Goal: Task Accomplishment & Management: Manage account settings

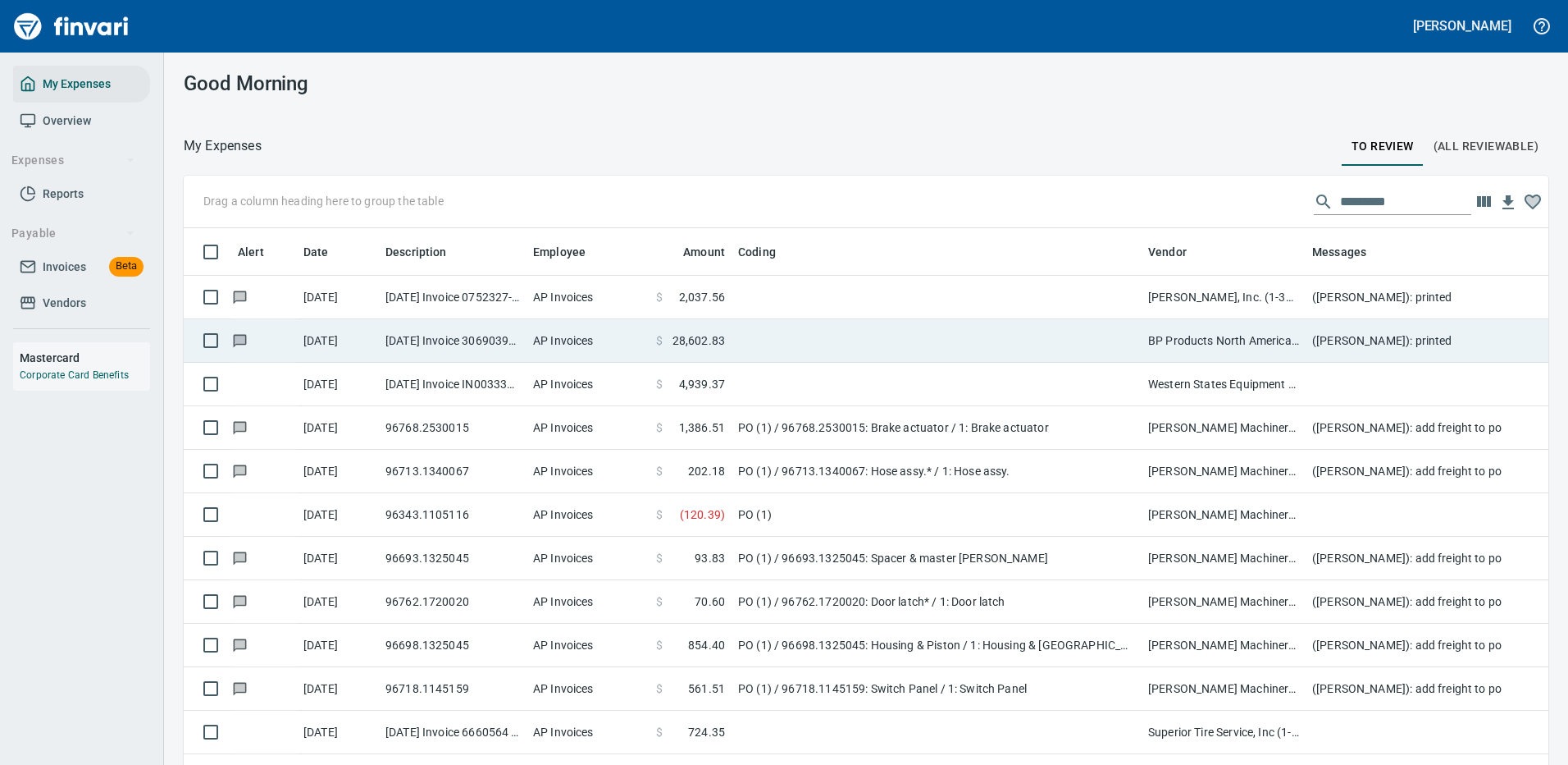
scroll to position [559, 1328]
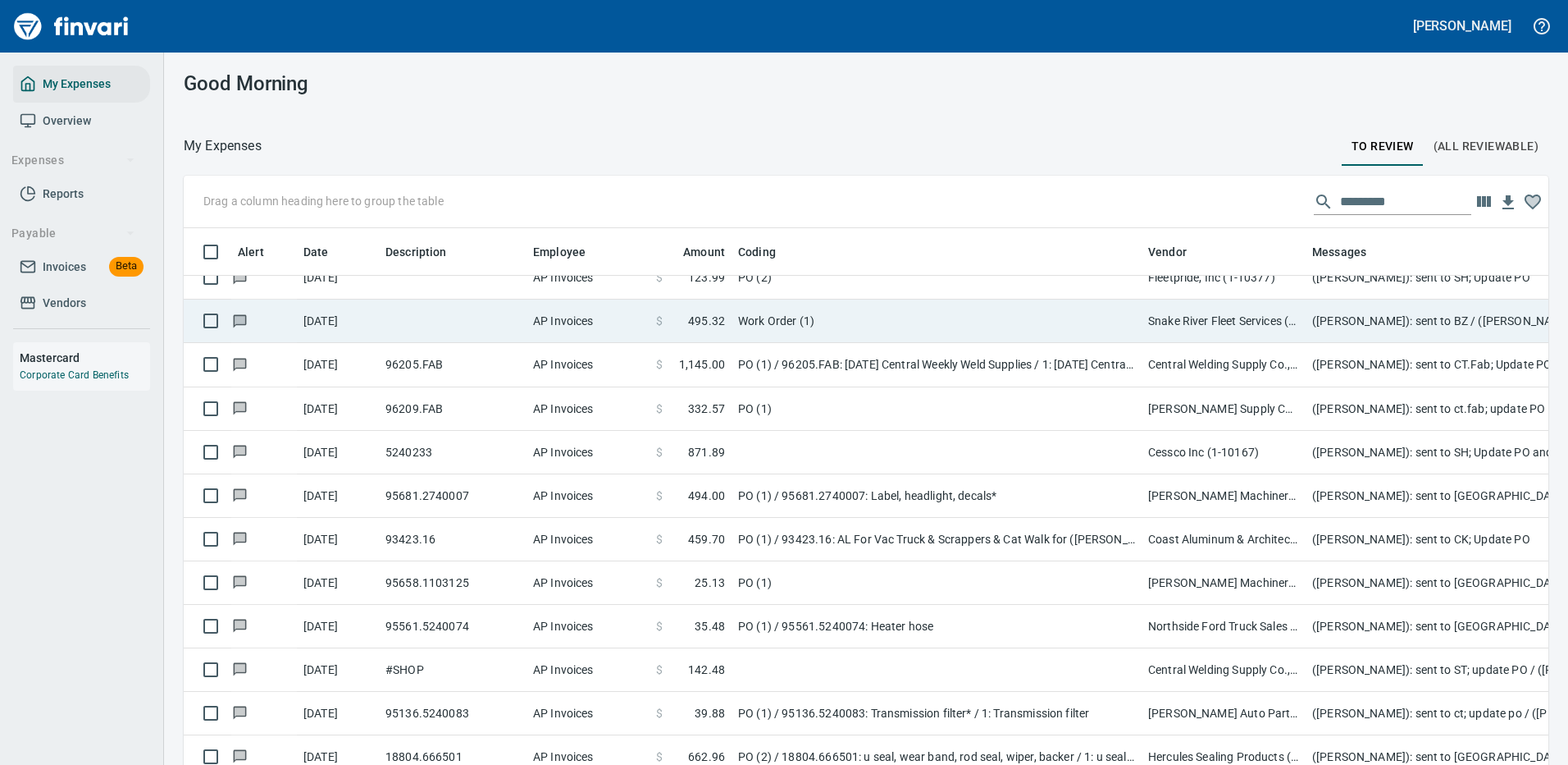
scroll to position [3348, 0]
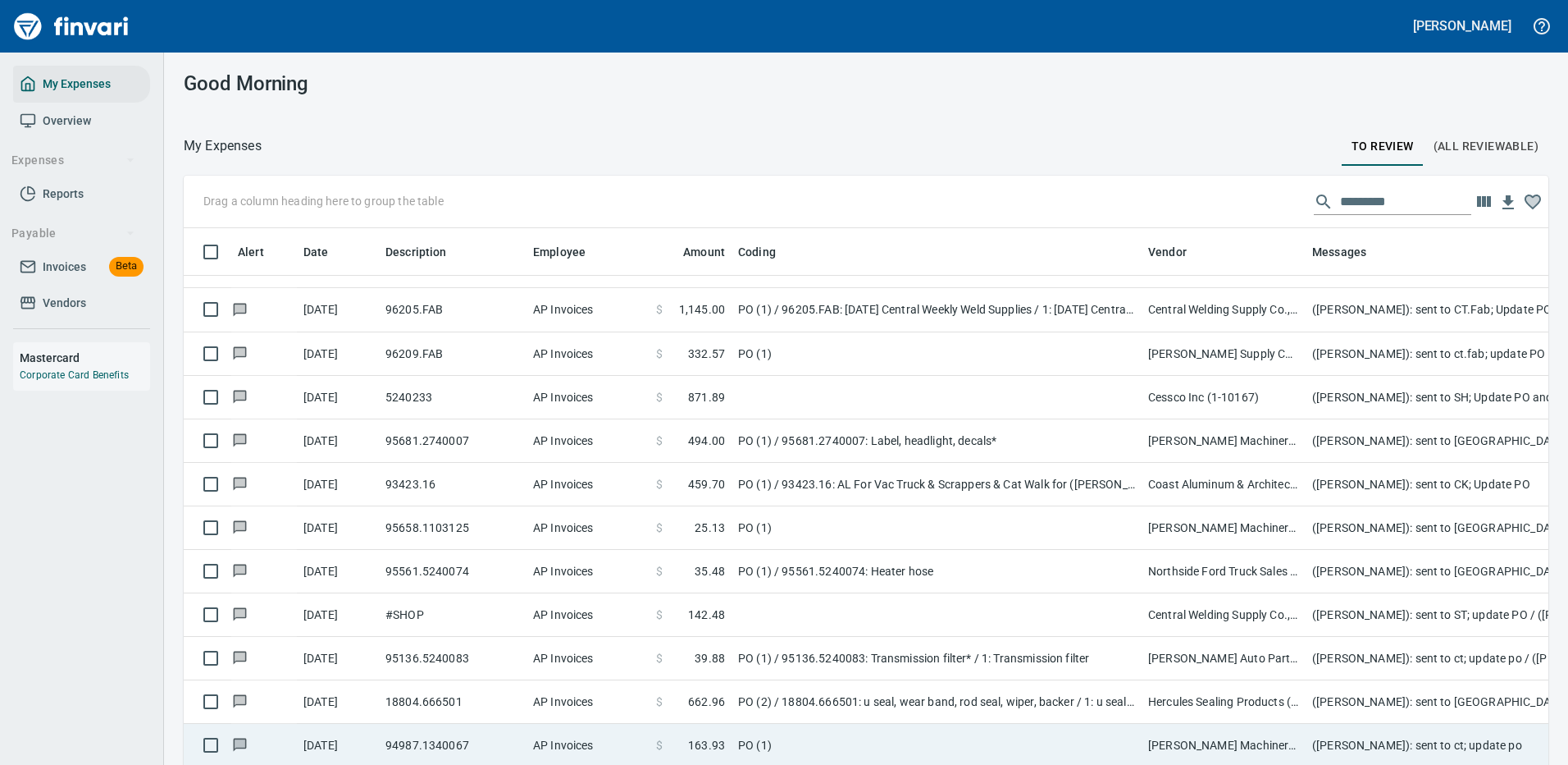
click at [1086, 728] on td "PO (1)" at bounding box center [936, 745] width 410 height 44
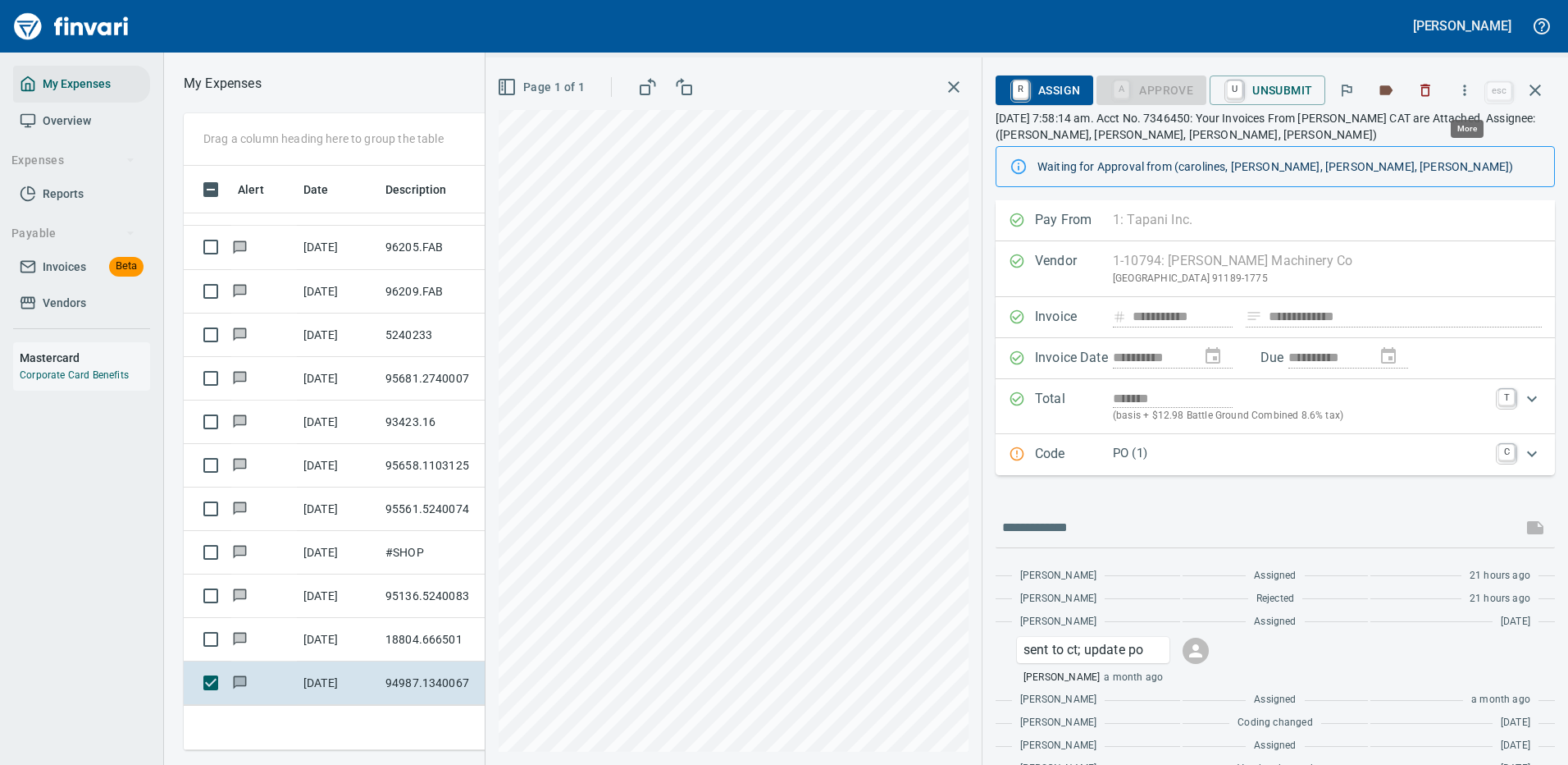
scroll to position [559, 930]
click at [1467, 86] on icon "button" at bounding box center [1464, 90] width 17 height 17
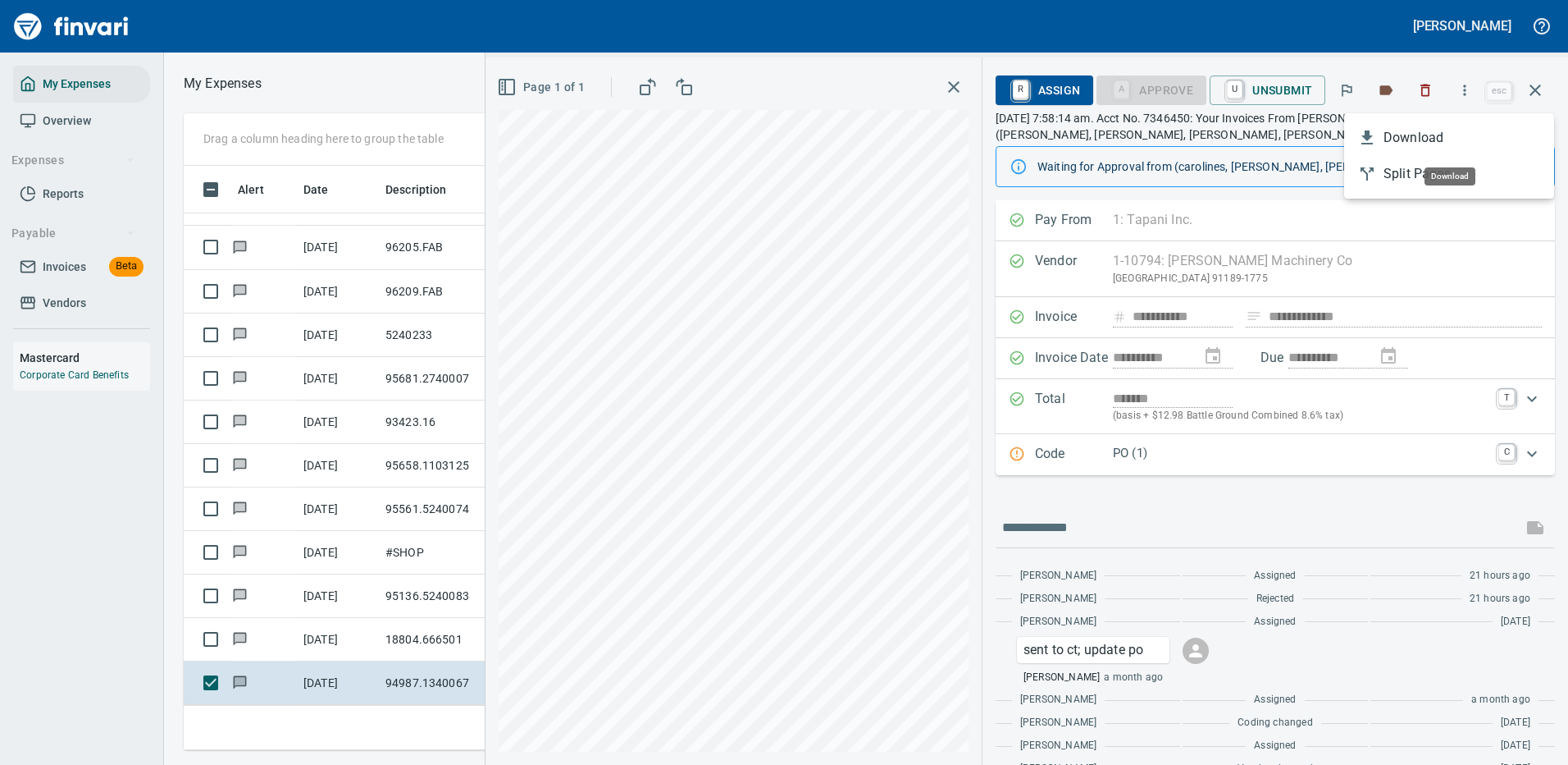
click at [1416, 134] on span "Download" at bounding box center [1462, 138] width 158 height 20
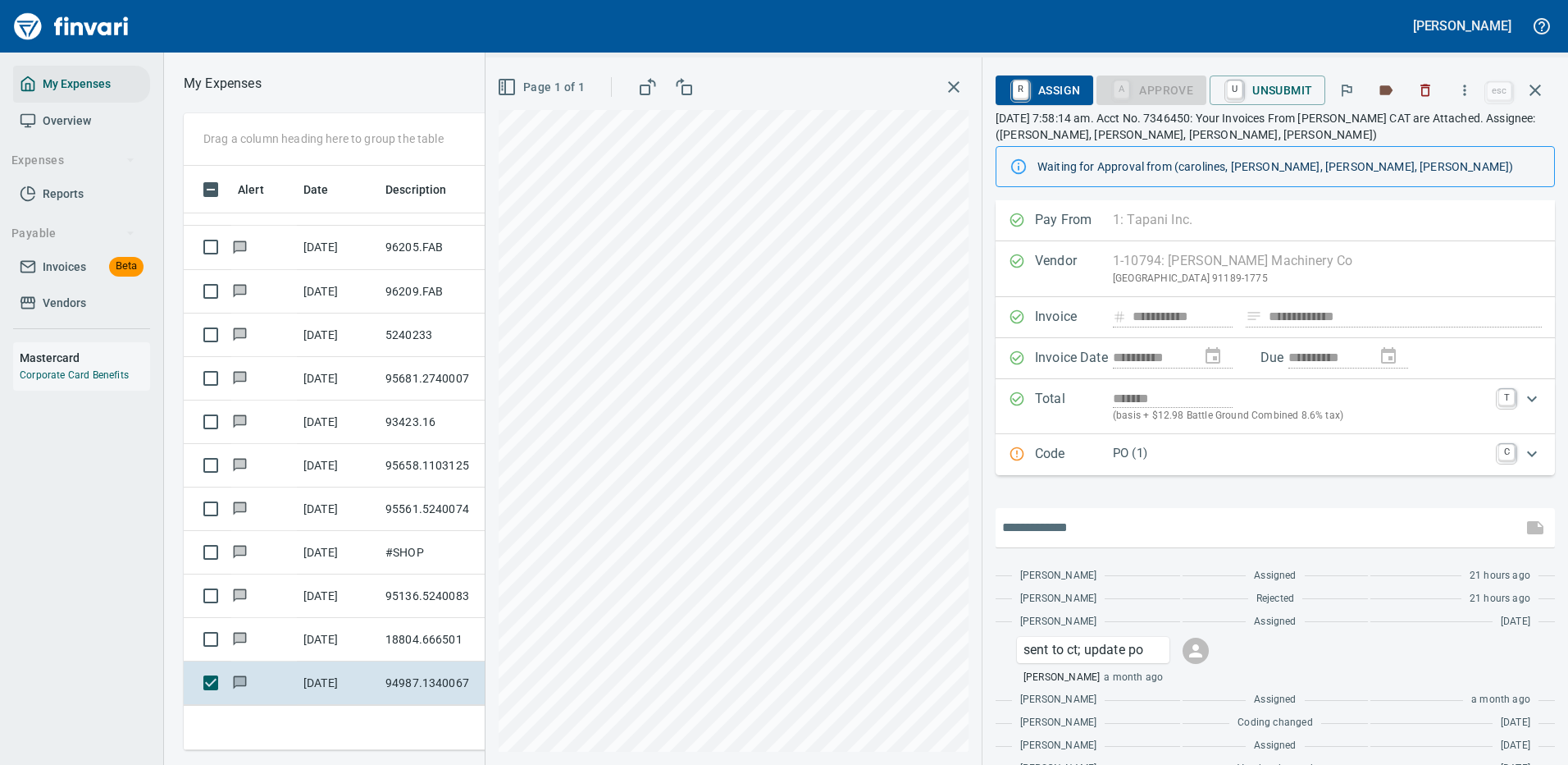
click at [1071, 527] on input "text" at bounding box center [1259, 527] width 513 height 26
type input "**********"
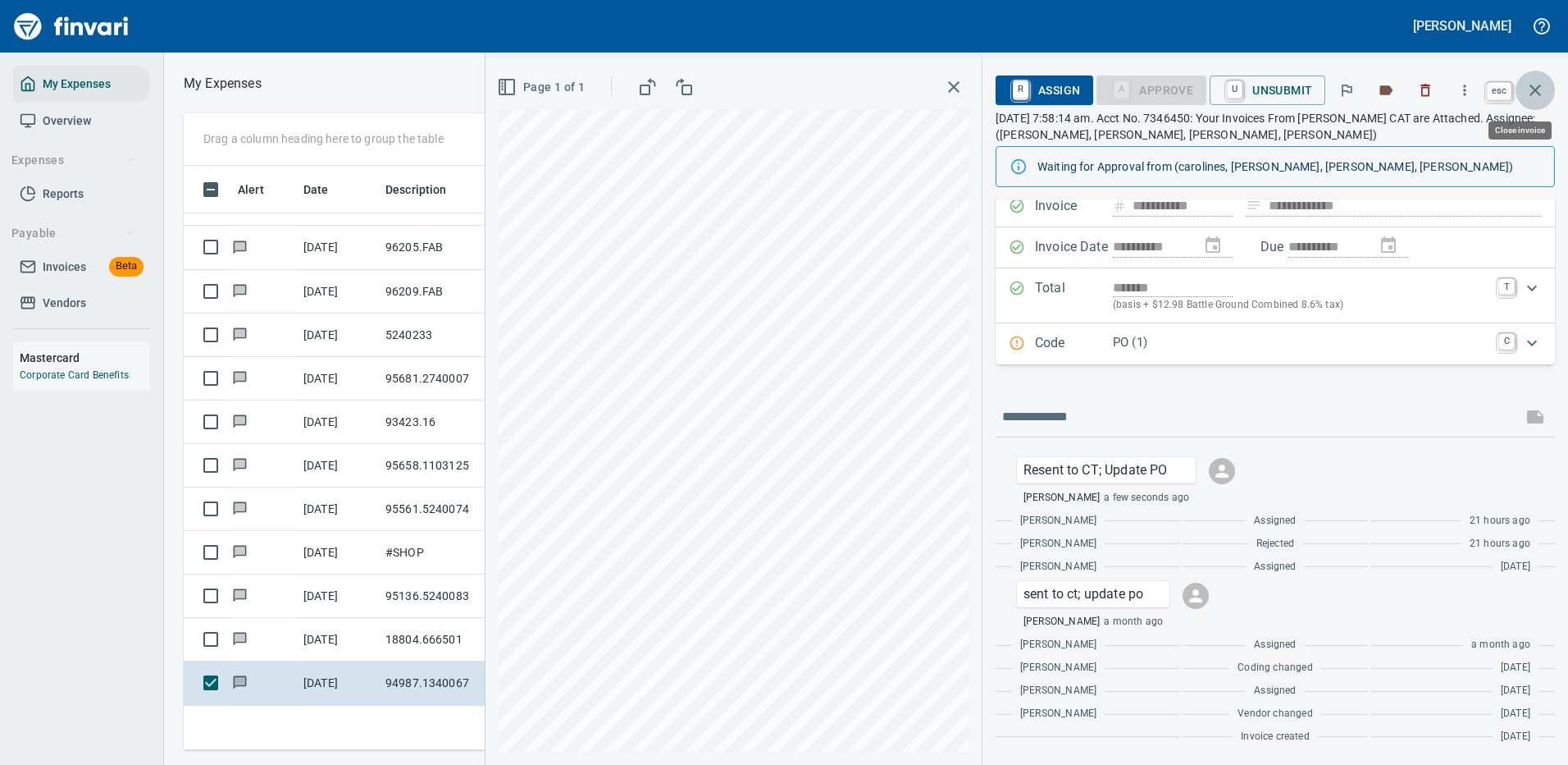
click at [1534, 87] on icon "button" at bounding box center [1535, 90] width 20 height 20
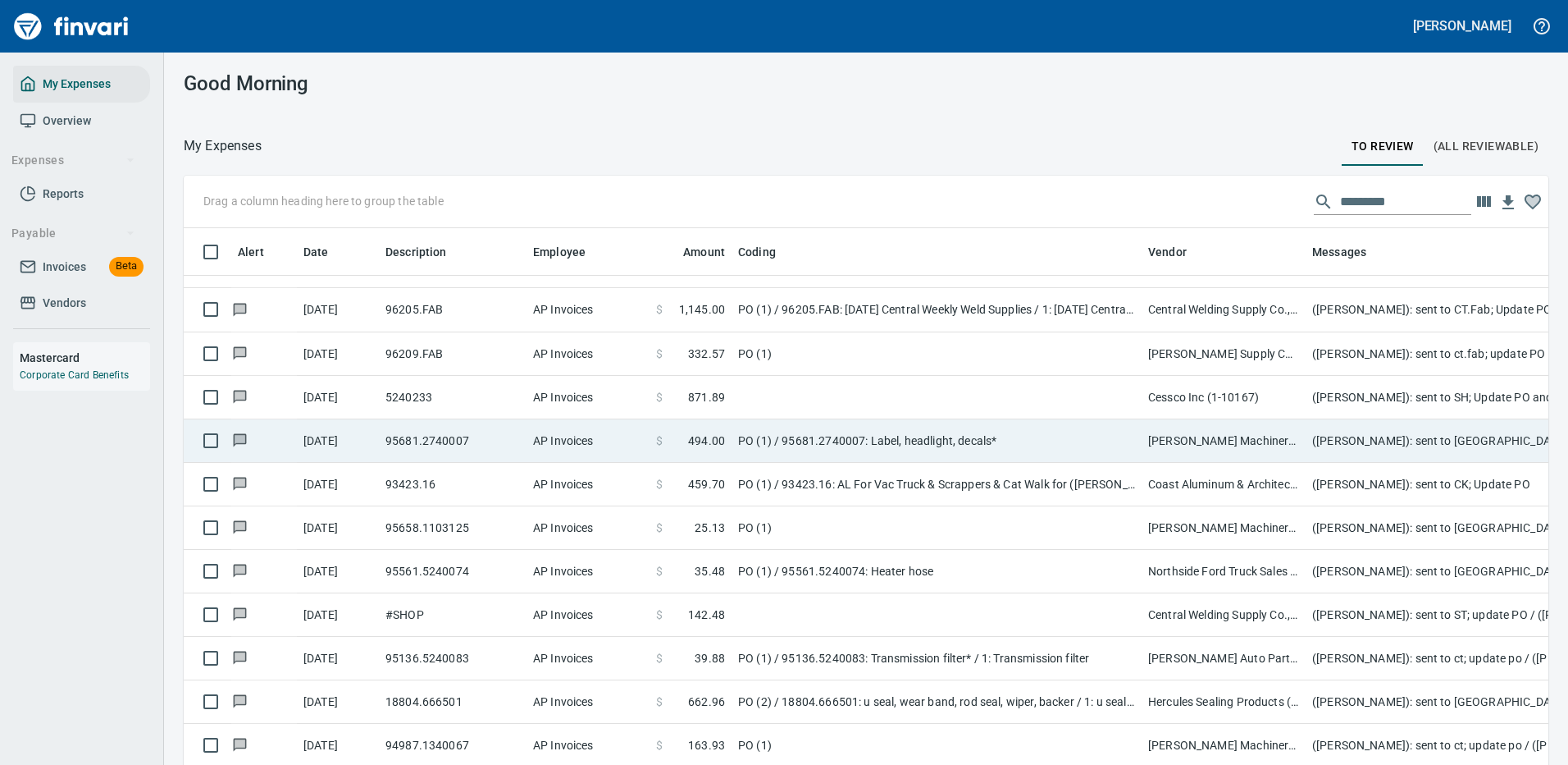
scroll to position [48, 0]
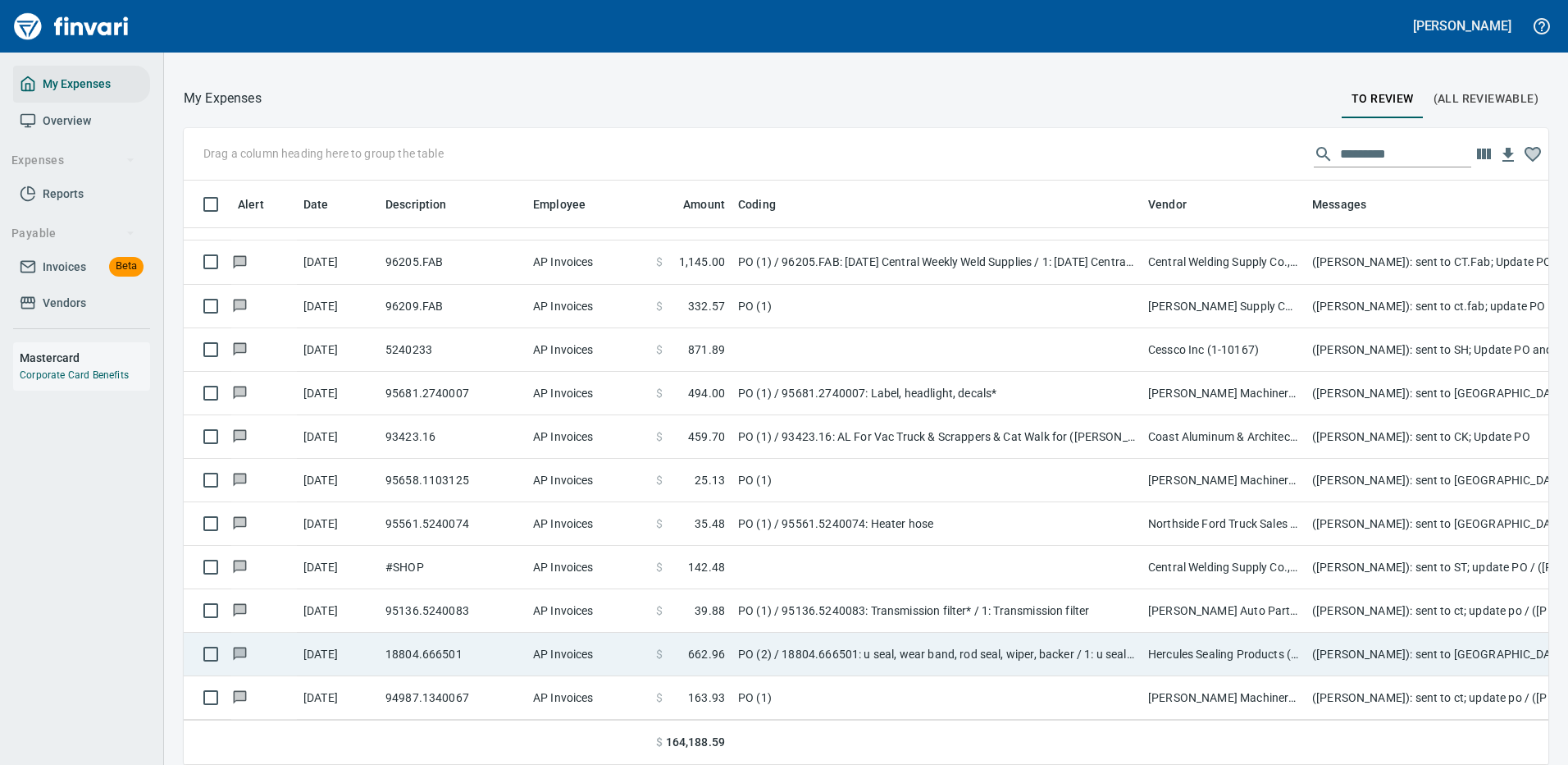
click at [1289, 639] on td "Hercules Sealing Products (1-39727)" at bounding box center [1224, 654] width 164 height 44
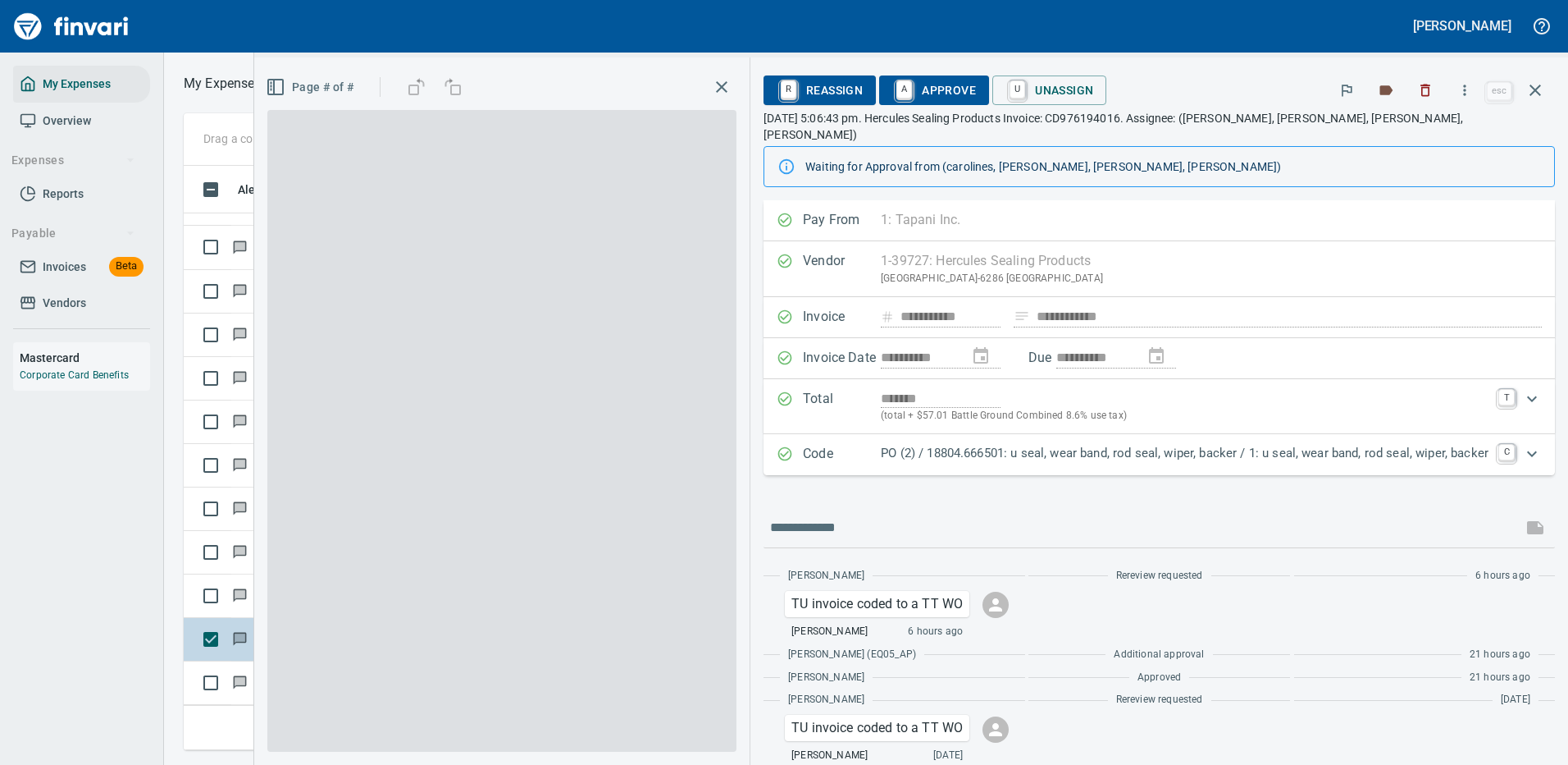
scroll to position [559, 930]
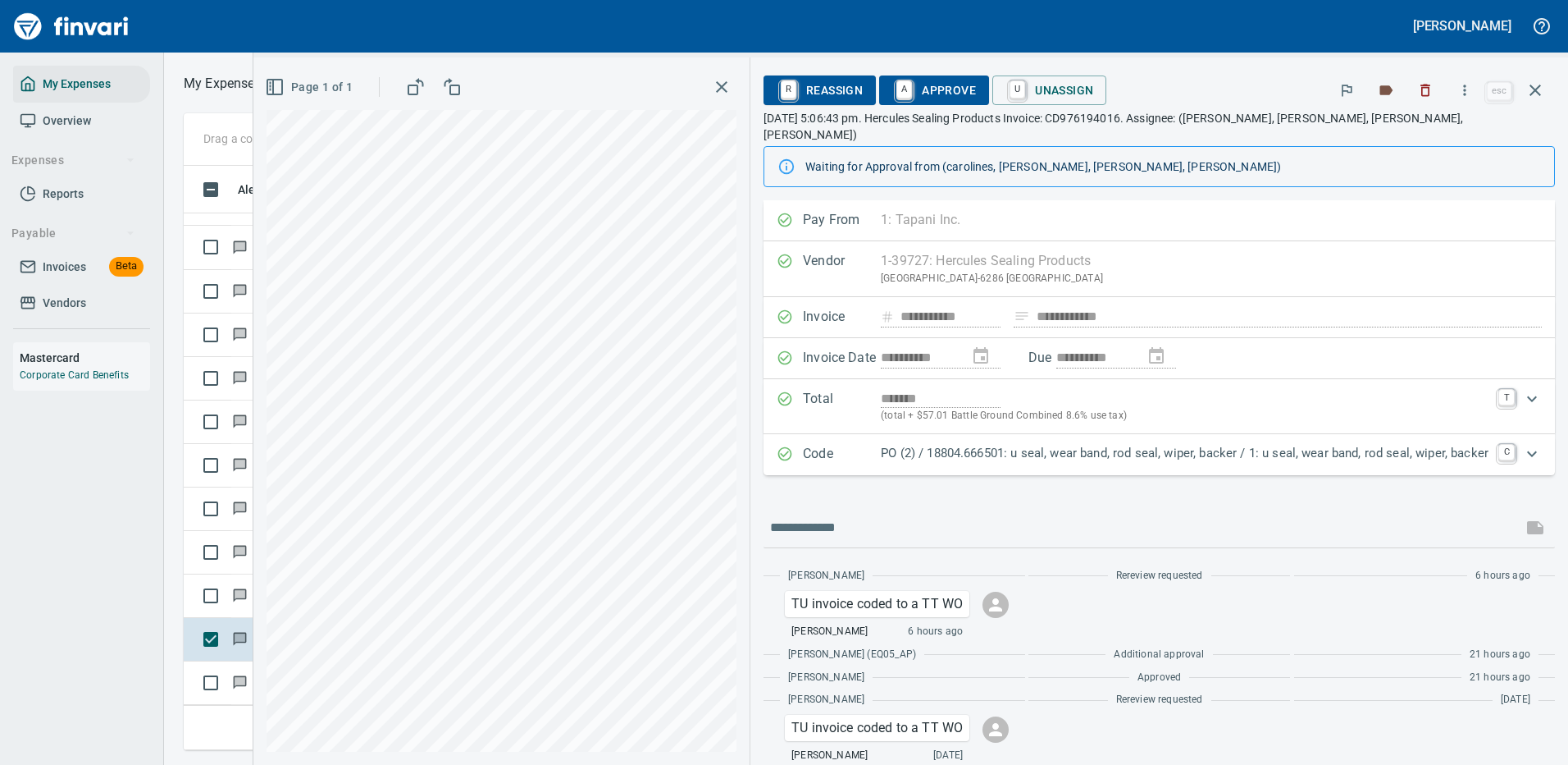
click at [1280, 443] on p "PO (2) / 18804.666501: u seal, wear band, rod seal, wiper, backer / 1: u seal, …" at bounding box center [1185, 453] width 608 height 19
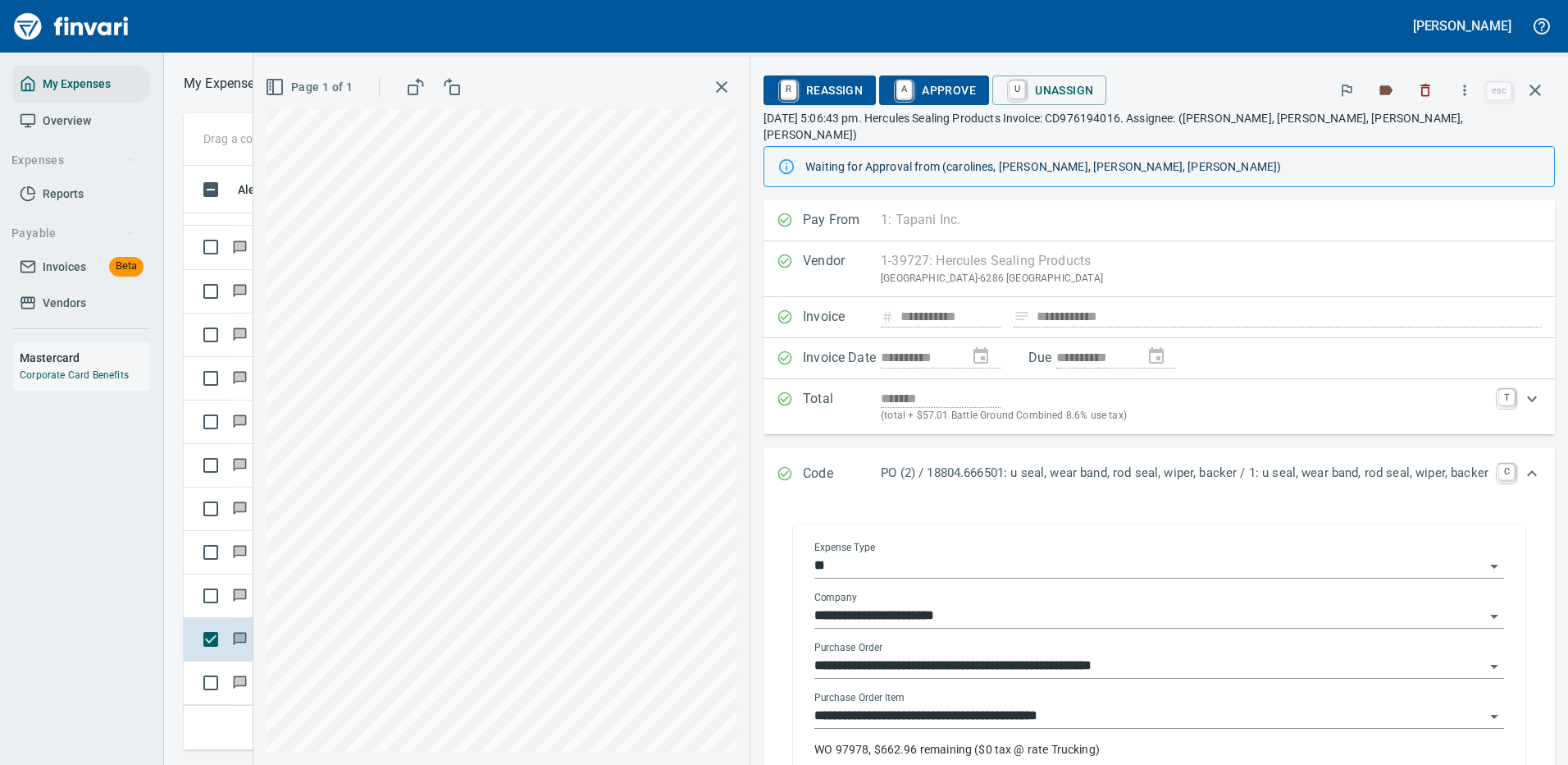
scroll to position [164, 0]
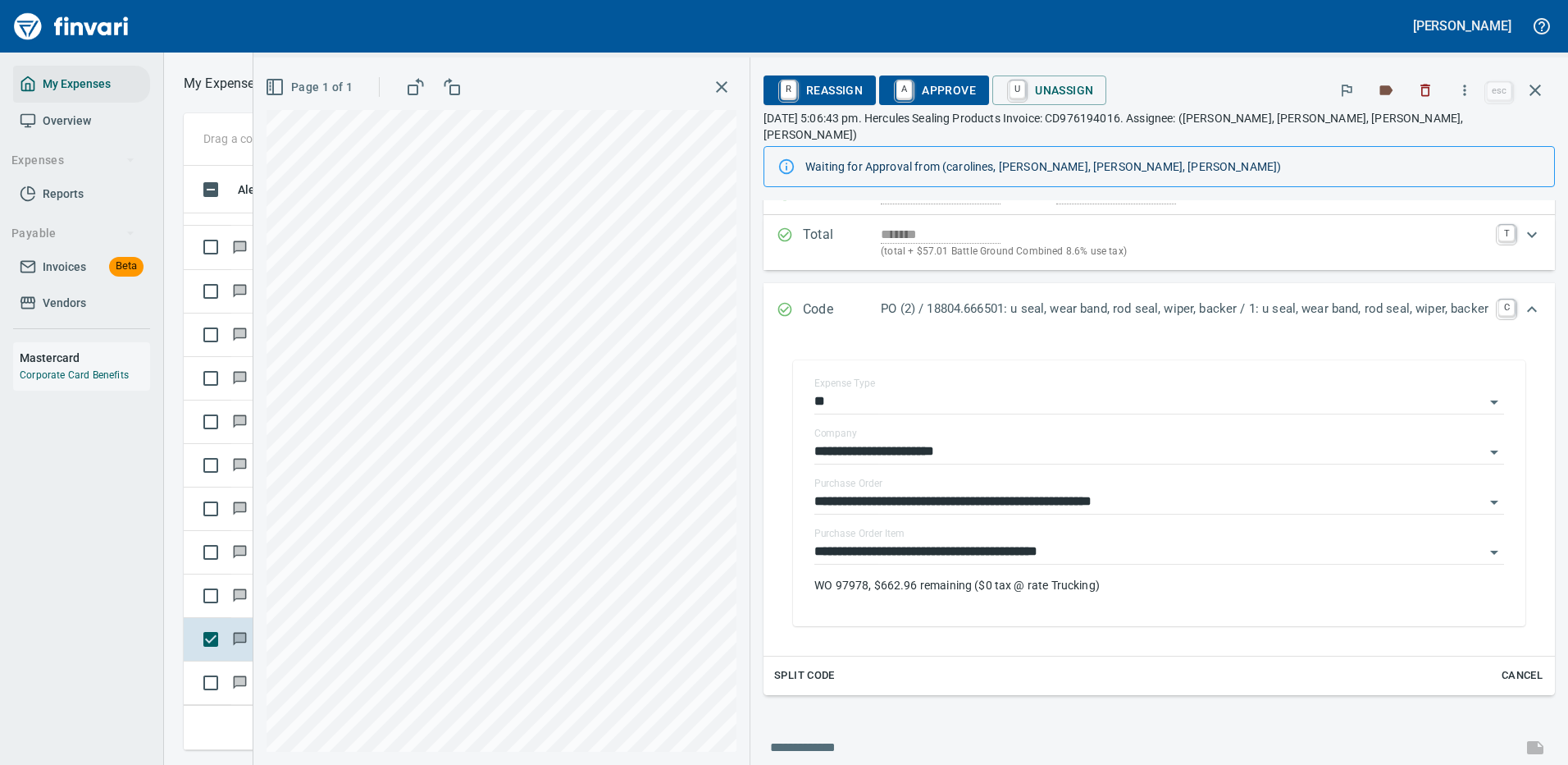
click at [929, 86] on span "A Approve" at bounding box center [934, 91] width 84 height 28
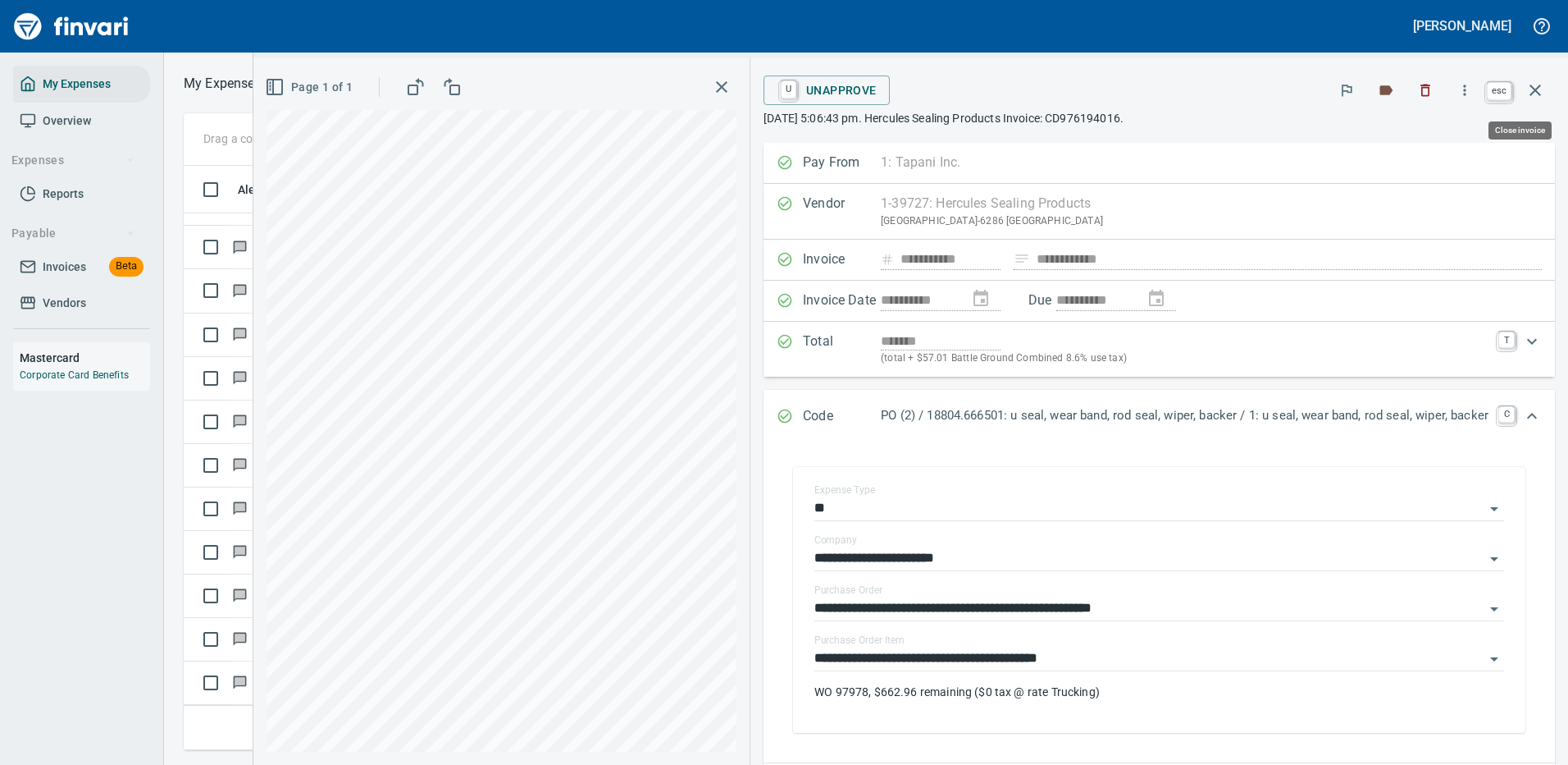
scroll to position [559, 930]
click at [1534, 89] on icon "button" at bounding box center [1535, 90] width 11 height 11
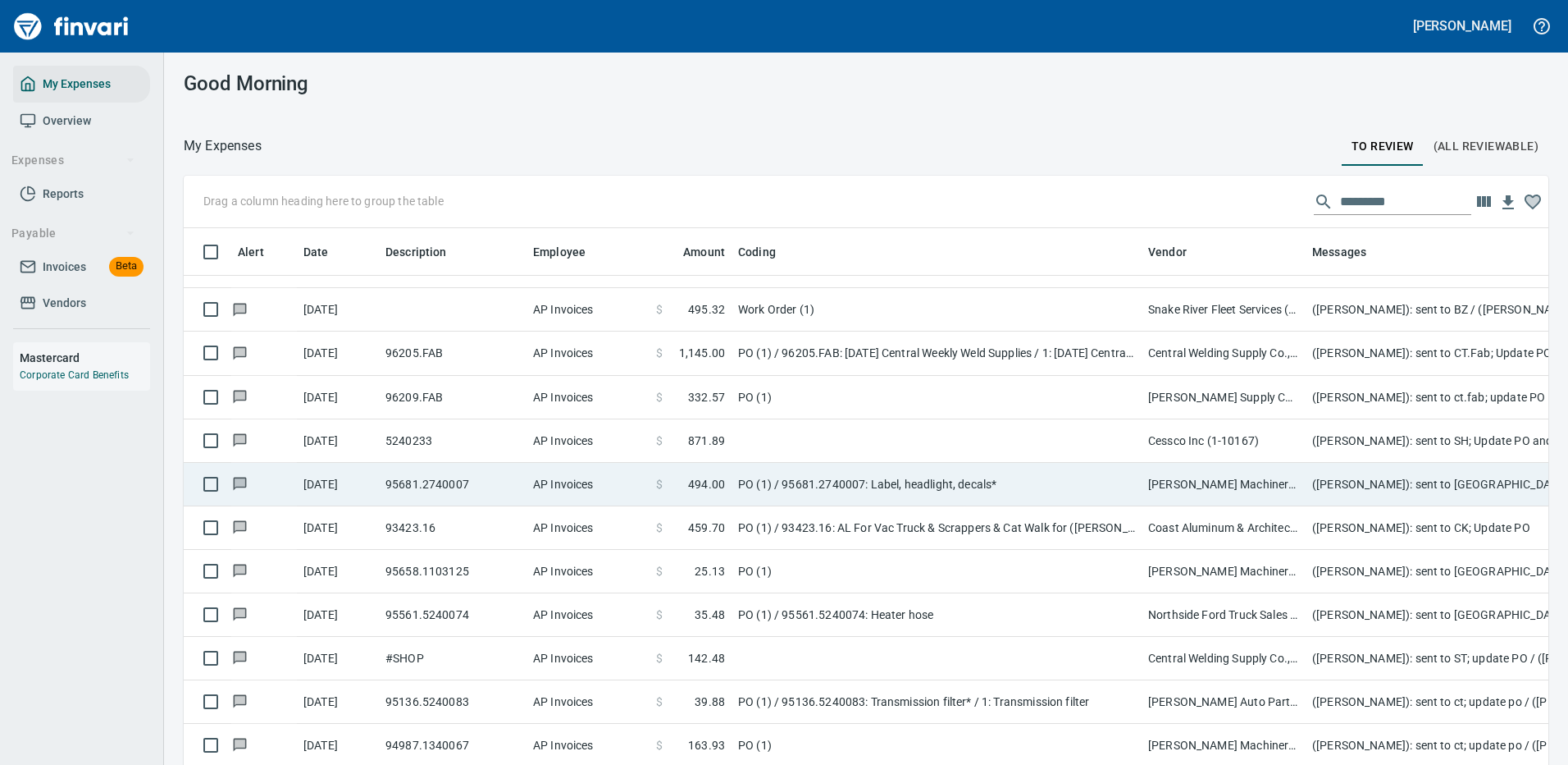
scroll to position [48, 0]
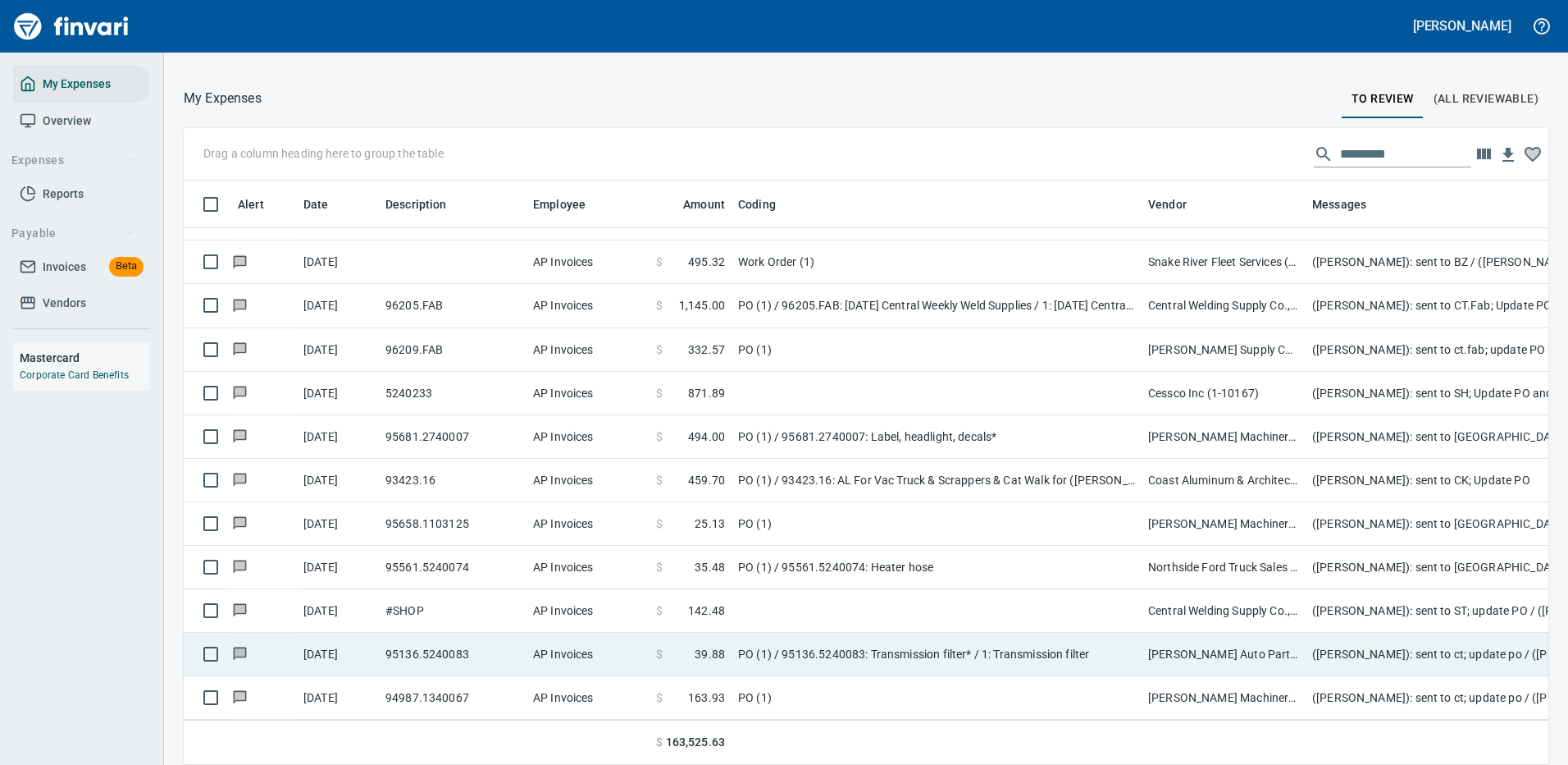
click at [873, 634] on td "PO (1) / 95136.5240083: Transmission filter* / 1: Transmission filter" at bounding box center [936, 654] width 410 height 44
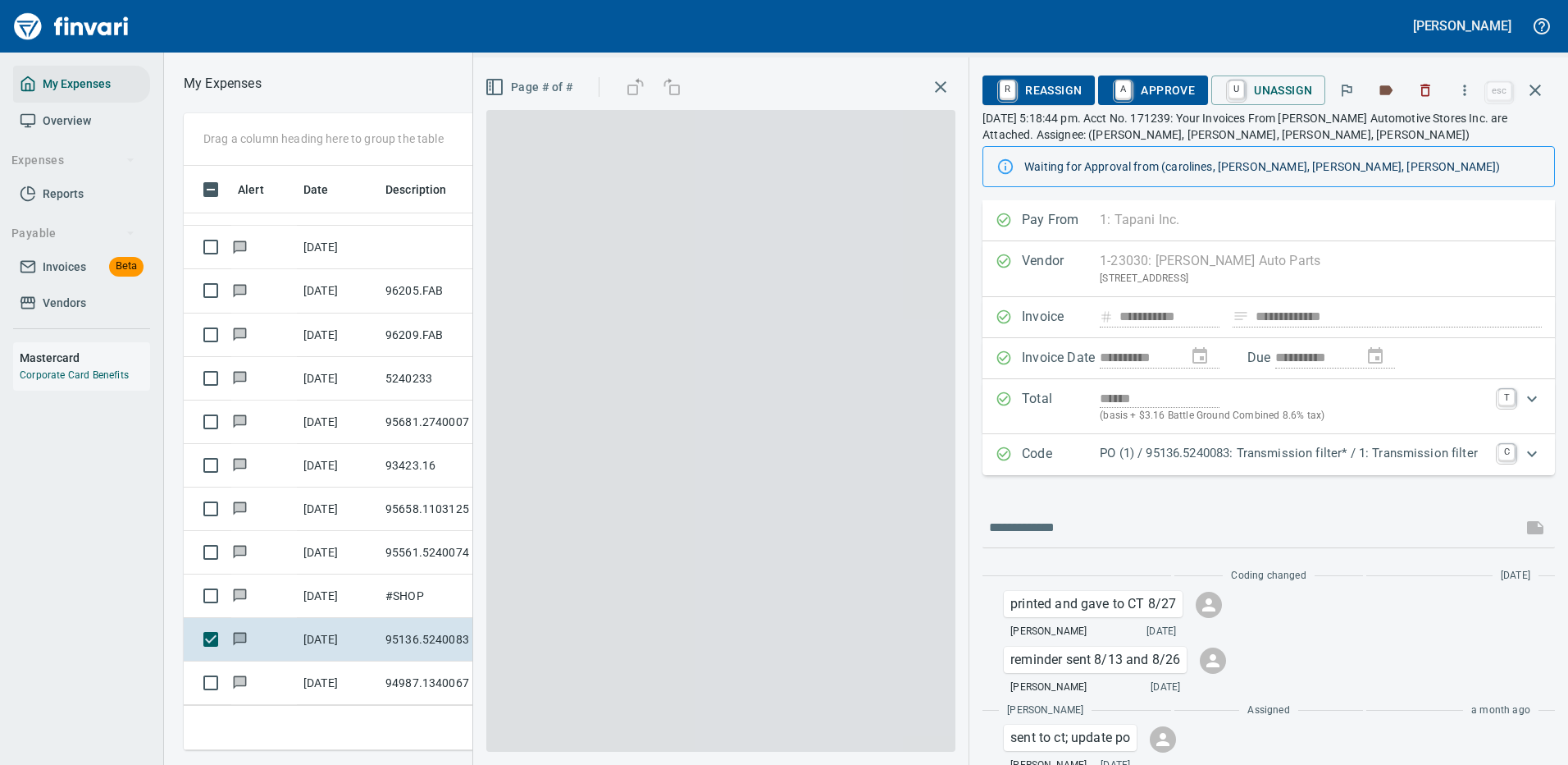
scroll to position [559, 930]
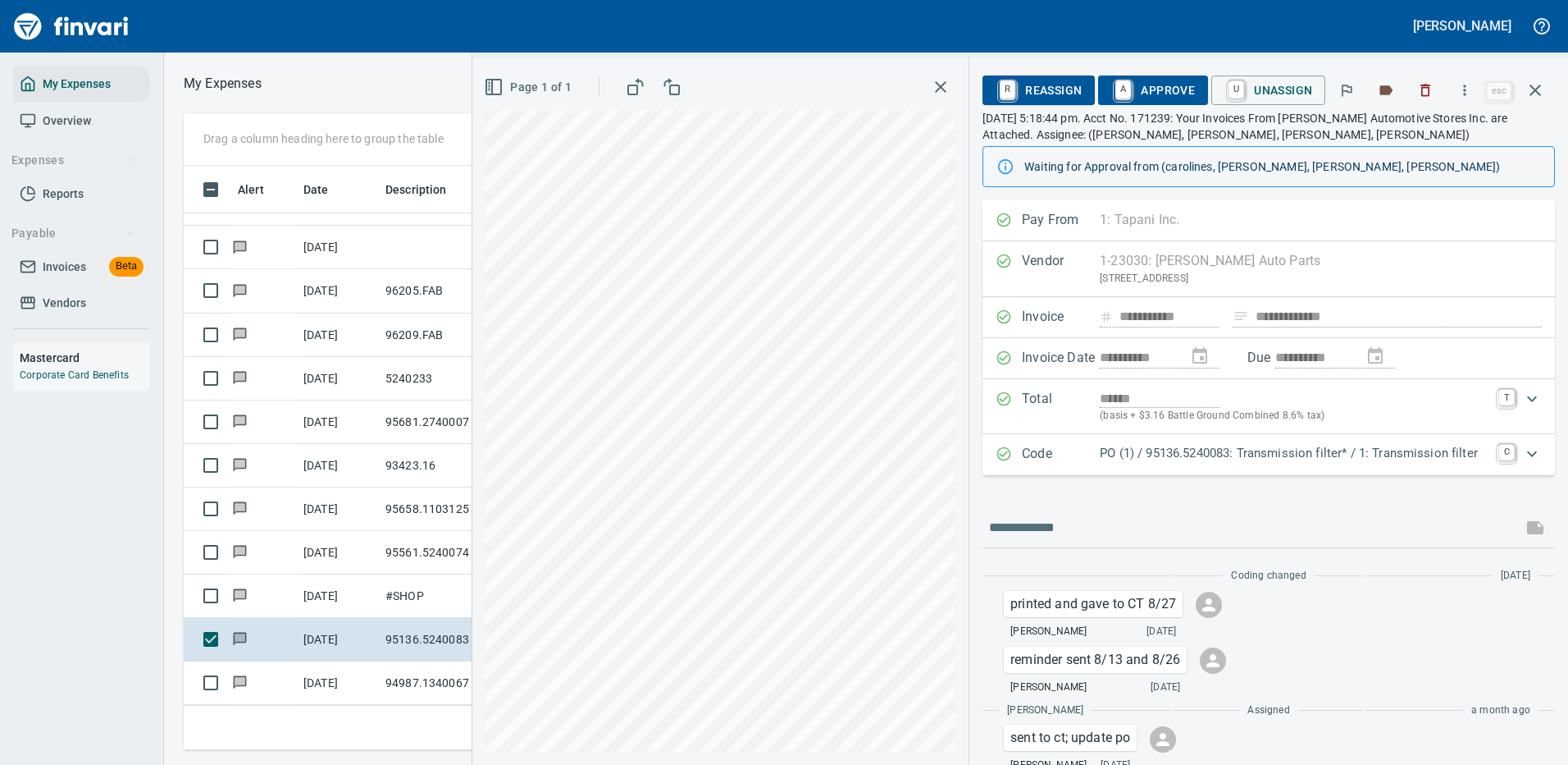
click at [1260, 454] on p "PO (1) / 95136.5240083: Transmission filter* / 1: Transmission filter" at bounding box center [1294, 453] width 389 height 19
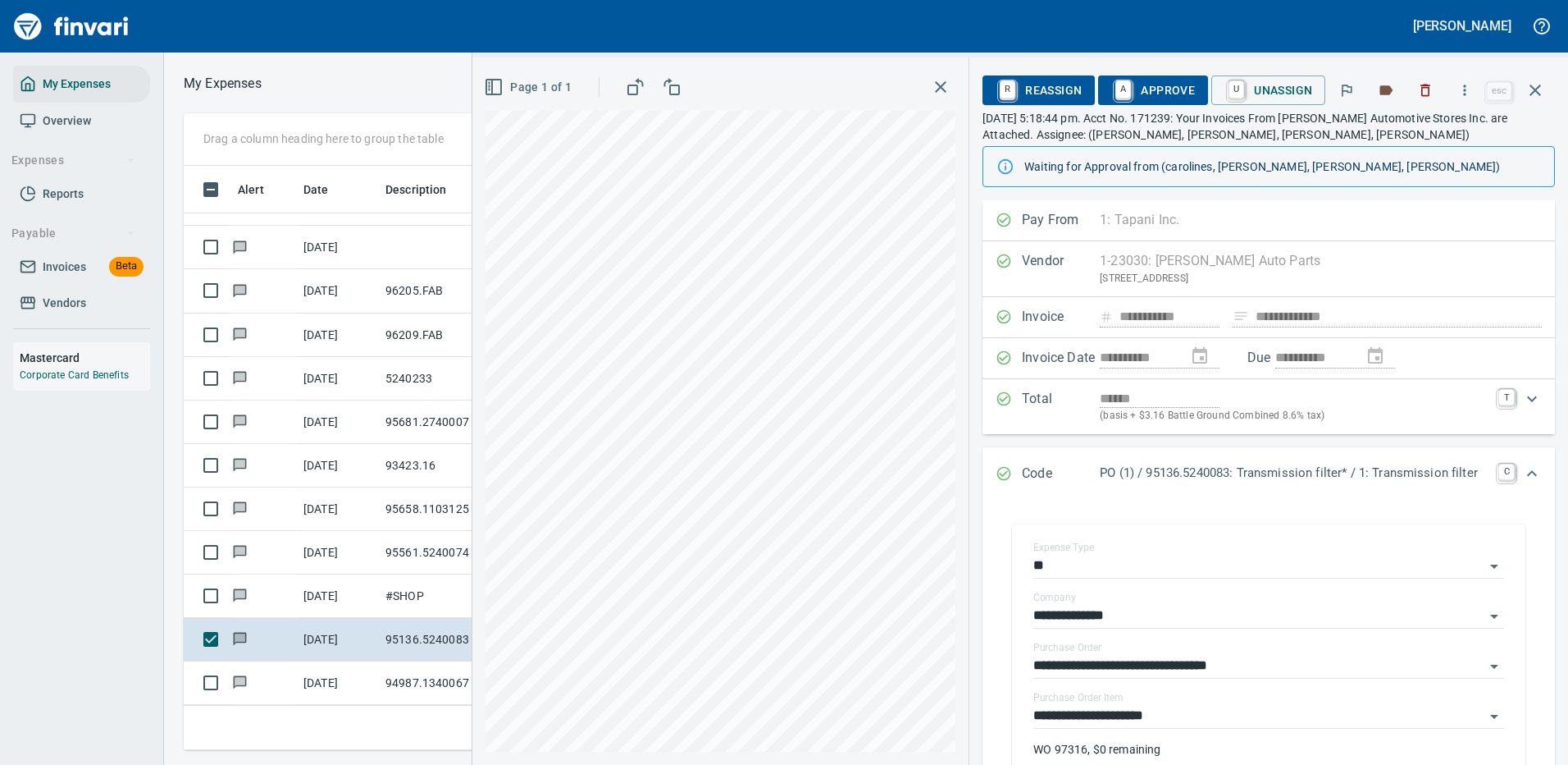
scroll to position [82, 0]
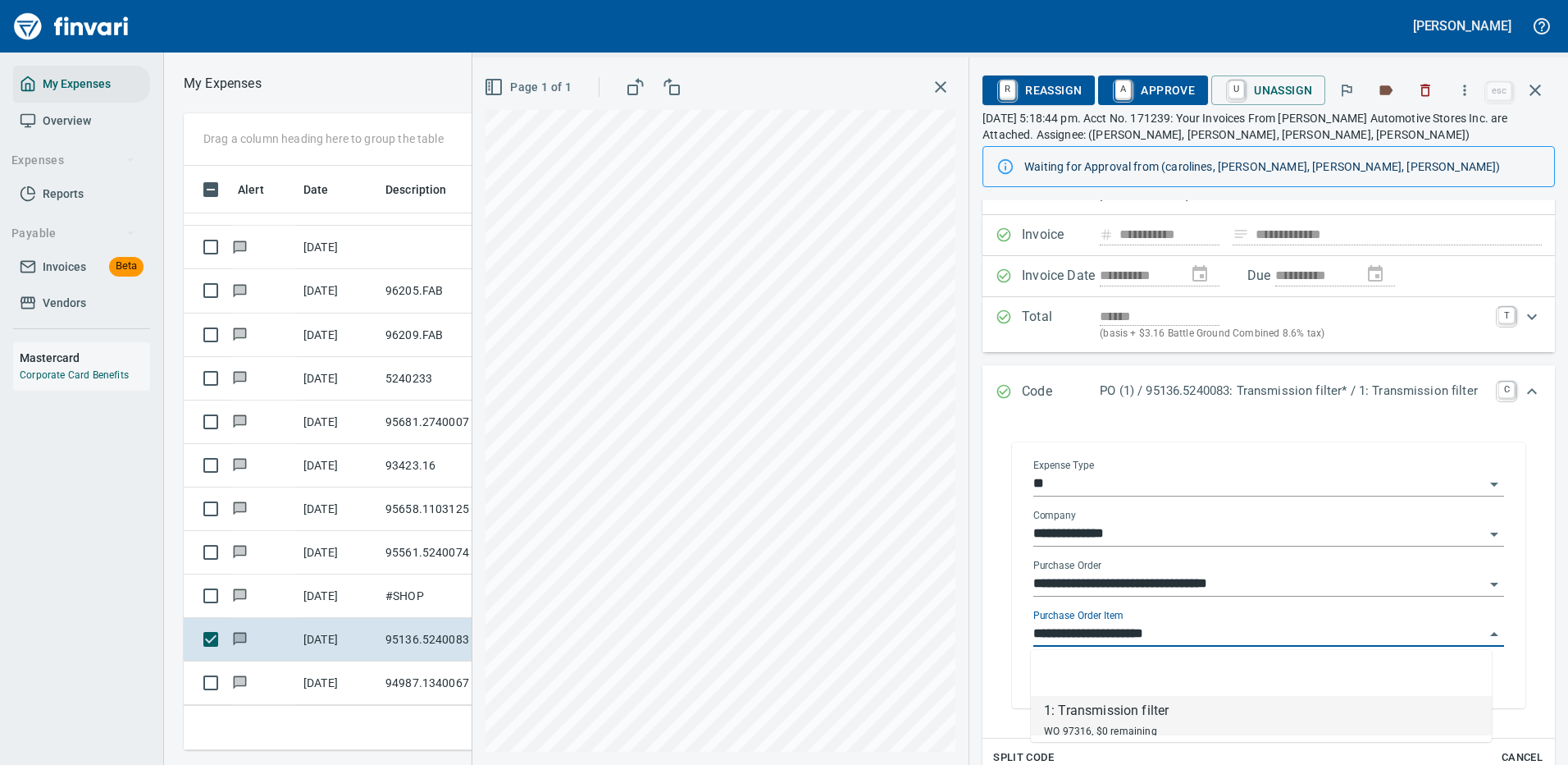
click at [1107, 631] on input "**********" at bounding box center [1259, 634] width 451 height 23
click at [1467, 91] on icon "button" at bounding box center [1465, 90] width 3 height 10
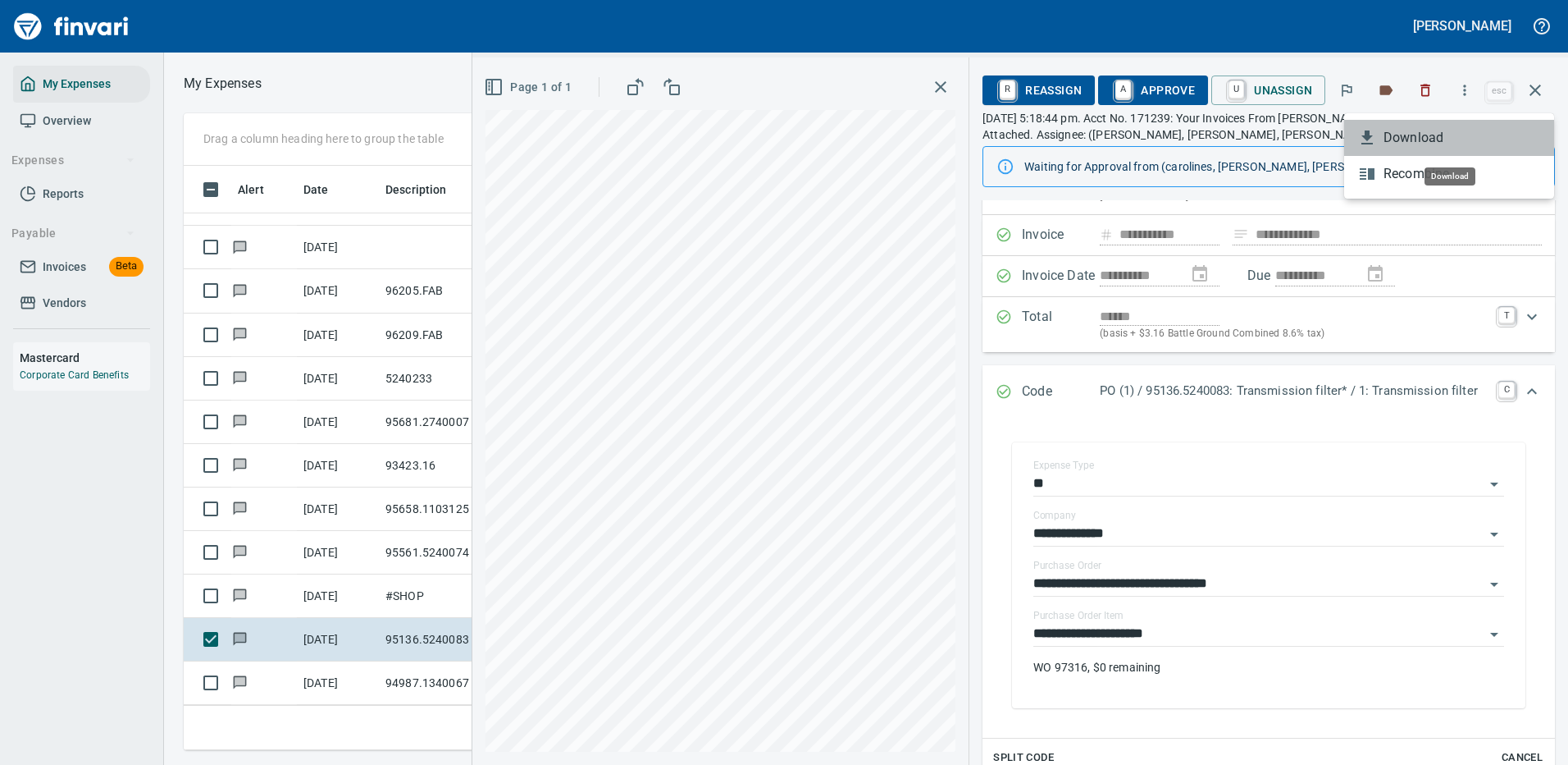
click at [1426, 136] on span "Download" at bounding box center [1462, 138] width 158 height 20
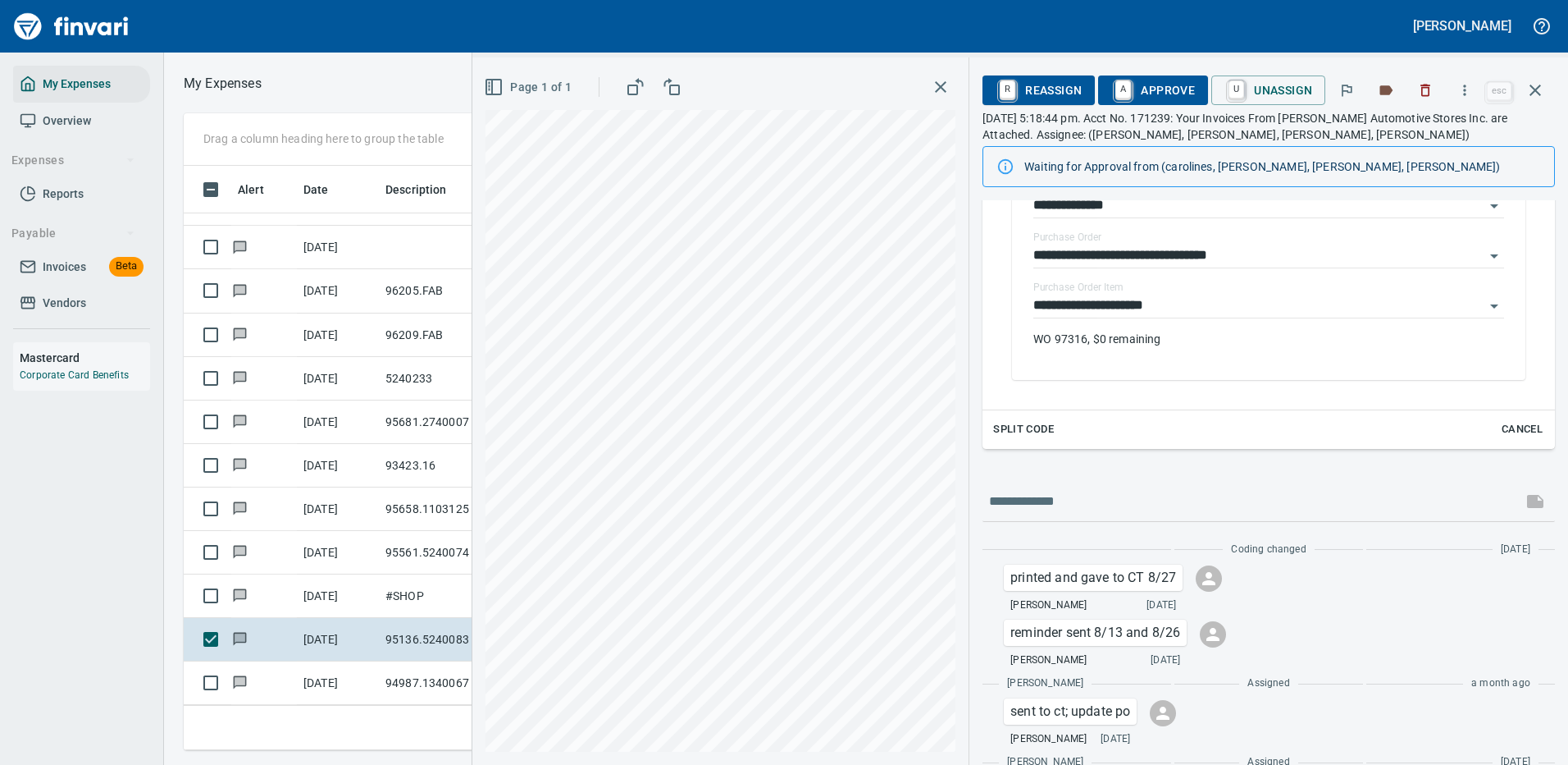
scroll to position [328, 0]
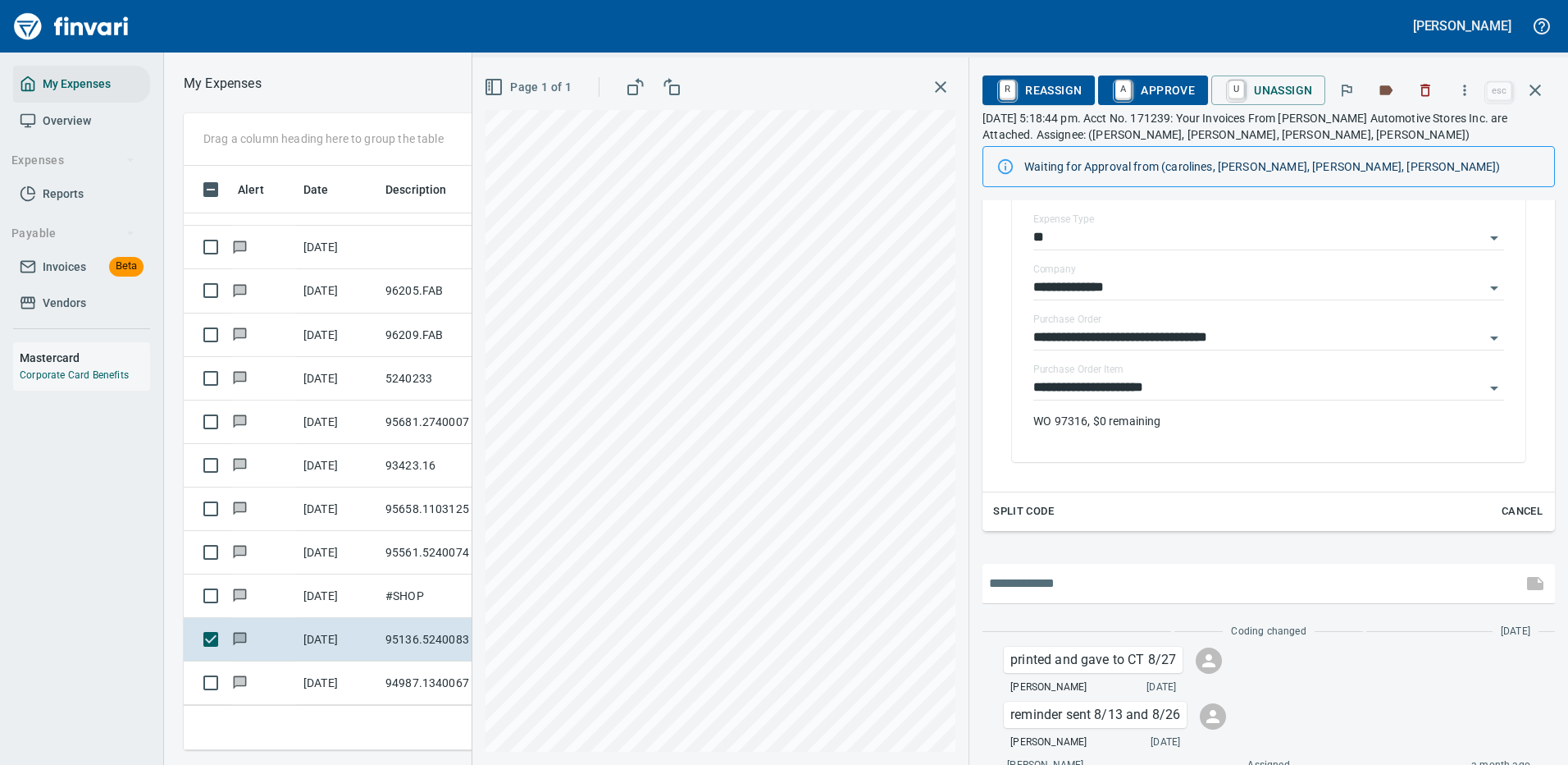
click at [1090, 575] on input "text" at bounding box center [1253, 583] width 527 height 26
type input "**********"
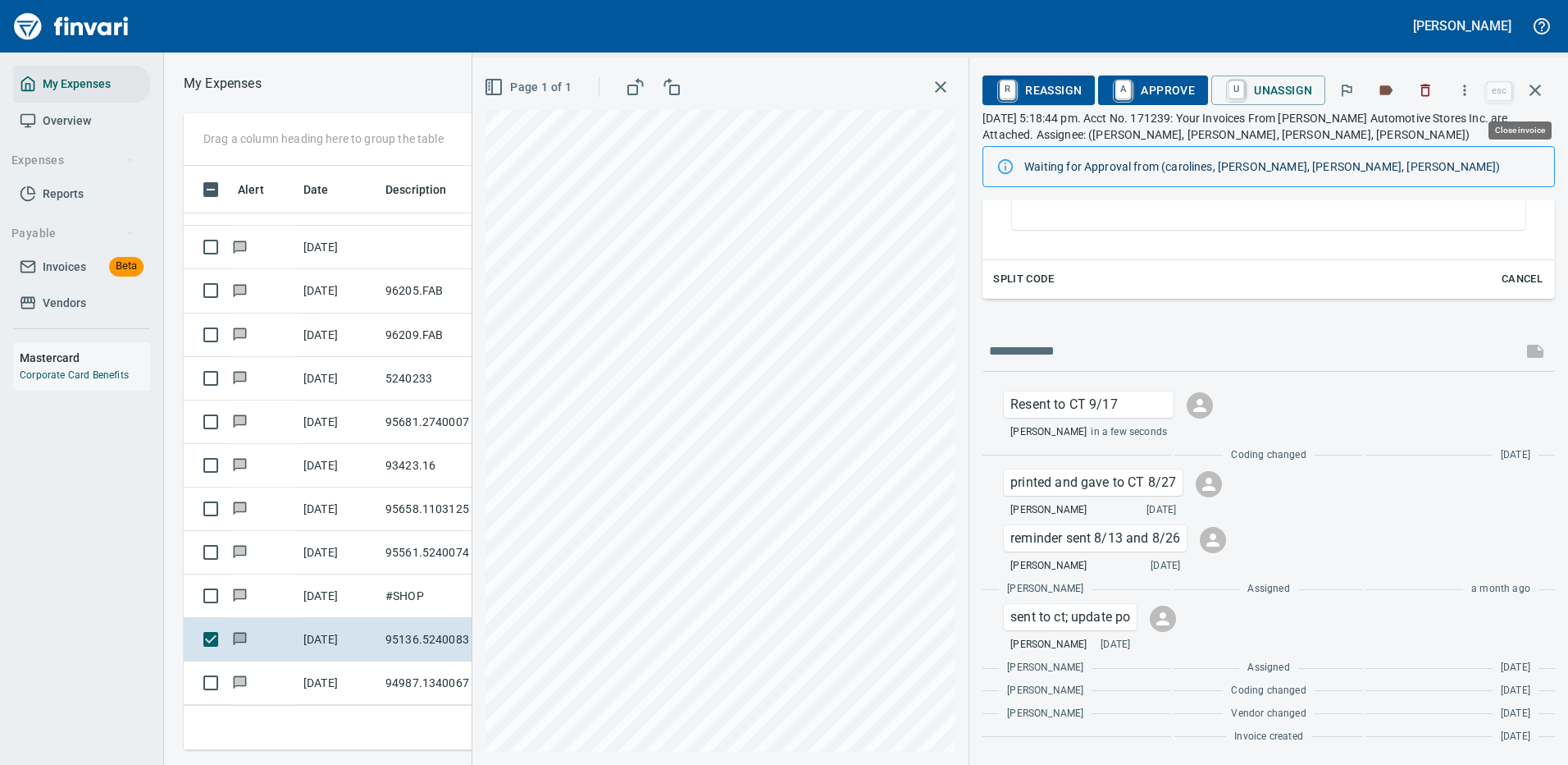
click at [1535, 85] on icon "button" at bounding box center [1535, 90] width 20 height 20
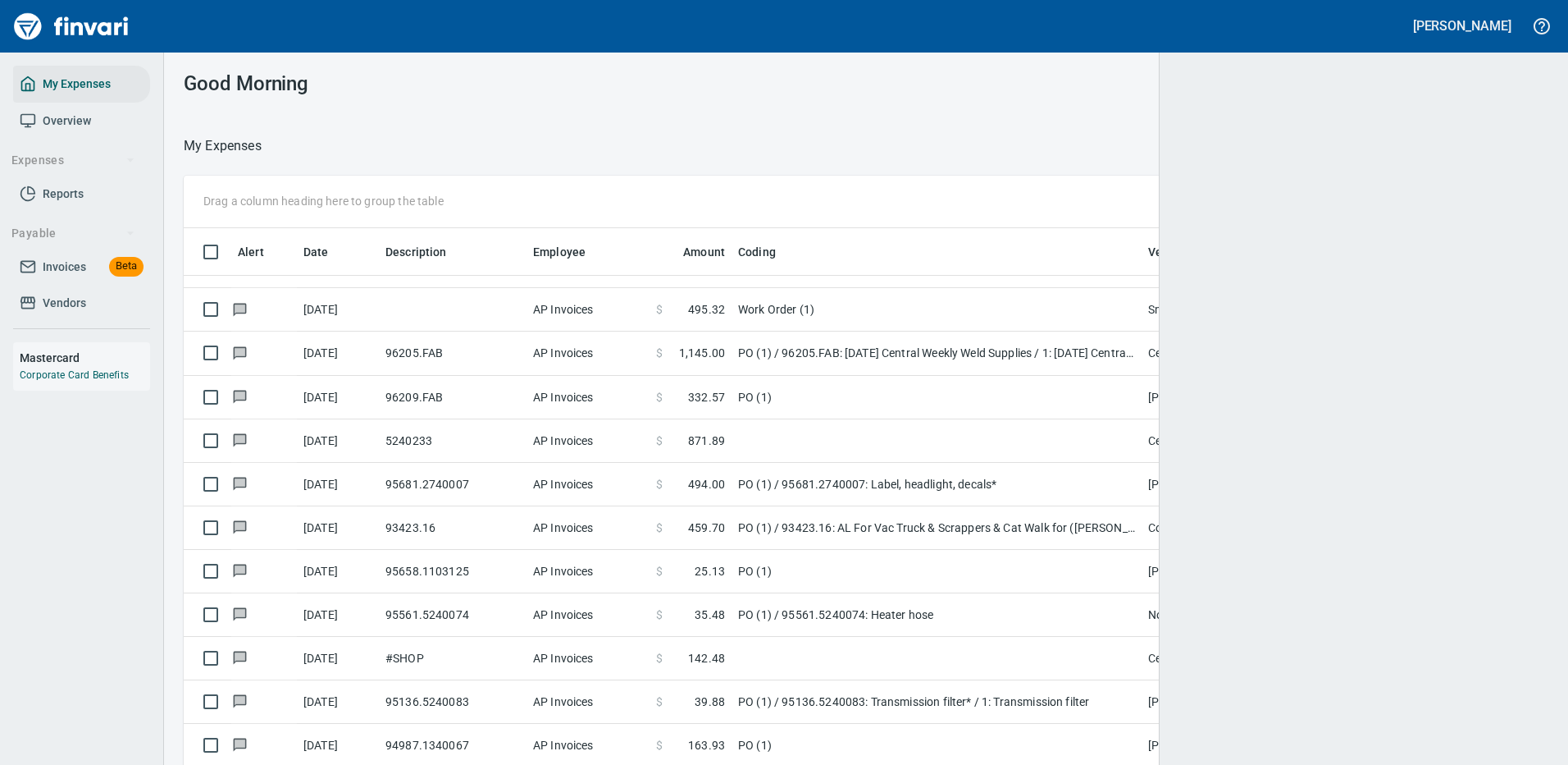
scroll to position [2, 2]
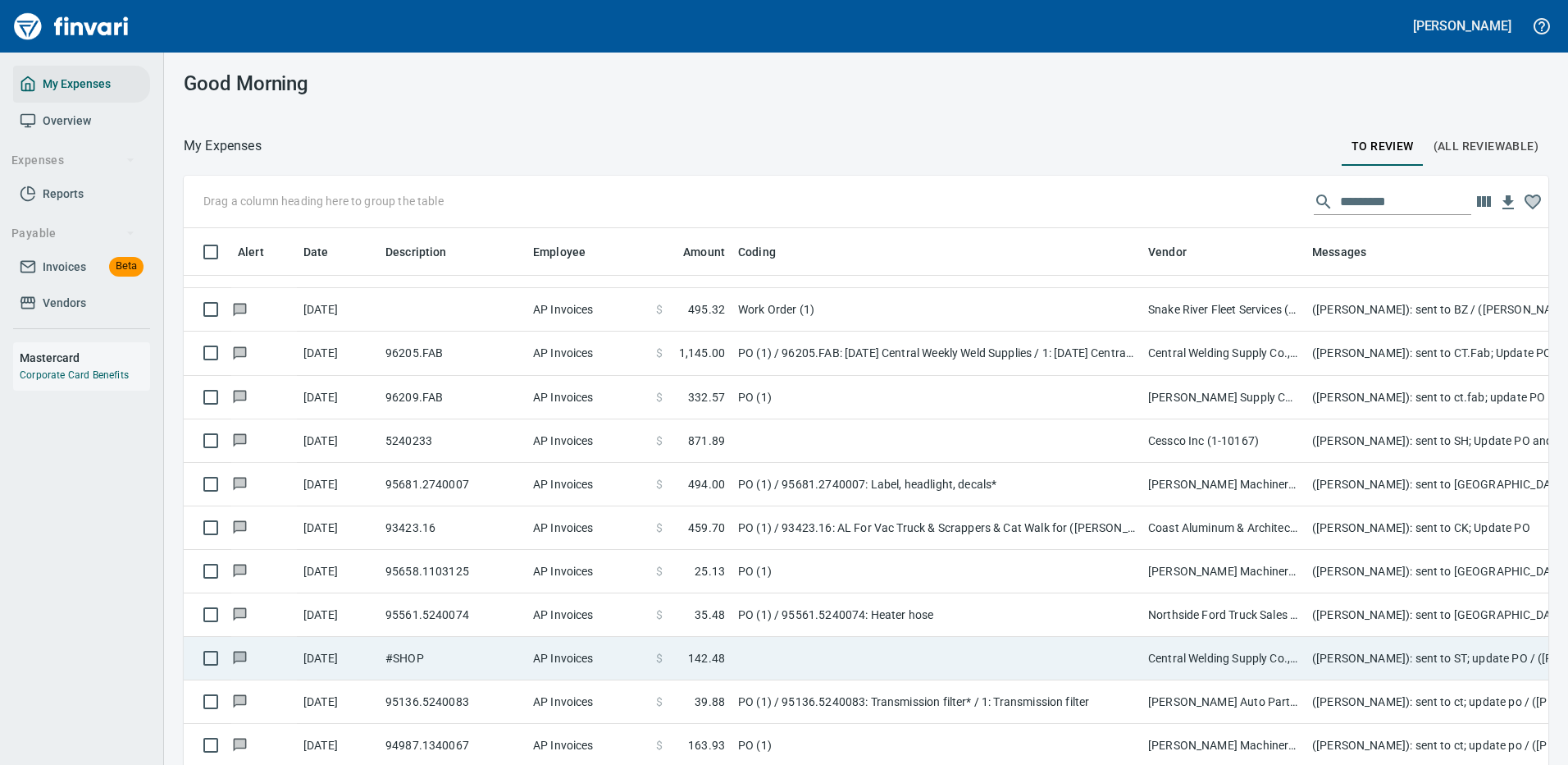
click at [1260, 650] on td "Central Welding Supply Co., Inc (1-23924)" at bounding box center [1224, 659] width 164 height 44
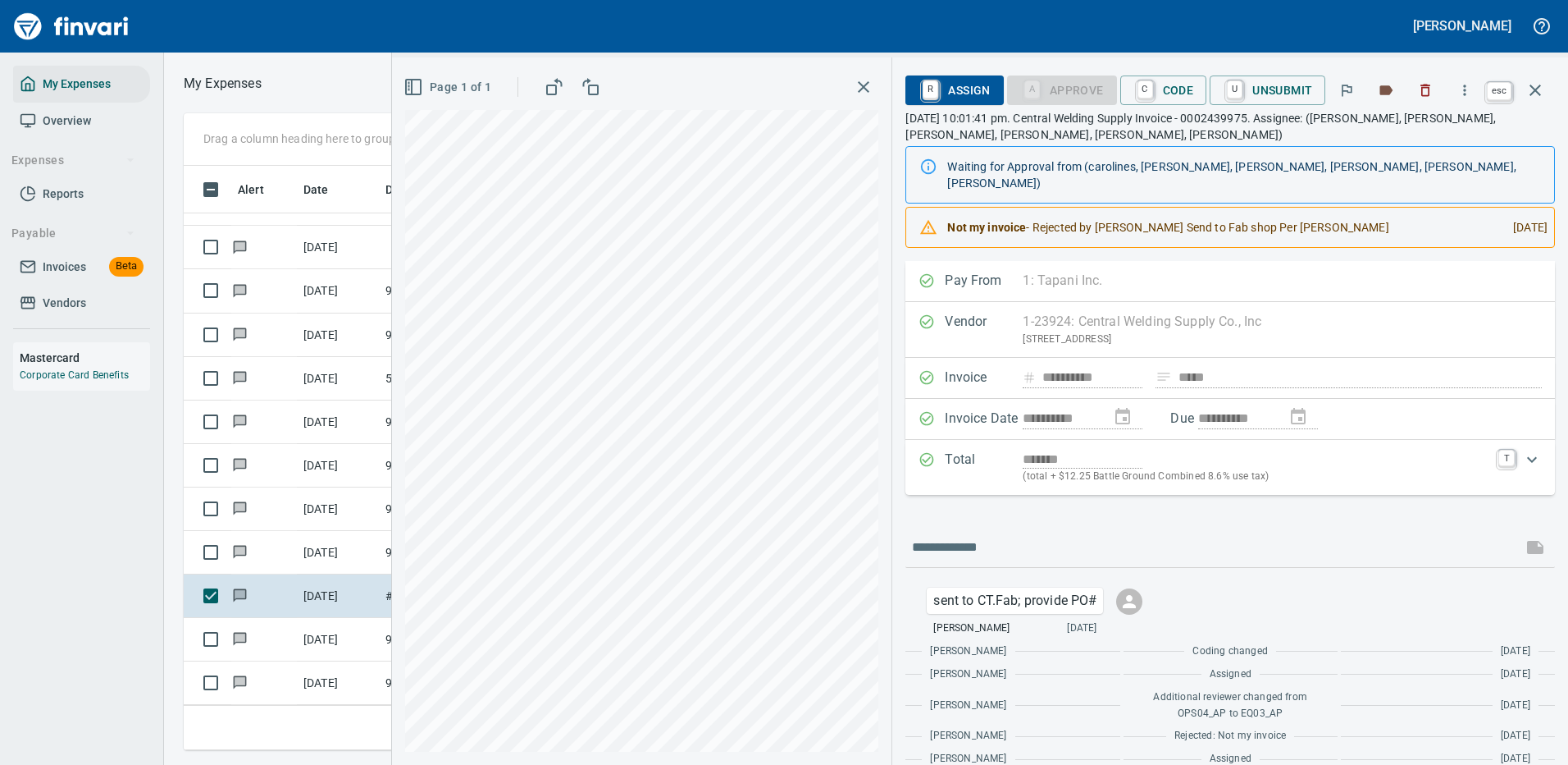
scroll to position [559, 930]
click at [1540, 90] on icon "button" at bounding box center [1535, 90] width 20 height 20
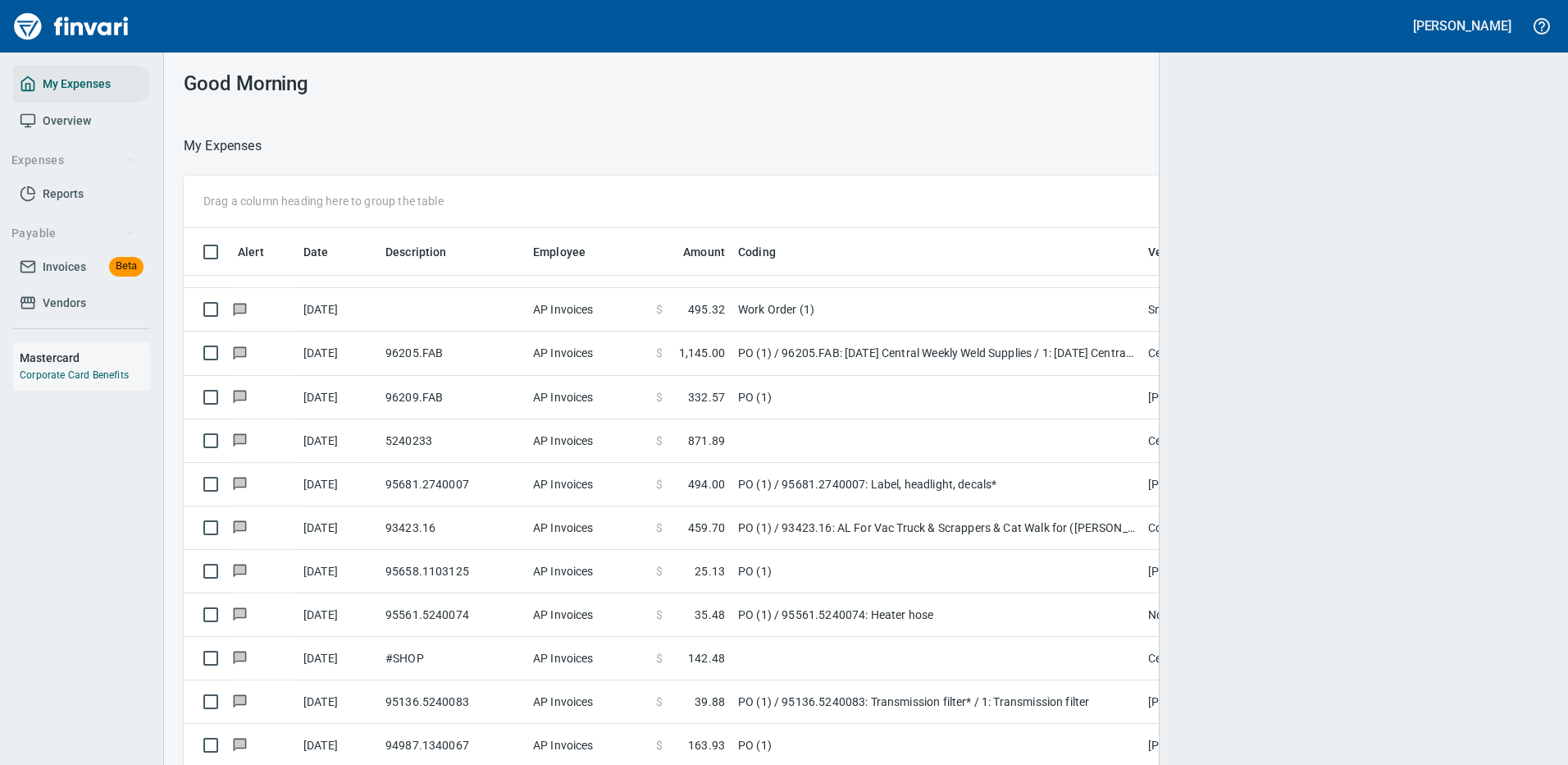
scroll to position [2, 2]
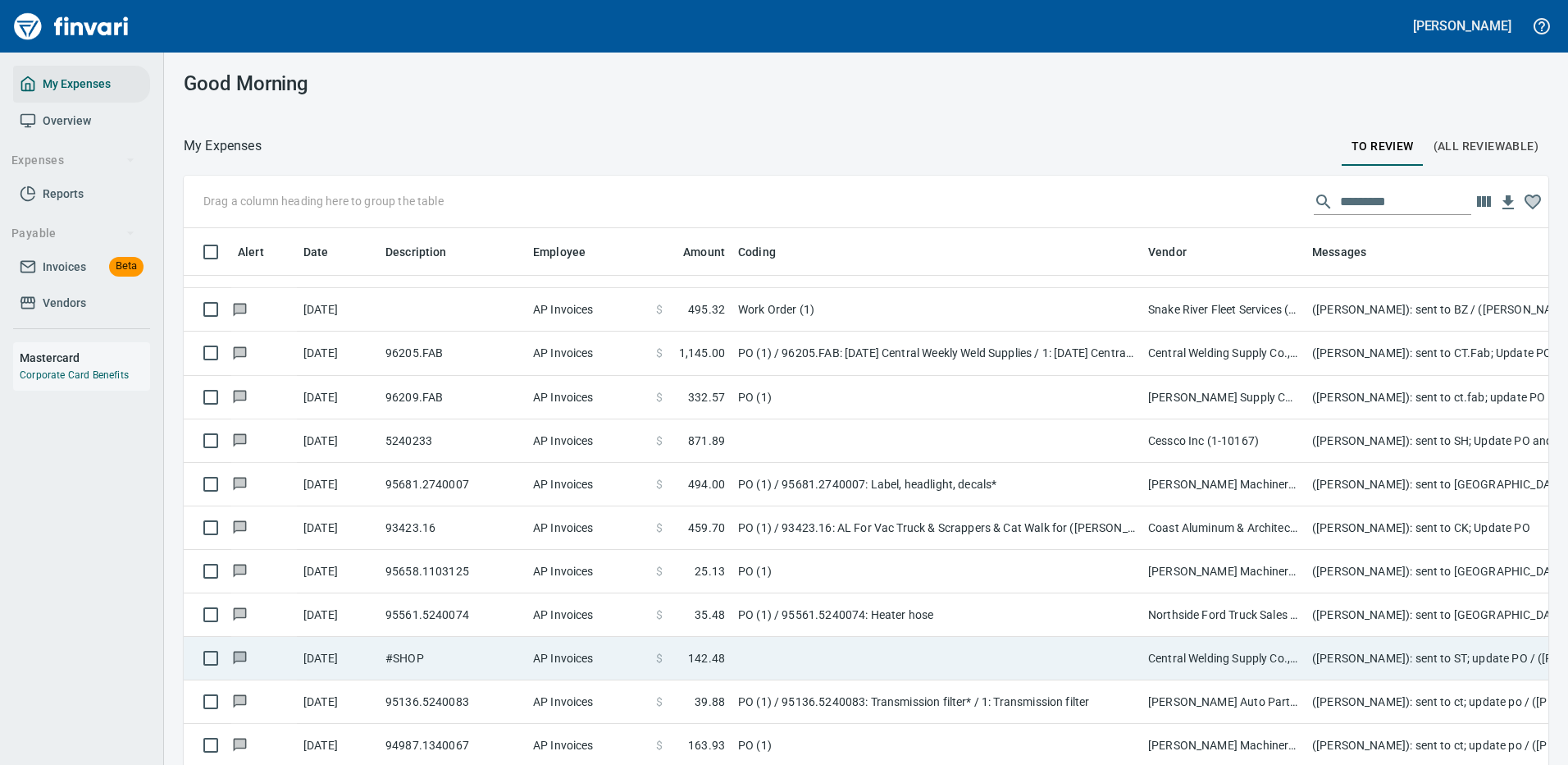
click at [1173, 640] on td "Central Welding Supply Co., Inc (1-23924)" at bounding box center [1224, 659] width 164 height 44
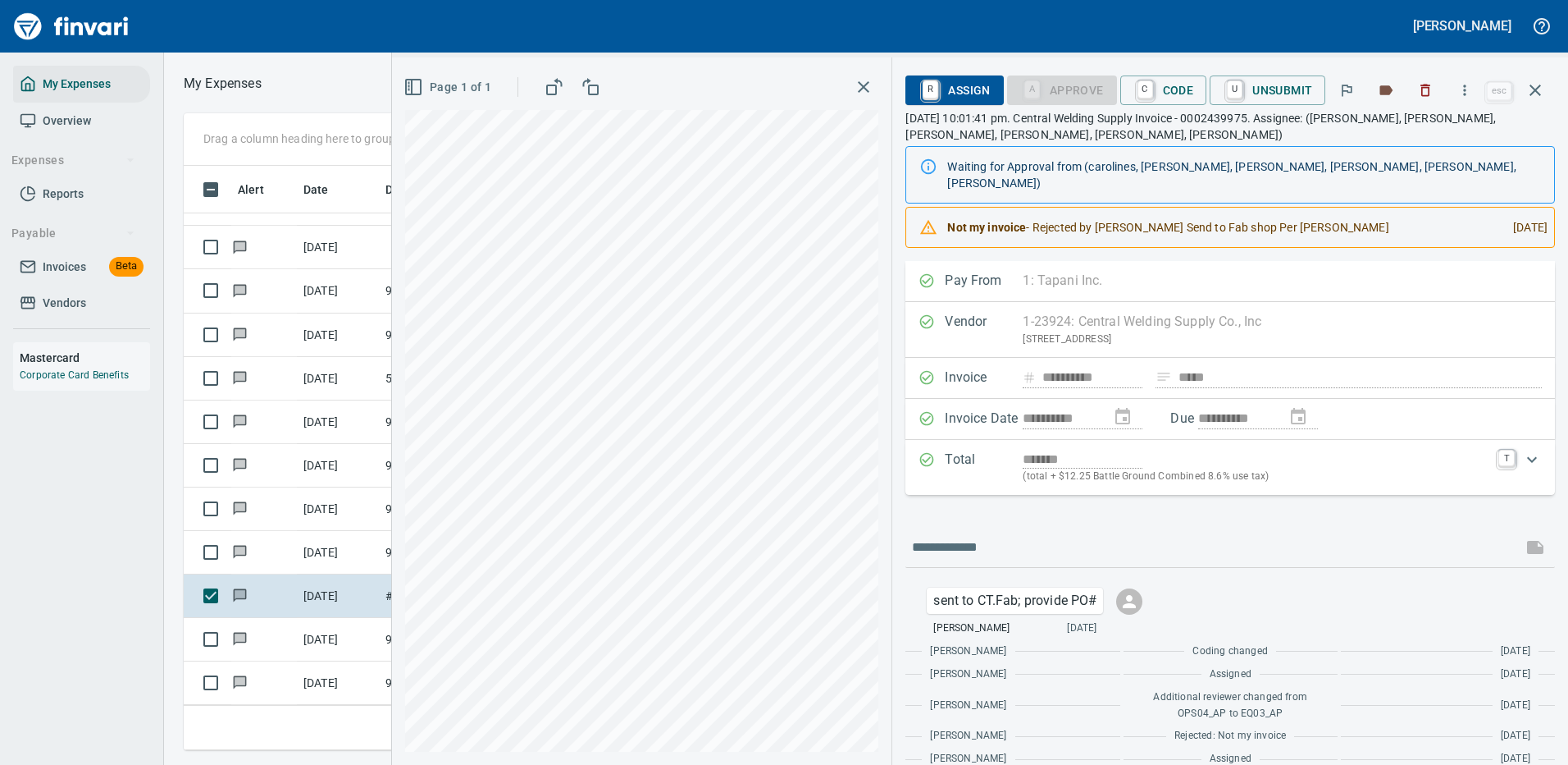
scroll to position [559, 930]
click at [1536, 86] on icon "button" at bounding box center [1535, 90] width 20 height 20
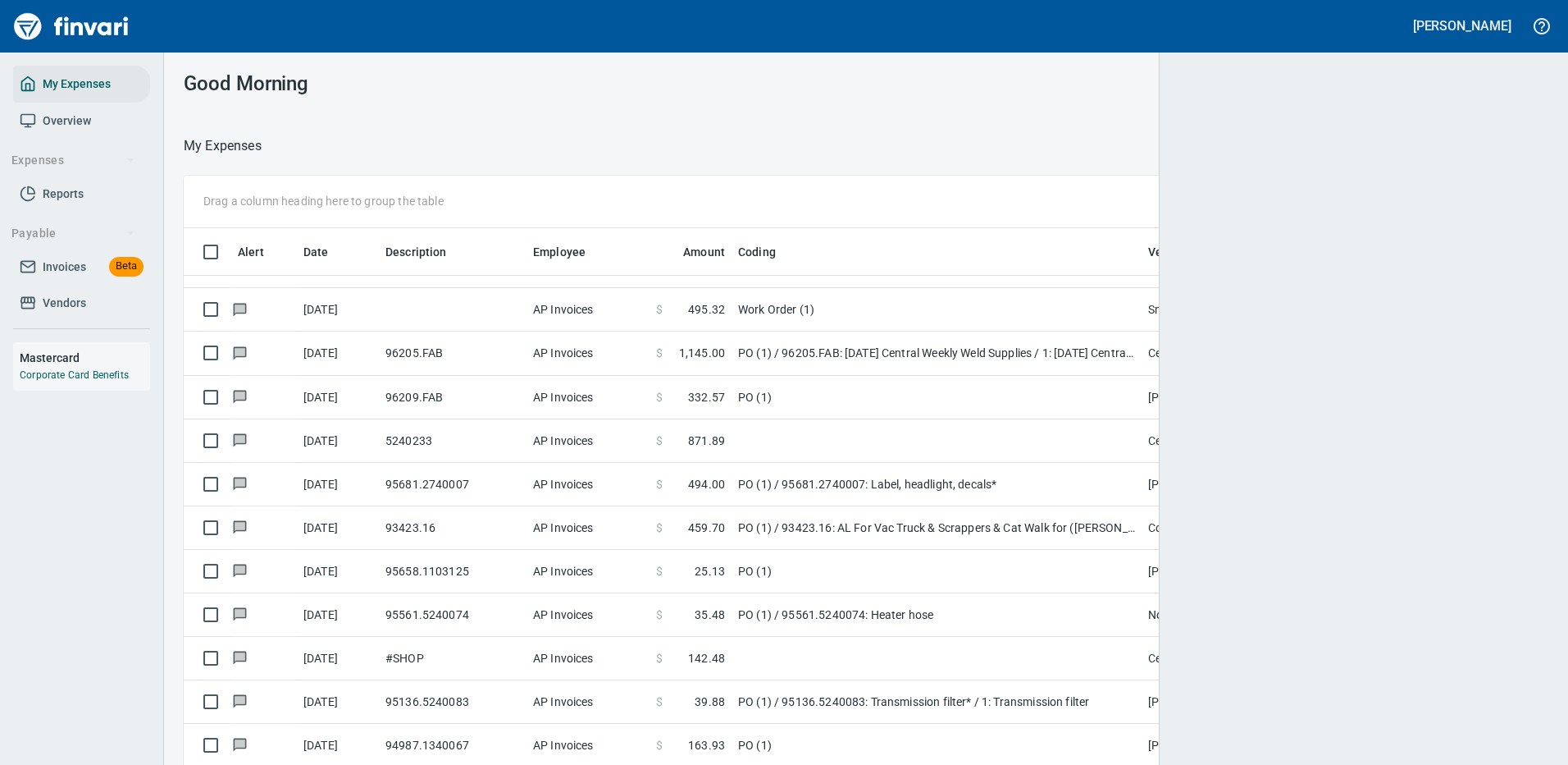
scroll to position [559, 1328]
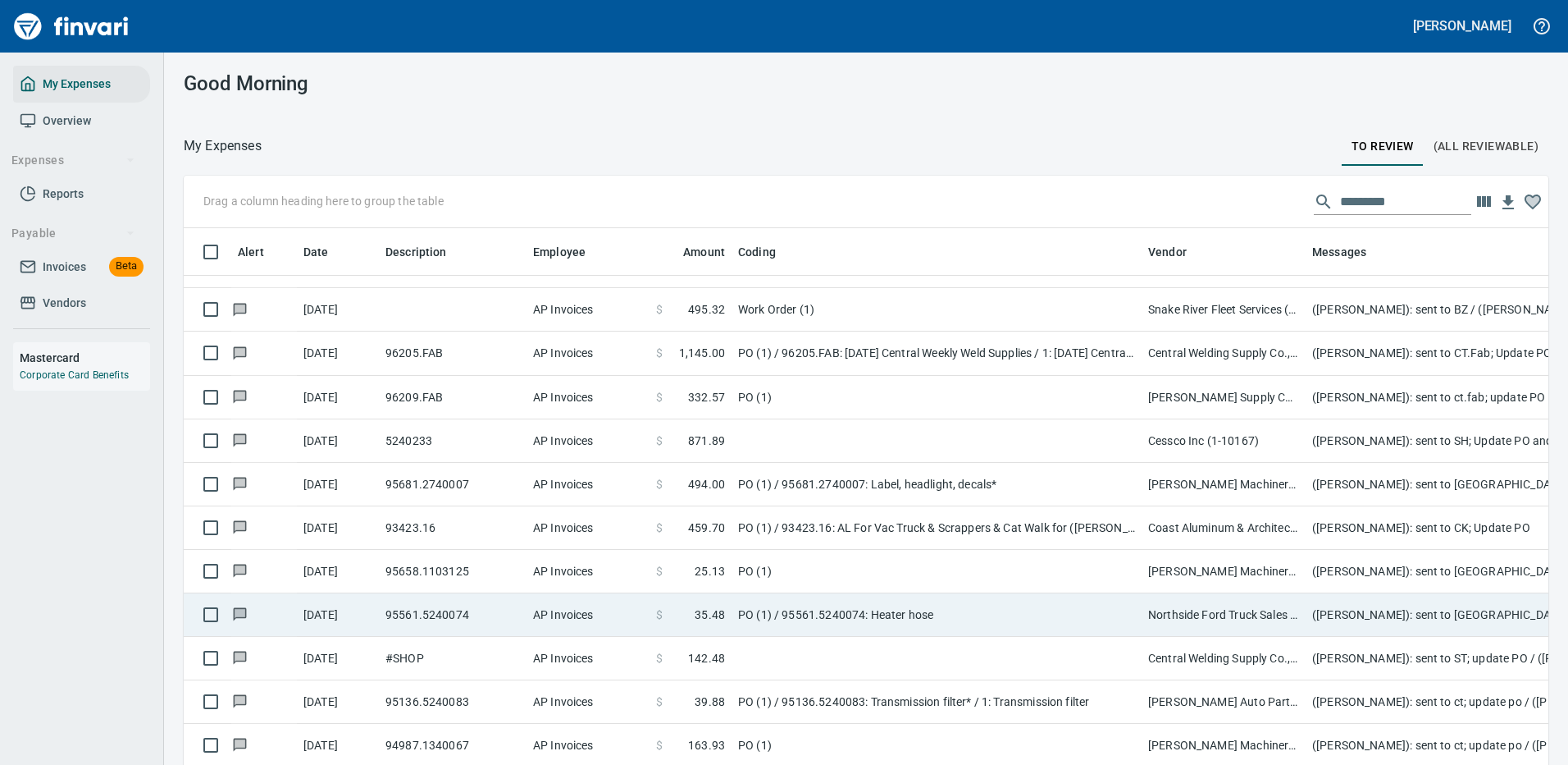
click at [1201, 593] on td "Northside Ford Truck Sales Inc (1-10715)" at bounding box center [1224, 615] width 164 height 44
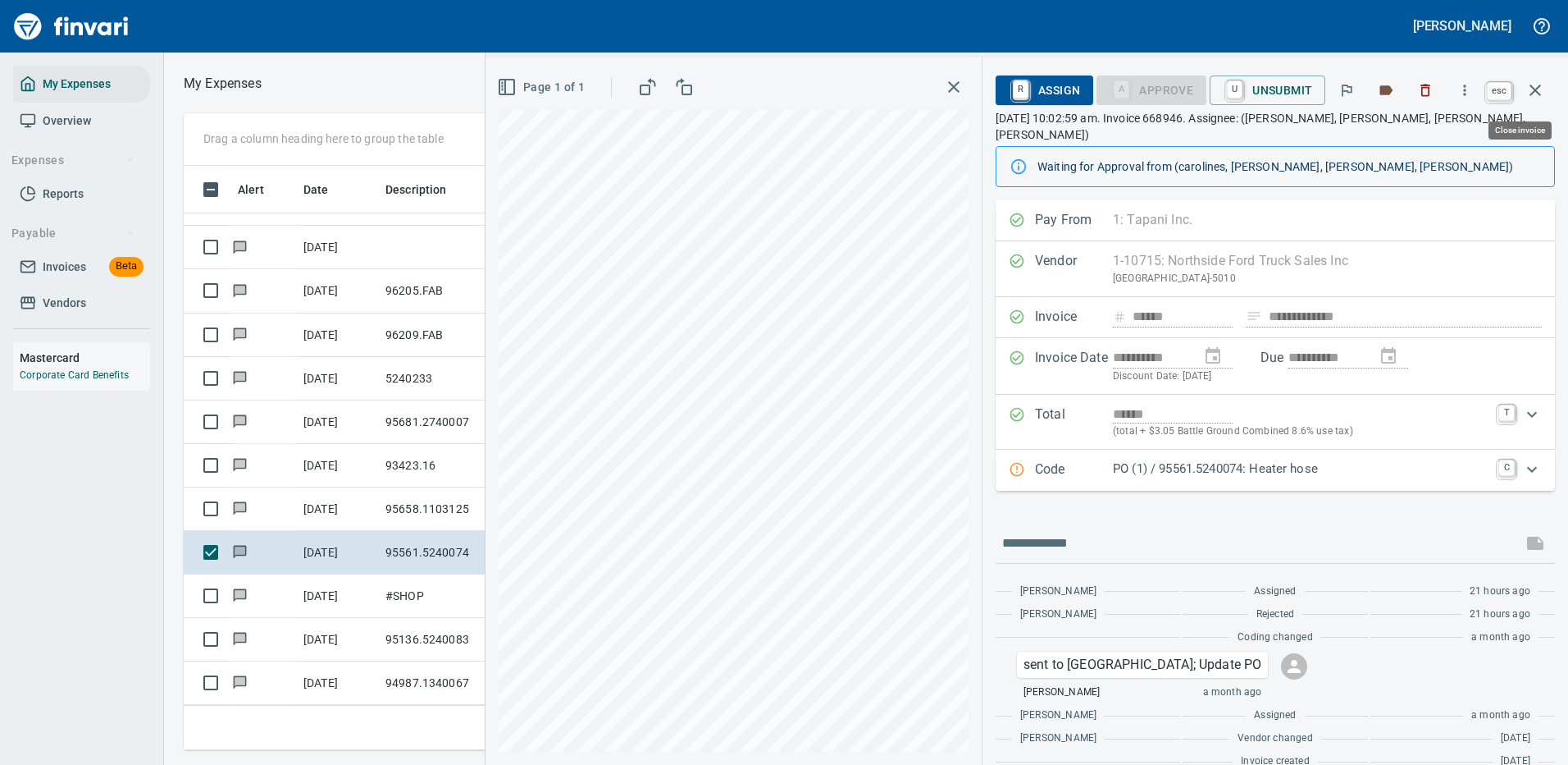
scroll to position [559, 930]
click at [1531, 91] on icon "button" at bounding box center [1535, 90] width 20 height 20
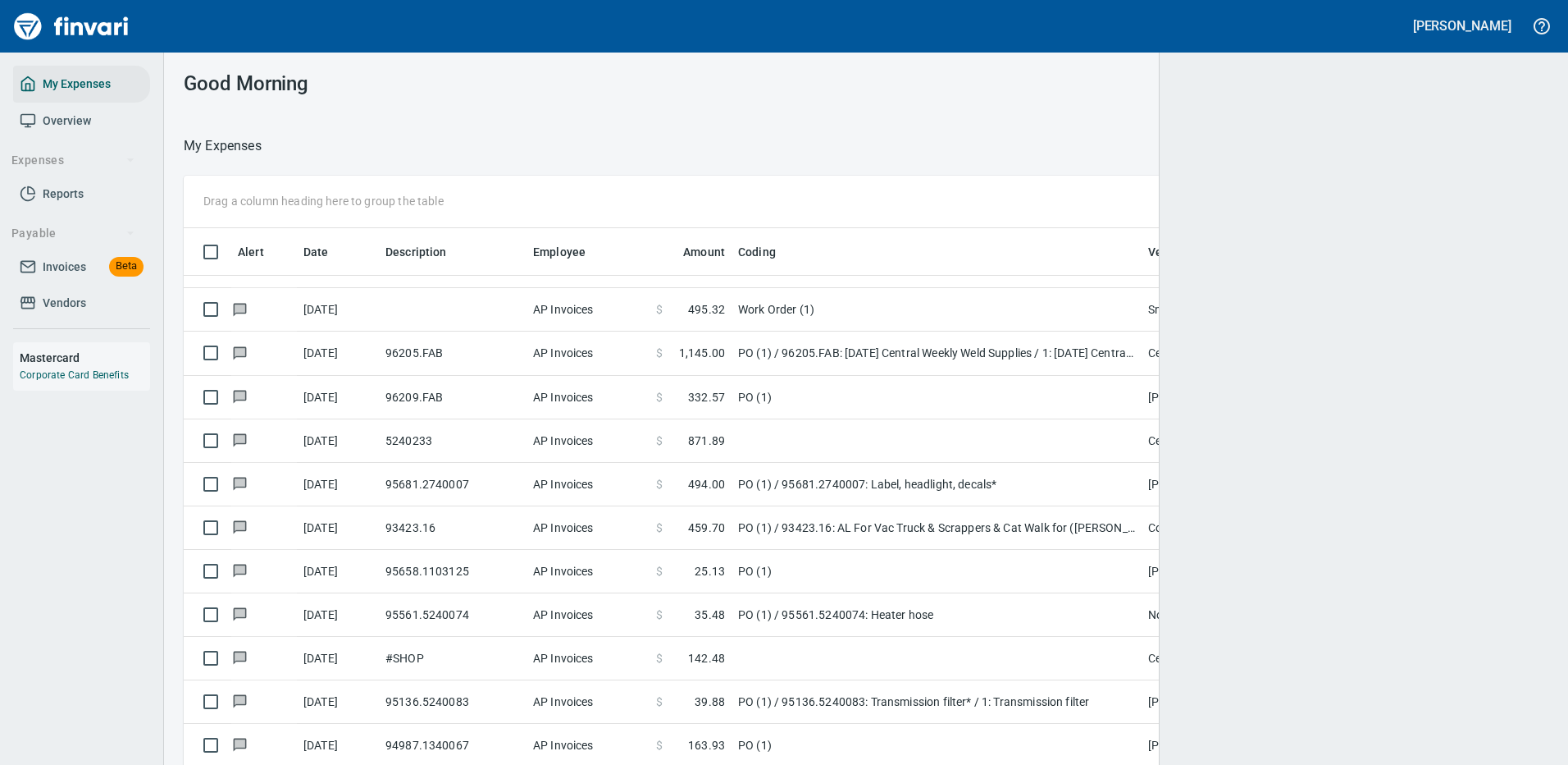
scroll to position [2, 2]
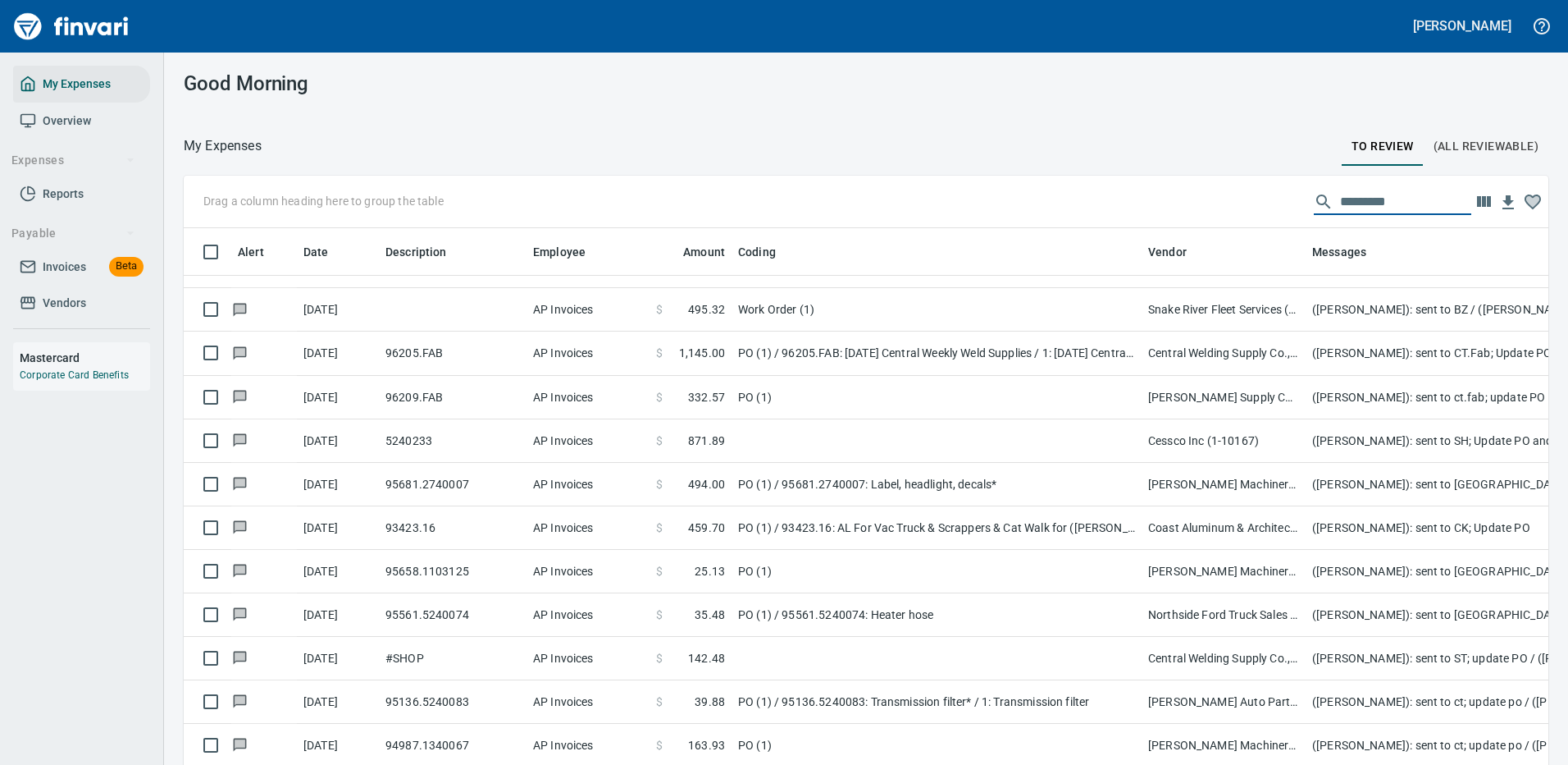
click at [1364, 198] on input "text" at bounding box center [1406, 202] width 132 height 26
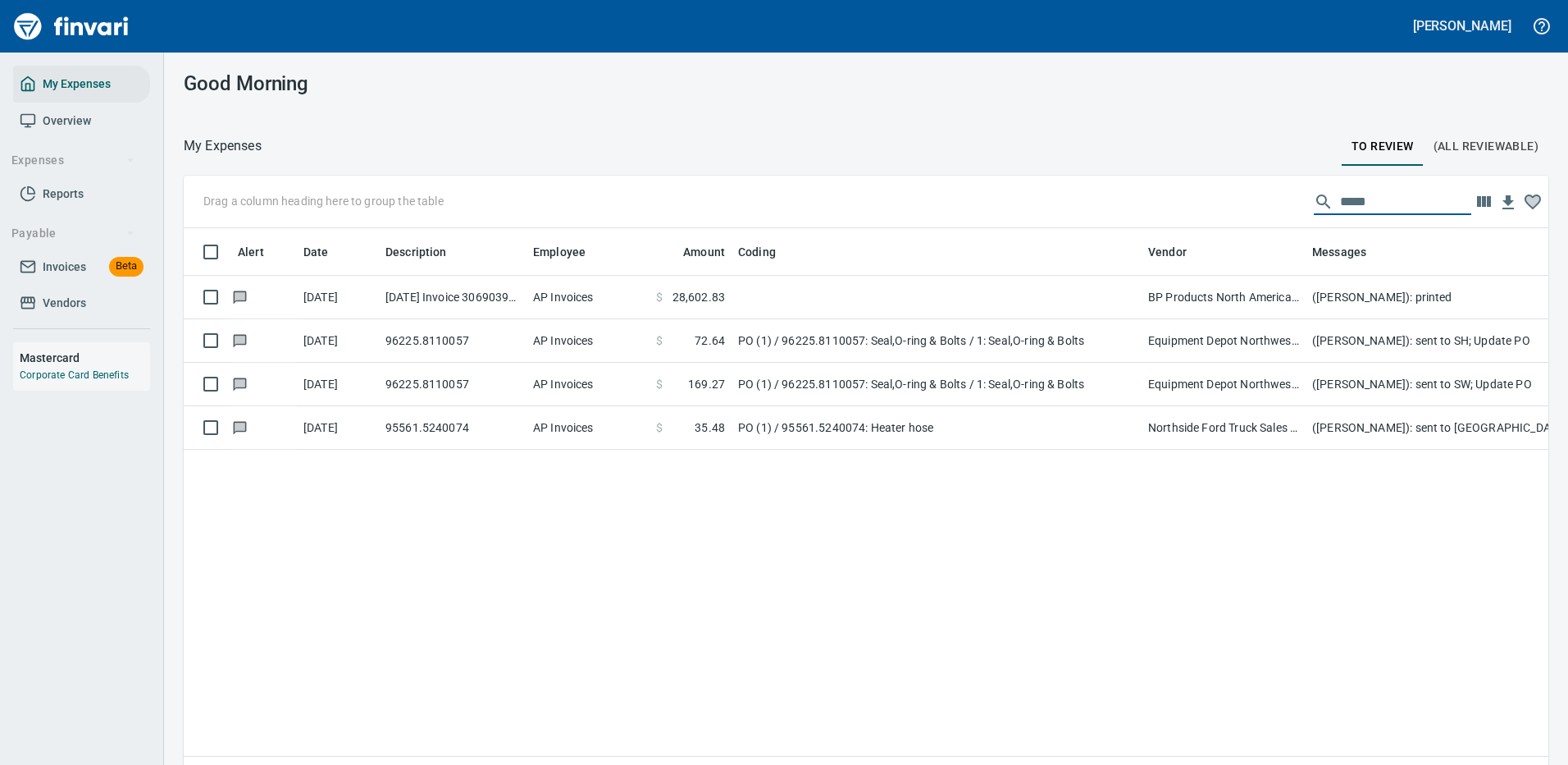
scroll to position [559, 1341]
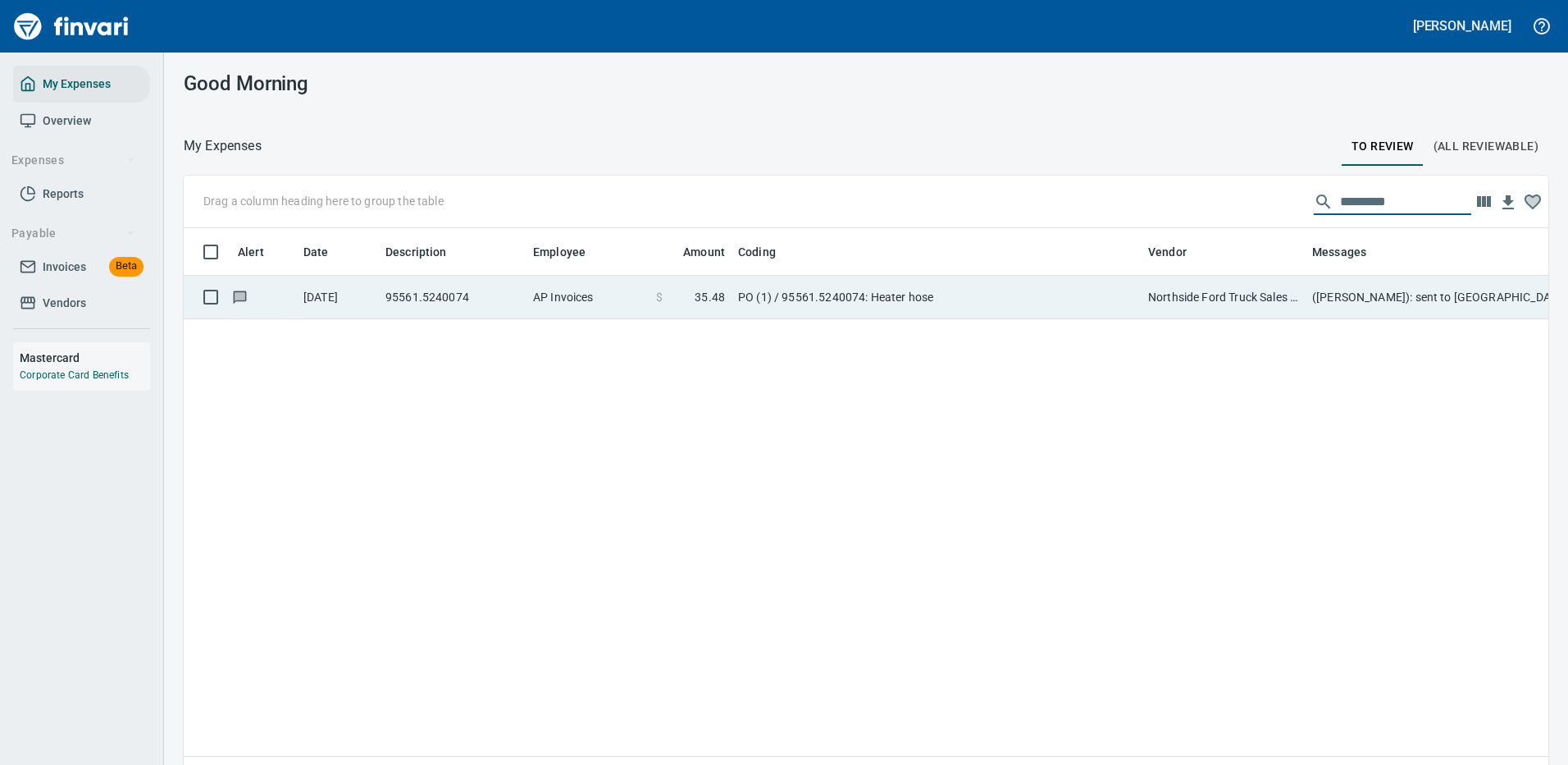
type input "*********"
click at [976, 295] on td "PO (1) / 95561.5240074: Heater hose" at bounding box center [936, 297] width 410 height 44
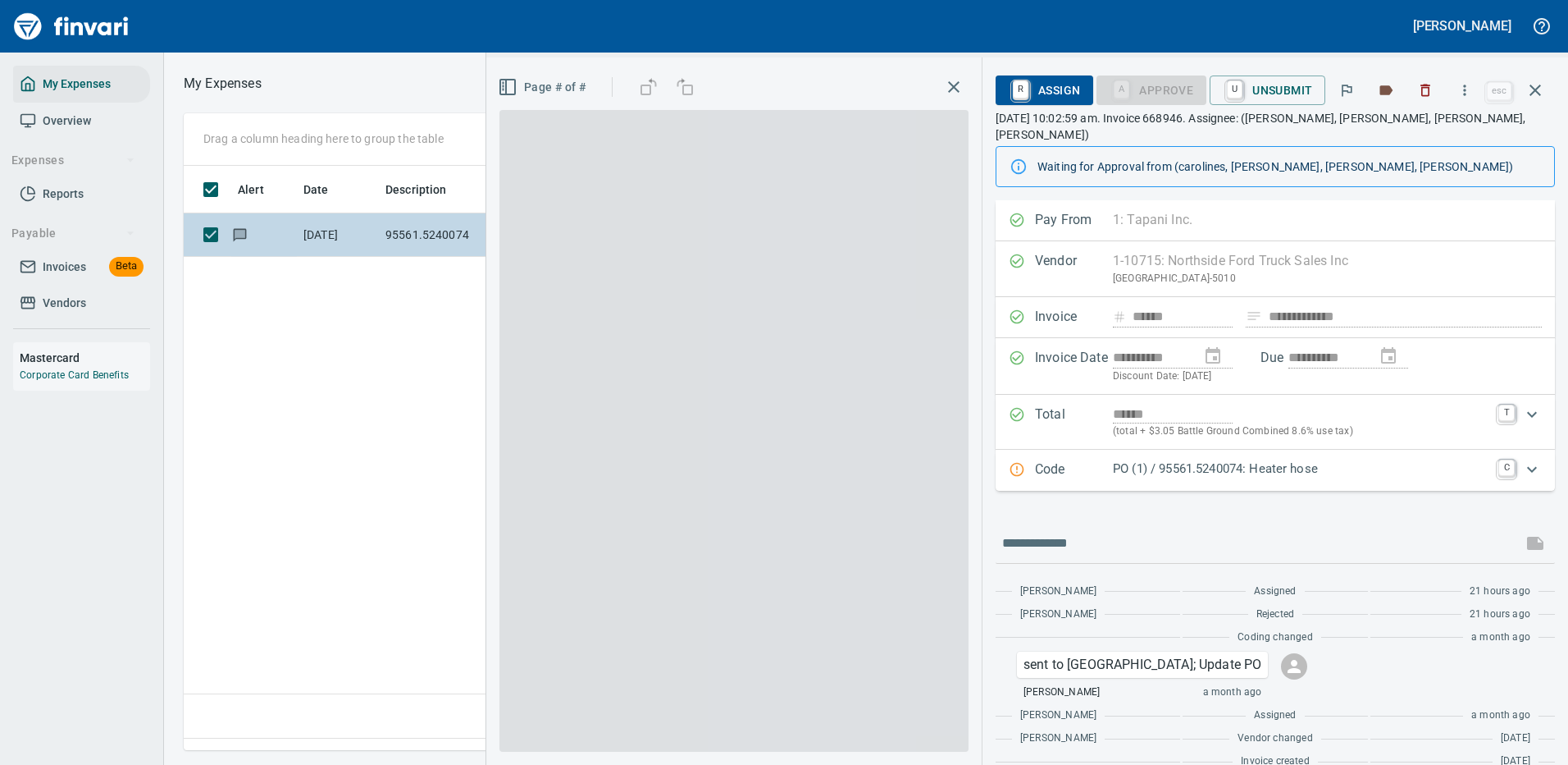
scroll to position [559, 943]
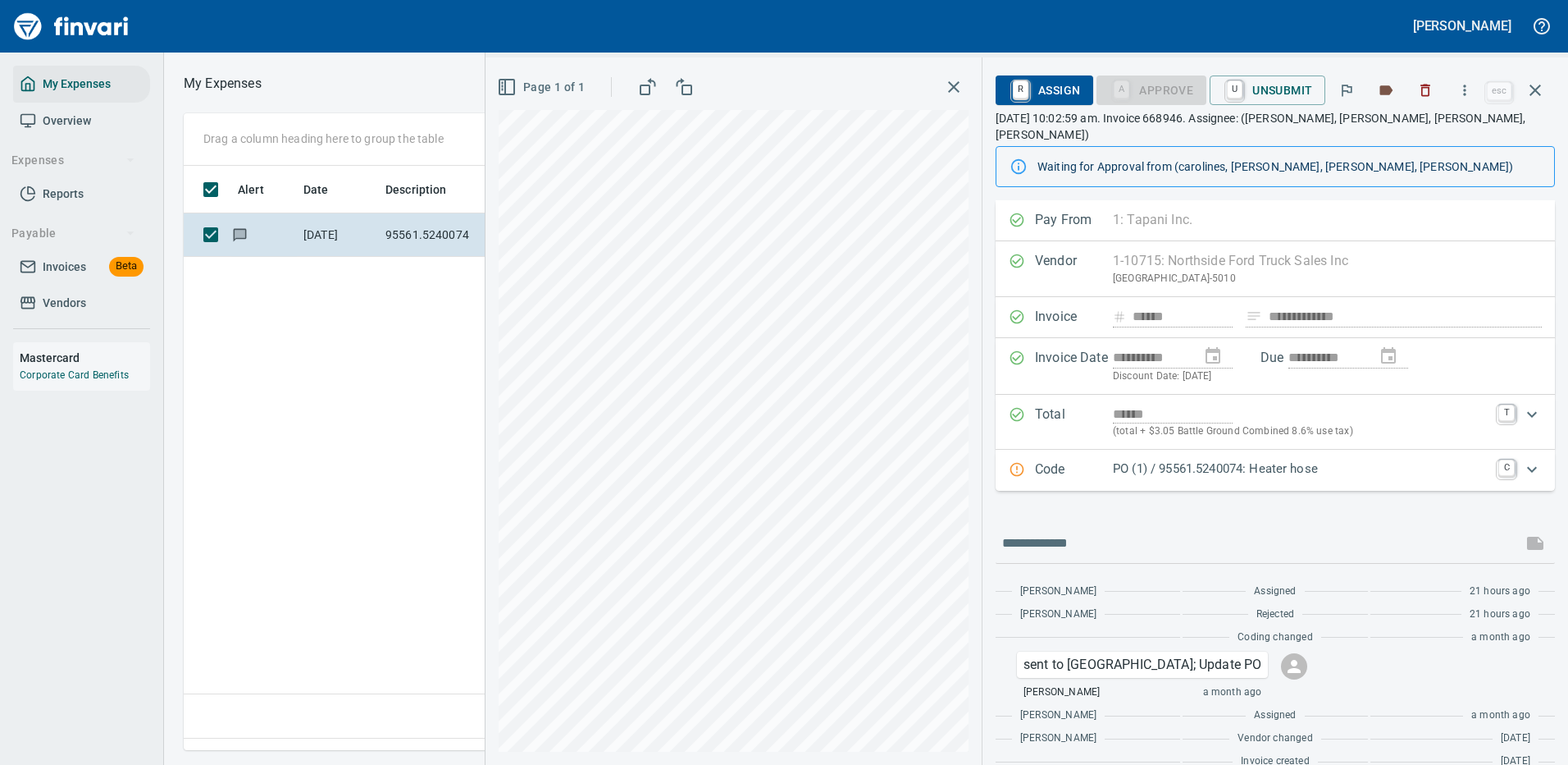
click at [1176, 459] on p "PO (1) / 95561.5240074: Heater hose" at bounding box center [1301, 469] width 375 height 19
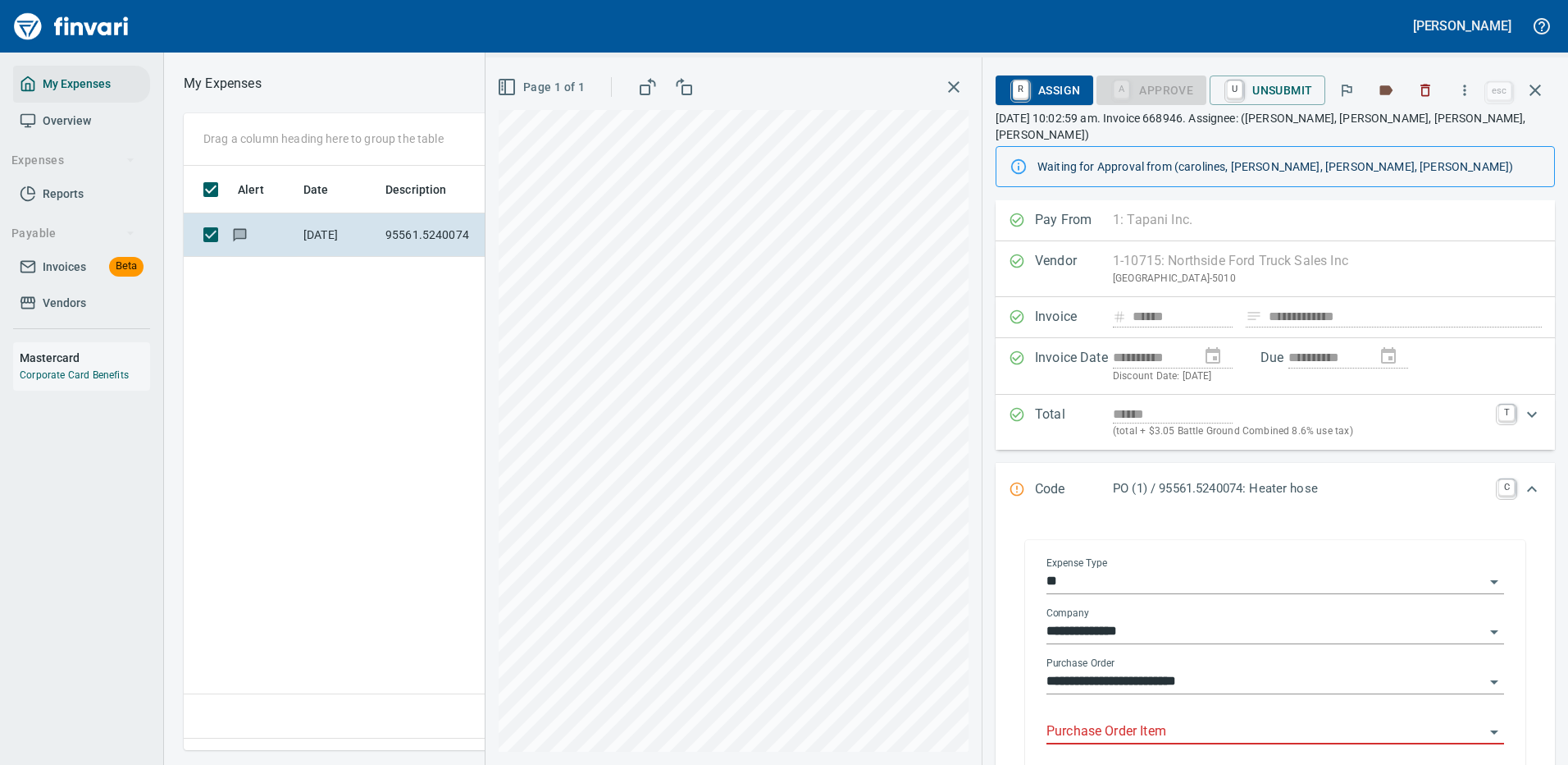
scroll to position [82, 0]
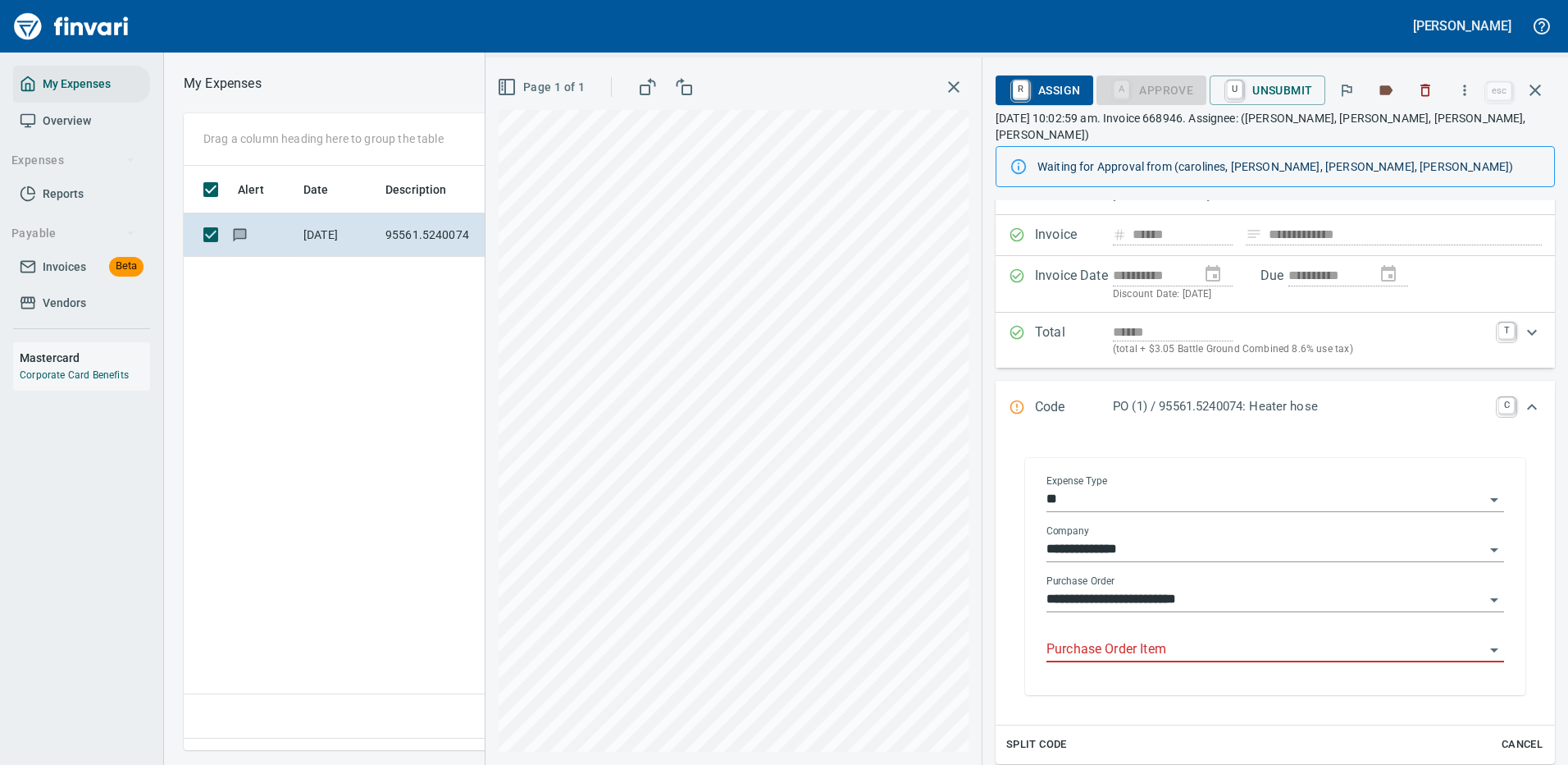
click at [1168, 639] on input "Purchase Order Item" at bounding box center [1265, 650] width 438 height 23
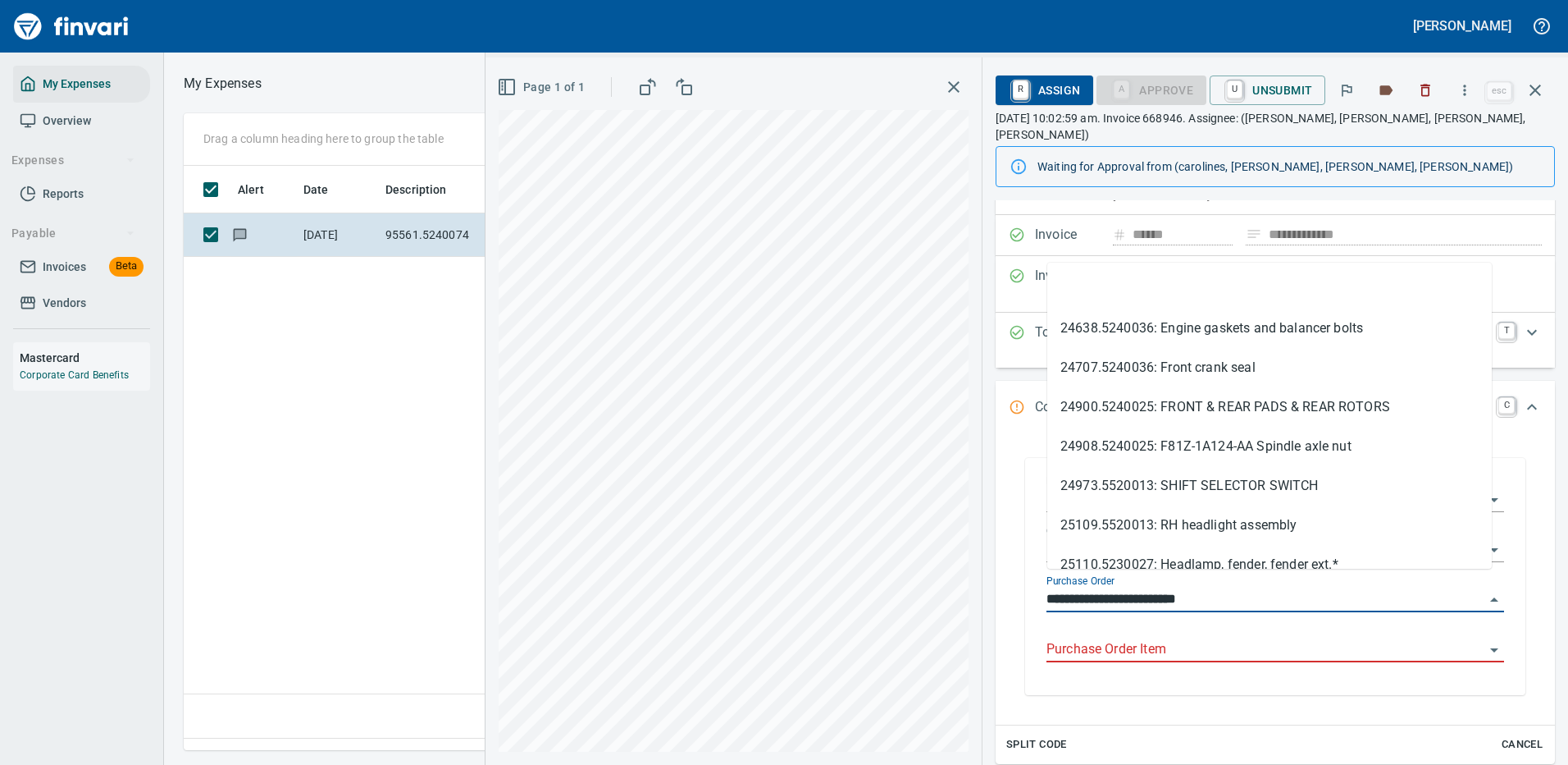
scroll to position [559, 943]
drag, startPoint x: 1146, startPoint y: 581, endPoint x: 1050, endPoint y: 579, distance: 96.0
click at [1050, 588] on input "**********" at bounding box center [1265, 599] width 438 height 23
click at [1128, 588] on input "**********" at bounding box center [1265, 599] width 438 height 23
drag, startPoint x: 1145, startPoint y: 578, endPoint x: 1041, endPoint y: 574, distance: 104.1
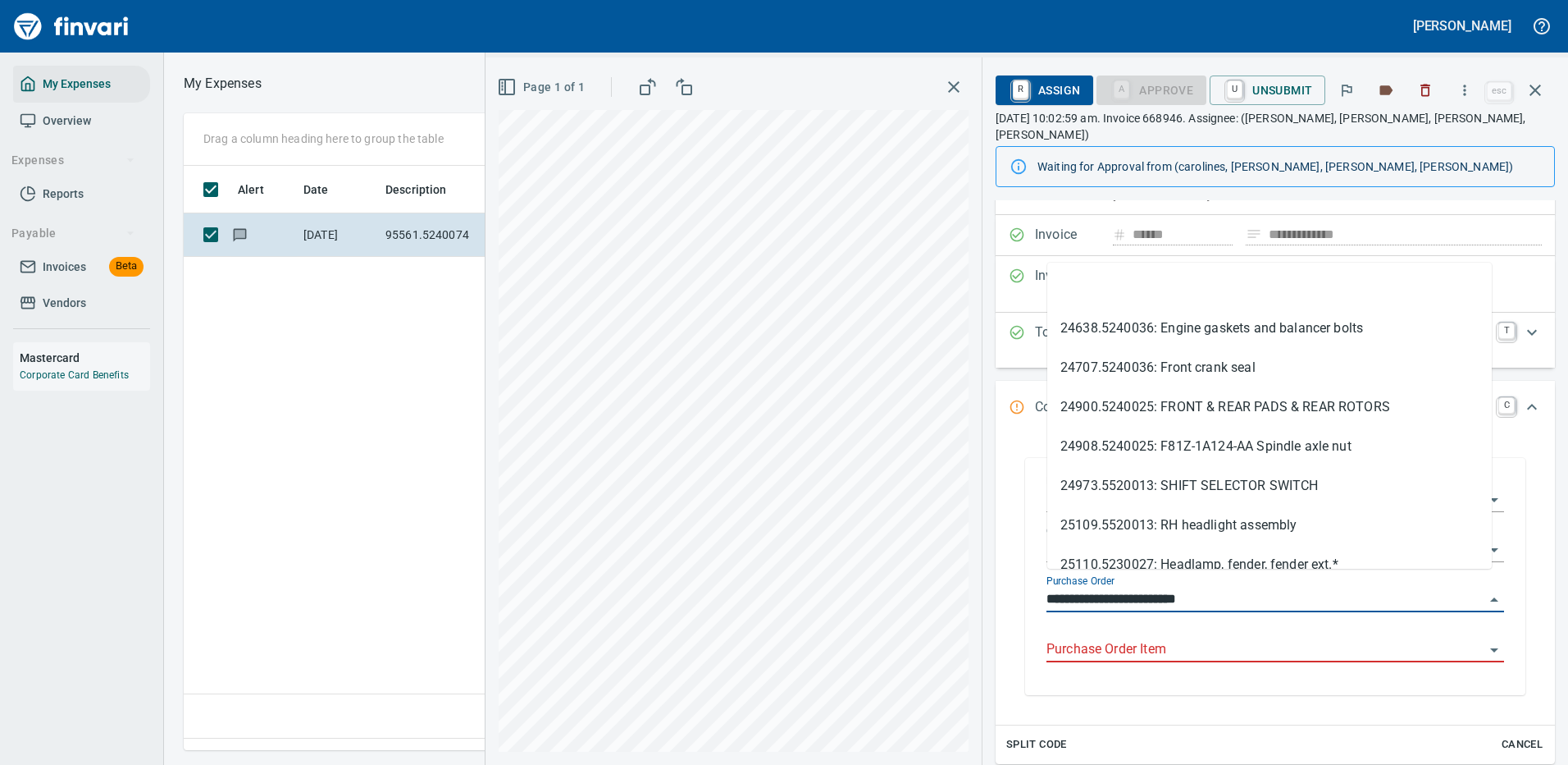
click at [1041, 574] on div "**********" at bounding box center [1275, 578] width 484 height 233
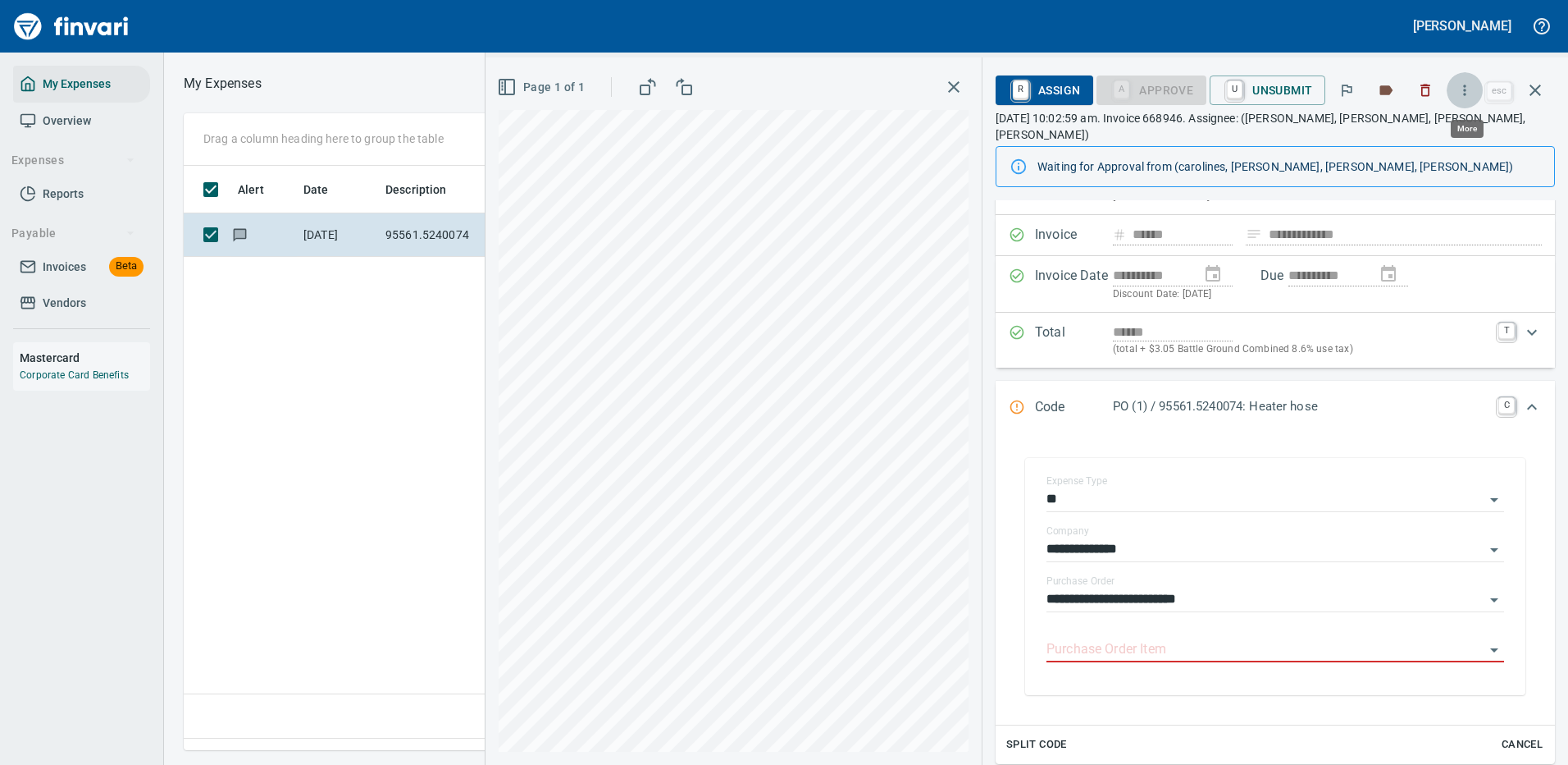
click at [1463, 87] on icon "button" at bounding box center [1464, 90] width 17 height 17
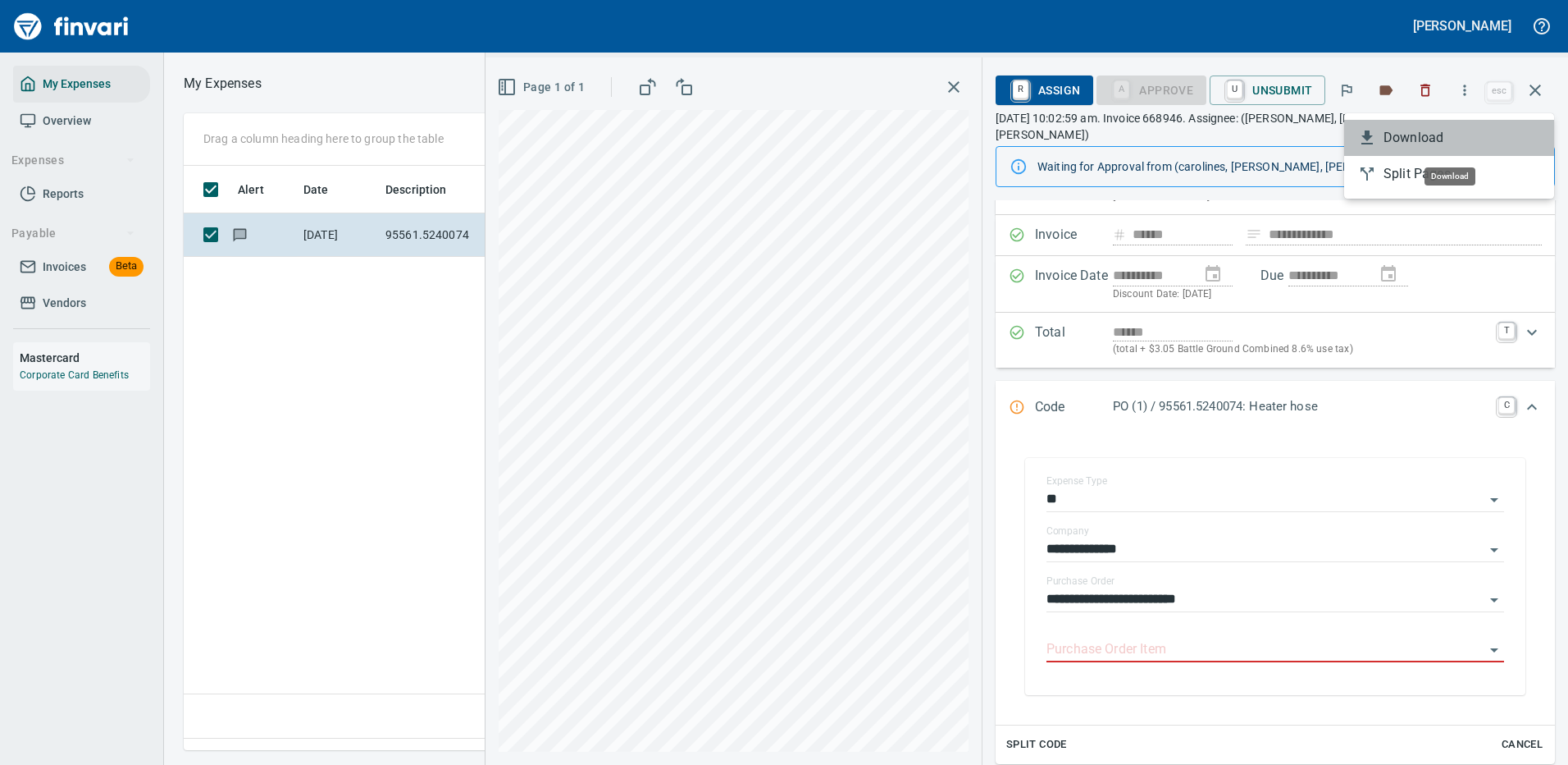
click at [1396, 147] on li "Download" at bounding box center [1449, 137] width 210 height 36
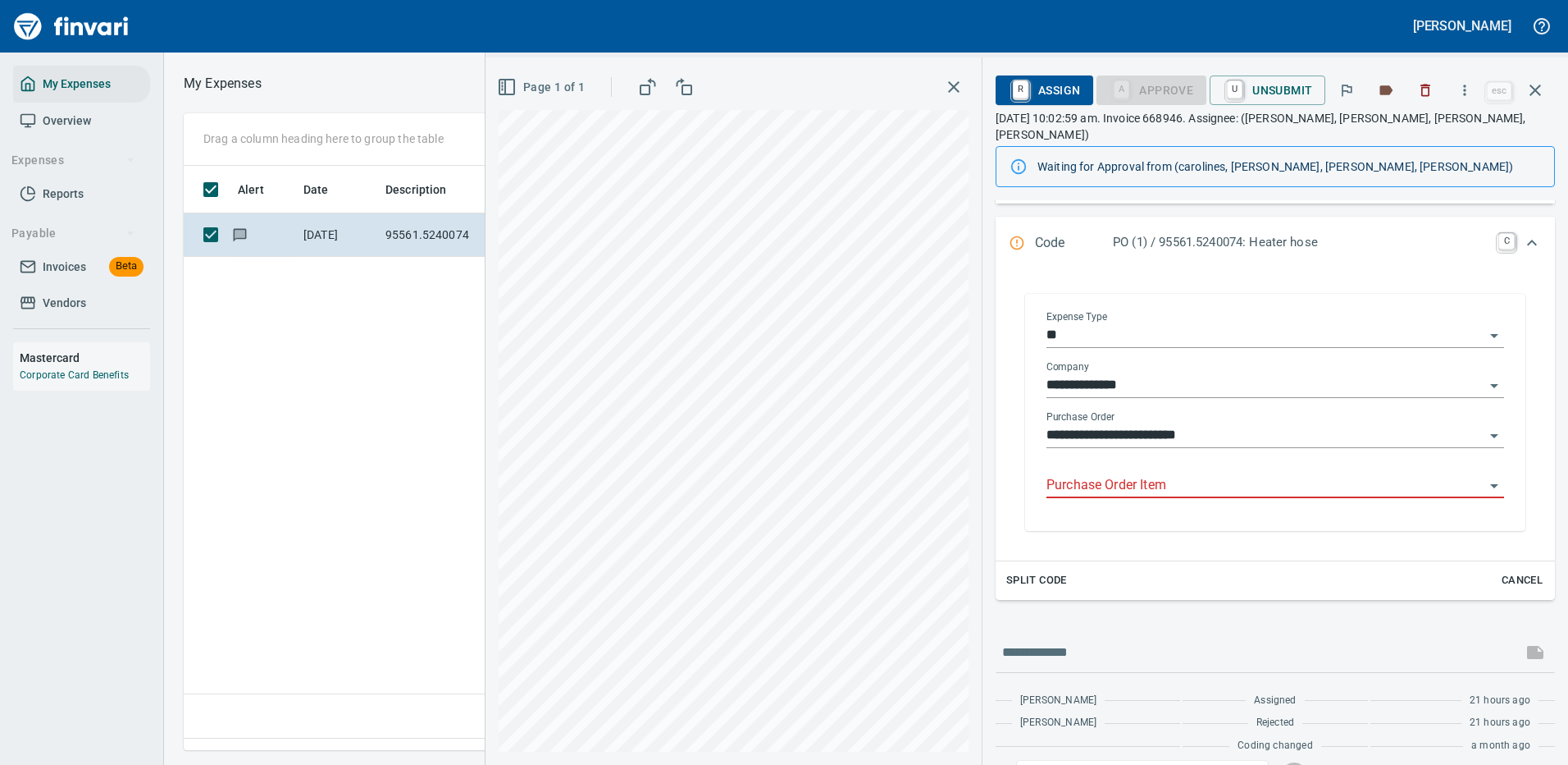
scroll to position [328, 0]
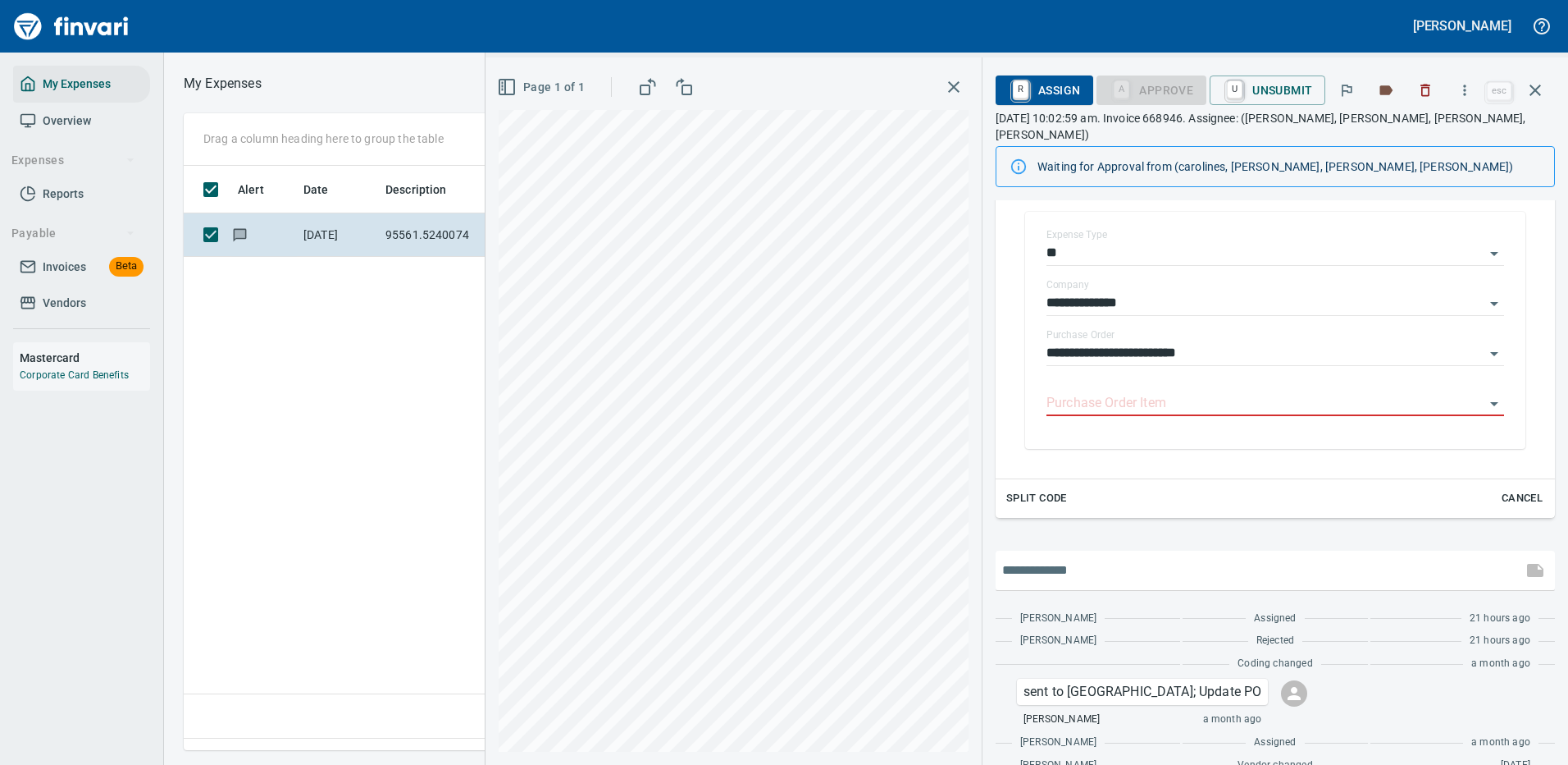
click at [1093, 557] on input "text" at bounding box center [1259, 570] width 513 height 26
type input "**********"
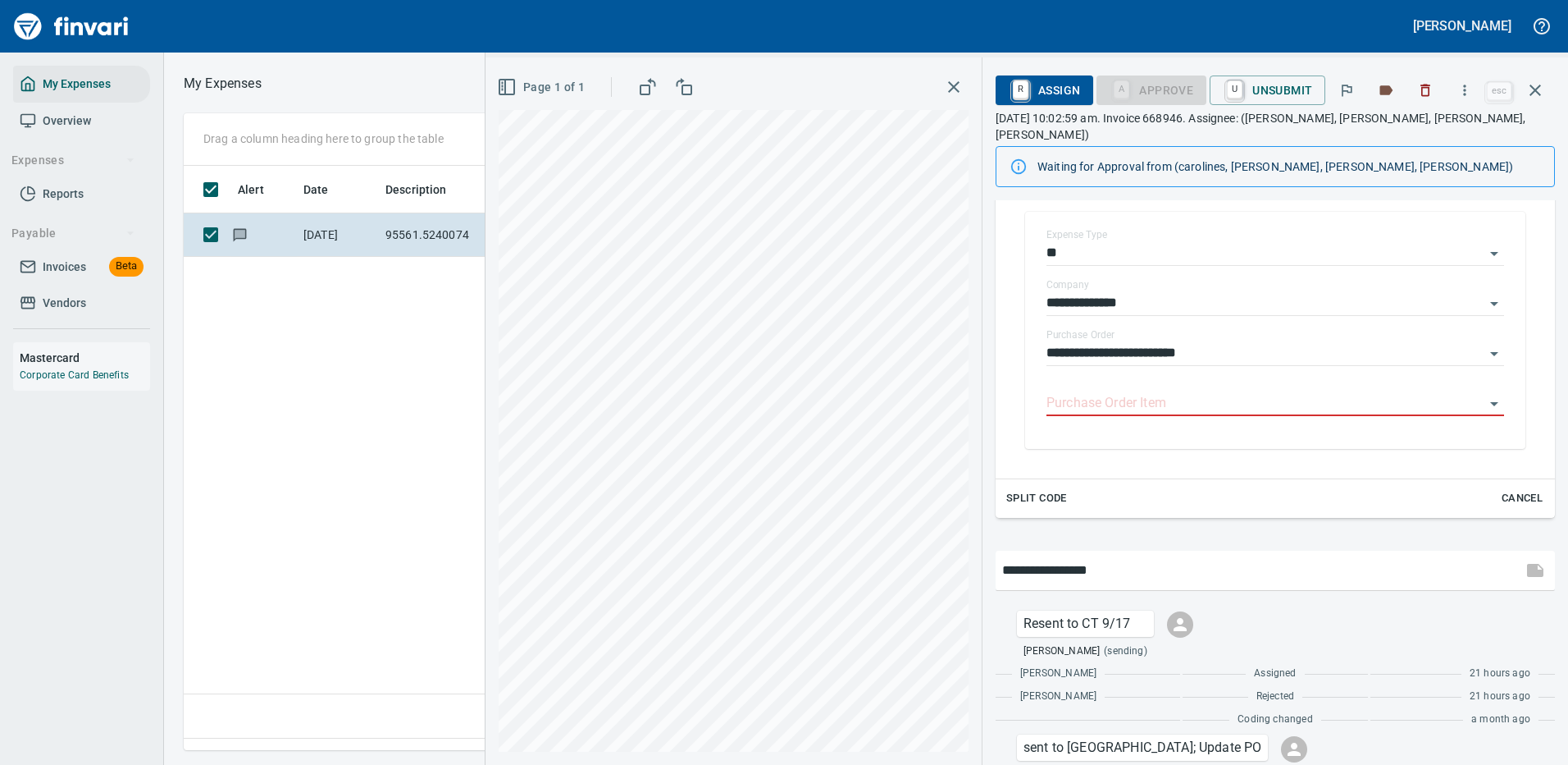
type input "**********"
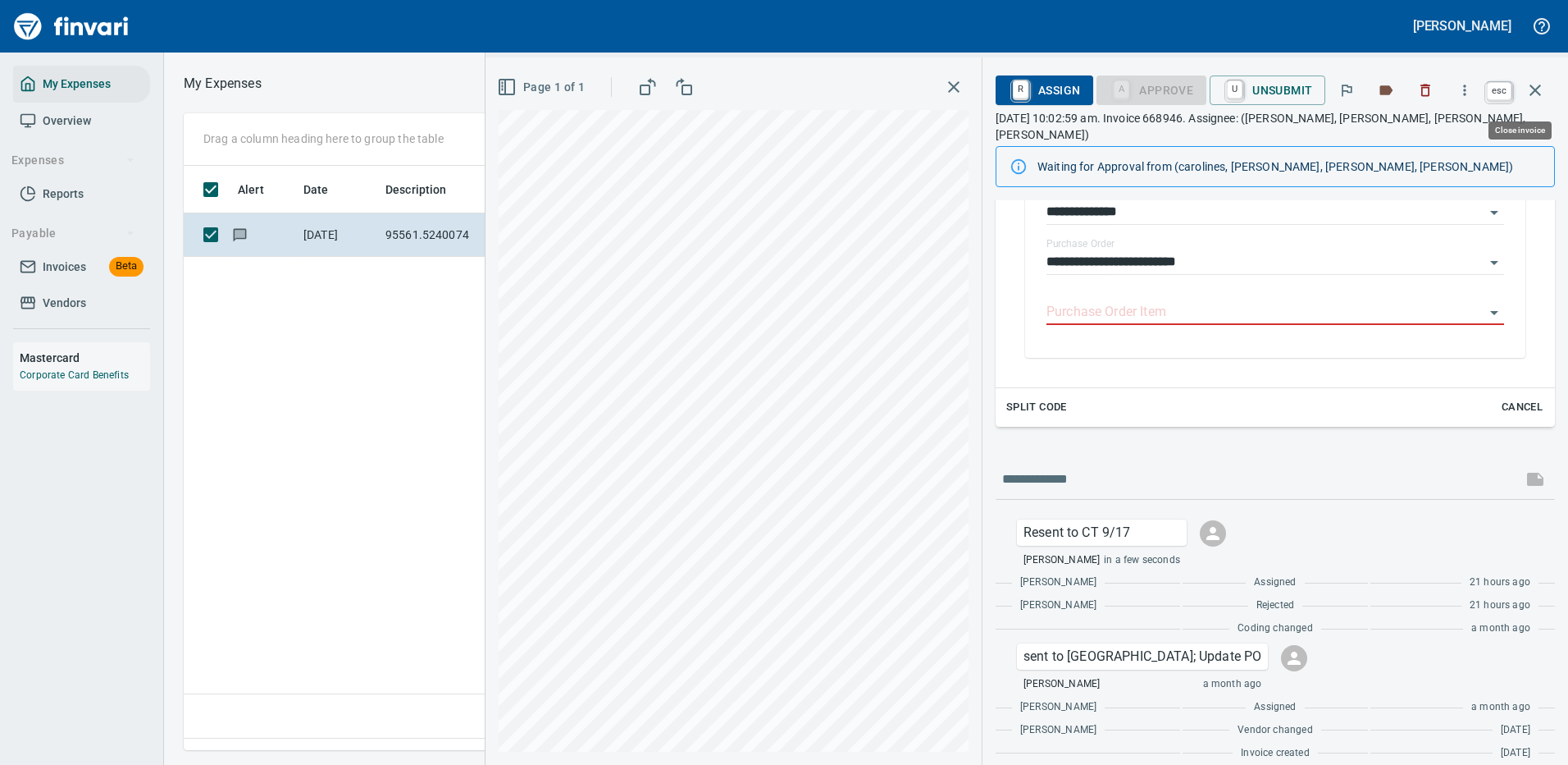
click at [1534, 86] on icon "button" at bounding box center [1535, 90] width 20 height 20
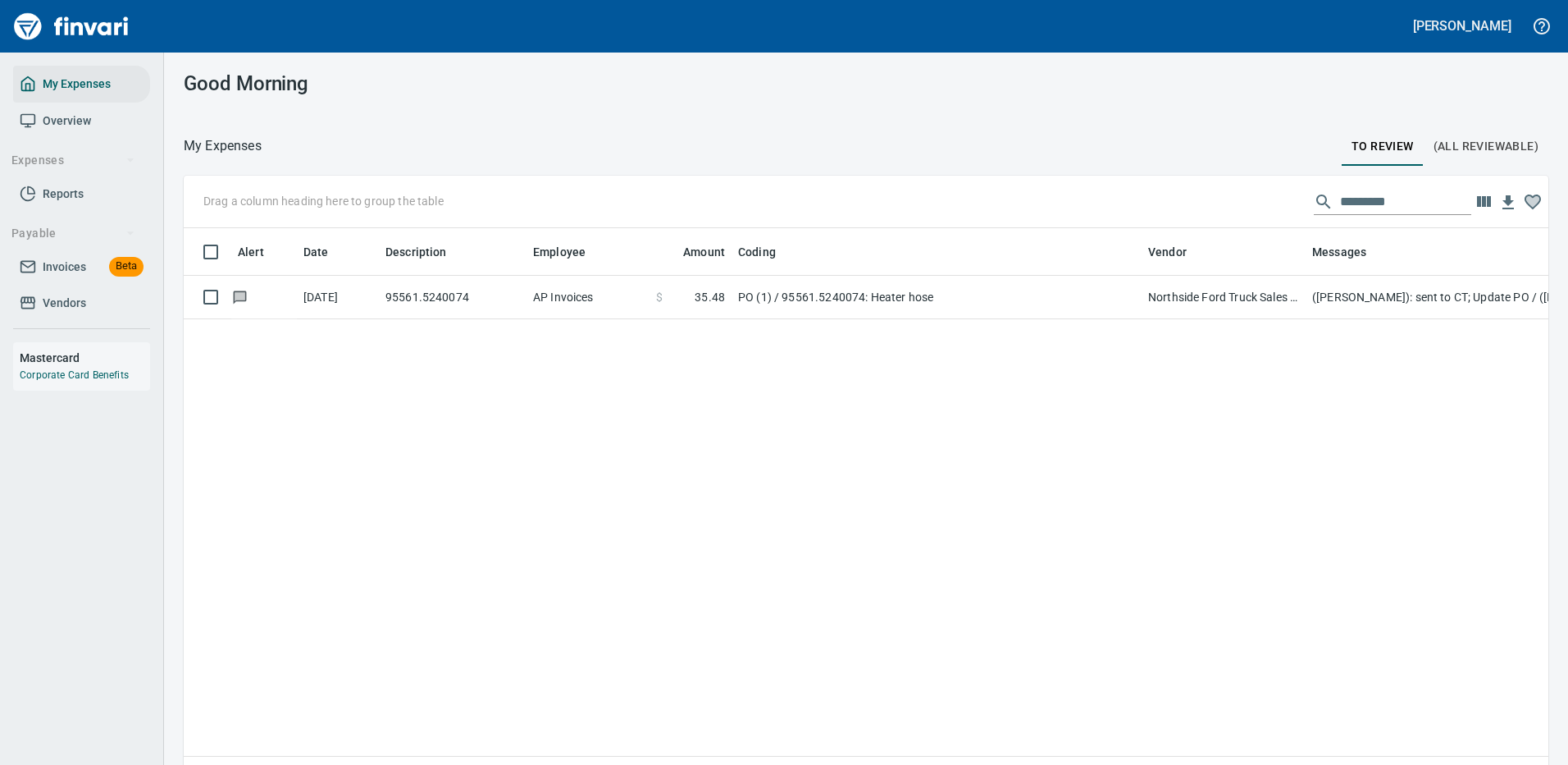
scroll to position [559, 1341]
drag, startPoint x: 1389, startPoint y: 195, endPoint x: 1229, endPoint y: 198, distance: 160.0
click at [1229, 198] on div "Drag a column heading here to group the table *********" at bounding box center [866, 202] width 1365 height 52
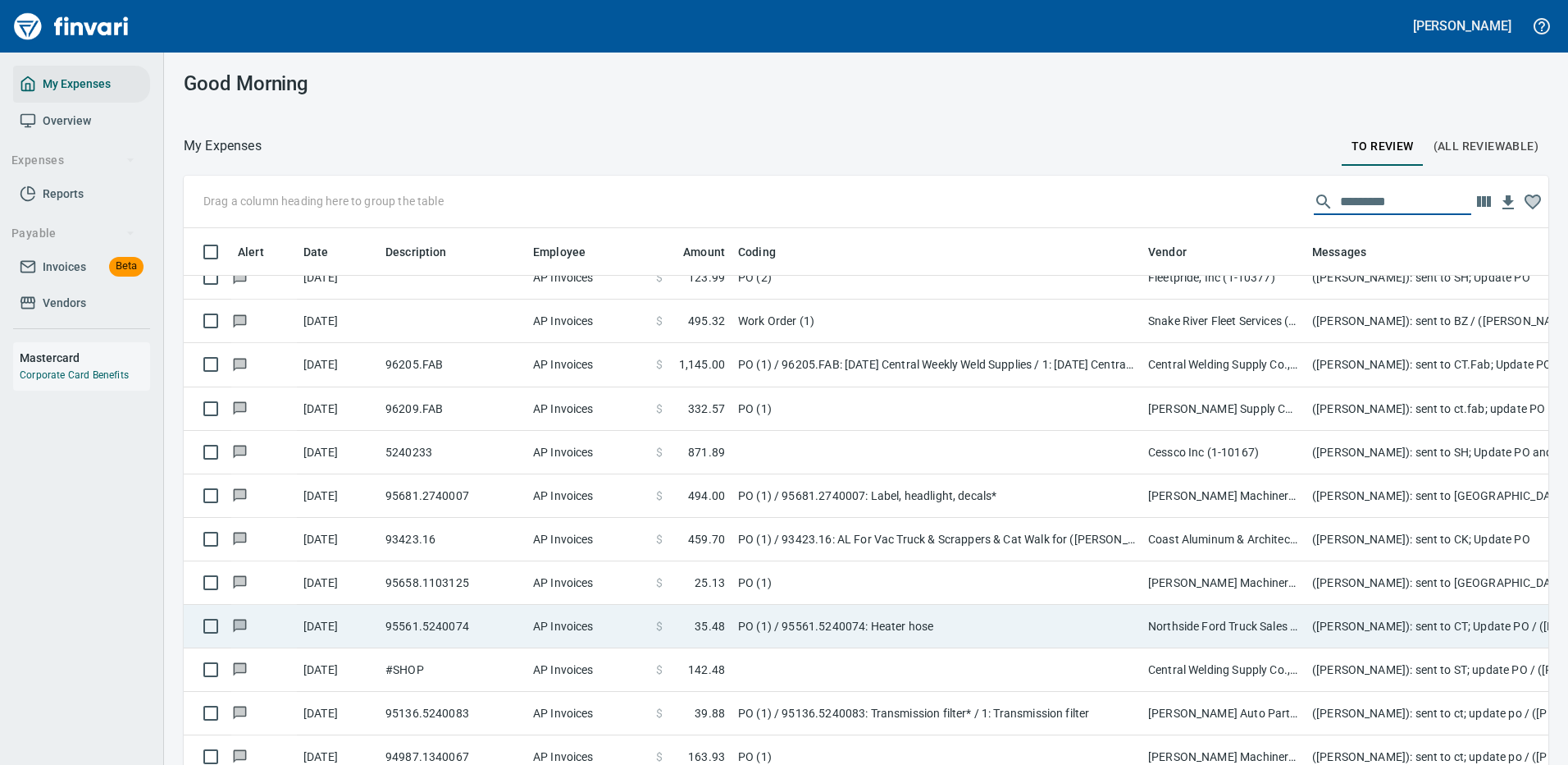
scroll to position [3305, 0]
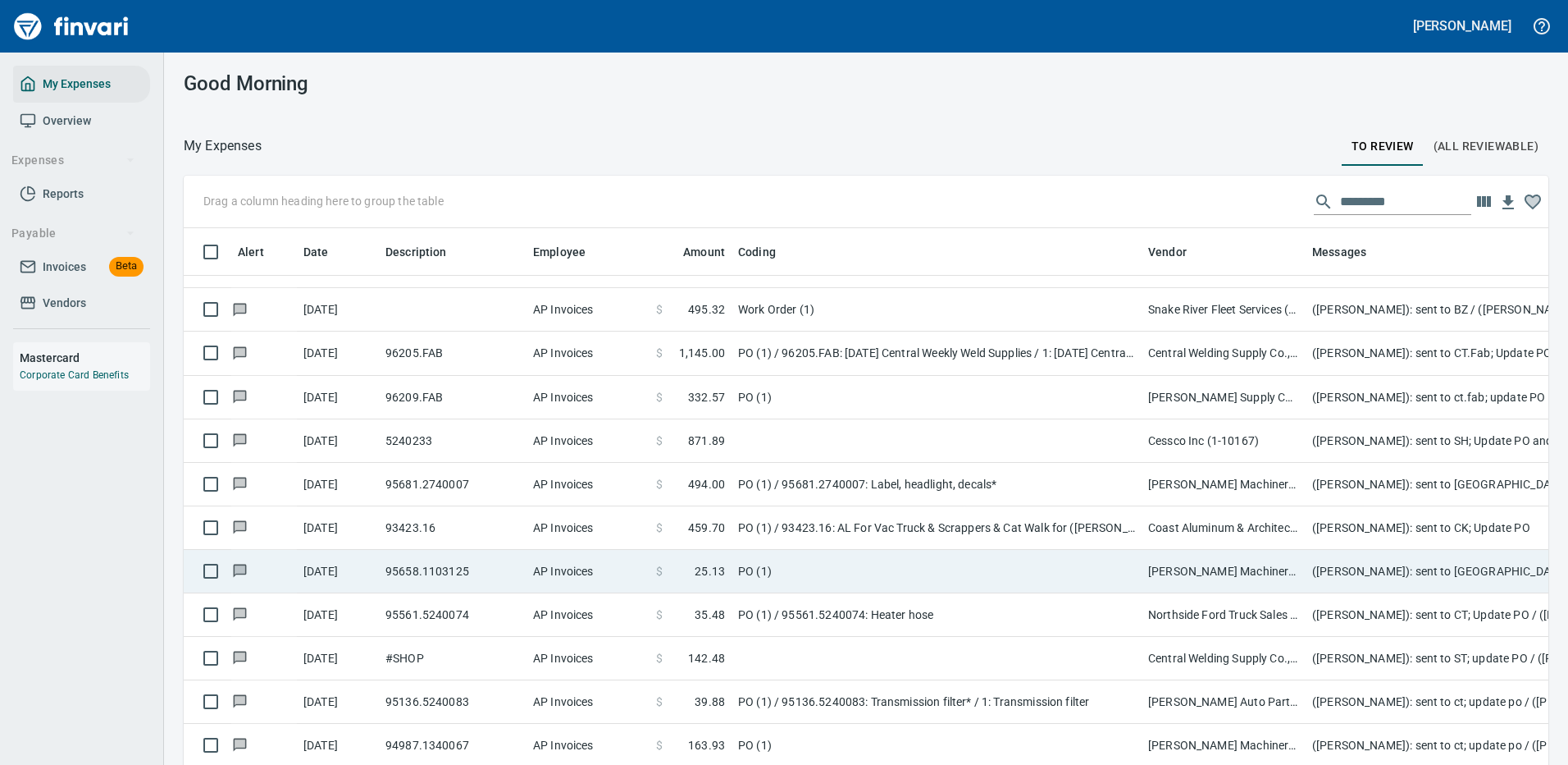
click at [1199, 550] on td "[PERSON_NAME] Machinery Inc (1-10774)" at bounding box center [1224, 572] width 164 height 44
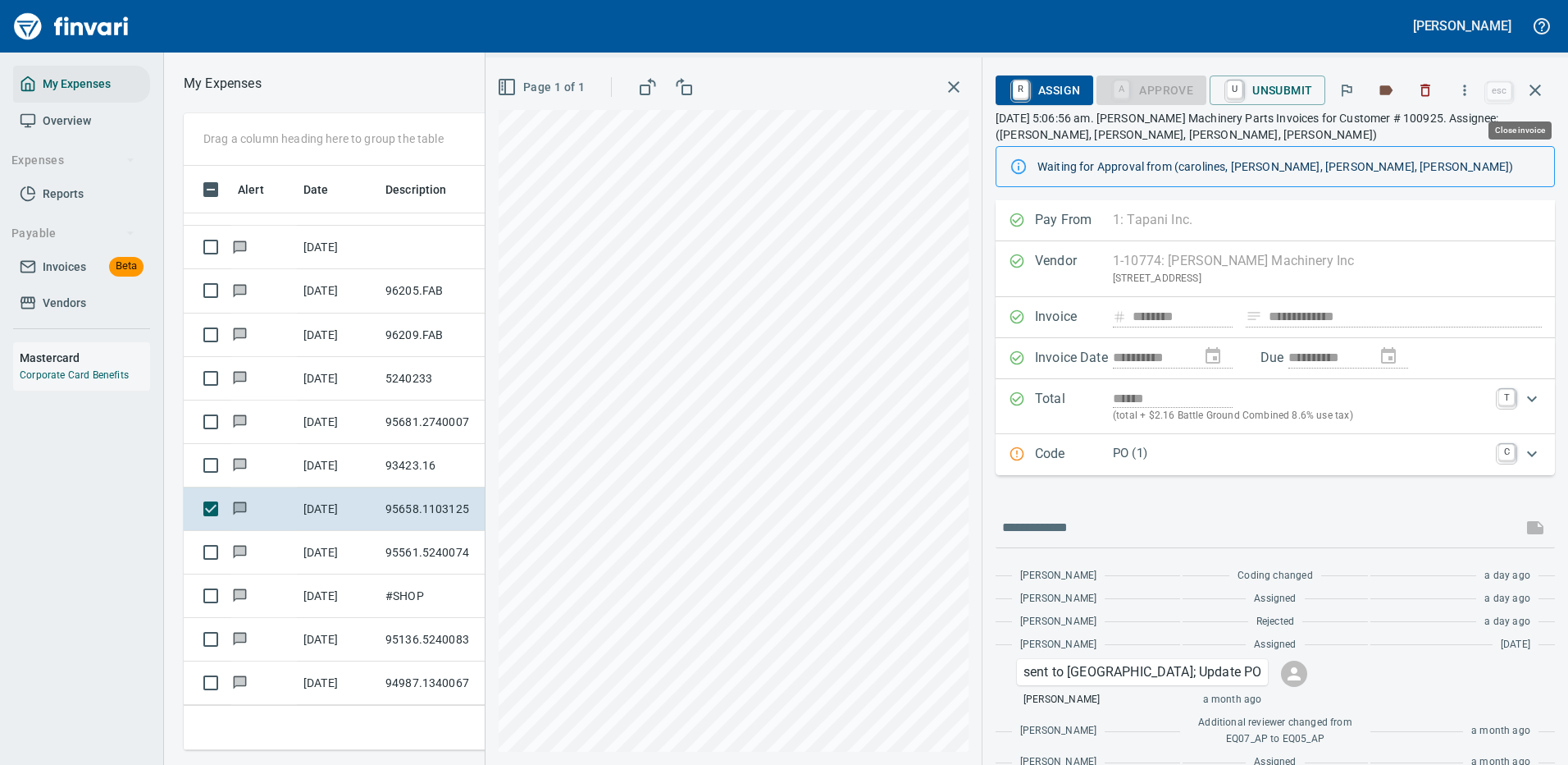
scroll to position [559, 930]
click at [1535, 87] on icon "button" at bounding box center [1535, 90] width 20 height 20
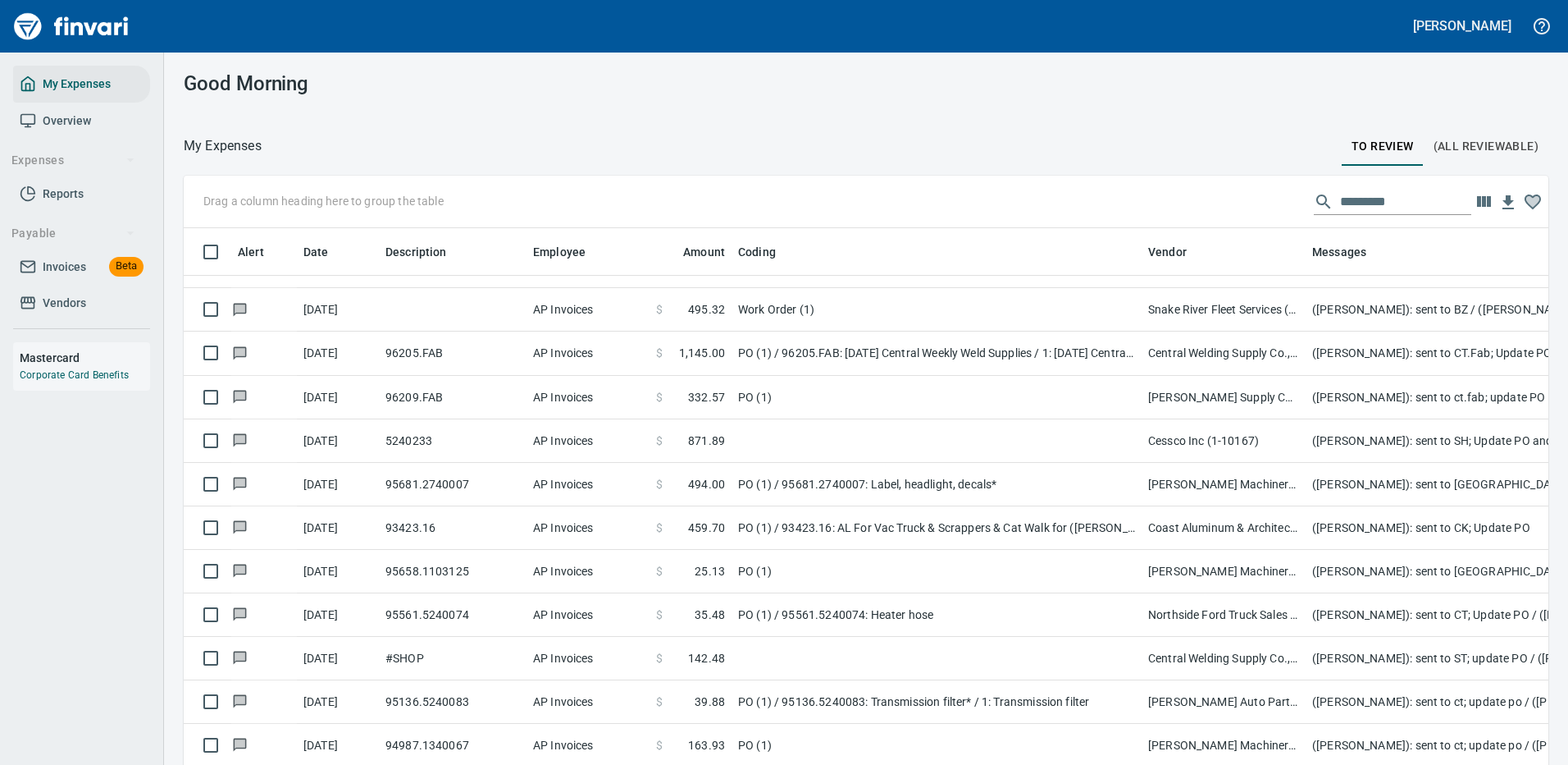
scroll to position [2, 2]
drag, startPoint x: 1382, startPoint y: 203, endPoint x: 1396, endPoint y: 194, distance: 16.6
click at [1383, 203] on input "text" at bounding box center [1406, 202] width 132 height 26
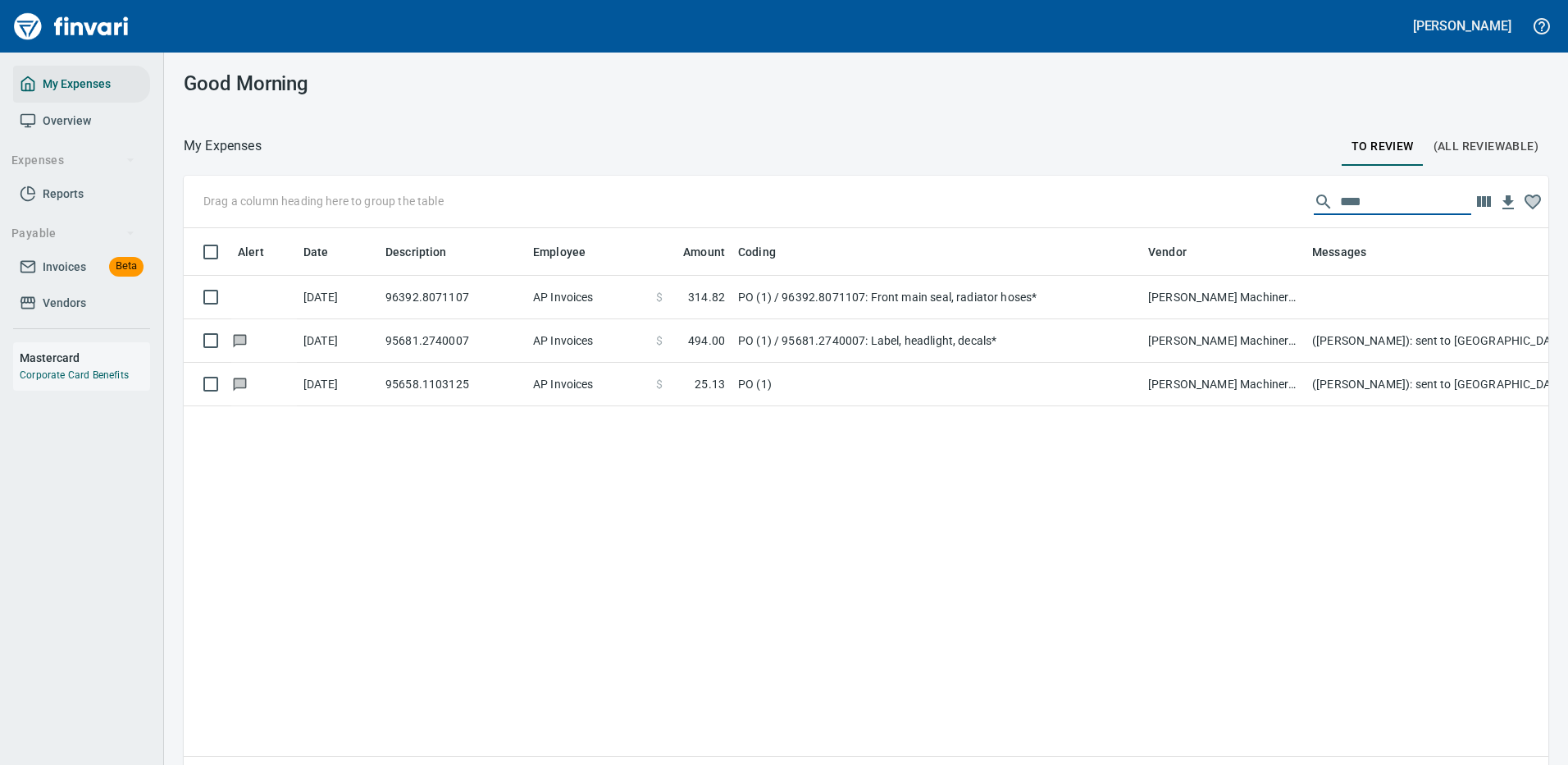
scroll to position [0, 0]
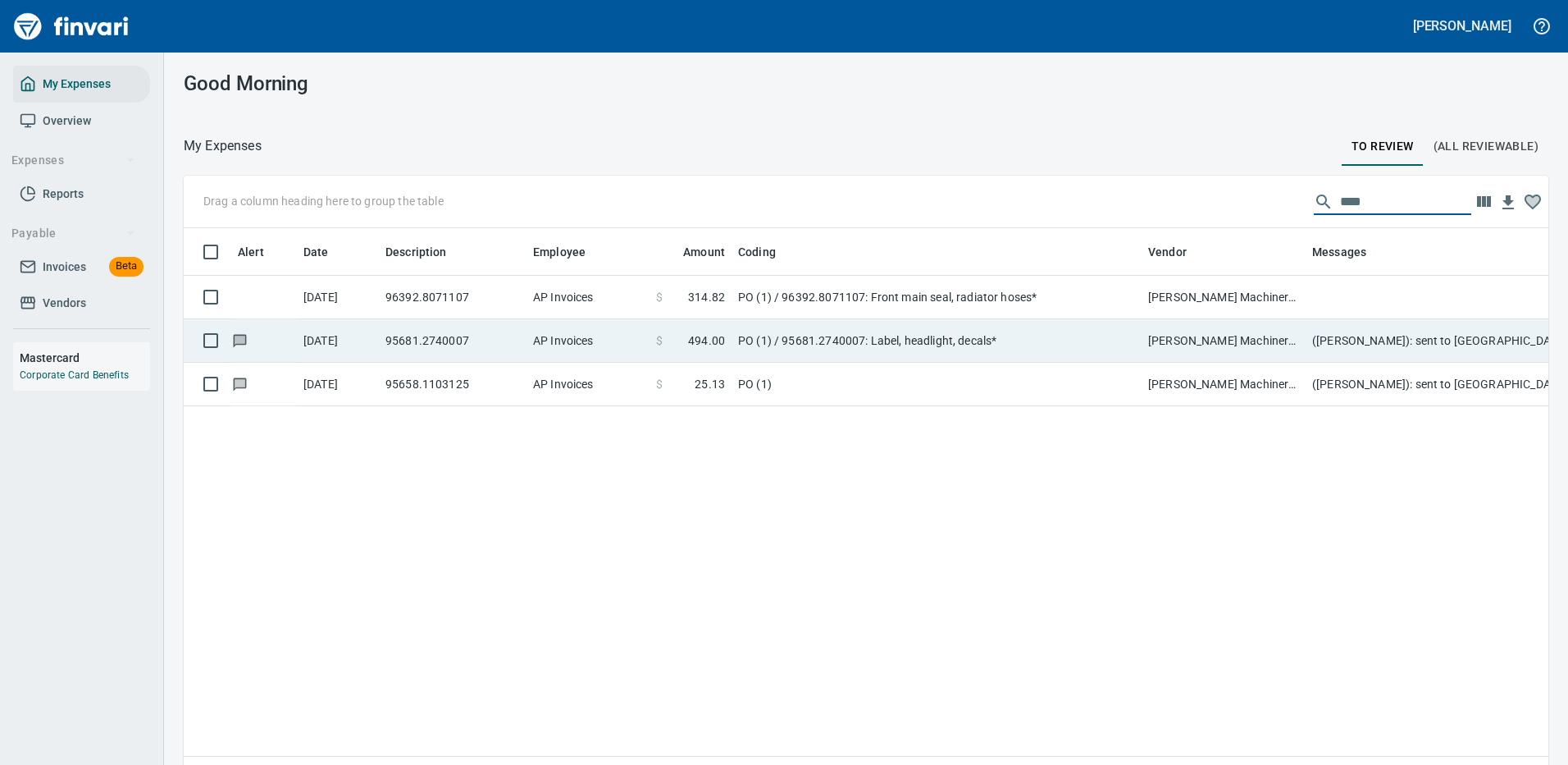
type input "****"
click at [484, 333] on td "95681.2740007" at bounding box center [452, 341] width 147 height 44
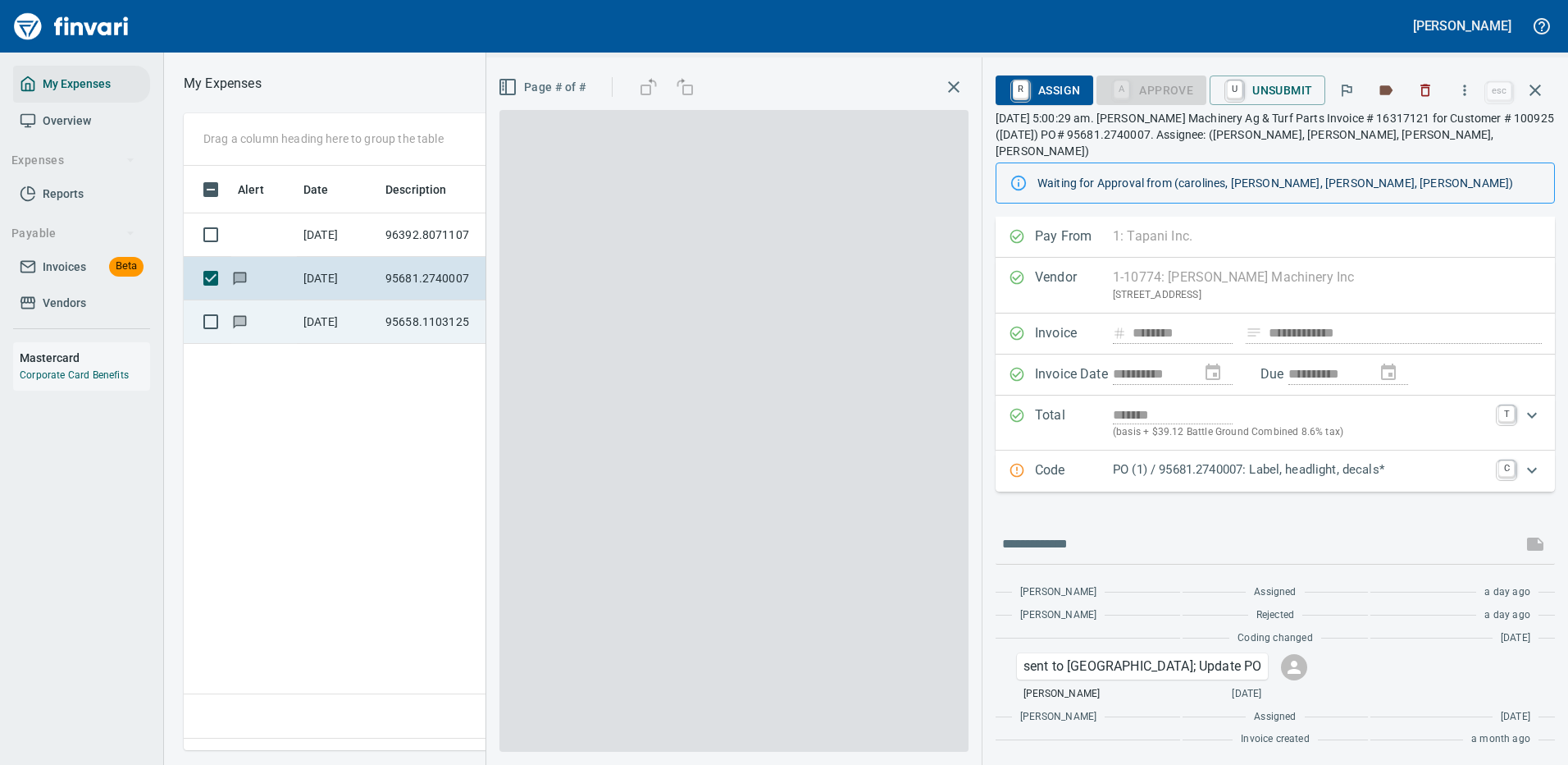
scroll to position [559, 943]
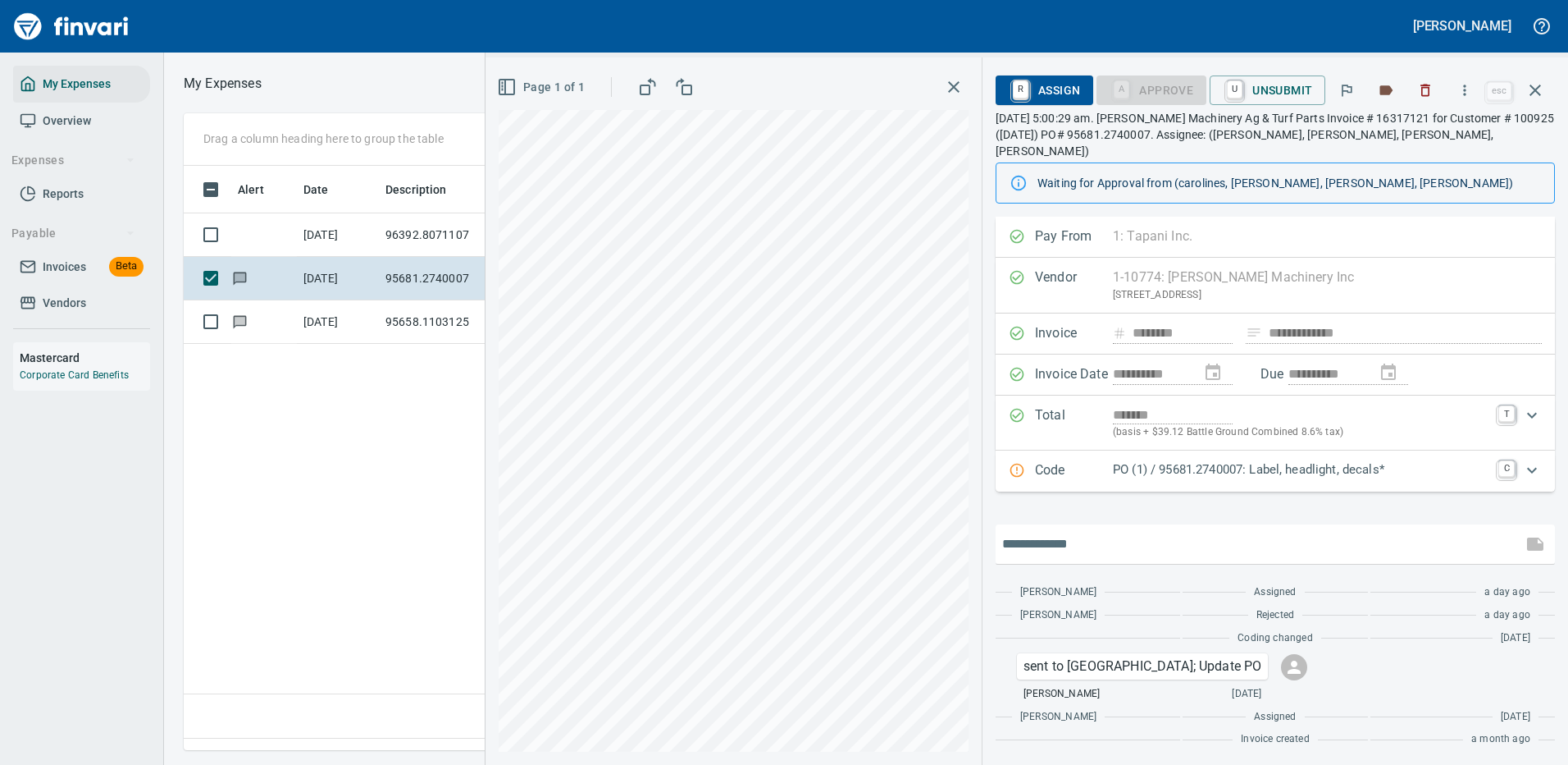
click at [1067, 531] on input "text" at bounding box center [1259, 544] width 513 height 26
type input "**********"
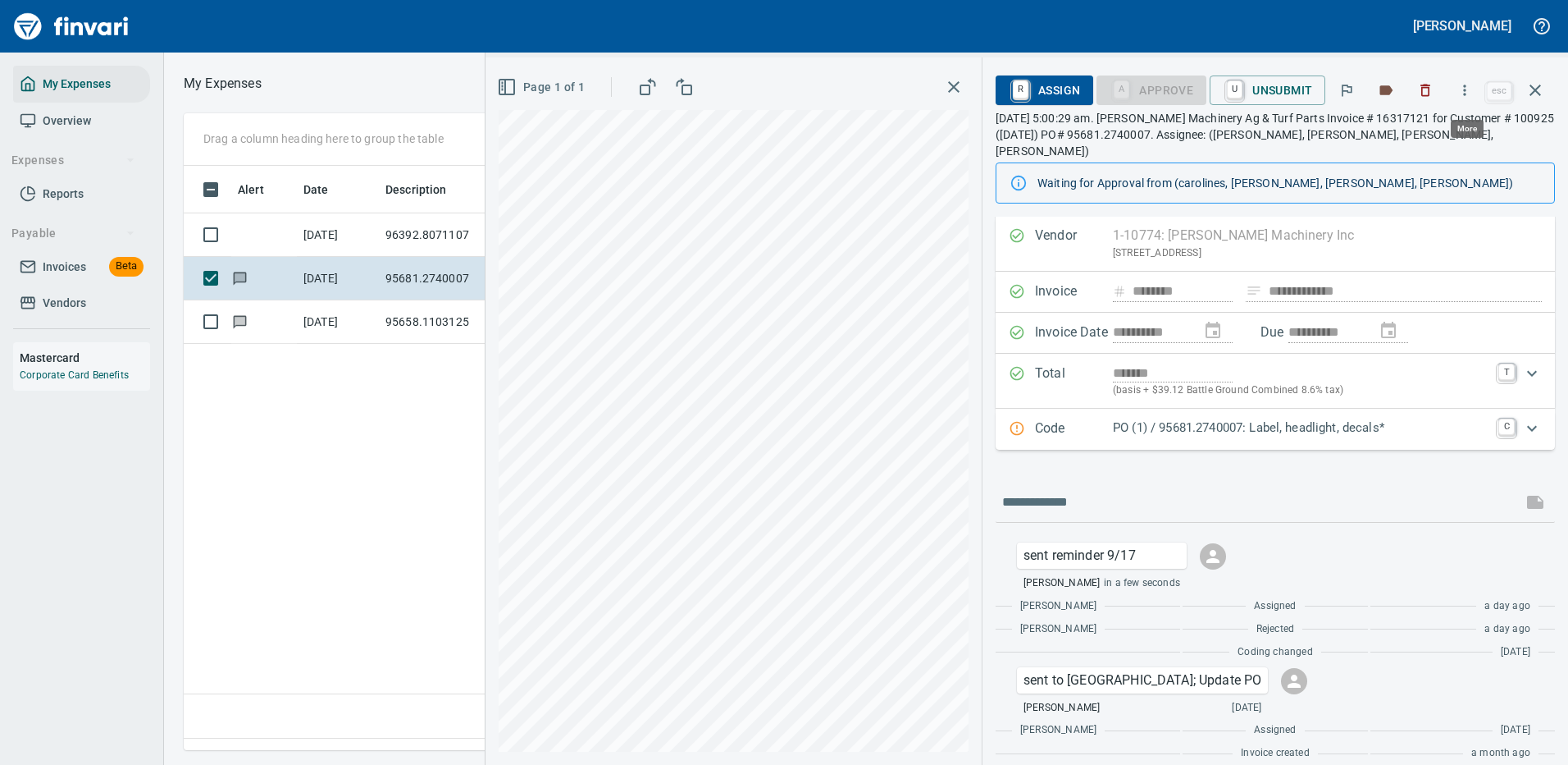
click at [1467, 91] on icon "button" at bounding box center [1465, 90] width 3 height 10
click at [1426, 132] on span "Download" at bounding box center [1462, 138] width 158 height 20
click at [1538, 85] on icon "button" at bounding box center [1535, 90] width 20 height 20
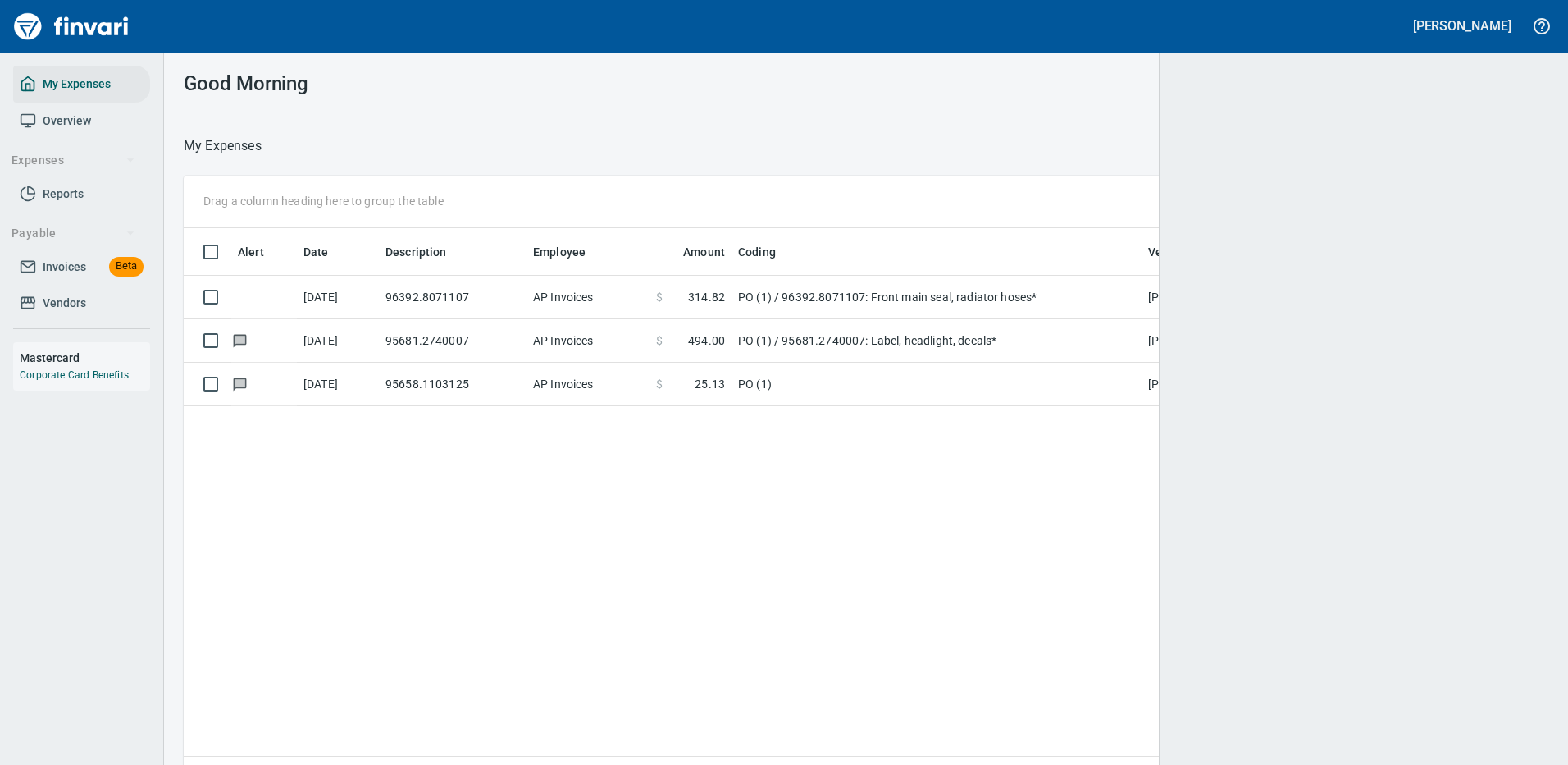
scroll to position [2, 2]
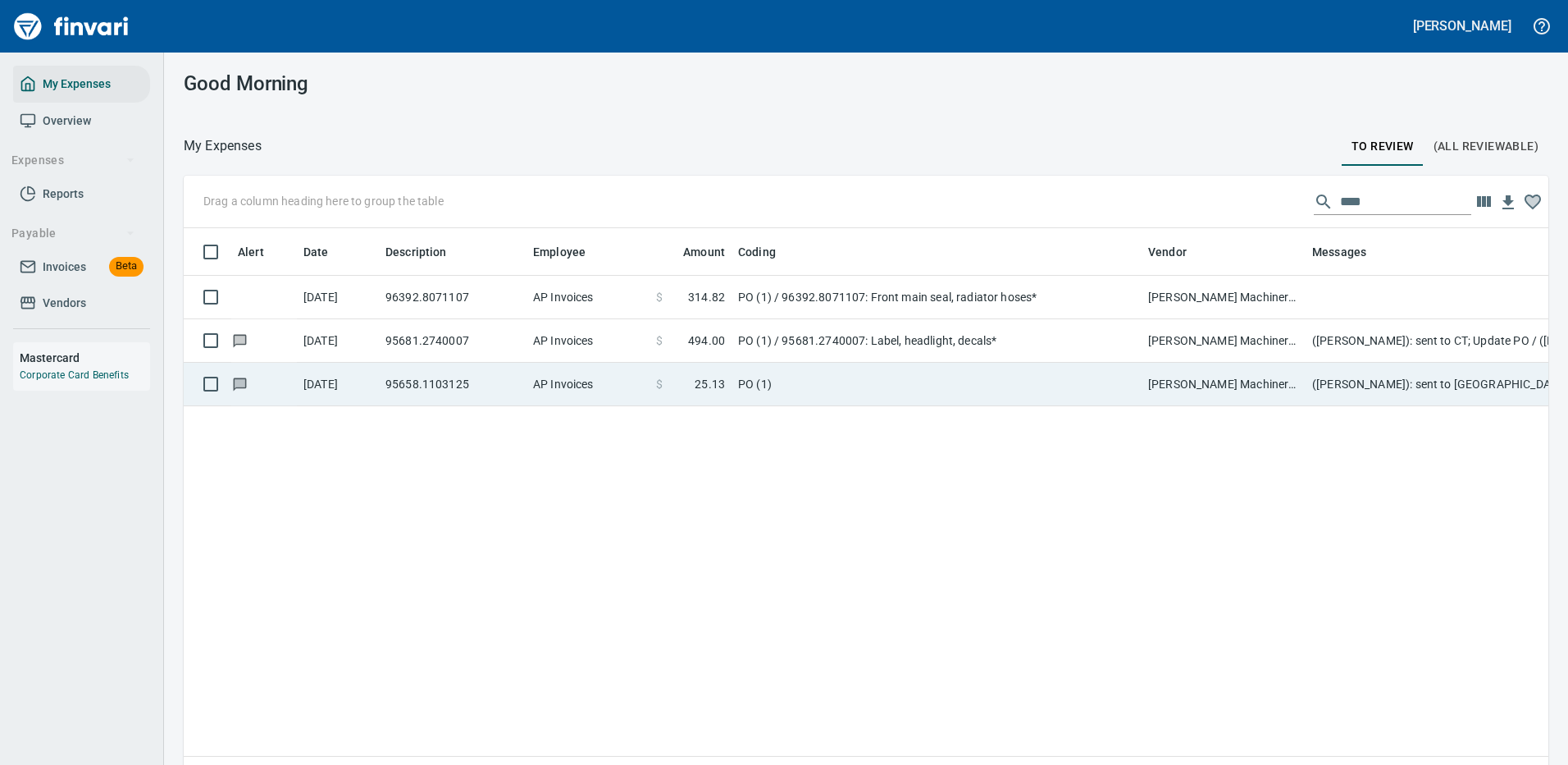
click at [865, 377] on td "PO (1)" at bounding box center [936, 384] width 410 height 44
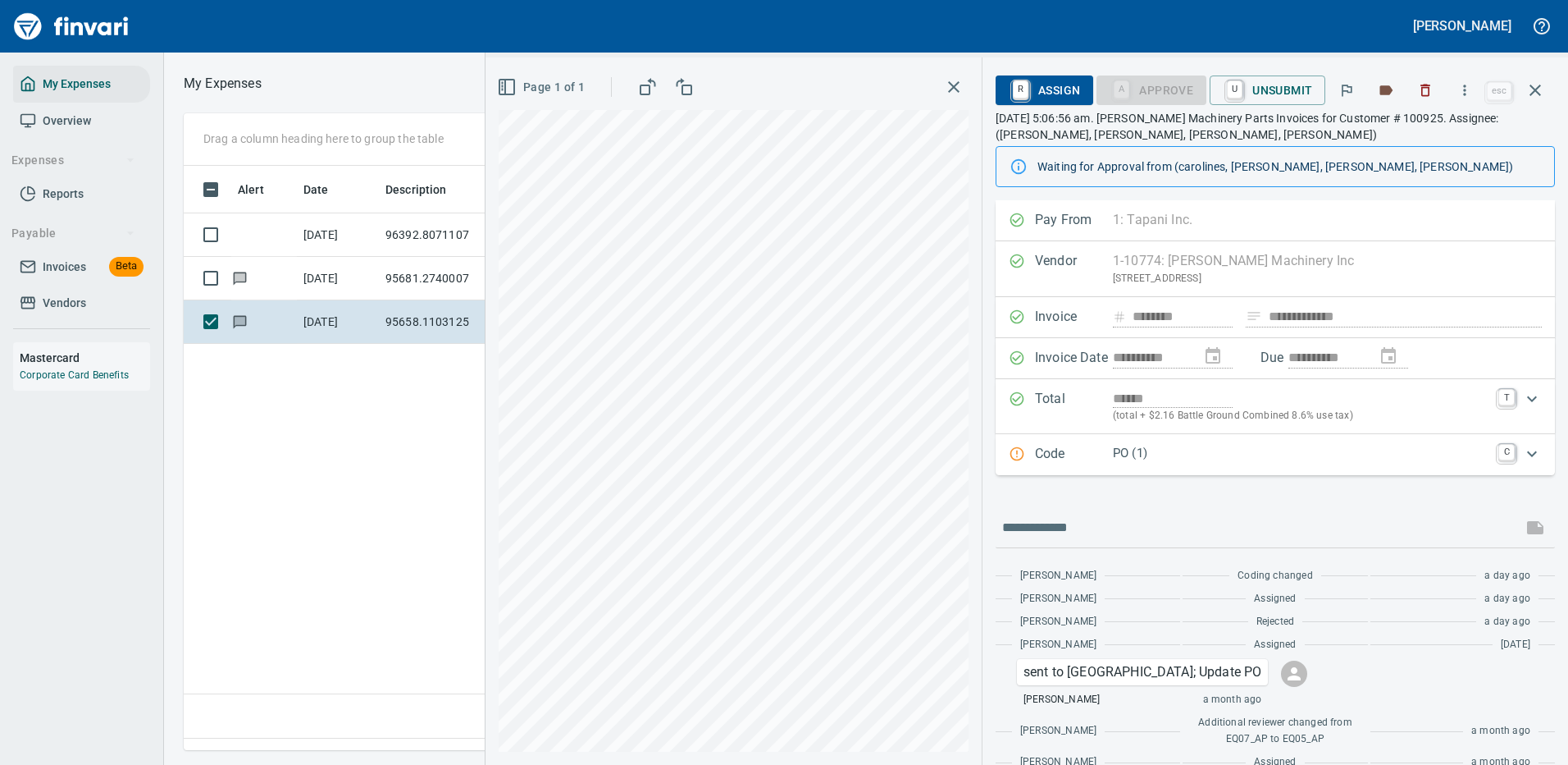
scroll to position [559, 943]
click at [1467, 88] on icon "button" at bounding box center [1464, 90] width 17 height 17
click at [1424, 145] on span "Download" at bounding box center [1462, 138] width 158 height 20
click at [1054, 527] on input "text" at bounding box center [1259, 527] width 513 height 26
type input "**********"
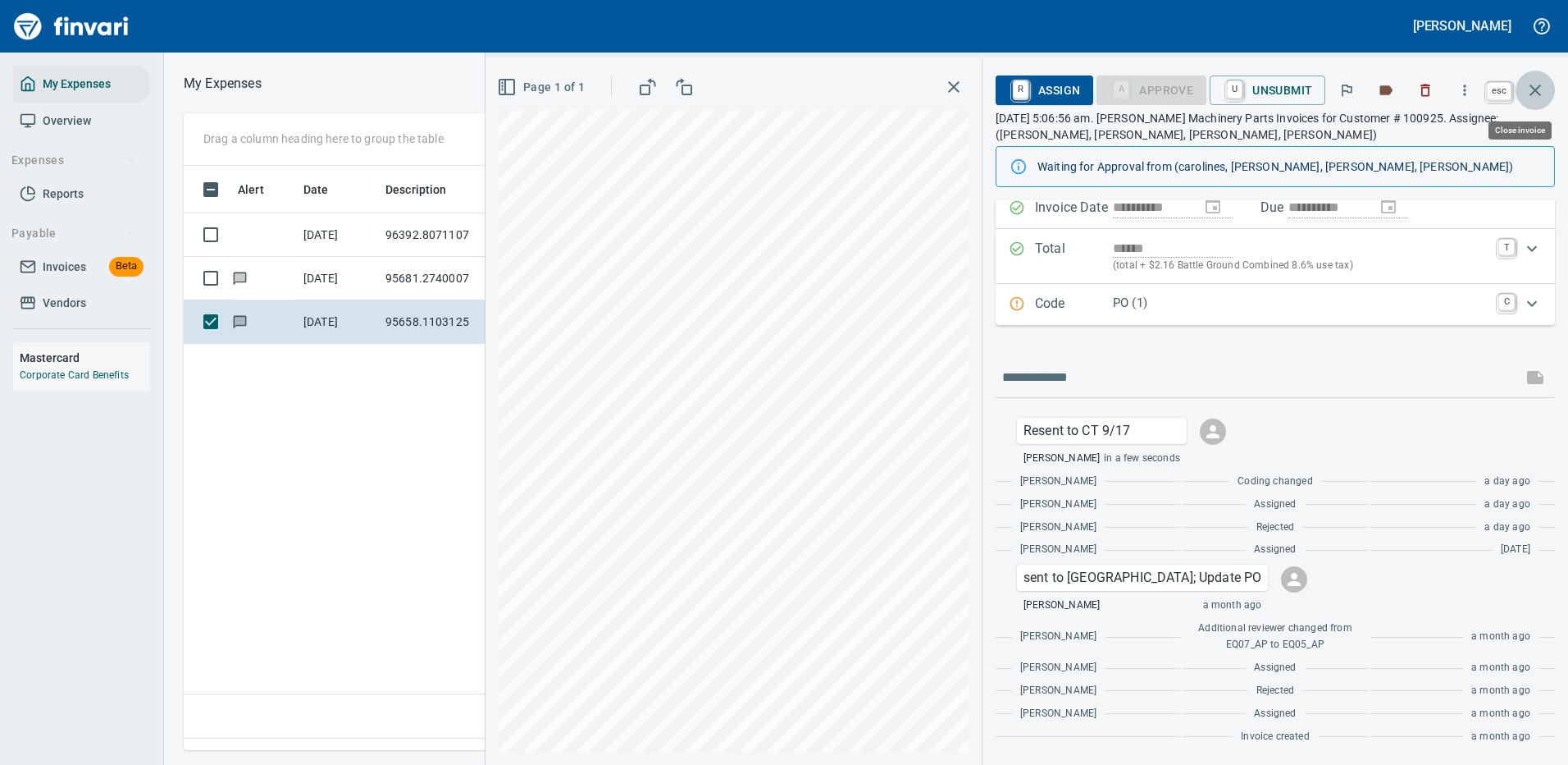
click at [1531, 89] on icon "button" at bounding box center [1535, 90] width 20 height 20
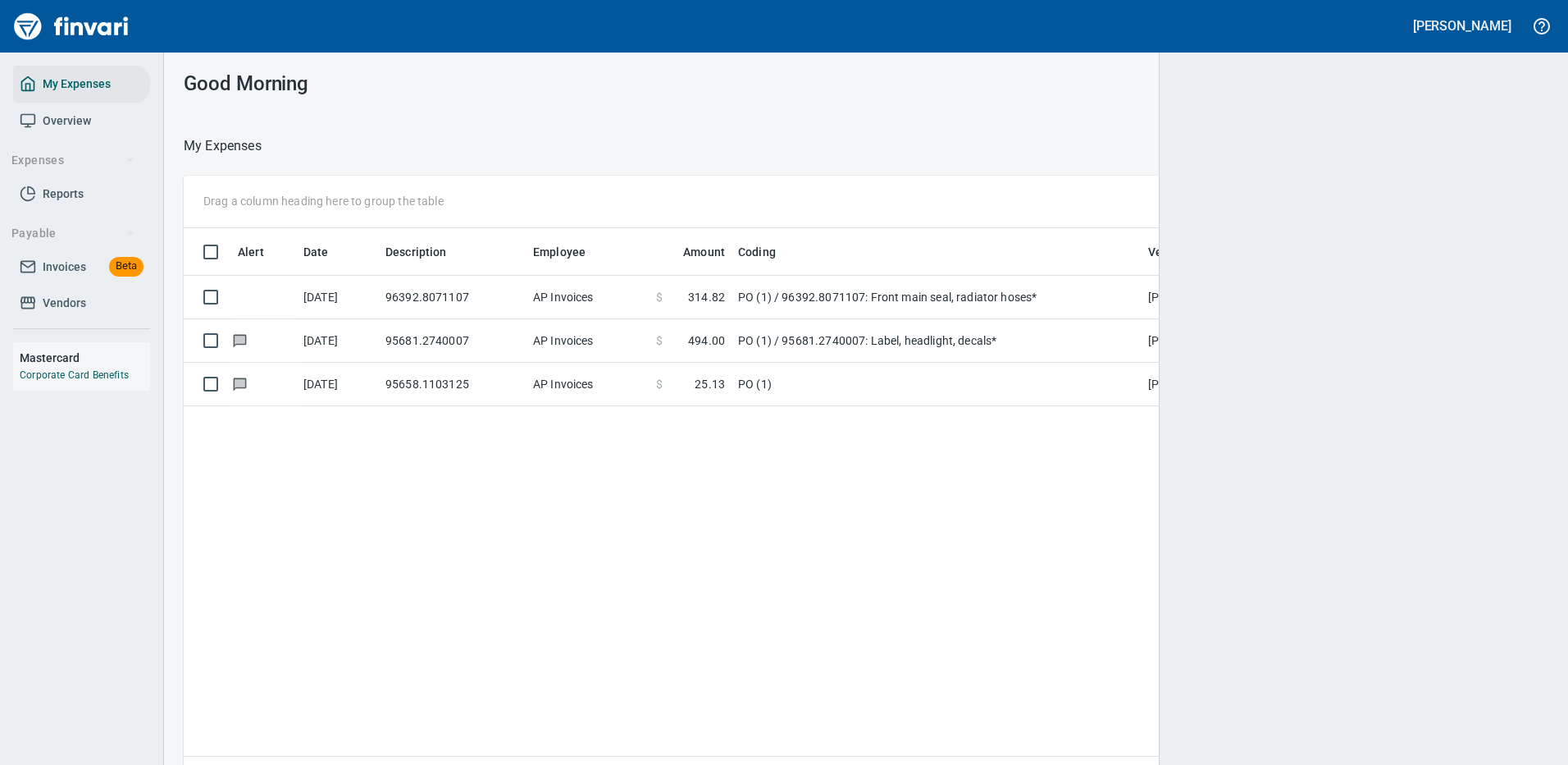
scroll to position [559, 1340]
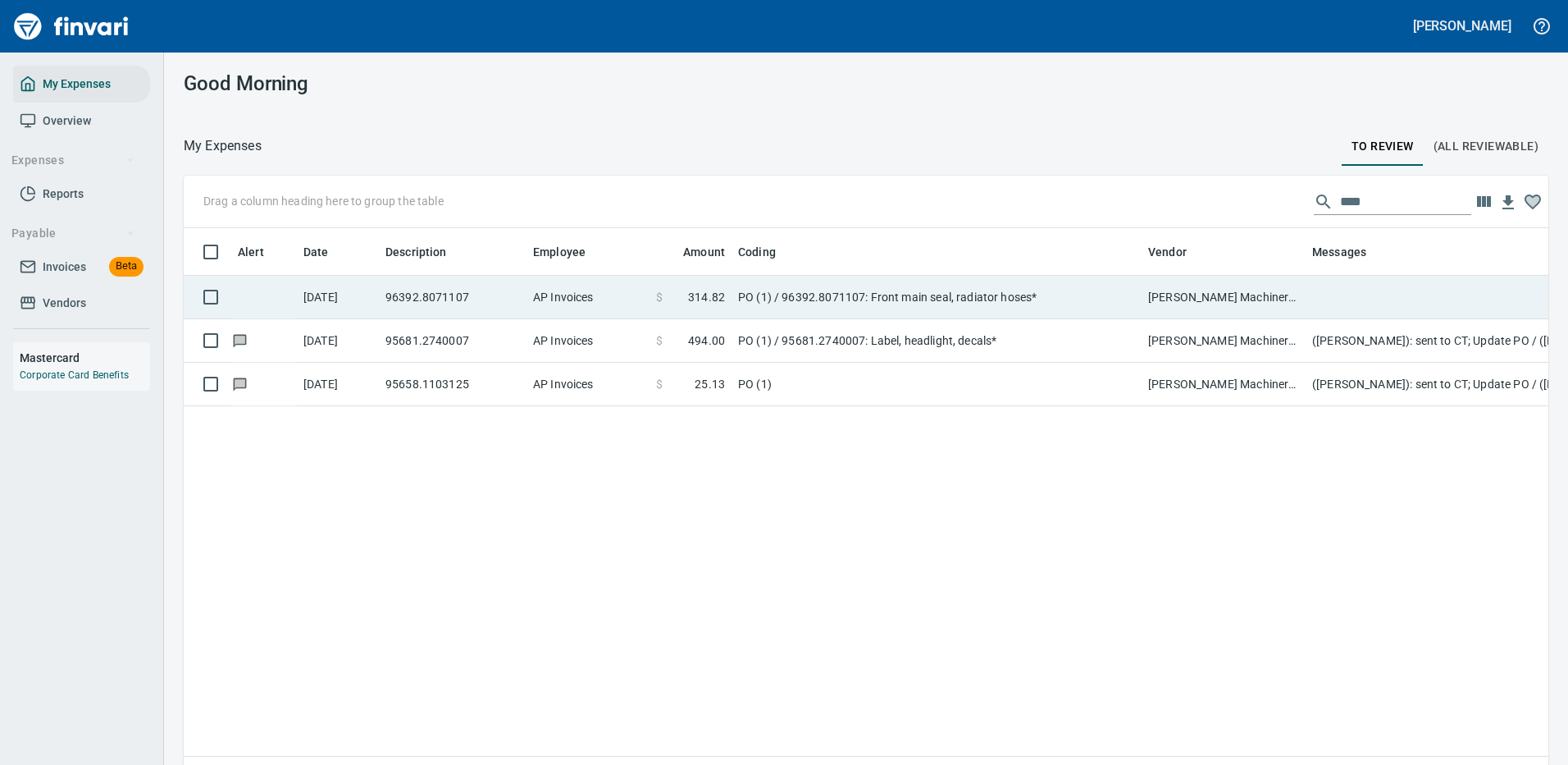
click at [1078, 297] on td "PO (1) / 96392.8071107: Front main seal, radiator hoses*" at bounding box center [936, 297] width 410 height 44
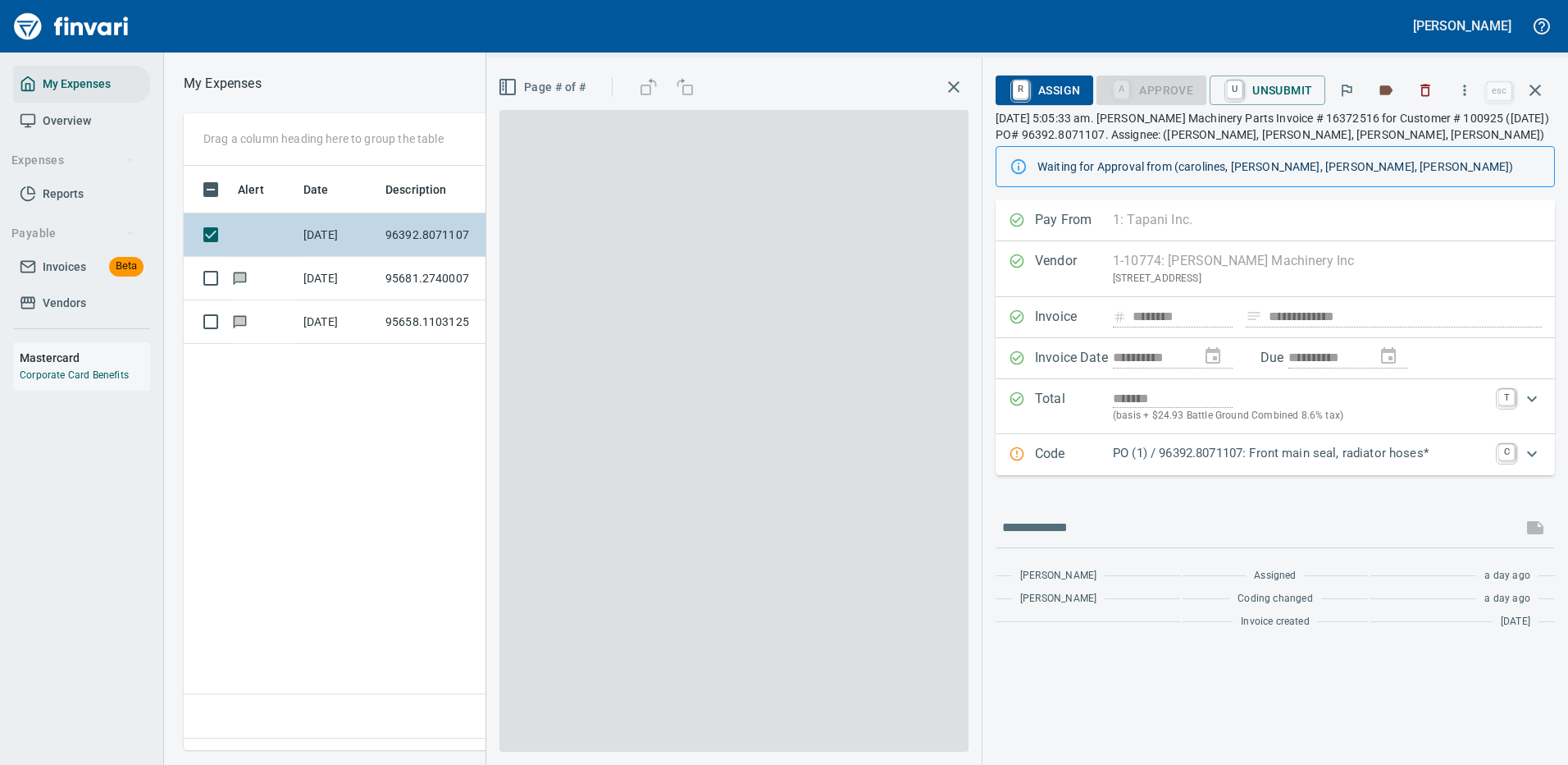
scroll to position [559, 943]
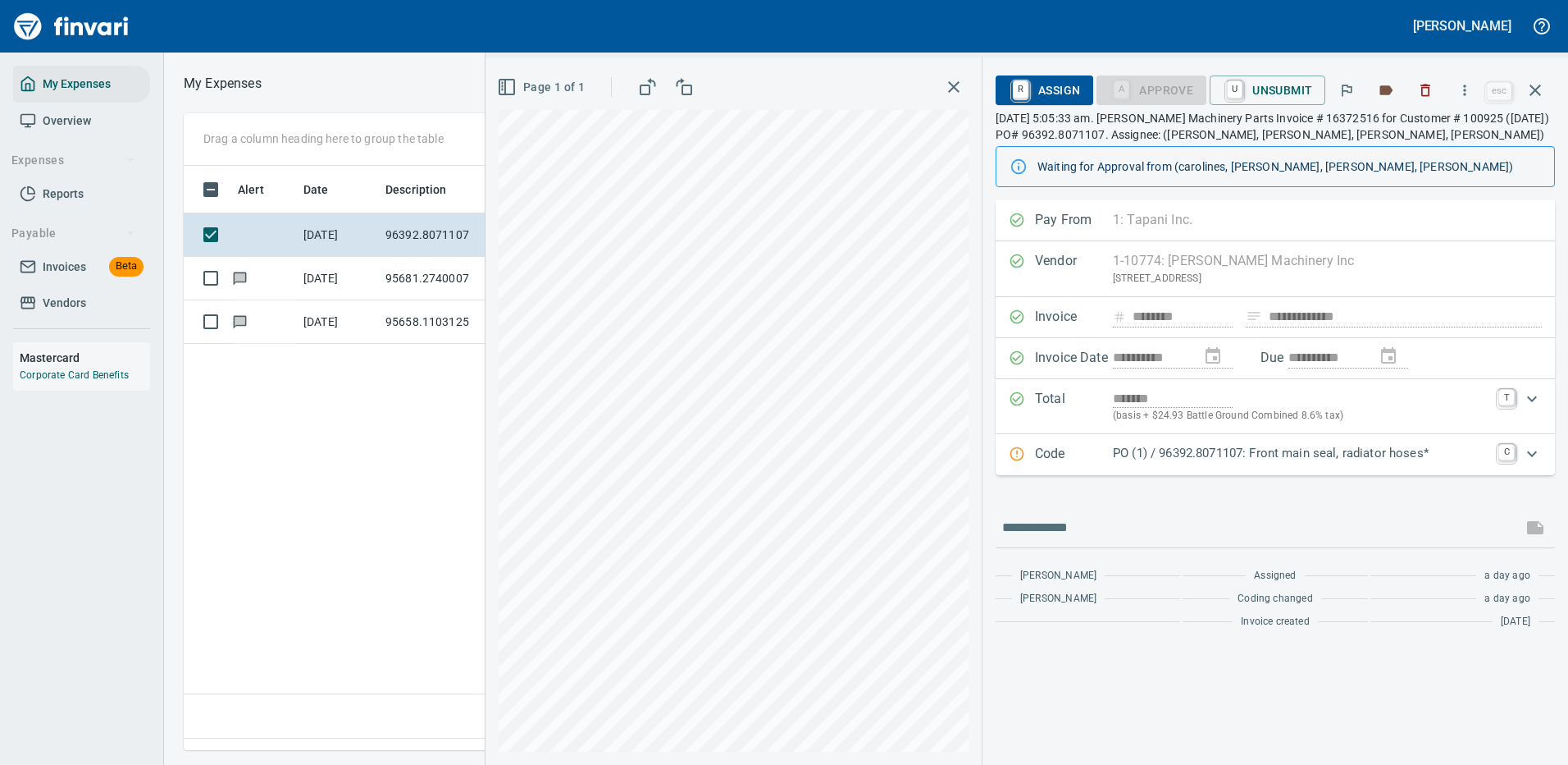
click at [1273, 443] on p "PO (1) / 96392.8071107: Front main seal, radiator hoses*" at bounding box center [1301, 453] width 375 height 19
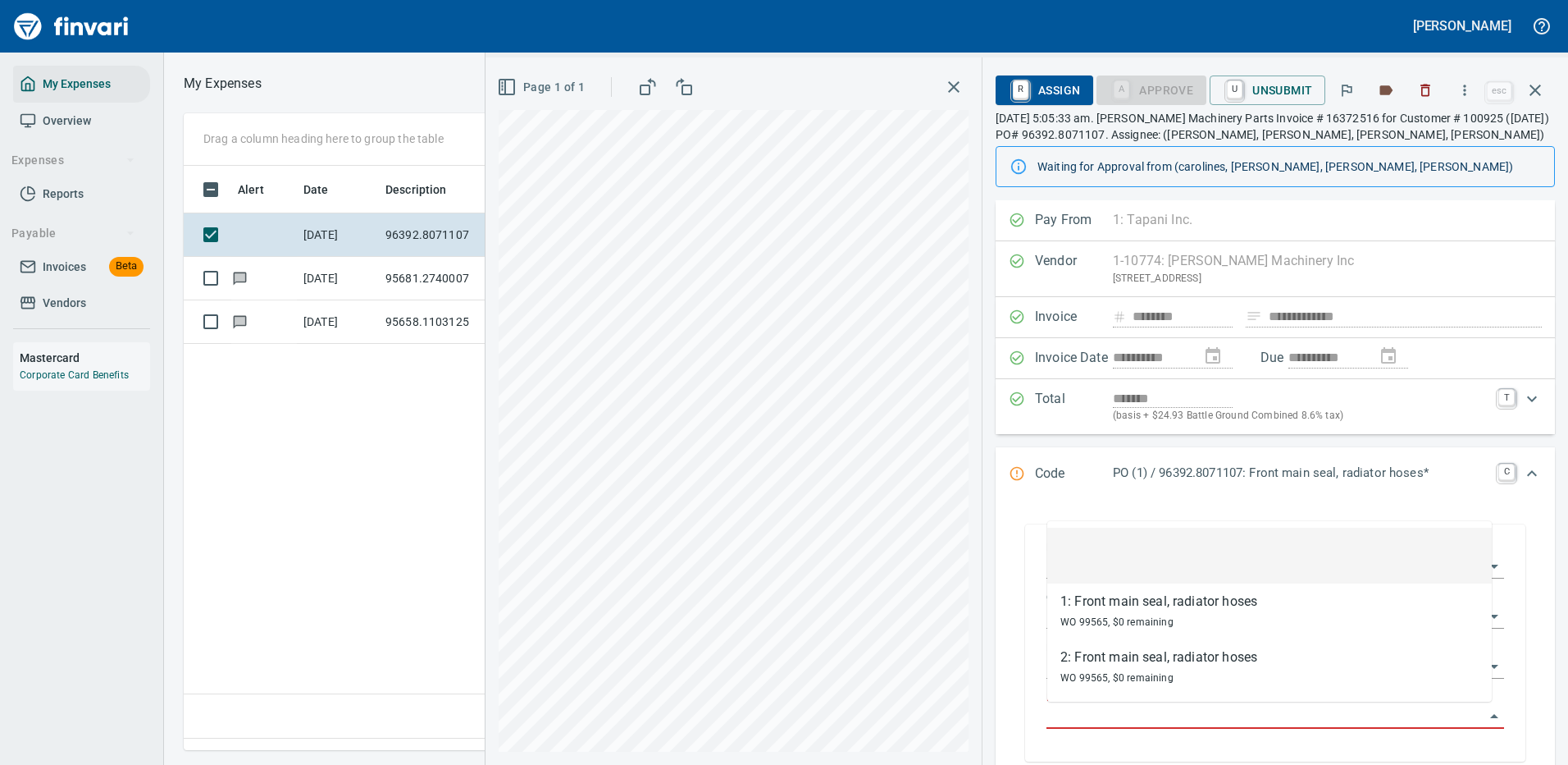
click at [1194, 709] on input "Purchase Order Item" at bounding box center [1265, 716] width 438 height 23
click at [1465, 88] on icon "button" at bounding box center [1464, 90] width 17 height 17
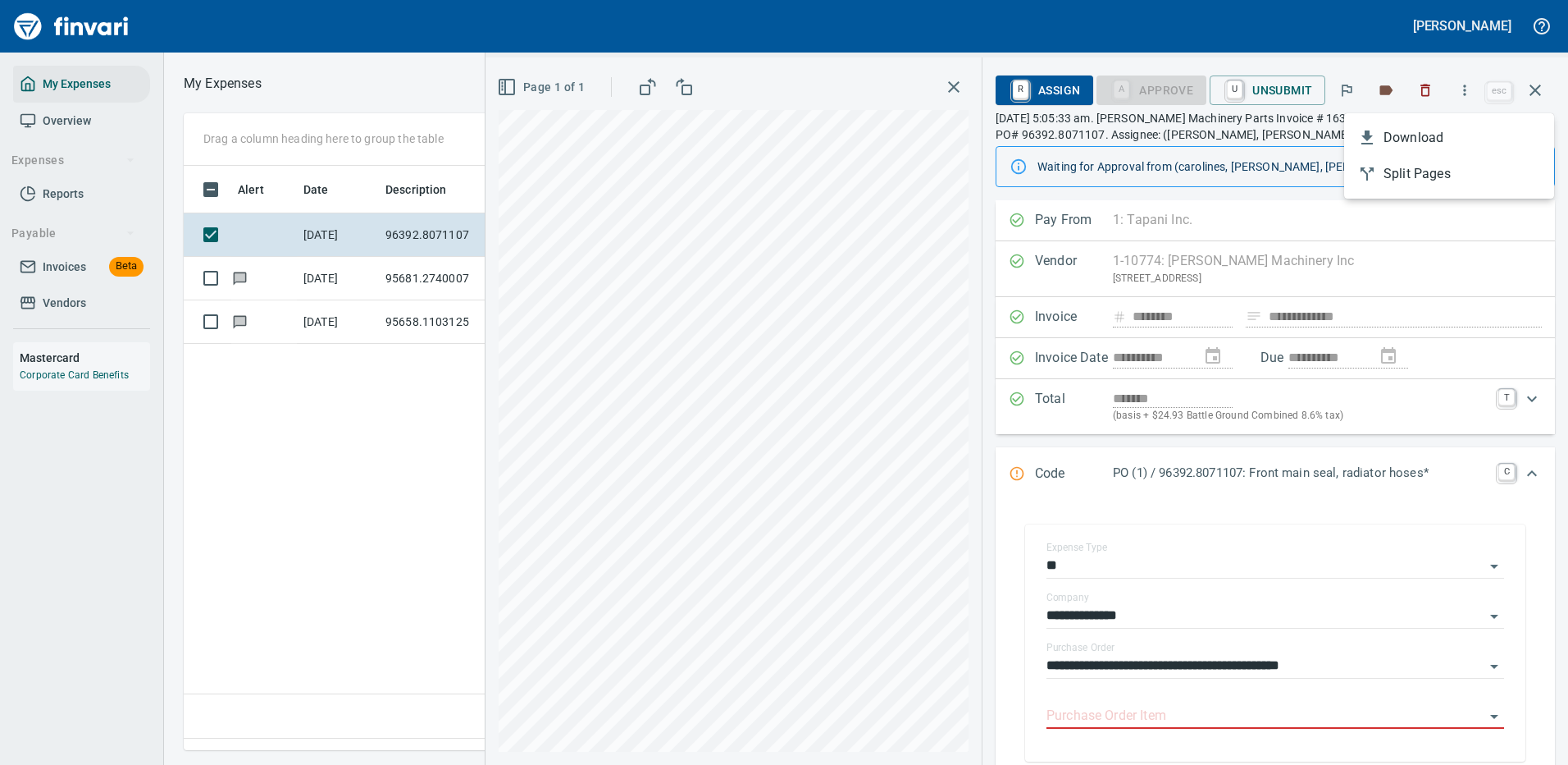
click at [1417, 140] on span "Download" at bounding box center [1462, 138] width 158 height 20
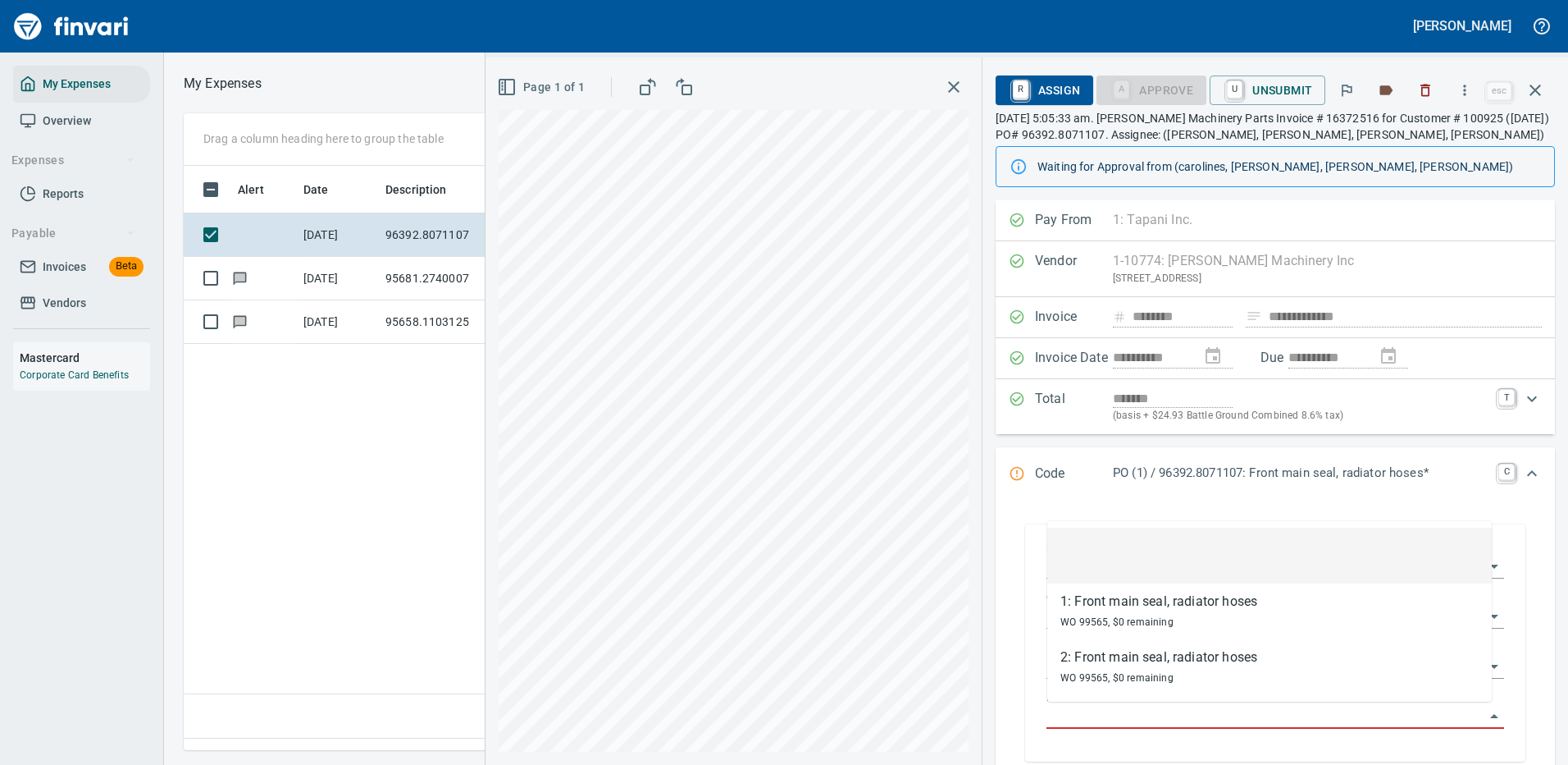
click at [1102, 719] on input "Purchase Order Item" at bounding box center [1265, 716] width 438 height 23
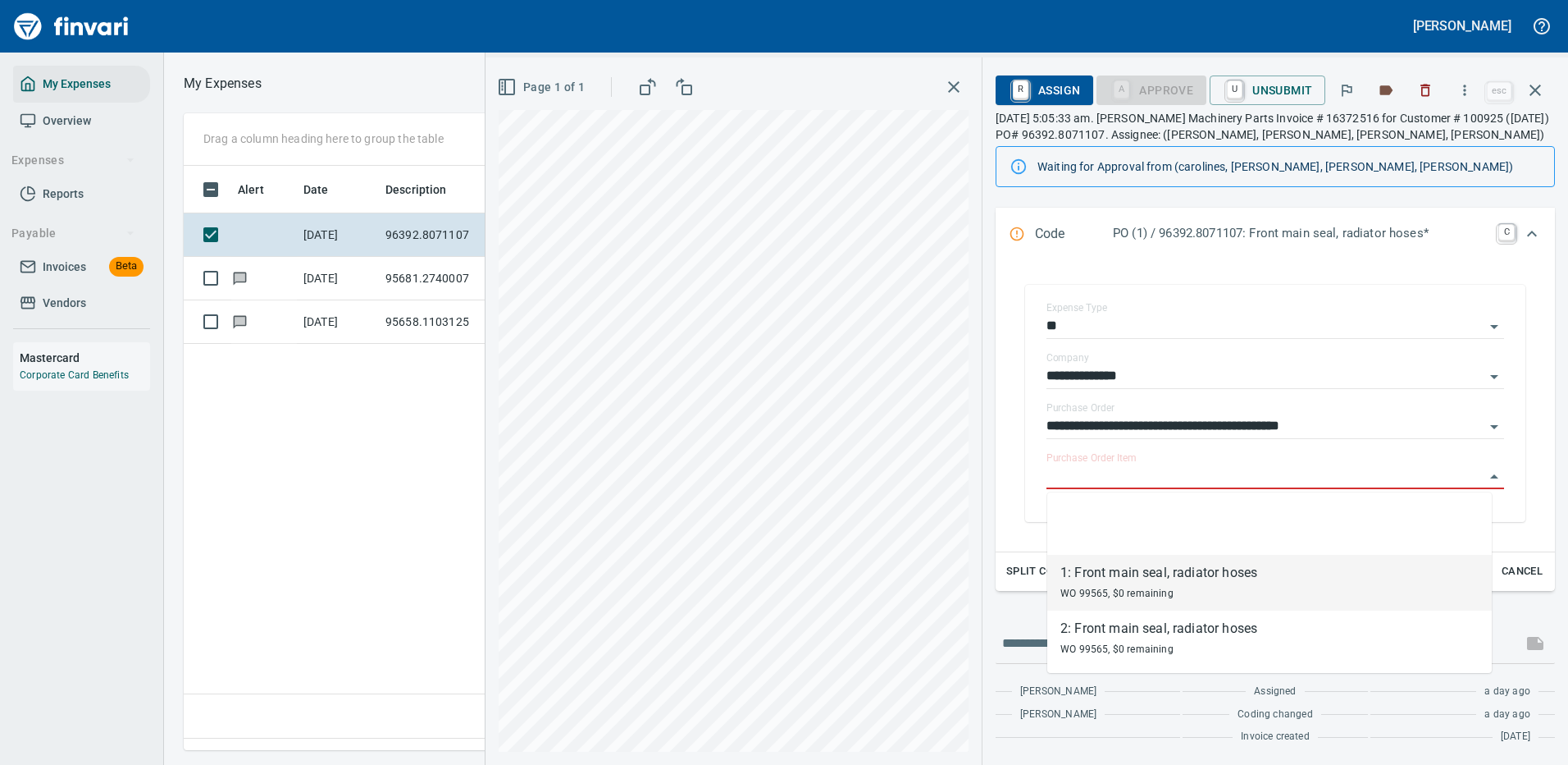
click at [998, 600] on div "**********" at bounding box center [1275, 356] width 559 height 791
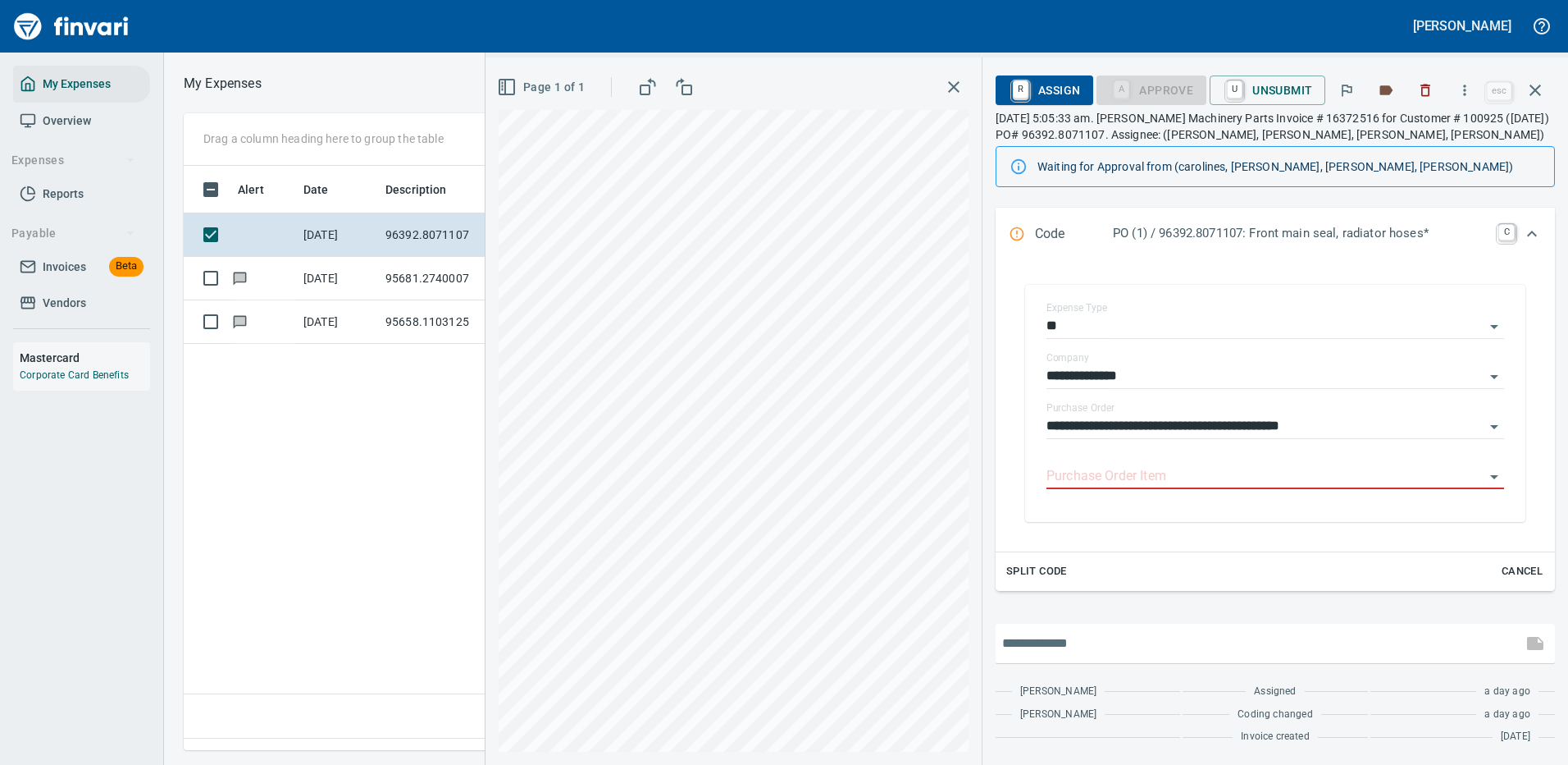
click at [1069, 640] on input "text" at bounding box center [1259, 643] width 513 height 26
type input "**********"
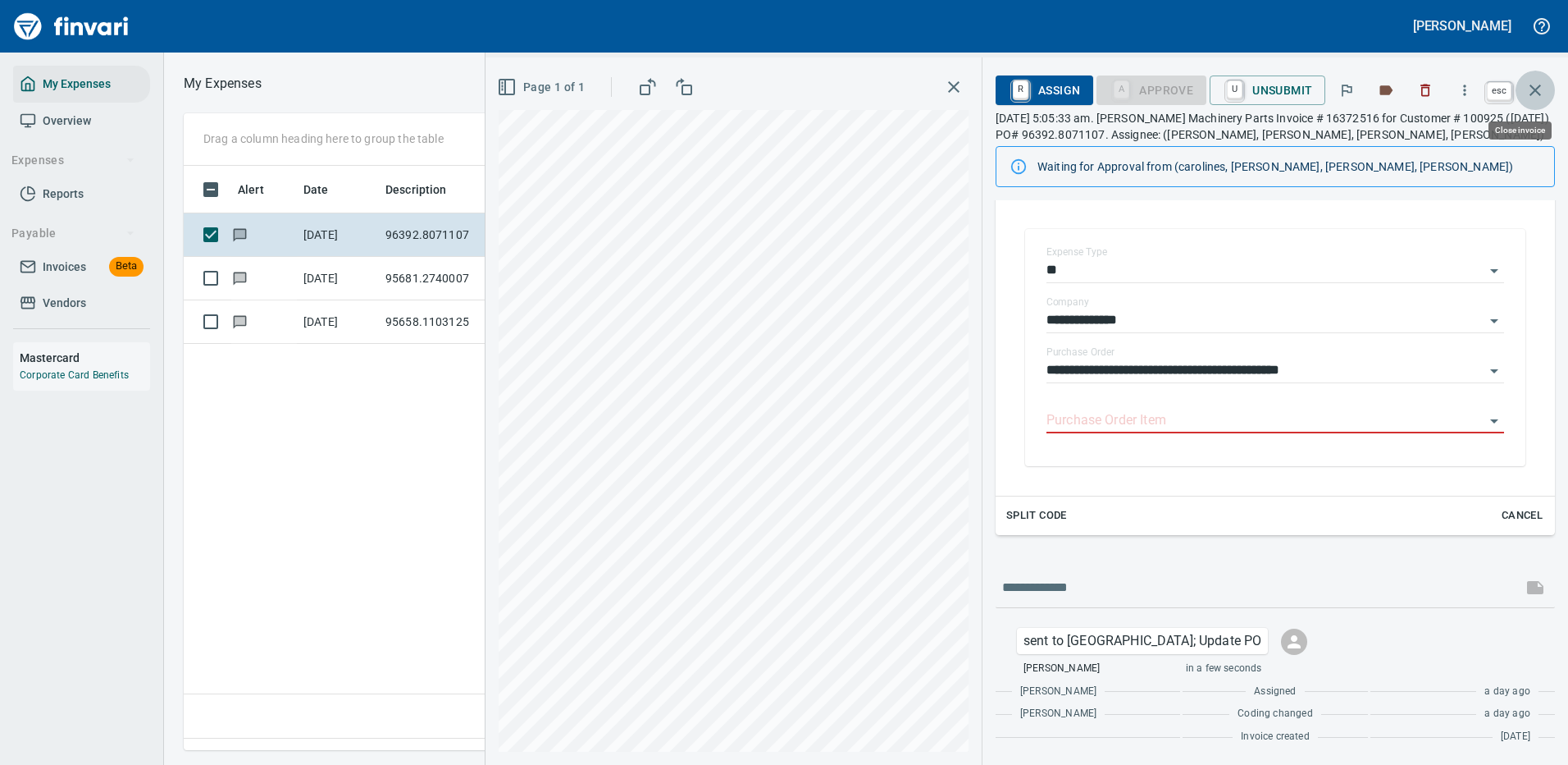
click at [1538, 89] on icon "button" at bounding box center [1535, 90] width 20 height 20
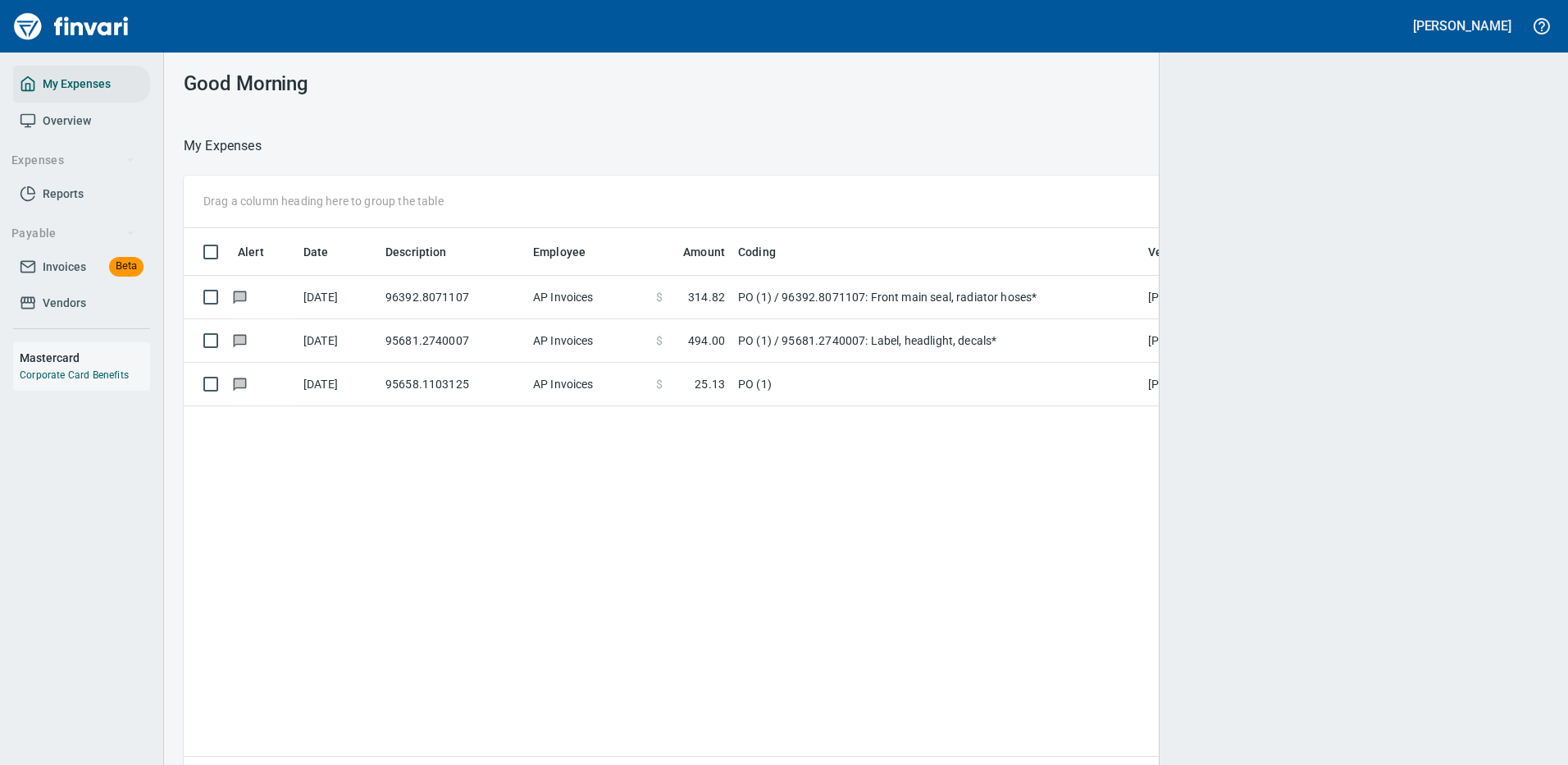
scroll to position [559, 1329]
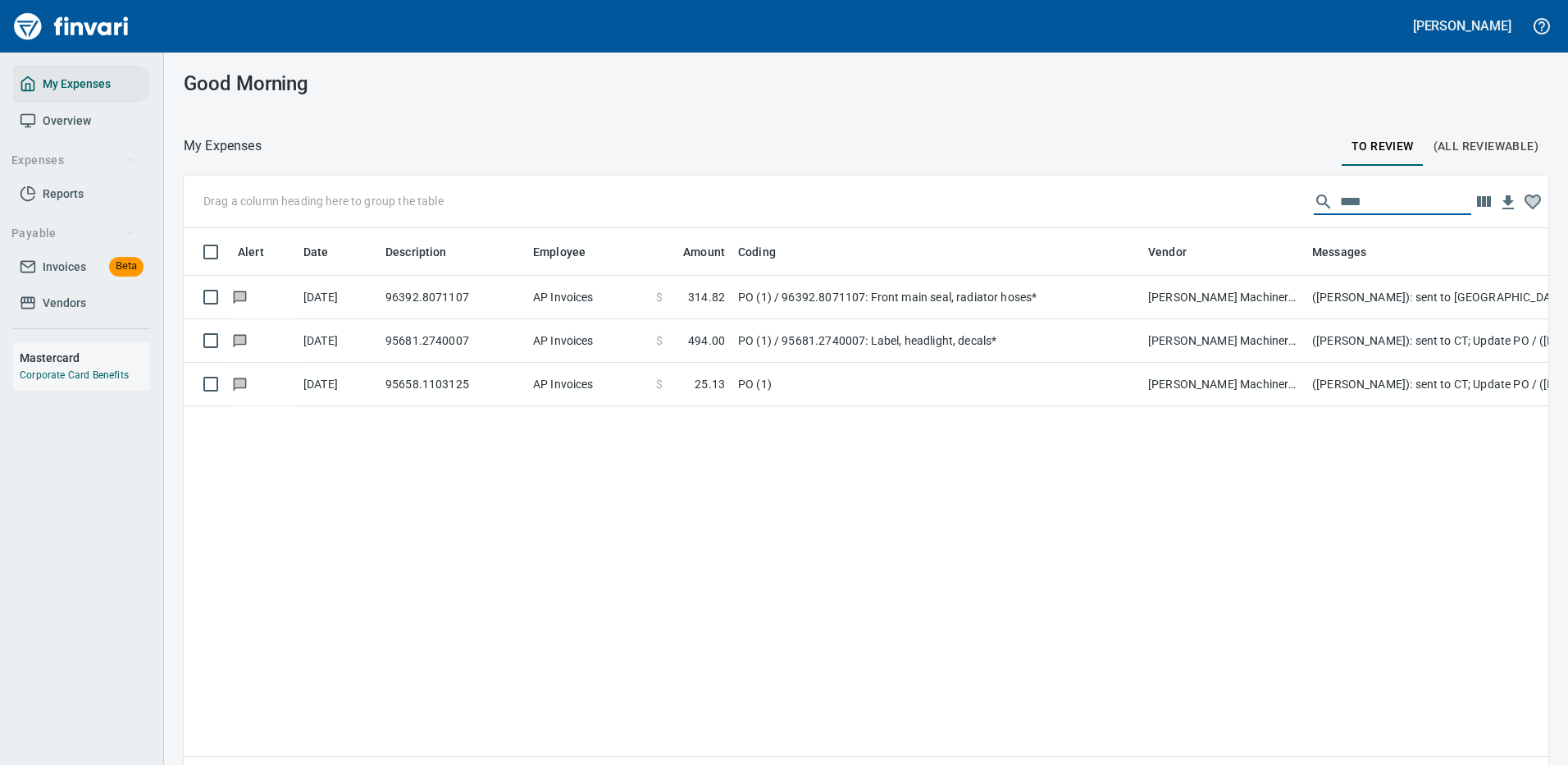
drag, startPoint x: 1367, startPoint y: 204, endPoint x: 1150, endPoint y: 179, distance: 218.4
click at [1150, 179] on div "Drag a column heading here to group the table ****" at bounding box center [866, 202] width 1365 height 52
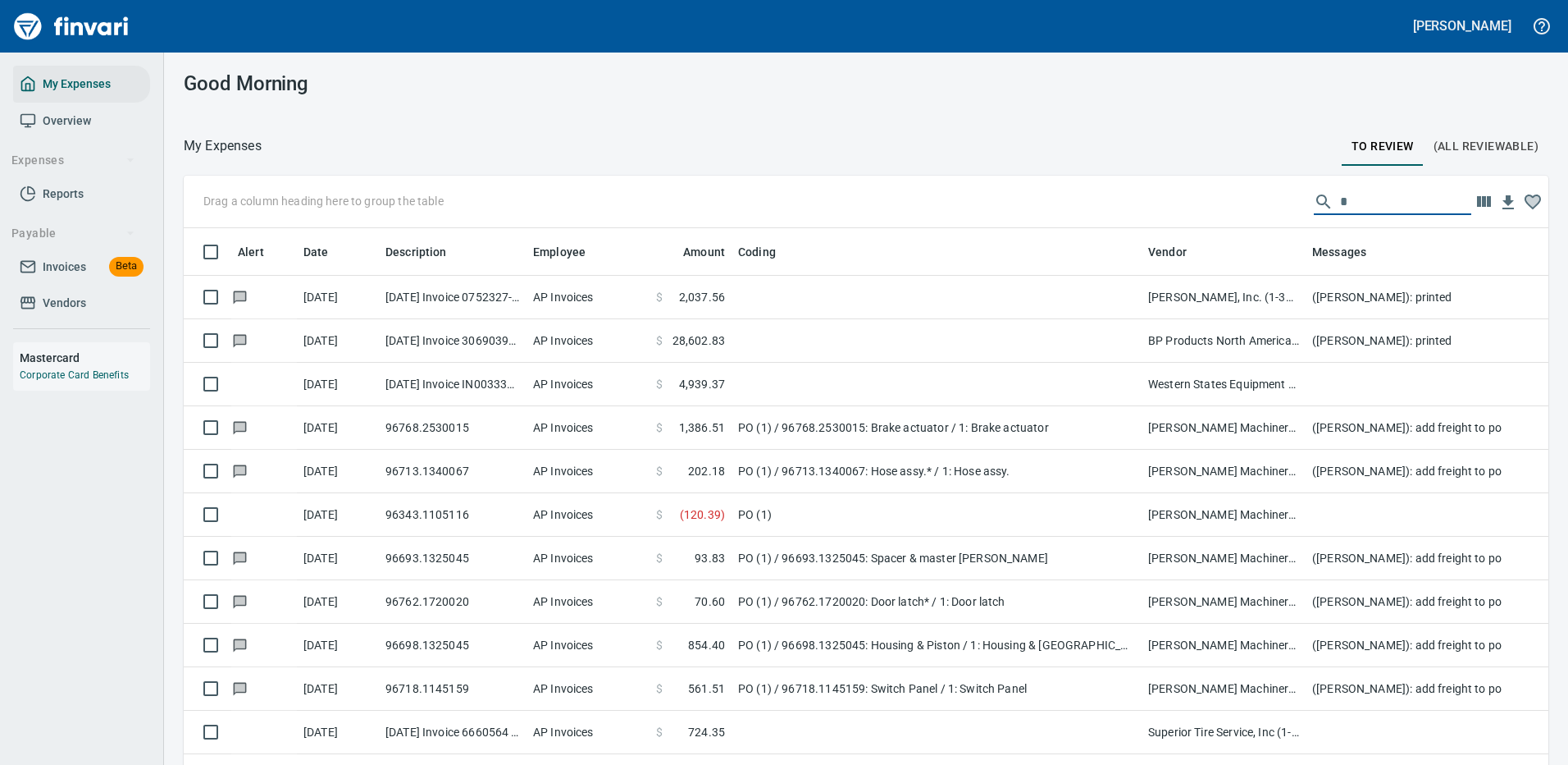
scroll to position [559, 1328]
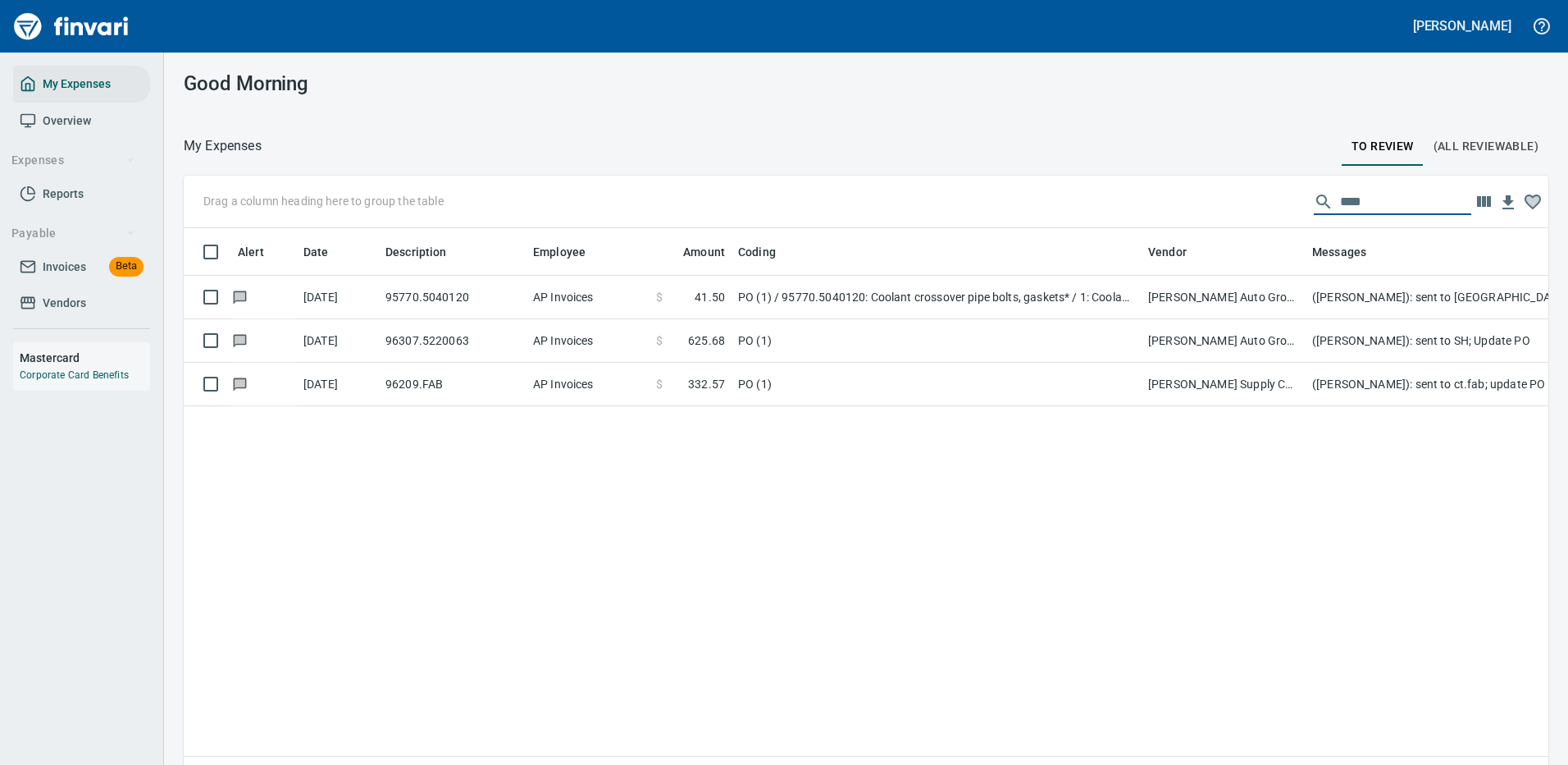
type input "****"
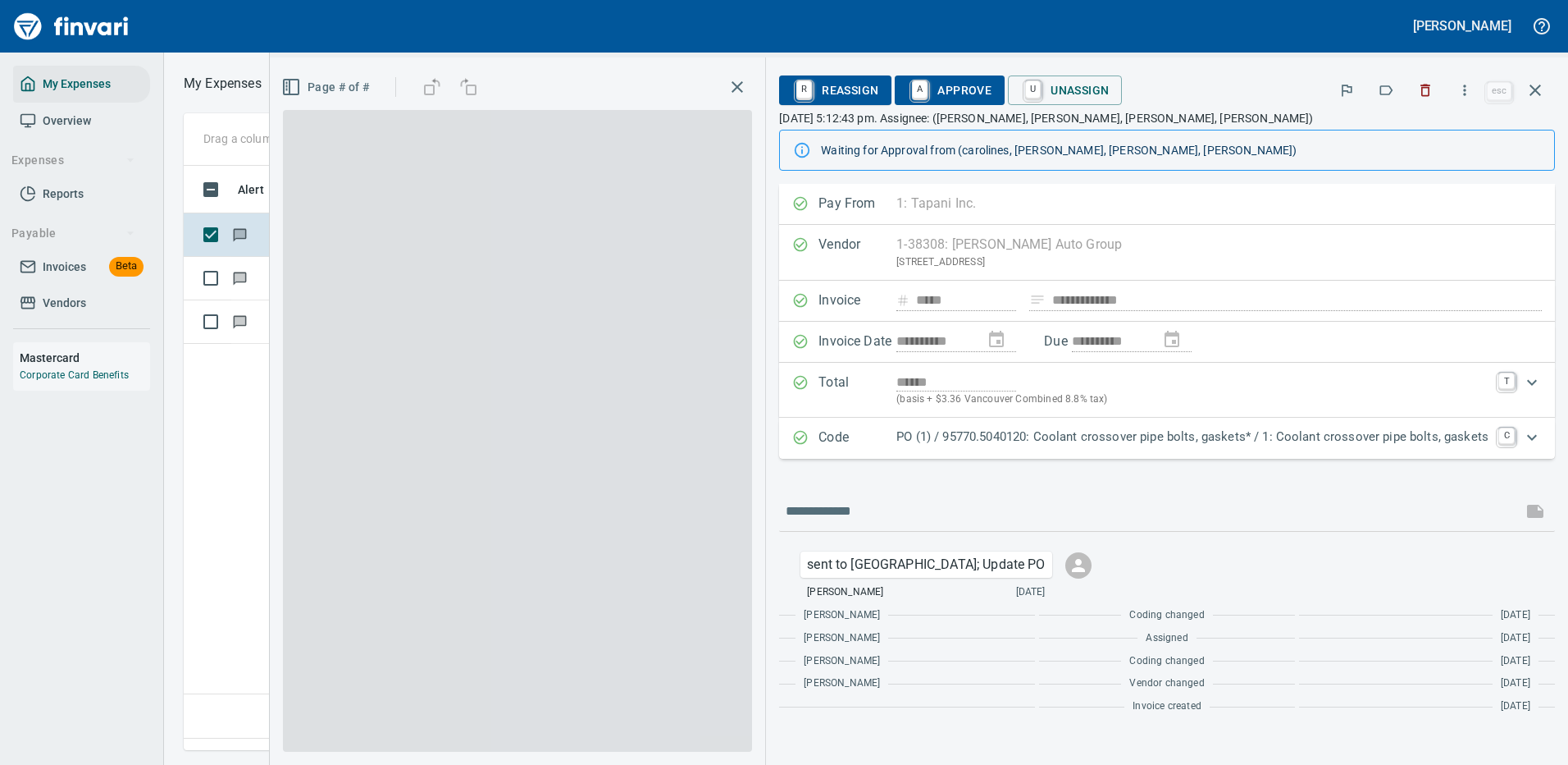
scroll to position [559, 943]
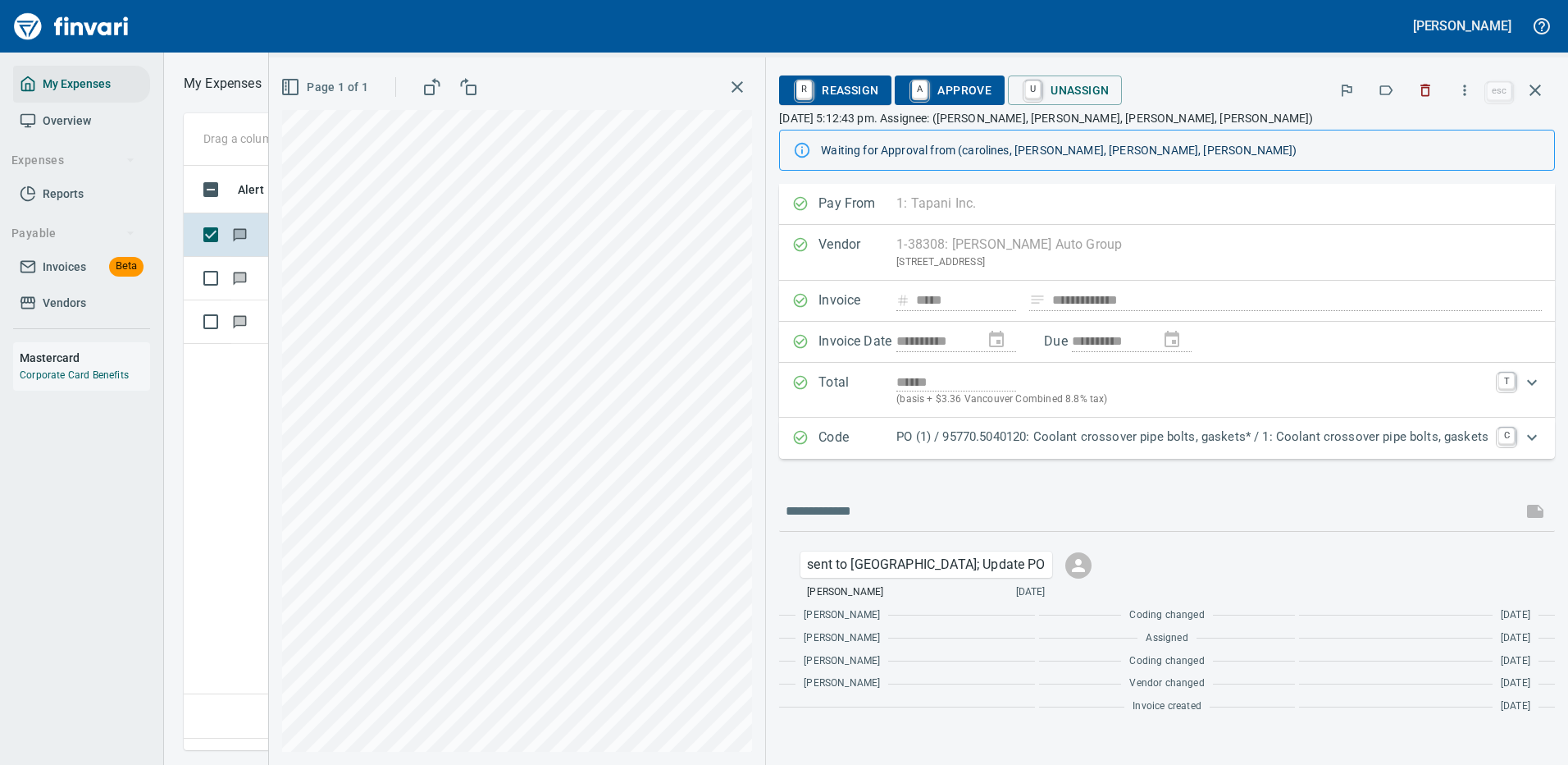
click at [1124, 437] on p "PO (1) / 95770.5040120: Coolant crossover pipe bolts, gaskets* / 1: Coolant cro…" at bounding box center [1193, 437] width 592 height 19
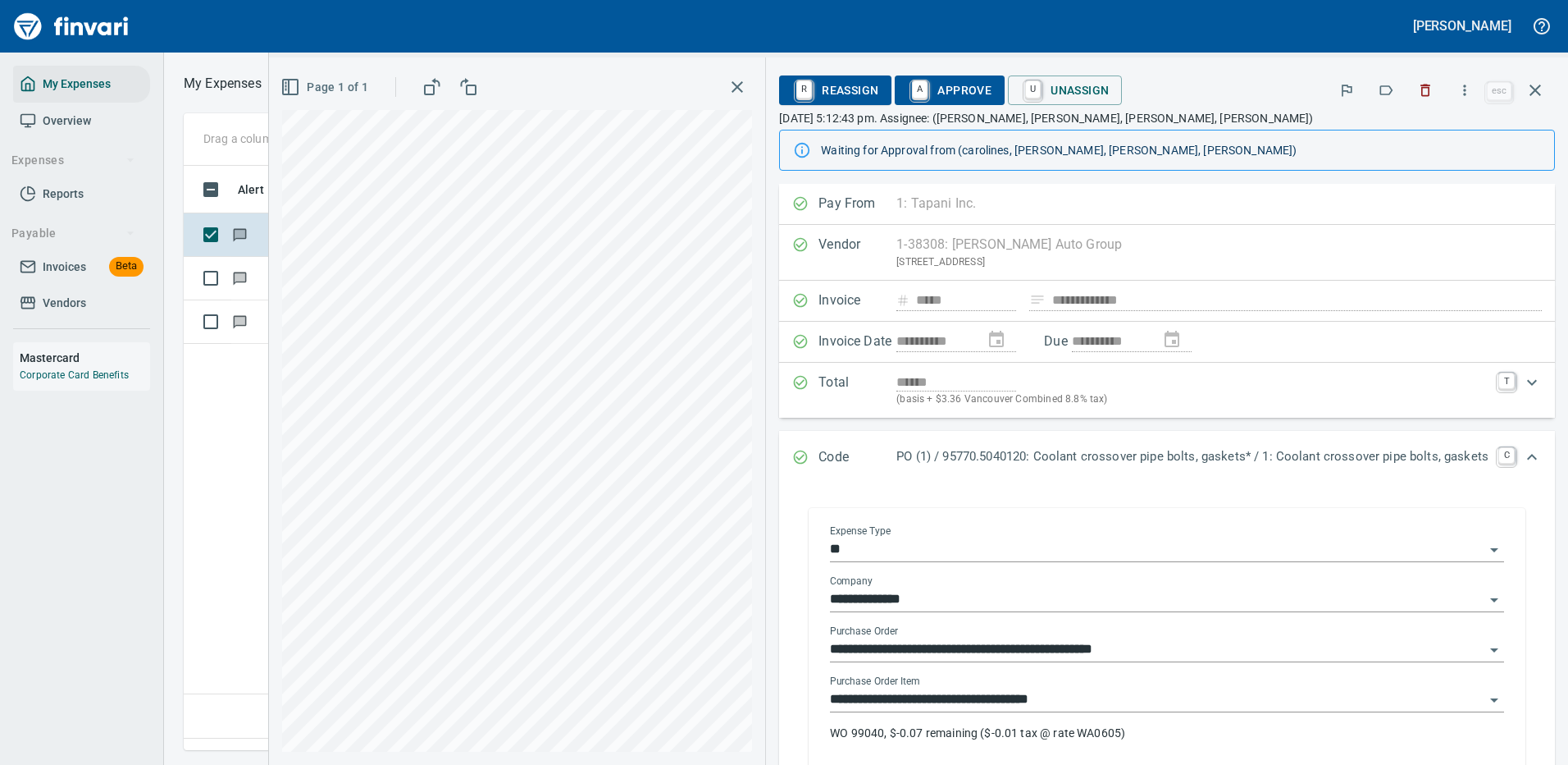
click at [945, 701] on input "**********" at bounding box center [1157, 700] width 654 height 23
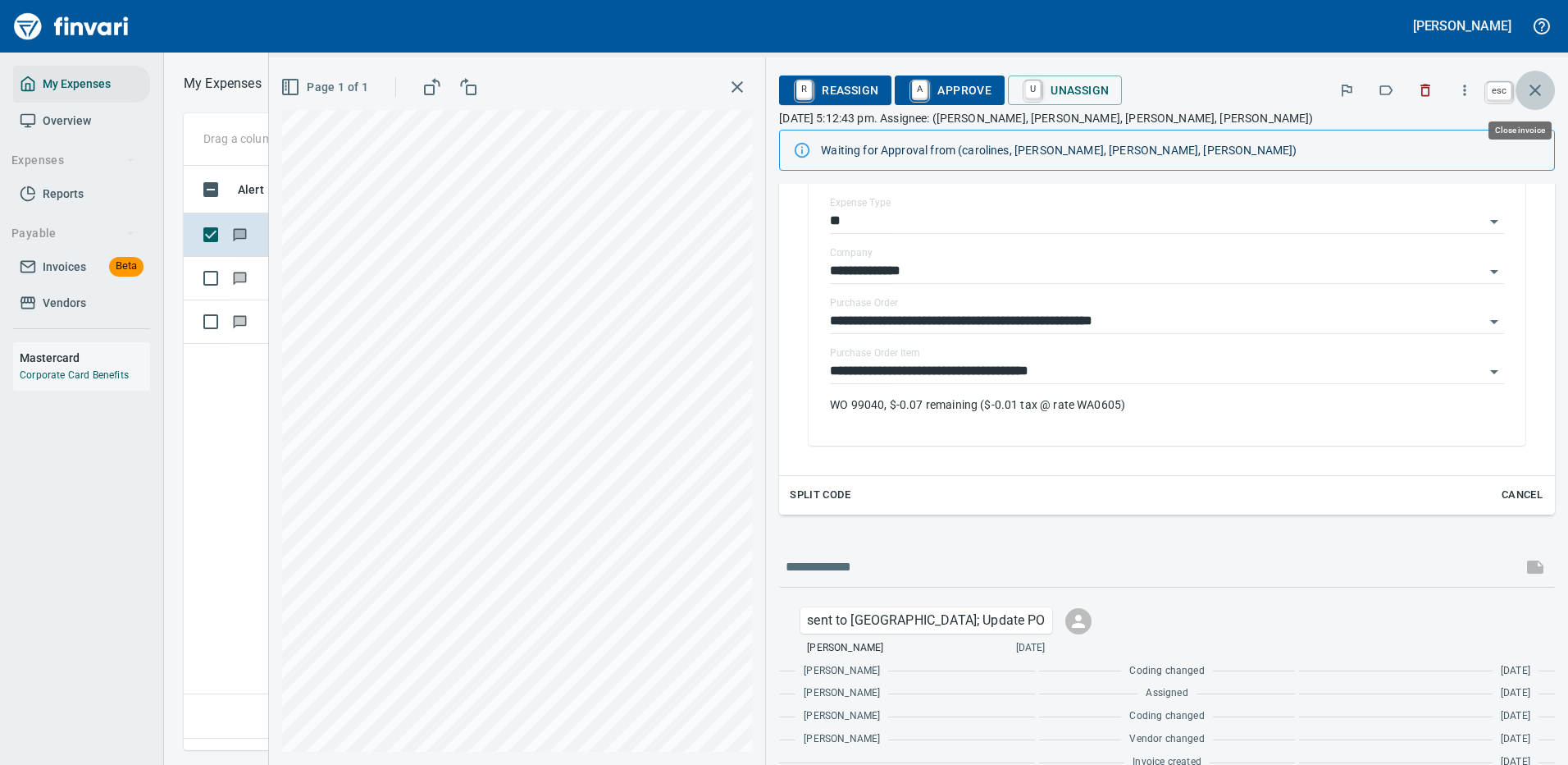
click at [1532, 86] on icon "button" at bounding box center [1535, 90] width 11 height 11
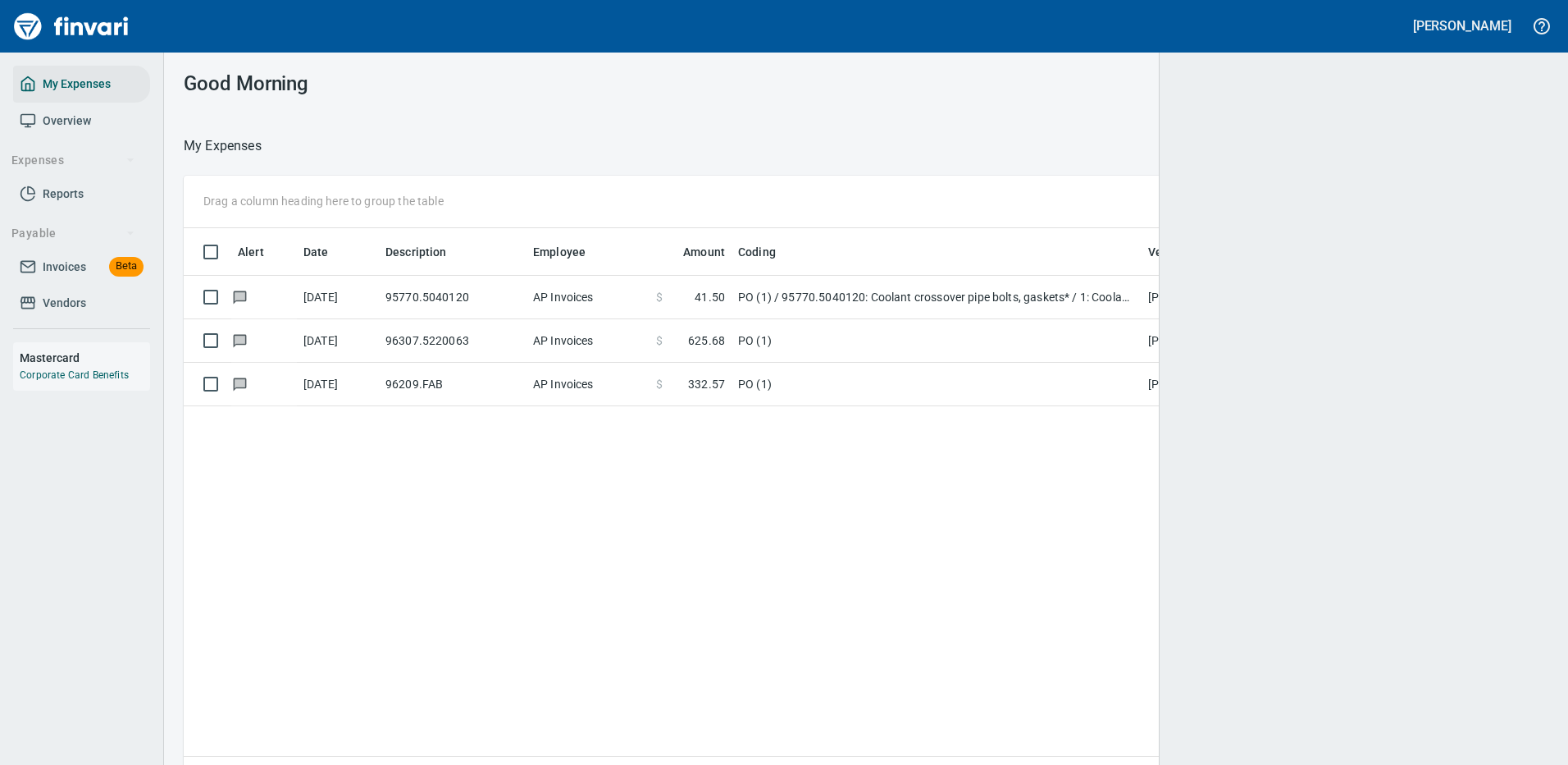
scroll to position [2, 2]
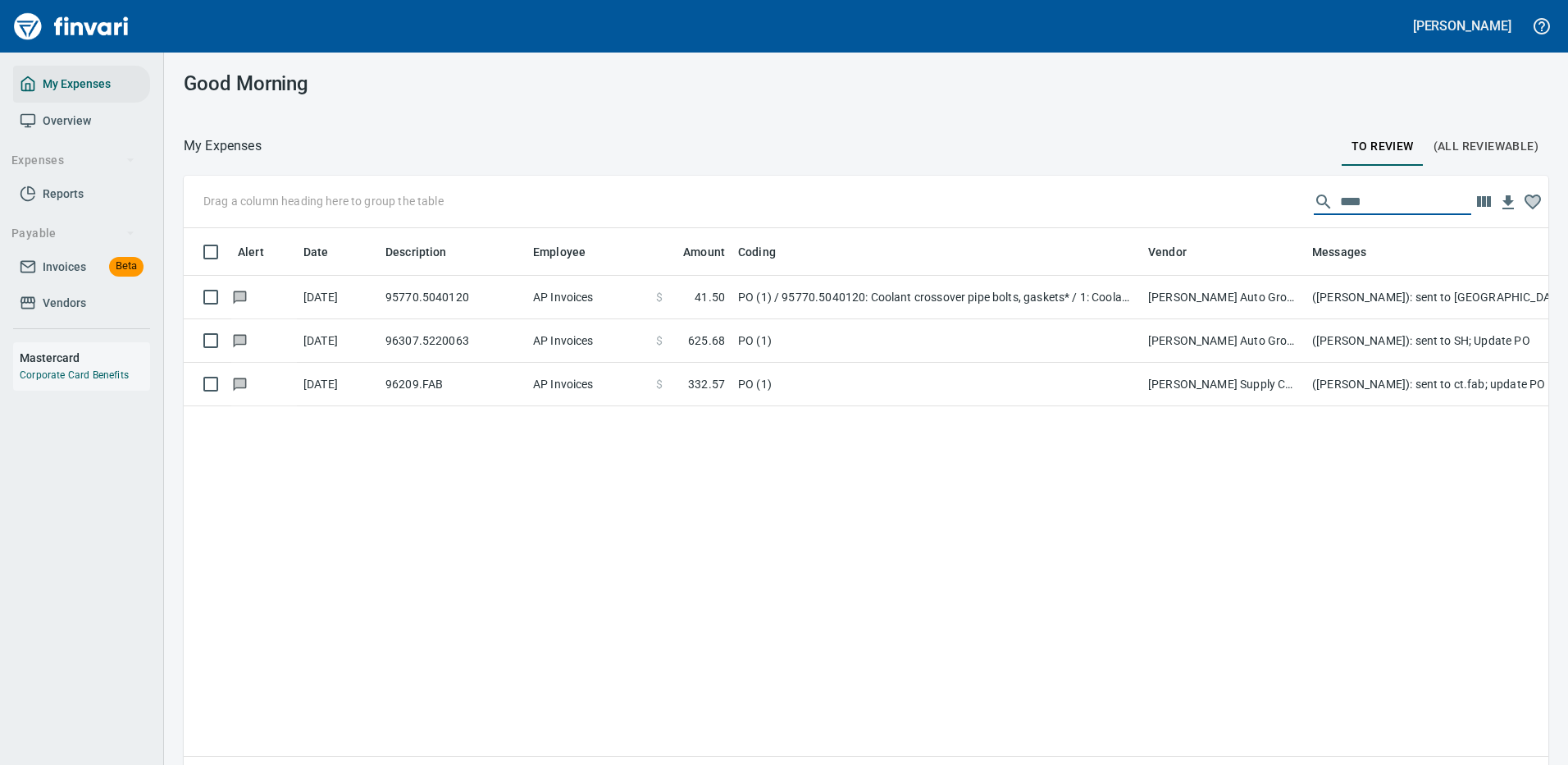
drag, startPoint x: 1347, startPoint y: 200, endPoint x: 1220, endPoint y: 199, distance: 127.0
click at [1220, 199] on div "Drag a column heading here to group the table ****" at bounding box center [866, 202] width 1365 height 52
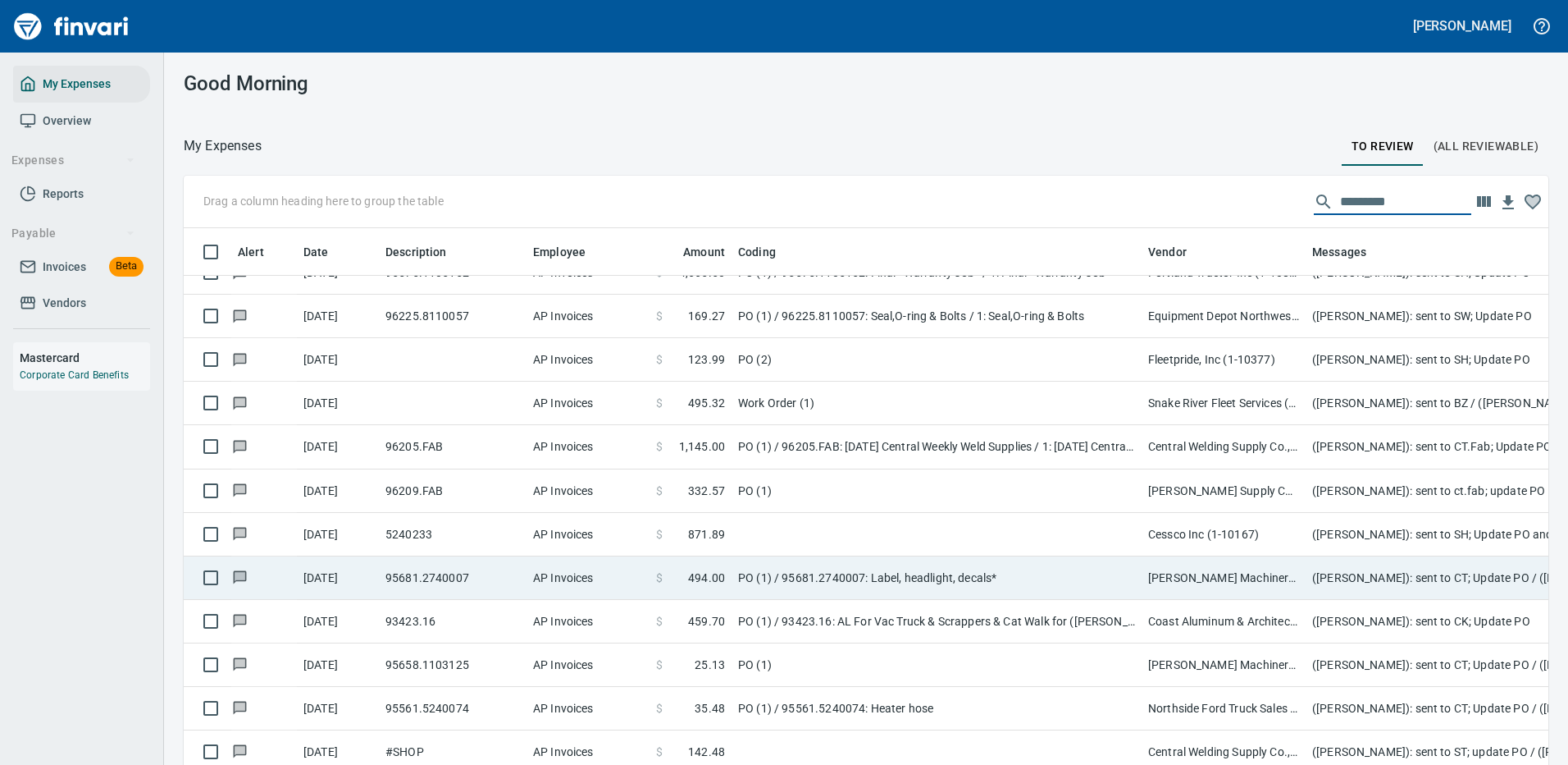
scroll to position [3305, 0]
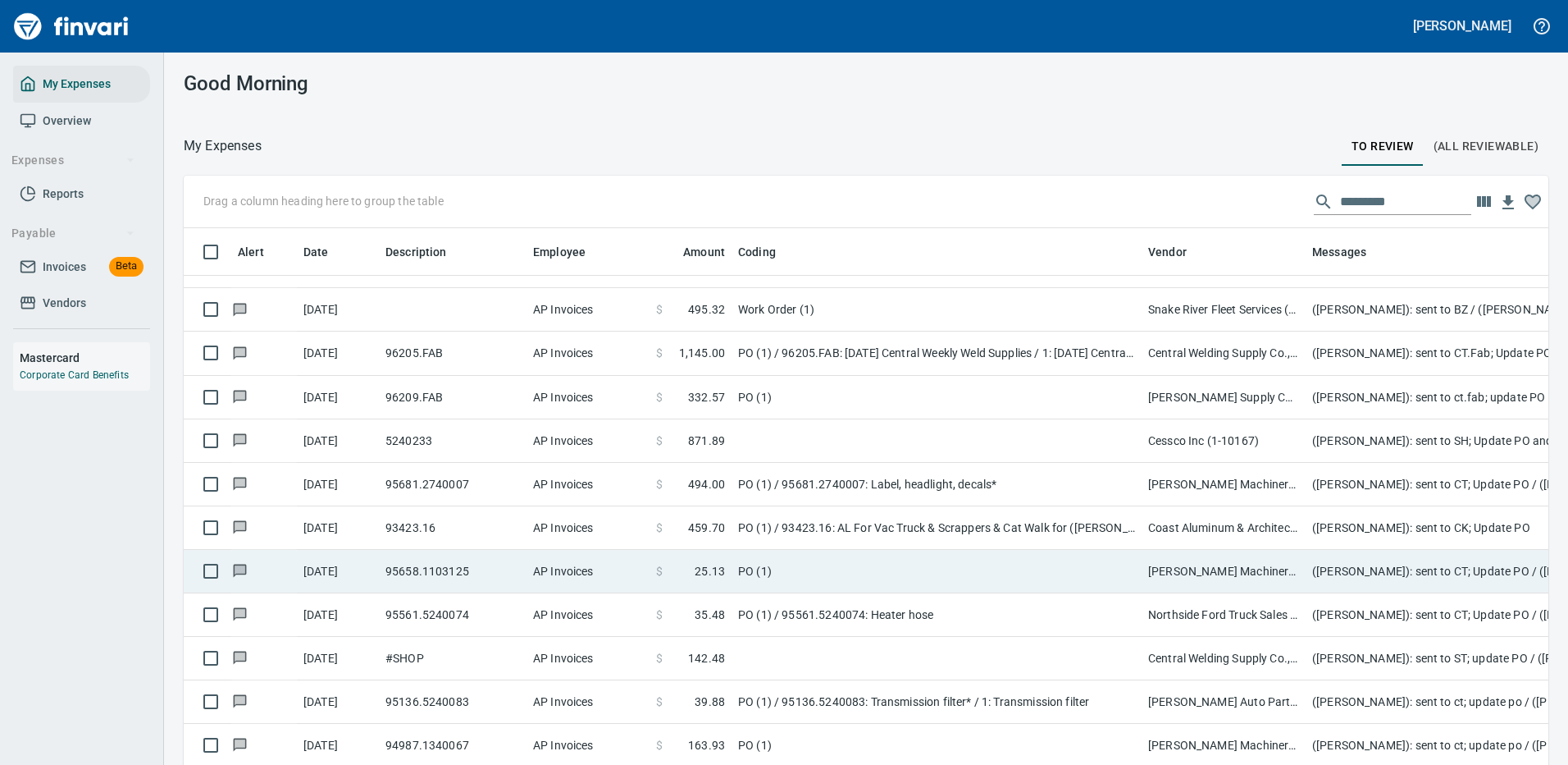
click at [1039, 550] on td "PO (1)" at bounding box center [936, 572] width 410 height 44
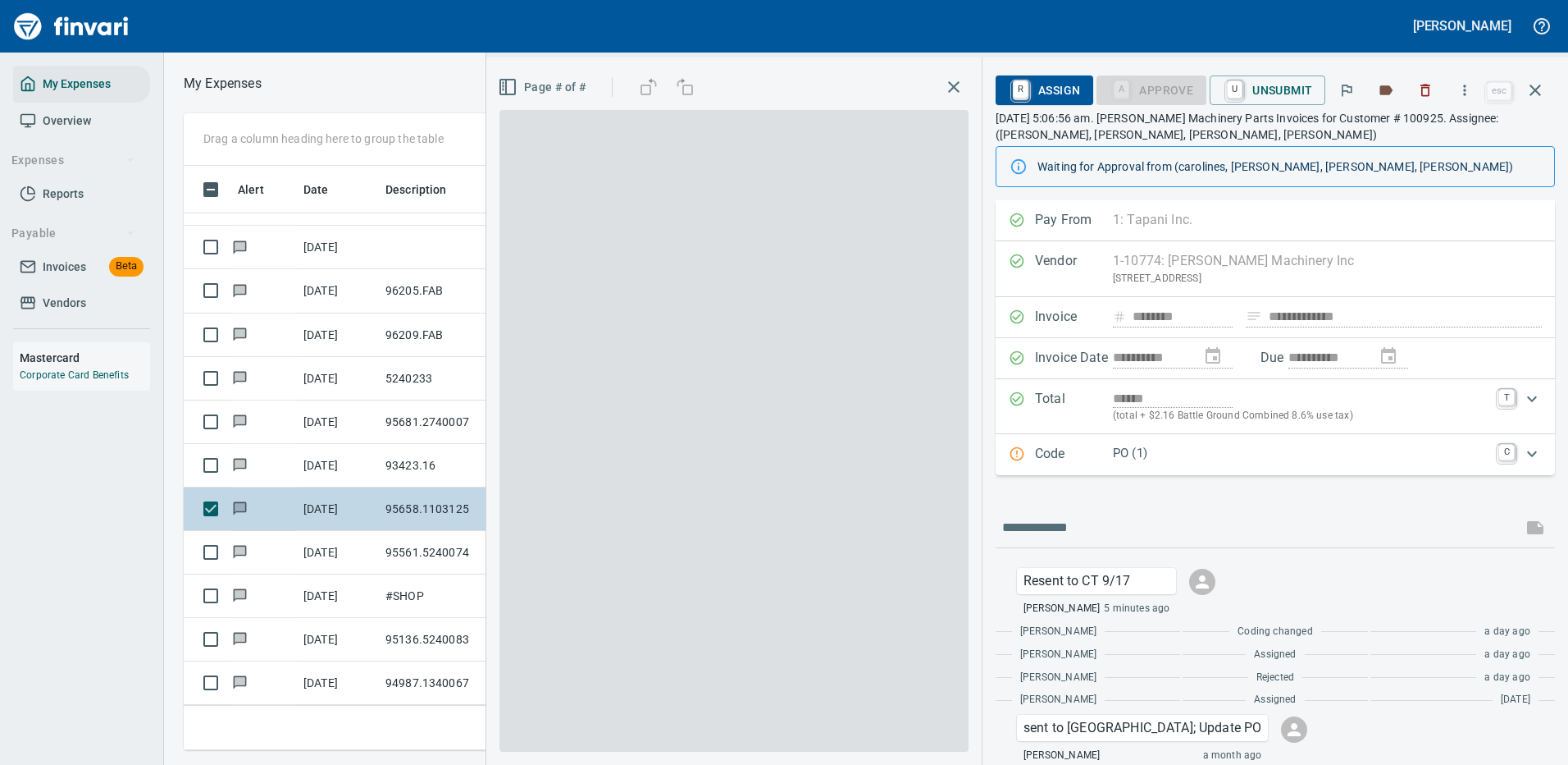
scroll to position [559, 930]
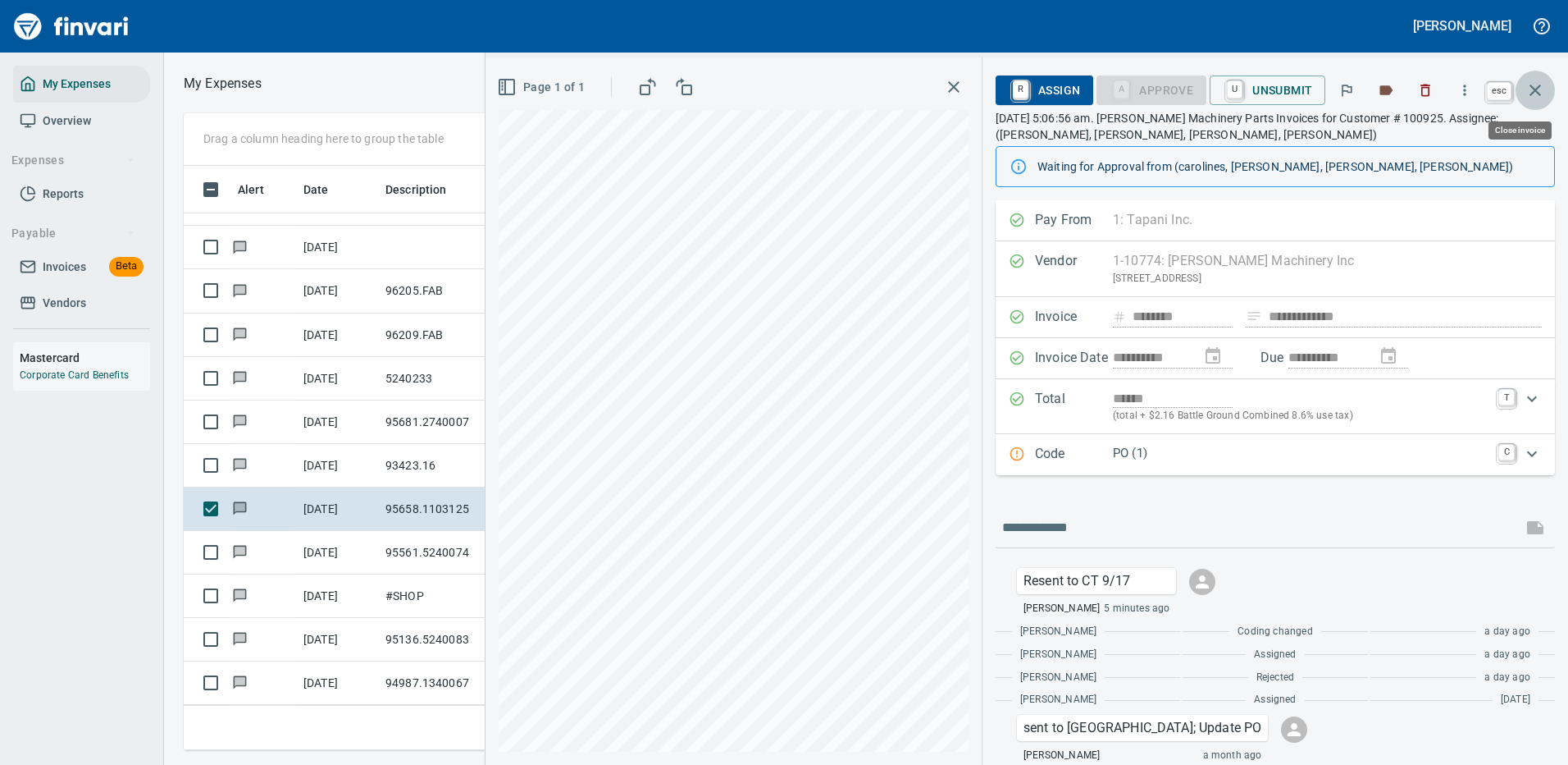
click at [1538, 89] on icon "button" at bounding box center [1535, 90] width 11 height 11
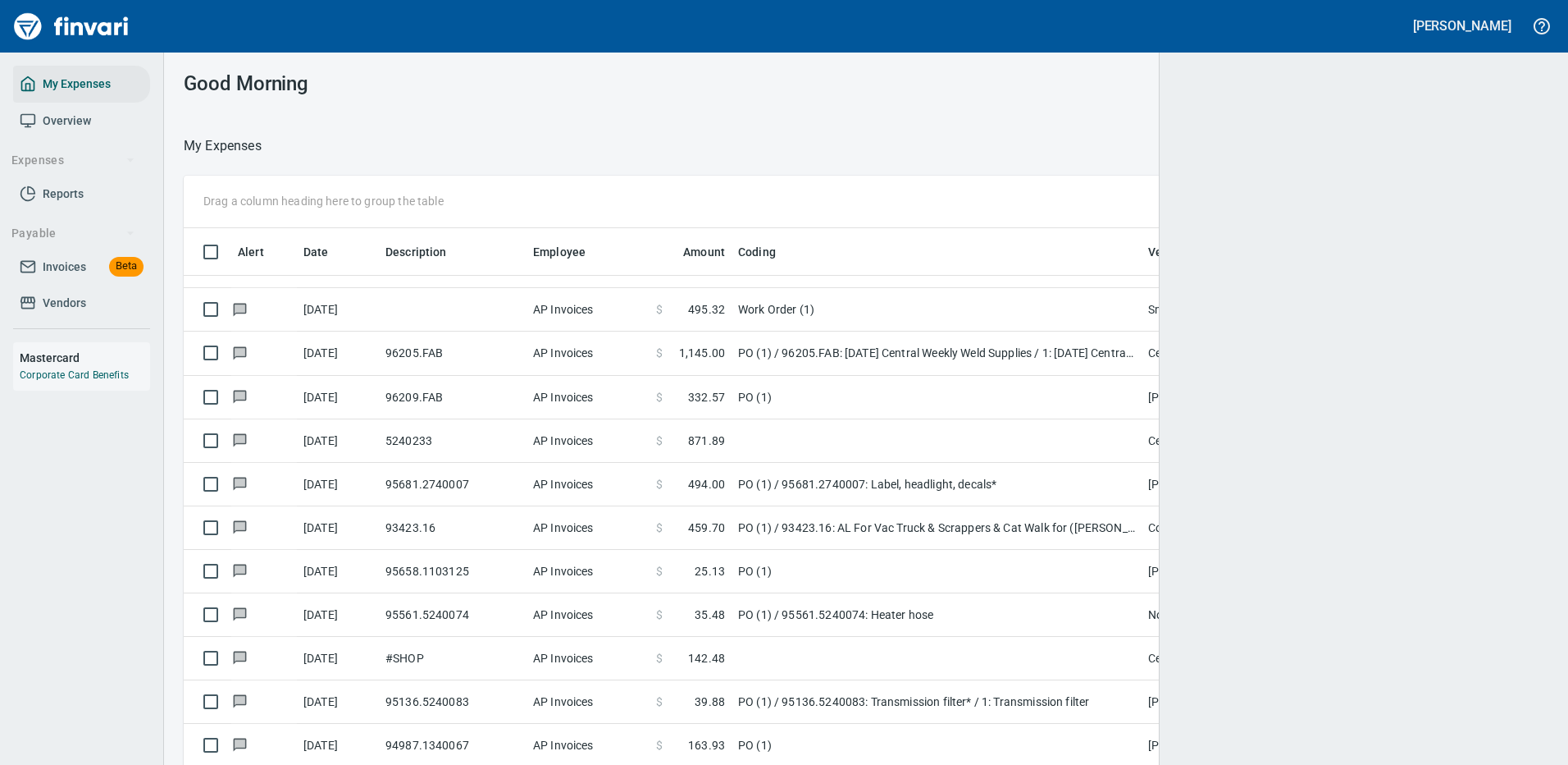
scroll to position [559, 1317]
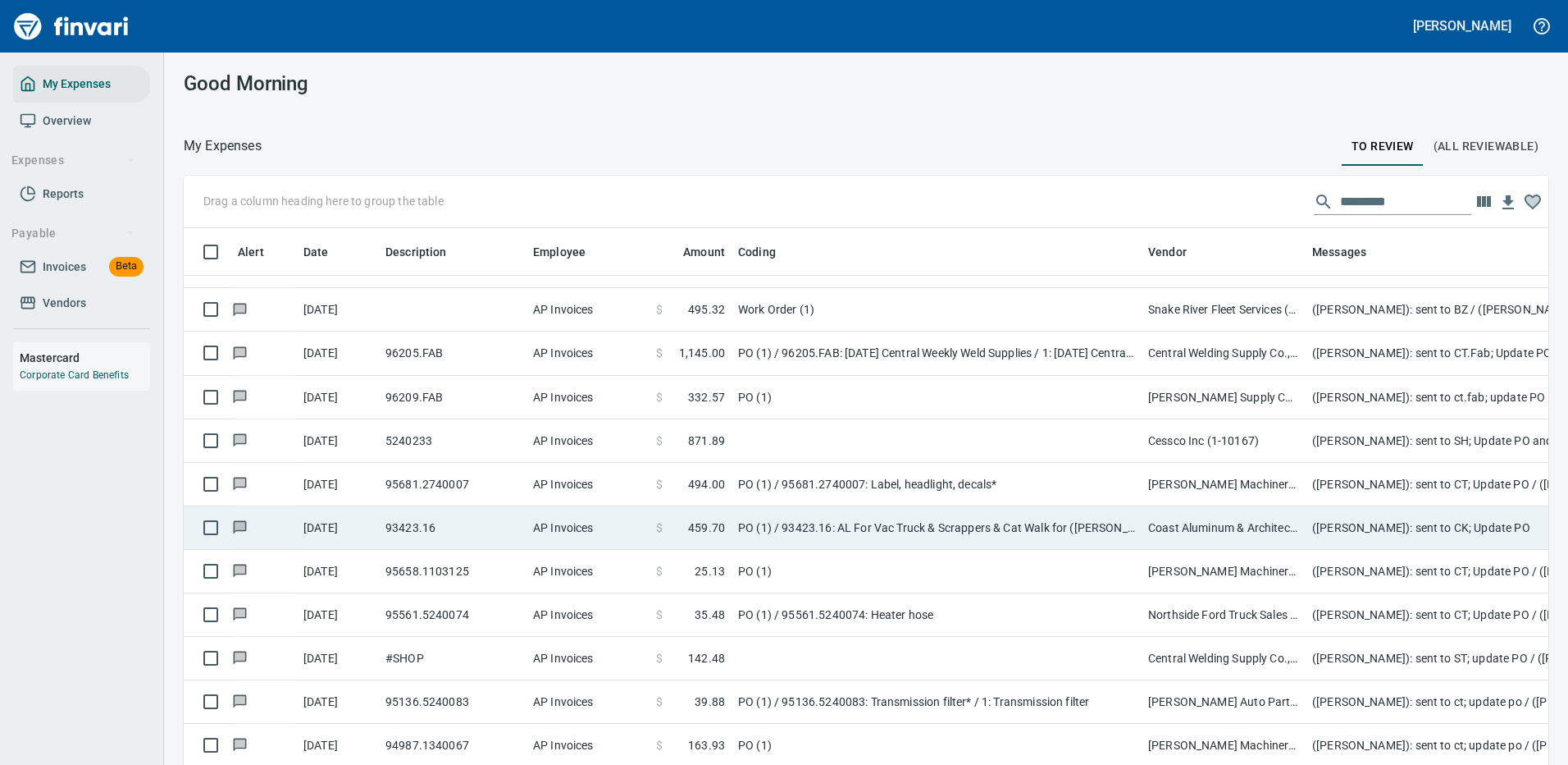
click at [1037, 511] on td "PO (1) / 93423.16: AL For Vac Truck & Scrappers & Cat Walk for ([PERSON_NAME] J…" at bounding box center [936, 528] width 410 height 44
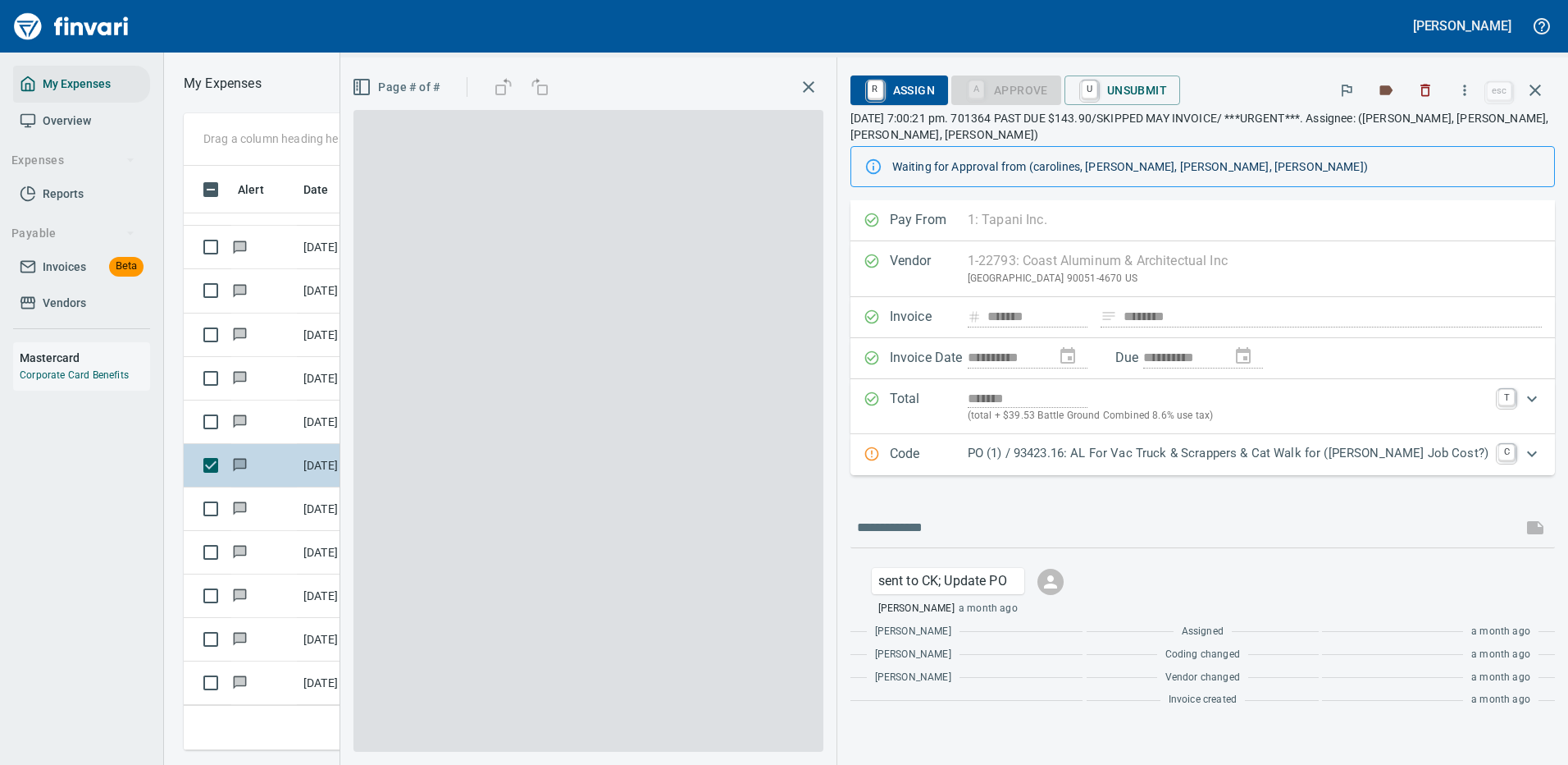
scroll to position [559, 930]
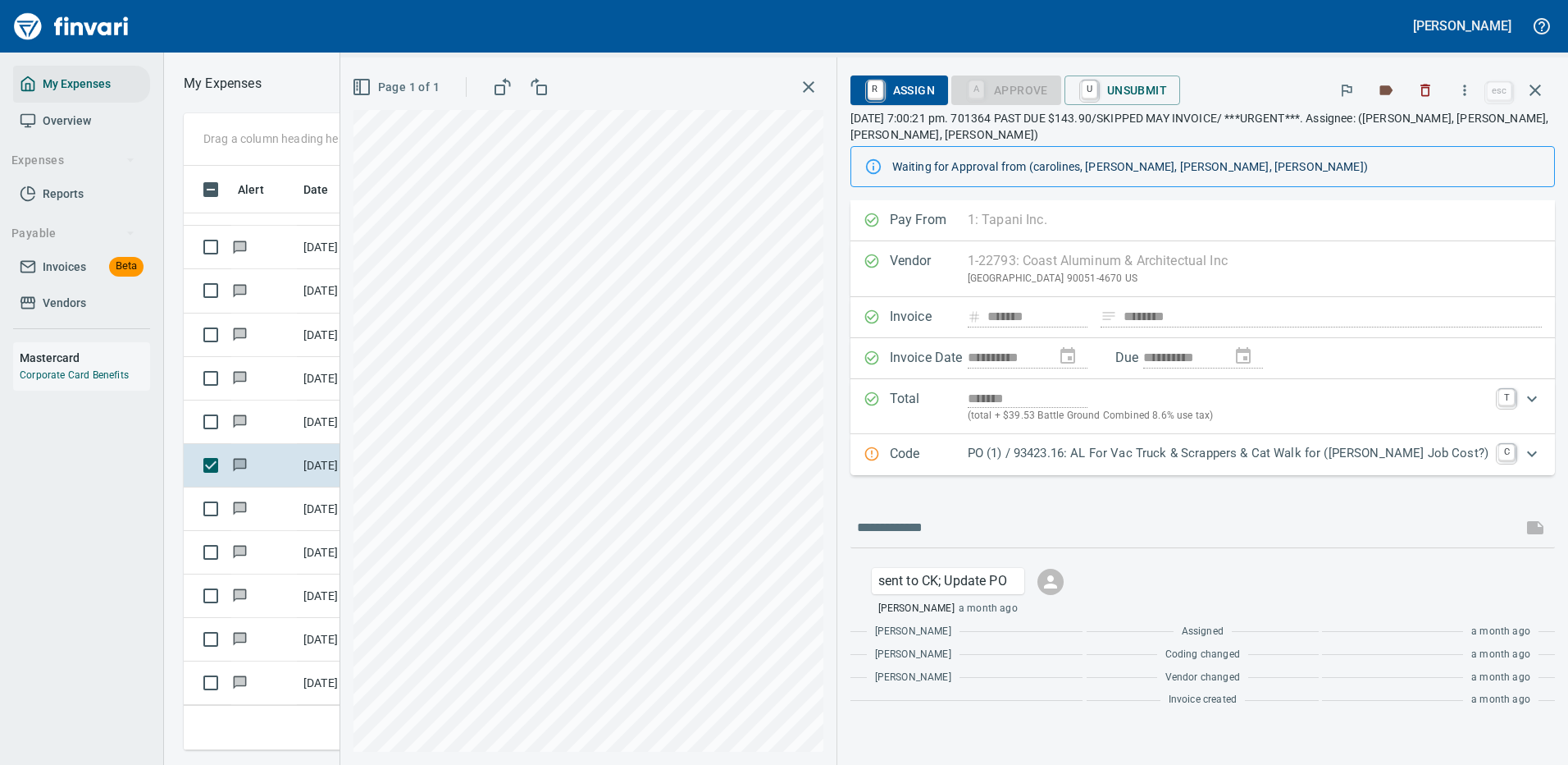
click at [1200, 452] on p "PO (1) / 93423.16: AL For Vac Truck & Scrappers & Cat Walk for ([PERSON_NAME] J…" at bounding box center [1228, 453] width 521 height 19
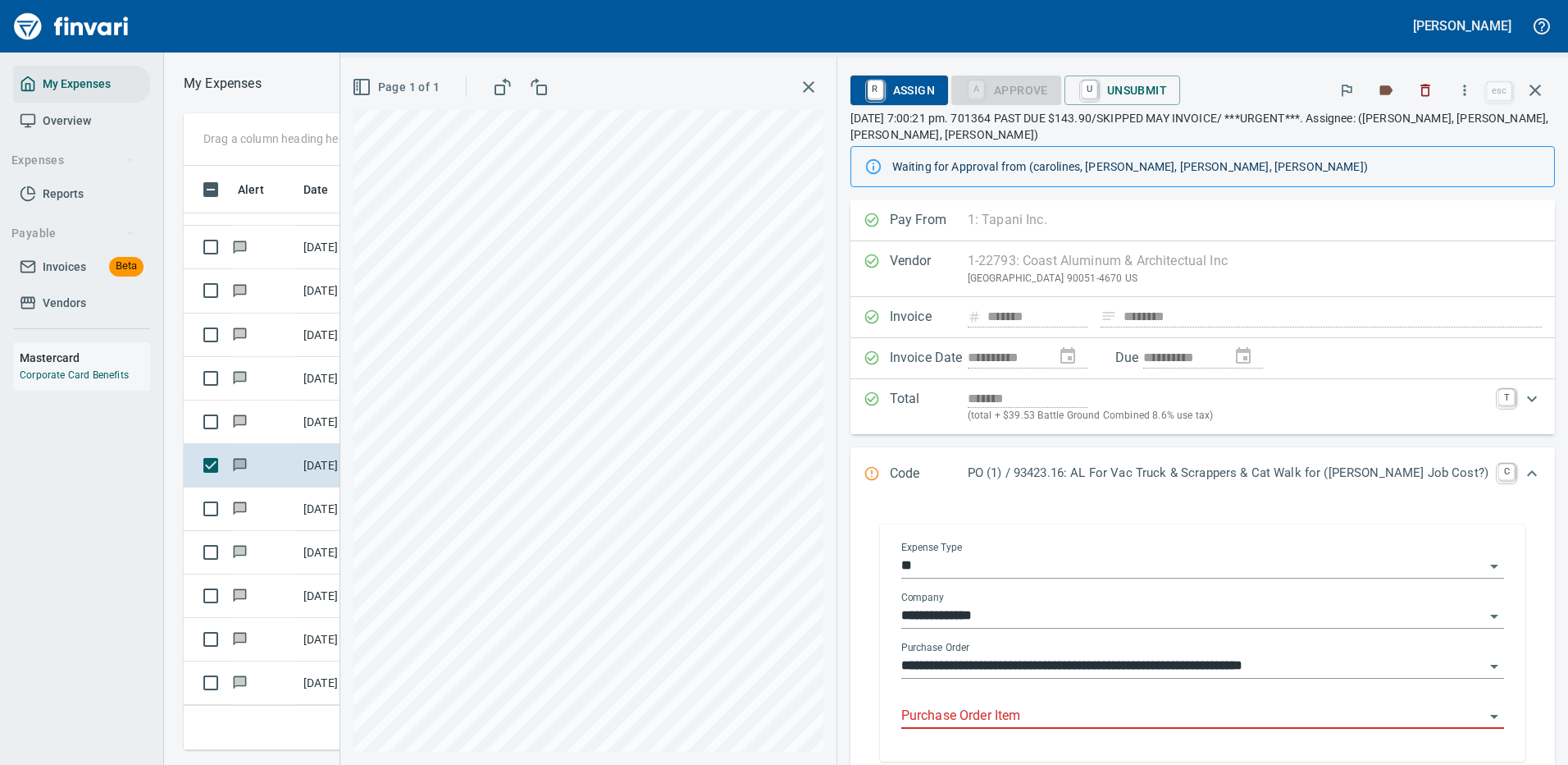
click at [1079, 713] on input "Purchase Order Item" at bounding box center [1193, 716] width 583 height 23
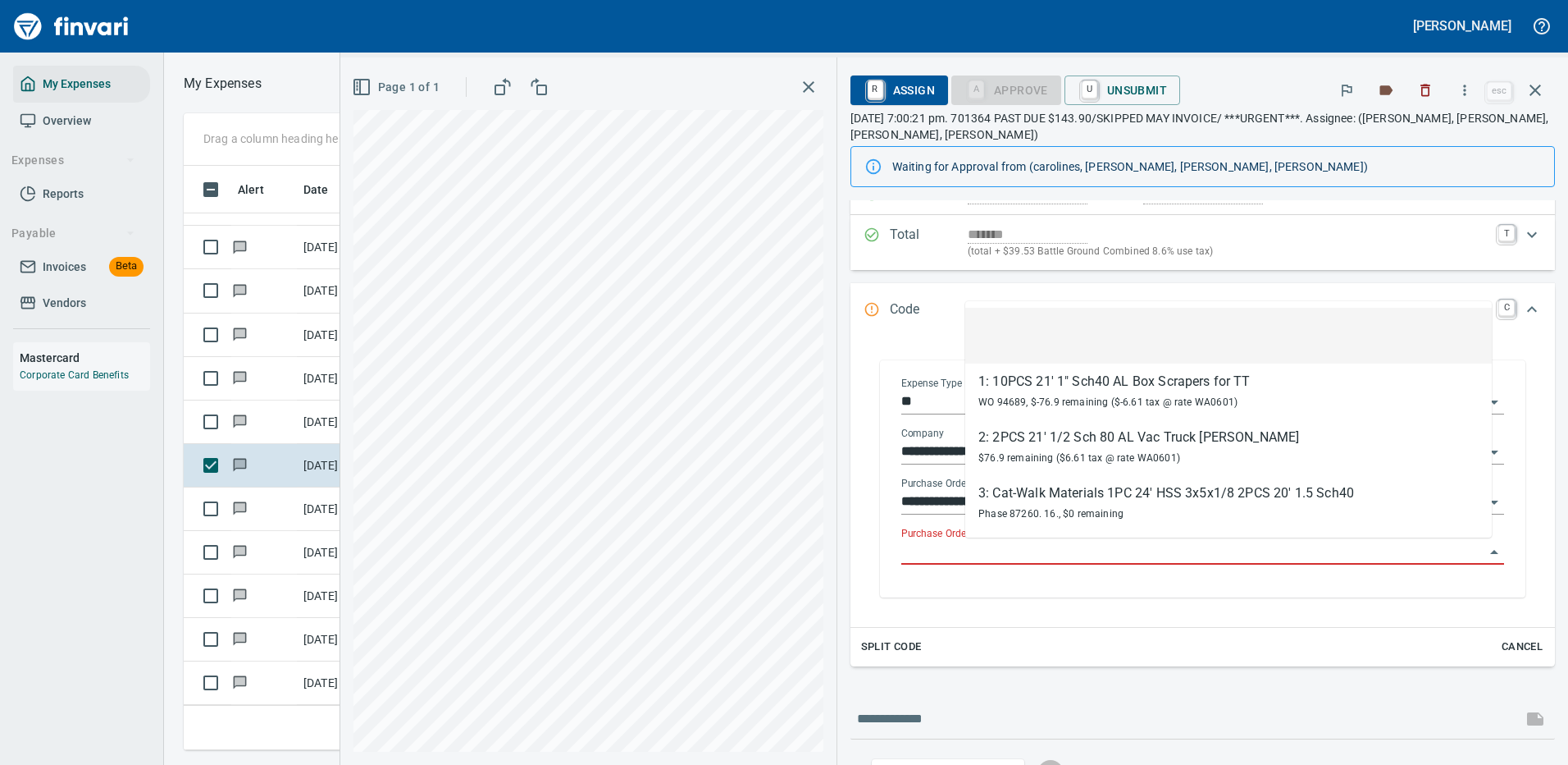
click at [1048, 544] on input "Purchase Order Item" at bounding box center [1193, 552] width 583 height 23
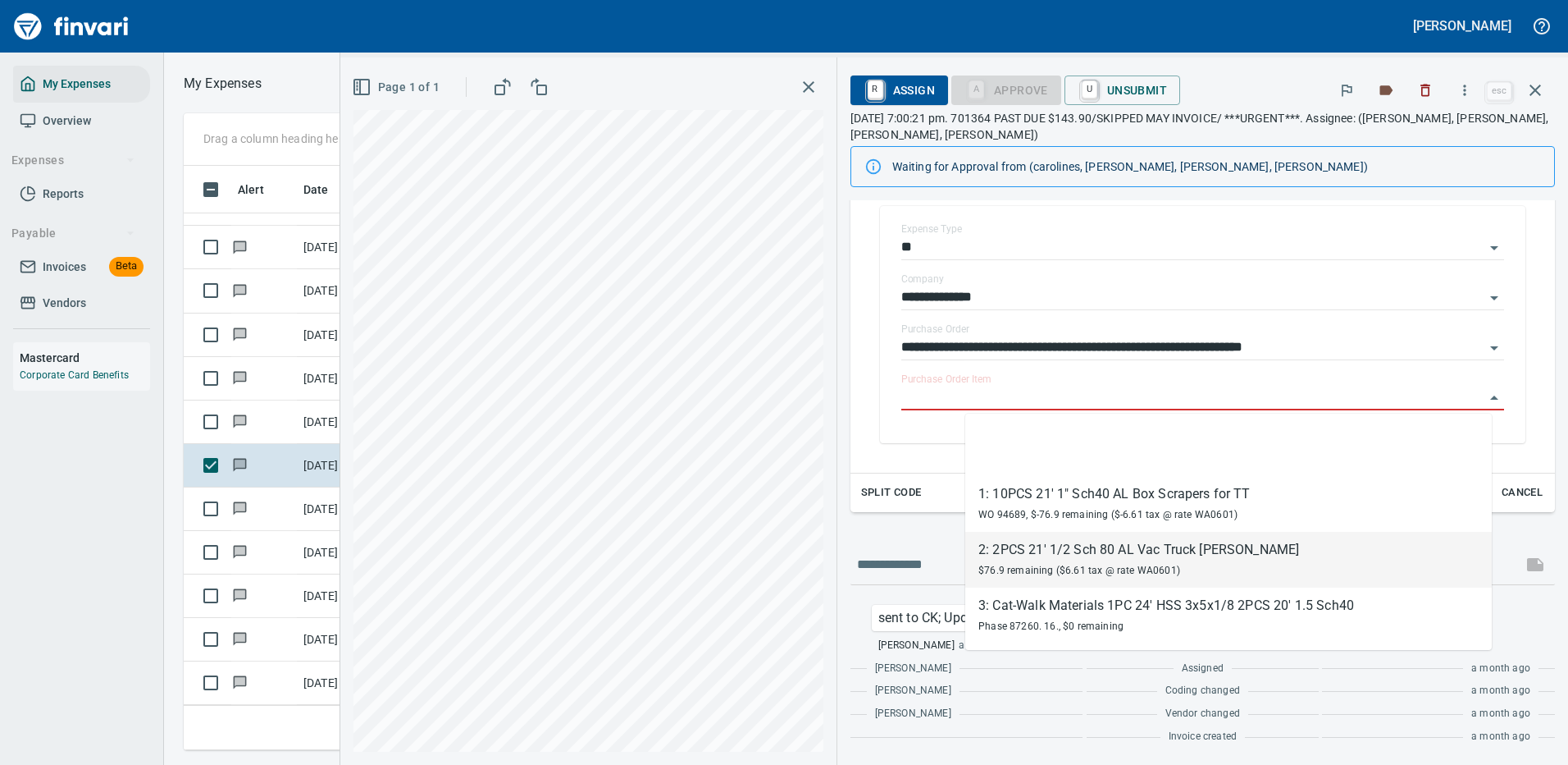
click at [936, 583] on div at bounding box center [1202, 564] width 705 height 39
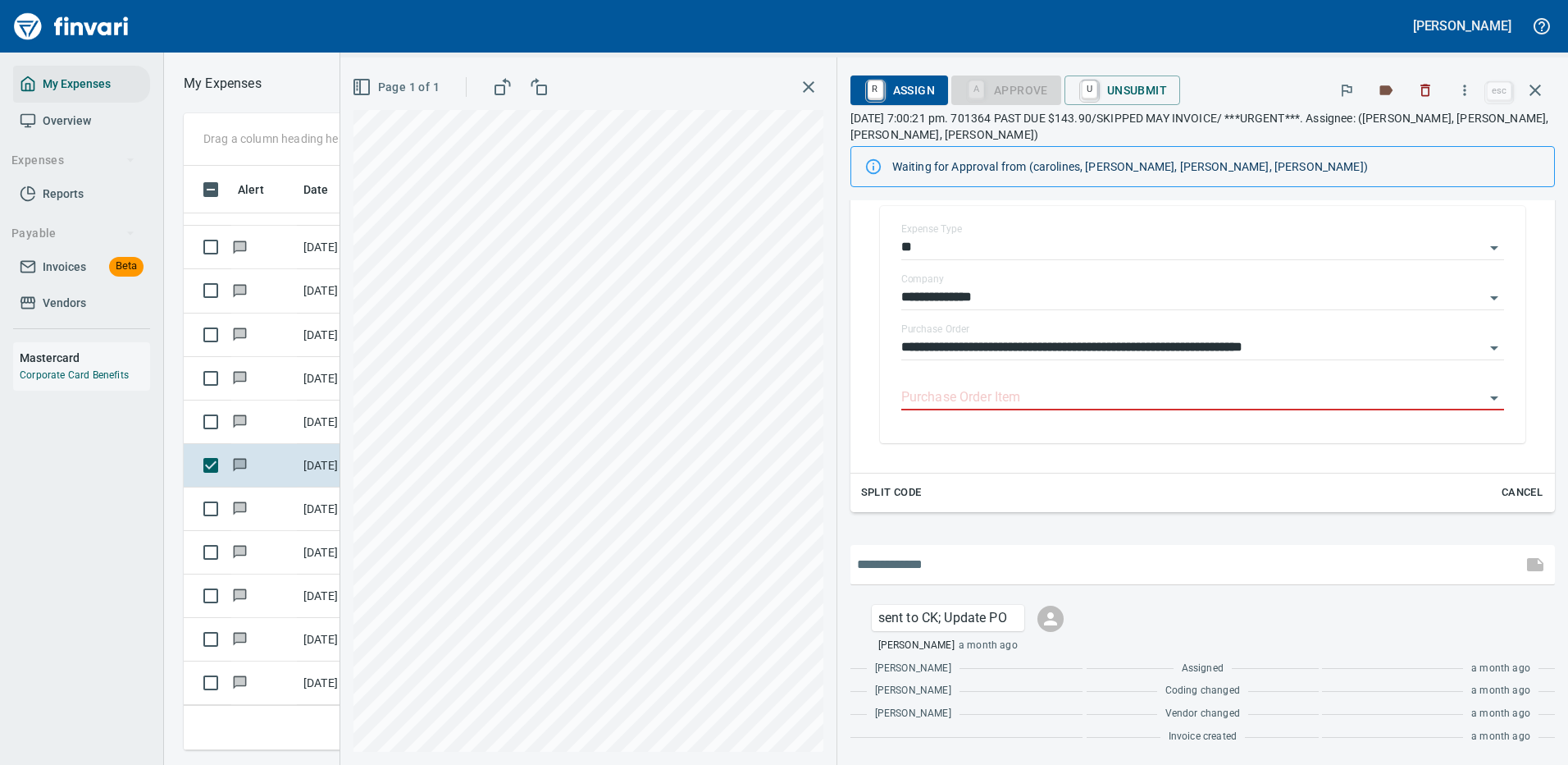
click at [1018, 559] on input "text" at bounding box center [1186, 565] width 659 height 26
type input "**********"
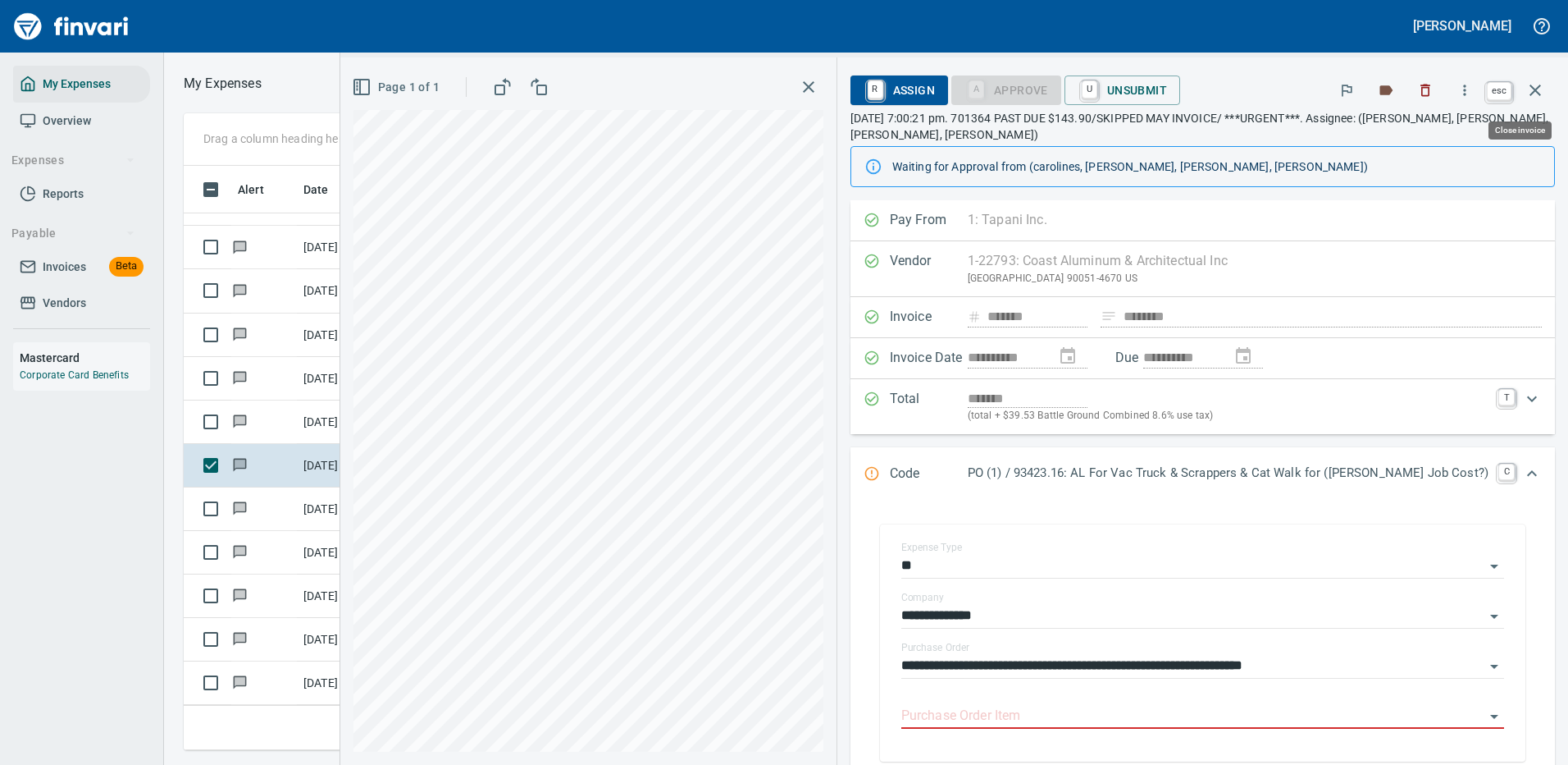
click at [1538, 89] on icon "button" at bounding box center [1535, 90] width 20 height 20
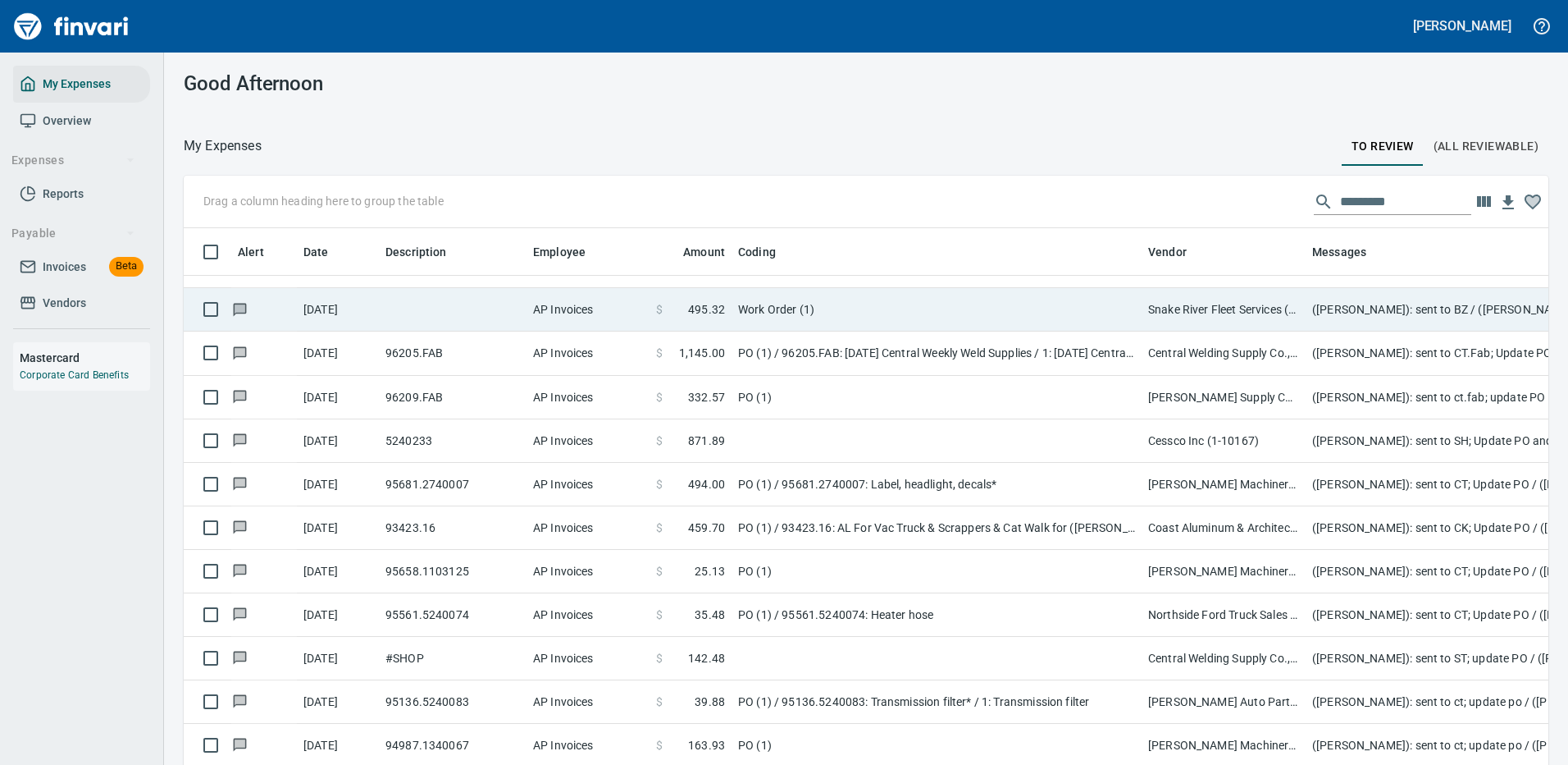
scroll to position [559, 1328]
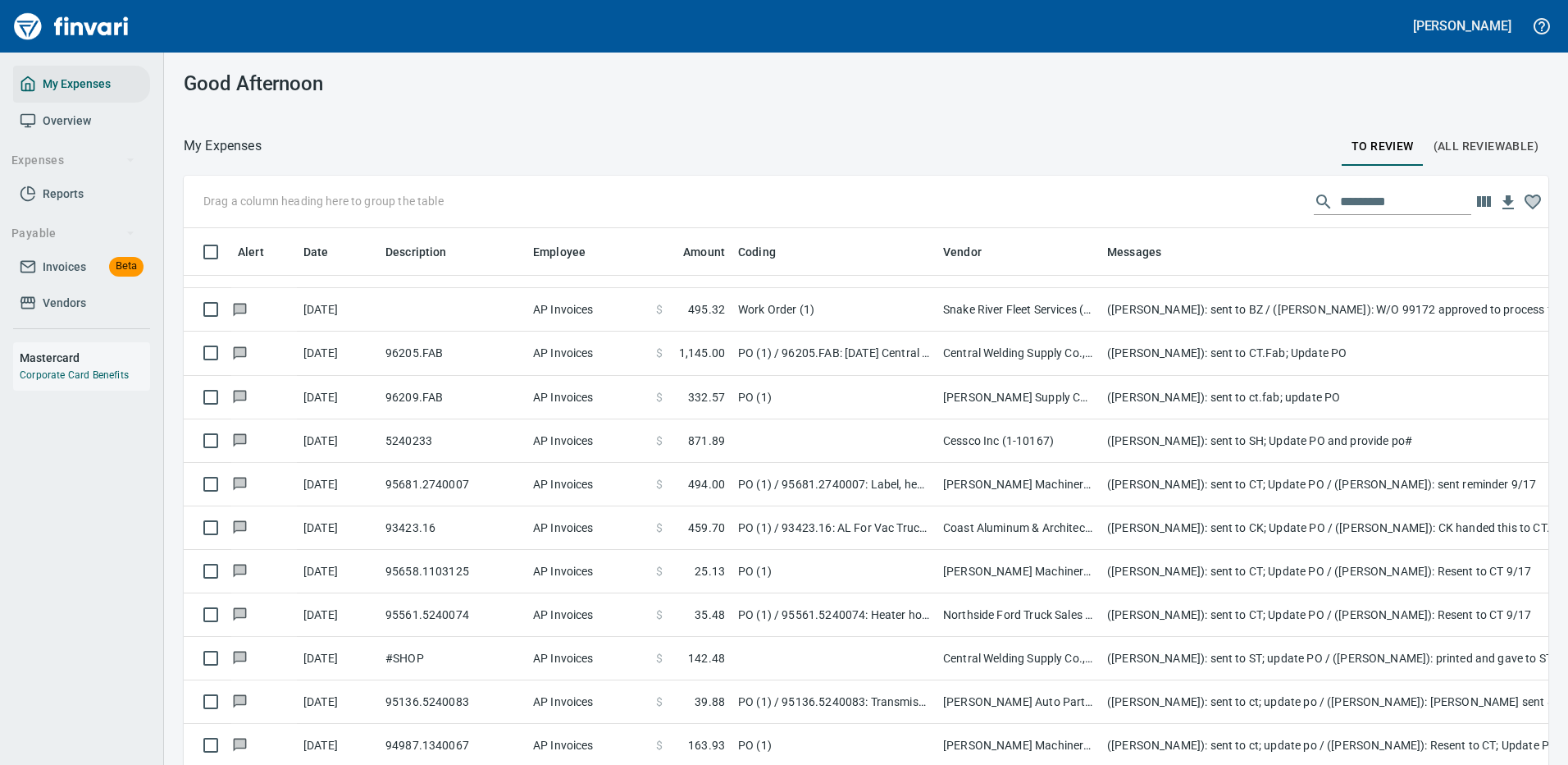
drag, startPoint x: 1146, startPoint y: 247, endPoint x: 941, endPoint y: 262, distance: 205.5
click at [941, 262] on body "Cindy Hughes My Expenses Overview Expenses Reports Payable Invoices Beta Vendor…" at bounding box center [784, 382] width 1568 height 765
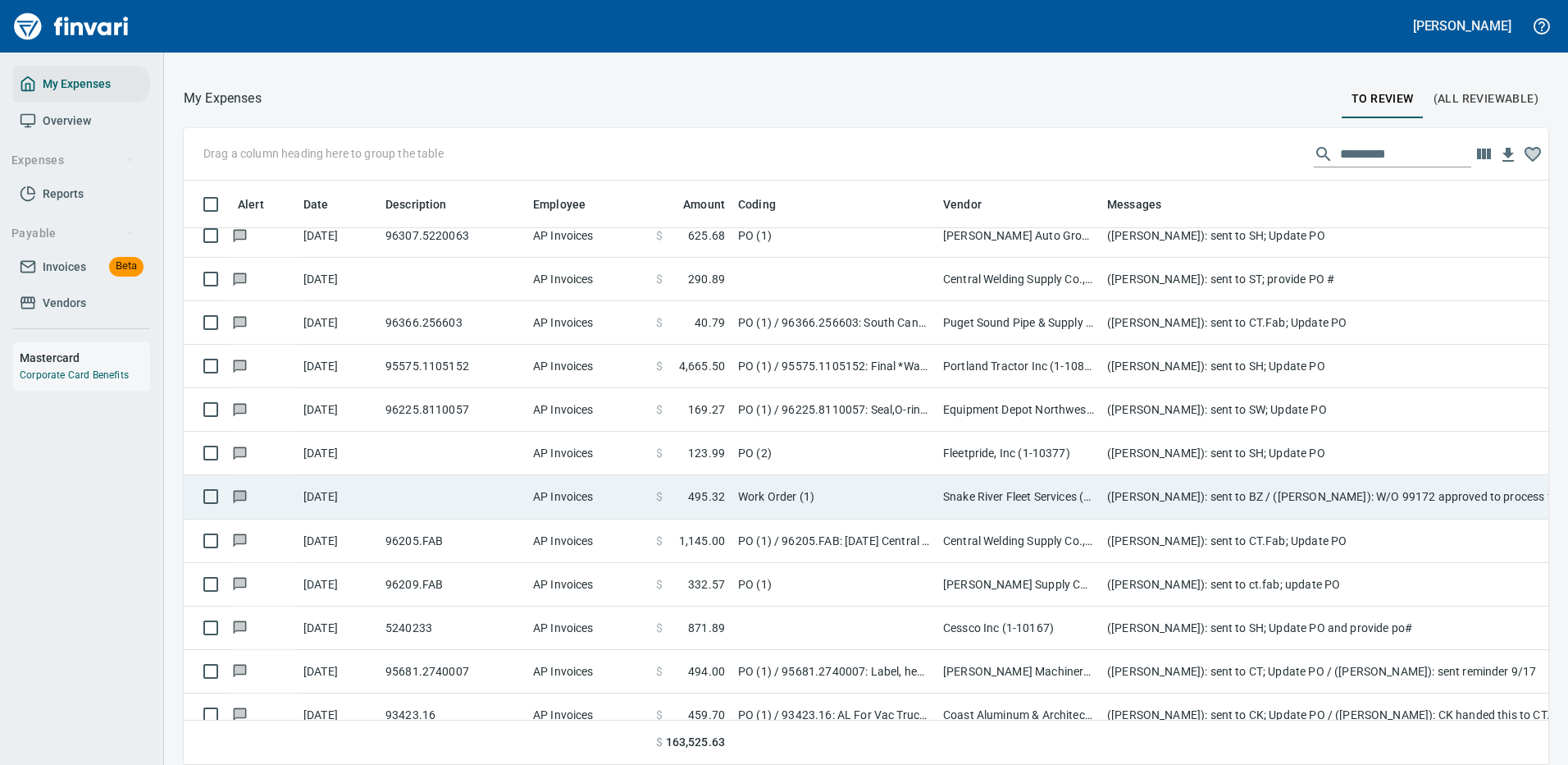
scroll to position [3305, 0]
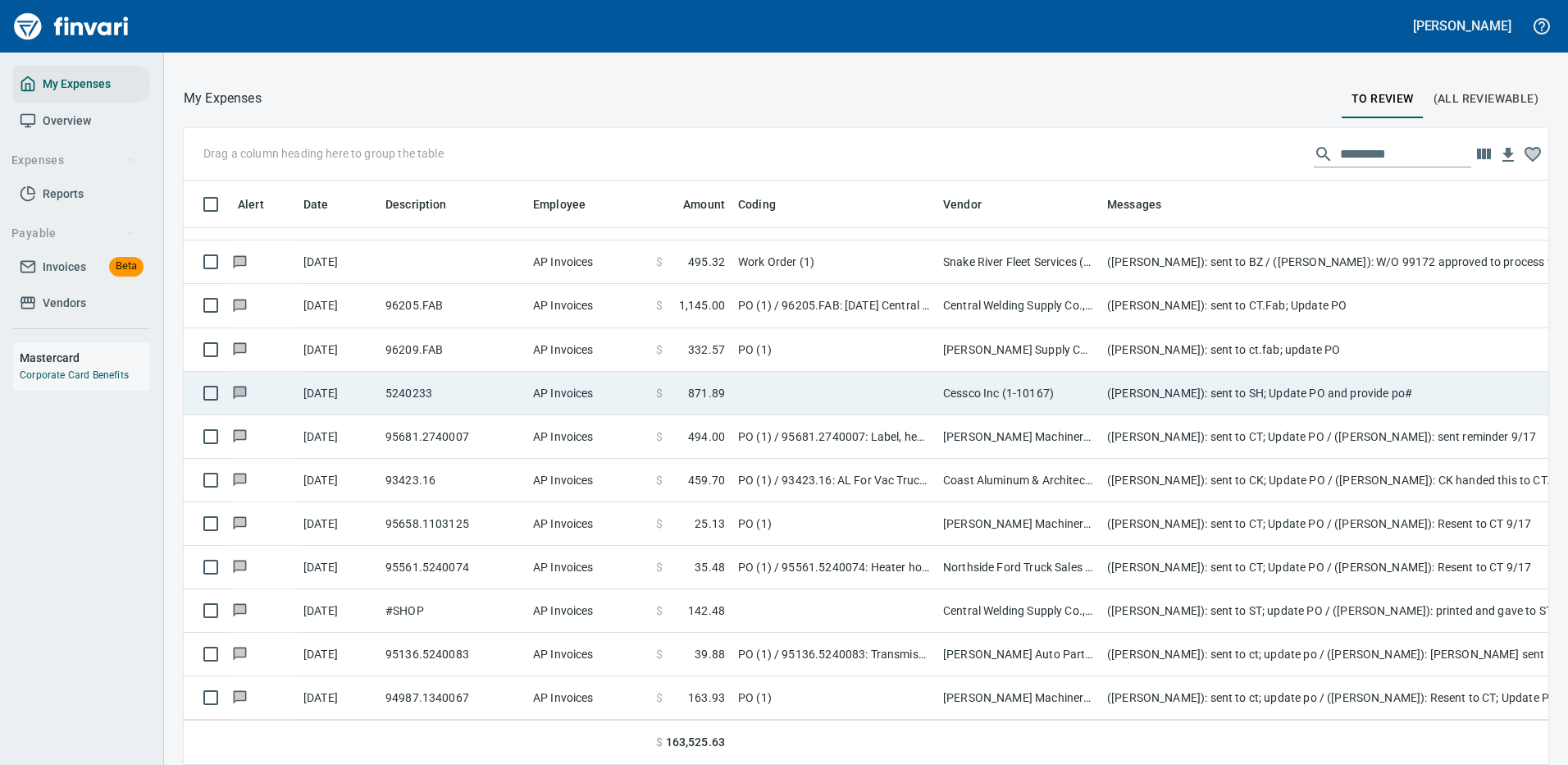
click at [1357, 375] on td "(Cindy Hughes): sent to SH; Update PO and provide po#" at bounding box center [1429, 394] width 656 height 44
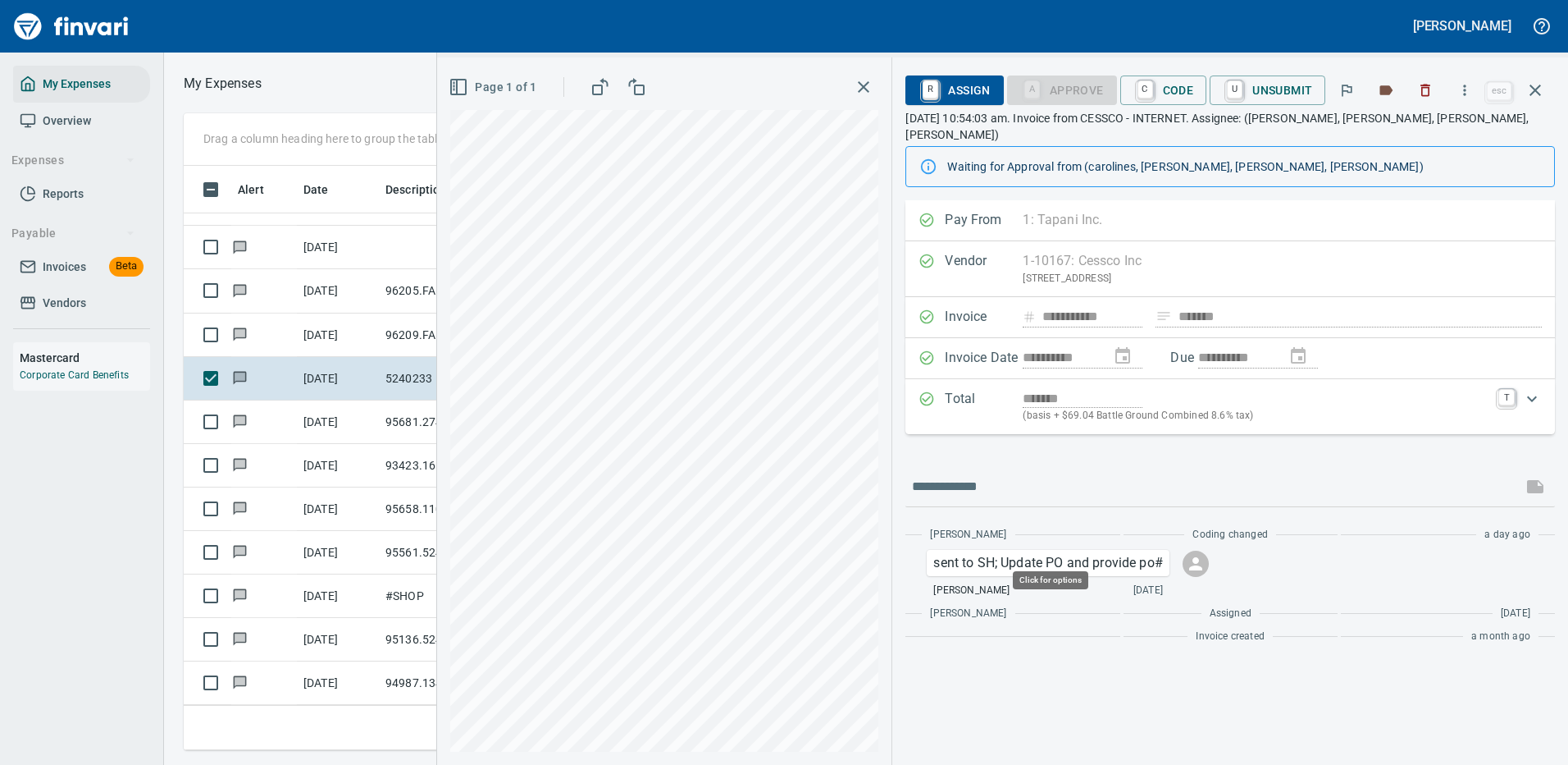
scroll to position [559, 930]
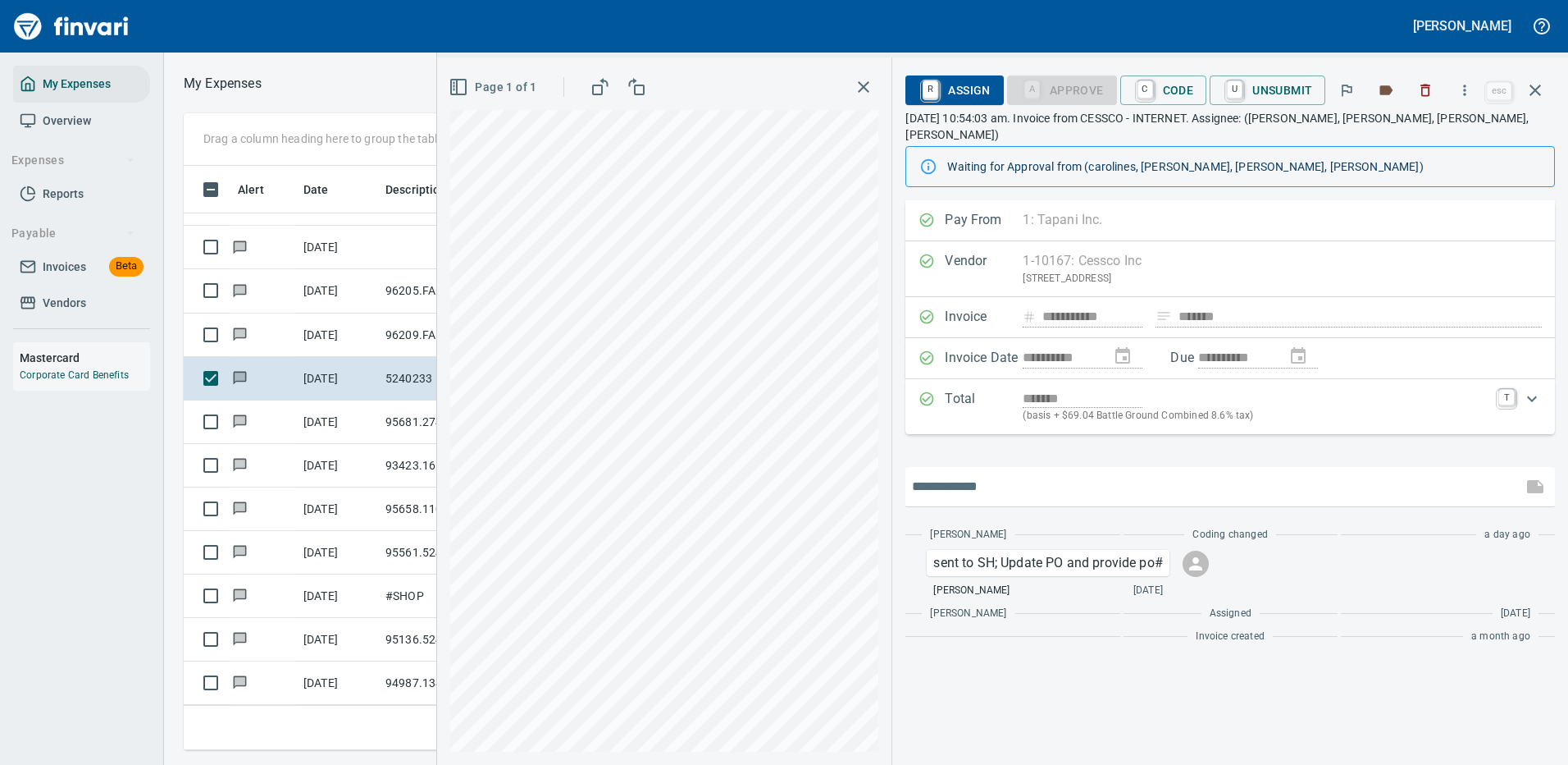
click at [1343, 473] on input "text" at bounding box center [1213, 486] width 604 height 26
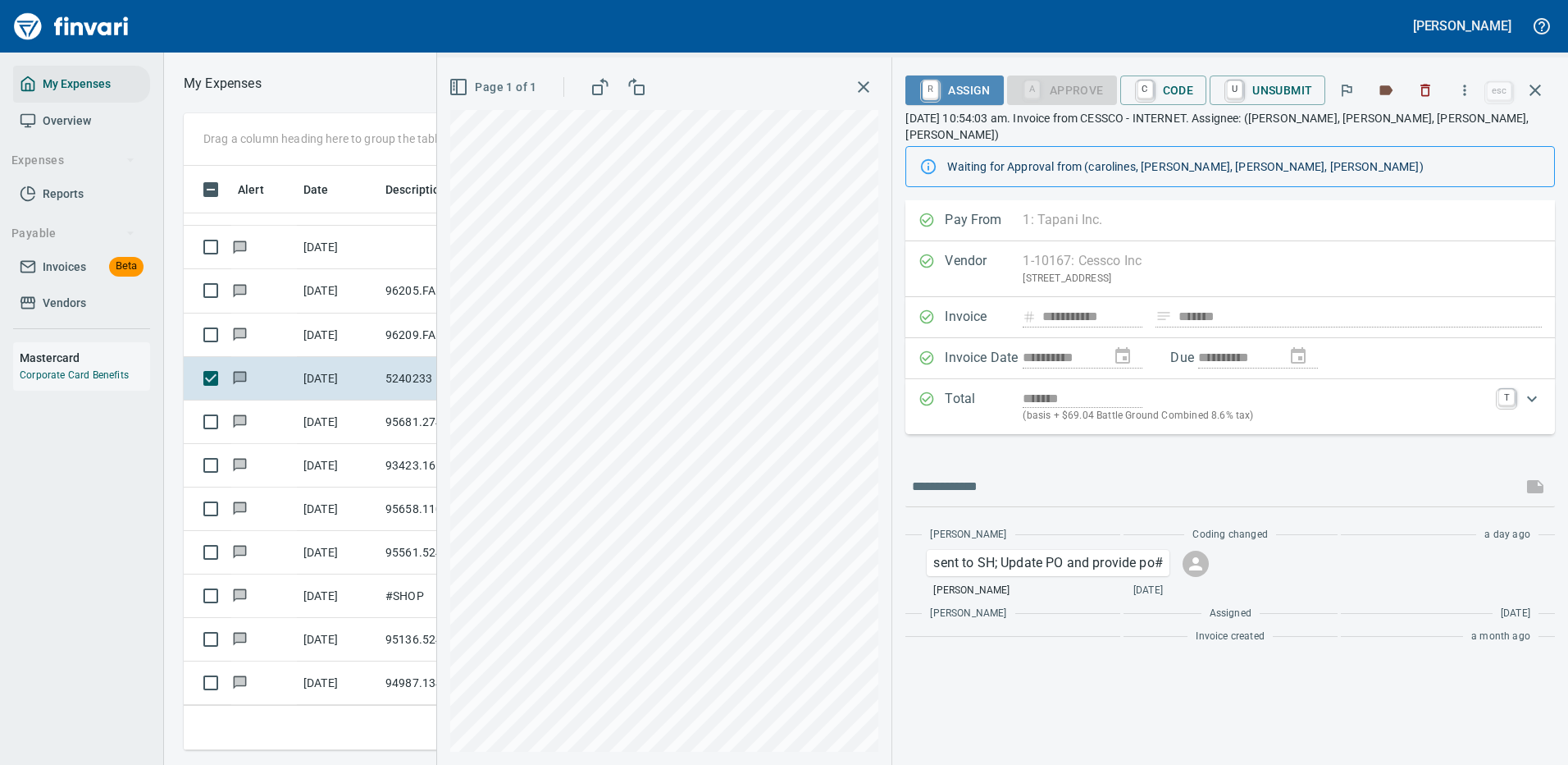
click at [956, 89] on span "R Assign" at bounding box center [955, 91] width 71 height 28
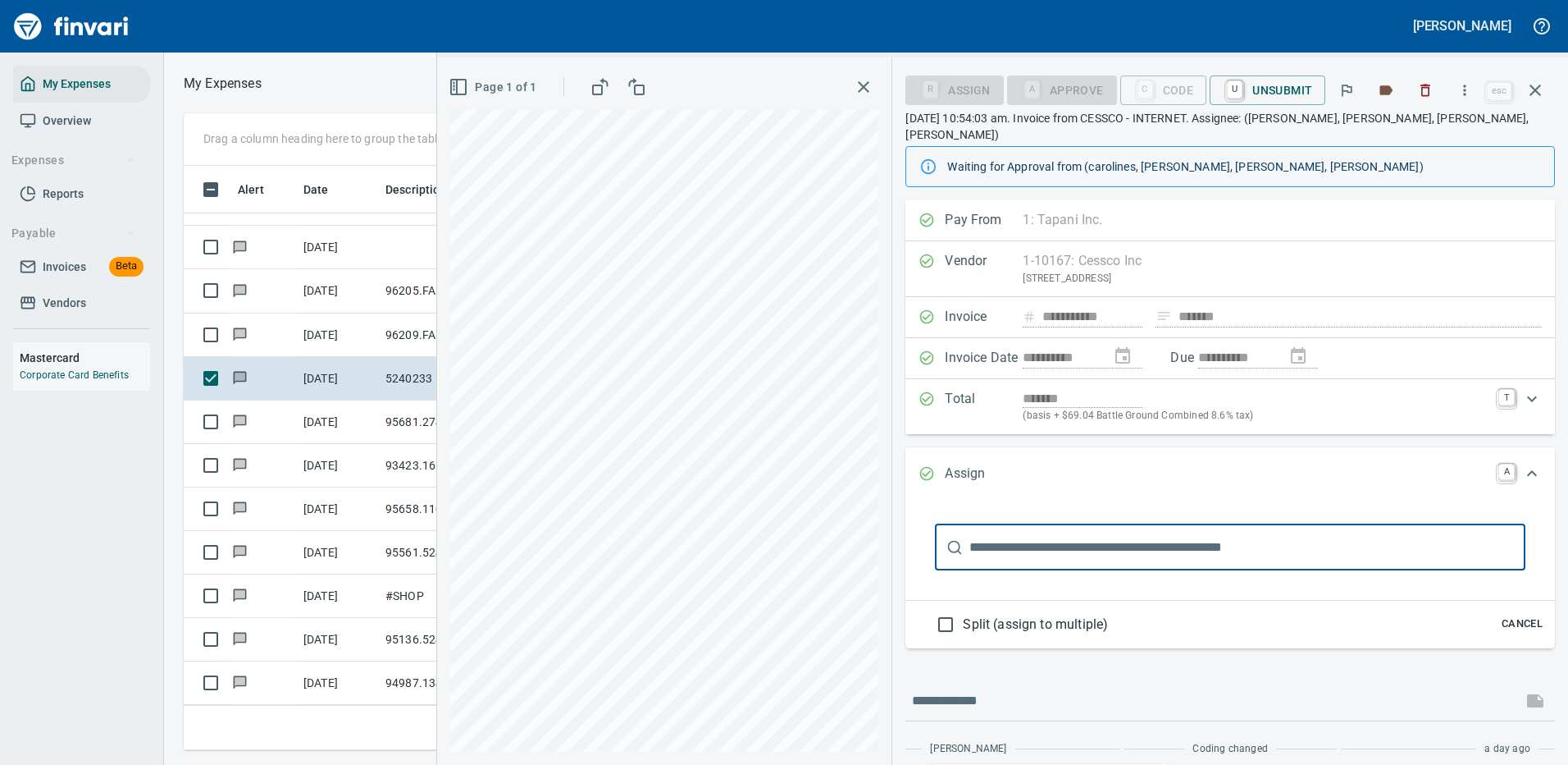
click at [1017, 525] on input "text" at bounding box center [1247, 547] width 556 height 46
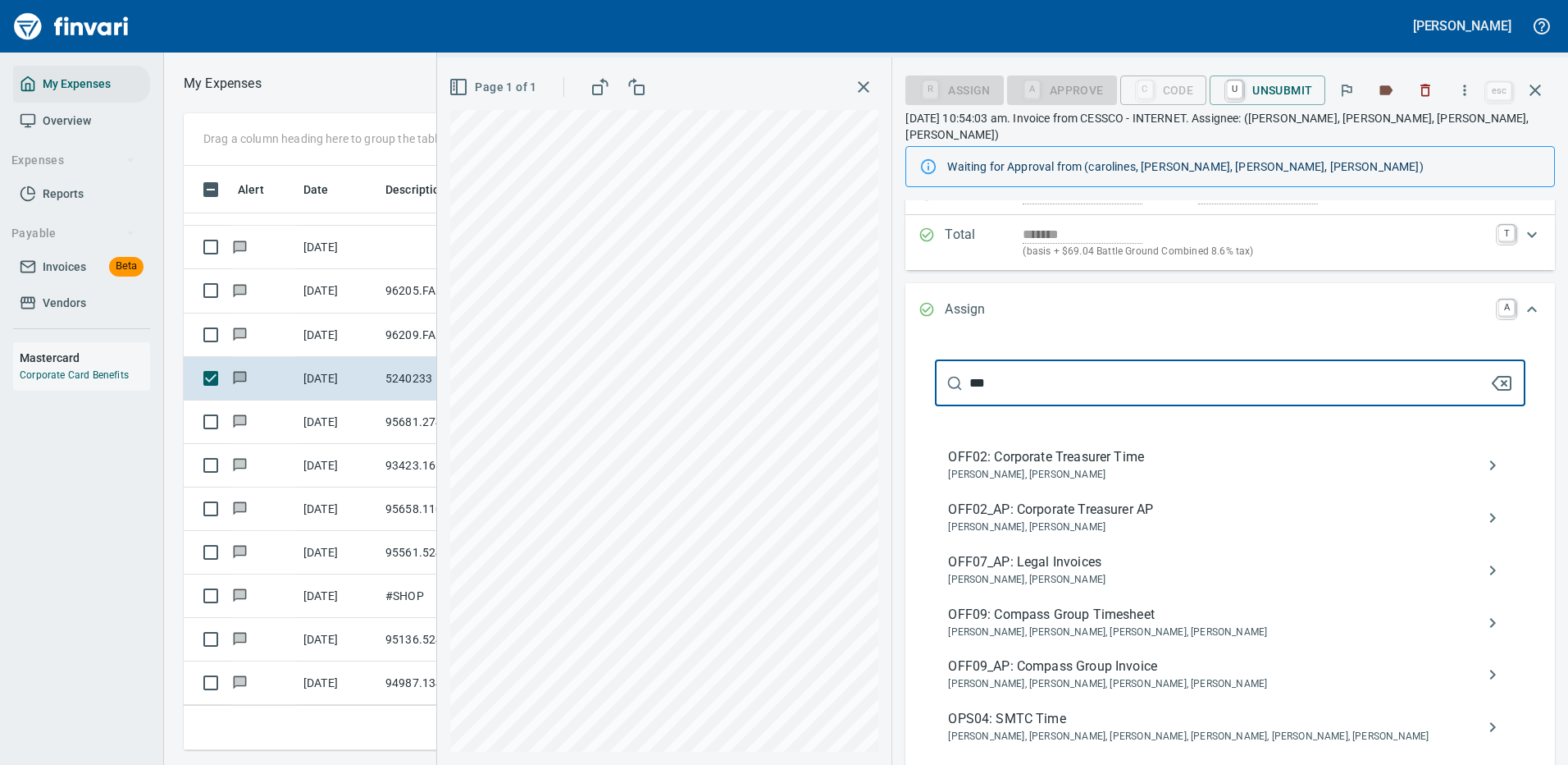
scroll to position [246, 0]
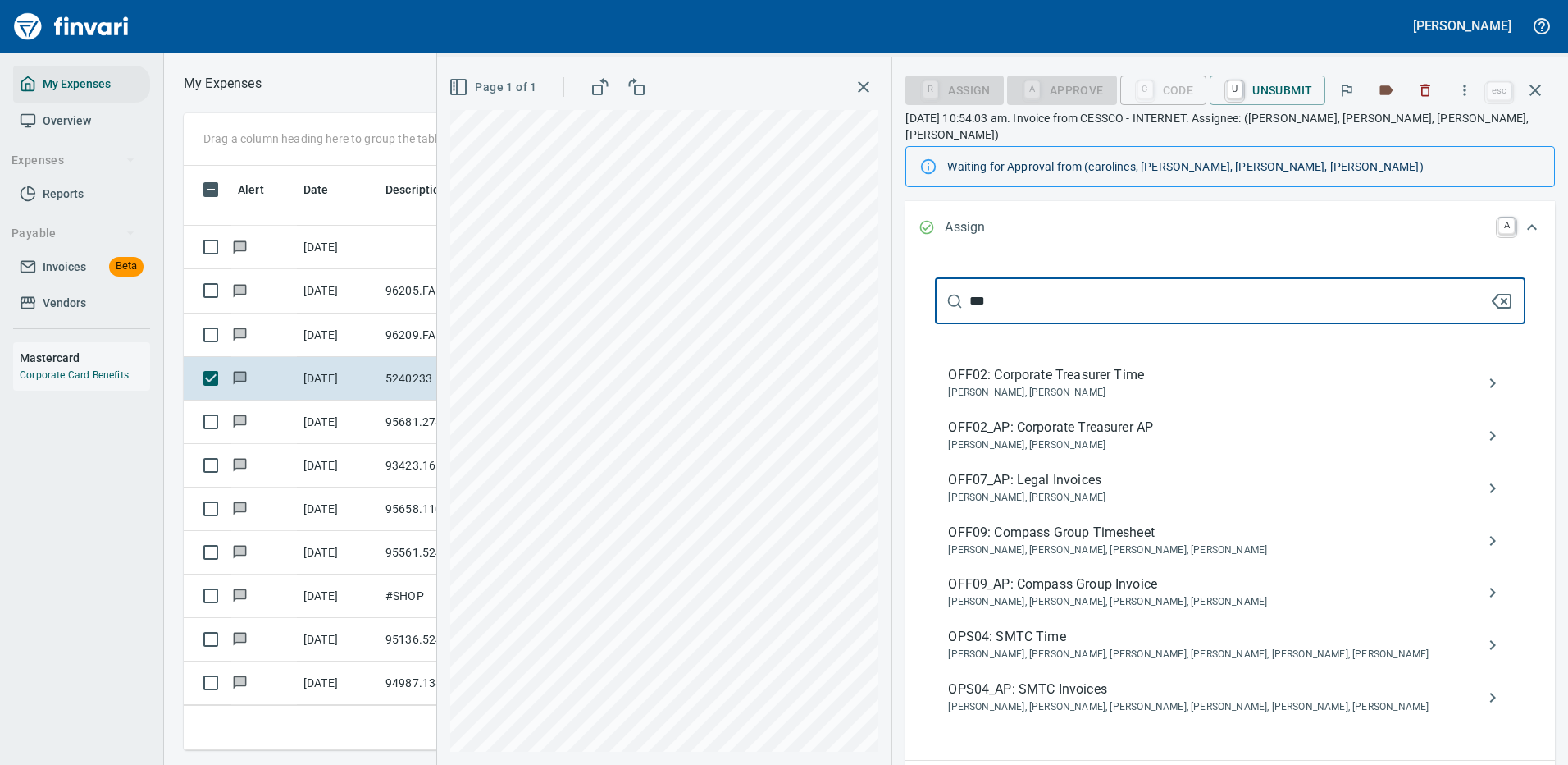
type input "***"
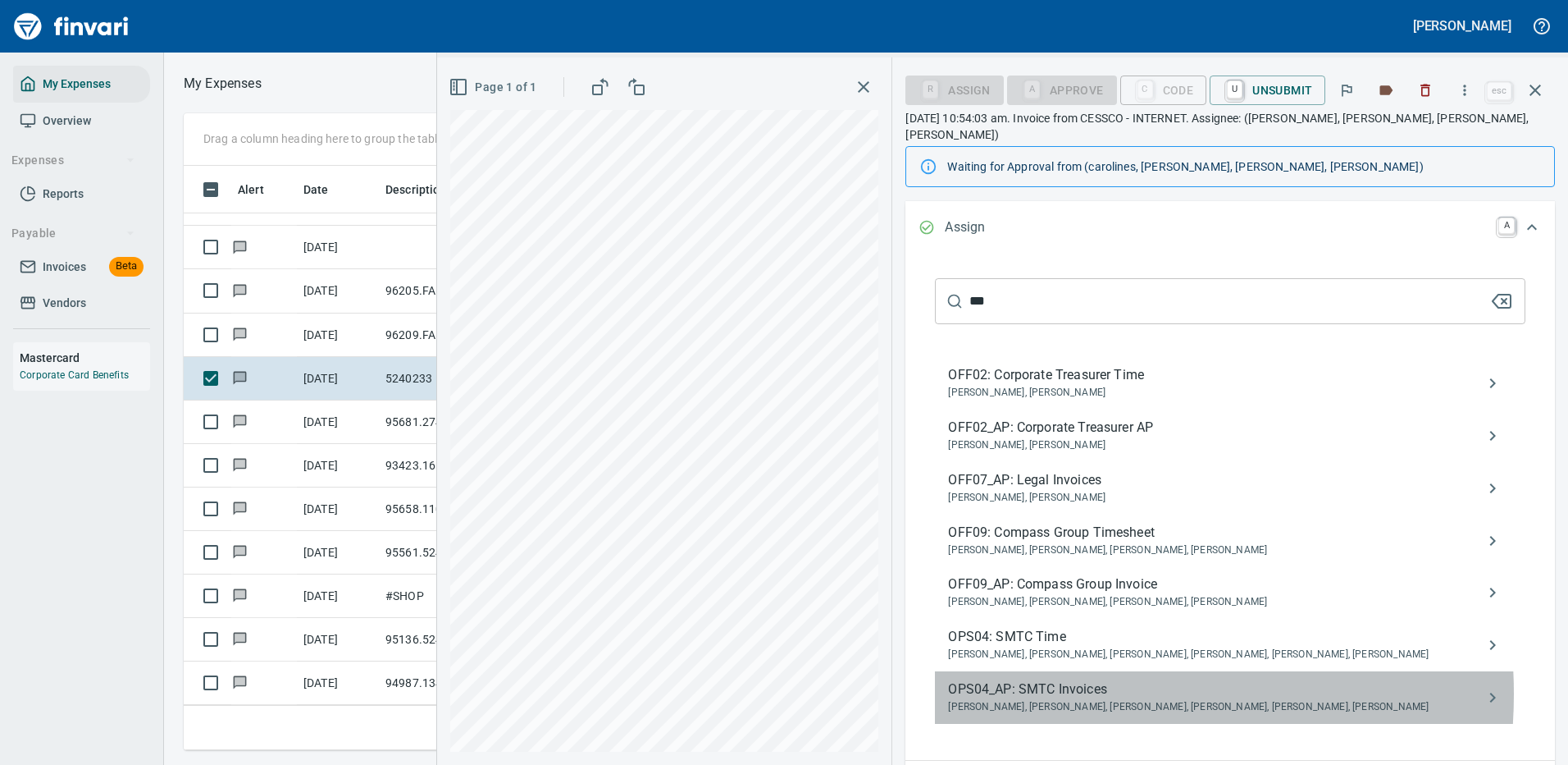
click at [1060, 680] on span "OPS04_AP: SMTC Invoices" at bounding box center [1217, 689] width 538 height 20
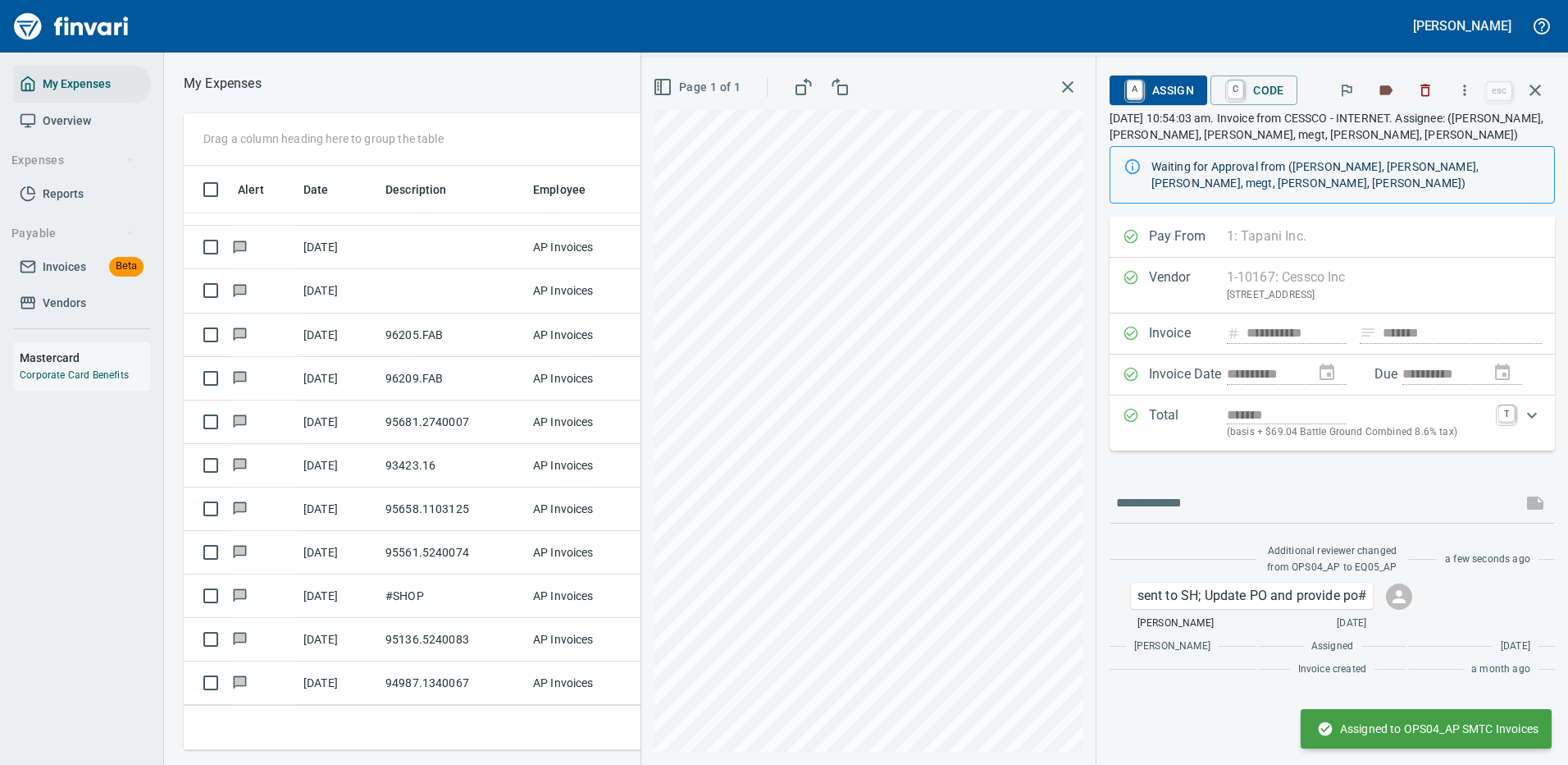
scroll to position [0, 0]
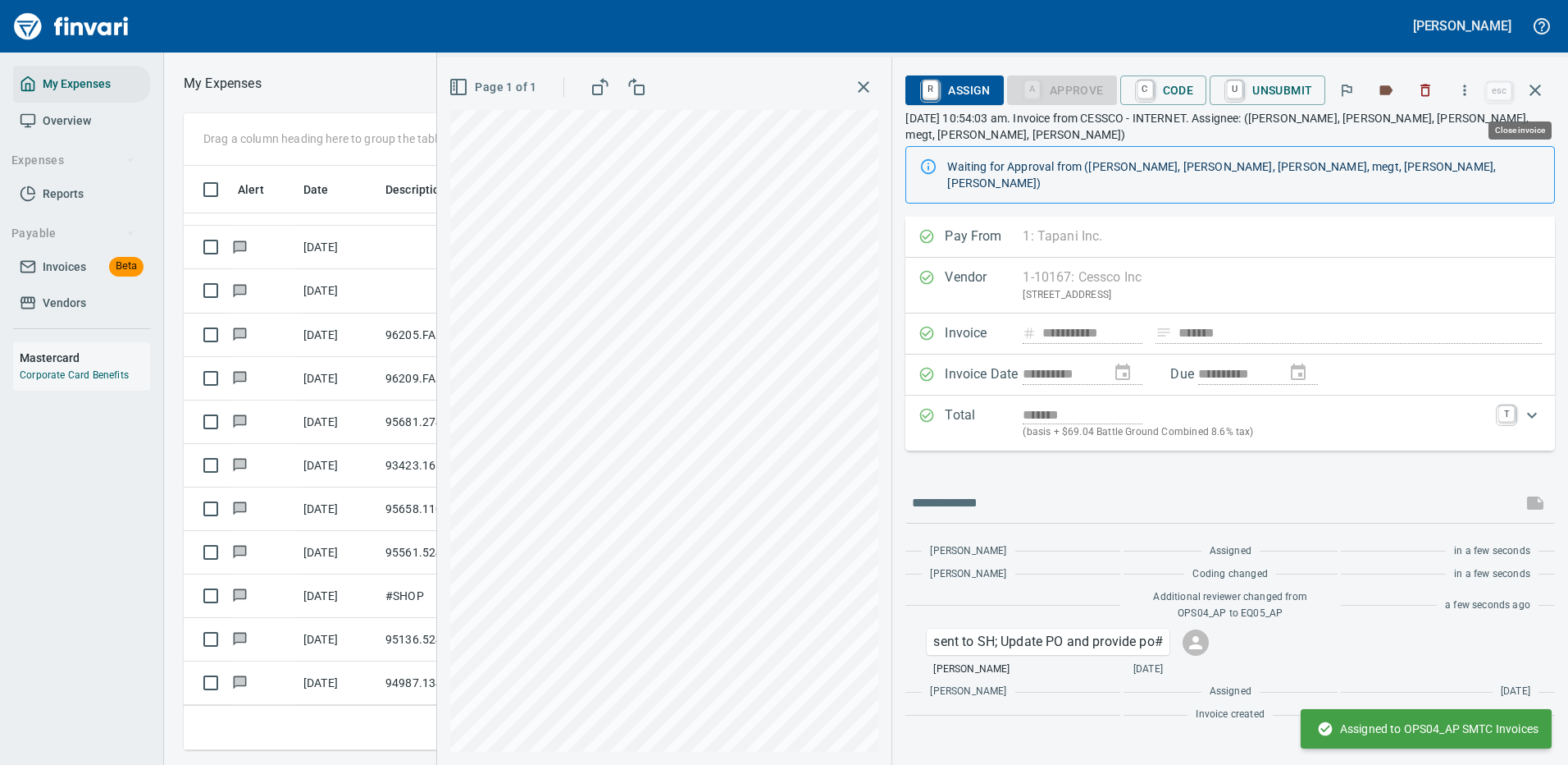
click at [1533, 85] on icon "button" at bounding box center [1535, 90] width 20 height 20
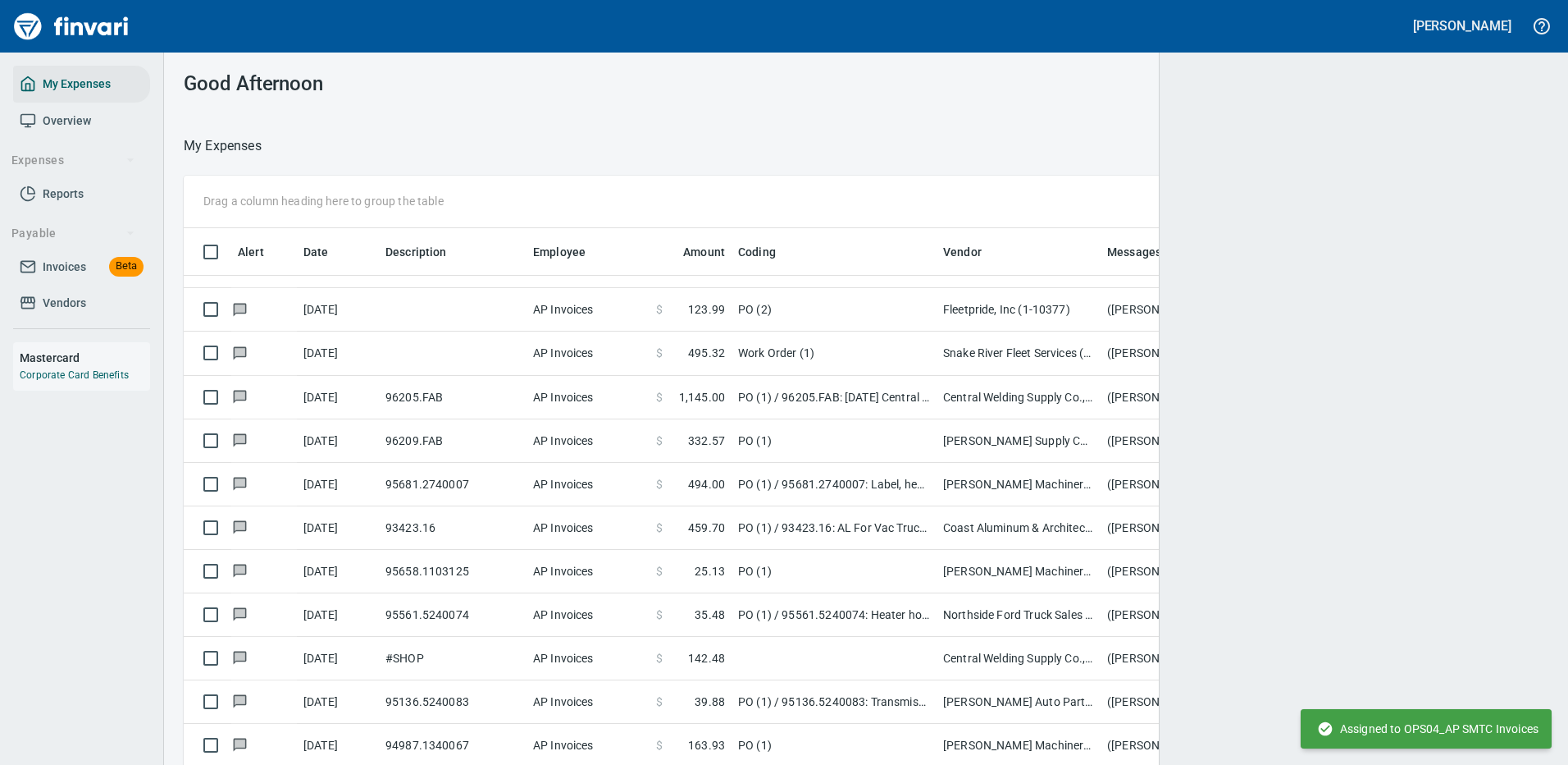
scroll to position [2, 2]
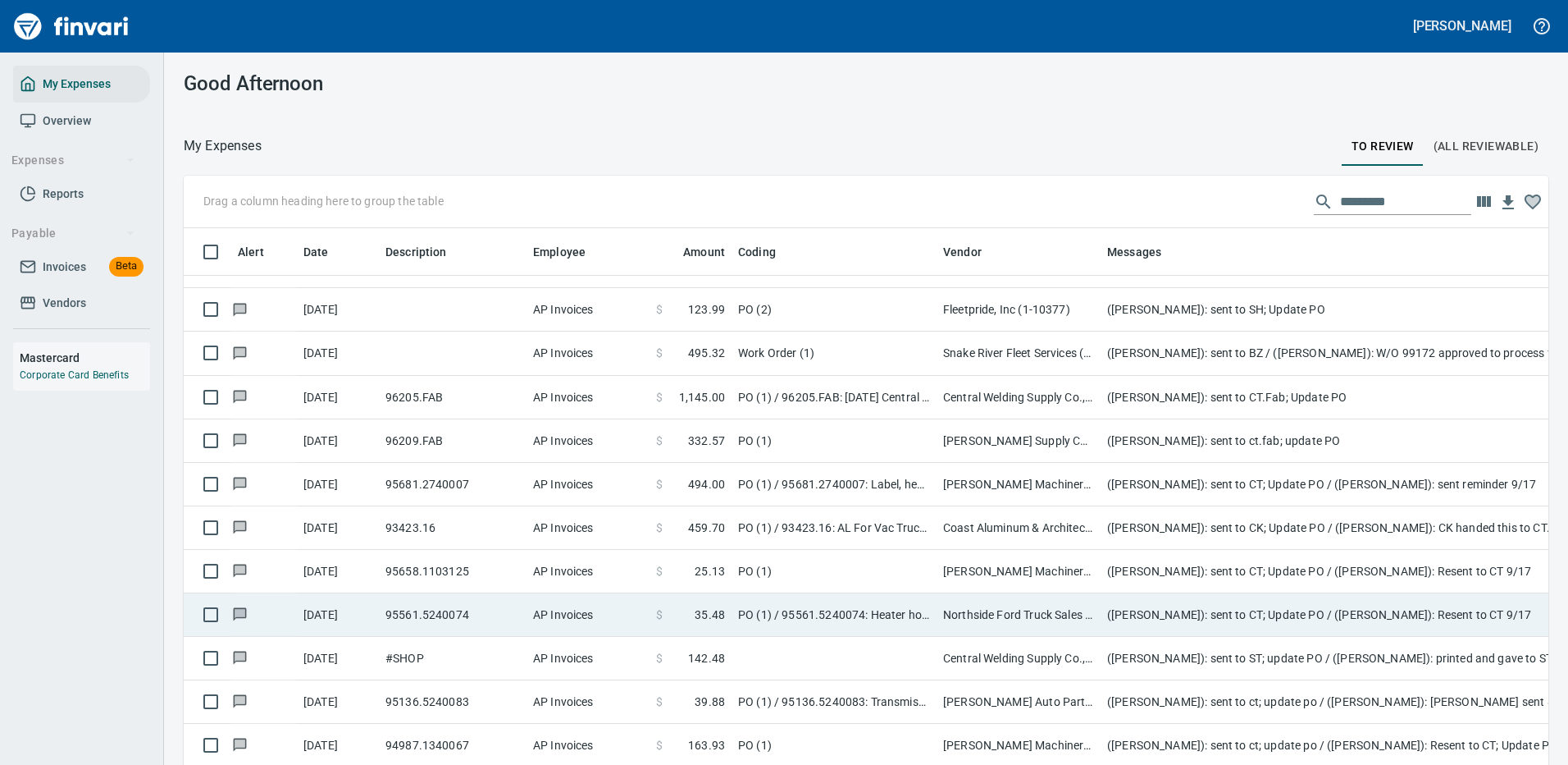
click at [1006, 593] on td "Northside Ford Truck Sales Inc (1-10715)" at bounding box center [1018, 615] width 164 height 44
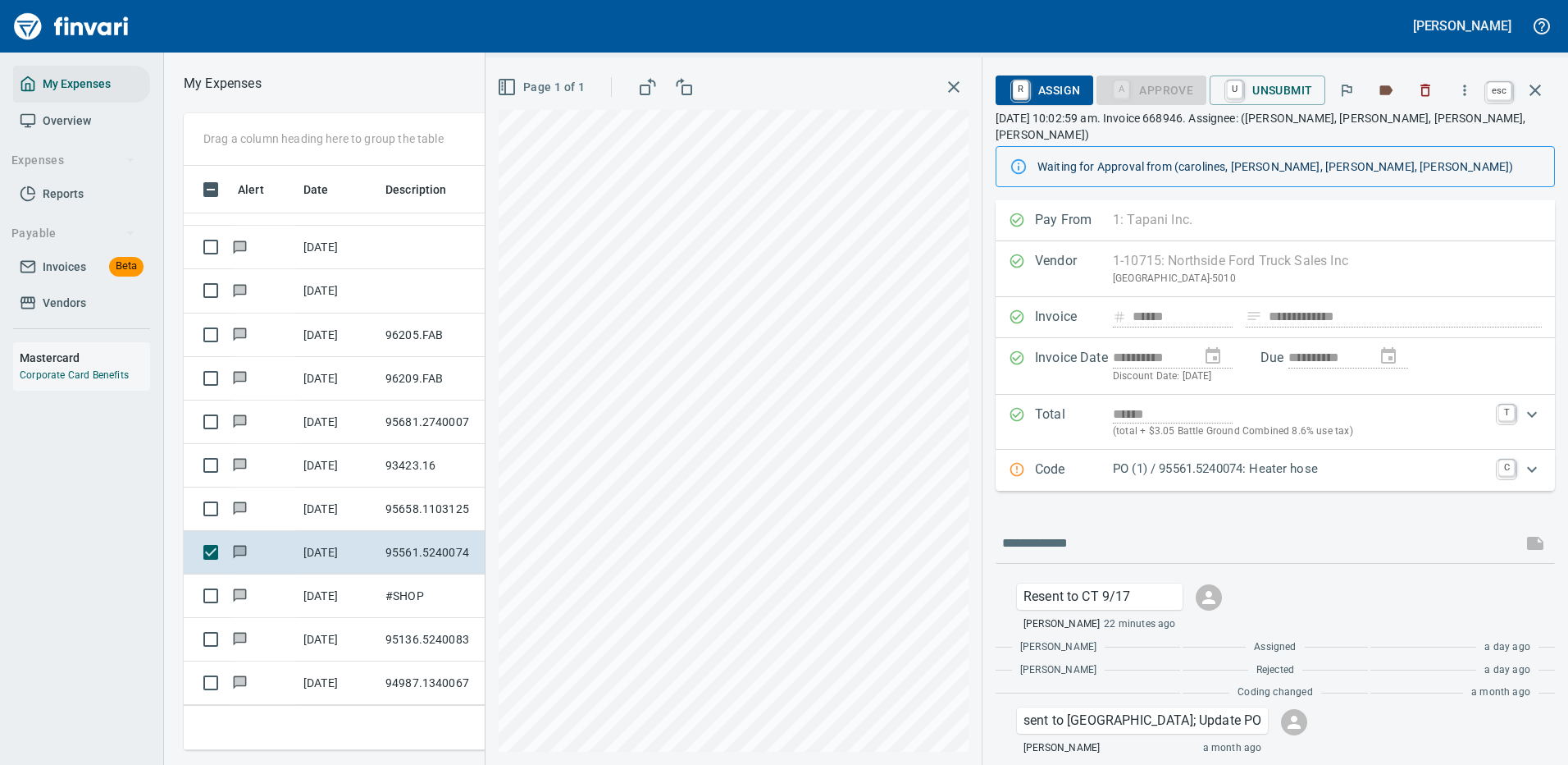
scroll to position [559, 930]
click at [1538, 91] on icon "button" at bounding box center [1535, 90] width 20 height 20
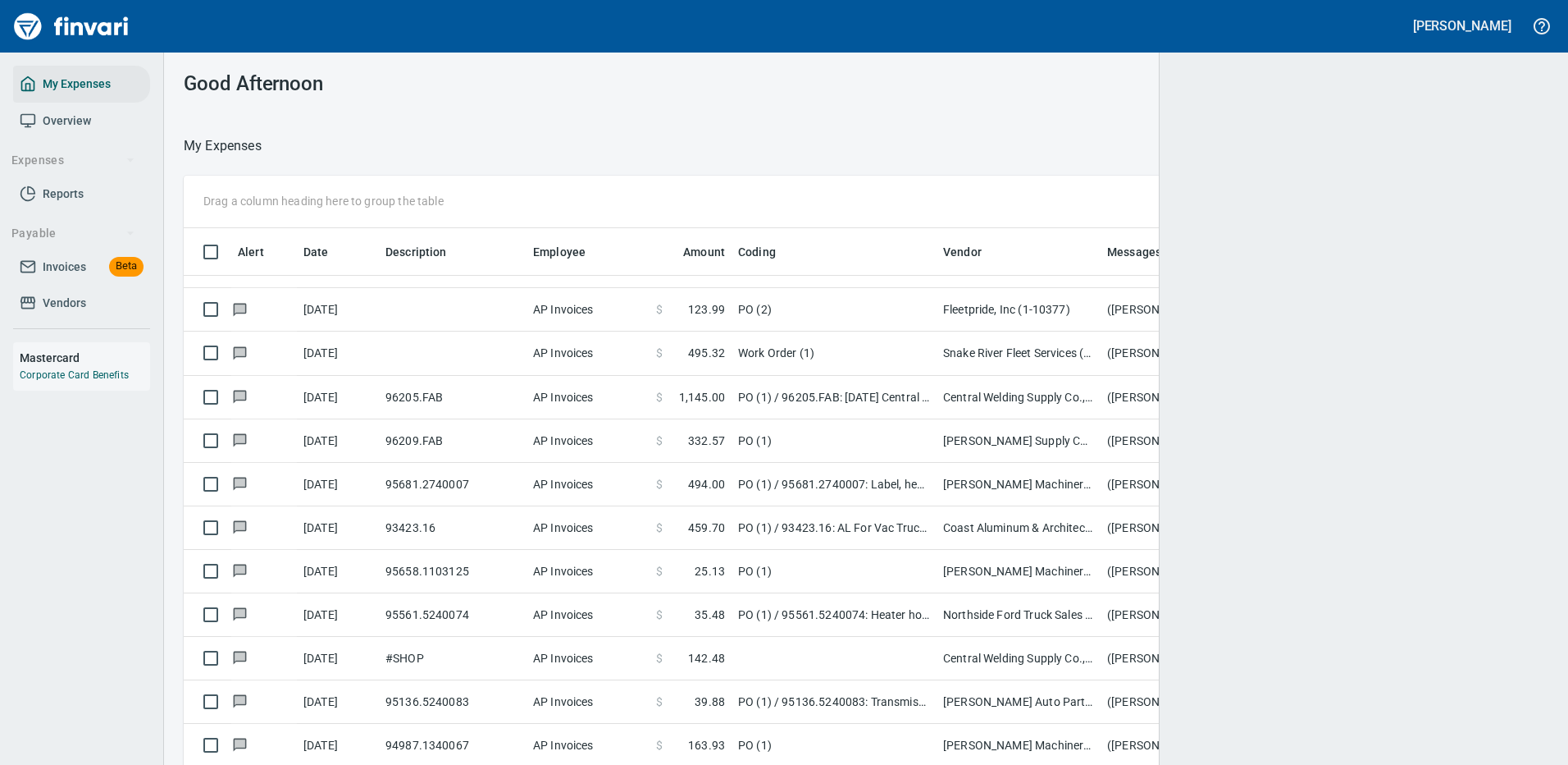
scroll to position [559, 1328]
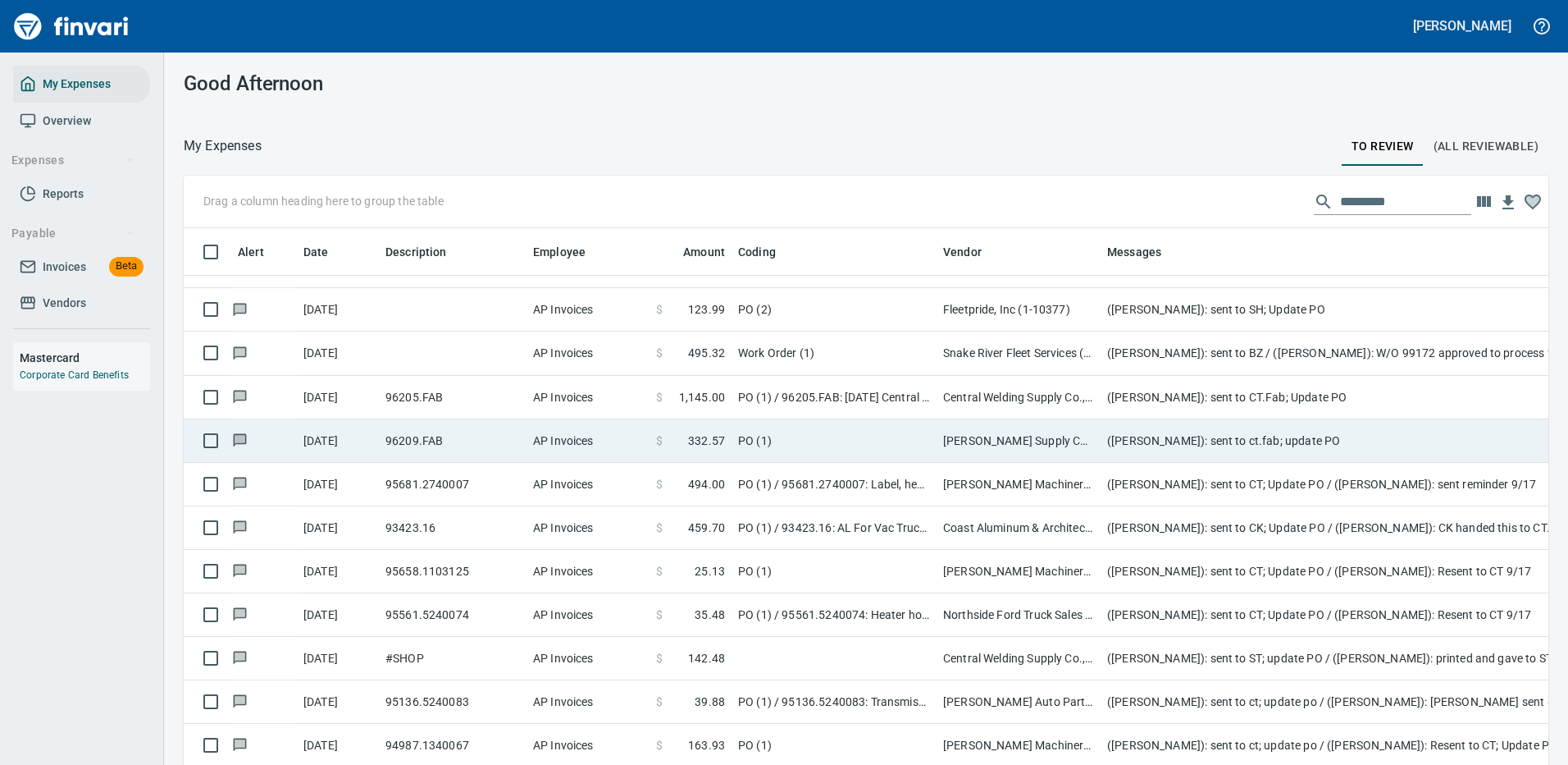
click at [979, 419] on td "[PERSON_NAME] Supply Company (1-10645)" at bounding box center [1018, 441] width 164 height 44
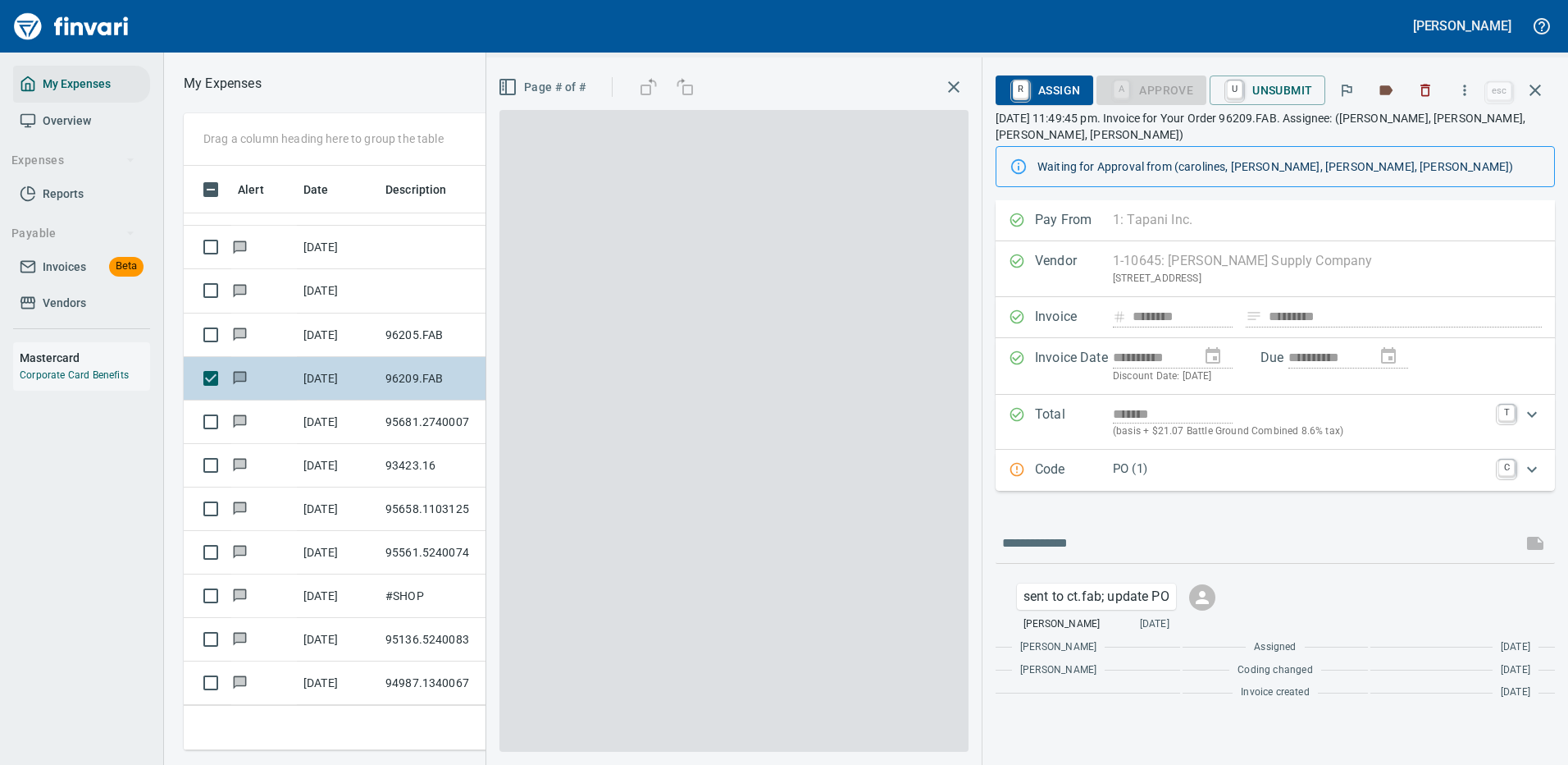
scroll to position [559, 930]
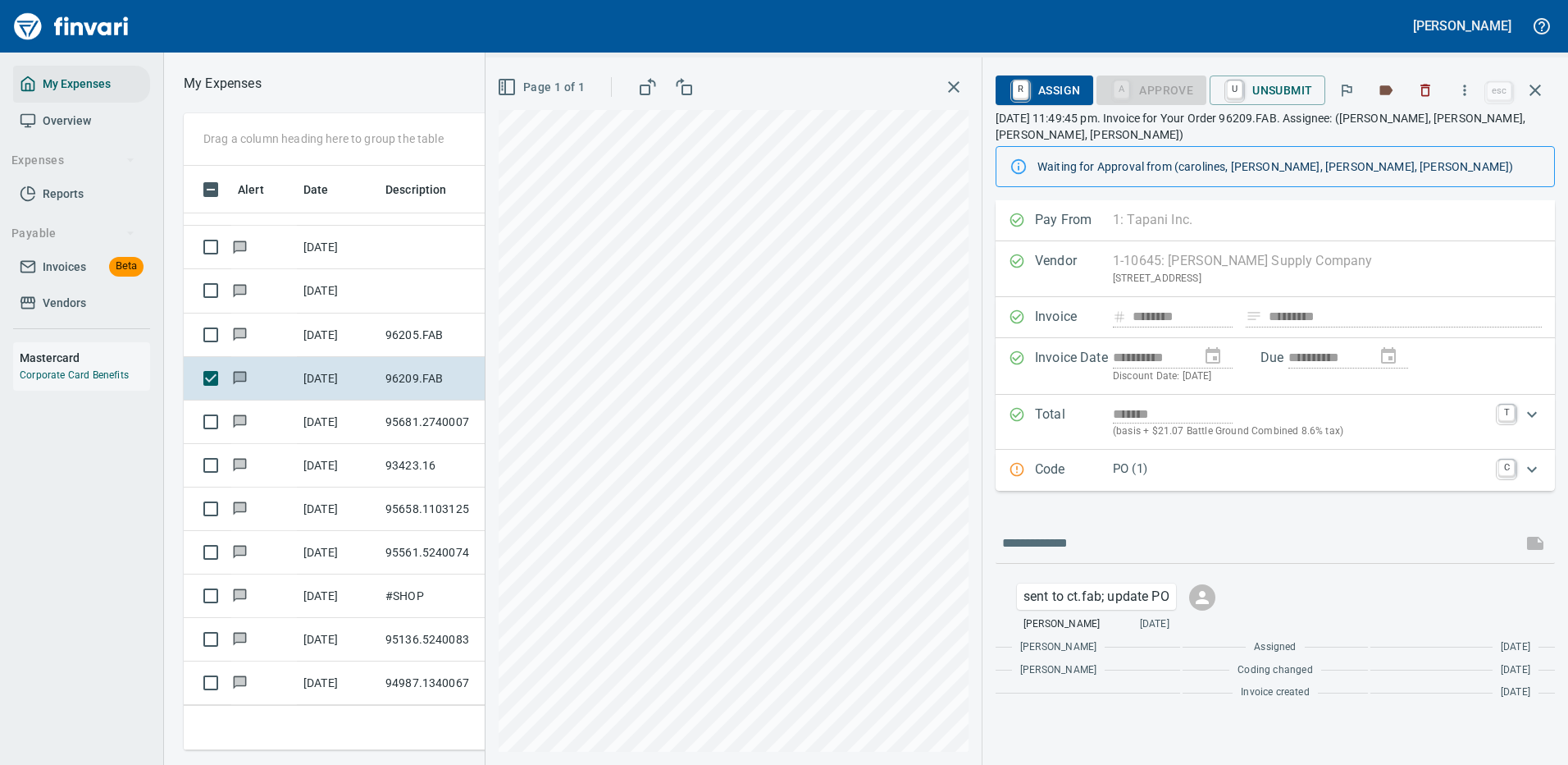
click at [1200, 473] on p "PO (1)" at bounding box center [1301, 469] width 375 height 19
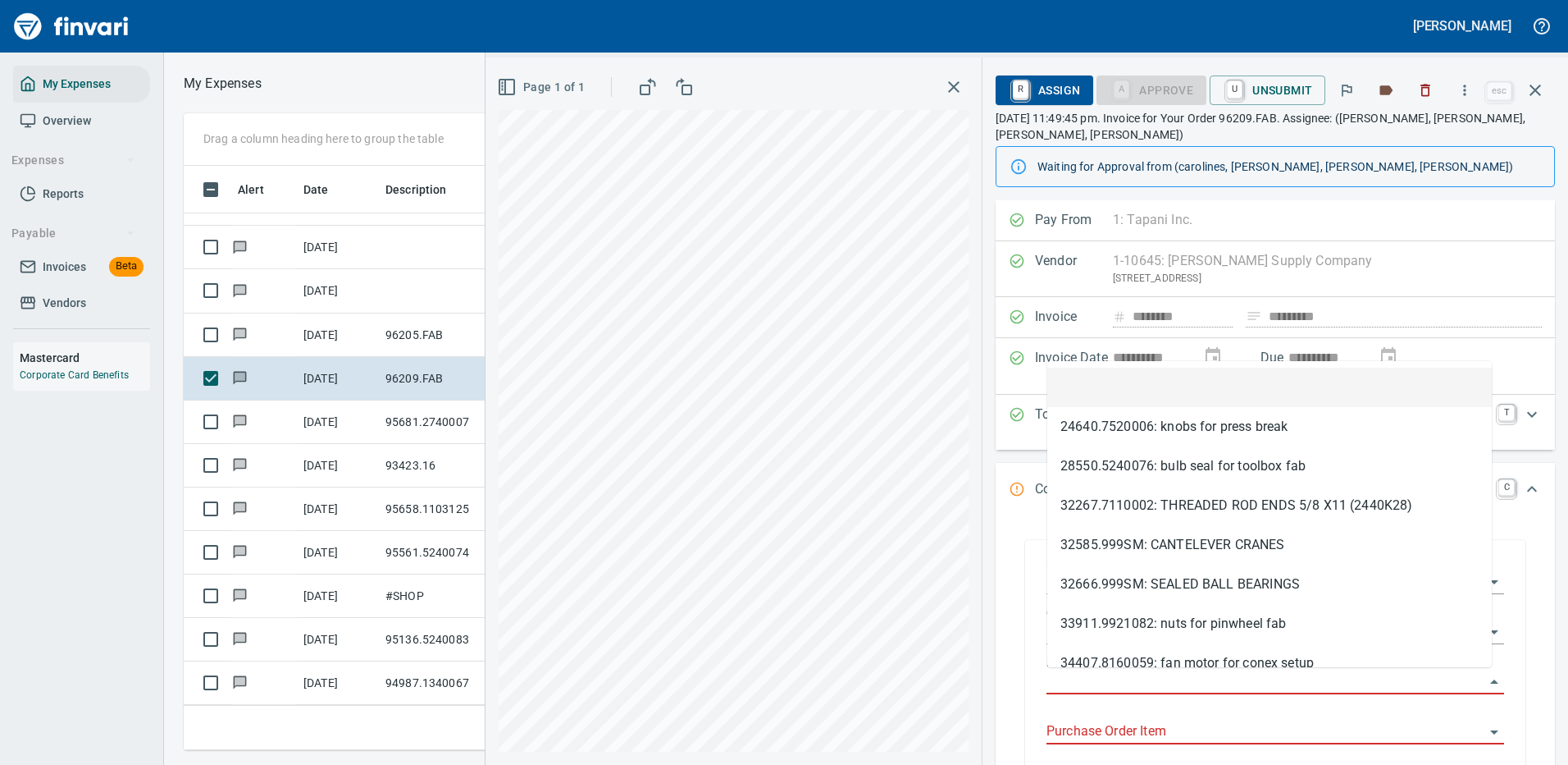
click at [1163, 674] on input "Purchase Order" at bounding box center [1265, 681] width 438 height 23
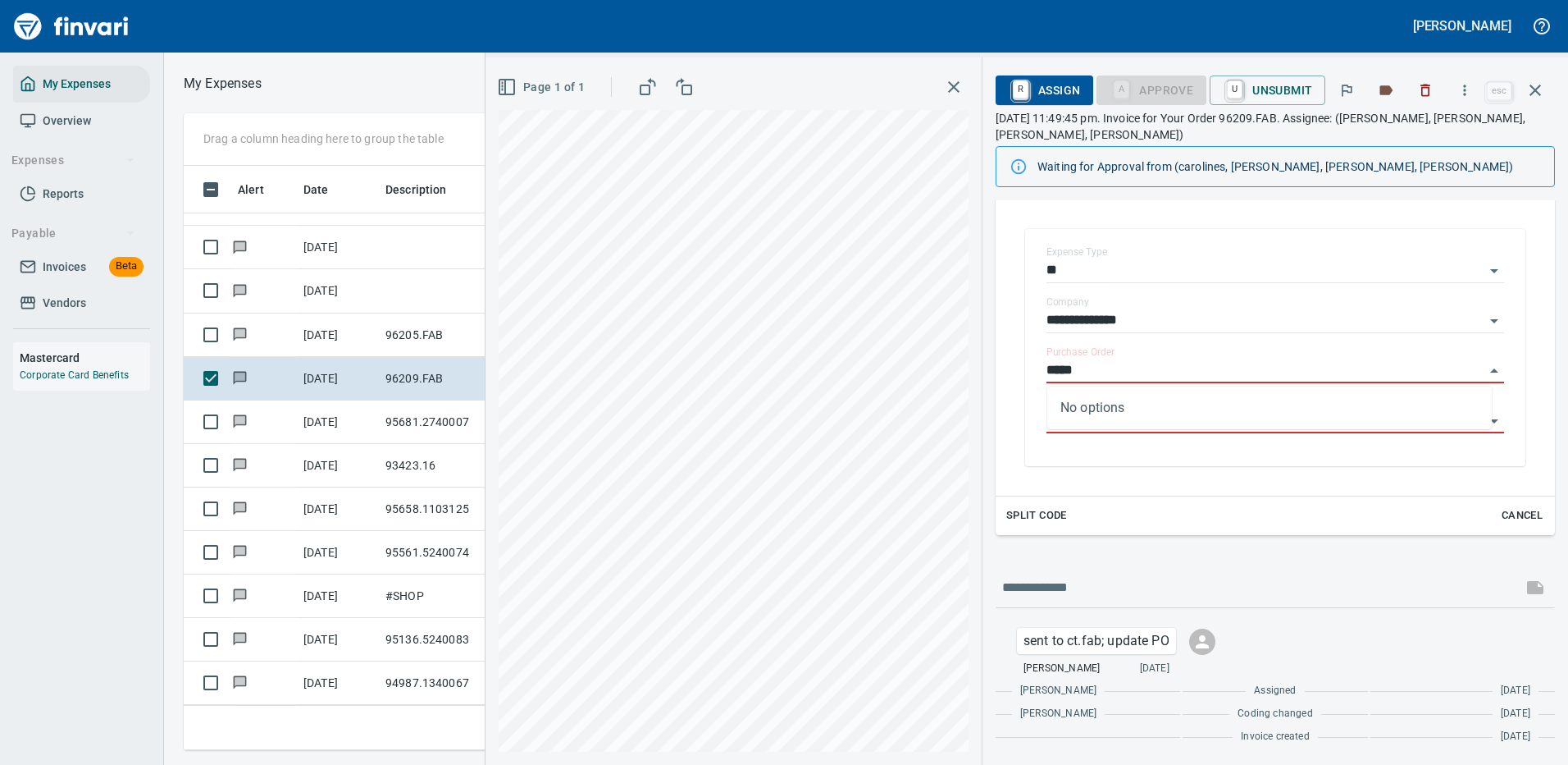
type input "*****"
click at [1540, 89] on icon "button" at bounding box center [1535, 90] width 20 height 20
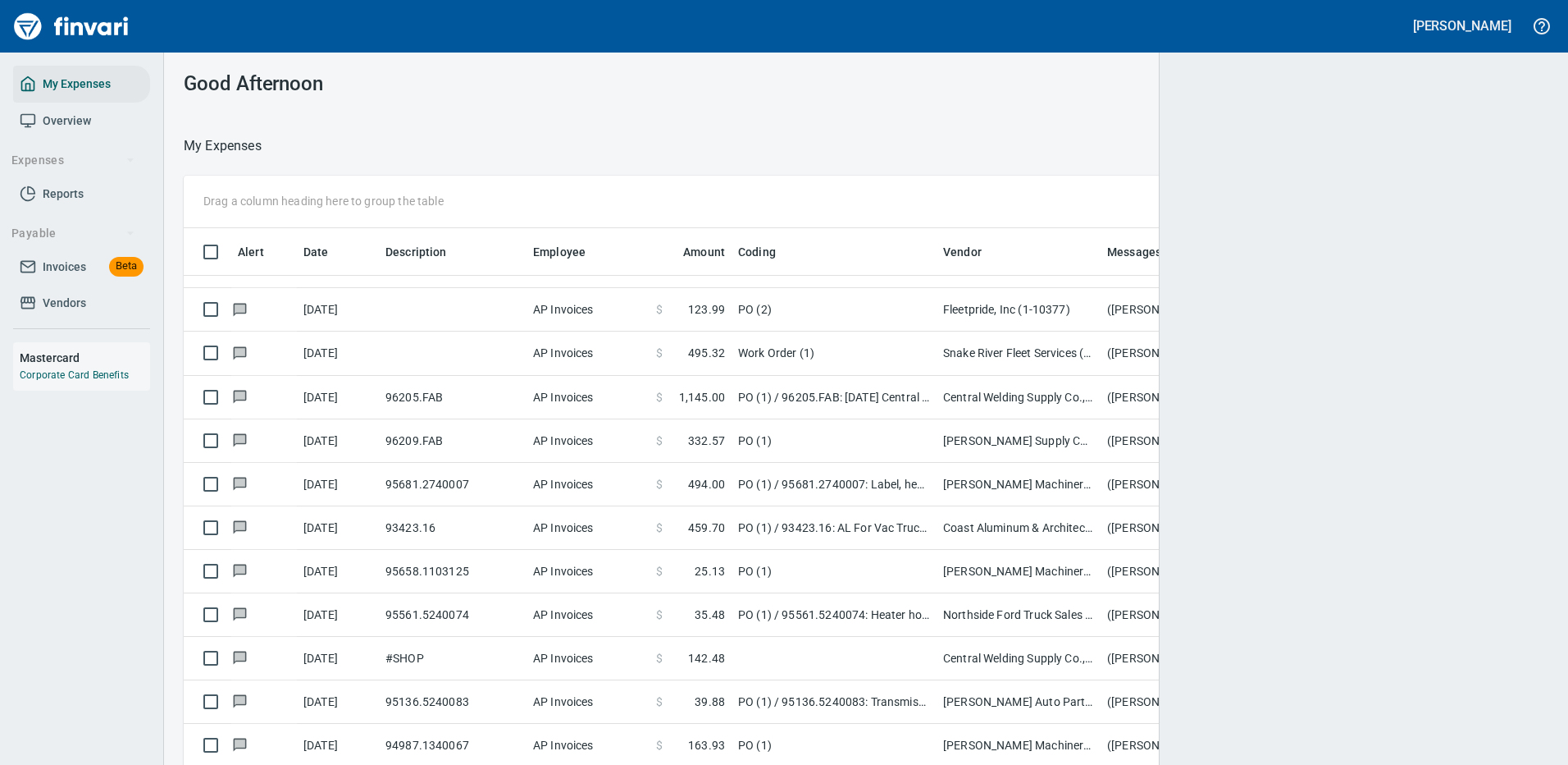
scroll to position [2, 2]
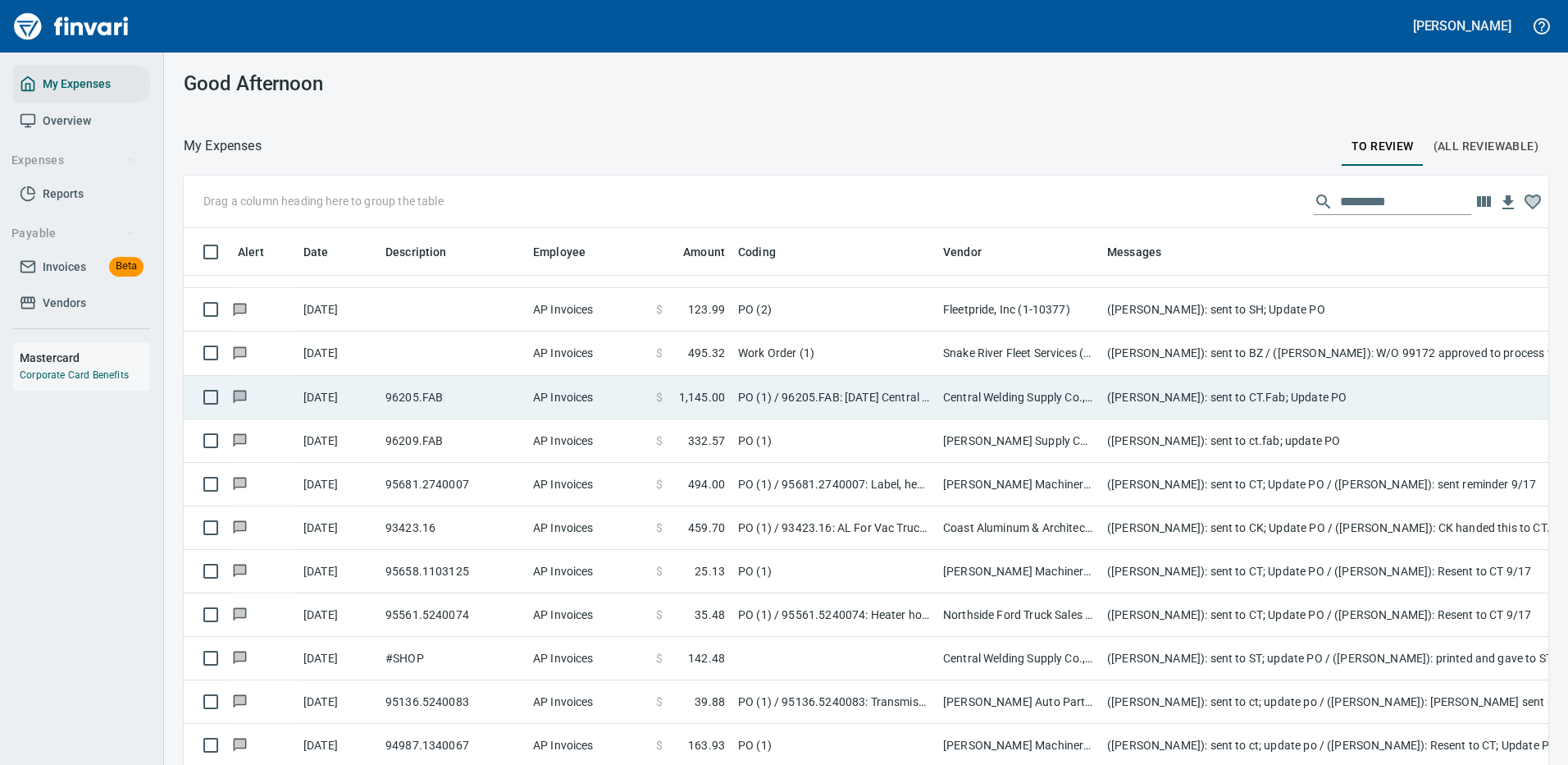
click at [1211, 380] on td "([PERSON_NAME]): sent to CT.Fab; Update PO" at bounding box center [1429, 397] width 656 height 44
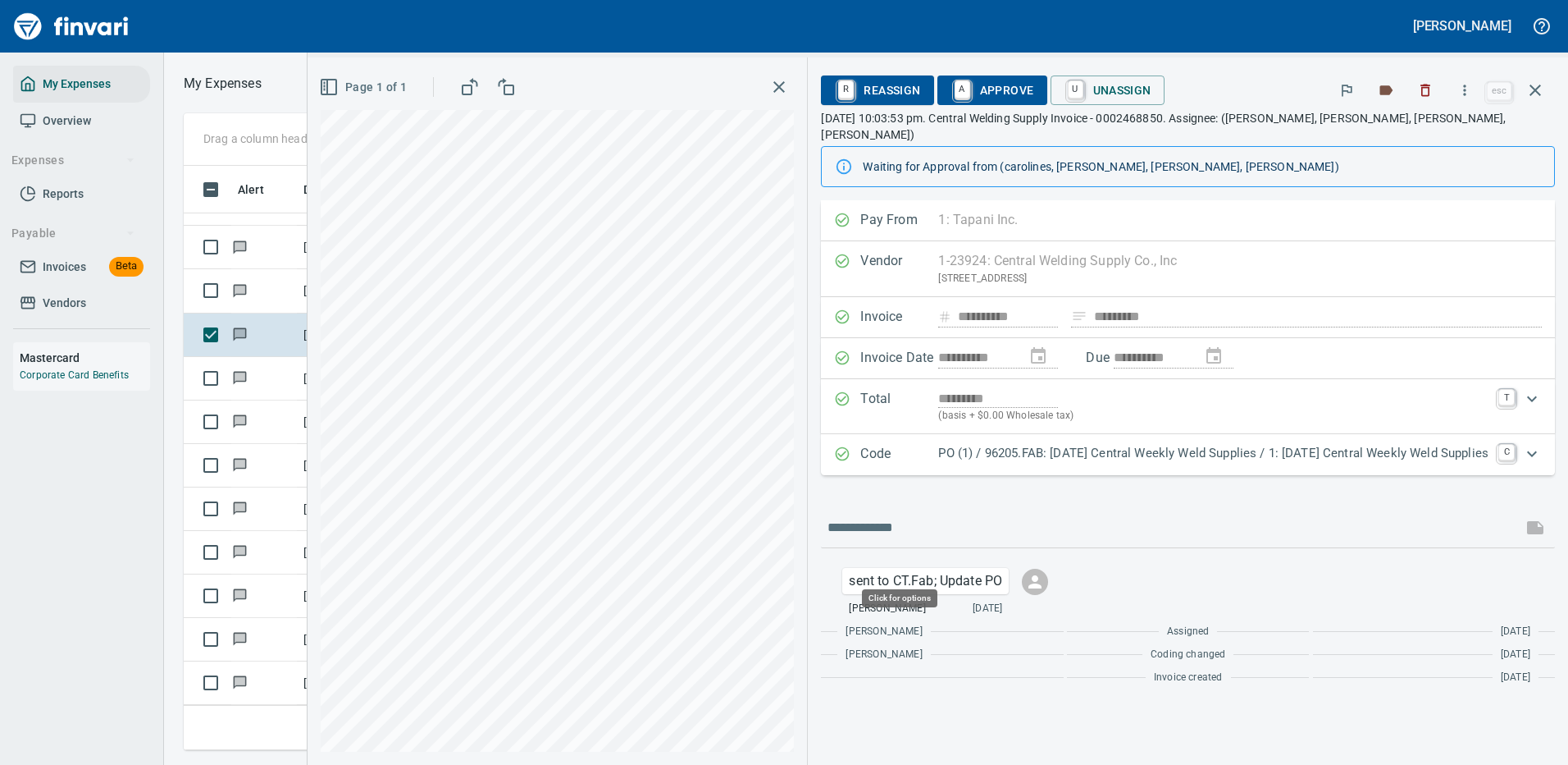
scroll to position [559, 930]
click at [1147, 443] on p "PO (1) / 96205.FAB: [DATE] Central Weekly Weld Supplies / 1: [DATE] Central Wee…" at bounding box center [1213, 453] width 551 height 19
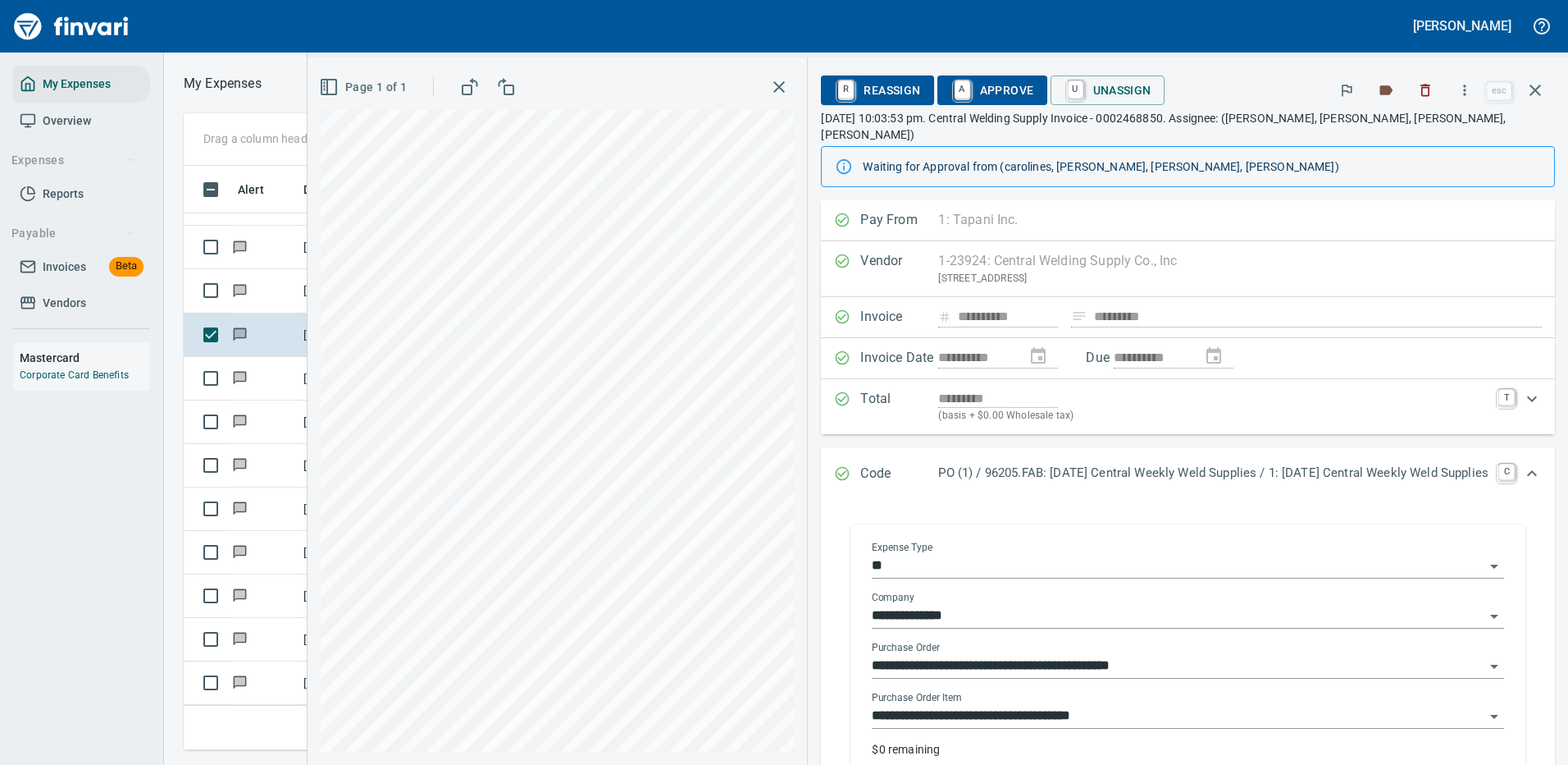
click at [990, 692] on div "**********" at bounding box center [1188, 710] width 632 height 37
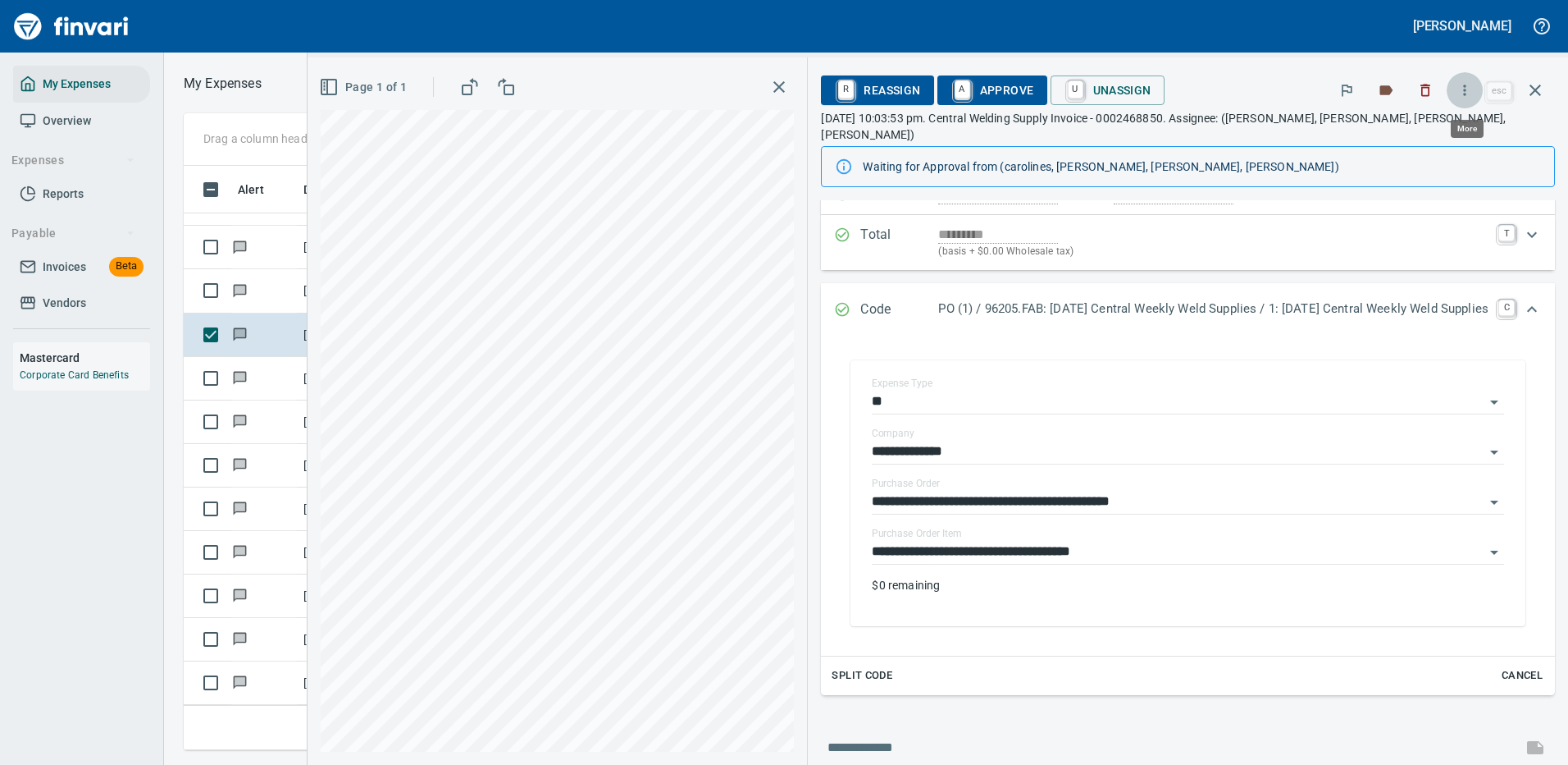
click at [1470, 90] on icon "button" at bounding box center [1464, 90] width 17 height 17
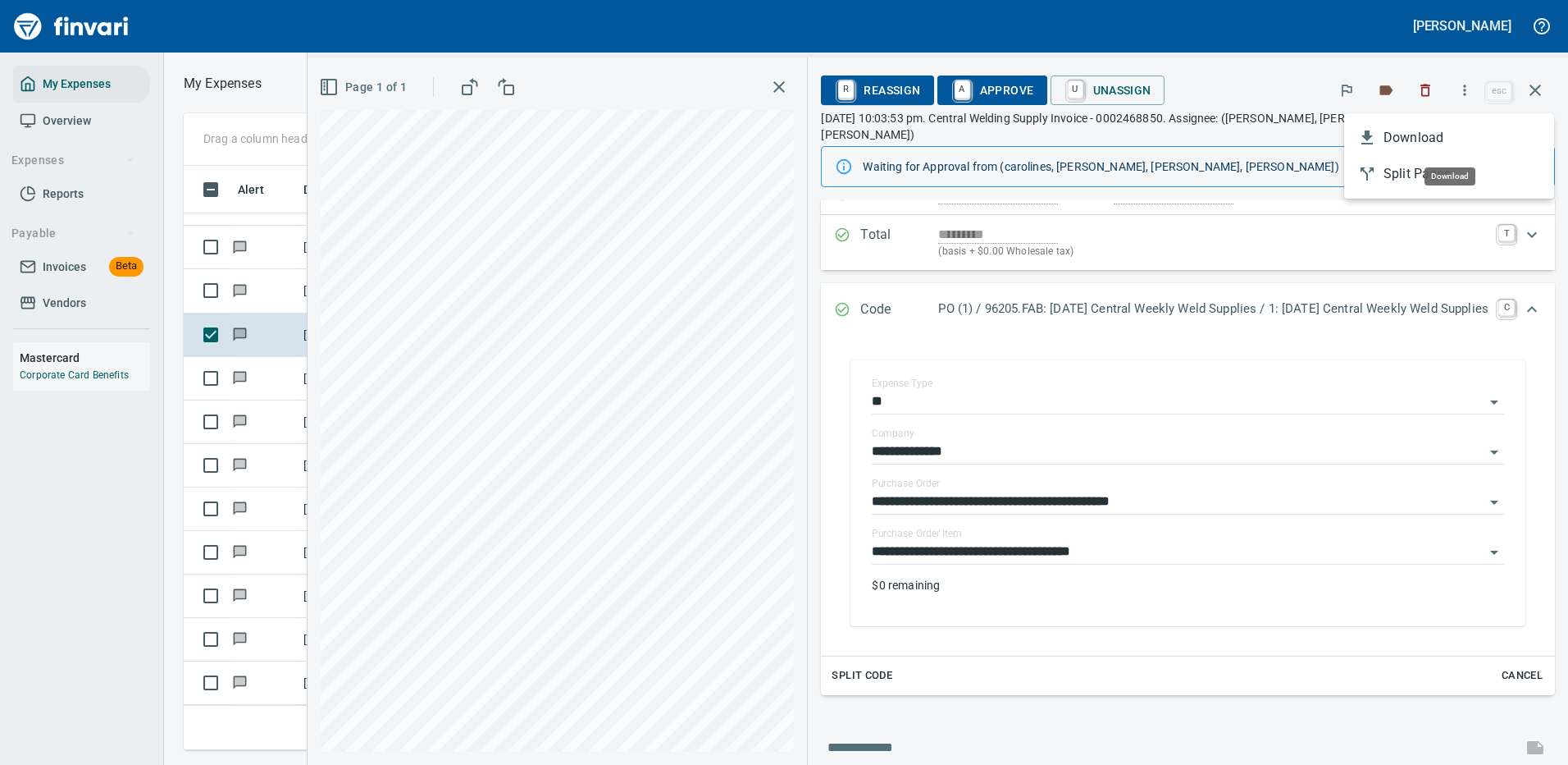
click at [1402, 139] on span "Download" at bounding box center [1462, 138] width 158 height 20
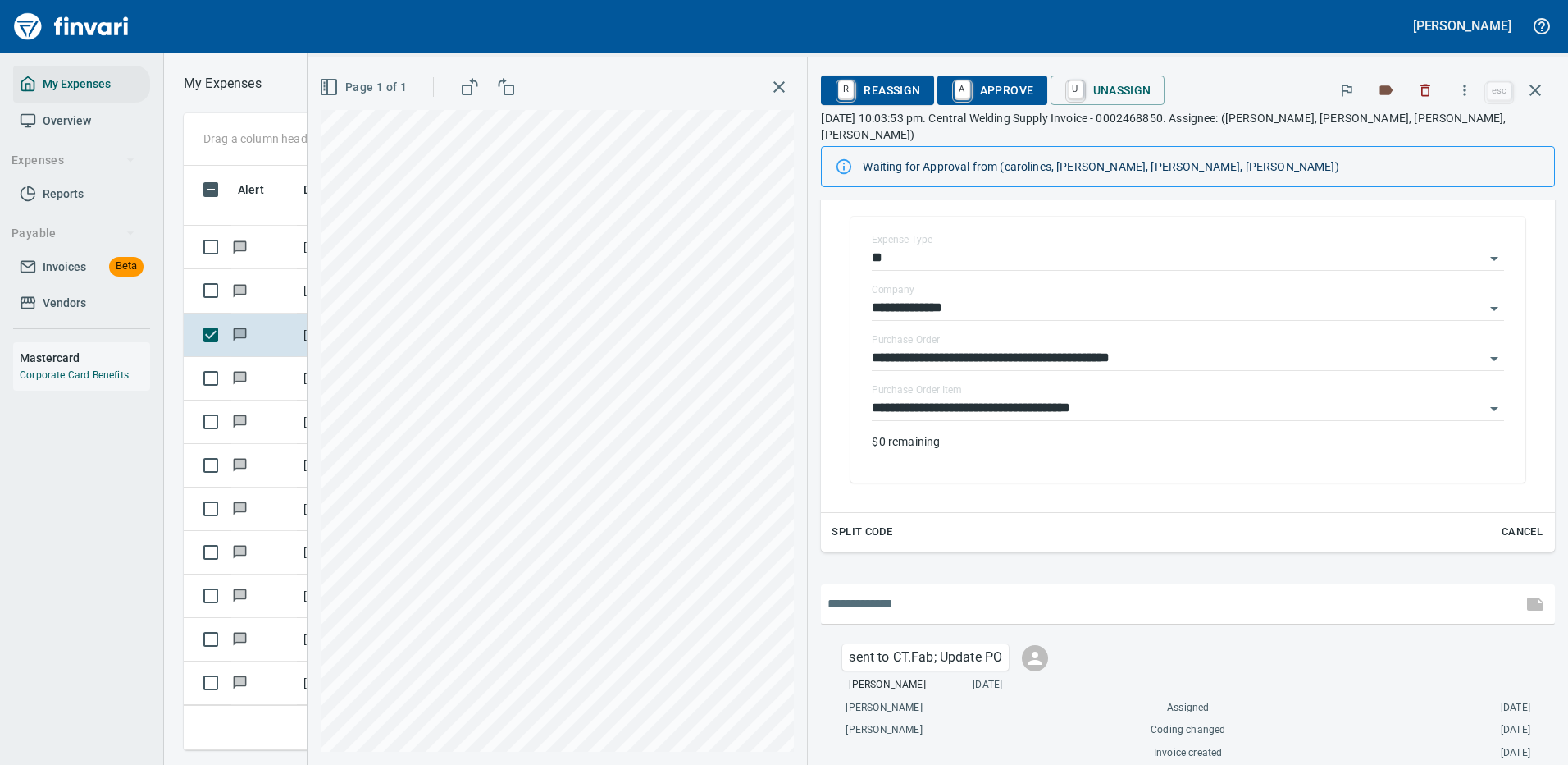
click at [882, 591] on input "text" at bounding box center [1172, 604] width 688 height 26
type input "**********"
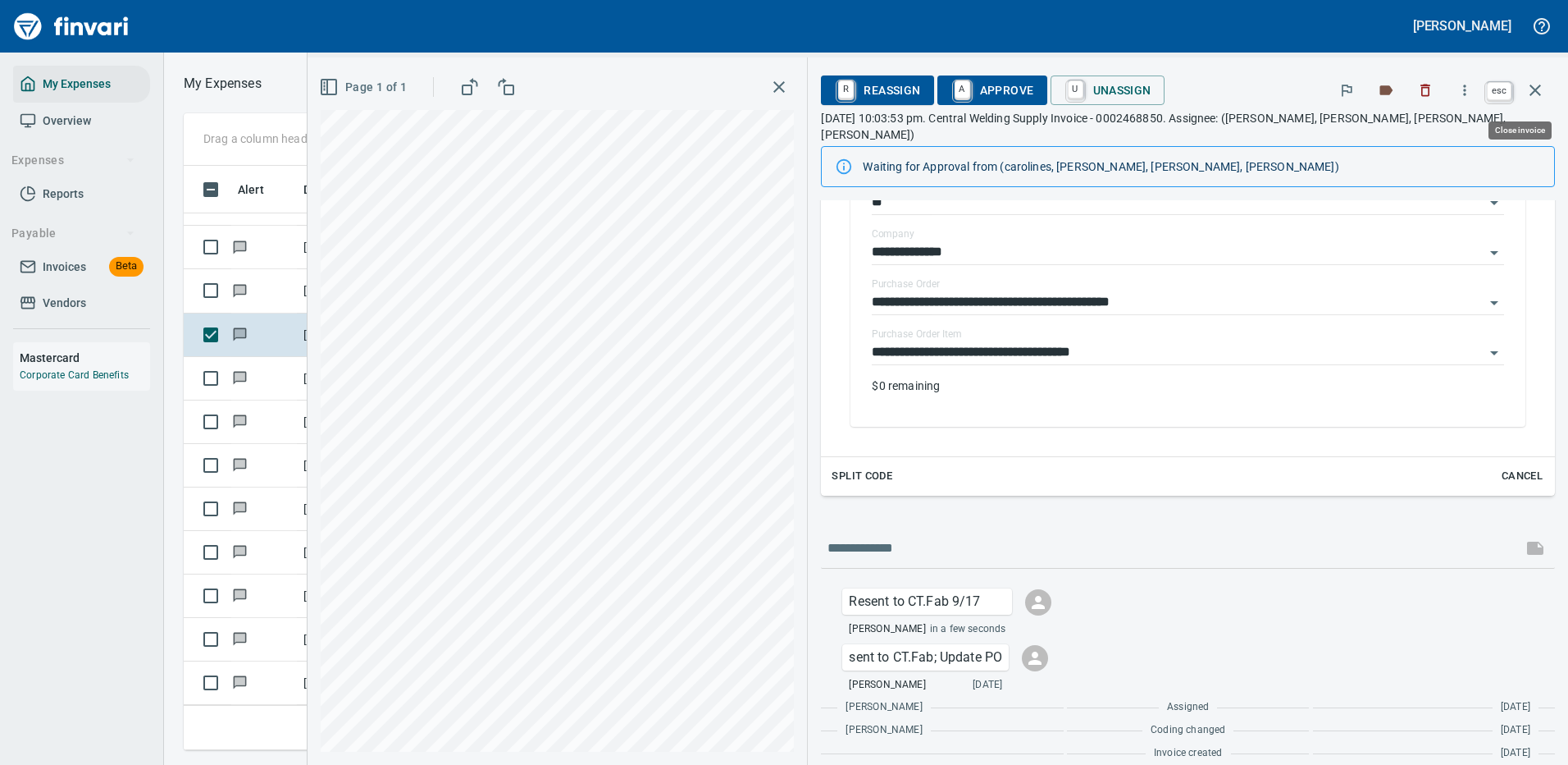
click at [1536, 94] on icon "button" at bounding box center [1535, 90] width 20 height 20
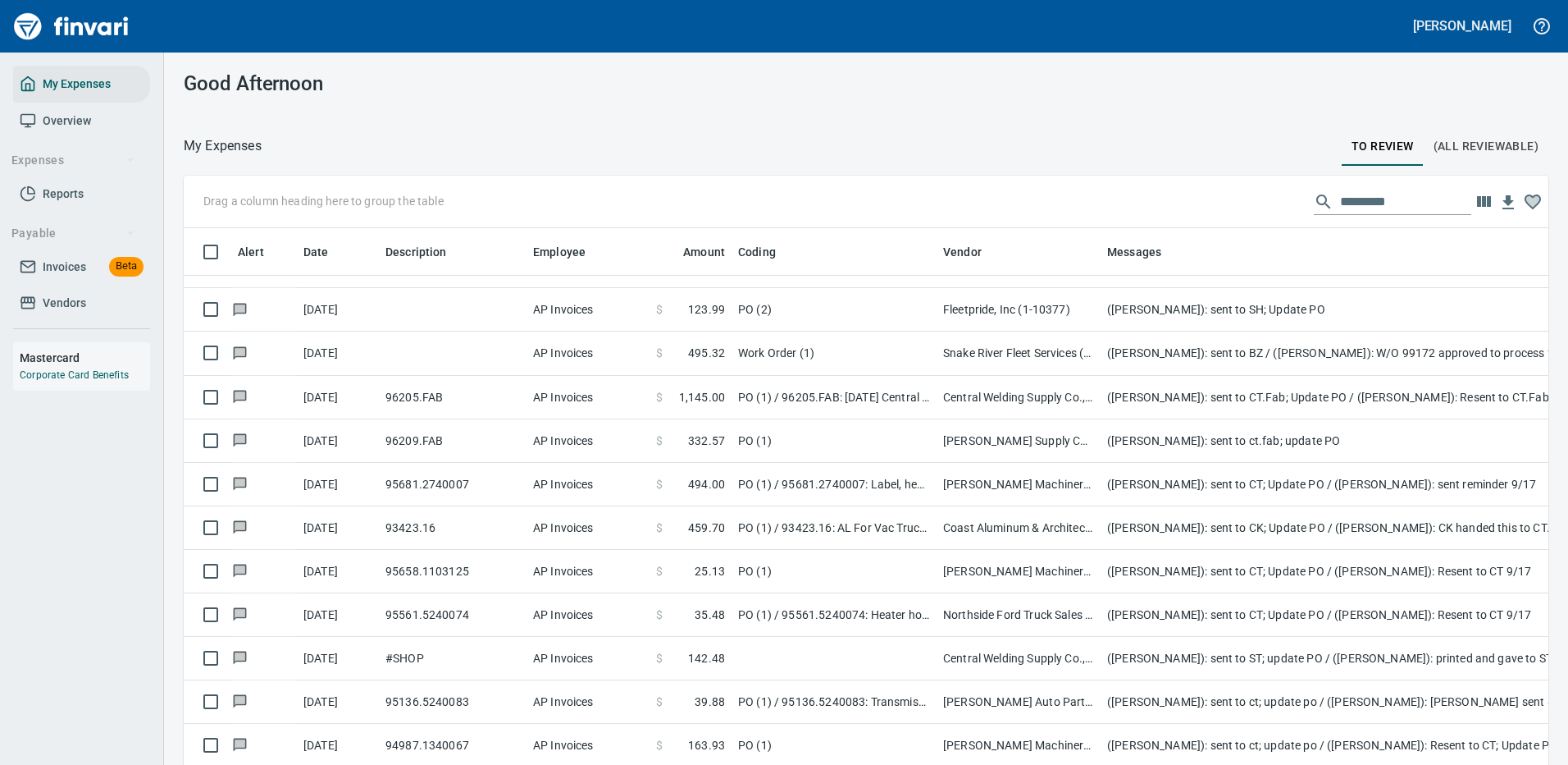
scroll to position [559, 1317]
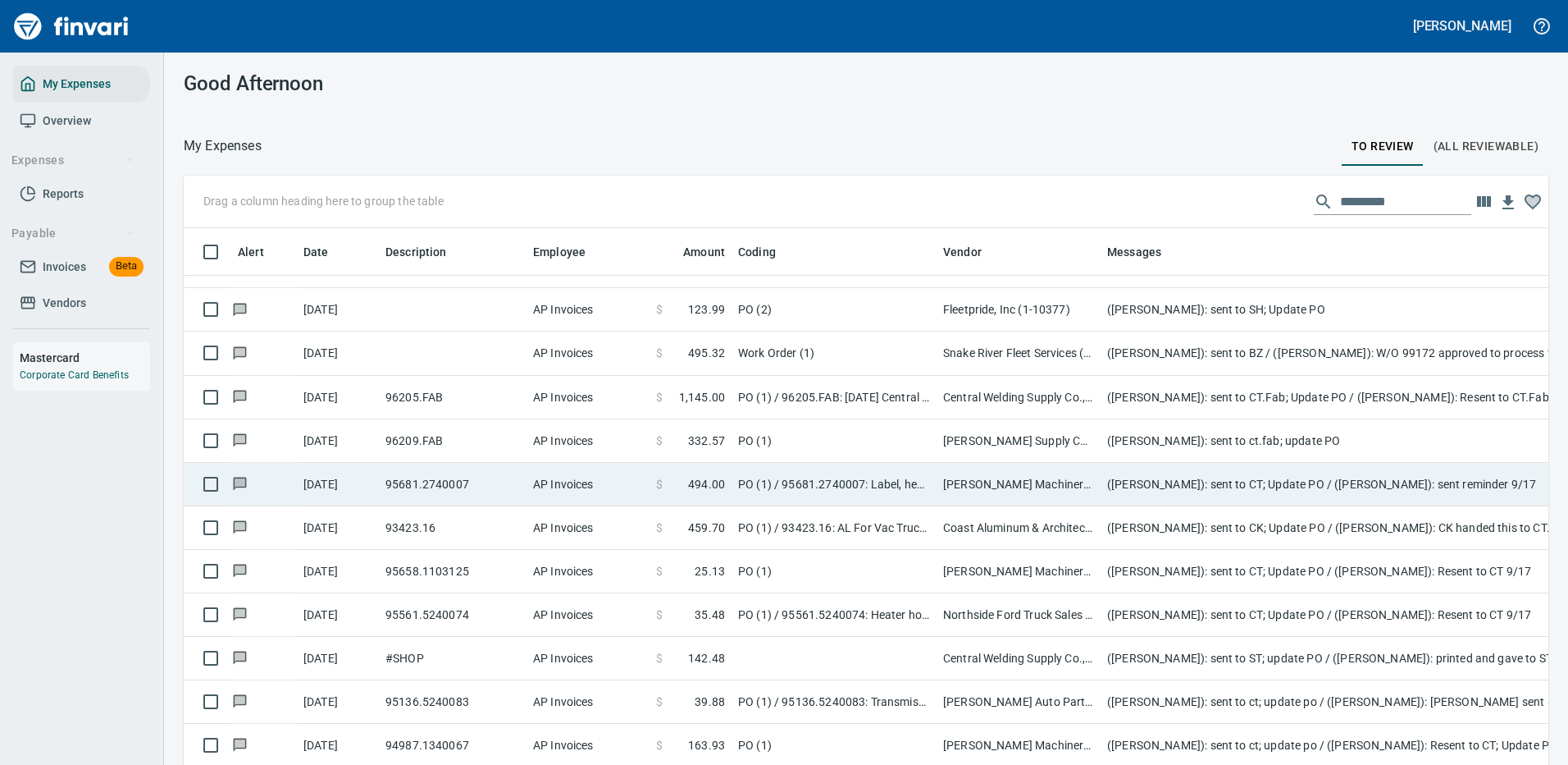
click at [1393, 421] on td "([PERSON_NAME]): sent to ct.fab; update PO" at bounding box center [1429, 441] width 656 height 44
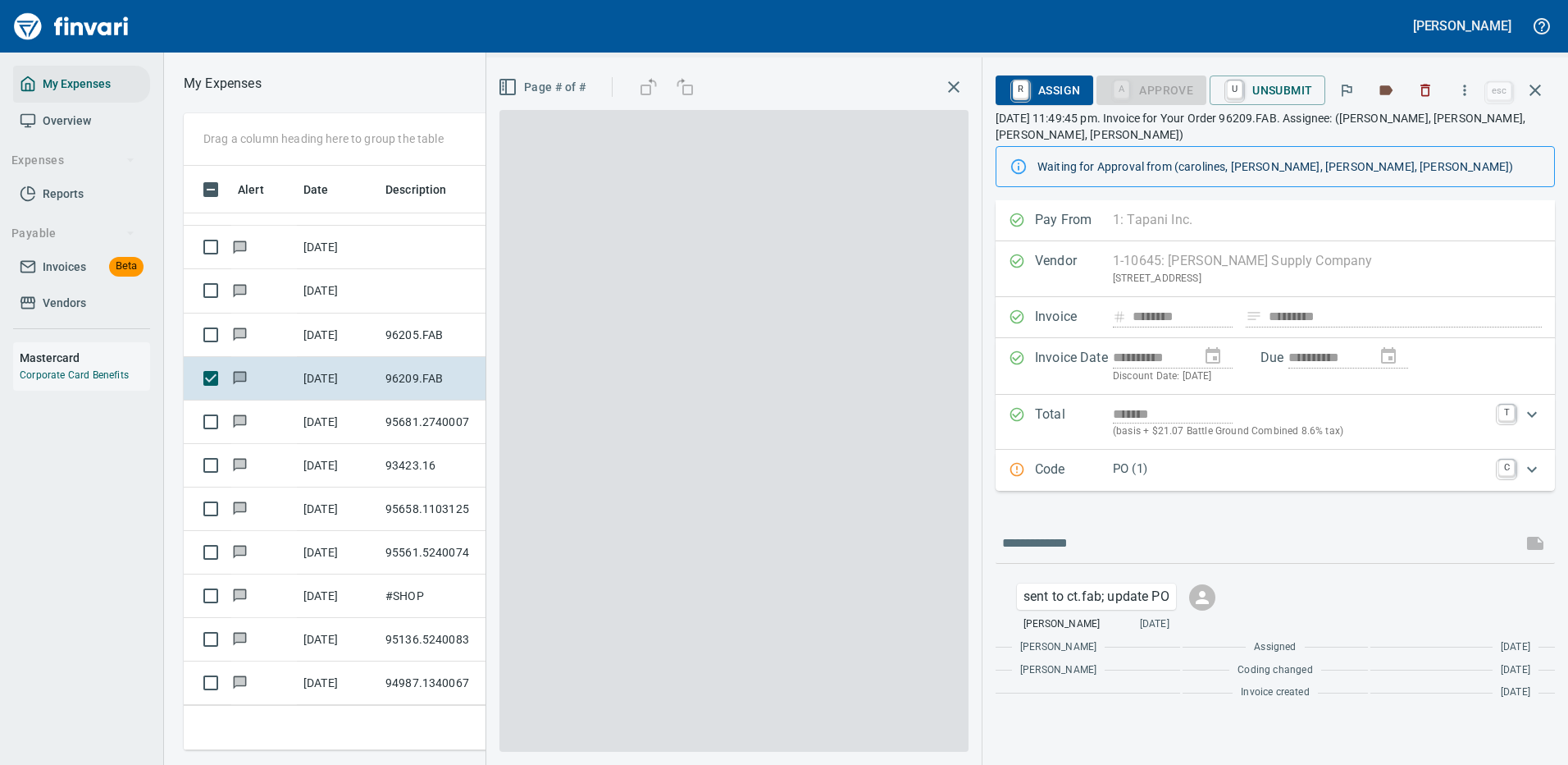
scroll to position [559, 930]
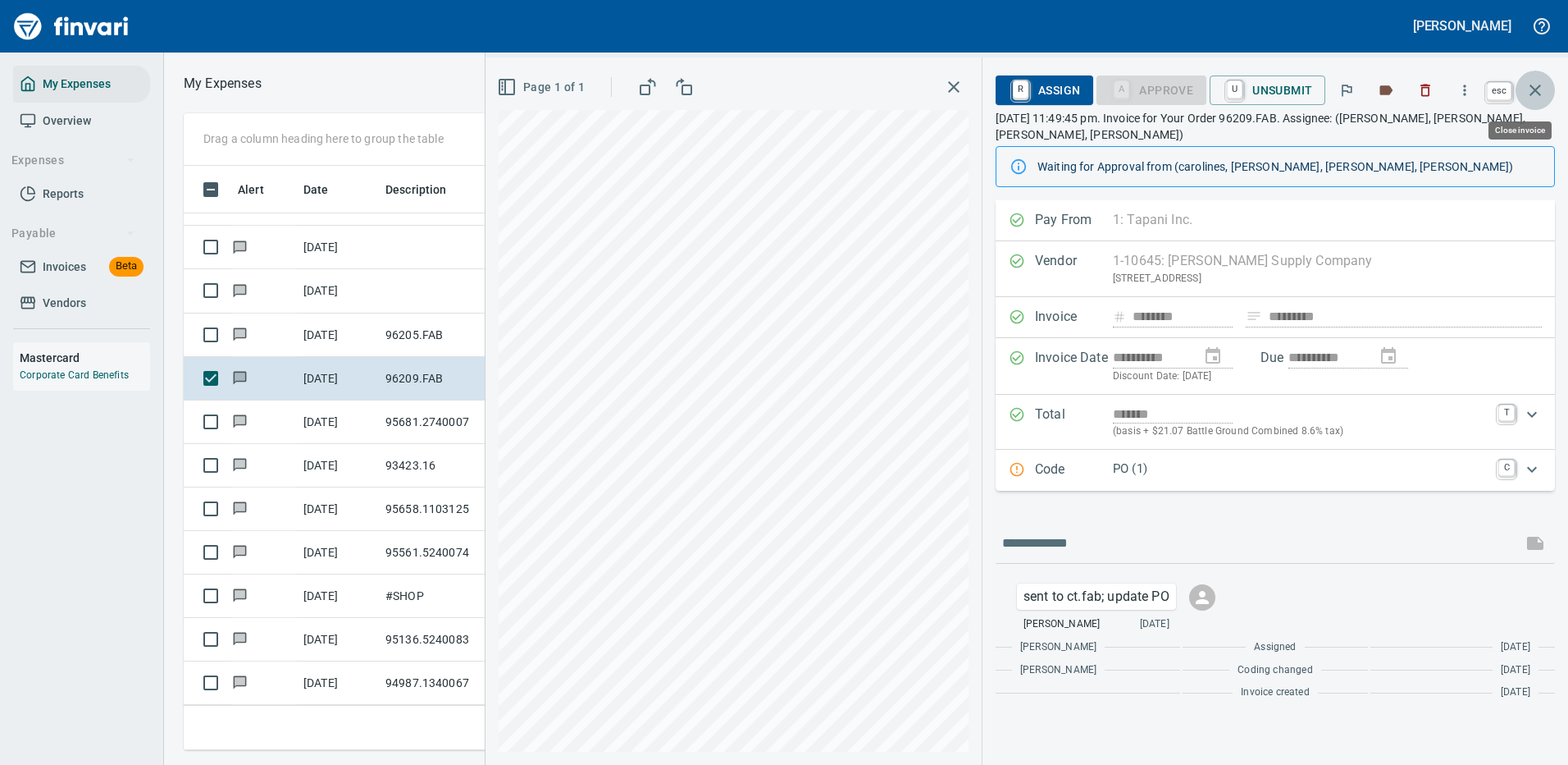
click at [1537, 85] on icon "button" at bounding box center [1535, 90] width 20 height 20
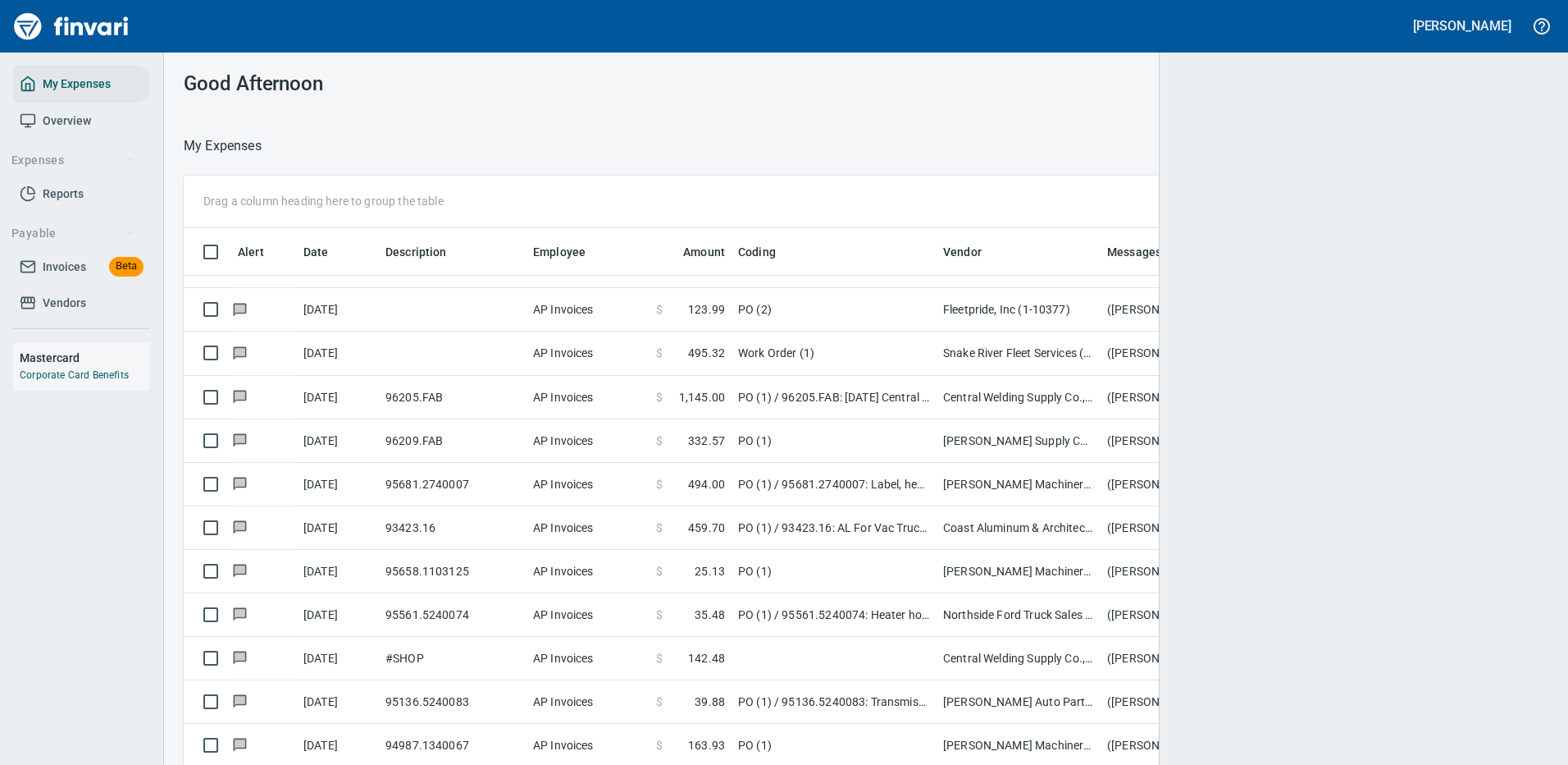
scroll to position [559, 1328]
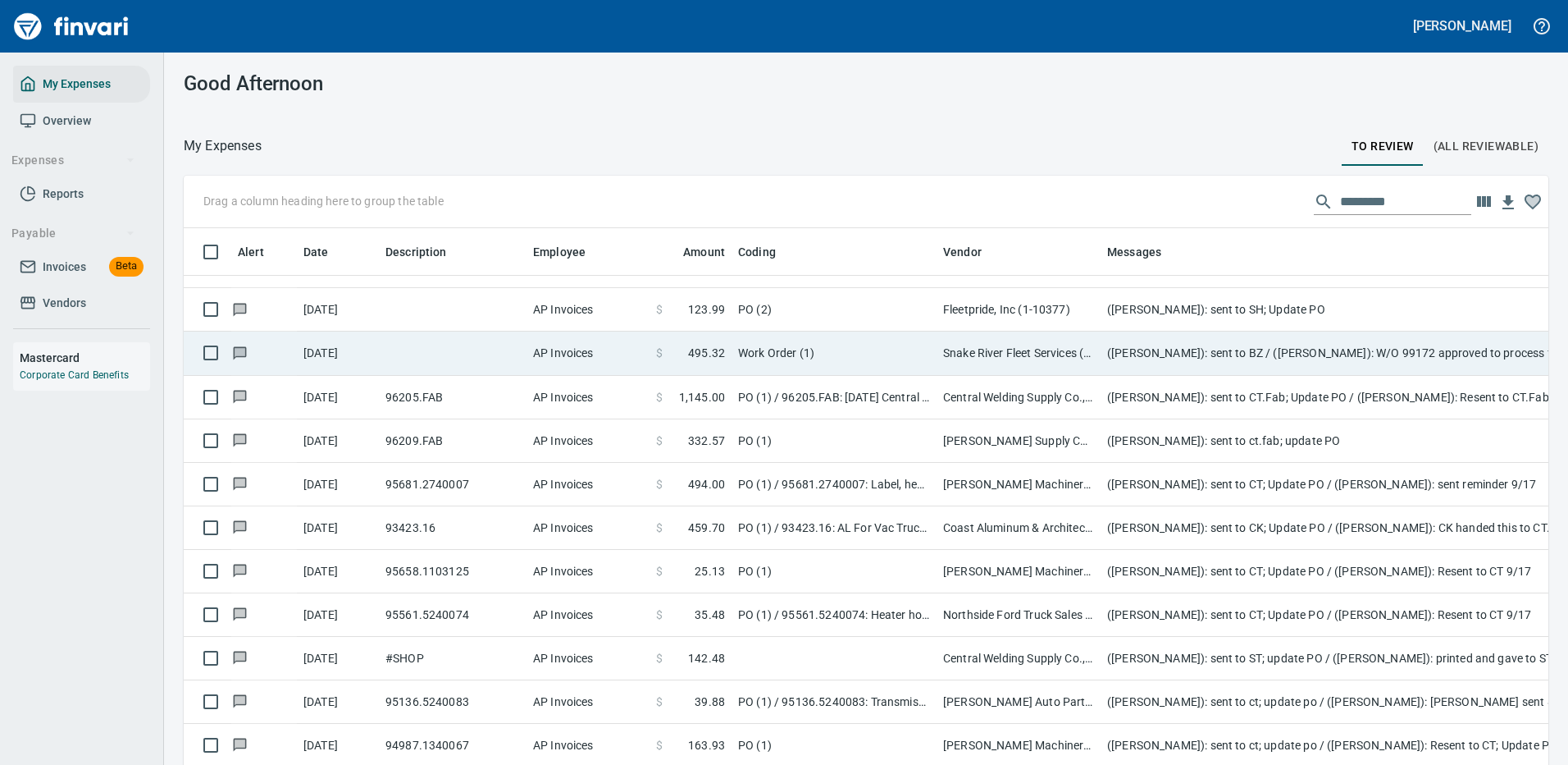
click at [1411, 335] on td "([PERSON_NAME]): sent to BZ / ([PERSON_NAME]): W/O 99172 approved to process fo…" at bounding box center [1429, 353] width 656 height 44
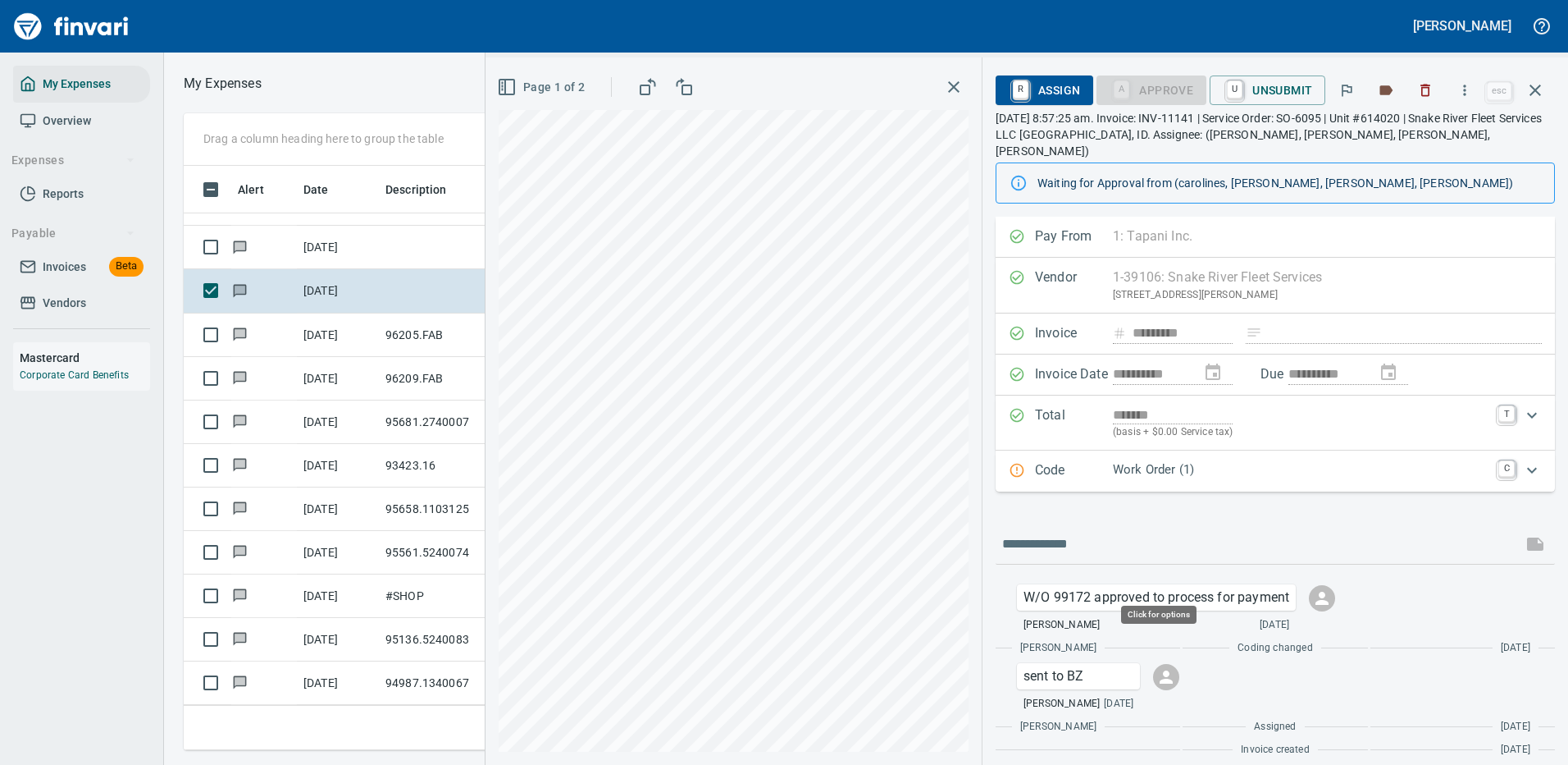
scroll to position [559, 930]
click at [1238, 460] on p "Work Order (1)" at bounding box center [1301, 470] width 375 height 19
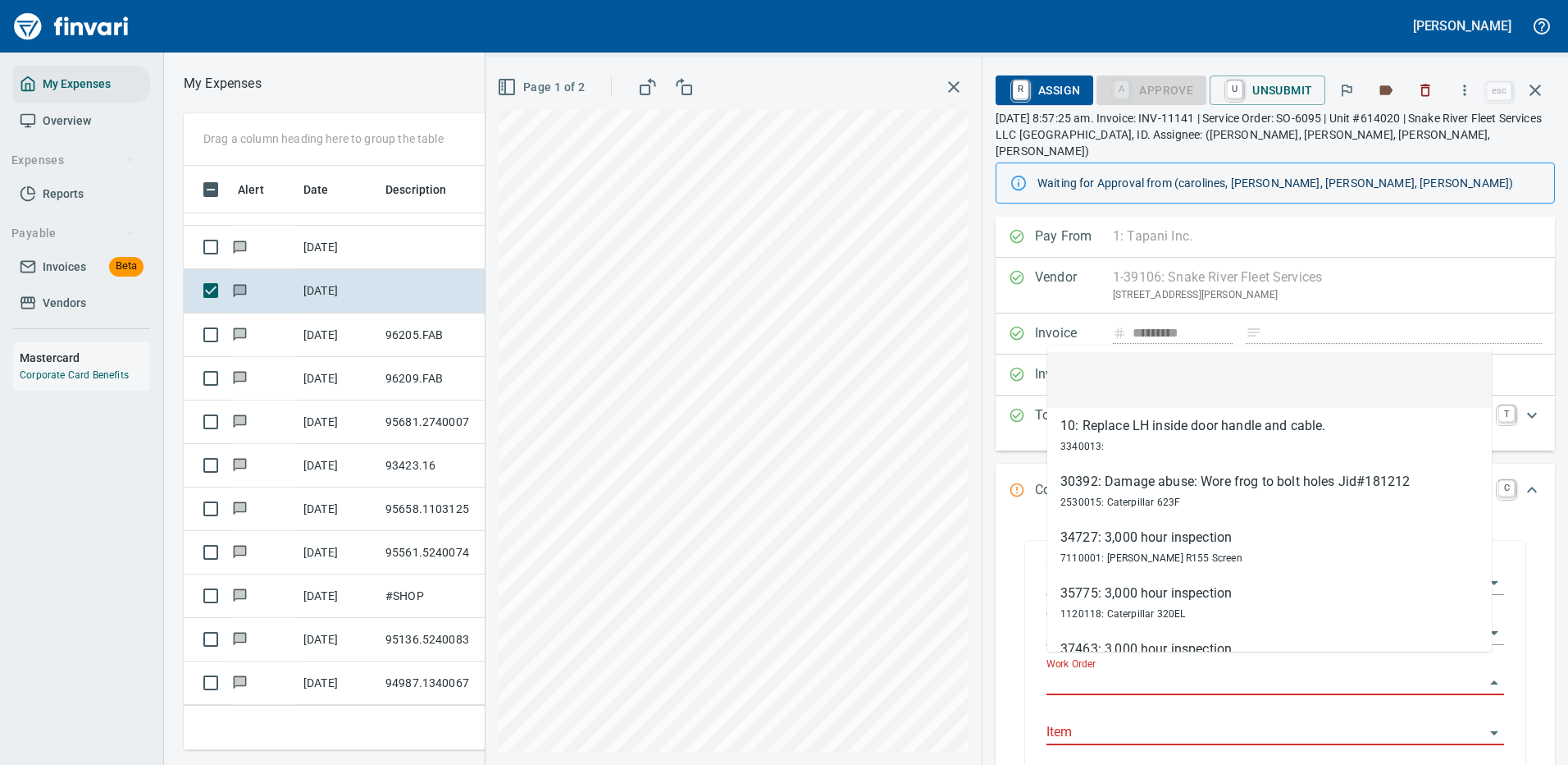
click at [1110, 671] on input "Work Order" at bounding box center [1265, 682] width 438 height 23
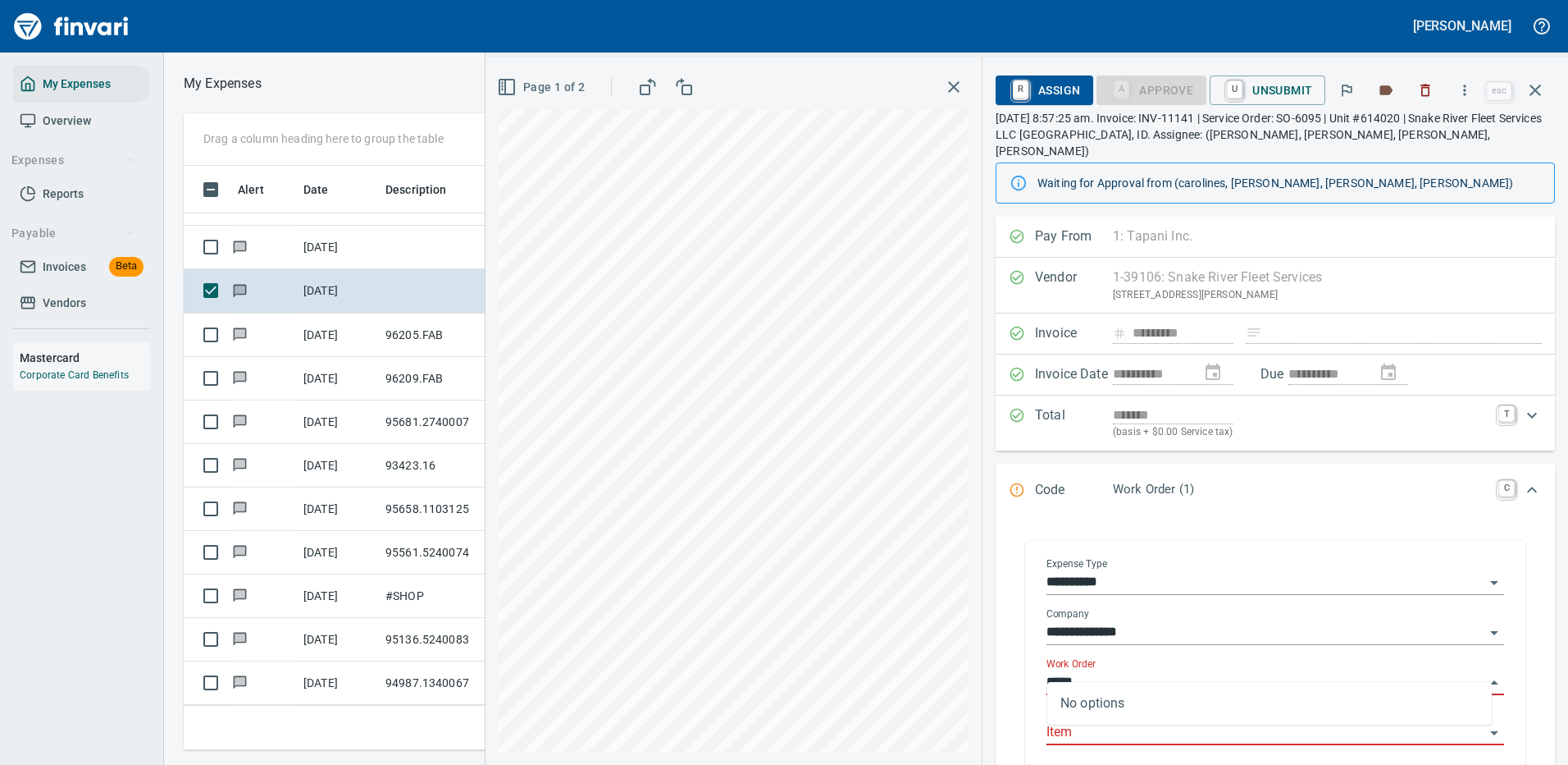
click at [1156, 671] on input "*****" at bounding box center [1265, 682] width 438 height 23
type input "*****"
click at [1523, 480] on icon "Expand" at bounding box center [1532, 490] width 20 height 20
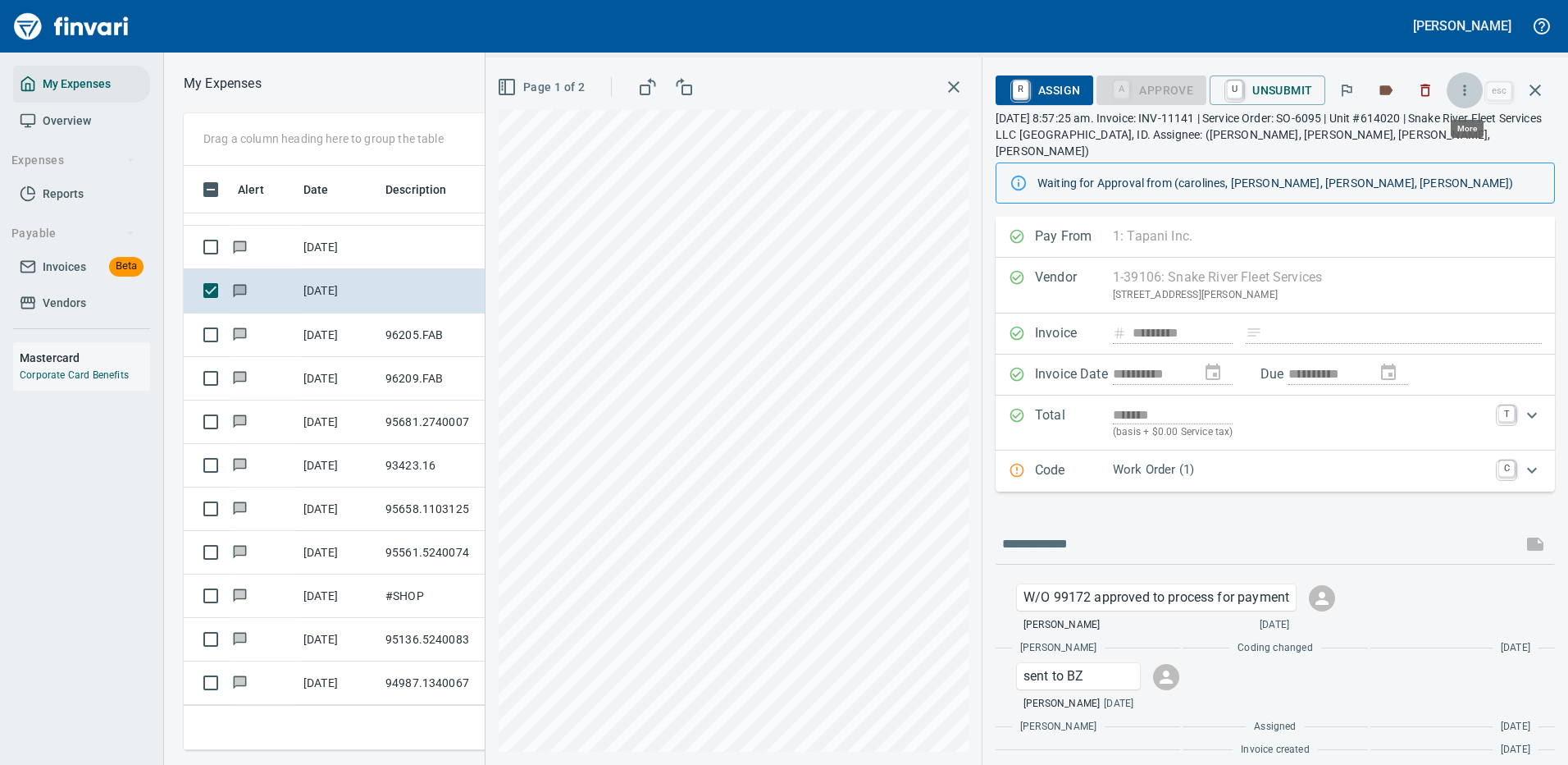
click at [1467, 89] on icon "button" at bounding box center [1464, 90] width 17 height 17
click at [1415, 136] on span "Download" at bounding box center [1462, 138] width 158 height 20
click at [1531, 85] on icon "button" at bounding box center [1535, 90] width 11 height 11
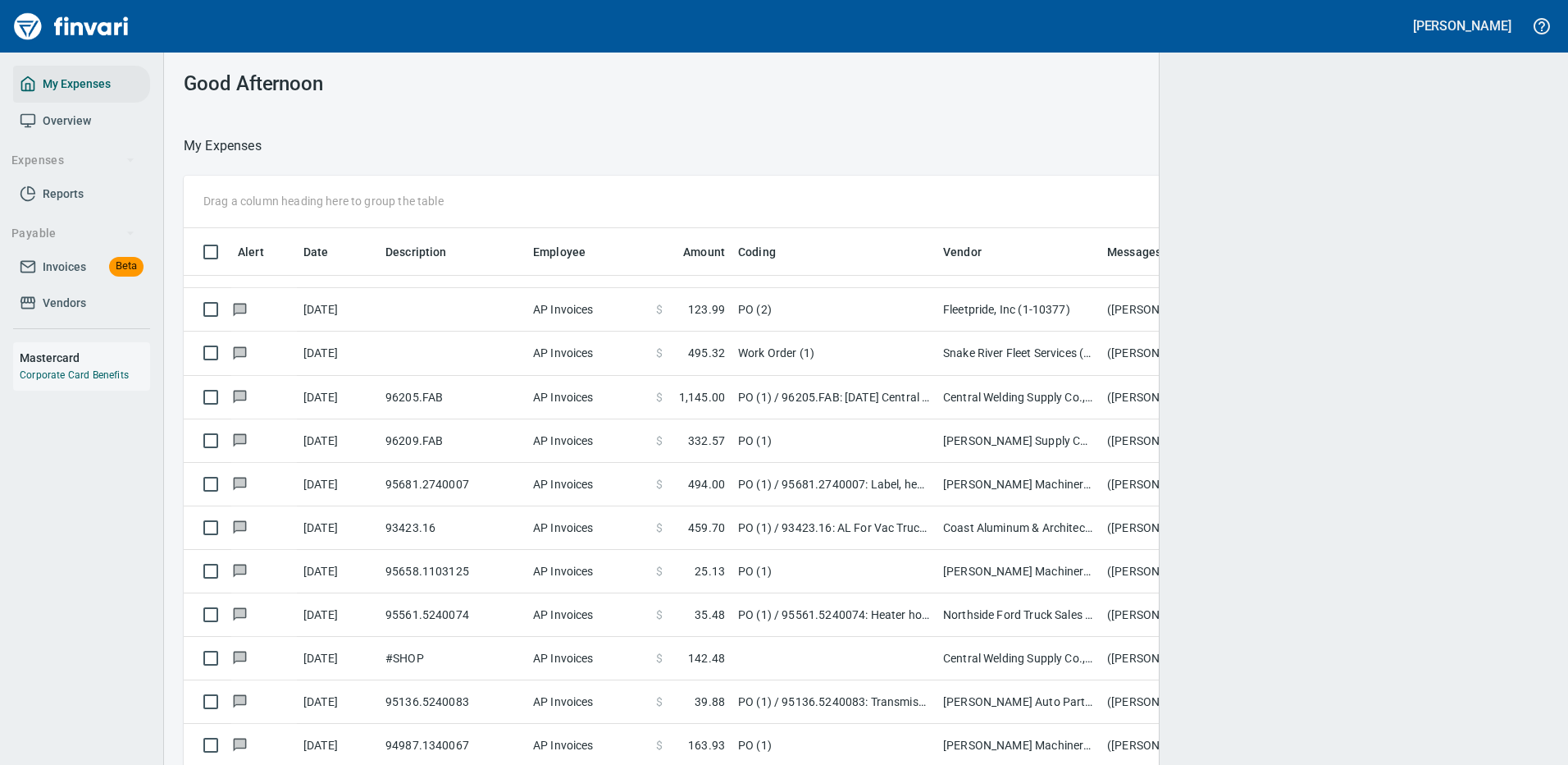
scroll to position [2, 2]
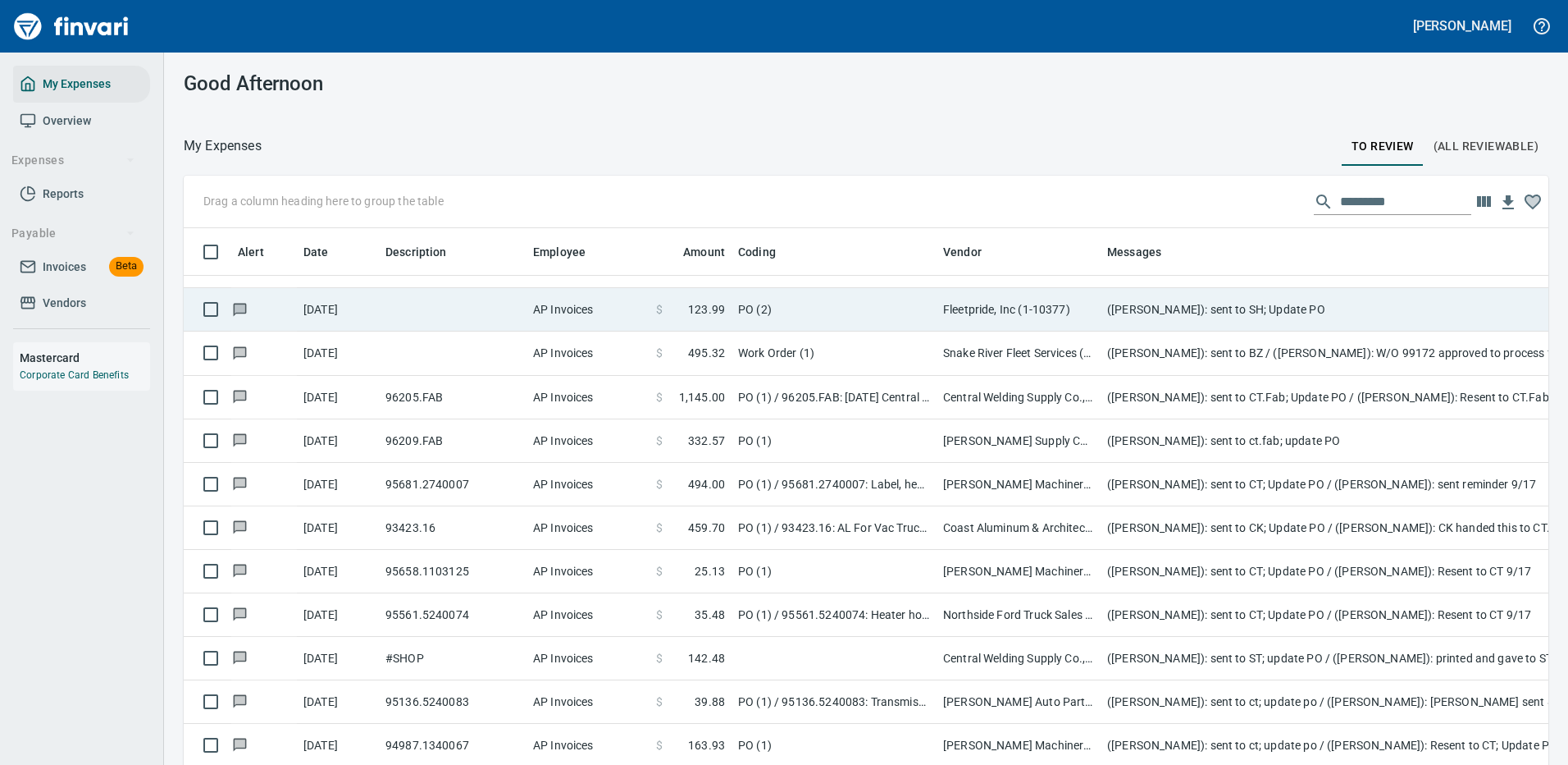
click at [1202, 297] on td "([PERSON_NAME]): sent to SH; Update PO" at bounding box center [1429, 310] width 656 height 44
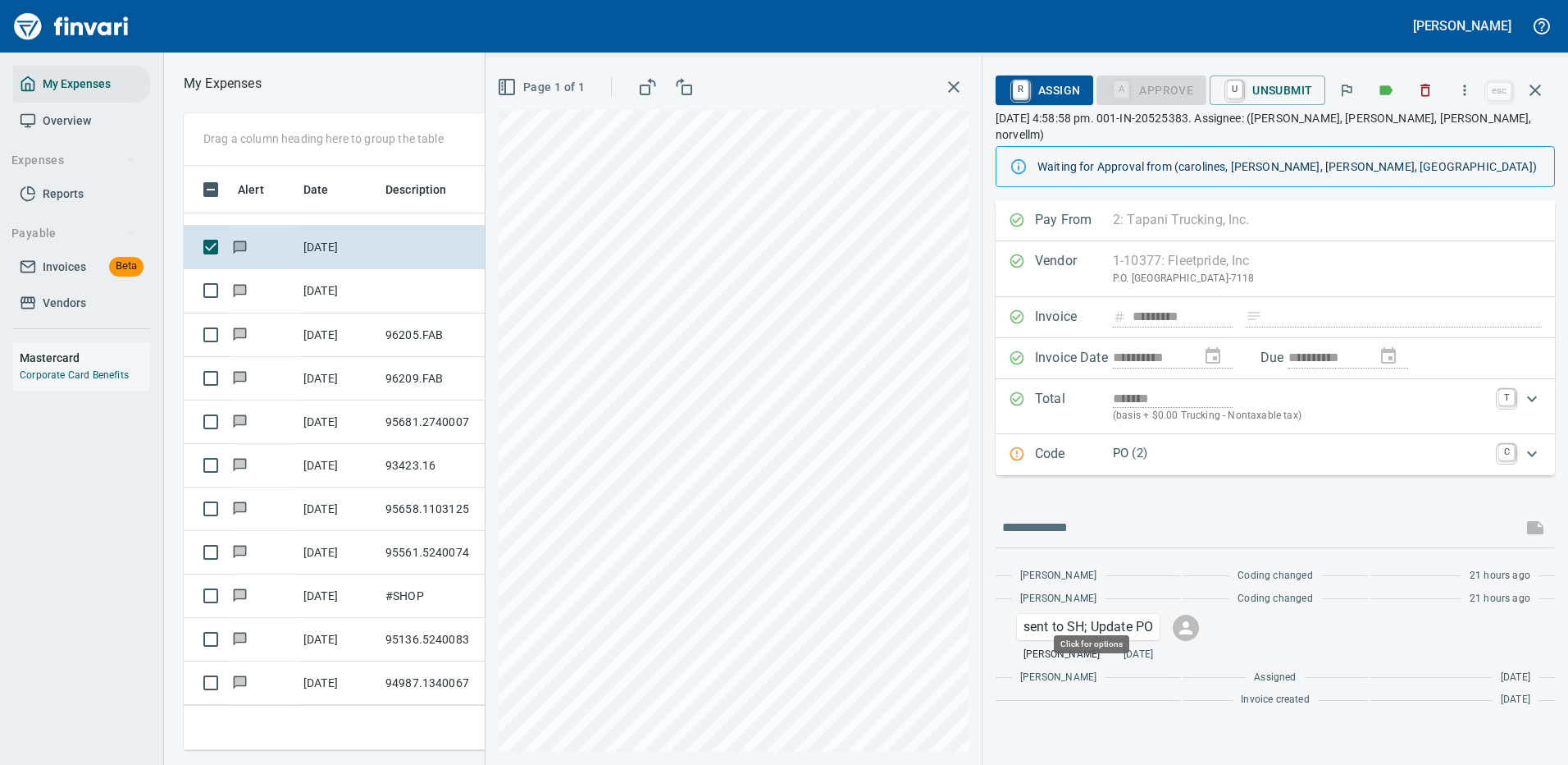
scroll to position [559, 930]
click at [1236, 444] on p "PO (2)" at bounding box center [1301, 453] width 375 height 19
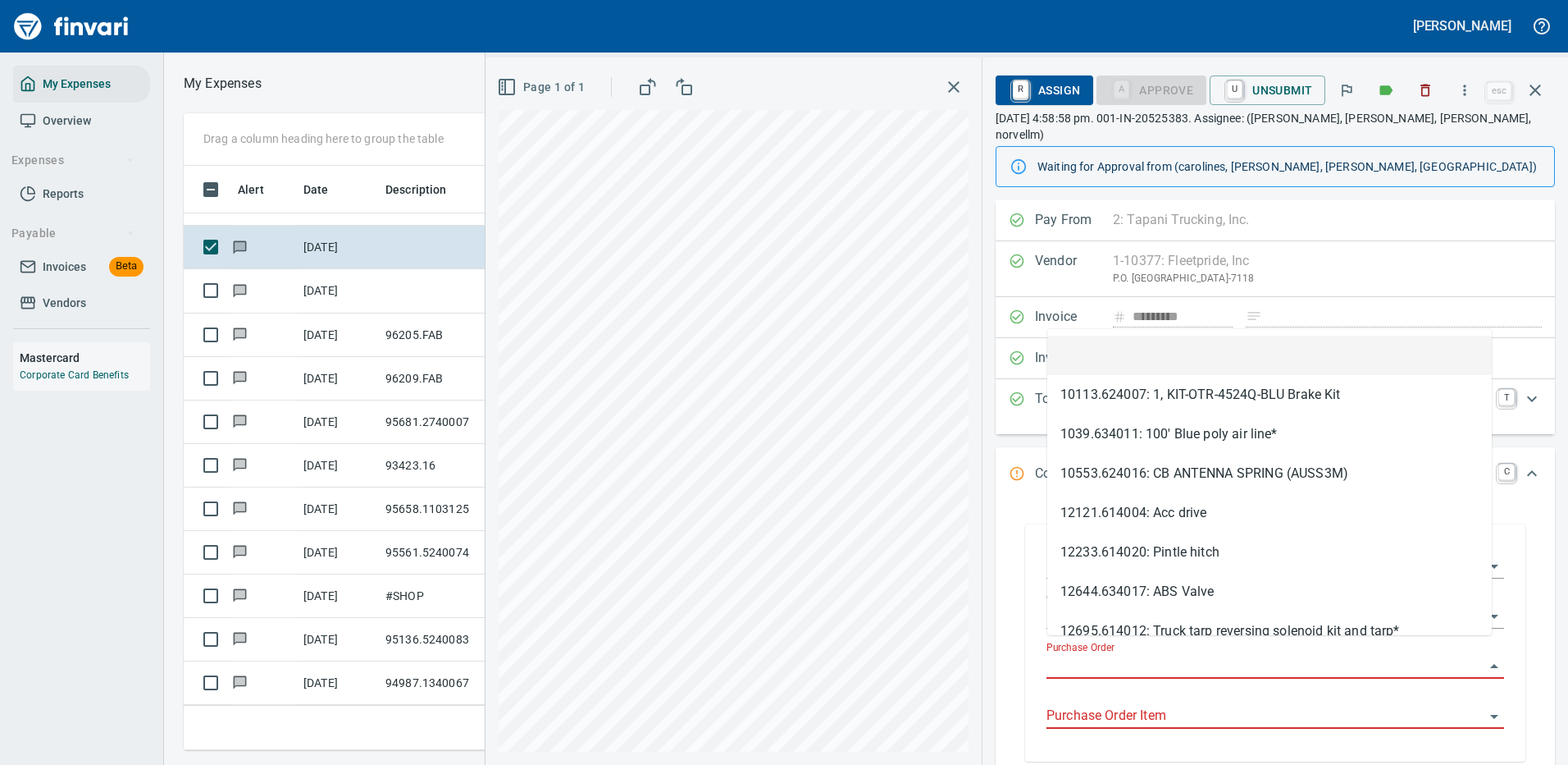
click at [1147, 654] on input "Purchase Order" at bounding box center [1265, 666] width 438 height 23
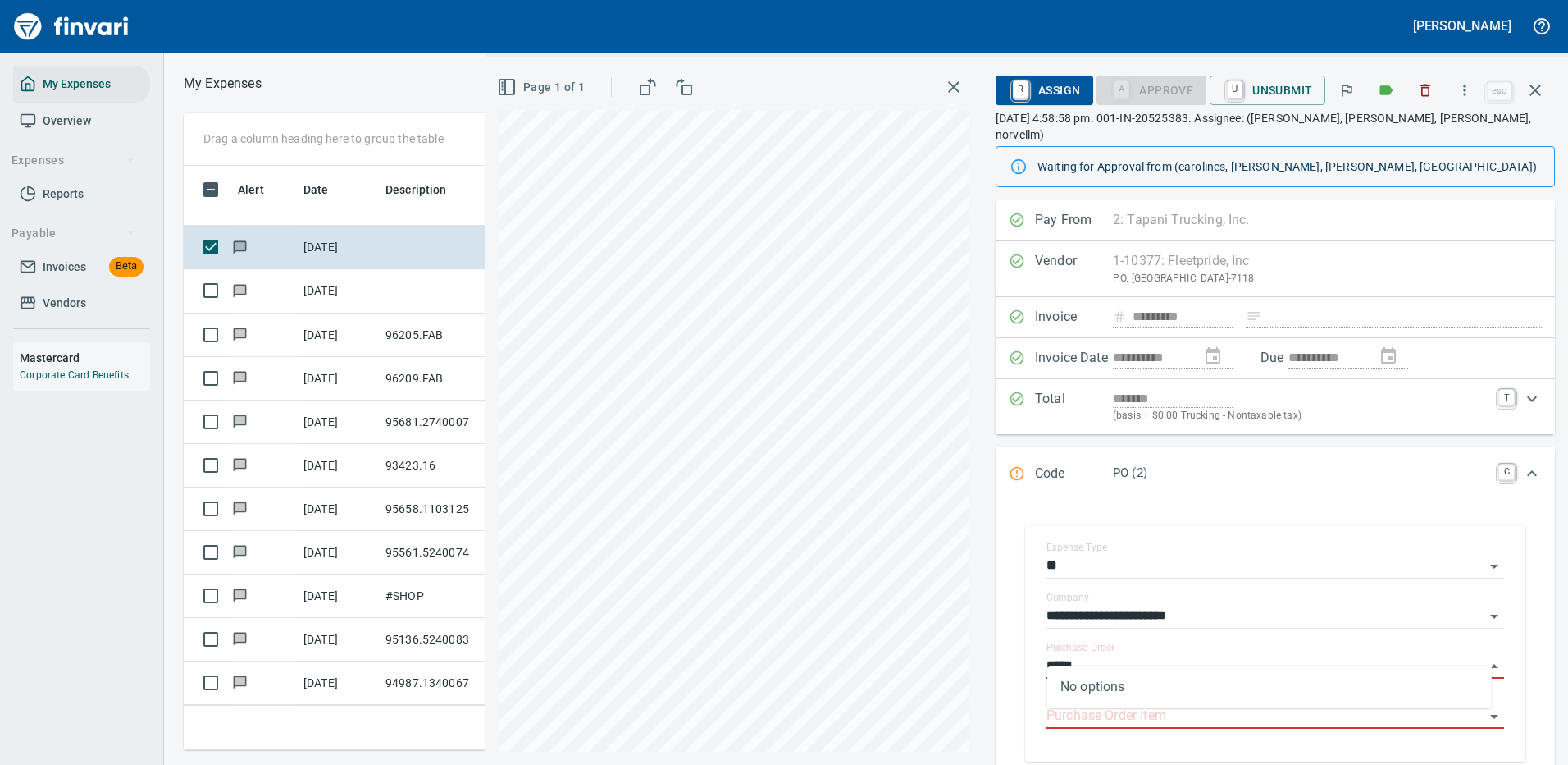
type input "*****"
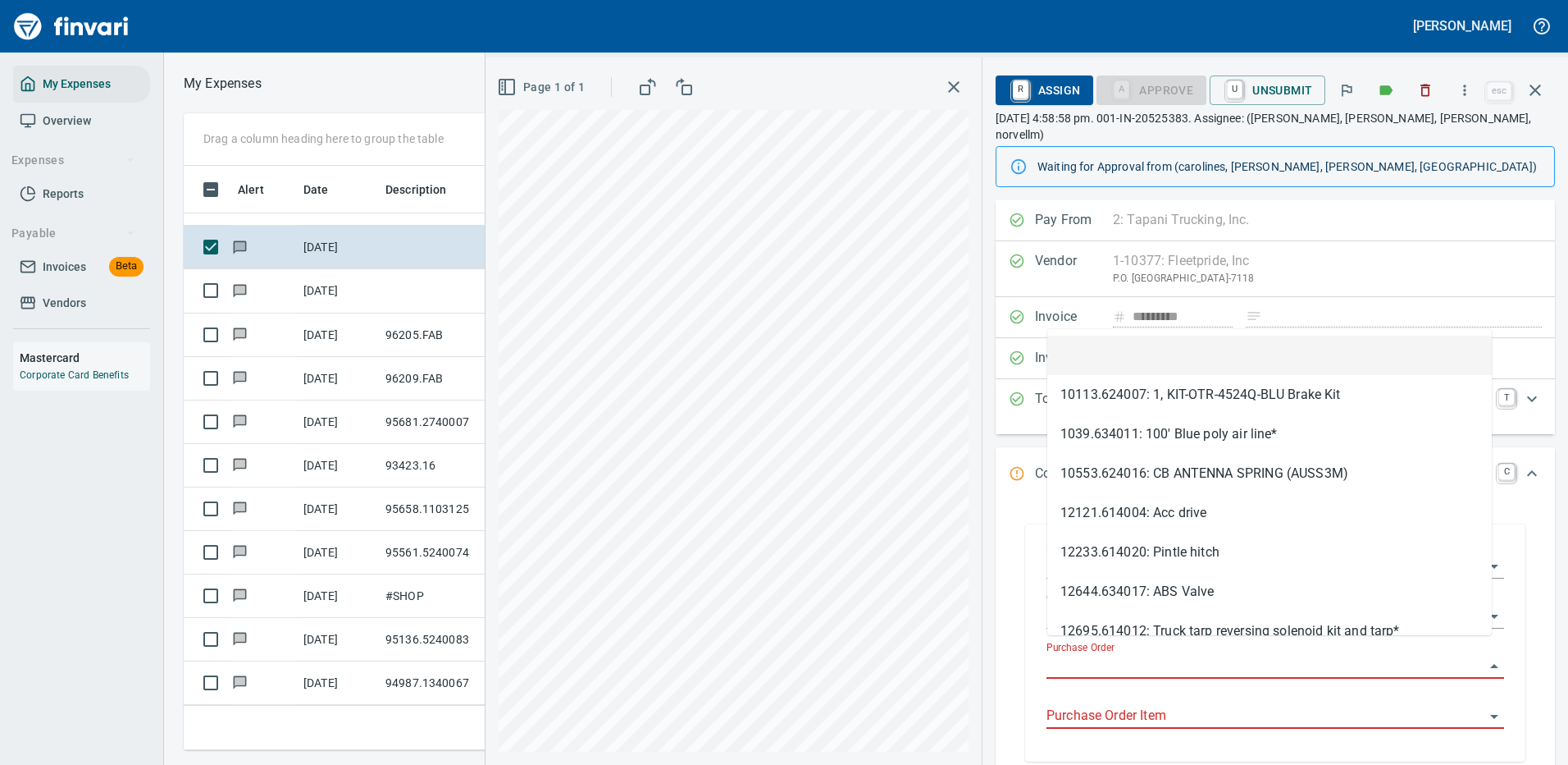
click at [1143, 654] on input "Purchase Order" at bounding box center [1265, 666] width 438 height 23
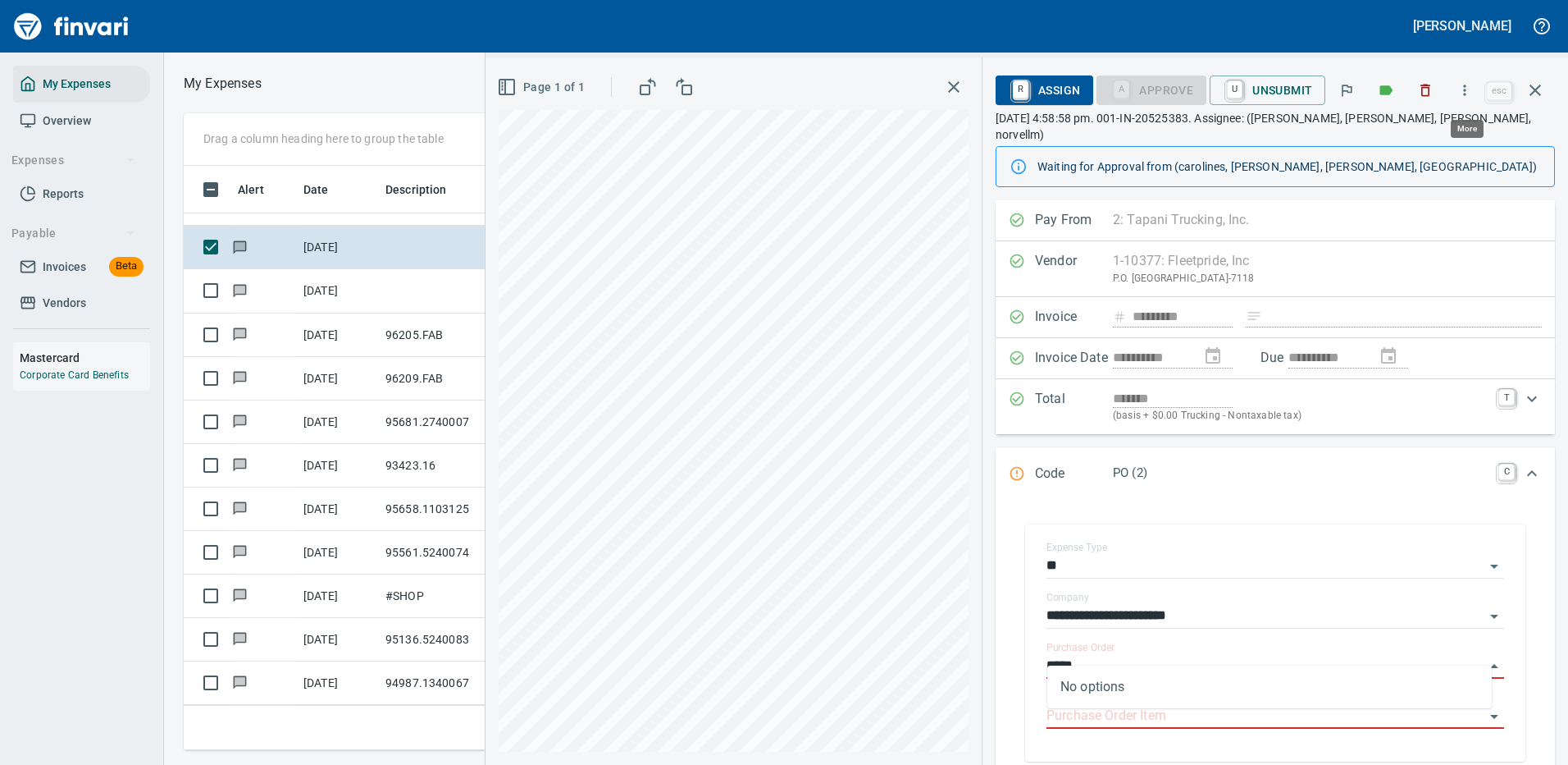
type input "*****"
click at [1467, 87] on icon "button" at bounding box center [1464, 90] width 17 height 17
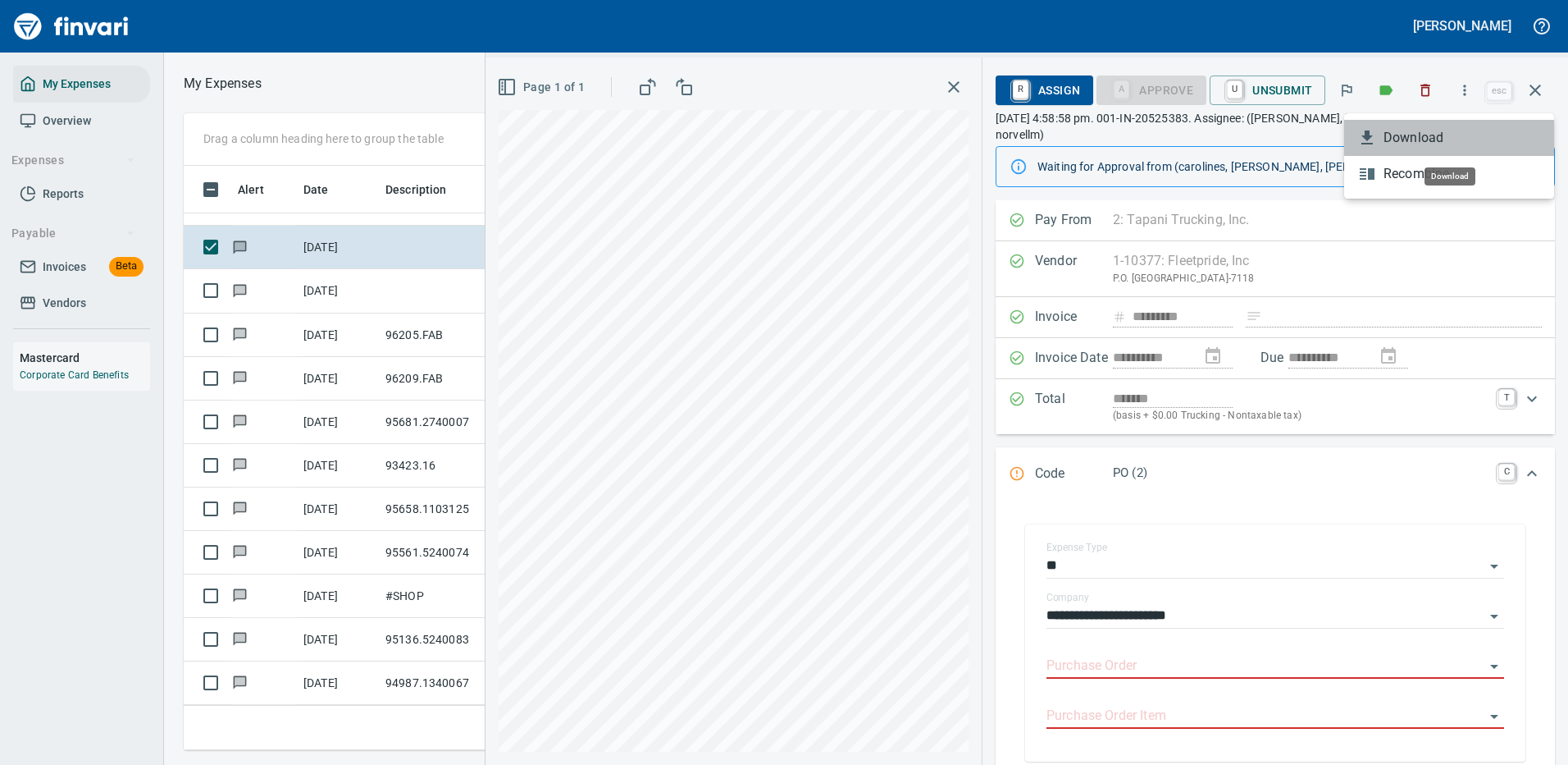
click at [1434, 132] on span "Download" at bounding box center [1462, 138] width 158 height 20
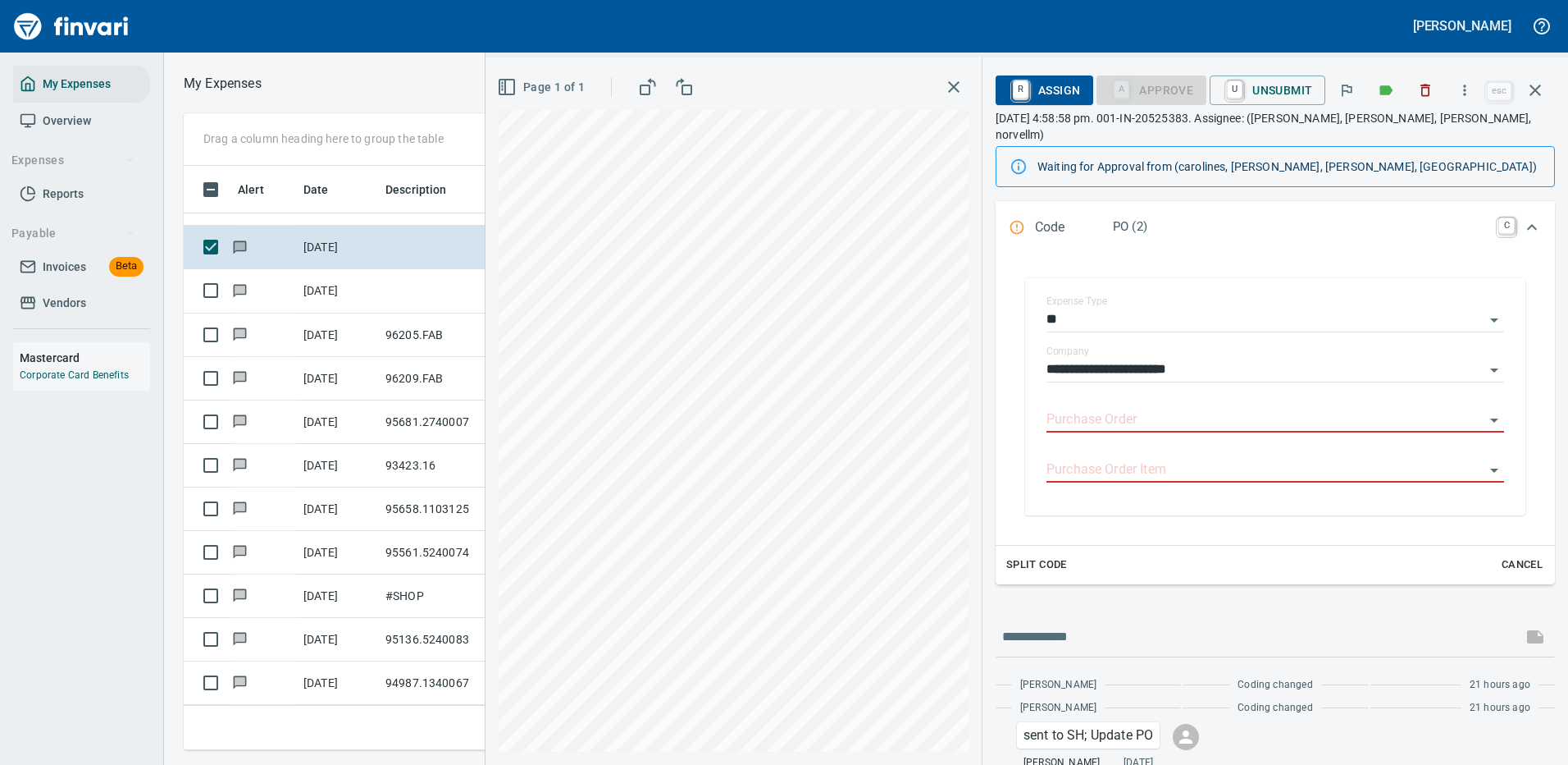
scroll to position [302, 0]
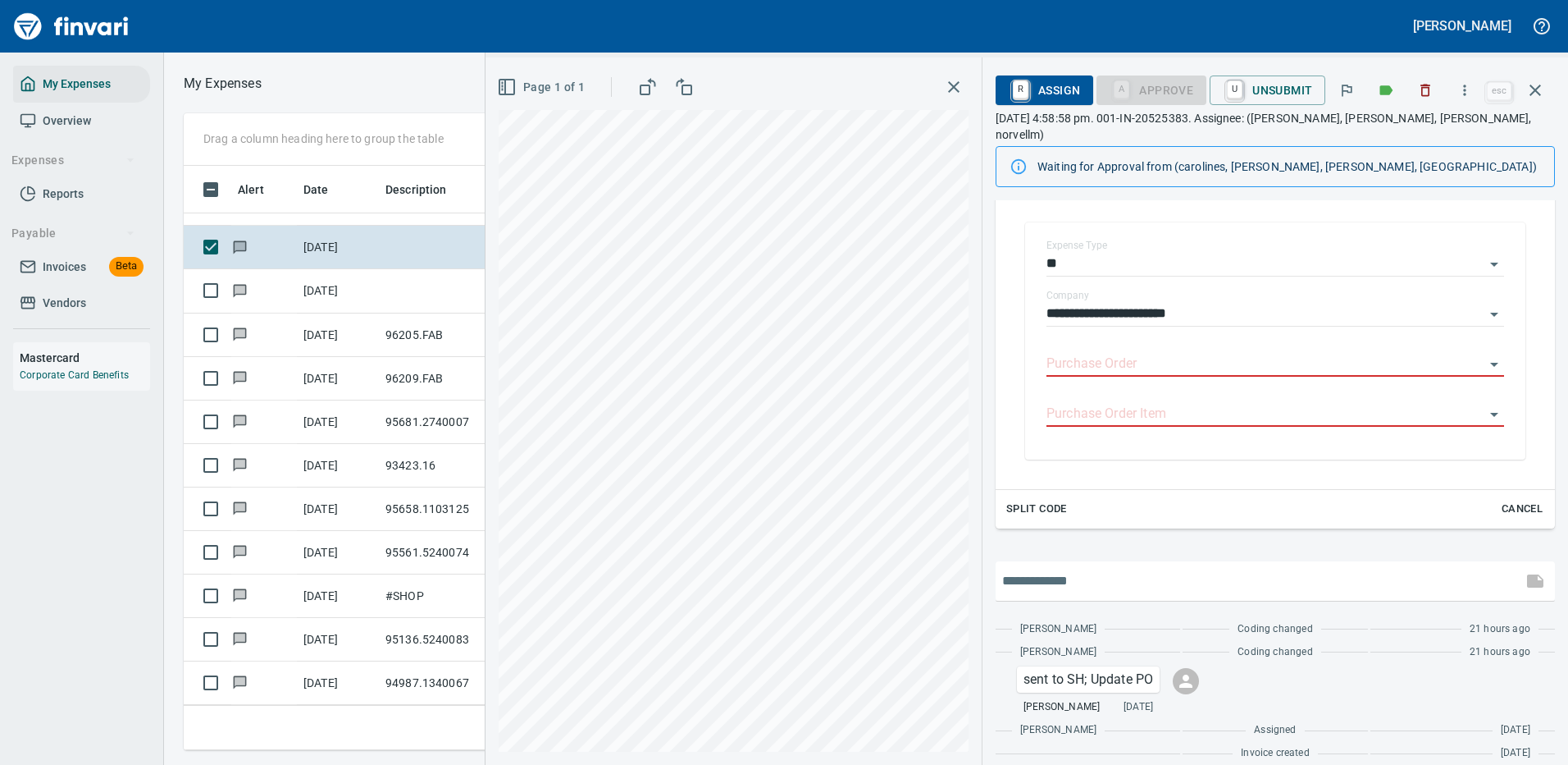
click at [1059, 568] on input "text" at bounding box center [1259, 581] width 513 height 26
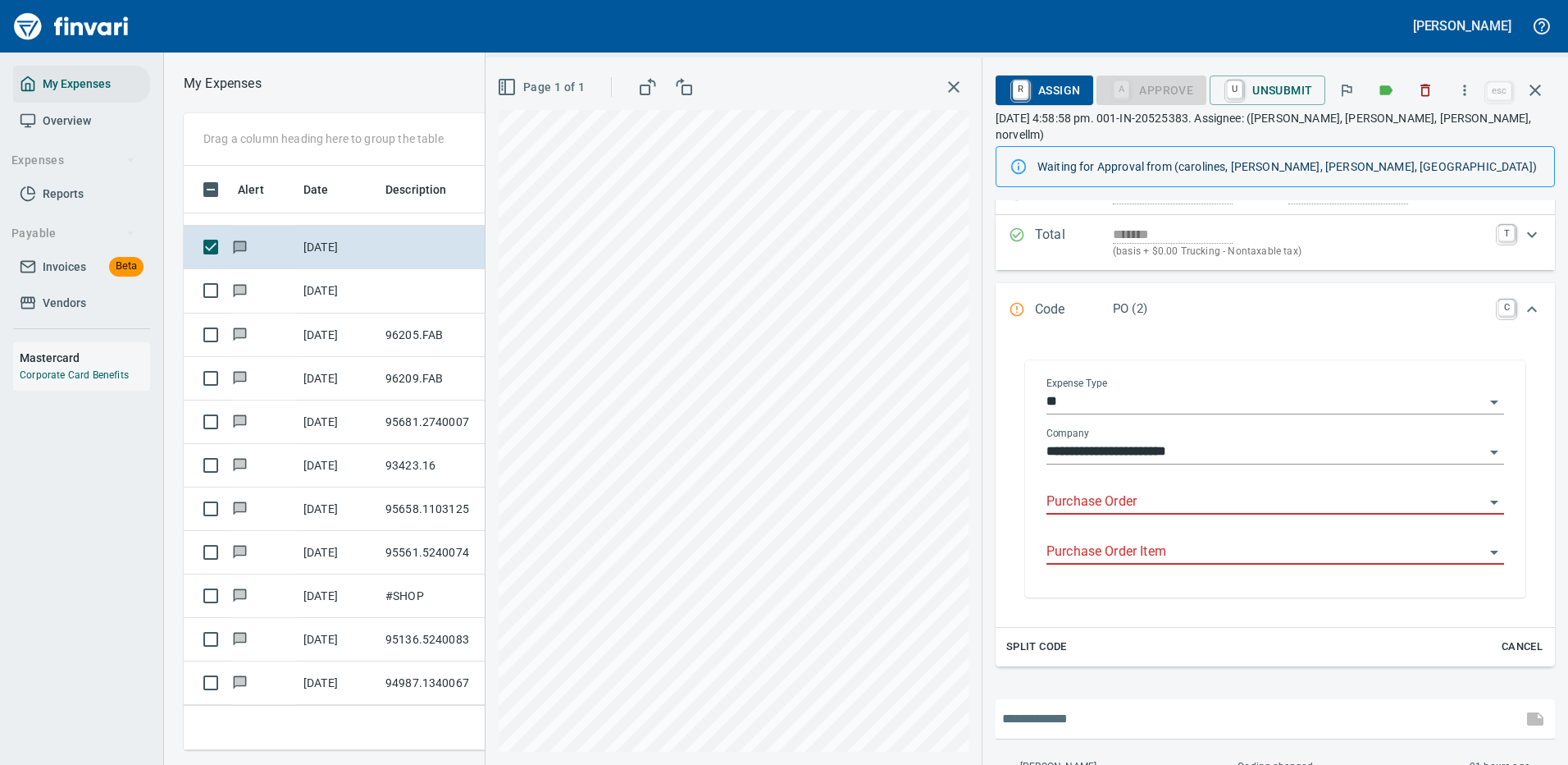
scroll to position [246, 0]
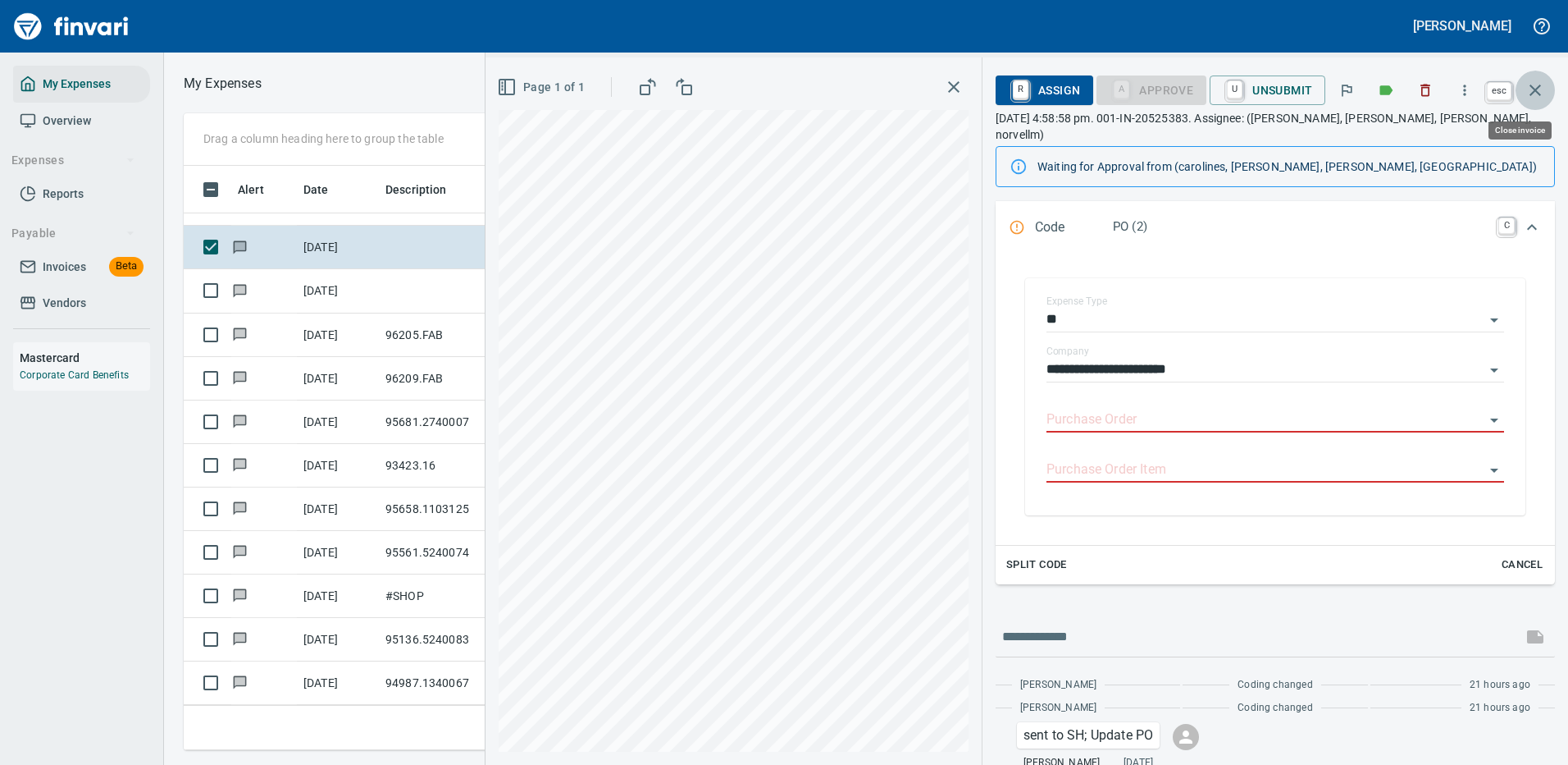
click at [1534, 80] on icon "button" at bounding box center [1535, 90] width 20 height 20
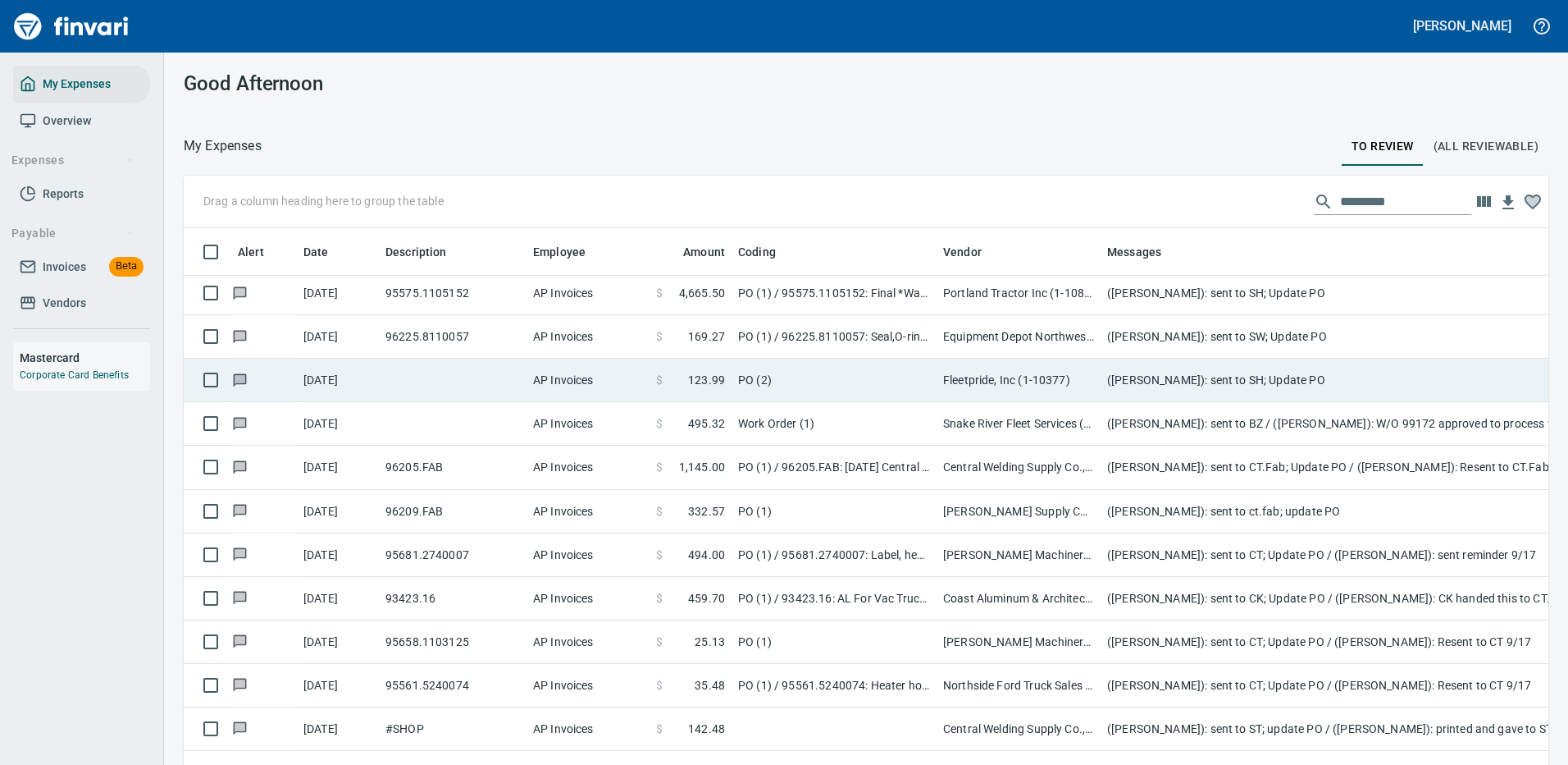
scroll to position [3097, 0]
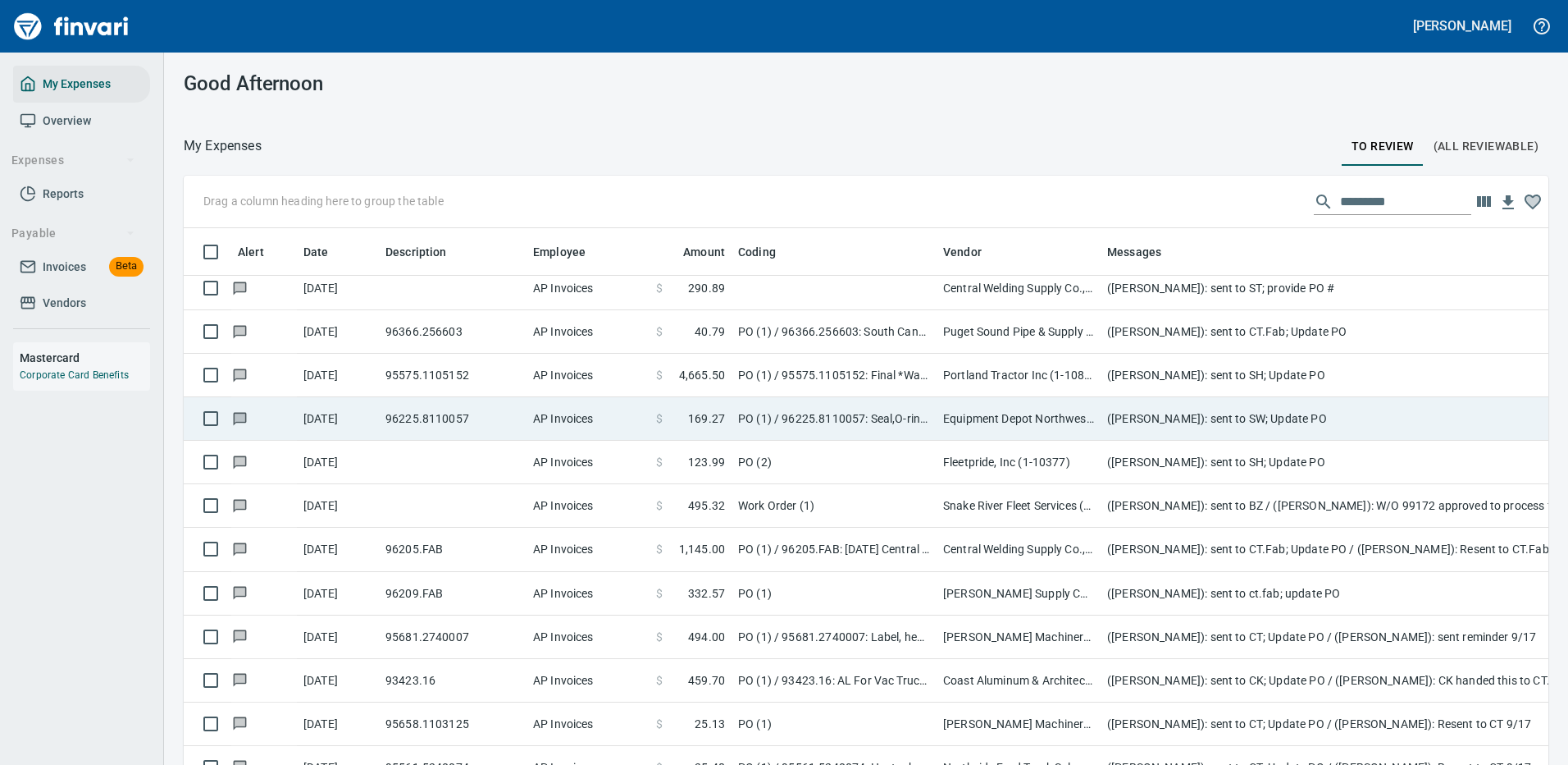
click at [1047, 409] on td "Equipment Depot Northwest Inc (1-39255)" at bounding box center [1018, 419] width 164 height 44
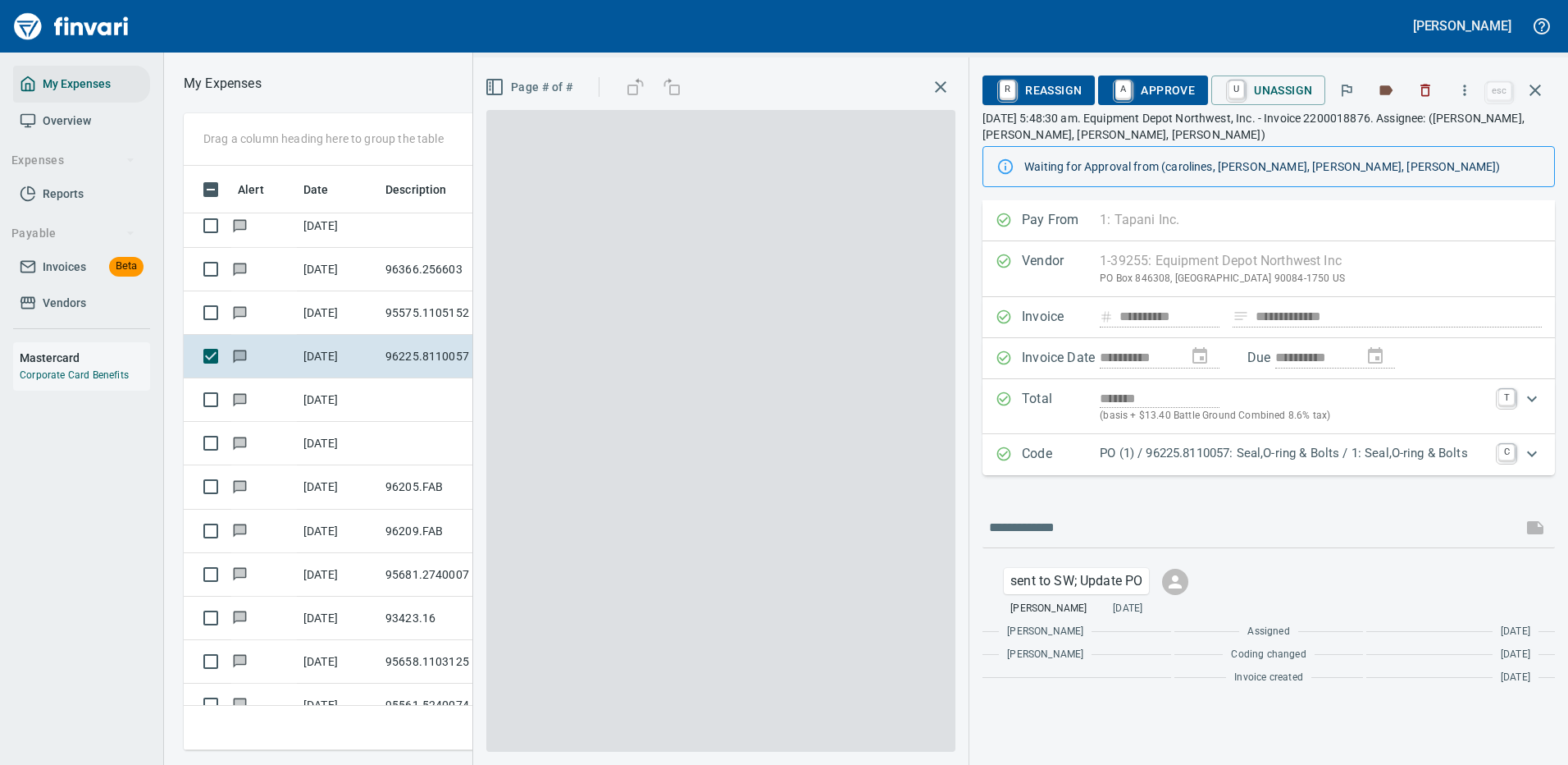
scroll to position [559, 930]
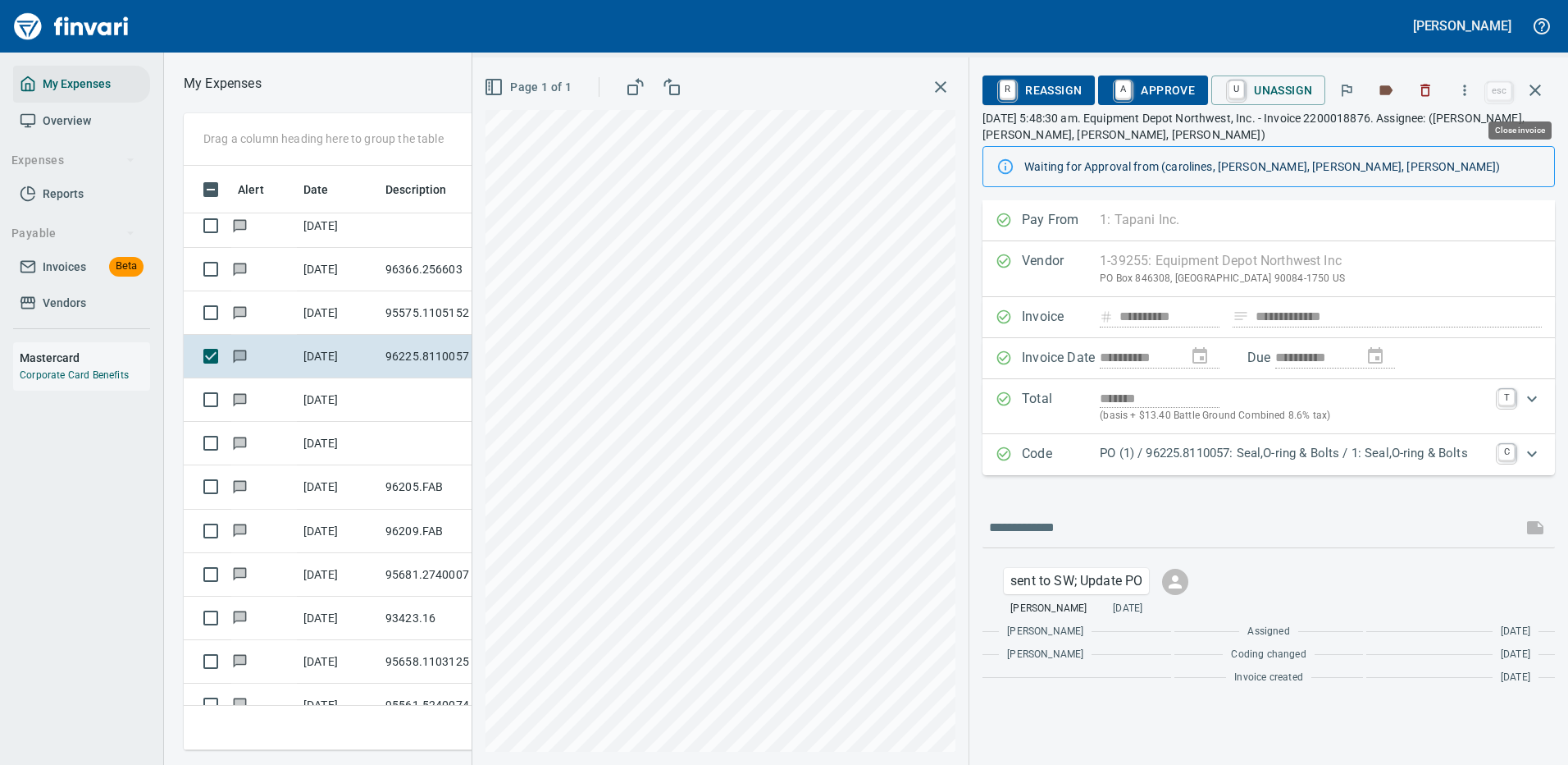
click at [1535, 84] on icon "button" at bounding box center [1535, 90] width 20 height 20
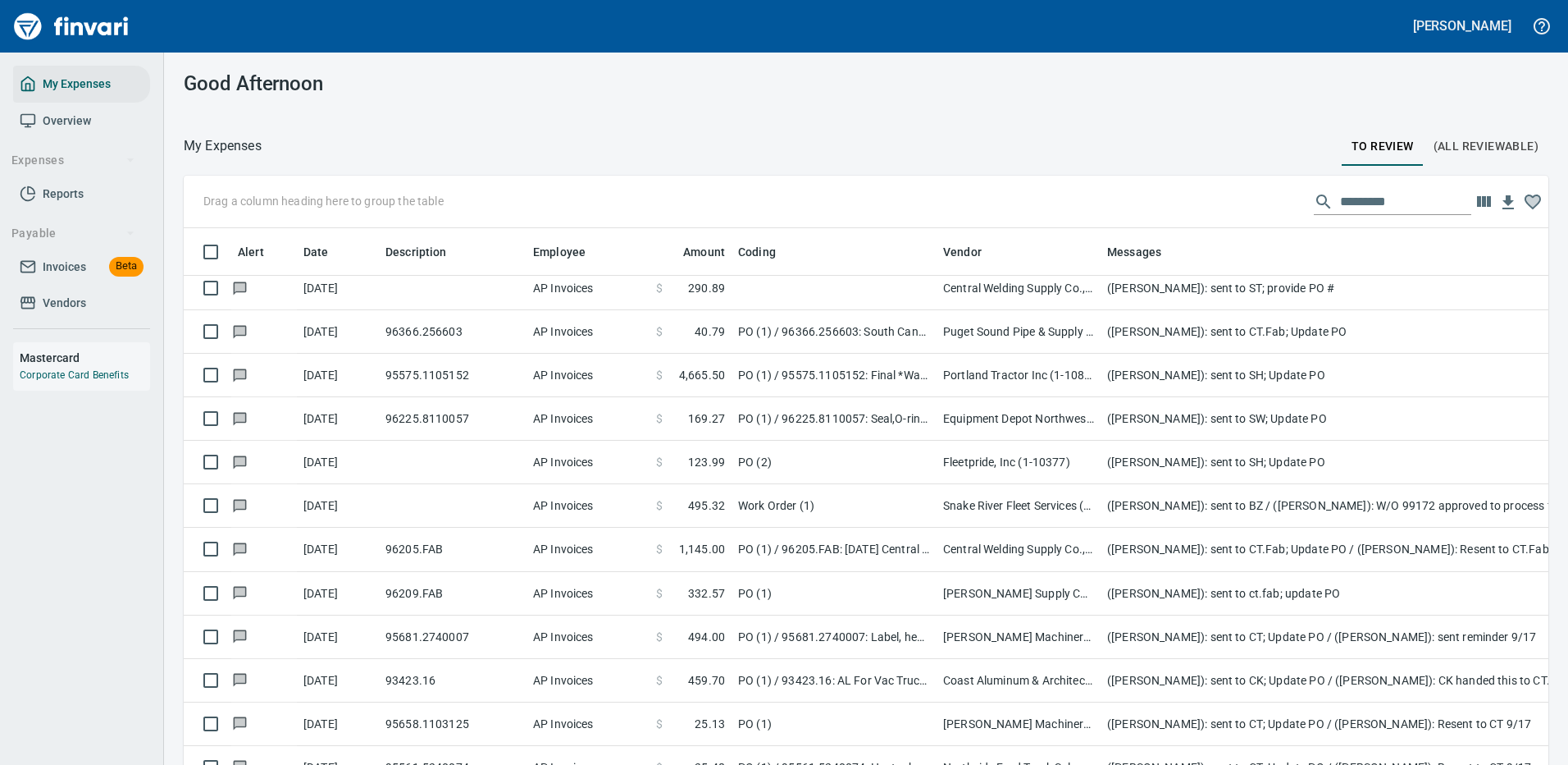
scroll to position [2, 2]
click at [1355, 200] on input "text" at bounding box center [1406, 202] width 132 height 26
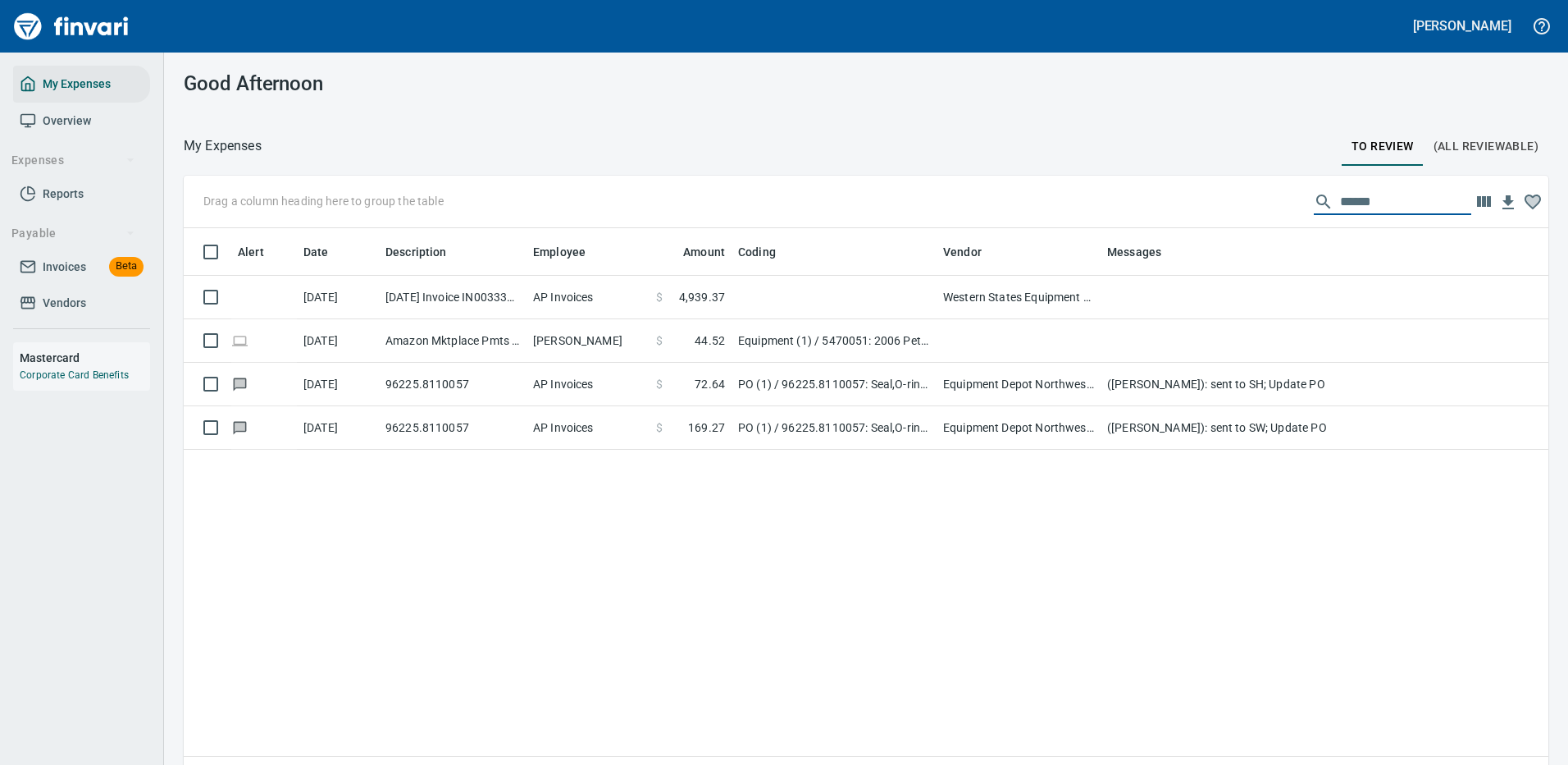
scroll to position [559, 1341]
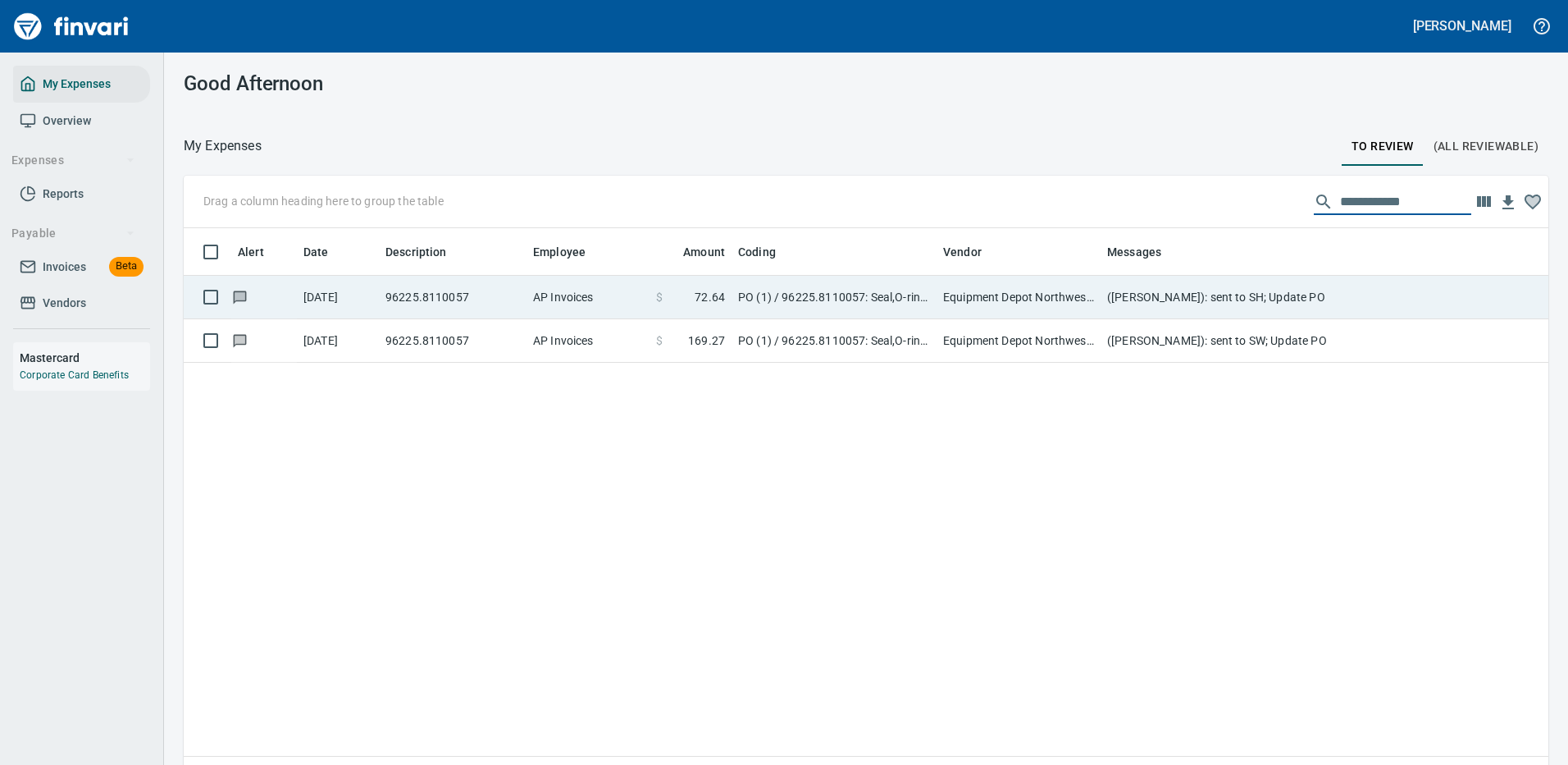
type input "**********"
click at [1078, 297] on td "Equipment Depot Northwest Inc (1-39255)" at bounding box center [1018, 297] width 164 height 44
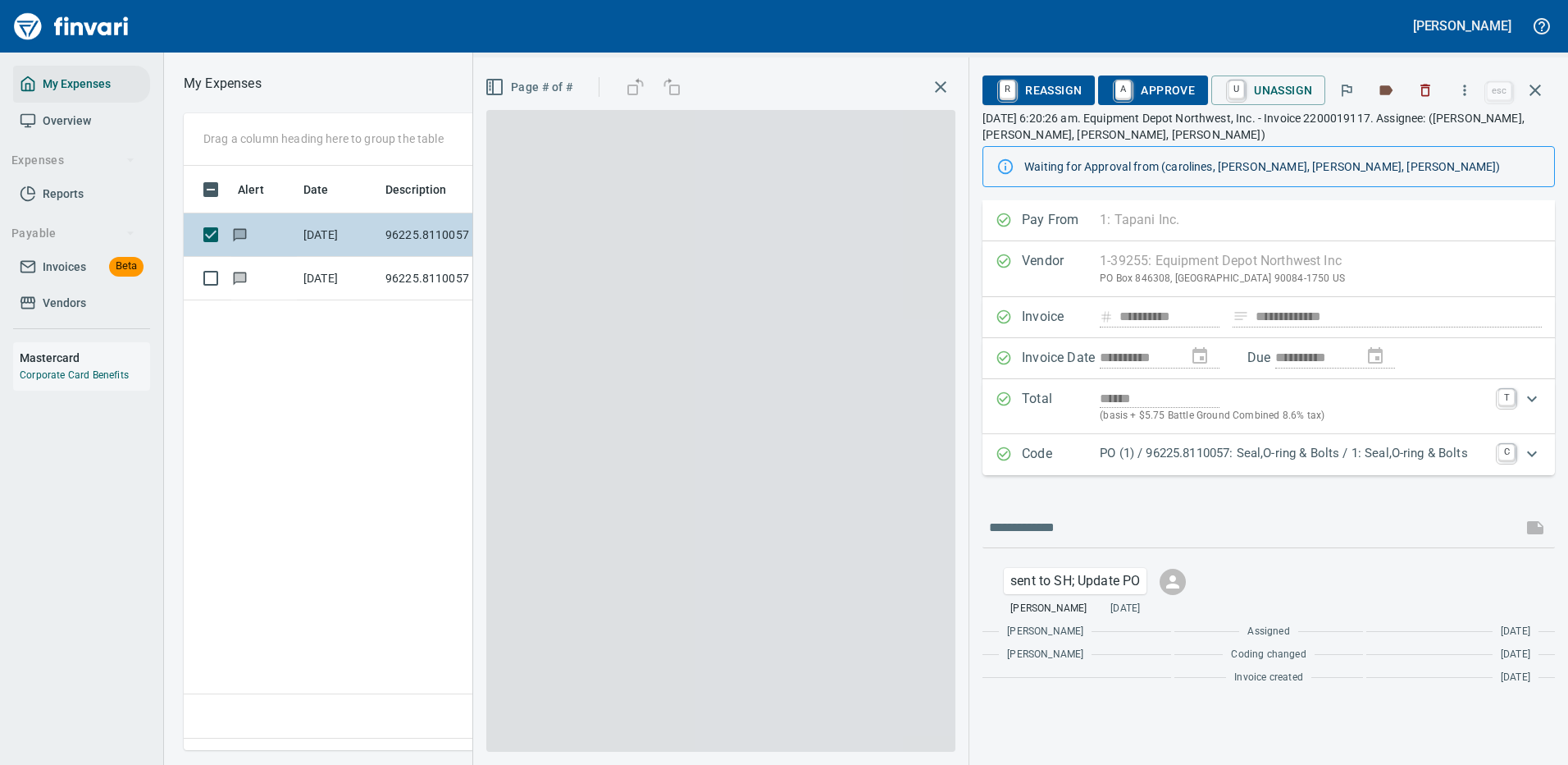
scroll to position [559, 943]
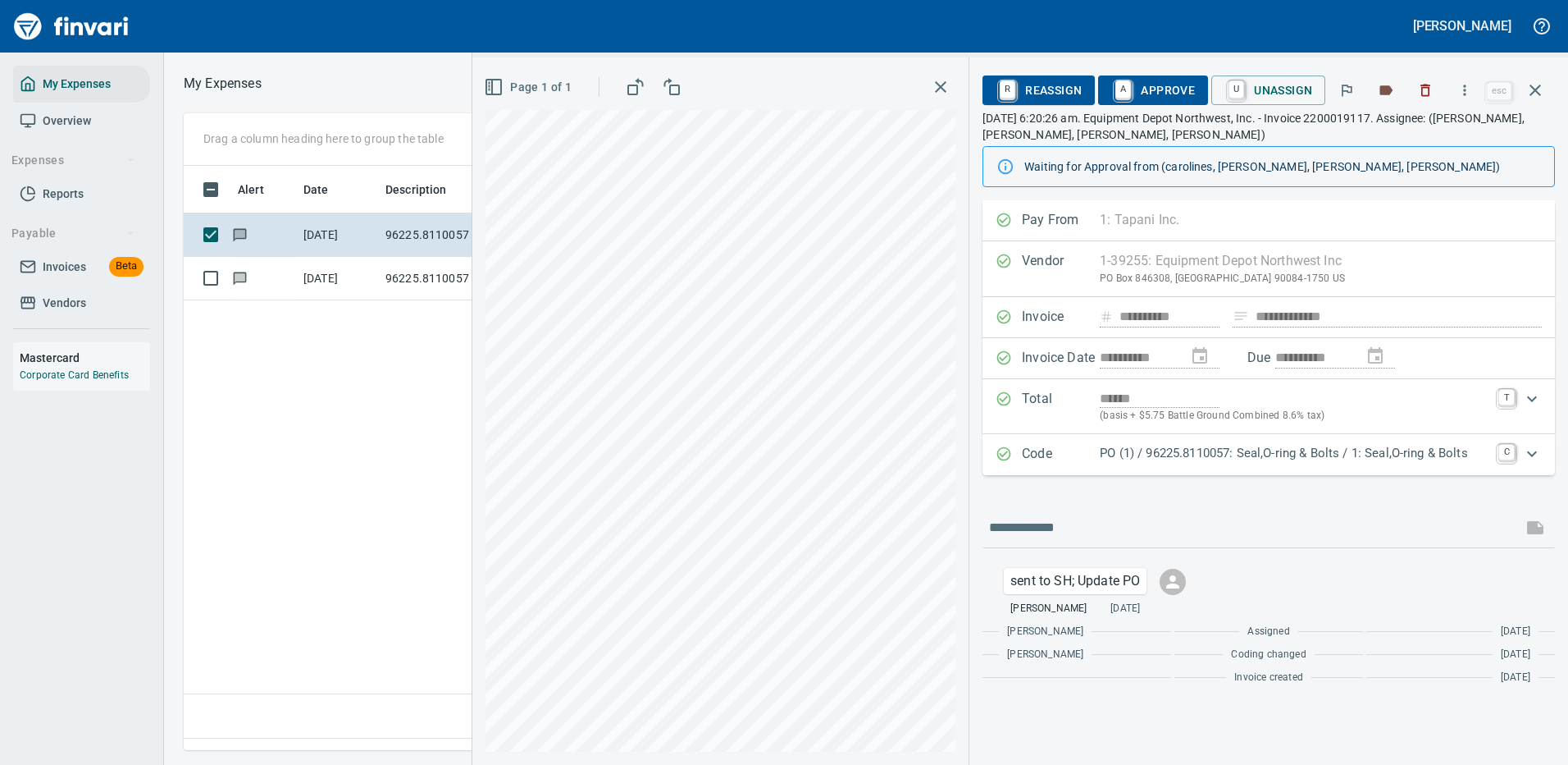
click at [1175, 454] on p "PO (1) / 96225.8110057: Seal,O-ring & Bolts / 1: Seal,O-ring & Bolts" at bounding box center [1294, 453] width 389 height 19
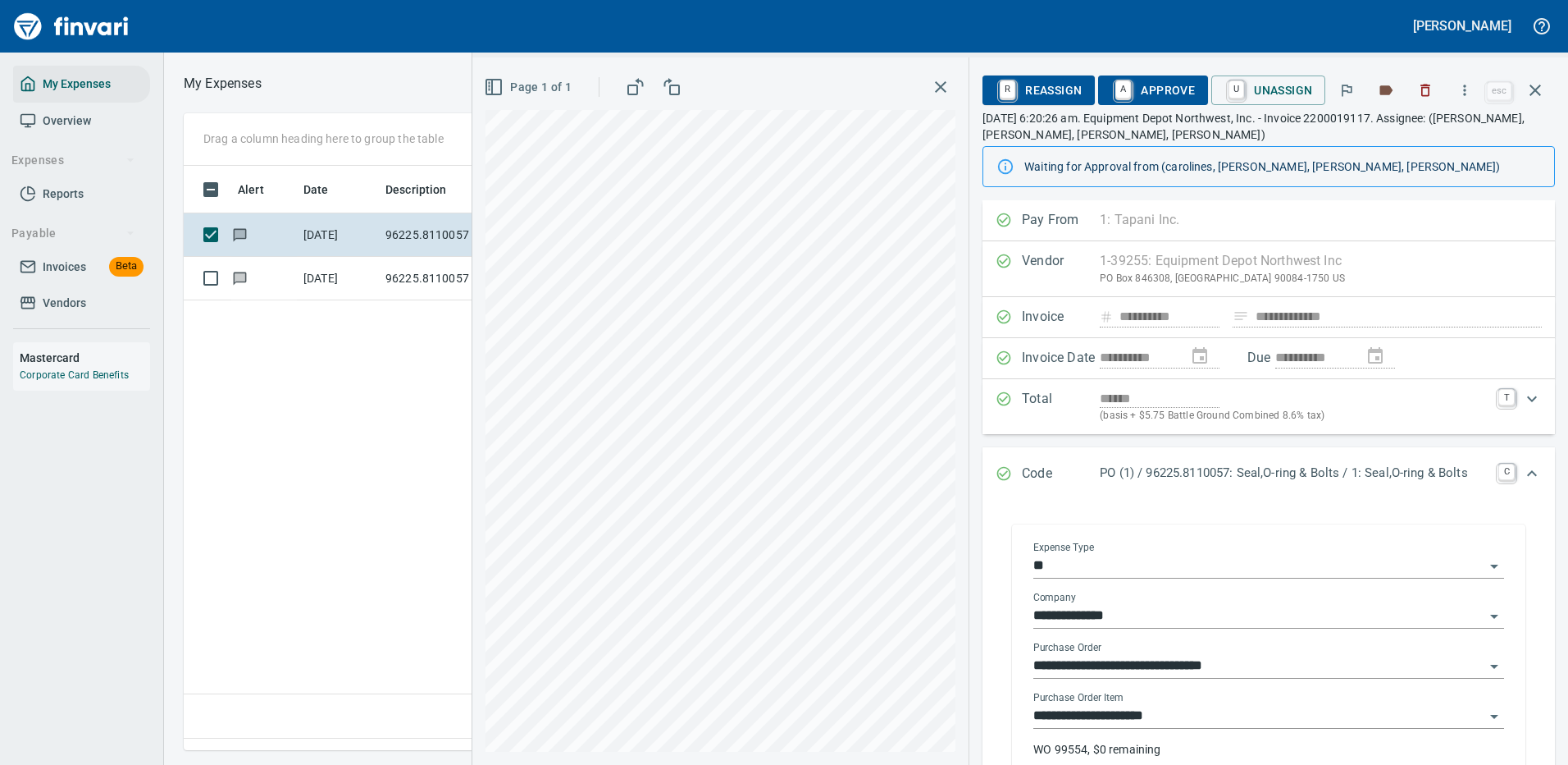
scroll to position [164, 0]
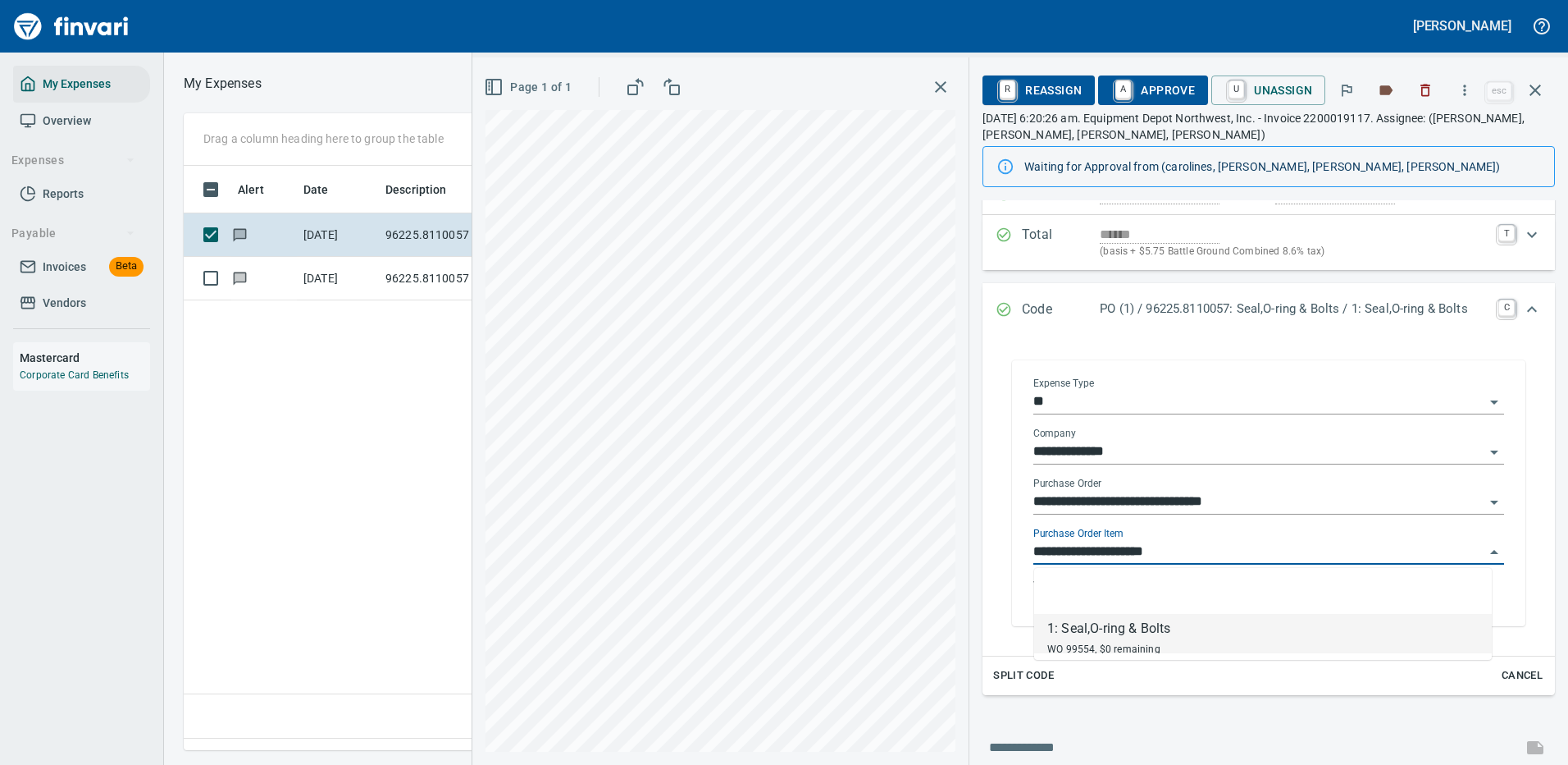
click at [1120, 553] on input "**********" at bounding box center [1259, 552] width 451 height 23
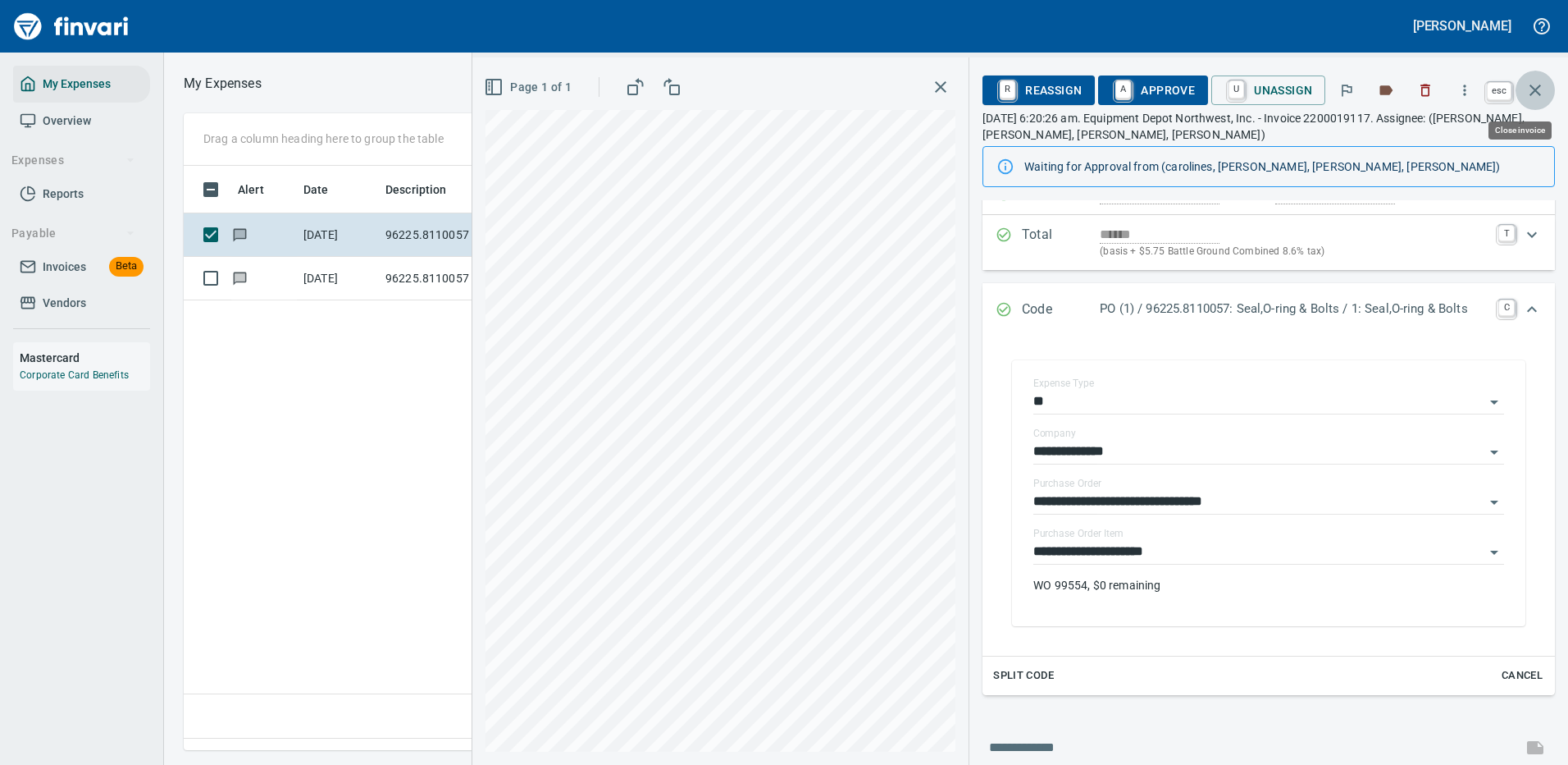
click at [1536, 91] on icon "button" at bounding box center [1535, 90] width 11 height 11
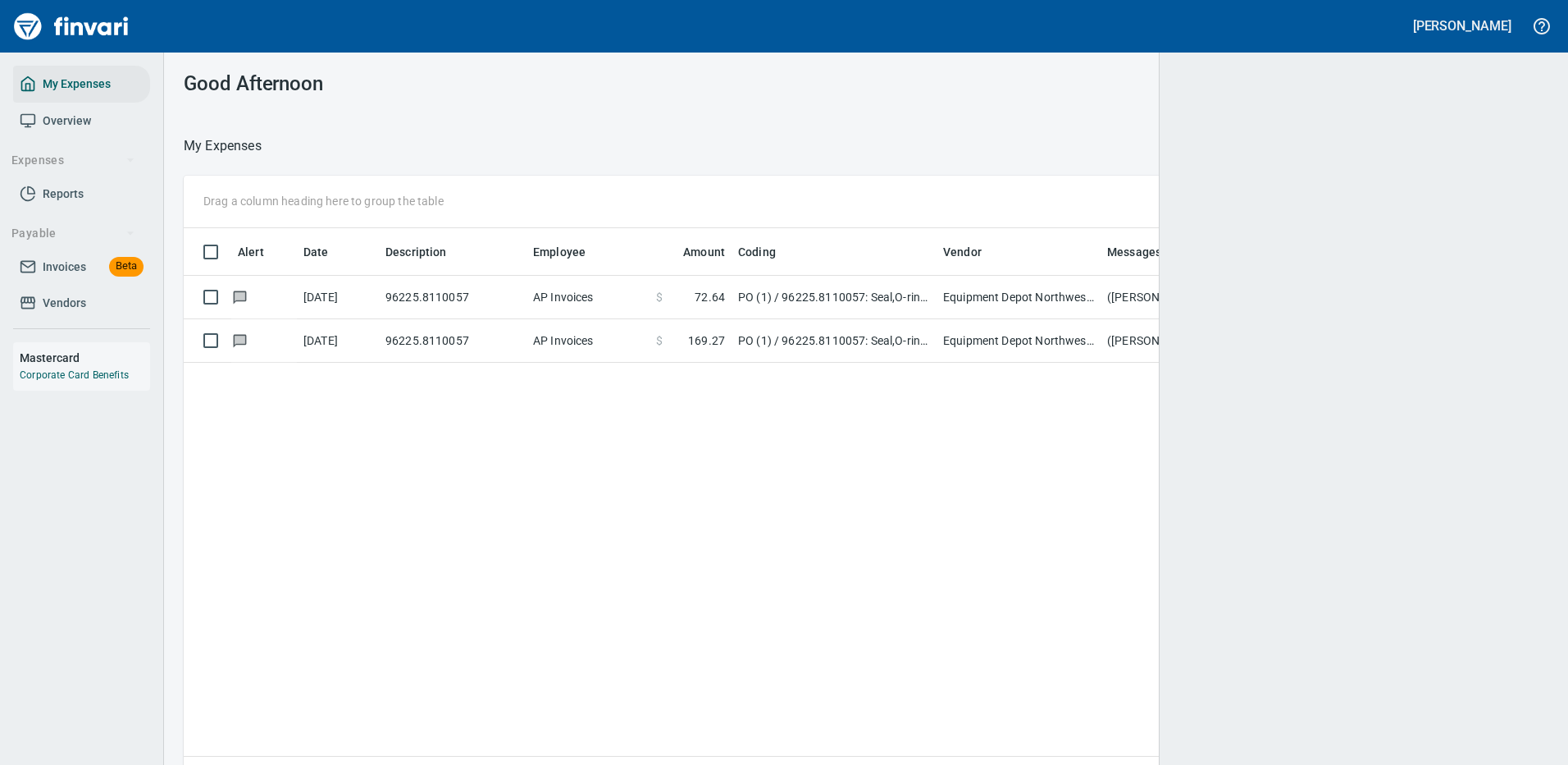
scroll to position [2, 2]
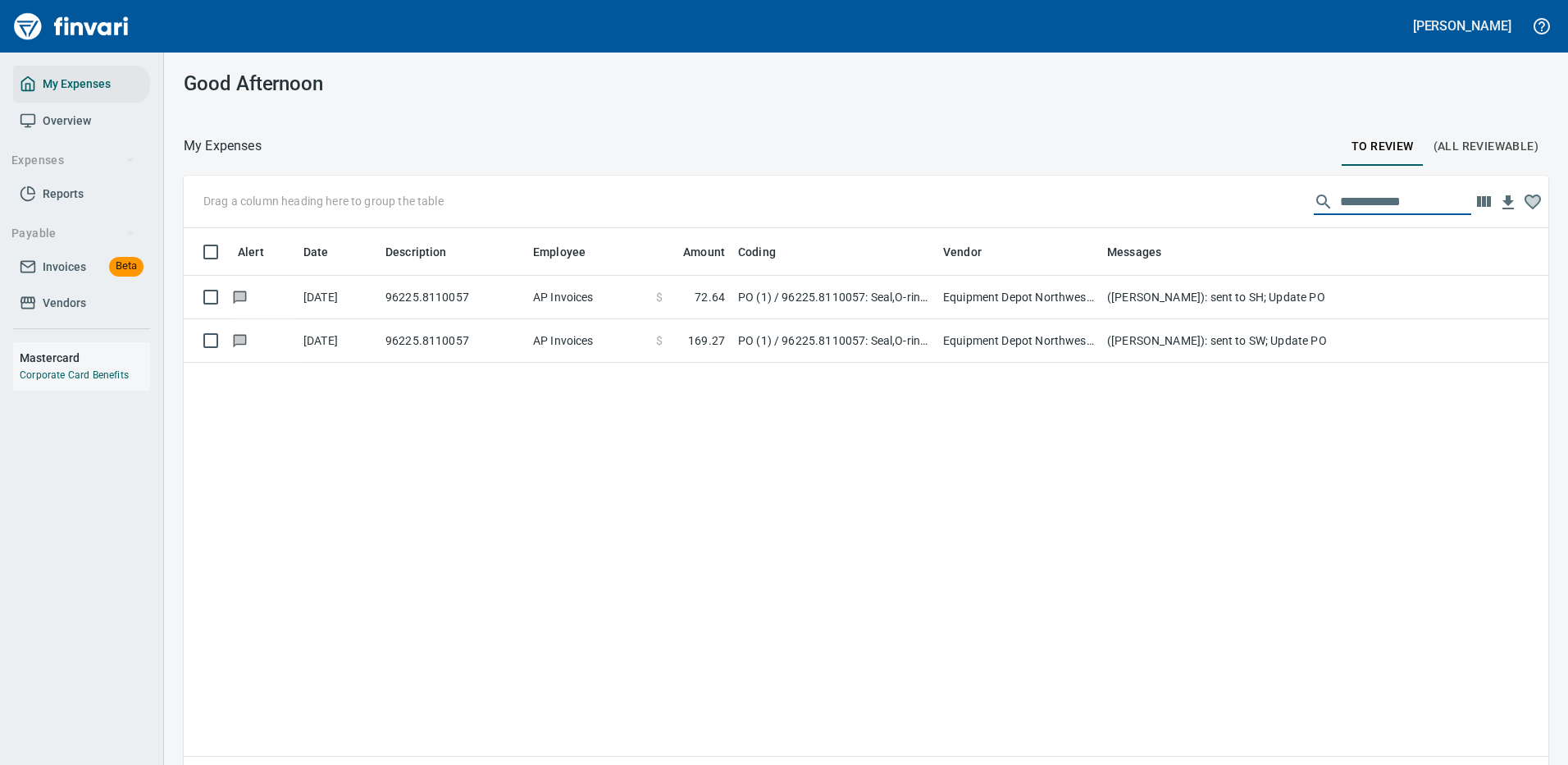
drag, startPoint x: 1425, startPoint y: 200, endPoint x: 1206, endPoint y: 212, distance: 219.3
click at [1211, 212] on div "**********" at bounding box center [866, 202] width 1365 height 52
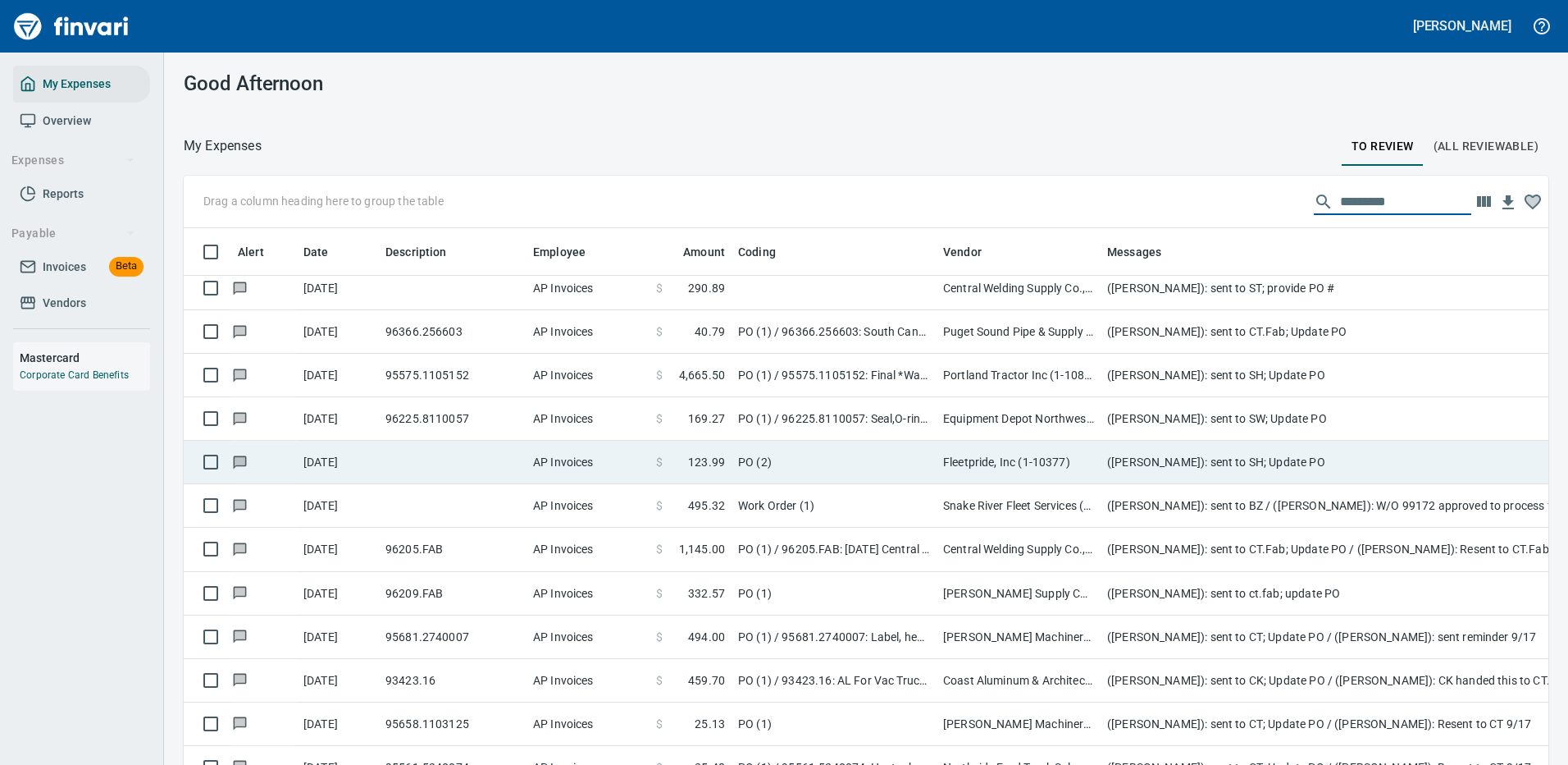
scroll to position [3015, 0]
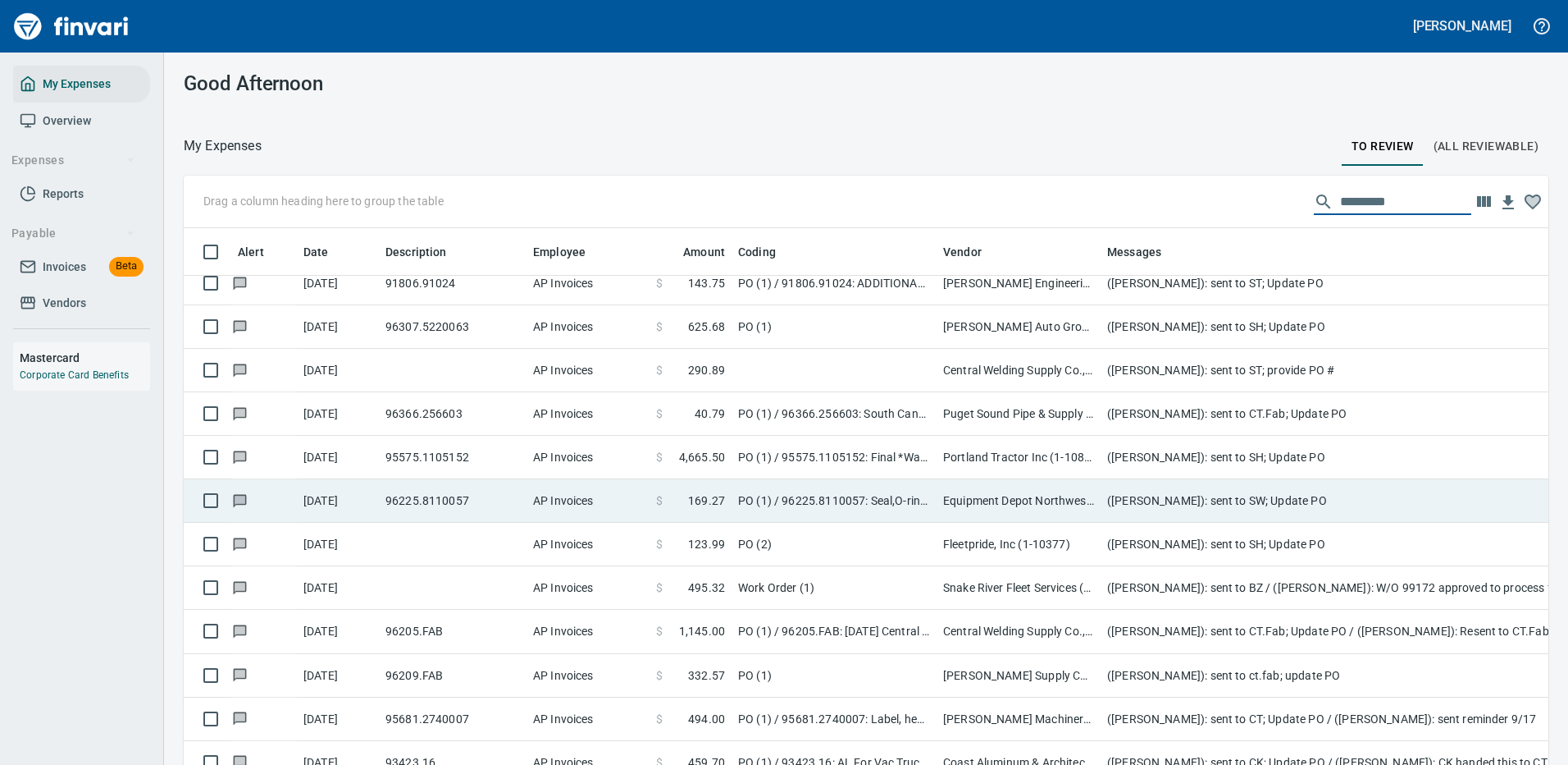
click at [1030, 452] on td "Portland Tractor Inc (1-10815)" at bounding box center [1018, 457] width 164 height 44
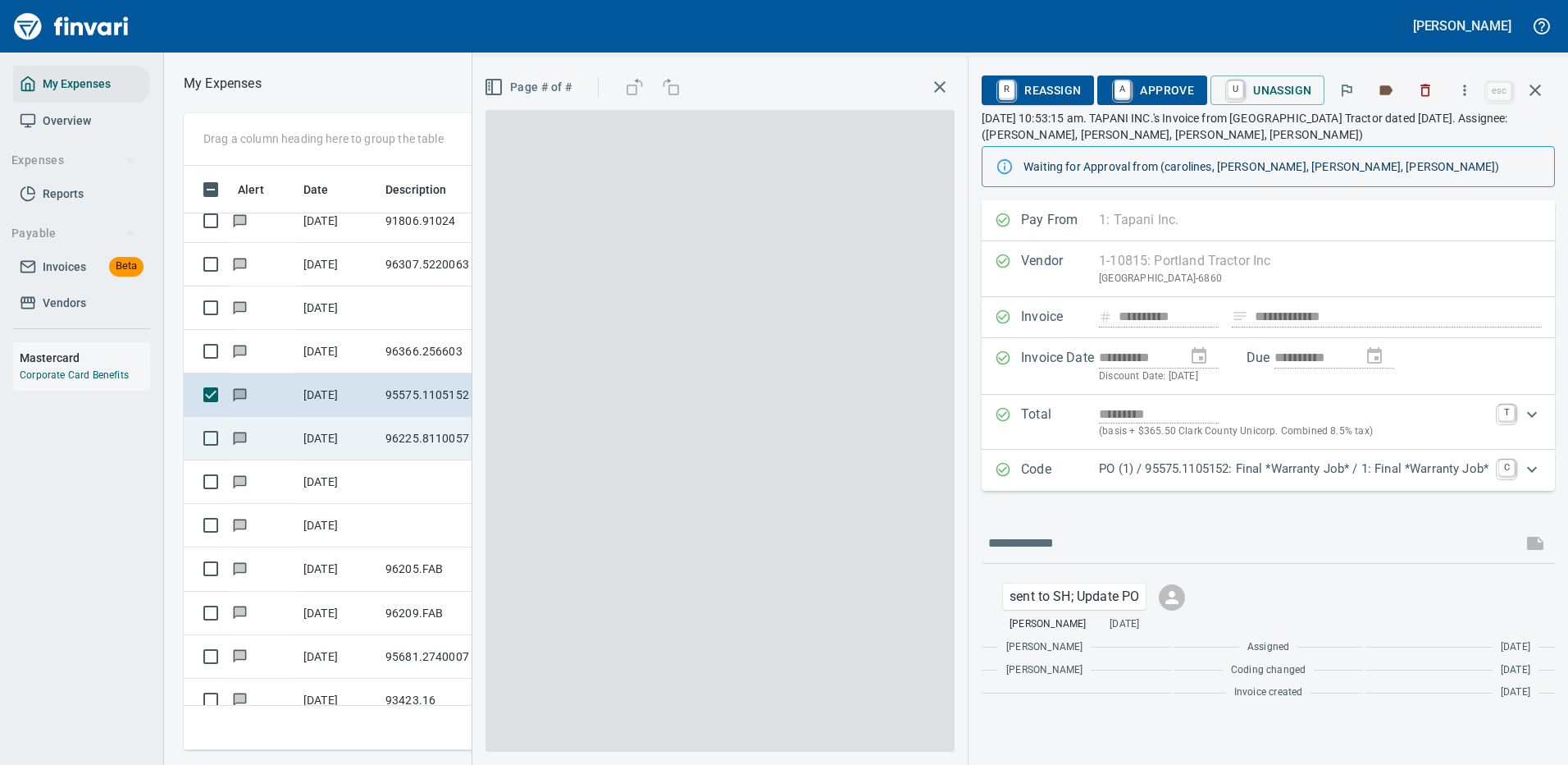
scroll to position [559, 930]
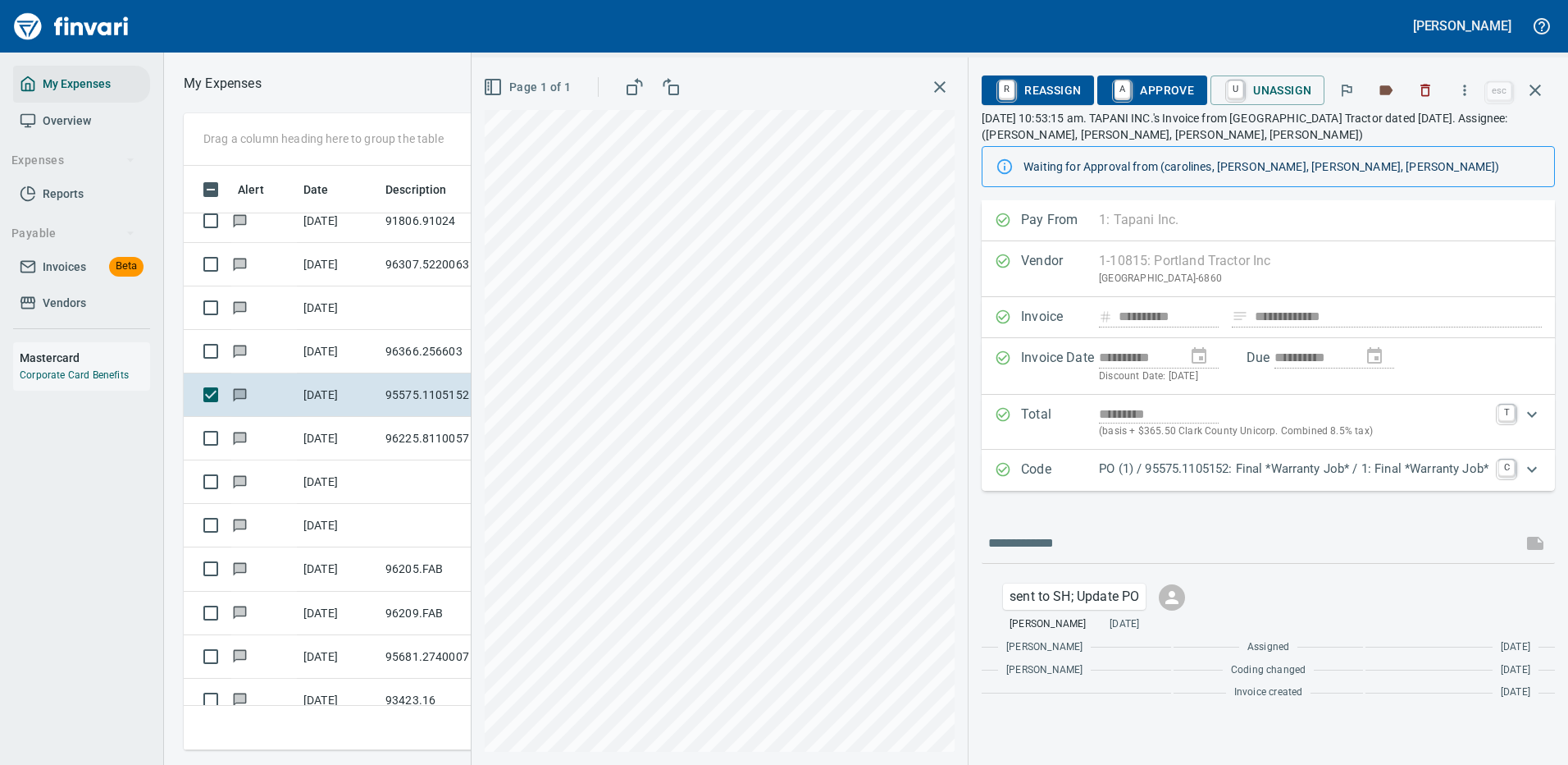
click at [1362, 462] on p "PO (1) / 95575.1105152: Final *Warranty Job* / 1: Final *Warranty Job*" at bounding box center [1294, 469] width 389 height 19
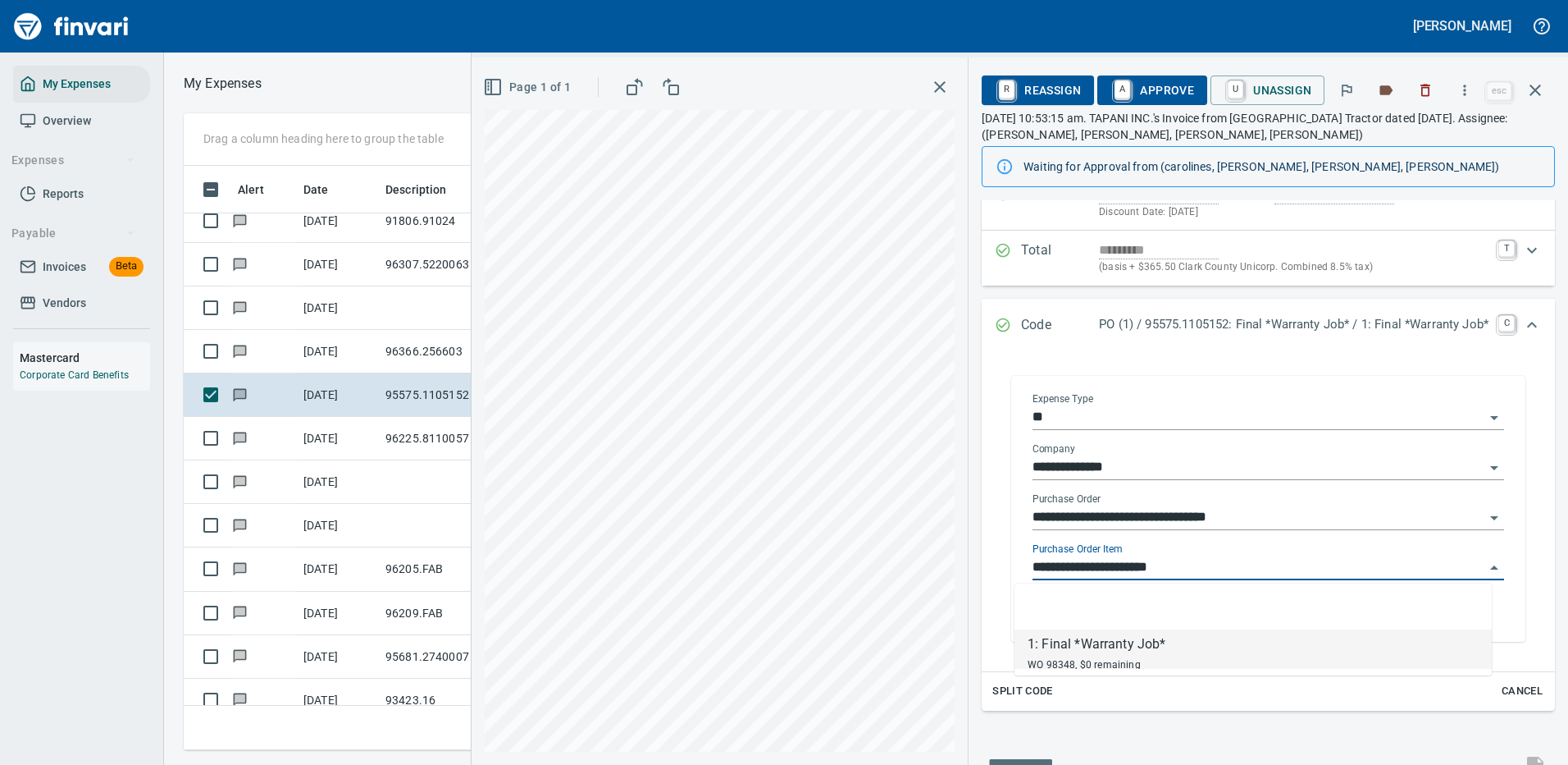
click at [1131, 565] on input "**********" at bounding box center [1258, 567] width 452 height 23
click at [1533, 86] on icon "button" at bounding box center [1535, 90] width 20 height 20
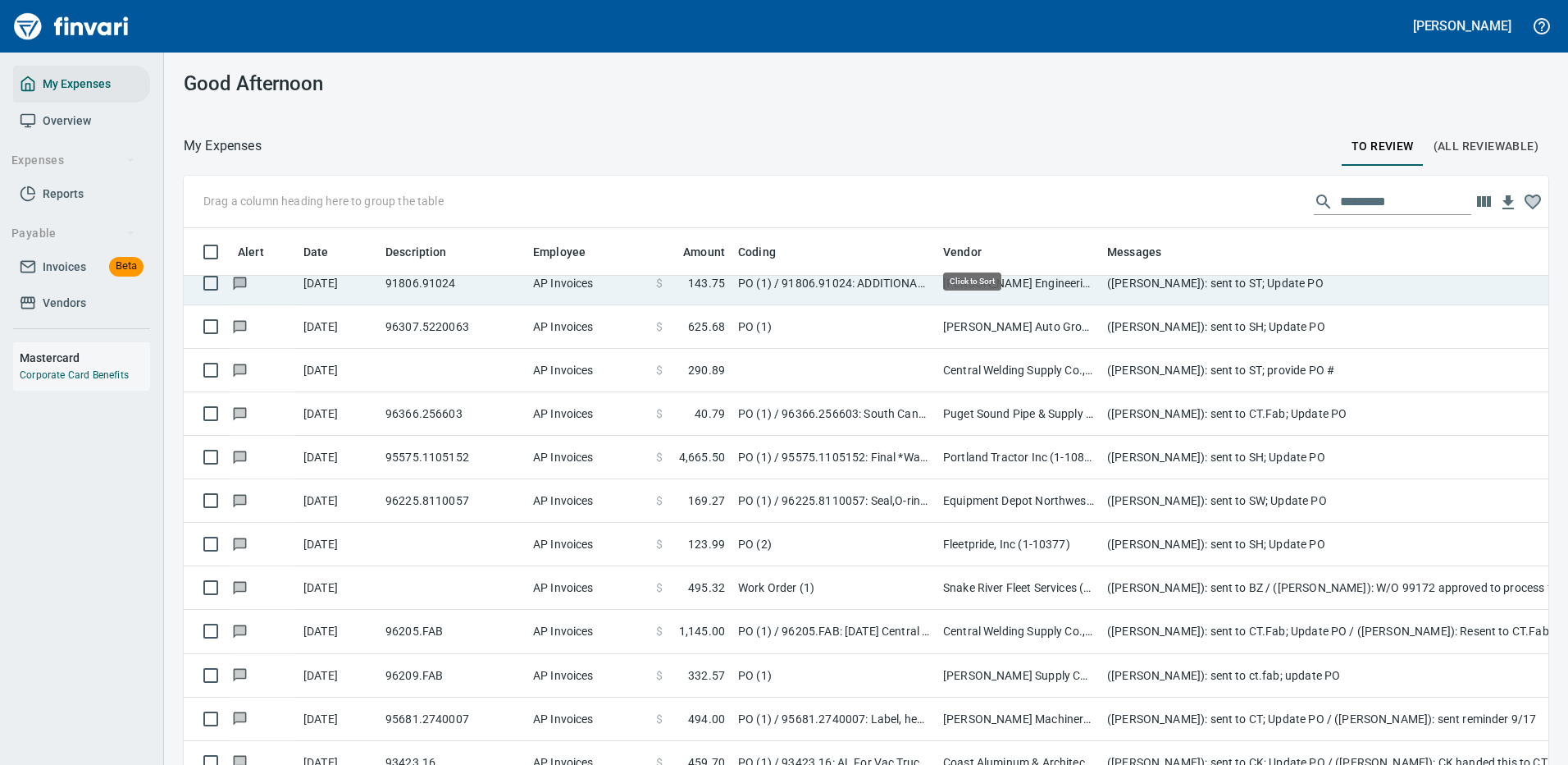
scroll to position [559, 1328]
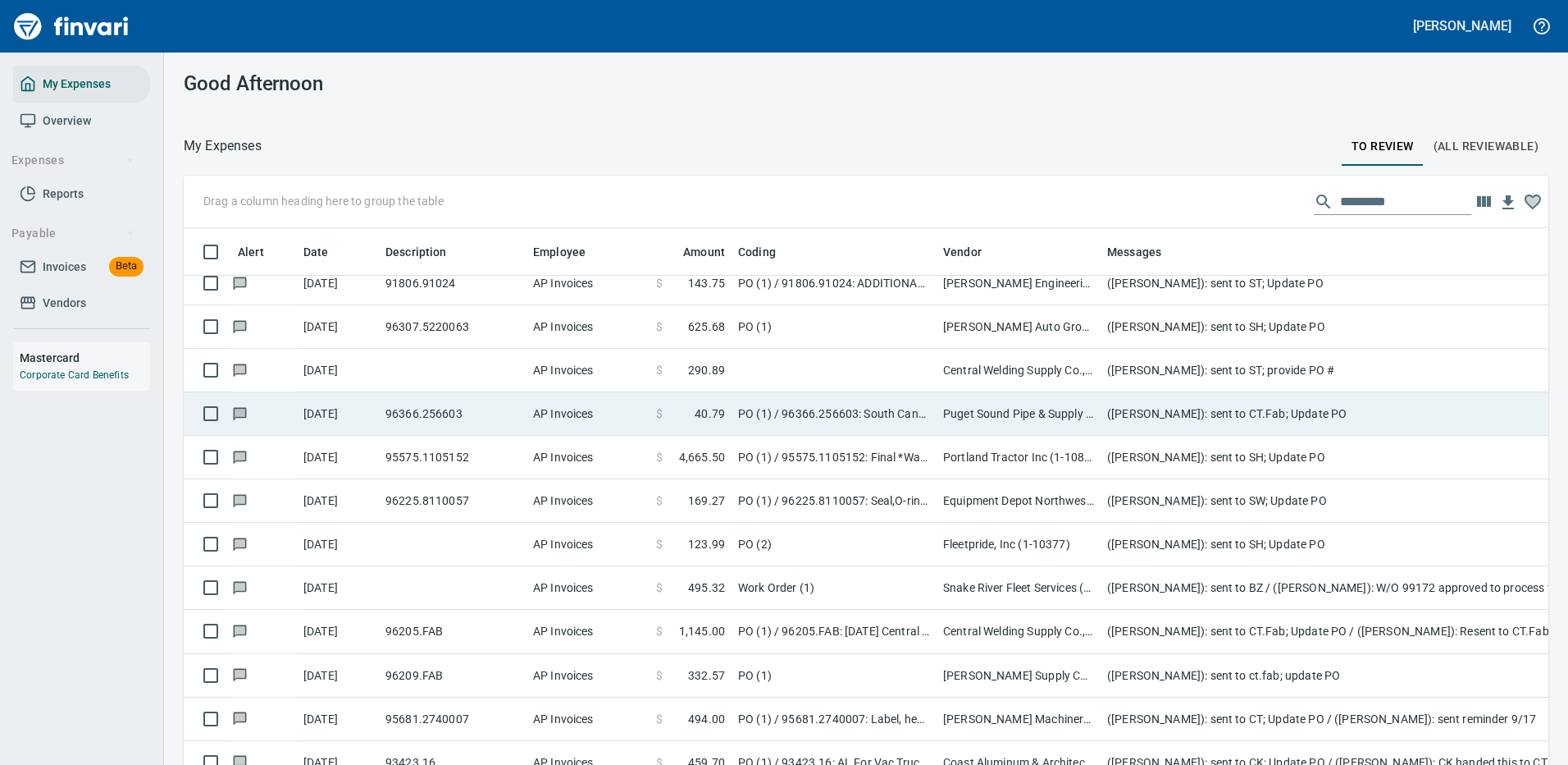
click at [1034, 406] on td "Puget Sound Pipe & Supply Co (1-22809)" at bounding box center [1018, 414] width 164 height 44
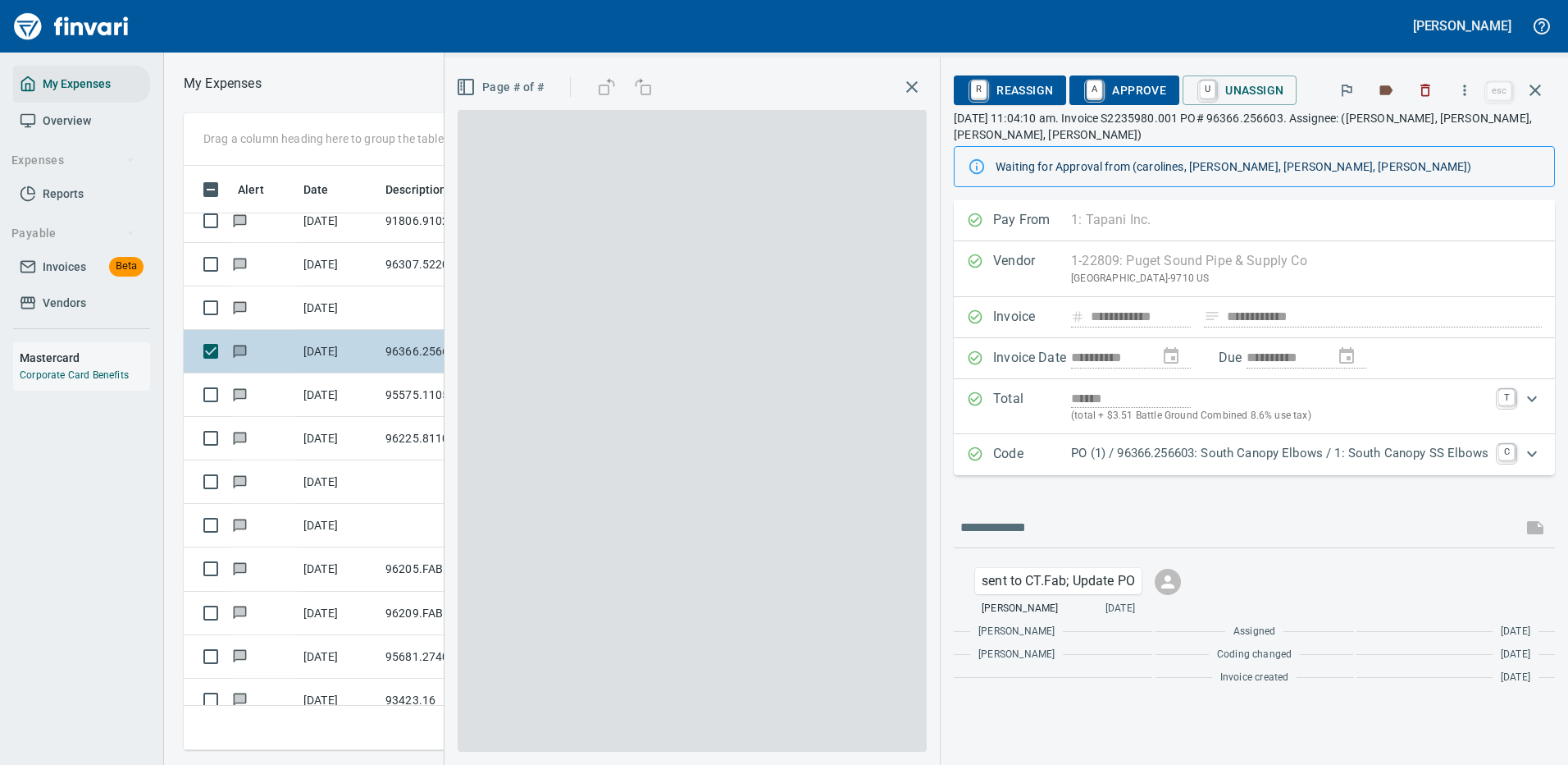
scroll to position [559, 930]
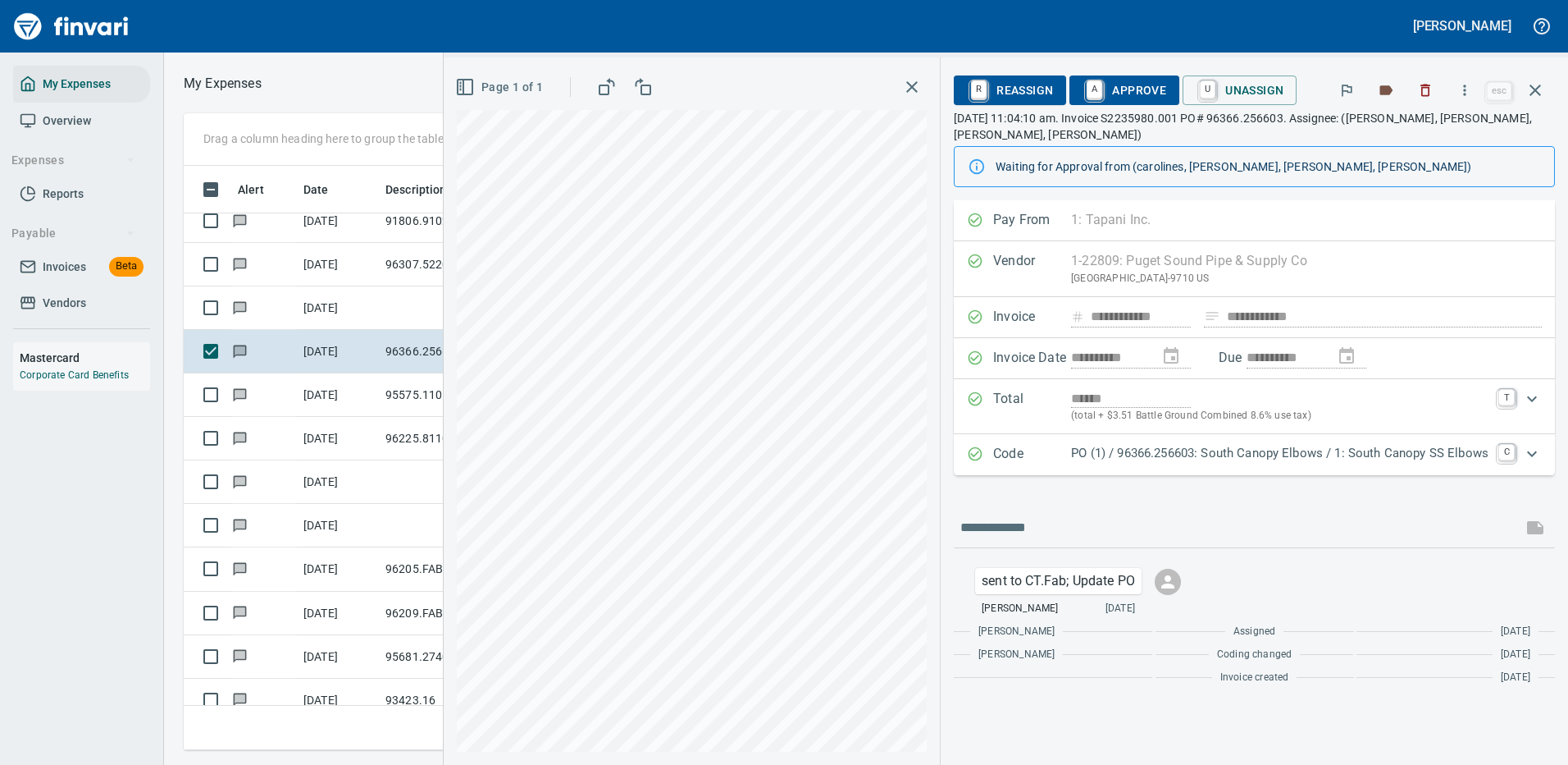
click at [1144, 449] on p "PO (1) / 96366.256603: South Canopy Elbows / 1: South Canopy SS Elbows" at bounding box center [1280, 453] width 417 height 19
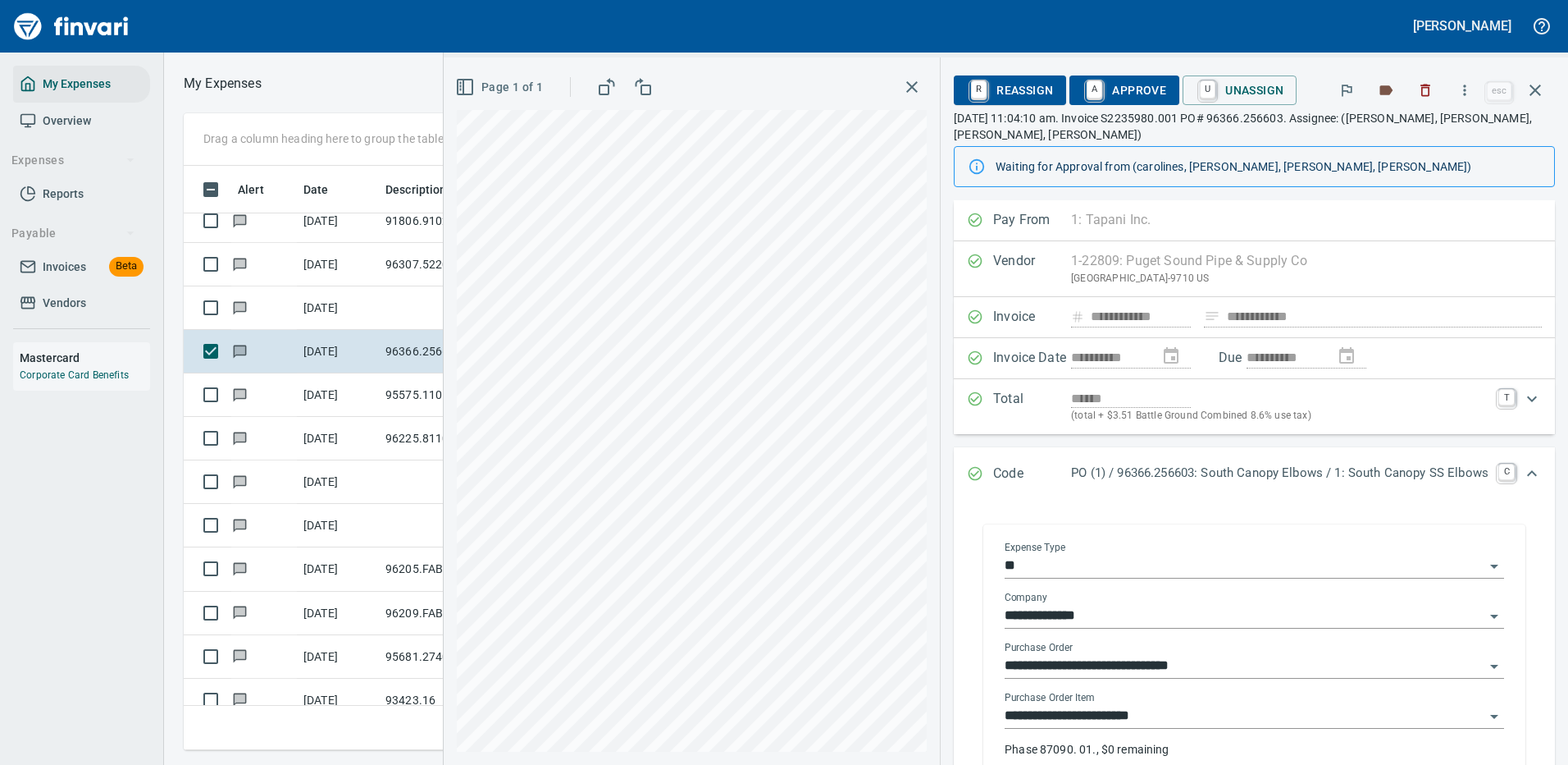
scroll to position [164, 0]
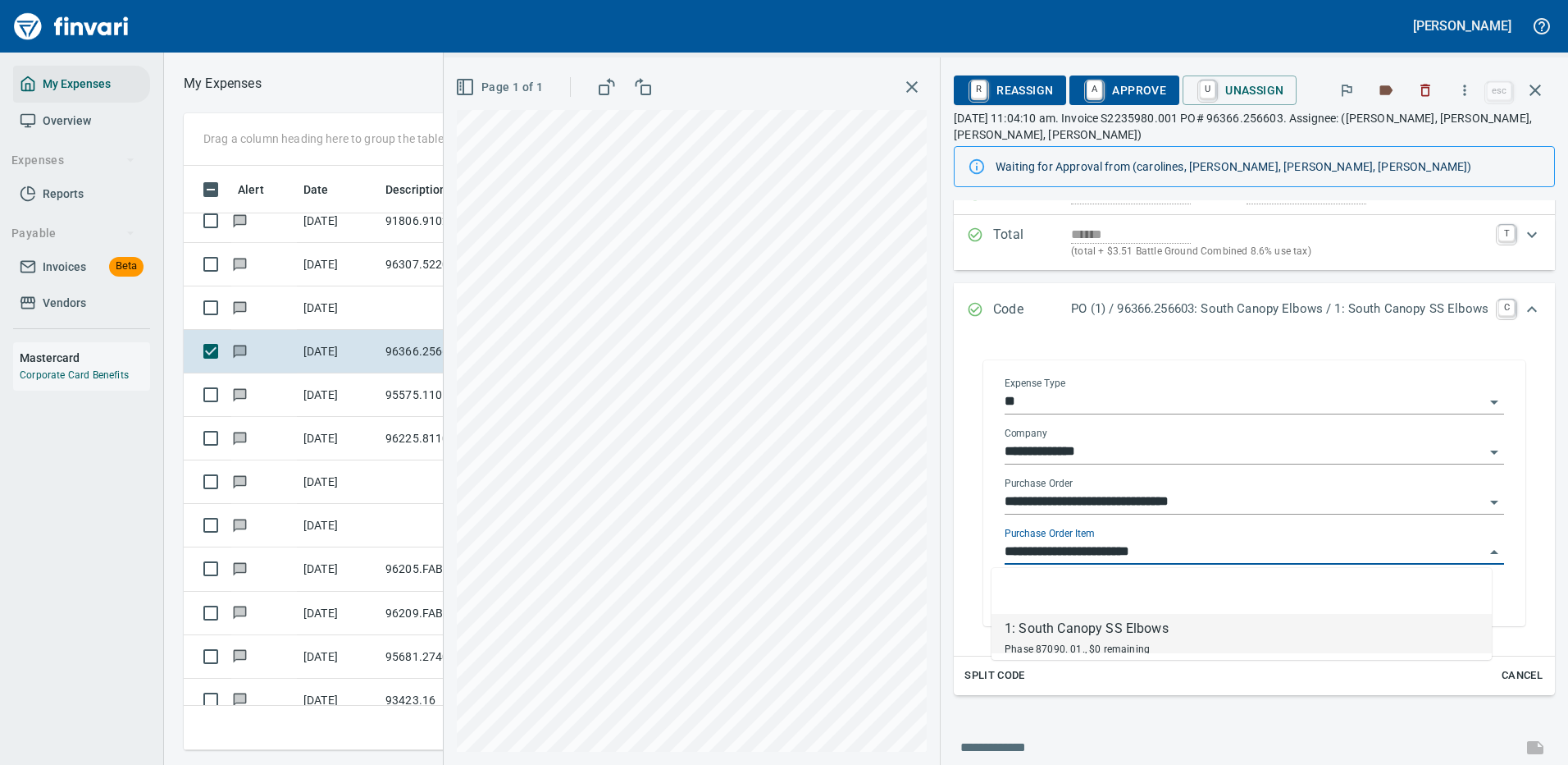
click at [1150, 548] on input "**********" at bounding box center [1244, 552] width 480 height 23
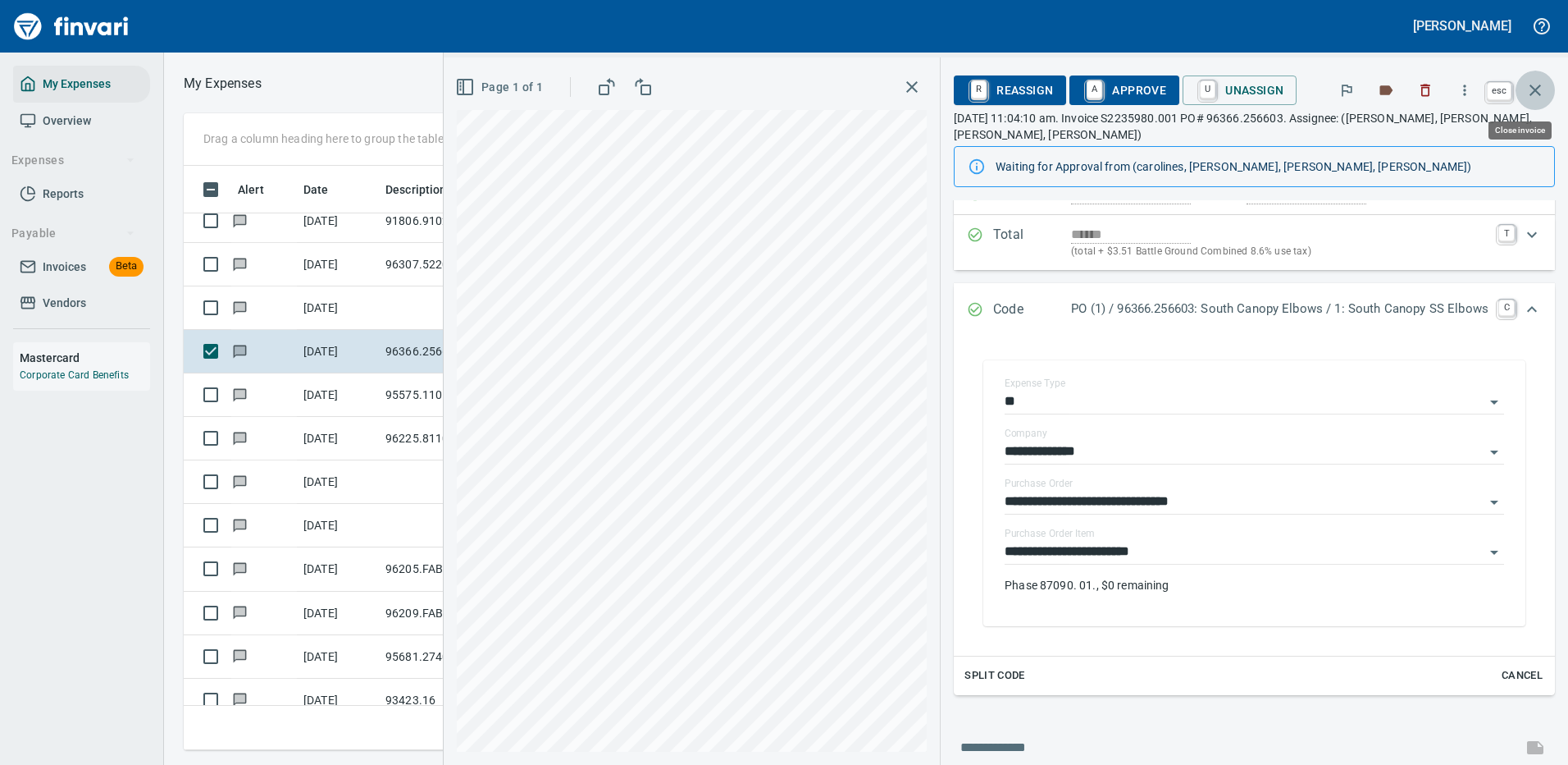
click at [1529, 85] on icon "button" at bounding box center [1535, 90] width 20 height 20
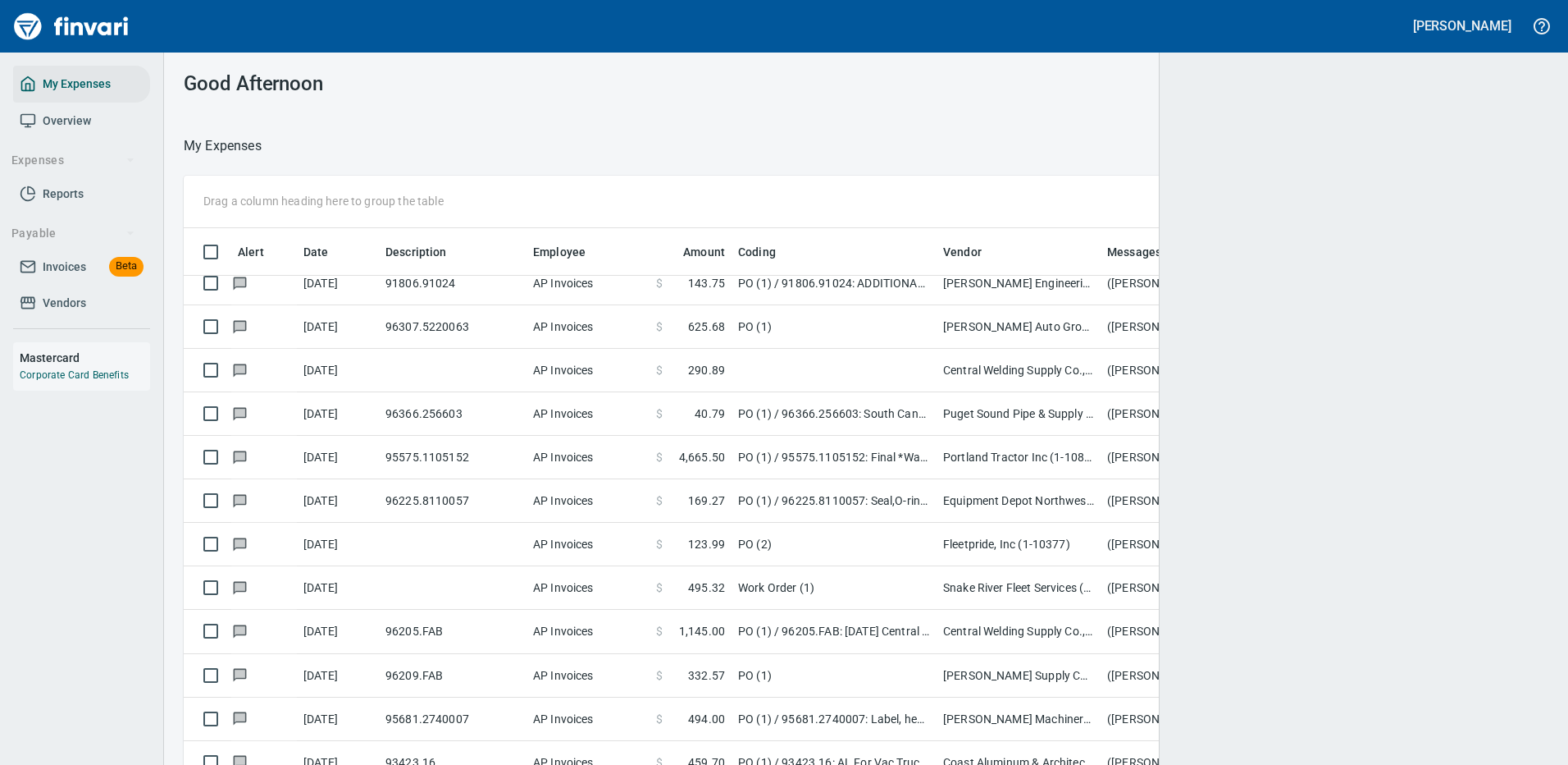
scroll to position [559, 1317]
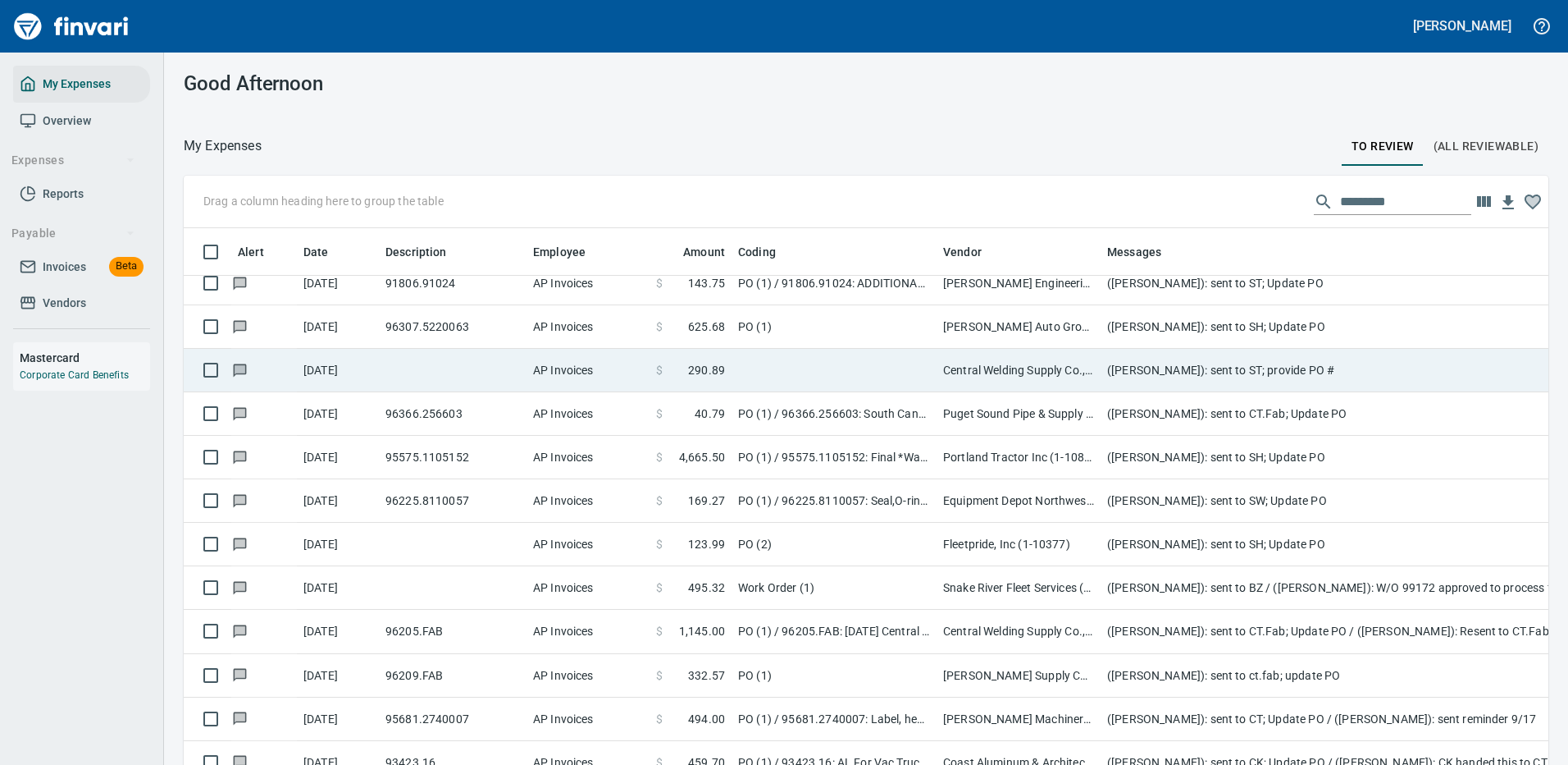
click at [1026, 364] on td "Central Welding Supply Co., Inc (1-23924)" at bounding box center [1018, 370] width 164 height 44
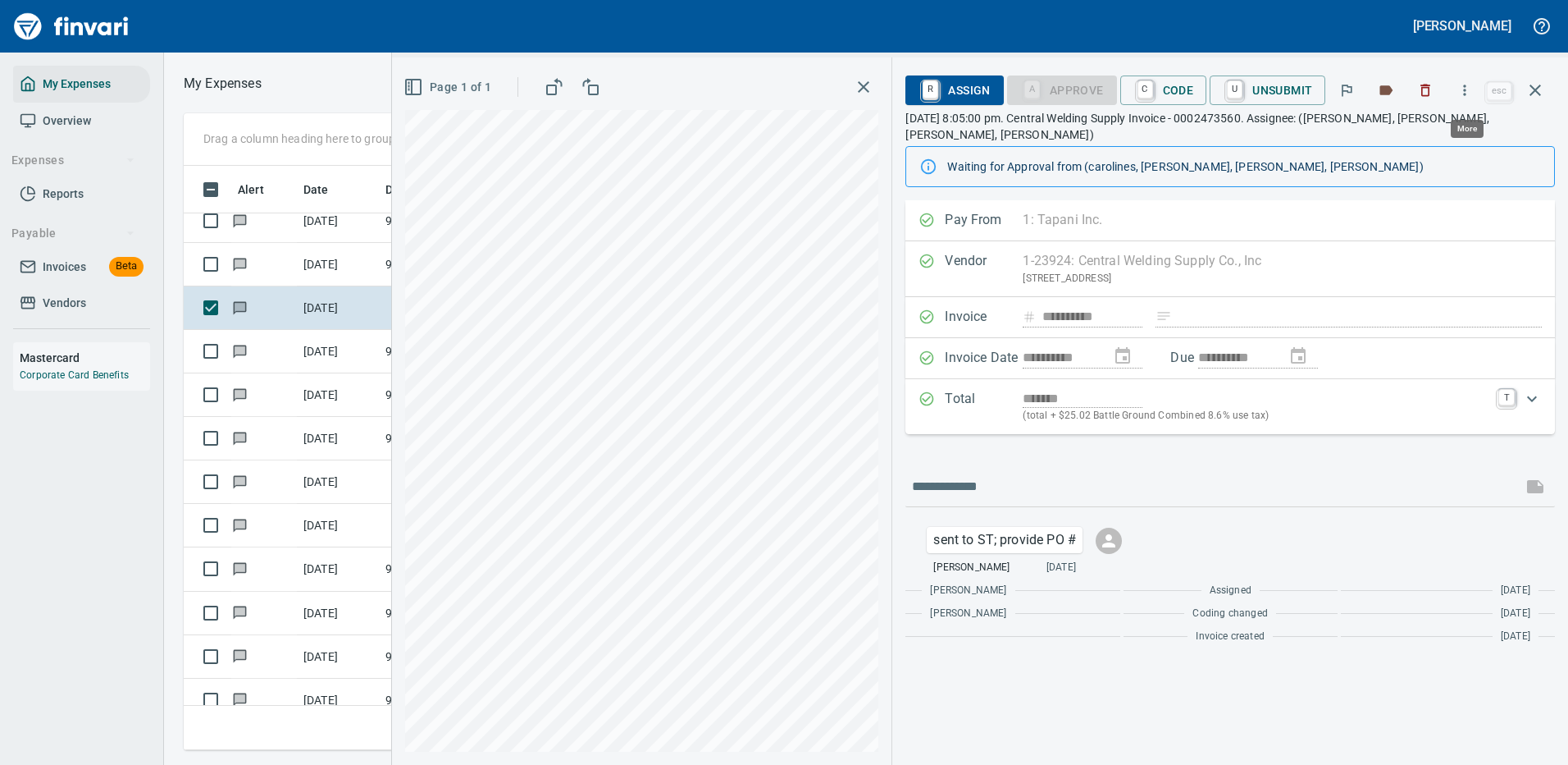
scroll to position [559, 930]
click at [1535, 83] on icon "button" at bounding box center [1535, 90] width 20 height 20
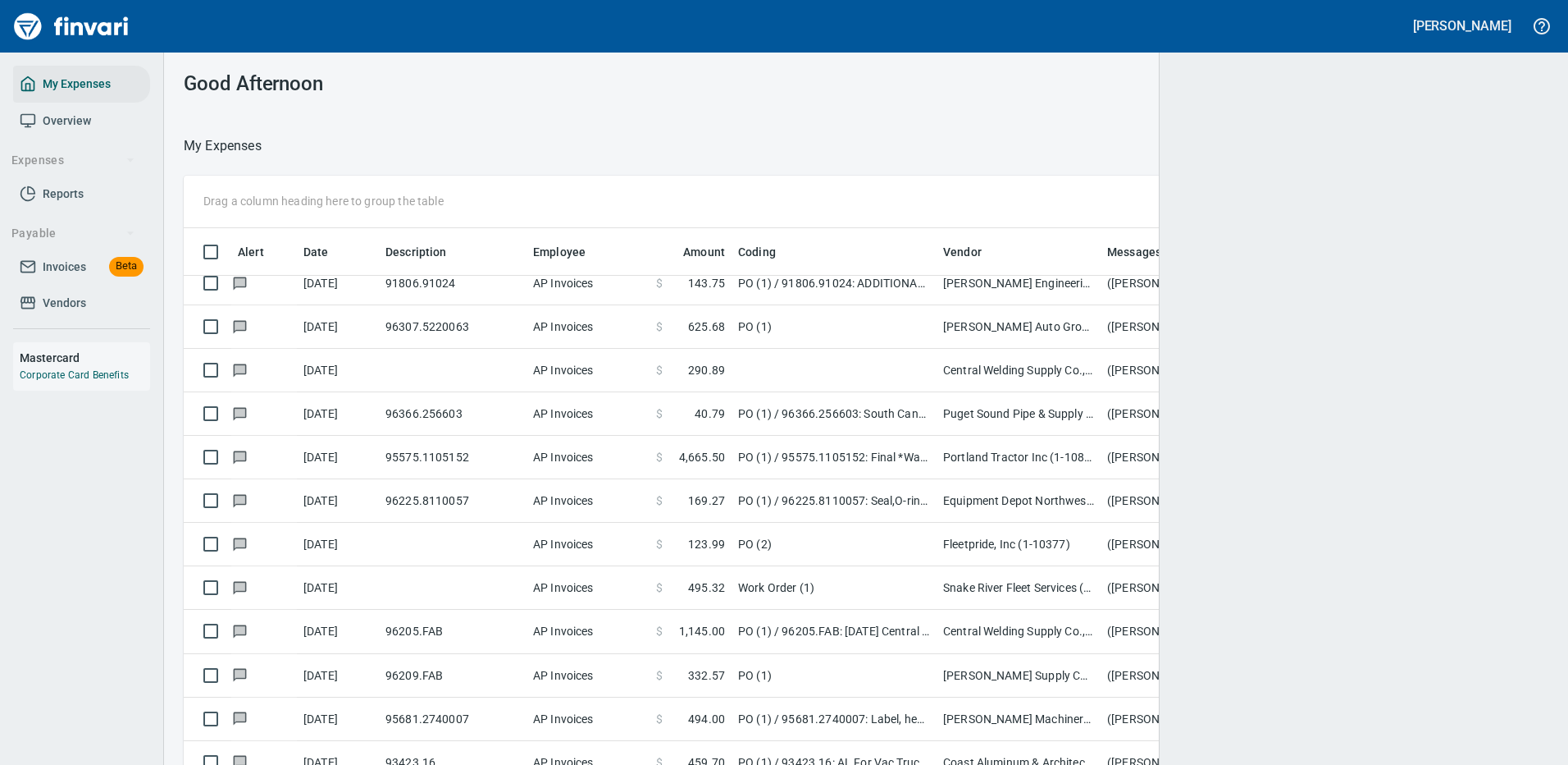
scroll to position [2, 2]
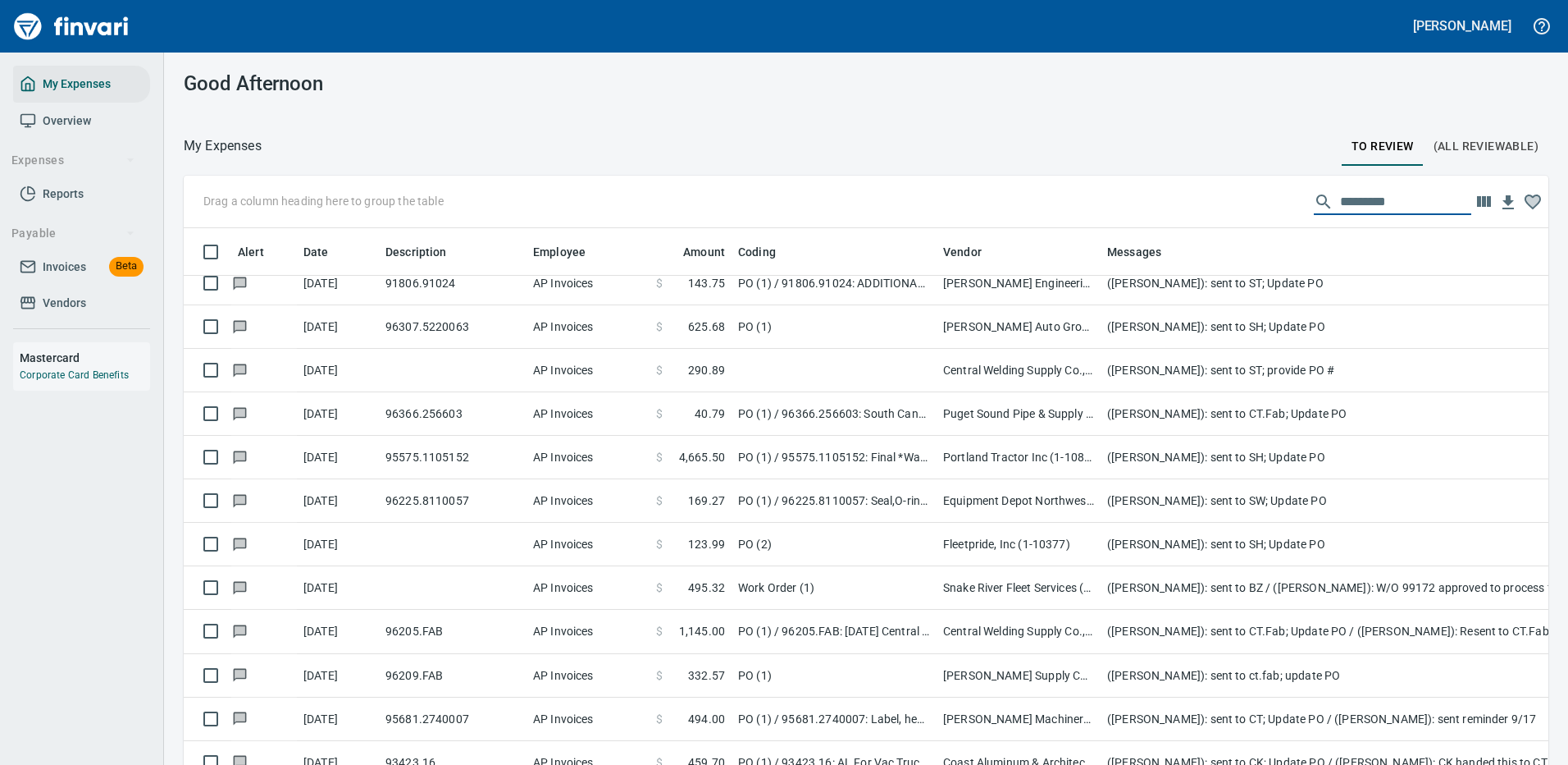
click at [1373, 197] on input "text" at bounding box center [1406, 202] width 132 height 26
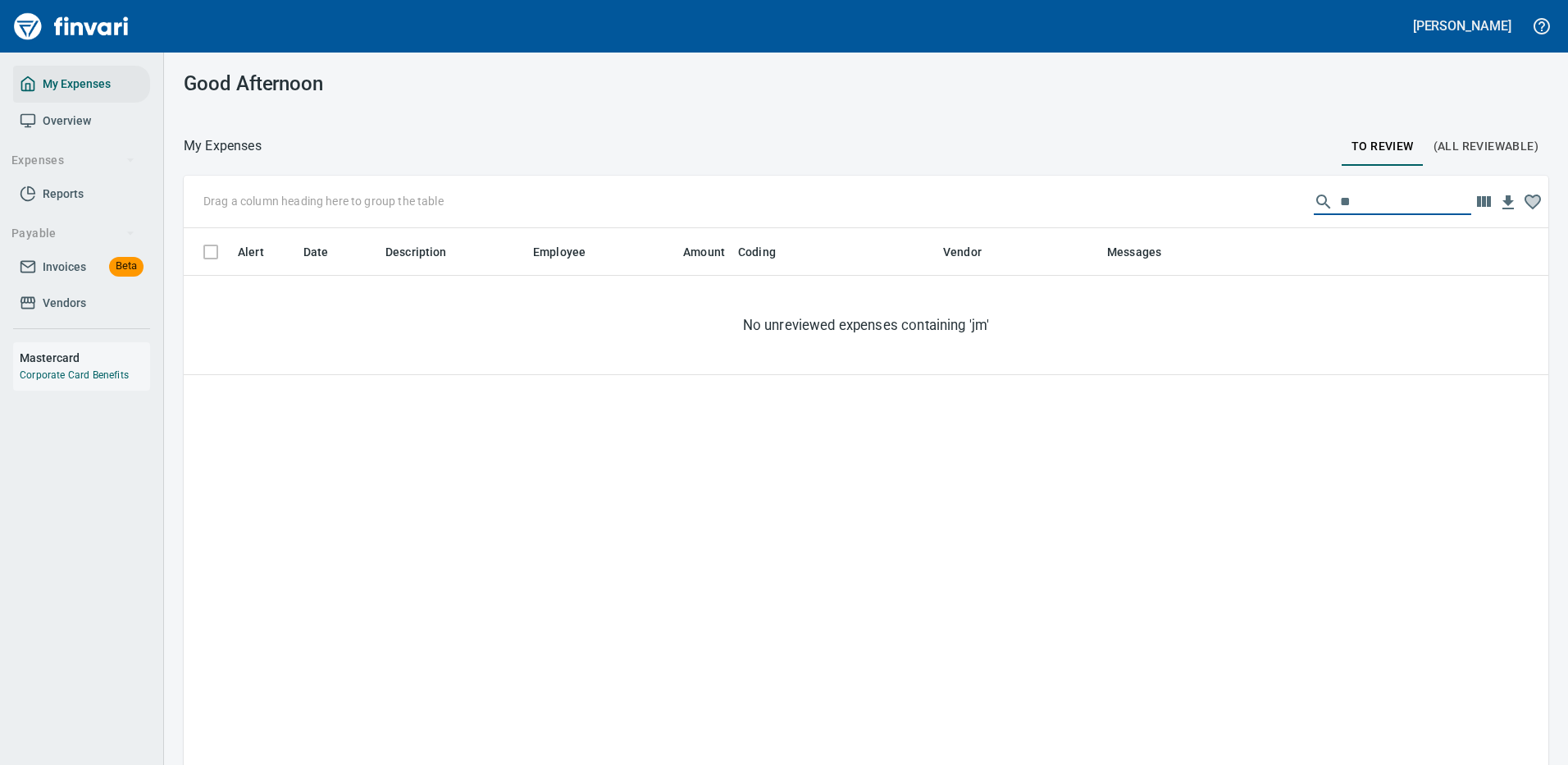
type input "*"
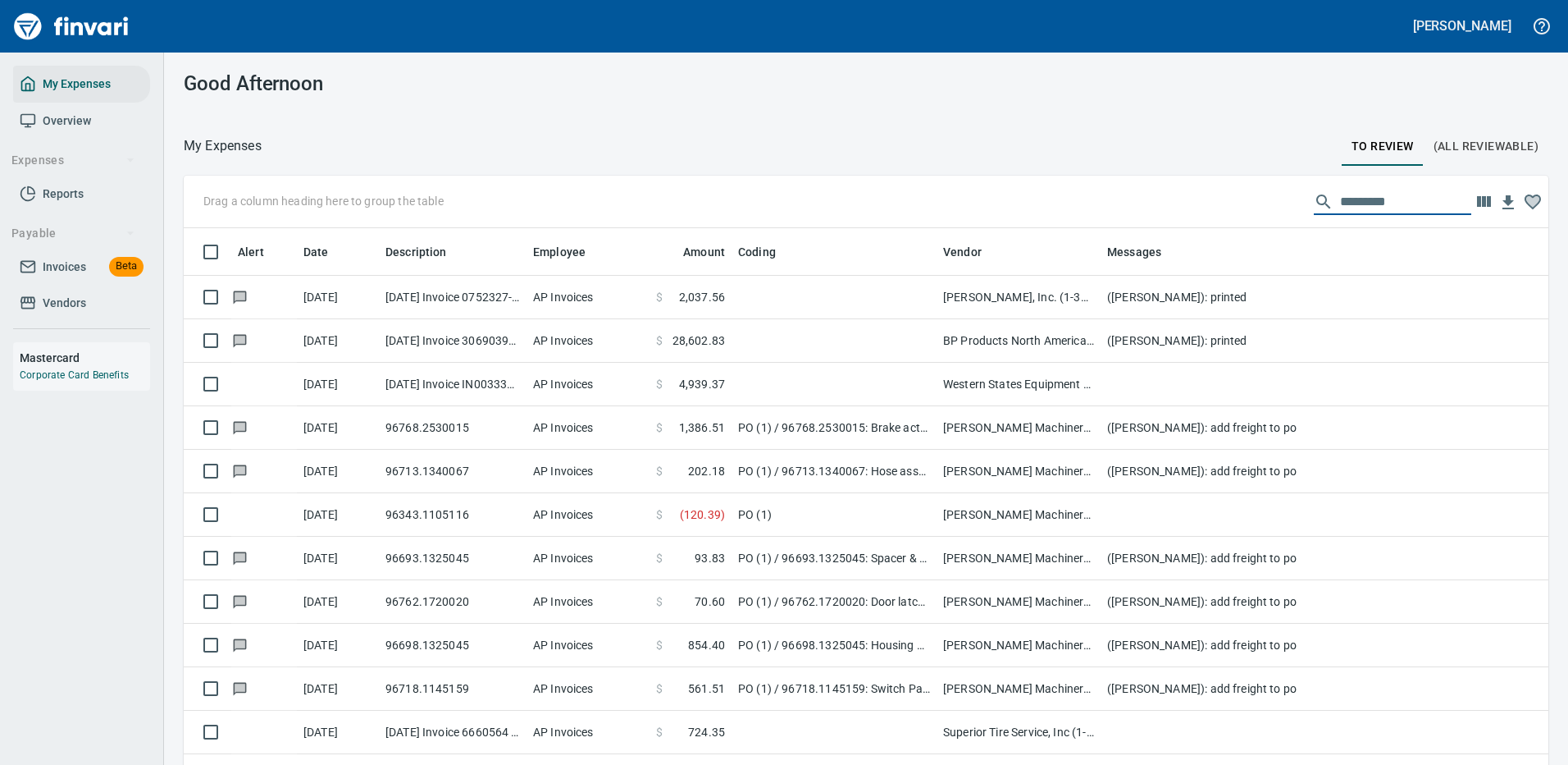
scroll to position [559, 1328]
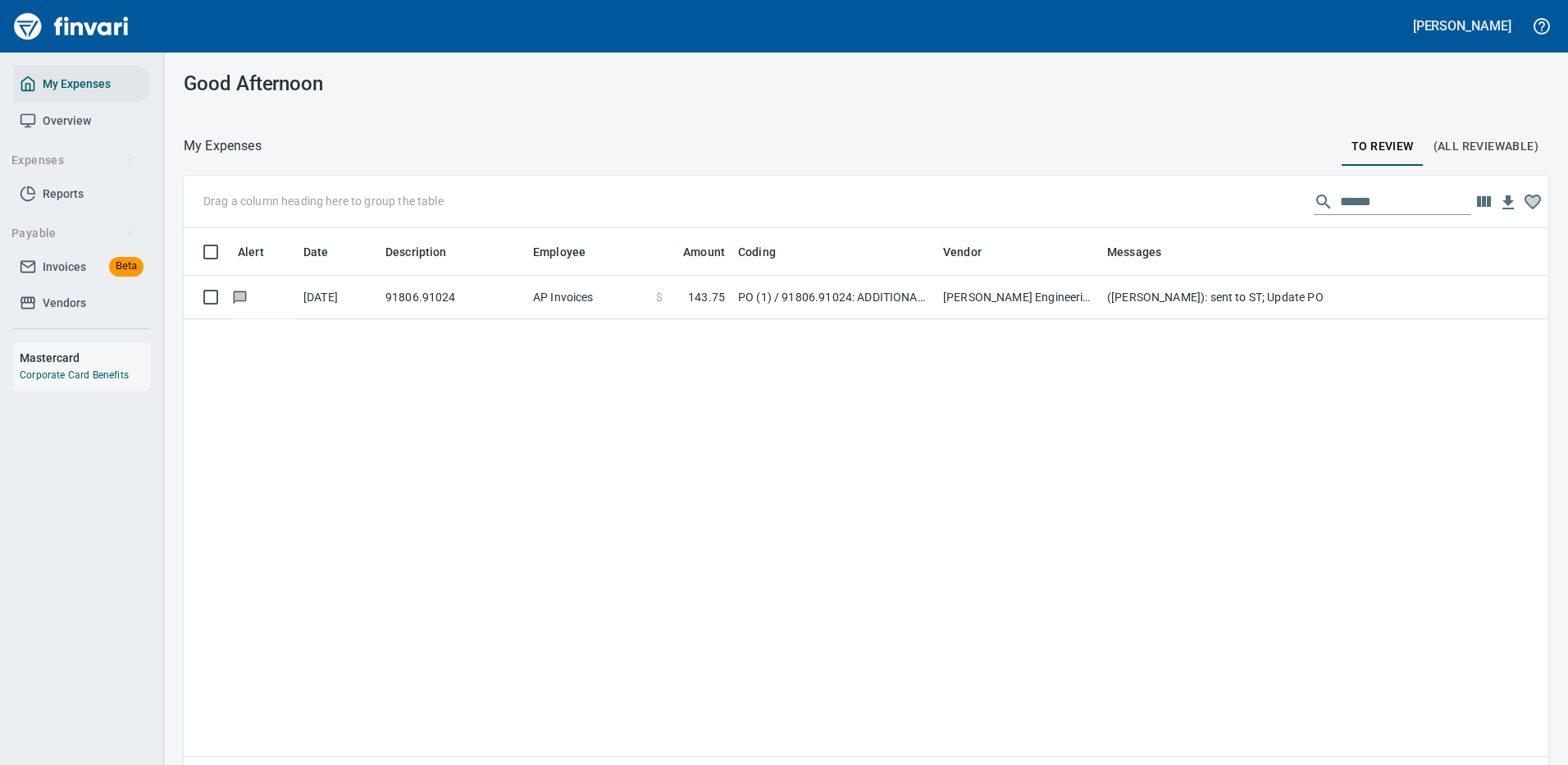
click at [983, 298] on td "[PERSON_NAME] Engineering Inc (1-10503)" at bounding box center [1018, 297] width 164 height 44
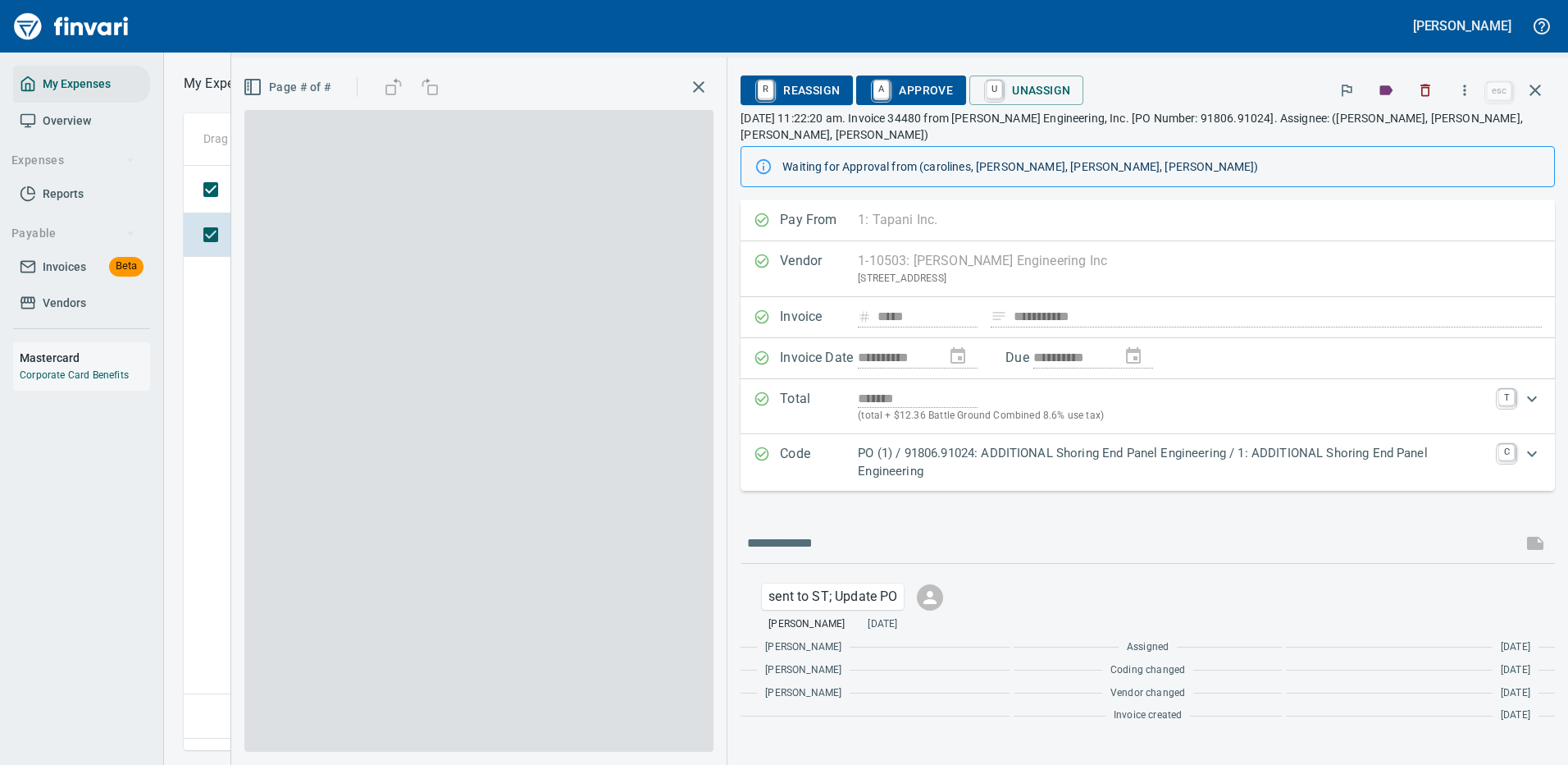
scroll to position [559, 943]
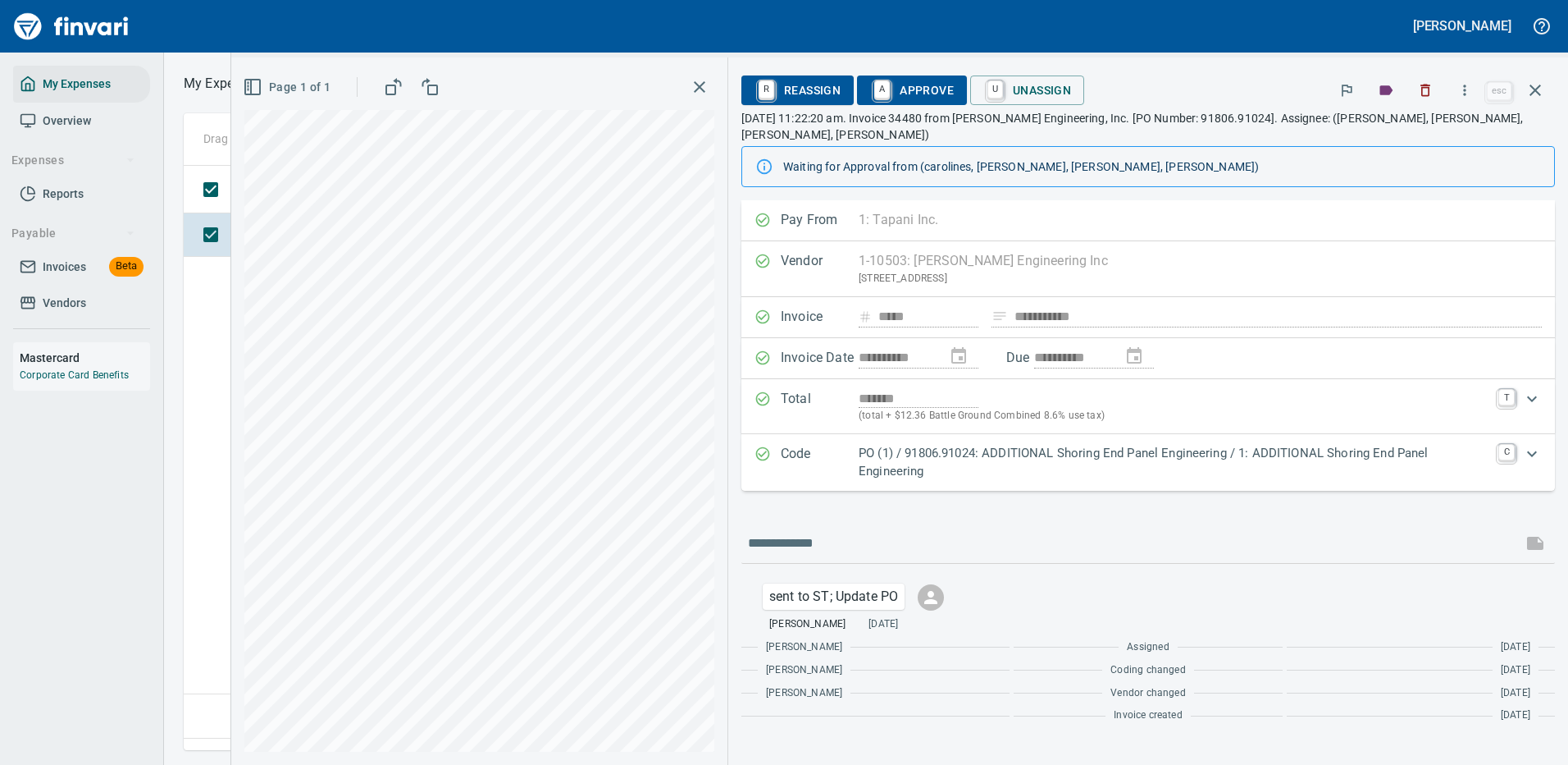
click at [1063, 446] on p "PO (1) / 91806.91024: ADDITIONAL Shoring End Panel Engineering / 1: ADDITIONAL …" at bounding box center [1173, 462] width 630 height 37
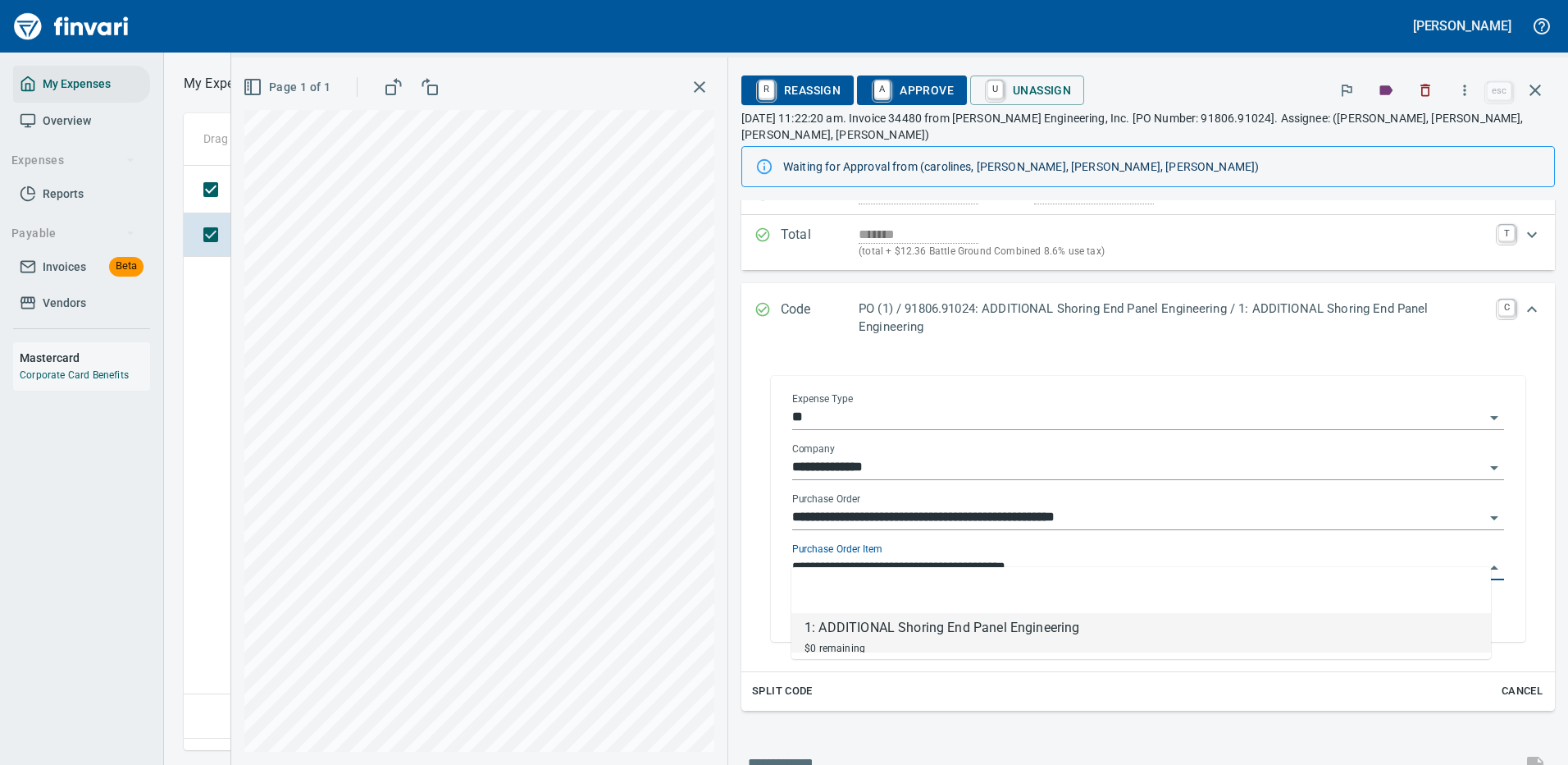
click at [853, 556] on input "**********" at bounding box center [1139, 567] width 693 height 23
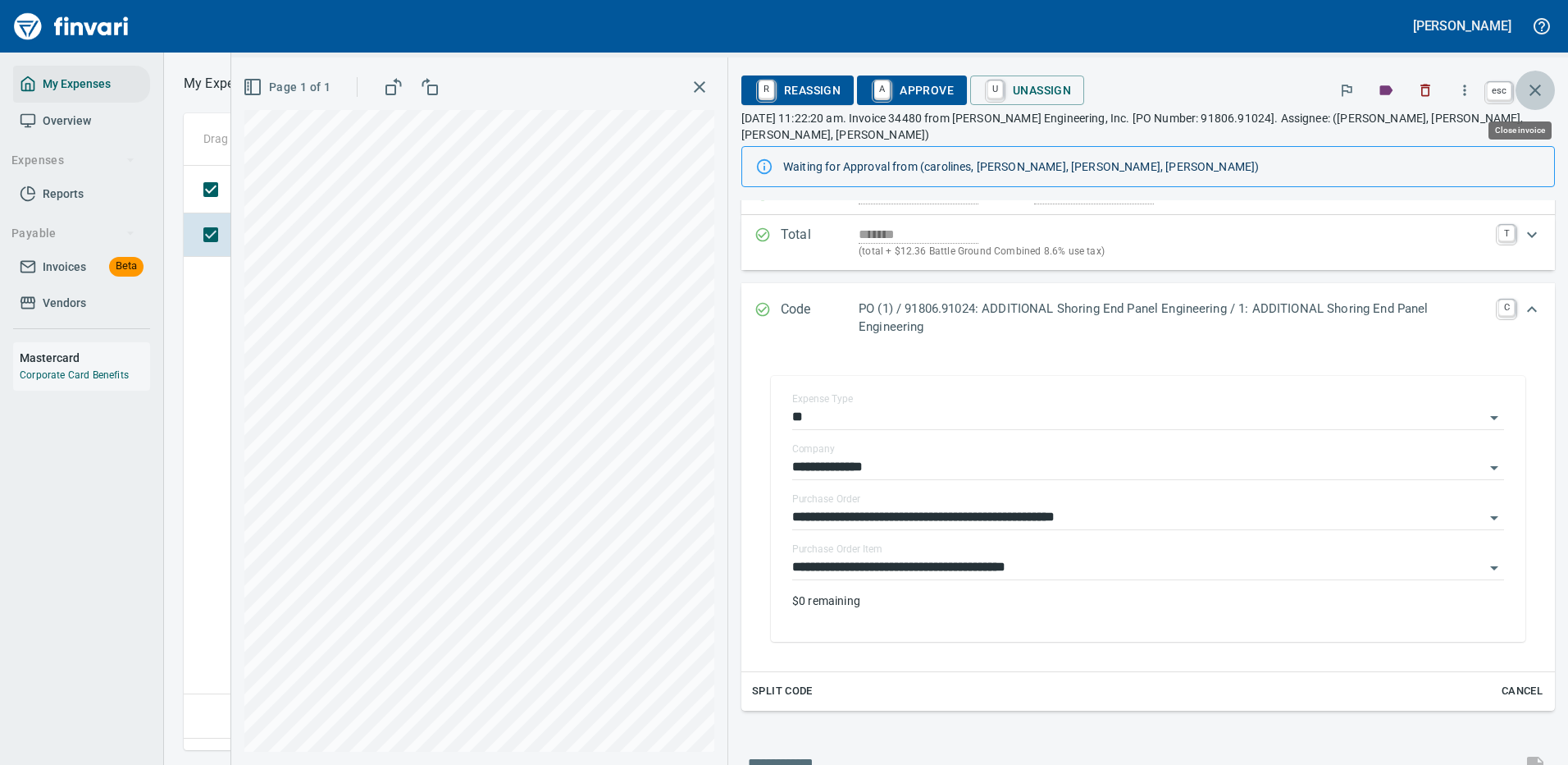
click at [1531, 84] on icon "button" at bounding box center [1535, 90] width 20 height 20
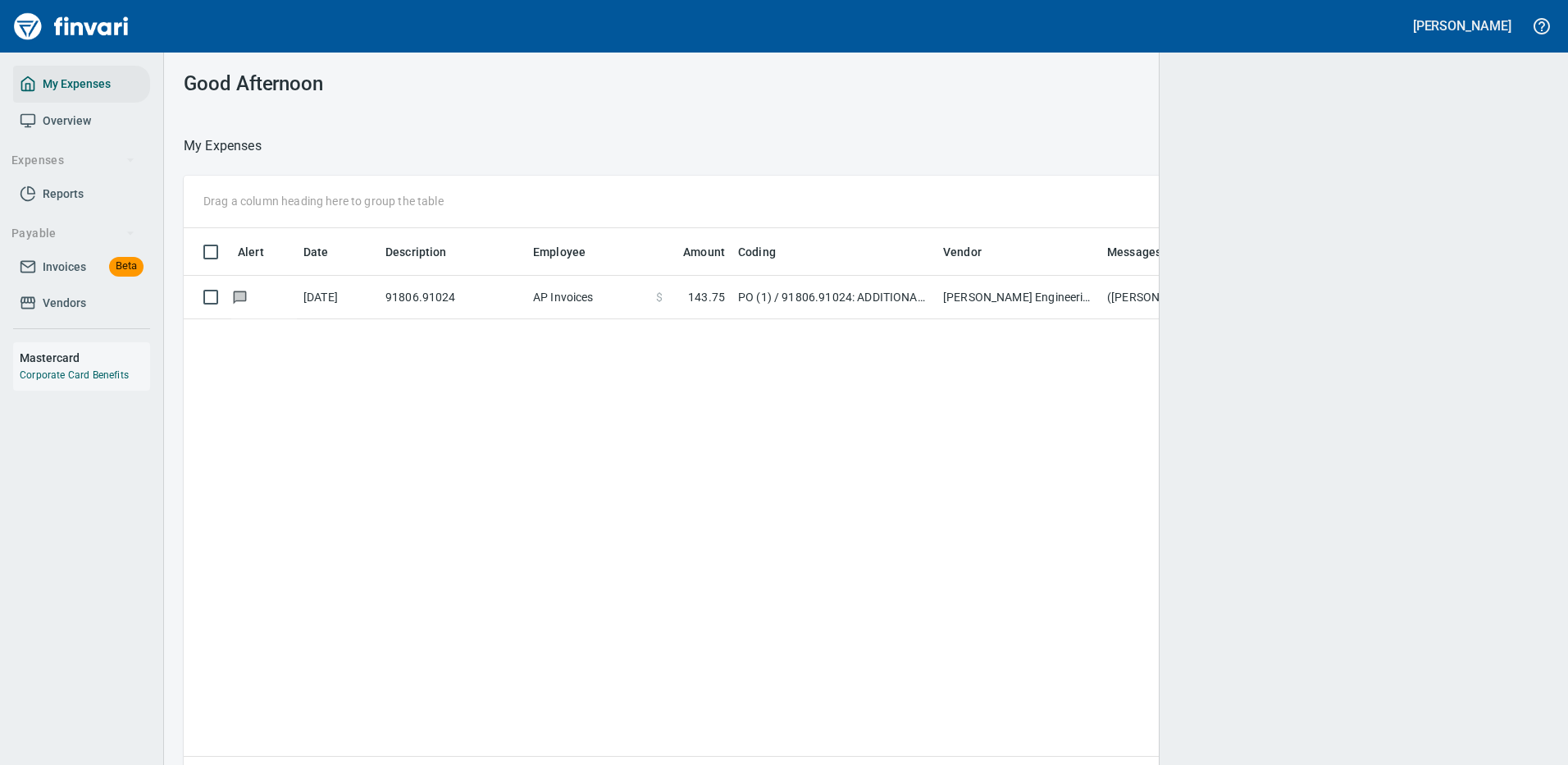
scroll to position [2, 2]
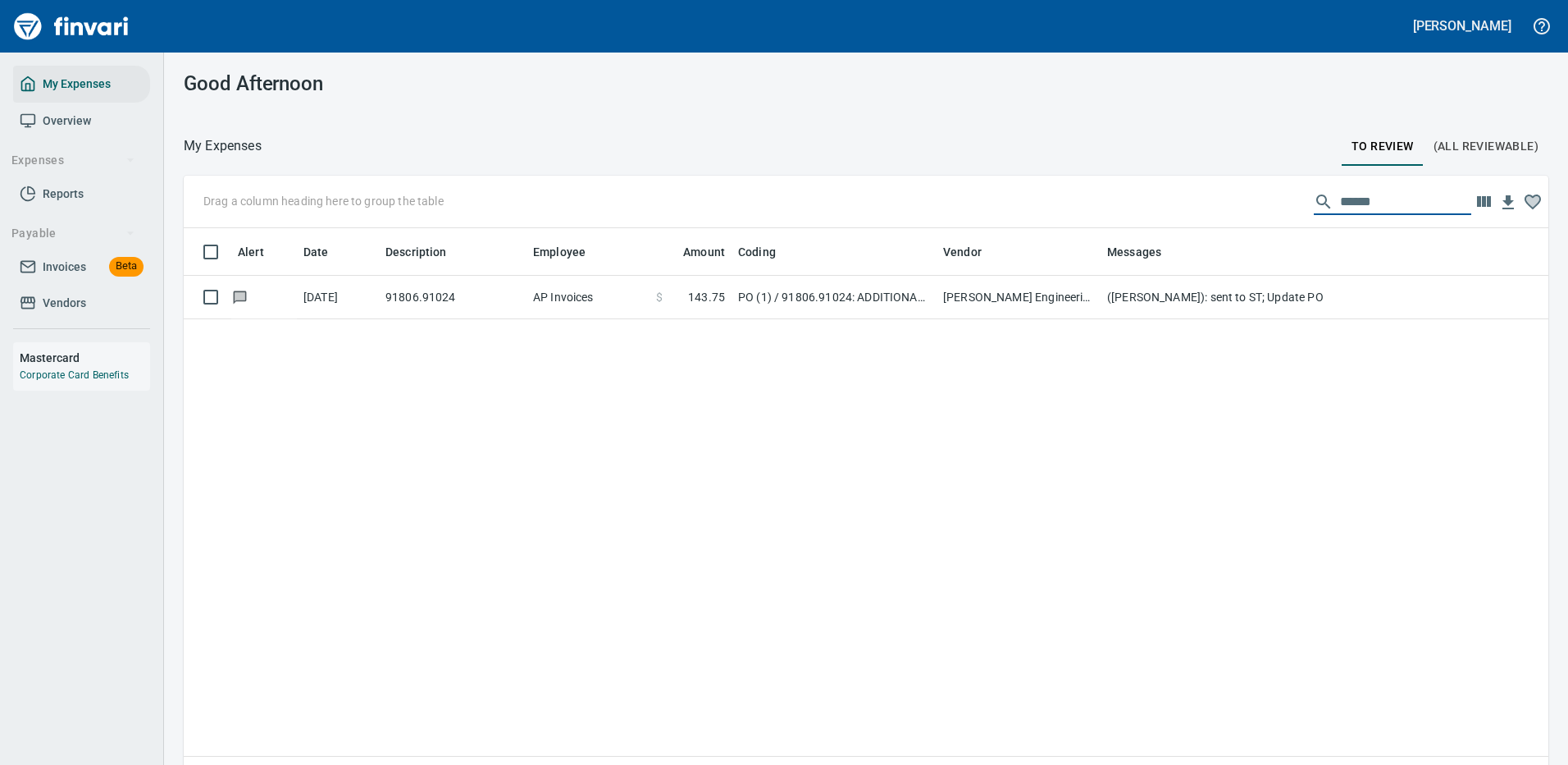
drag, startPoint x: 1362, startPoint y: 198, endPoint x: 1200, endPoint y: 192, distance: 162.1
click at [1200, 192] on div "Drag a column heading here to group the table ******" at bounding box center [866, 202] width 1365 height 52
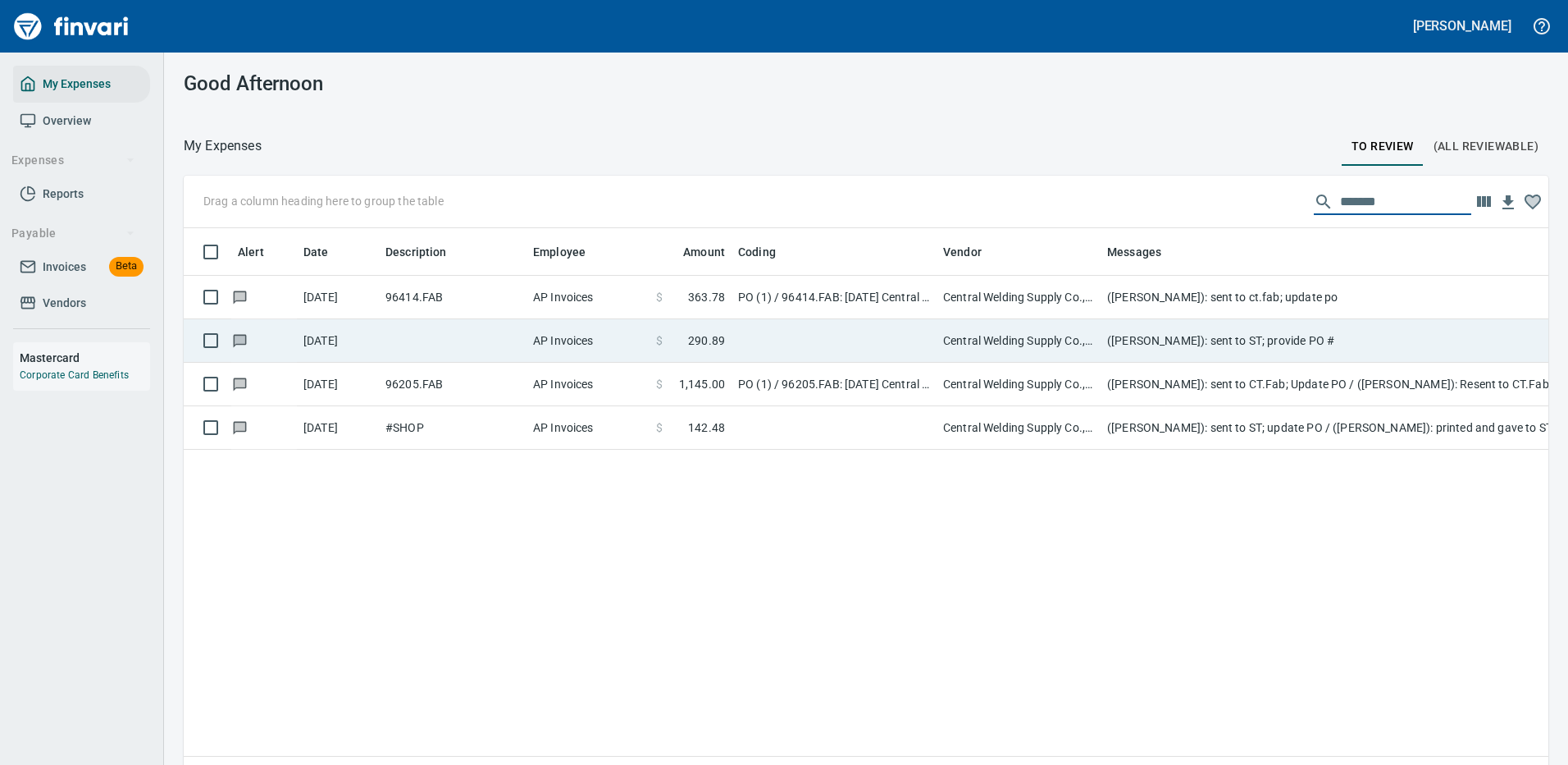
type input "*******"
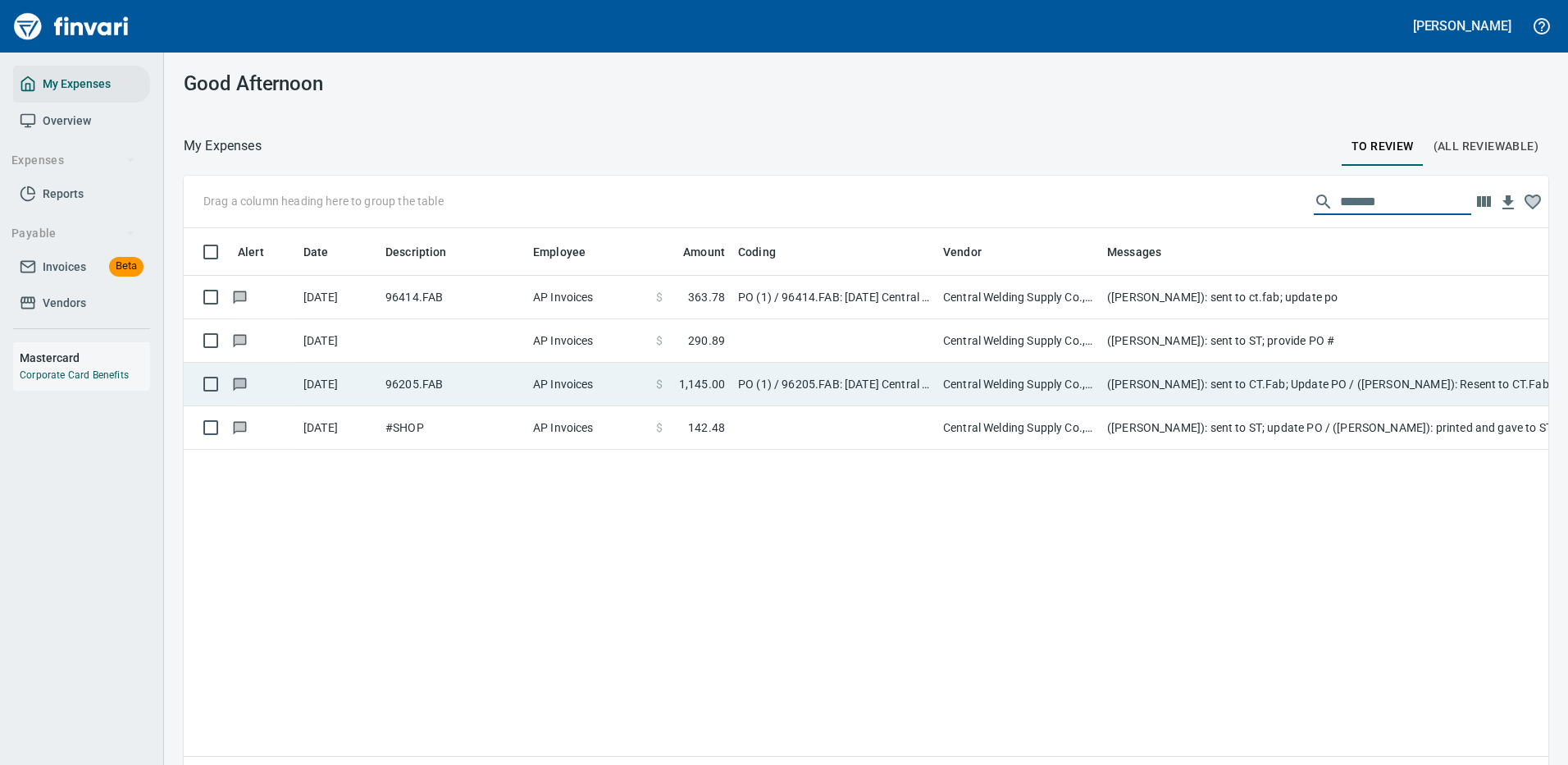
click at [1102, 330] on td "(Cindy Hughes): sent to ST; provide PO #" at bounding box center [1429, 341] width 656 height 44
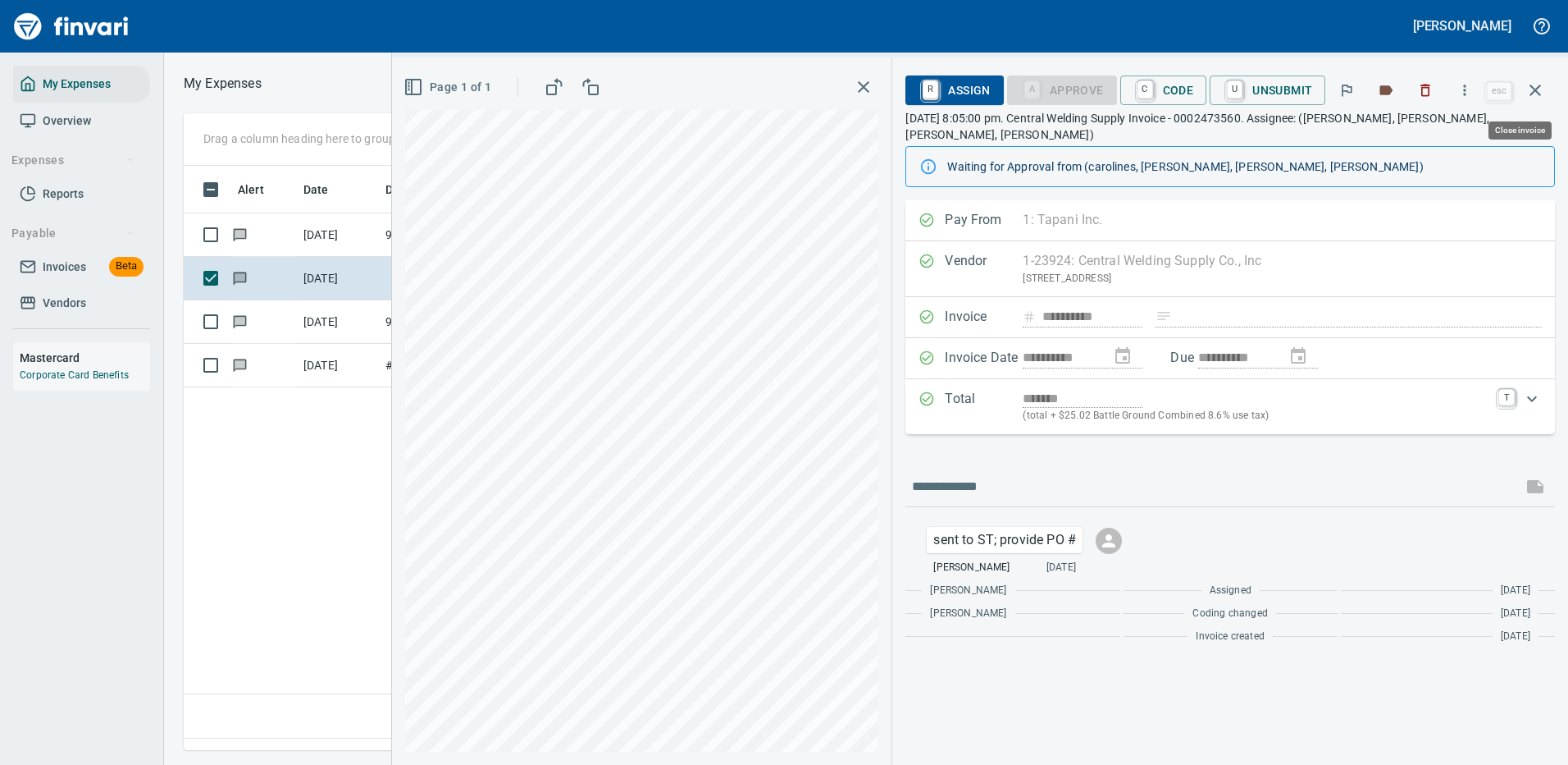
scroll to position [559, 943]
click at [1535, 84] on icon "button" at bounding box center [1535, 90] width 20 height 20
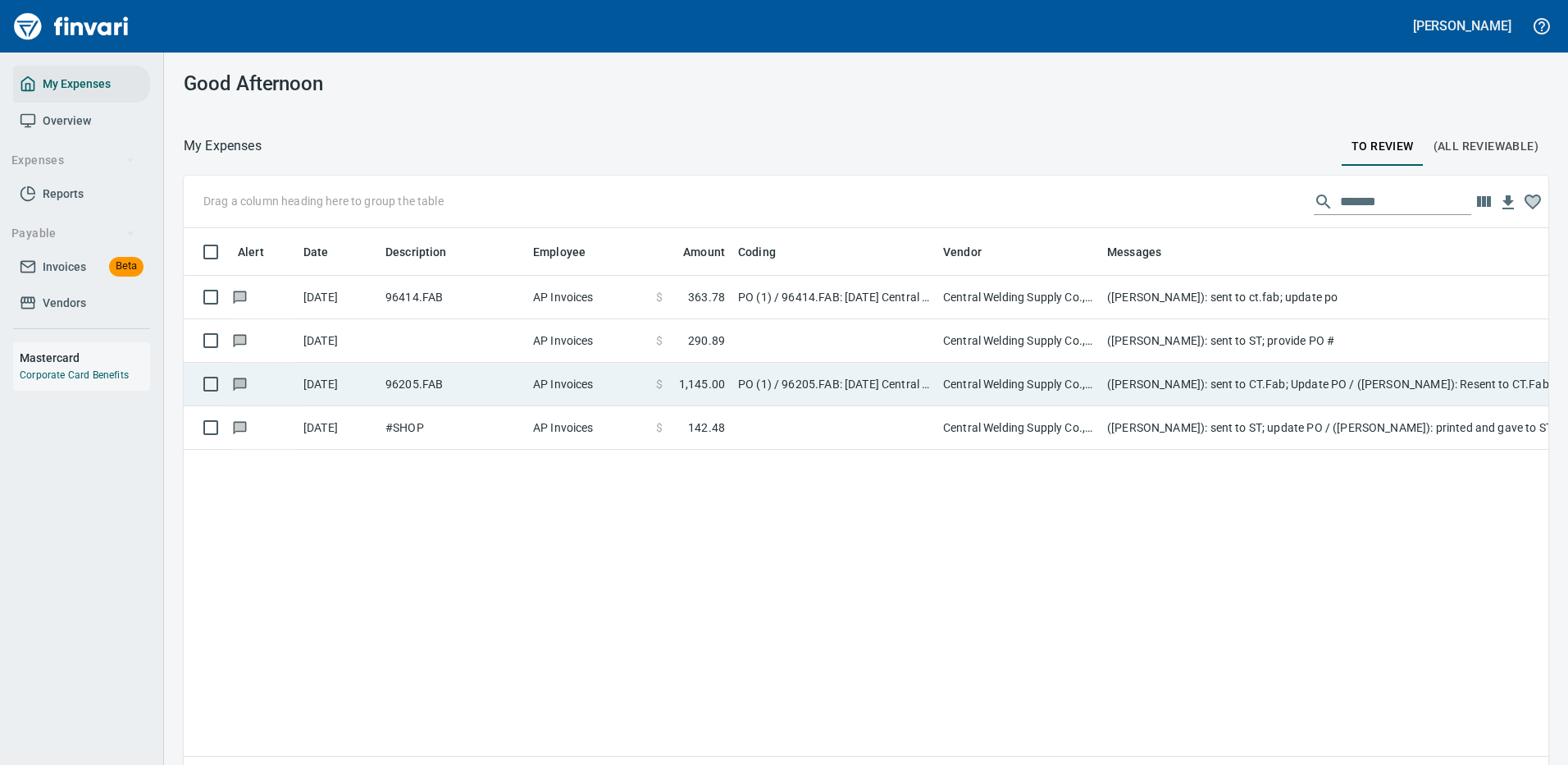
scroll to position [559, 1341]
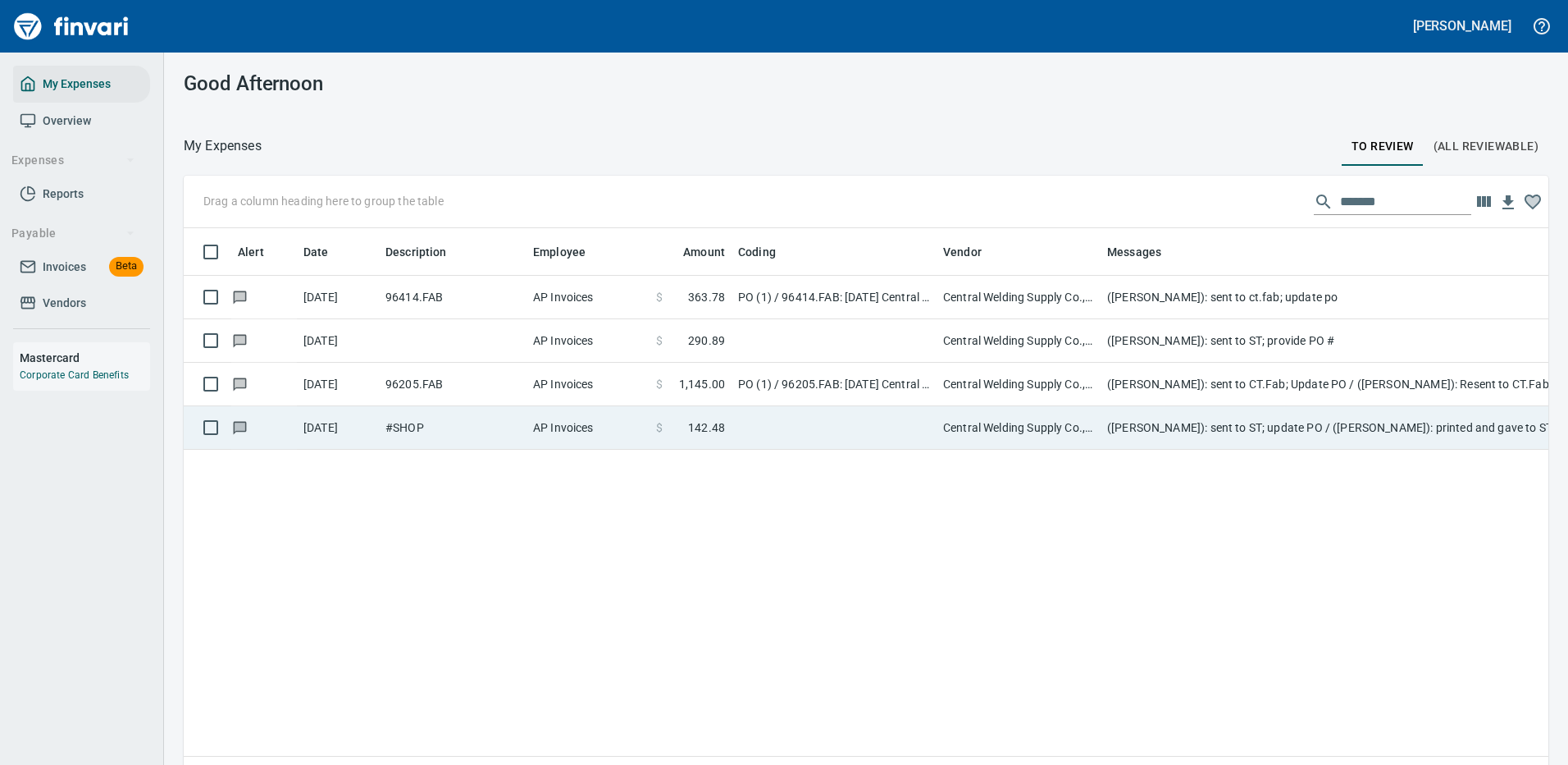
click at [976, 426] on td "Central Welding Supply Co., Inc (1-23924)" at bounding box center [1018, 428] width 164 height 44
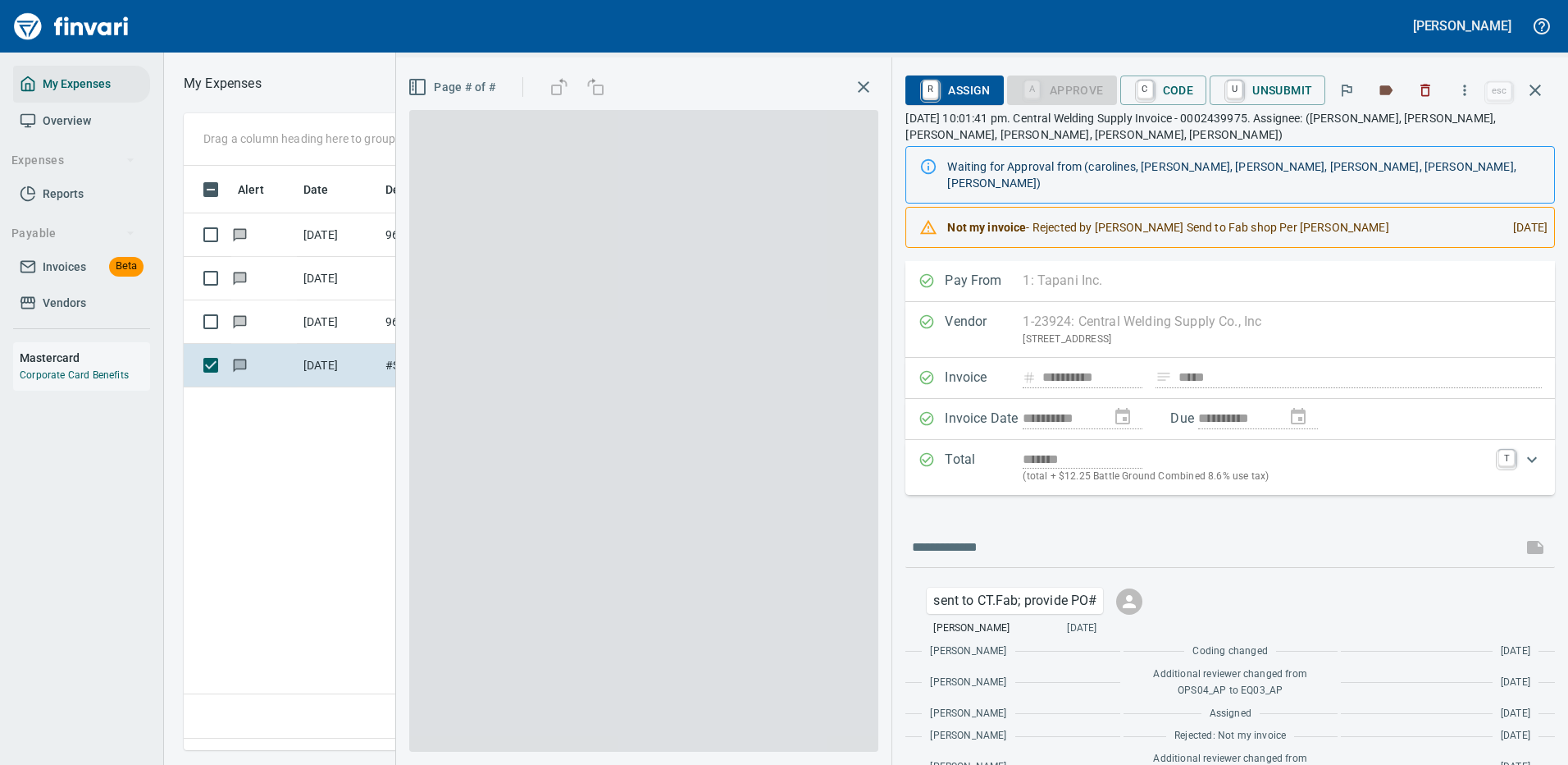
scroll to position [559, 943]
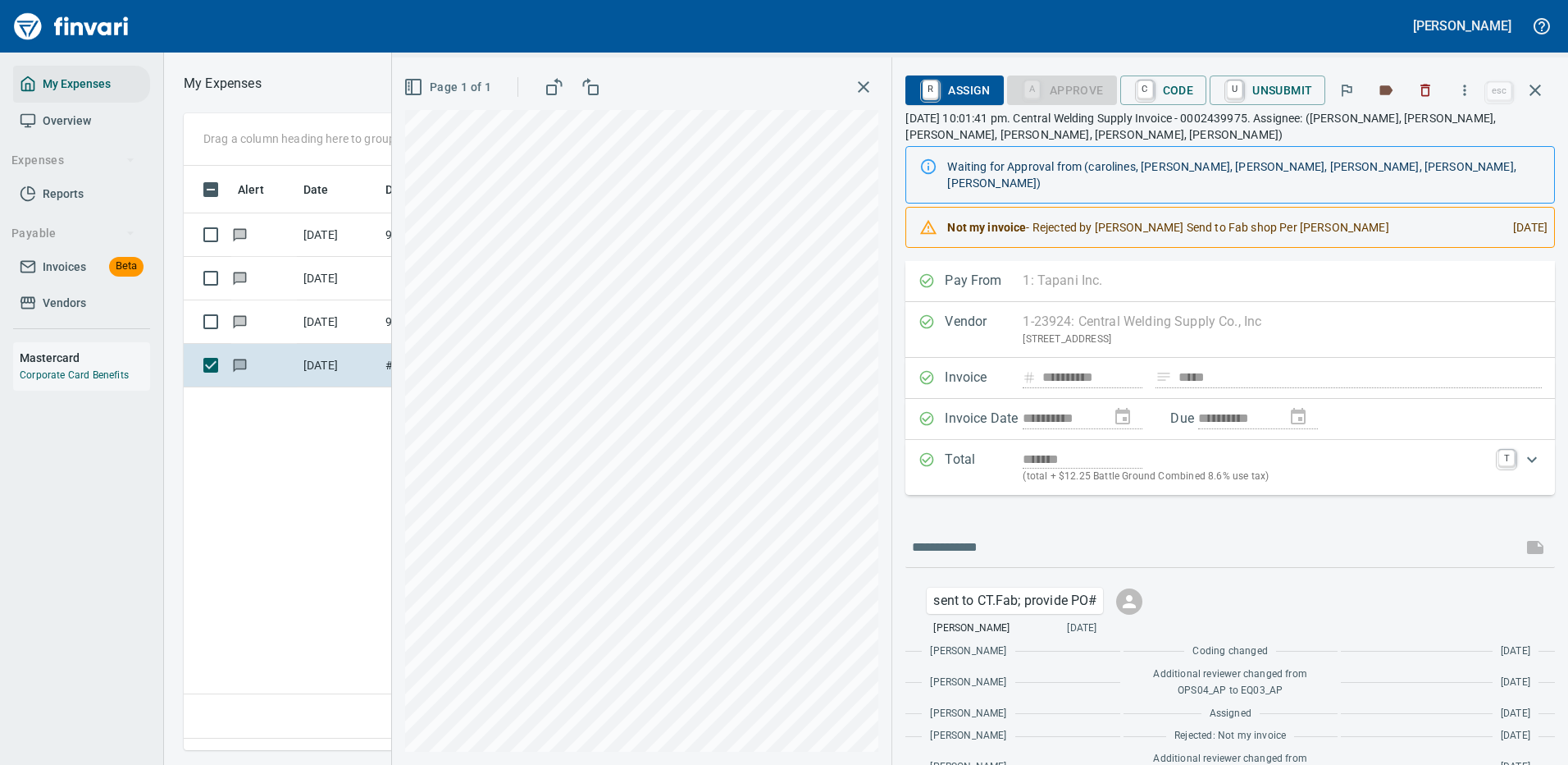
scroll to position [559, 943]
click at [1535, 85] on icon "button" at bounding box center [1535, 90] width 20 height 20
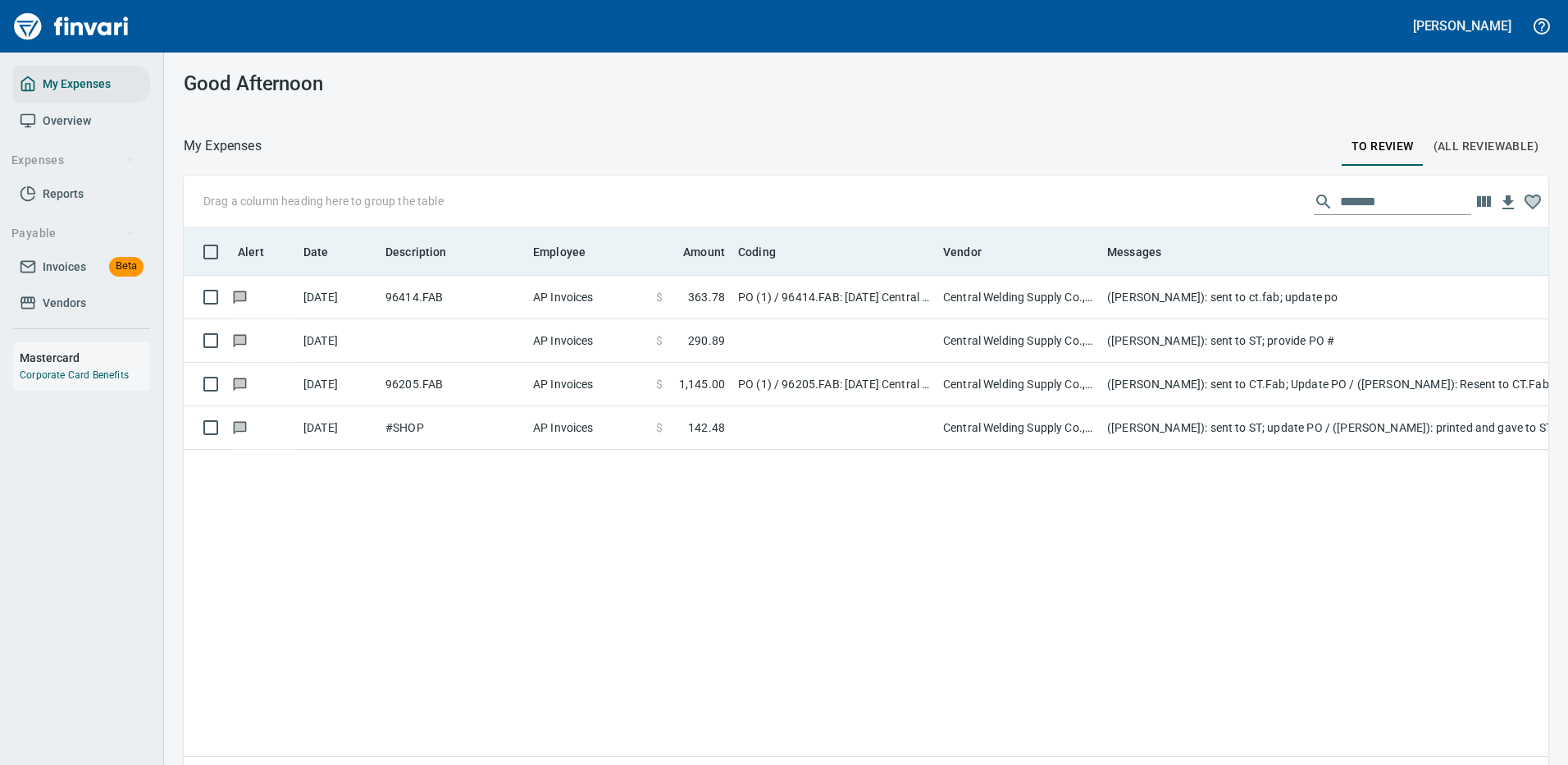
scroll to position [559, 1341]
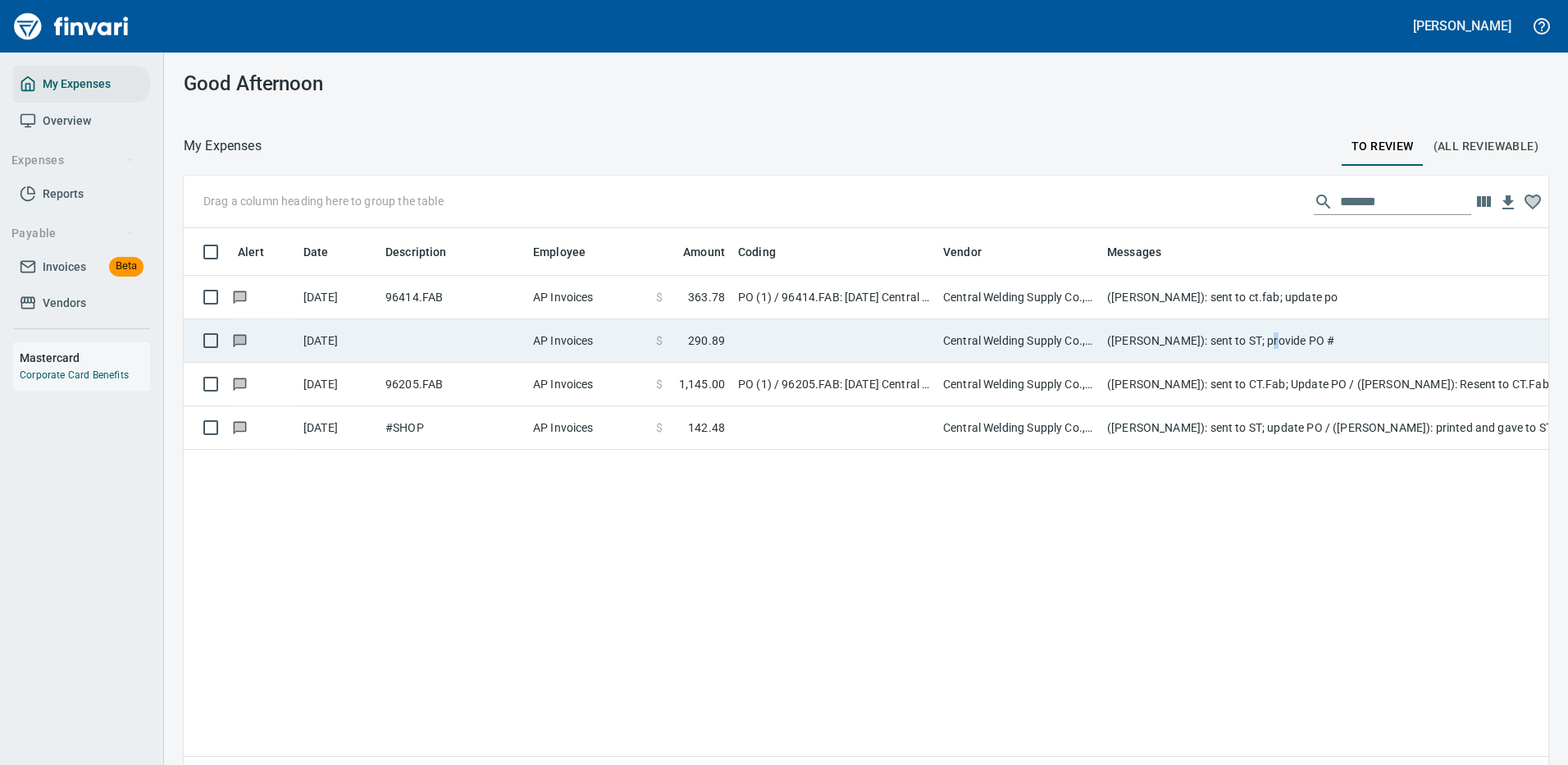
click at [1267, 338] on td "(Cindy Hughes): sent to ST; provide PO #" at bounding box center [1429, 341] width 656 height 44
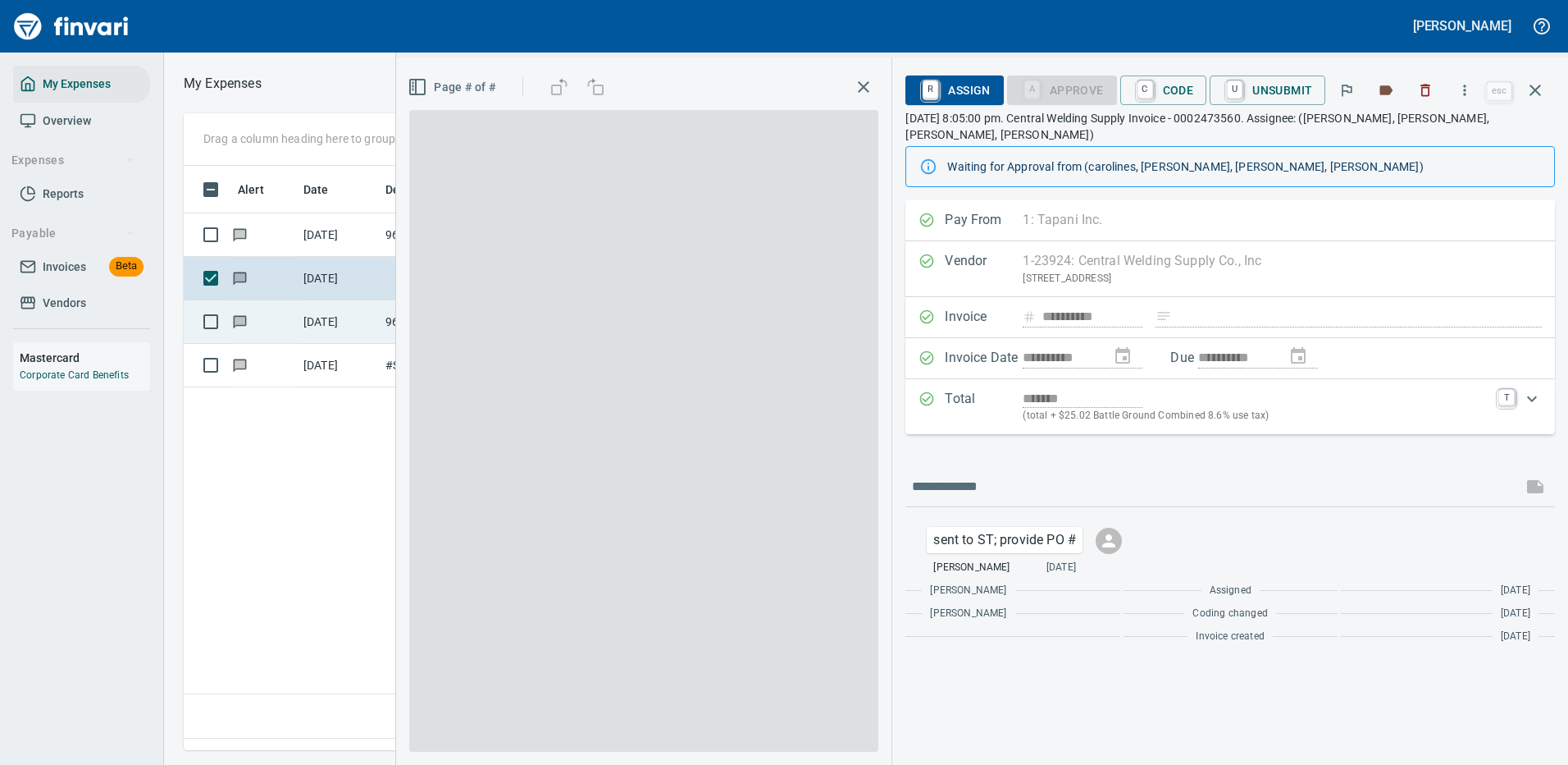
scroll to position [559, 943]
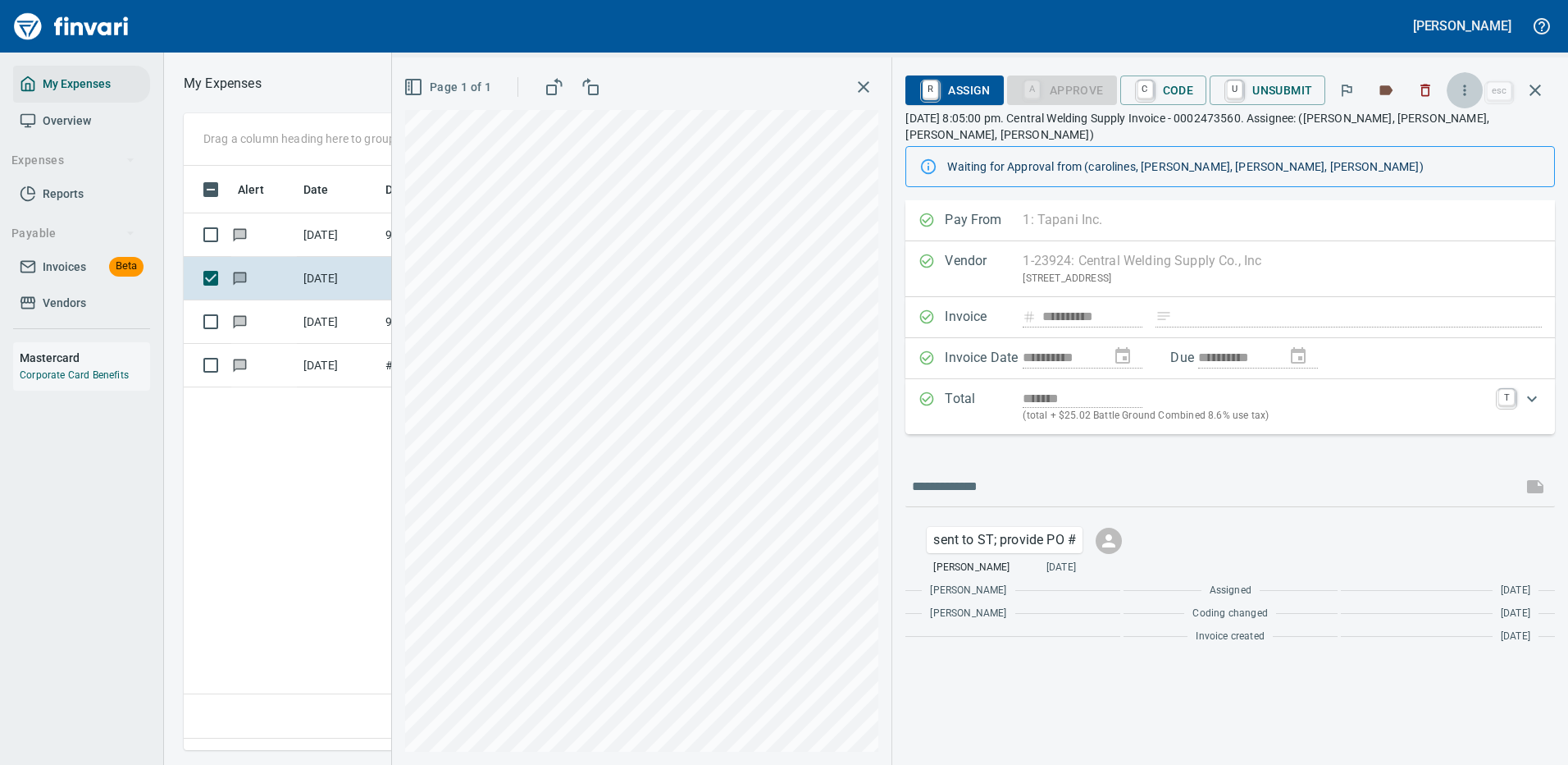
drag, startPoint x: 1267, startPoint y: 338, endPoint x: 1467, endPoint y: 90, distance: 318.6
click at [1467, 90] on icon "button" at bounding box center [1465, 90] width 3 height 10
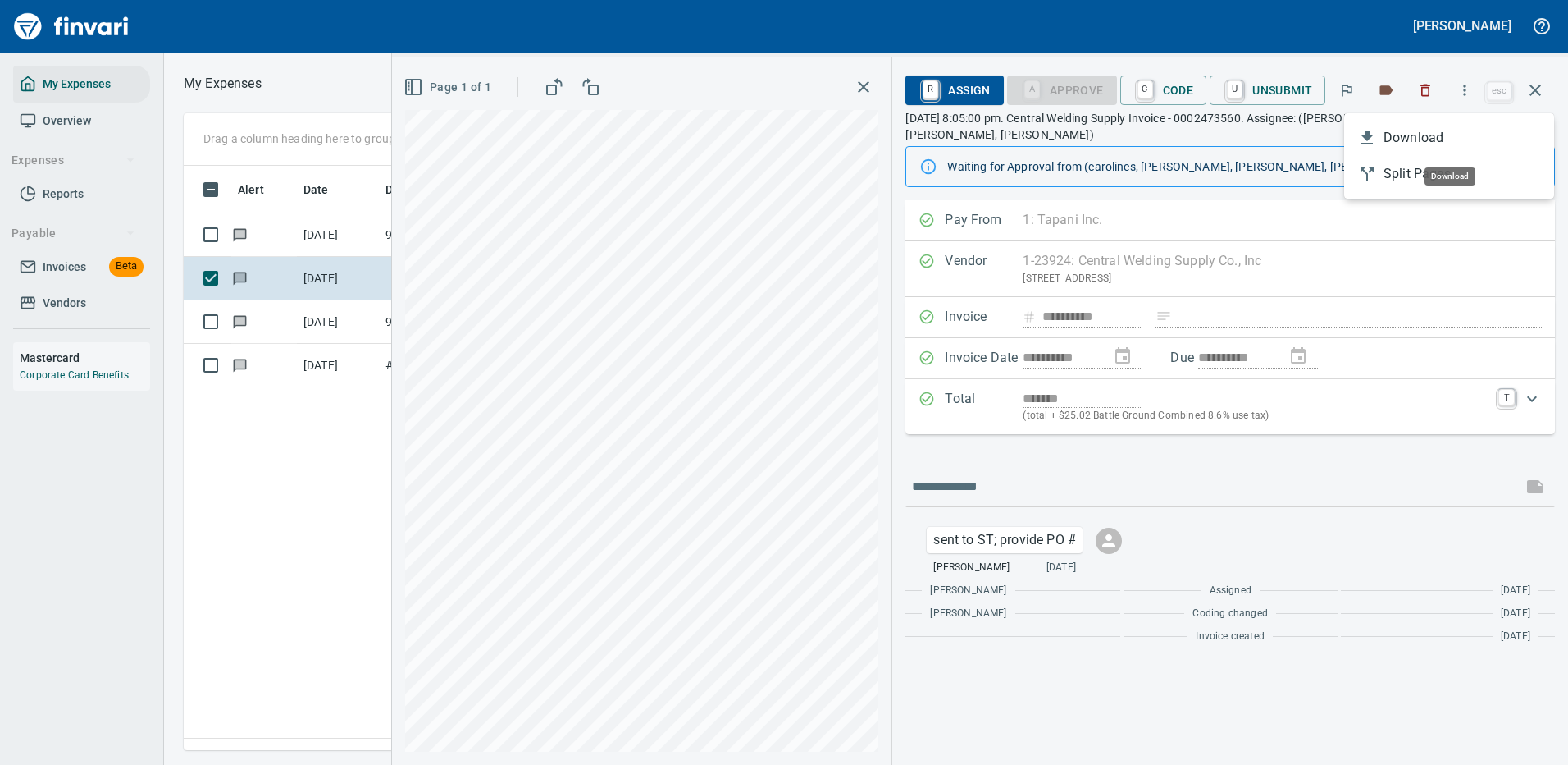
click at [1426, 143] on span "Download" at bounding box center [1462, 138] width 158 height 20
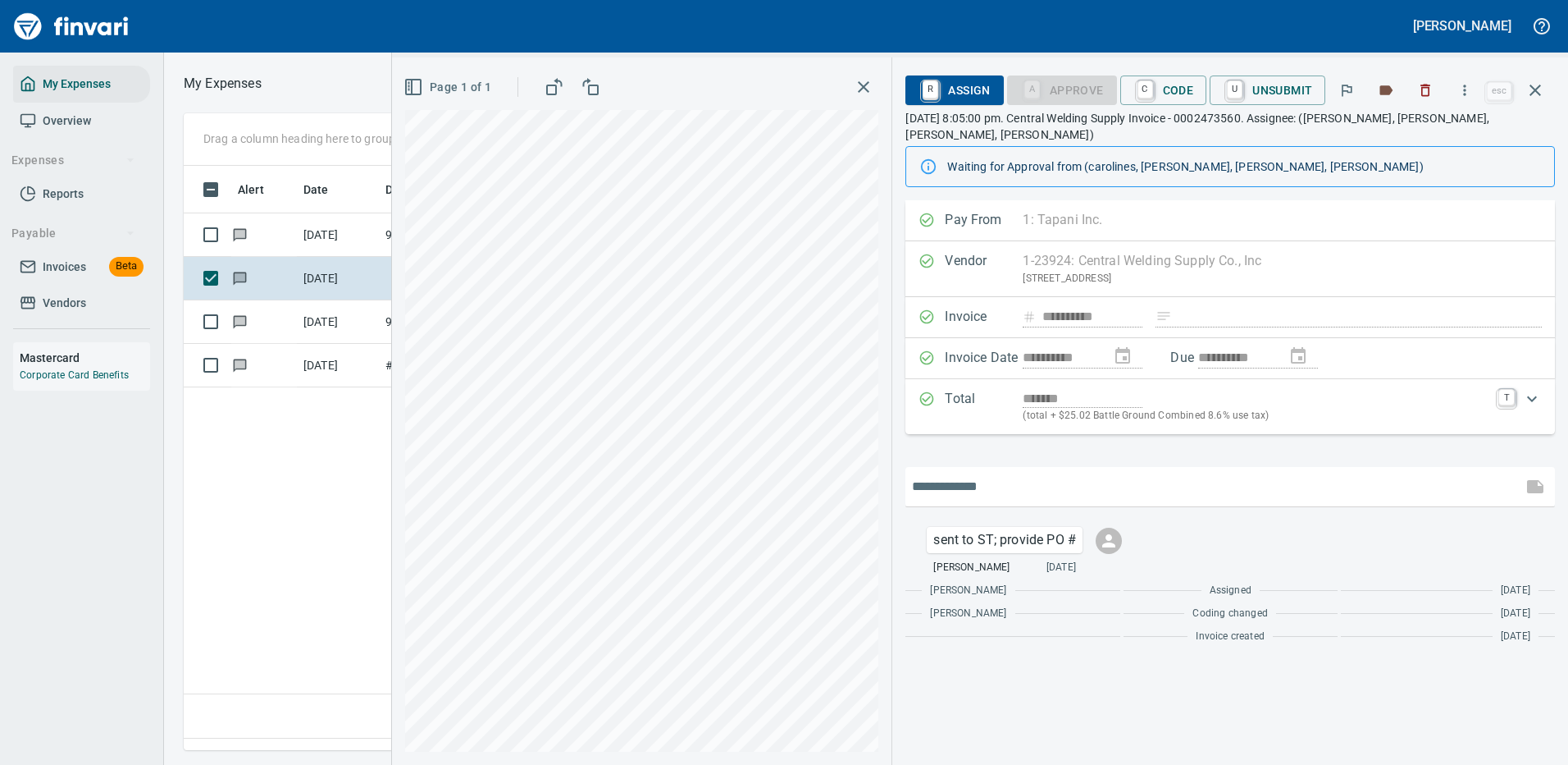
click at [999, 473] on input "text" at bounding box center [1213, 486] width 604 height 26
type input "**********"
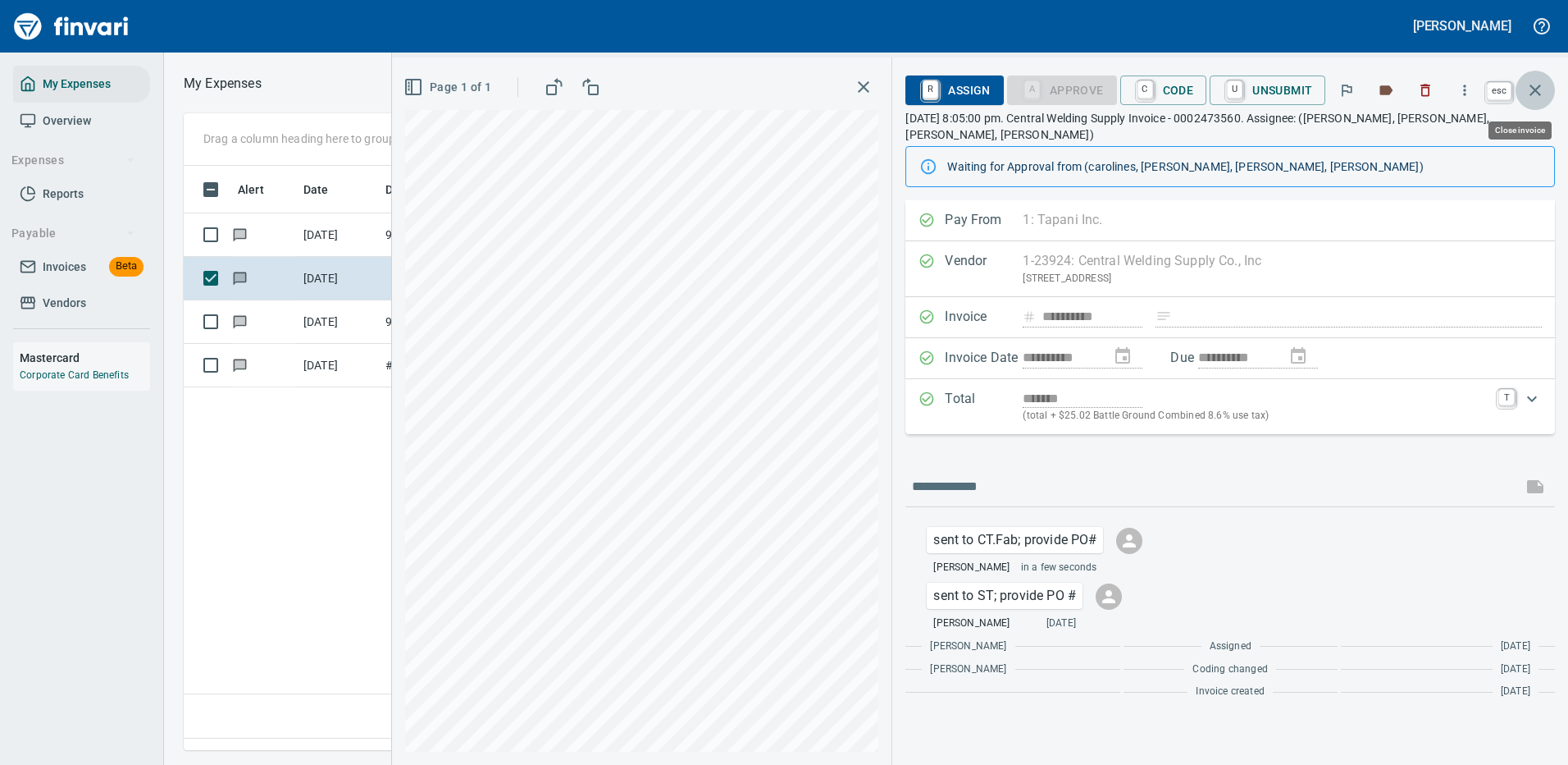
click at [1536, 85] on icon "button" at bounding box center [1535, 90] width 20 height 20
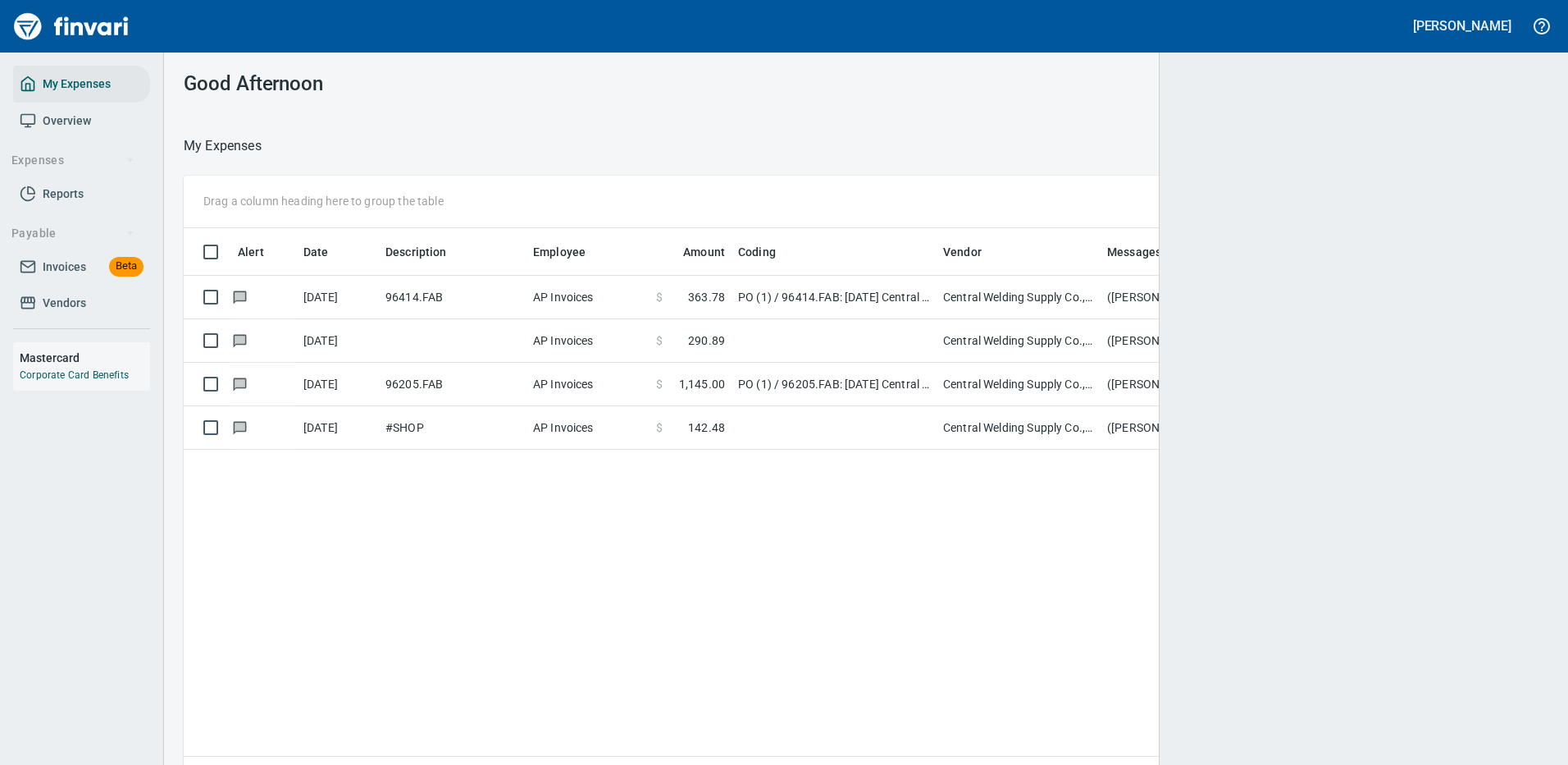
scroll to position [2, 2]
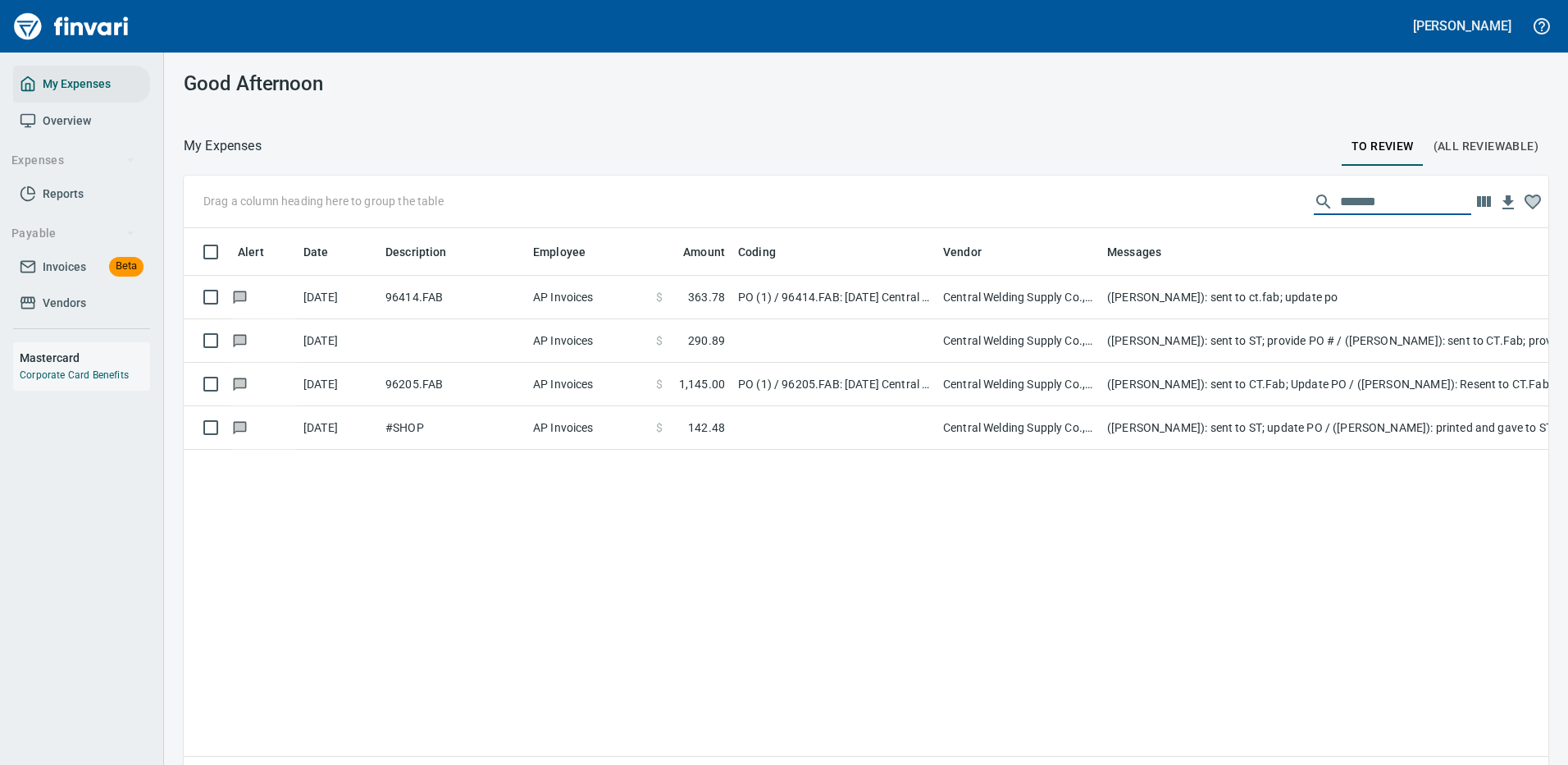
drag, startPoint x: 1367, startPoint y: 204, endPoint x: 1230, endPoint y: 205, distance: 137.0
click at [1230, 205] on div "Drag a column heading here to group the table *******" at bounding box center [866, 202] width 1365 height 52
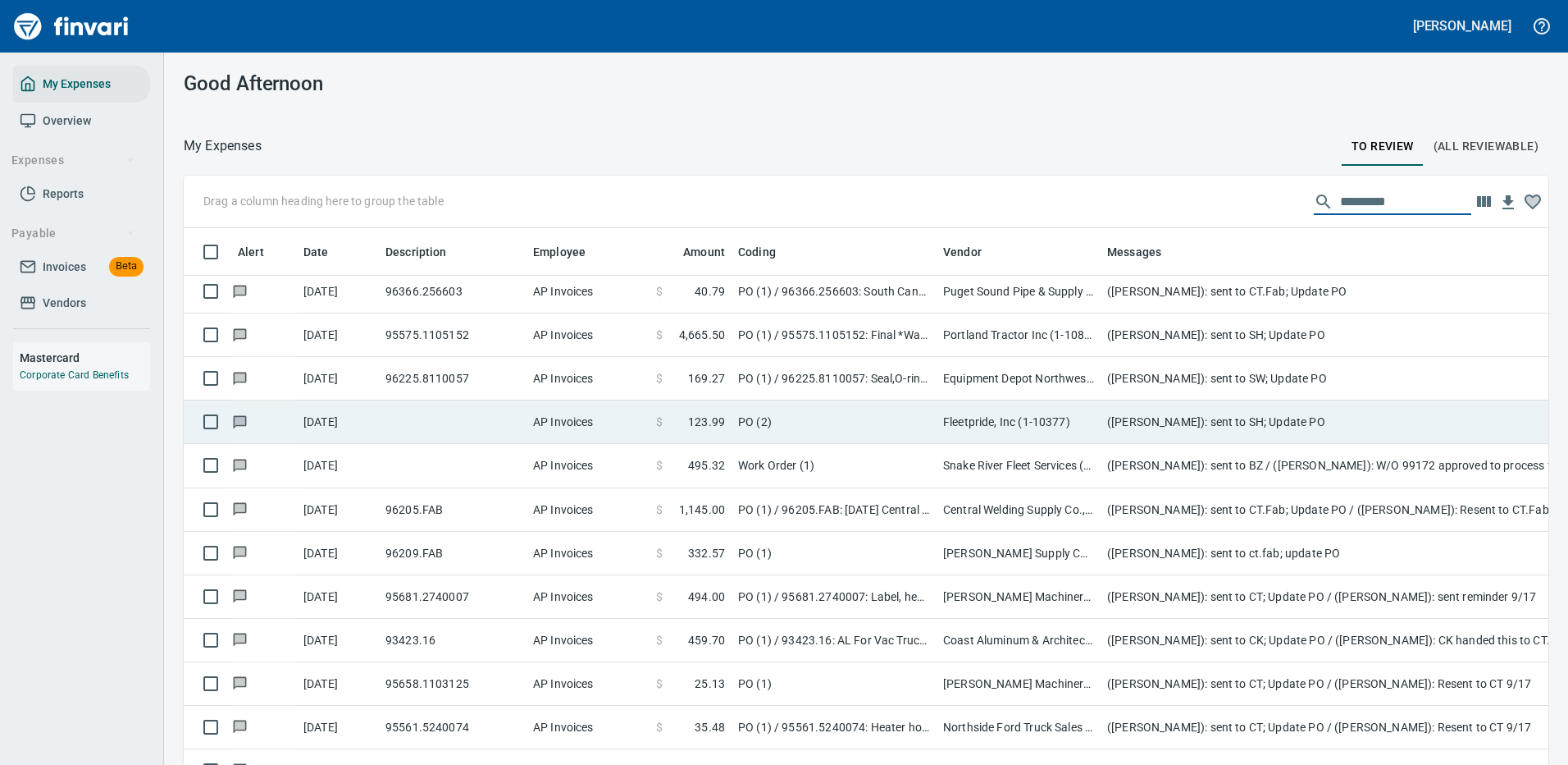
scroll to position [3056, 0]
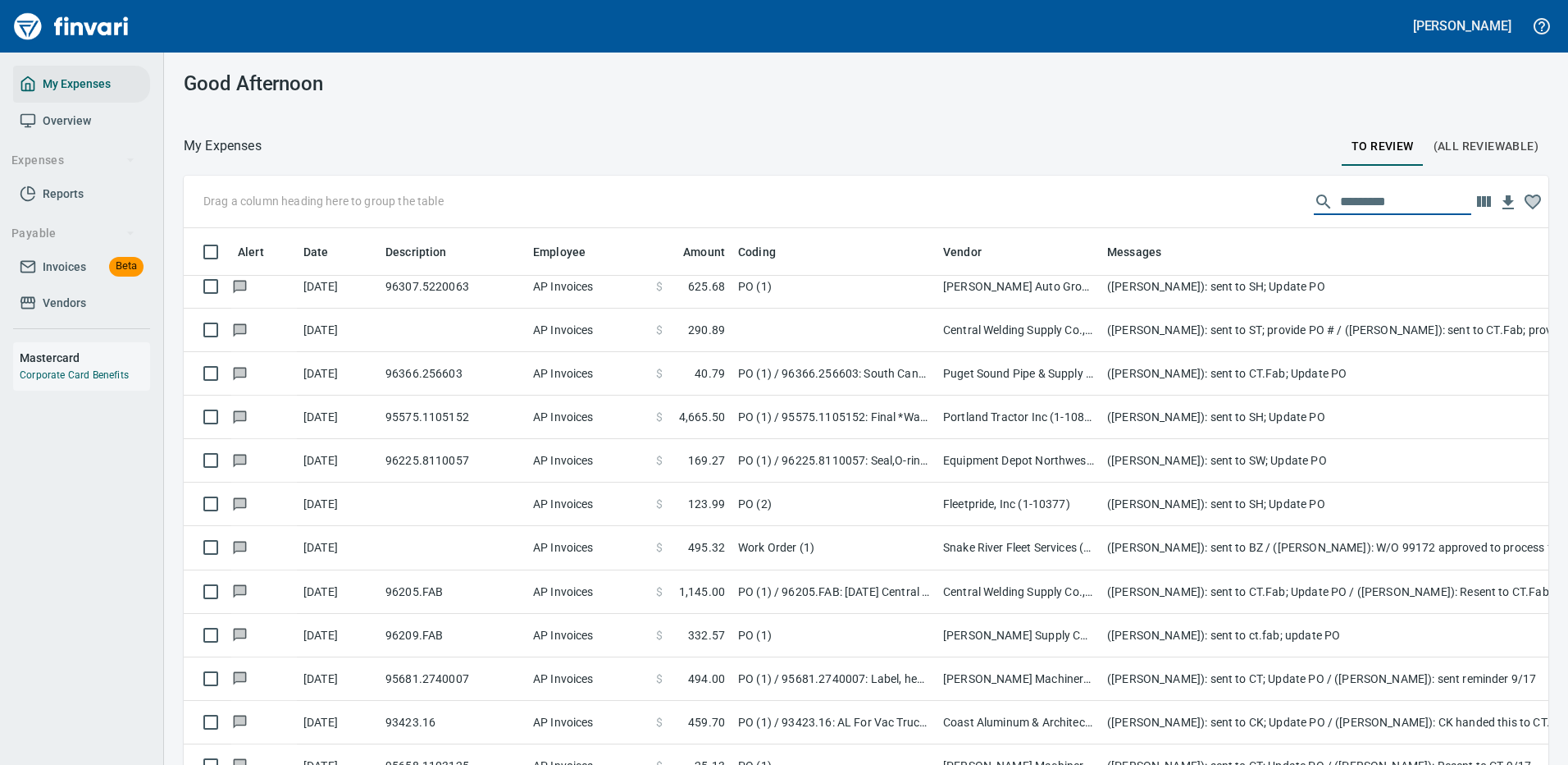
drag, startPoint x: 1366, startPoint y: 202, endPoint x: 1311, endPoint y: 203, distance: 55.0
click at [1314, 203] on div at bounding box center [1392, 202] width 158 height 26
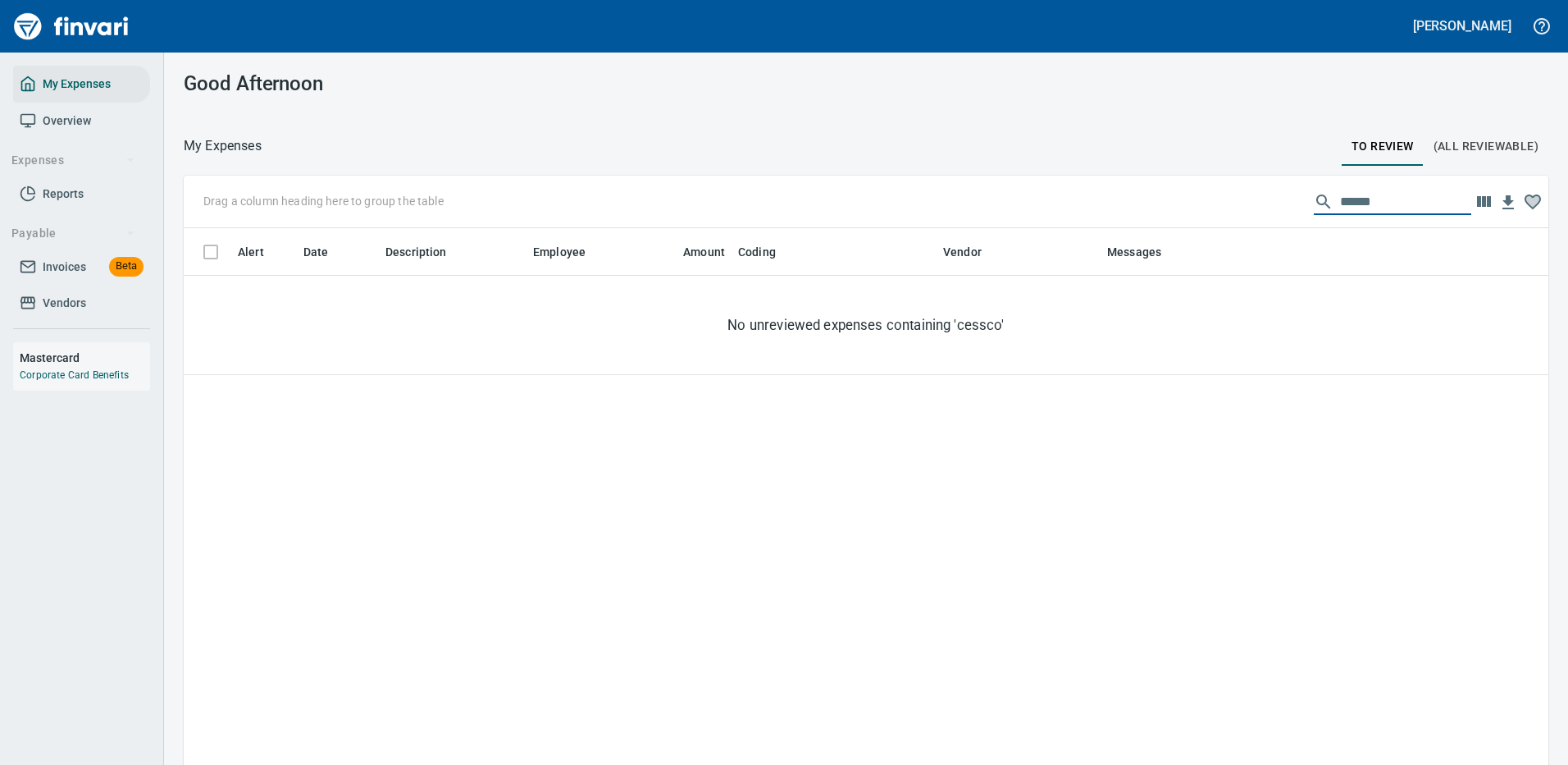
drag, startPoint x: 1375, startPoint y: 203, endPoint x: 1170, endPoint y: 207, distance: 205.0
click at [1170, 207] on div "Drag a column heading here to group the table ******" at bounding box center [866, 202] width 1365 height 52
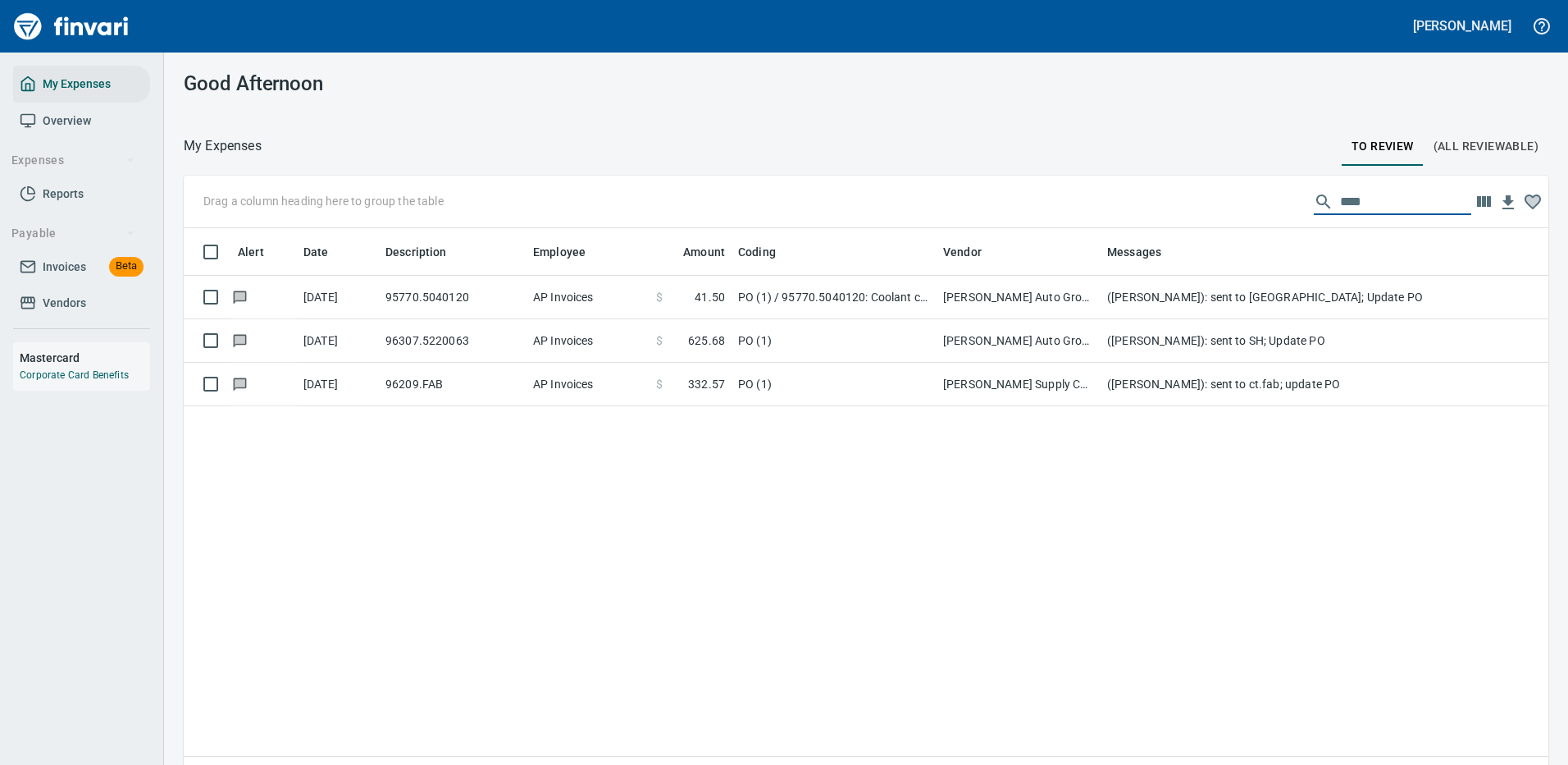
drag, startPoint x: 1357, startPoint y: 199, endPoint x: 1256, endPoint y: 205, distance: 101.2
click at [1256, 205] on div "Drag a column heading here to group the table ****" at bounding box center [866, 202] width 1365 height 52
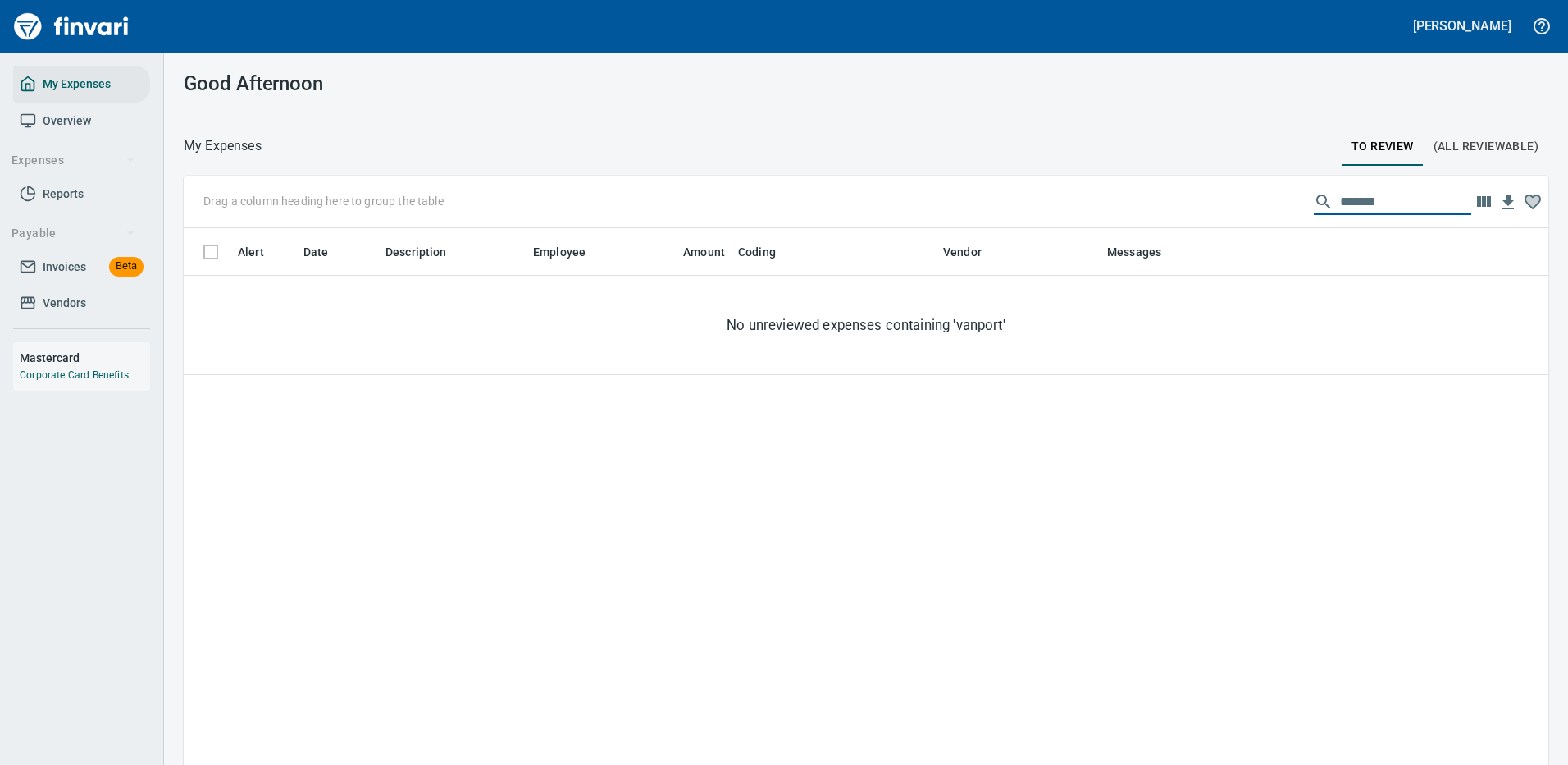
drag, startPoint x: 1363, startPoint y: 200, endPoint x: 1239, endPoint y: 207, distance: 124.2
click at [1239, 207] on div "Drag a column heading here to group the table *******" at bounding box center [866, 202] width 1365 height 52
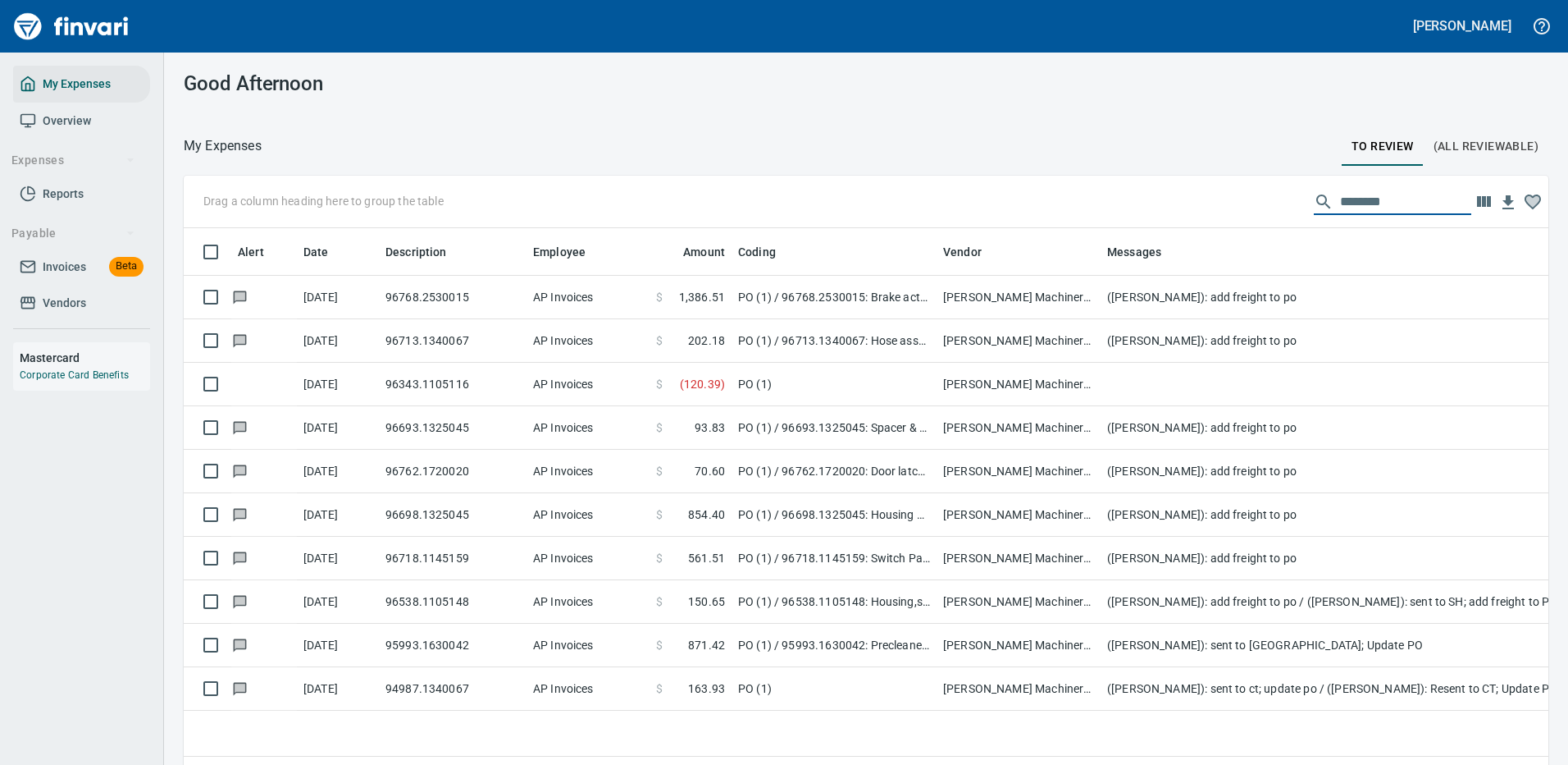
type input "********"
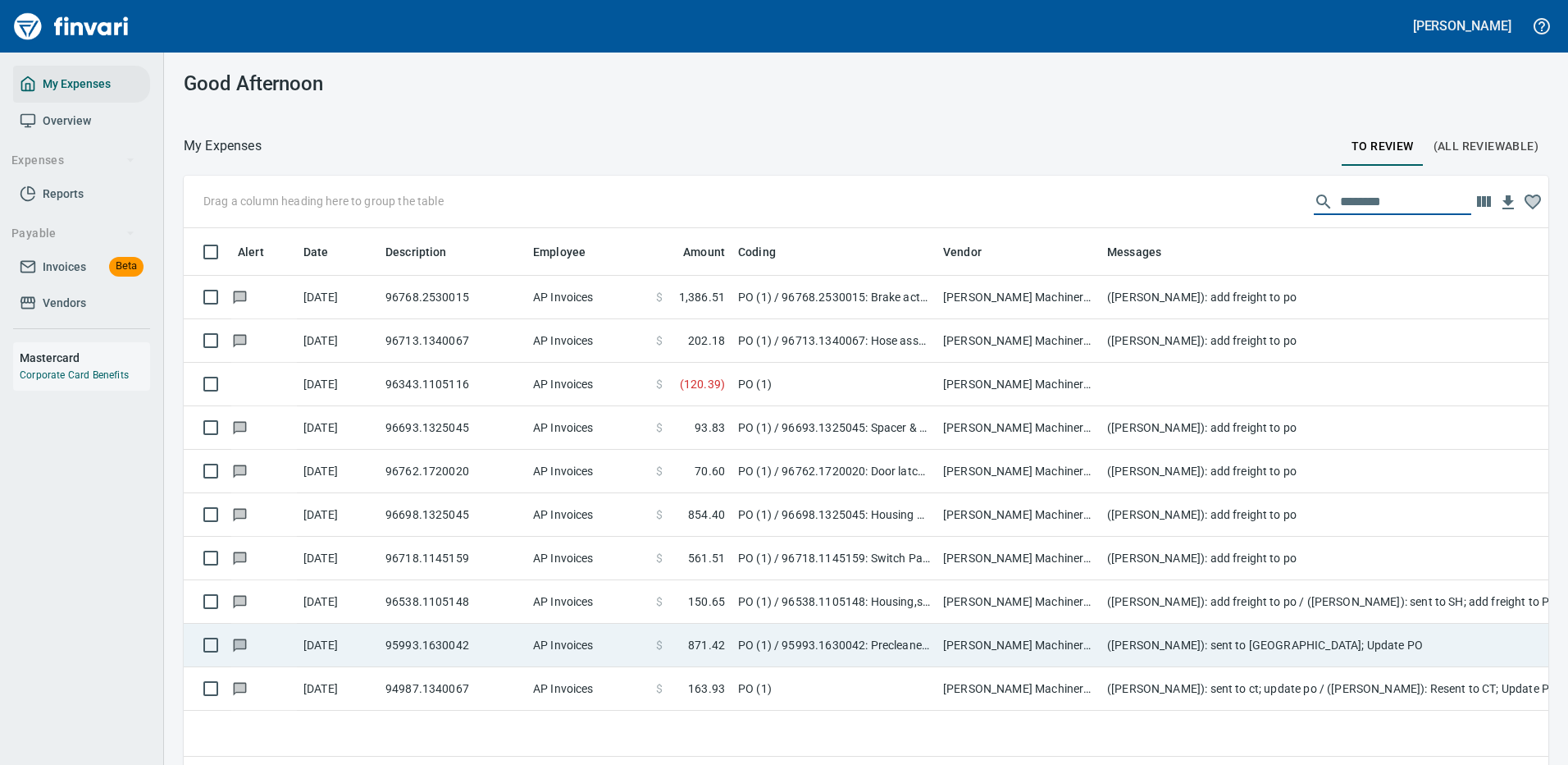
click at [990, 644] on td "[PERSON_NAME] Machinery Co (1-10794)" at bounding box center [1018, 646] width 164 height 44
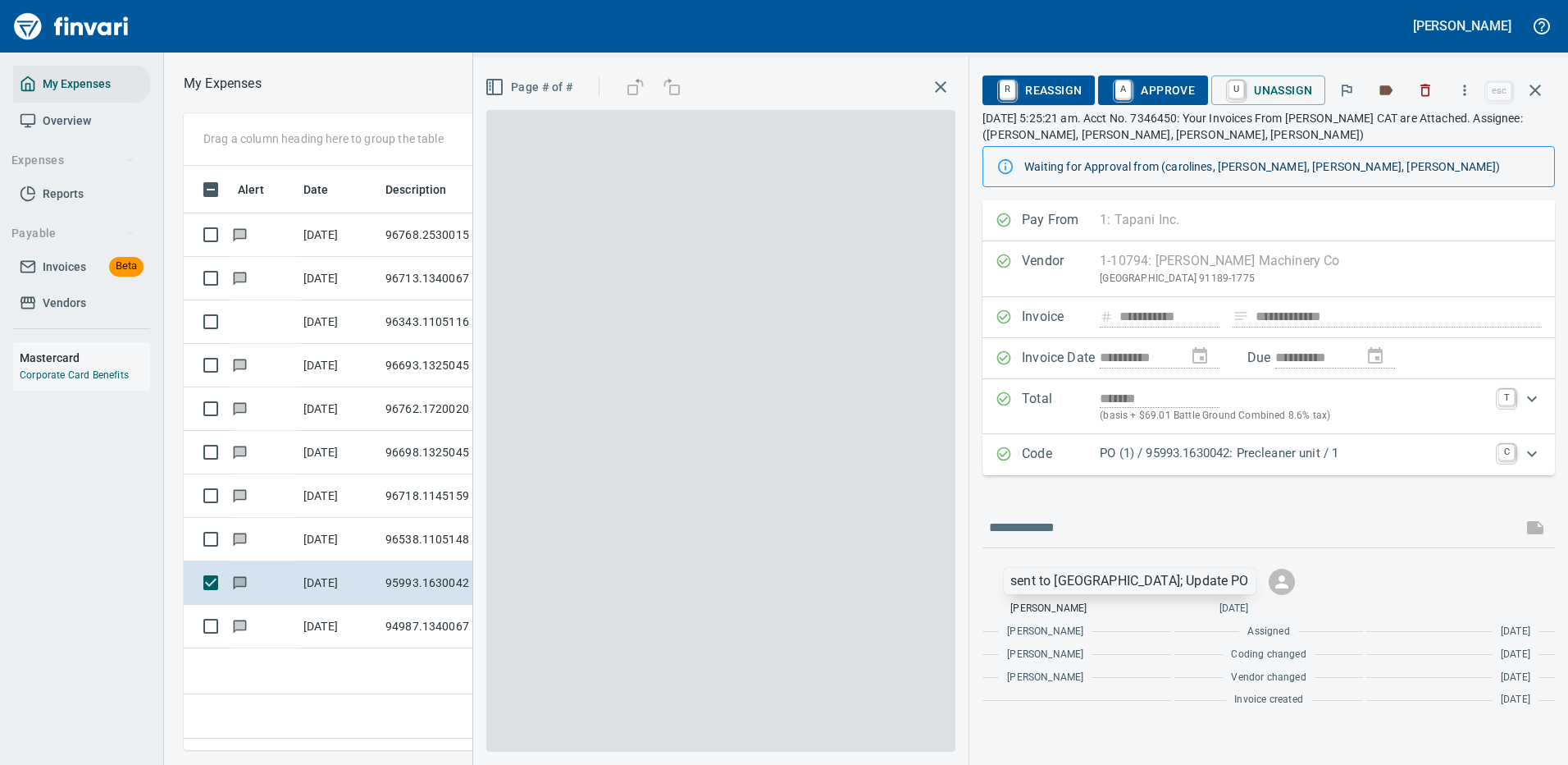
scroll to position [559, 943]
click at [1233, 448] on p "PO (1) / 95993.1630042: Precleaner unit / 1" at bounding box center [1294, 453] width 389 height 19
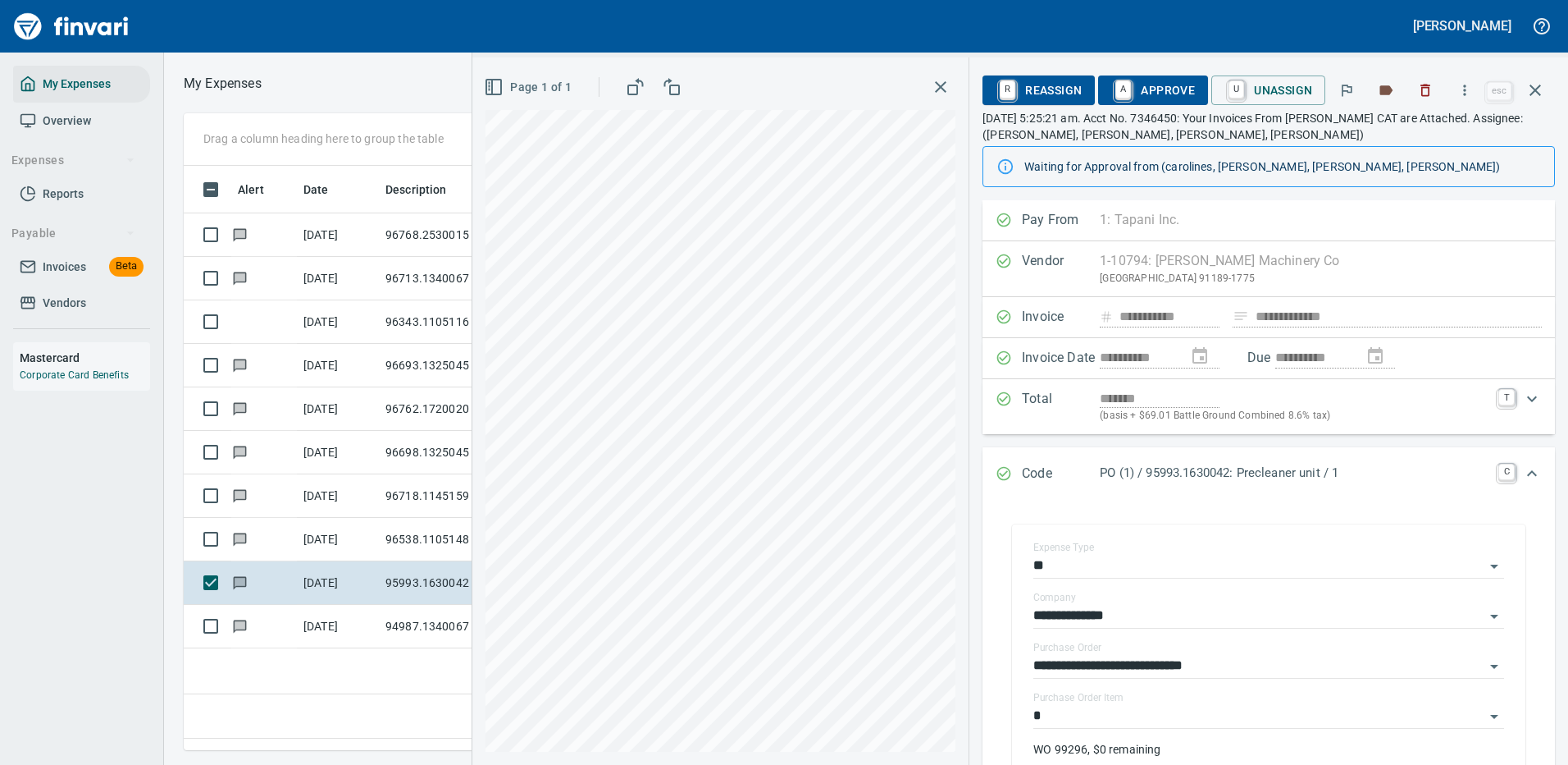
click at [1100, 712] on div "**********" at bounding box center [1268, 649] width 572 height 898
click at [1097, 705] on input "*" at bounding box center [1259, 716] width 451 height 23
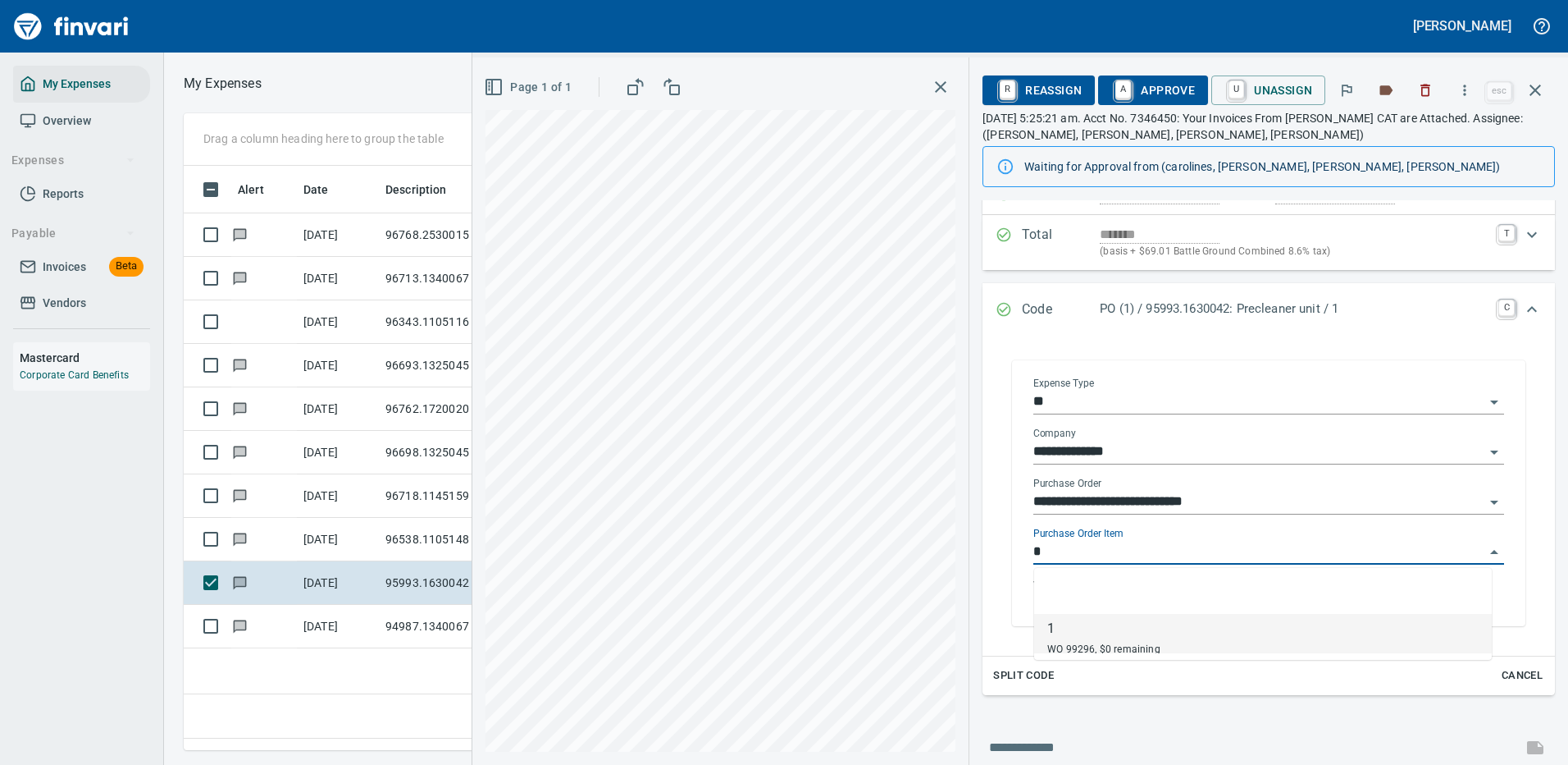
click at [1054, 552] on input "*" at bounding box center [1259, 552] width 451 height 23
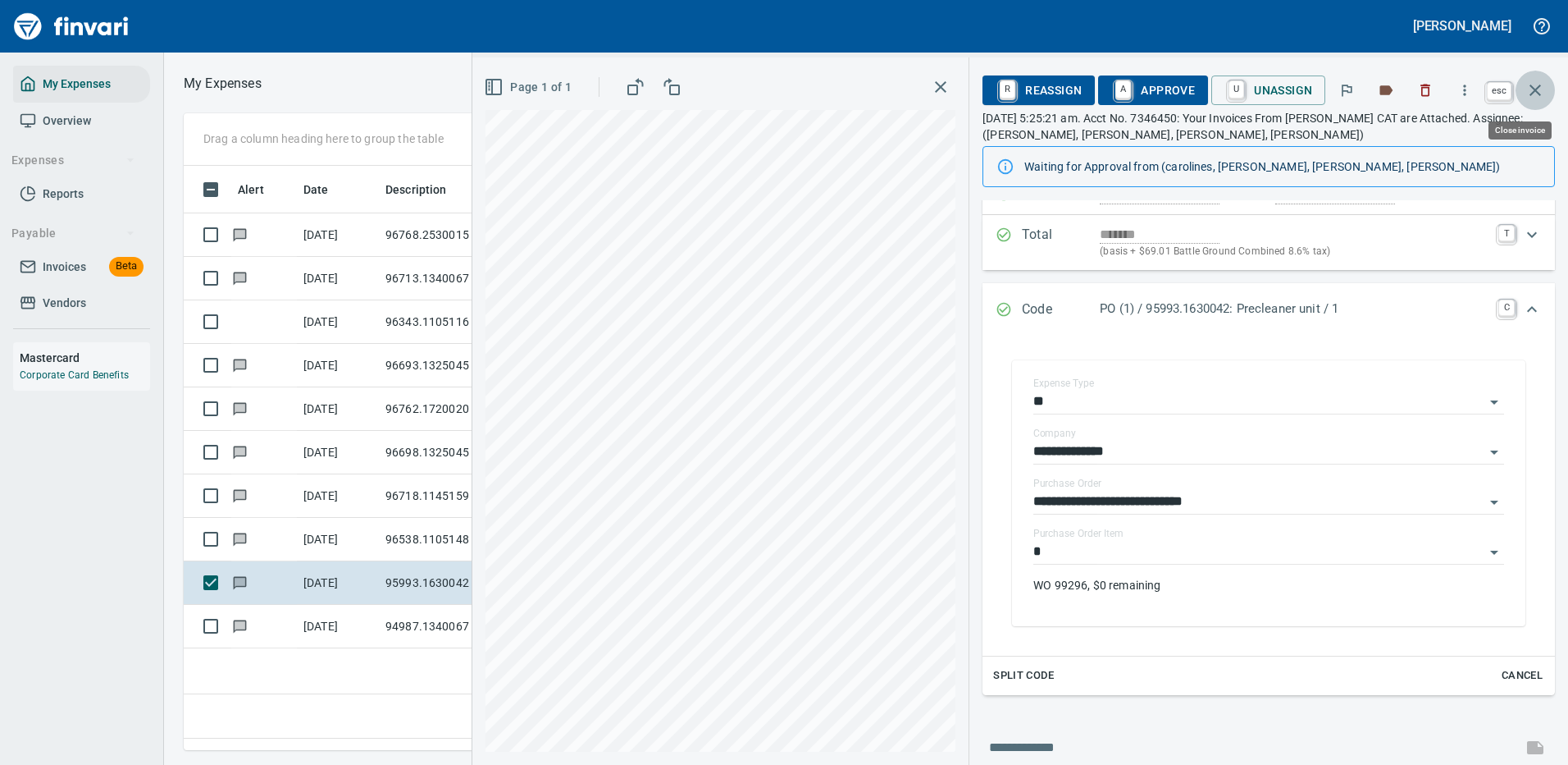
click at [1530, 78] on button "button" at bounding box center [1535, 90] width 39 height 39
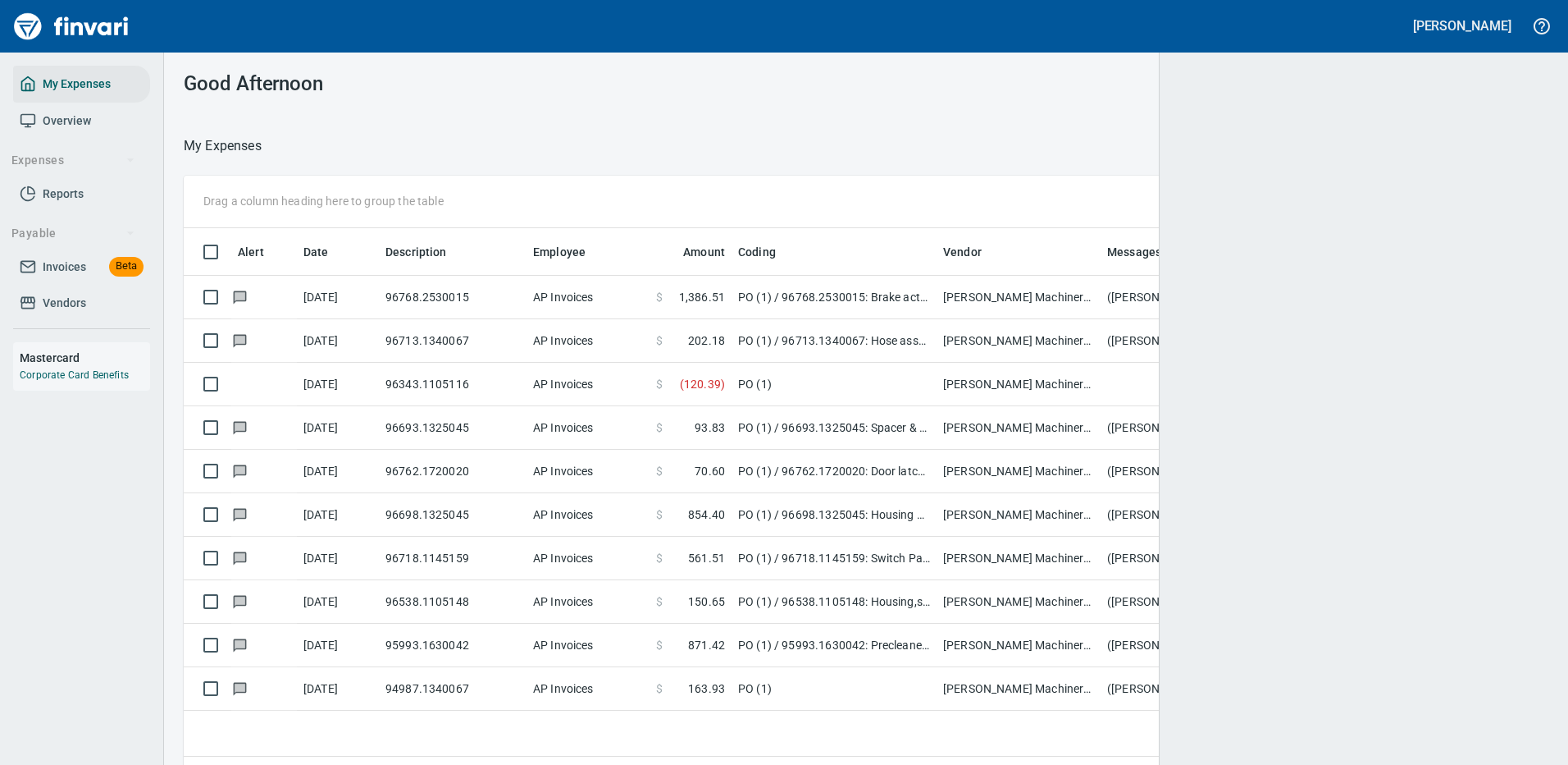
scroll to position [559, 1329]
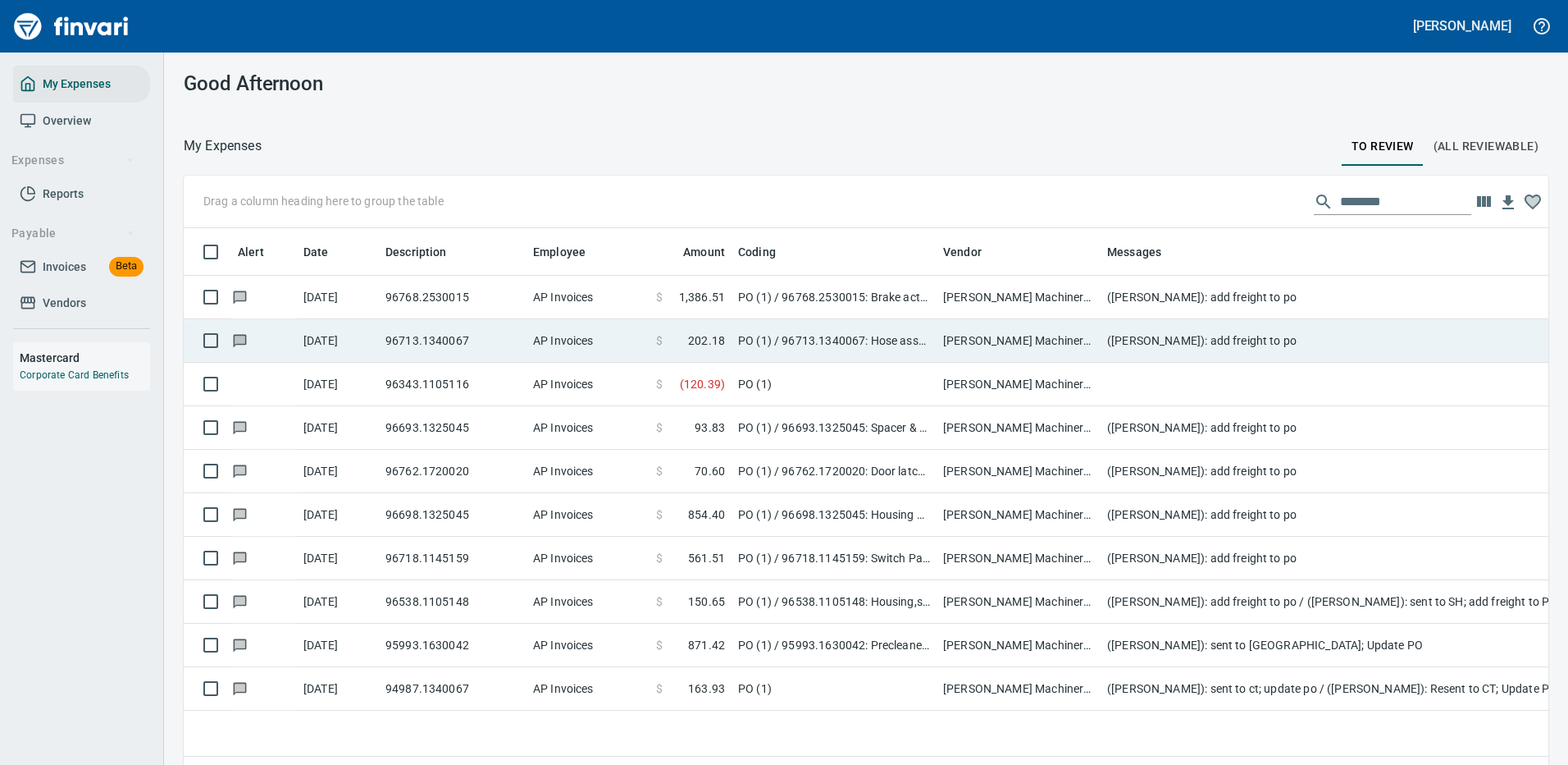
click at [871, 294] on td "PO (1) / 96768.2530015: Brake actuator / 1: Brake actuator" at bounding box center [834, 297] width 205 height 44
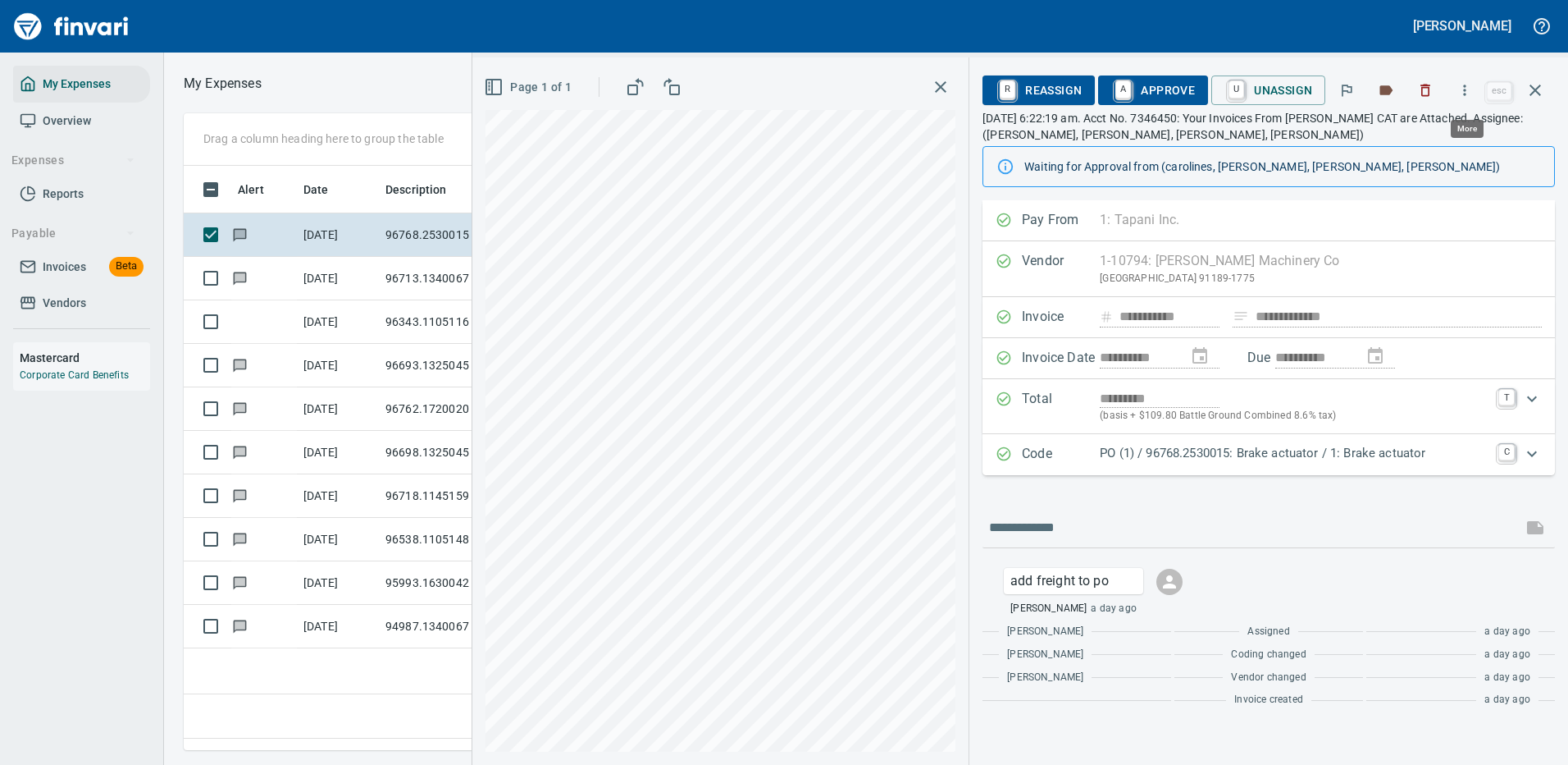
scroll to position [559, 943]
click at [1274, 450] on p "PO (1) / 96768.2530015: Brake actuator / 1: Brake actuator" at bounding box center [1294, 453] width 389 height 19
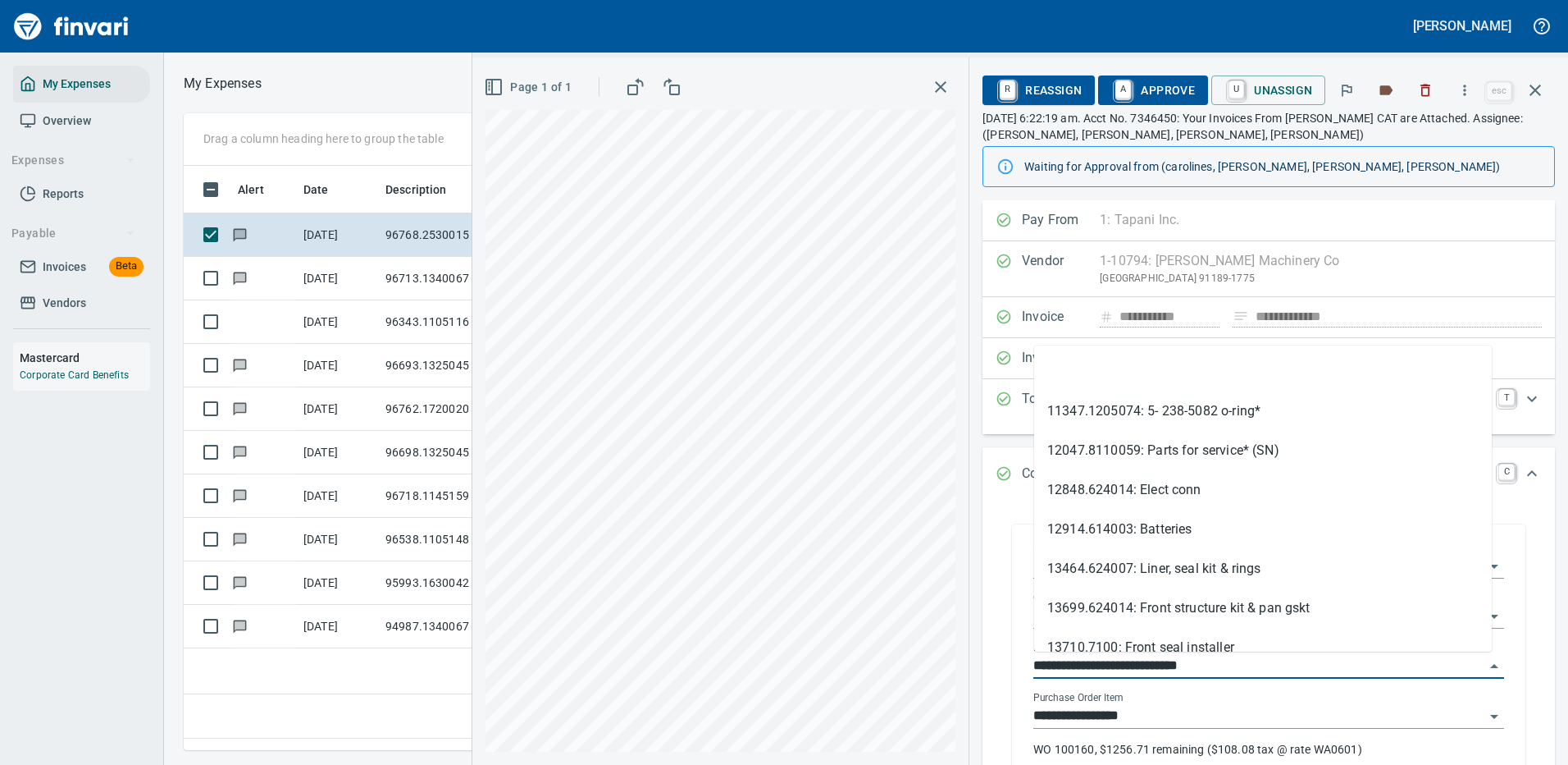
drag, startPoint x: 1119, startPoint y: 662, endPoint x: 1111, endPoint y: 666, distance: 8.9
click at [1111, 666] on input "**********" at bounding box center [1259, 666] width 451 height 23
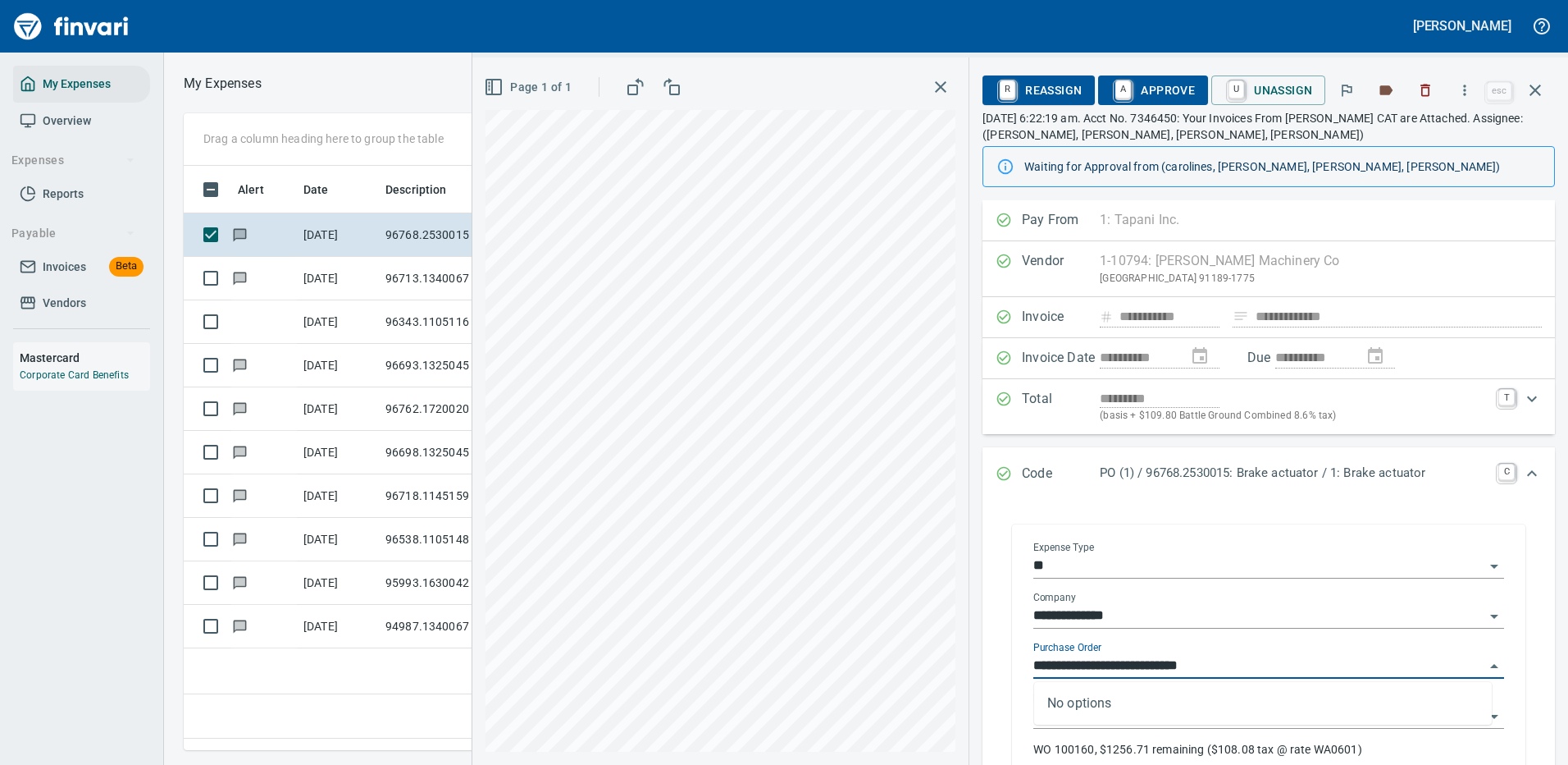
click at [1088, 666] on input "**********" at bounding box center [1259, 666] width 451 height 23
drag, startPoint x: 1127, startPoint y: 662, endPoint x: 1024, endPoint y: 667, distance: 103.1
click at [1024, 669] on div "**********" at bounding box center [1268, 659] width 497 height 261
type input "**********"
click at [1468, 86] on icon "button" at bounding box center [1464, 90] width 17 height 17
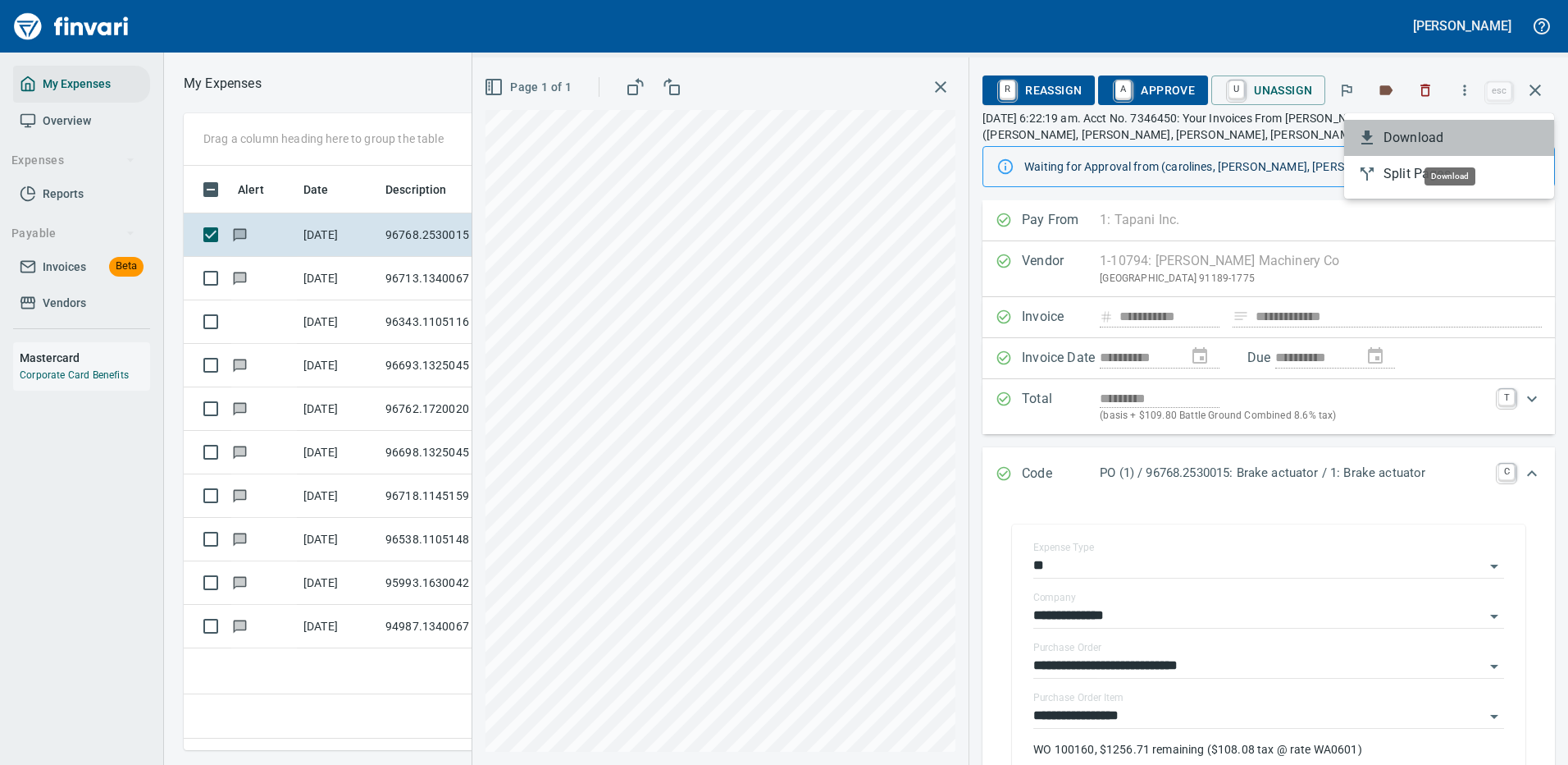
click at [1438, 135] on span "Download" at bounding box center [1462, 138] width 158 height 20
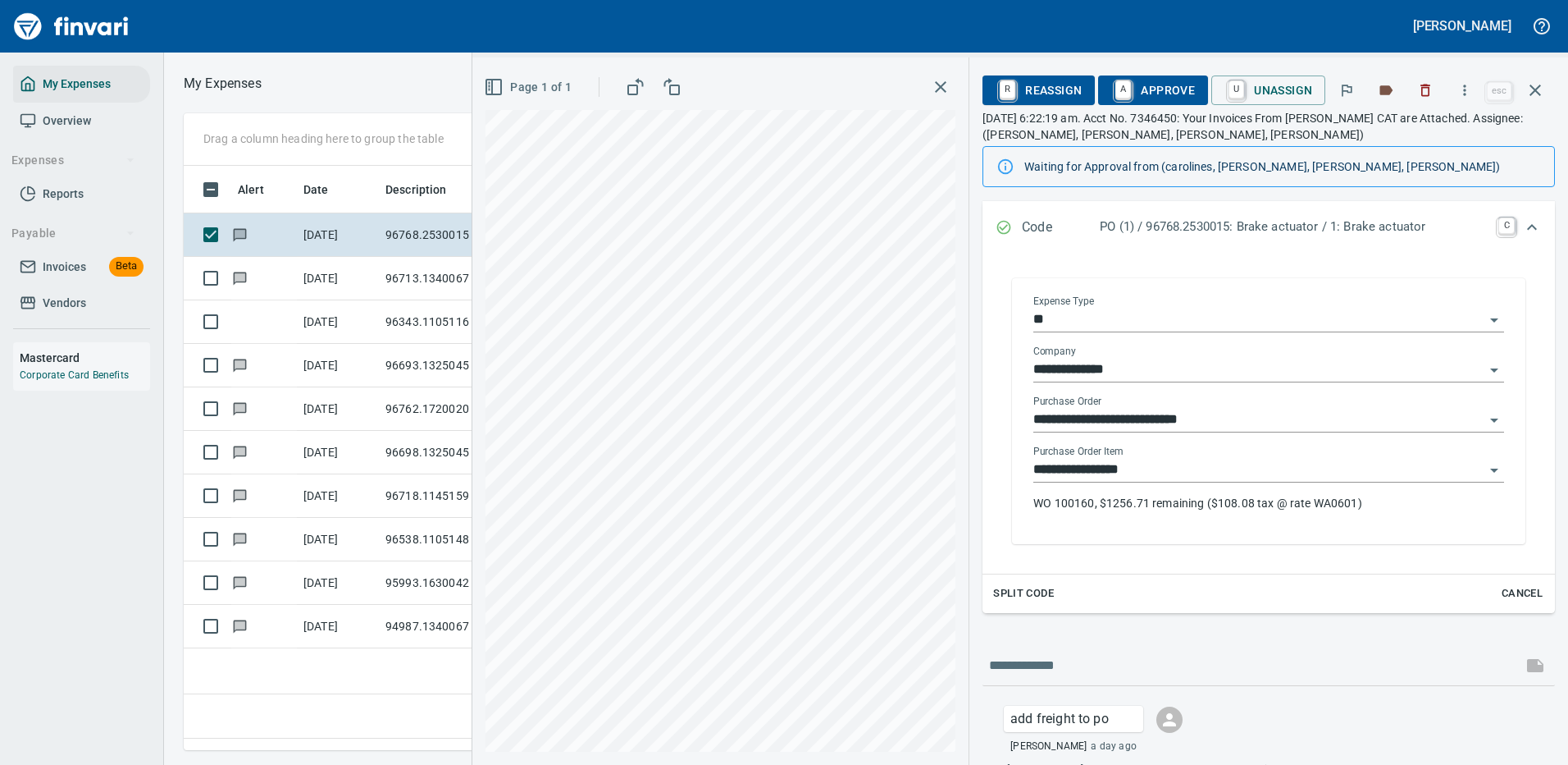
scroll to position [328, 0]
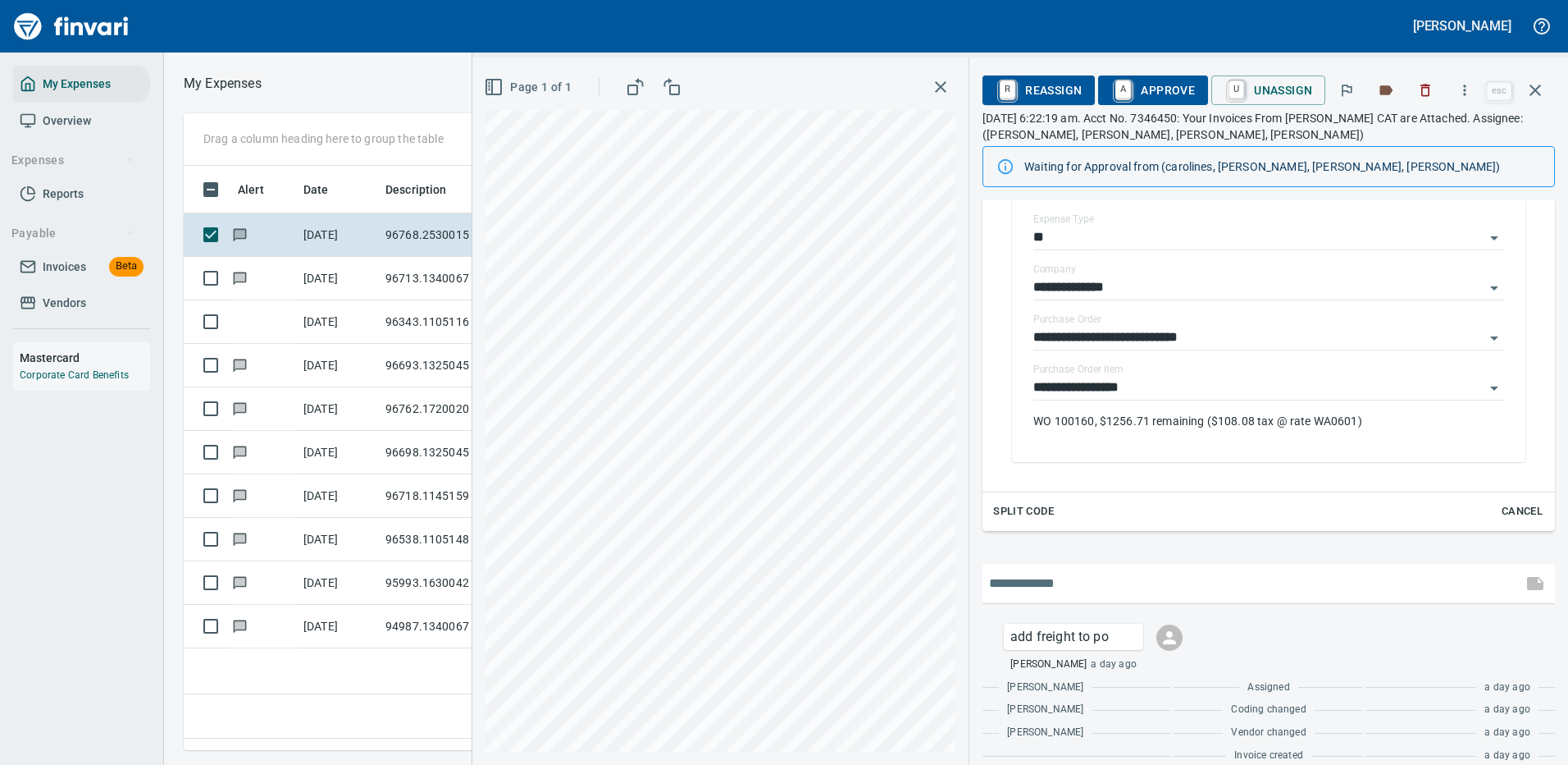
click at [1068, 590] on input "text" at bounding box center [1253, 583] width 527 height 26
type input "**********"
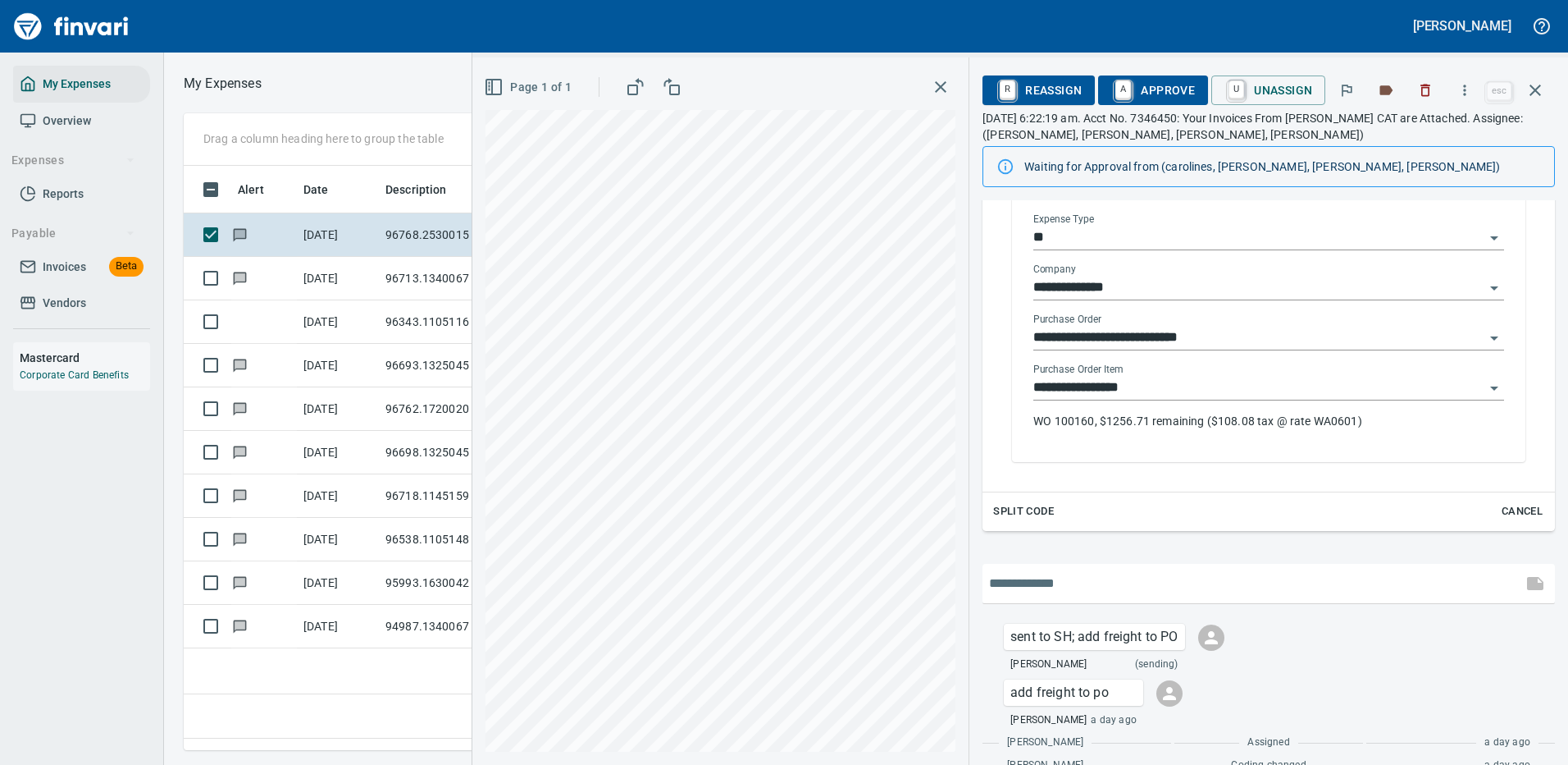
scroll to position [403, 0]
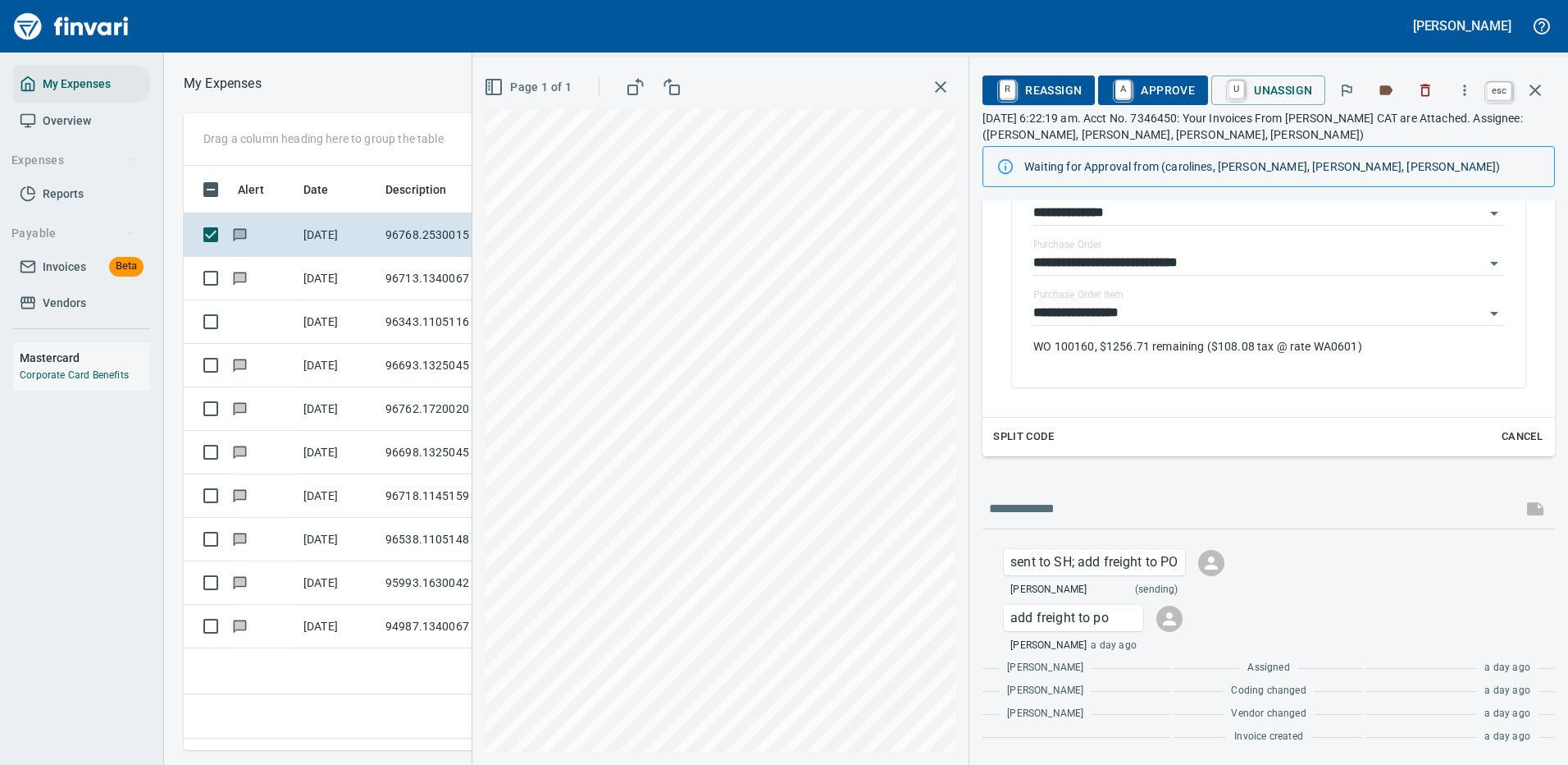
click at [1532, 91] on icon "button" at bounding box center [1535, 90] width 20 height 20
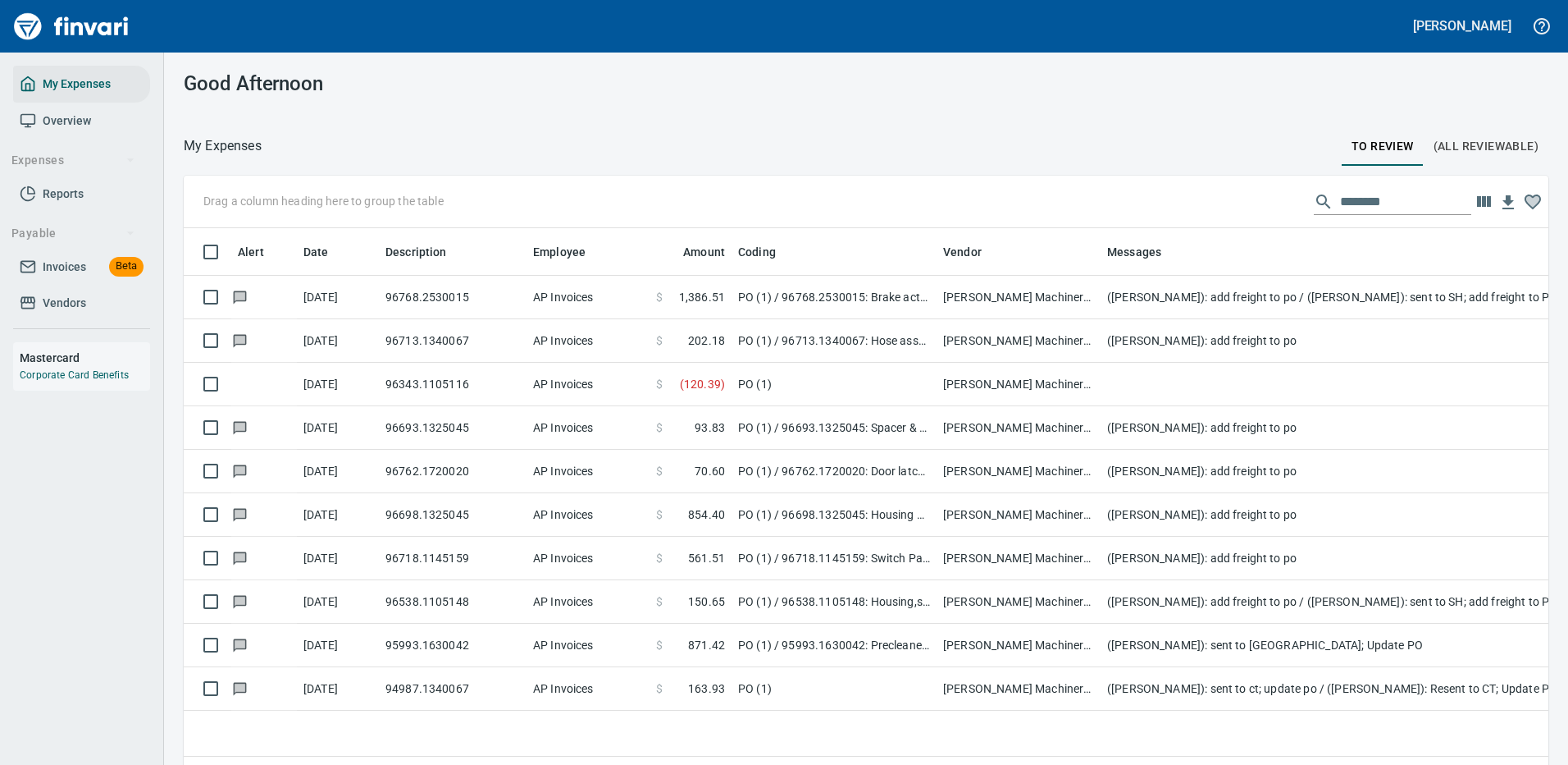
scroll to position [559, 1341]
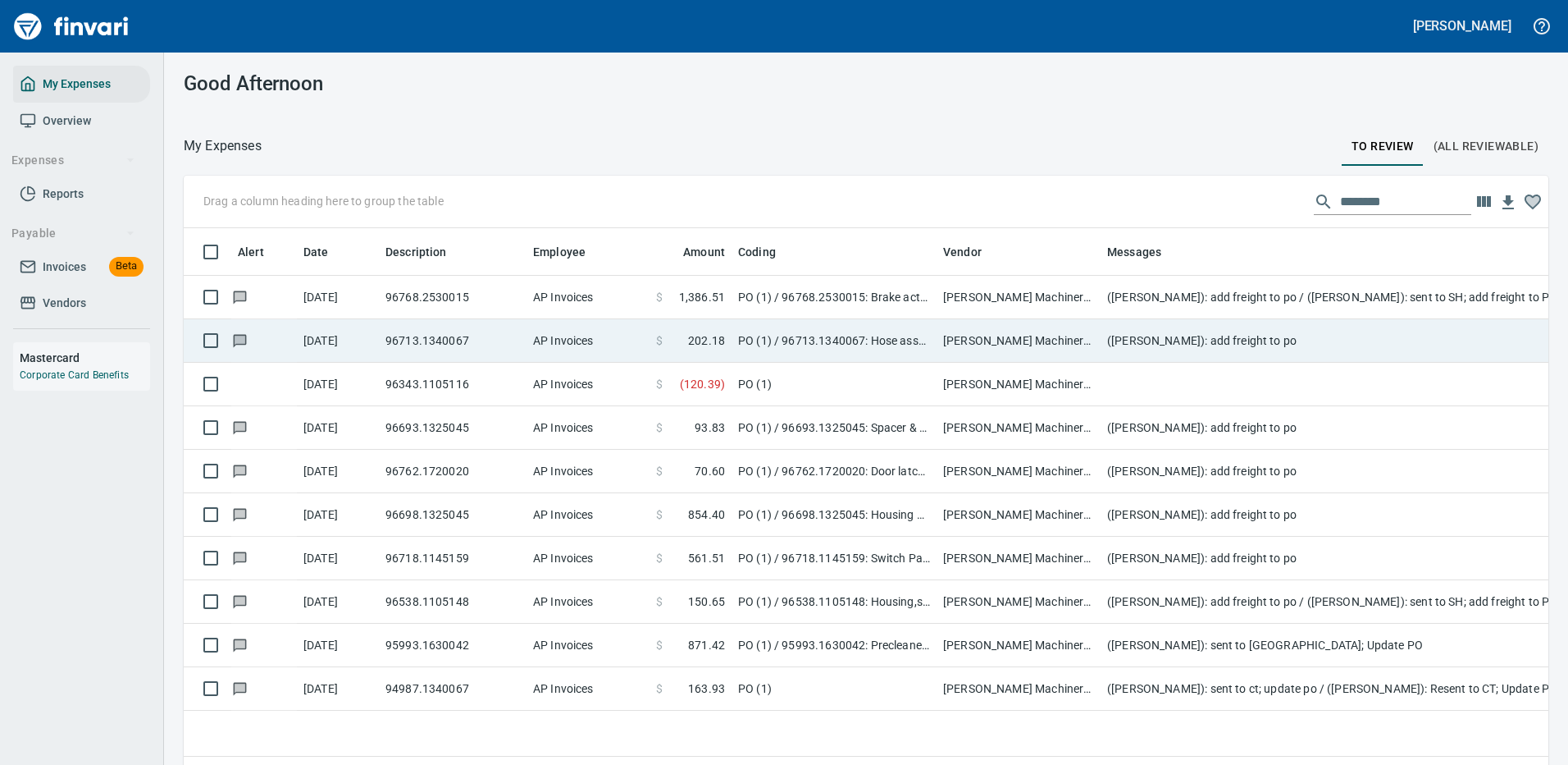
click at [1150, 335] on td "(Leah Wilson): add freight to po" at bounding box center [1429, 341] width 656 height 44
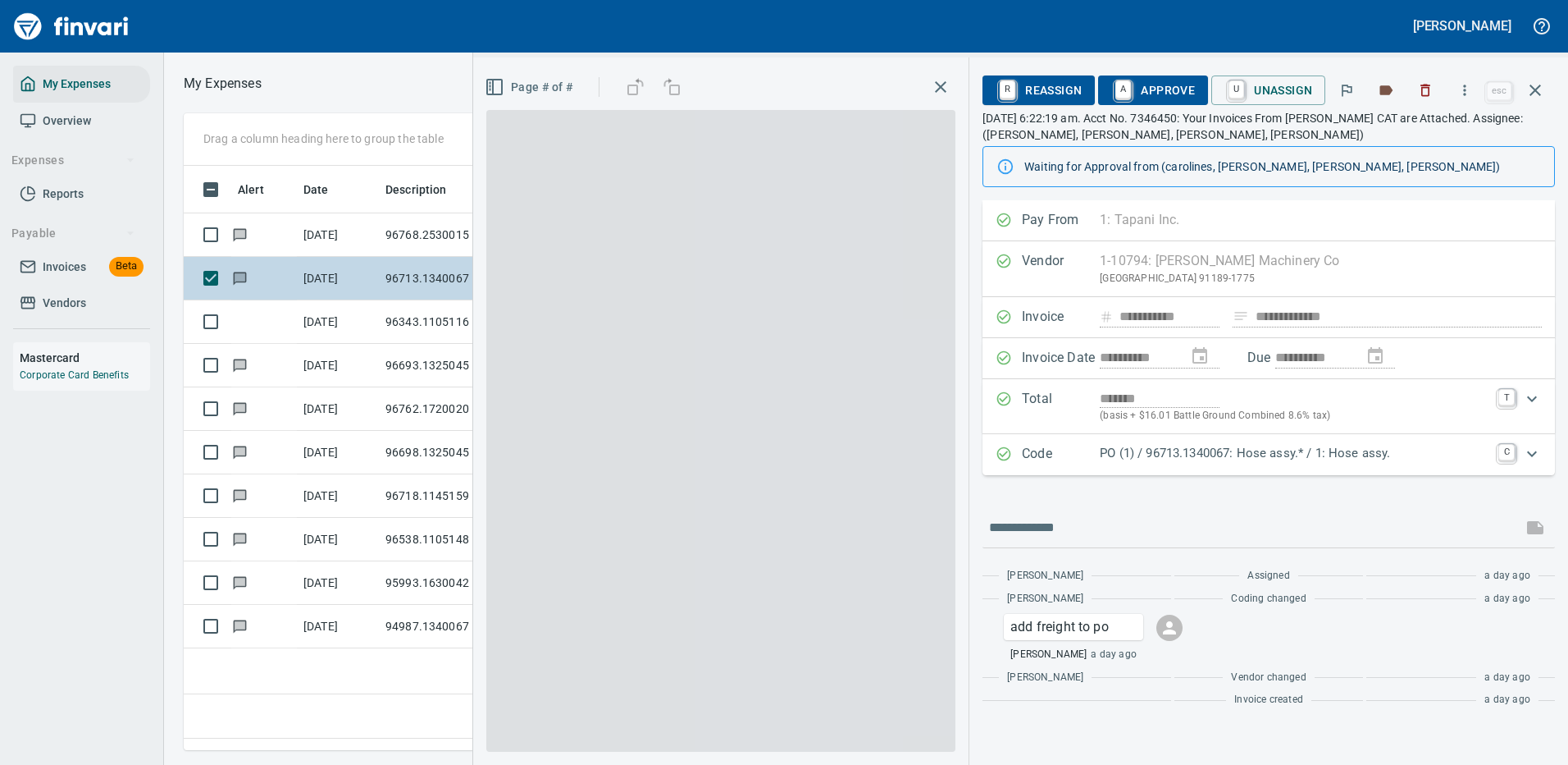
scroll to position [559, 943]
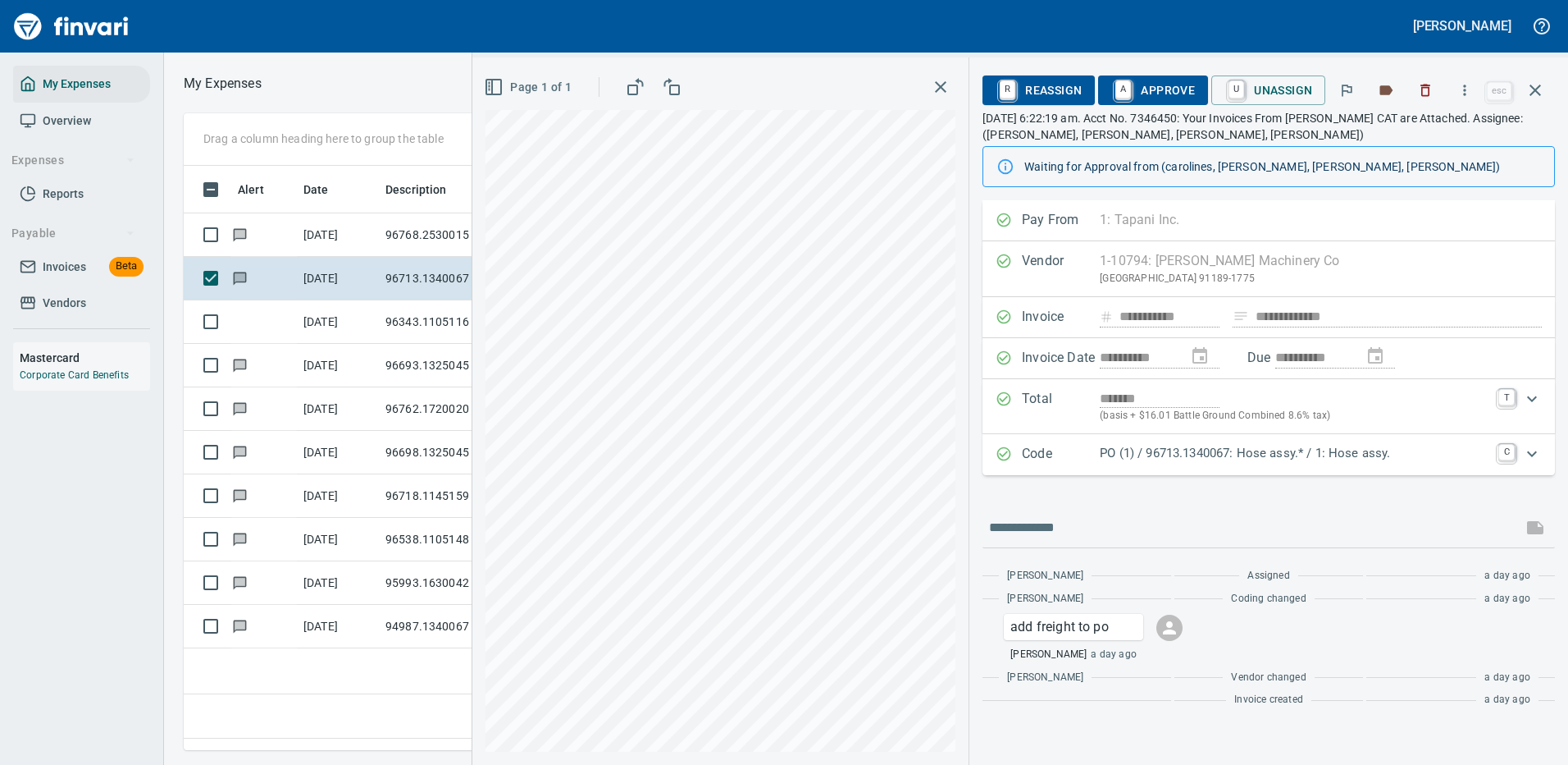
click at [1162, 453] on p "PO (1) / 96713.1340067: Hose assy.* / 1: Hose assy." at bounding box center [1294, 453] width 389 height 19
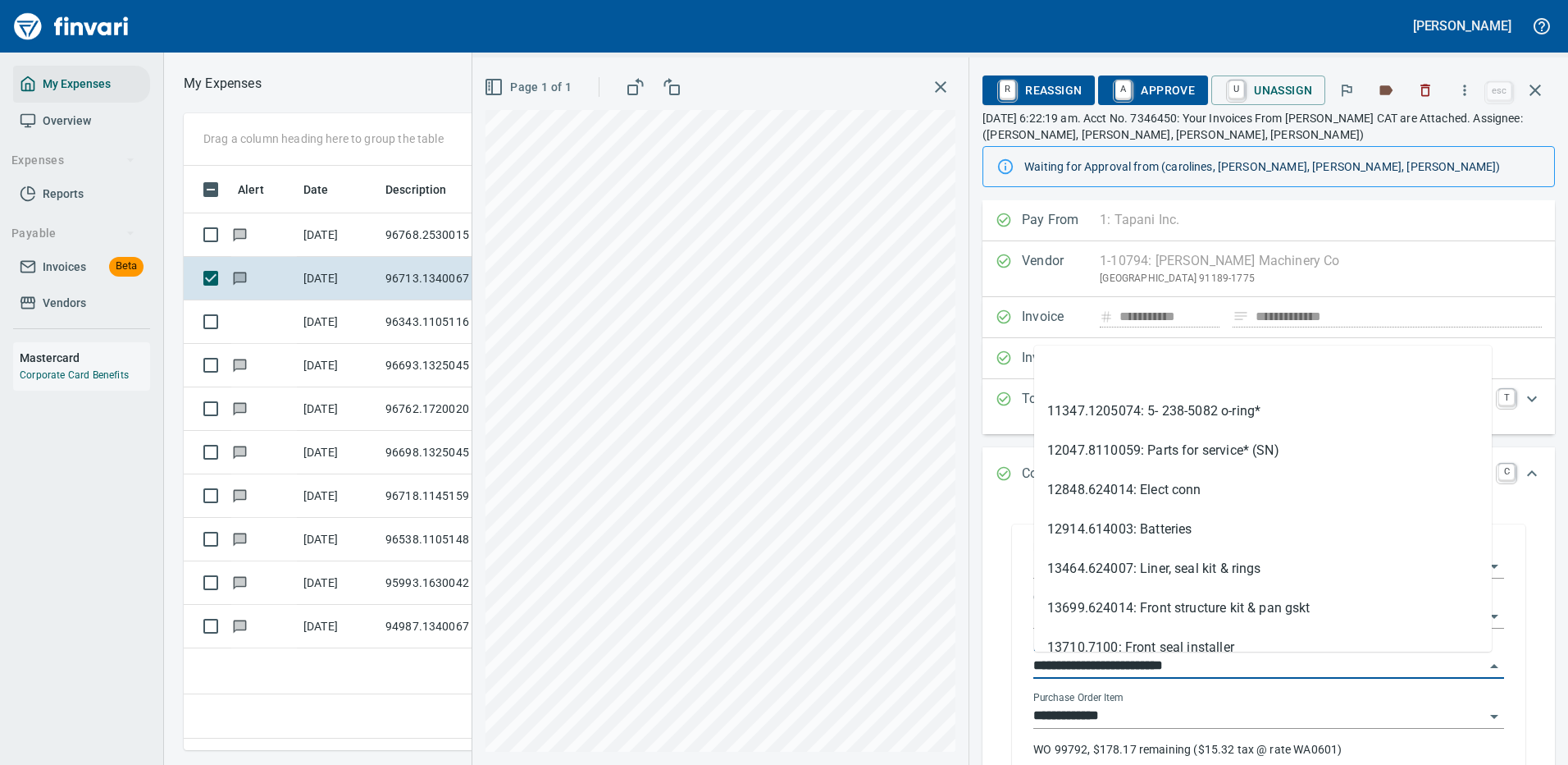
drag, startPoint x: 1130, startPoint y: 660, endPoint x: 1033, endPoint y: 659, distance: 97.0
click at [1032, 661] on div "**********" at bounding box center [1268, 659] width 497 height 261
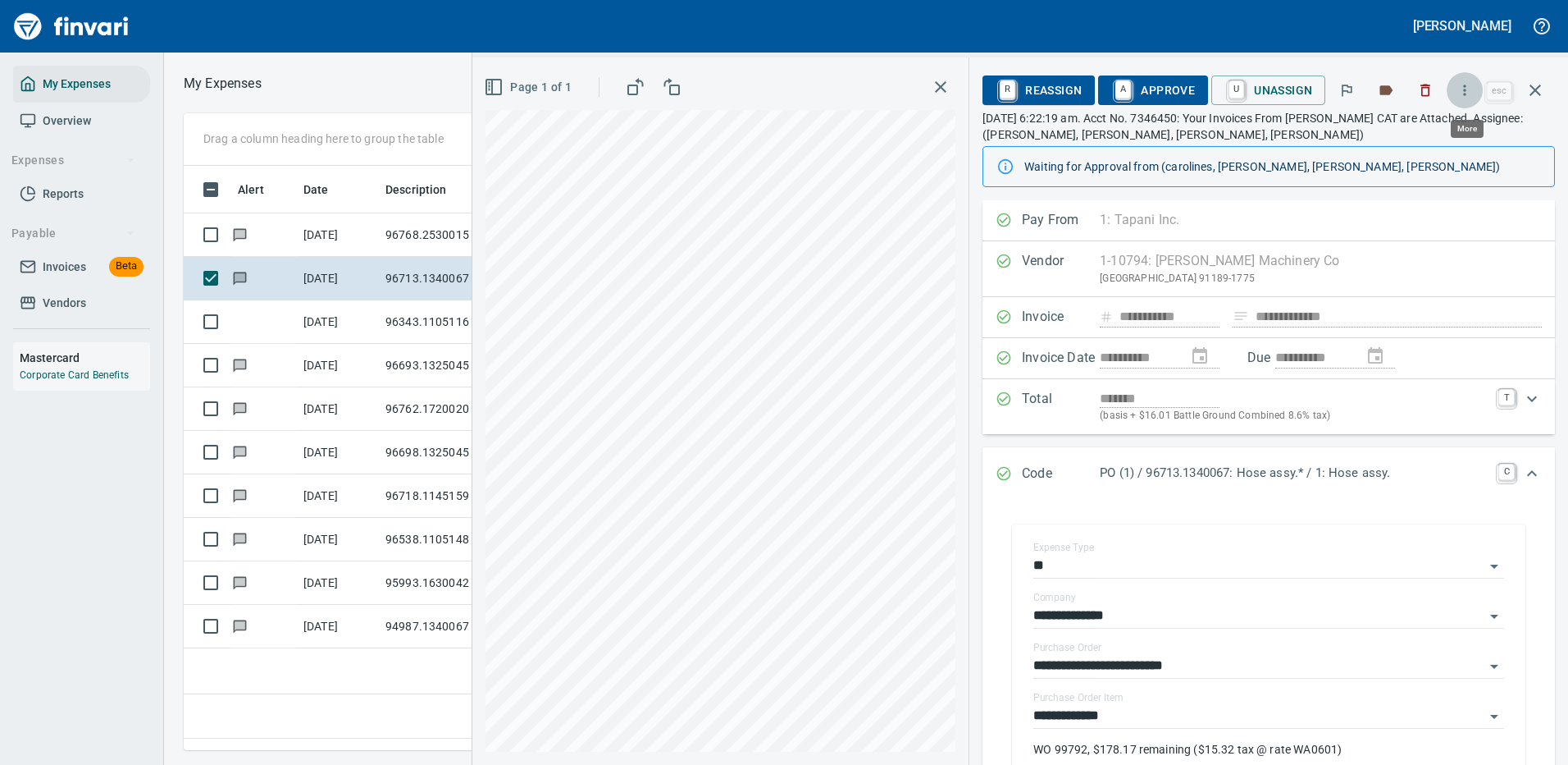
click at [1470, 85] on icon "button" at bounding box center [1464, 90] width 17 height 17
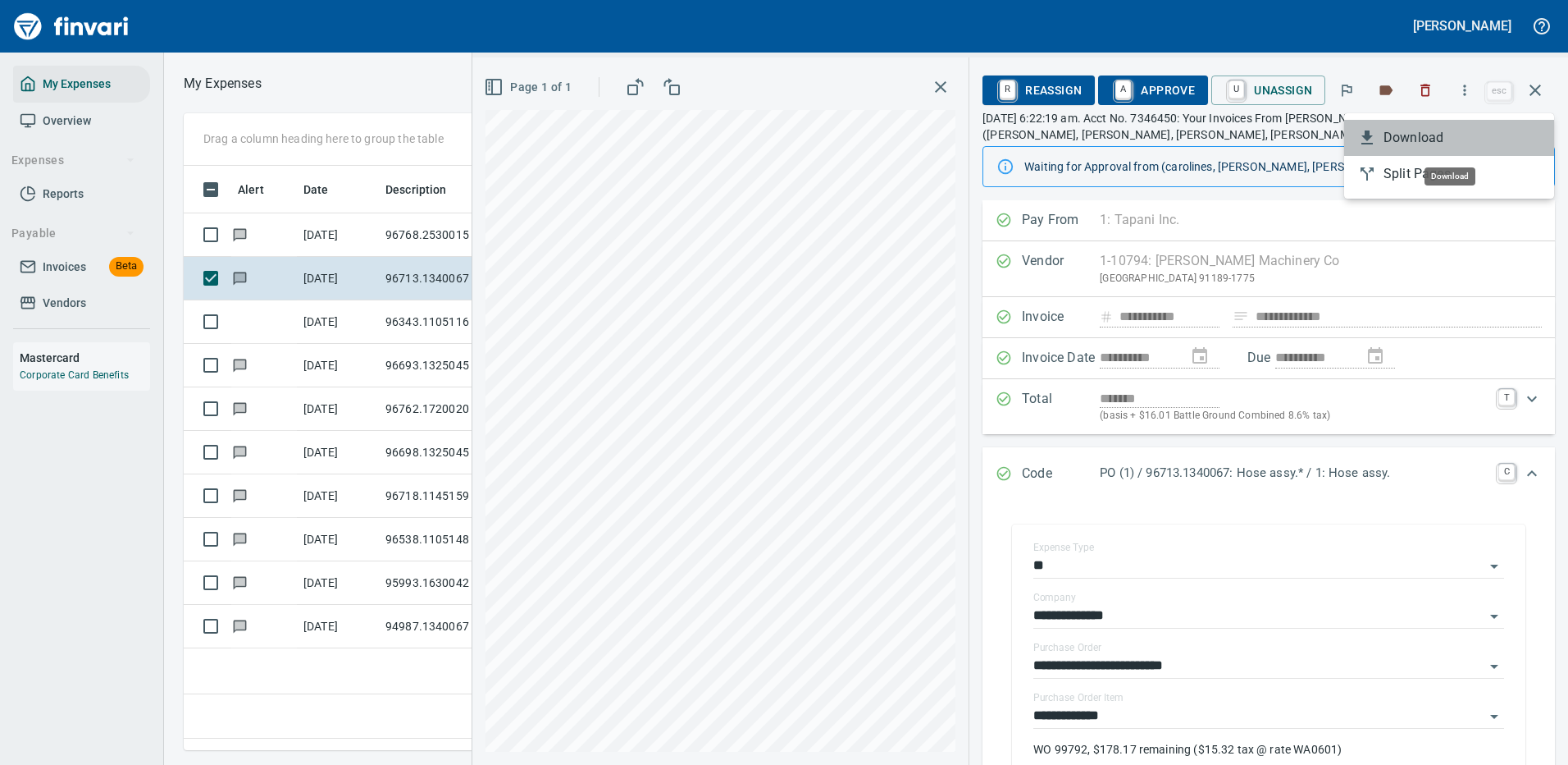
click at [1422, 140] on span "Download" at bounding box center [1462, 138] width 158 height 20
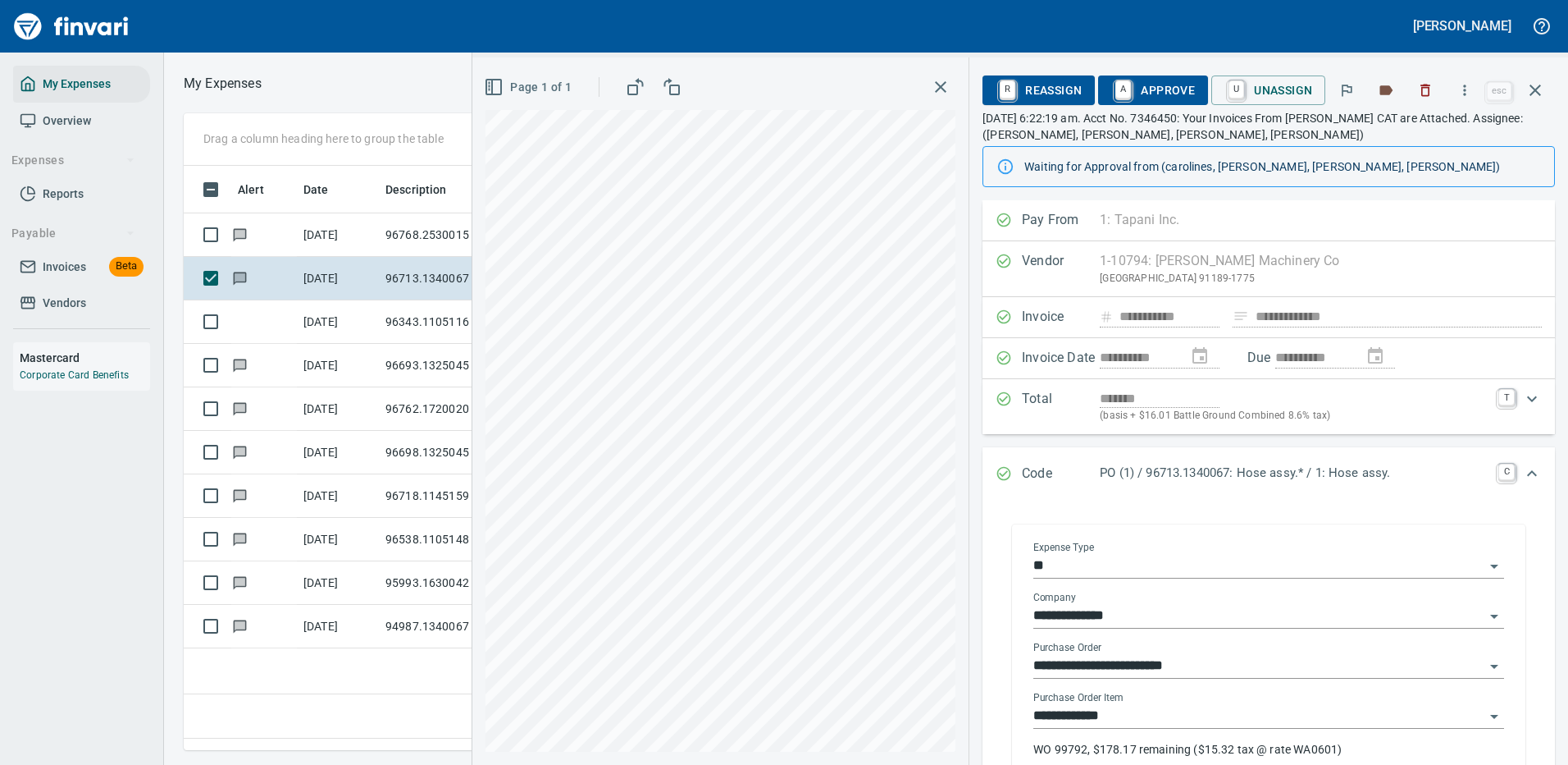
scroll to position [328, 0]
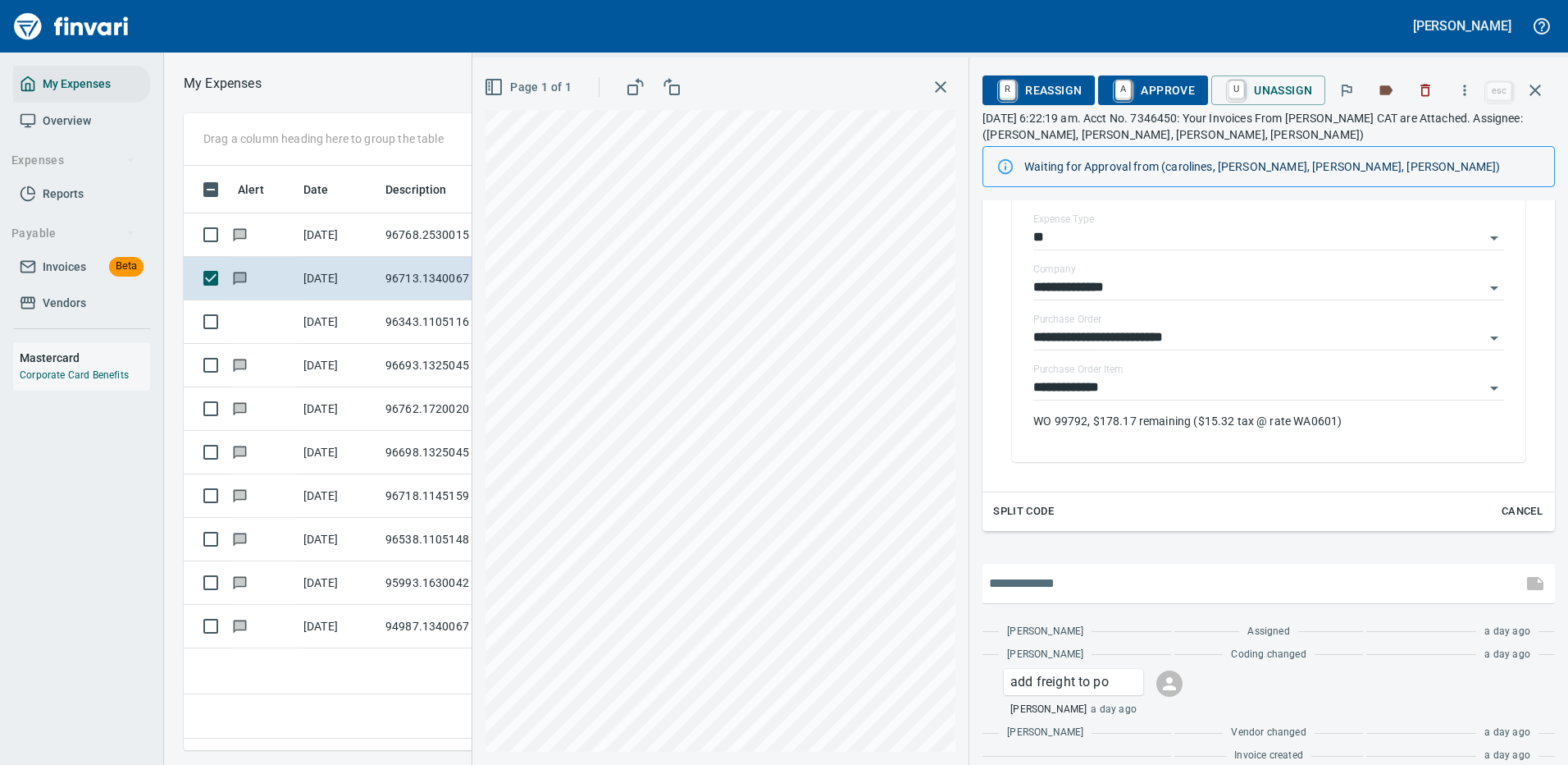
click at [1115, 586] on input "text" at bounding box center [1253, 583] width 527 height 26
type input "**********"
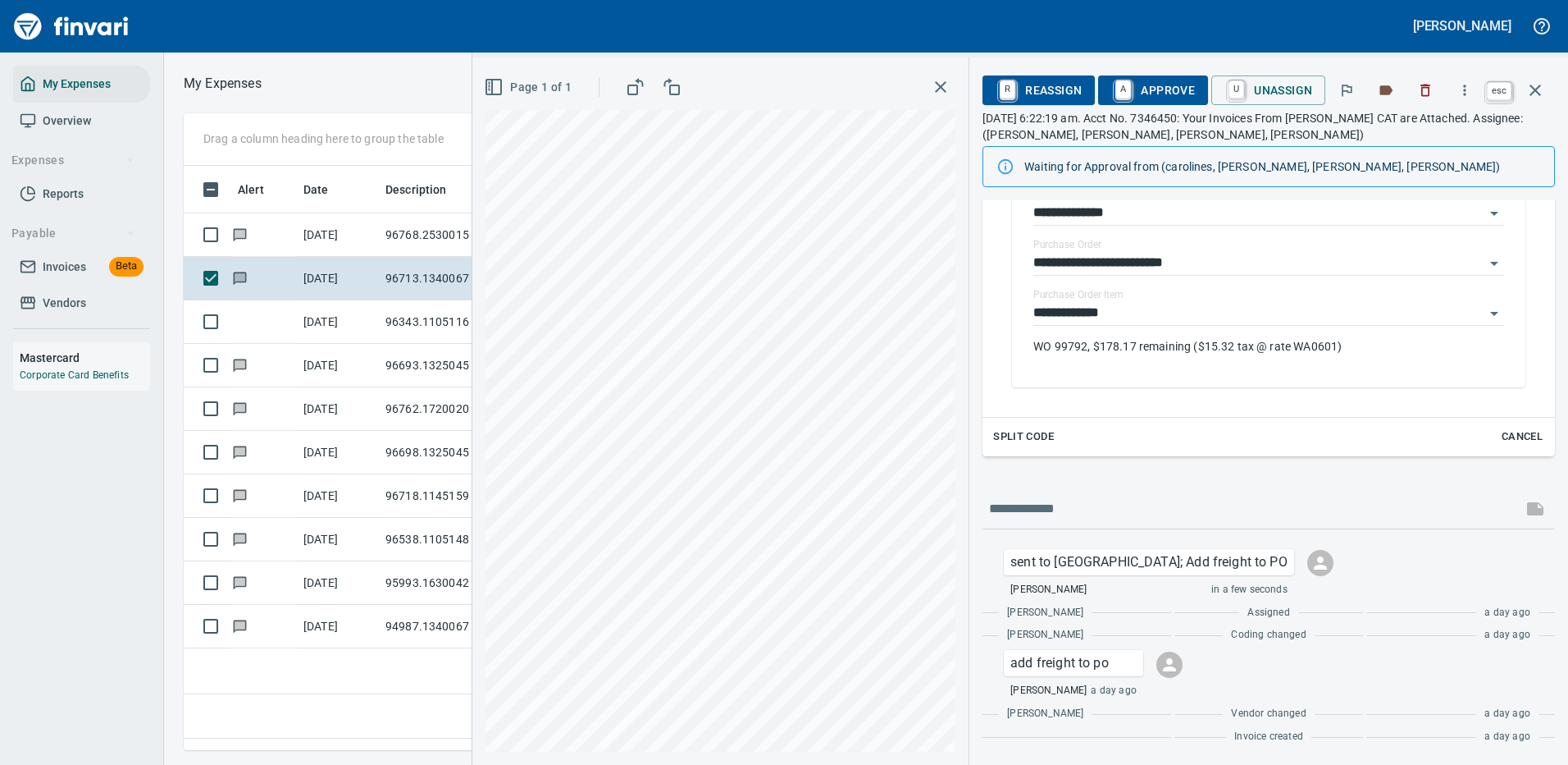
scroll to position [559, 943]
click at [1540, 85] on icon "button" at bounding box center [1535, 90] width 20 height 20
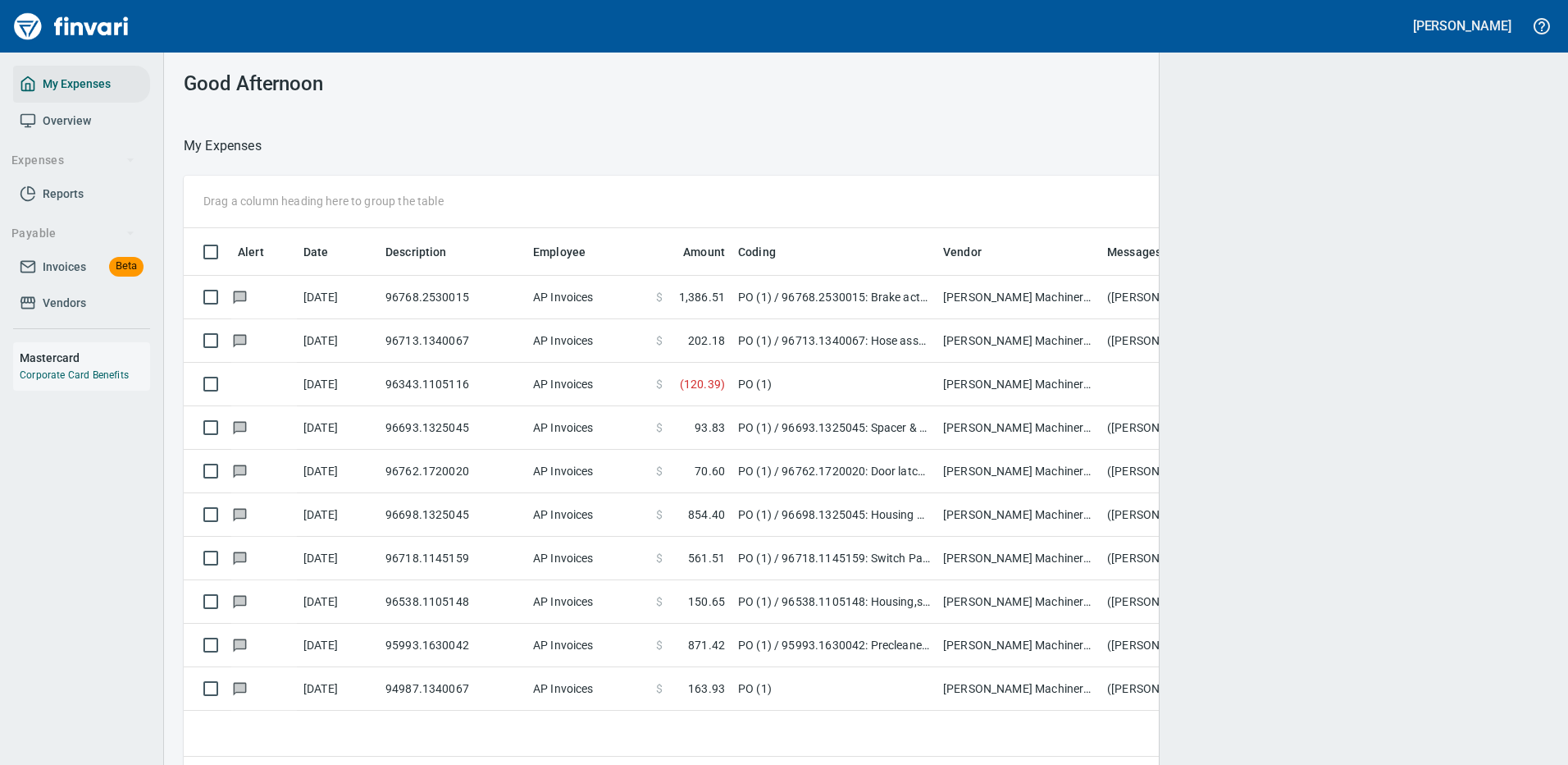
scroll to position [559, 1329]
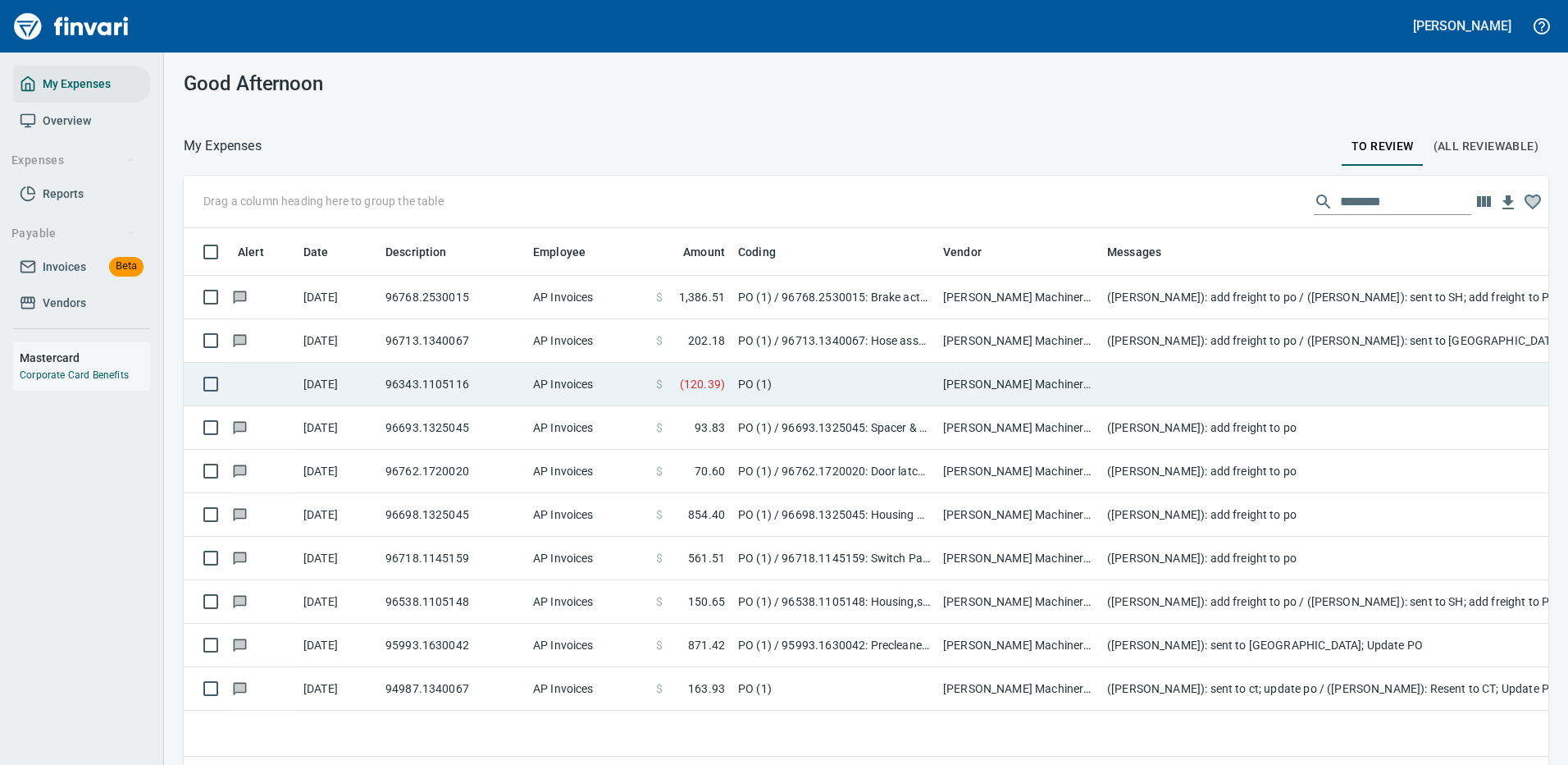
click at [1302, 369] on td at bounding box center [1429, 384] width 656 height 44
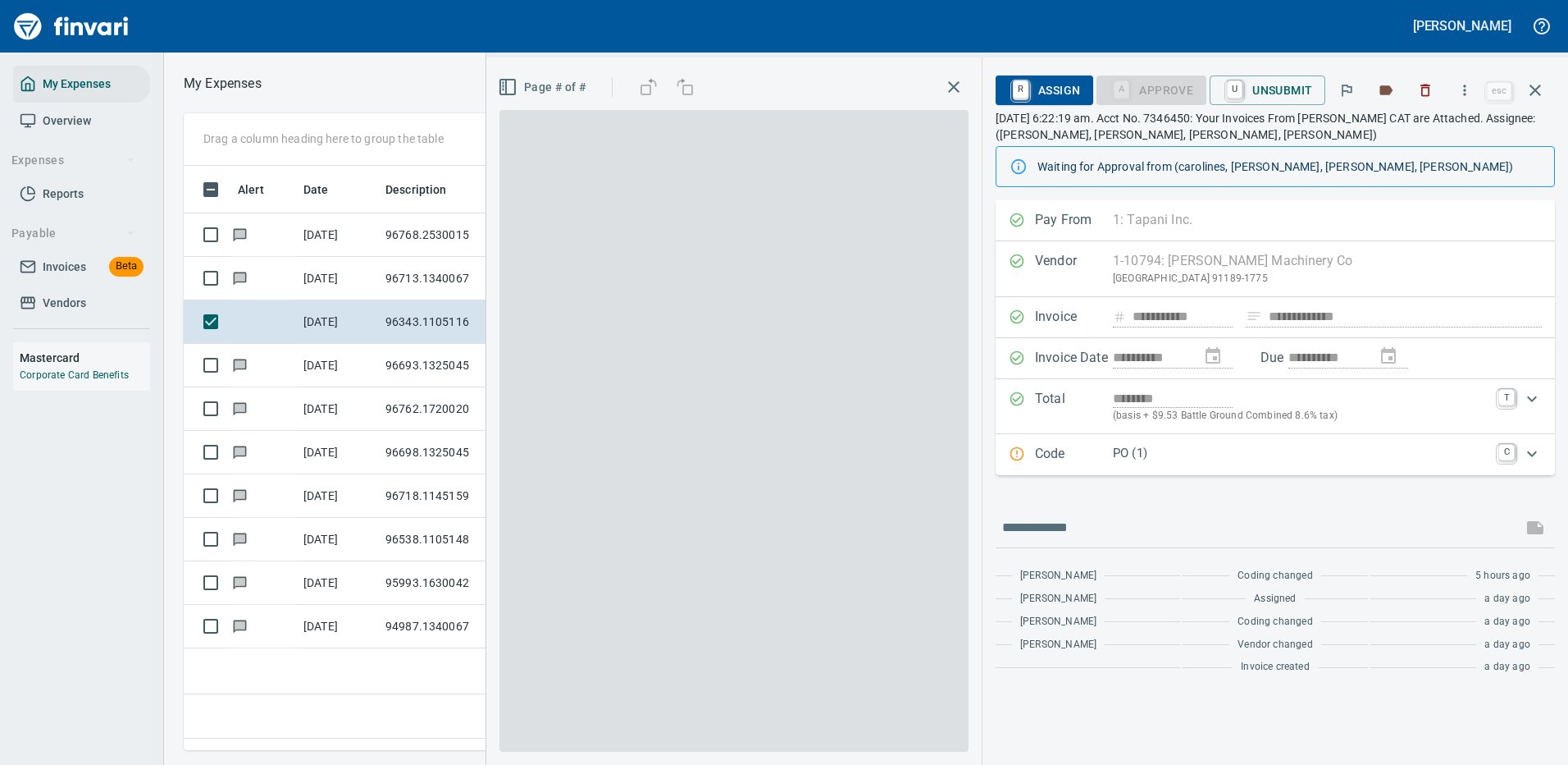
scroll to position [559, 943]
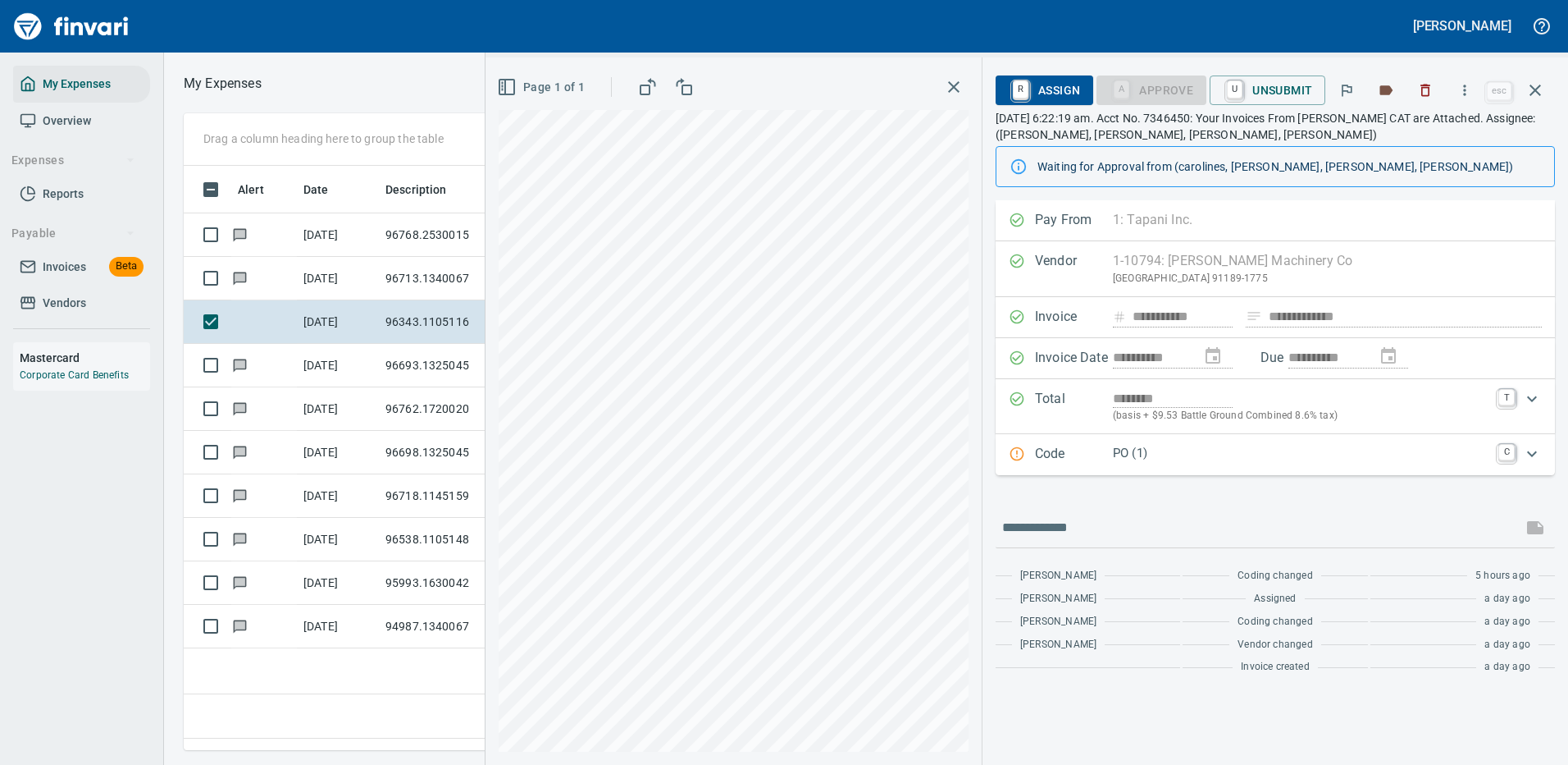
click at [1211, 450] on p "PO (1)" at bounding box center [1301, 453] width 375 height 19
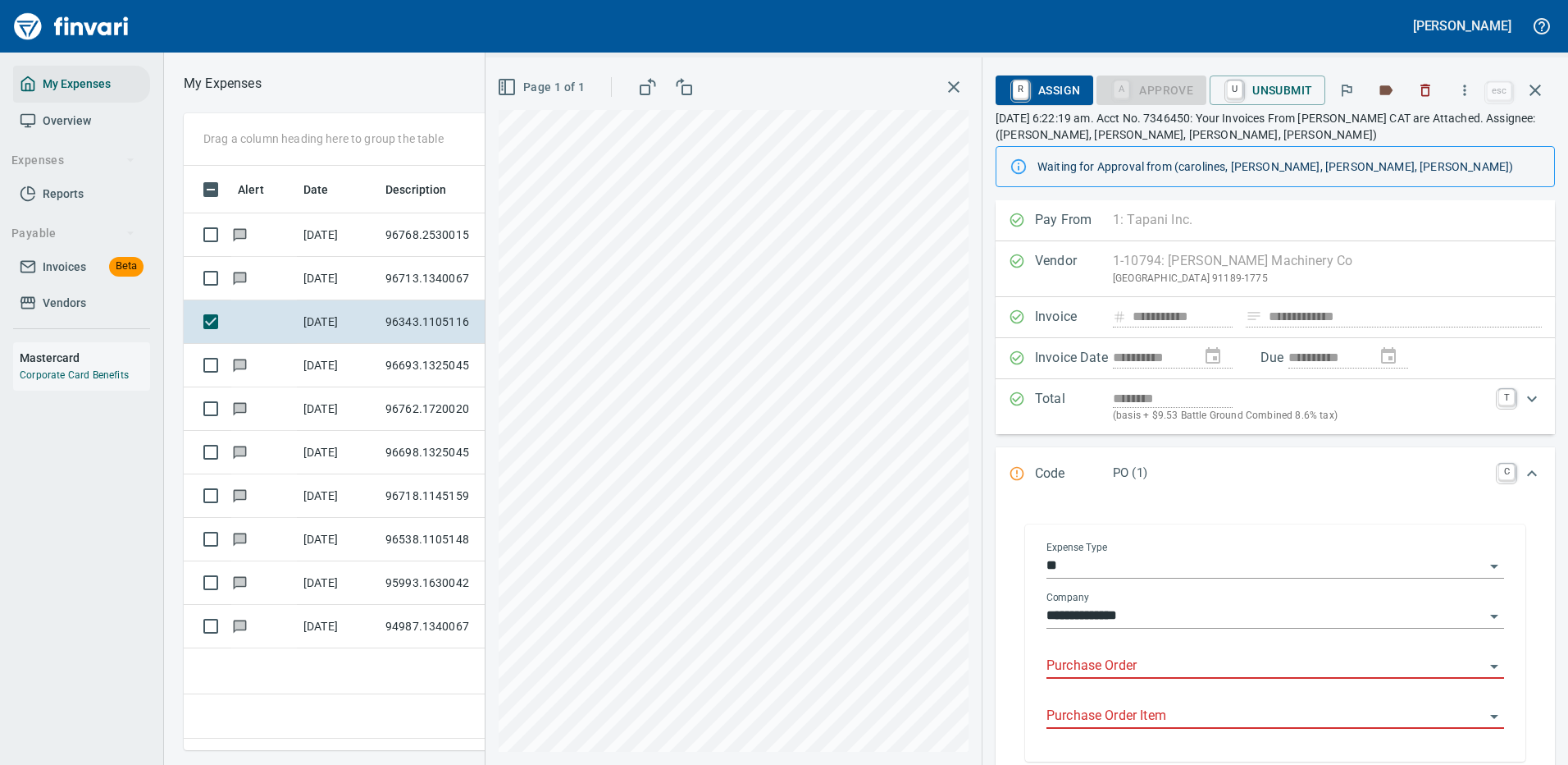
click at [1091, 655] on input "Purchase Order" at bounding box center [1265, 666] width 438 height 23
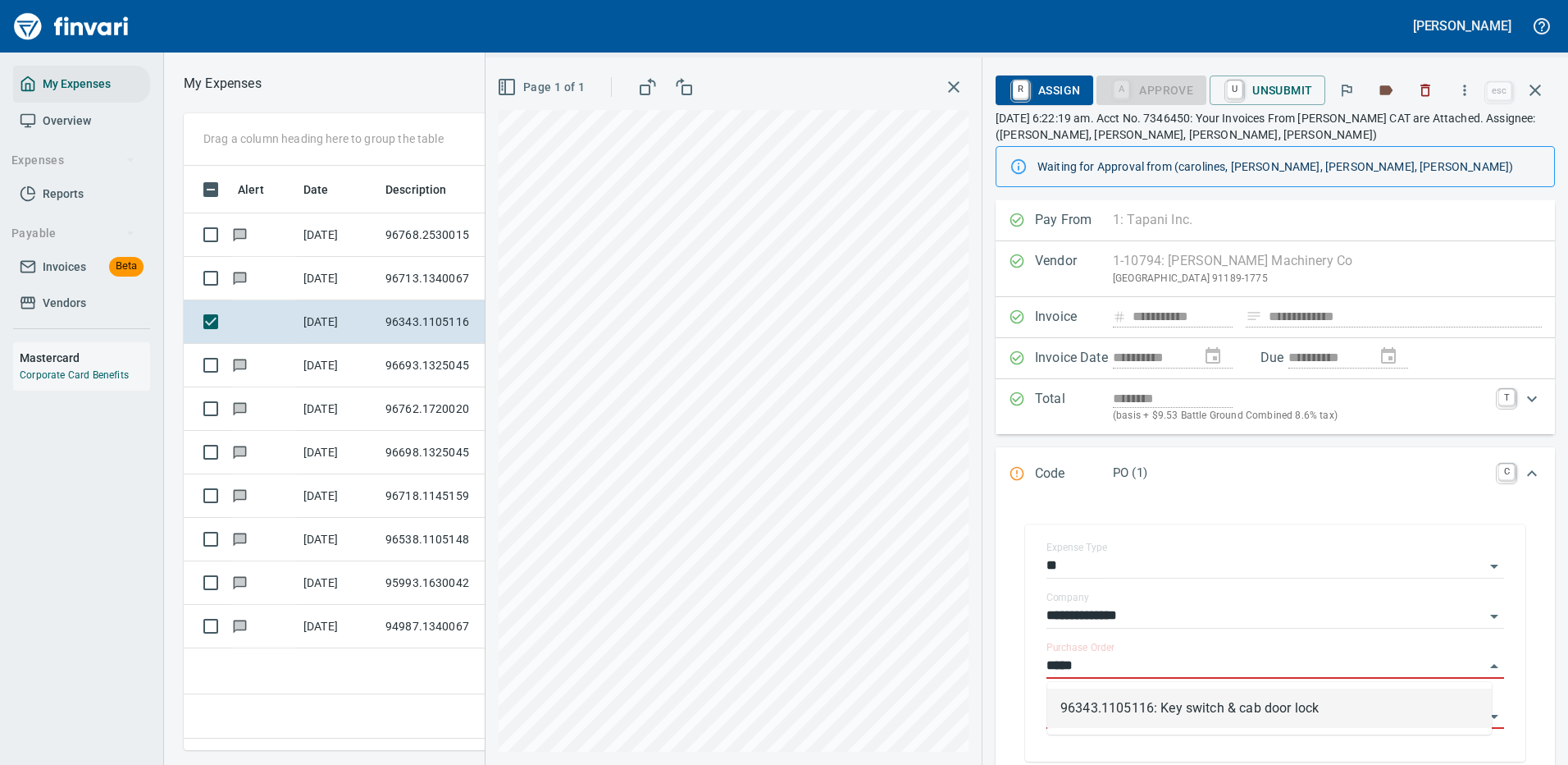
click at [1173, 710] on li "96343.1105116: Key switch & cab door lock" at bounding box center [1269, 707] width 444 height 39
type input "**********"
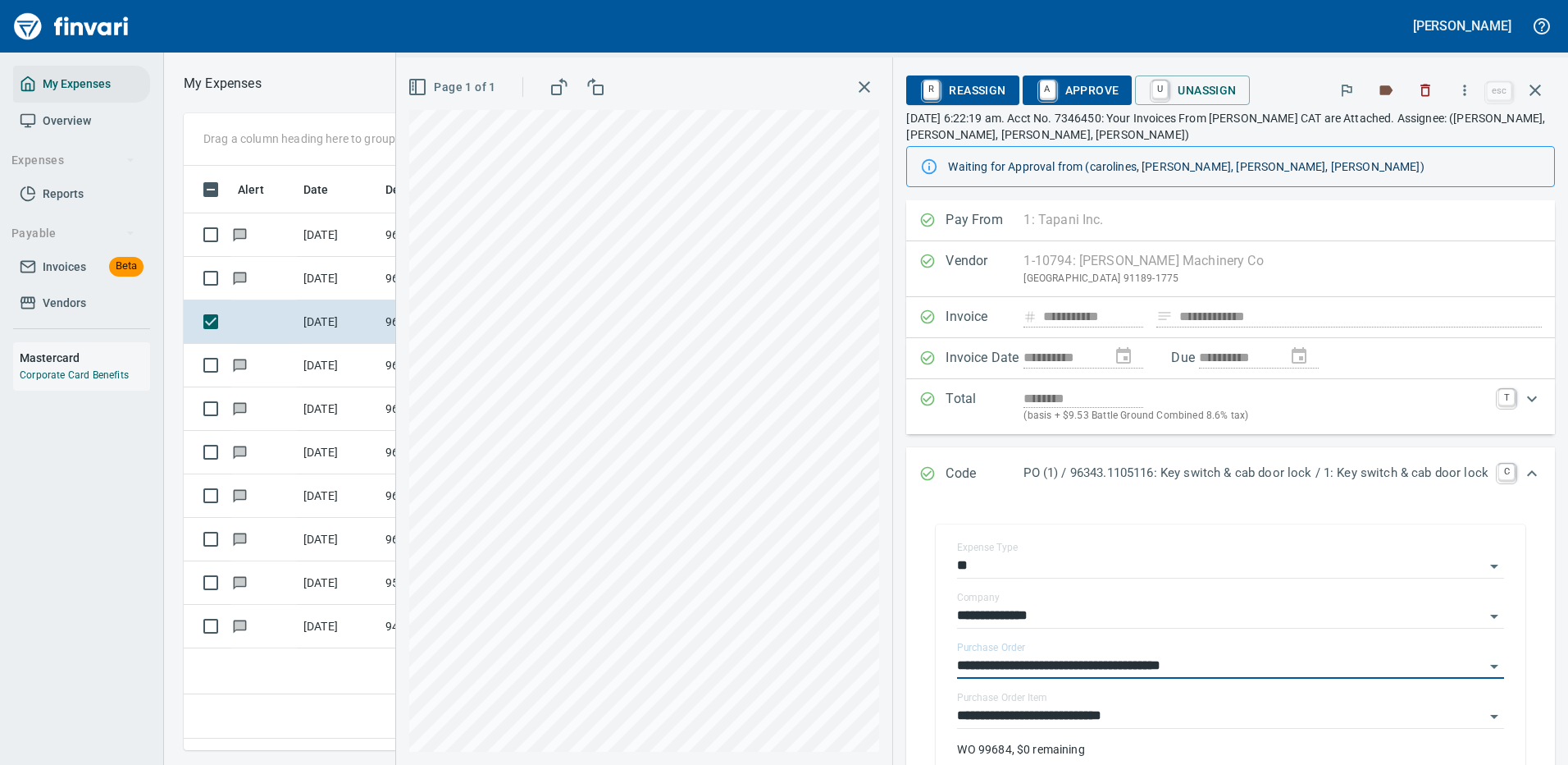
type input "**********"
click at [1070, 85] on span "A Approve" at bounding box center [1078, 91] width 84 height 28
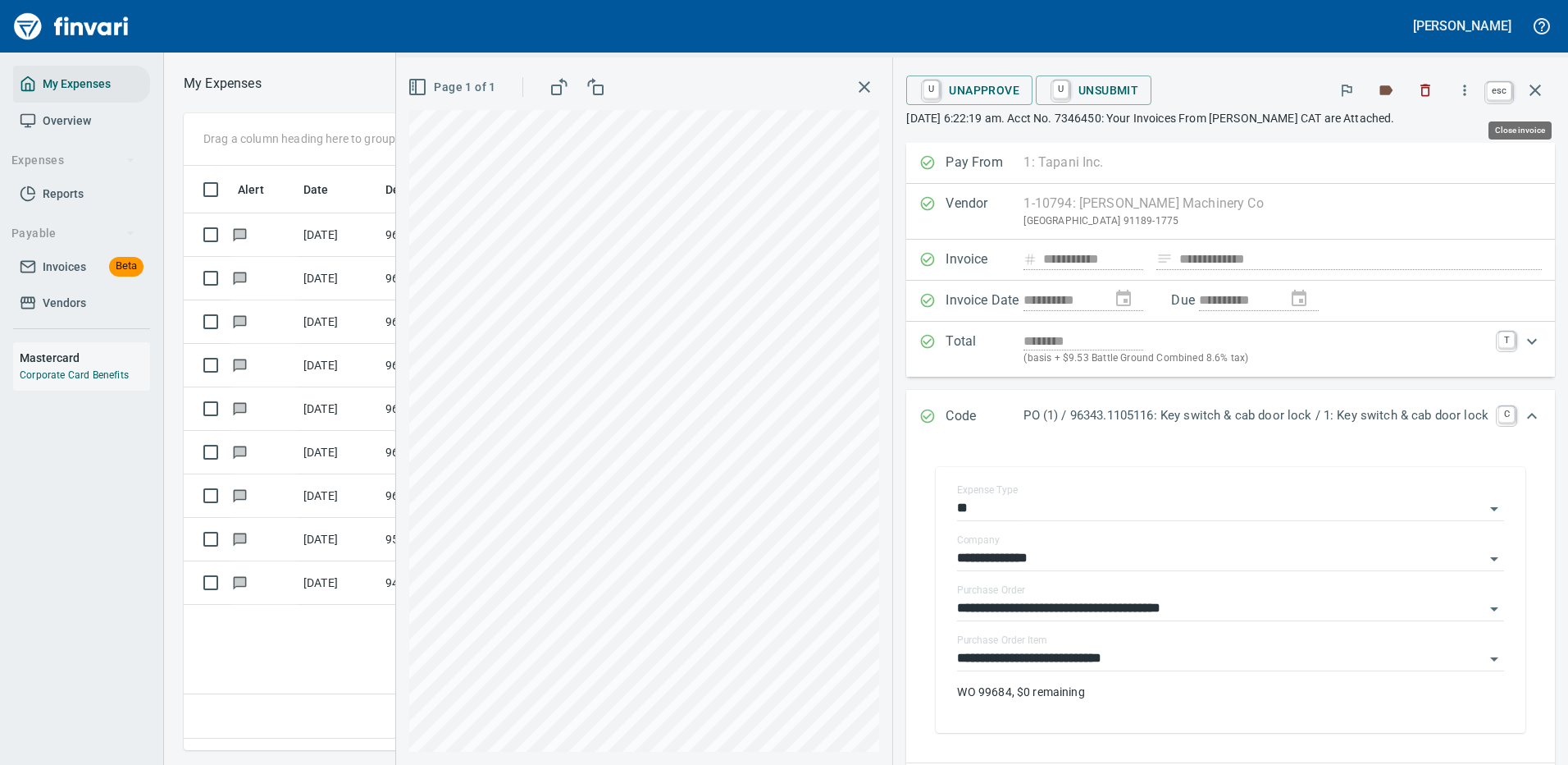
click at [1534, 91] on icon "button" at bounding box center [1535, 90] width 20 height 20
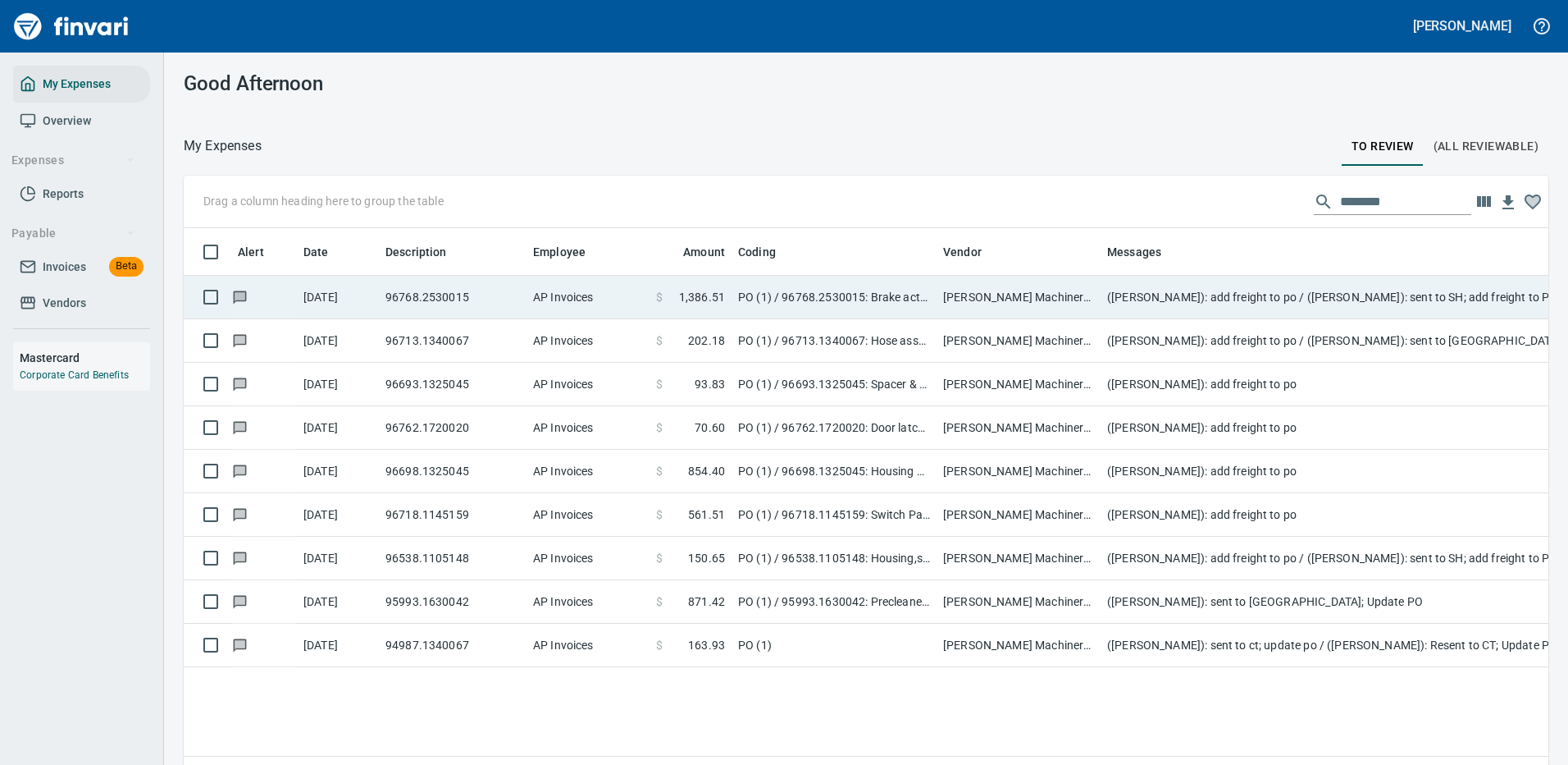
scroll to position [559, 1341]
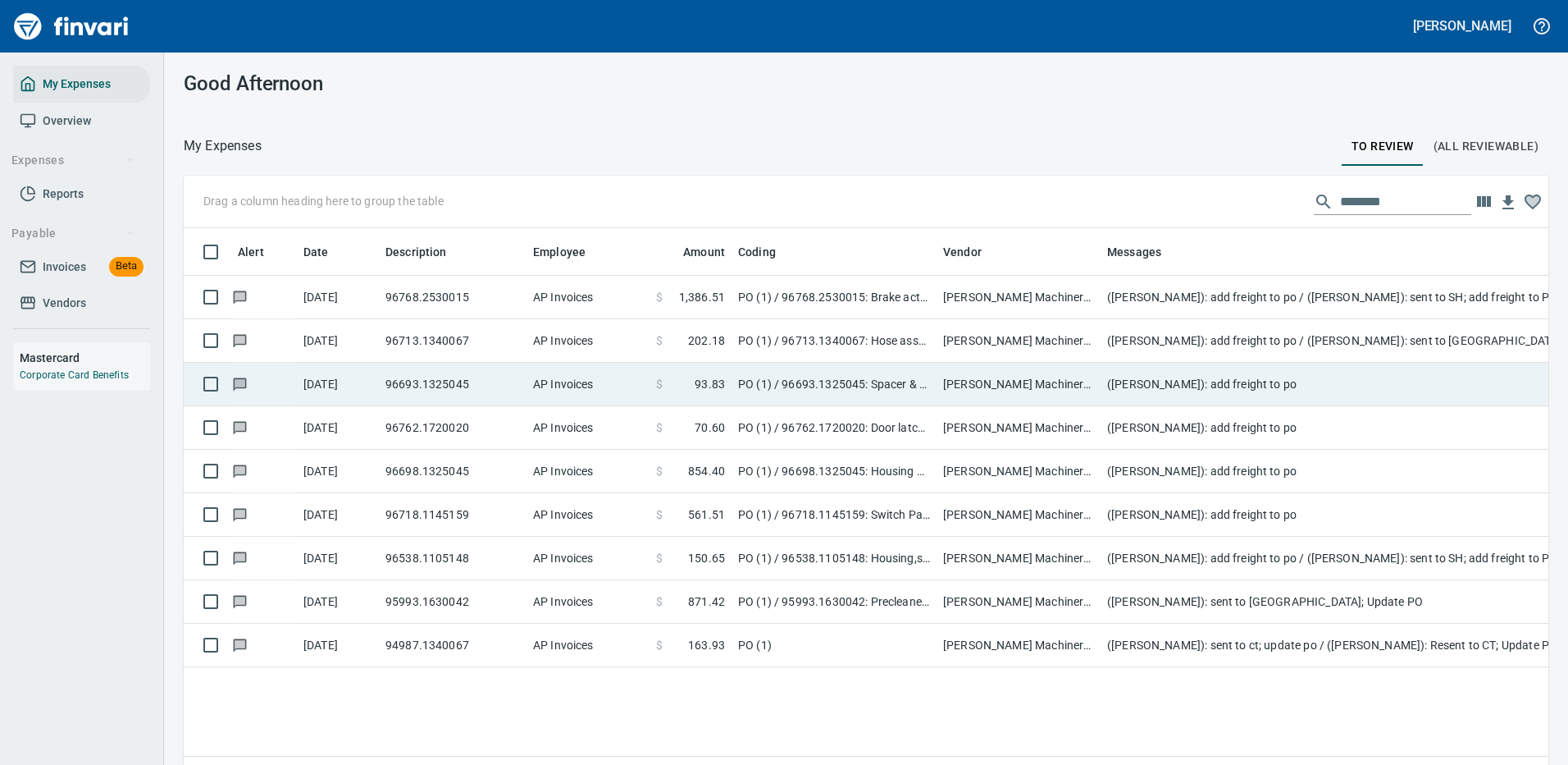
click at [1175, 384] on td "(Leah Wilson): add freight to po" at bounding box center [1429, 384] width 656 height 44
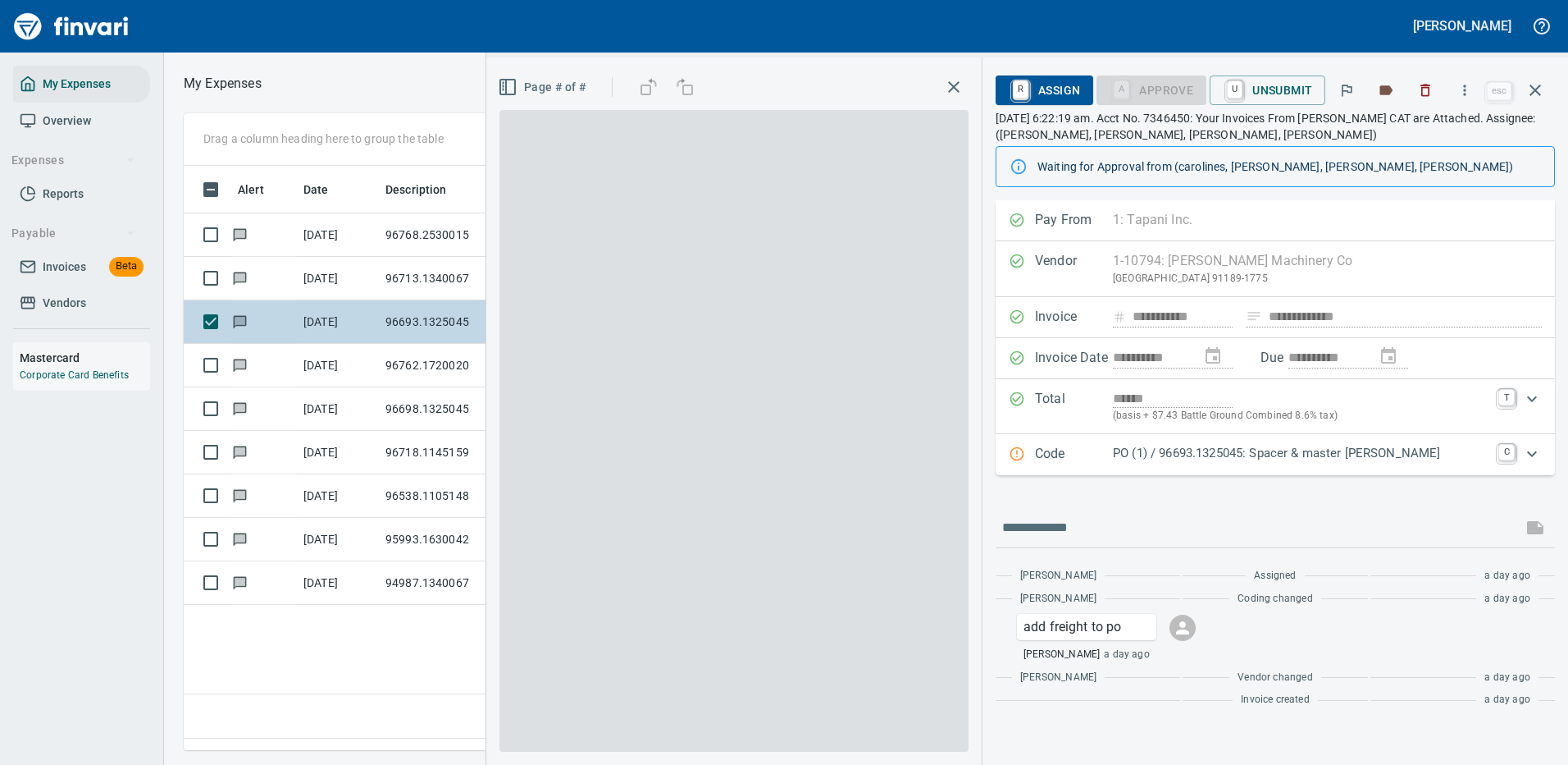
scroll to position [559, 943]
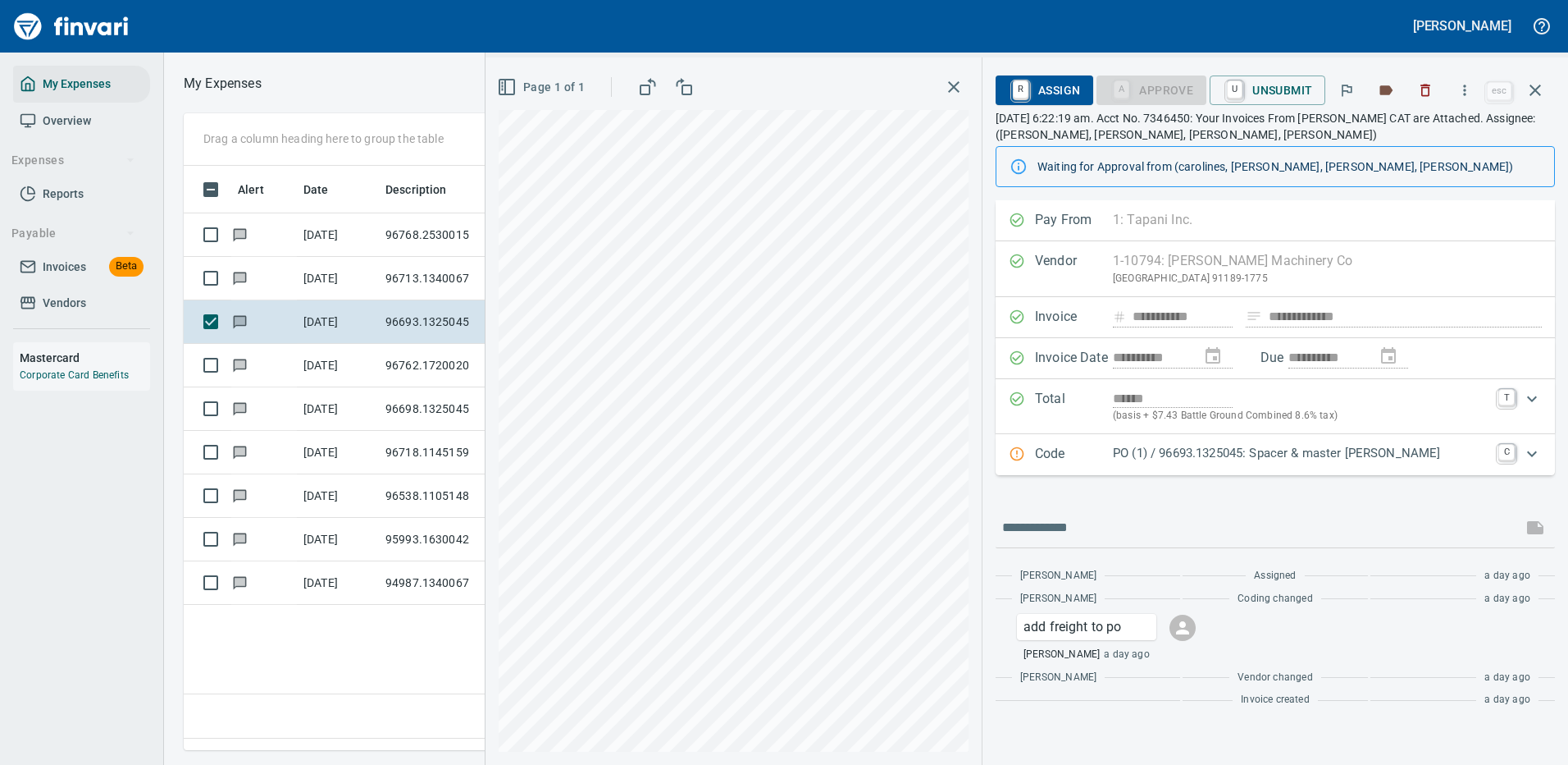
click at [1216, 456] on p "PO (1) / 96693.1325045: Spacer & master [PERSON_NAME]" at bounding box center [1301, 453] width 375 height 19
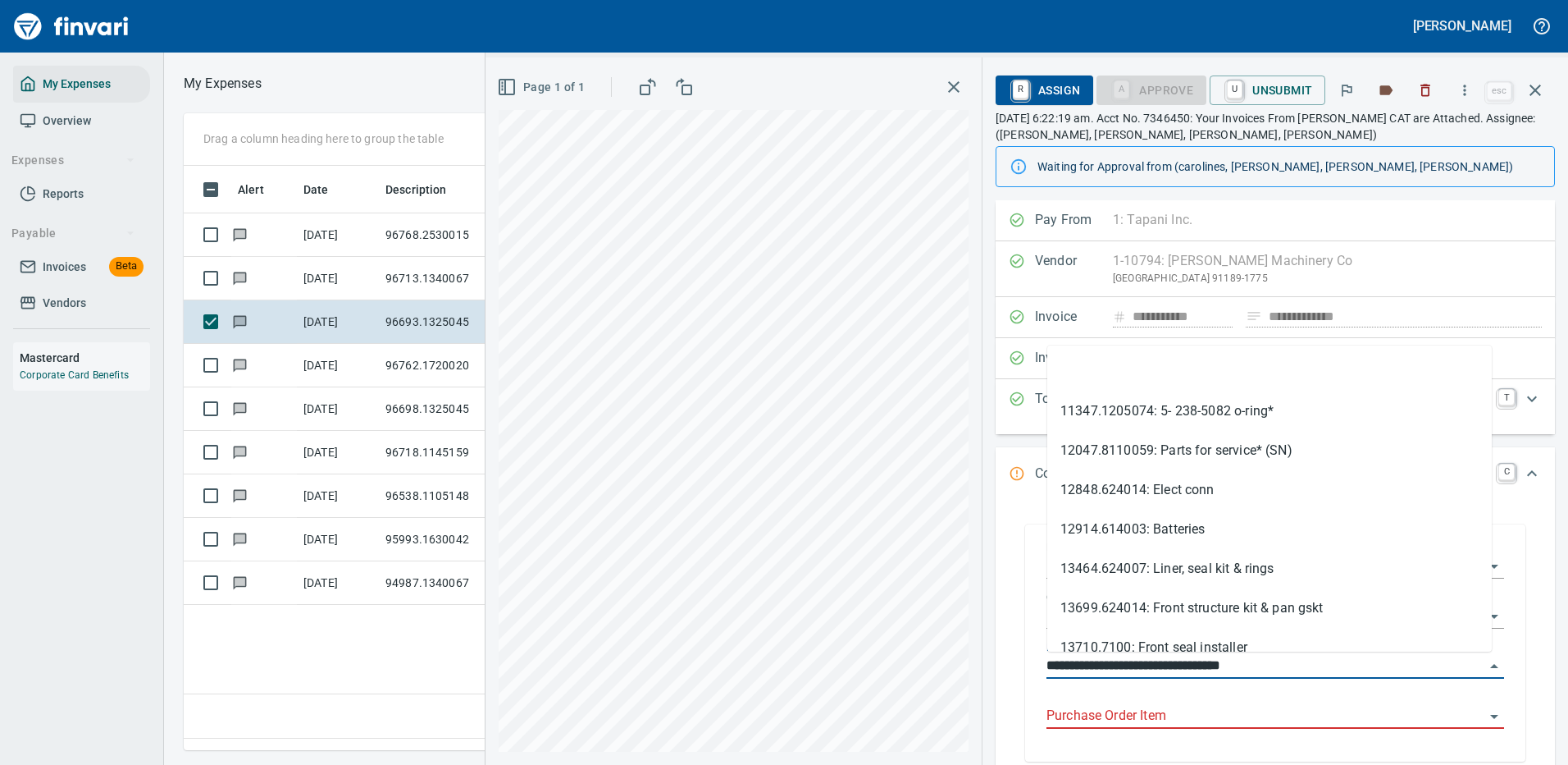
drag, startPoint x: 1145, startPoint y: 662, endPoint x: 1040, endPoint y: 666, distance: 105.1
click at [1040, 666] on div "**********" at bounding box center [1275, 644] width 484 height 233
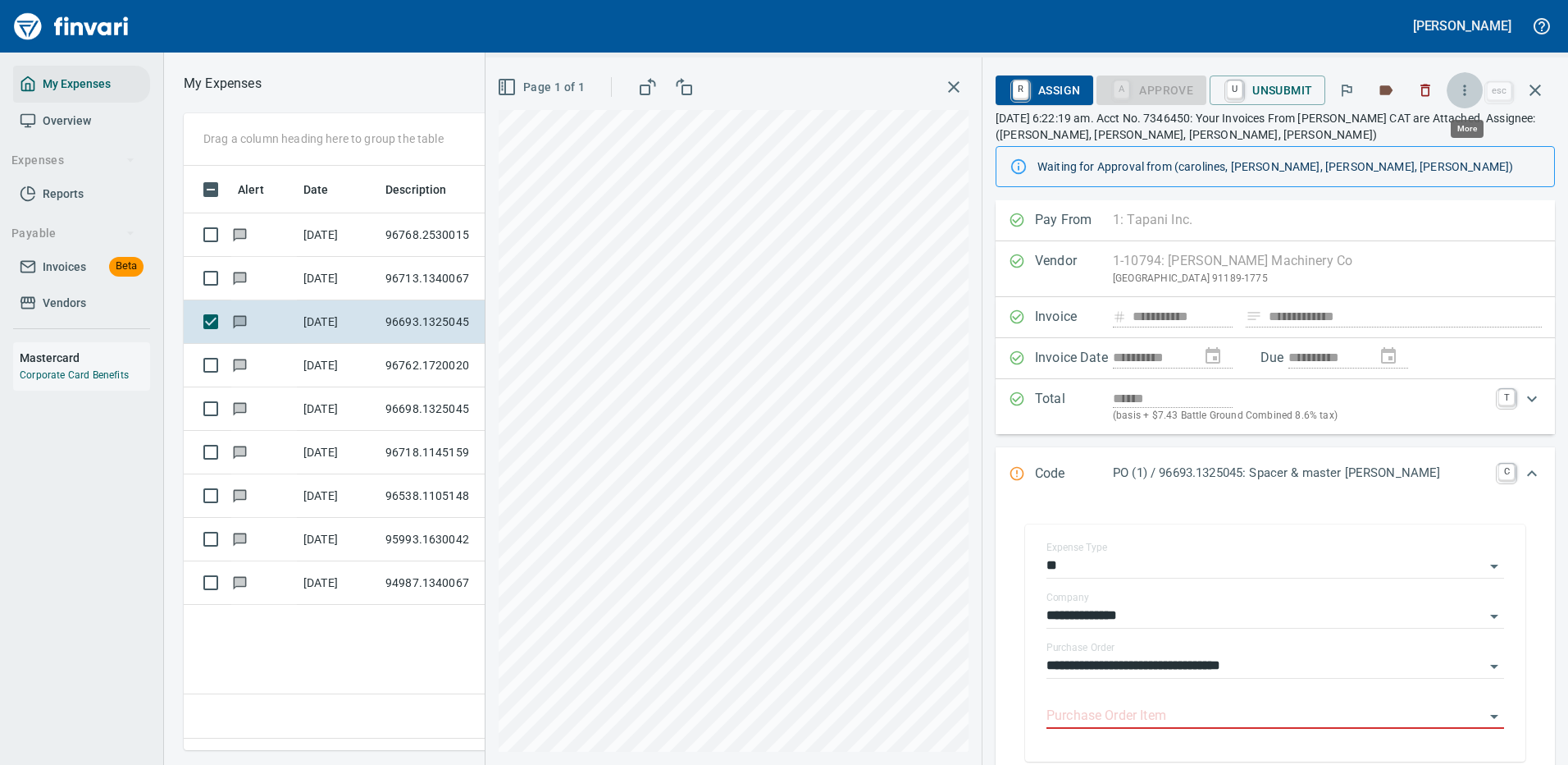
click at [1467, 91] on icon "button" at bounding box center [1465, 90] width 3 height 10
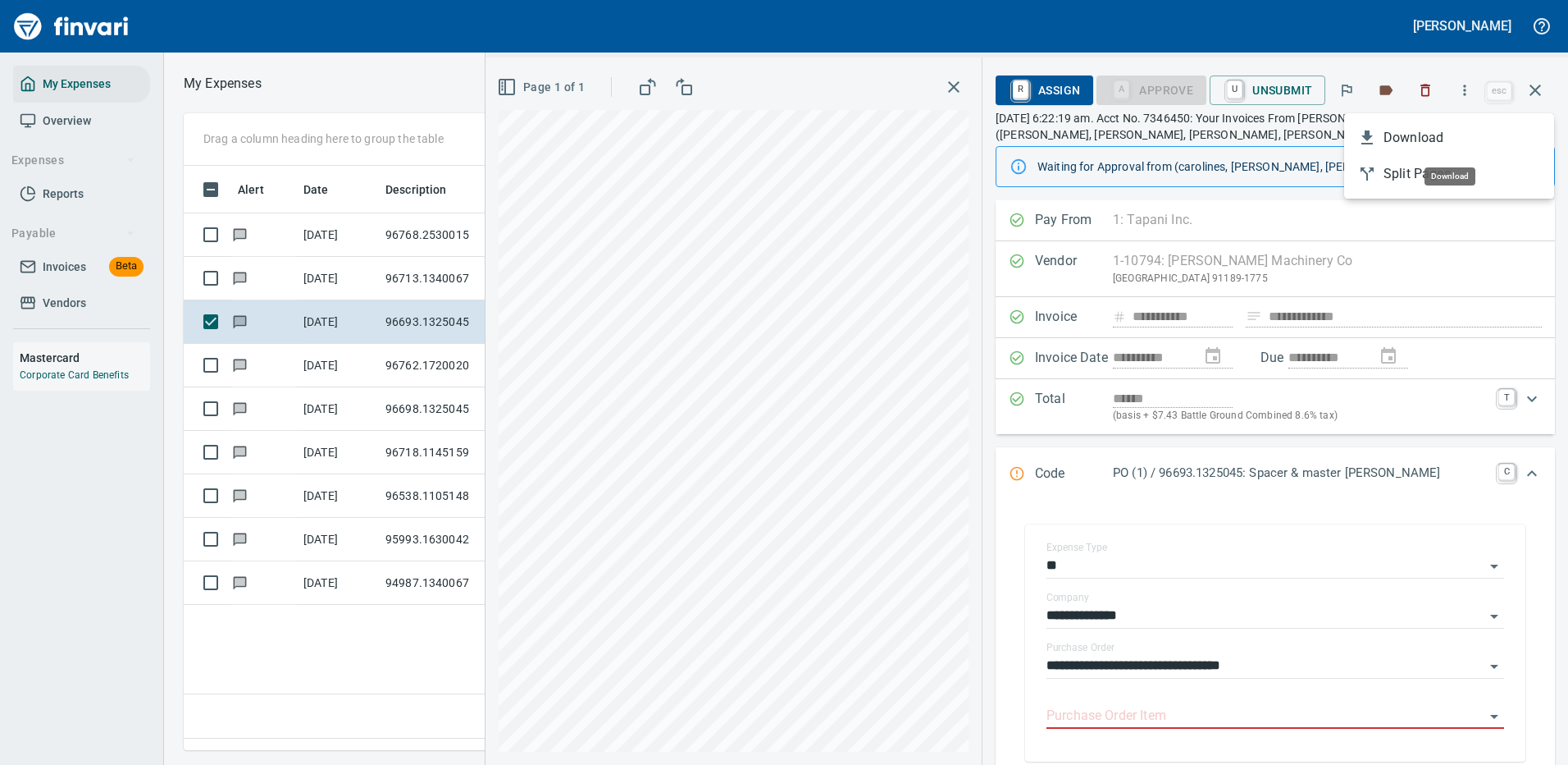
click at [1413, 132] on span "Download" at bounding box center [1462, 138] width 158 height 20
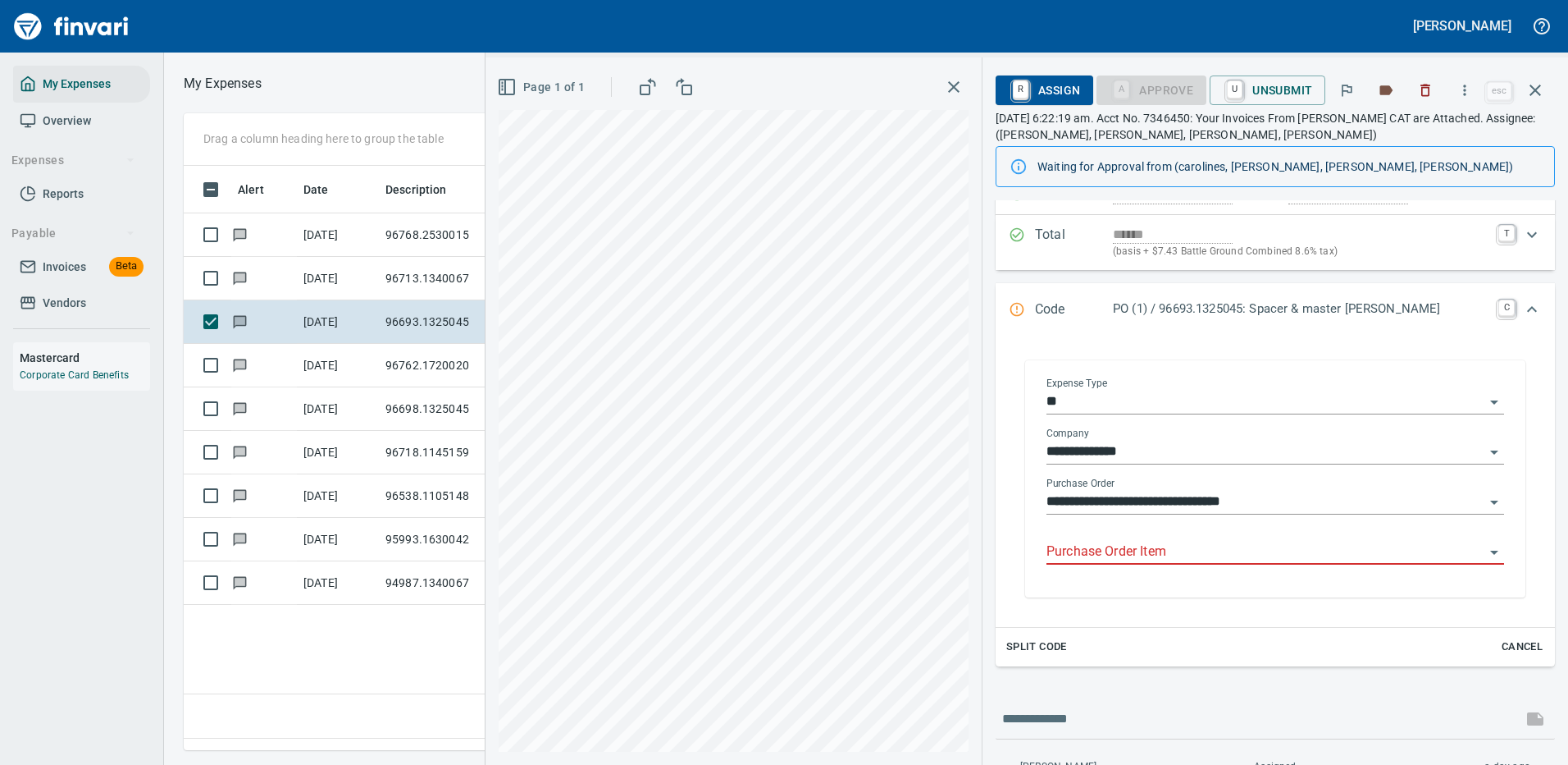
scroll to position [246, 0]
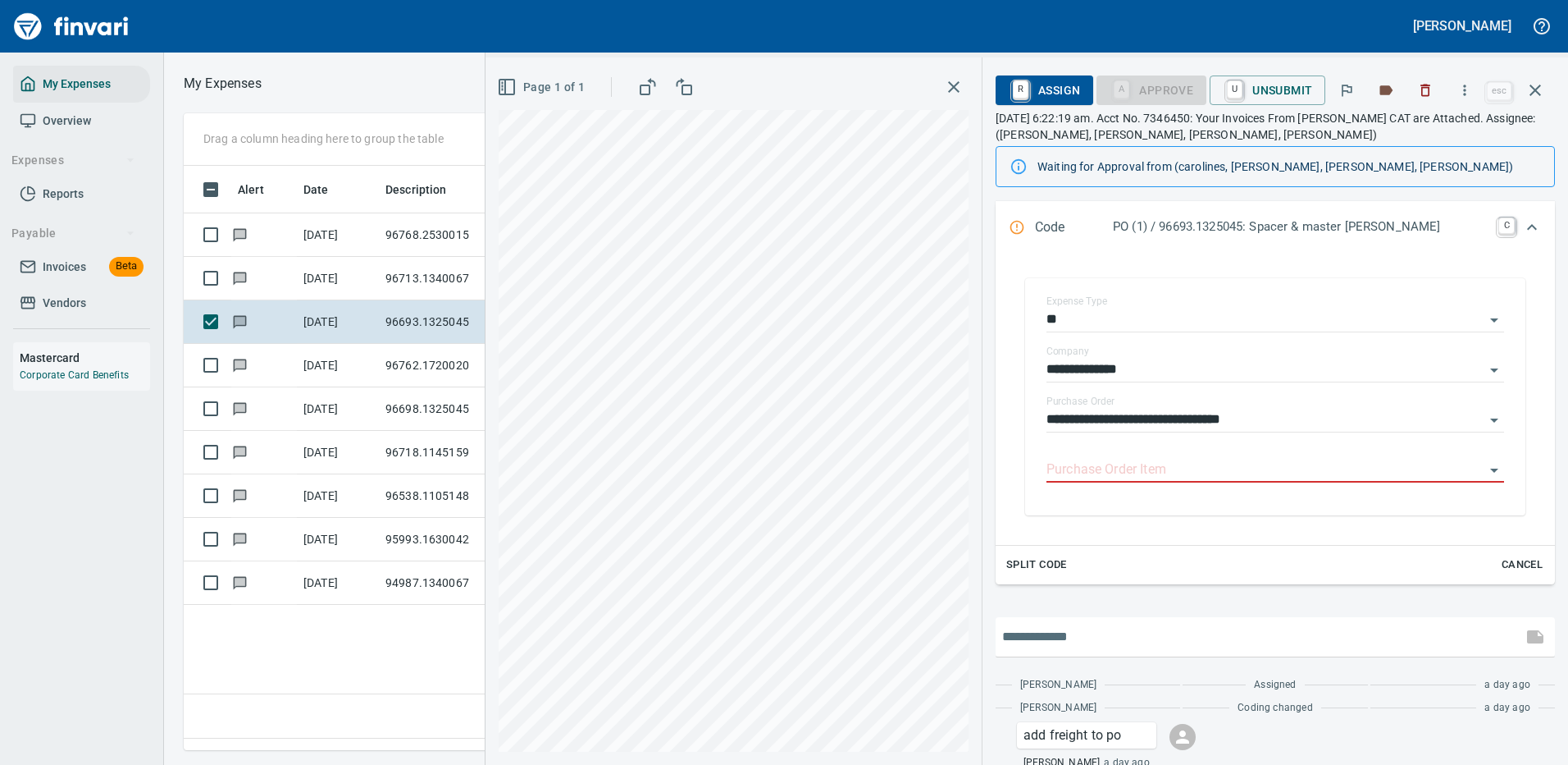
click at [1088, 640] on input "text" at bounding box center [1259, 637] width 513 height 26
type input "**********"
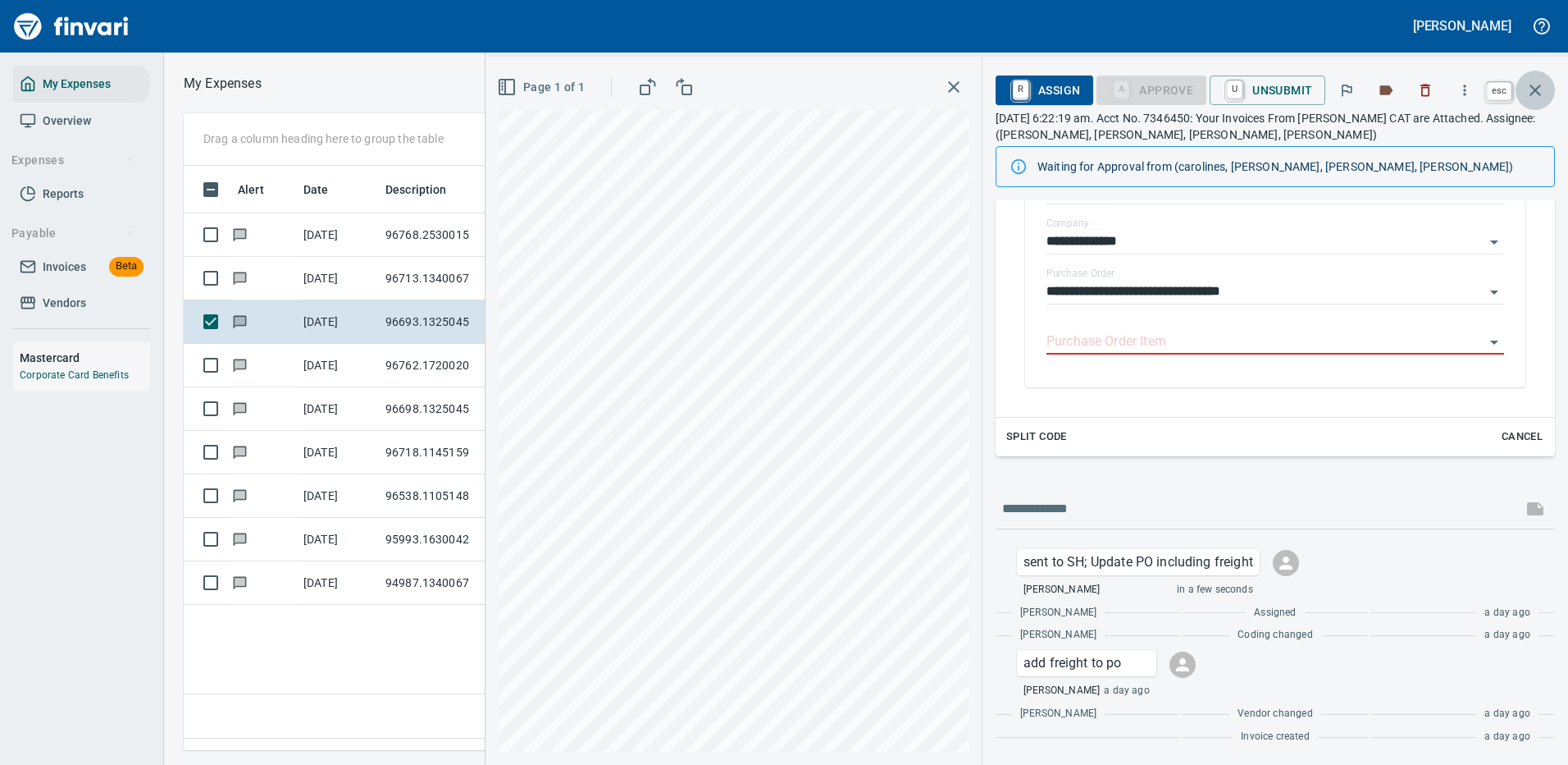
click at [1537, 88] on icon "button" at bounding box center [1535, 90] width 20 height 20
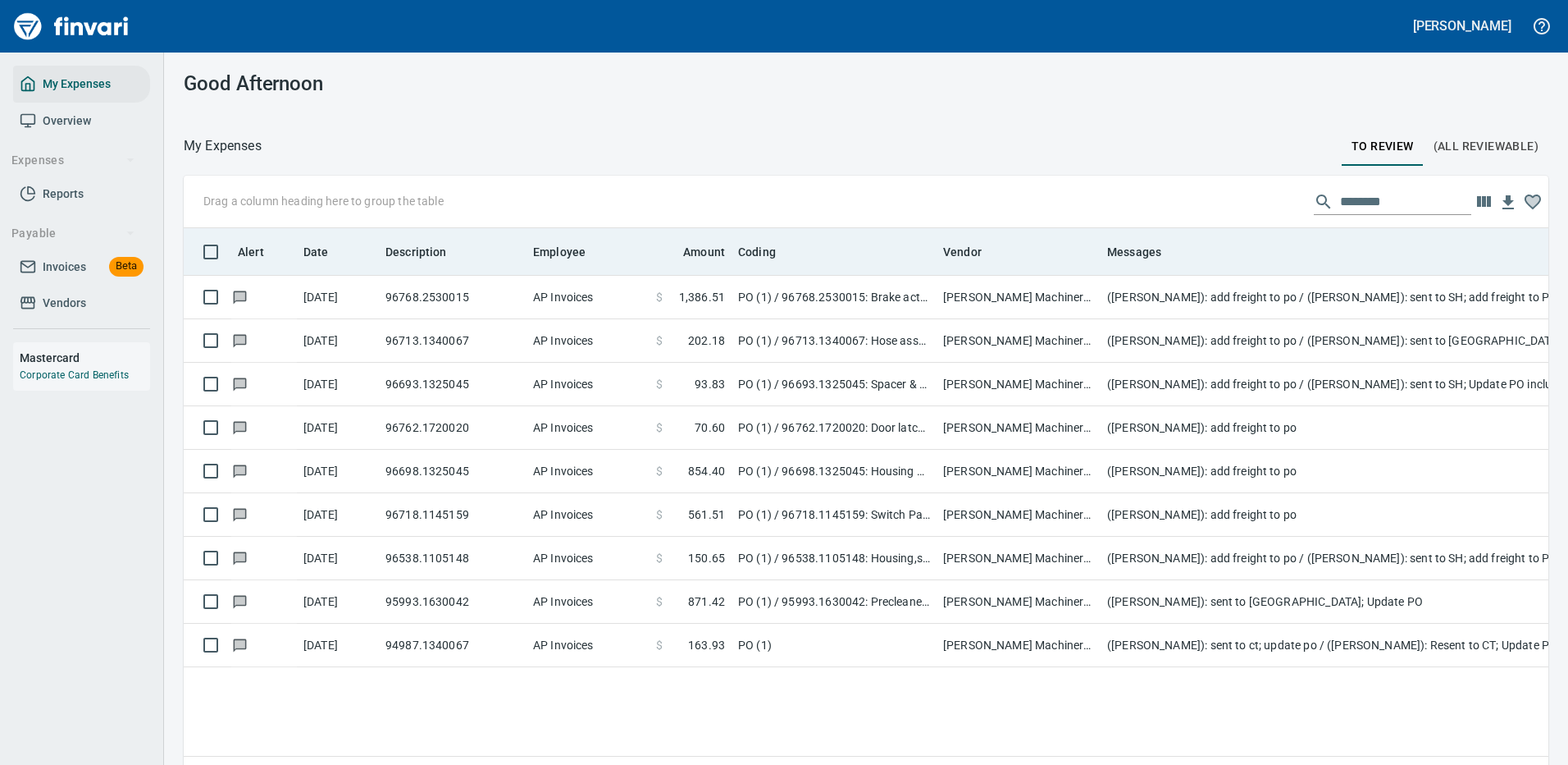
scroll to position [559, 1329]
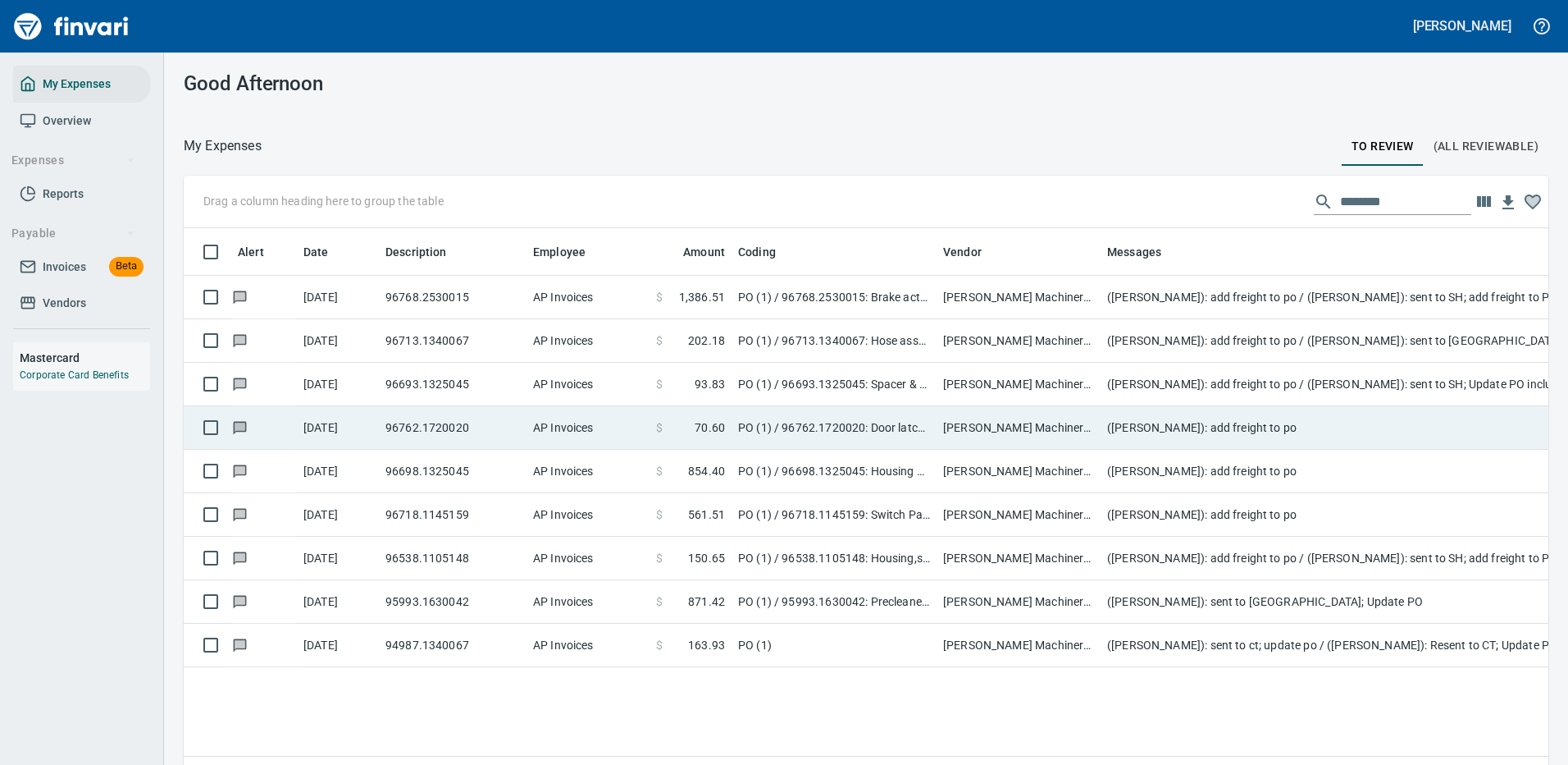
click at [1281, 420] on td "(Leah Wilson): add freight to po" at bounding box center [1429, 428] width 656 height 44
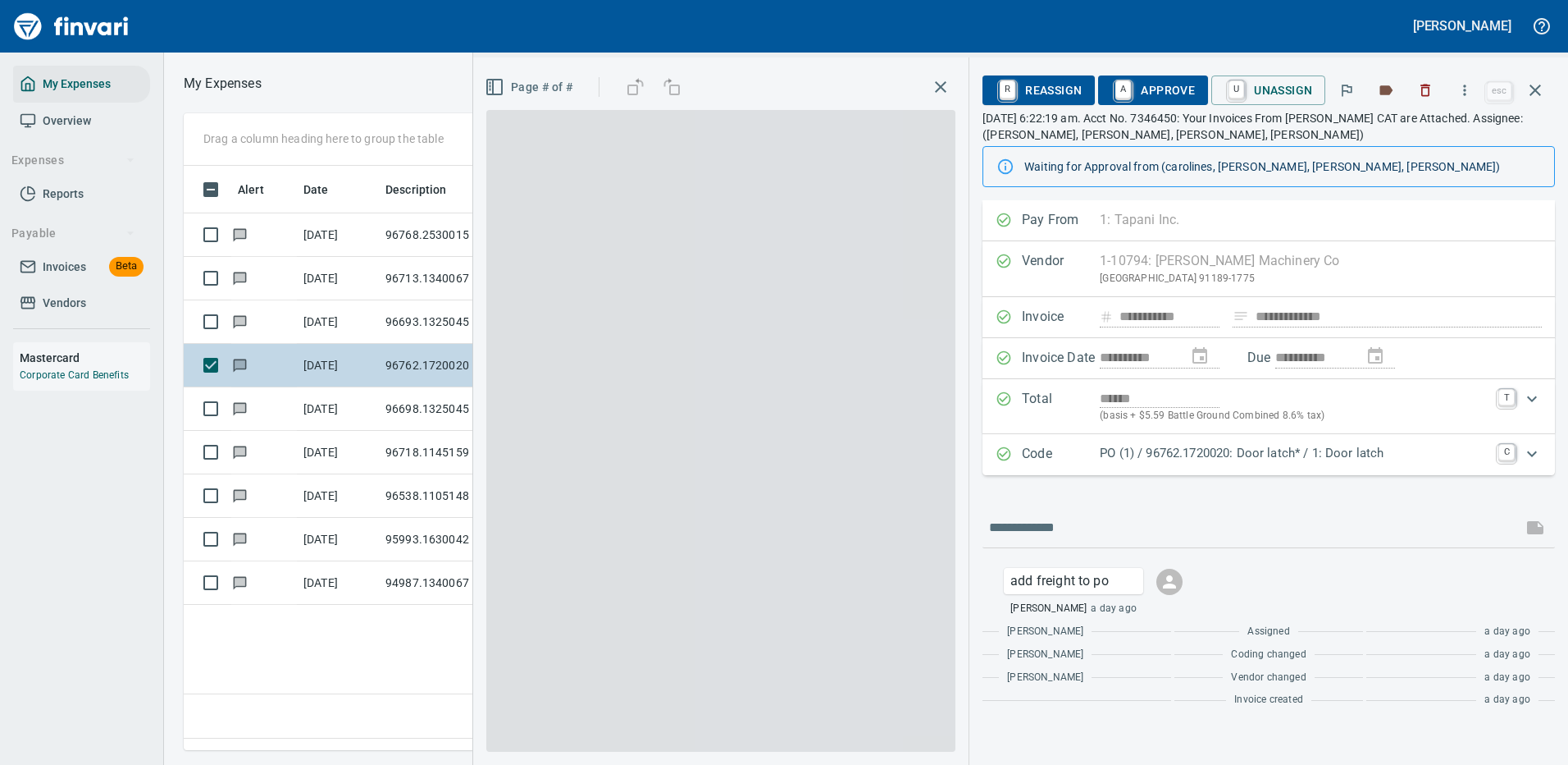
scroll to position [559, 943]
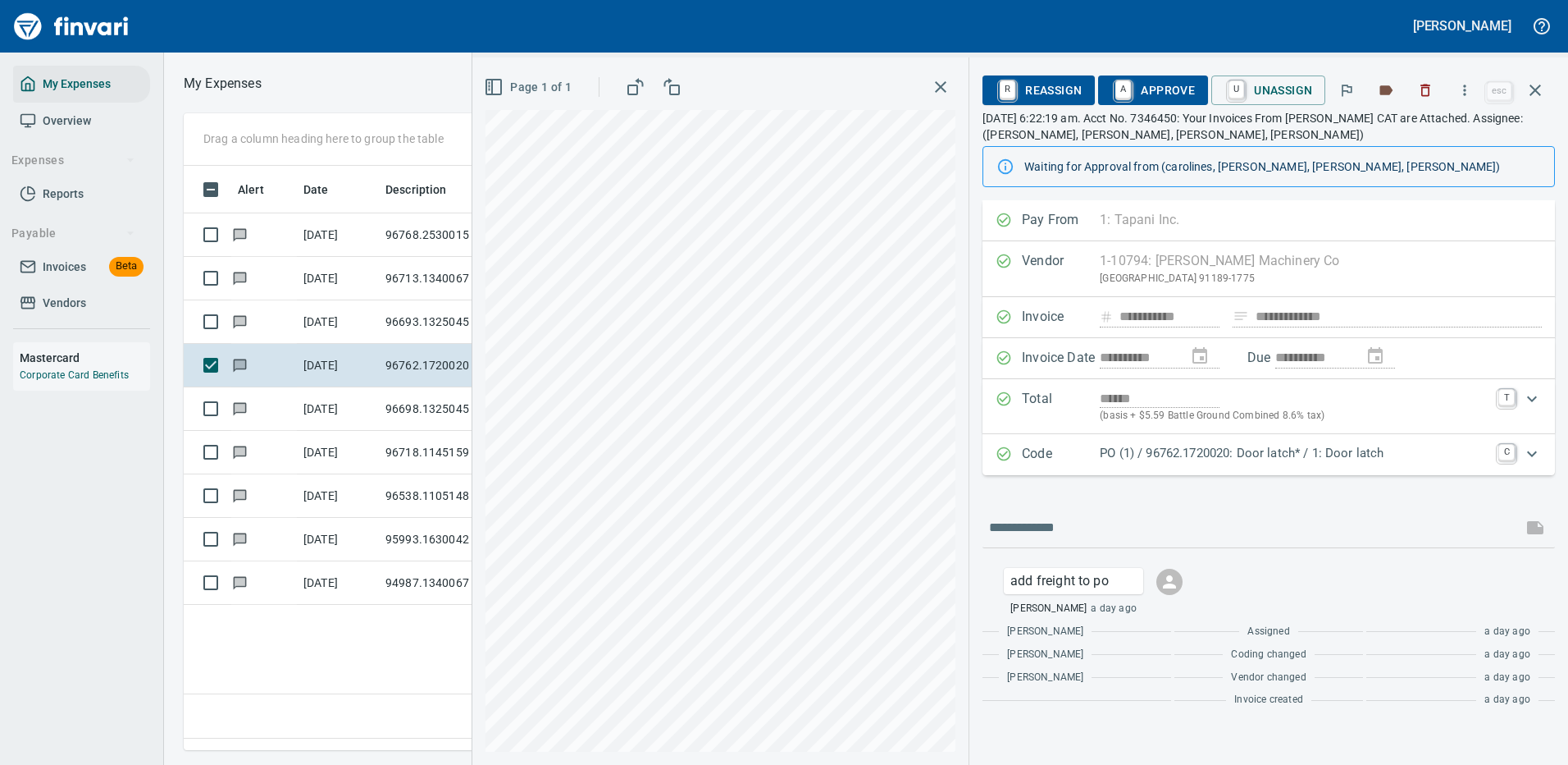
click at [1250, 456] on p "PO (1) / 96762.1720020: Door latch* / 1: Door latch" at bounding box center [1294, 453] width 389 height 19
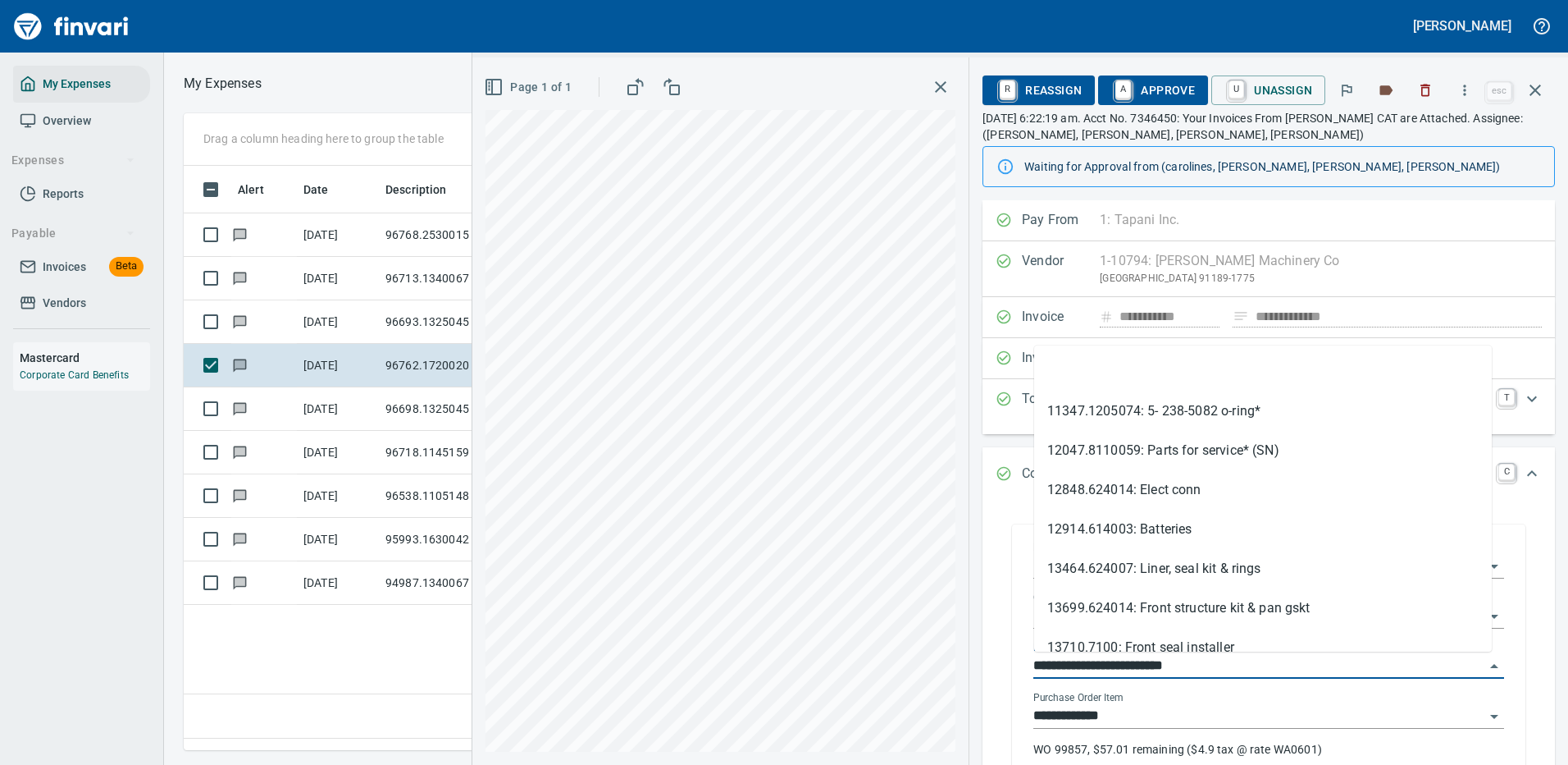
drag, startPoint x: 1129, startPoint y: 664, endPoint x: 1023, endPoint y: 670, distance: 106.2
click at [1023, 670] on div "**********" at bounding box center [1268, 659] width 497 height 261
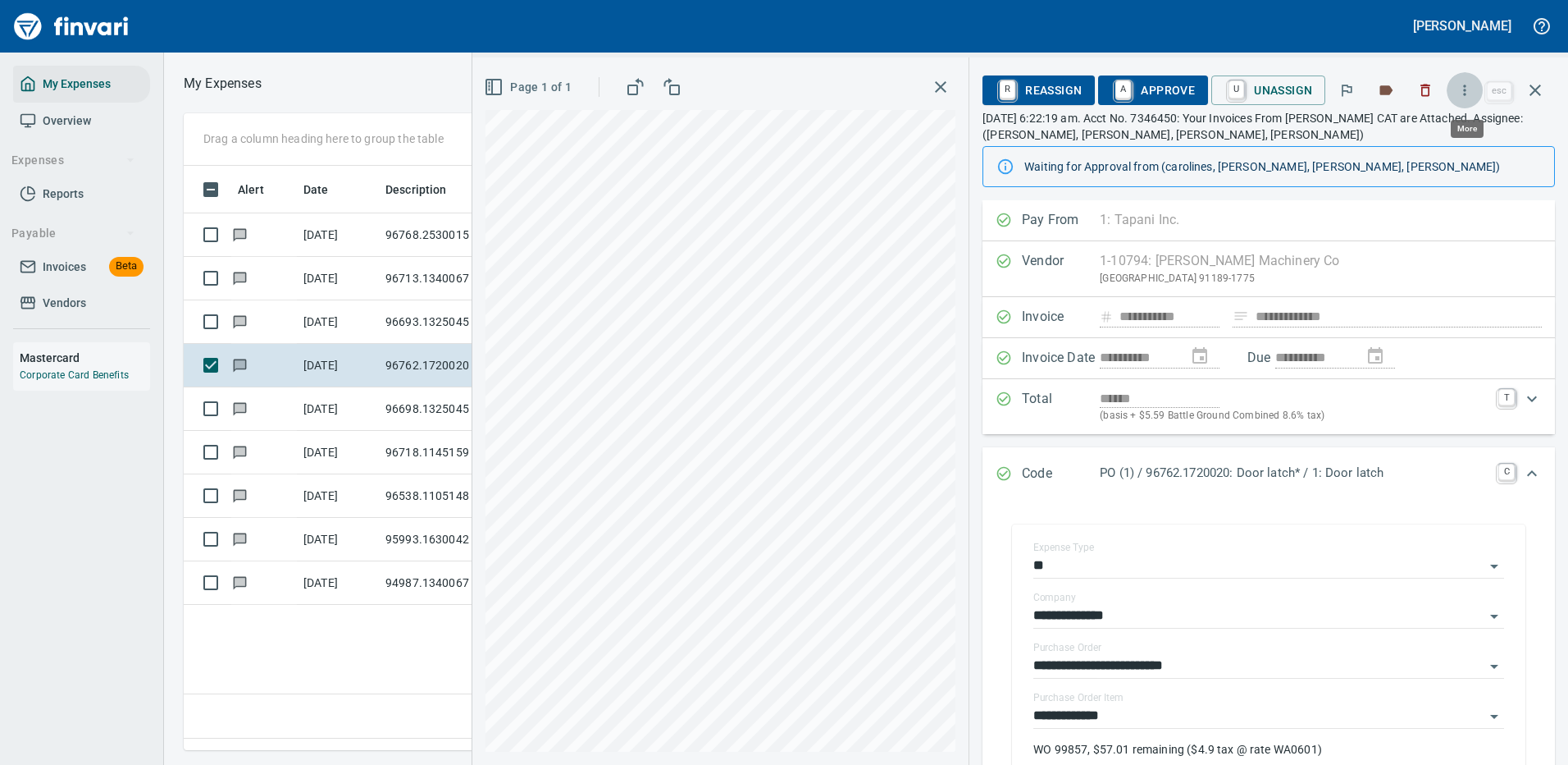
click at [1466, 89] on icon "button" at bounding box center [1464, 90] width 17 height 17
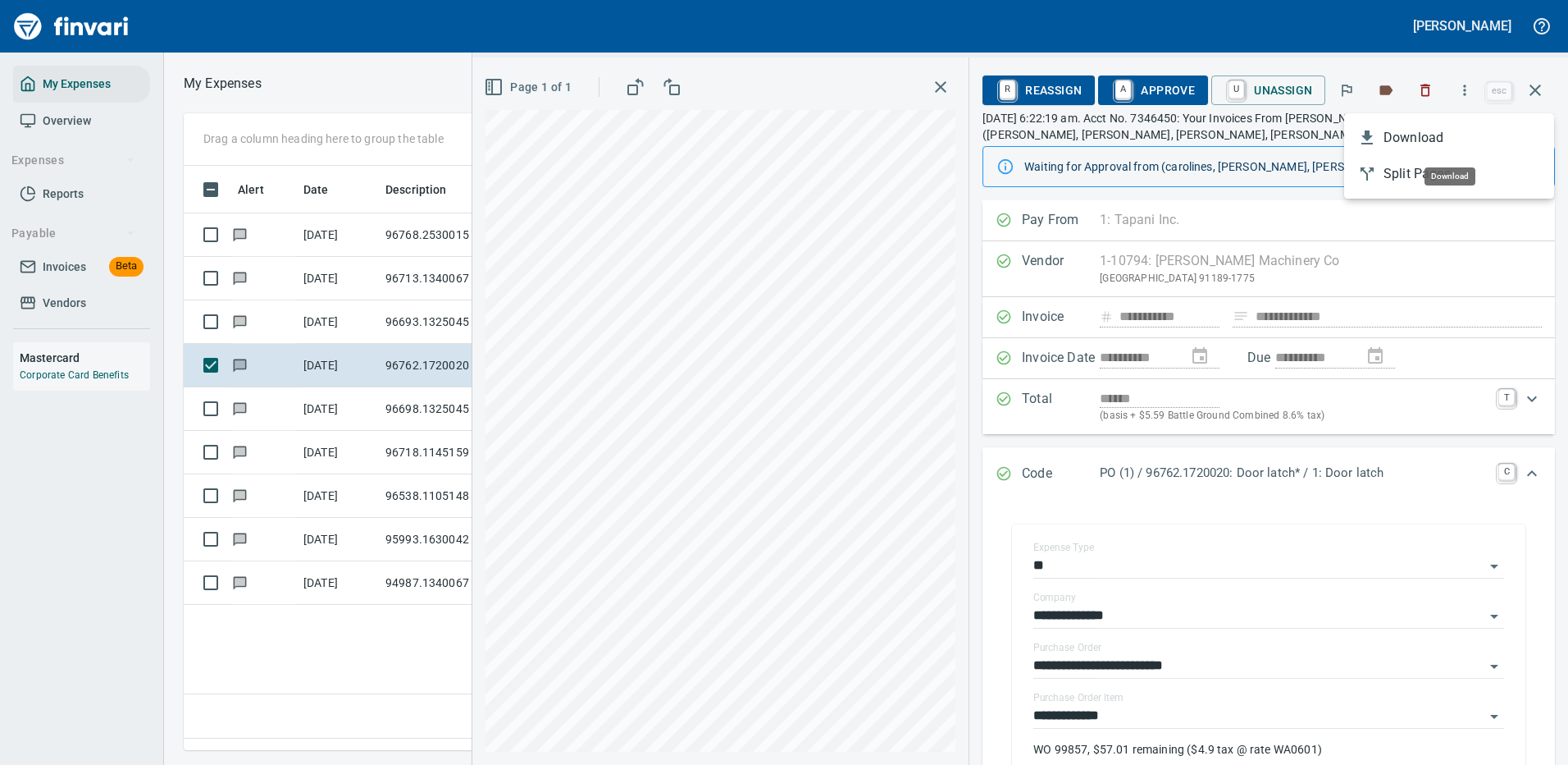
click at [1424, 133] on span "Download" at bounding box center [1462, 138] width 158 height 20
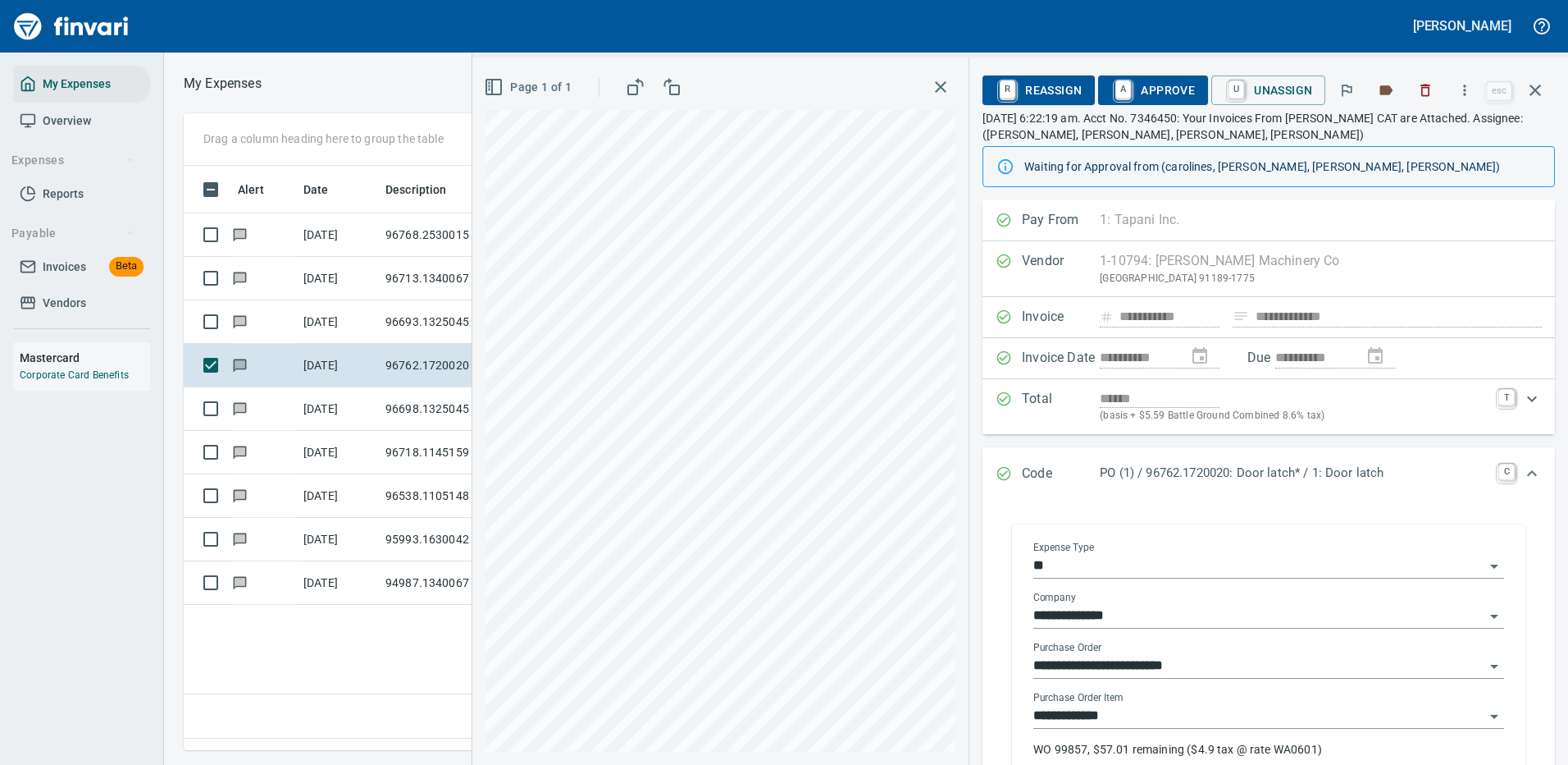
scroll to position [347, 0]
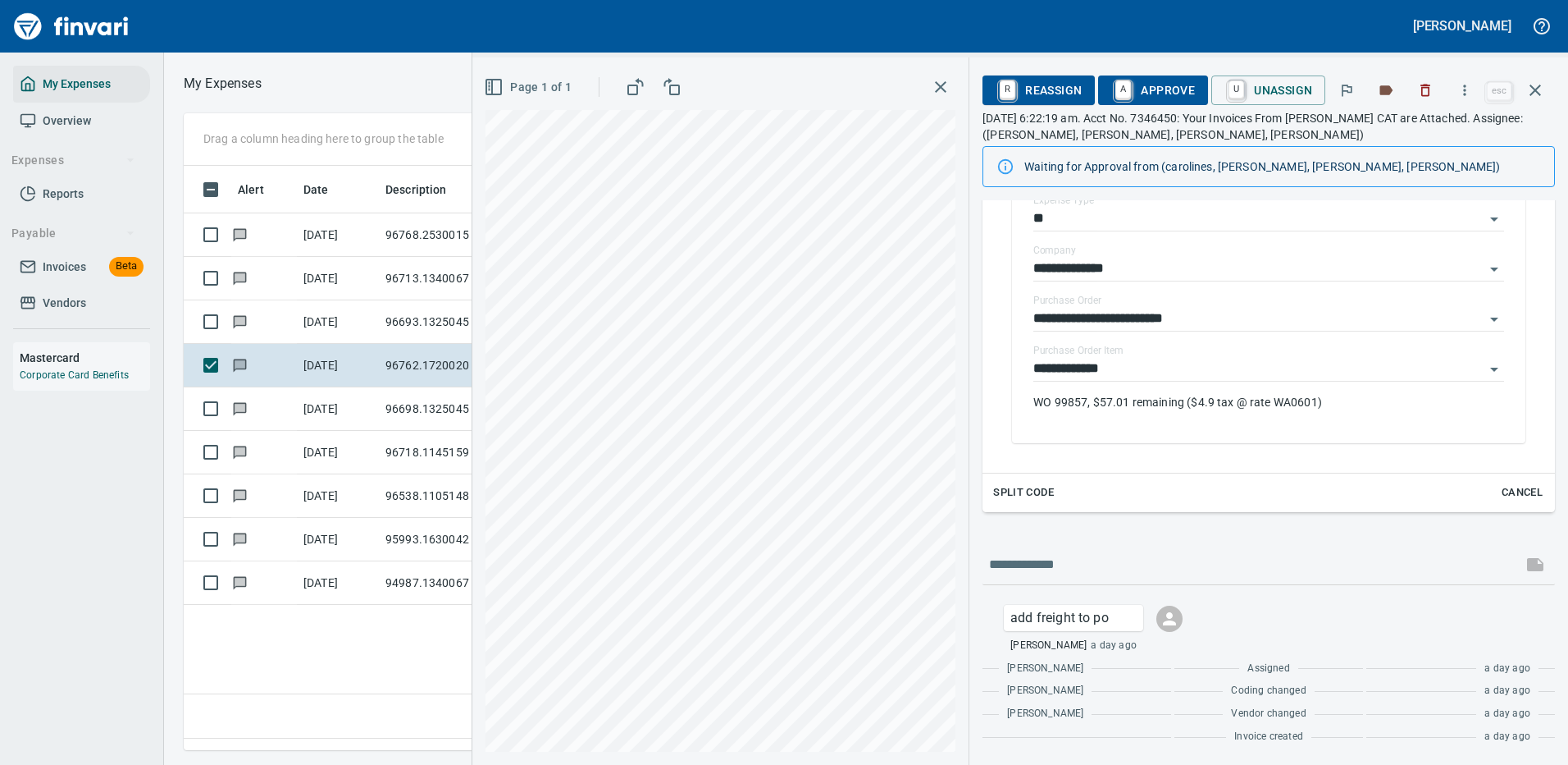
click at [1151, 547] on div at bounding box center [1268, 564] width 572 height 39
click at [1087, 572] on input "text" at bounding box center [1253, 565] width 527 height 26
type input "**********"
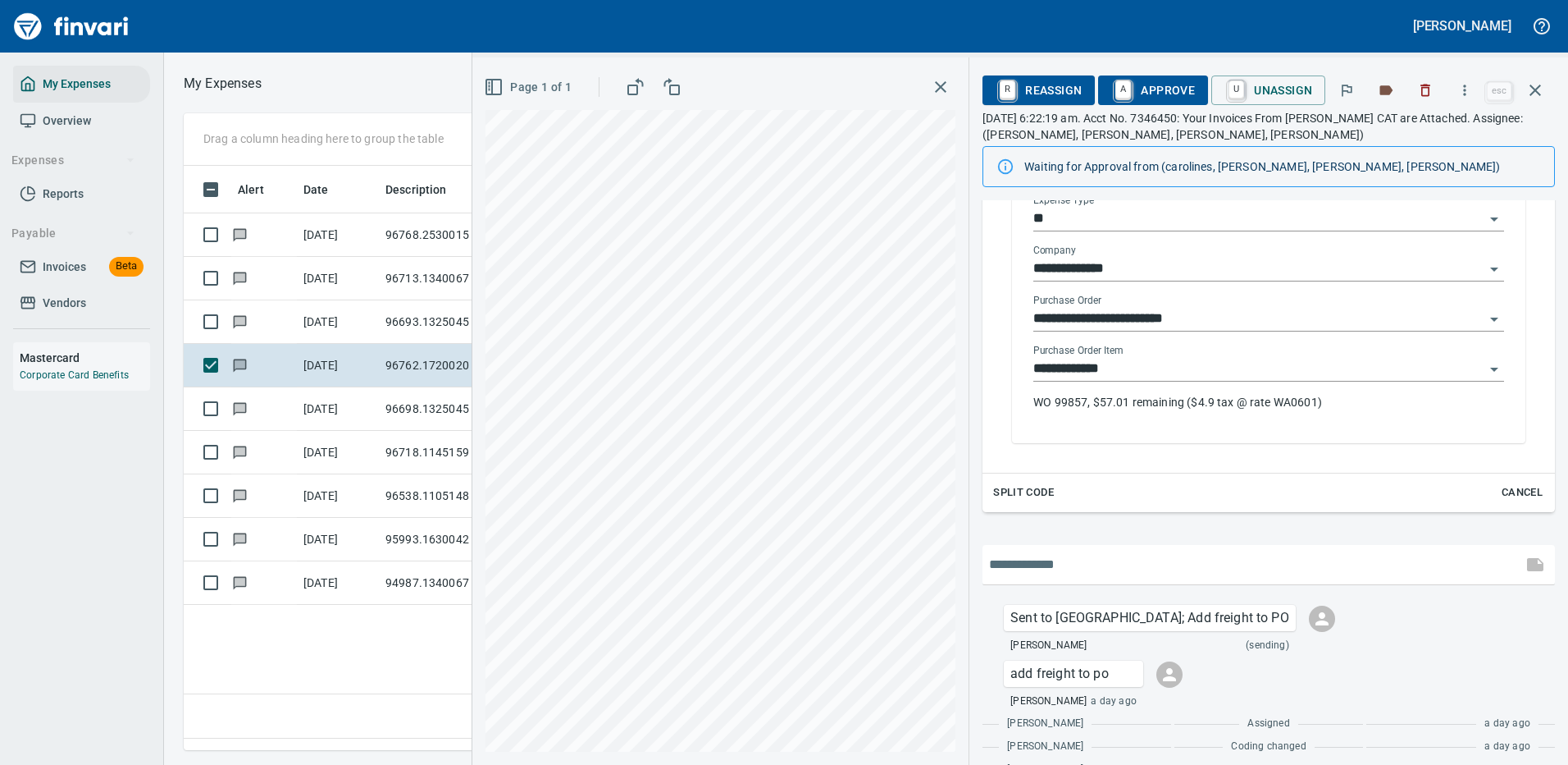
scroll to position [403, 0]
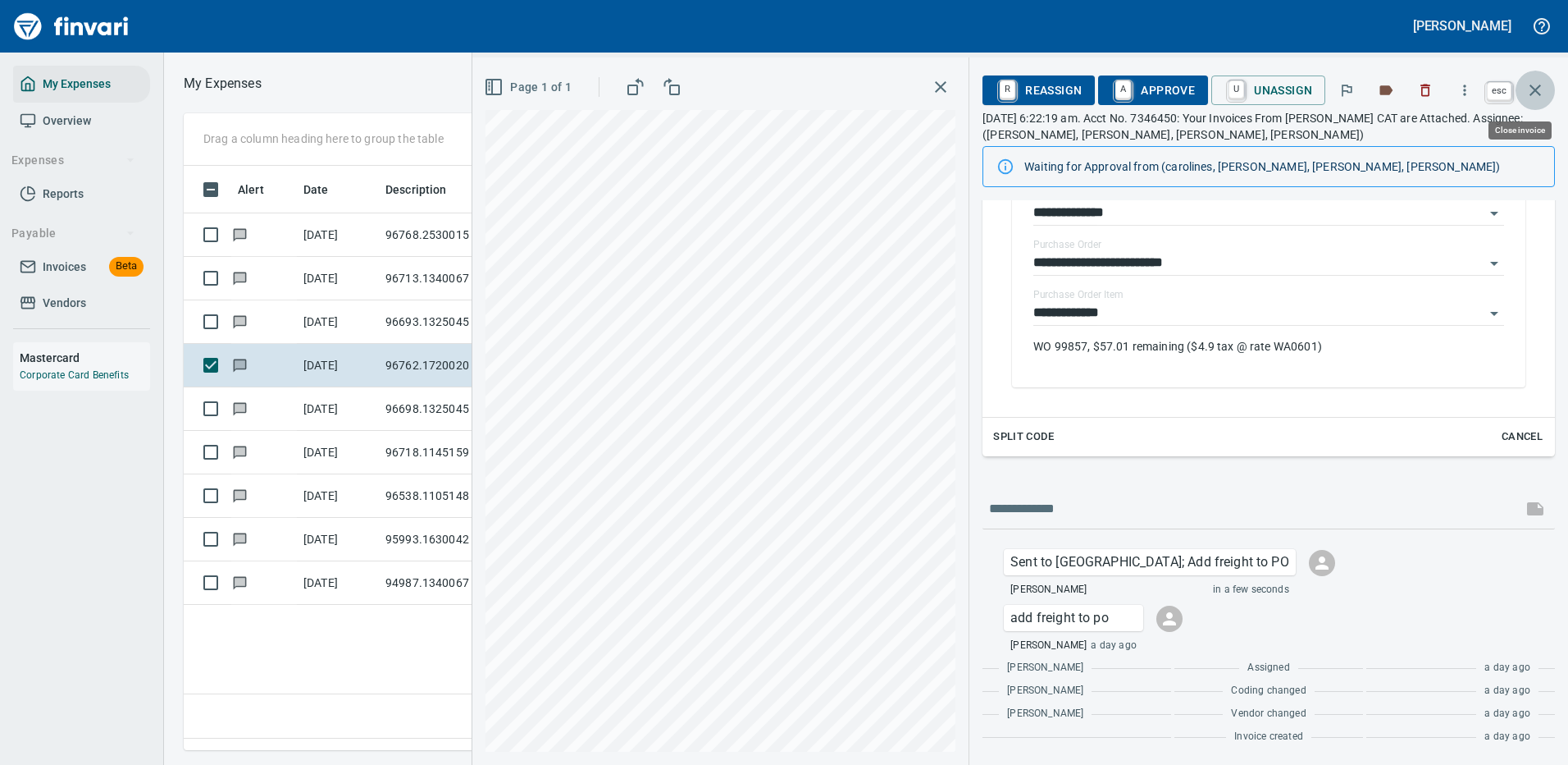
click at [1530, 85] on icon "button" at bounding box center [1535, 90] width 20 height 20
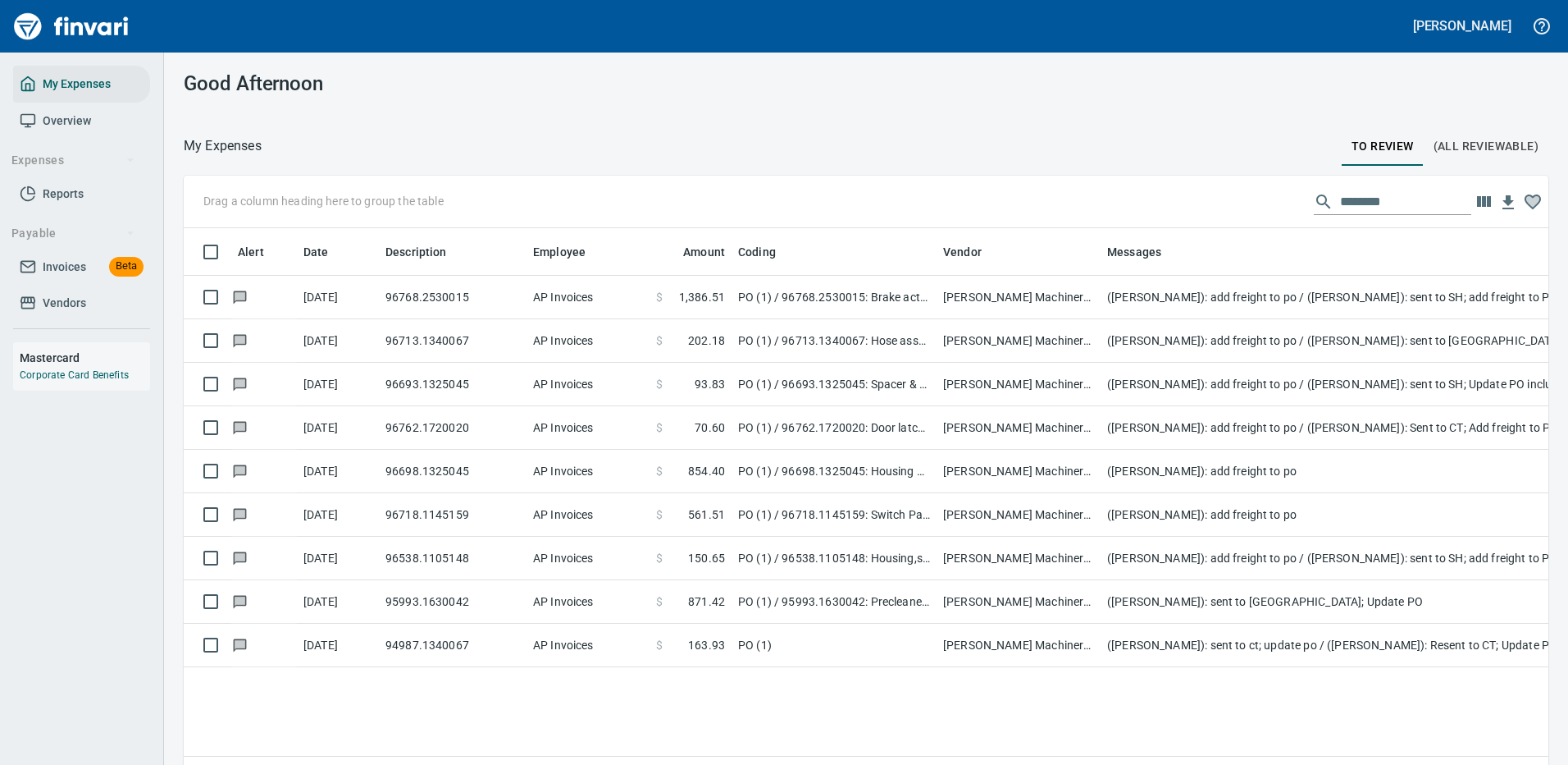
scroll to position [2, 2]
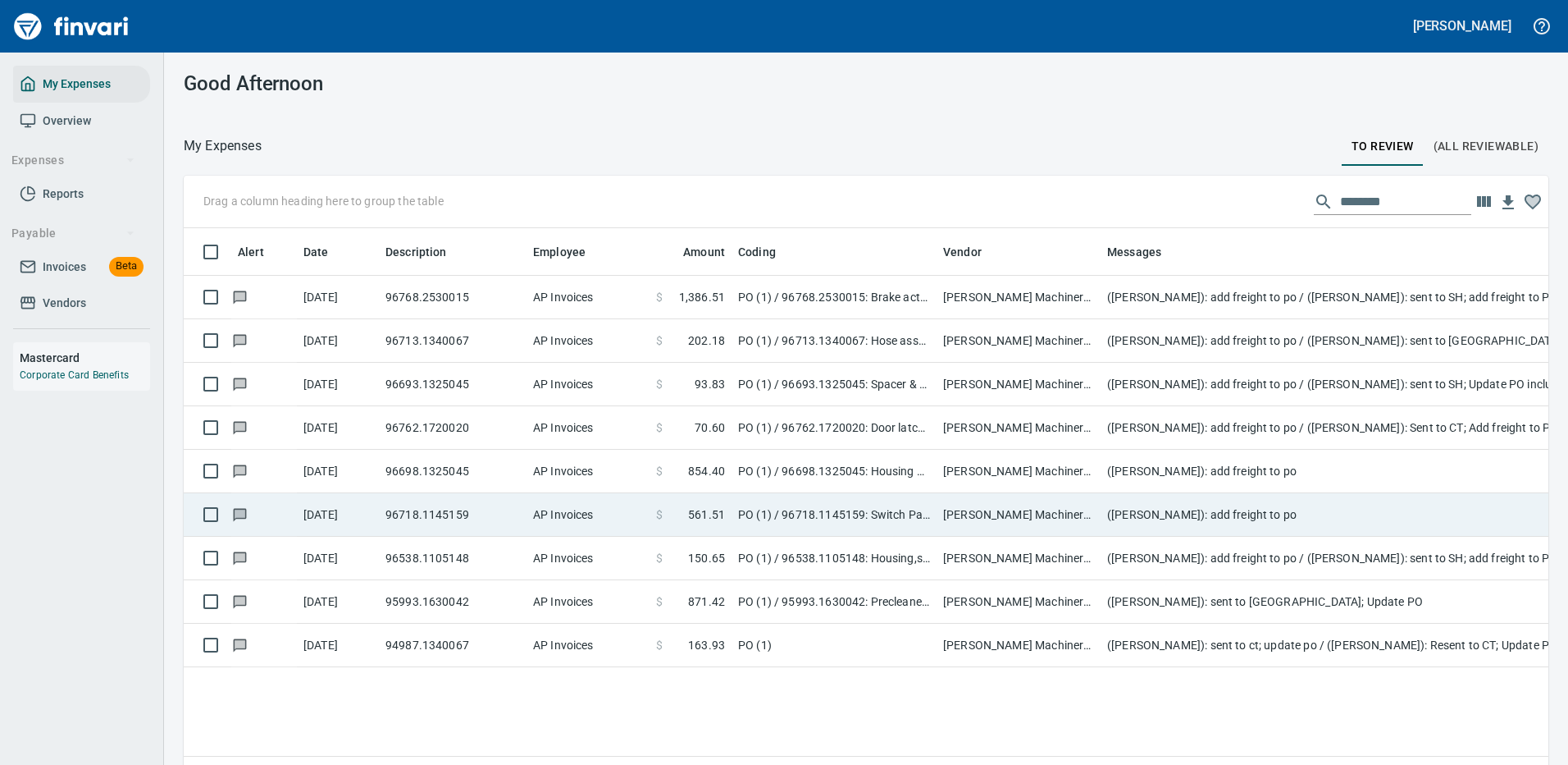
click at [1284, 470] on td "(Leah Wilson): add freight to po" at bounding box center [1429, 471] width 656 height 44
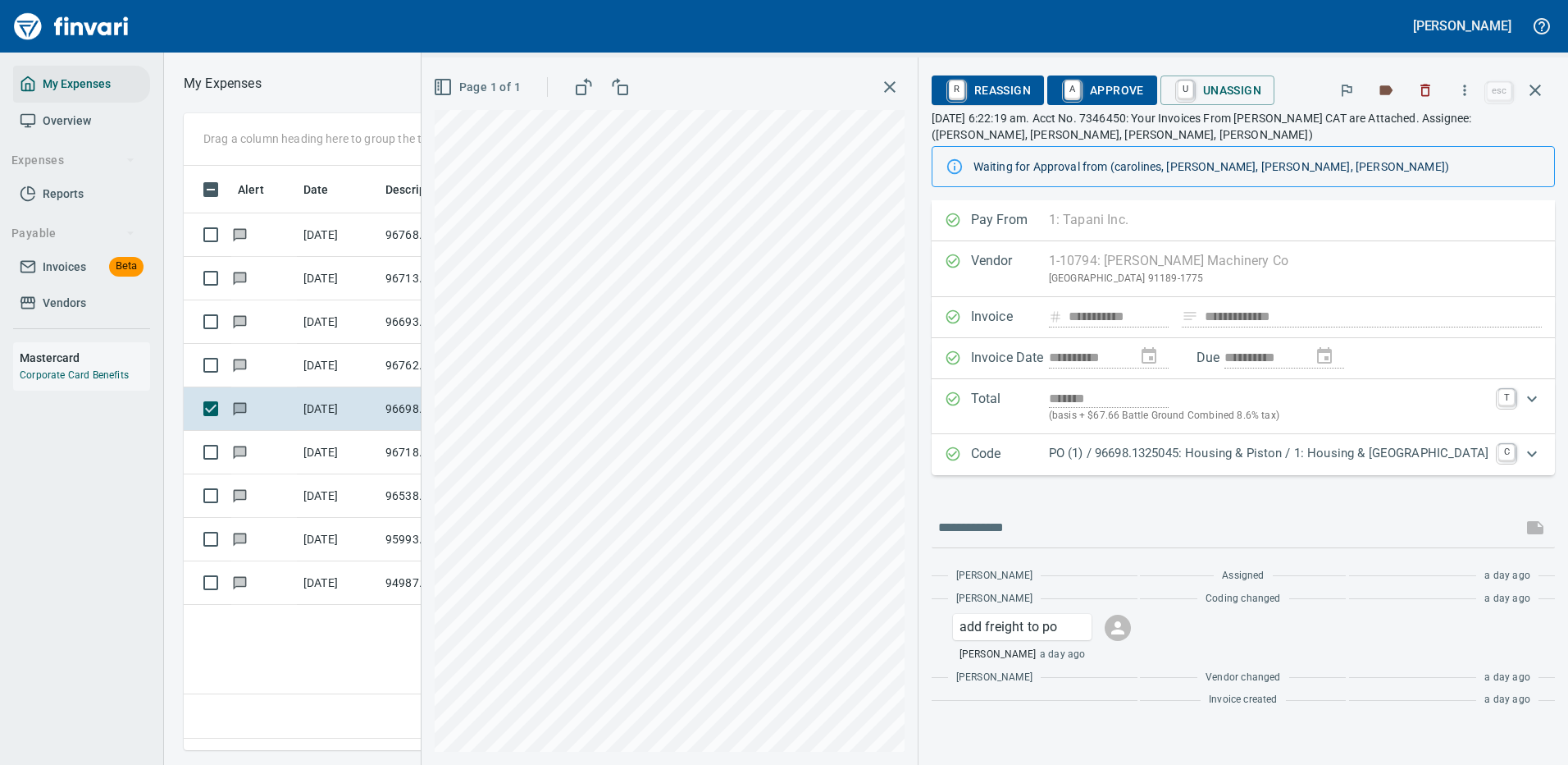
scroll to position [559, 943]
click at [1464, 91] on icon "button" at bounding box center [1464, 90] width 17 height 17
click at [1185, 452] on div at bounding box center [784, 382] width 1568 height 765
click at [1225, 457] on p "PO (1) / 96698.1325045: Housing & Piston / 1: Housing & [GEOGRAPHIC_DATA]" at bounding box center [1268, 453] width 440 height 19
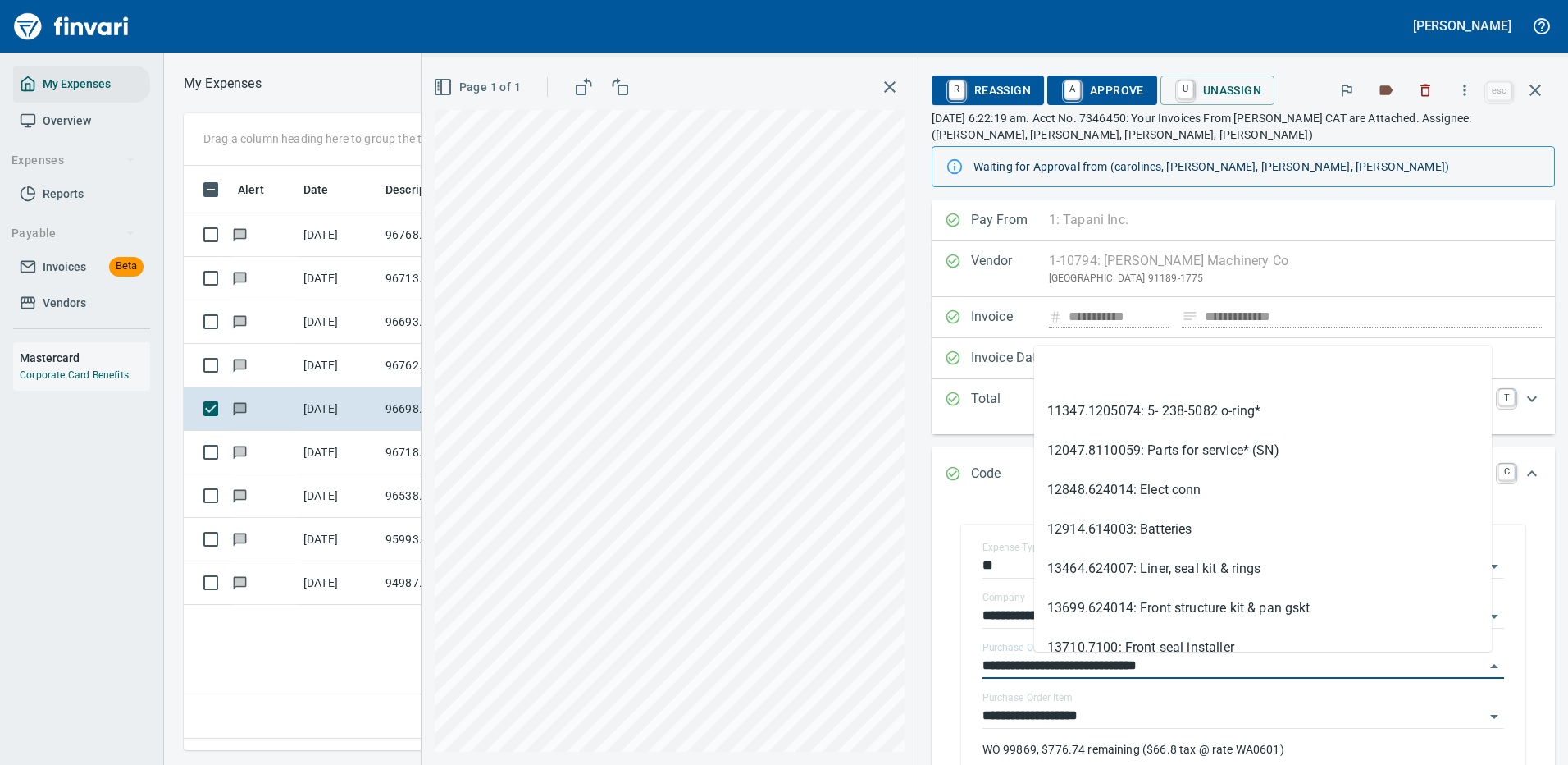
drag, startPoint x: 1131, startPoint y: 667, endPoint x: 1010, endPoint y: 660, distance: 121.2
click at [1010, 664] on div "**********" at bounding box center [1243, 657] width 597 height 299
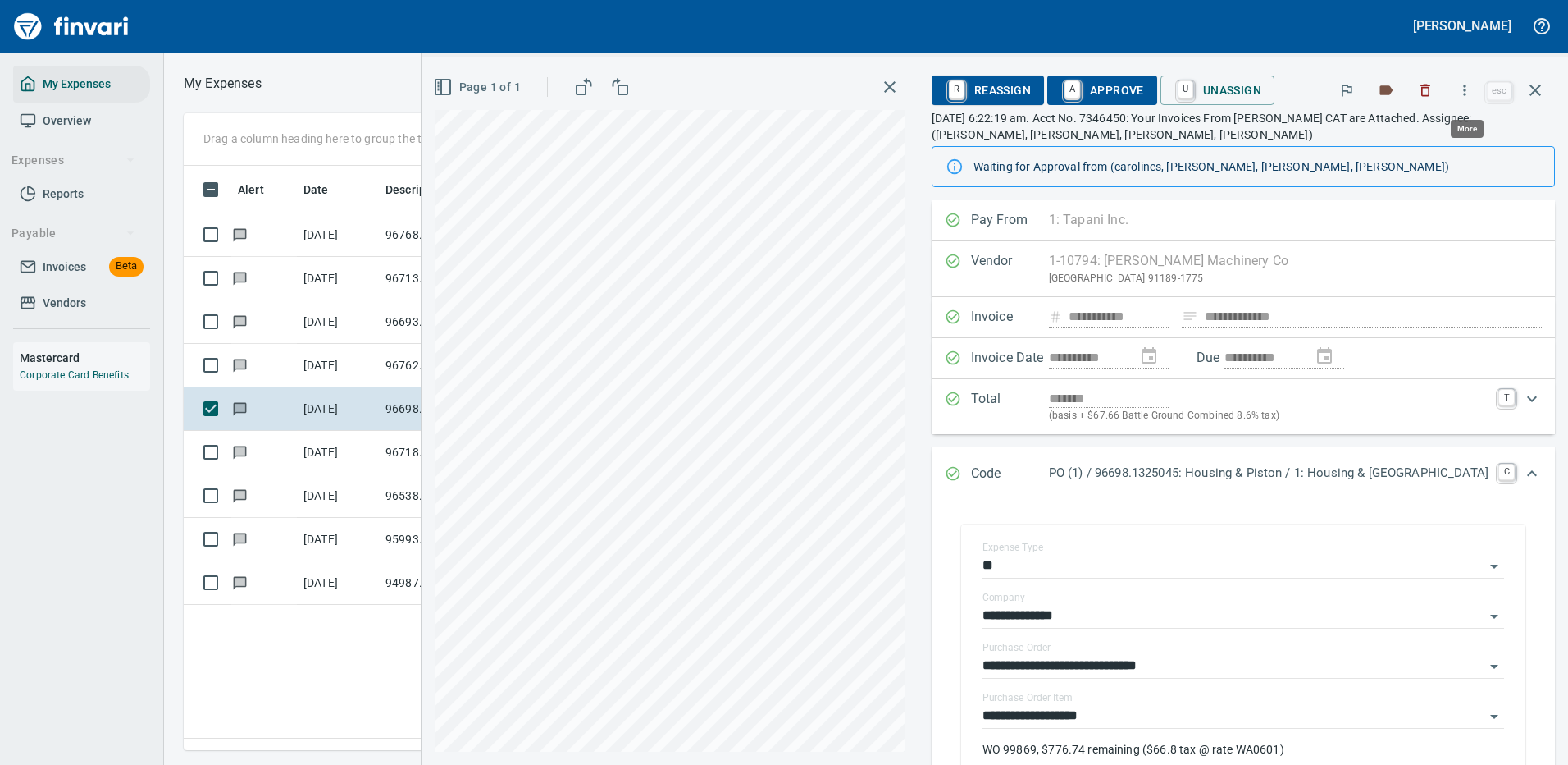
click at [1465, 86] on icon "button" at bounding box center [1464, 90] width 17 height 17
click at [1416, 132] on span "Download" at bounding box center [1462, 138] width 158 height 20
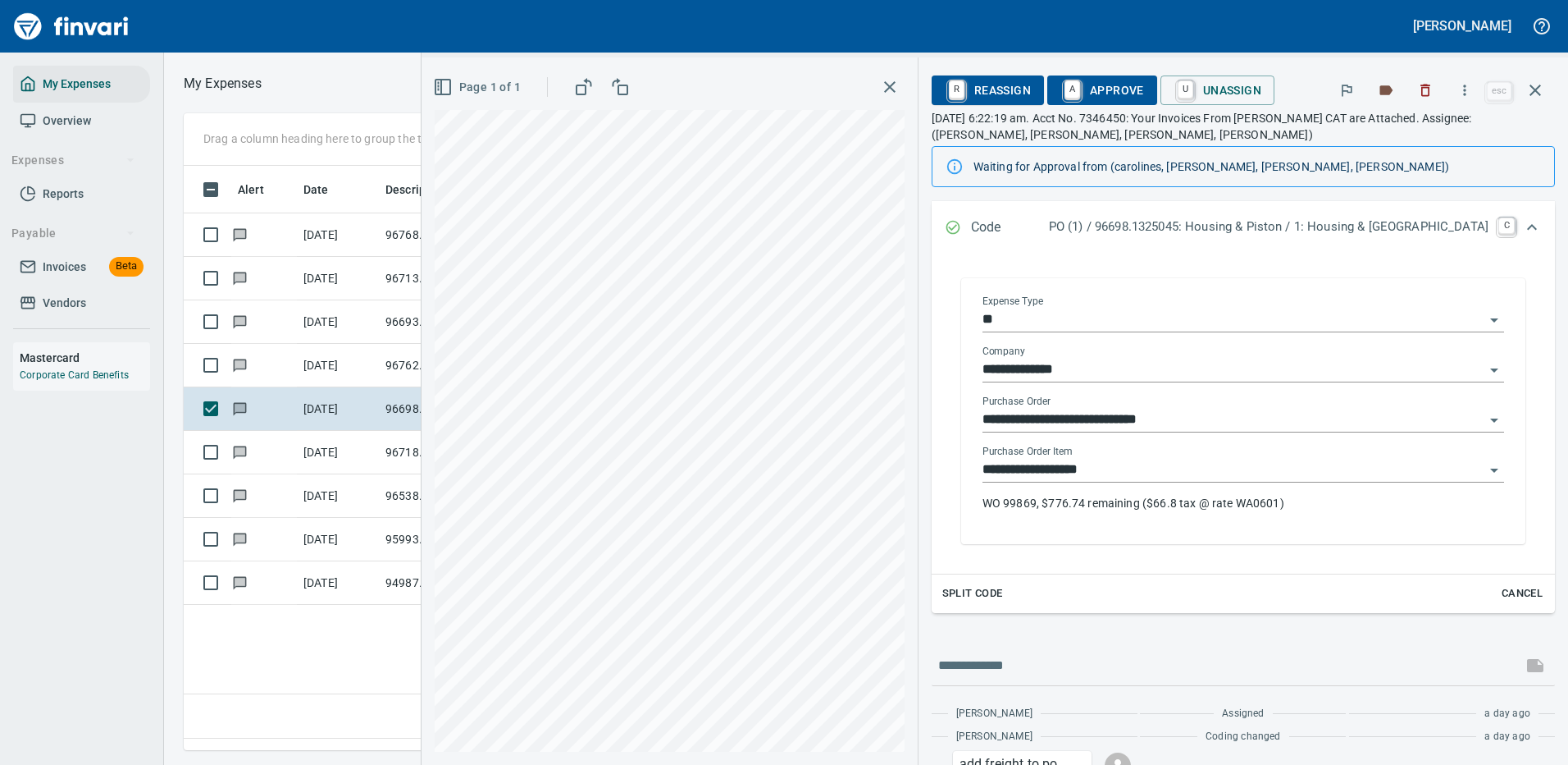
scroll to position [328, 0]
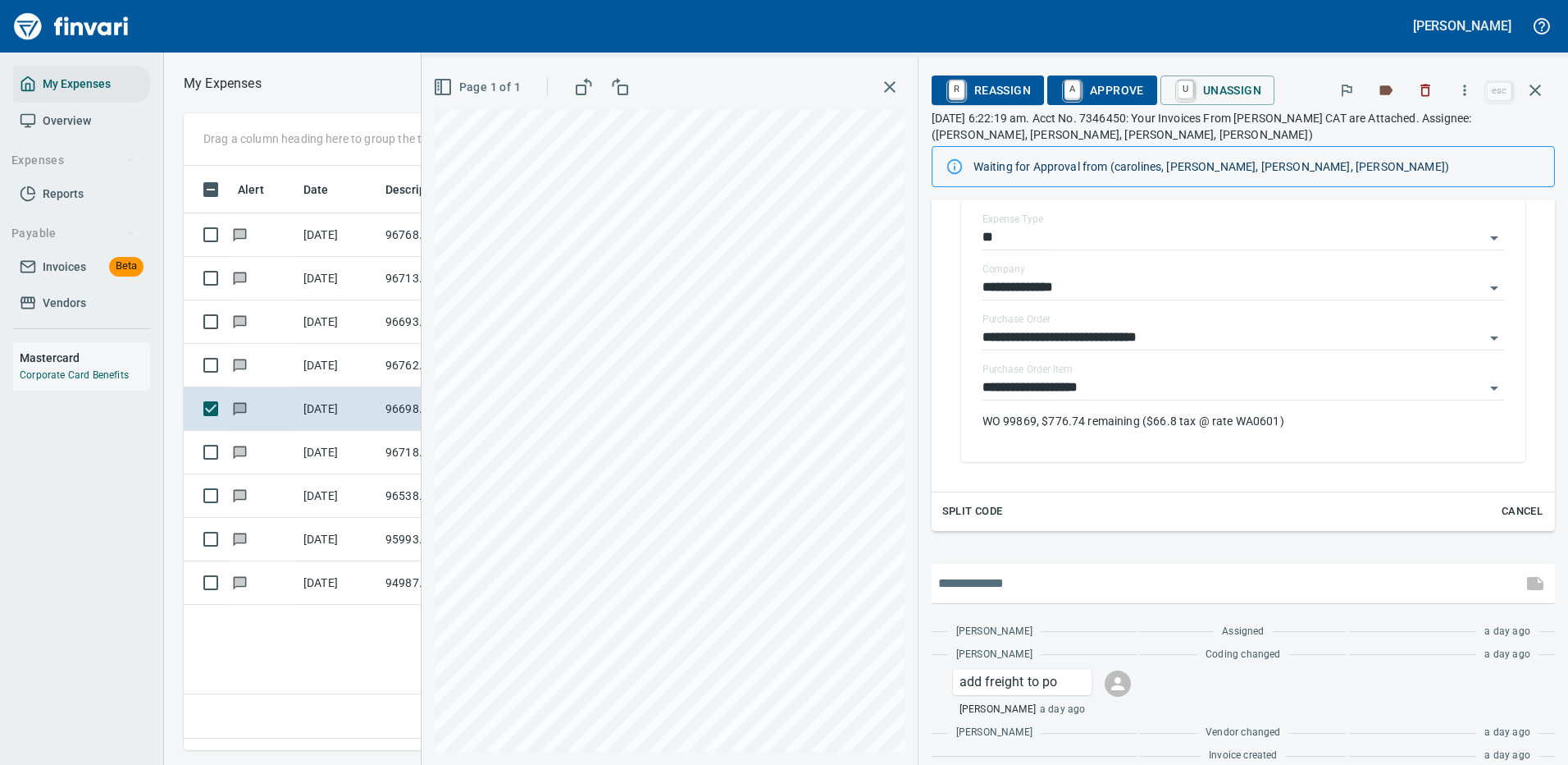
click at [1105, 574] on input "text" at bounding box center [1227, 583] width 578 height 26
type input "**********"
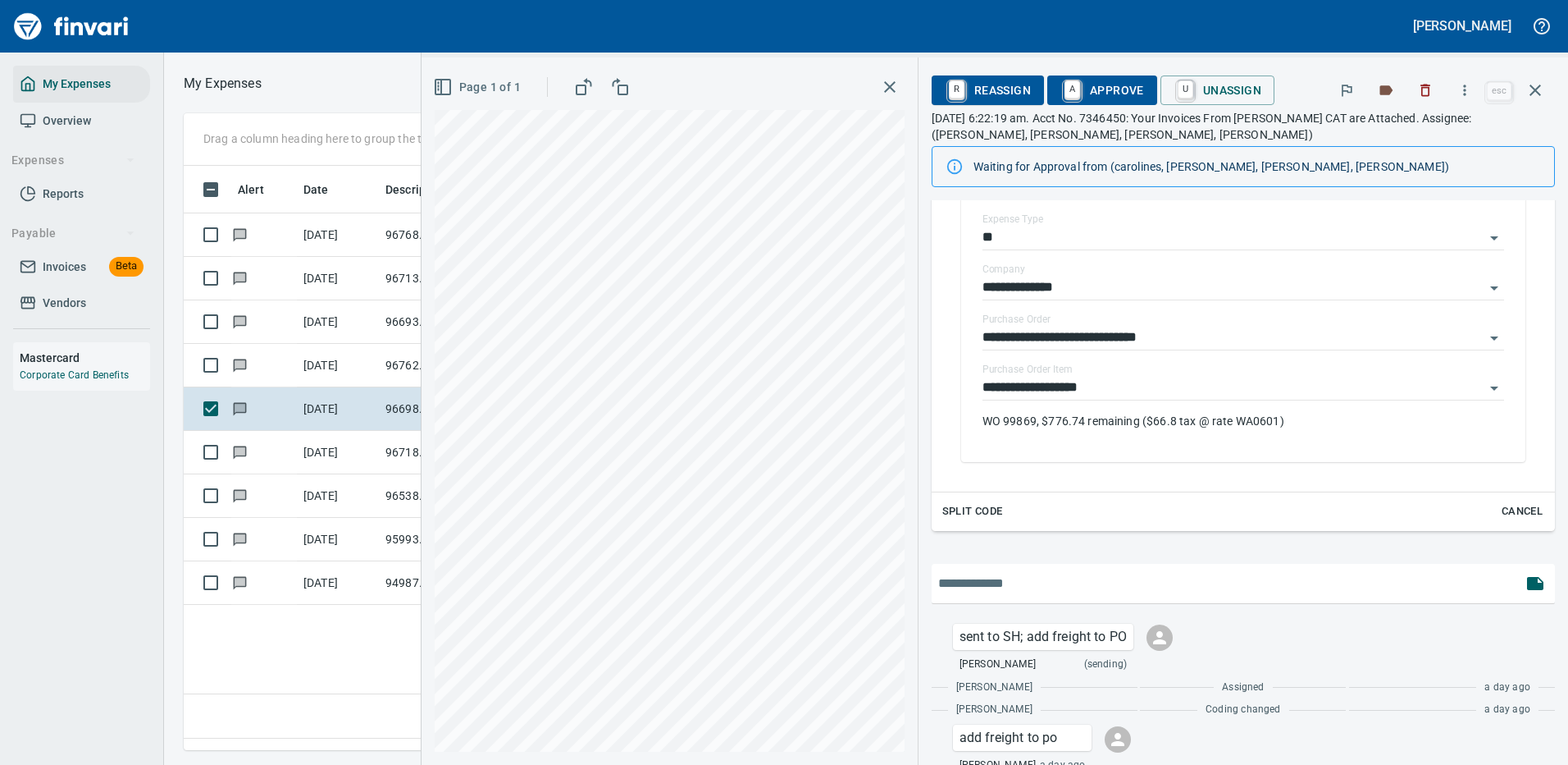
scroll to position [403, 0]
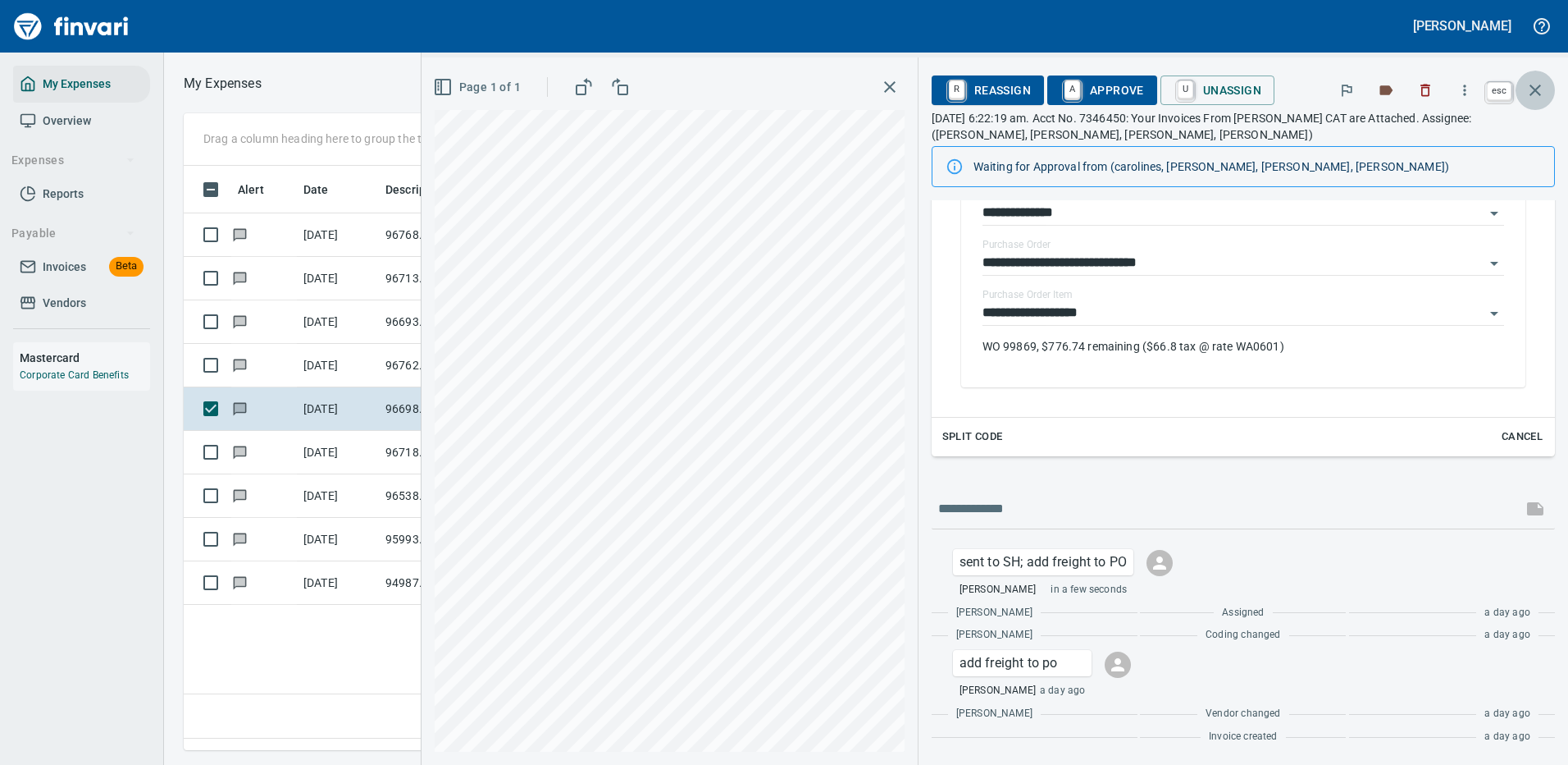
click at [1537, 86] on icon "button" at bounding box center [1535, 90] width 20 height 20
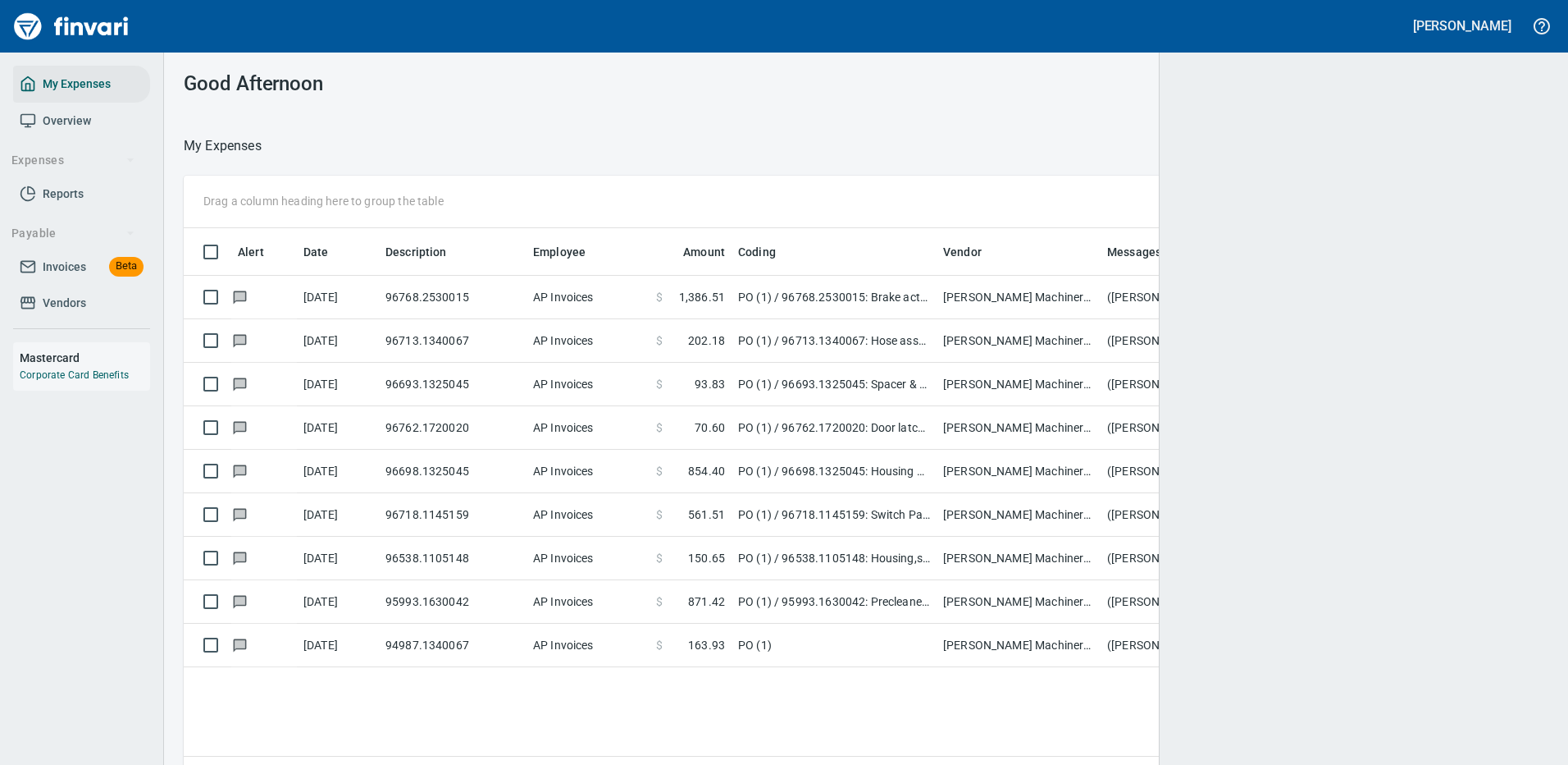
scroll to position [559, 1341]
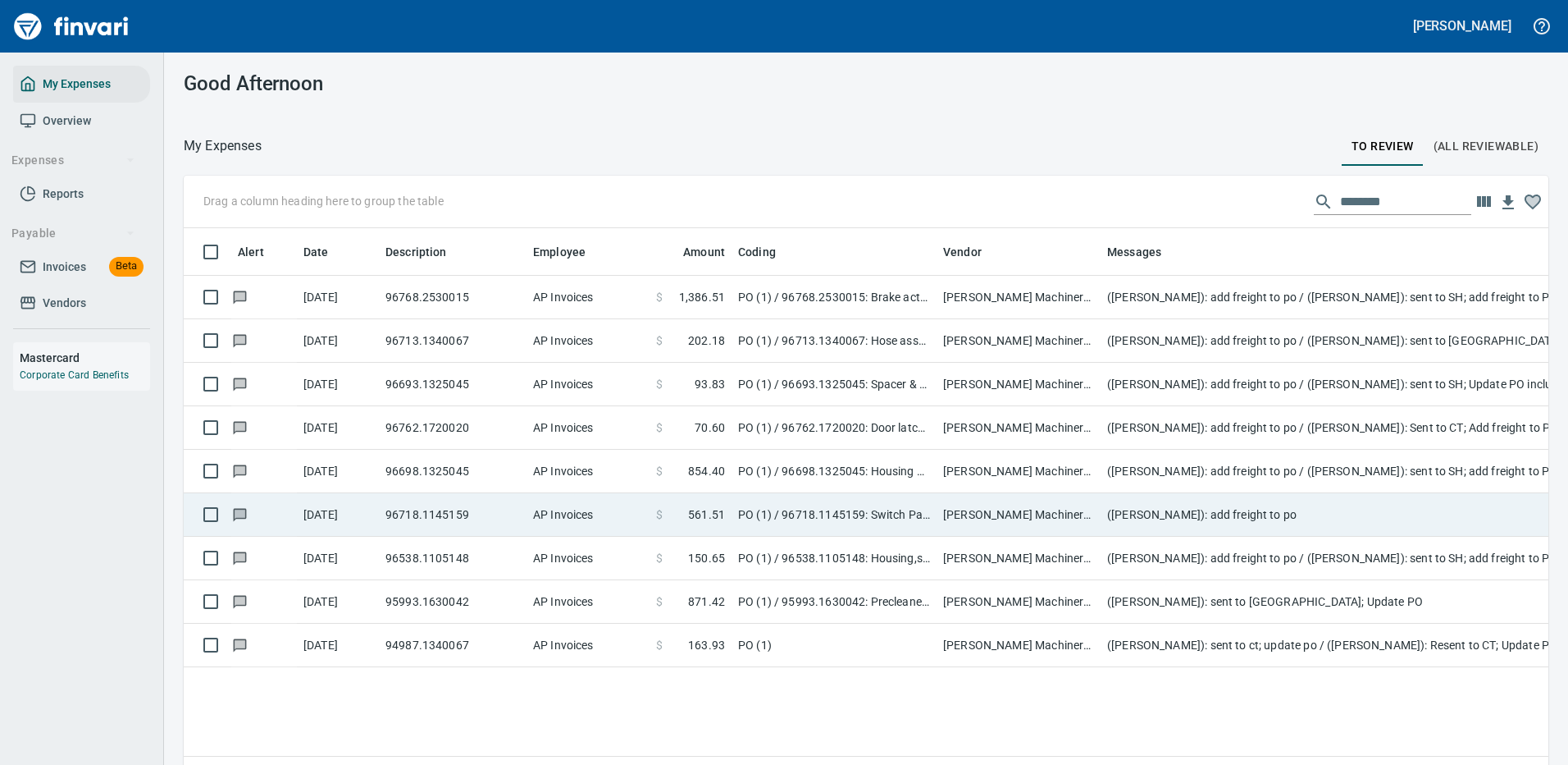
click at [1293, 515] on td "(Leah Wilson): add freight to po" at bounding box center [1429, 515] width 656 height 44
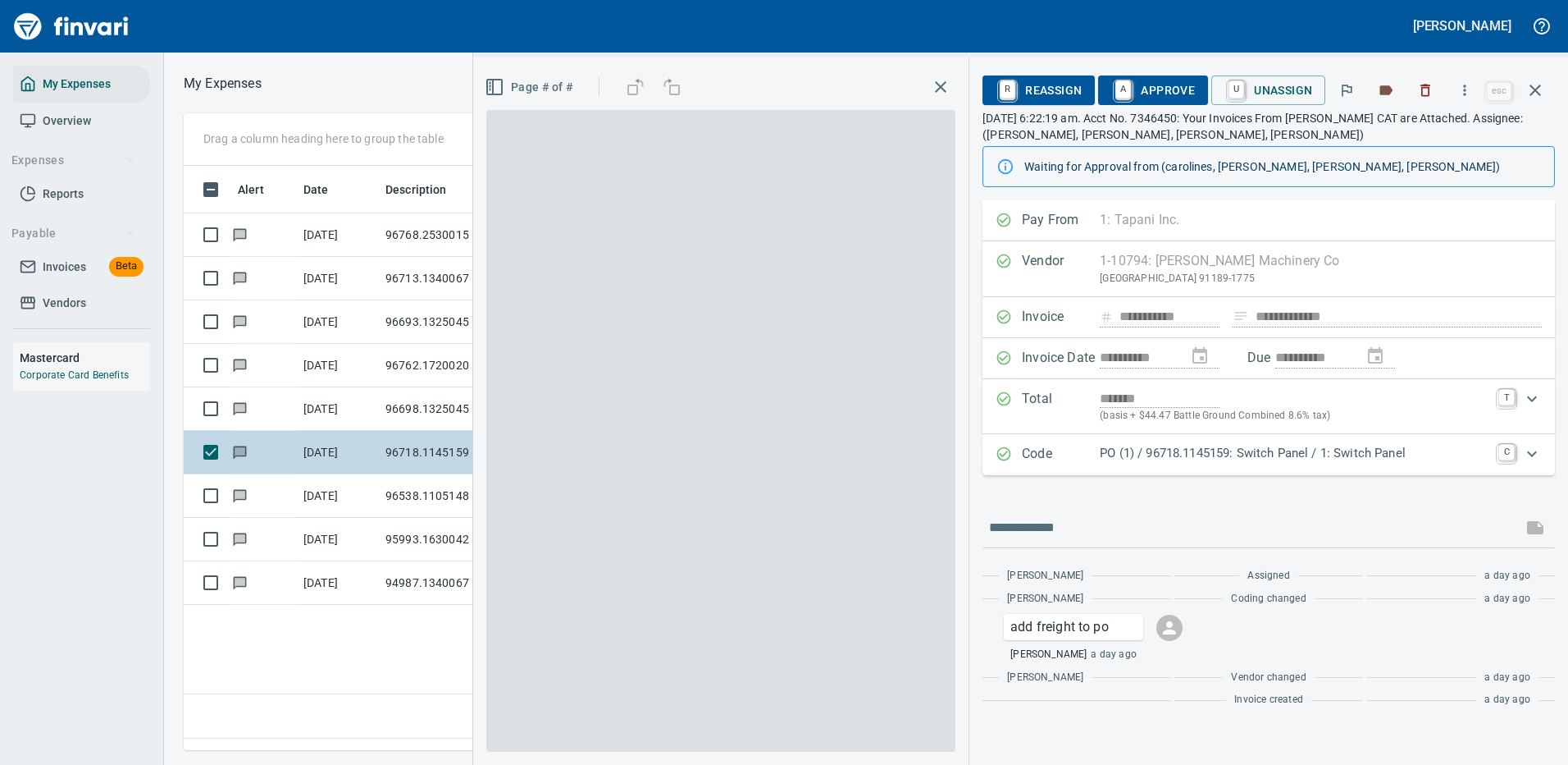
scroll to position [559, 943]
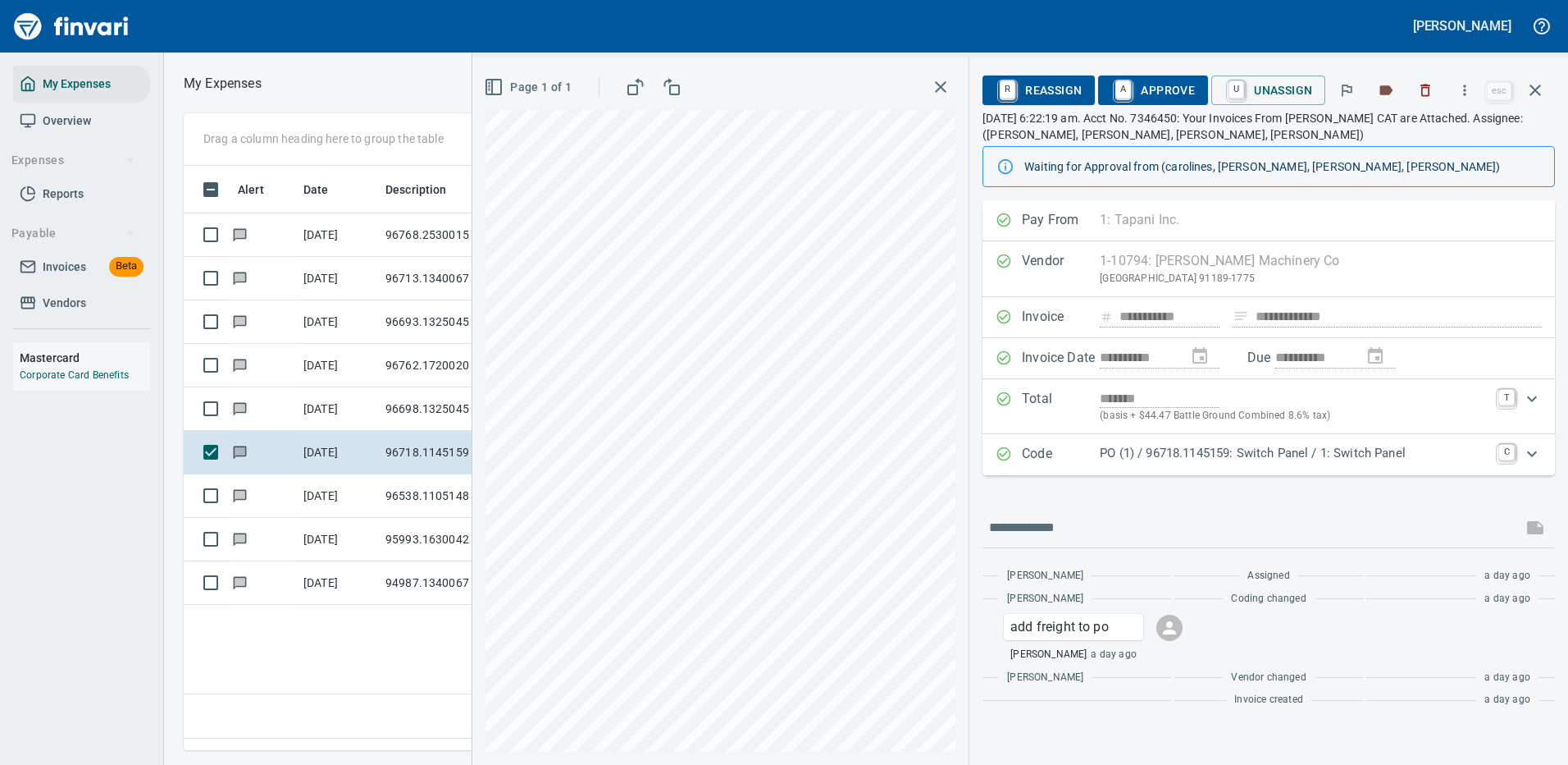
click at [1193, 449] on p "PO (1) / 96718.1145159: Switch Panel / 1: Switch Panel" at bounding box center [1294, 453] width 389 height 19
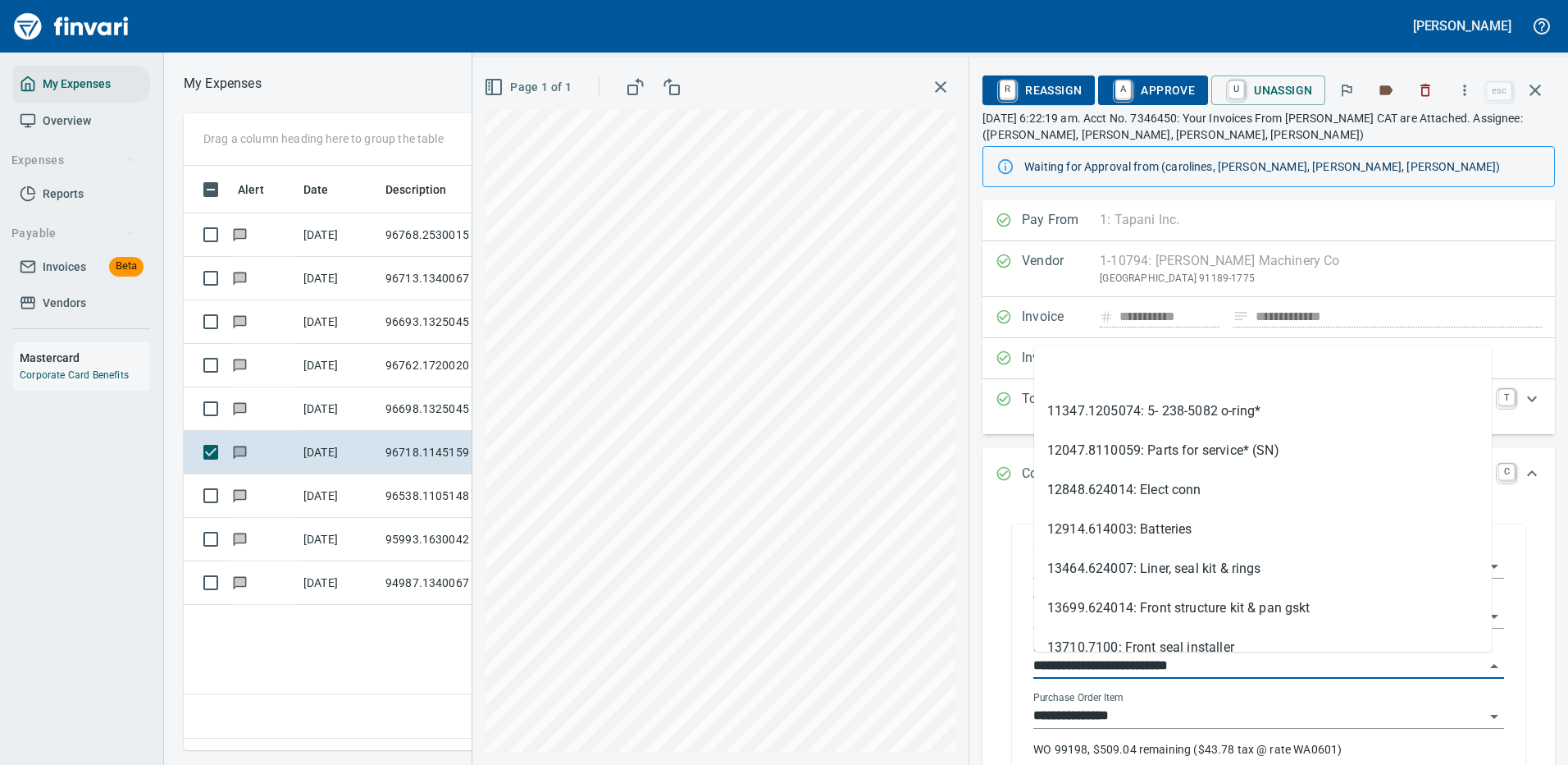
drag, startPoint x: 1130, startPoint y: 663, endPoint x: 1028, endPoint y: 664, distance: 102.0
click at [1028, 664] on div "**********" at bounding box center [1268, 659] width 497 height 261
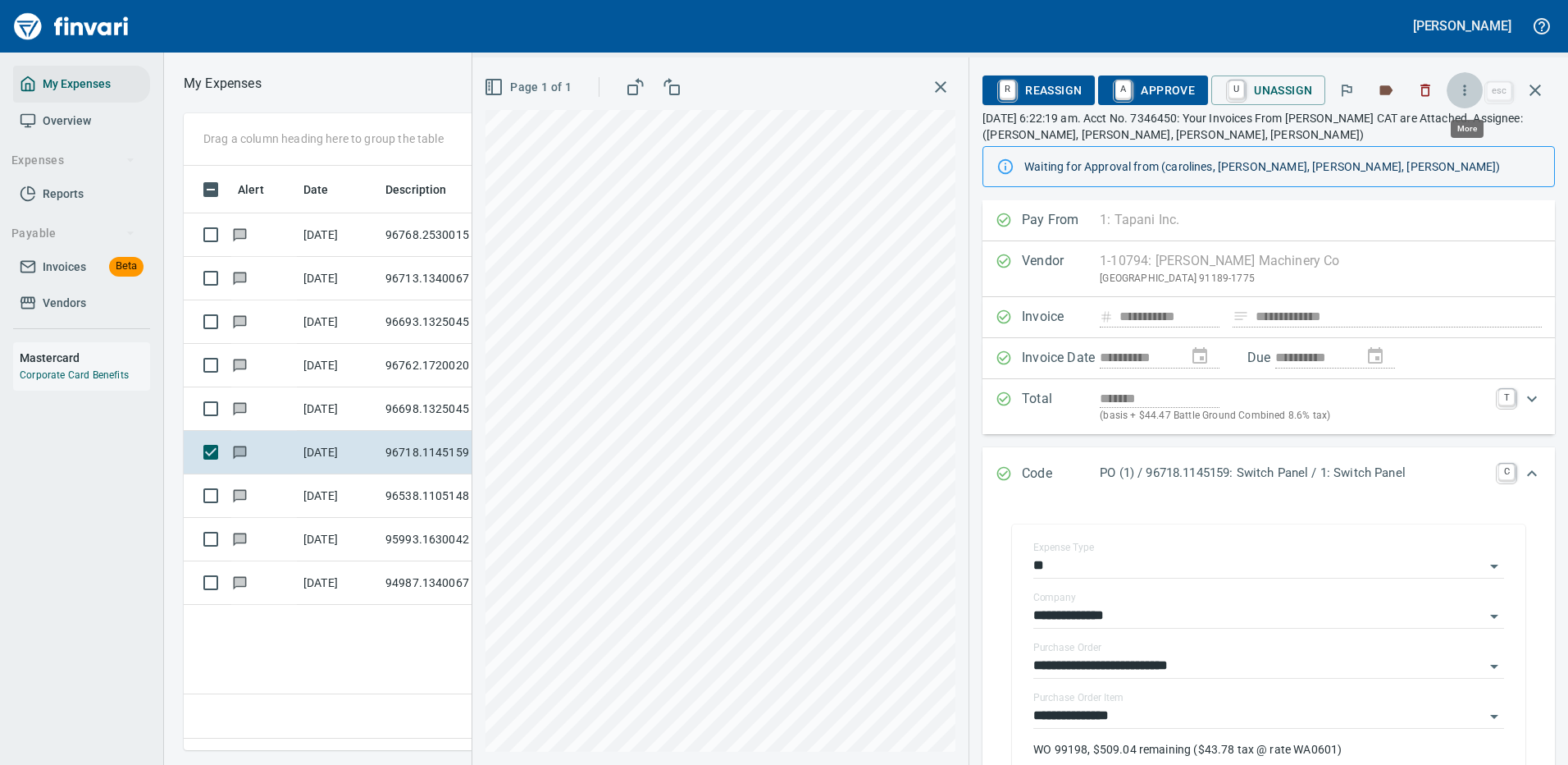
click at [1470, 85] on icon "button" at bounding box center [1464, 90] width 17 height 17
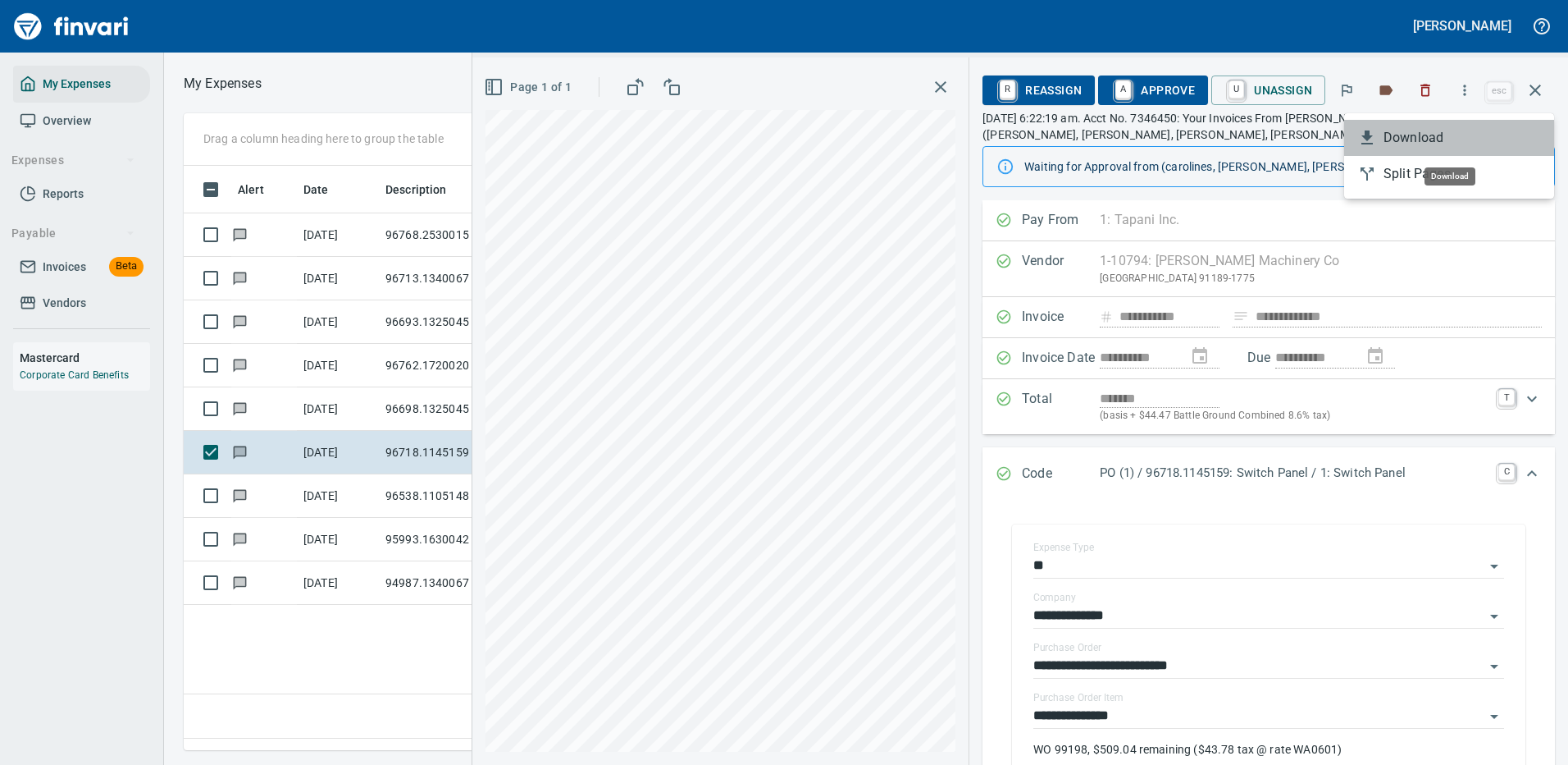
click at [1440, 138] on span "Download" at bounding box center [1462, 138] width 158 height 20
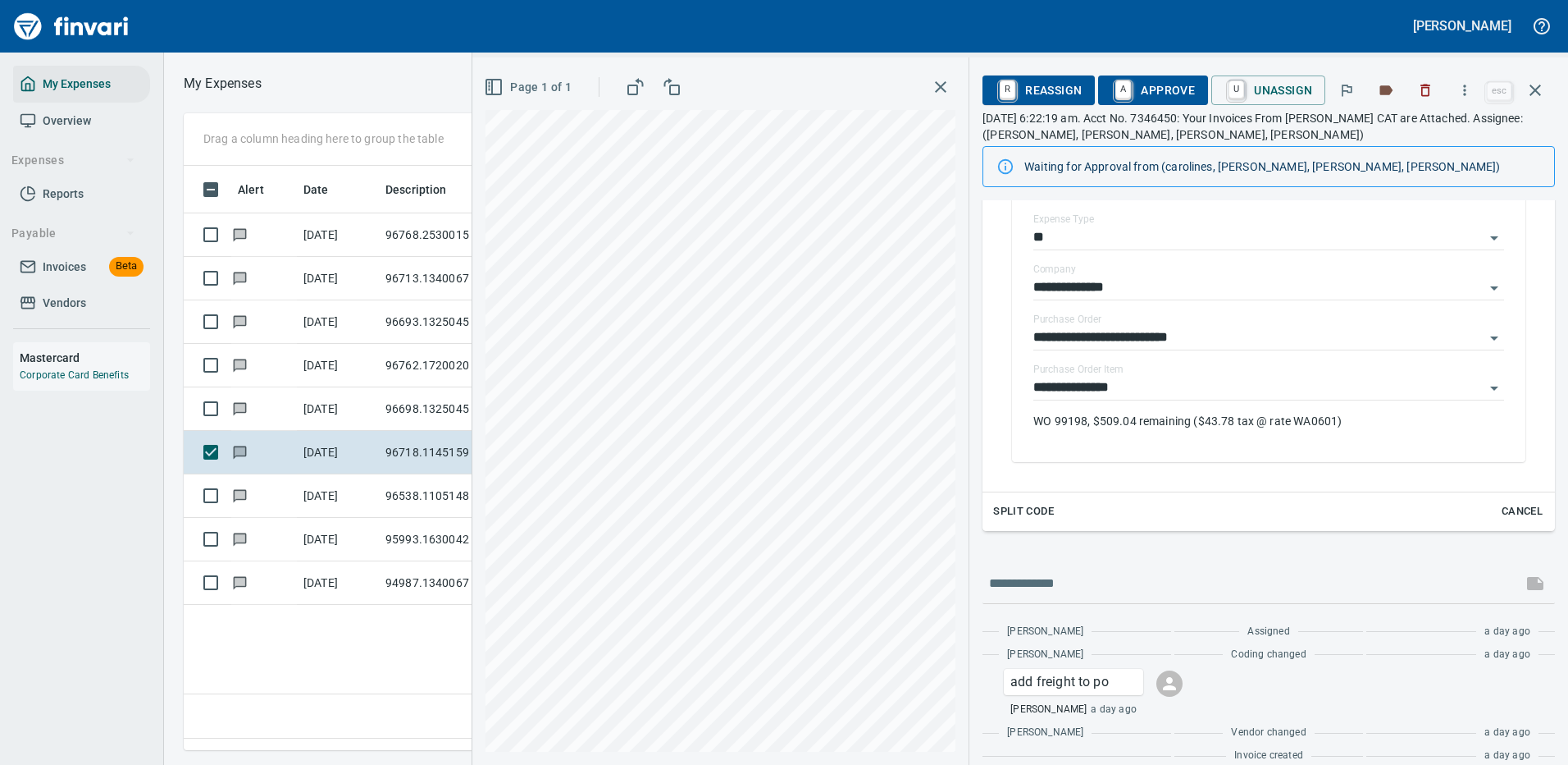
scroll to position [347, 0]
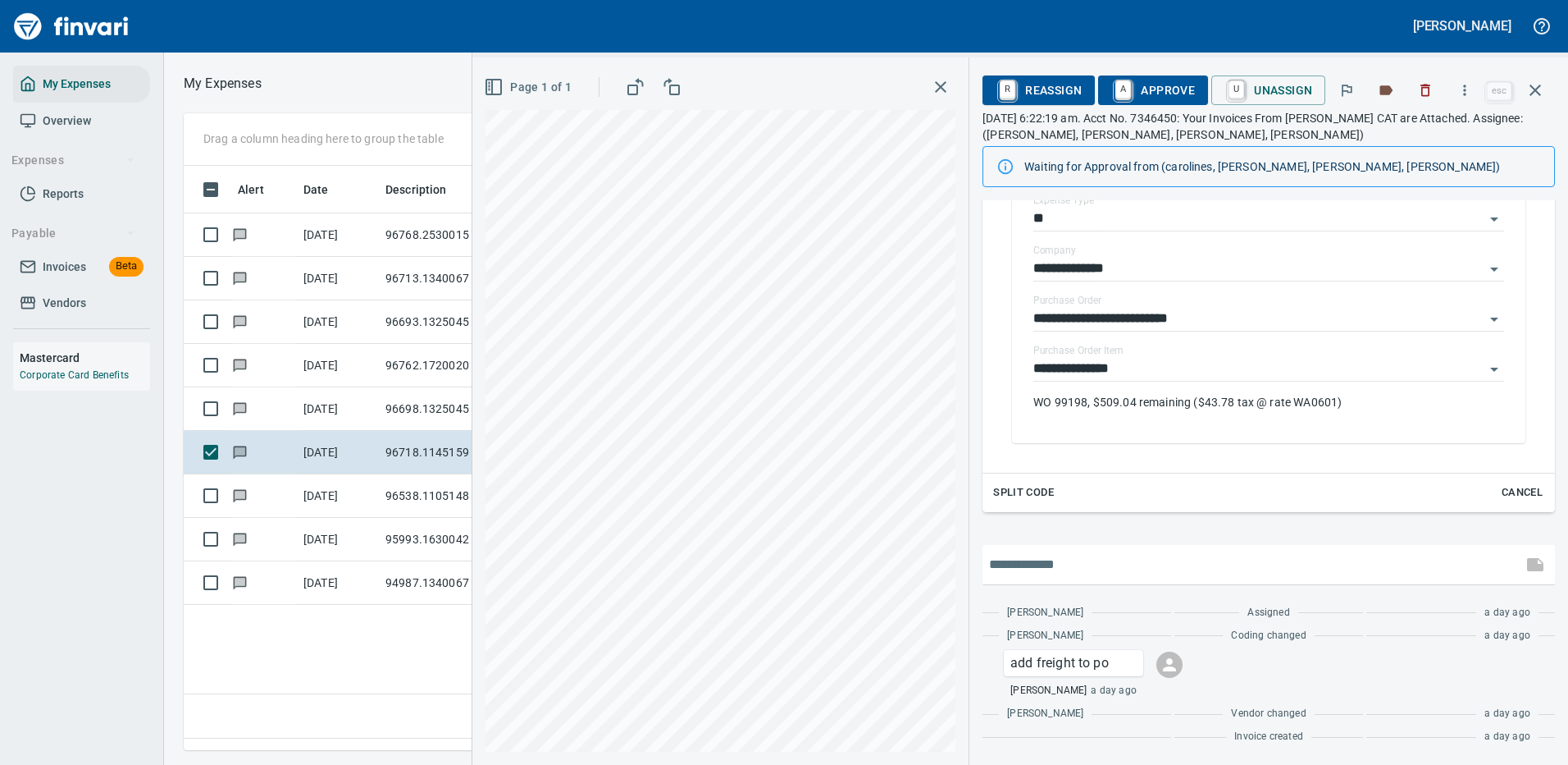
click at [1120, 558] on input "text" at bounding box center [1253, 565] width 527 height 26
type input "**********"
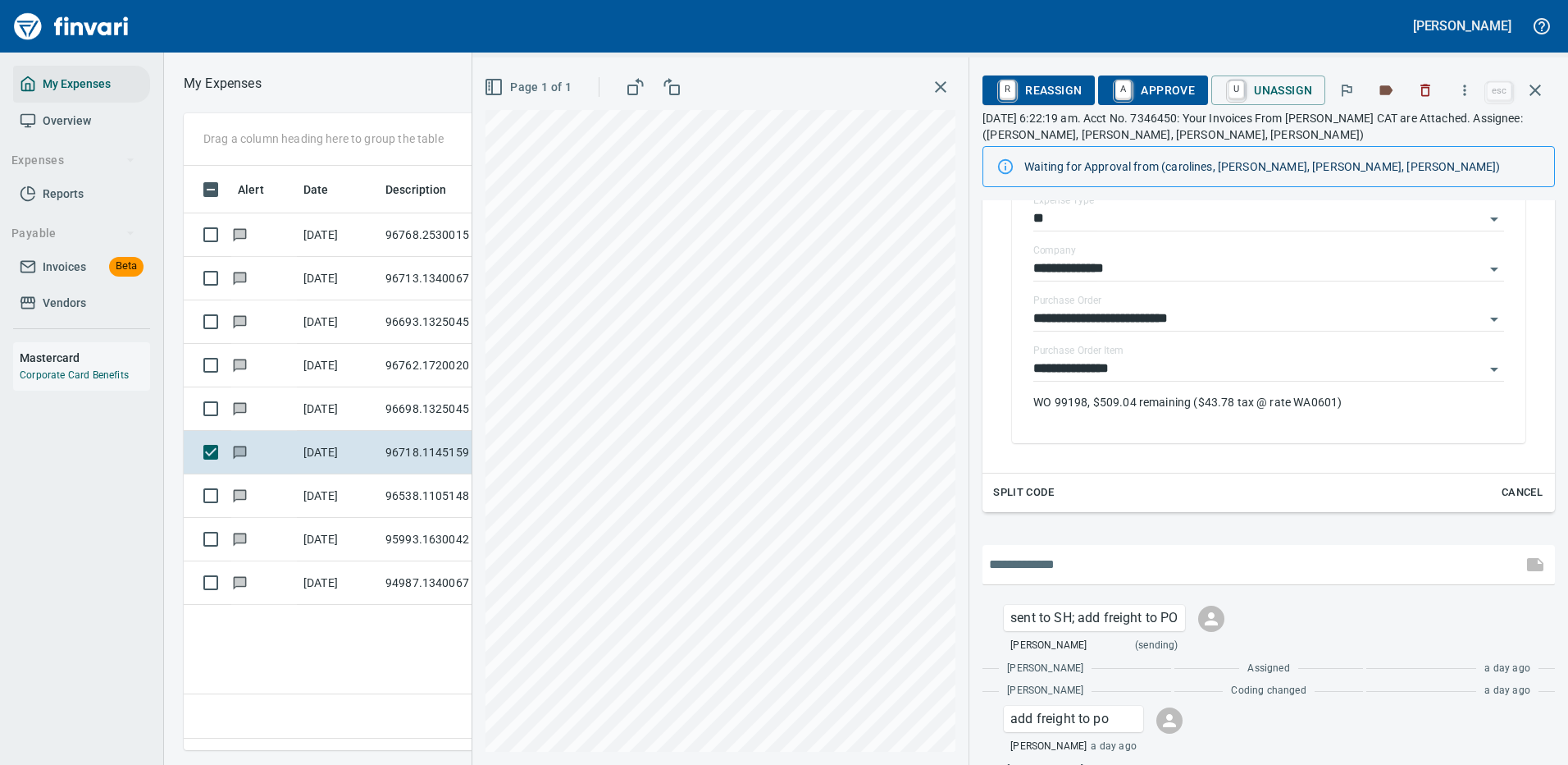
scroll to position [403, 0]
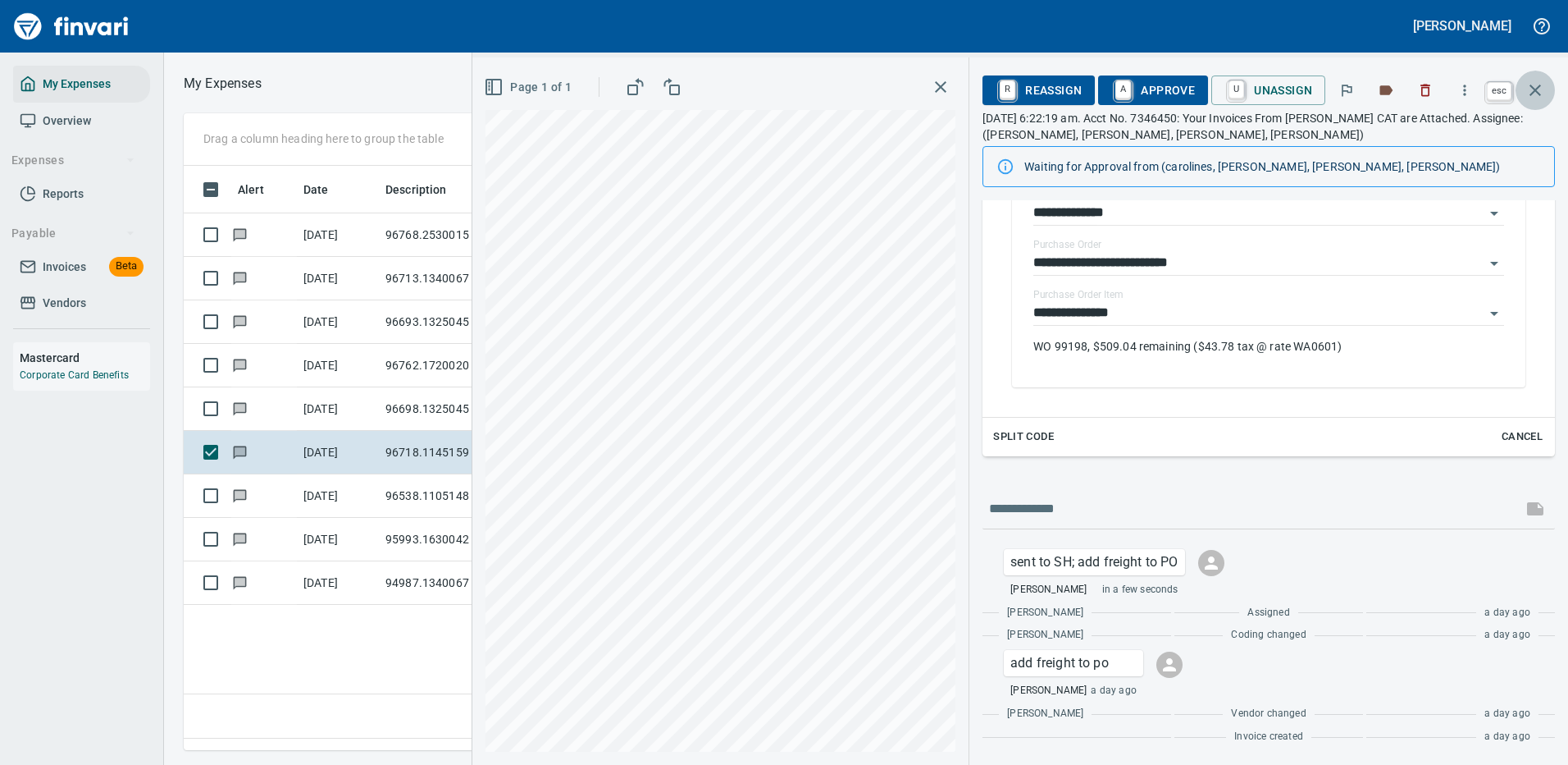
click at [1534, 85] on icon "button" at bounding box center [1535, 90] width 20 height 20
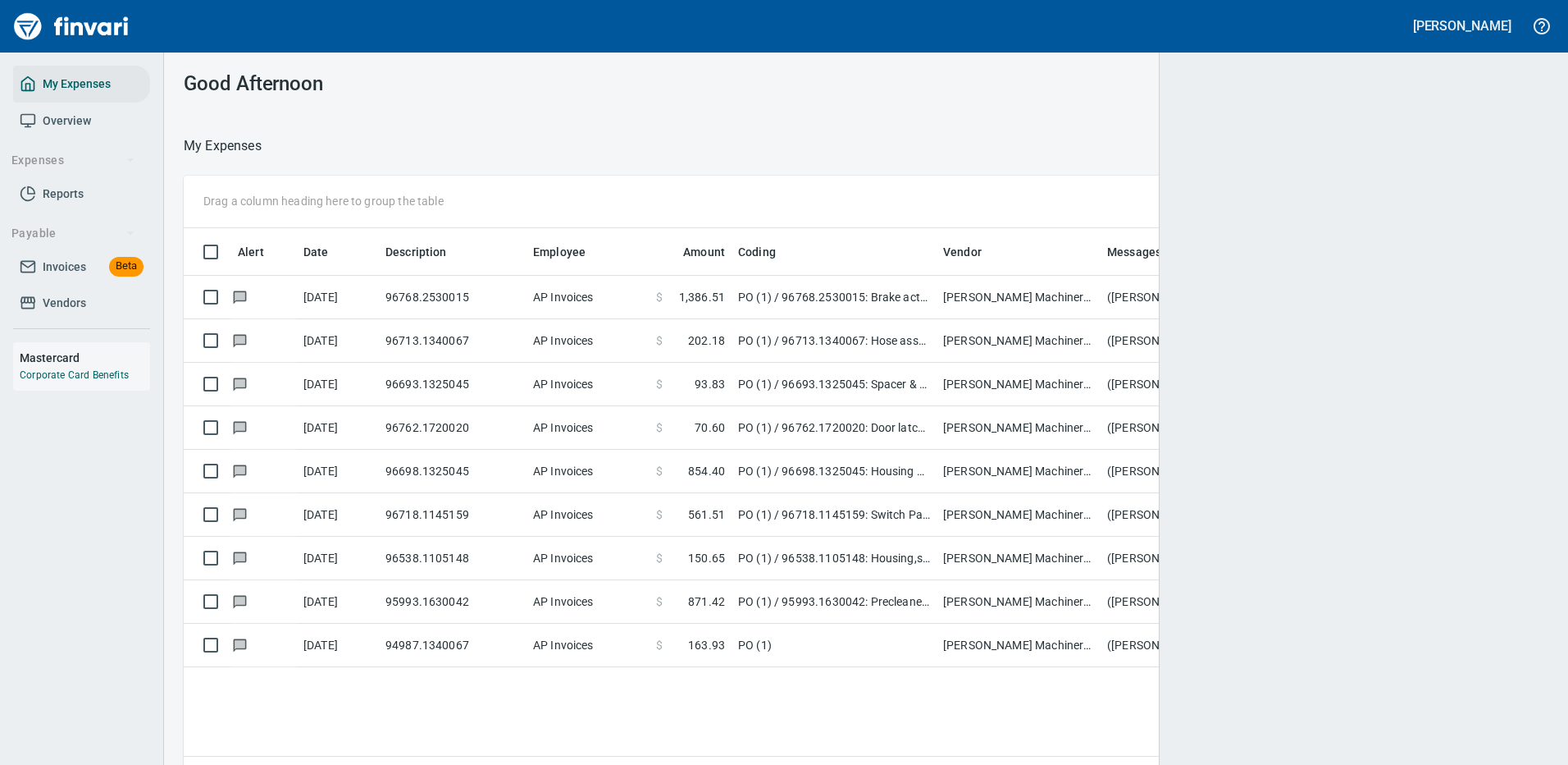
scroll to position [559, 1340]
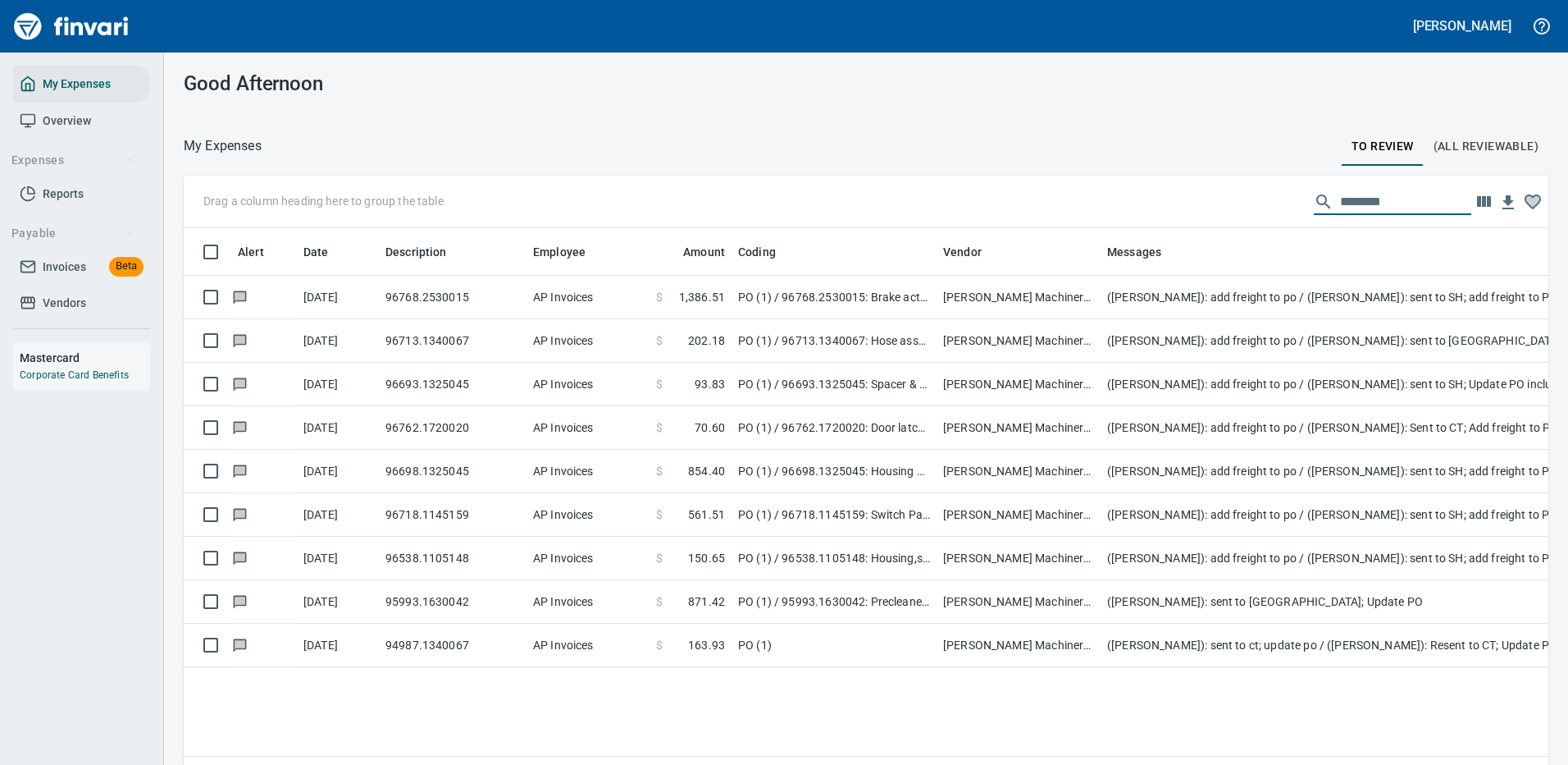
drag, startPoint x: 1381, startPoint y: 202, endPoint x: 1202, endPoint y: 218, distance: 179.7
click at [1202, 218] on div "Drag a column heading here to group the table ********" at bounding box center [866, 202] width 1365 height 52
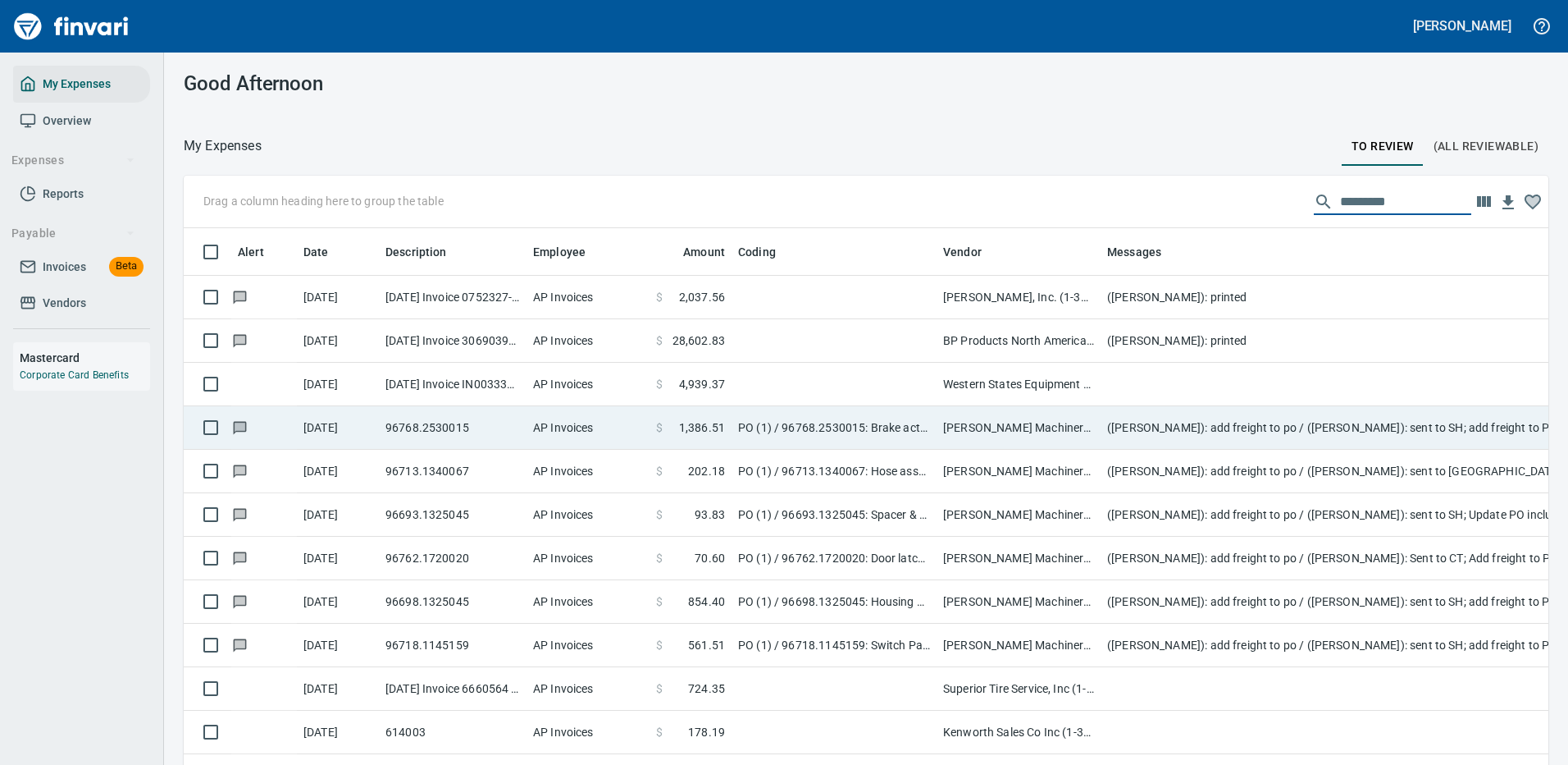
drag, startPoint x: 898, startPoint y: 376, endPoint x: 907, endPoint y: 380, distance: 9.8
click at [902, 378] on td at bounding box center [834, 384] width 205 height 44
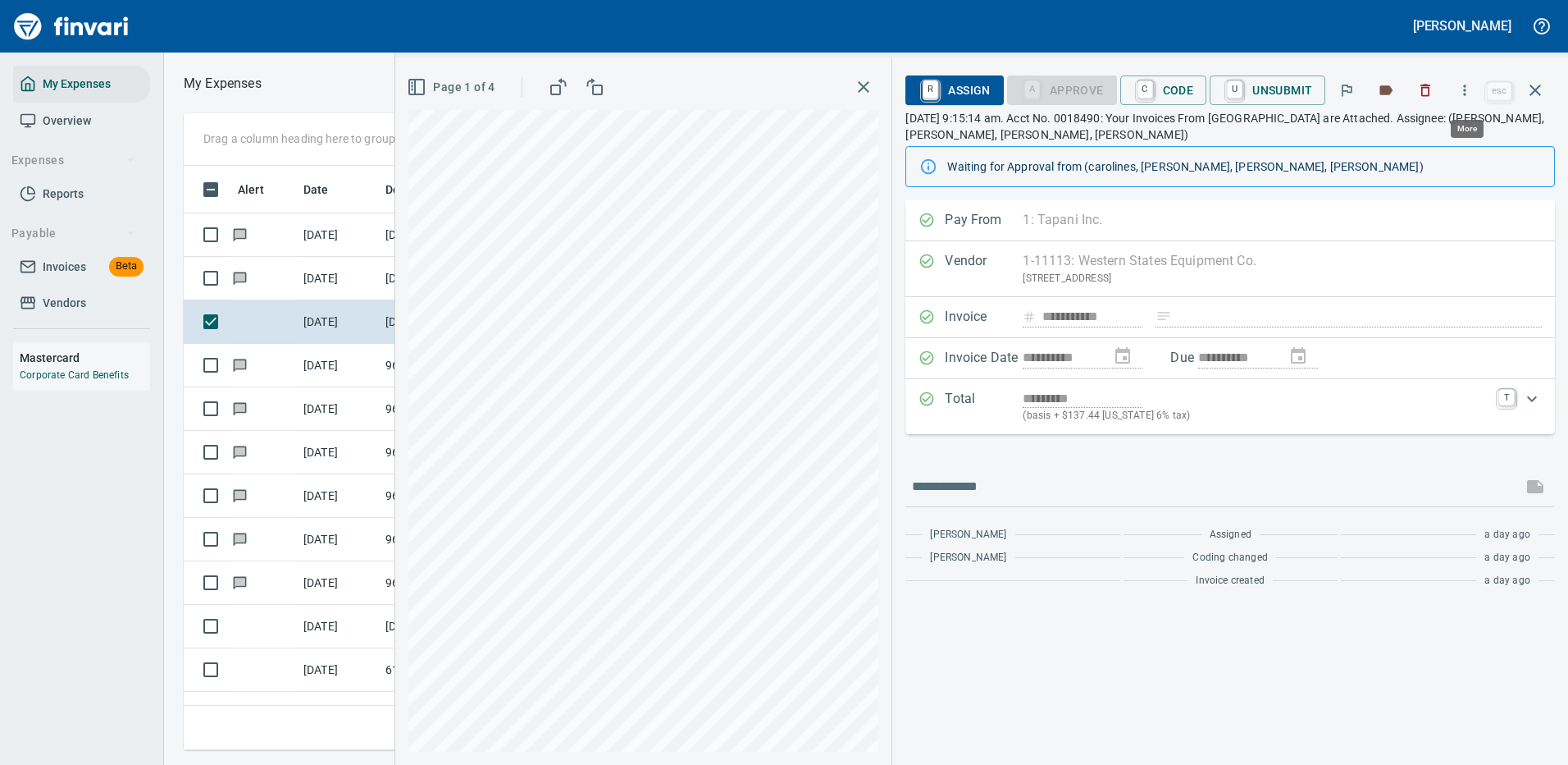
scroll to position [559, 930]
click at [1466, 87] on icon "button" at bounding box center [1464, 90] width 17 height 17
click at [1426, 133] on span "Download" at bounding box center [1462, 138] width 158 height 20
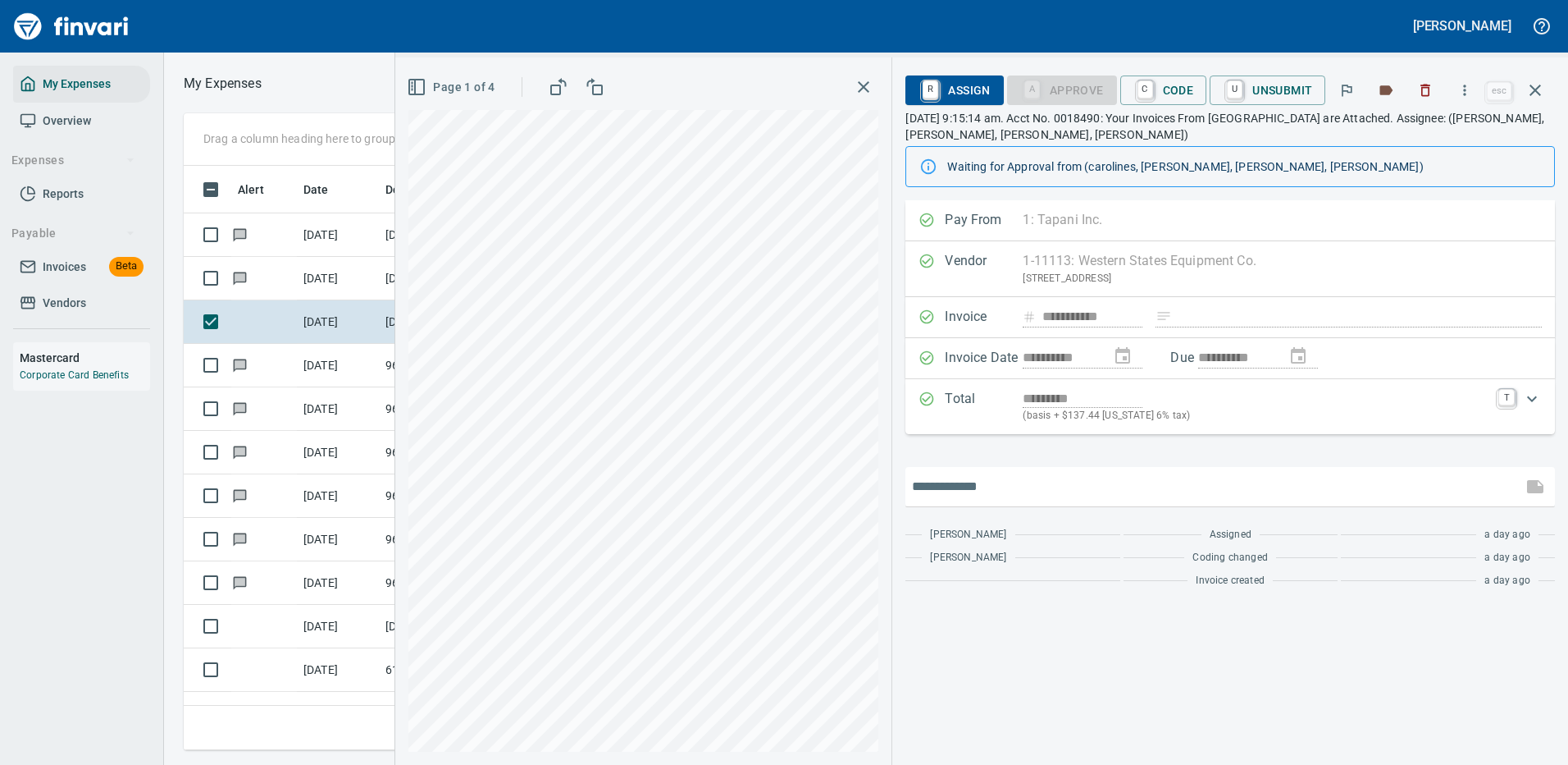
click at [1009, 487] on input "text" at bounding box center [1213, 486] width 604 height 26
type input "**********"
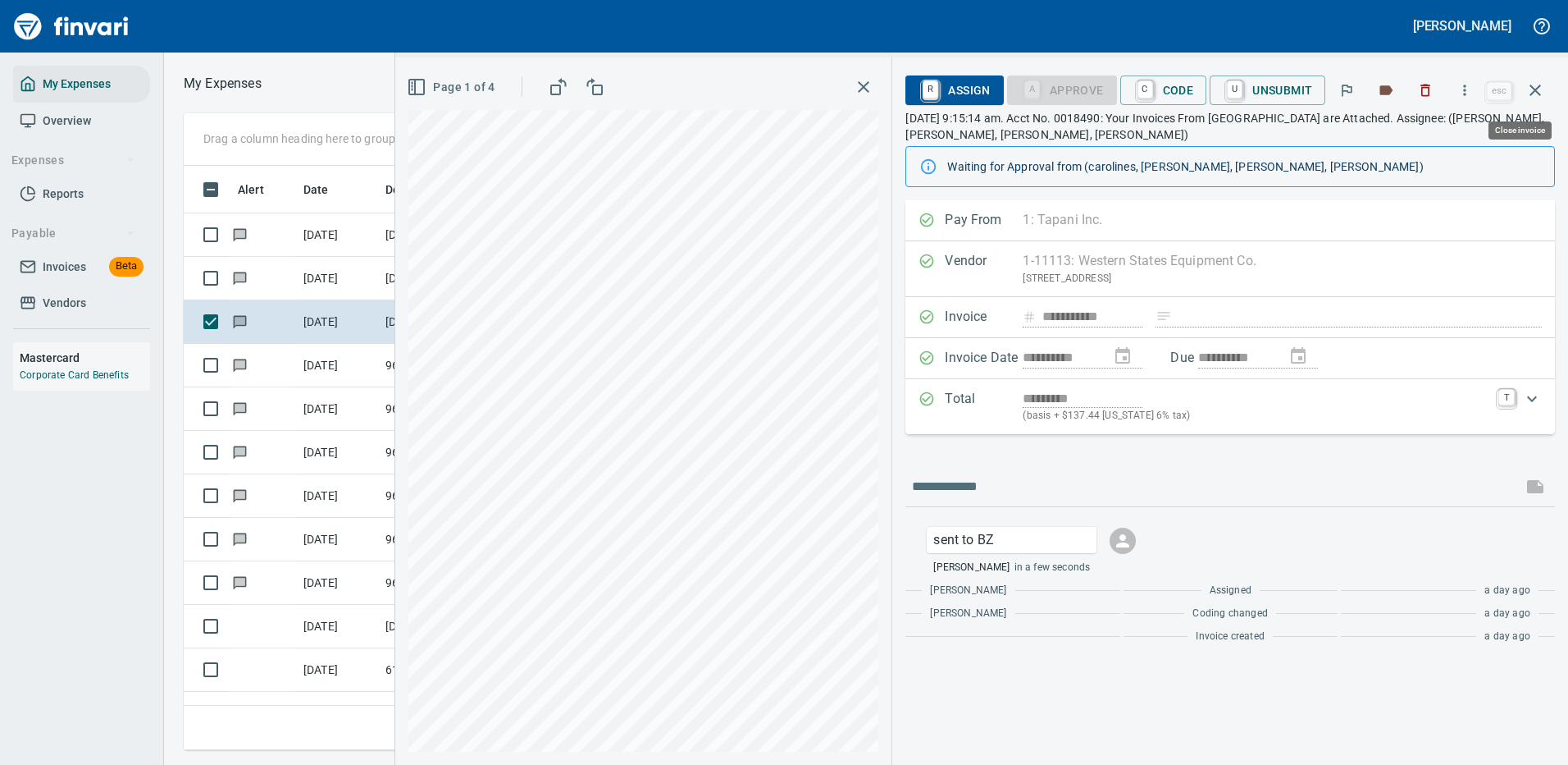
click at [1533, 81] on icon "button" at bounding box center [1535, 90] width 20 height 20
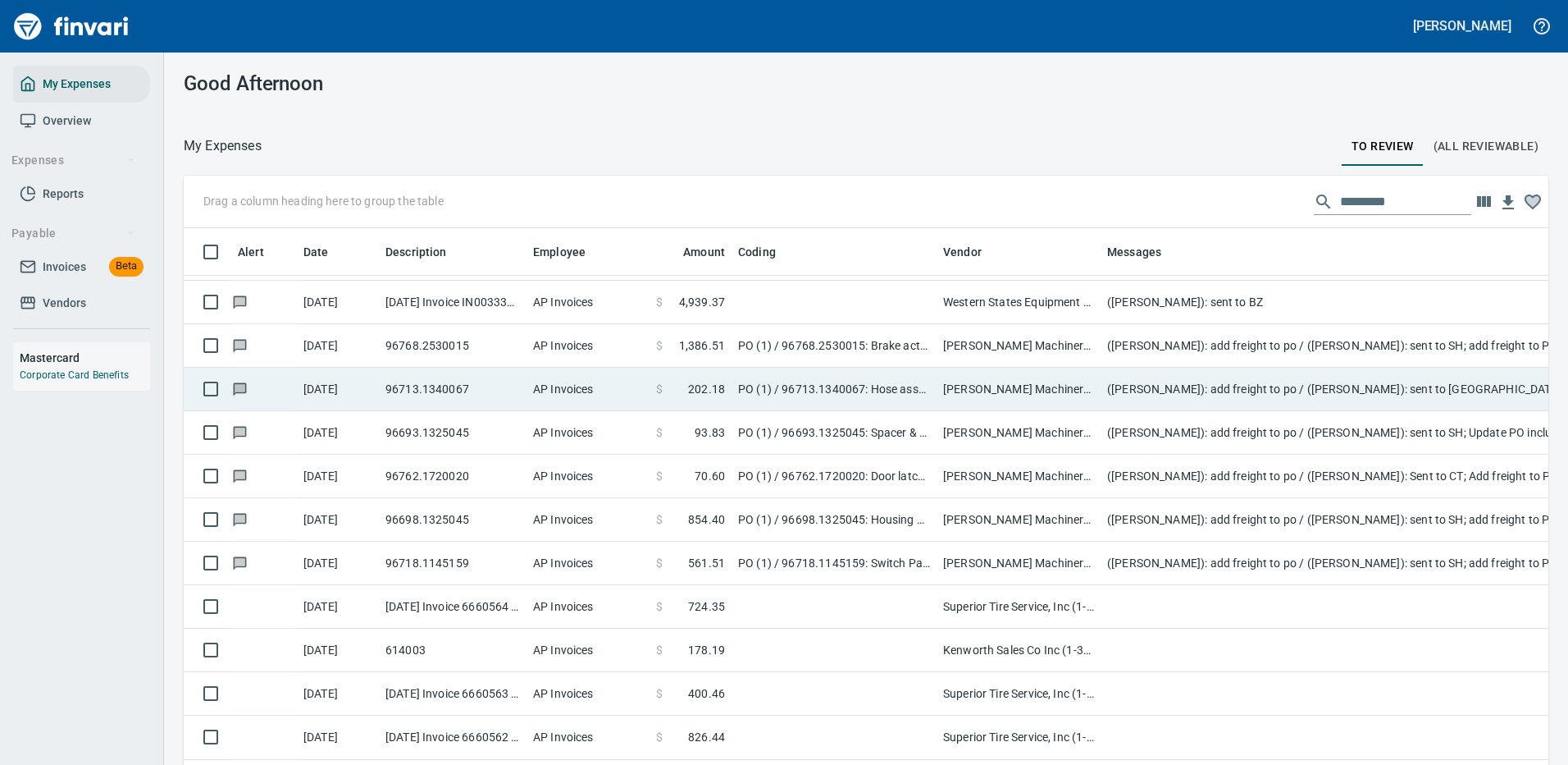
scroll to position [164, 0]
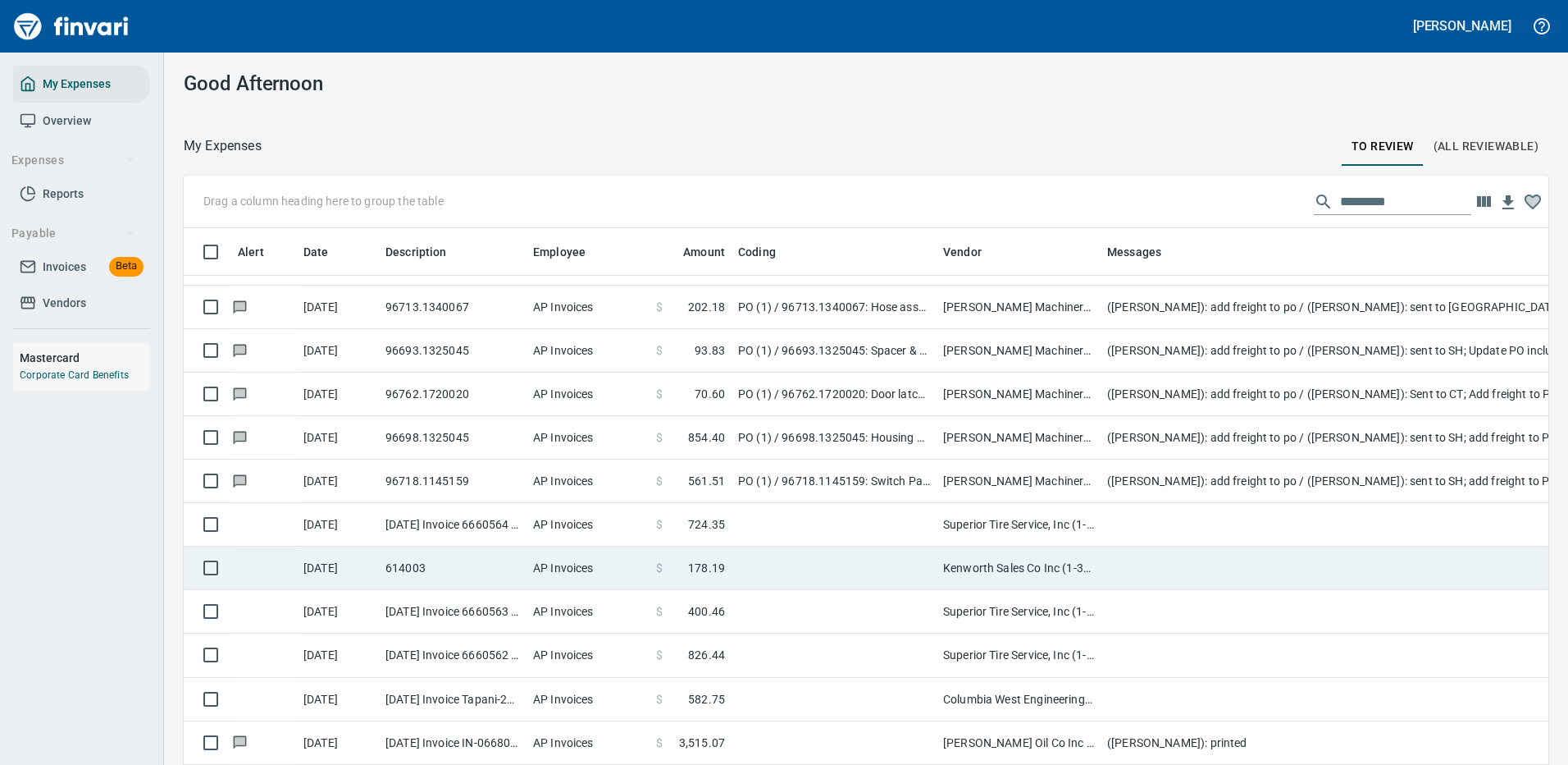
click at [758, 563] on td at bounding box center [834, 568] width 205 height 44
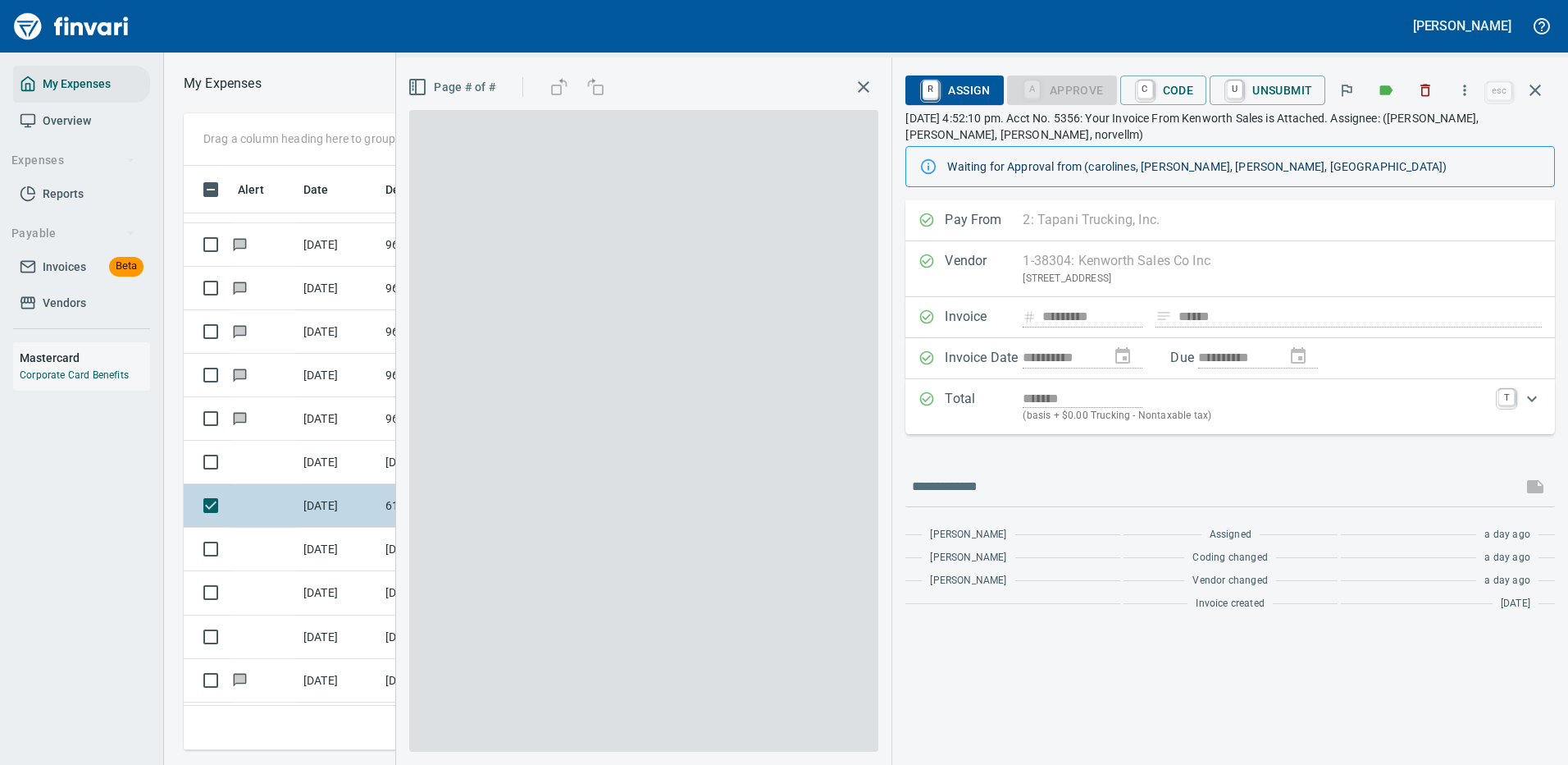
scroll to position [559, 930]
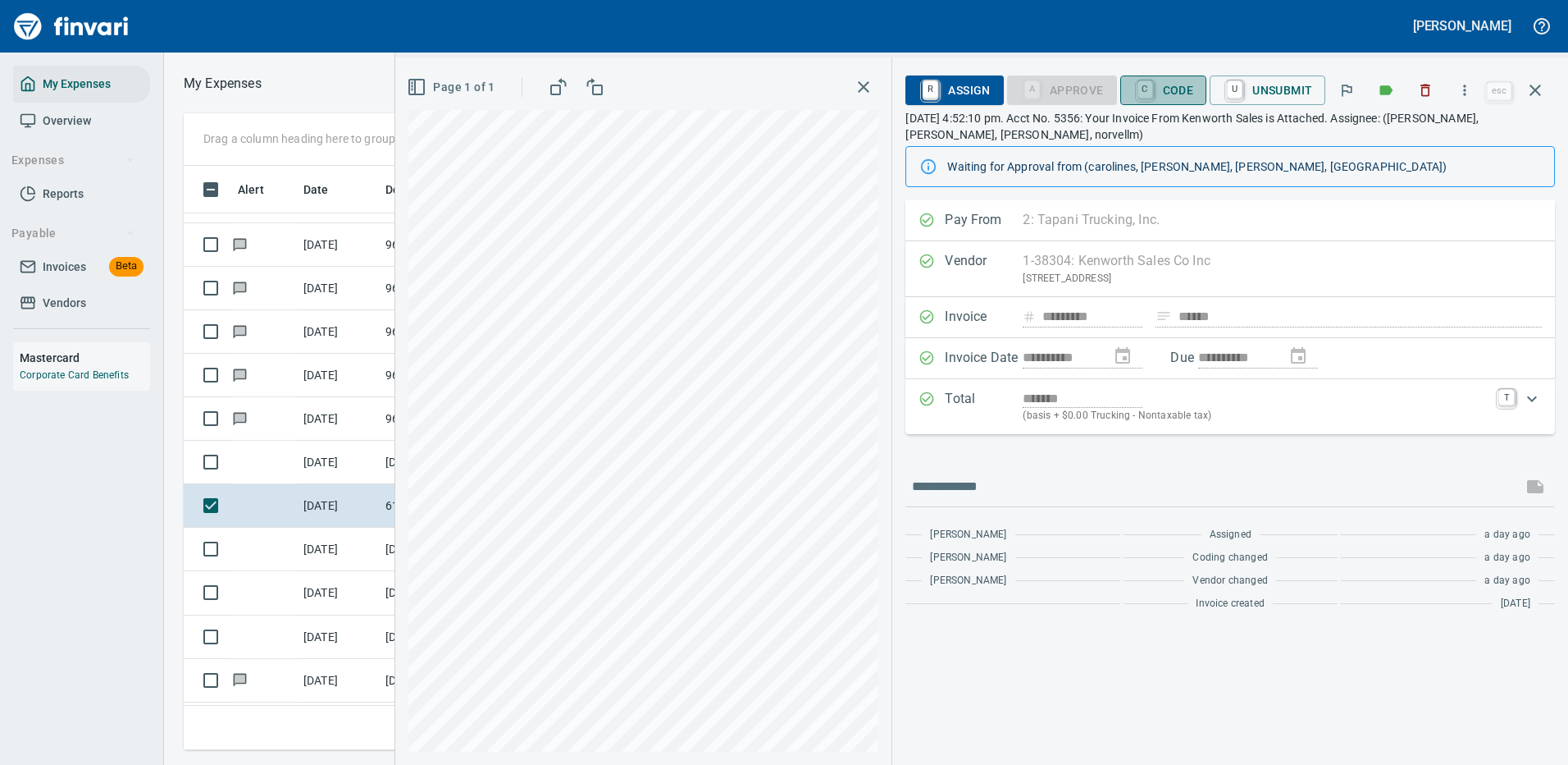
click at [1178, 88] on span "C Code" at bounding box center [1164, 91] width 61 height 28
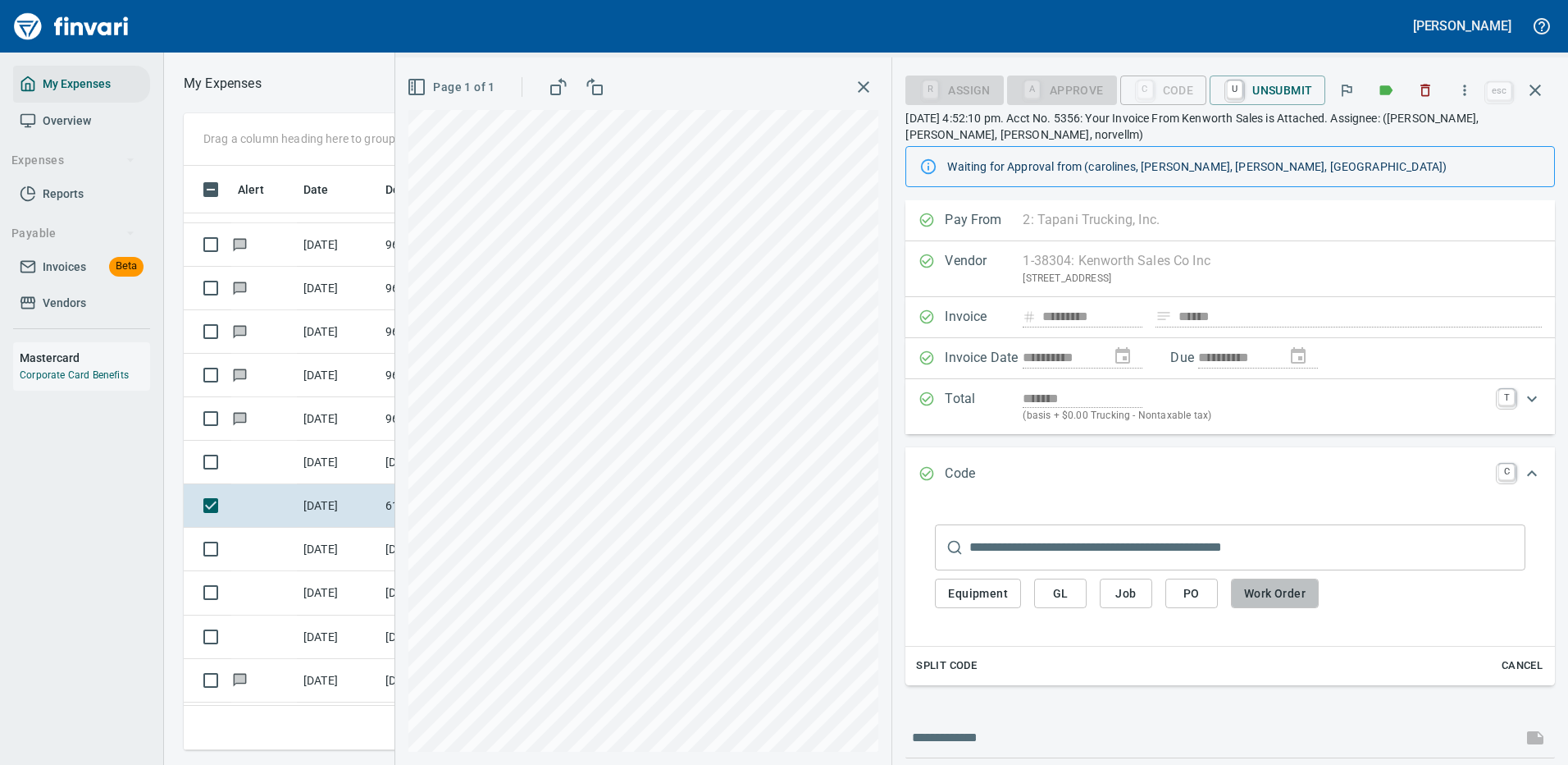
click at [1271, 590] on span "Work Order" at bounding box center [1274, 593] width 62 height 21
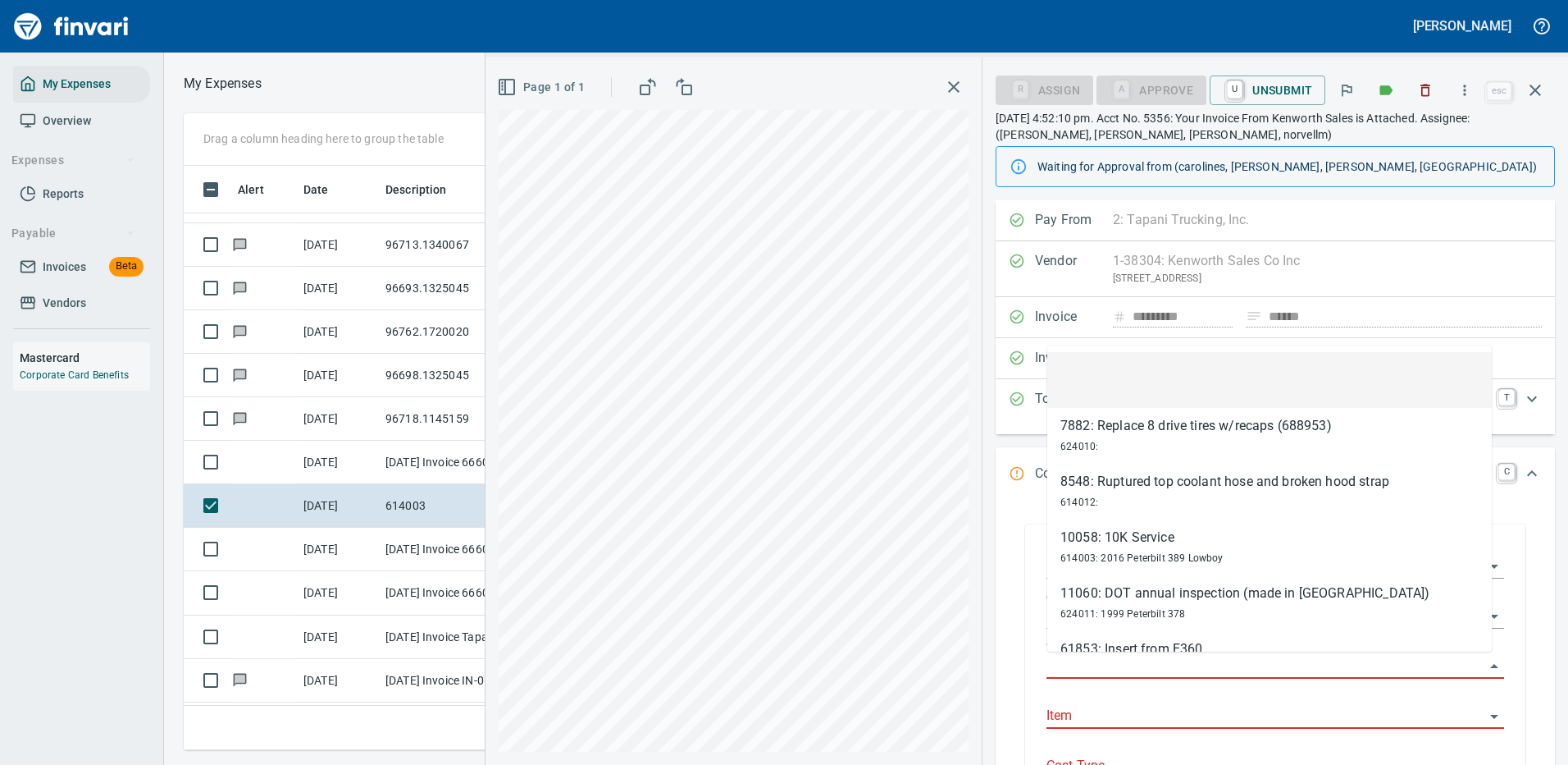
click at [1083, 654] on input "Work Order" at bounding box center [1265, 666] width 438 height 23
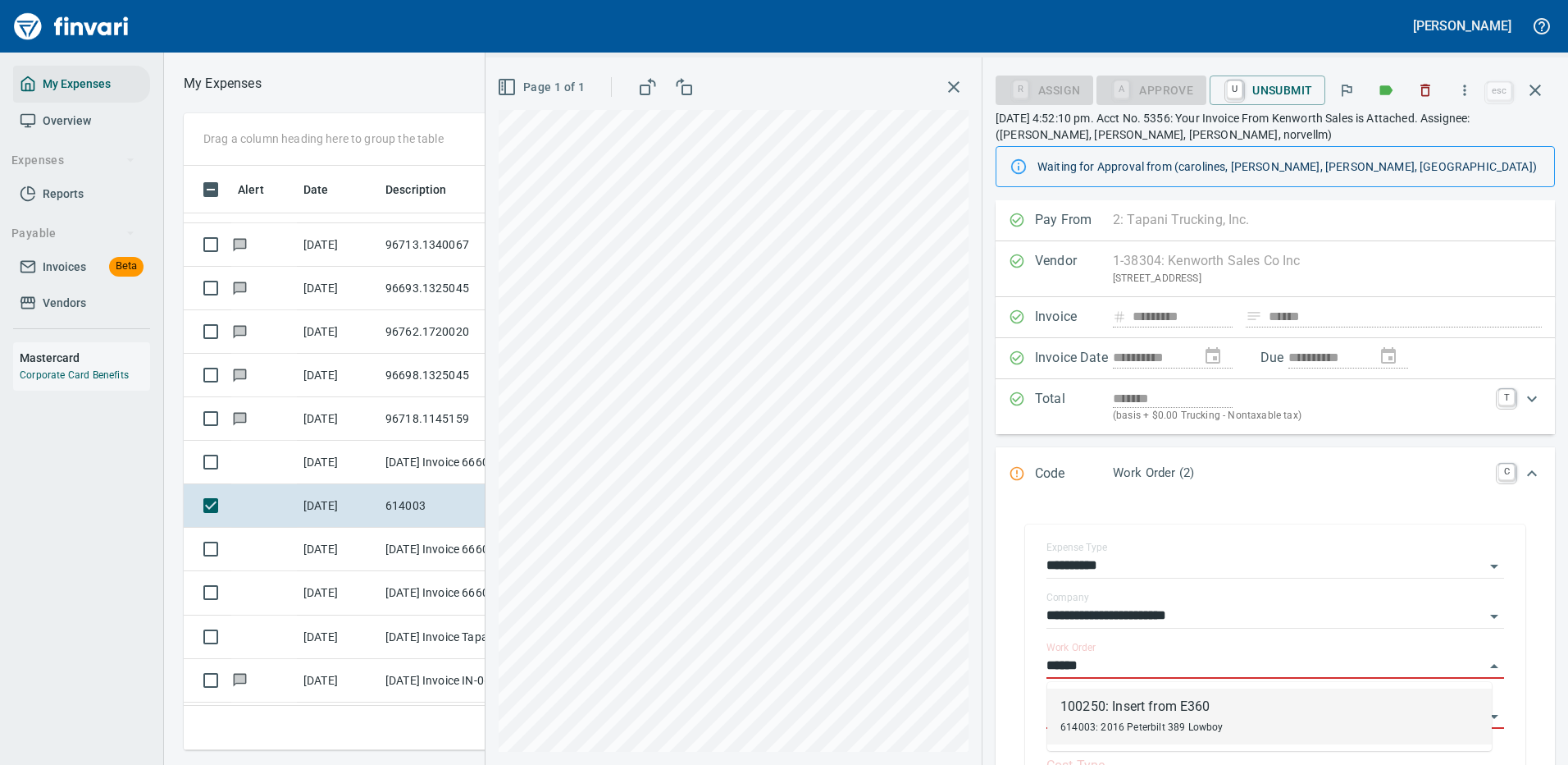
click at [1173, 709] on div "100250: Insert from E360" at bounding box center [1141, 706] width 163 height 20
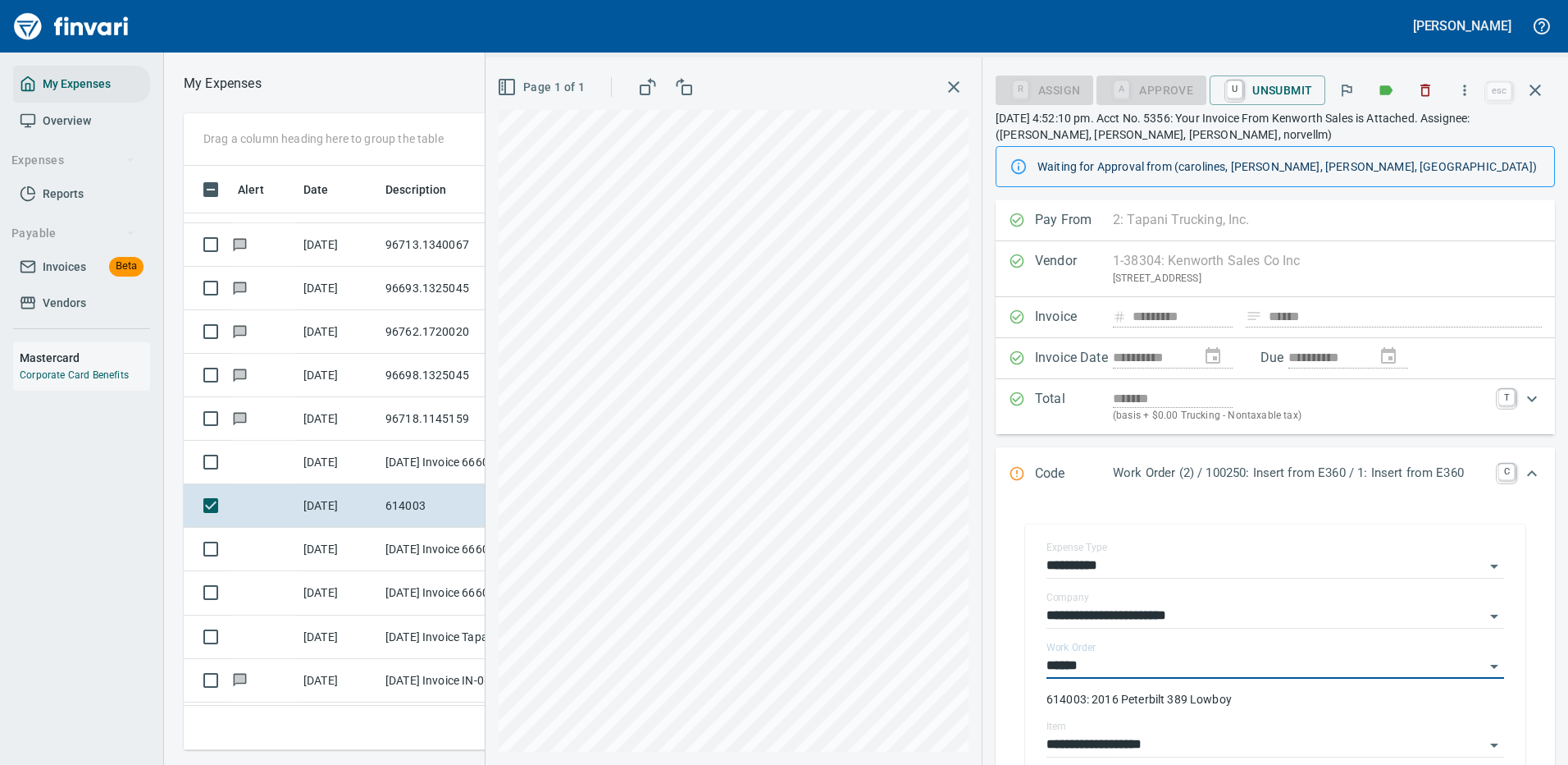
type input "**********"
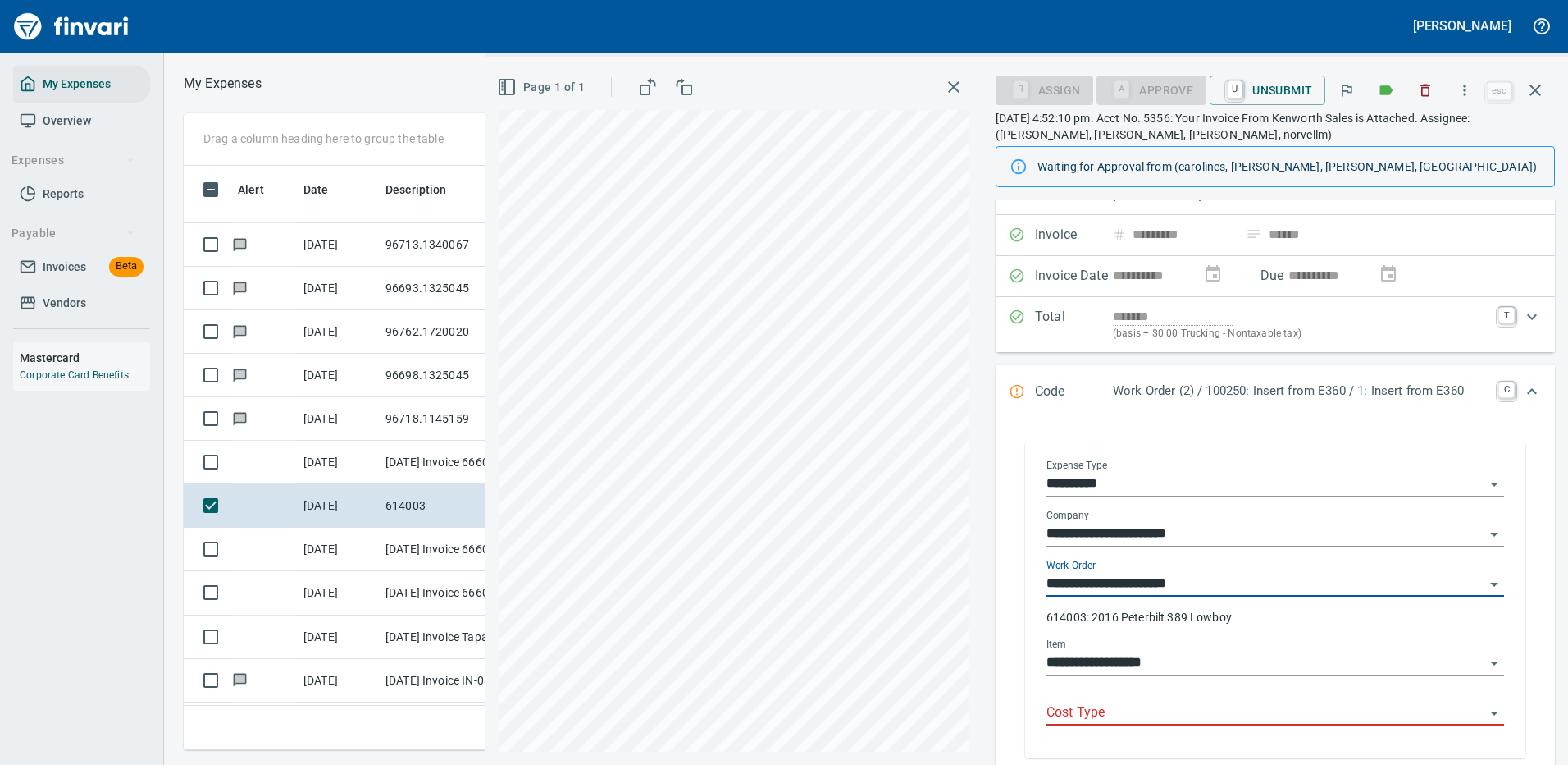
scroll to position [164, 0]
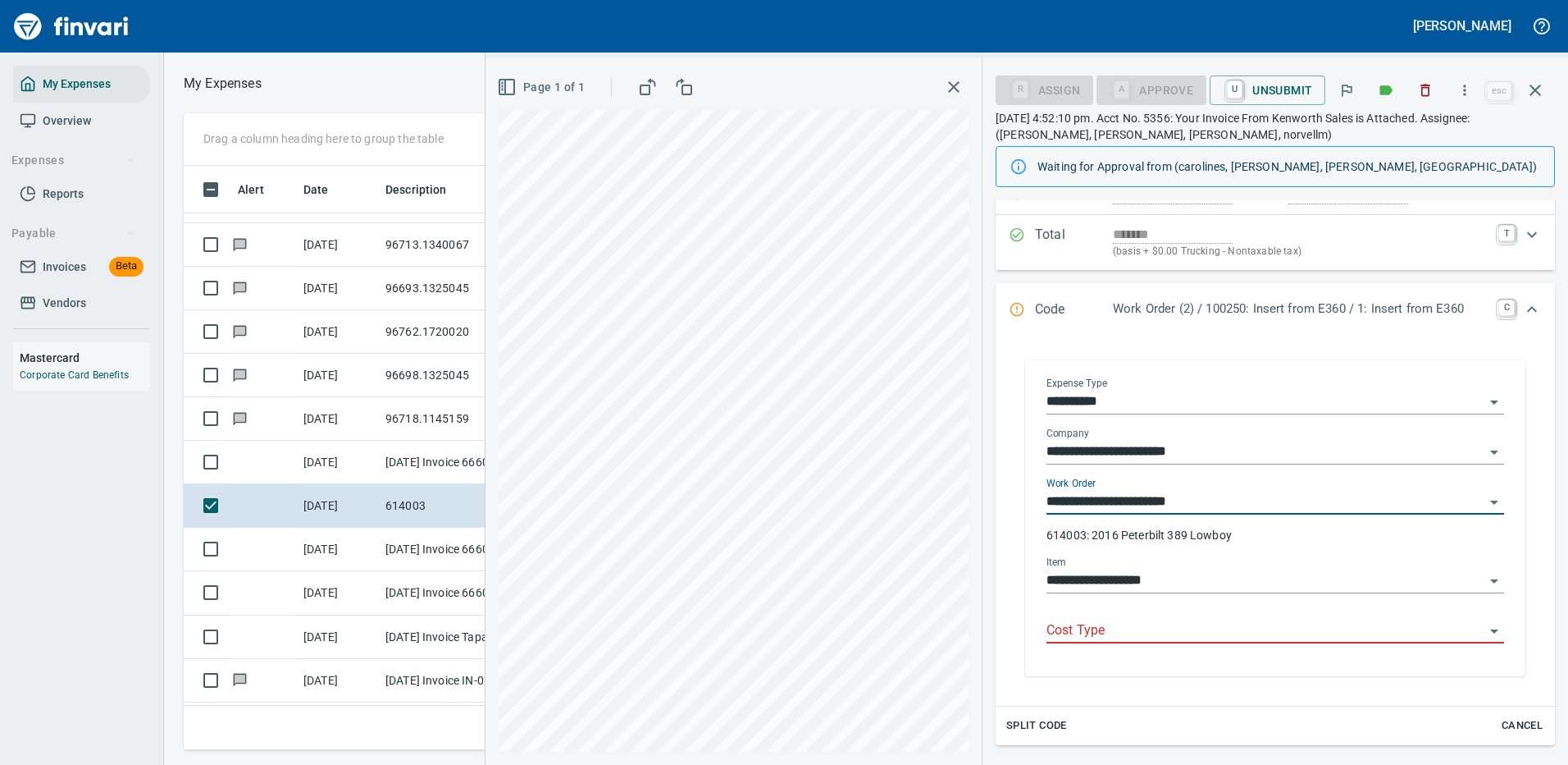
type input "**********"
click at [1110, 624] on input "Cost Type" at bounding box center [1265, 631] width 438 height 23
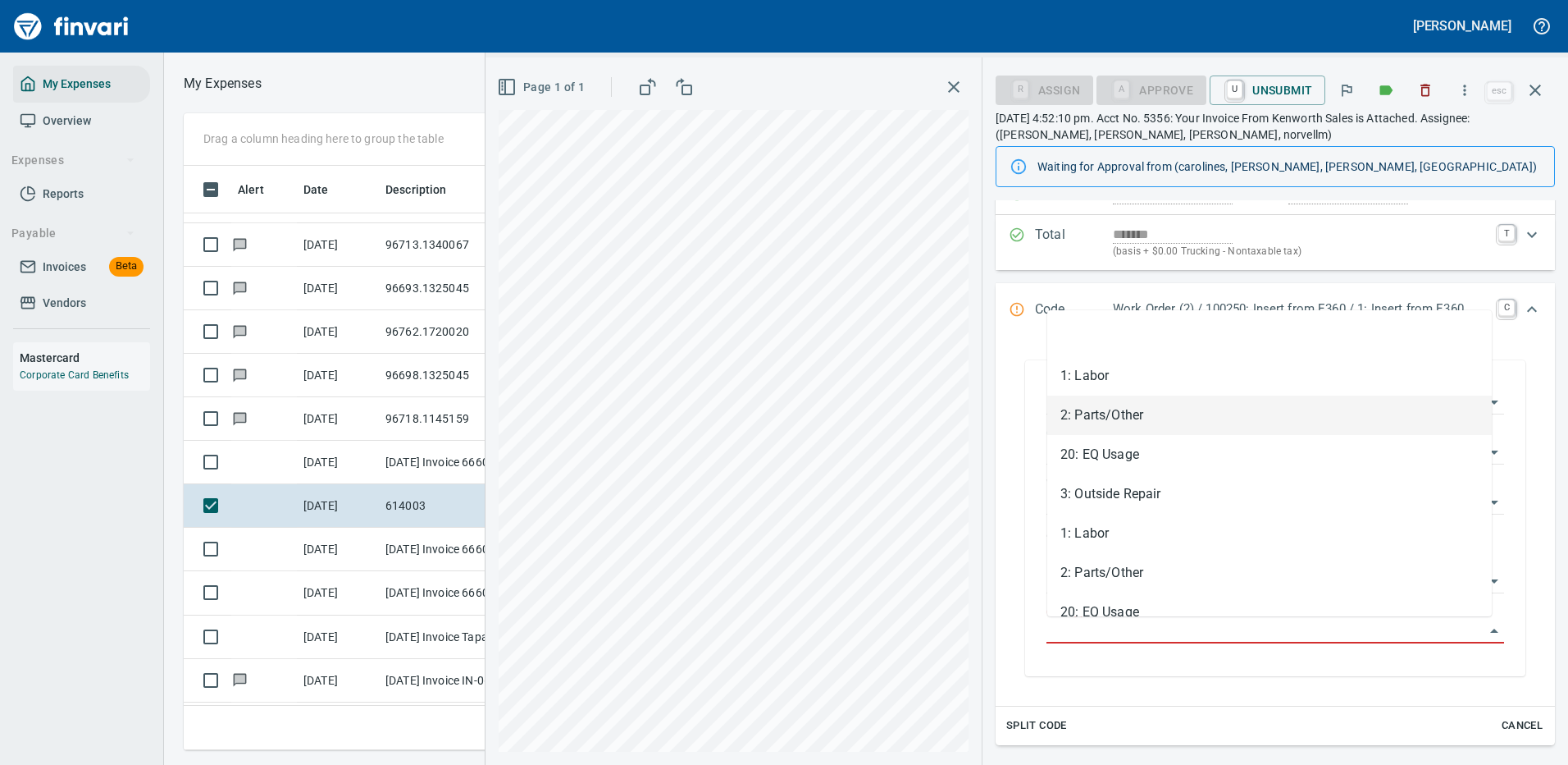
click at [1127, 411] on li "2: Parts/Other" at bounding box center [1269, 415] width 444 height 39
type input "**********"
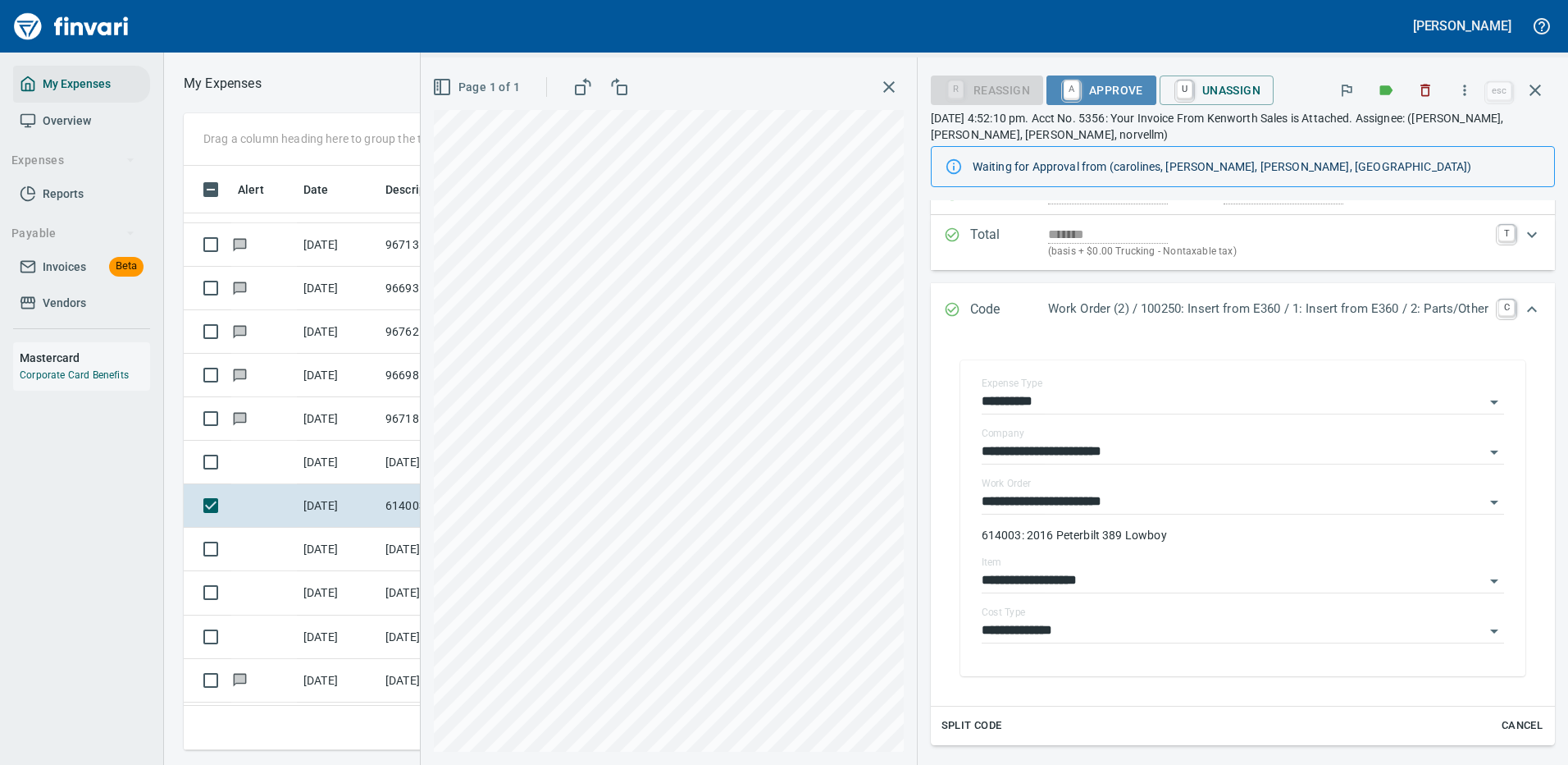
click at [1092, 89] on span "A Approve" at bounding box center [1102, 91] width 84 height 28
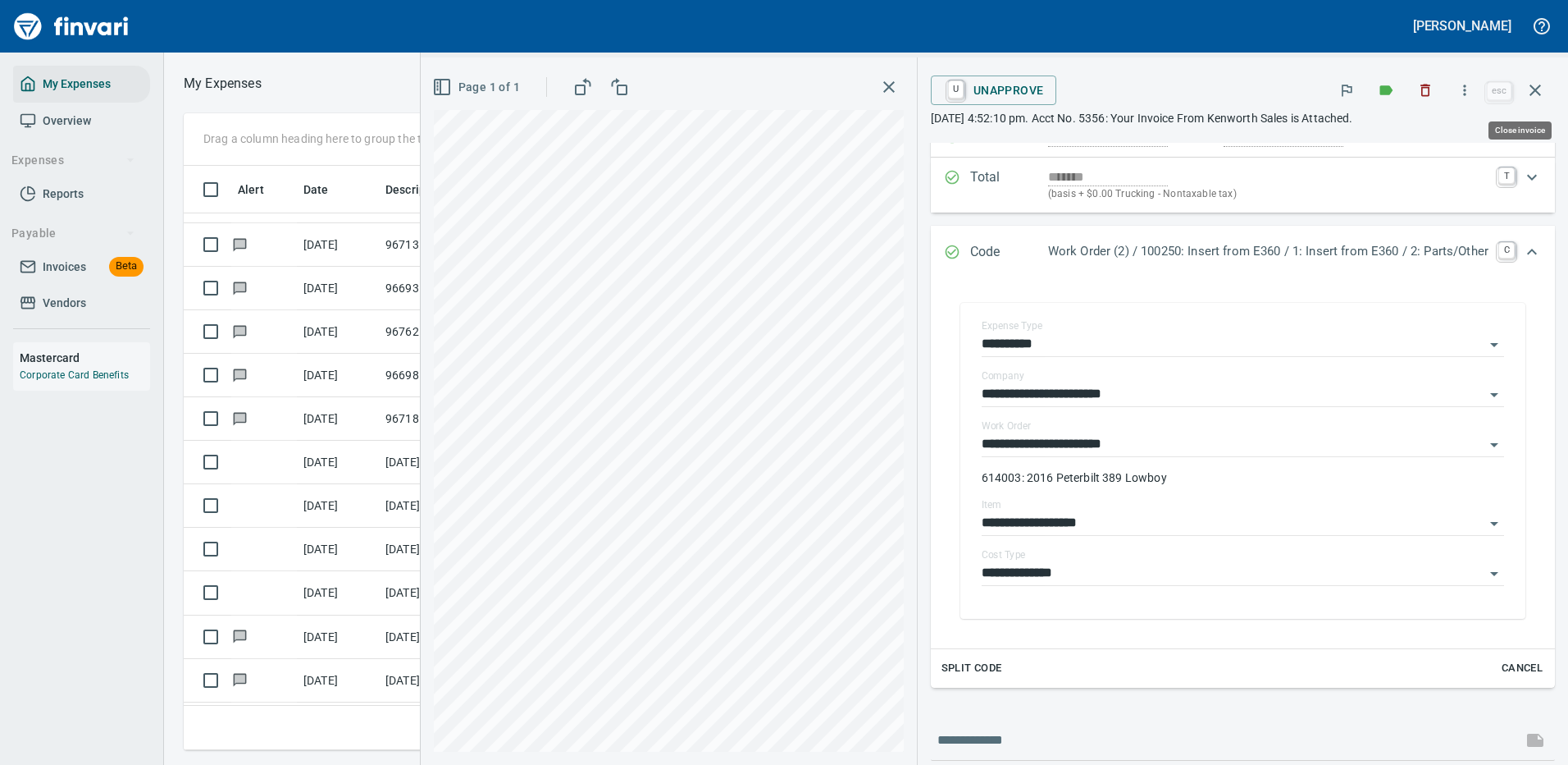
click at [1534, 85] on icon "button" at bounding box center [1535, 90] width 20 height 20
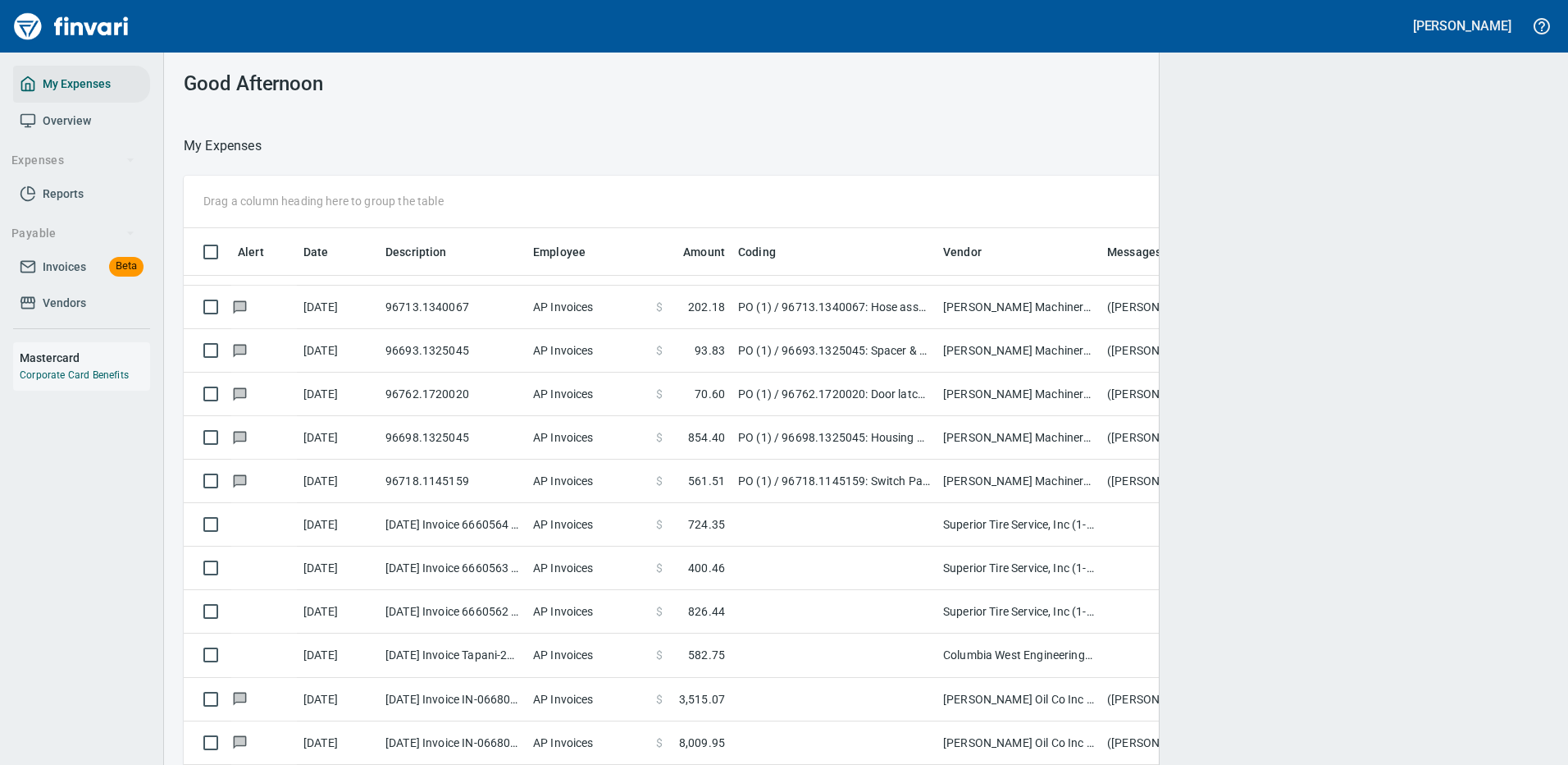
scroll to position [559, 1317]
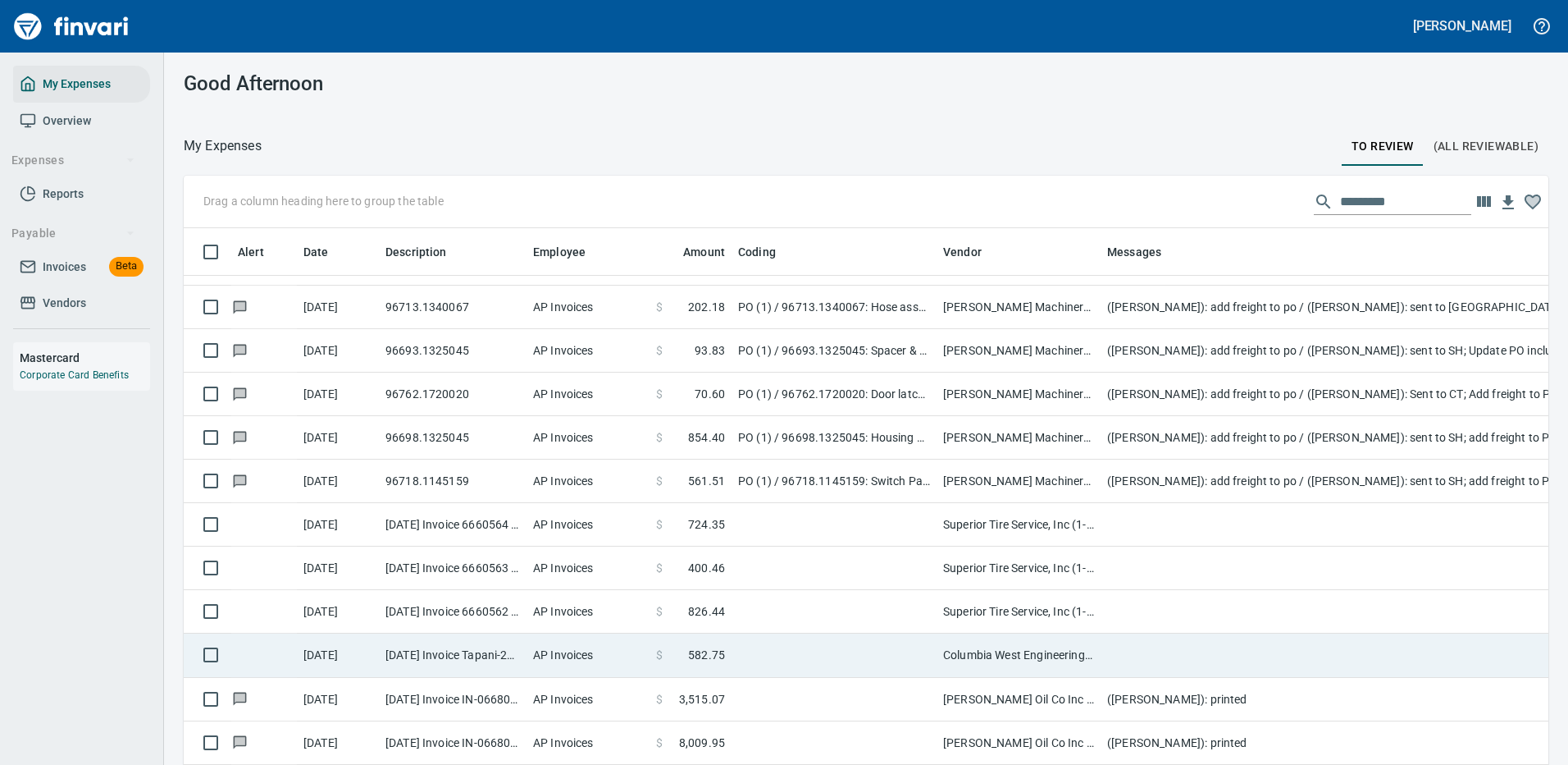
click at [894, 658] on td at bounding box center [834, 655] width 205 height 44
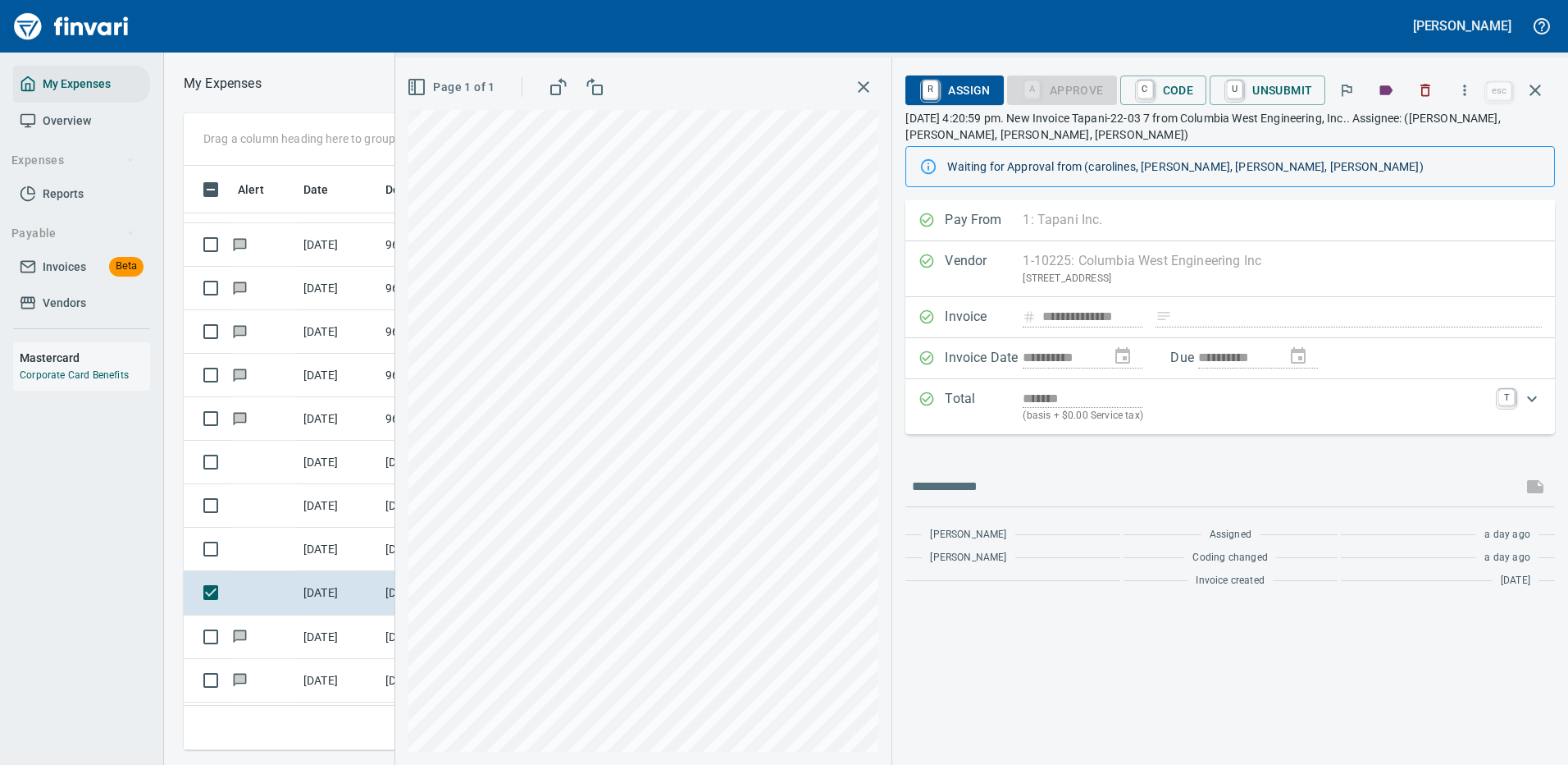
scroll to position [559, 930]
click at [1468, 93] on icon "button" at bounding box center [1464, 90] width 17 height 17
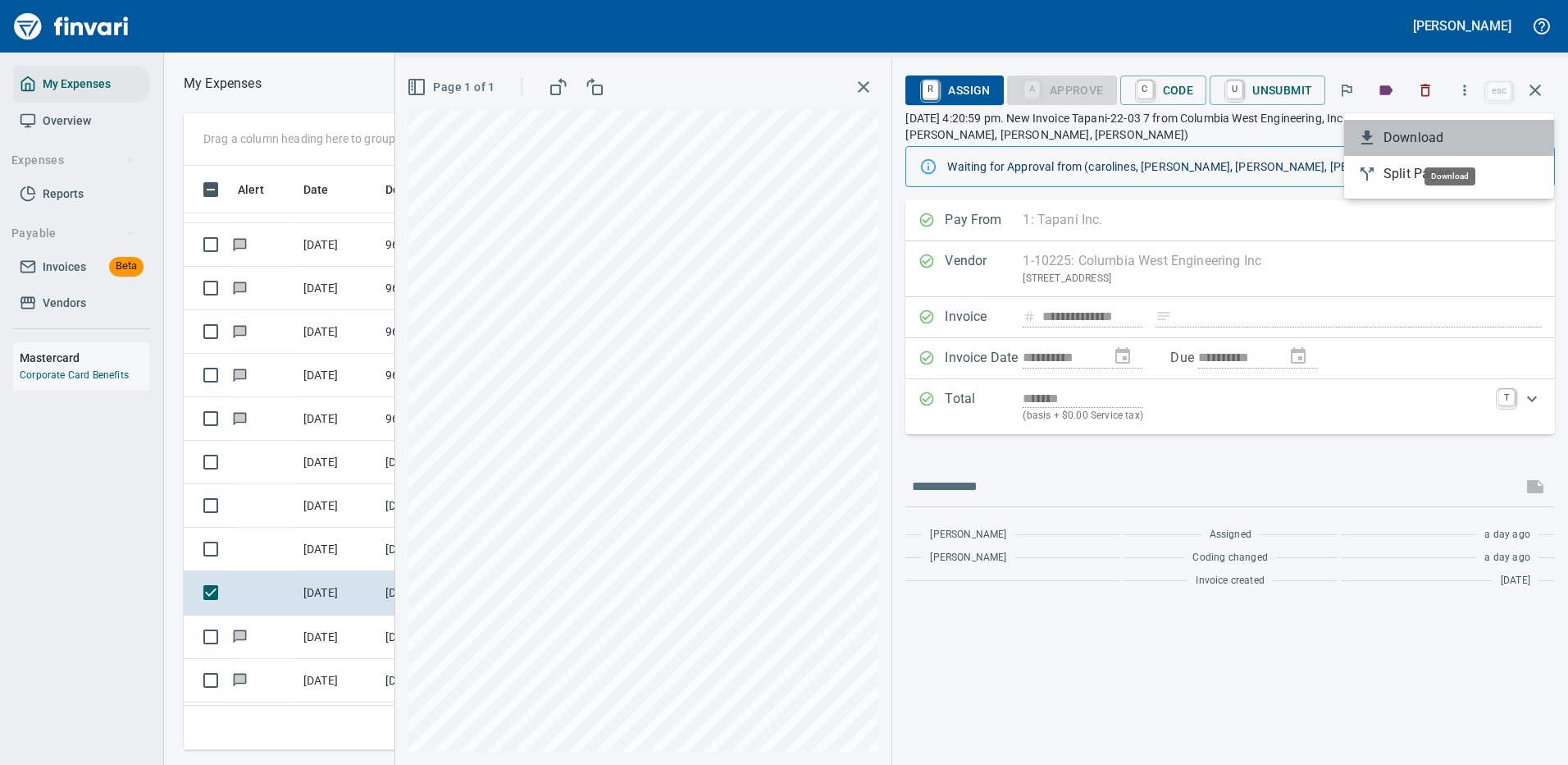
click at [1408, 129] on span "Download" at bounding box center [1462, 138] width 158 height 20
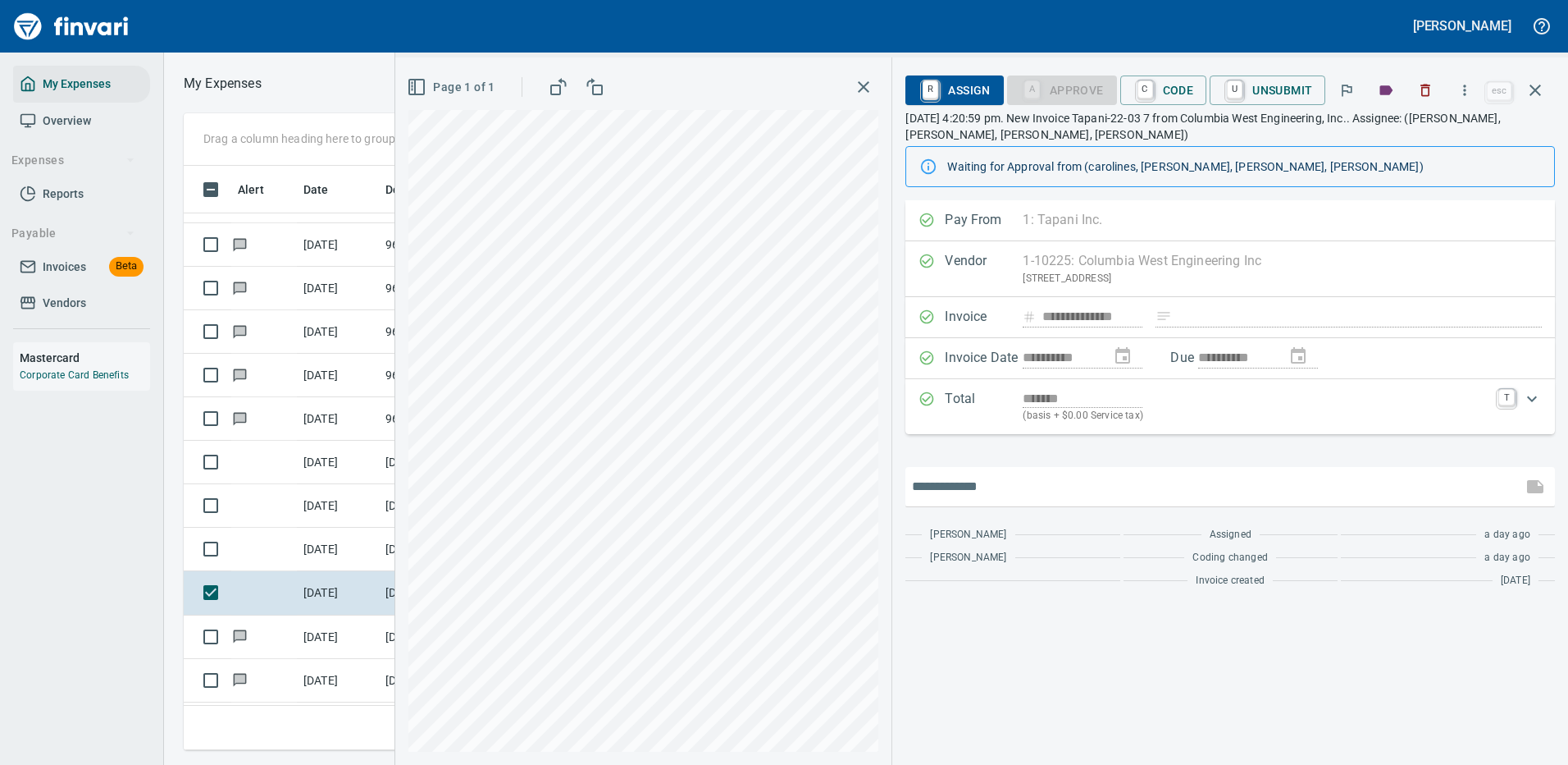
click at [984, 478] on input "text" at bounding box center [1213, 486] width 604 height 26
type input "**********"
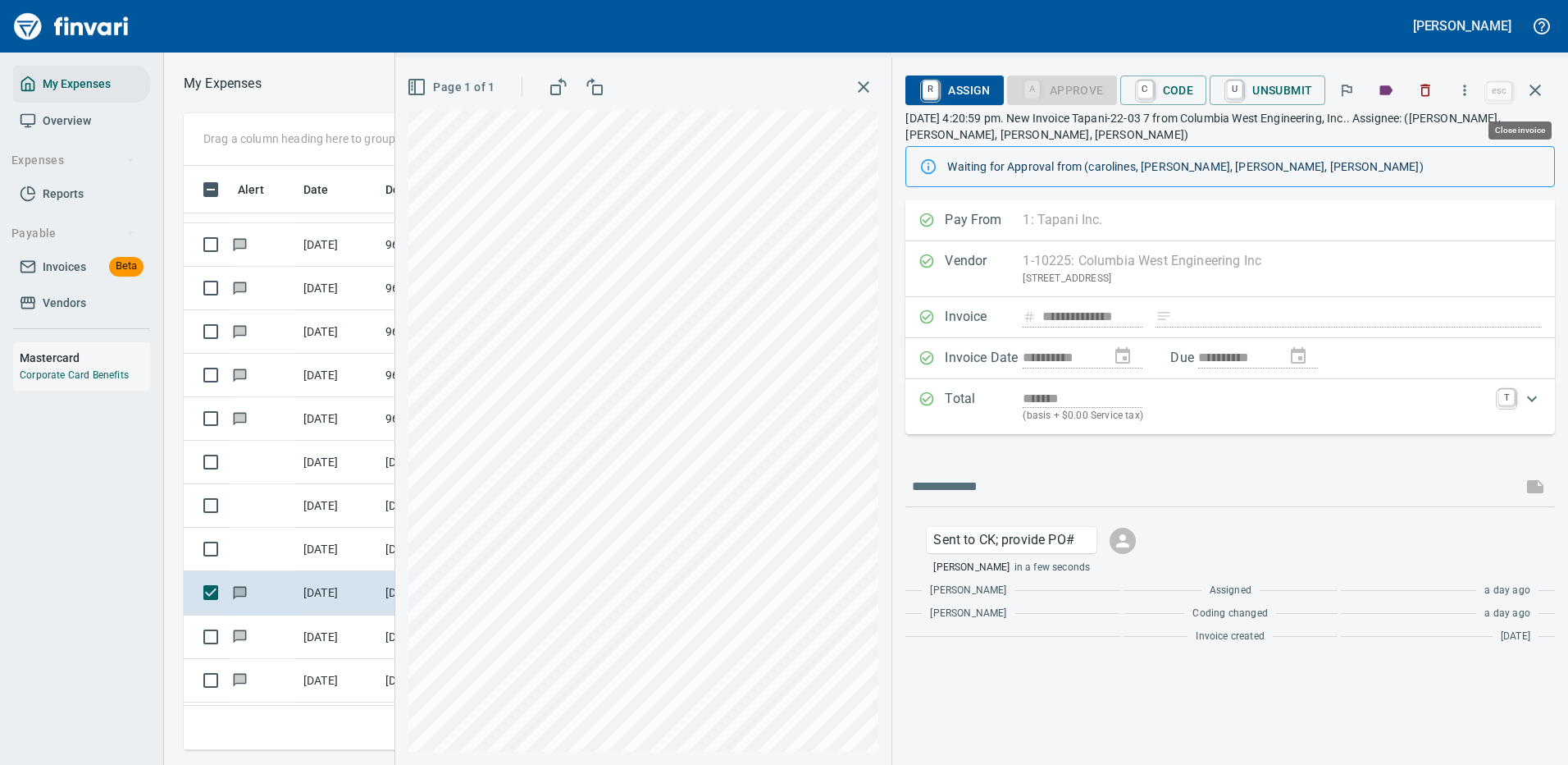
click at [1534, 86] on icon "button" at bounding box center [1535, 90] width 20 height 20
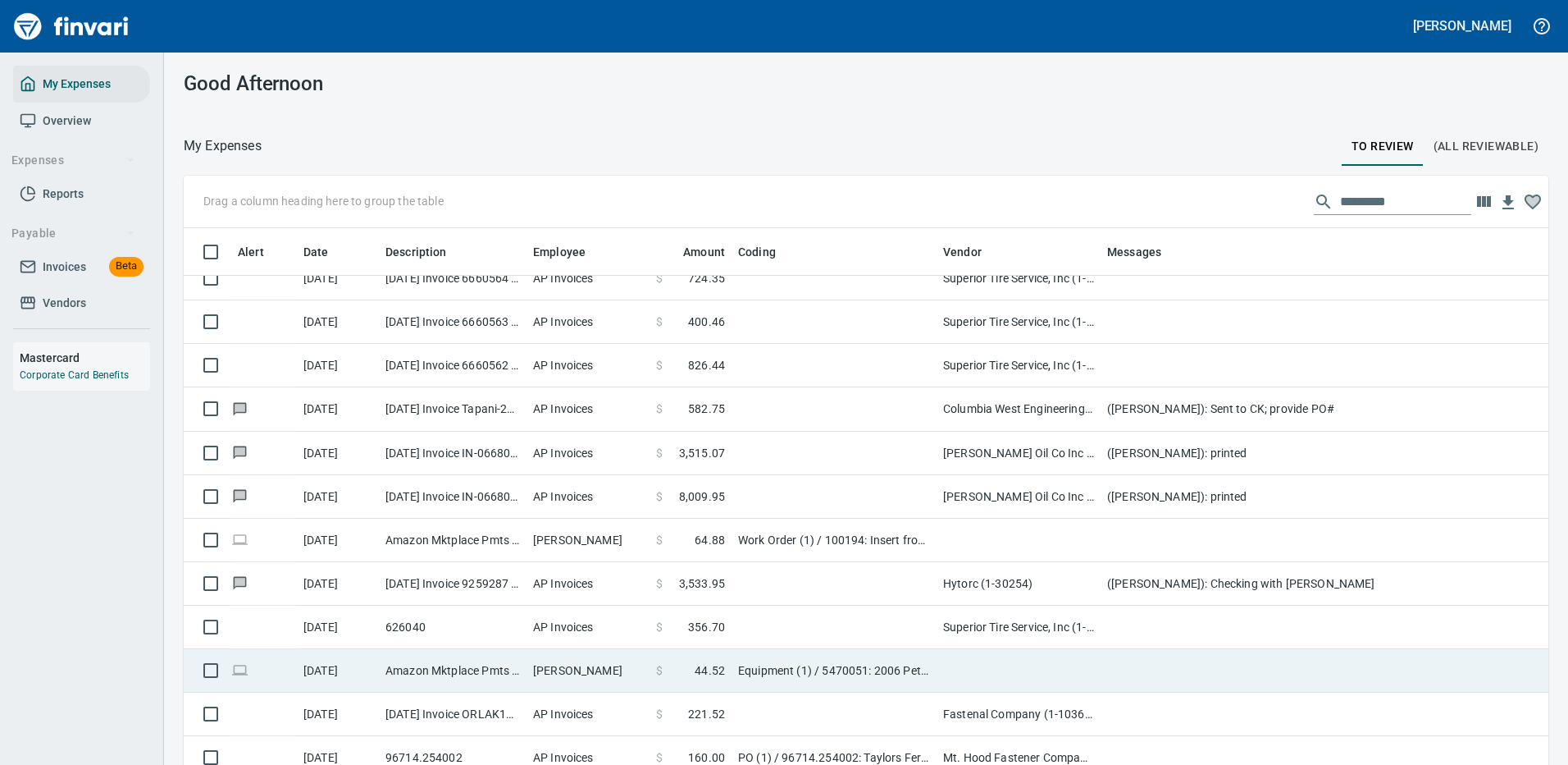
scroll to position [492, 0]
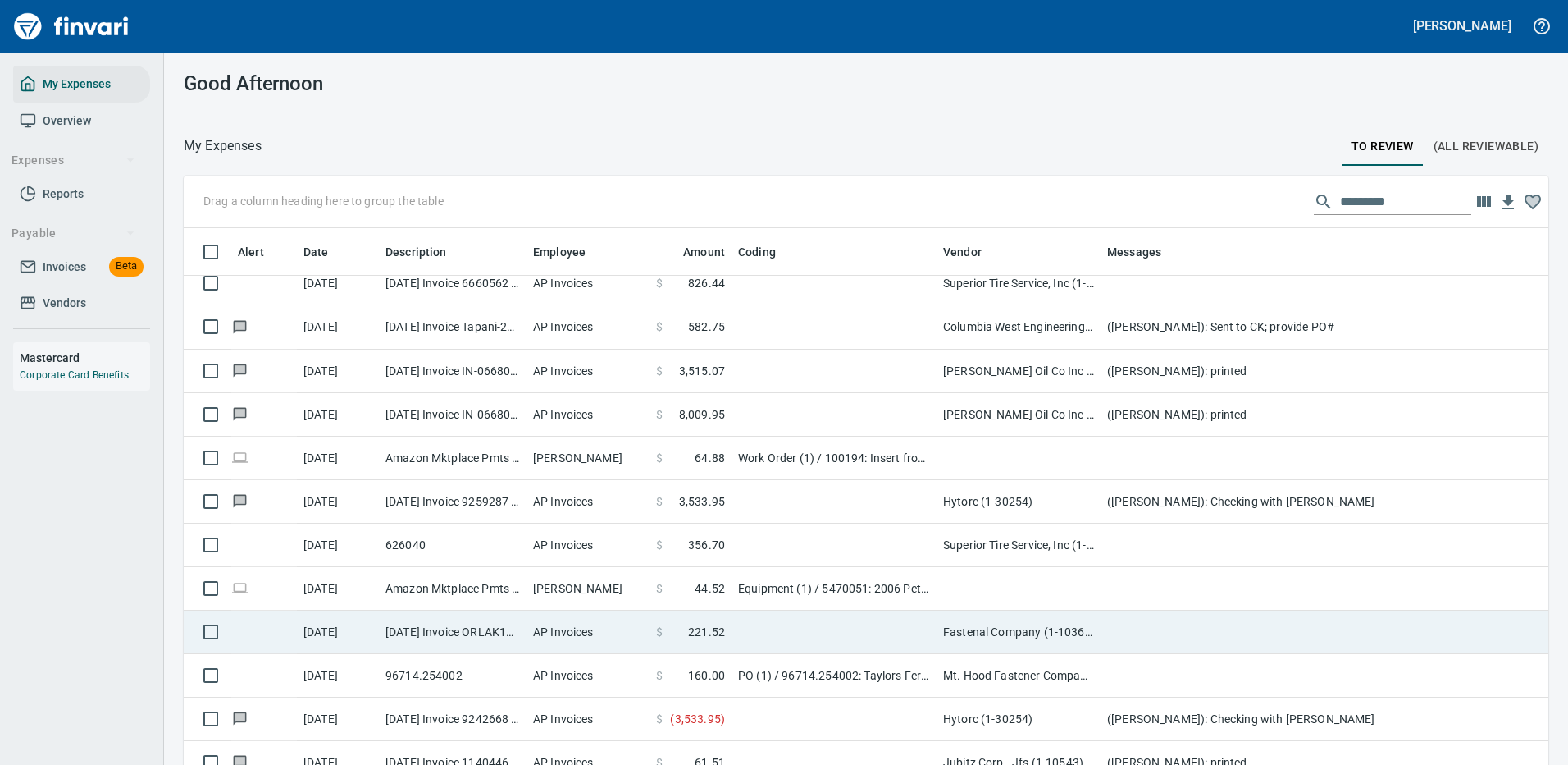
click at [1149, 626] on td at bounding box center [1429, 633] width 656 height 44
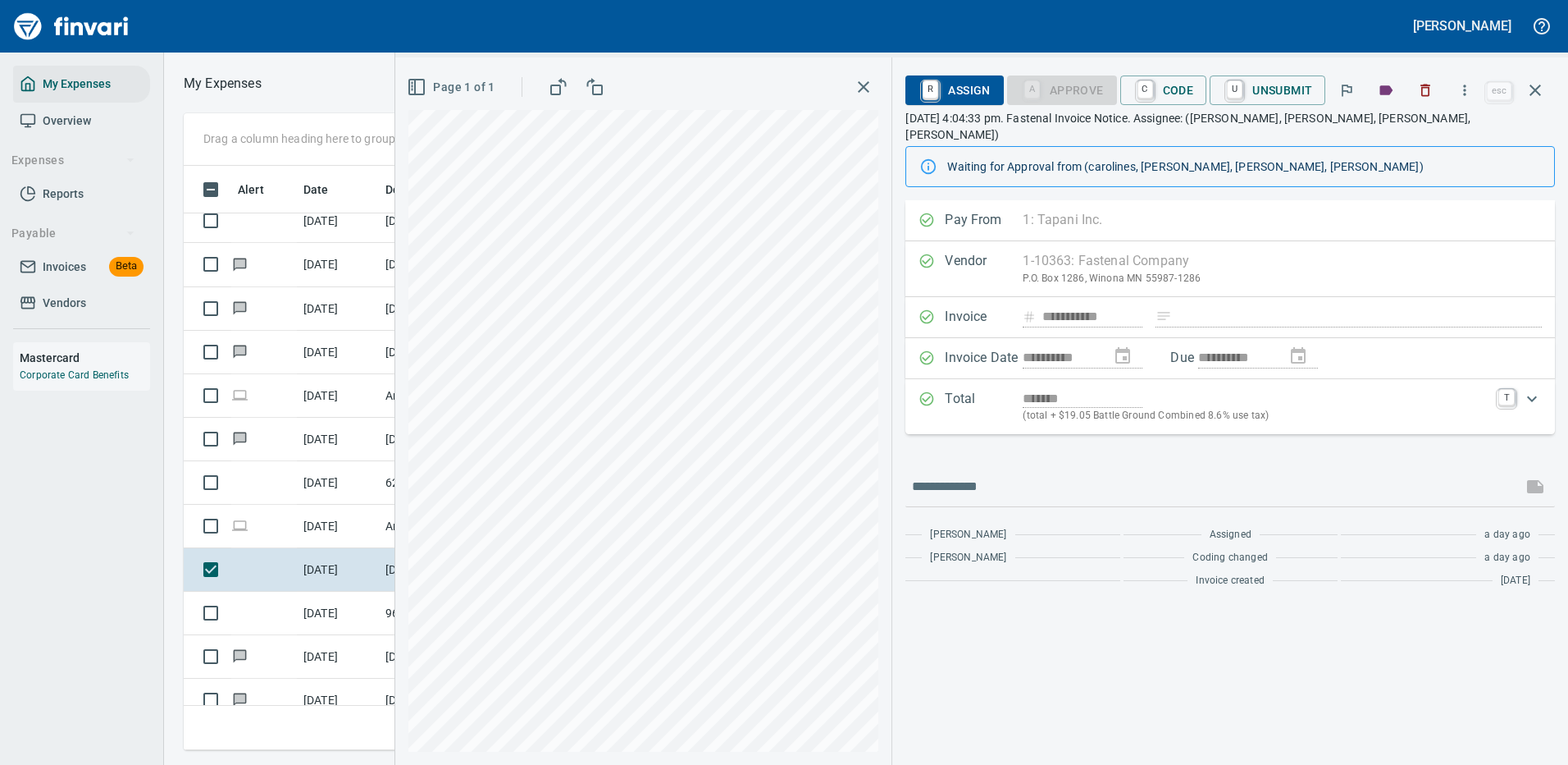
scroll to position [559, 930]
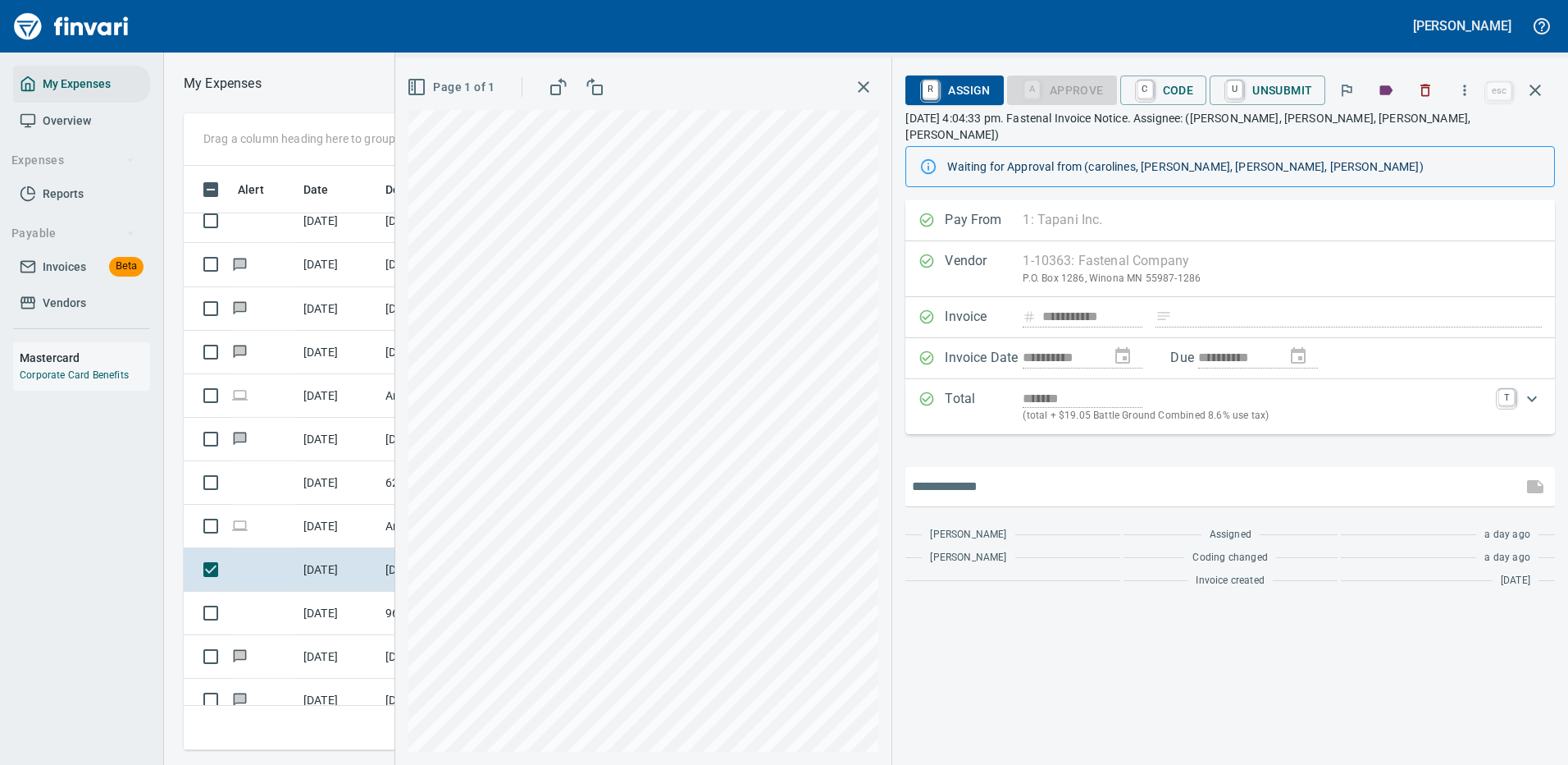
click at [989, 473] on input "text" at bounding box center [1213, 486] width 604 height 26
type input "**********"
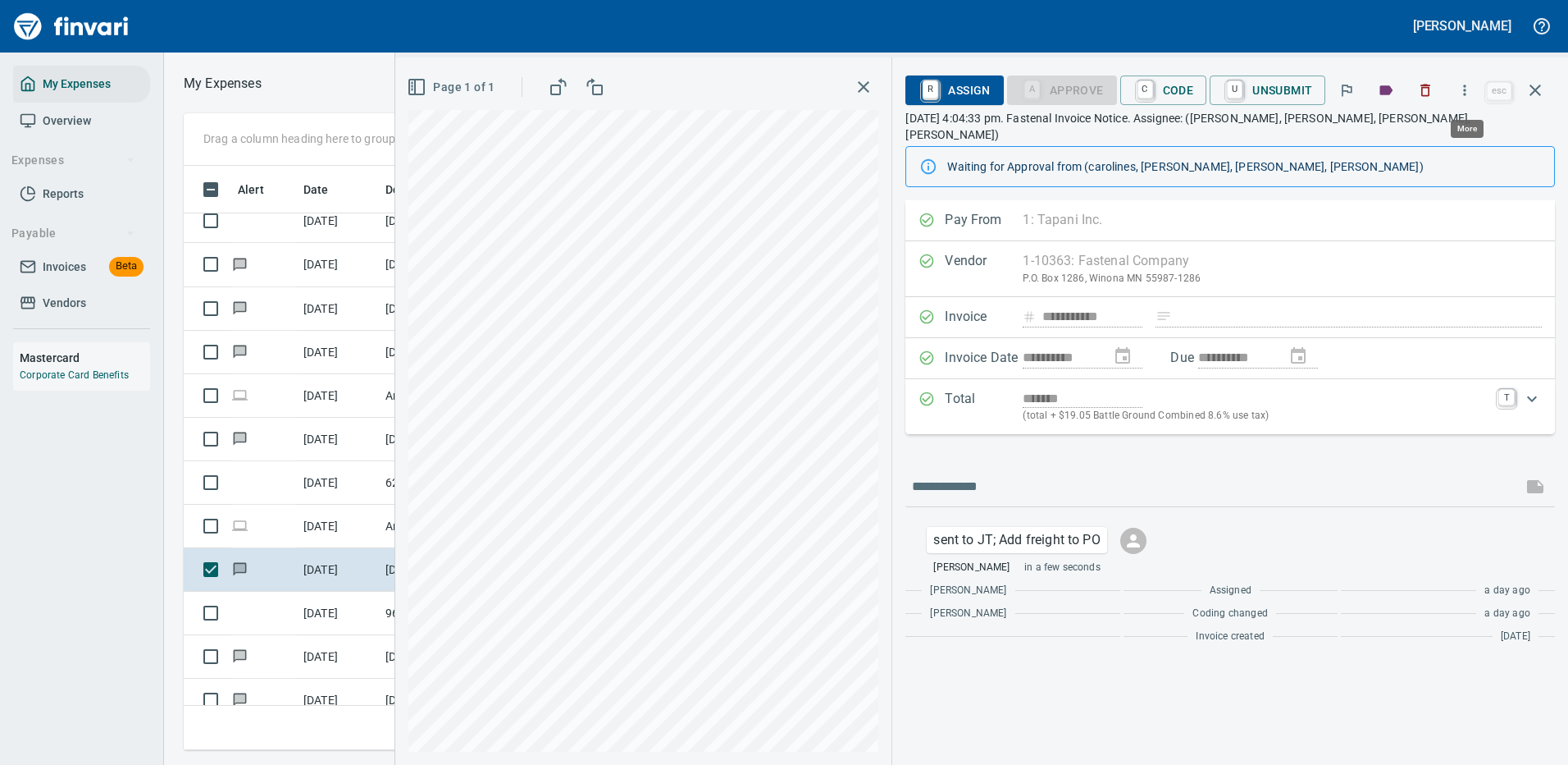
click at [1463, 89] on icon "button" at bounding box center [1464, 90] width 17 height 17
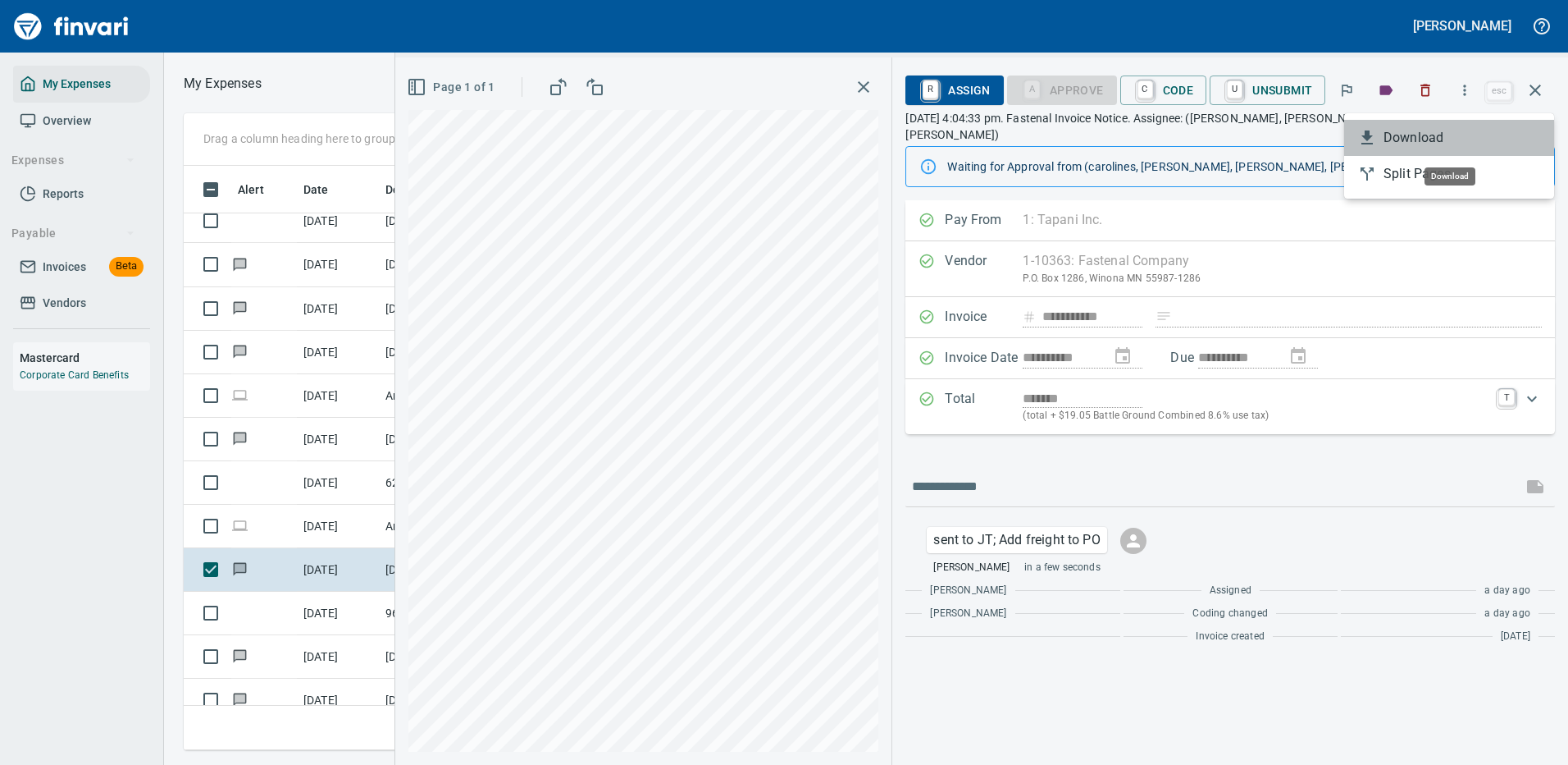
click at [1429, 132] on span "Download" at bounding box center [1462, 138] width 158 height 20
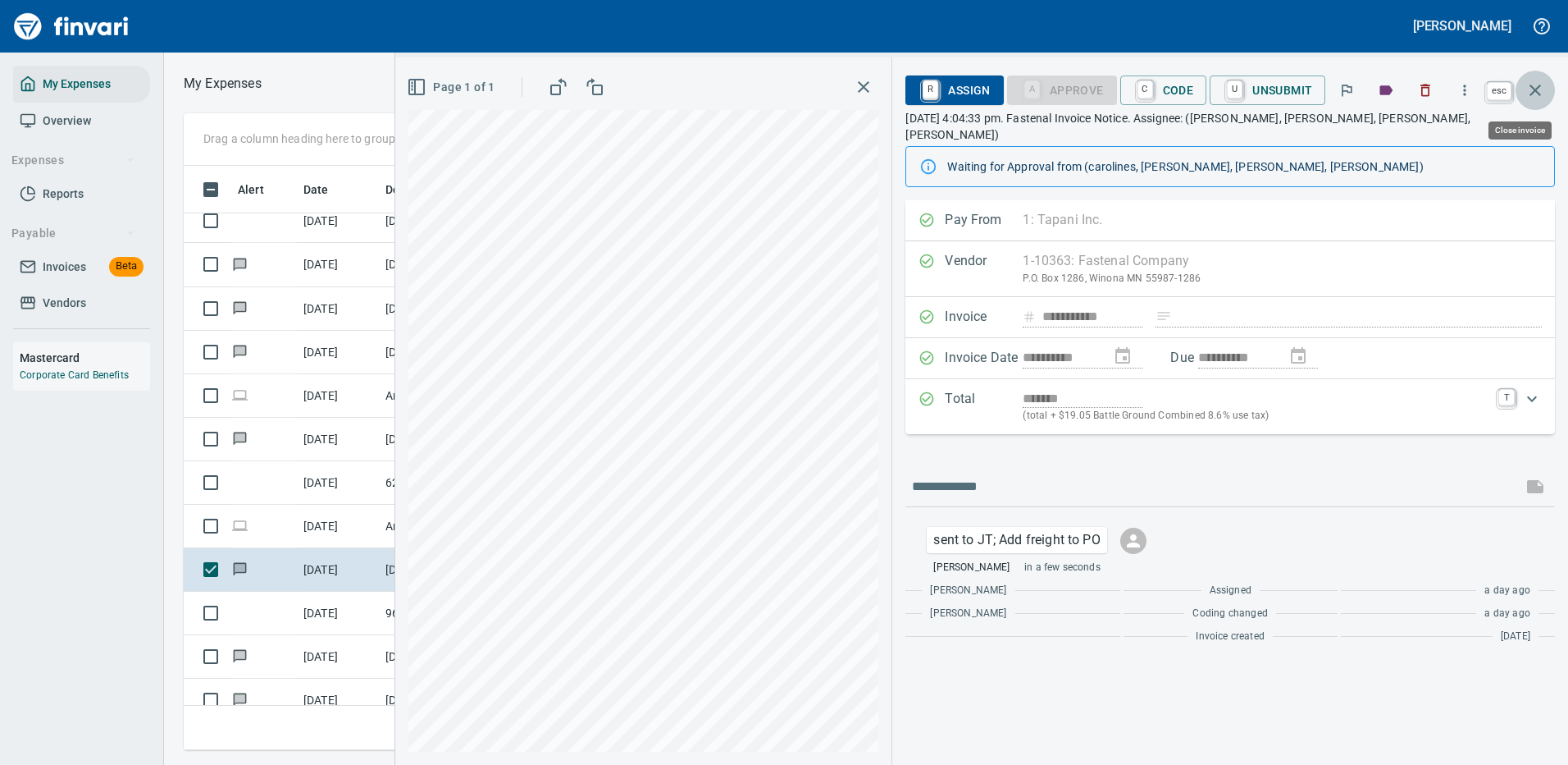
click at [1537, 87] on icon "button" at bounding box center [1535, 90] width 20 height 20
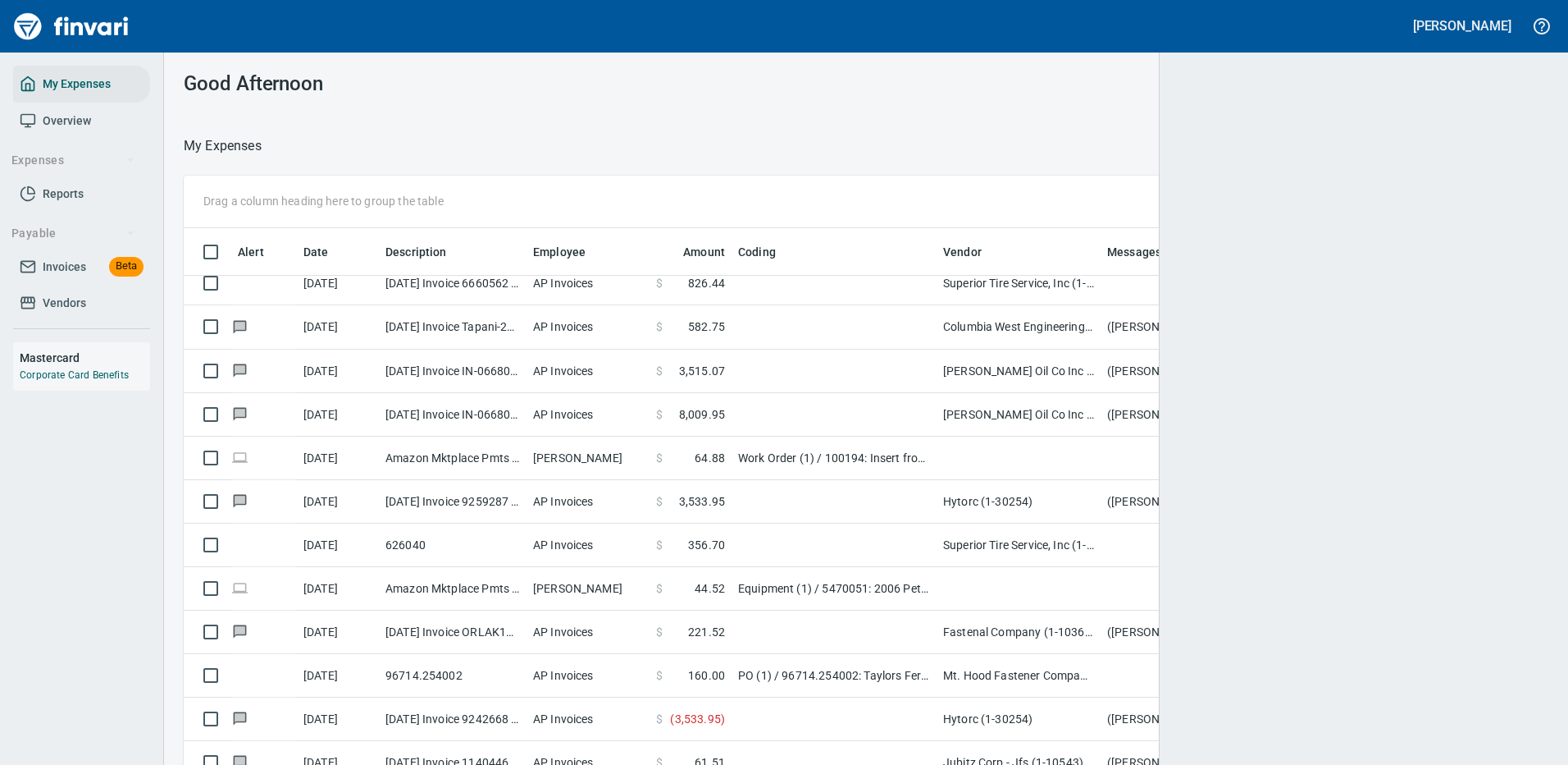
scroll to position [559, 1317]
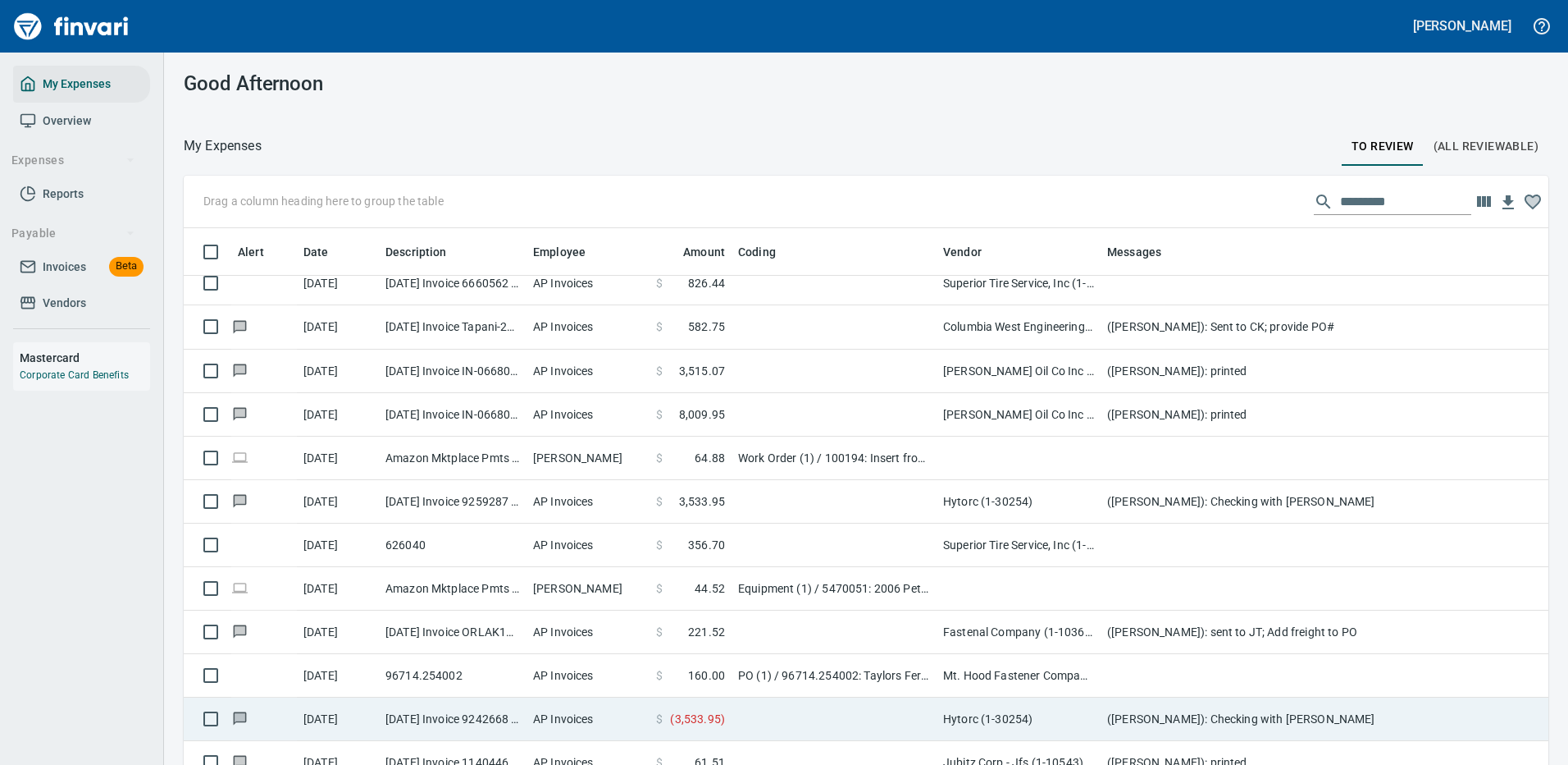
click at [1141, 720] on td "([PERSON_NAME]): Checking with [PERSON_NAME]" at bounding box center [1429, 719] width 656 height 44
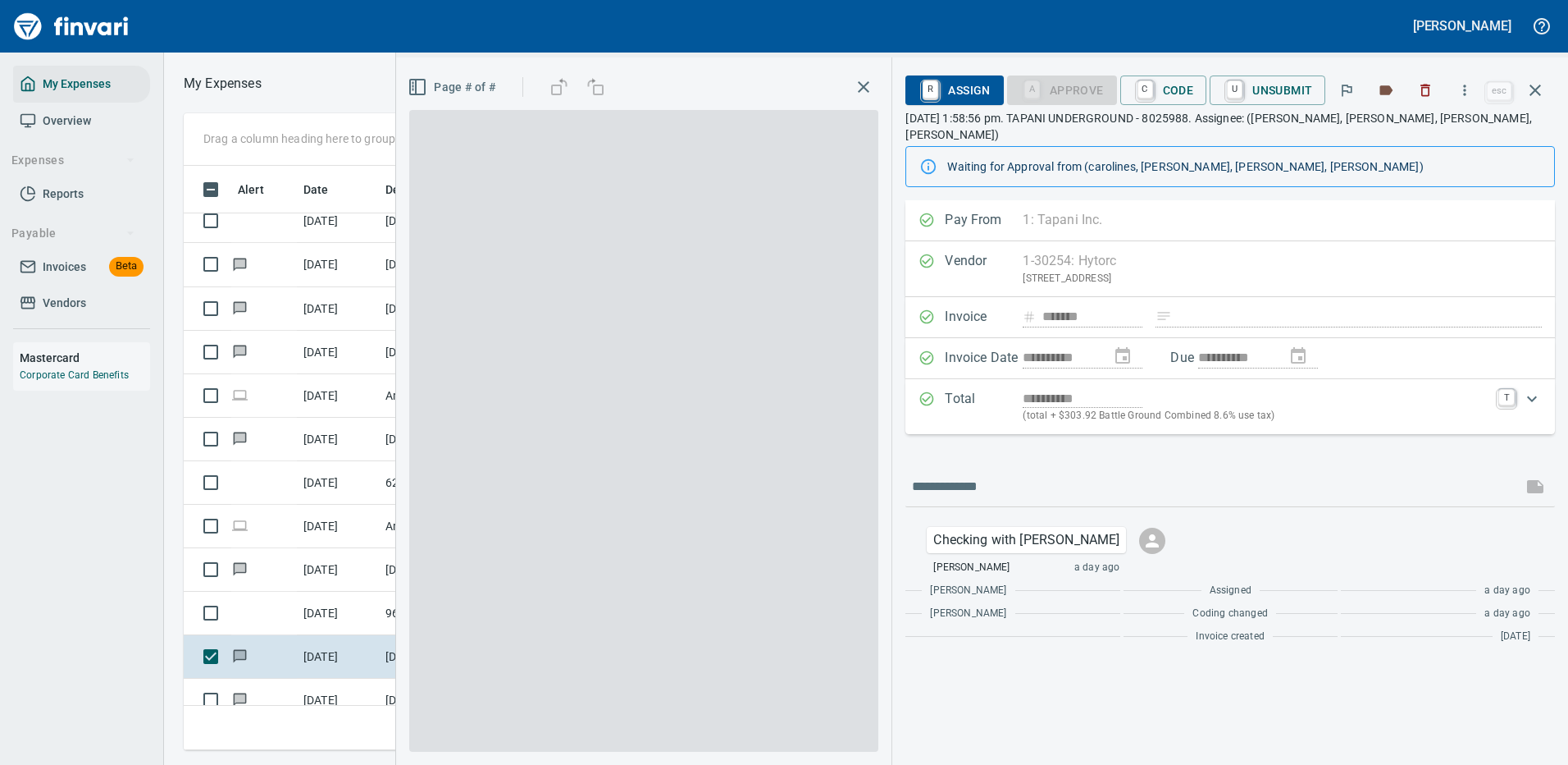
scroll to position [559, 930]
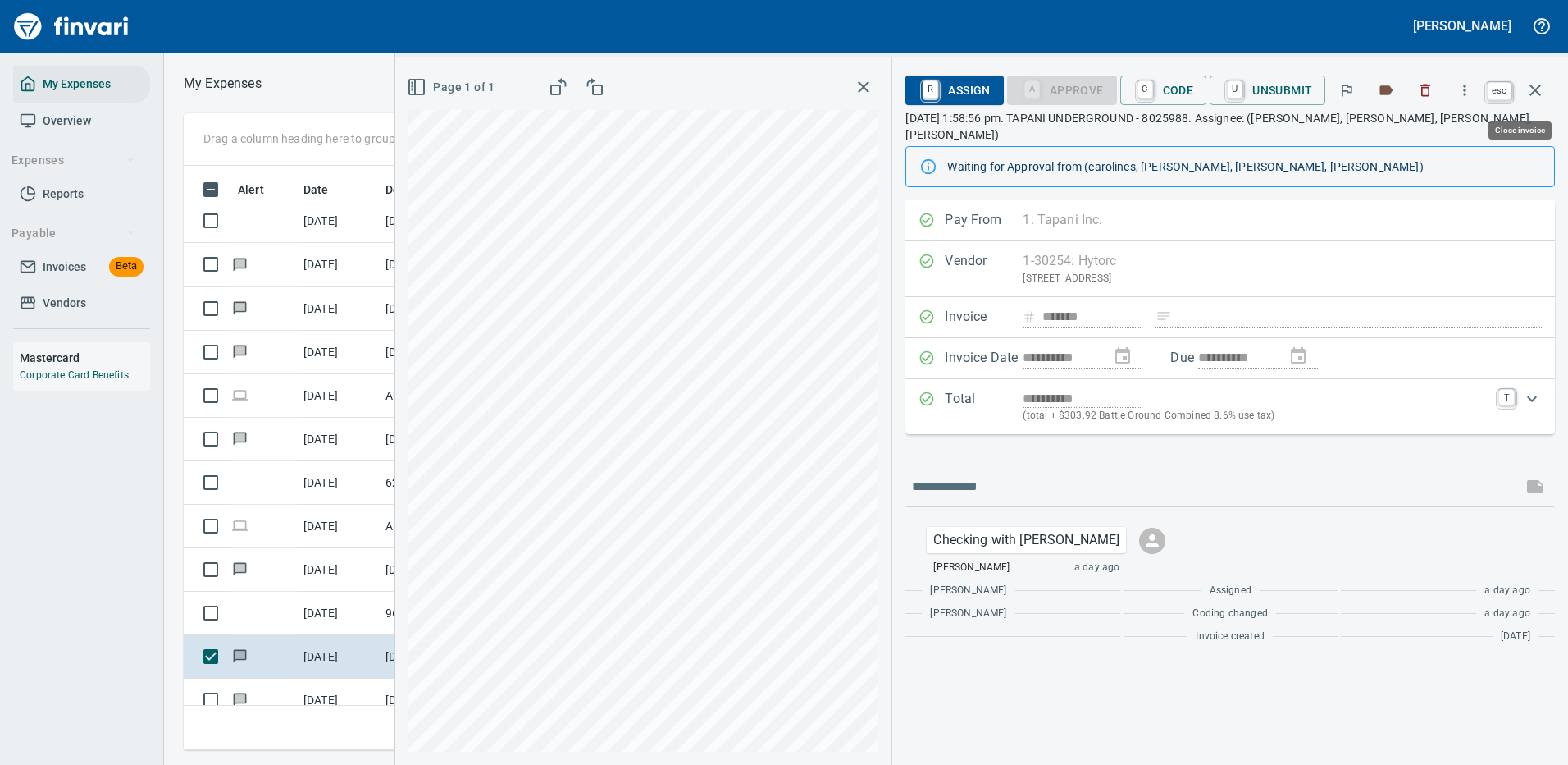
click at [1536, 89] on icon "button" at bounding box center [1535, 90] width 20 height 20
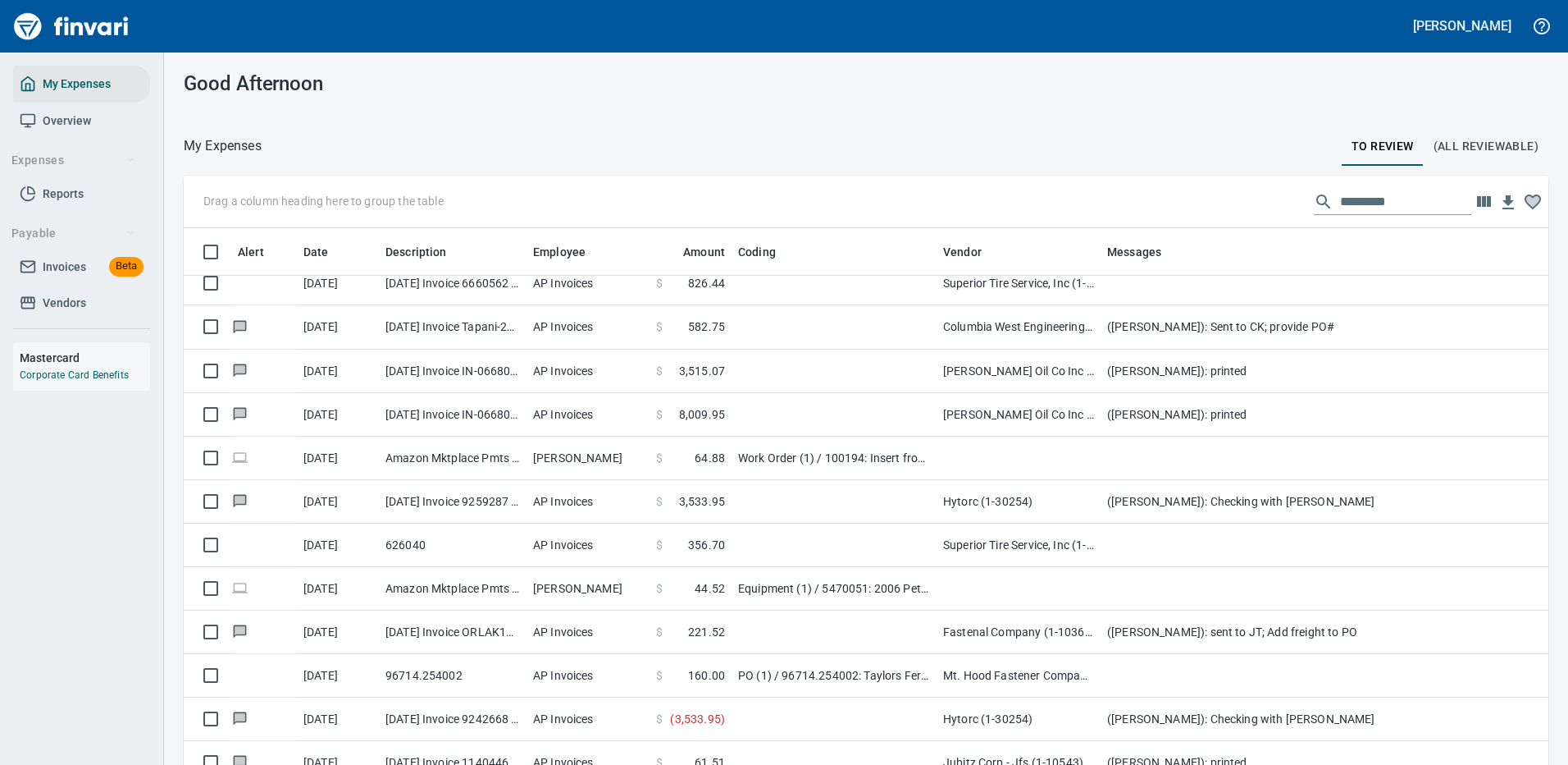
scroll to position [2, 2]
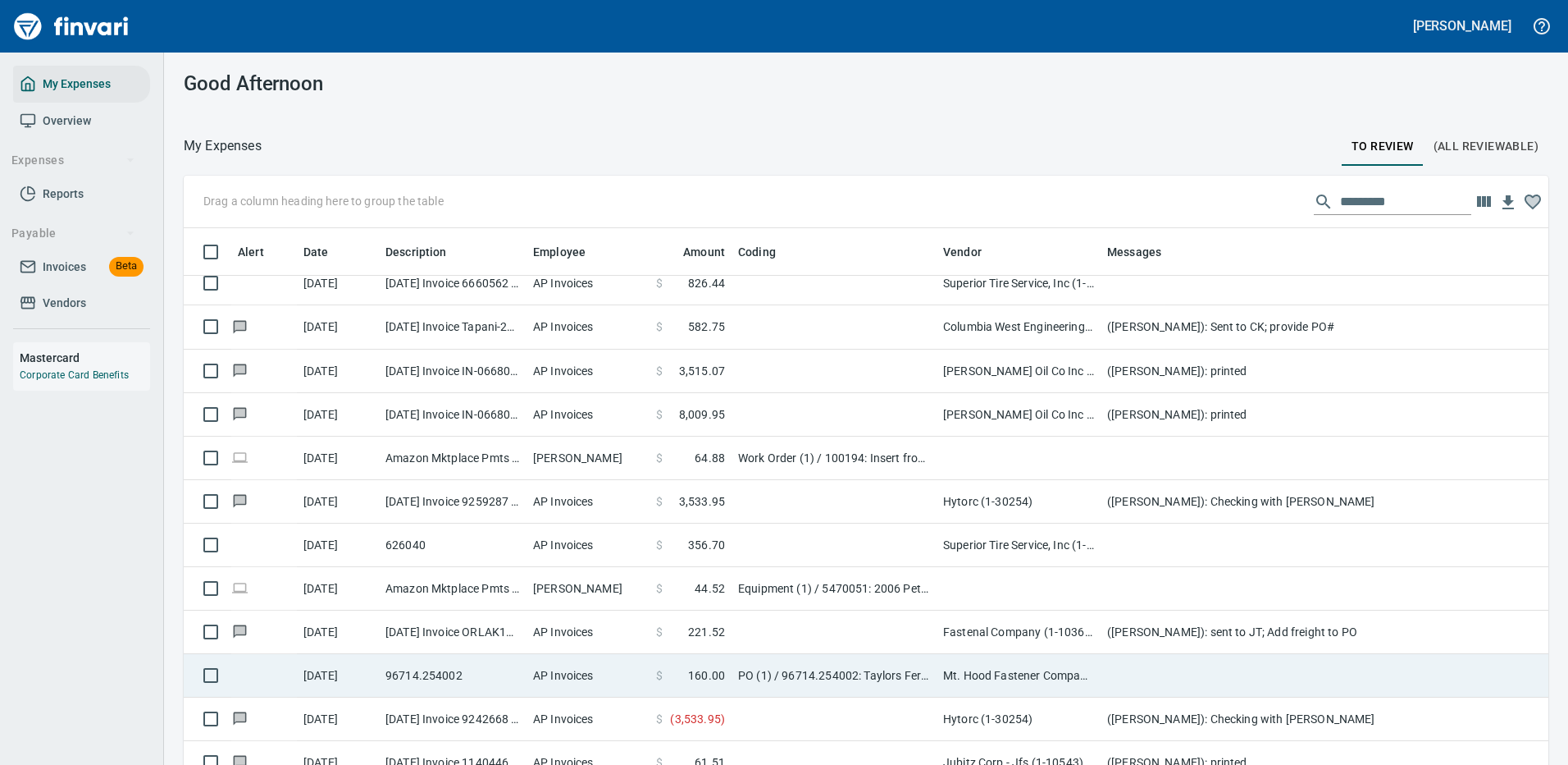
click at [994, 670] on td "Mt. Hood Fastener Company (1-10679)" at bounding box center [1018, 675] width 164 height 44
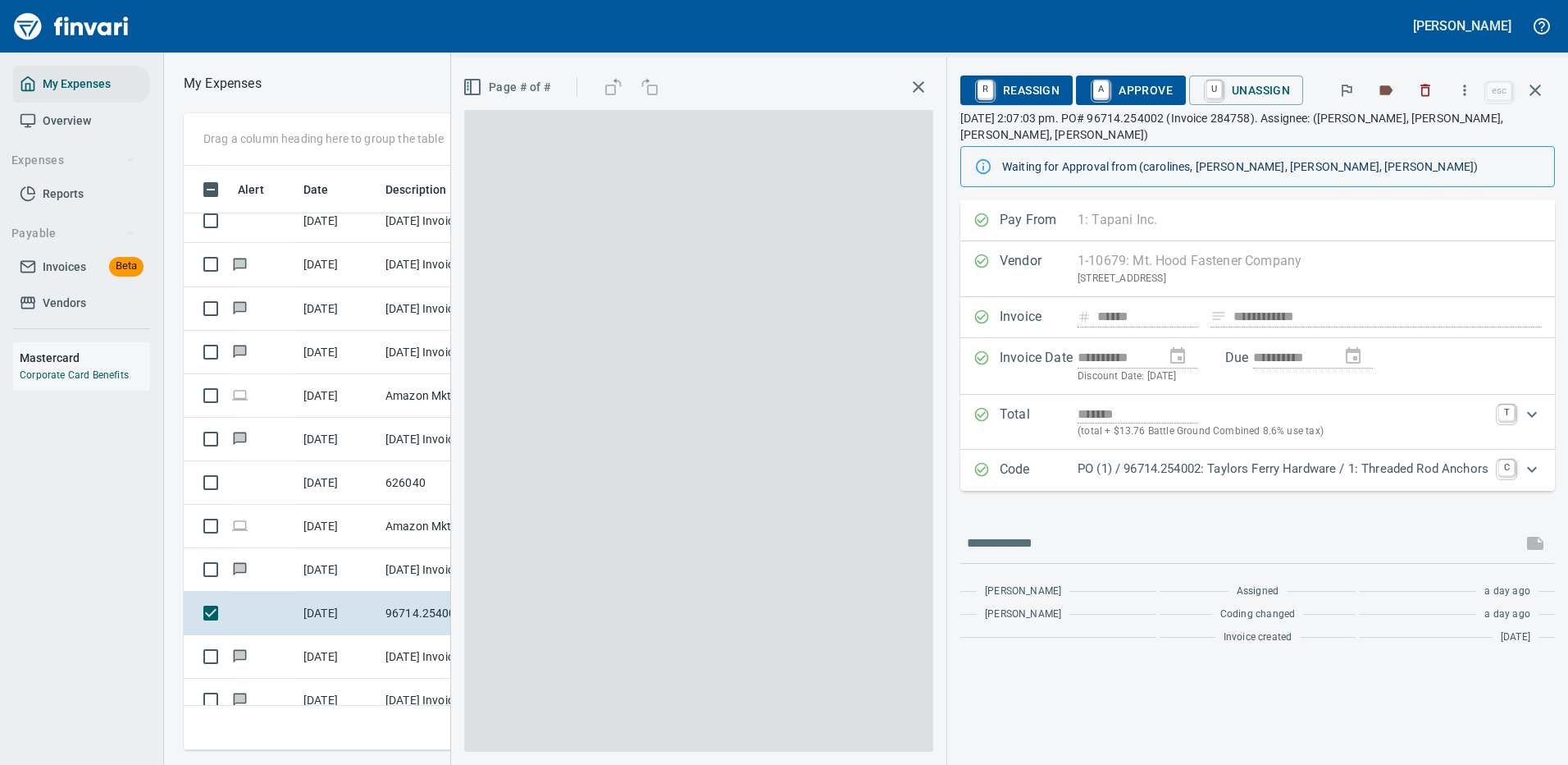
scroll to position [559, 930]
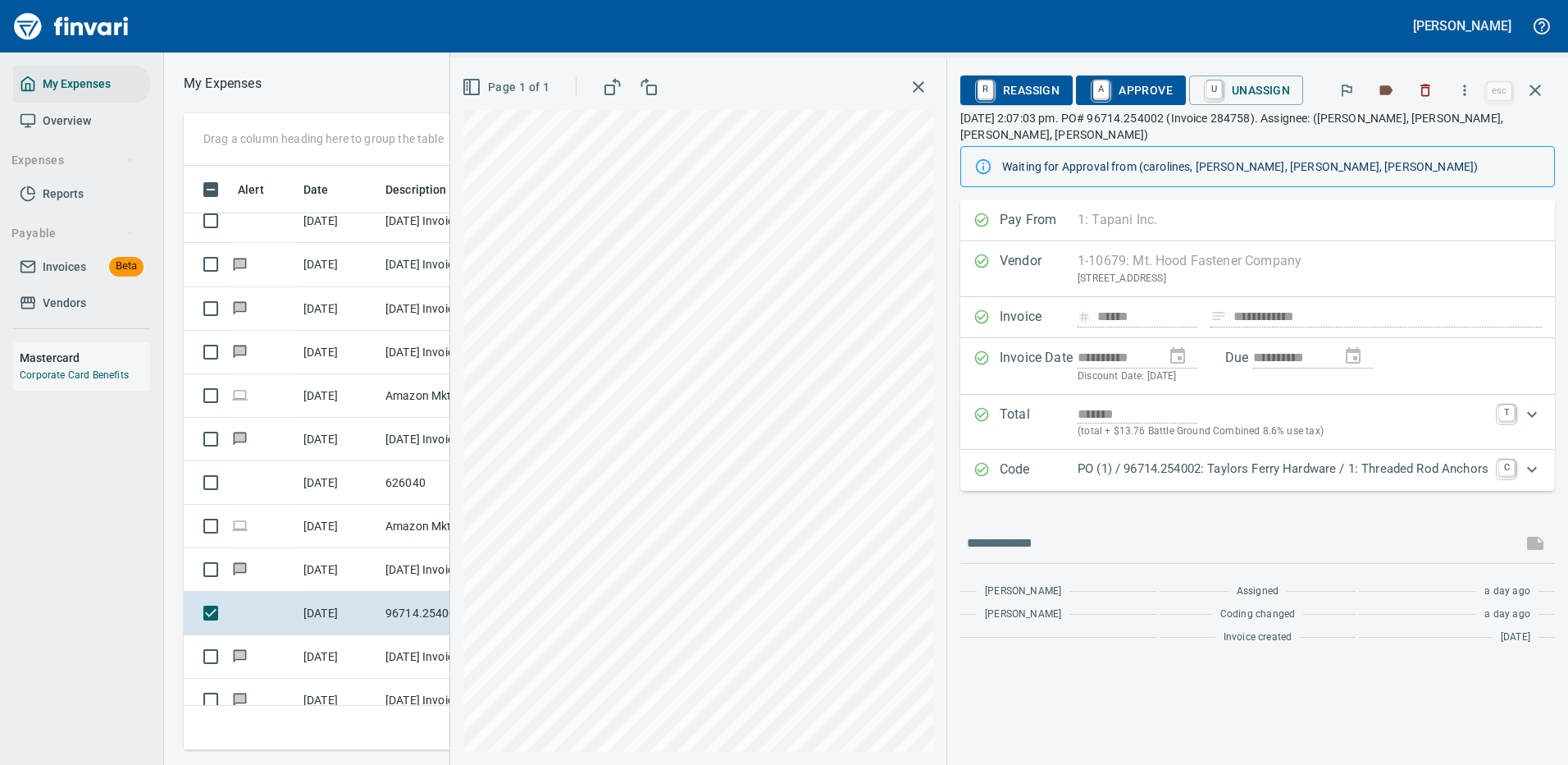
click at [1294, 470] on p "PO (1) / 96714.254002: Taylors Ferry Hardware / 1: Threaded Rod Anchors" at bounding box center [1283, 469] width 411 height 19
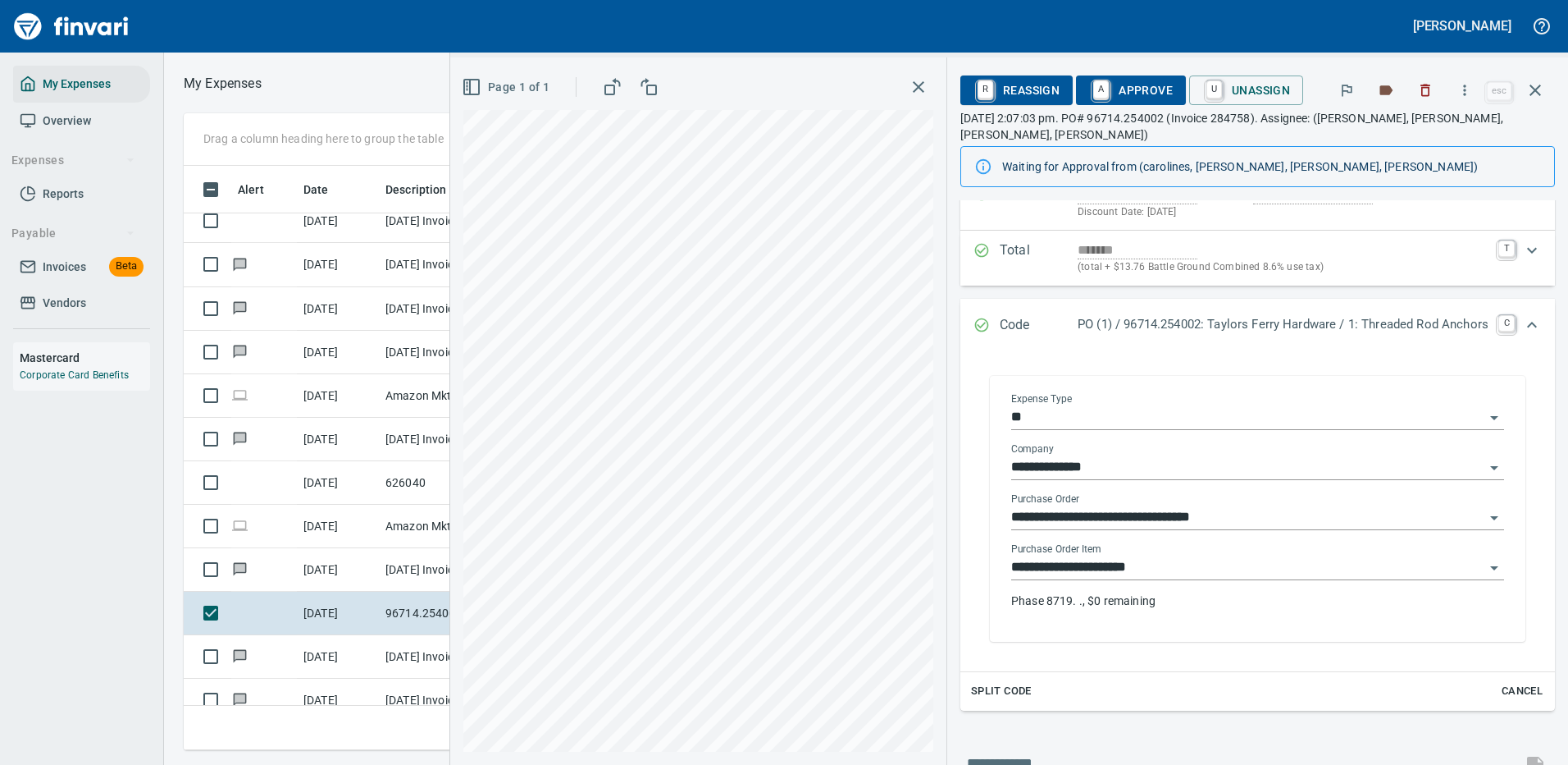
scroll to position [246, 0]
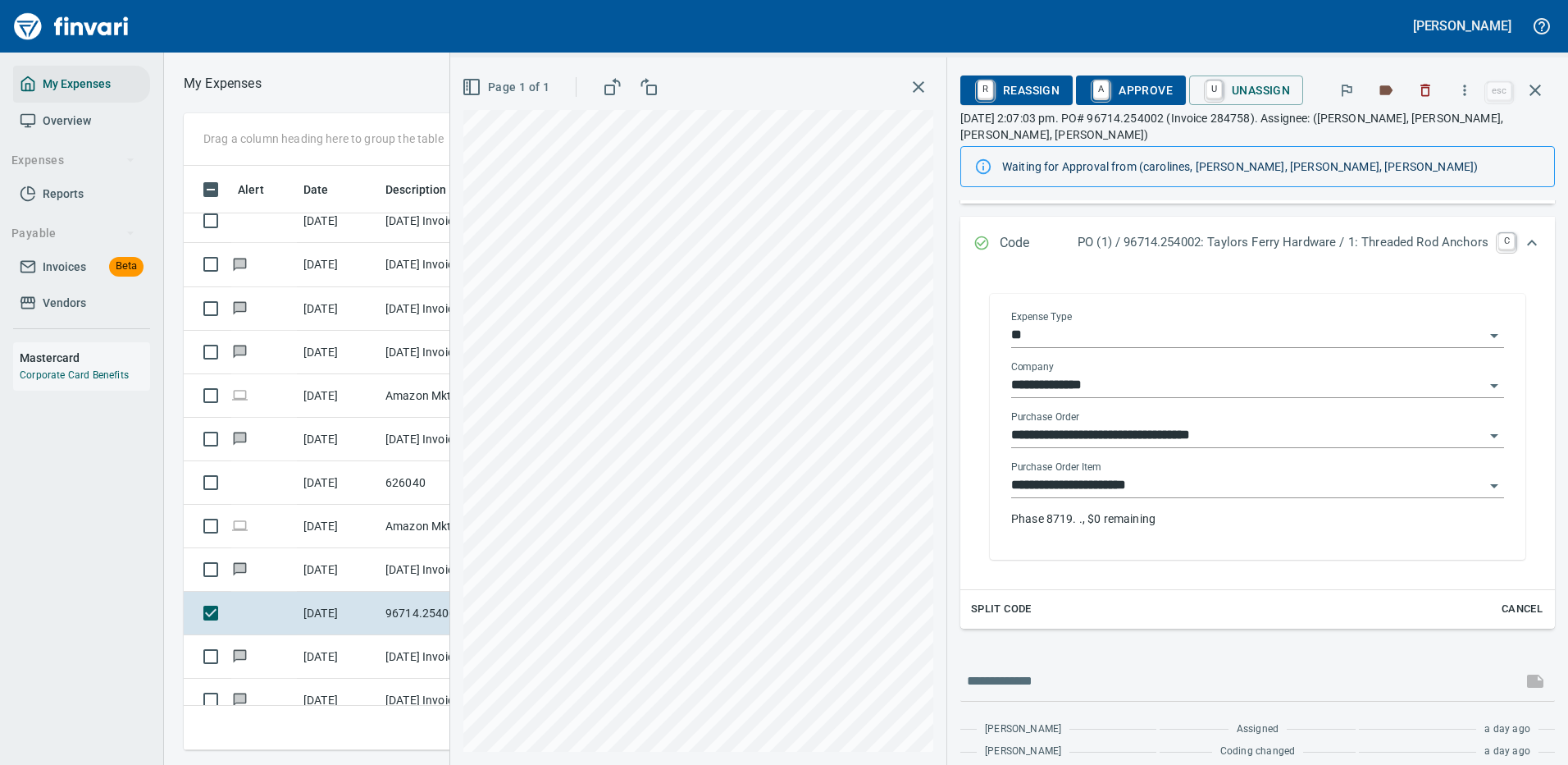
click at [1098, 474] on input "**********" at bounding box center [1247, 485] width 473 height 23
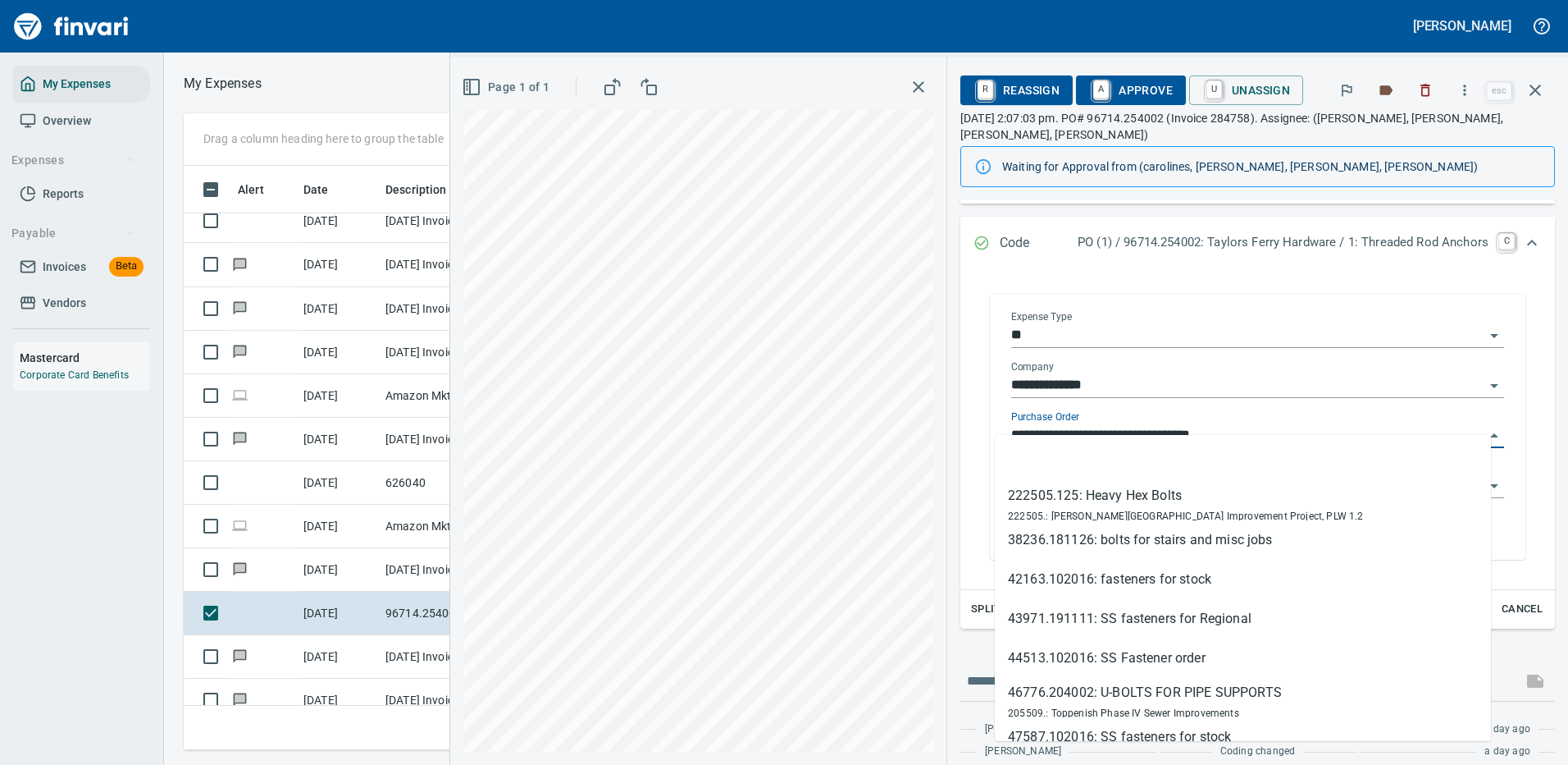
scroll to position [559, 930]
drag, startPoint x: 1084, startPoint y: 412, endPoint x: 983, endPoint y: 414, distance: 101.0
click at [998, 414] on div "**********" at bounding box center [1258, 429] width 519 height 261
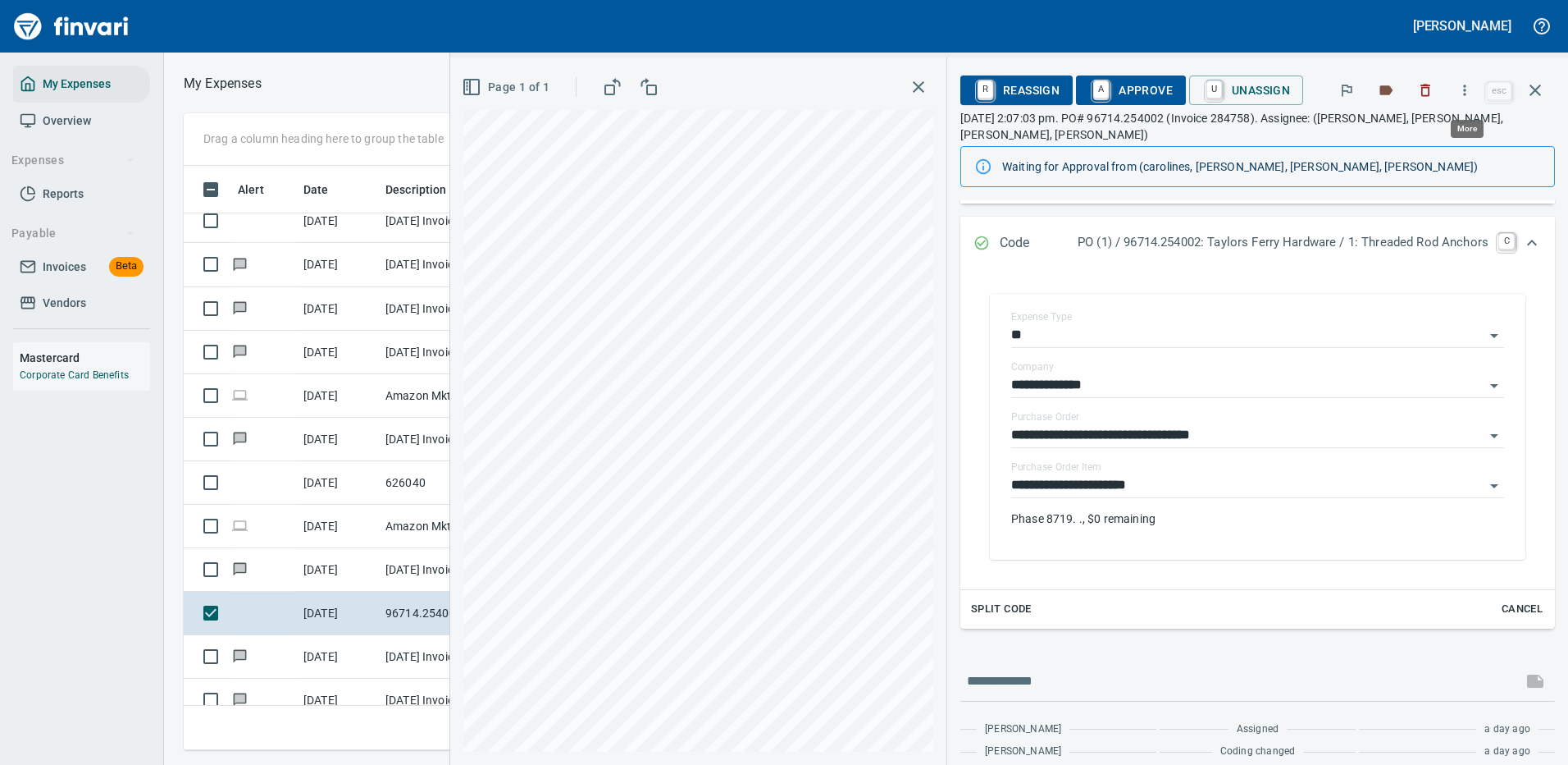
click at [1468, 91] on icon "button" at bounding box center [1464, 90] width 17 height 17
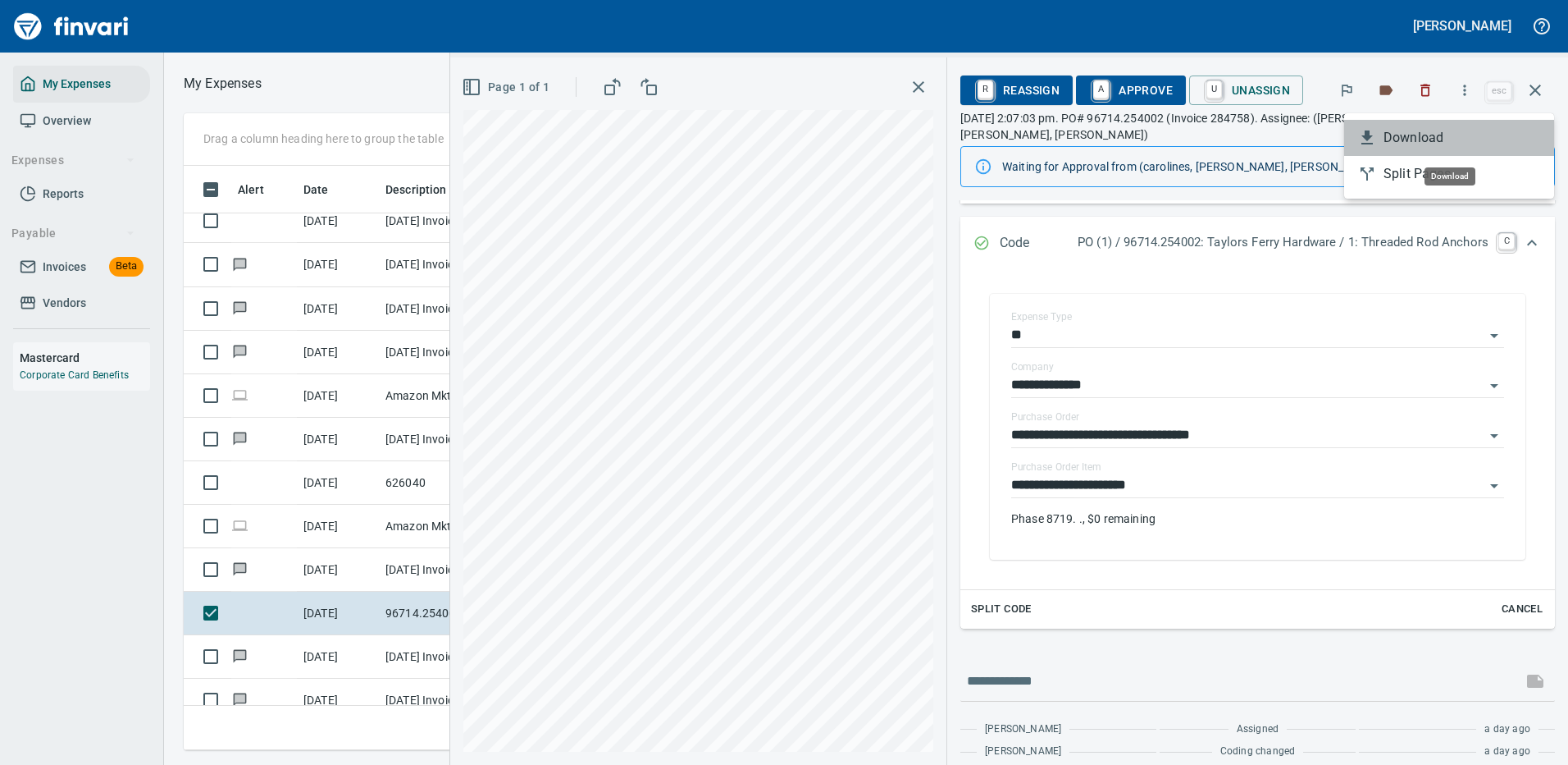
click at [1420, 139] on span "Download" at bounding box center [1462, 138] width 158 height 20
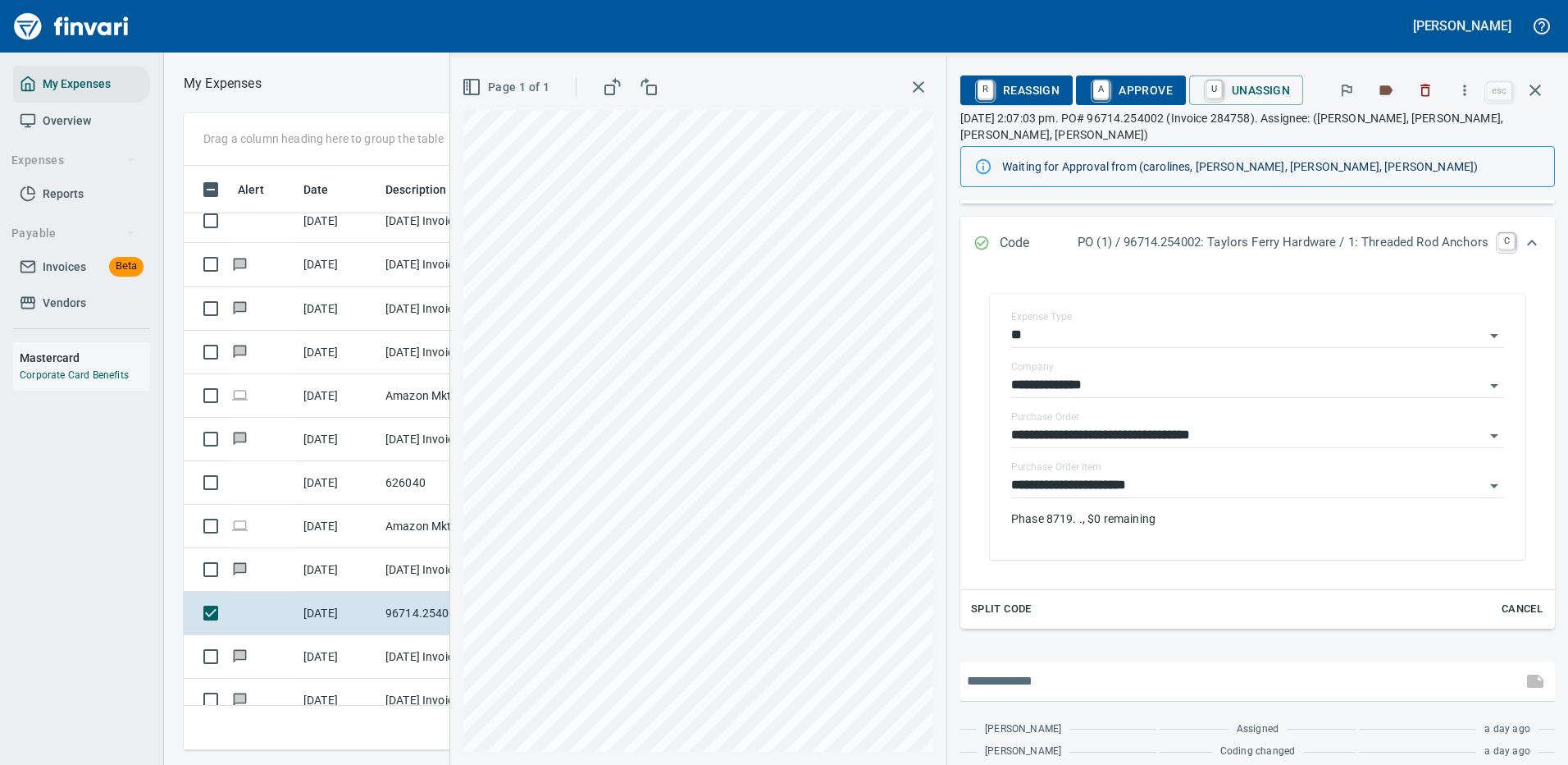
click at [1067, 667] on input "text" at bounding box center [1241, 680] width 549 height 26
type input "**********"
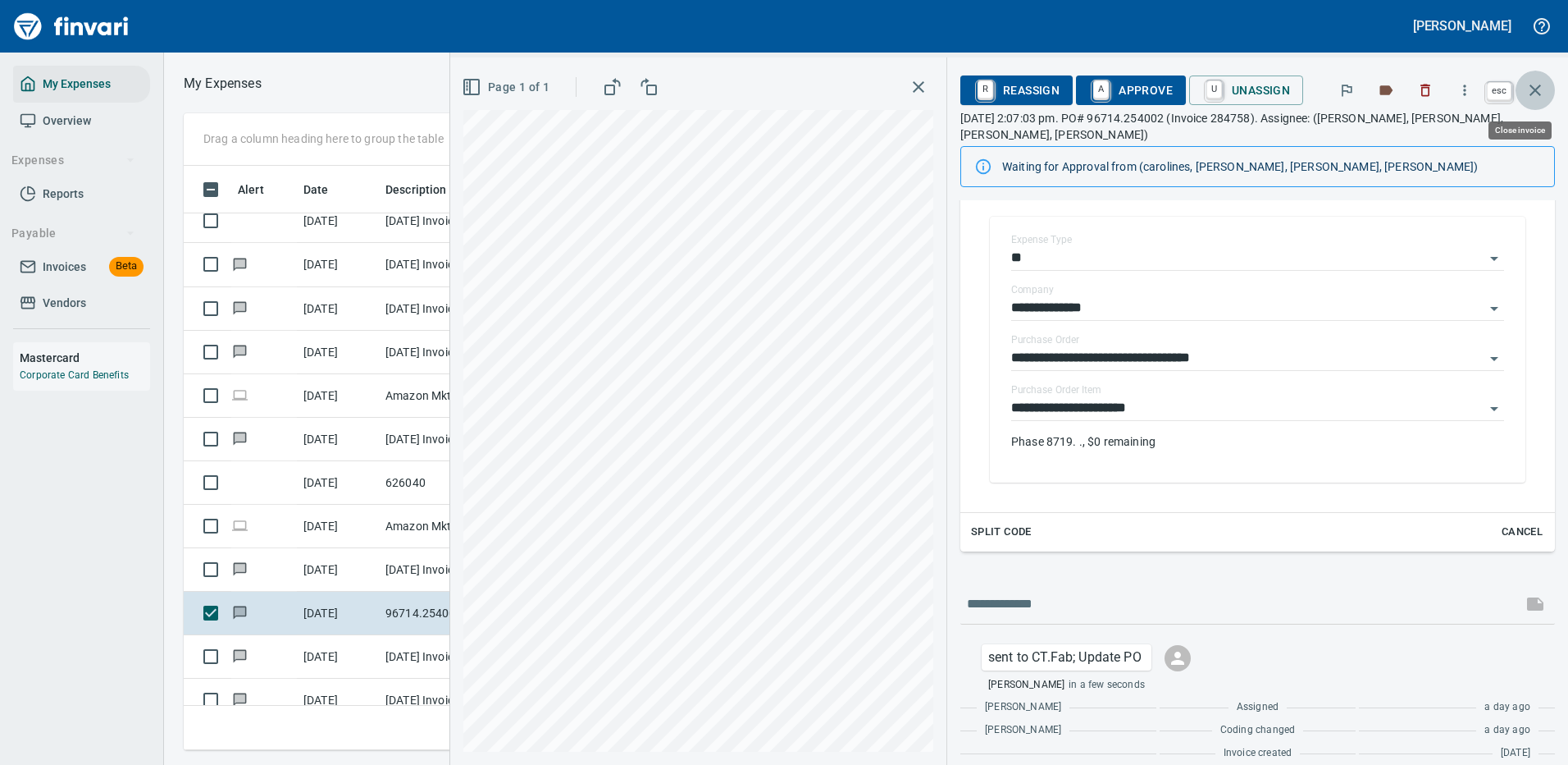
click at [1538, 87] on icon "button" at bounding box center [1535, 90] width 20 height 20
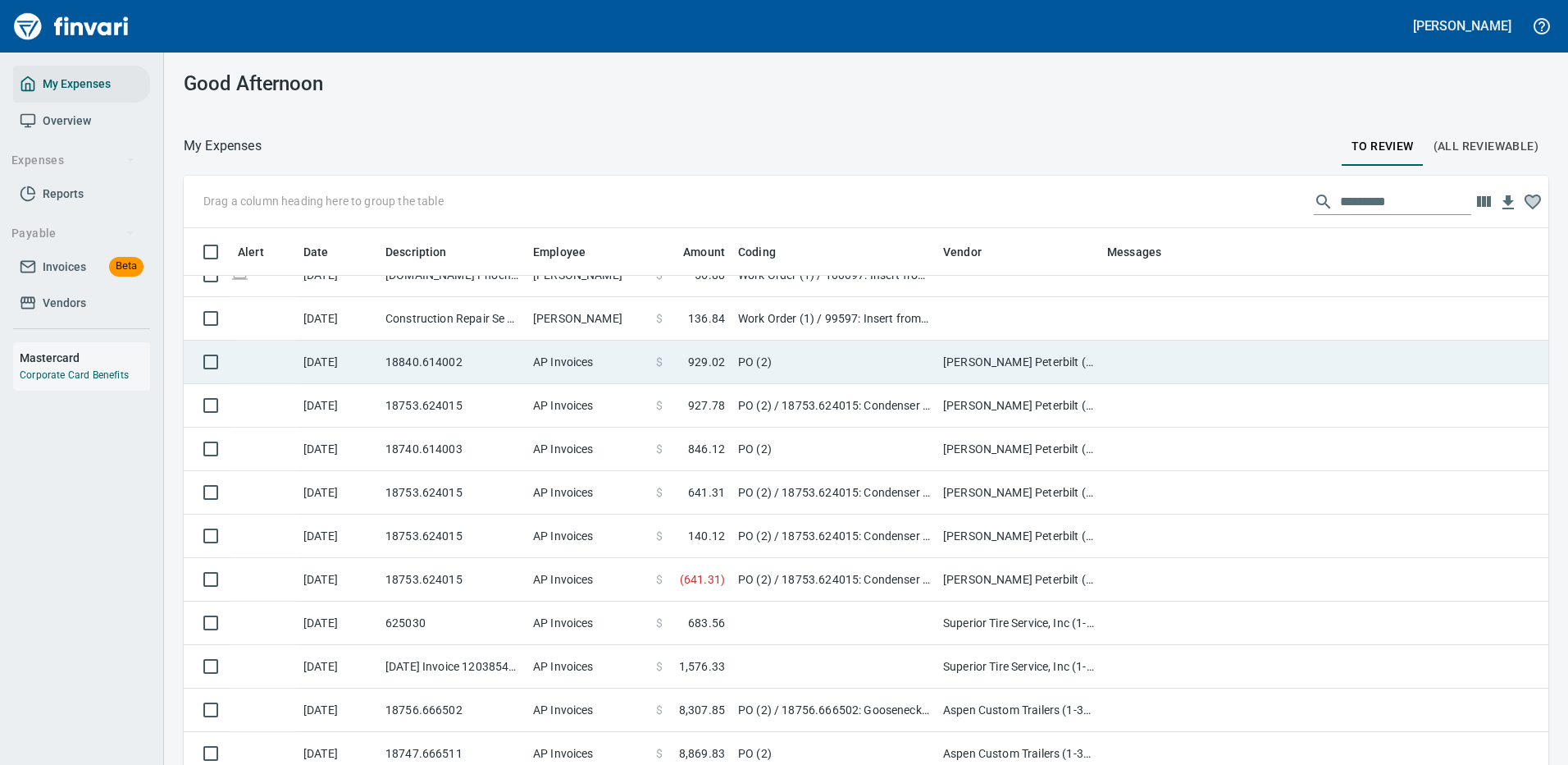
scroll to position [985, 0]
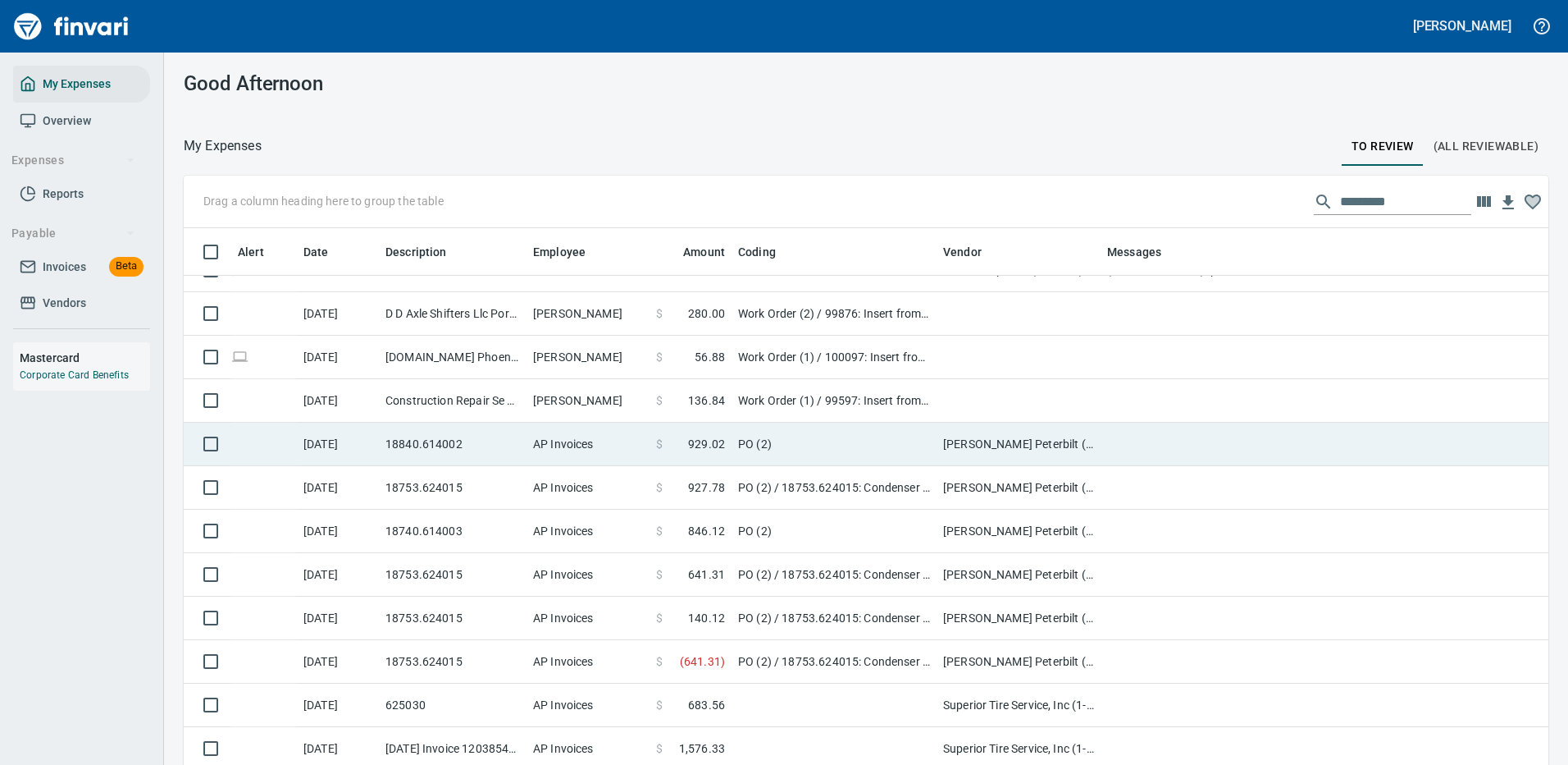
click at [889, 431] on td "PO (2)" at bounding box center [834, 444] width 205 height 44
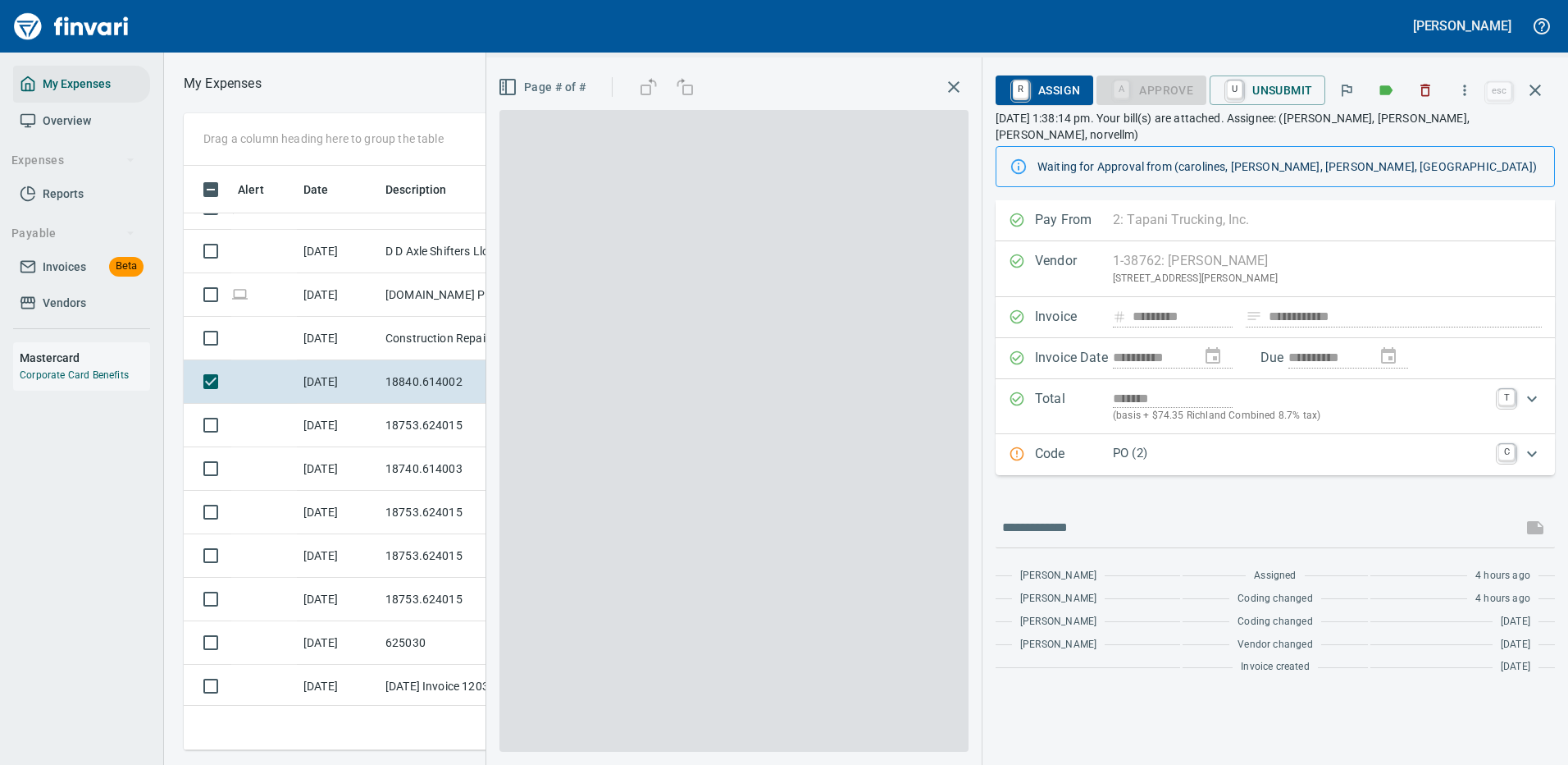
scroll to position [559, 930]
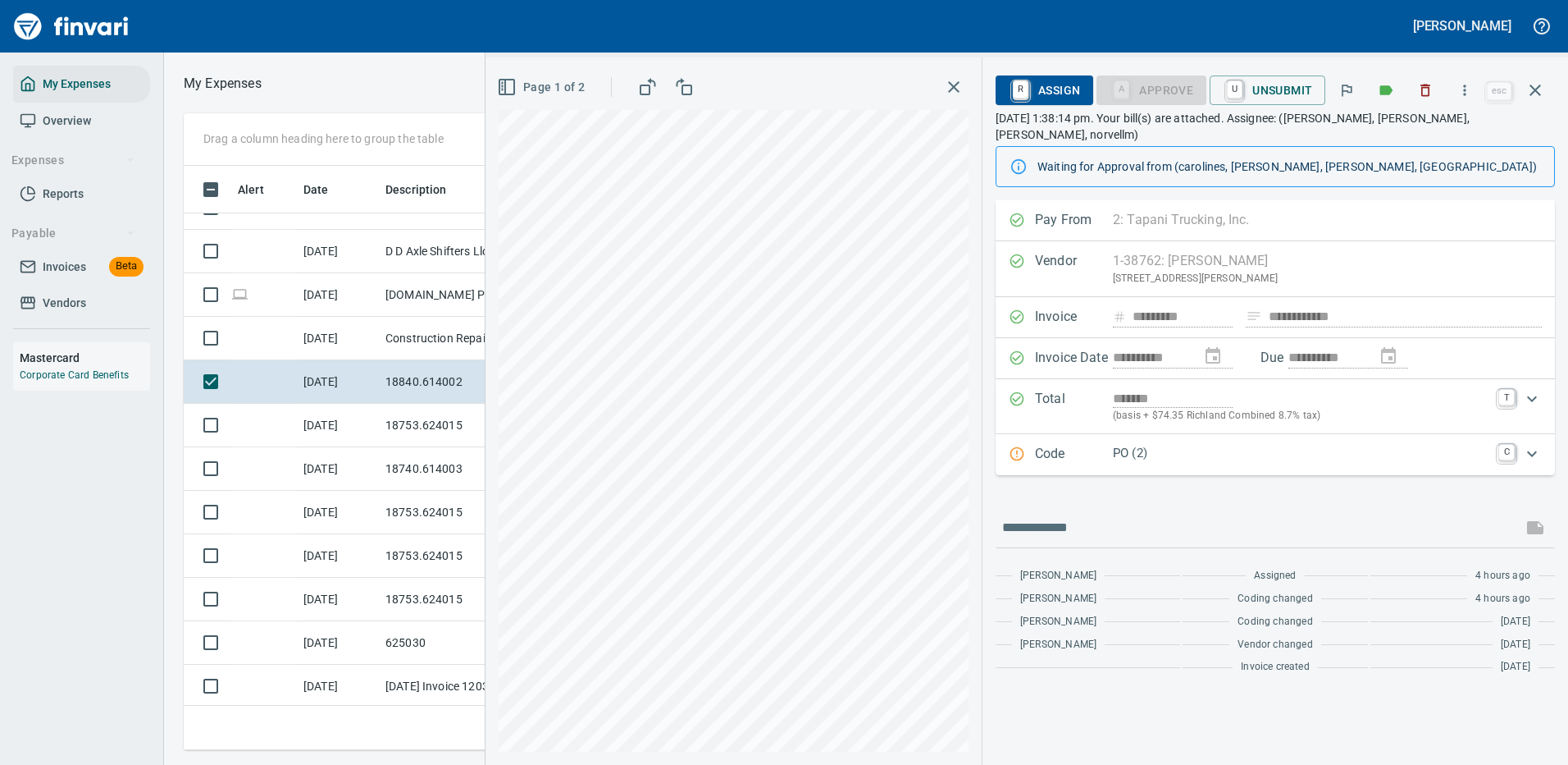
click at [1200, 443] on p "PO (2)" at bounding box center [1301, 453] width 375 height 19
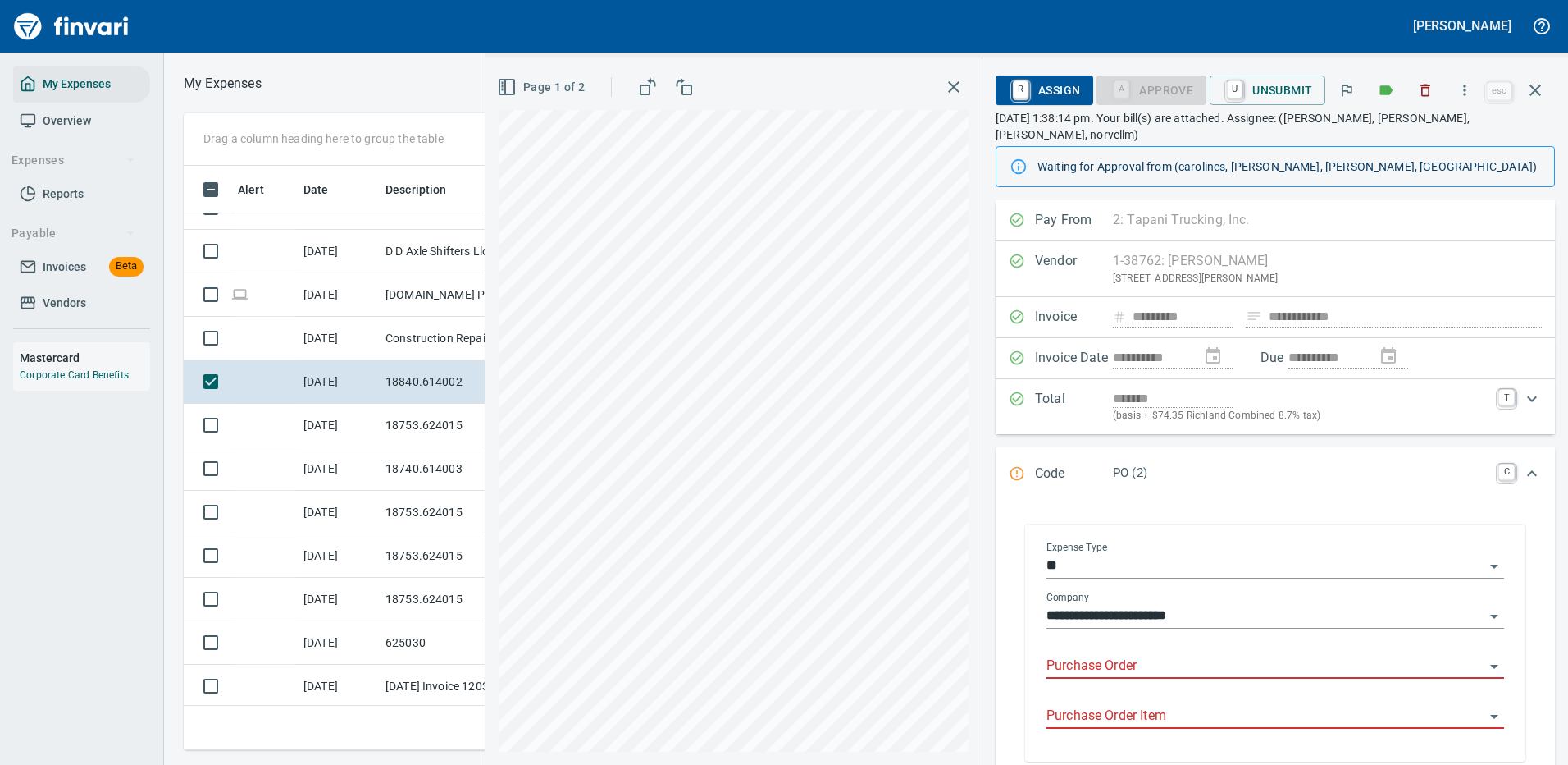
click at [1126, 654] on input "Purchase Order" at bounding box center [1265, 666] width 438 height 23
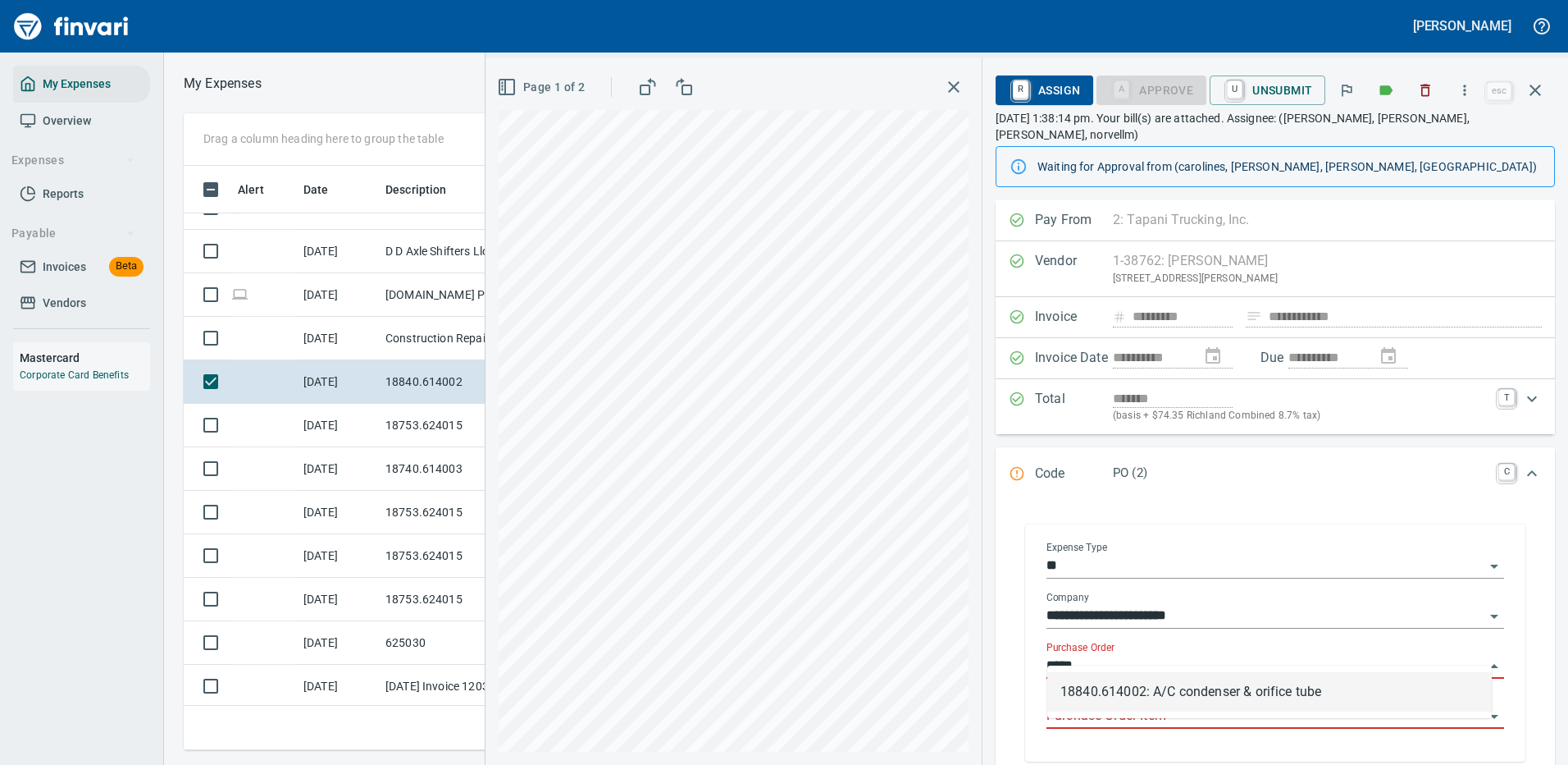
click at [1149, 692] on li "18840.614002: A/C condenser & orifice tube" at bounding box center [1269, 691] width 444 height 39
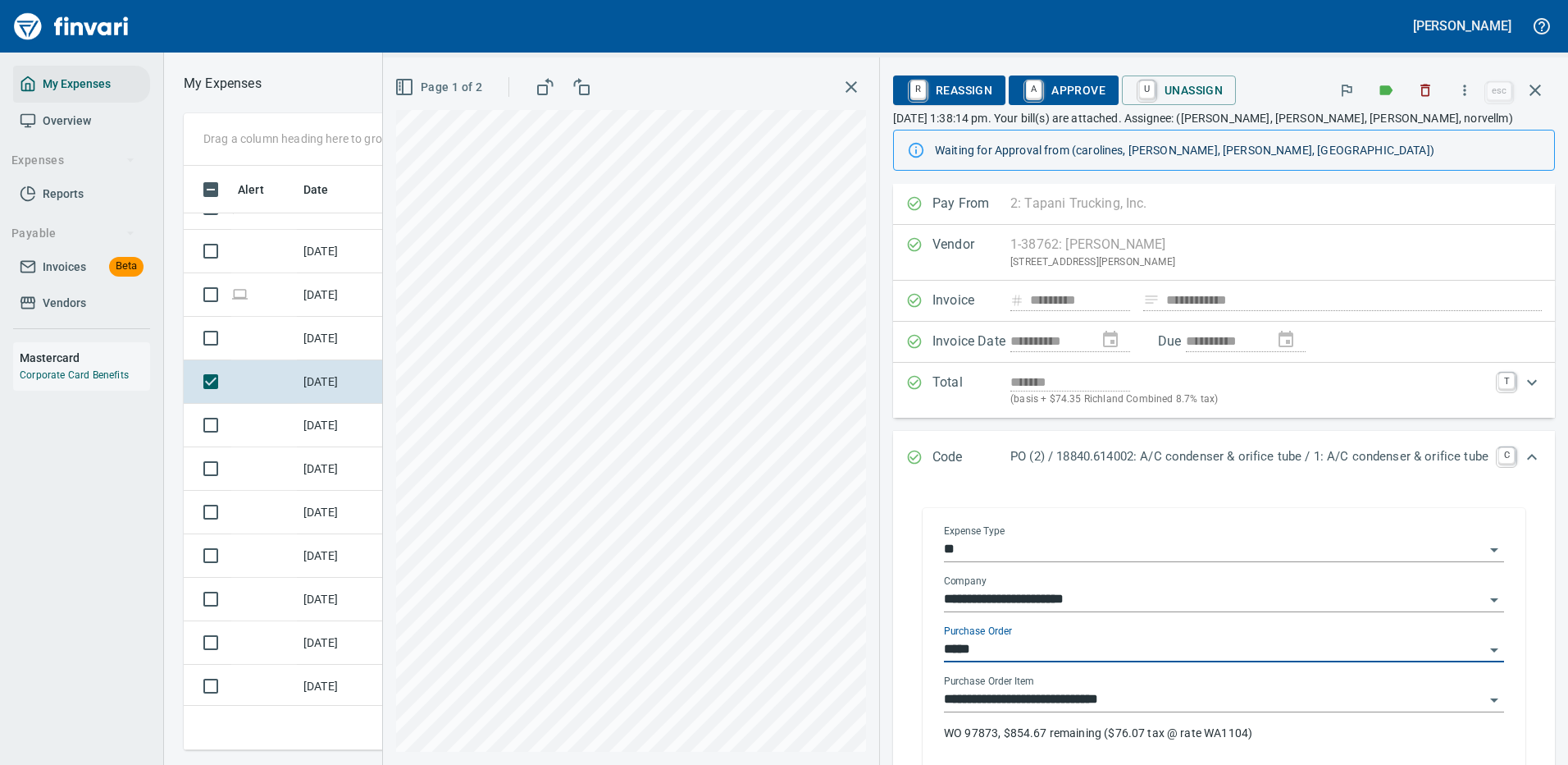
type input "**********"
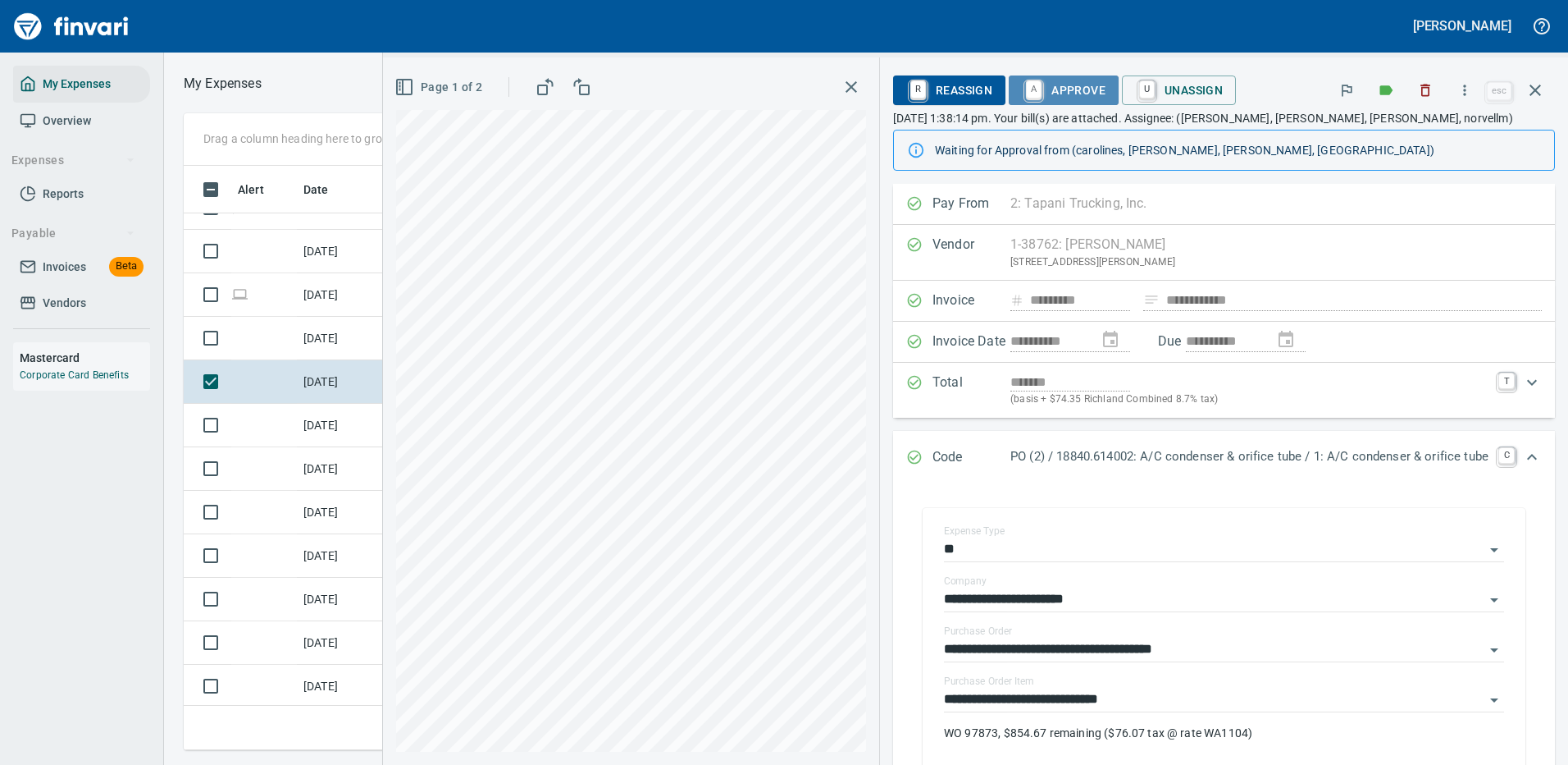
click at [1069, 86] on span "A Approve" at bounding box center [1064, 91] width 84 height 28
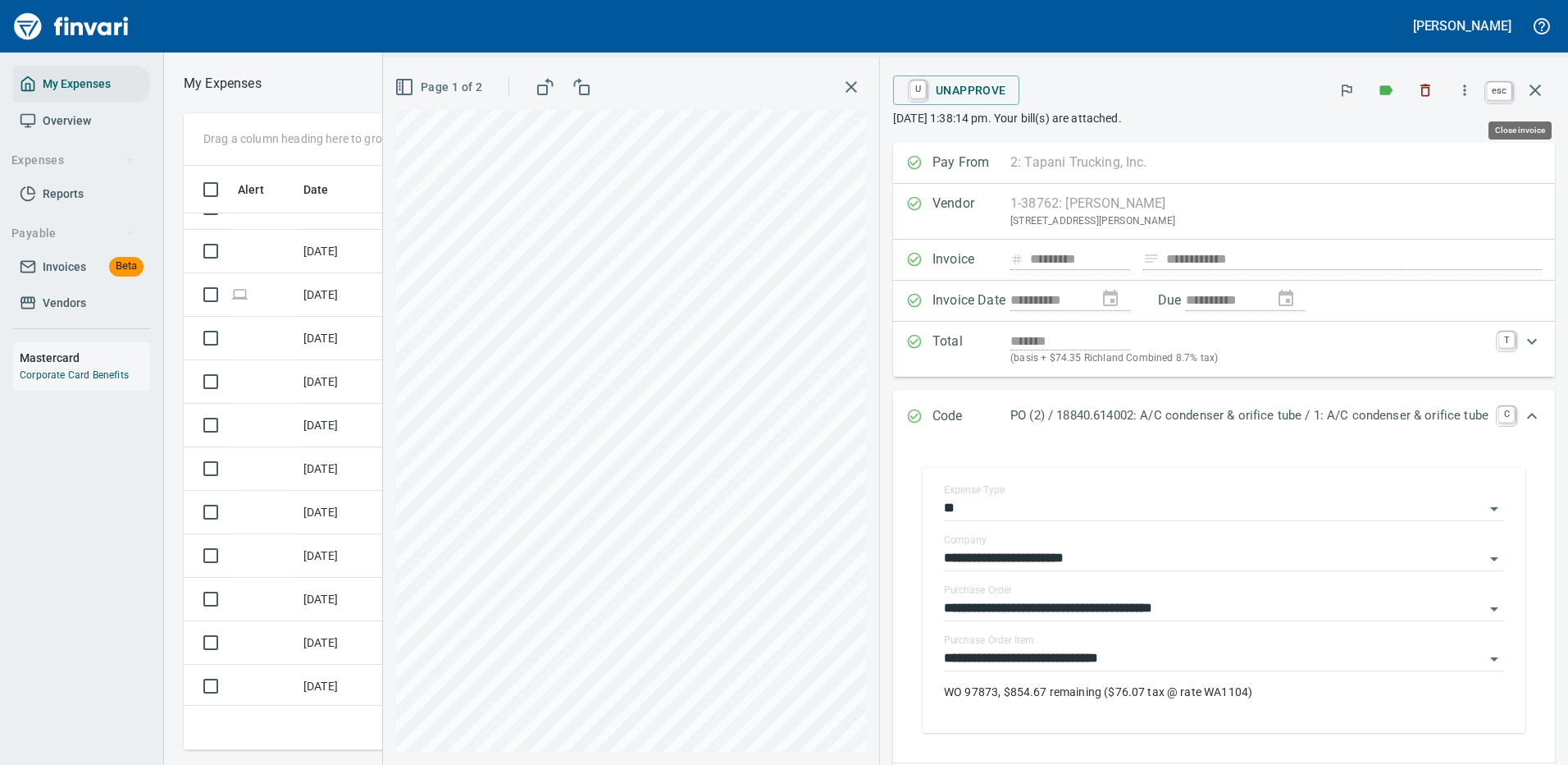
click at [1535, 84] on icon "button" at bounding box center [1535, 90] width 20 height 20
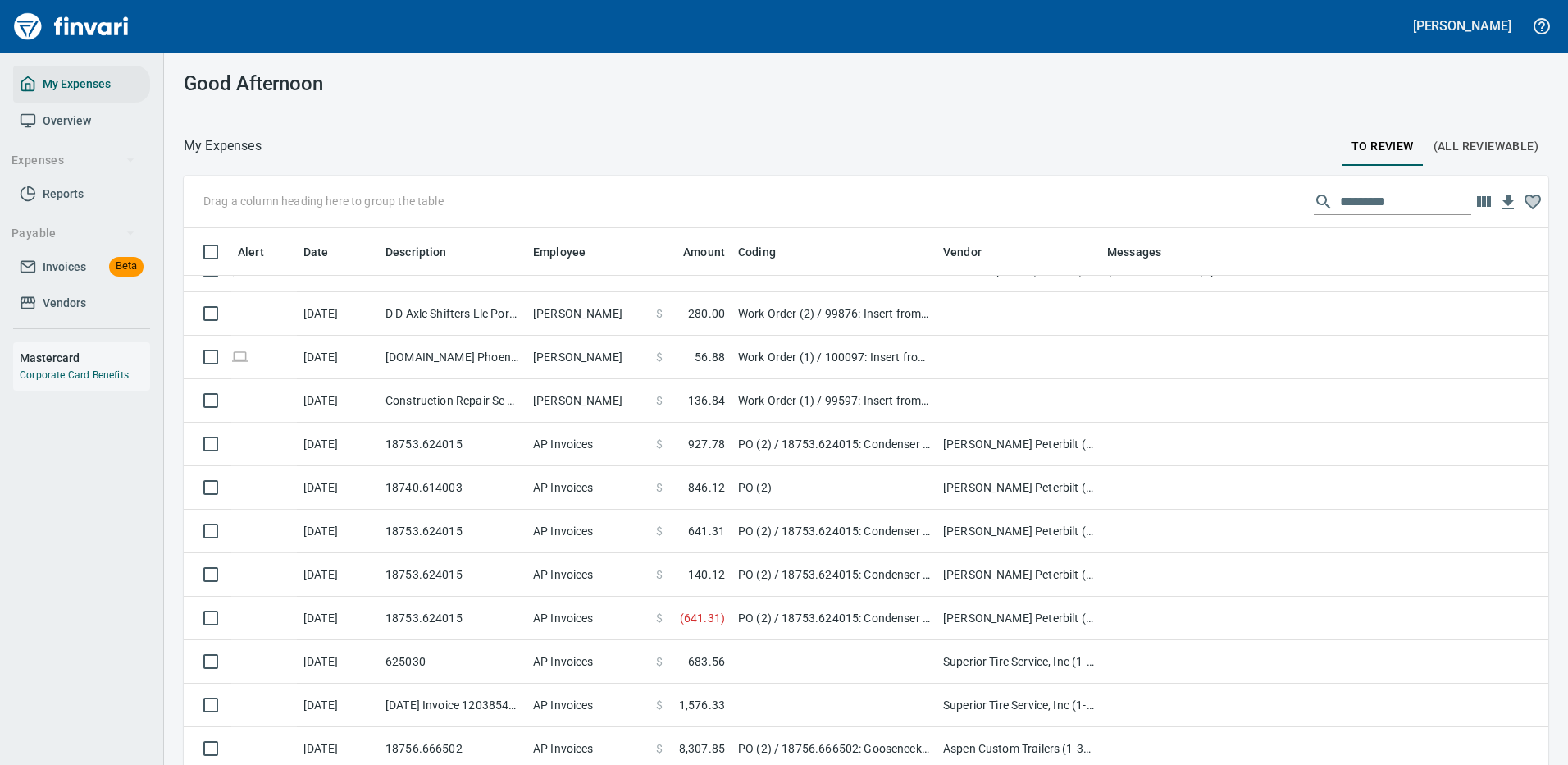
scroll to position [2, 2]
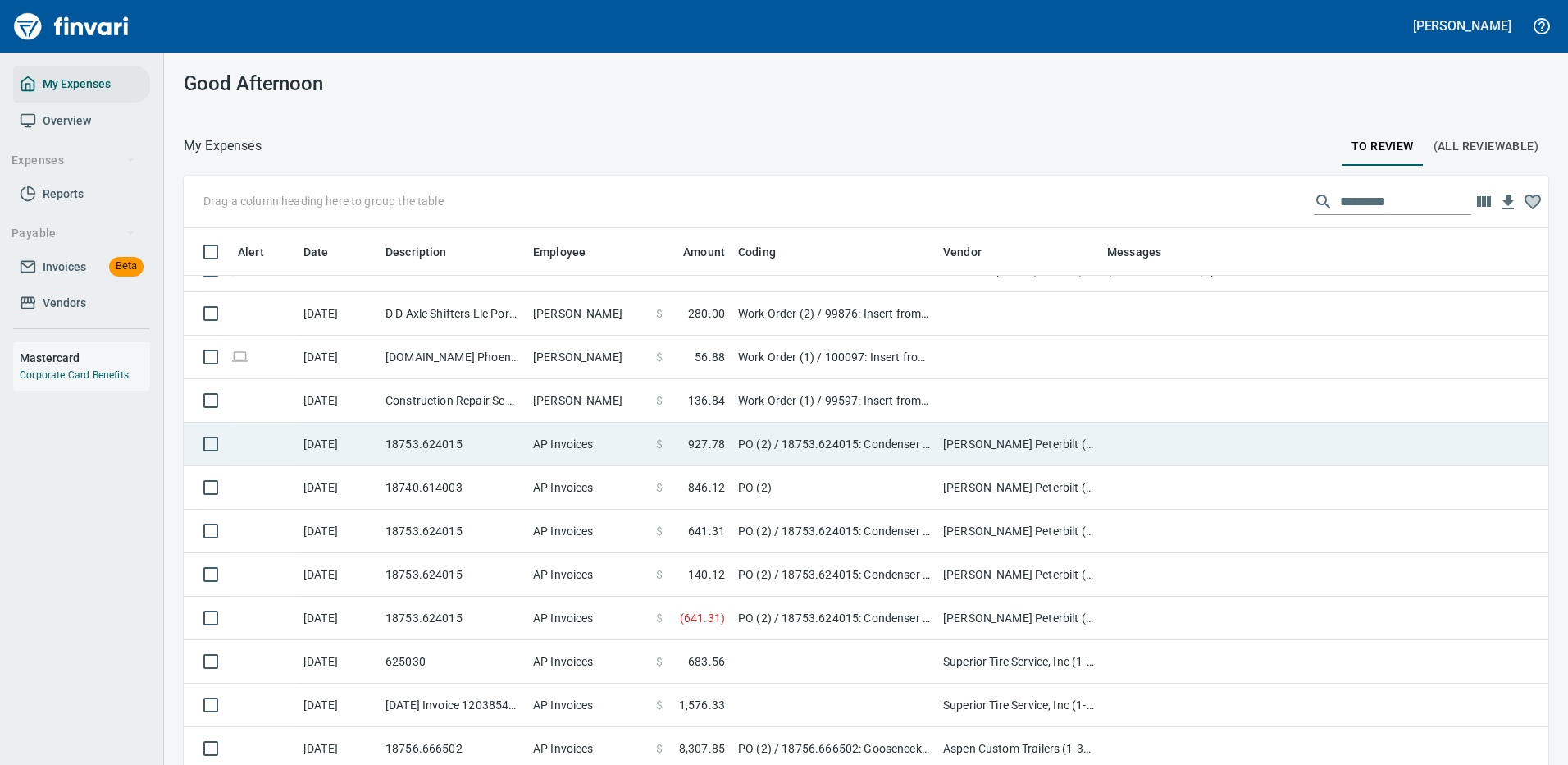
click at [1157, 442] on td at bounding box center [1429, 444] width 656 height 44
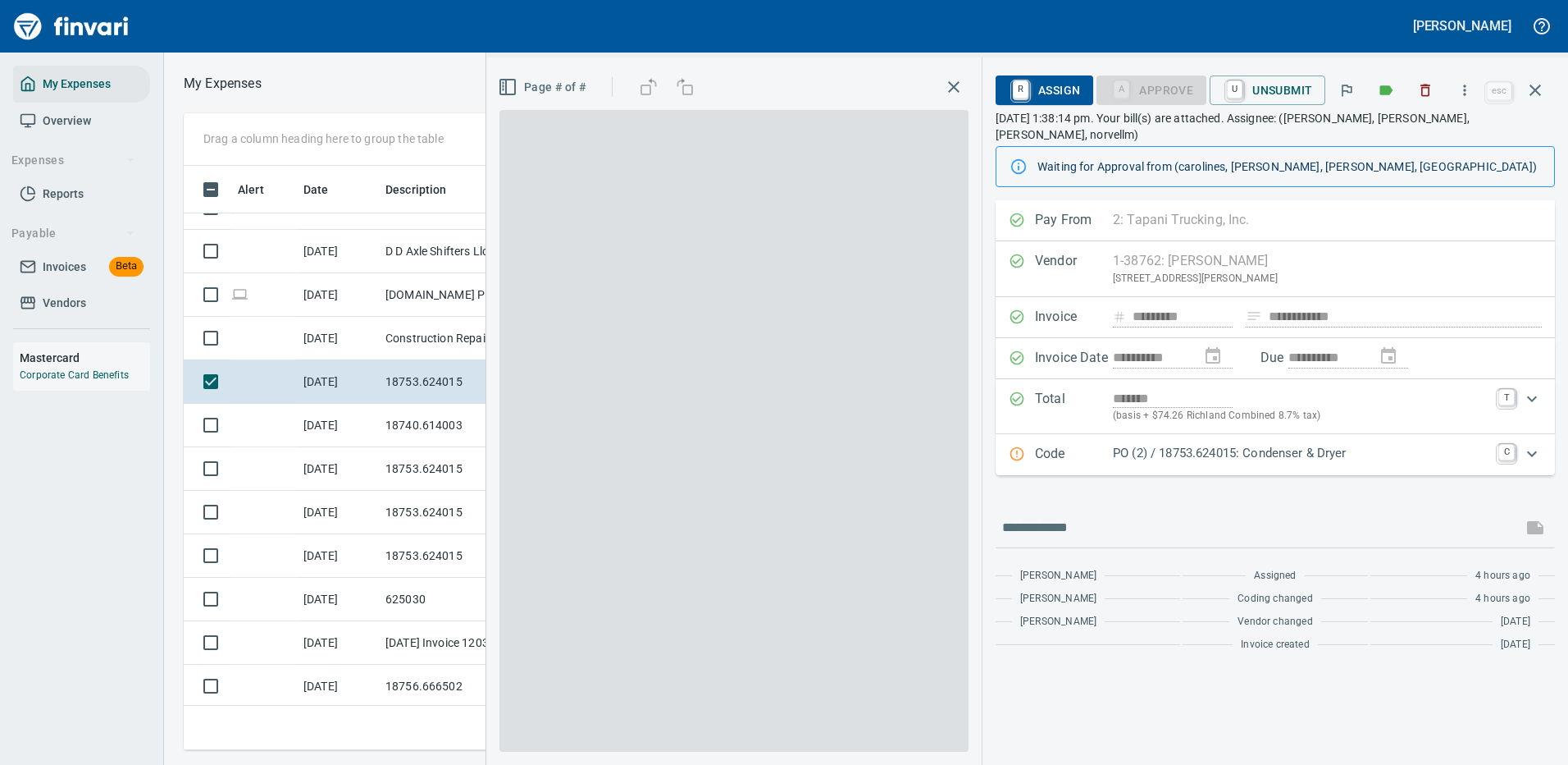
scroll to position [559, 930]
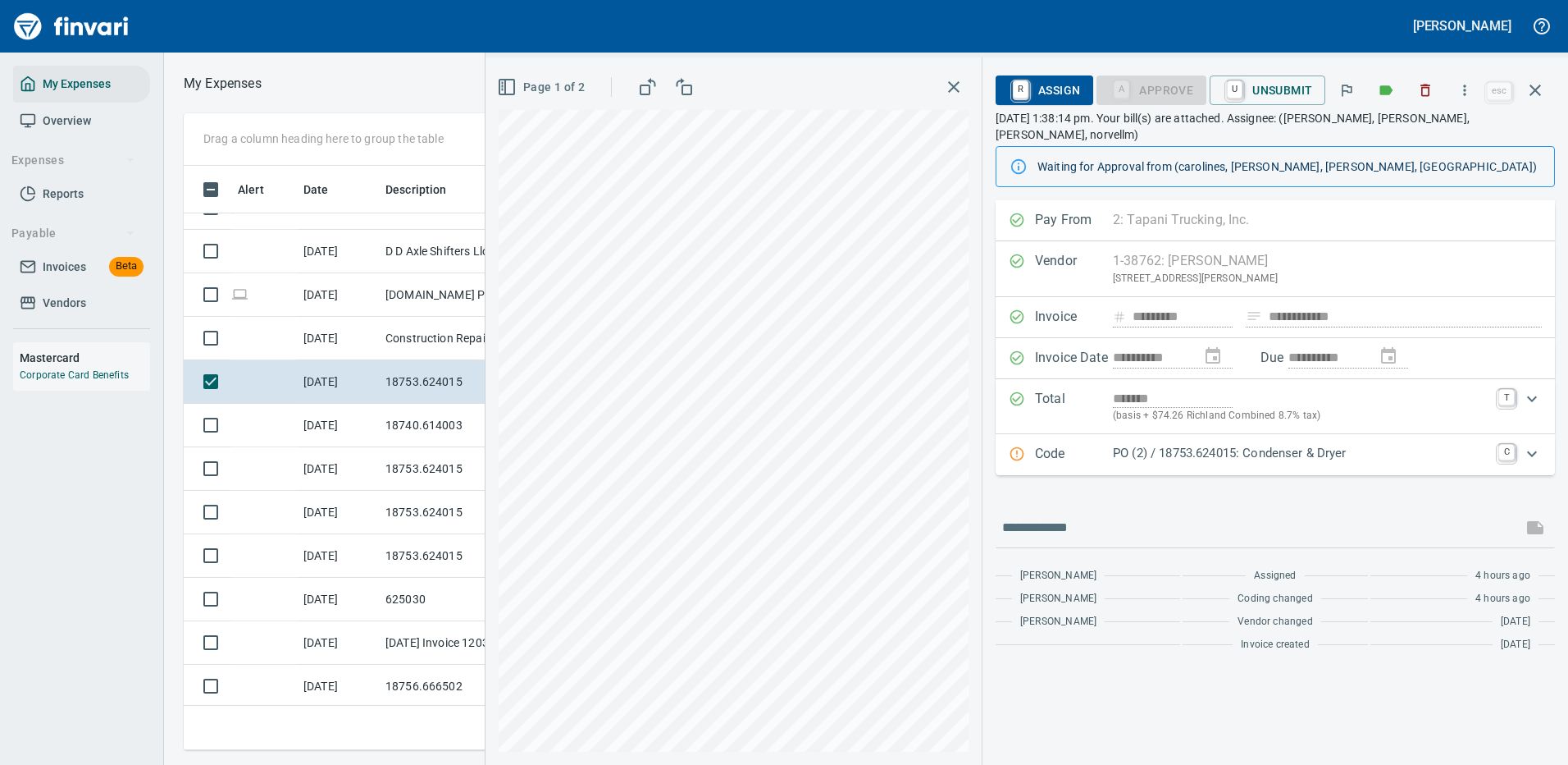
click at [1415, 443] on p "PO (2) / 18753.624015: Condenser & Dryer" at bounding box center [1301, 453] width 375 height 19
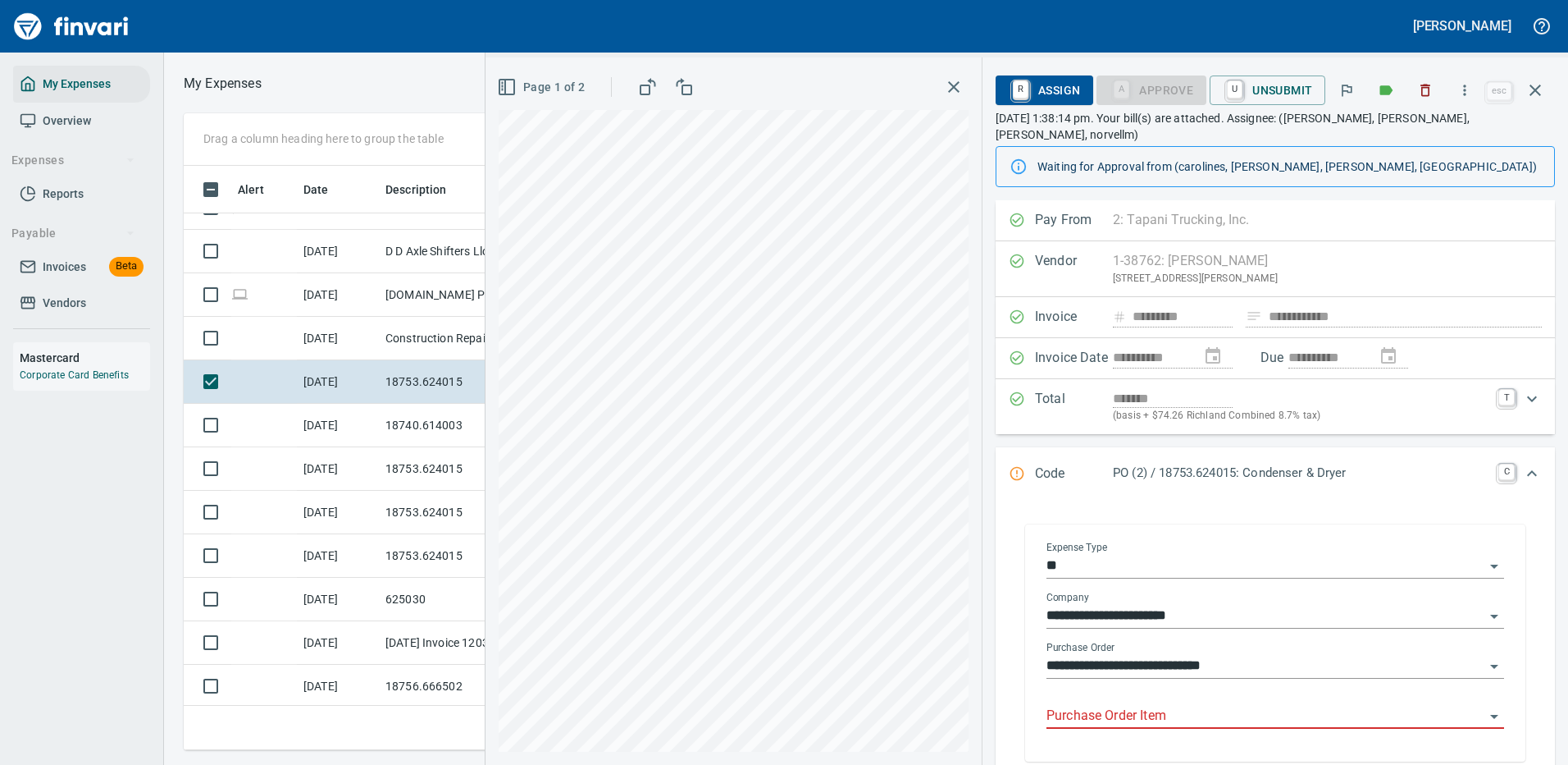
click at [1116, 705] on input "Purchase Order Item" at bounding box center [1265, 716] width 438 height 23
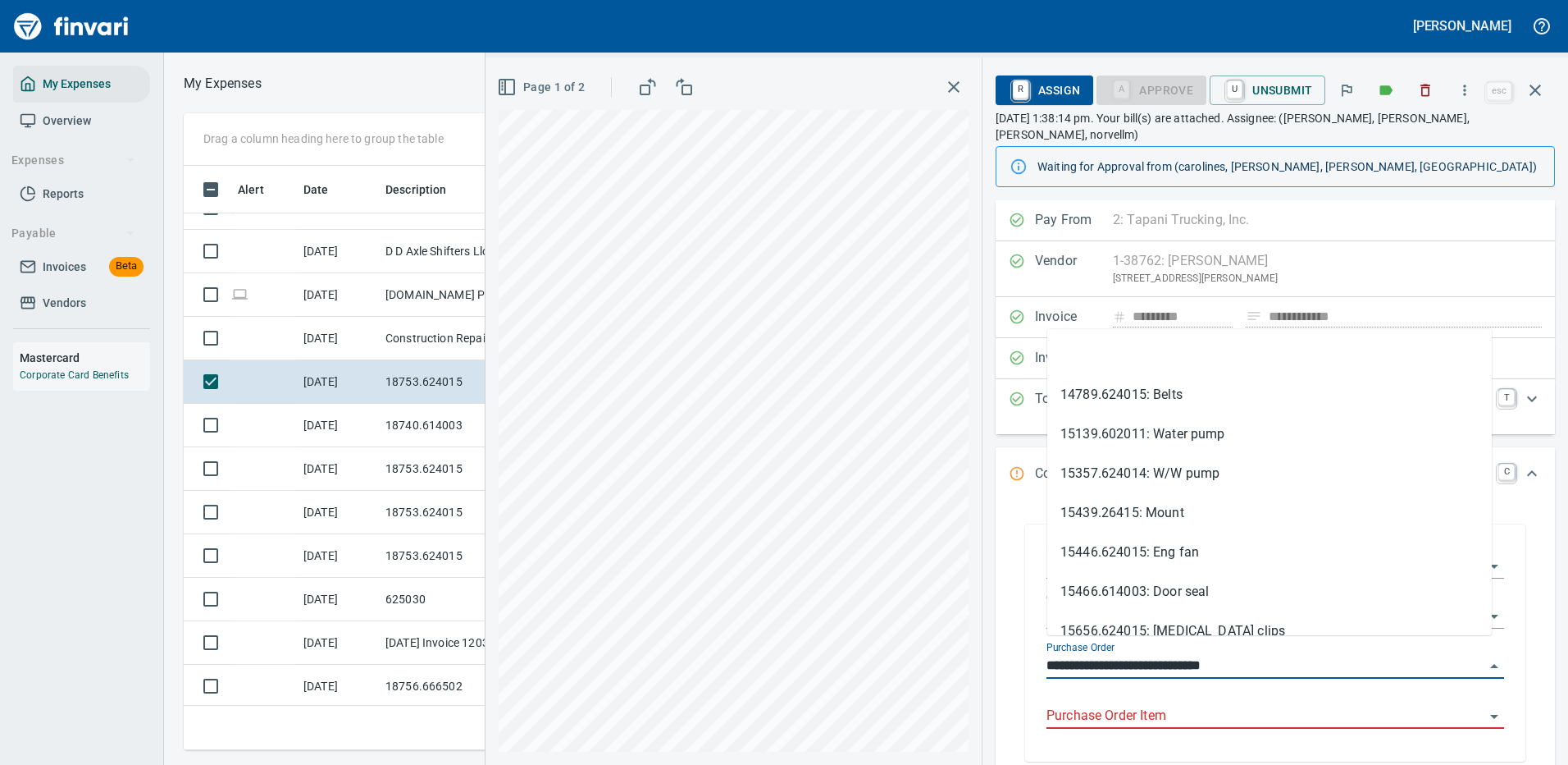
click at [1170, 654] on input "**********" at bounding box center [1265, 666] width 438 height 23
click at [1159, 692] on div "Purchase Order Item" at bounding box center [1274, 710] width 457 height 37
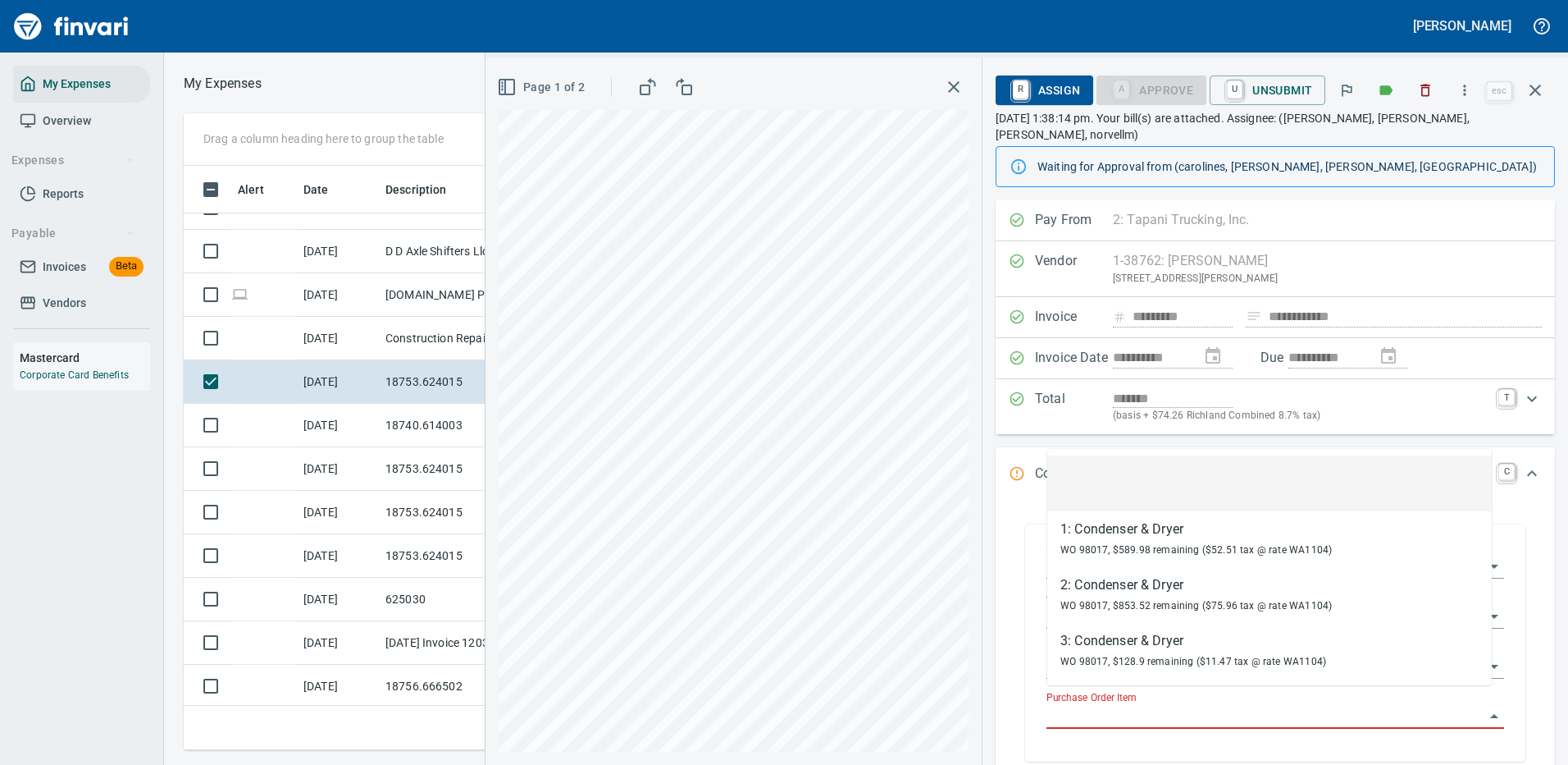
click at [1143, 705] on input "Purchase Order Item" at bounding box center [1265, 716] width 438 height 23
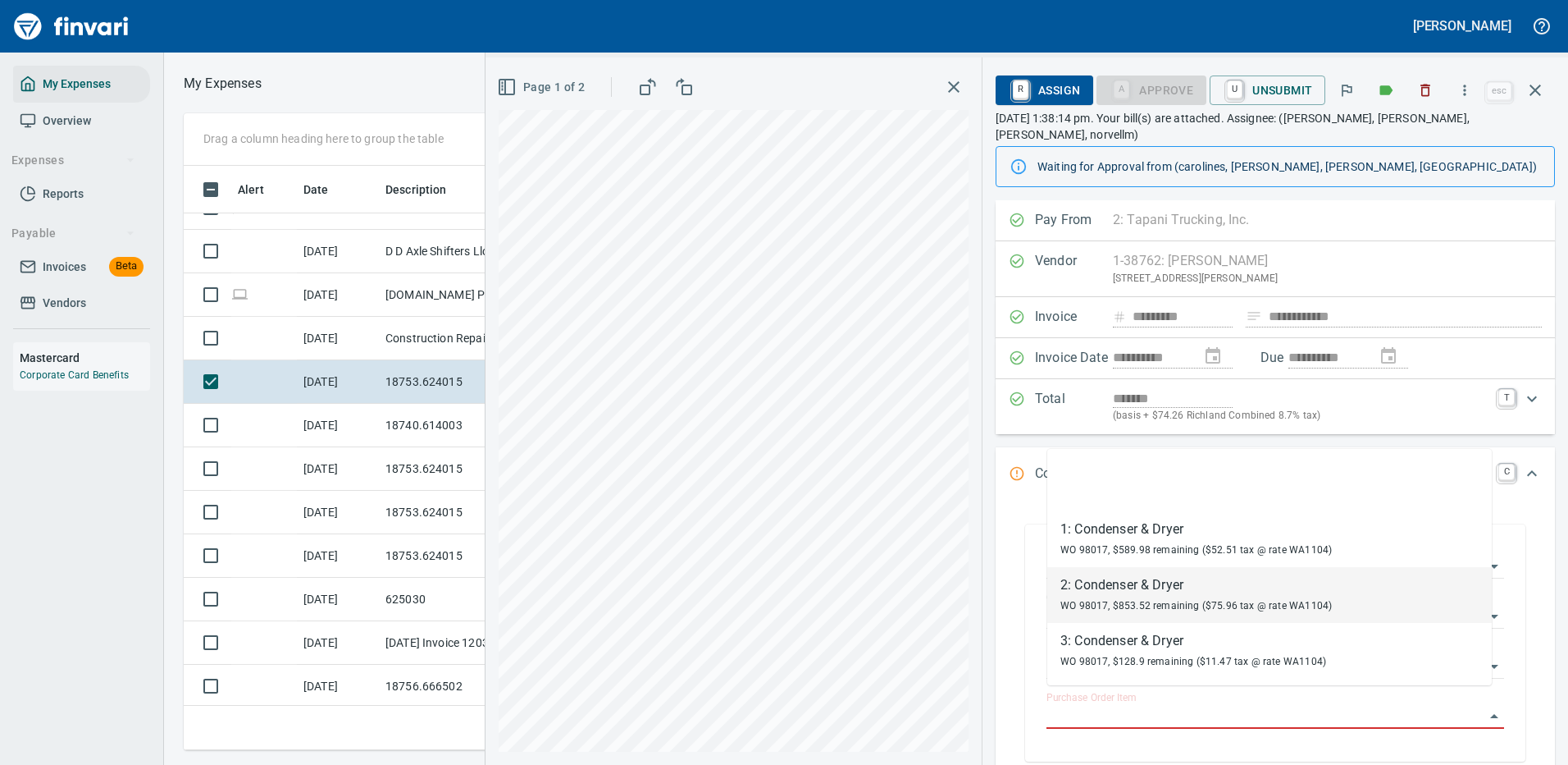
click at [1152, 590] on div "2: Condenser & Dryer" at bounding box center [1196, 585] width 272 height 20
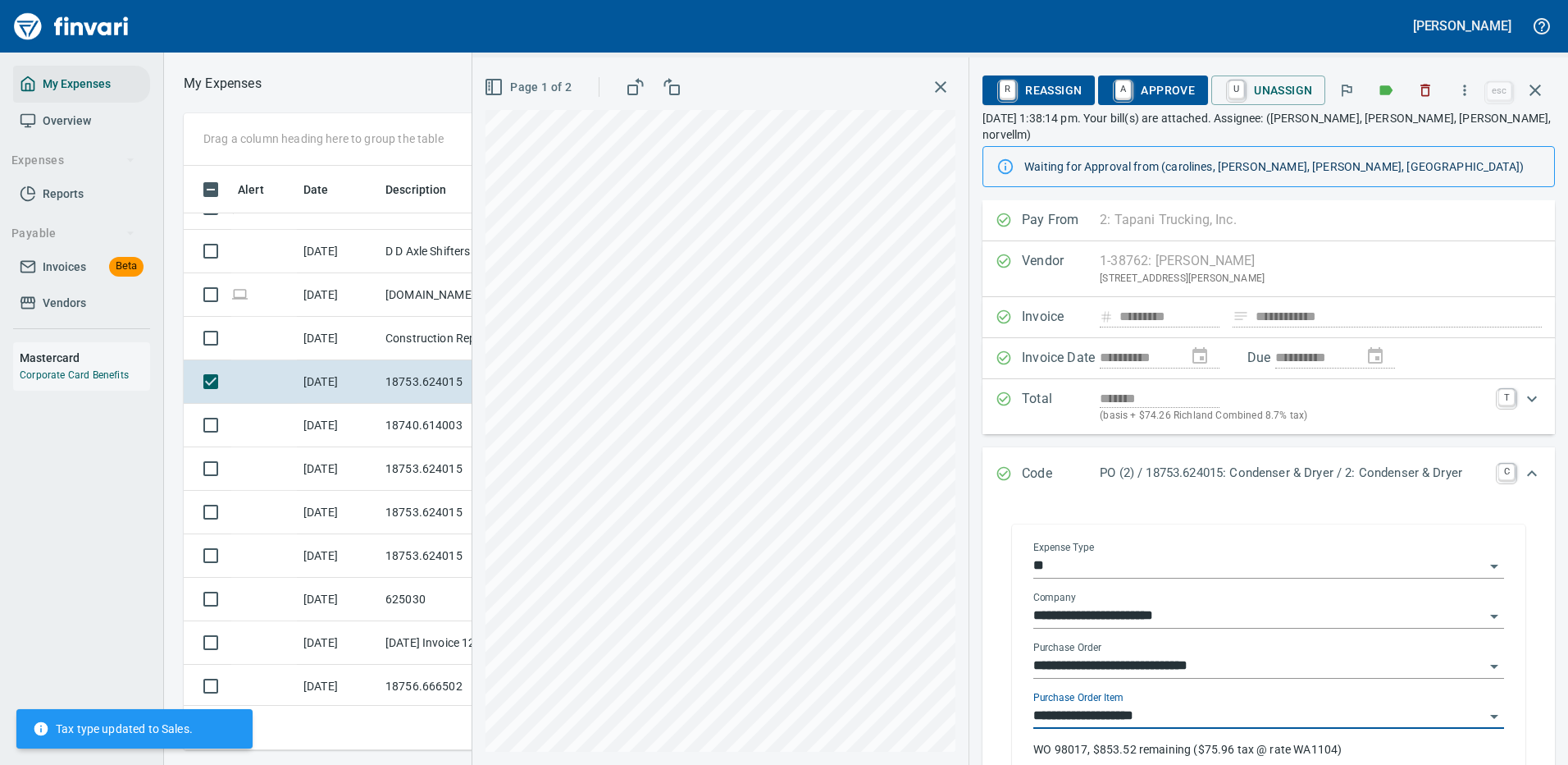
type input "**********"
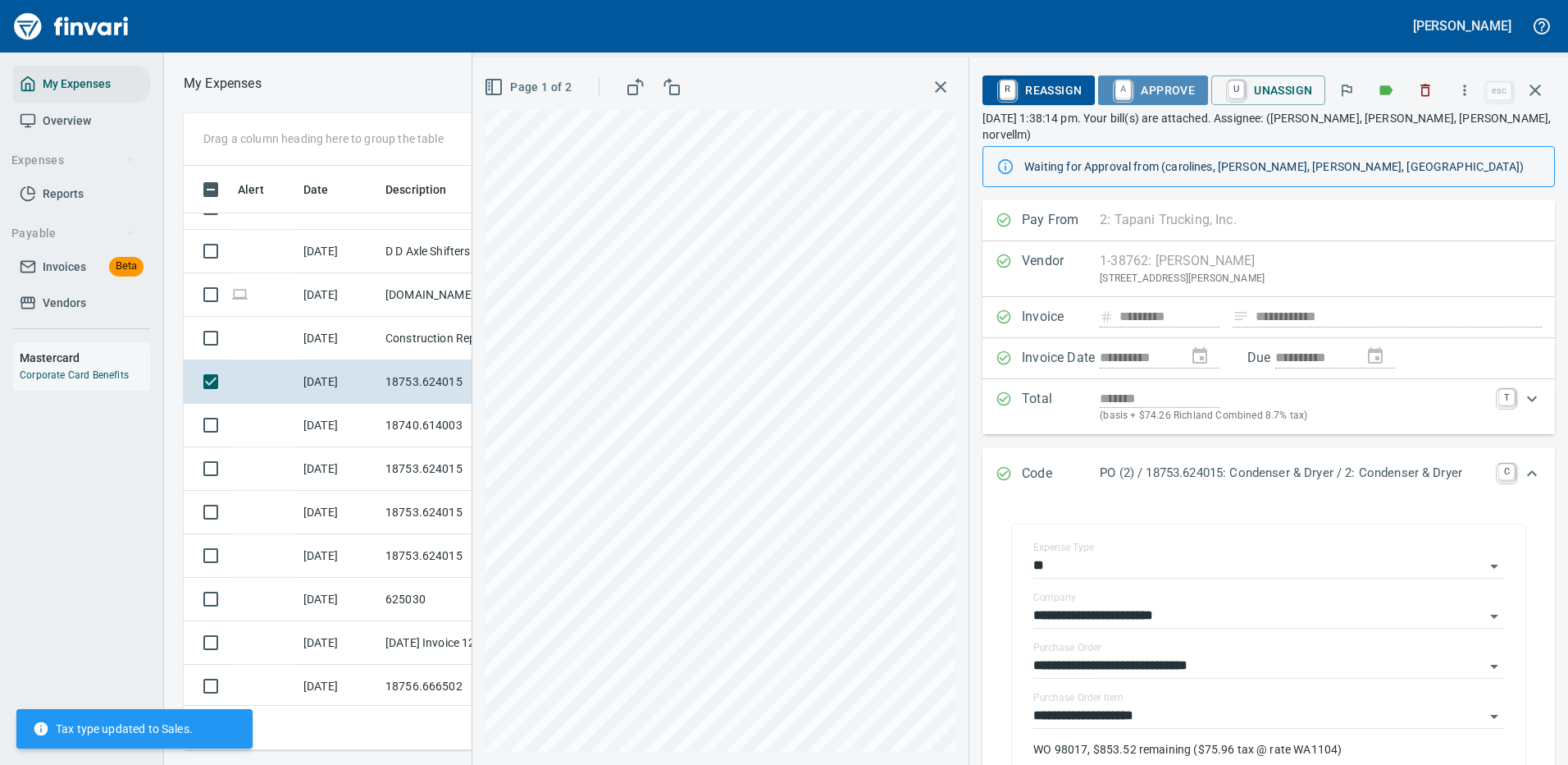
click at [1164, 85] on span "A Approve" at bounding box center [1153, 91] width 84 height 28
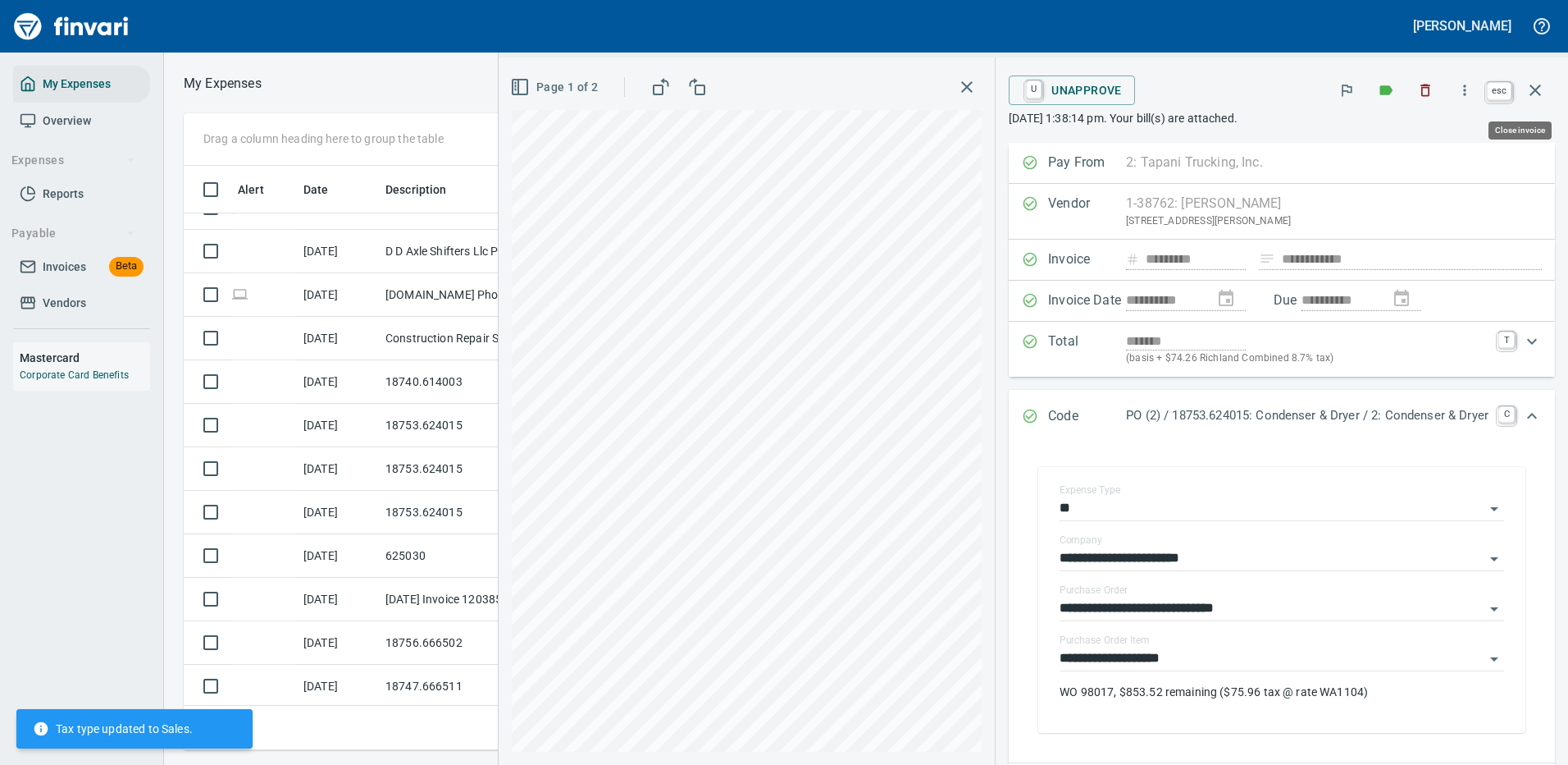
click at [1537, 91] on icon "button" at bounding box center [1535, 90] width 11 height 11
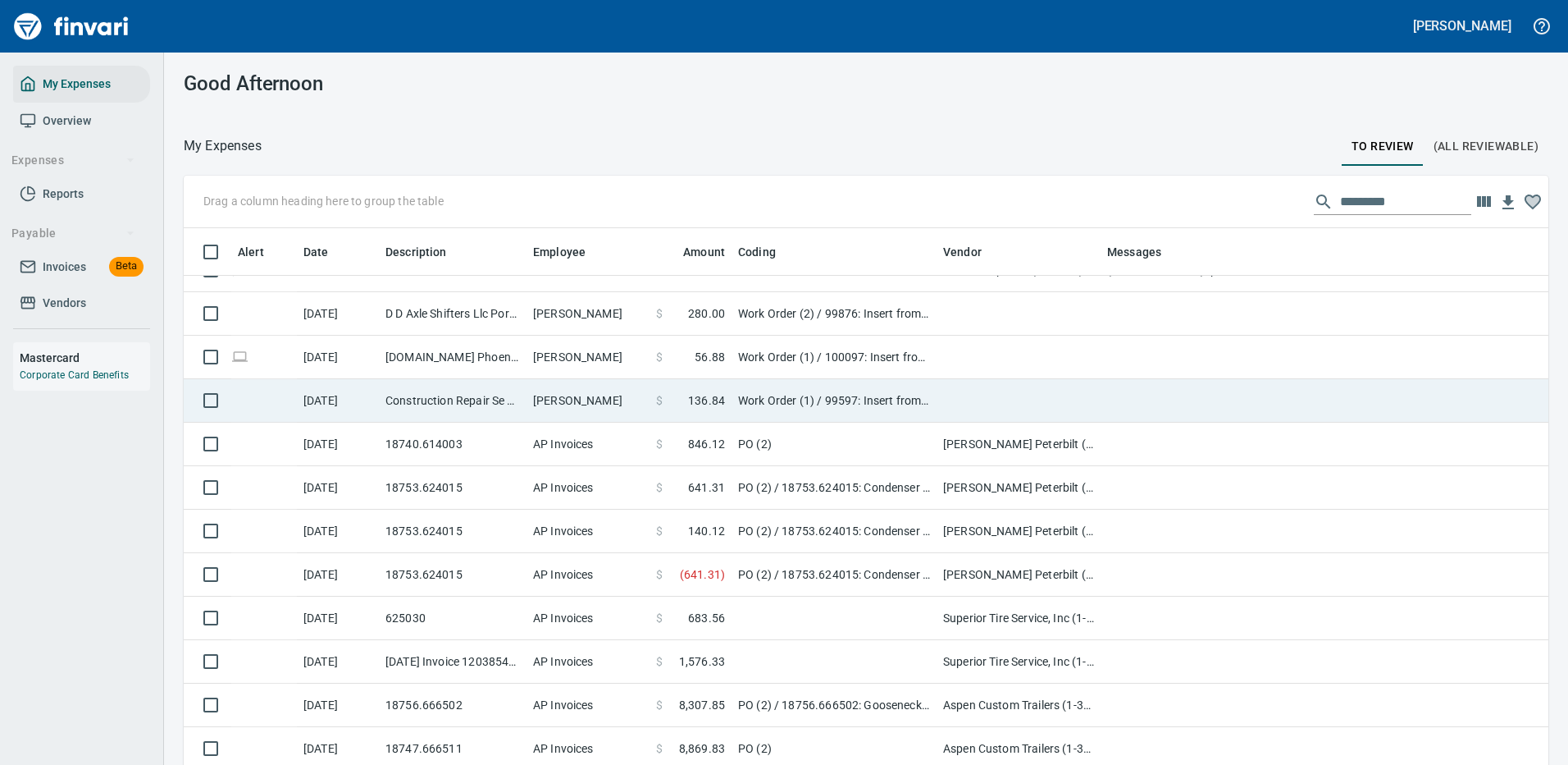
scroll to position [559, 1328]
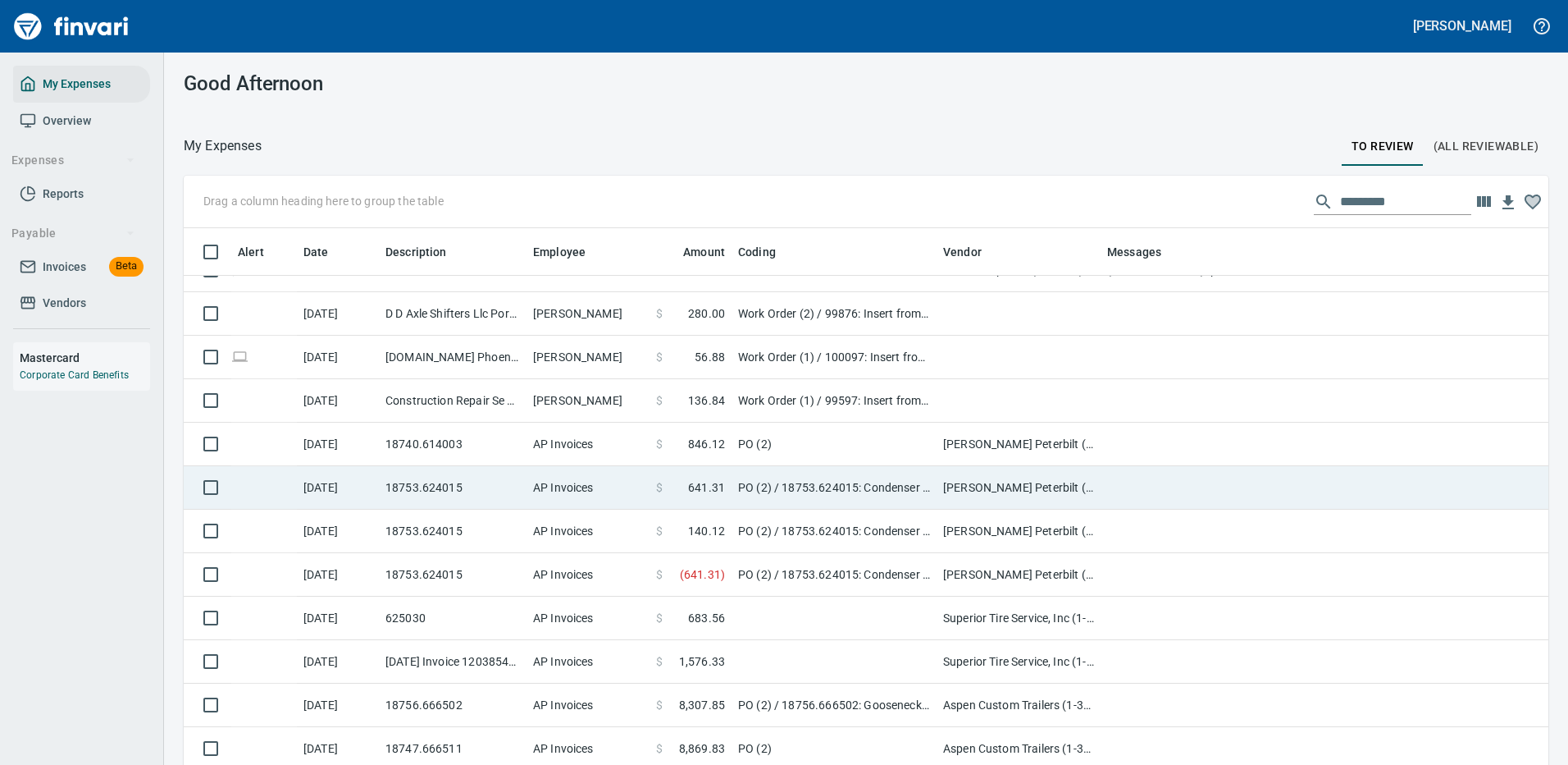
click at [814, 441] on td "PO (2)" at bounding box center [834, 444] width 205 height 44
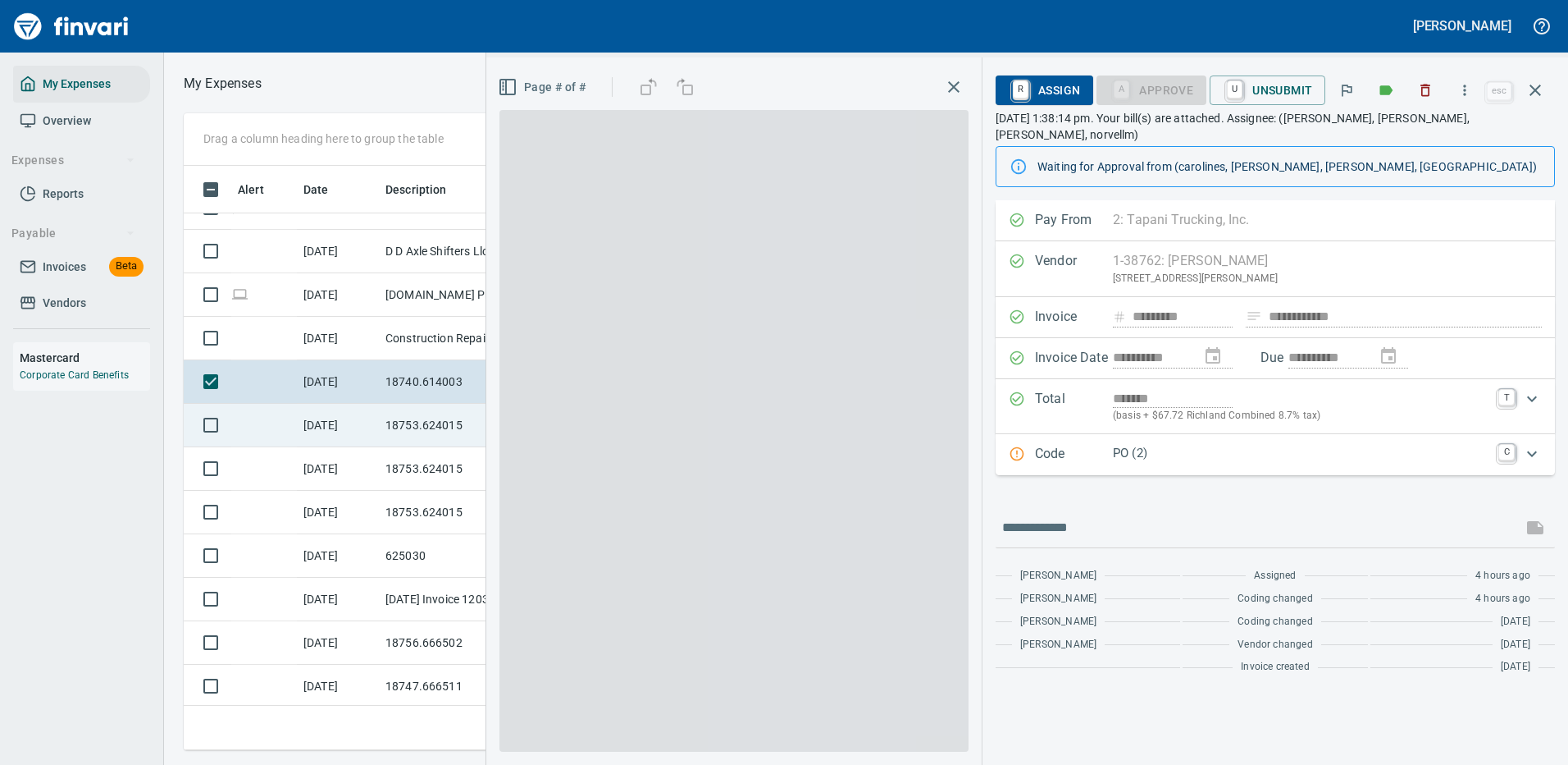
scroll to position [559, 930]
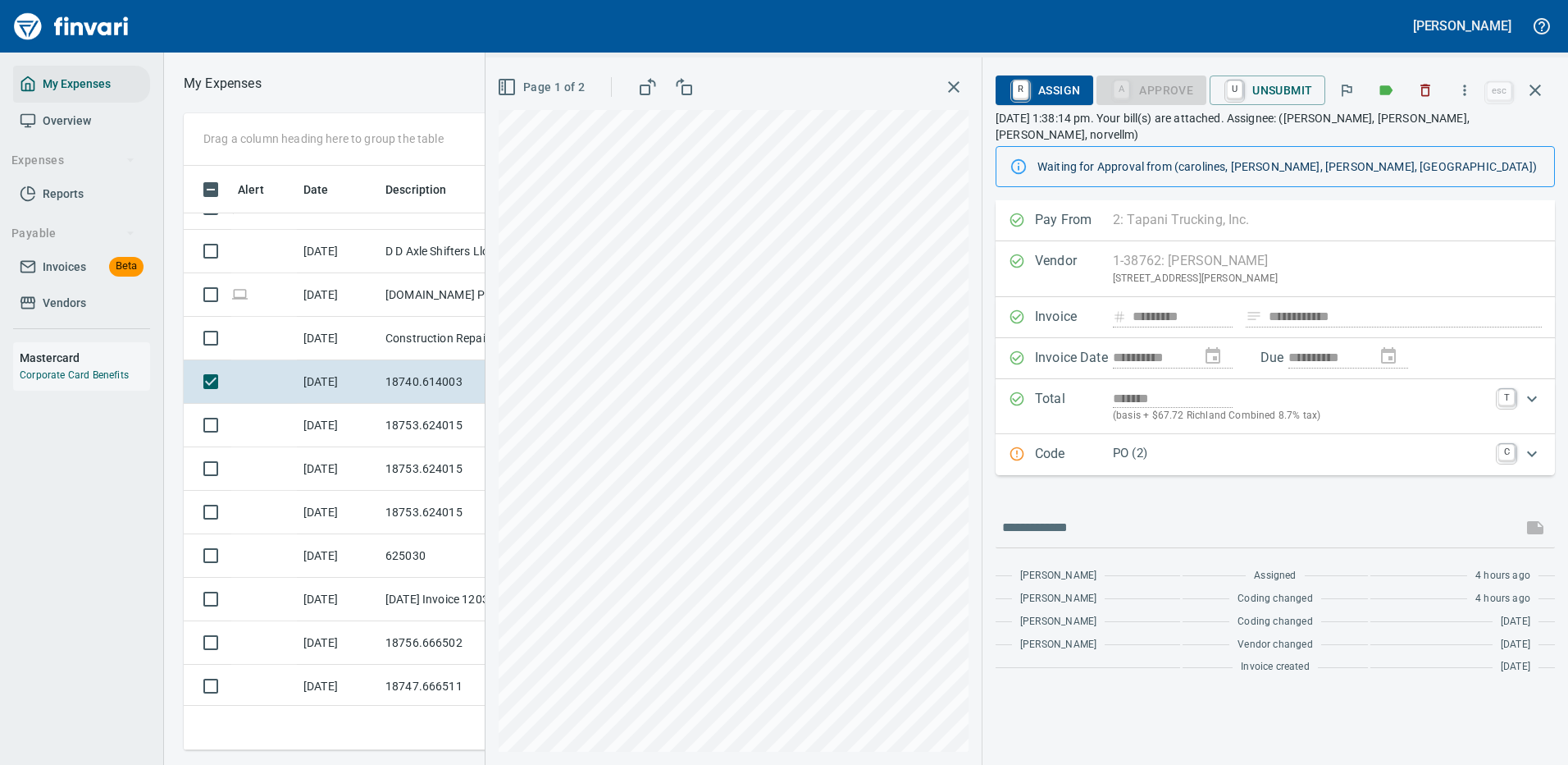
click at [1227, 443] on p "PO (2)" at bounding box center [1301, 453] width 375 height 19
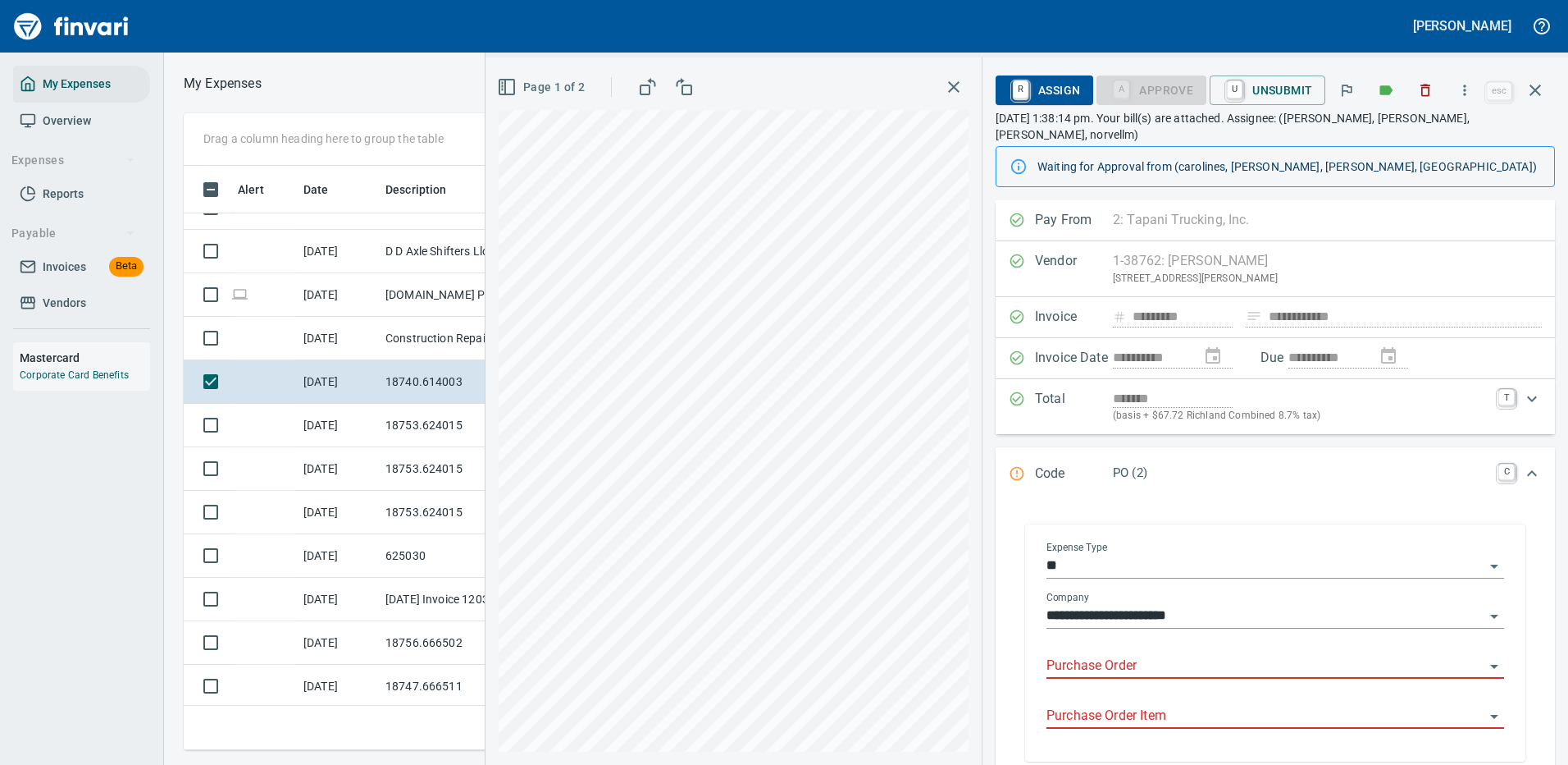
click at [1119, 654] on input "Purchase Order" at bounding box center [1265, 666] width 438 height 23
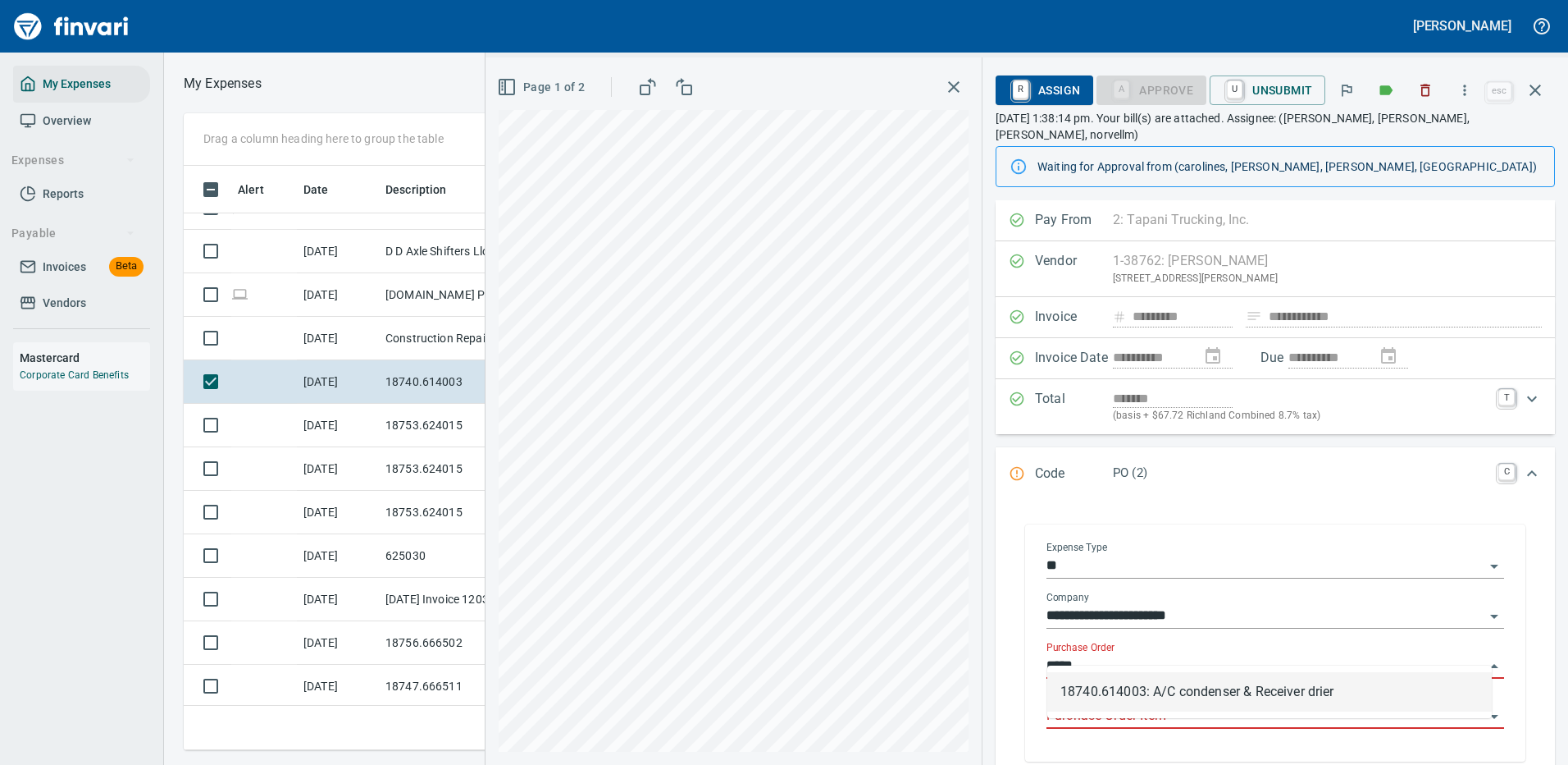
drag, startPoint x: 1137, startPoint y: 687, endPoint x: 1112, endPoint y: 687, distance: 25.0
click at [1138, 687] on li "18740.614003: A/C condenser & Receiver drier" at bounding box center [1269, 691] width 444 height 39
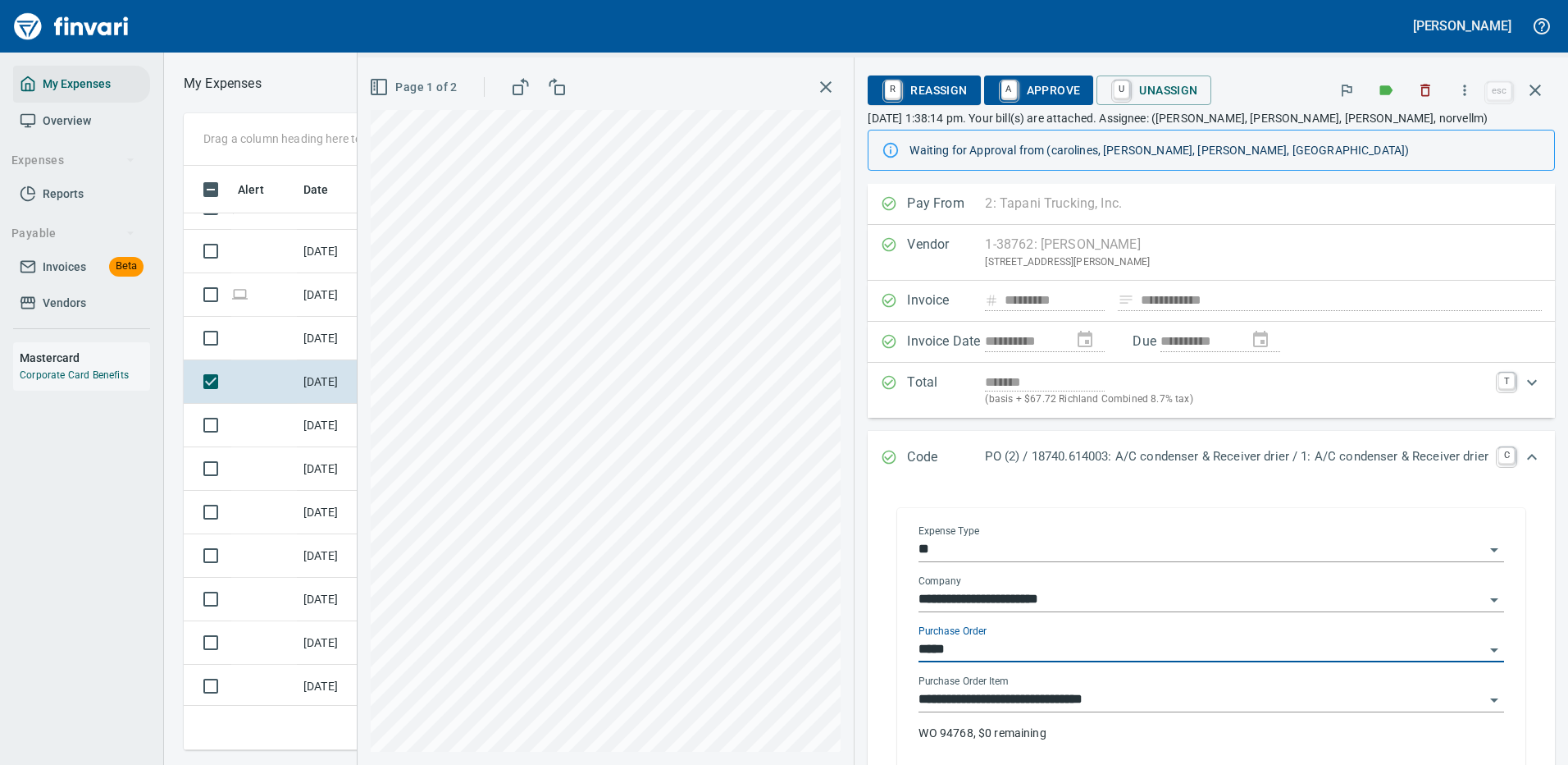
type input "**********"
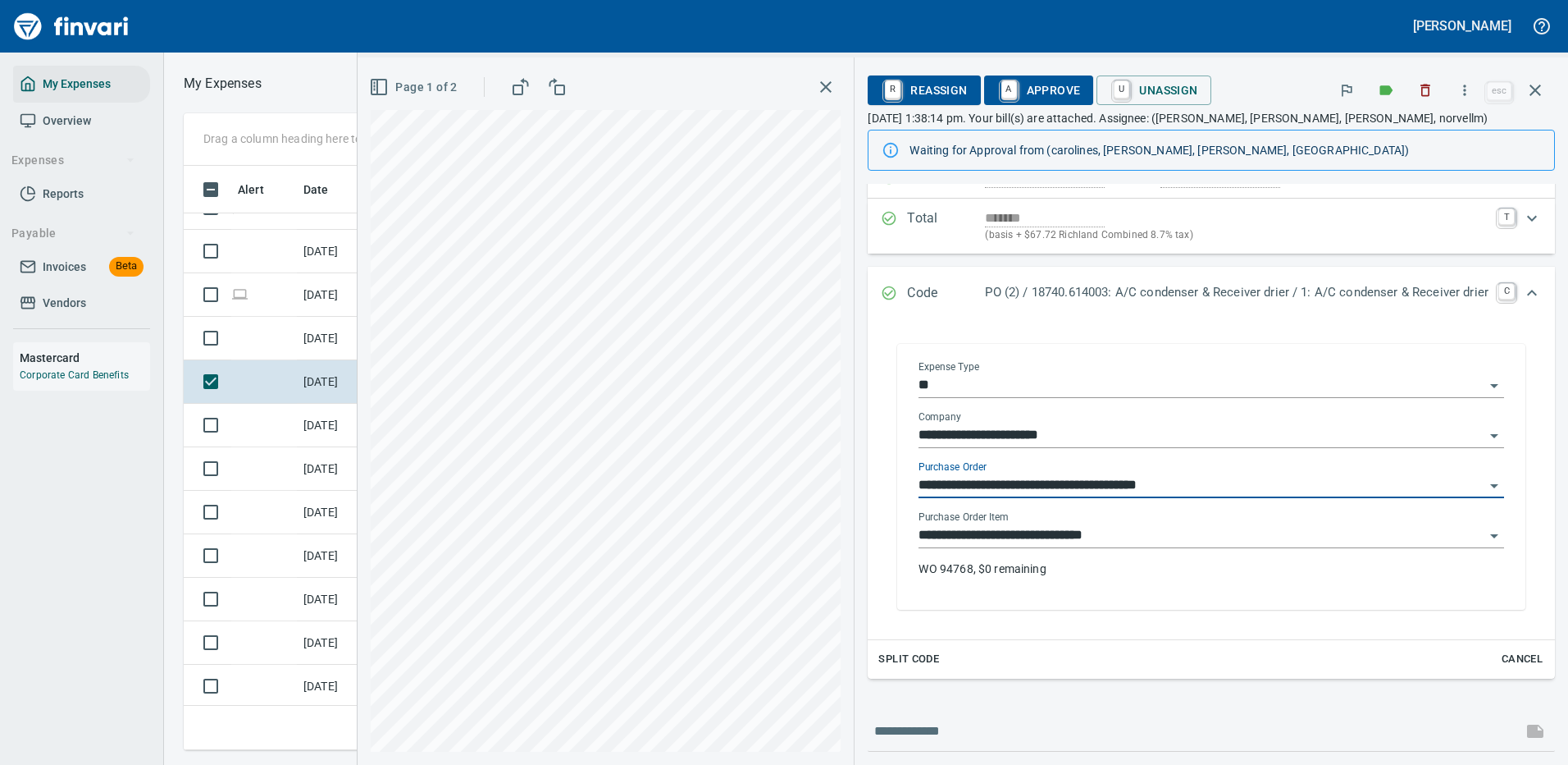
type input "**********"
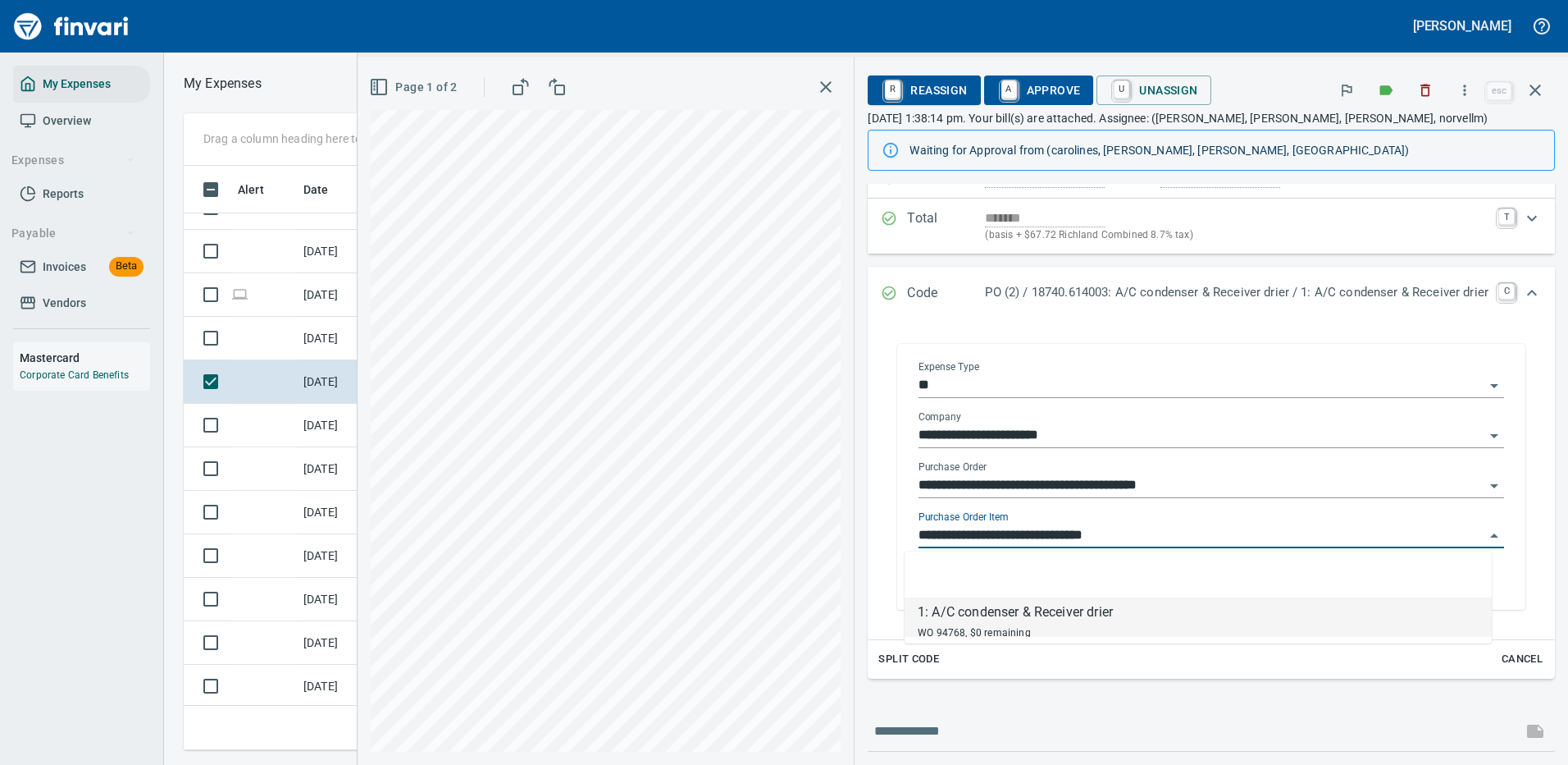
click at [1052, 526] on input "**********" at bounding box center [1202, 536] width 566 height 23
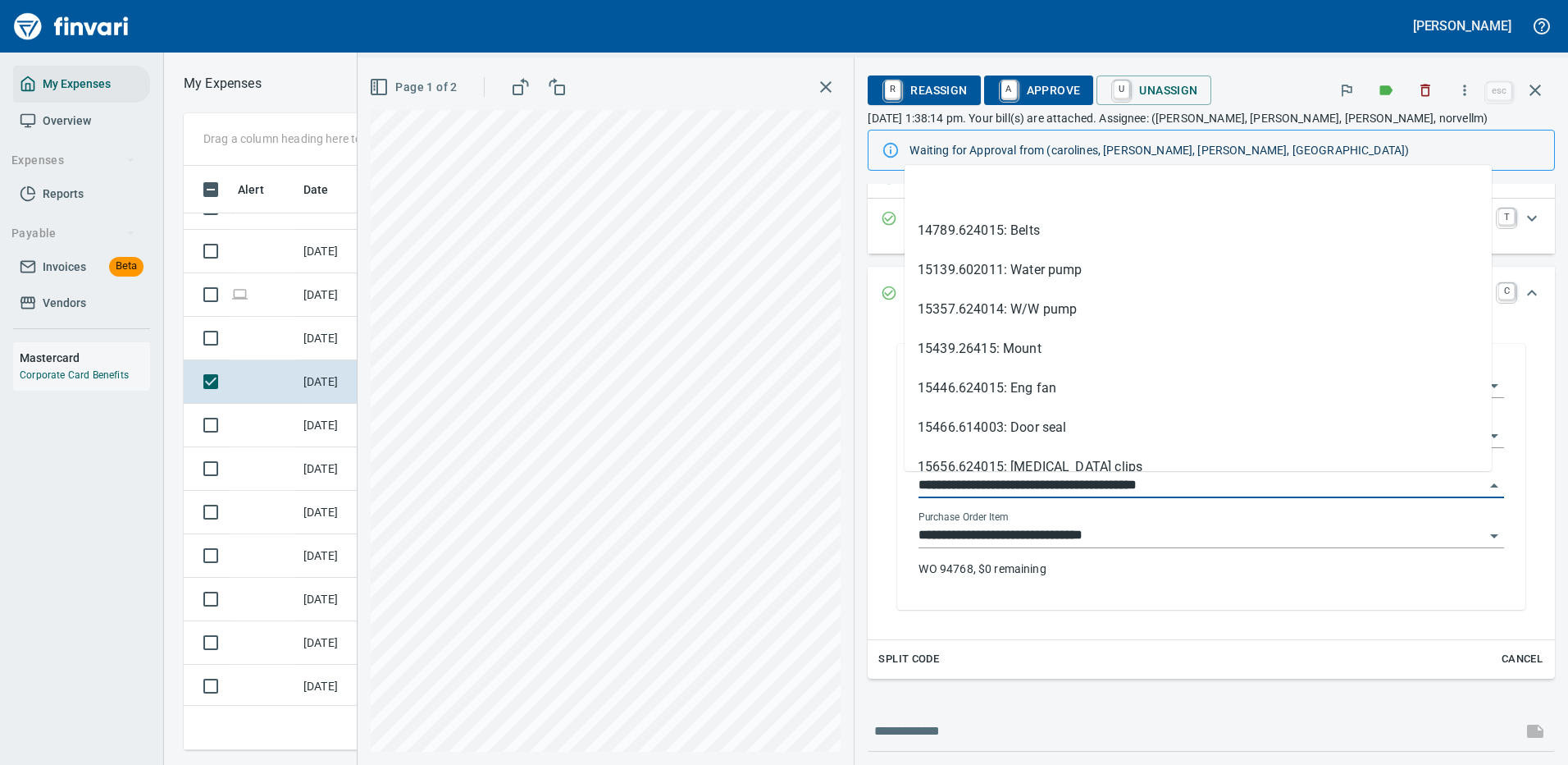
scroll to position [559, 930]
drag, startPoint x: 990, startPoint y: 484, endPoint x: 872, endPoint y: 485, distance: 118.0
click at [881, 485] on div "**********" at bounding box center [1211, 477] width 661 height 299
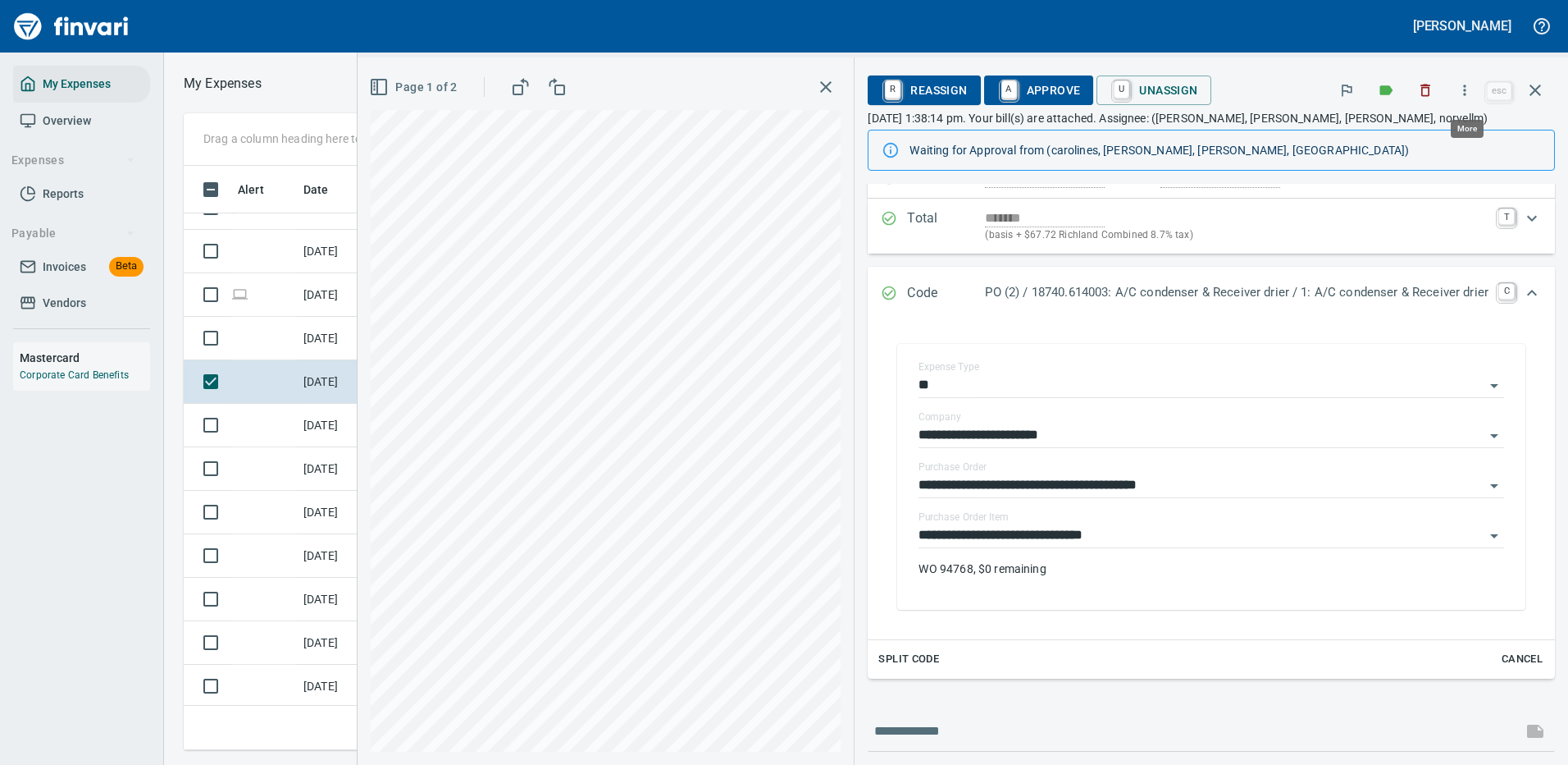
click at [1465, 89] on icon "button" at bounding box center [1464, 90] width 17 height 17
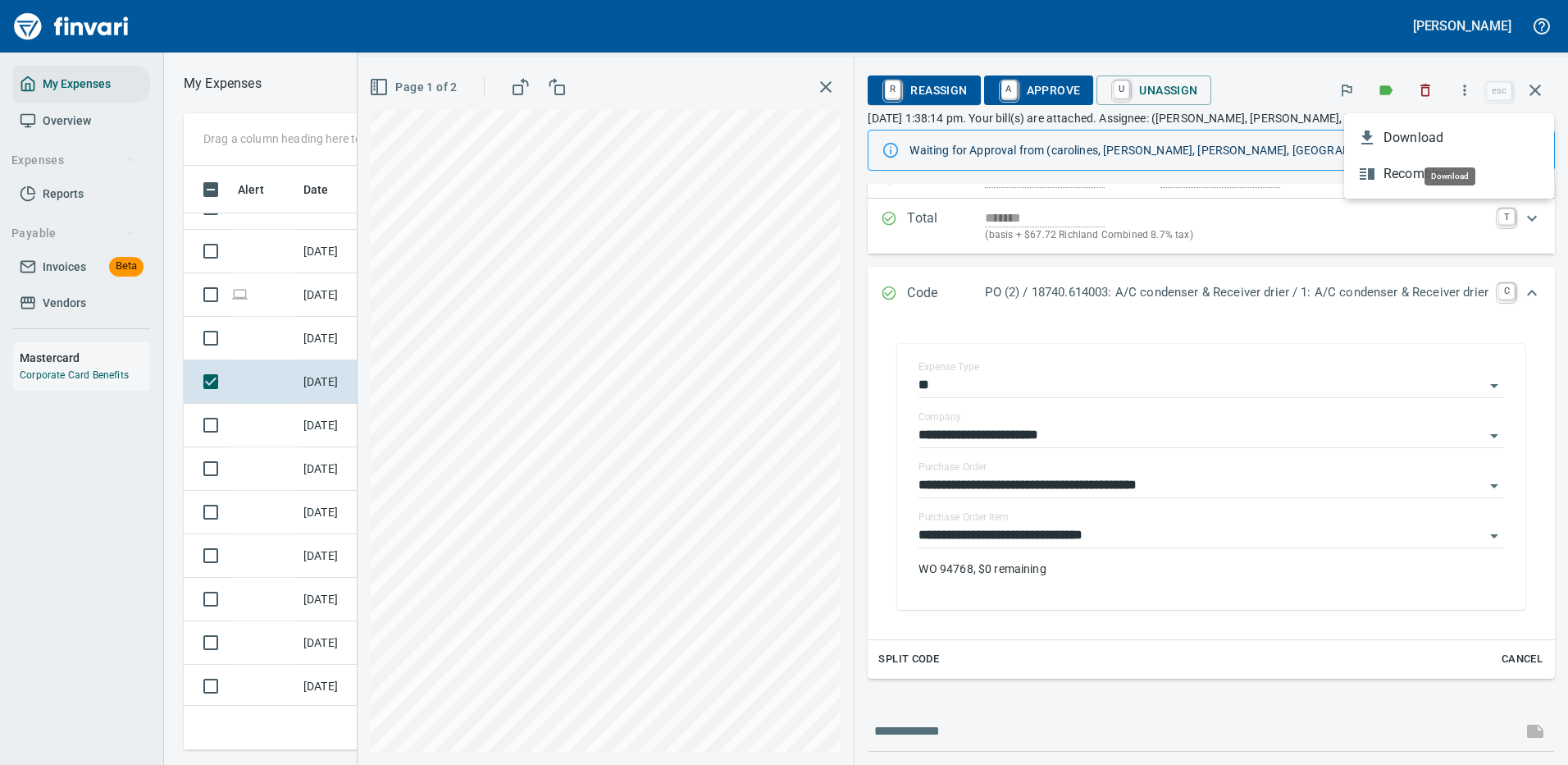
click at [1424, 145] on span "Download" at bounding box center [1462, 138] width 158 height 20
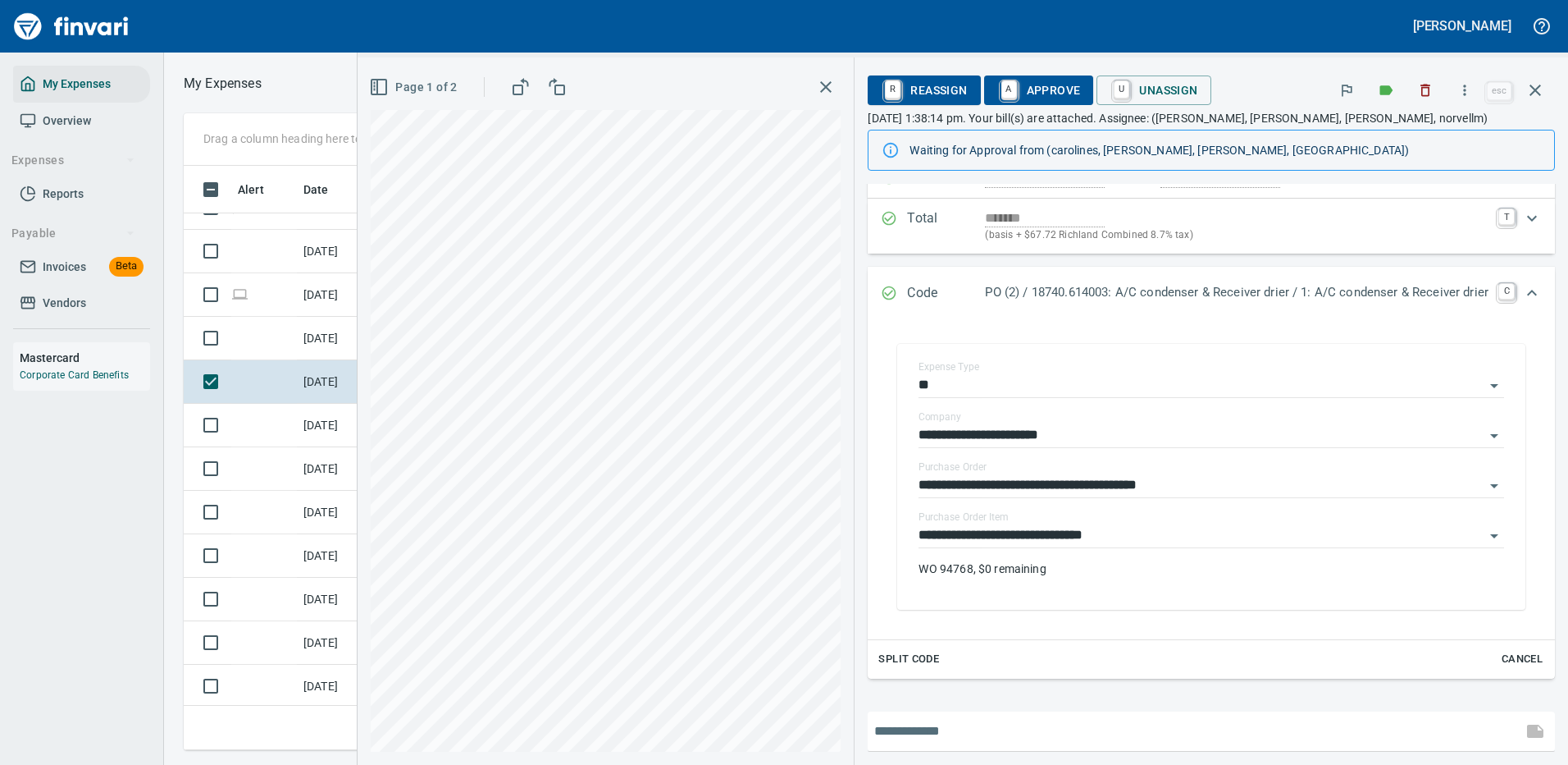
click at [966, 733] on input "text" at bounding box center [1195, 731] width 641 height 26
type input "**********"
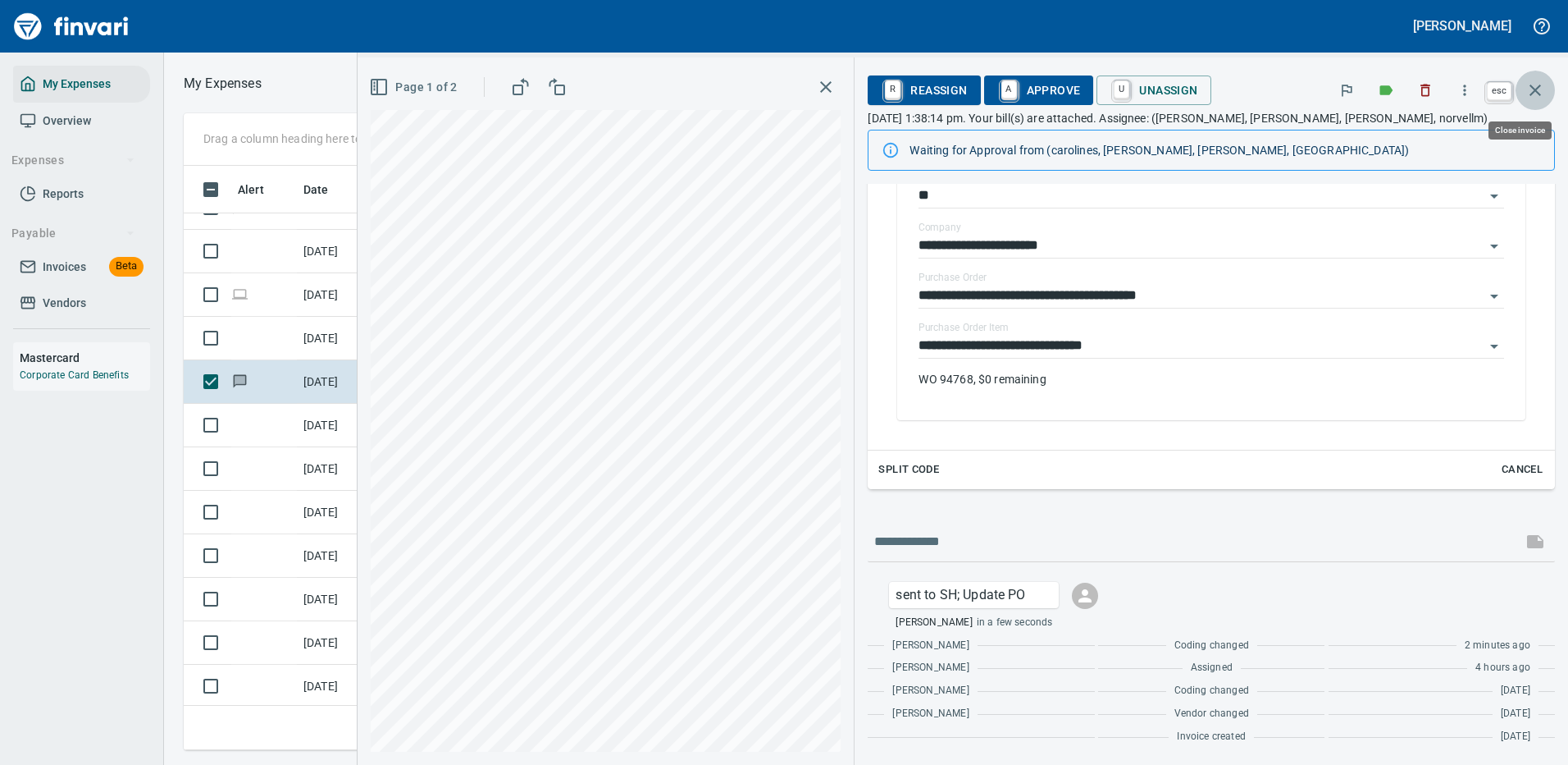
click at [1539, 91] on icon "button" at bounding box center [1535, 90] width 20 height 20
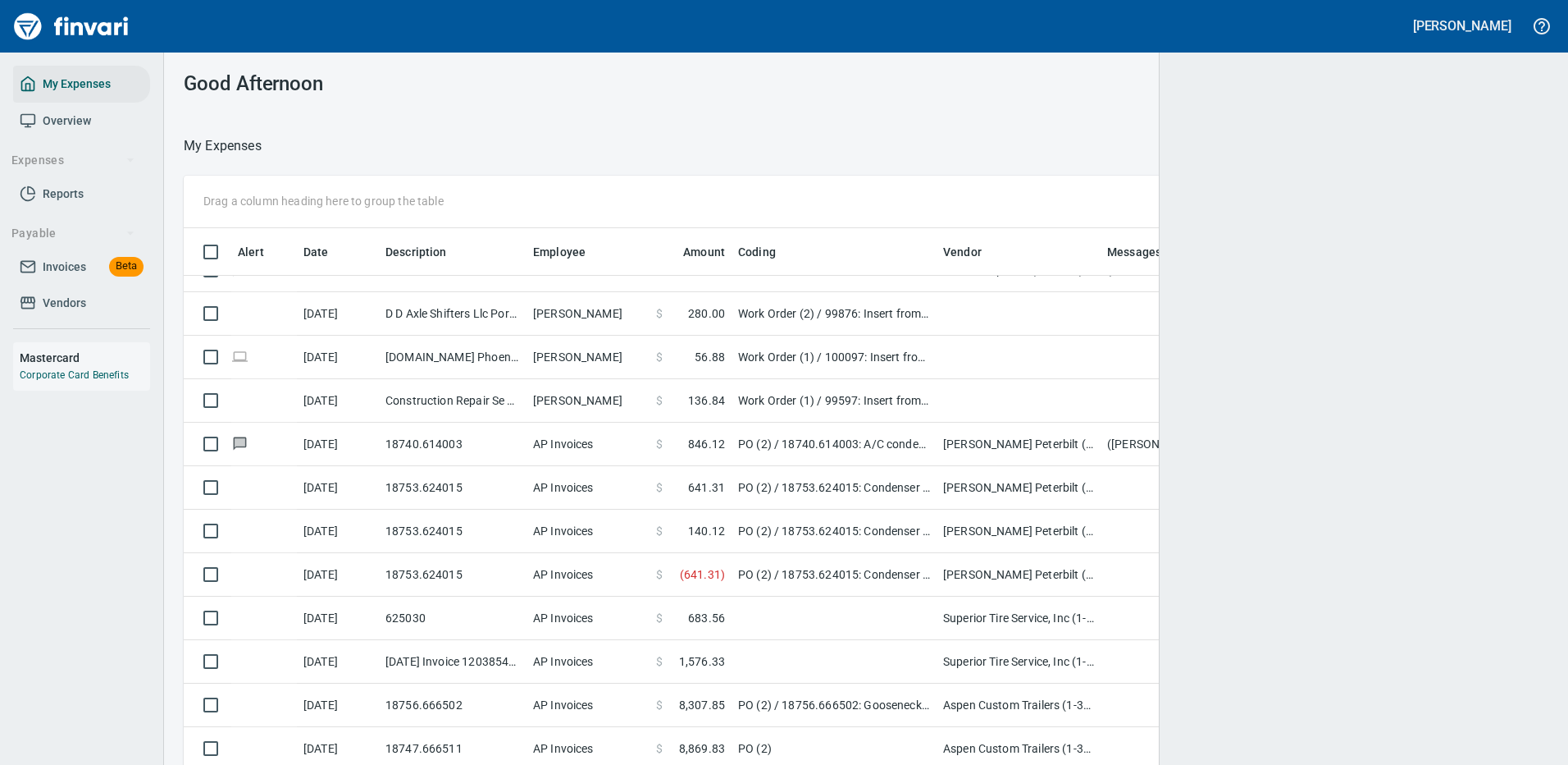
scroll to position [2, 2]
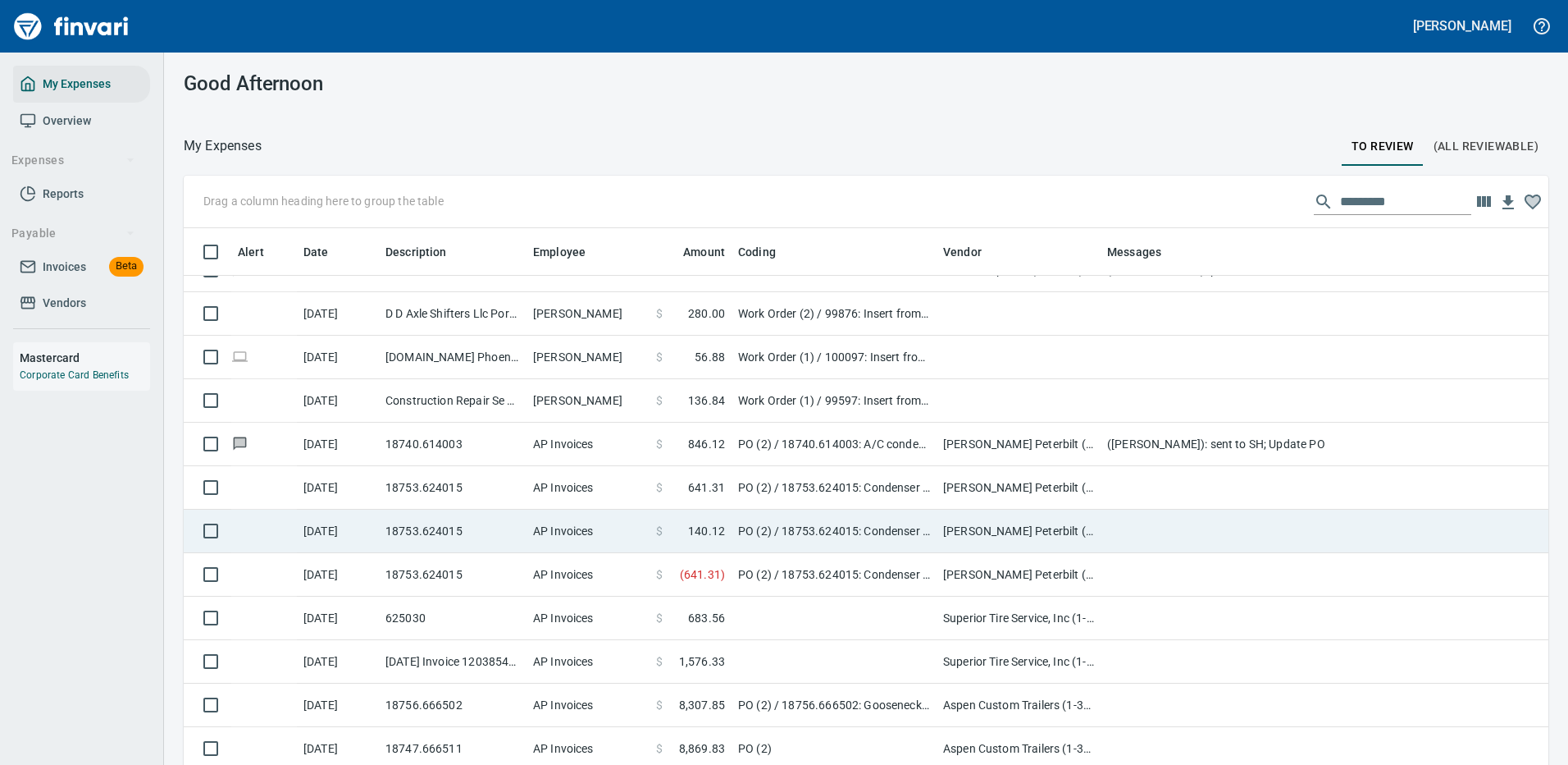
click at [1120, 486] on td at bounding box center [1429, 488] width 656 height 44
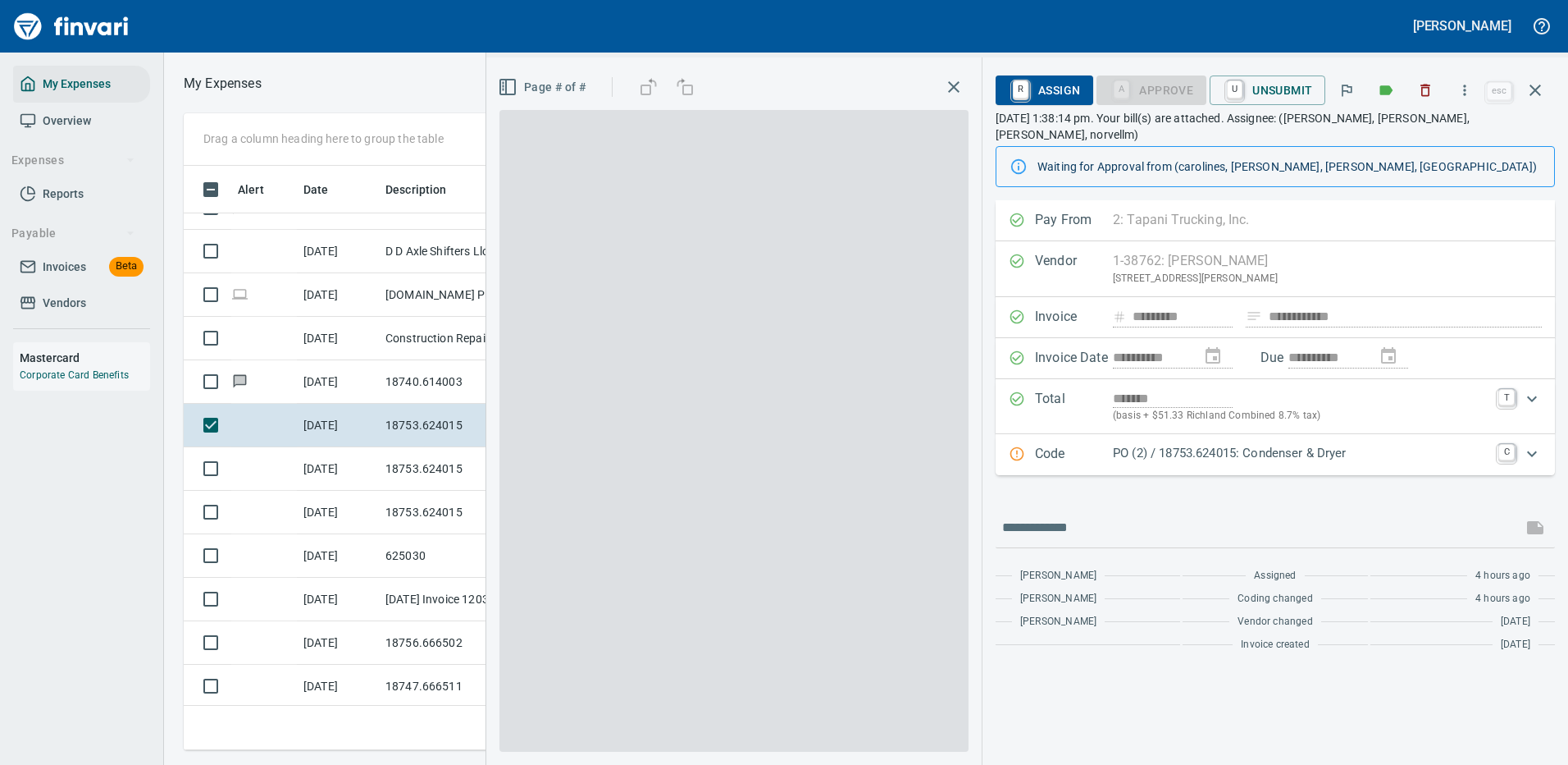
scroll to position [559, 930]
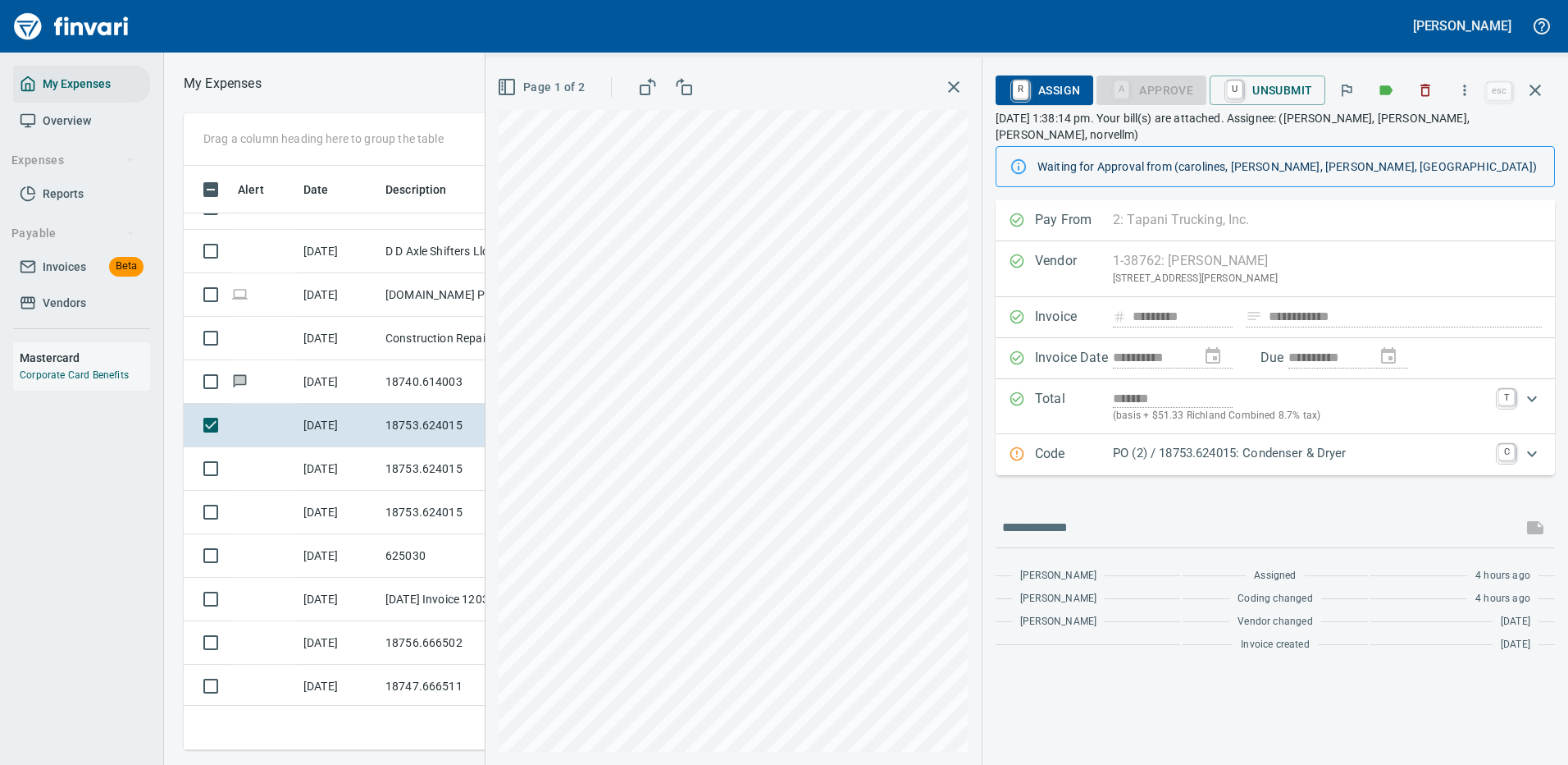
click at [1416, 443] on p "PO (2) / 18753.624015: Condenser & Dryer" at bounding box center [1301, 453] width 375 height 19
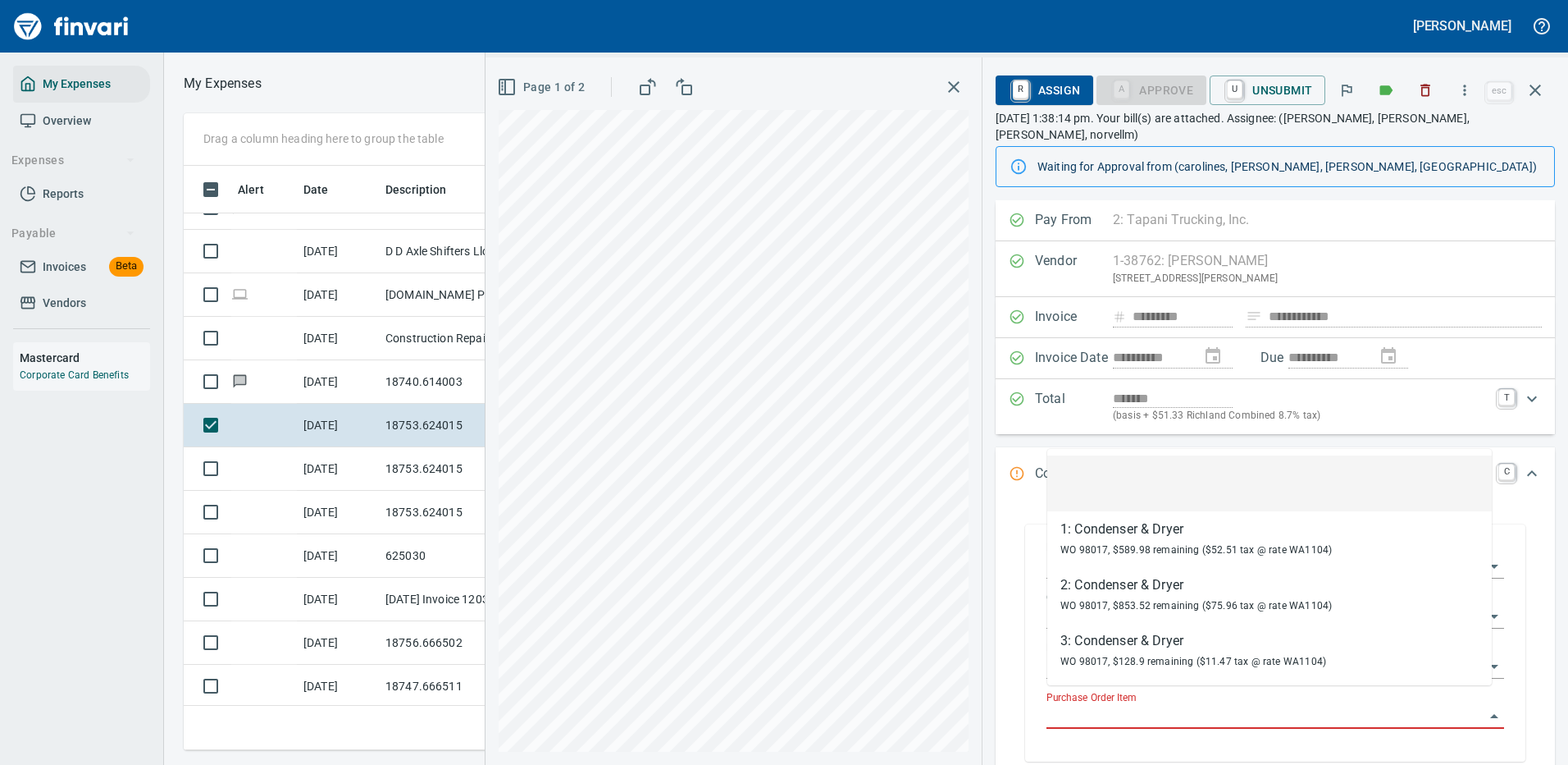
click at [1117, 705] on input "Purchase Order Item" at bounding box center [1265, 716] width 438 height 23
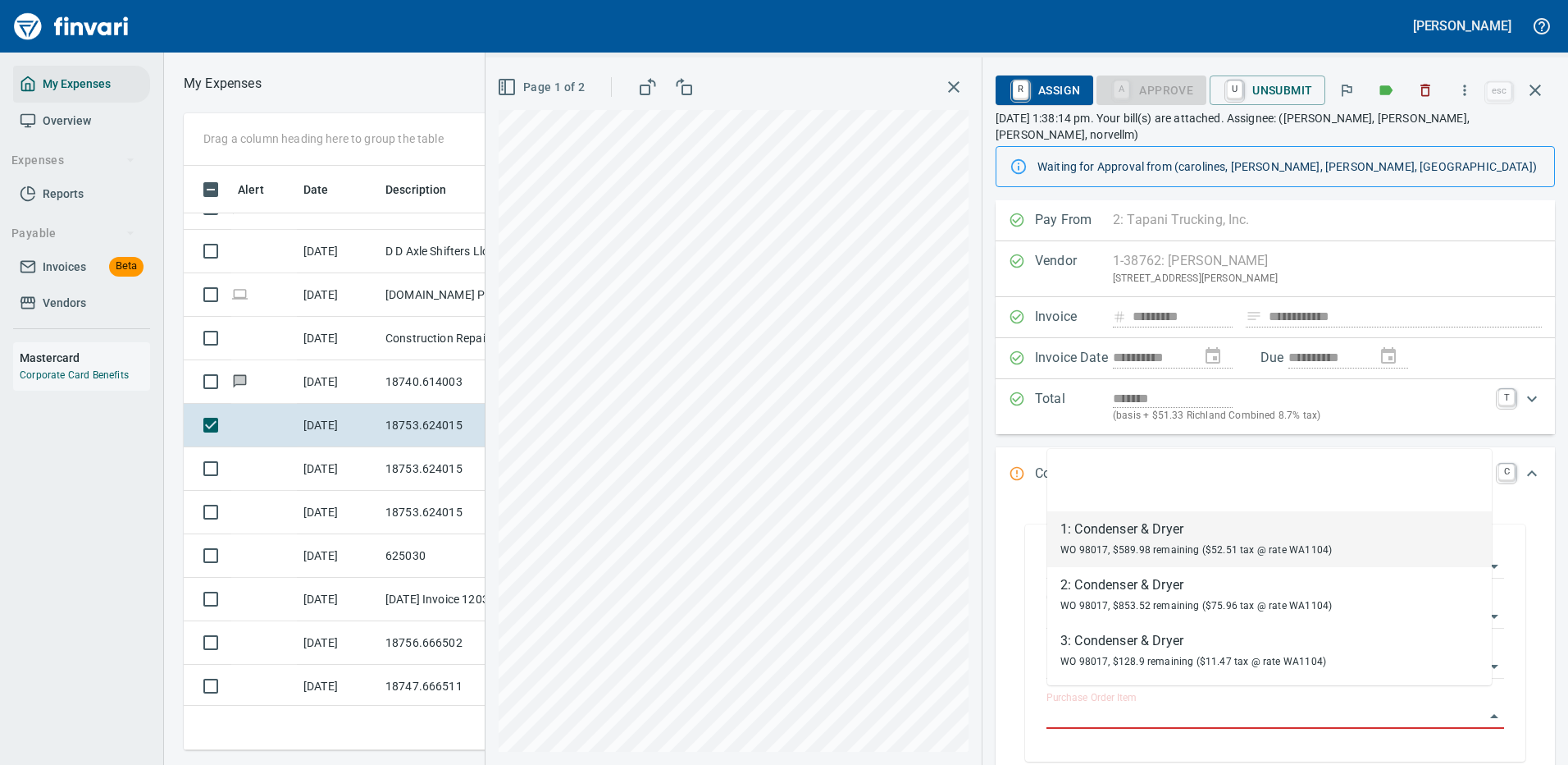
click at [1147, 534] on div "1: Condenser & Dryer" at bounding box center [1196, 529] width 272 height 20
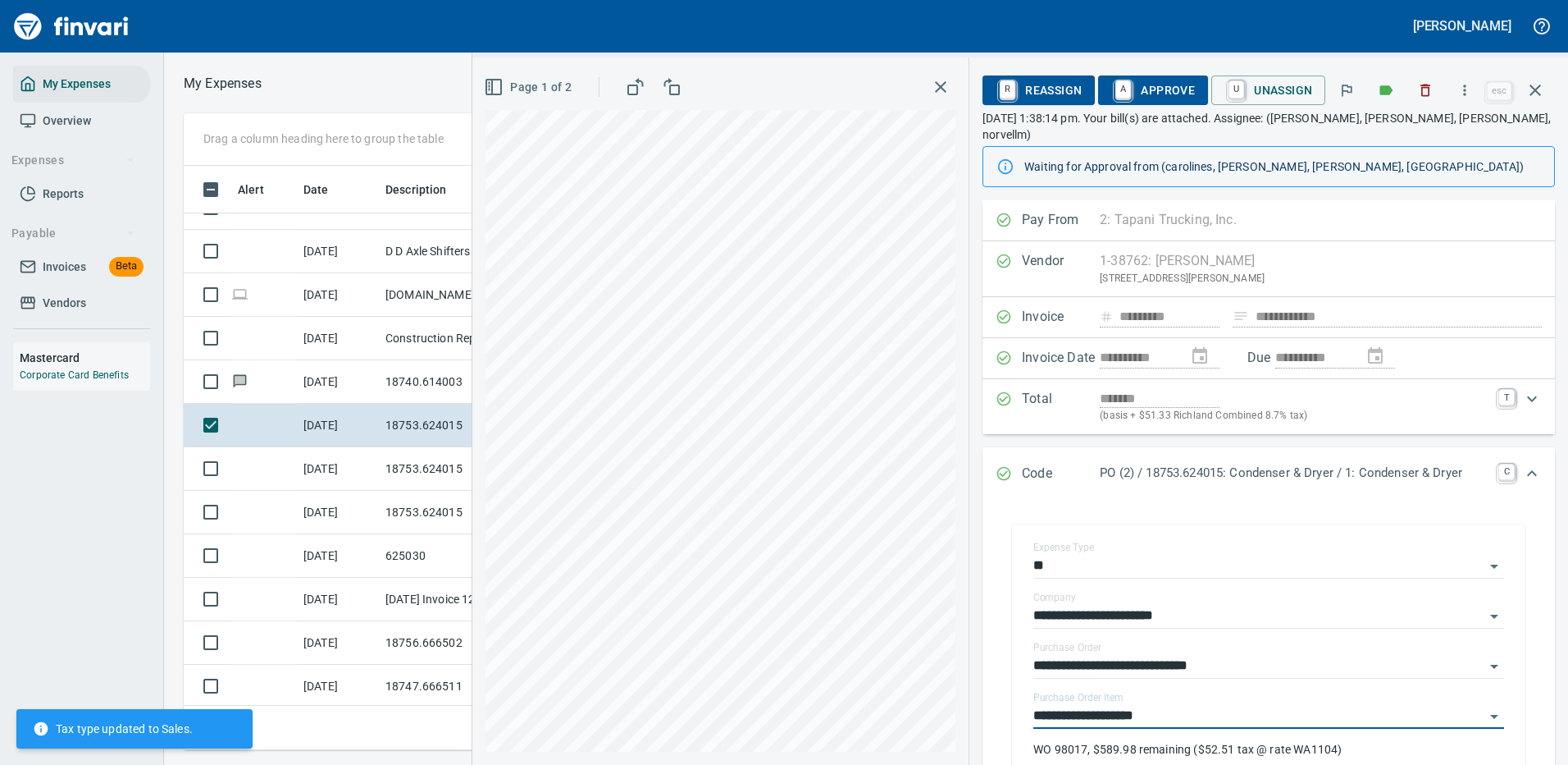
type input "**********"
click at [1165, 87] on span "A Approve" at bounding box center [1153, 91] width 84 height 28
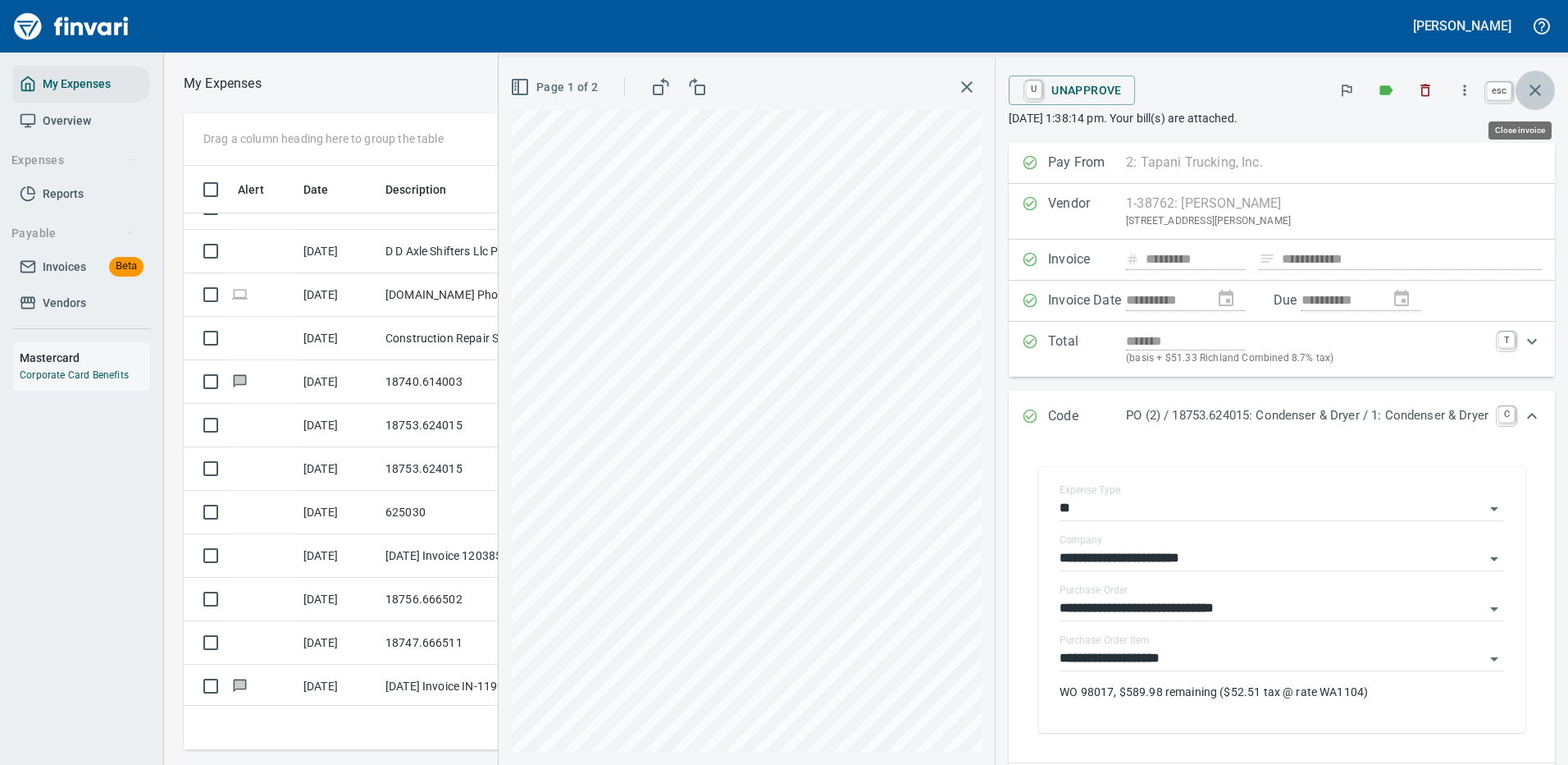
click at [1537, 88] on icon "button" at bounding box center [1535, 90] width 20 height 20
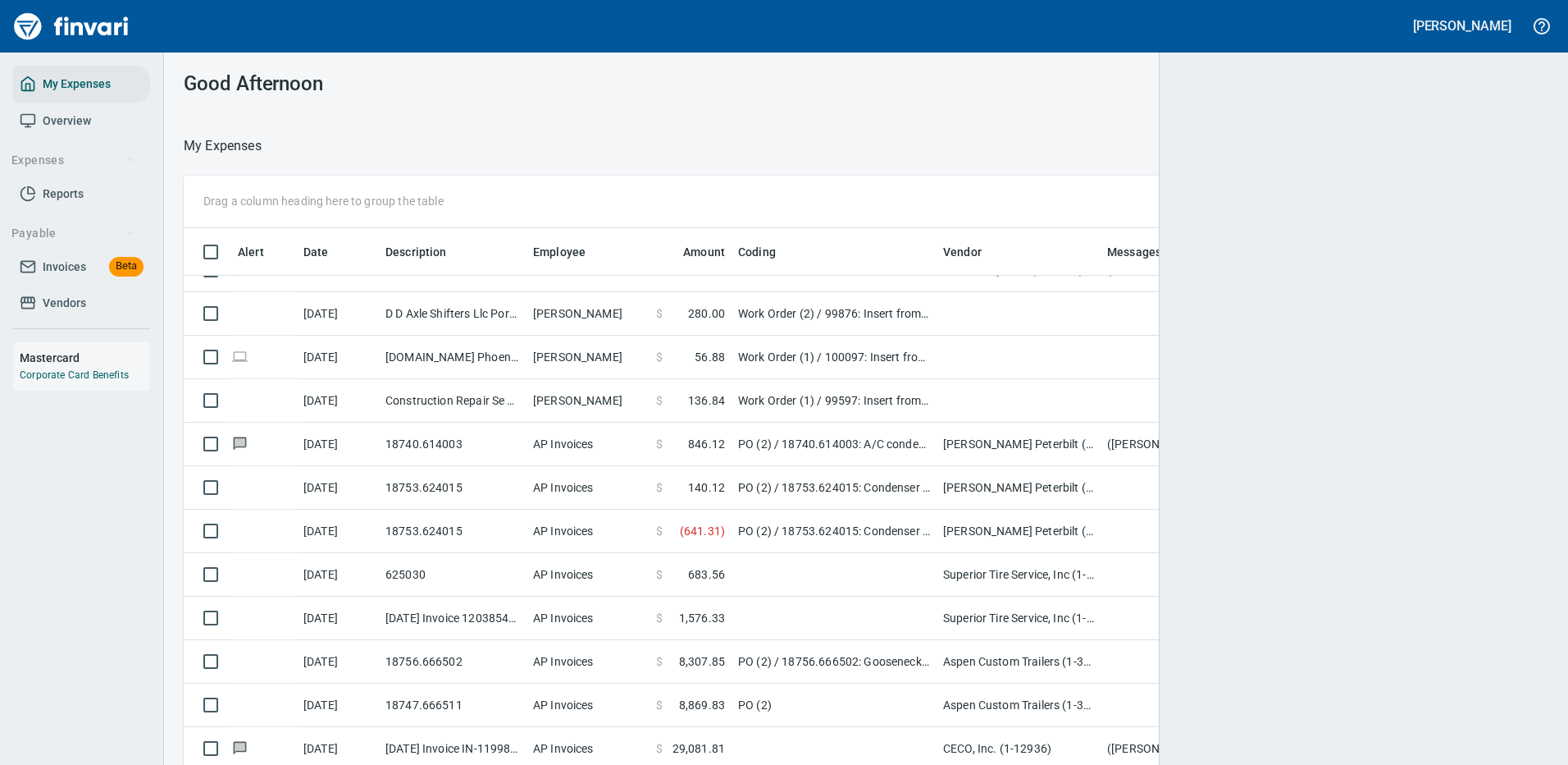
scroll to position [559, 1328]
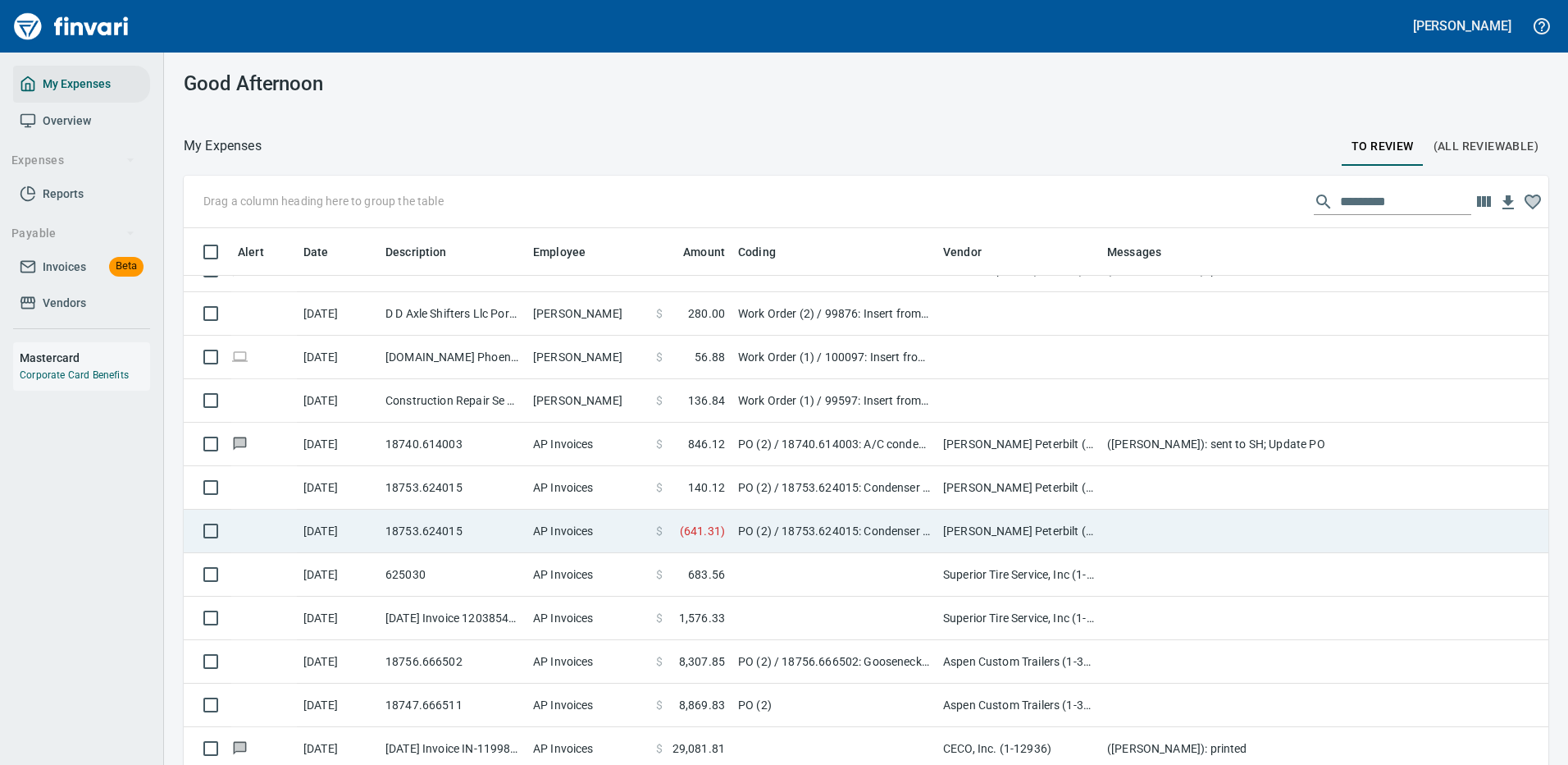
click at [465, 484] on td "18753.624015" at bounding box center [452, 488] width 147 height 44
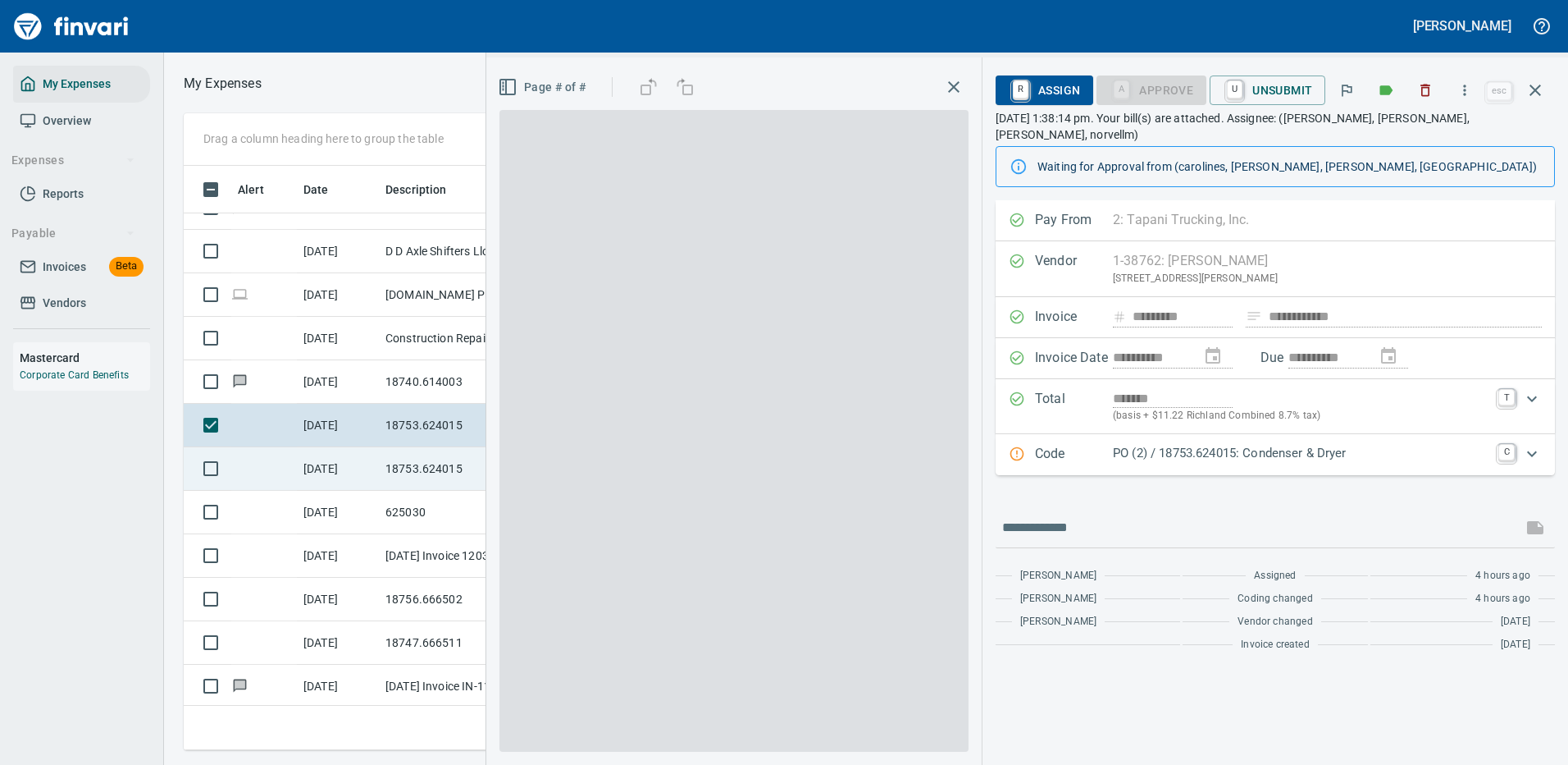
scroll to position [559, 930]
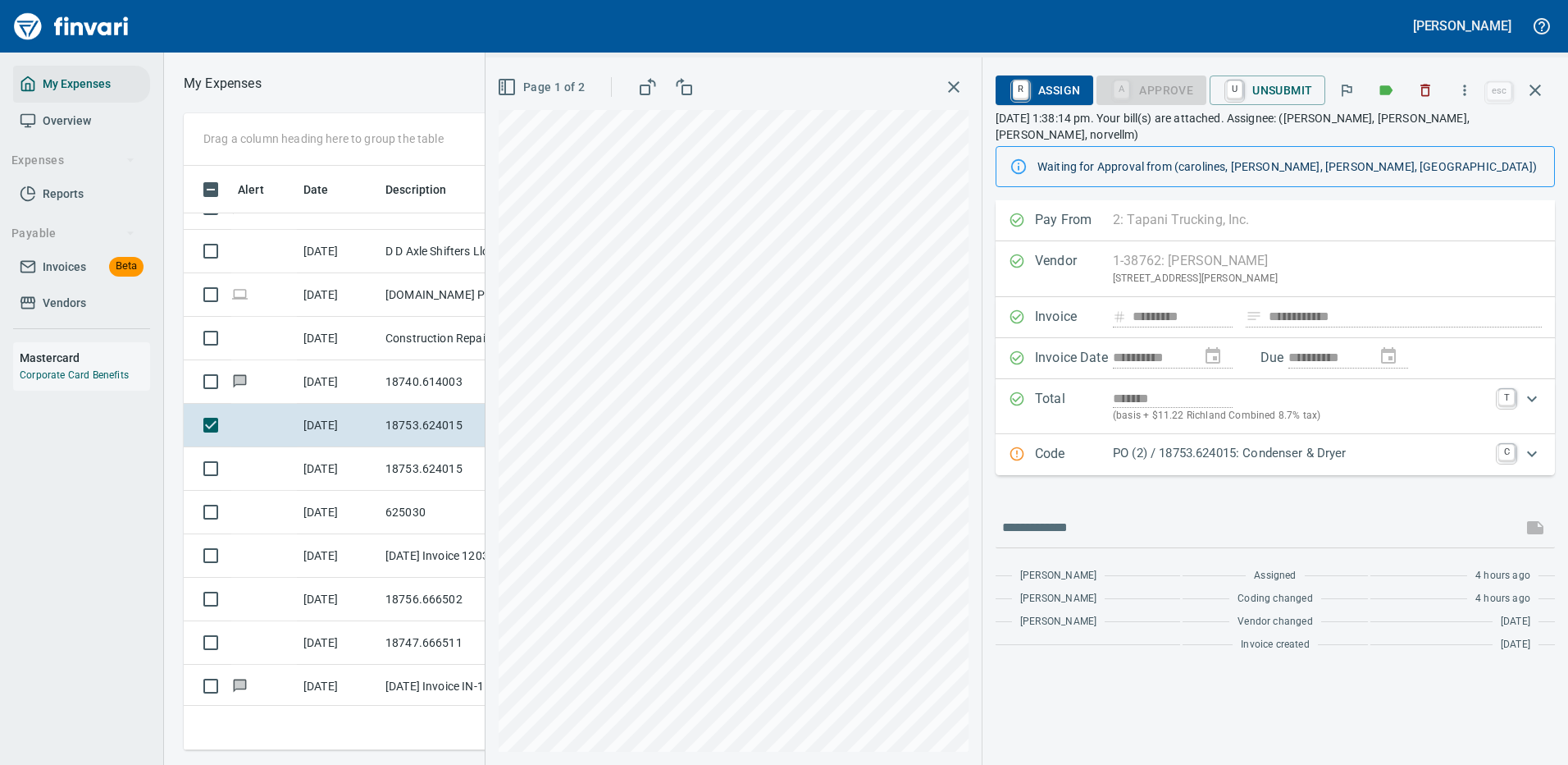
click at [1260, 443] on p "PO (2) / 18753.624015: Condenser & Dryer" at bounding box center [1301, 453] width 375 height 19
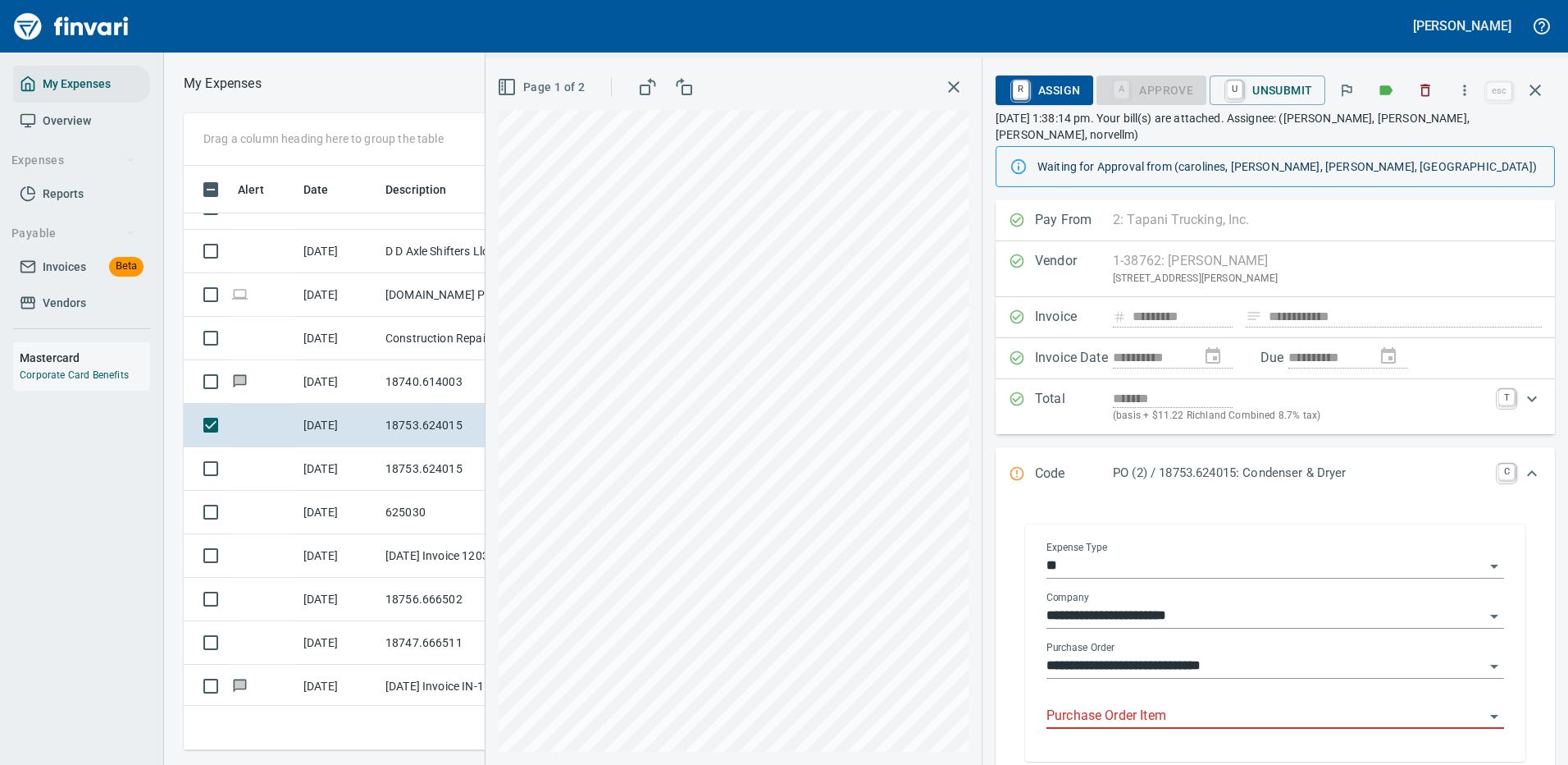
click at [1125, 705] on input "Purchase Order Item" at bounding box center [1265, 716] width 438 height 23
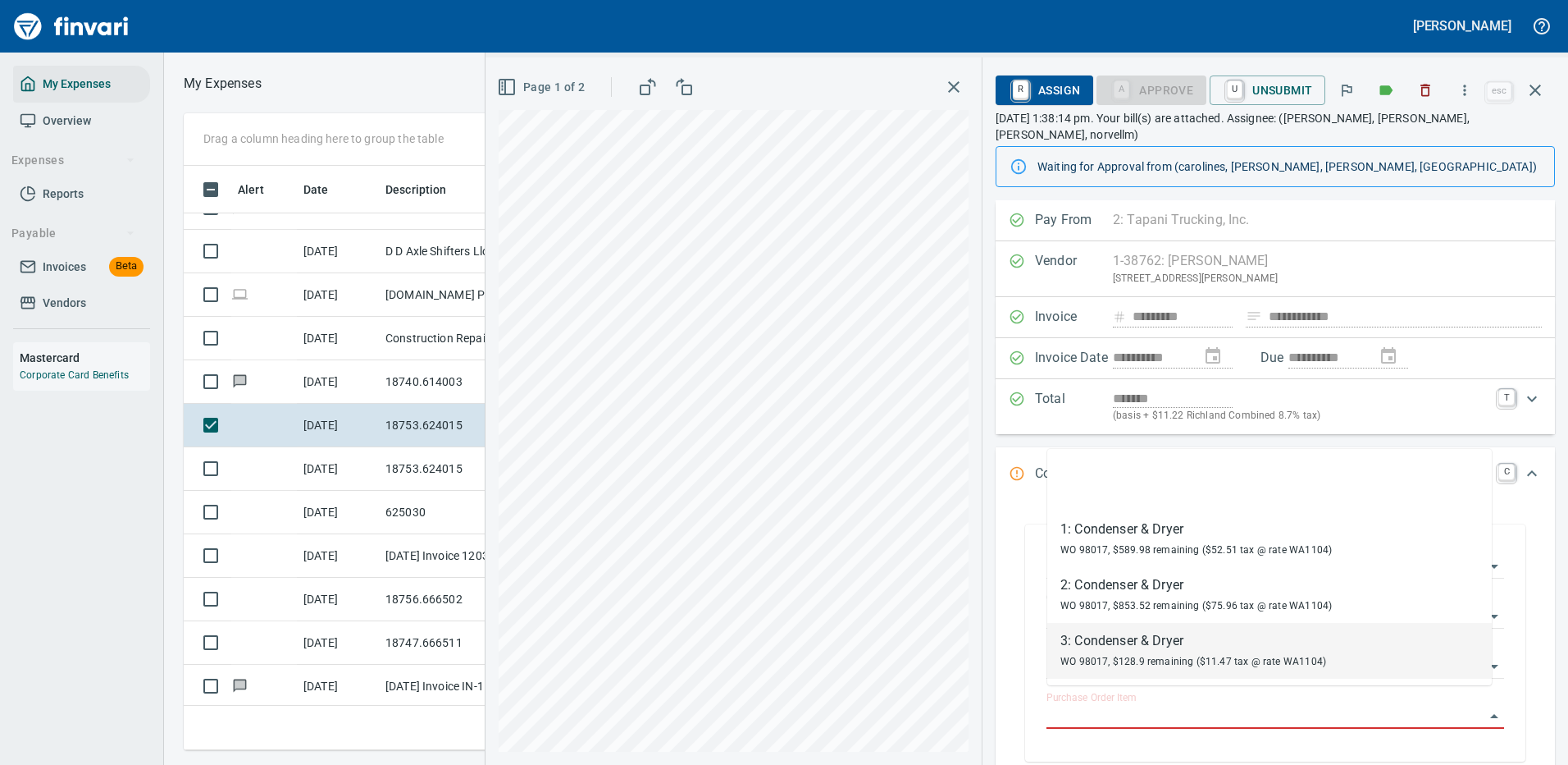
click at [1129, 651] on div "WO 98017, $128.9 remaining ($11.47 tax @ rate WA1104)" at bounding box center [1193, 660] width 266 height 20
type input "**********"
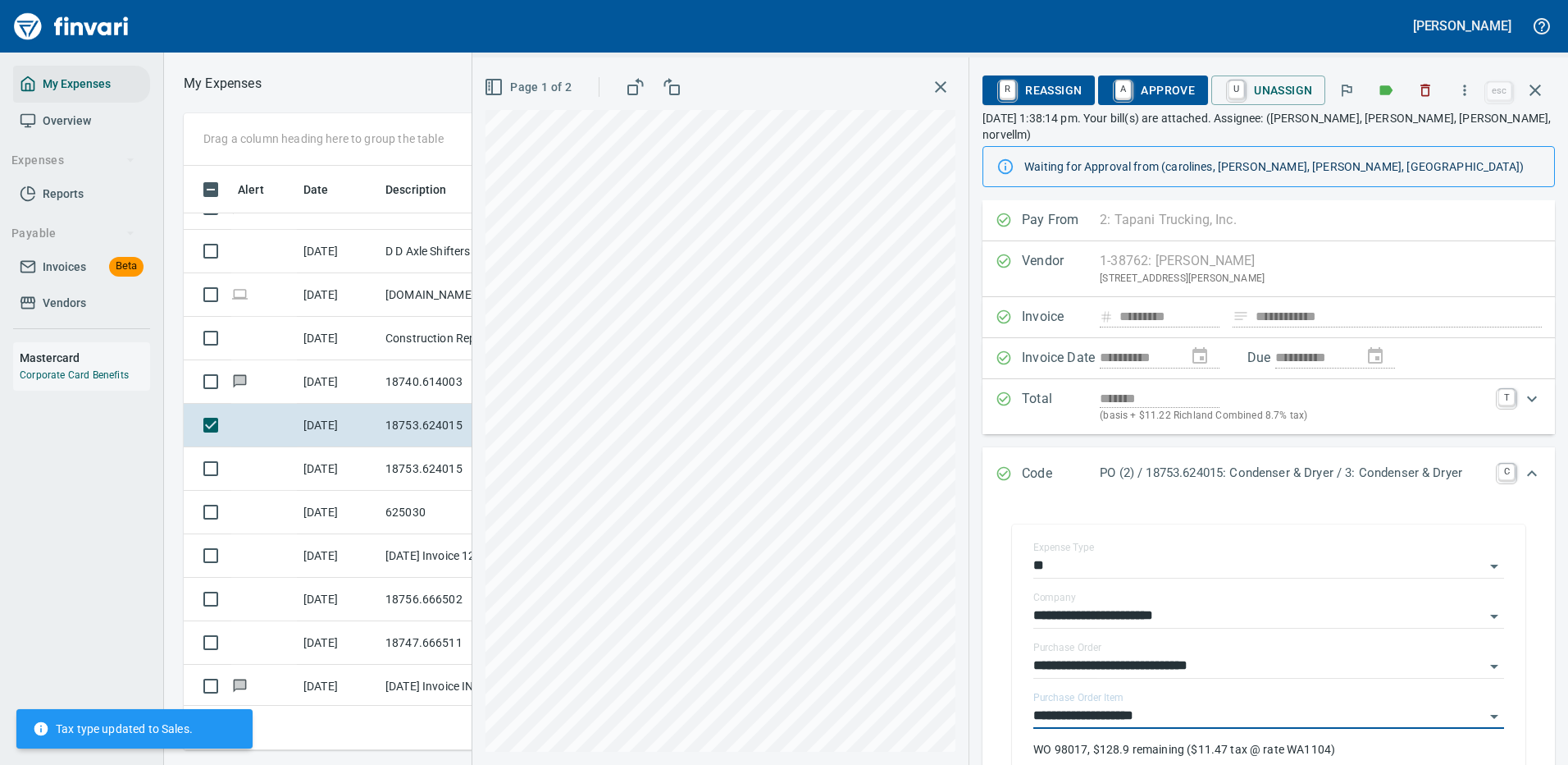
click at [1159, 81] on span "A Approve" at bounding box center [1153, 91] width 84 height 28
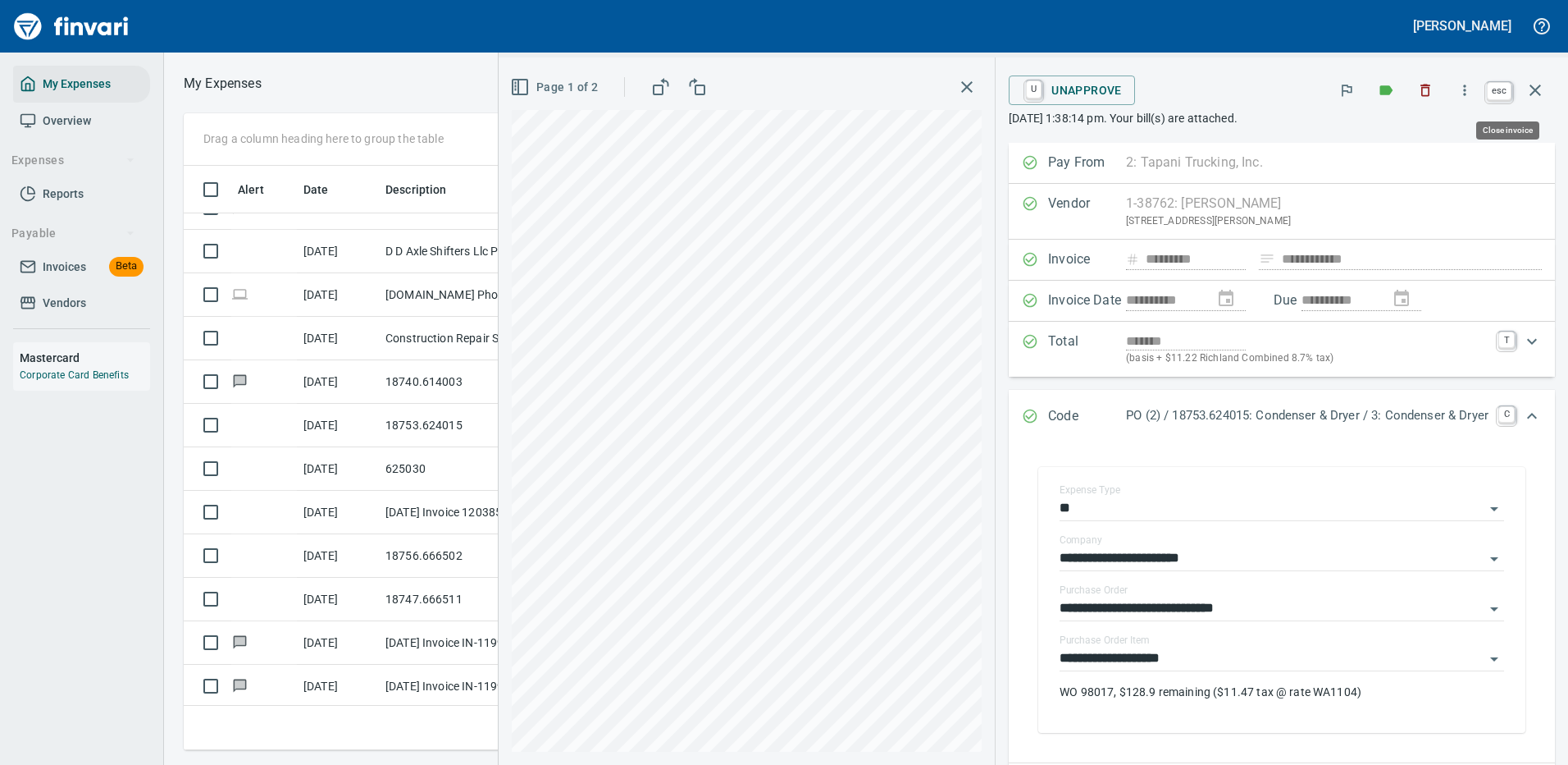
click at [1538, 82] on icon "button" at bounding box center [1535, 90] width 20 height 20
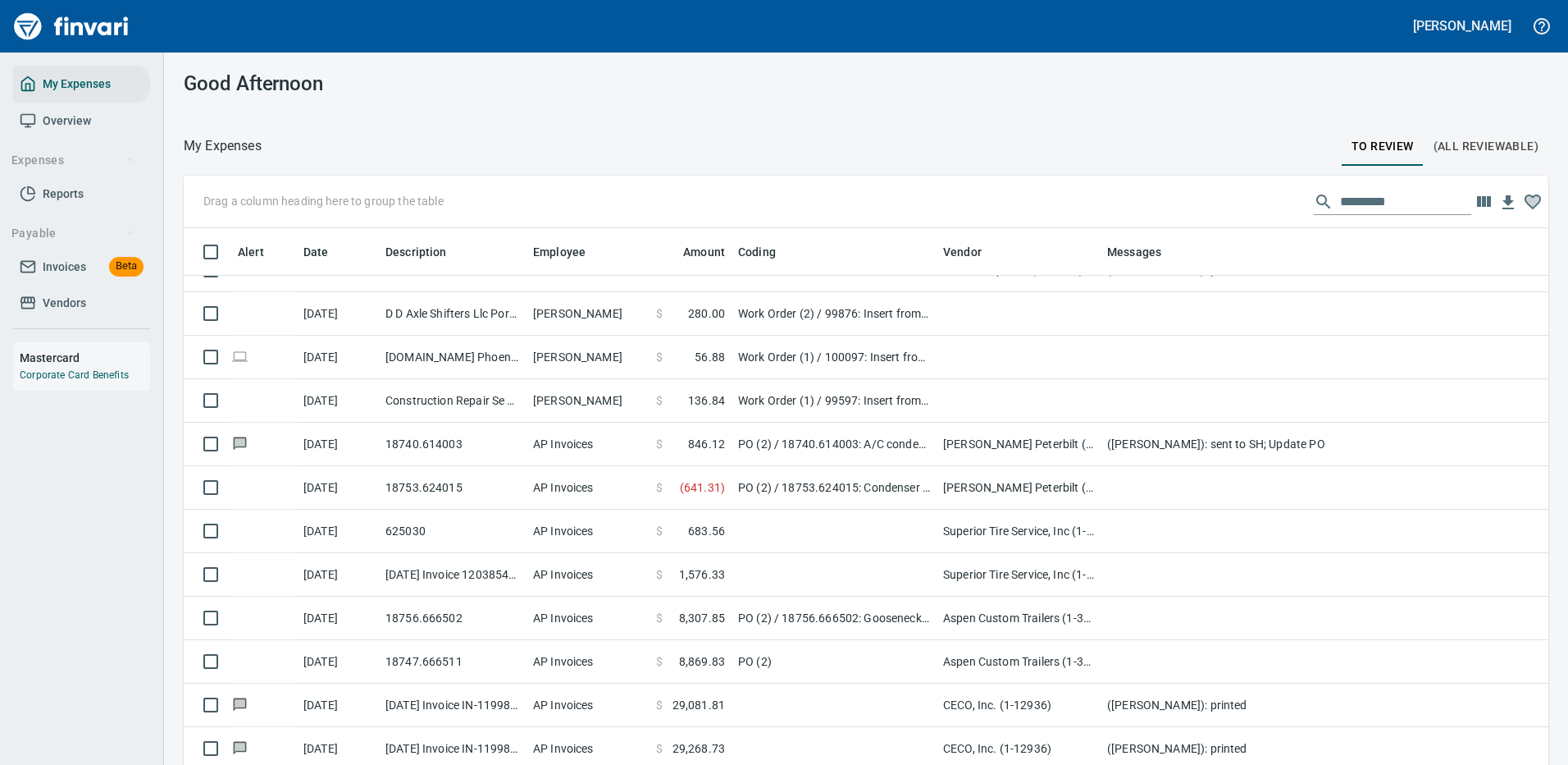
scroll to position [2, 2]
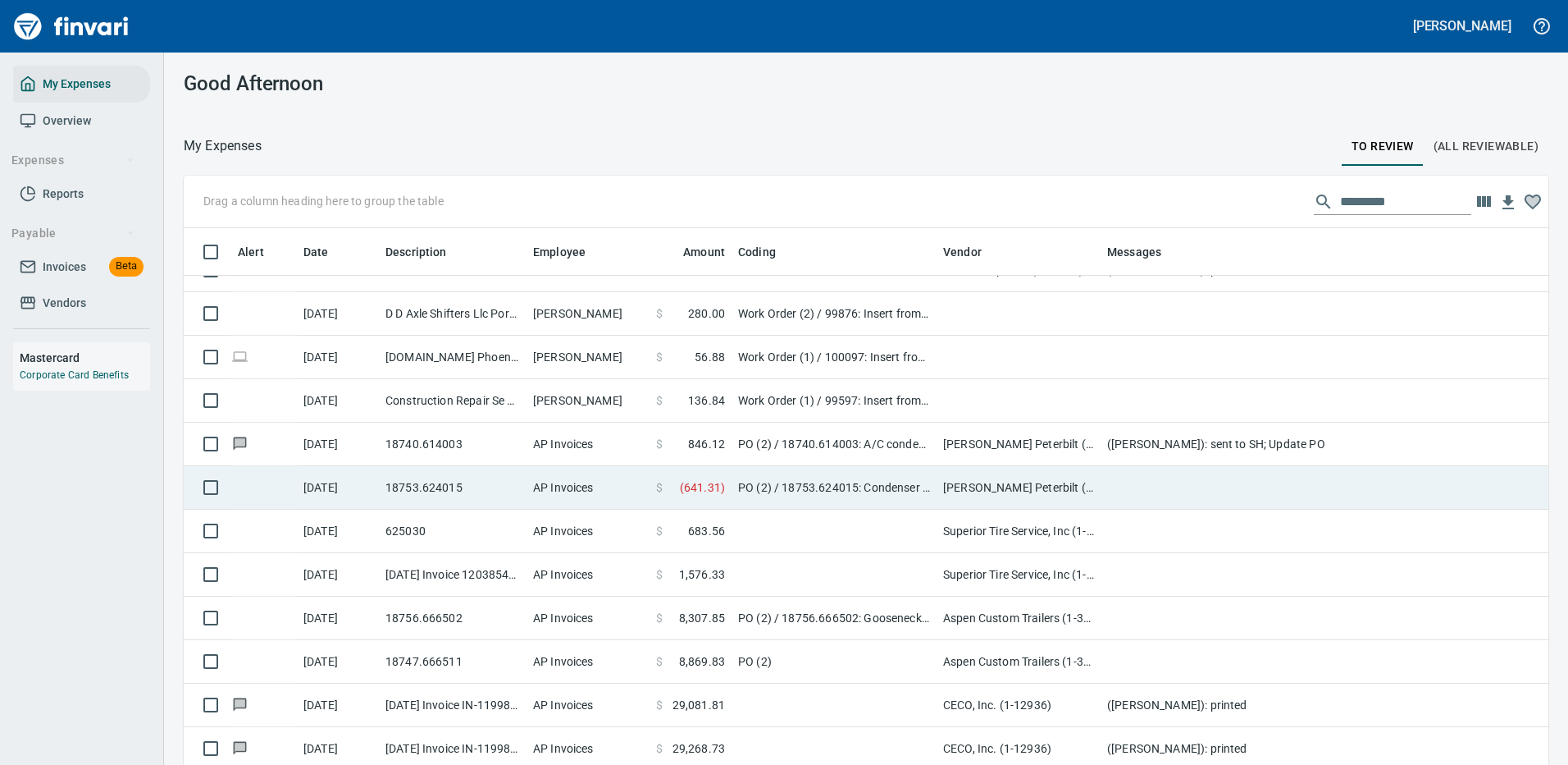
click at [455, 481] on td "18753.624015" at bounding box center [452, 488] width 147 height 44
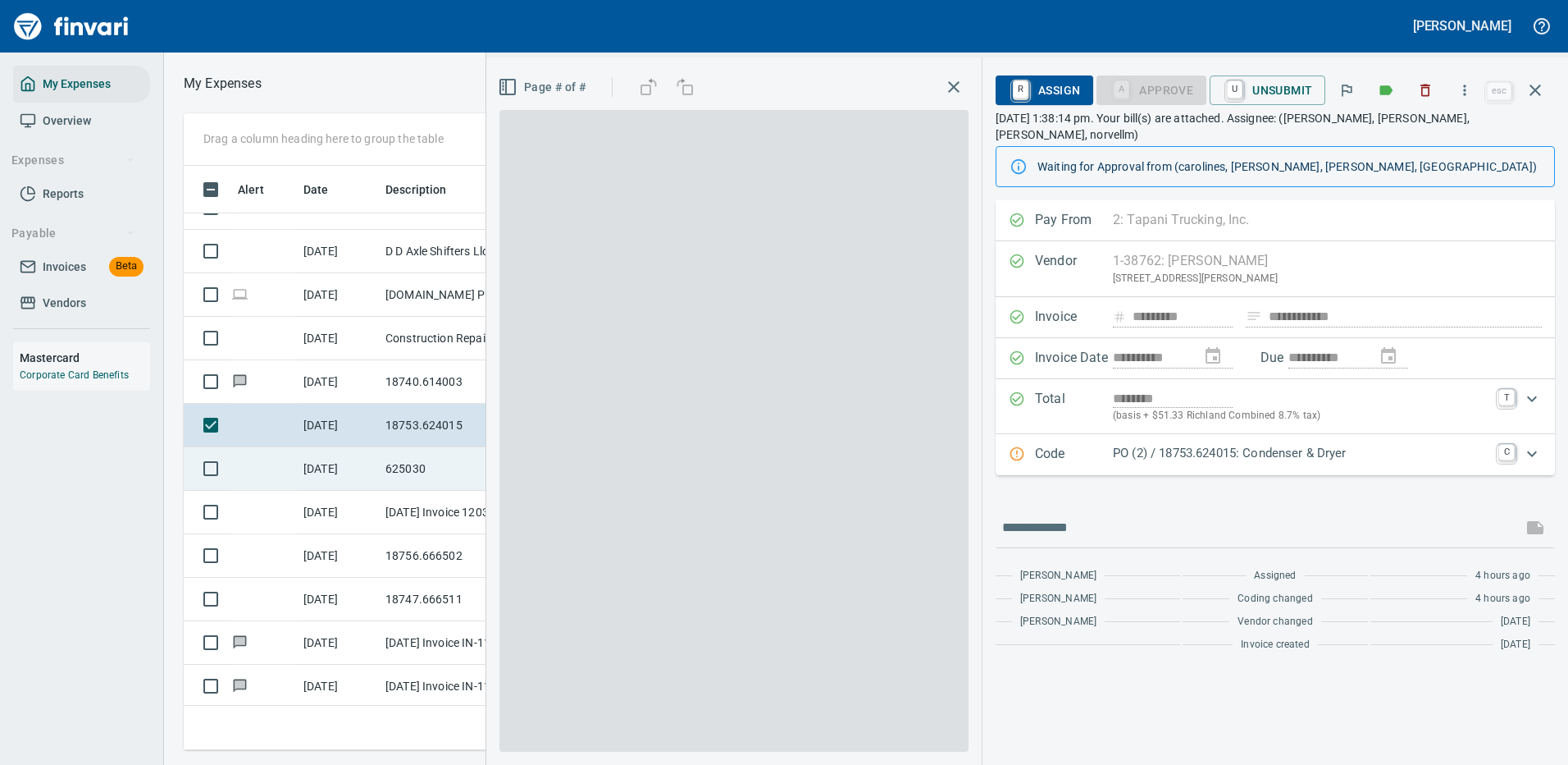
scroll to position [559, 930]
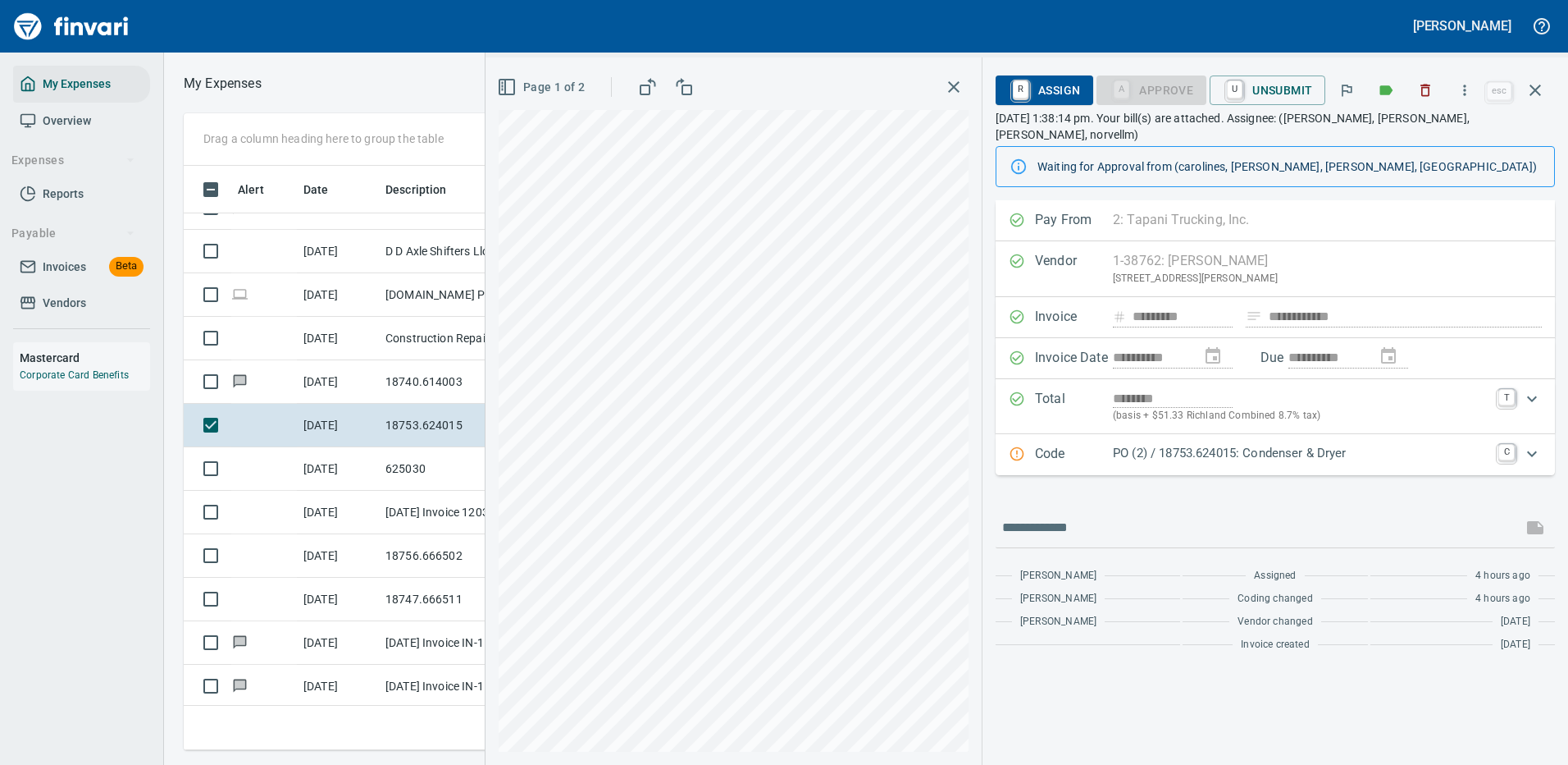
click at [1200, 443] on p "PO (2) / 18753.624015: Condenser & Dryer" at bounding box center [1301, 453] width 375 height 19
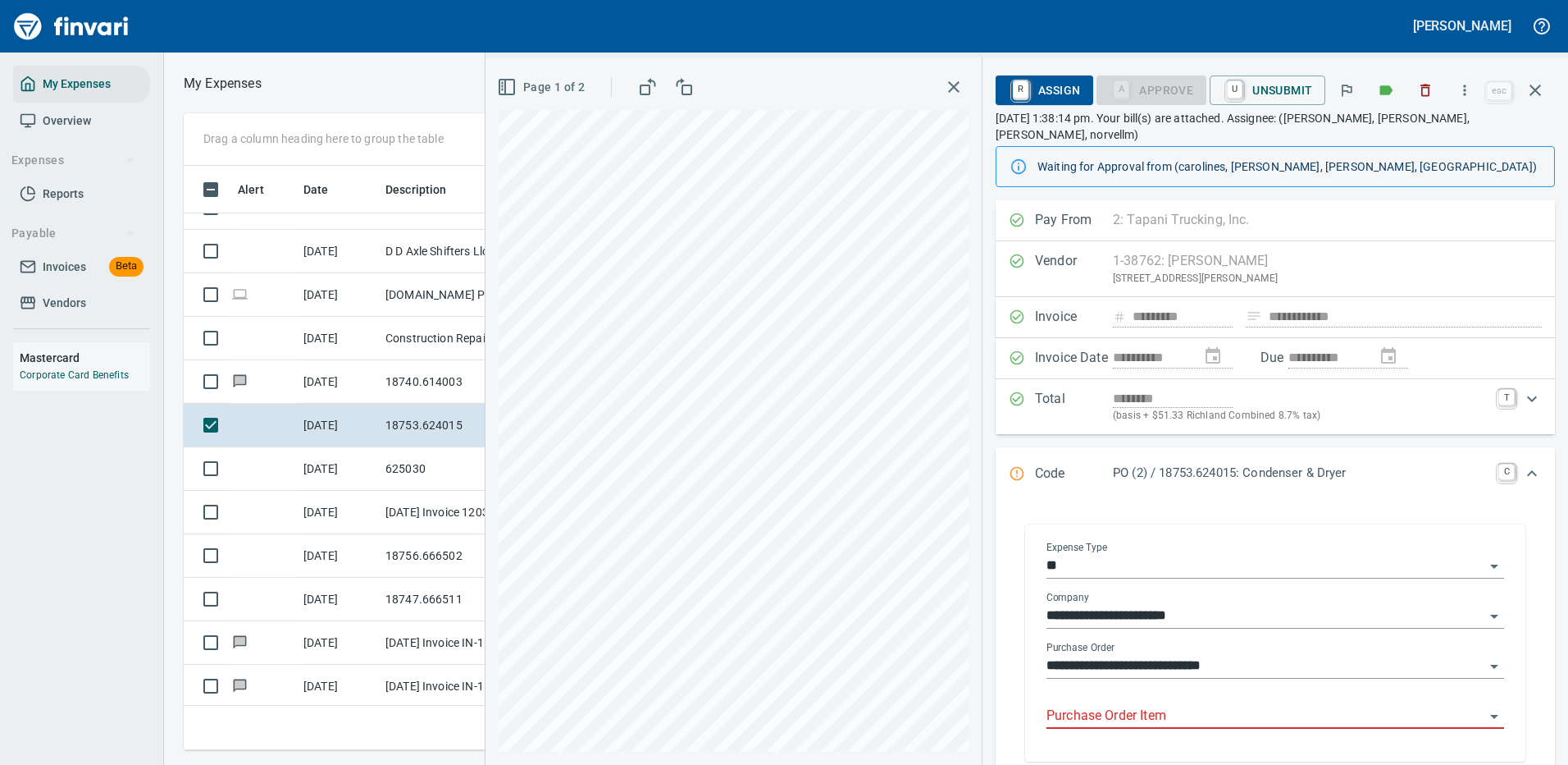
click at [1103, 705] on input "Purchase Order Item" at bounding box center [1265, 716] width 438 height 23
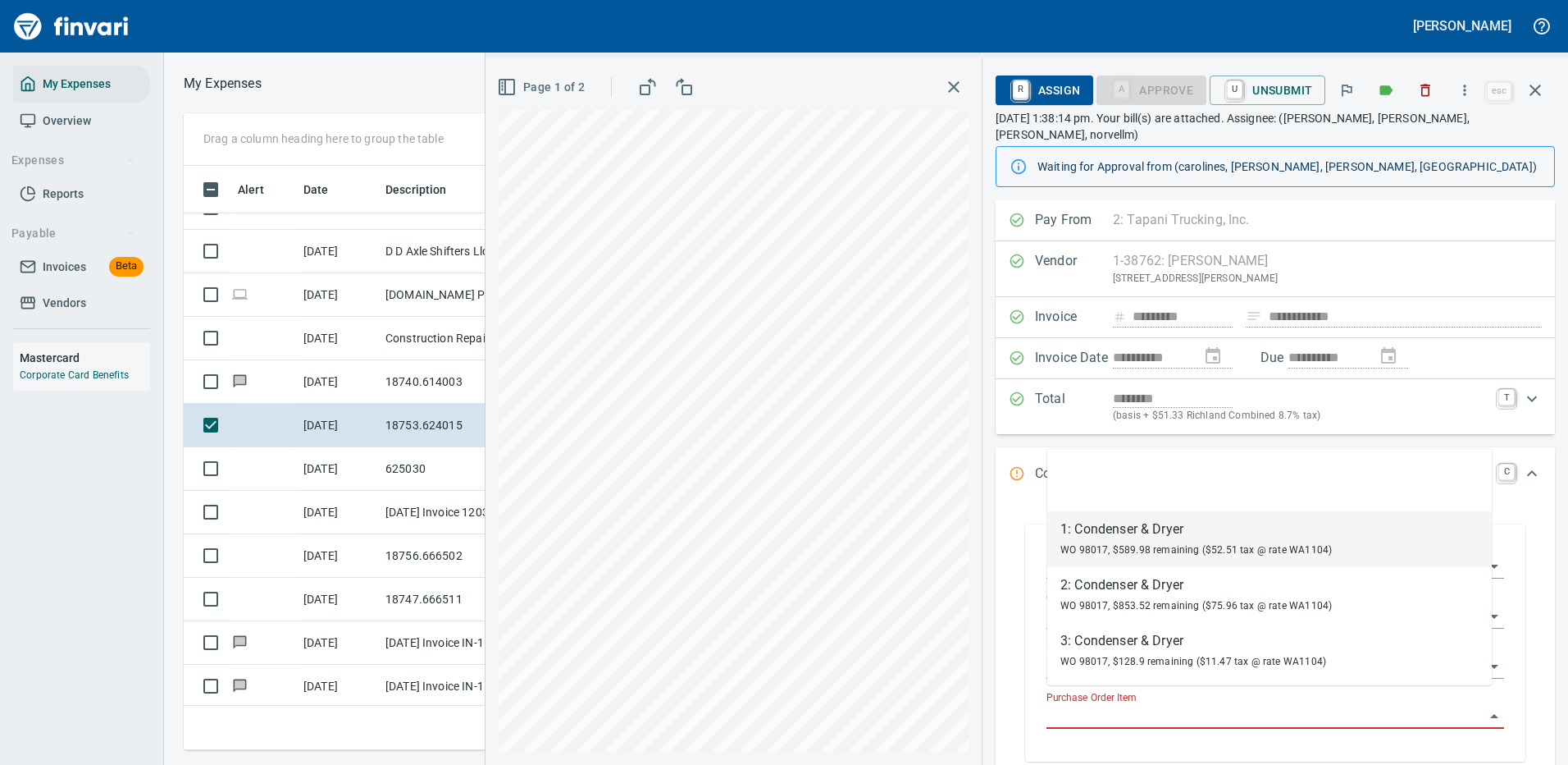
click at [1151, 545] on span "WO 98017, $589.98 remaining ($52.51 tax @ rate WA1104)" at bounding box center [1196, 549] width 272 height 11
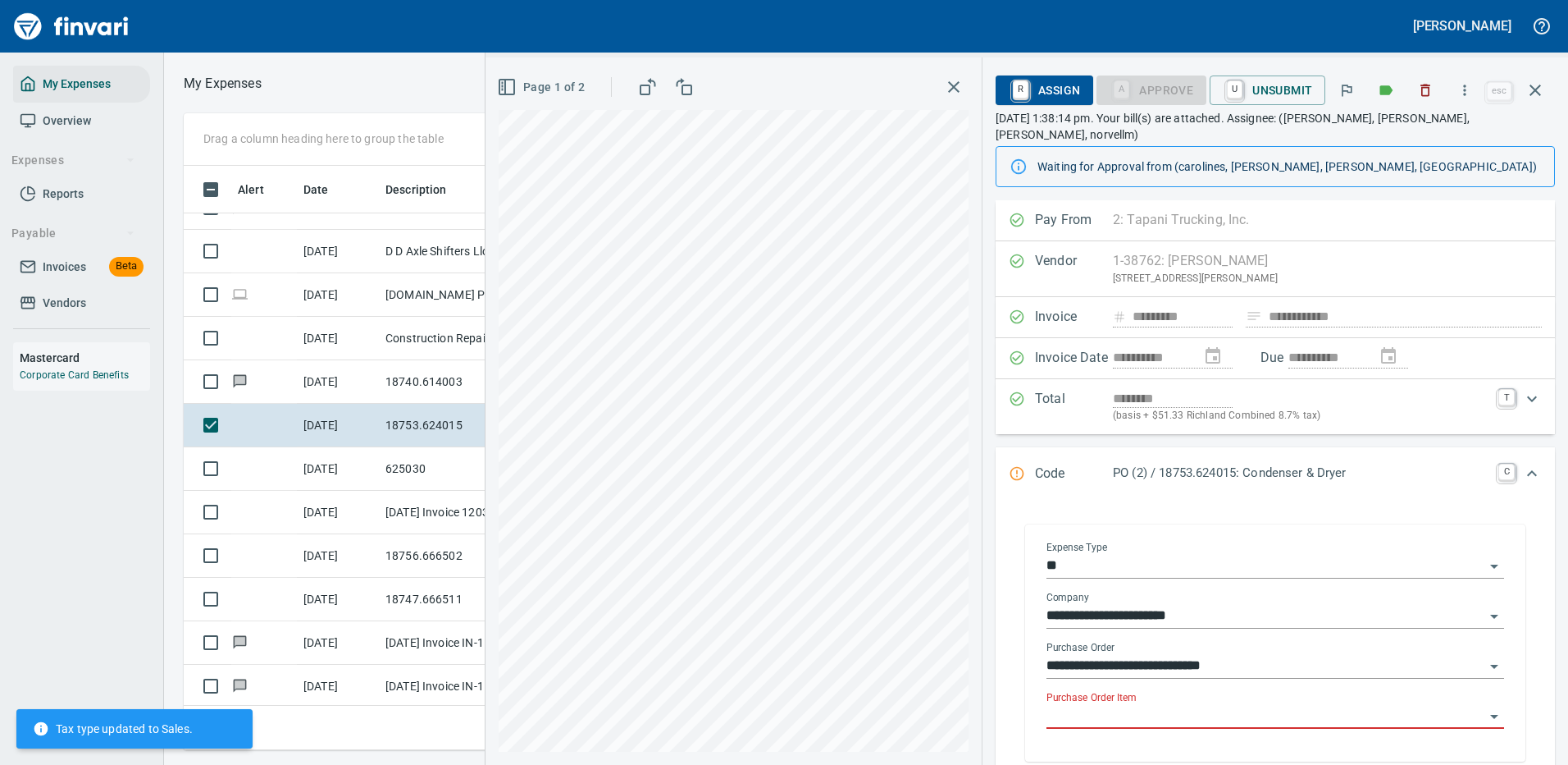
type input "**********"
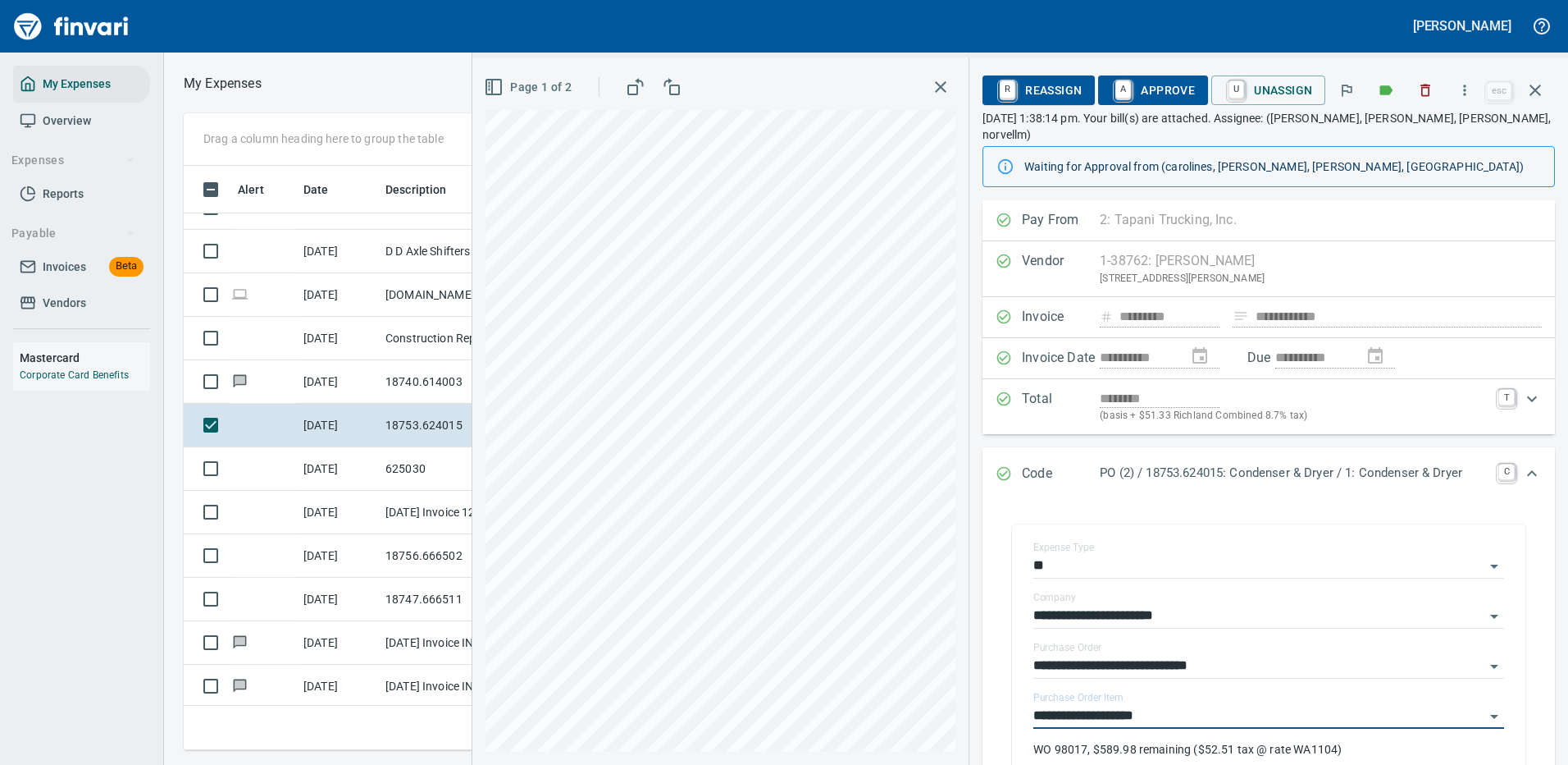
drag, startPoint x: 1162, startPoint y: 88, endPoint x: 1558, endPoint y: 89, distance: 396.0
click at [1163, 88] on span "A Approve" at bounding box center [1153, 91] width 84 height 28
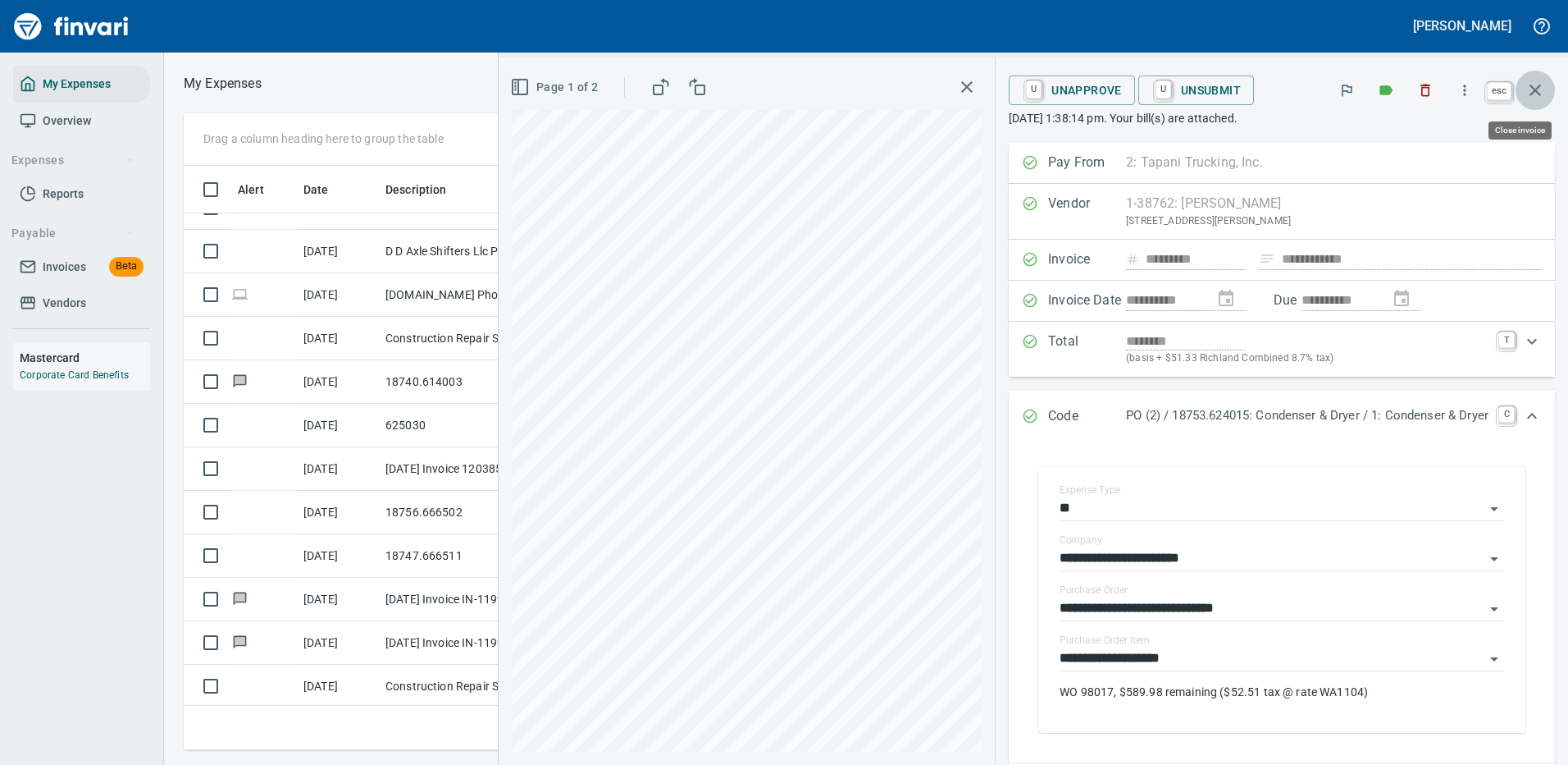
click at [1537, 86] on icon "button" at bounding box center [1535, 90] width 20 height 20
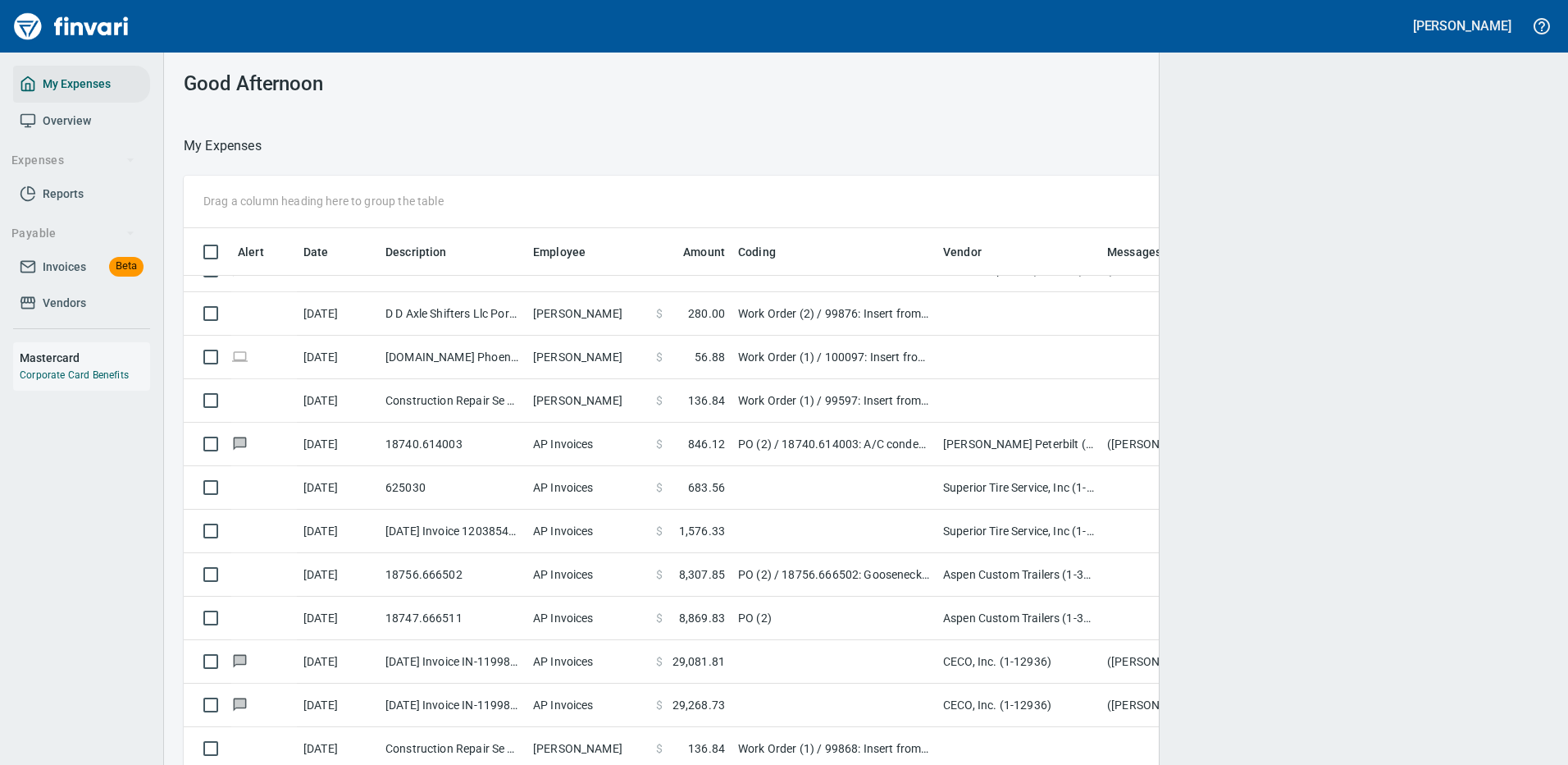
scroll to position [2, 2]
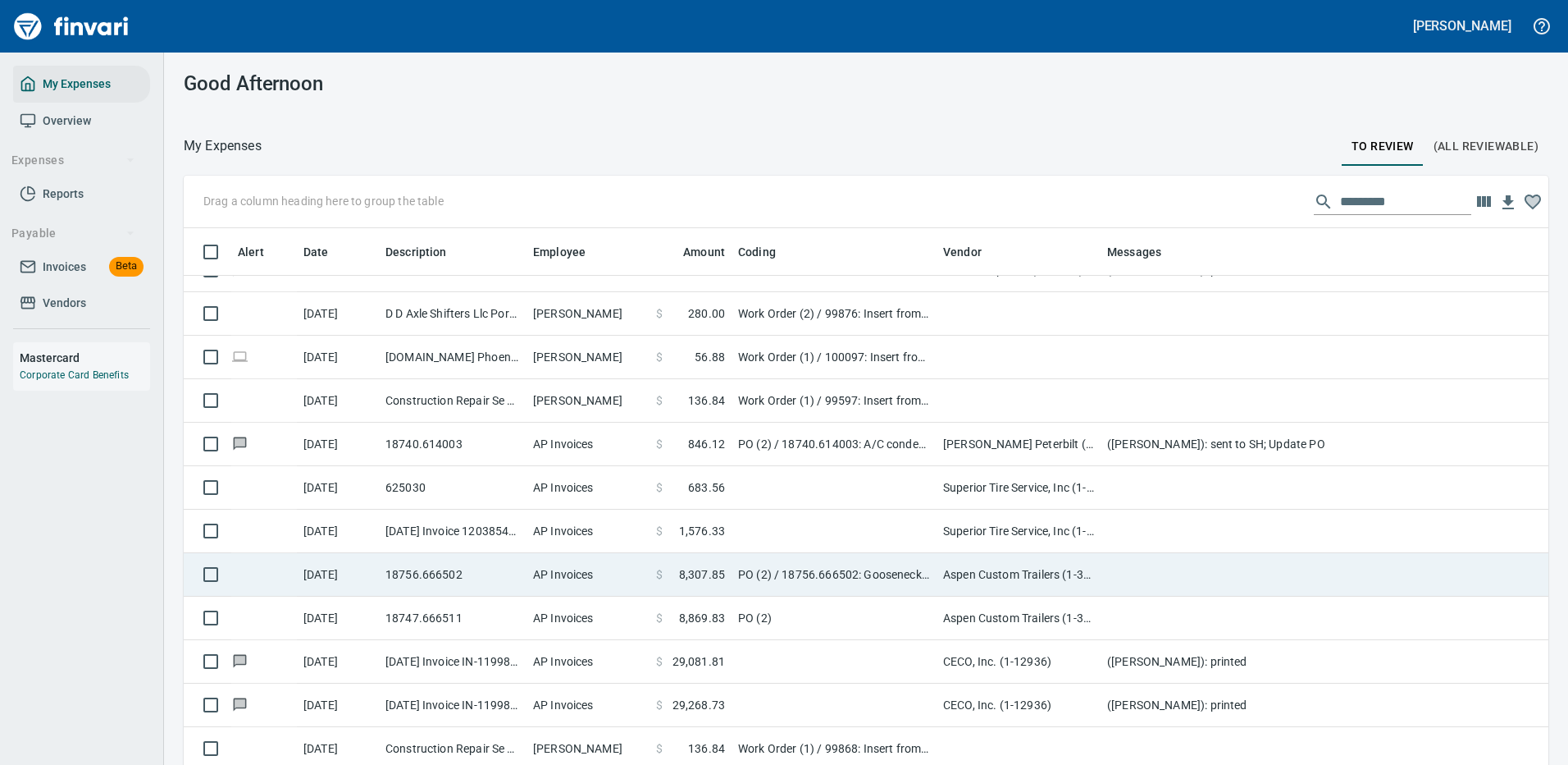
click at [1129, 570] on td at bounding box center [1429, 575] width 656 height 44
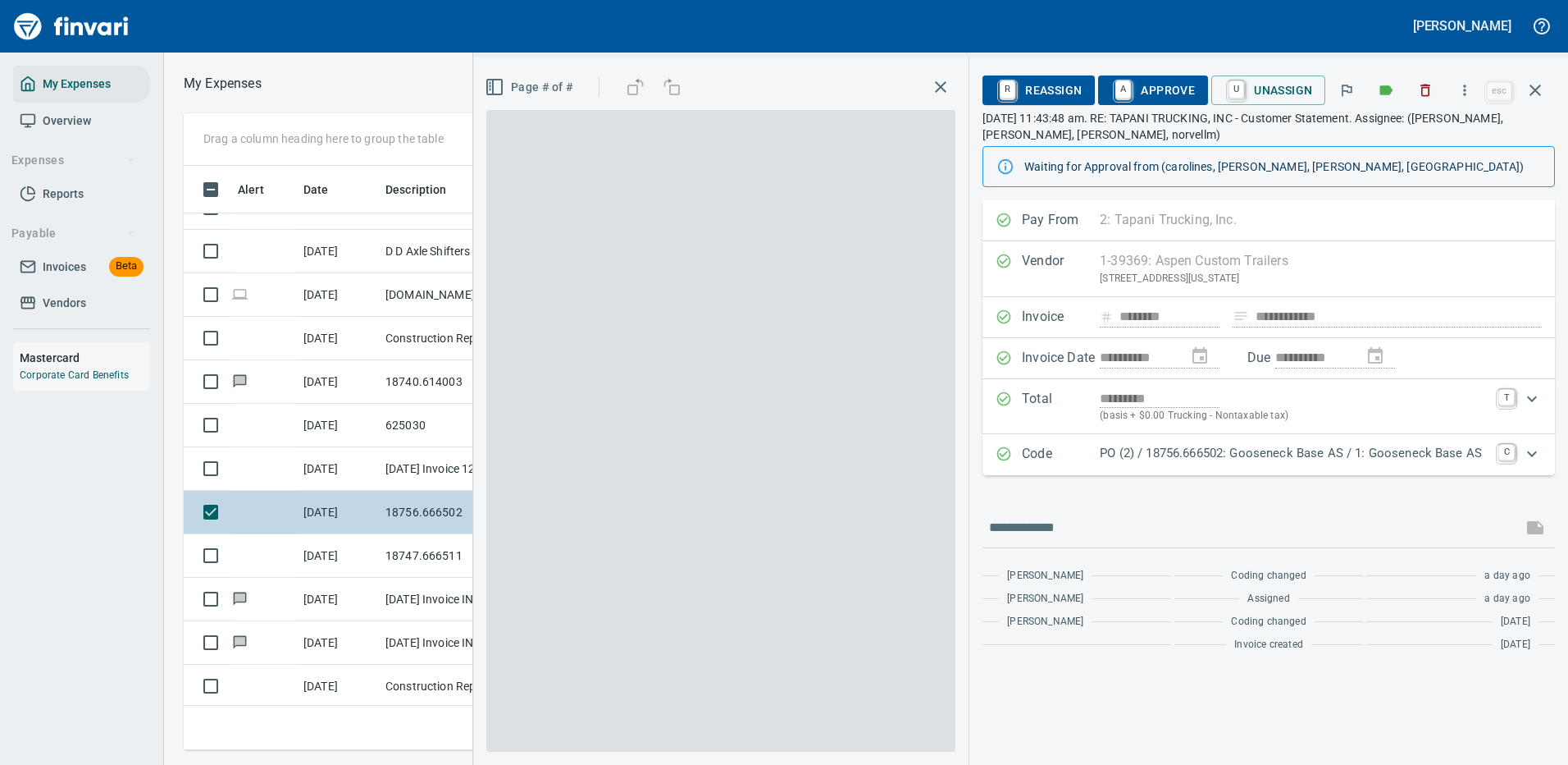
scroll to position [559, 930]
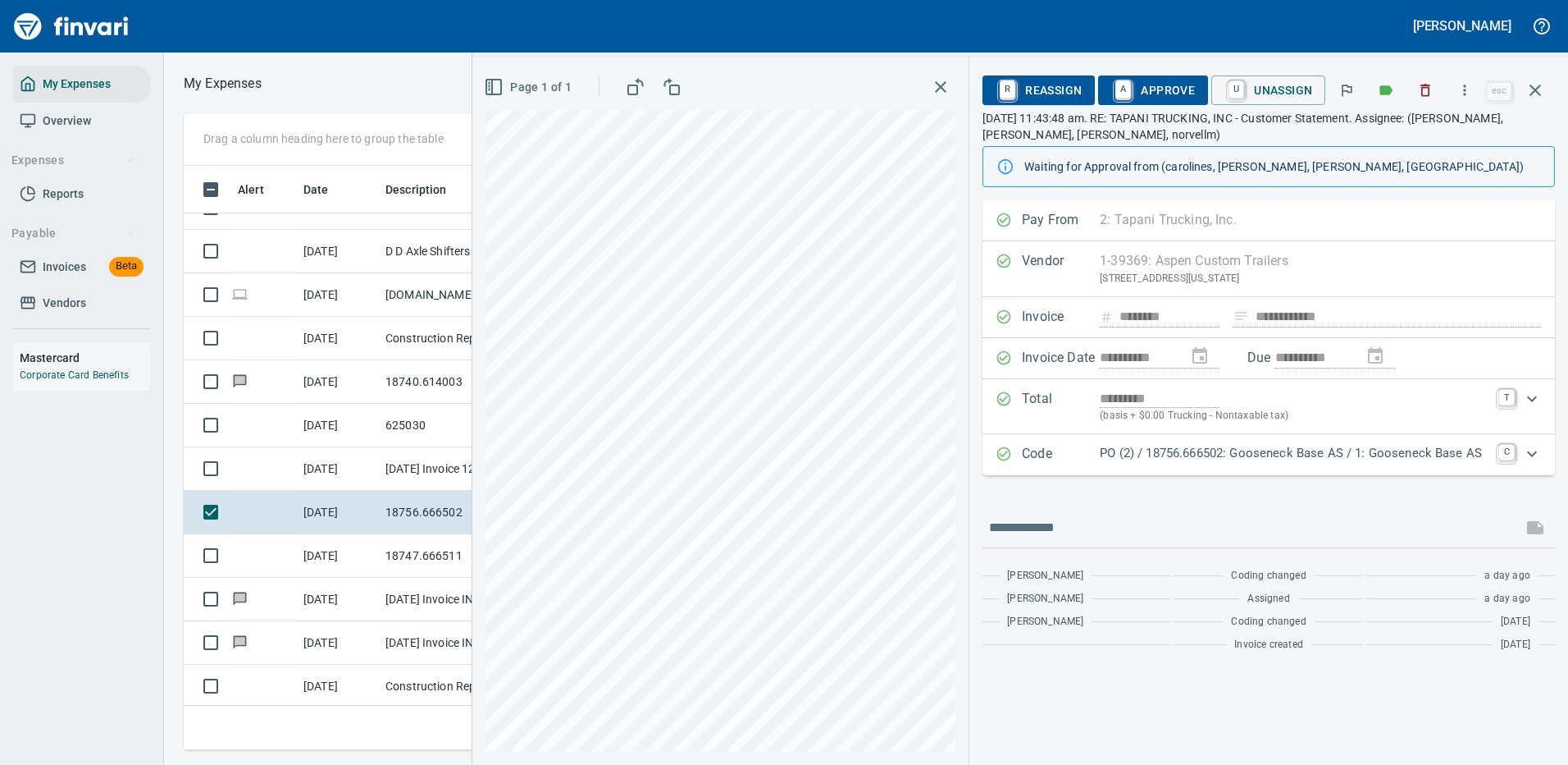
click at [1267, 452] on p "PO (2) / 18756.666502: Gooseneck Base AS / 1: Gooseneck Base AS" at bounding box center [1294, 453] width 389 height 19
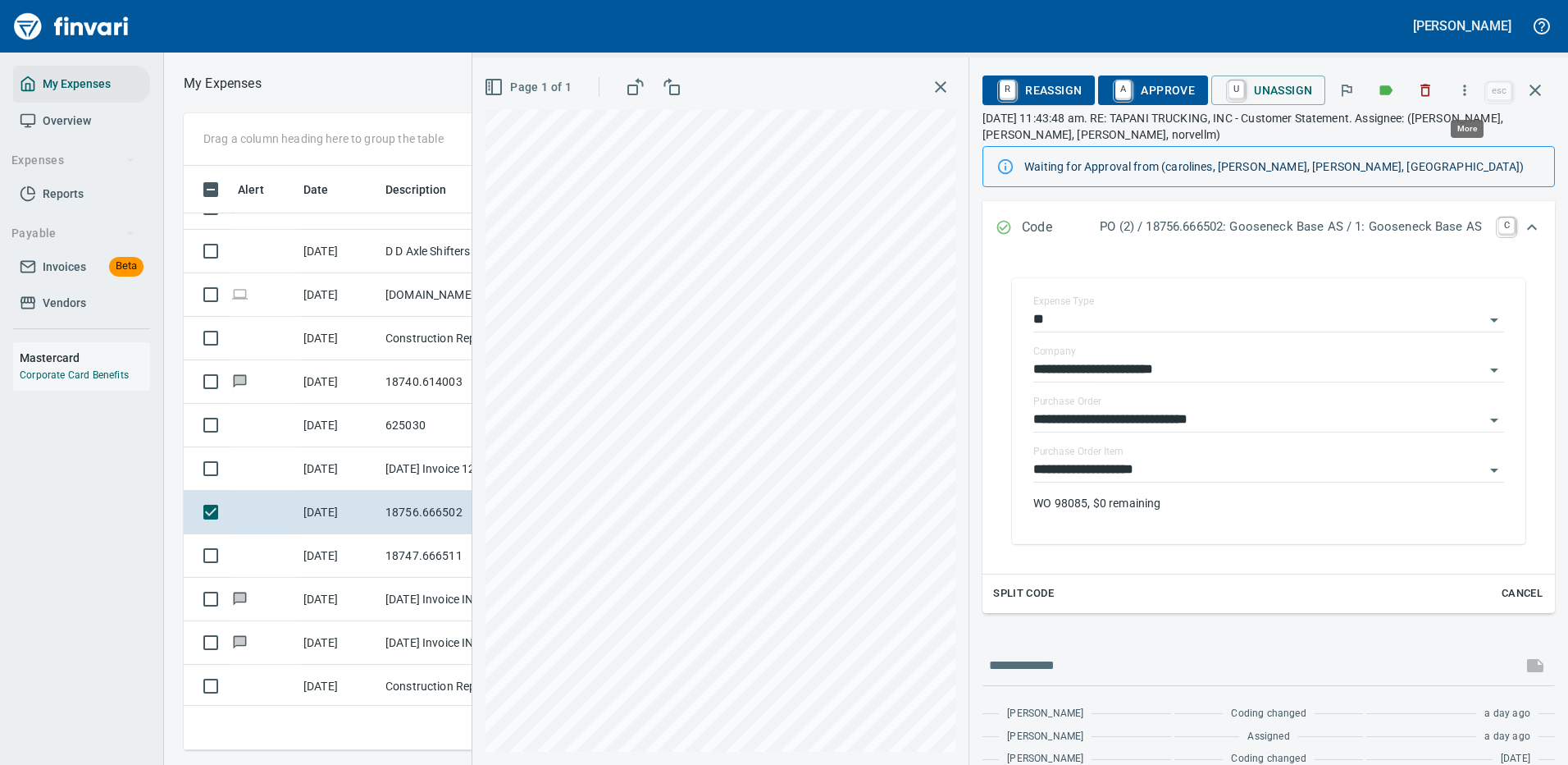
click at [1468, 85] on icon "button" at bounding box center [1464, 90] width 17 height 17
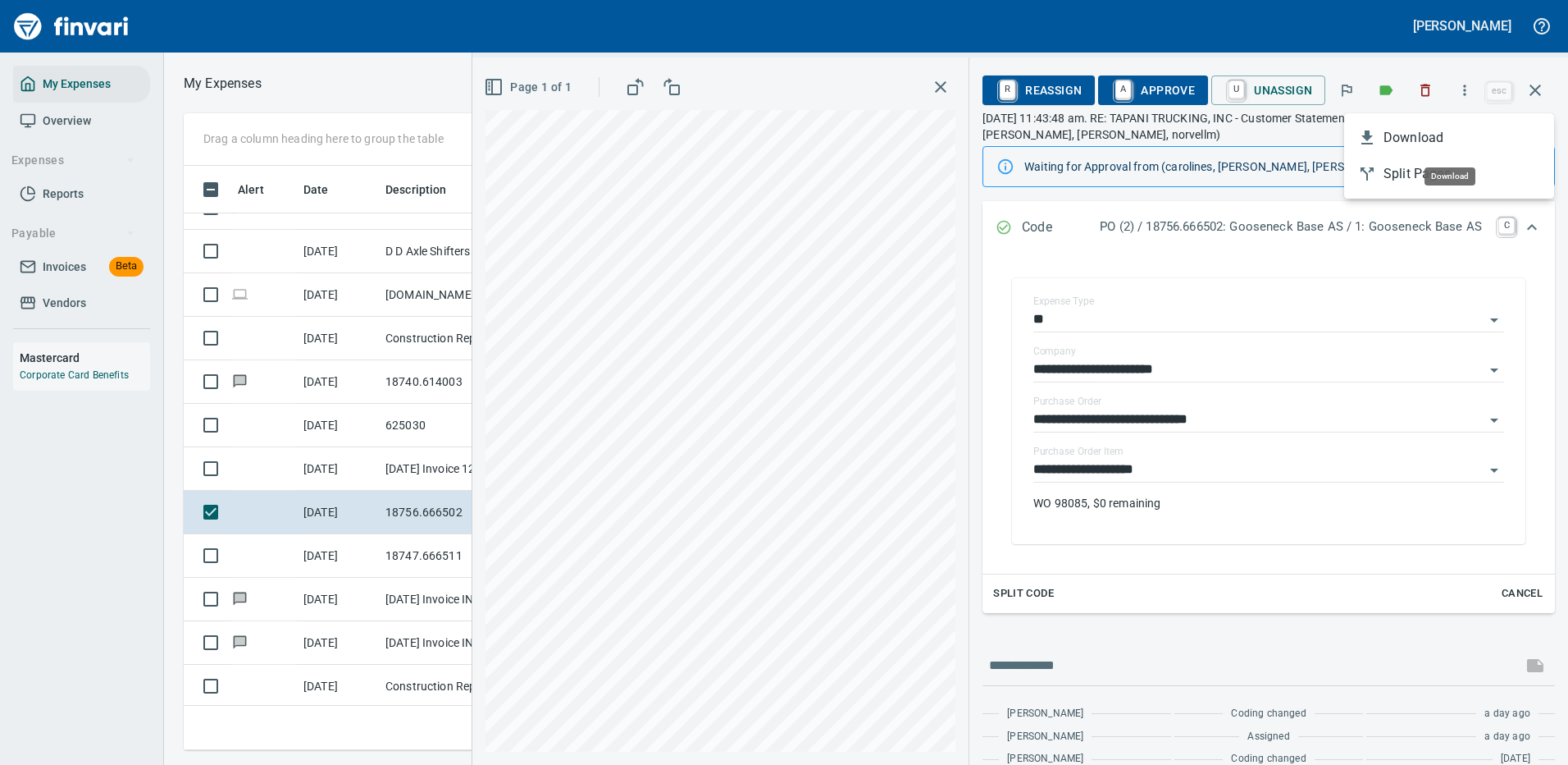
click at [1417, 135] on span "Download" at bounding box center [1462, 138] width 158 height 20
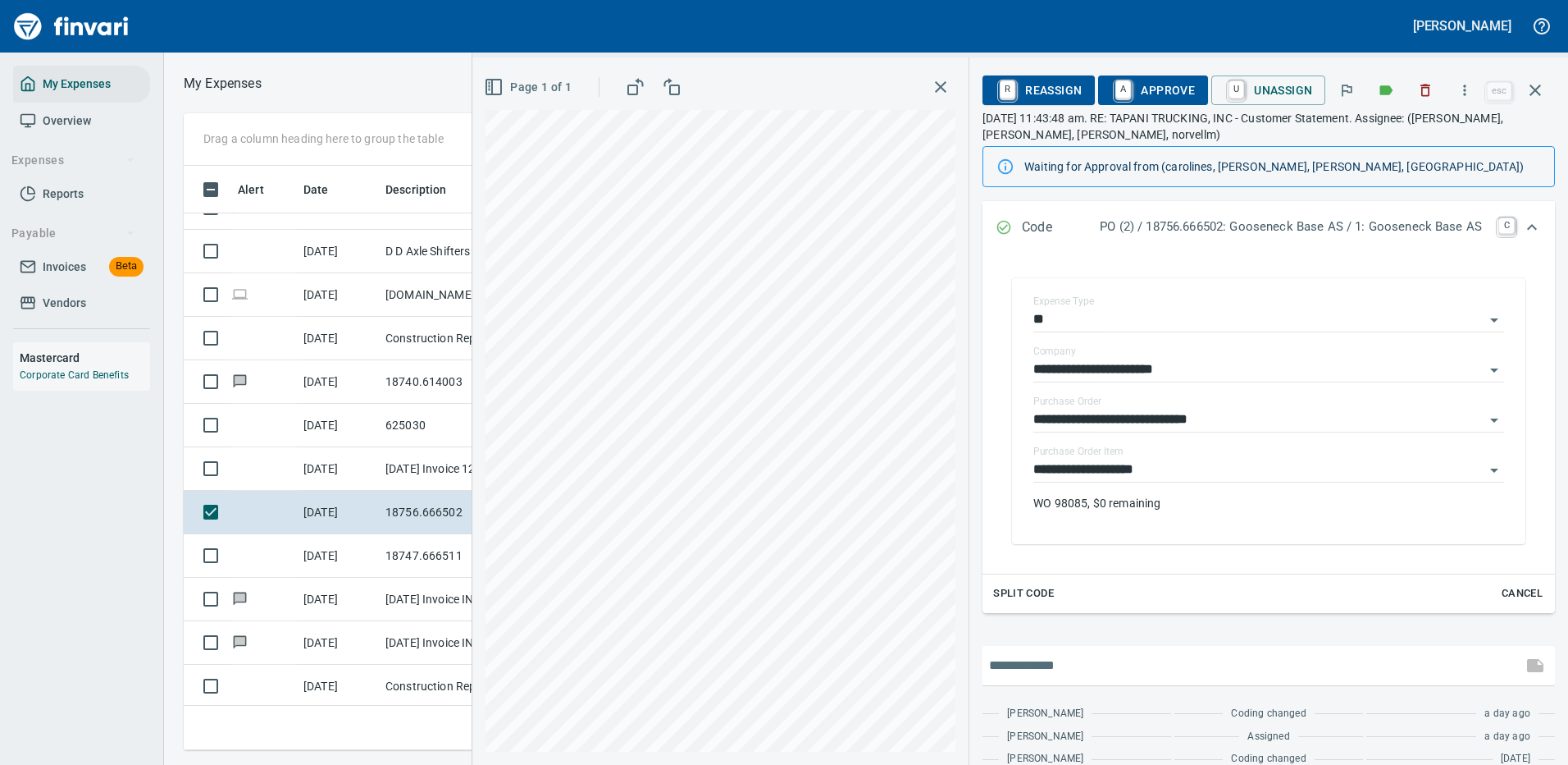
click at [1054, 659] on input "text" at bounding box center [1253, 666] width 527 height 26
type input "**********"
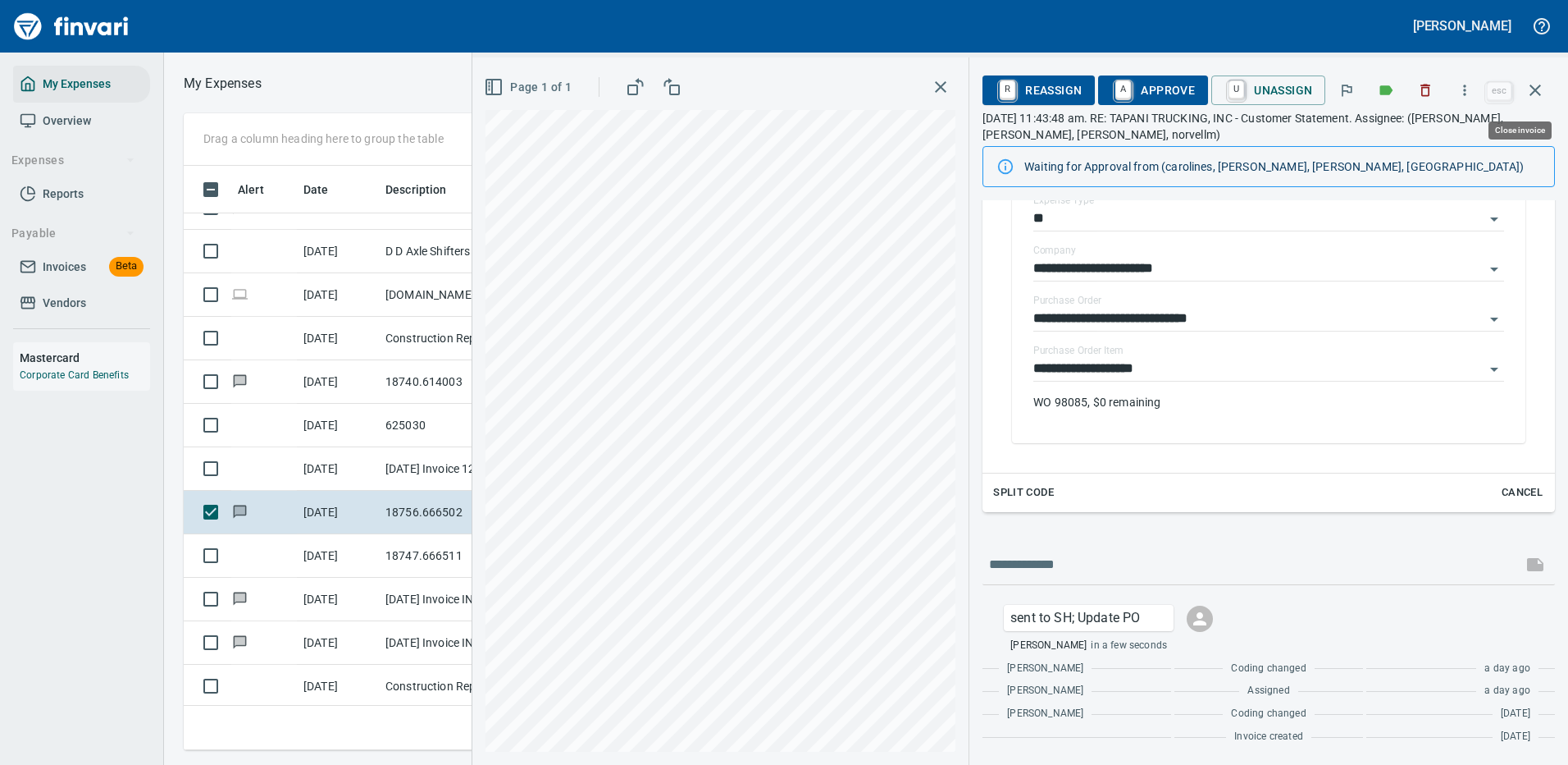
click at [1534, 85] on icon "button" at bounding box center [1535, 90] width 20 height 20
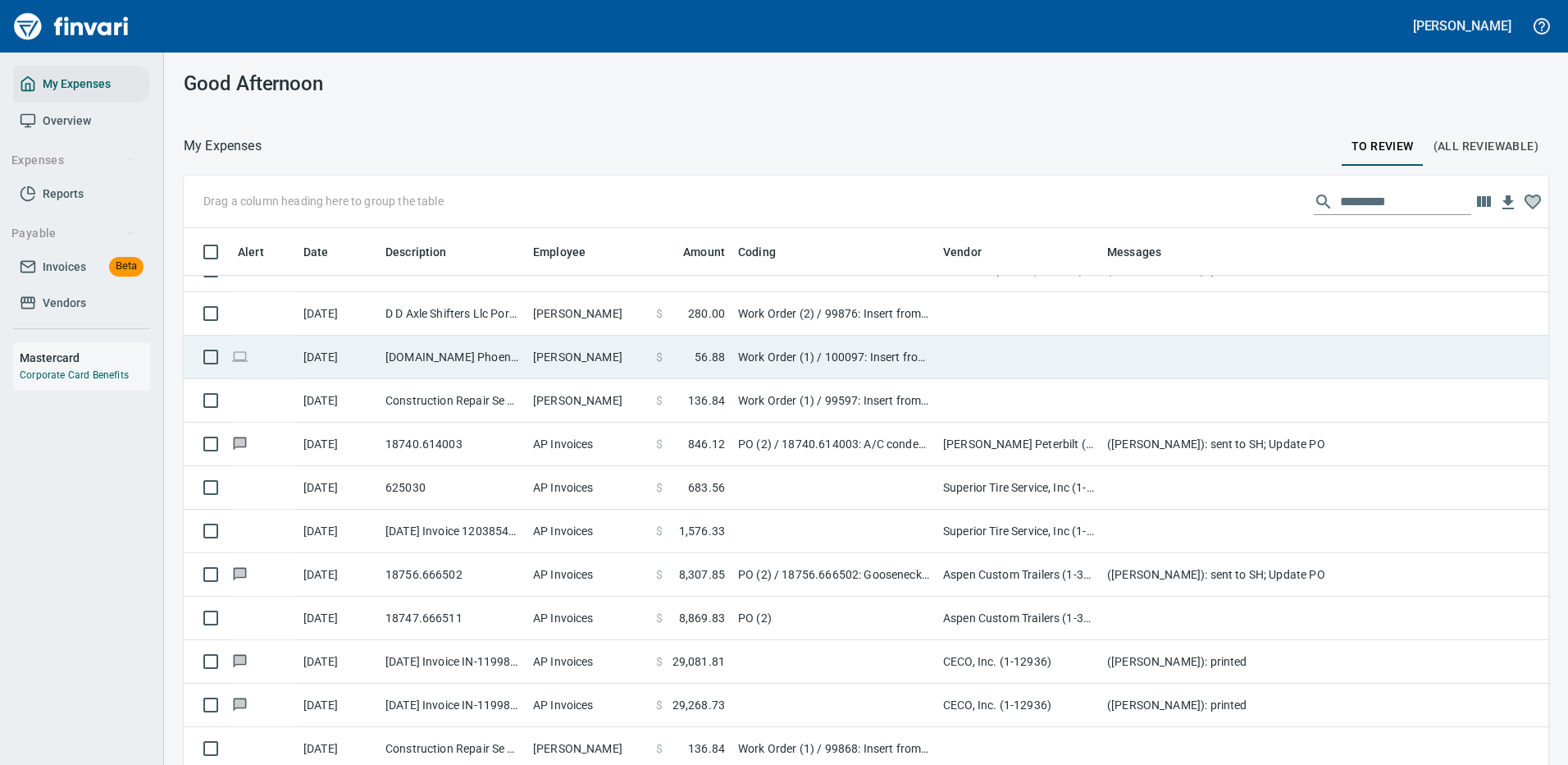
scroll to position [559, 1328]
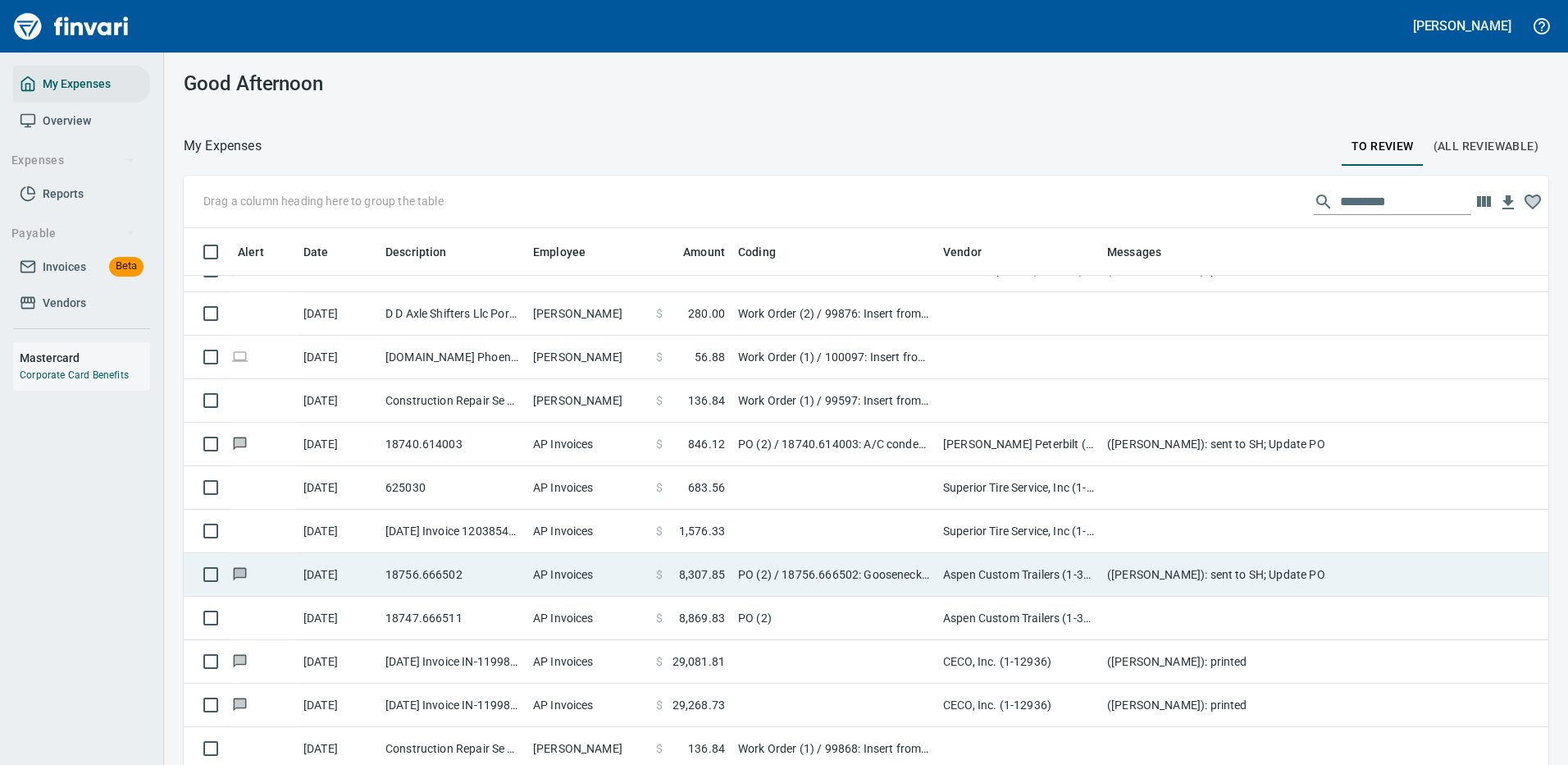
click at [861, 573] on td "PO (2) / 18756.666502: Gooseneck Base AS / 1: Gooseneck Base AS" at bounding box center [834, 575] width 205 height 44
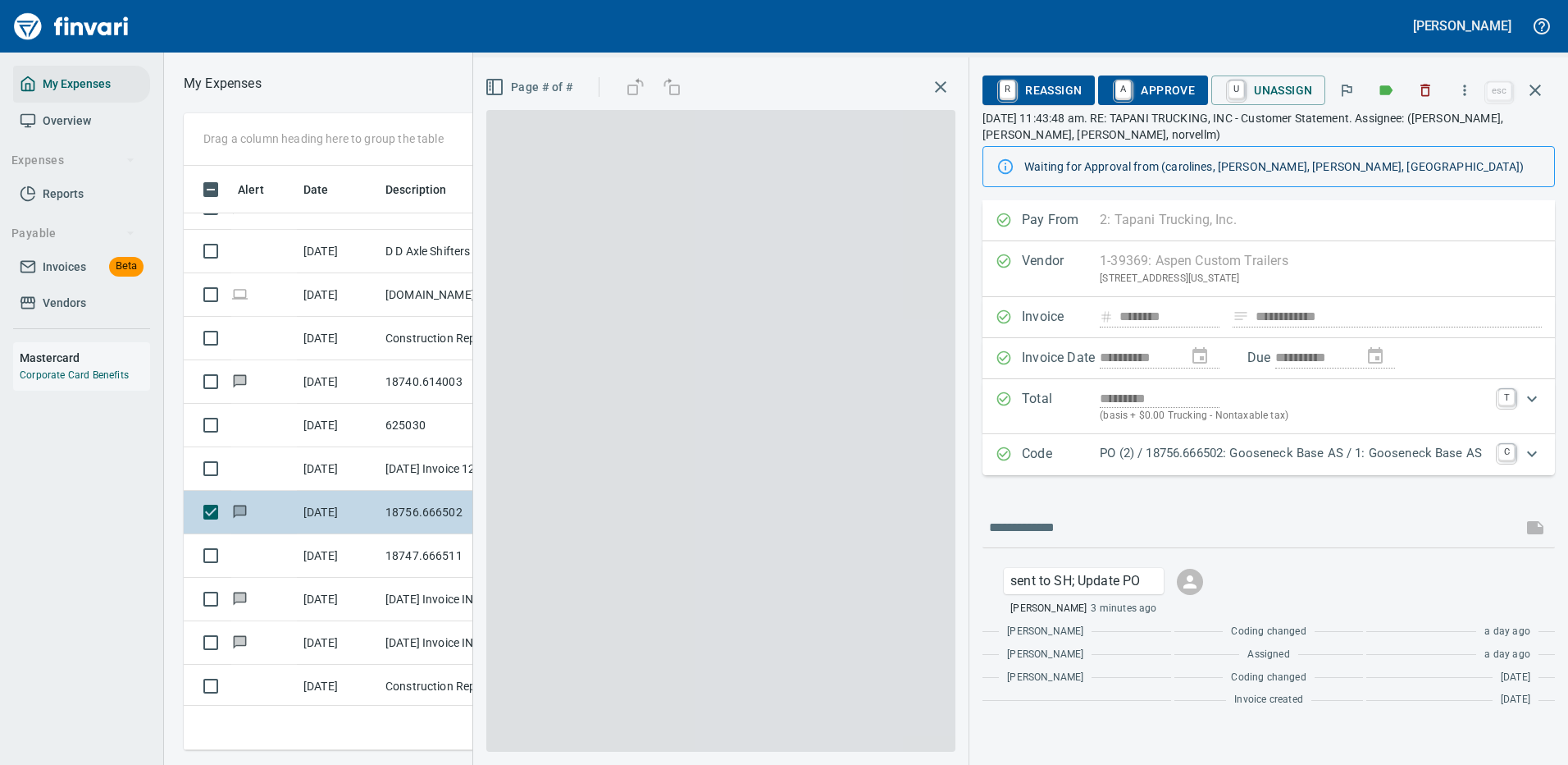
scroll to position [559, 930]
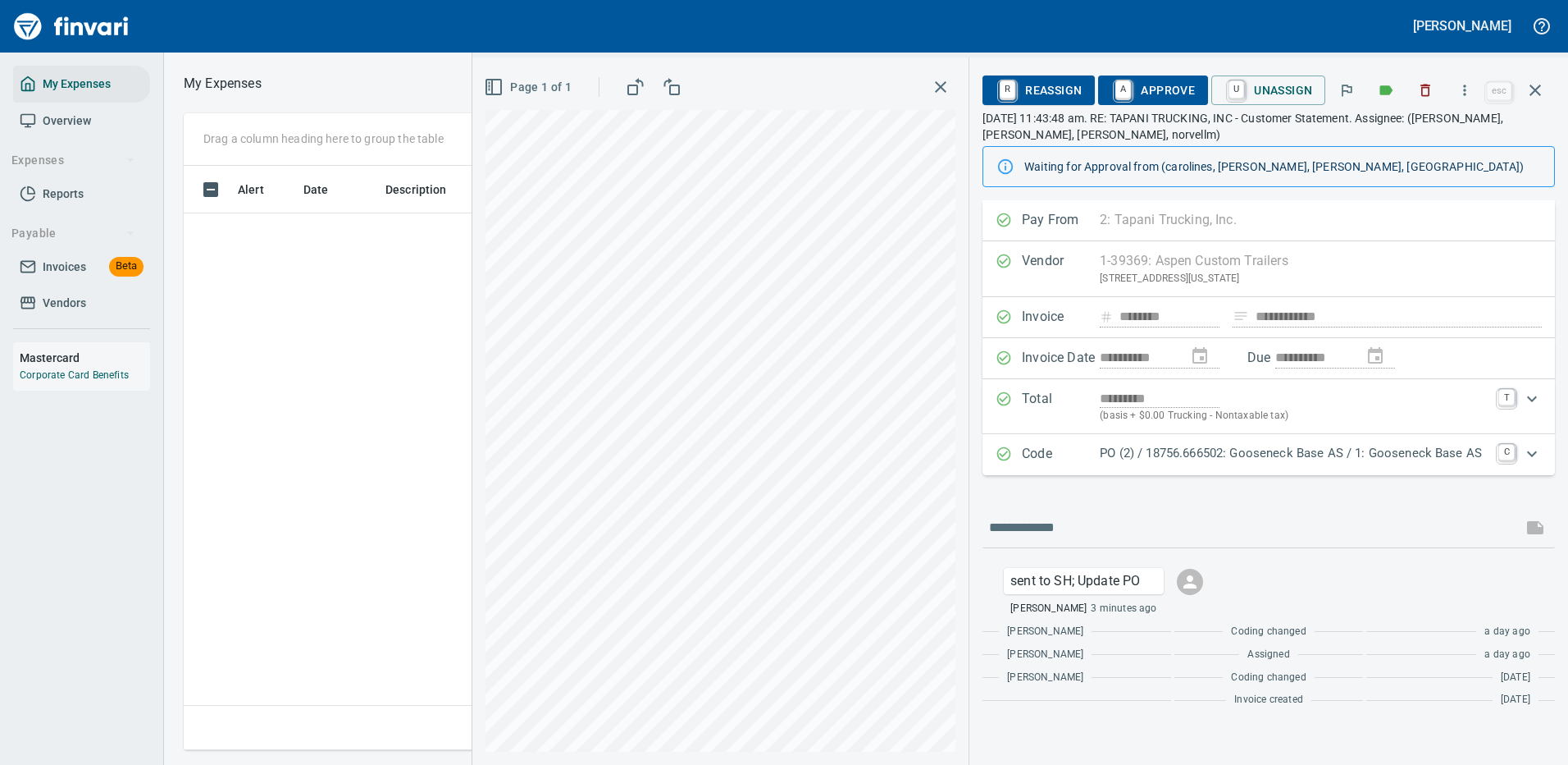
scroll to position [559, 930]
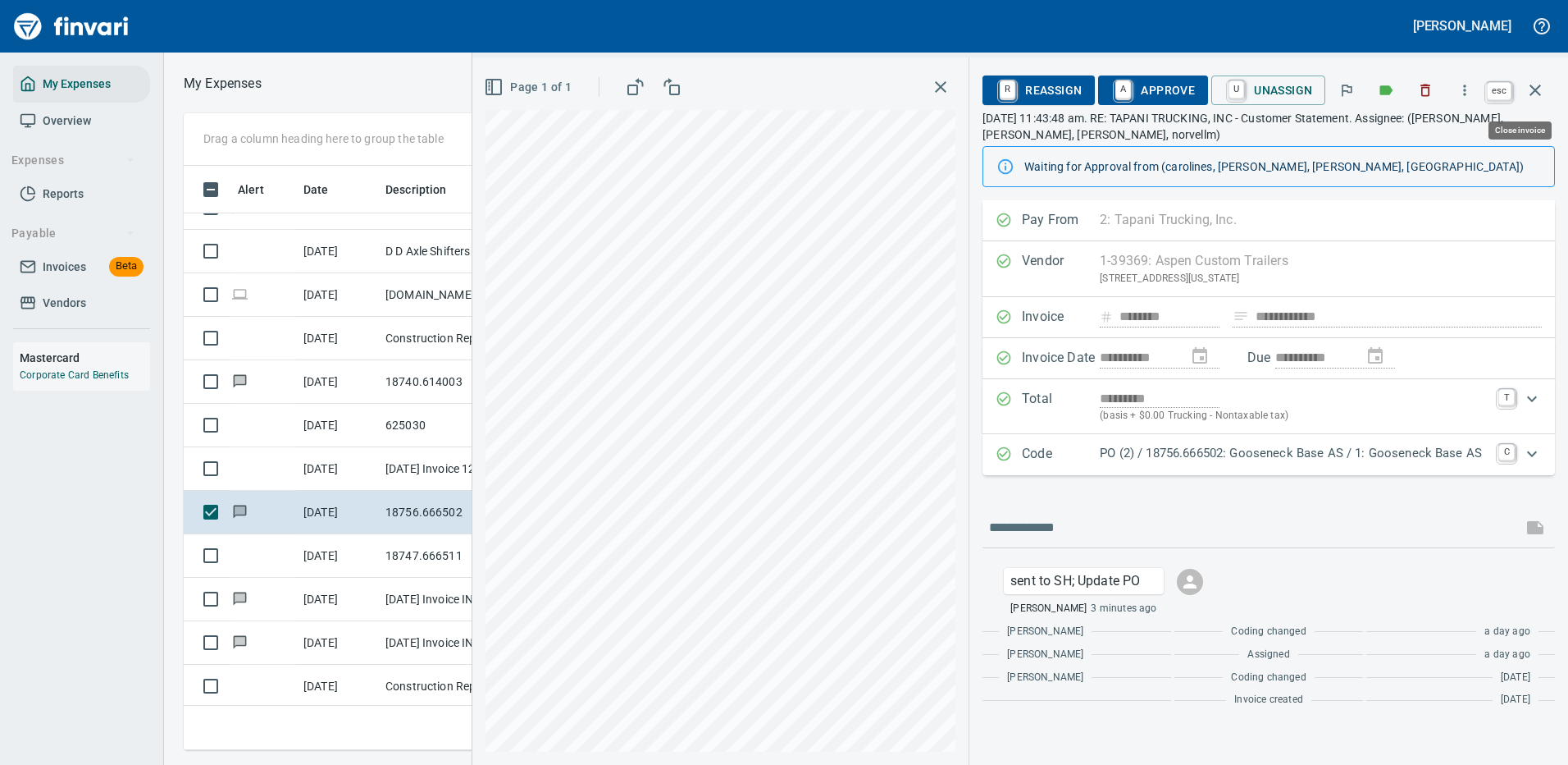
click at [1533, 82] on icon "button" at bounding box center [1535, 90] width 20 height 20
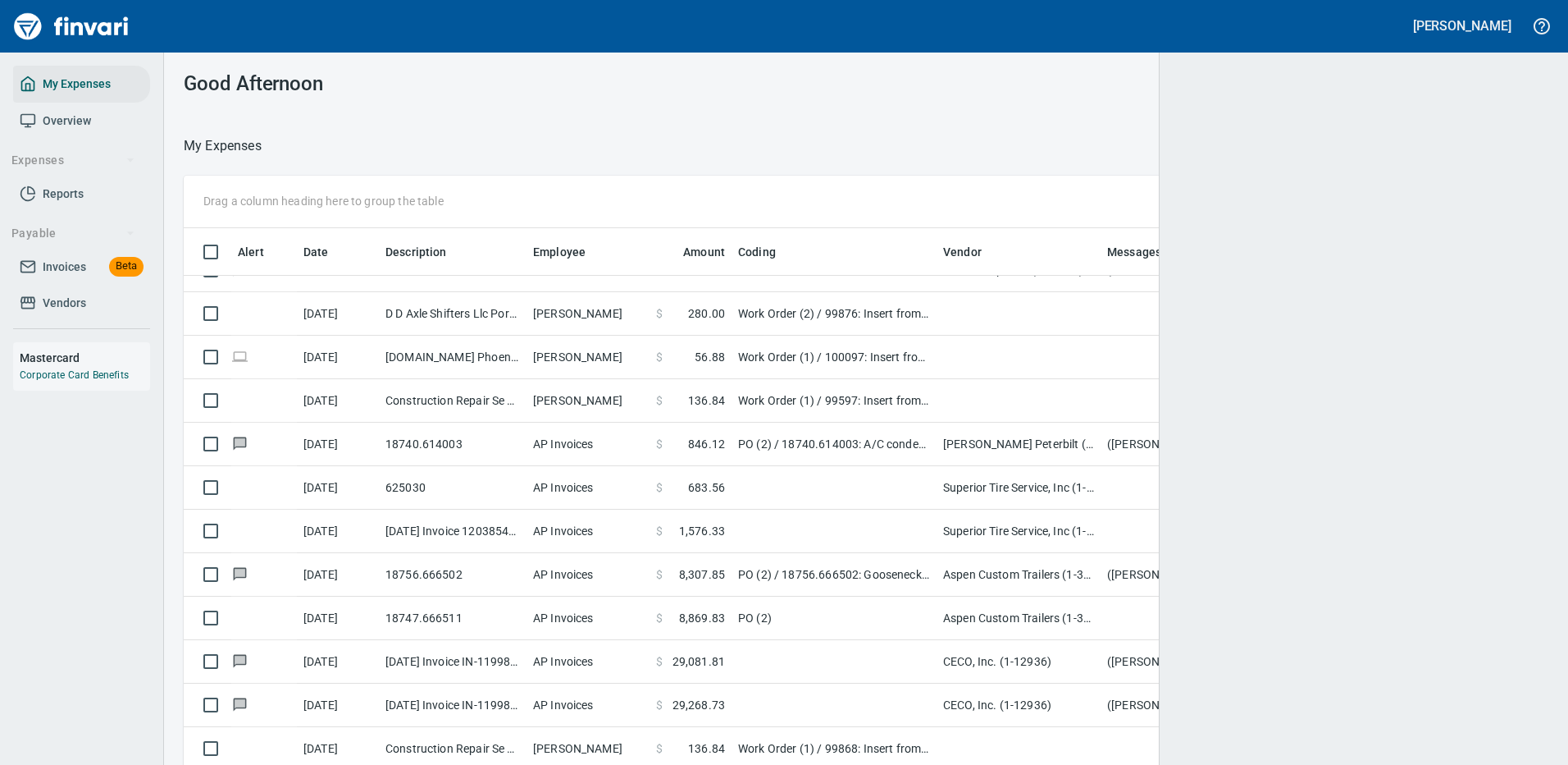
scroll to position [2, 2]
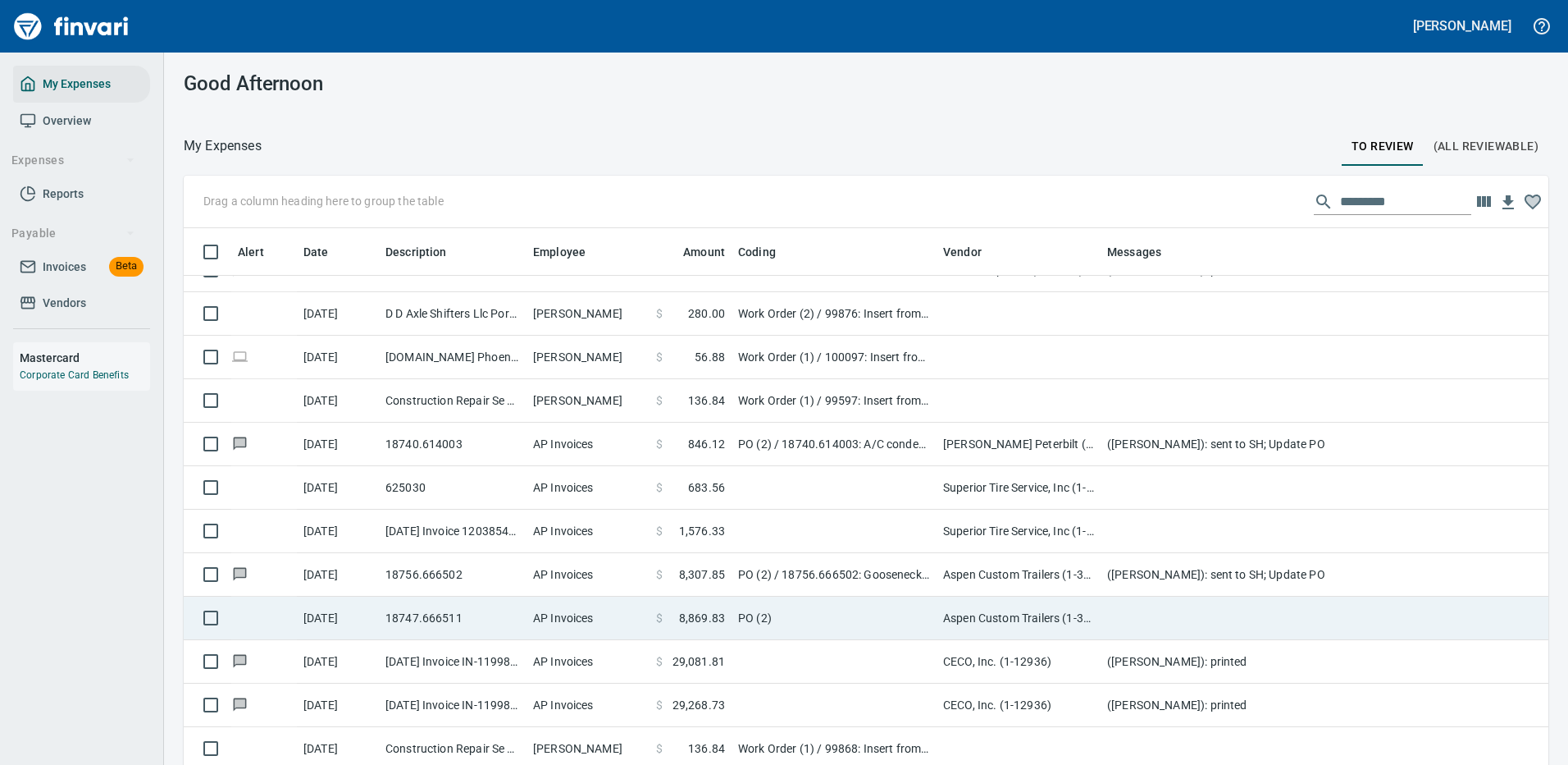
click at [902, 609] on td "PO (2)" at bounding box center [834, 619] width 205 height 44
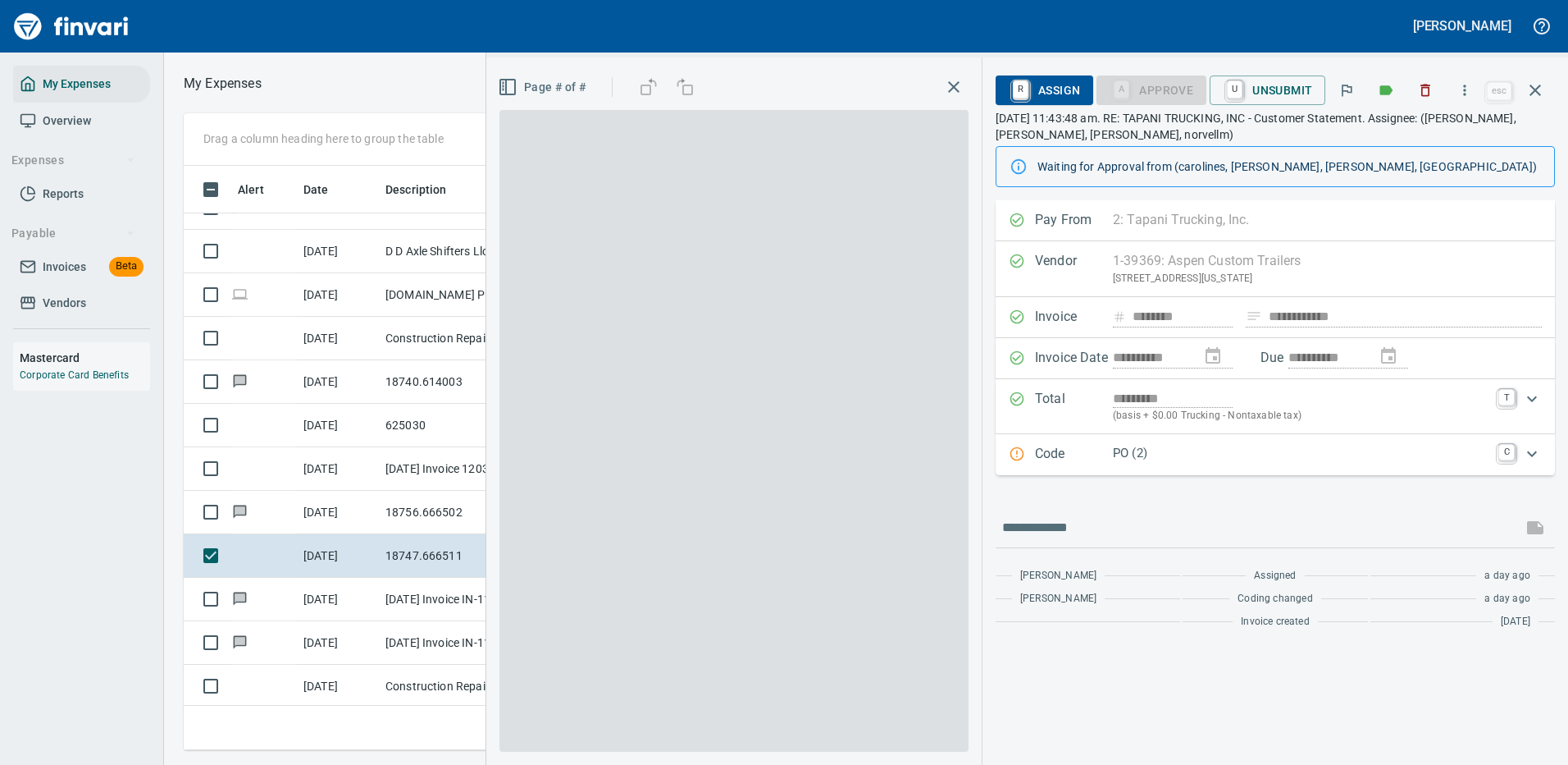
scroll to position [559, 930]
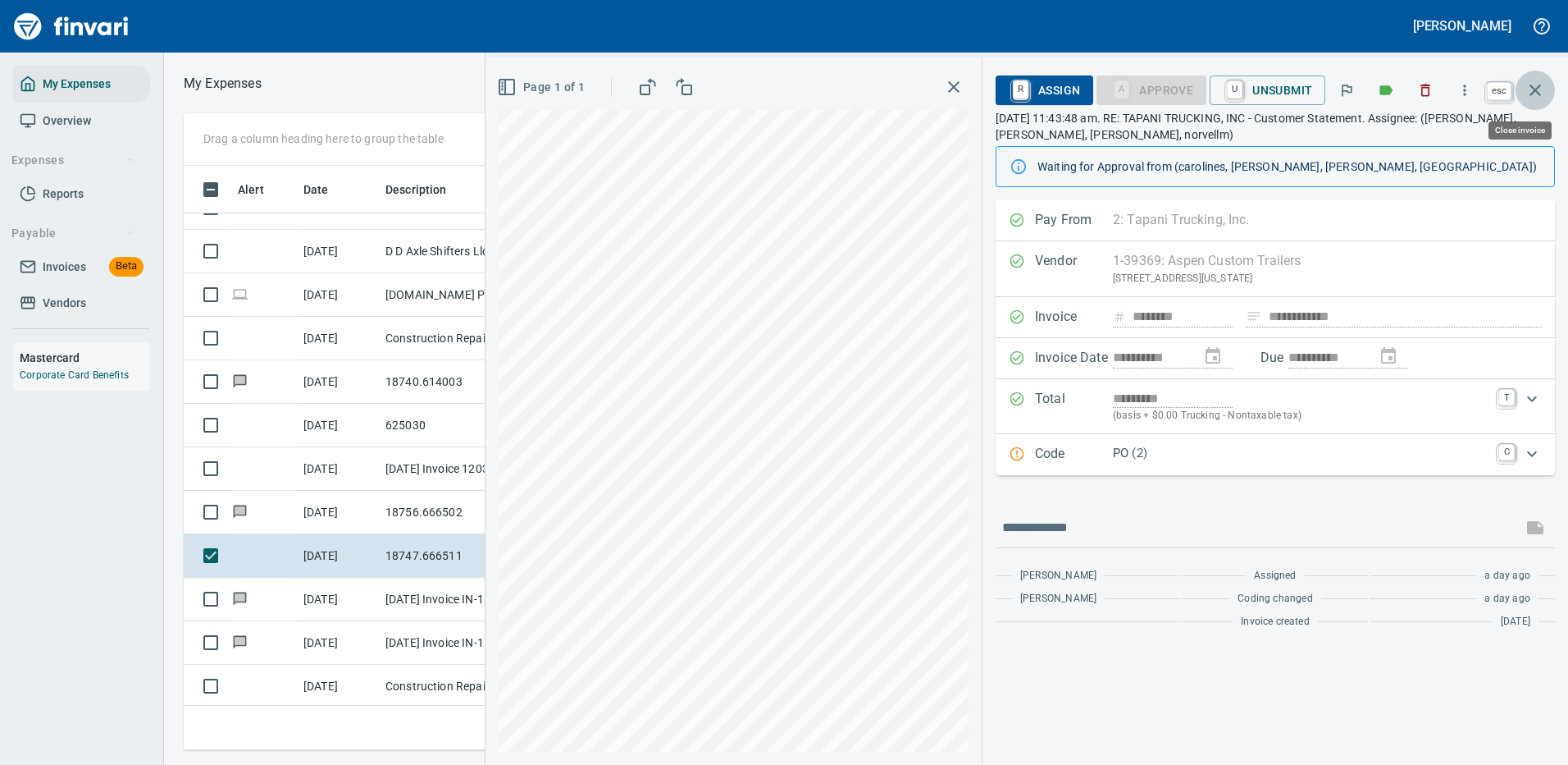
click at [1538, 83] on icon "button" at bounding box center [1535, 90] width 20 height 20
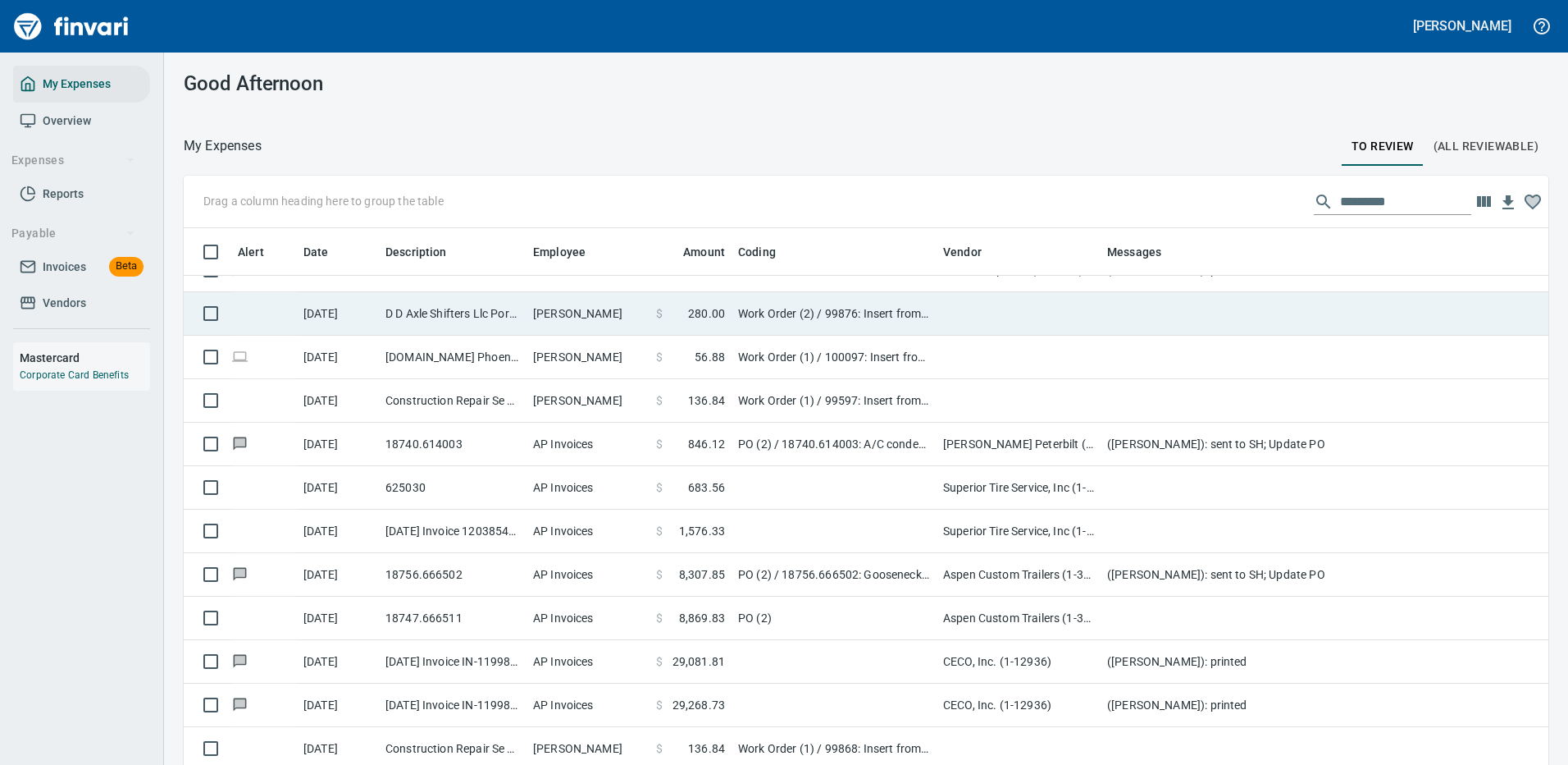
scroll to position [559, 1328]
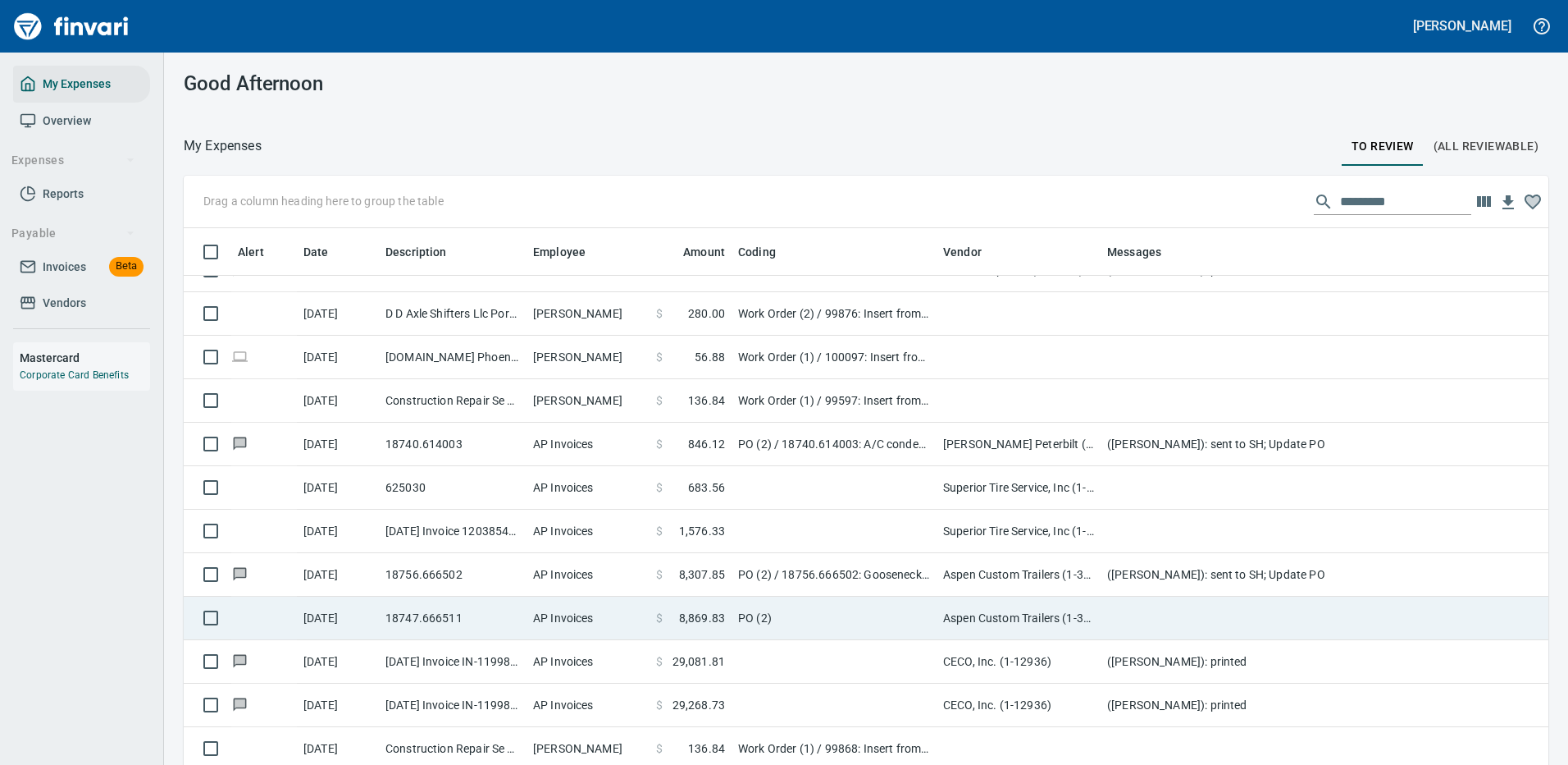
click at [863, 608] on td "PO (2)" at bounding box center [834, 619] width 205 height 44
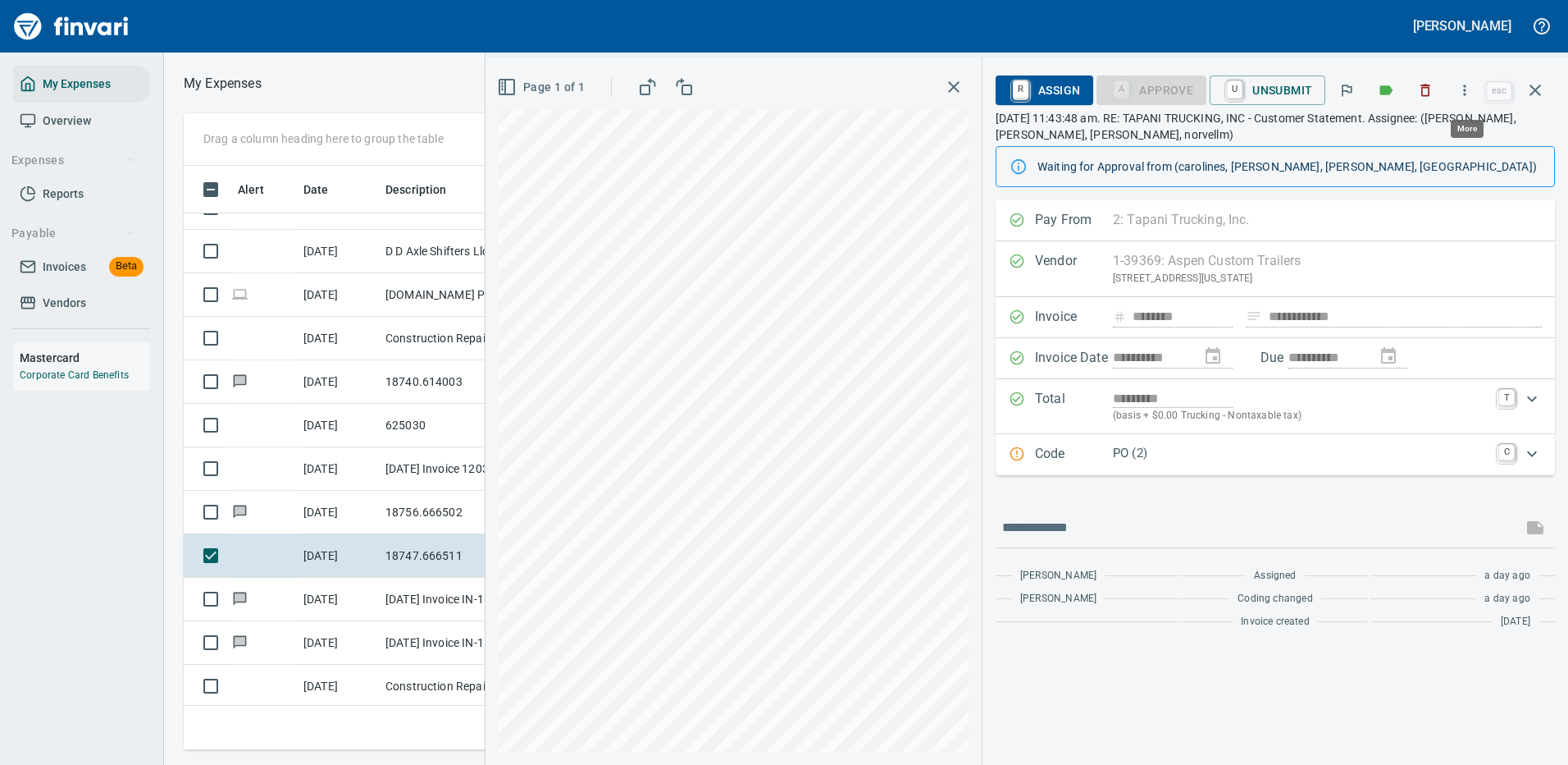
scroll to position [559, 930]
click at [1269, 451] on p "PO (2)" at bounding box center [1301, 453] width 375 height 19
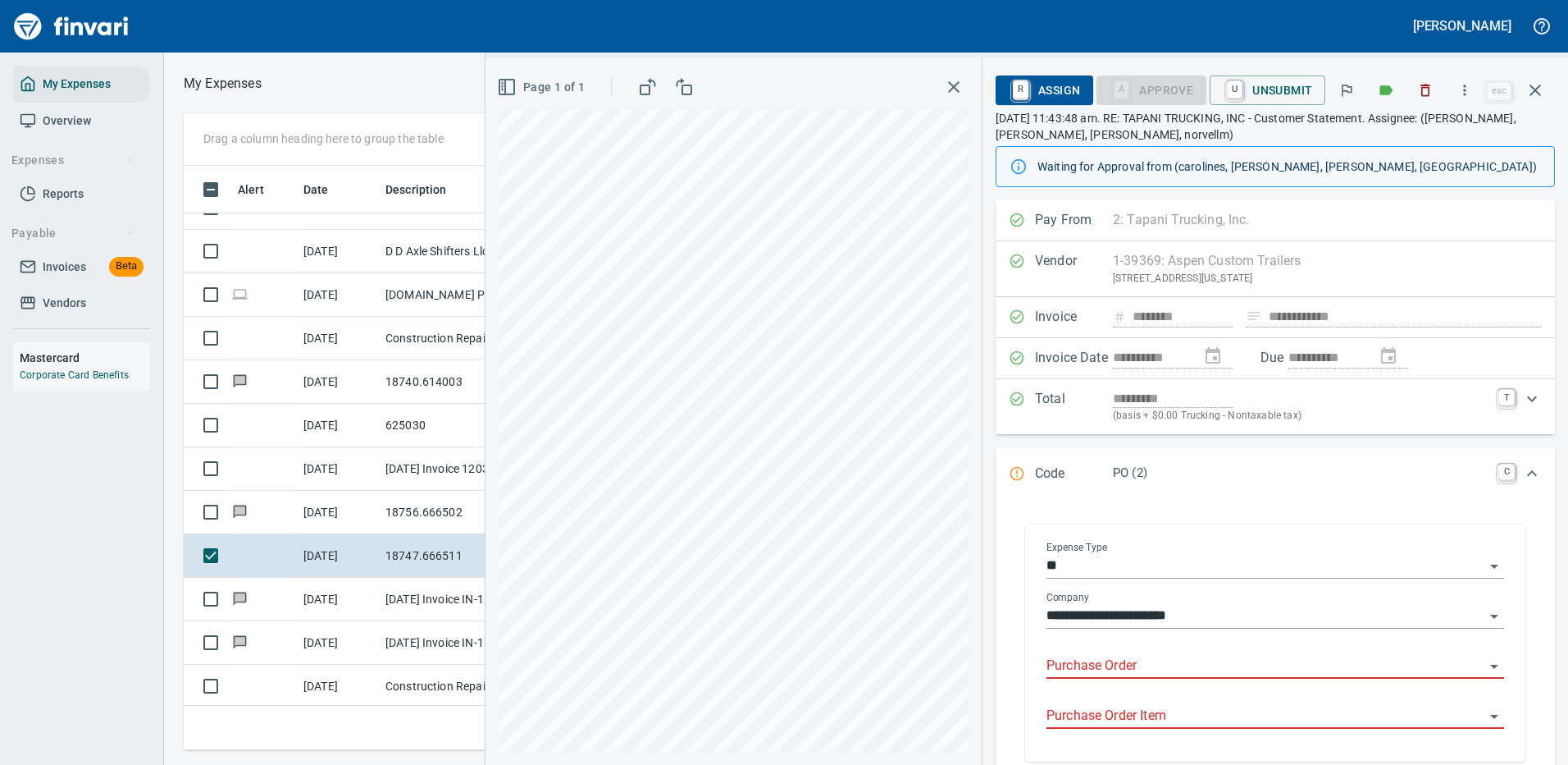
click at [1112, 653] on body "Cindy Hughes My Expenses Overview Expenses Reports Payable Invoices Beta Vendor…" at bounding box center [784, 382] width 1568 height 765
drag, startPoint x: 1150, startPoint y: 672, endPoint x: 987, endPoint y: 672, distance: 163.0
click at [987, 672] on div "**********" at bounding box center [1275, 602] width 585 height 804
type input "**********"
click at [1467, 91] on icon "button" at bounding box center [1464, 90] width 17 height 17
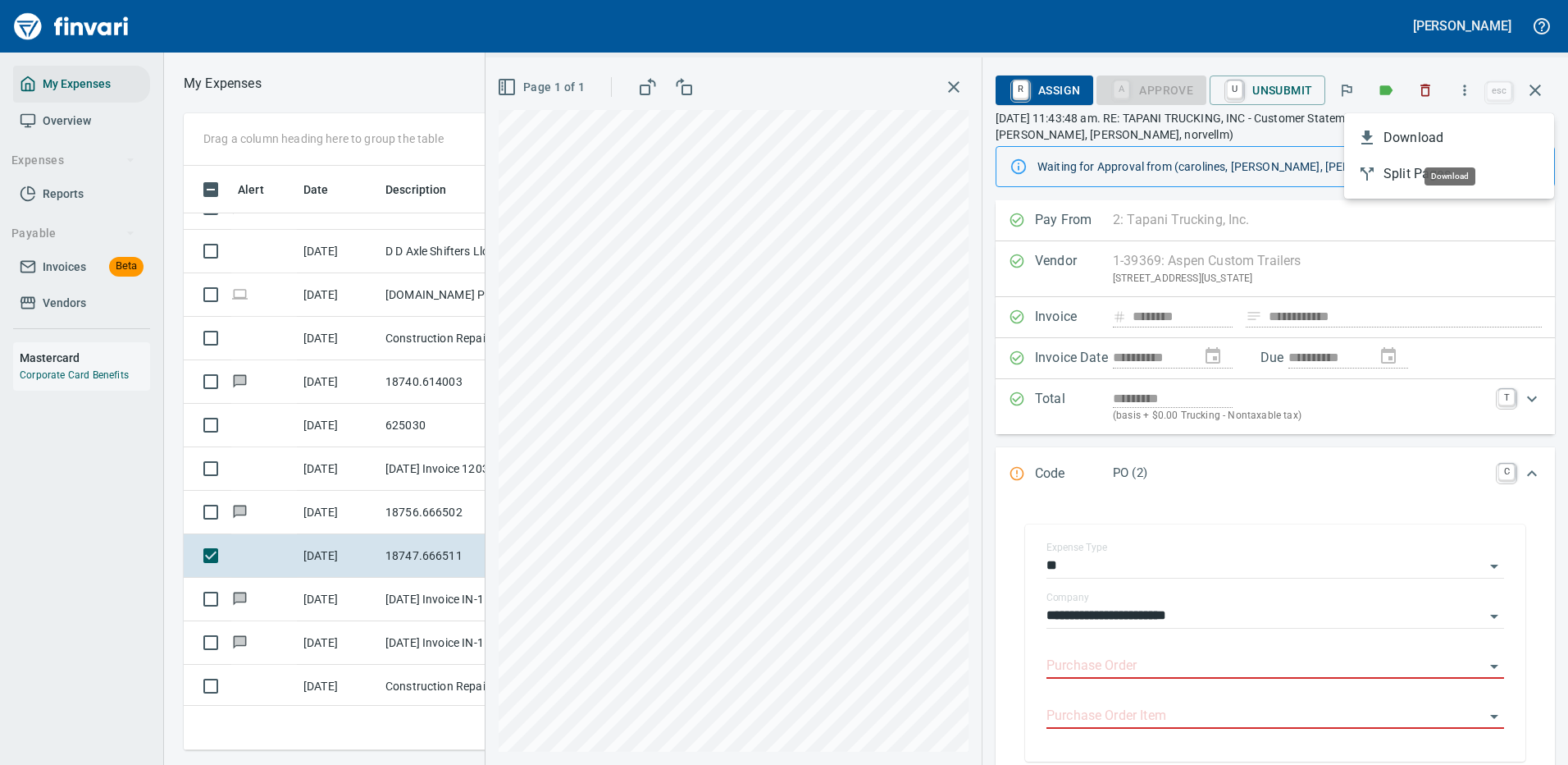
click at [1412, 139] on span "Download" at bounding box center [1462, 138] width 158 height 20
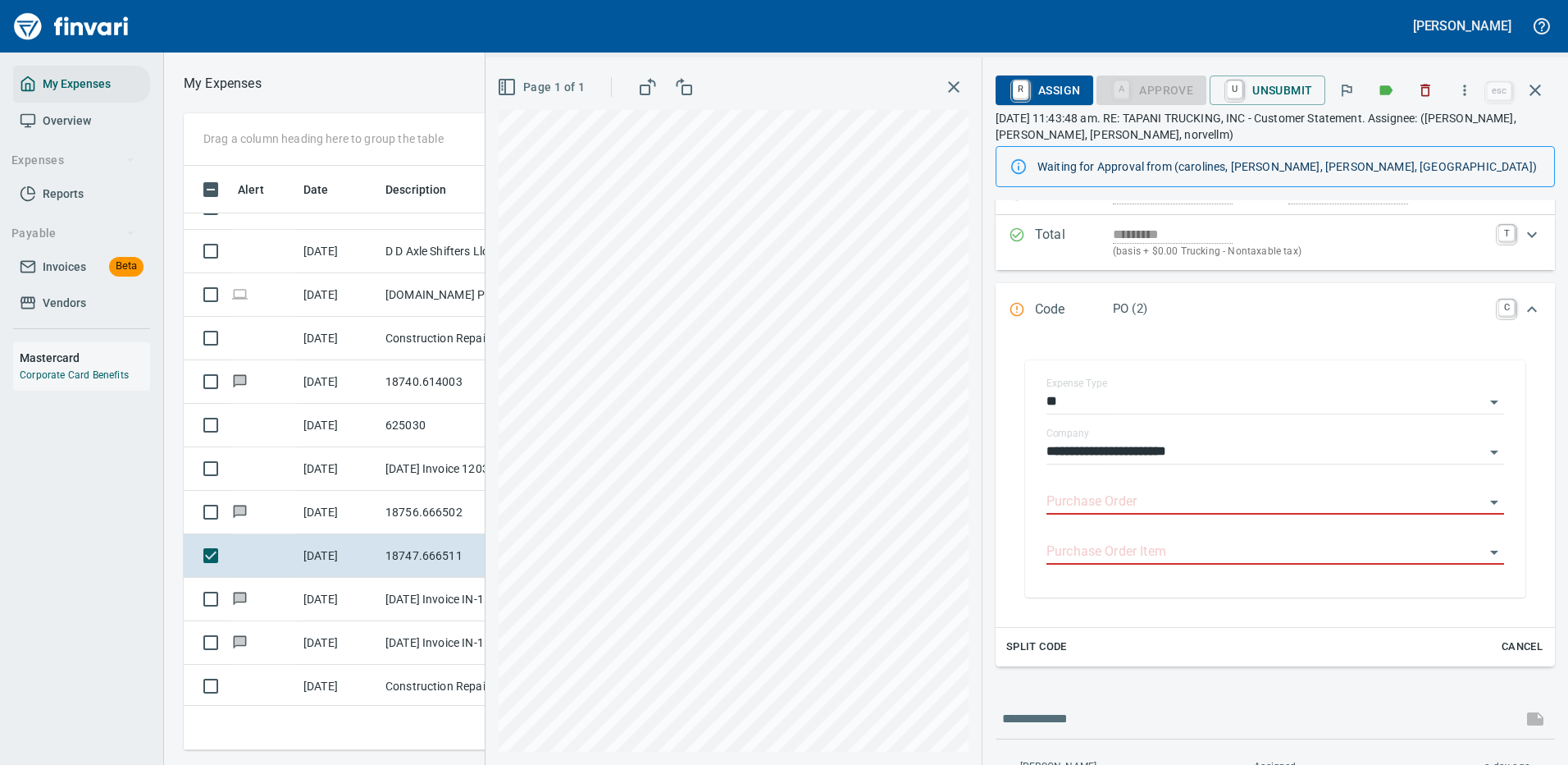
scroll to position [240, 0]
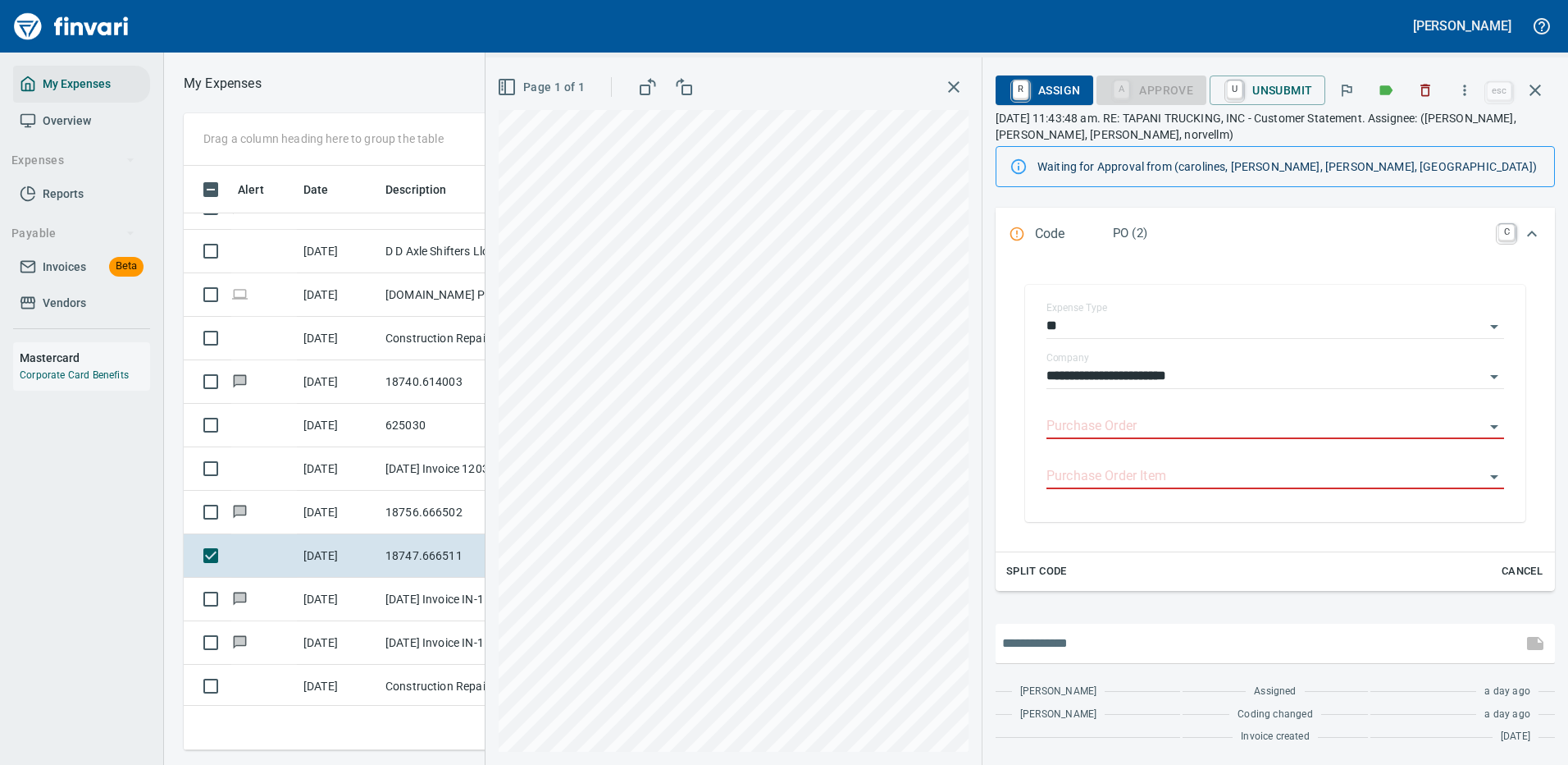
click at [1071, 640] on input "text" at bounding box center [1259, 643] width 513 height 26
type input "**********"
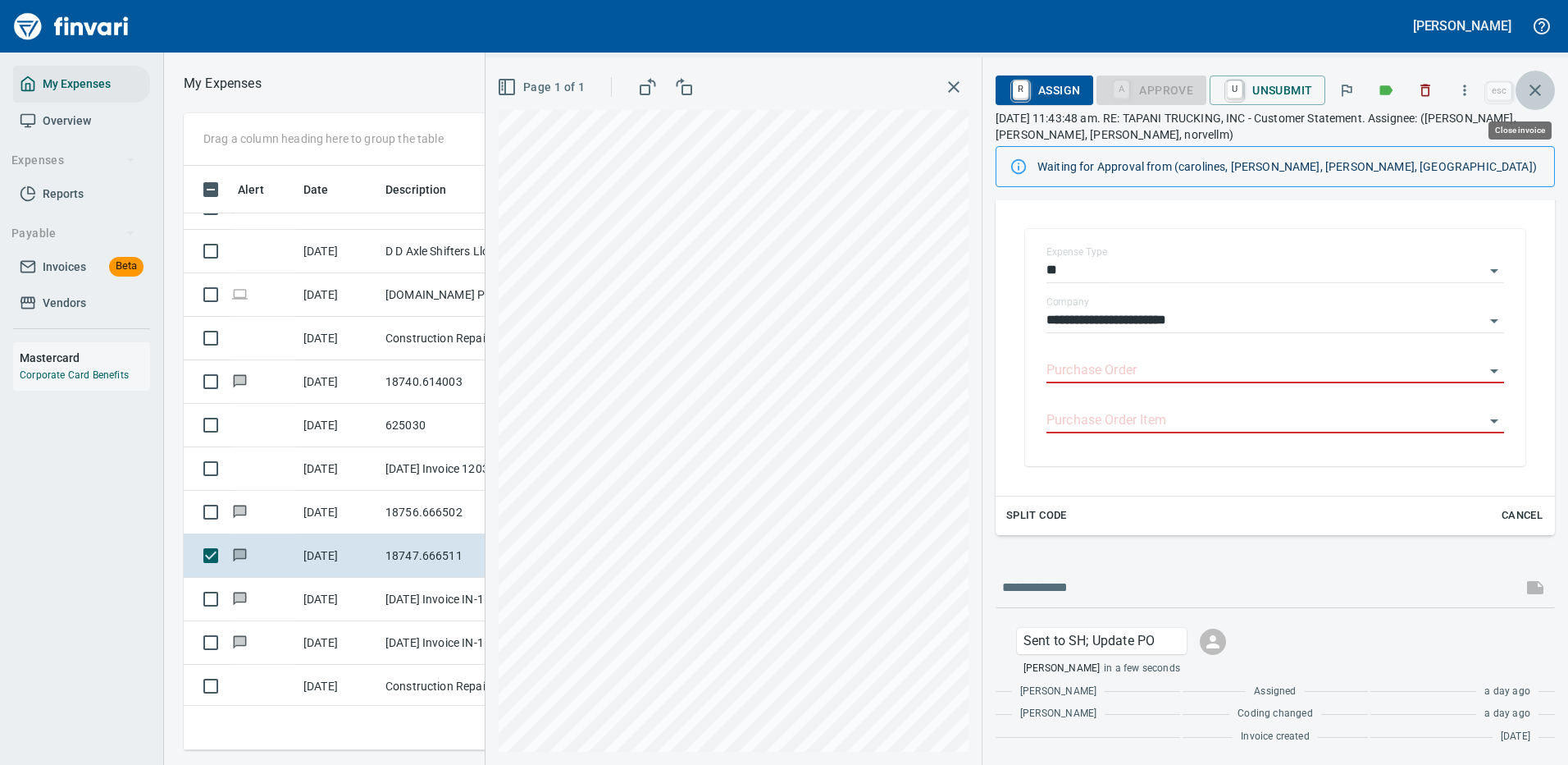
click at [1534, 84] on icon "button" at bounding box center [1535, 90] width 20 height 20
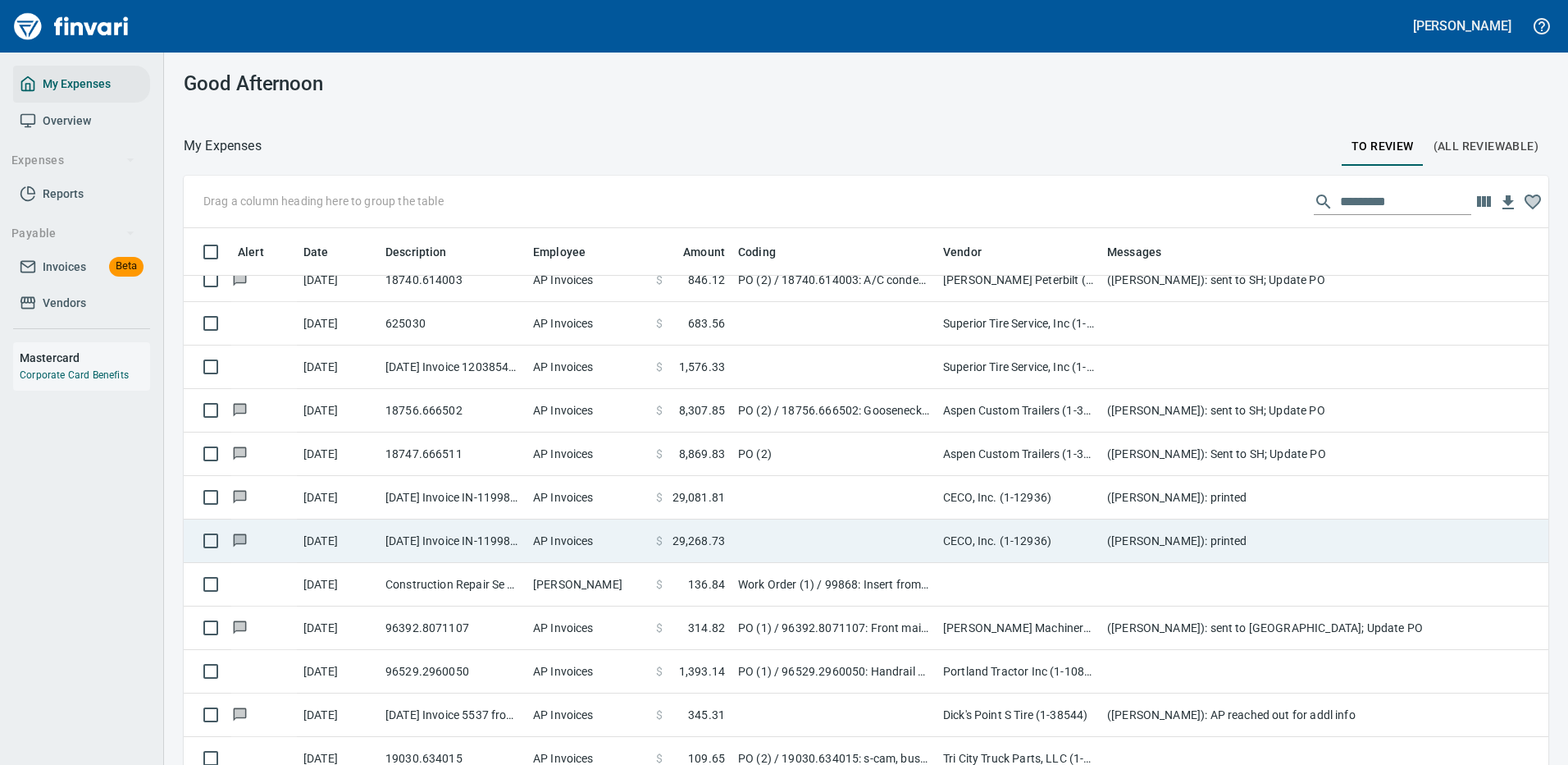
scroll to position [1230, 0]
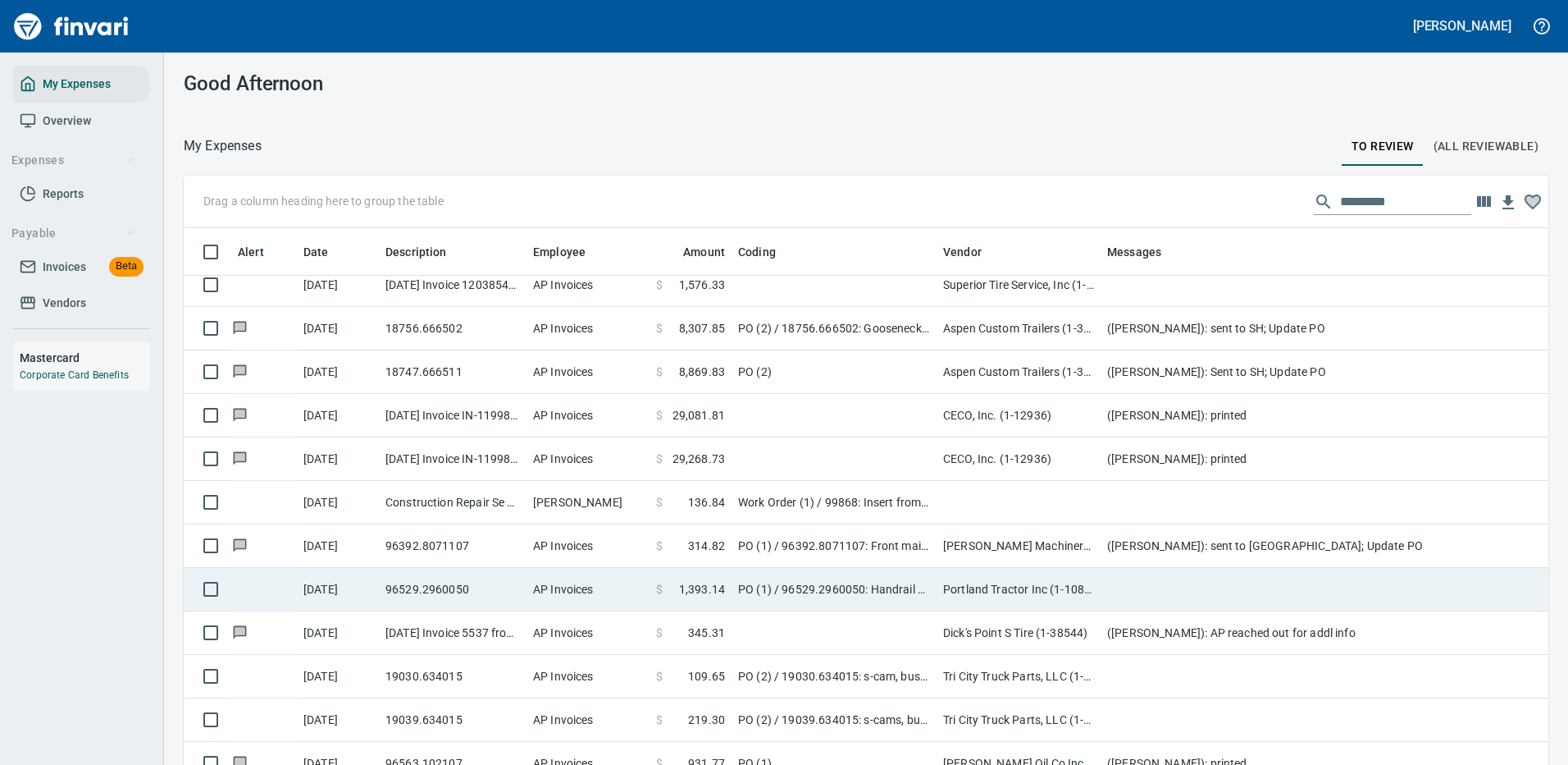
click at [1174, 583] on td at bounding box center [1429, 590] width 656 height 44
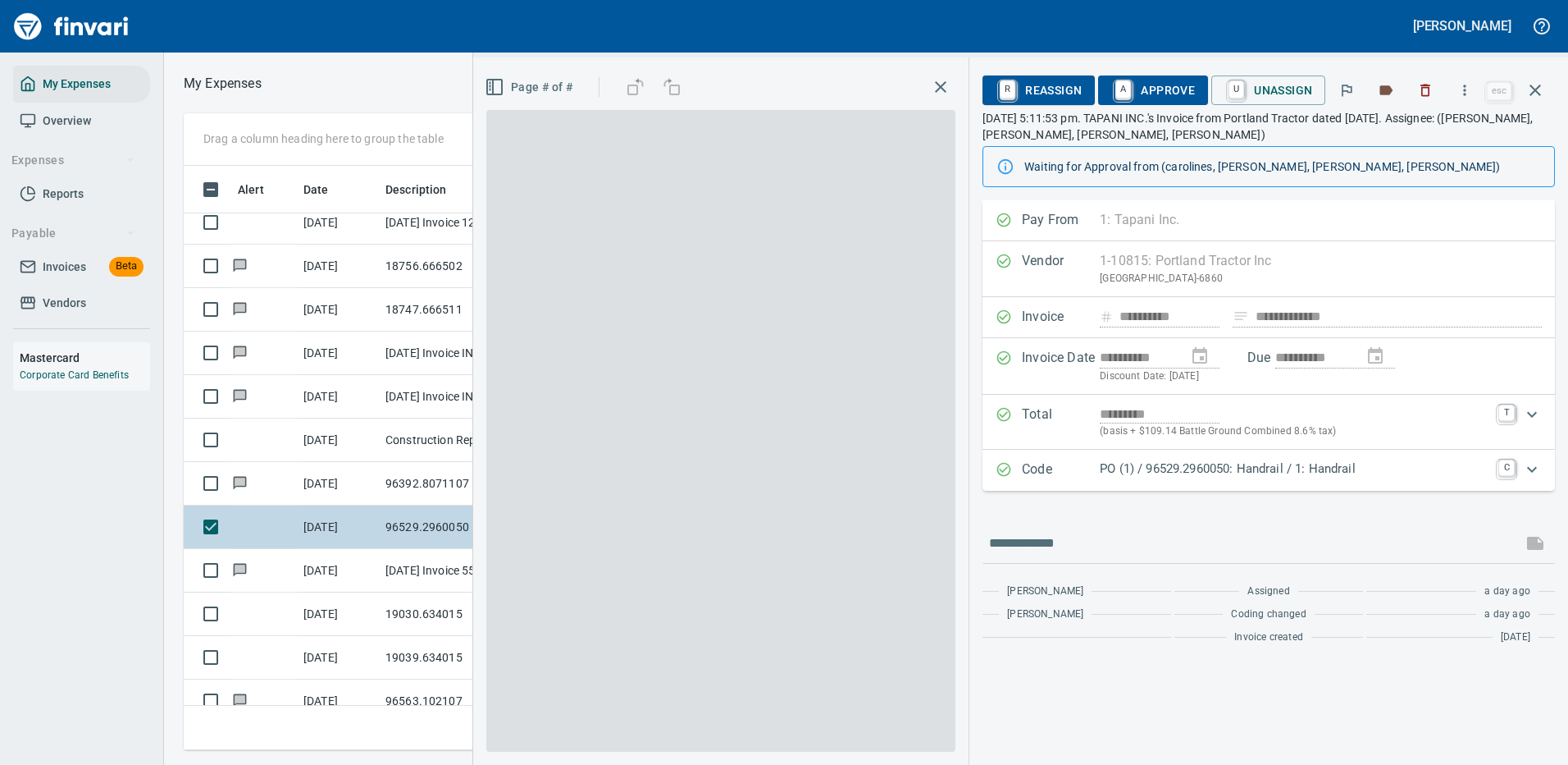
scroll to position [559, 930]
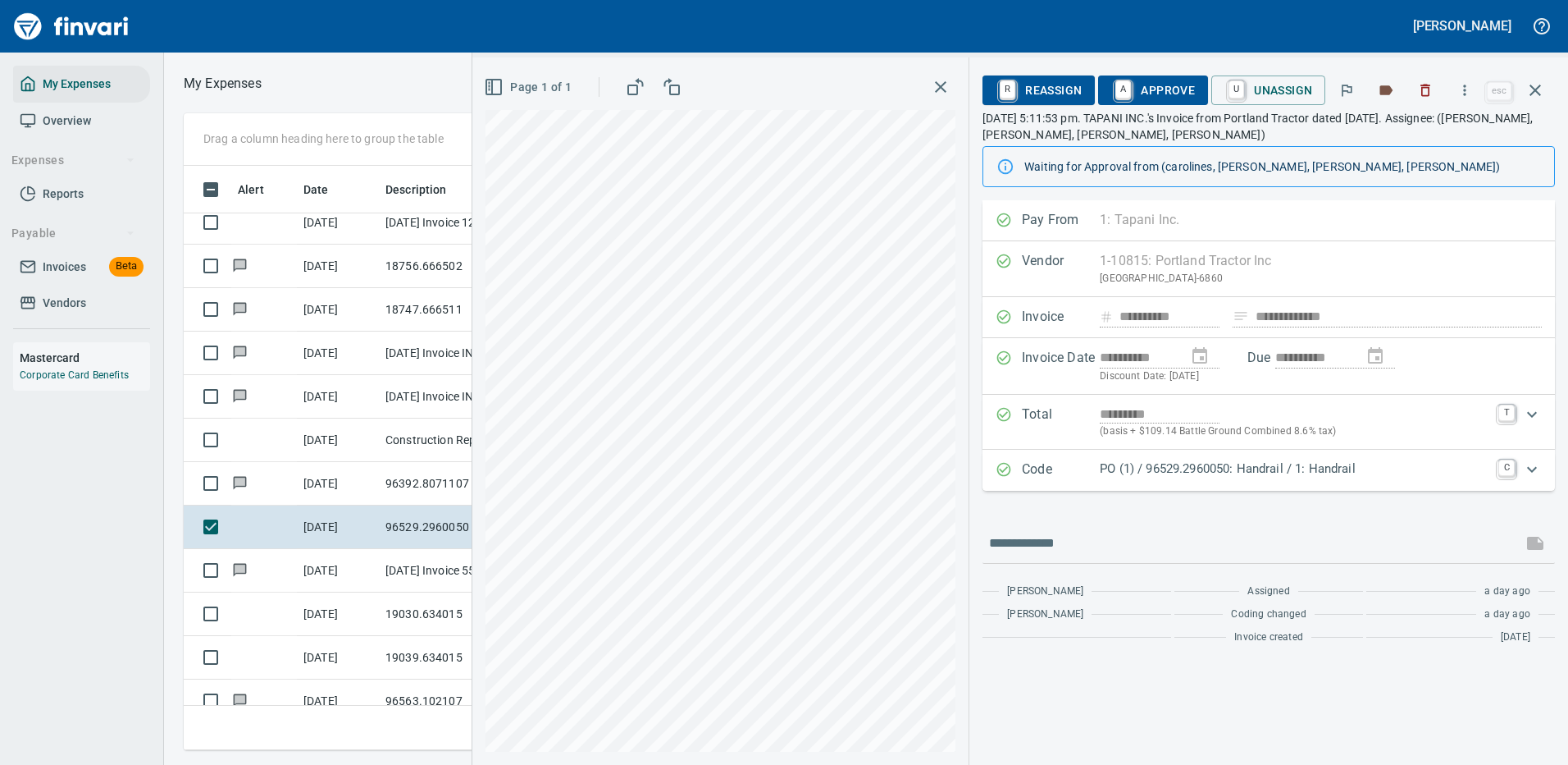
click at [1241, 475] on p "PO (1) / 96529.2960050: Handrail / 1: Handrail" at bounding box center [1294, 469] width 389 height 19
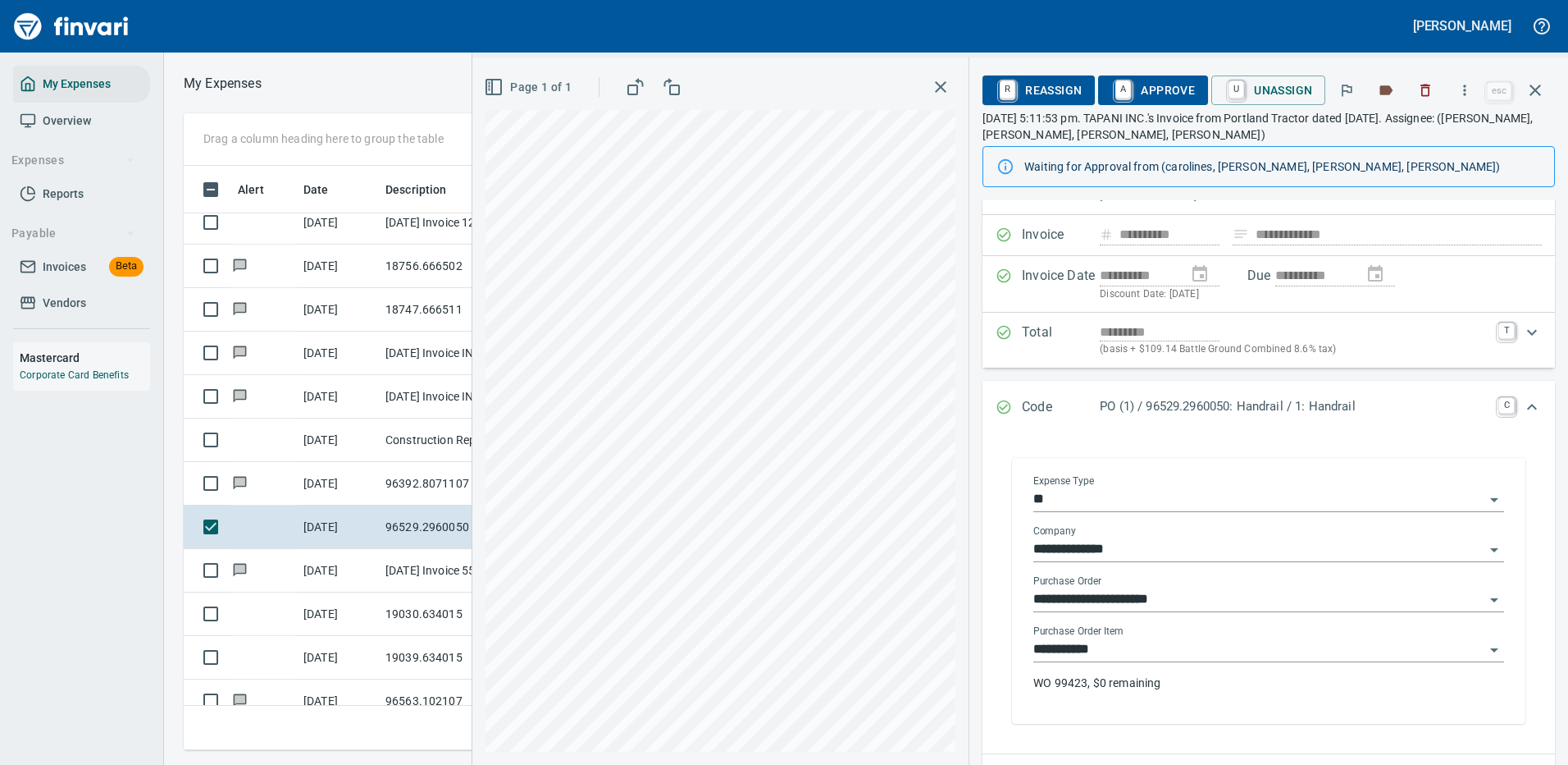
scroll to position [164, 0]
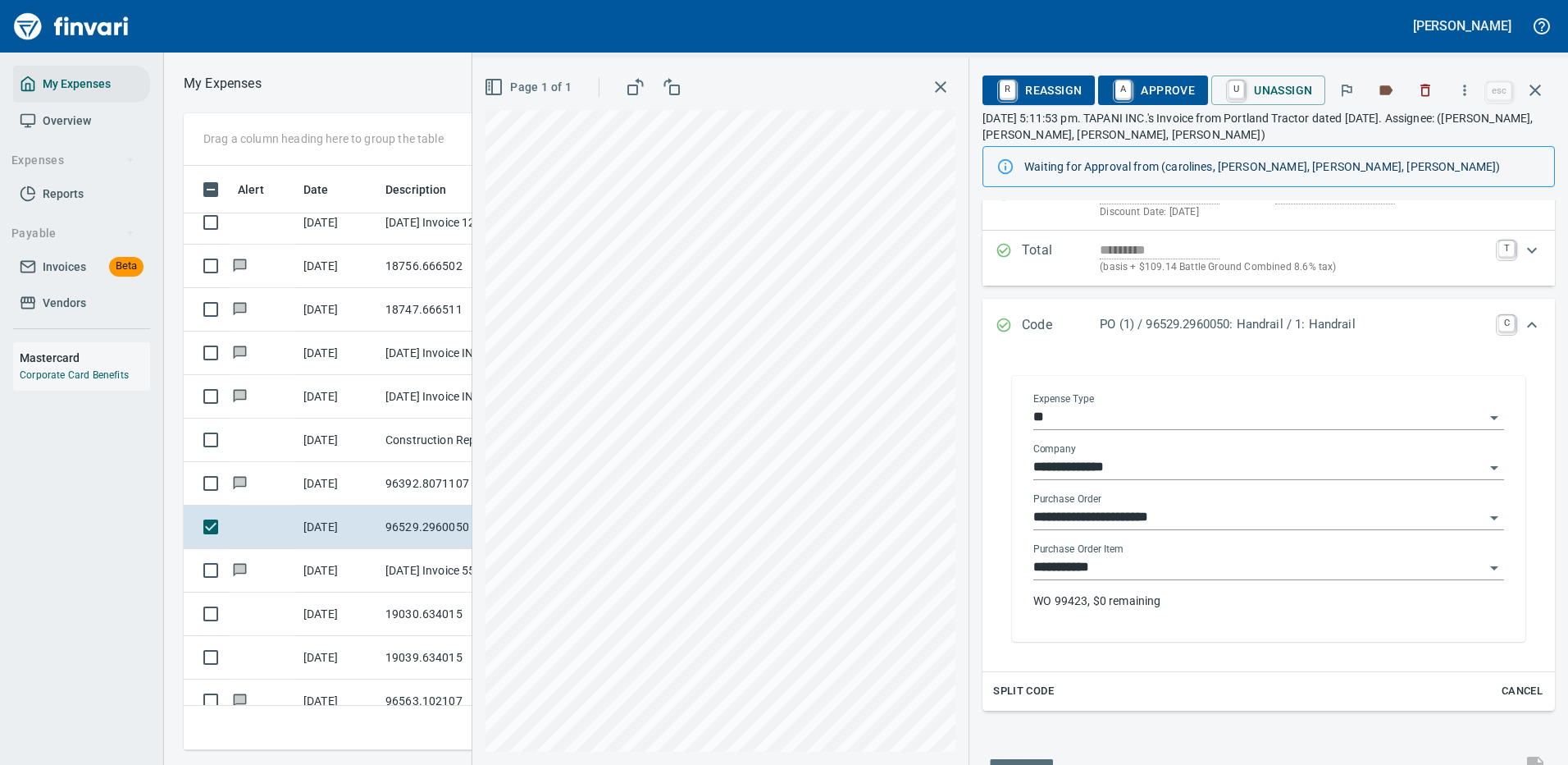
click at [1112, 565] on input "**********" at bounding box center [1259, 567] width 451 height 23
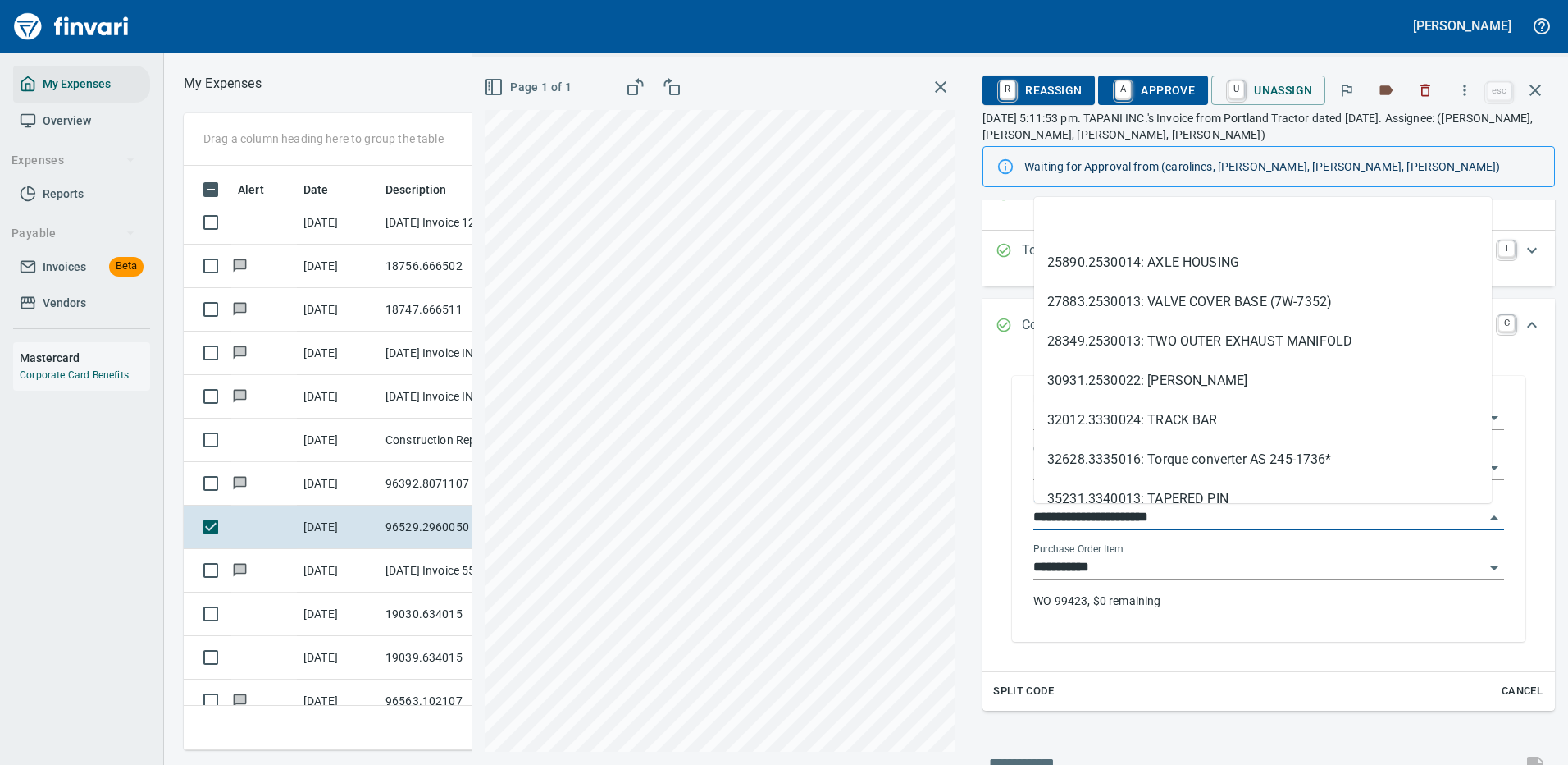
scroll to position [559, 930]
drag, startPoint x: 1131, startPoint y: 515, endPoint x: 1007, endPoint y: 514, distance: 124.0
click at [1007, 514] on div "**********" at bounding box center [1268, 508] width 546 height 299
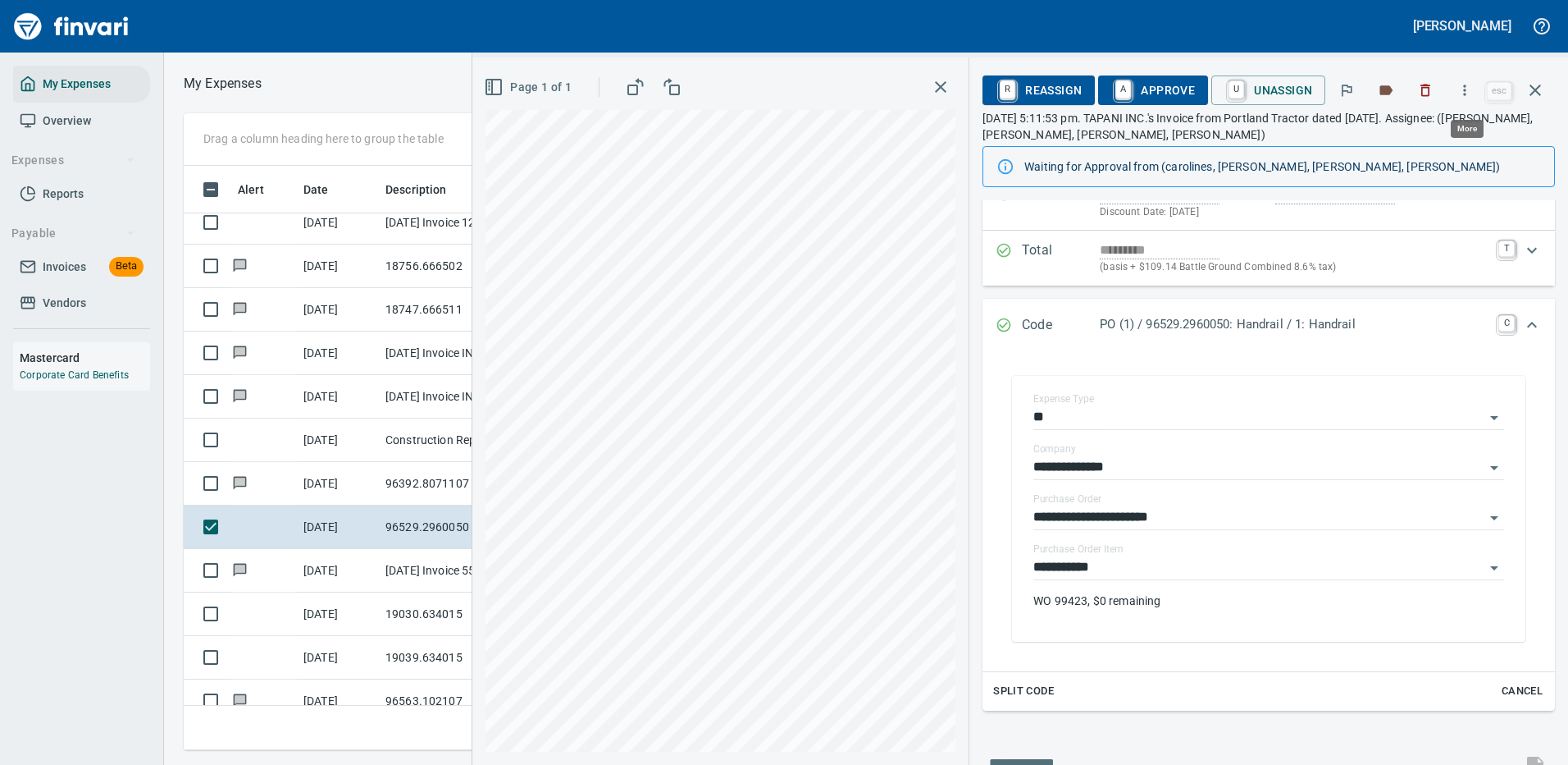
click at [1467, 91] on icon "button" at bounding box center [1465, 90] width 3 height 10
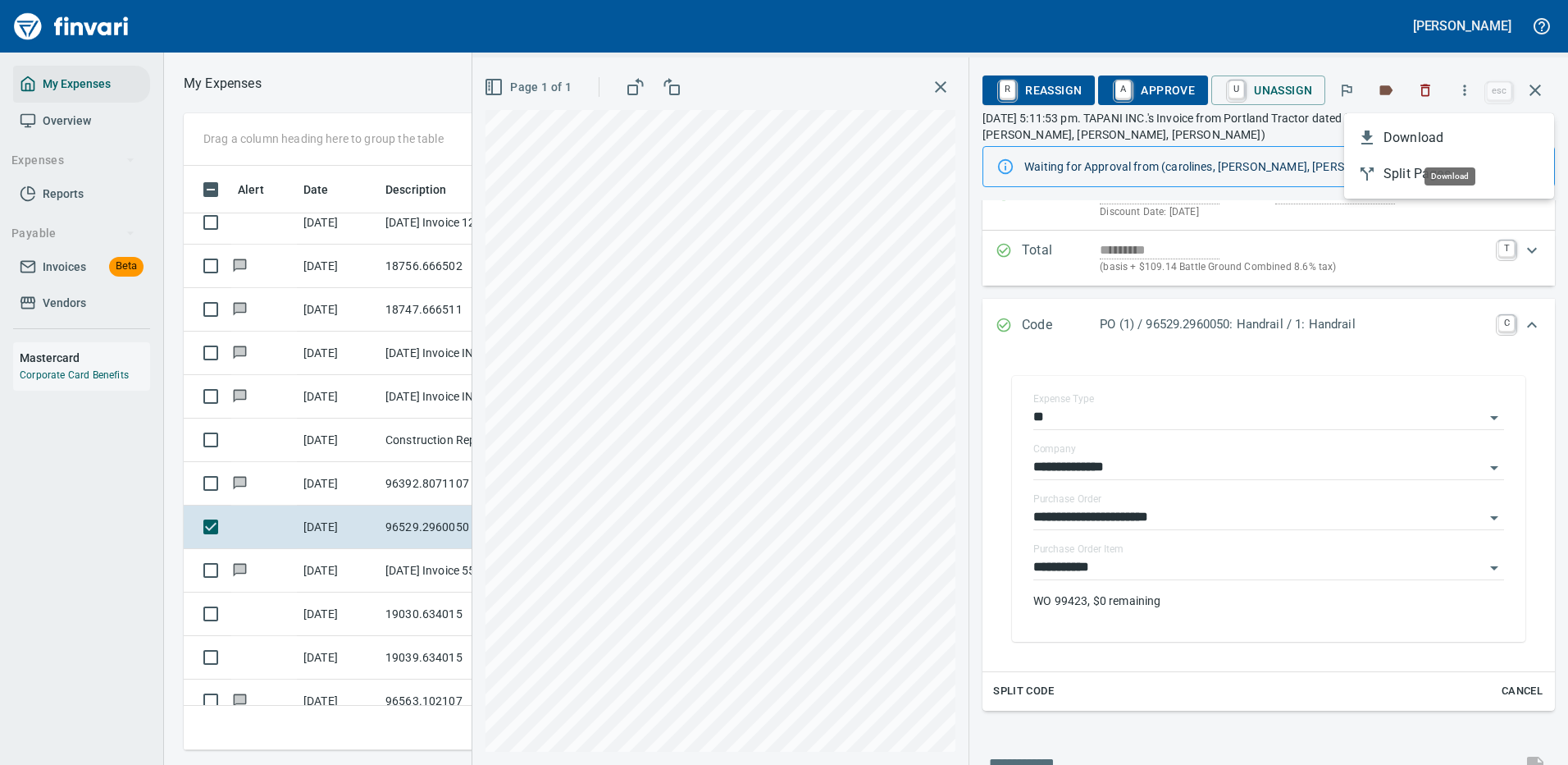
click at [1420, 139] on span "Download" at bounding box center [1462, 138] width 158 height 20
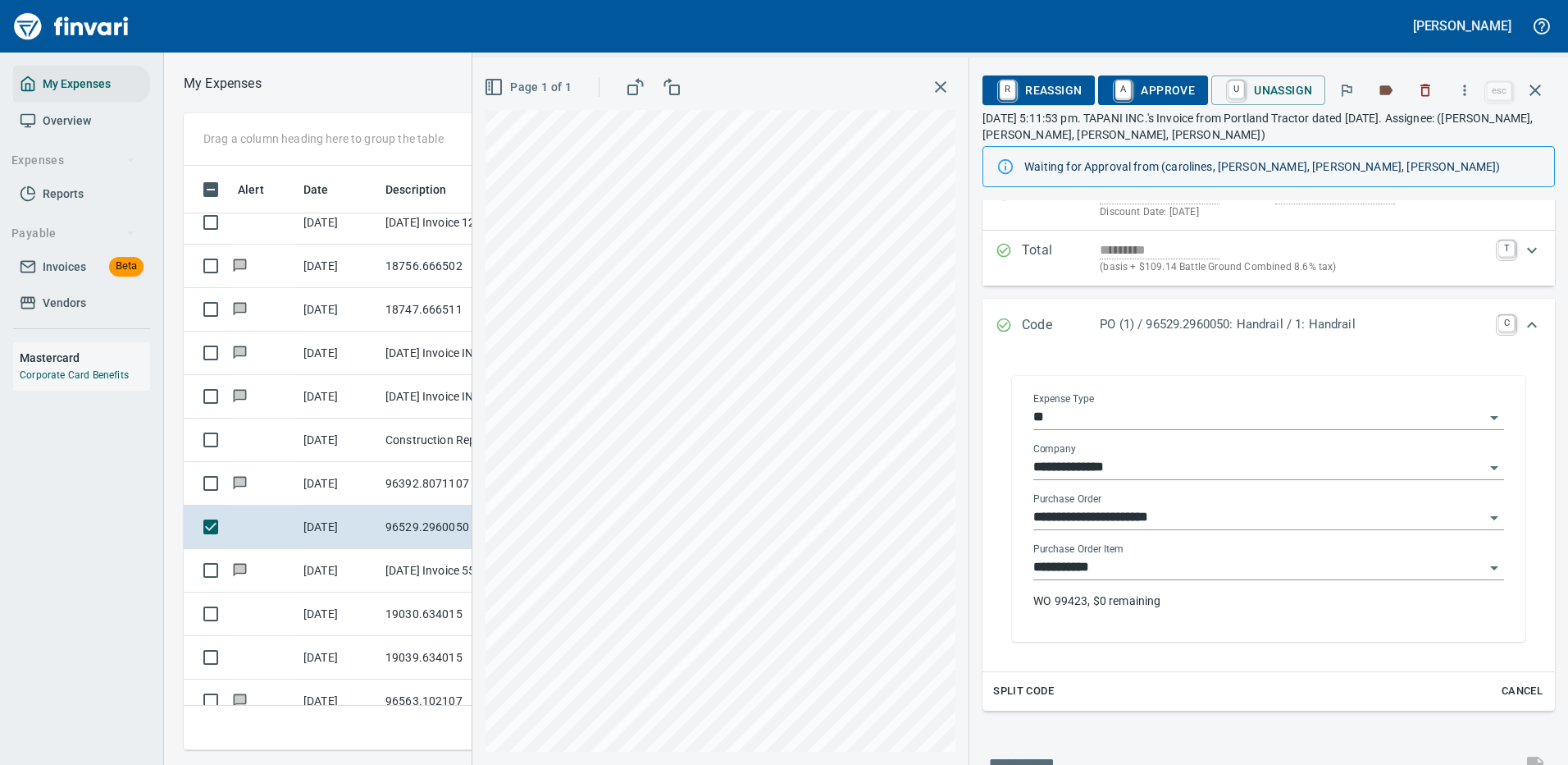
scroll to position [284, 0]
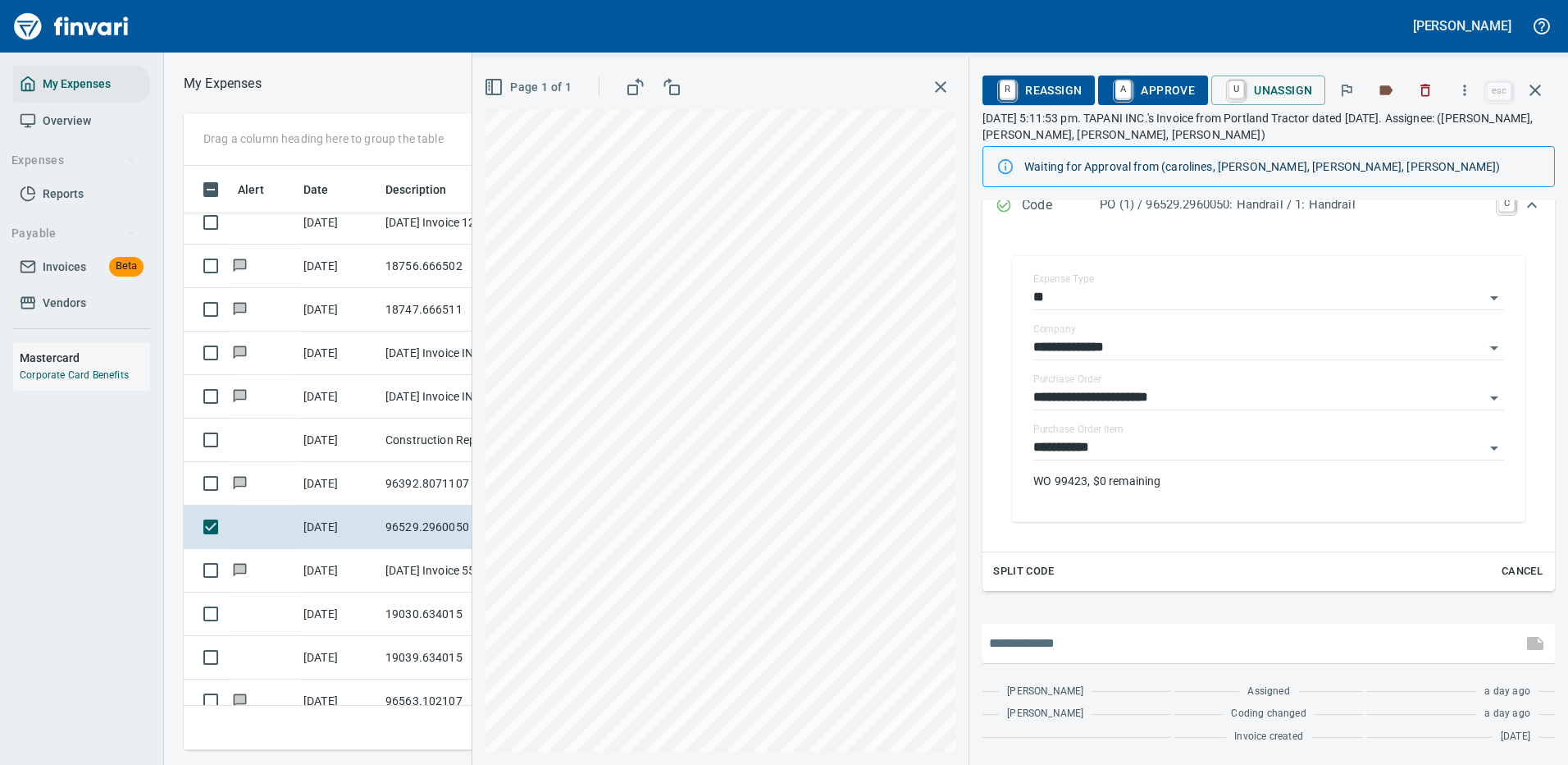
click at [1104, 635] on input "text" at bounding box center [1253, 643] width 527 height 26
type input "**********"
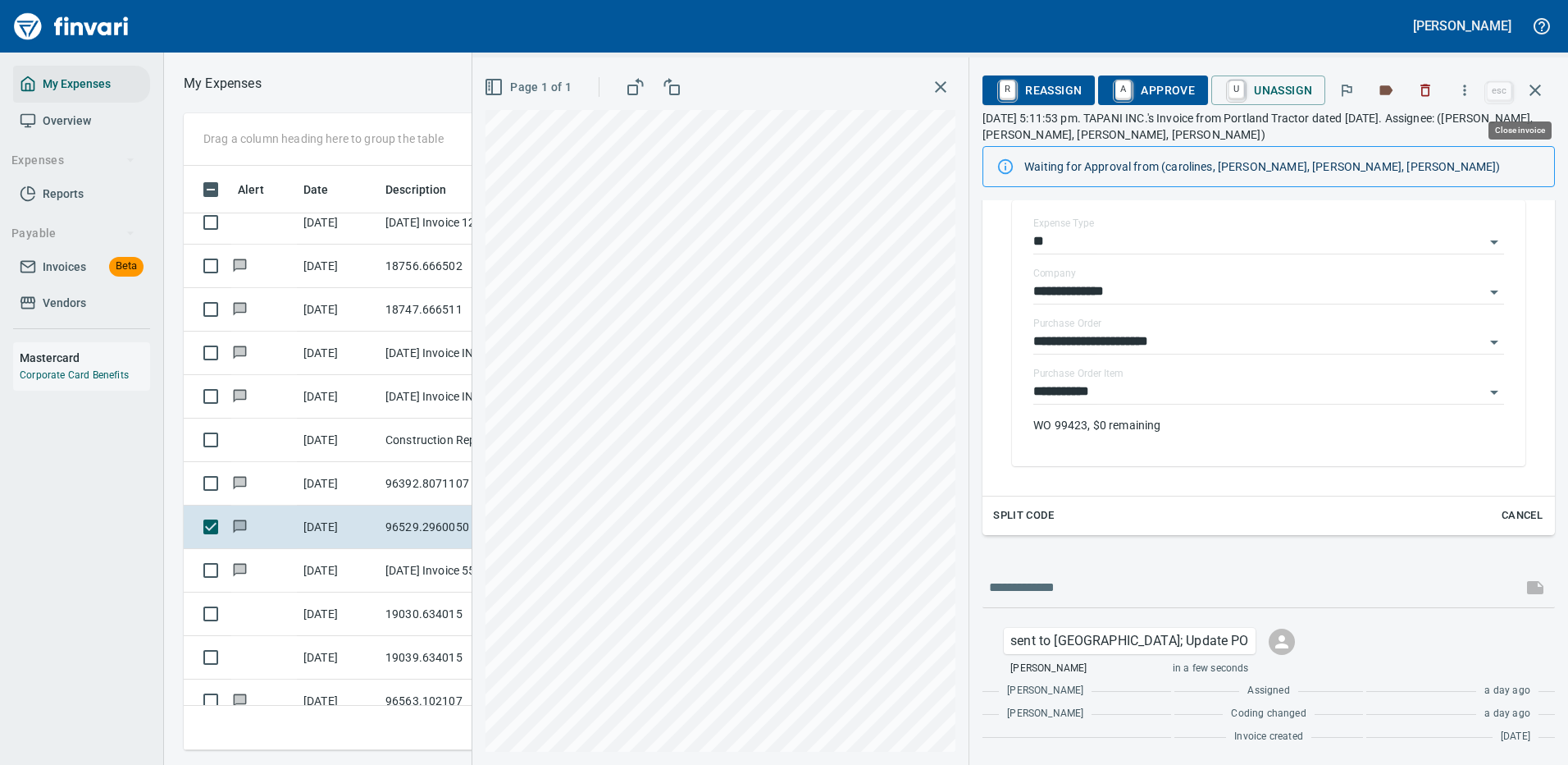
click at [1543, 86] on icon "button" at bounding box center [1535, 90] width 20 height 20
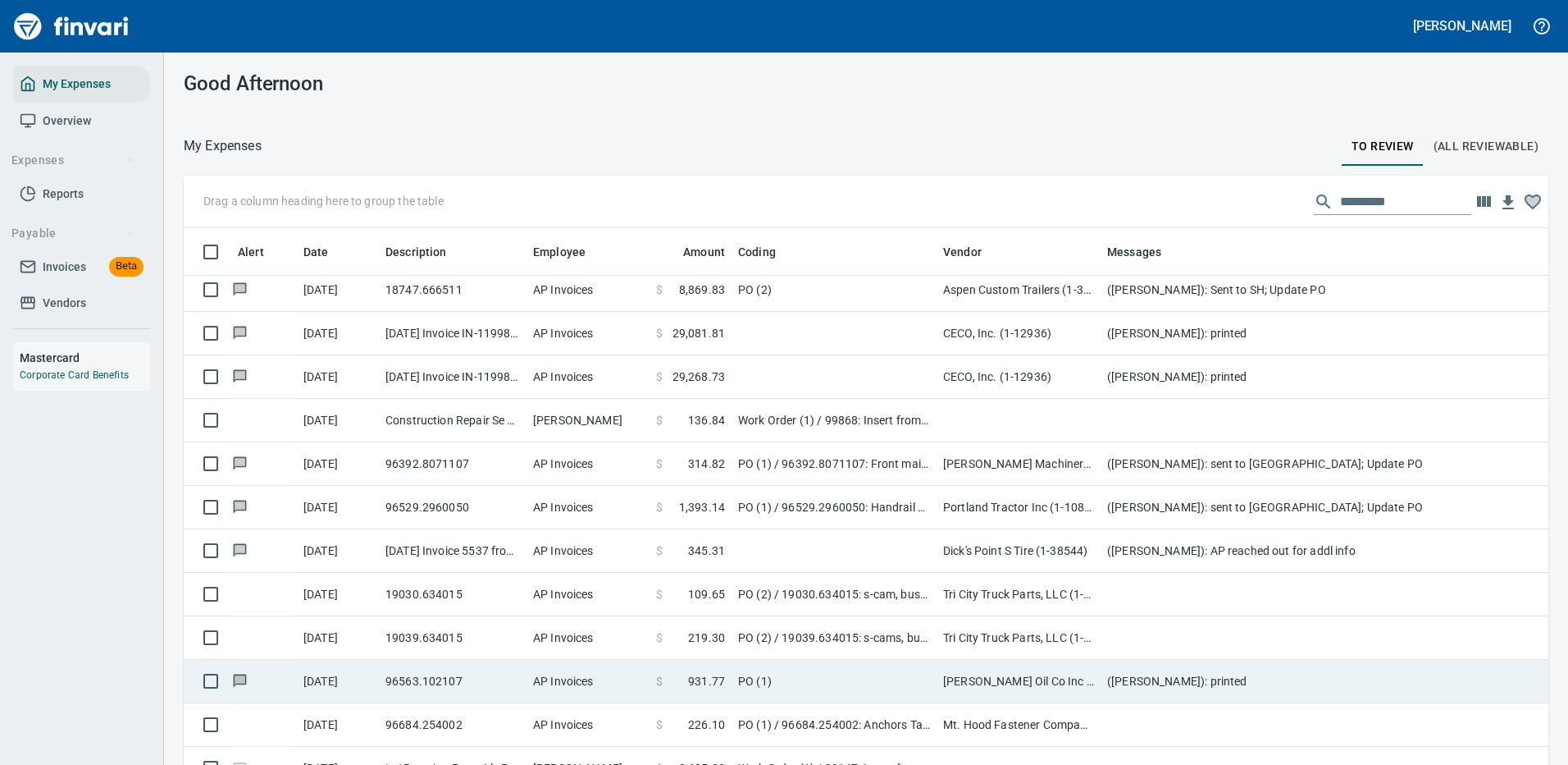
scroll to position [1395, 0]
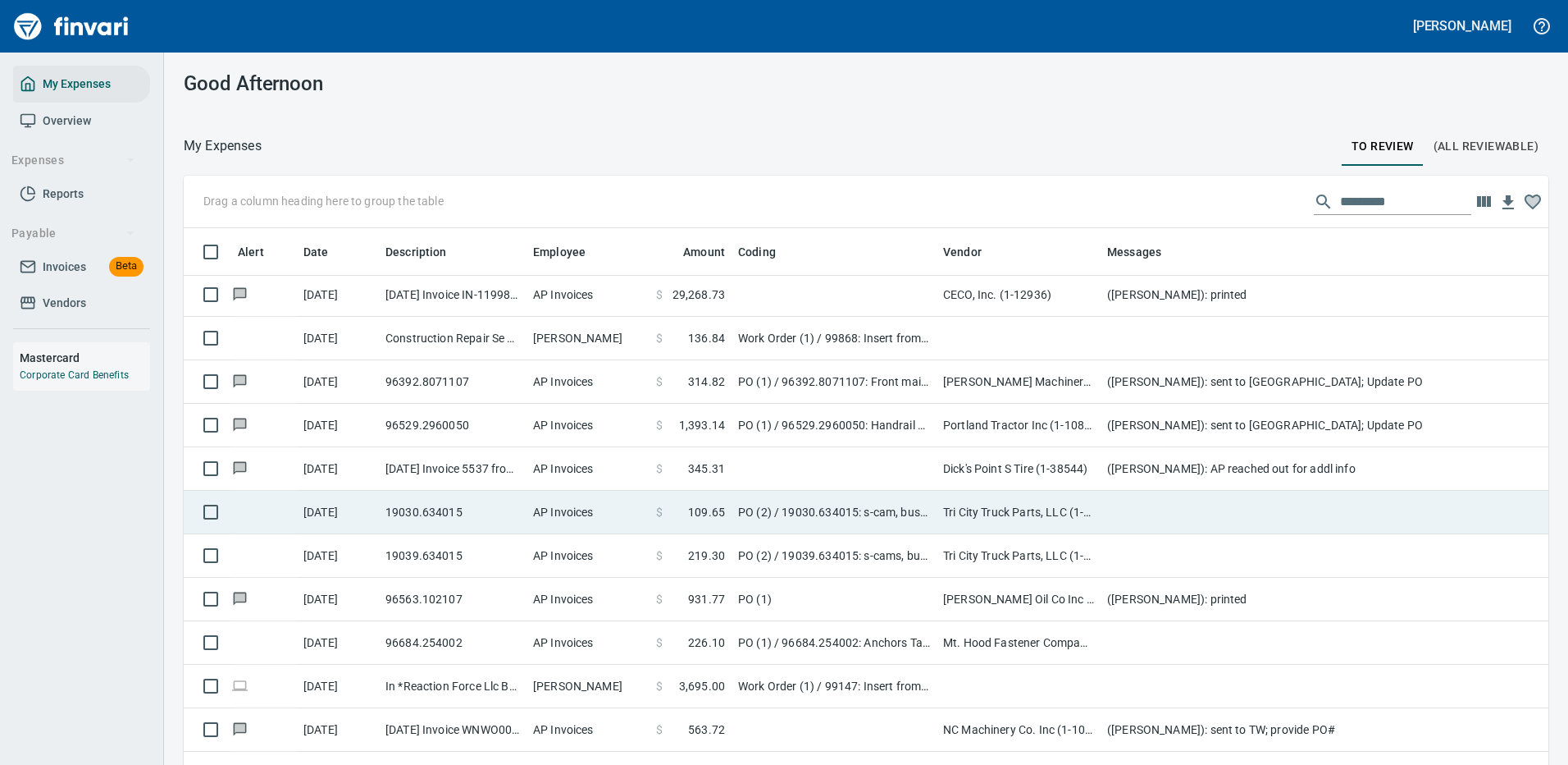
click at [1005, 507] on td "Tri City Truck Parts, LLC (1-38870)" at bounding box center [1018, 512] width 164 height 44
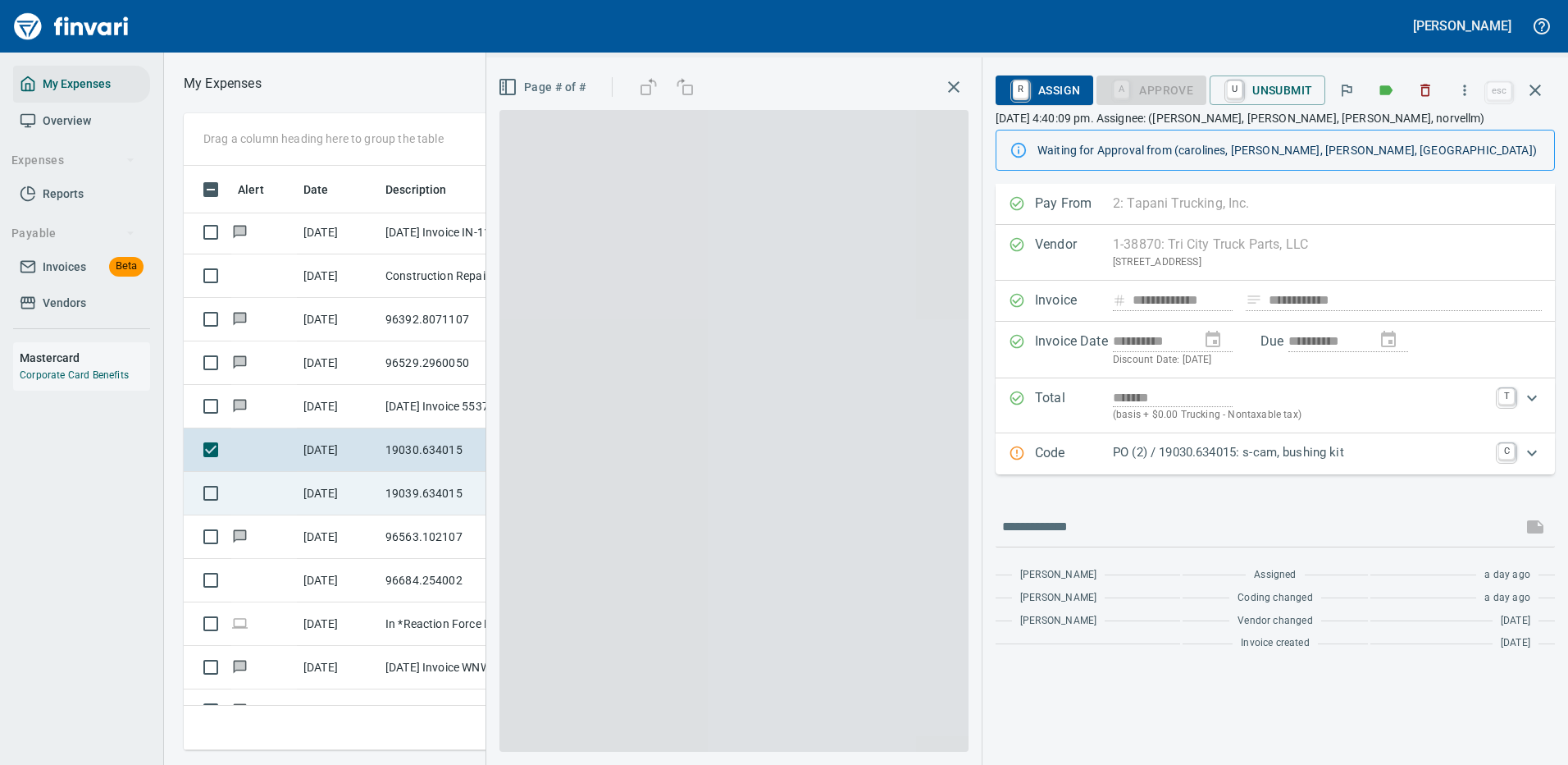
scroll to position [559, 930]
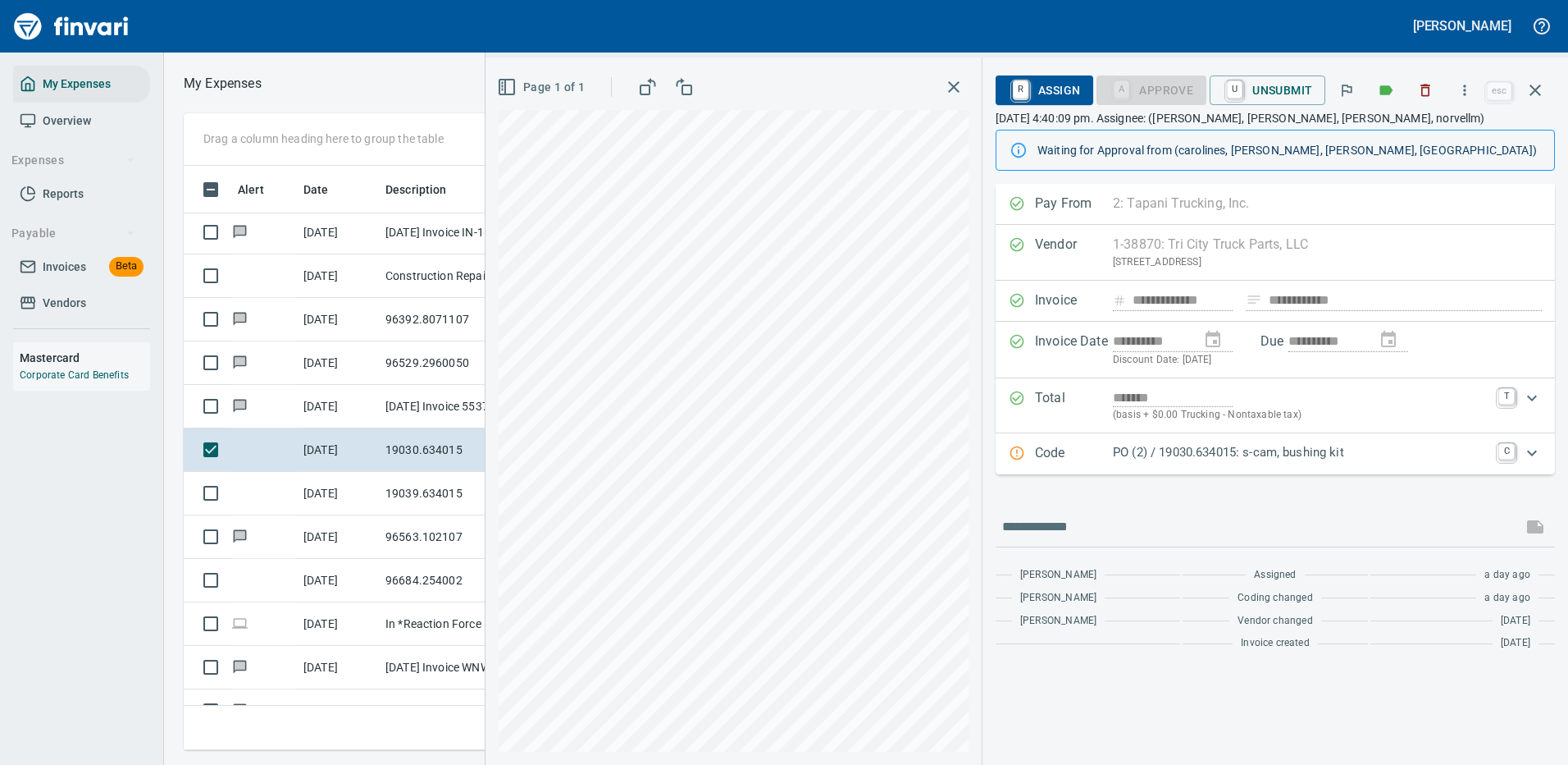
click at [1293, 452] on p "PO (2) / 19030.634015: s-cam, bushing kit" at bounding box center [1301, 452] width 375 height 19
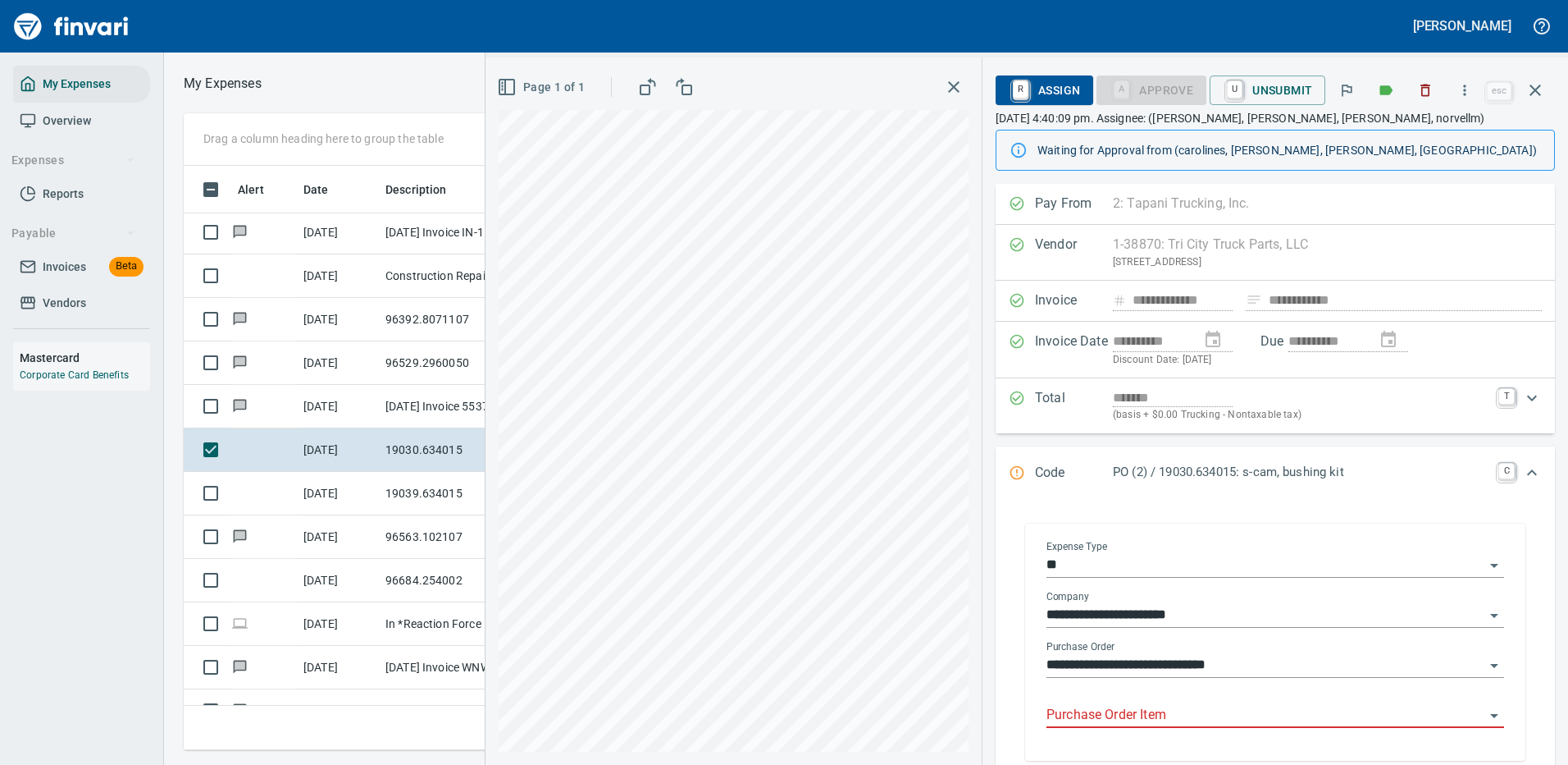
click at [1142, 715] on input "Purchase Order Item" at bounding box center [1265, 715] width 438 height 23
click at [1224, 512] on div "**********" at bounding box center [1275, 642] width 533 height 270
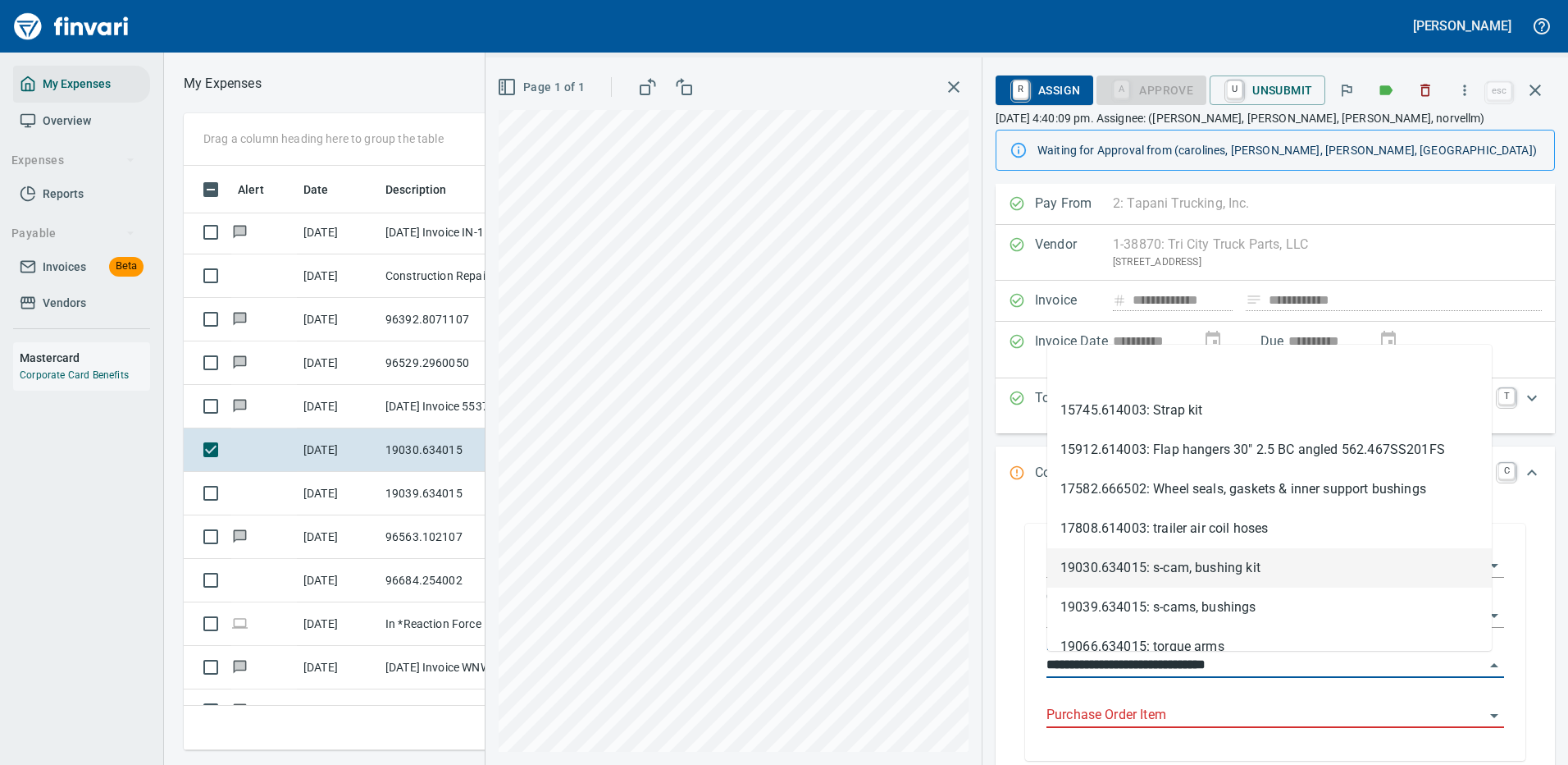
drag, startPoint x: 1132, startPoint y: 667, endPoint x: 1035, endPoint y: 676, distance: 97.4
click at [1035, 676] on div "**********" at bounding box center [1275, 643] width 484 height 233
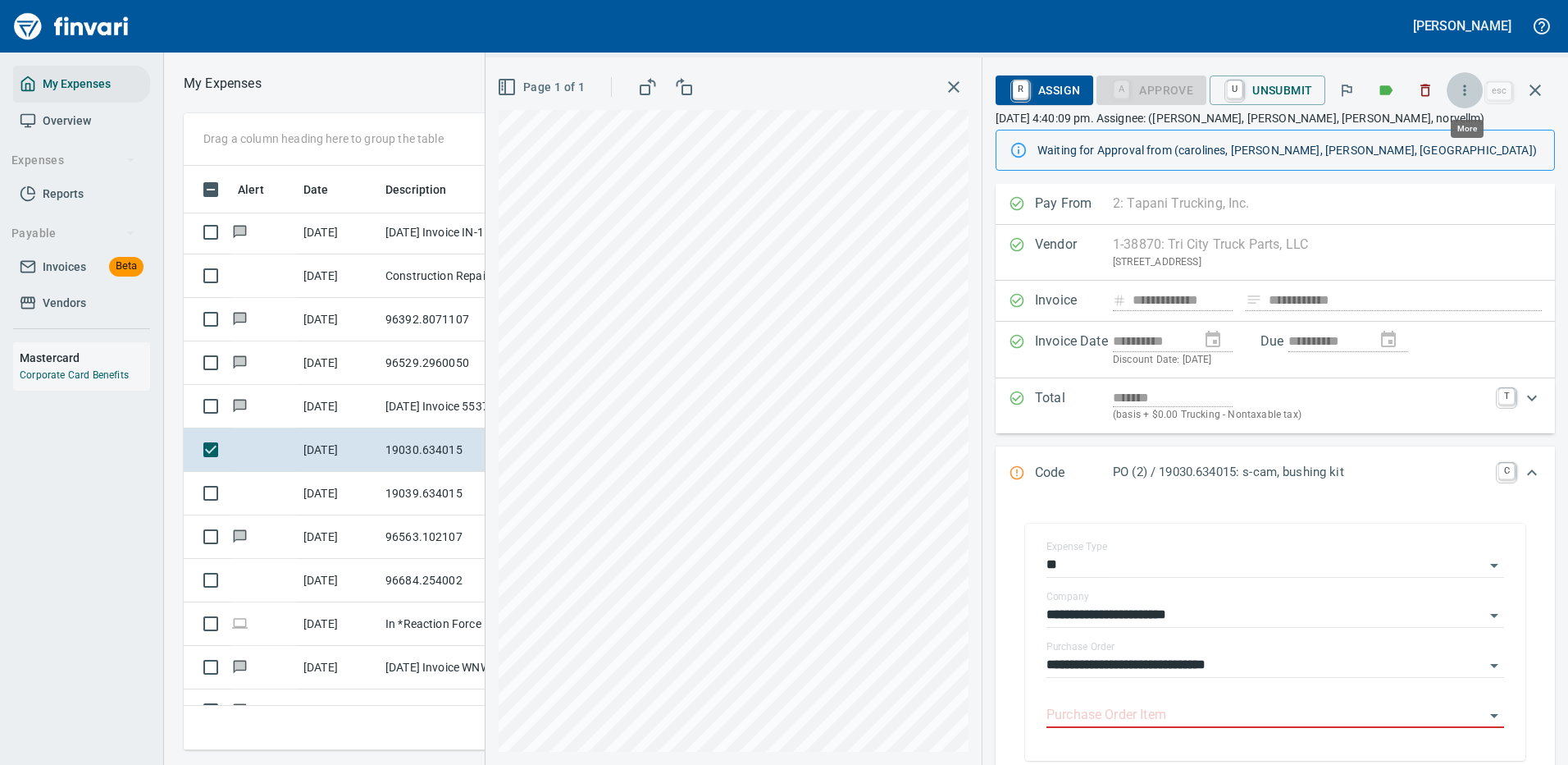
click at [1466, 85] on icon "button" at bounding box center [1464, 90] width 17 height 17
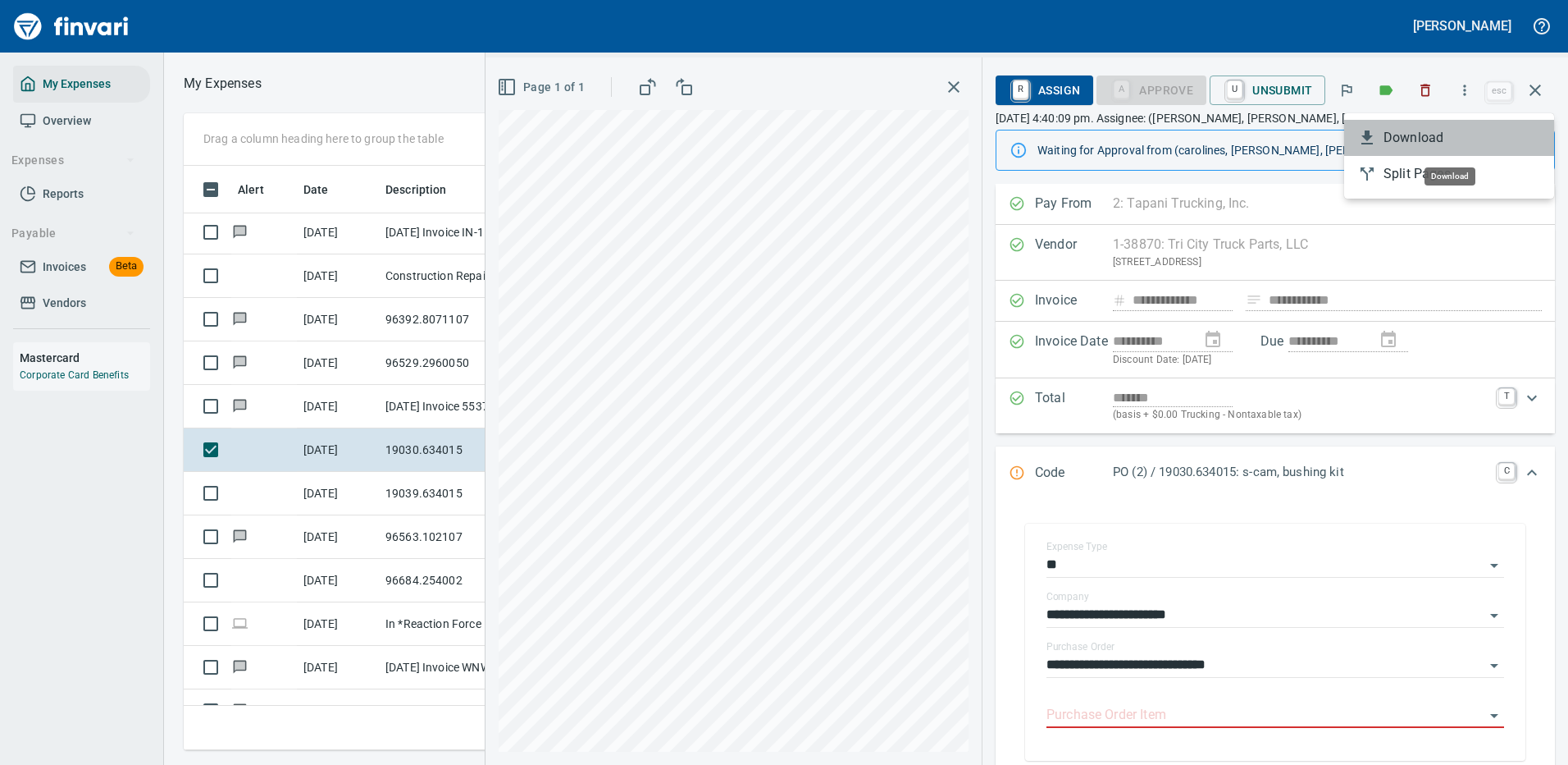
click at [1394, 133] on span "Download" at bounding box center [1462, 138] width 158 height 20
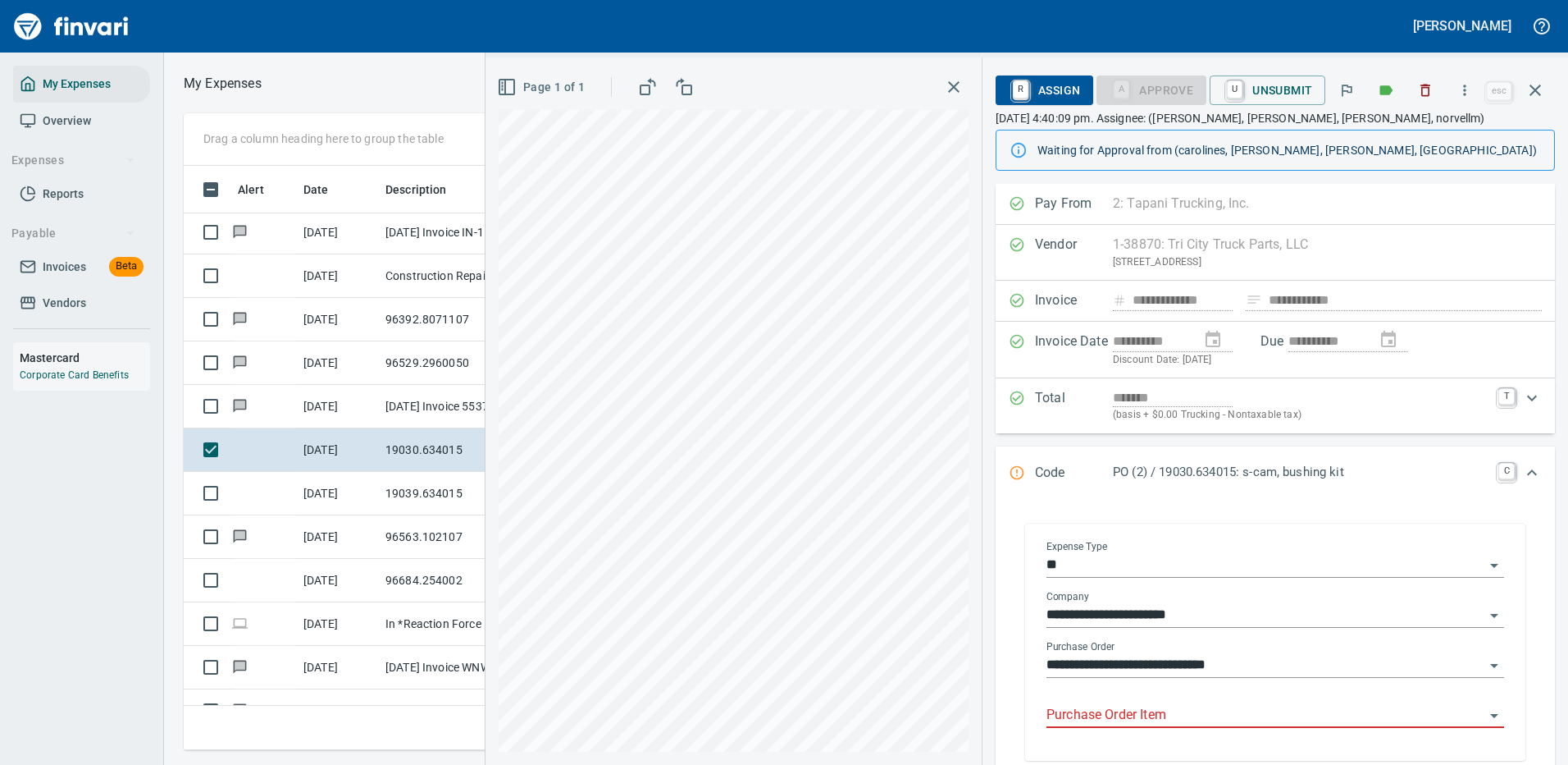
scroll to position [261, 0]
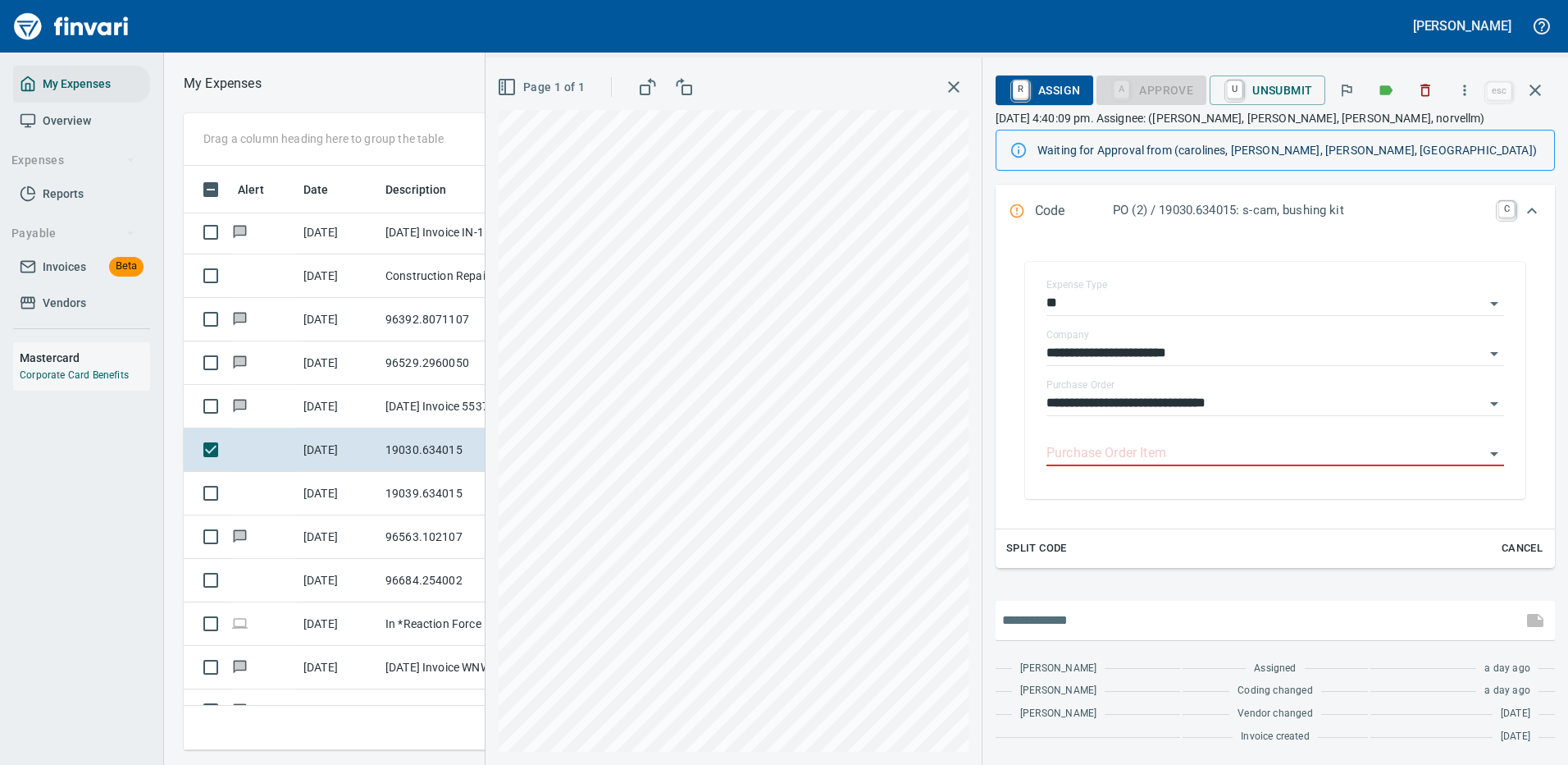
click at [1122, 607] on input "text" at bounding box center [1259, 620] width 513 height 26
type input "**********"
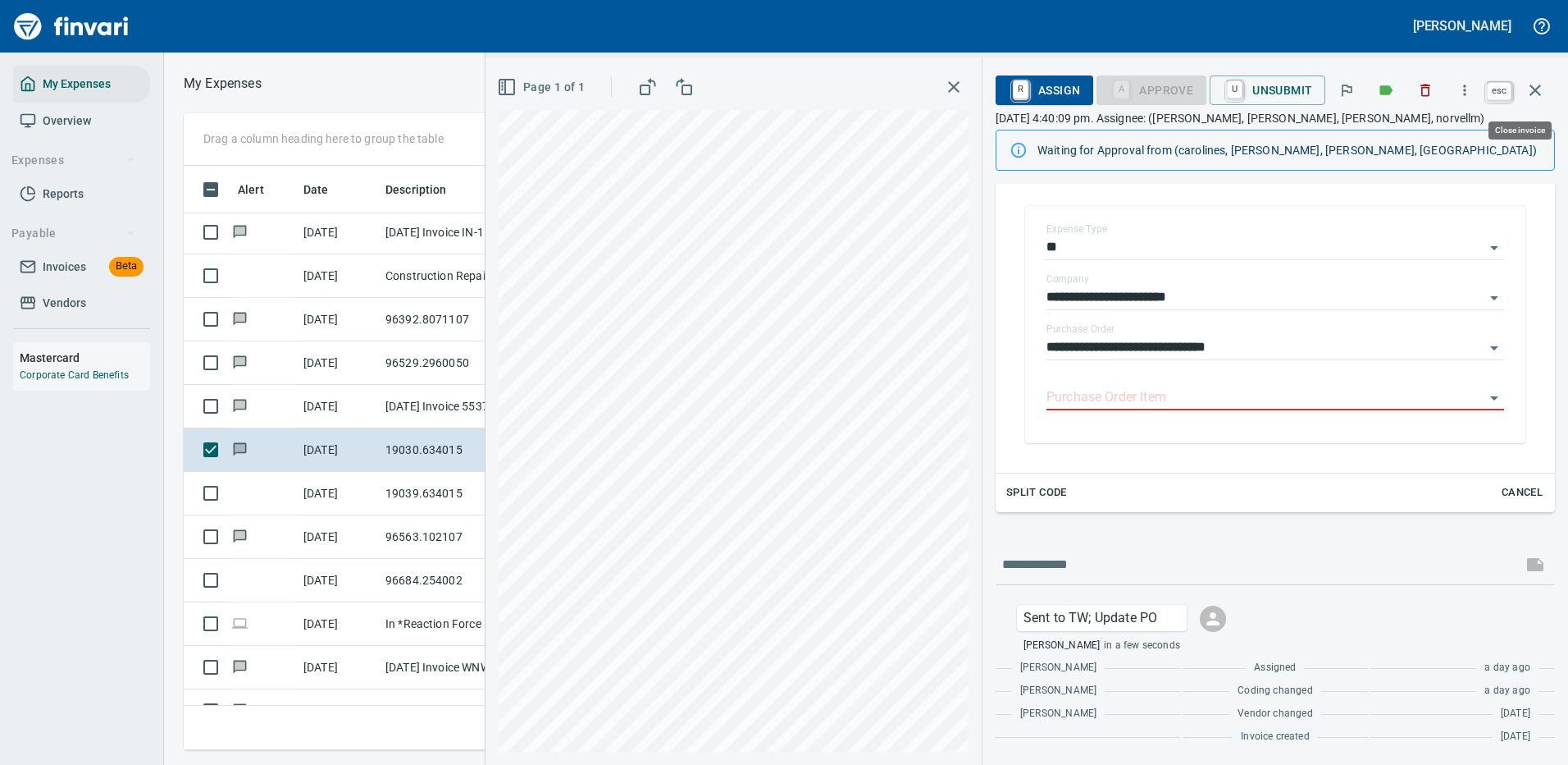
click at [1535, 87] on icon "button" at bounding box center [1535, 90] width 20 height 20
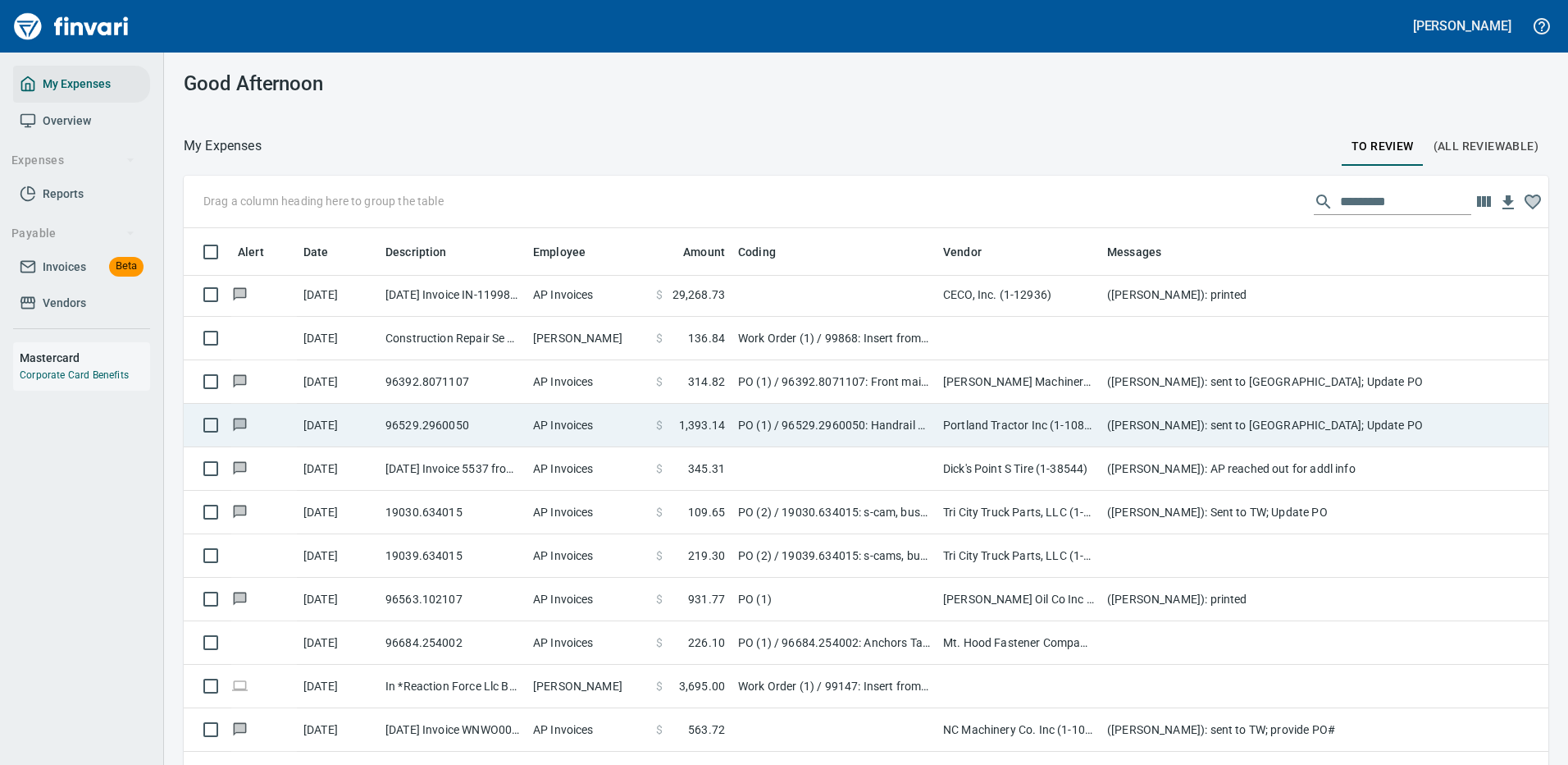
scroll to position [559, 1328]
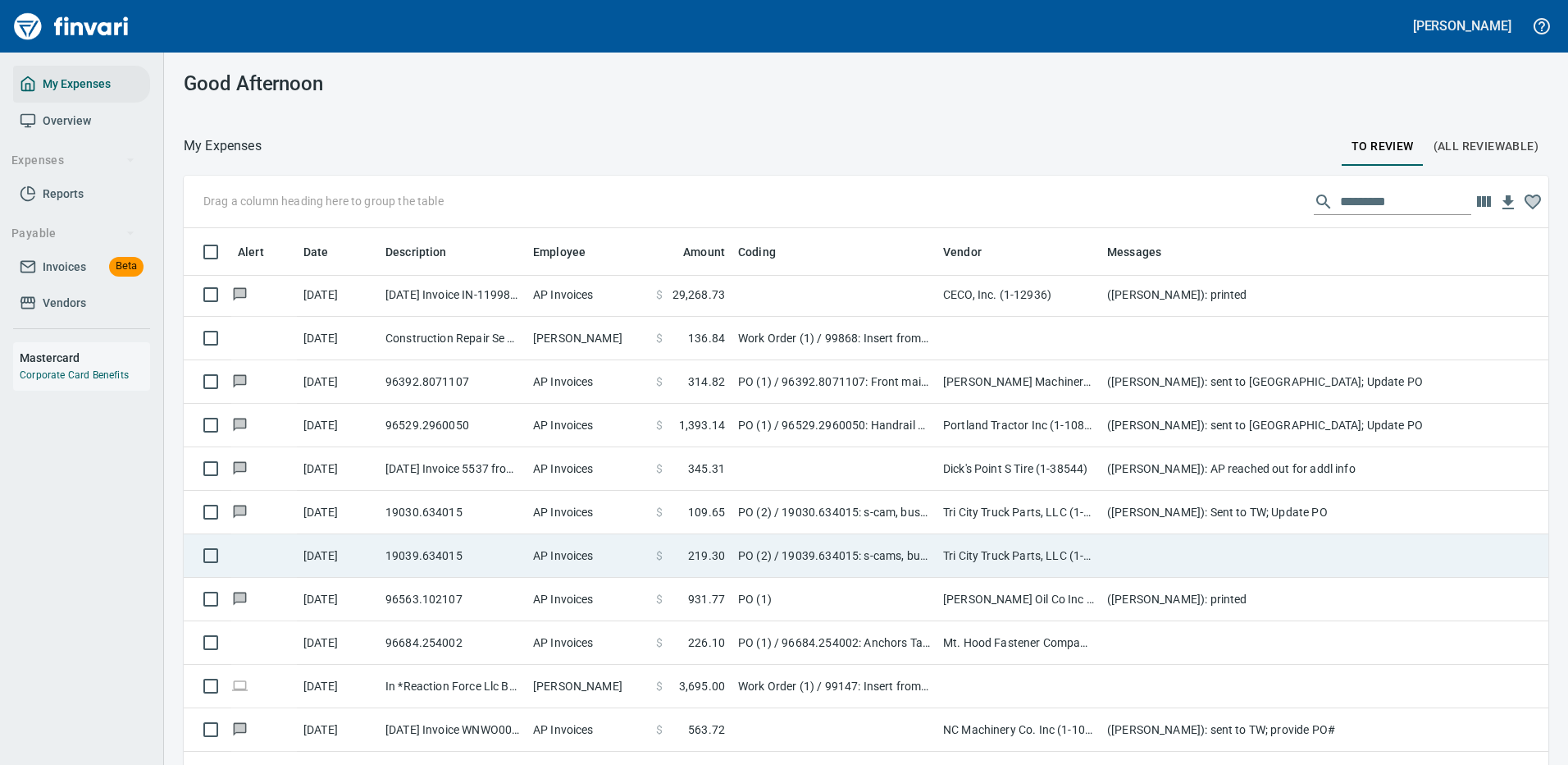
click at [889, 550] on td "PO (2) / 19039.634015: s-cams, bushings" at bounding box center [834, 556] width 205 height 44
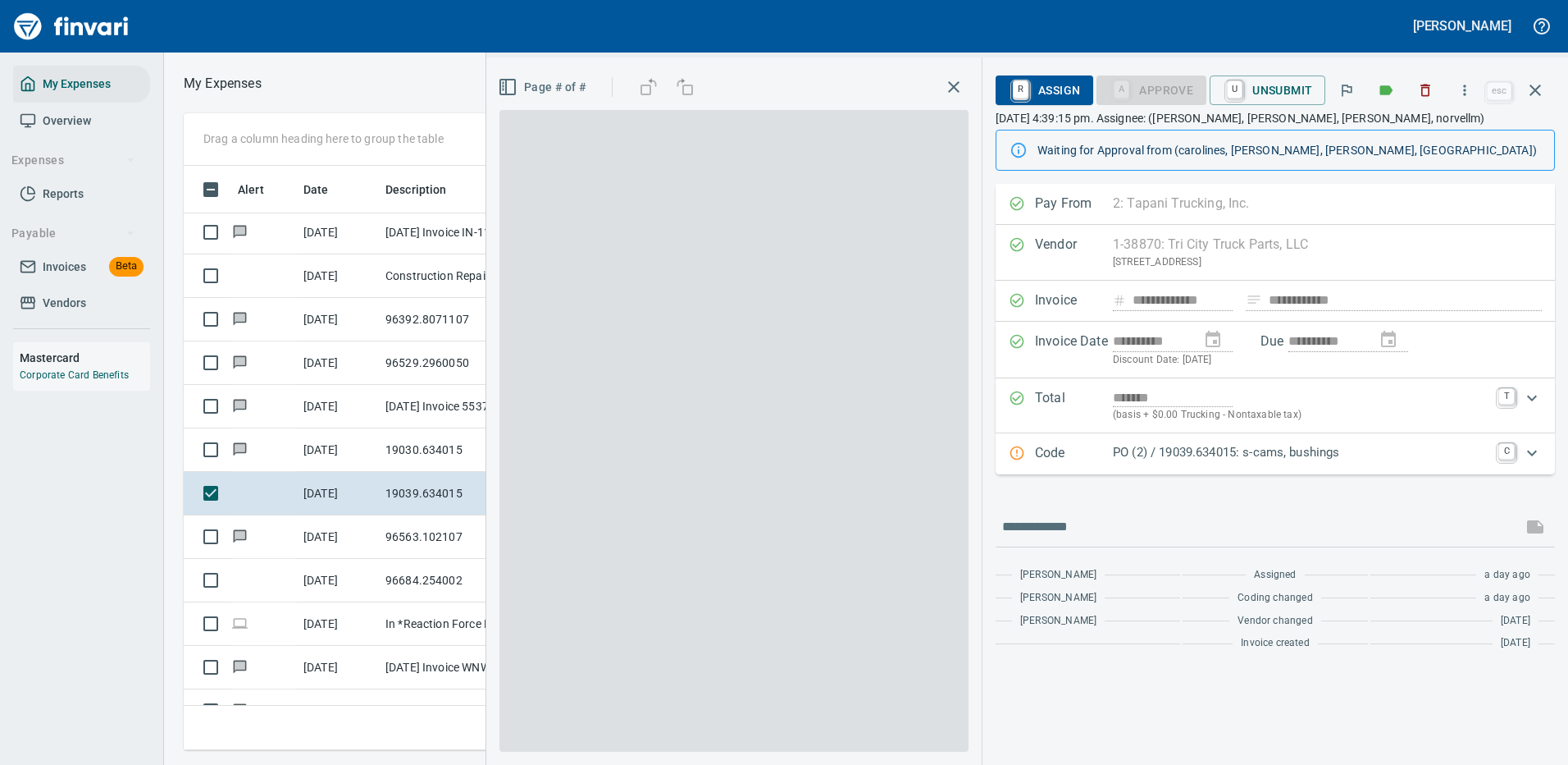
scroll to position [559, 930]
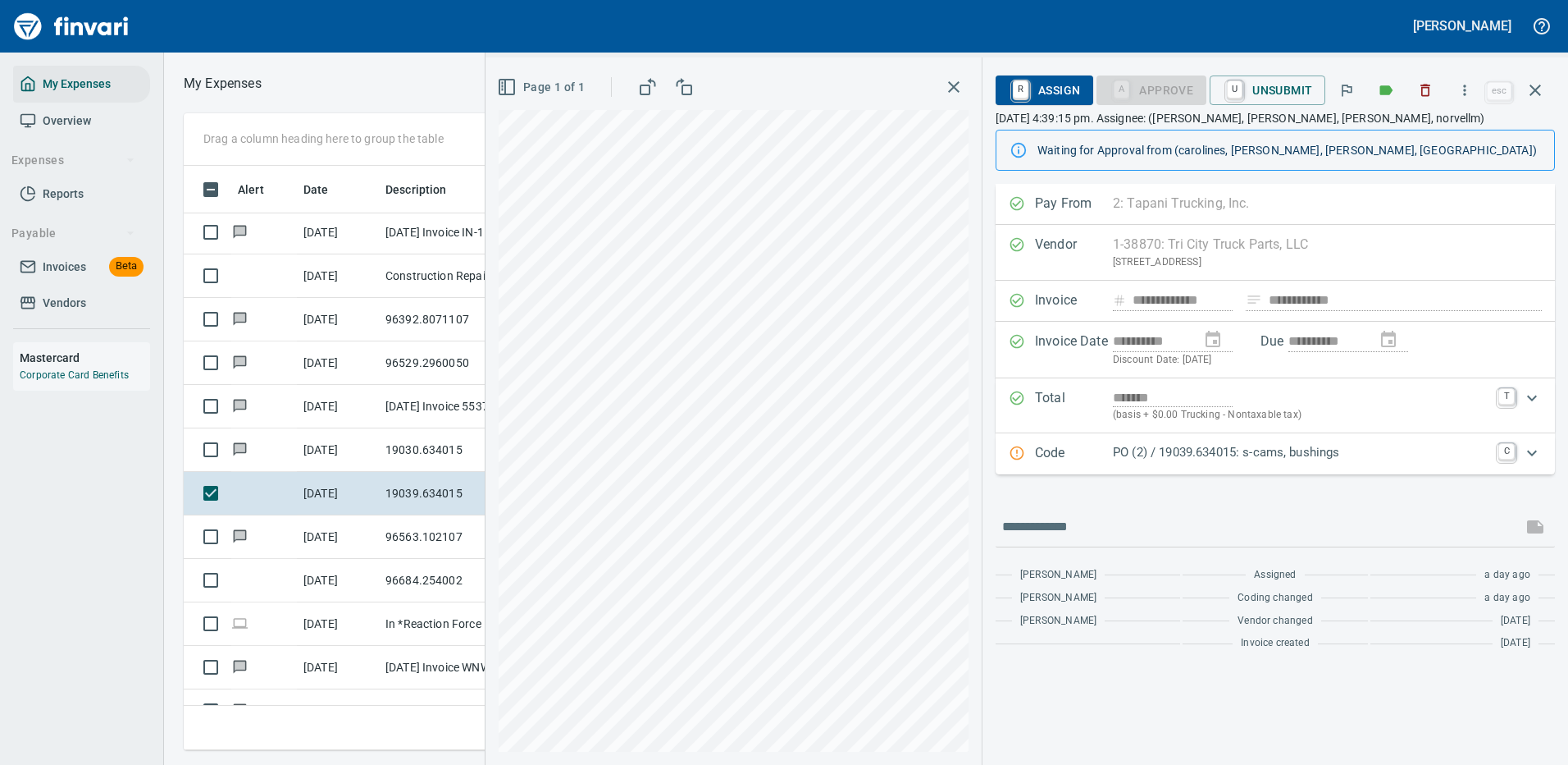
click at [1215, 452] on p "PO (2) / 19039.634015: s-cams, bushings" at bounding box center [1301, 452] width 375 height 19
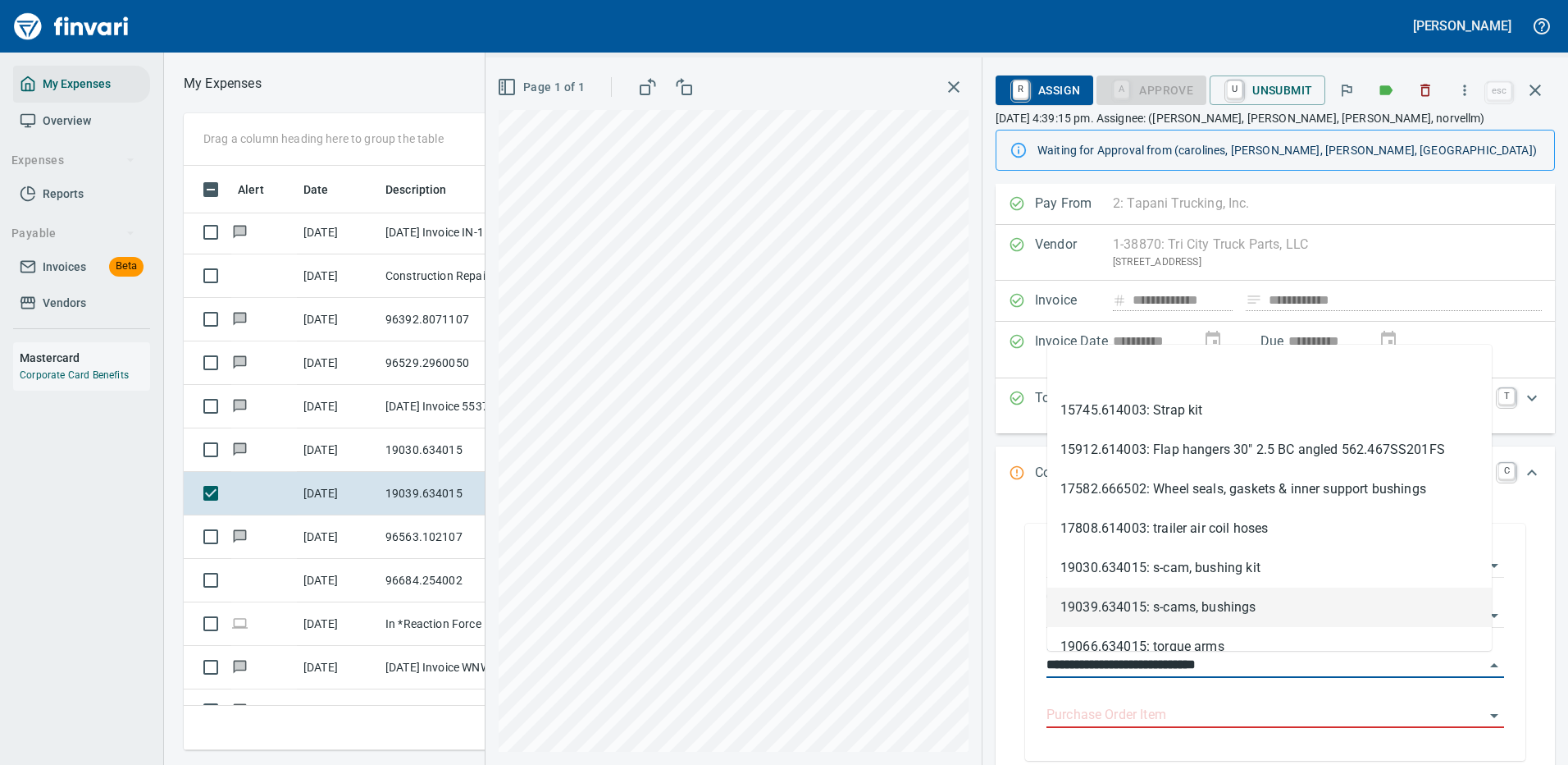
drag, startPoint x: 1135, startPoint y: 662, endPoint x: 1020, endPoint y: 669, distance: 115.2
click at [1020, 669] on div "**********" at bounding box center [1275, 642] width 533 height 270
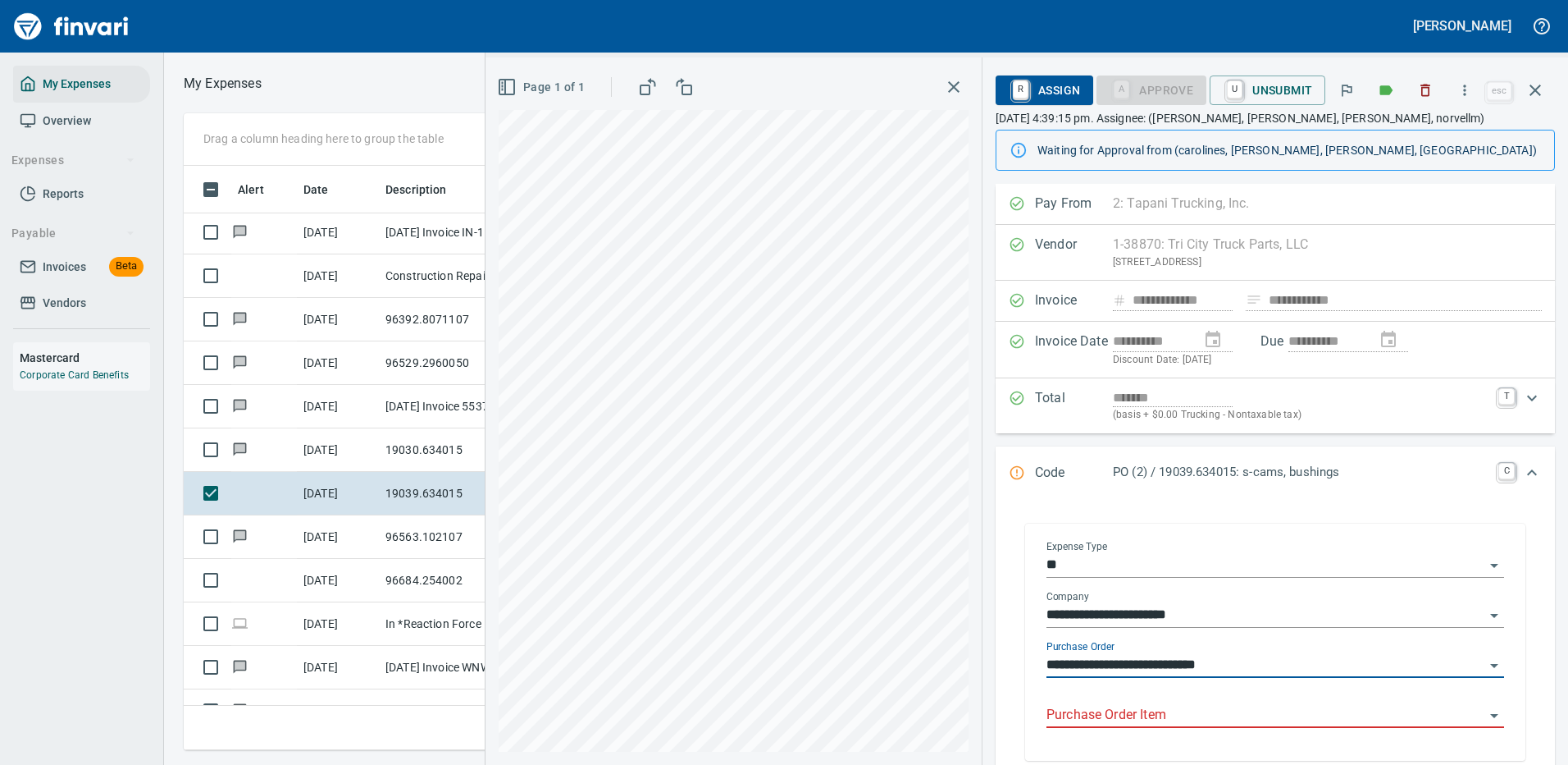
click at [1145, 714] on input "Purchase Order Item" at bounding box center [1265, 715] width 438 height 23
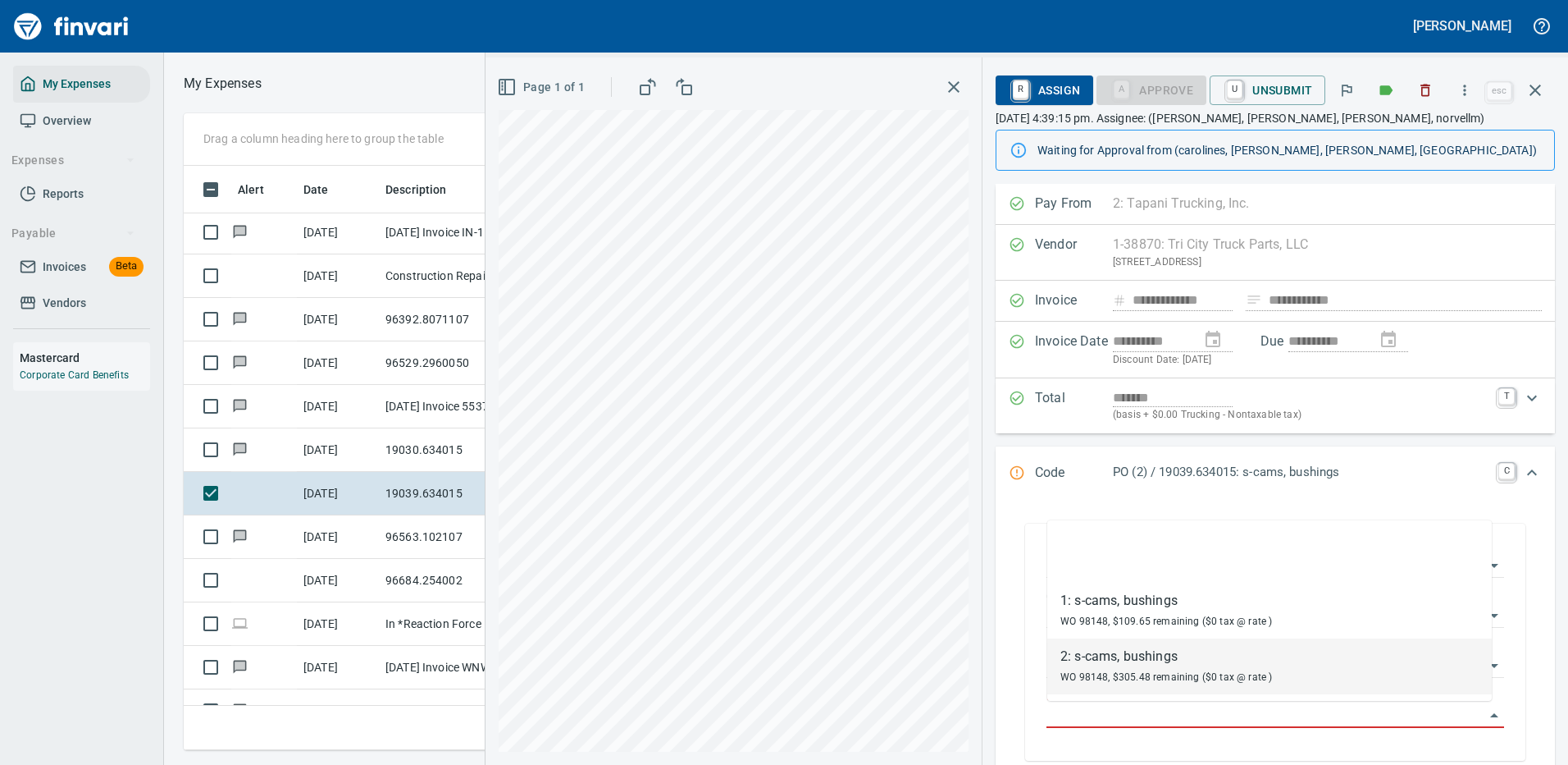
click at [1136, 658] on div "2: s-cams, bushings" at bounding box center [1166, 656] width 213 height 20
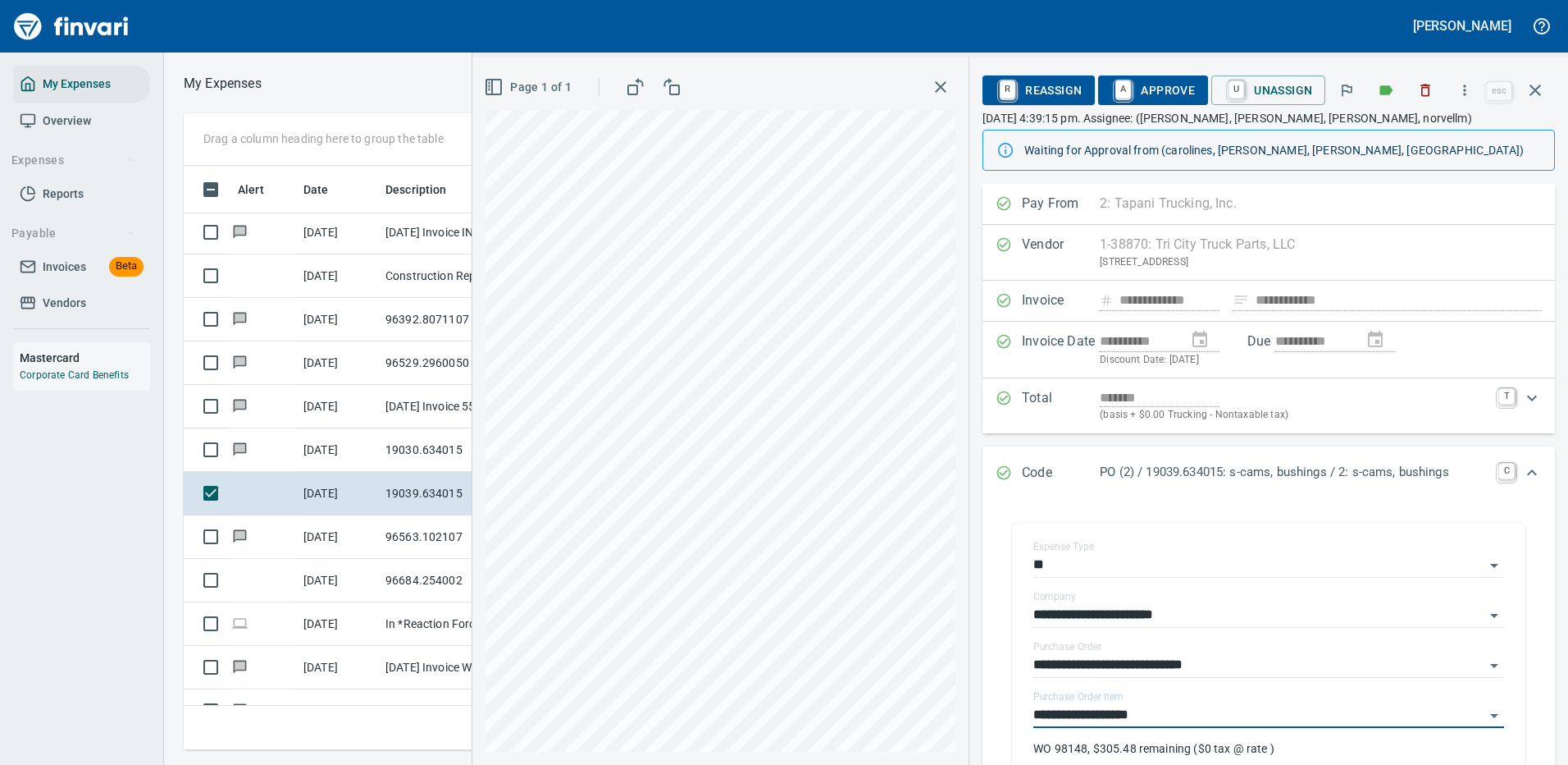
type input "**********"
click at [1177, 83] on span "A Approve" at bounding box center [1153, 91] width 84 height 28
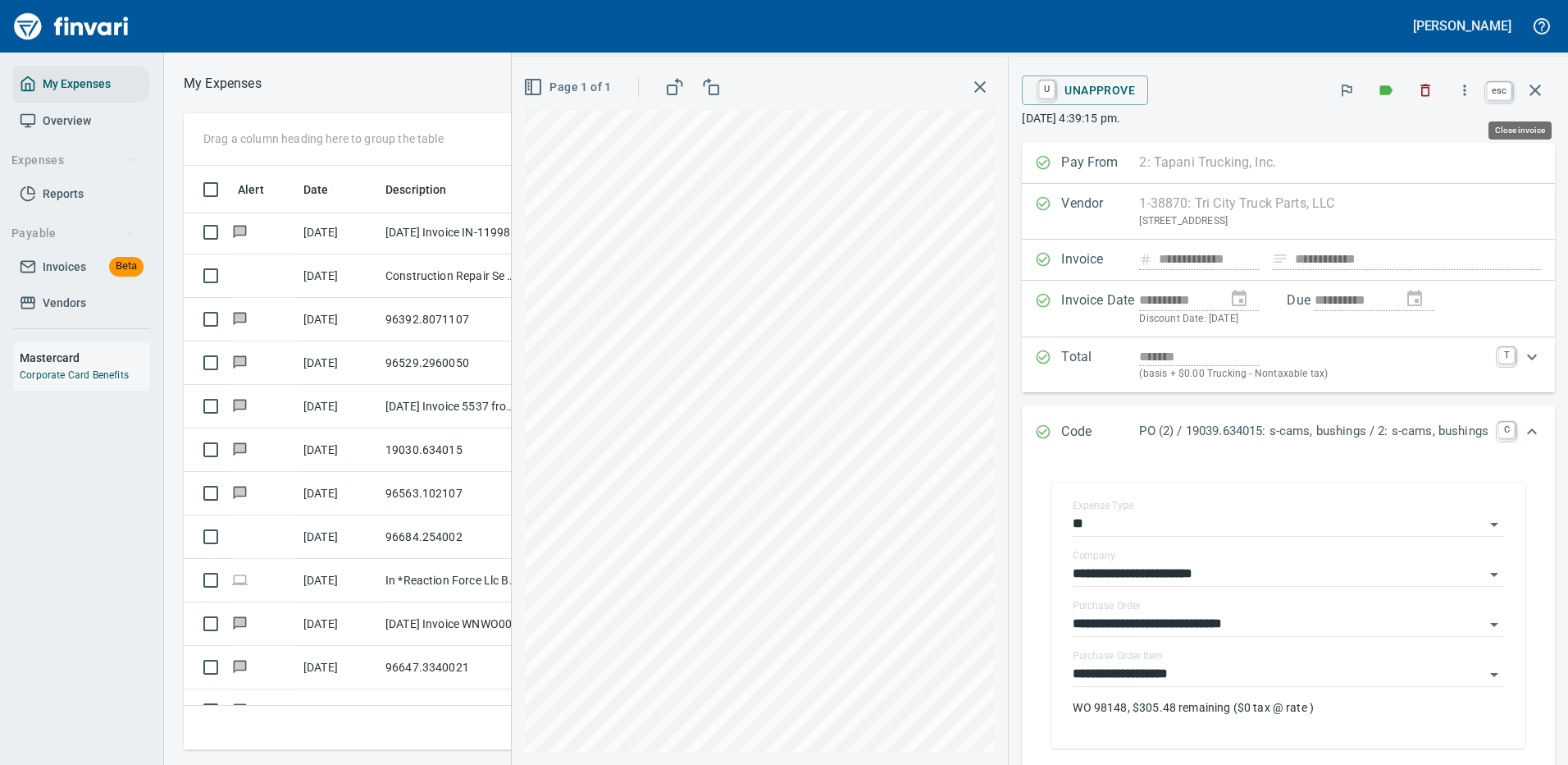
click at [1534, 88] on icon "button" at bounding box center [1535, 90] width 11 height 11
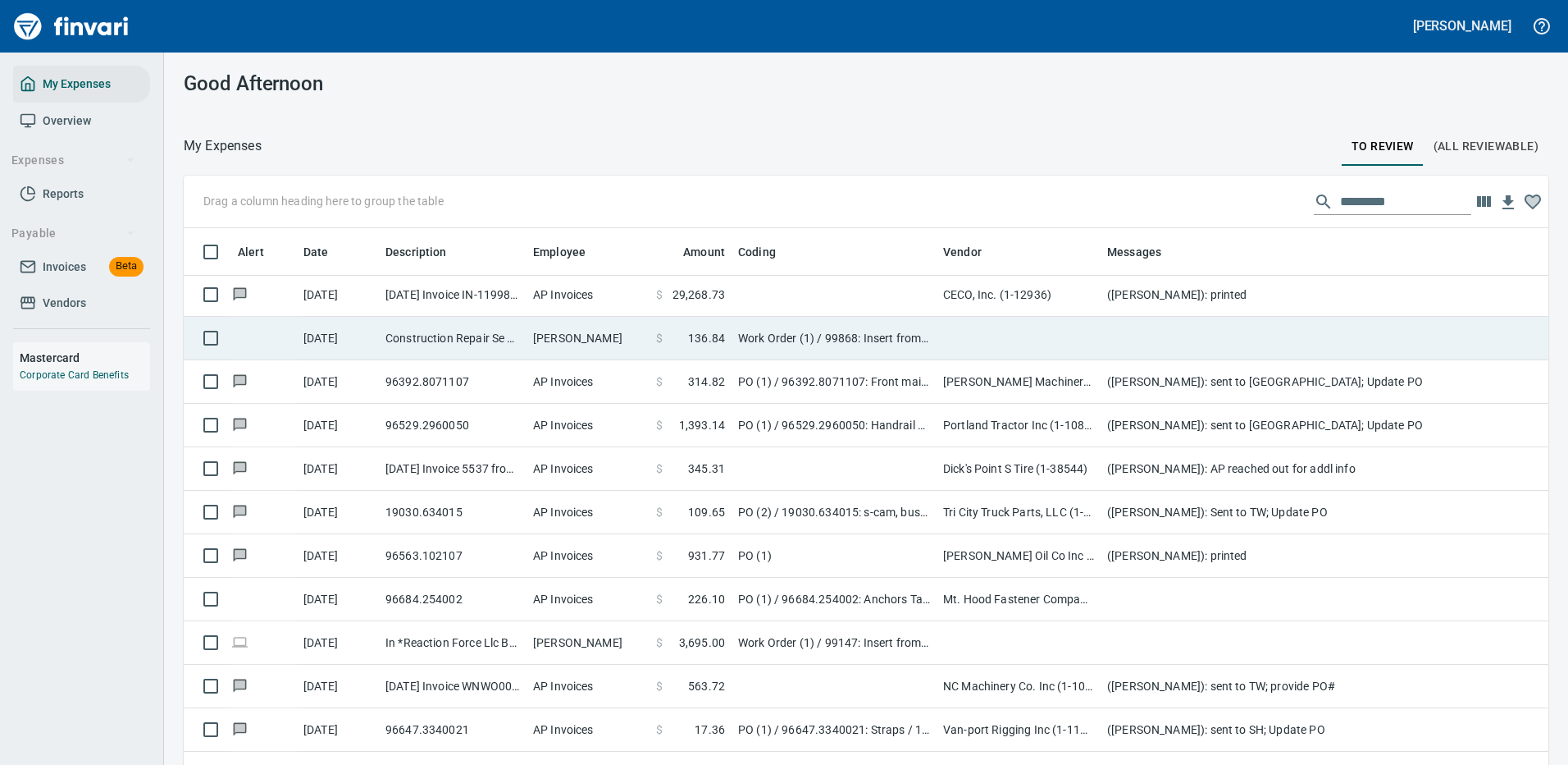
scroll to position [559, 1328]
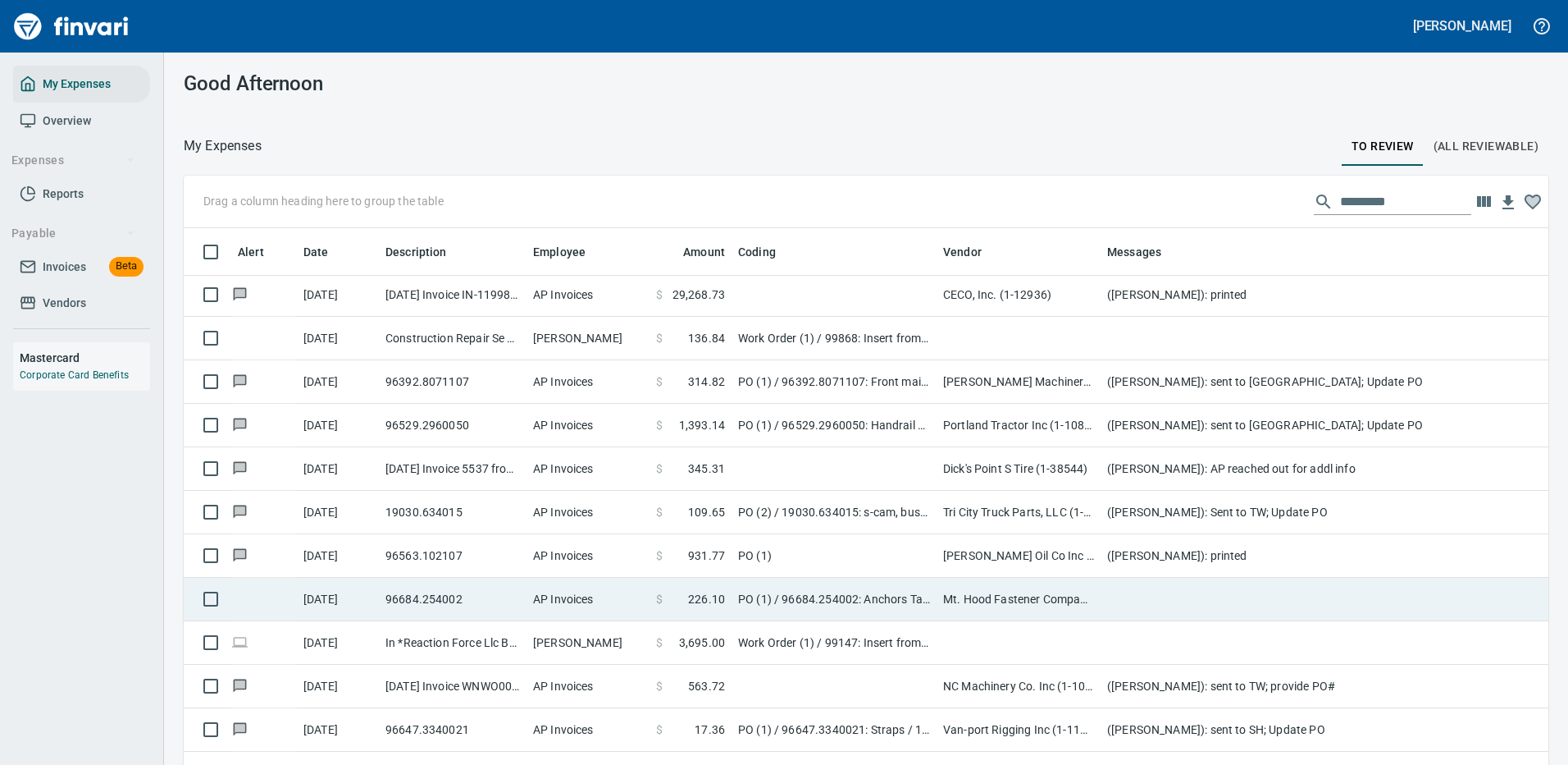
click at [1154, 598] on td at bounding box center [1429, 599] width 656 height 44
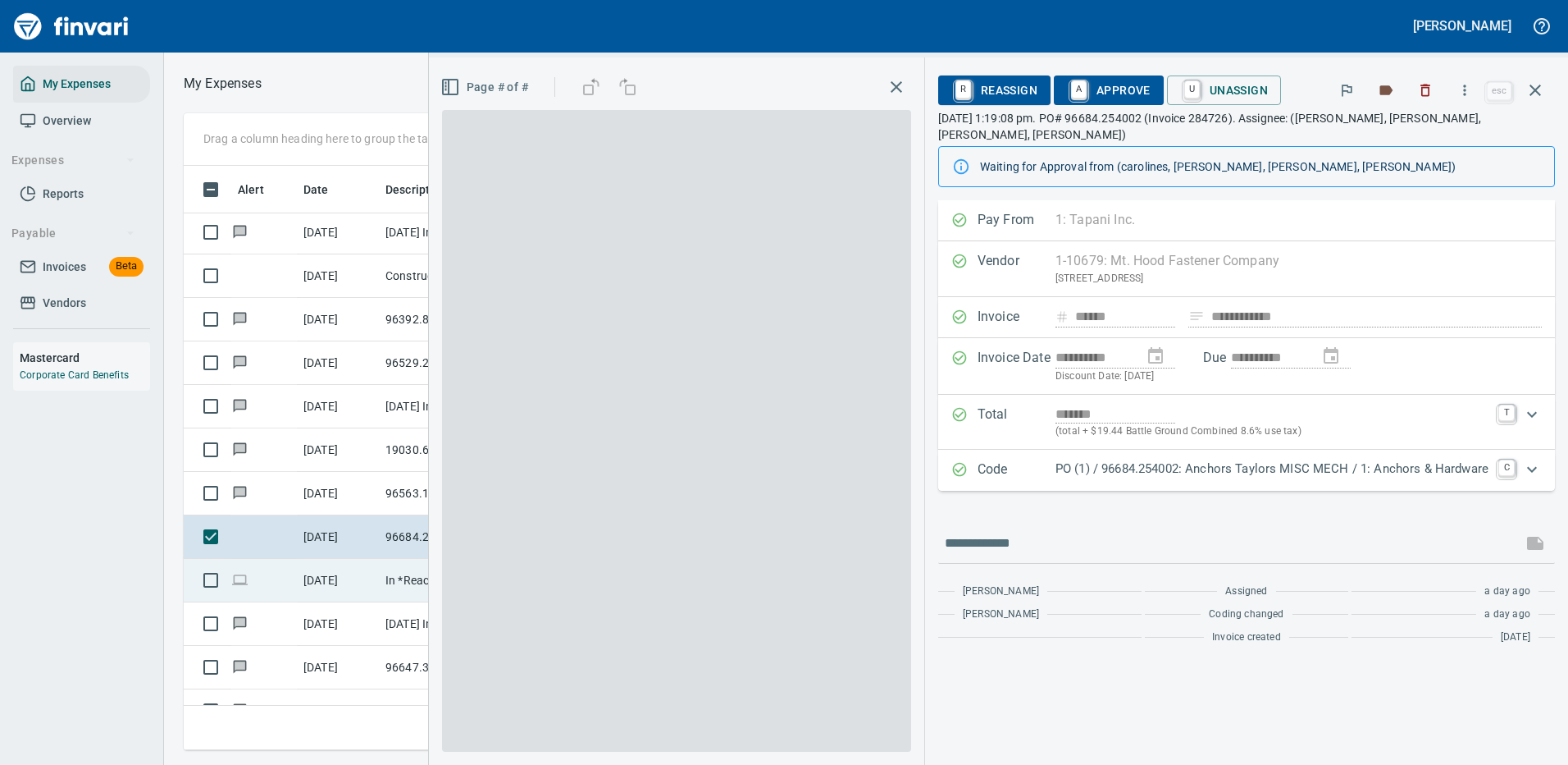
scroll to position [559, 930]
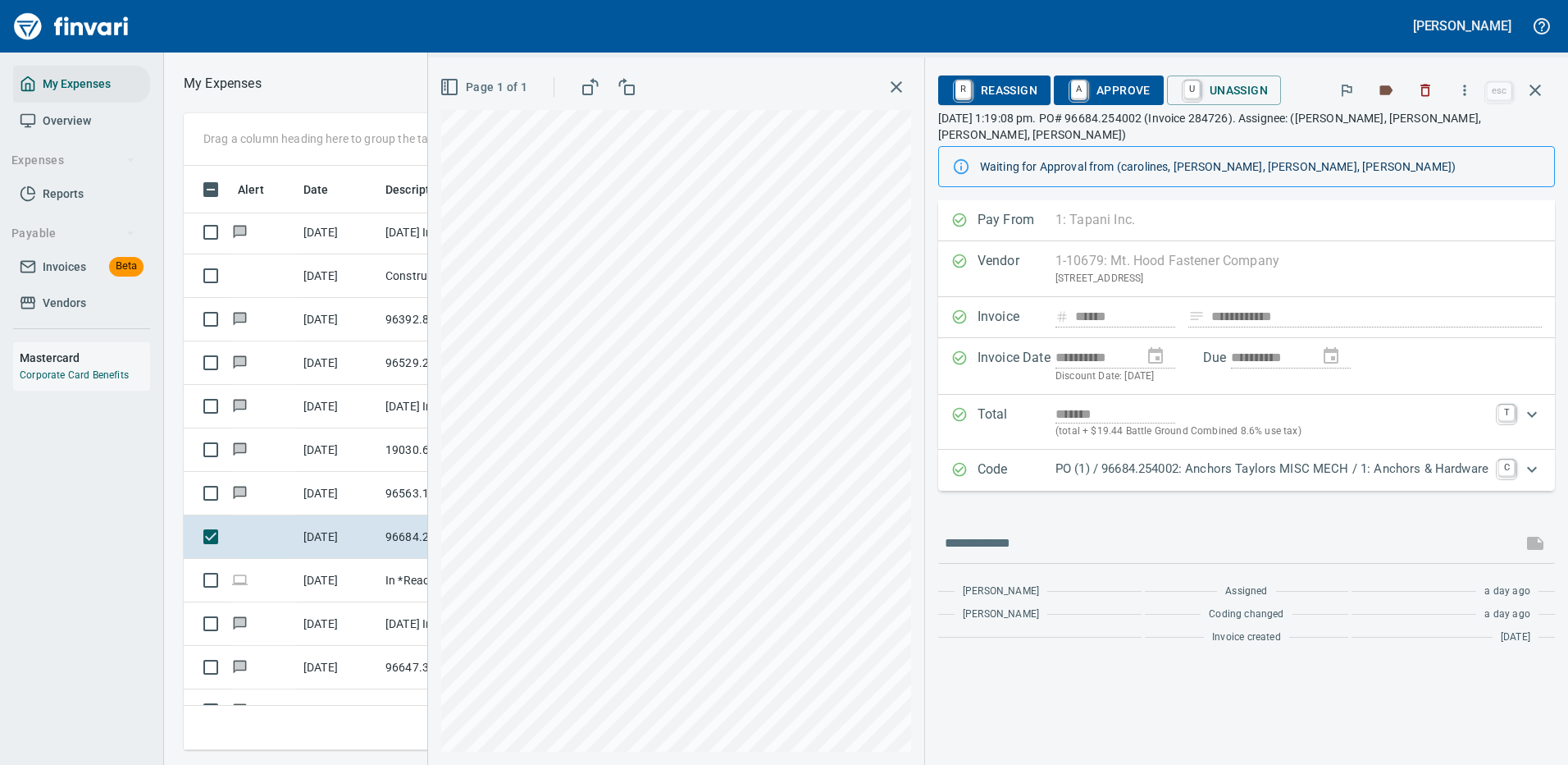
click at [1184, 450] on div "Code PO (1) / 96684.254002: Anchors Taylors MISC MECH / 1: Anchors & Hardware C" at bounding box center [1247, 470] width 617 height 41
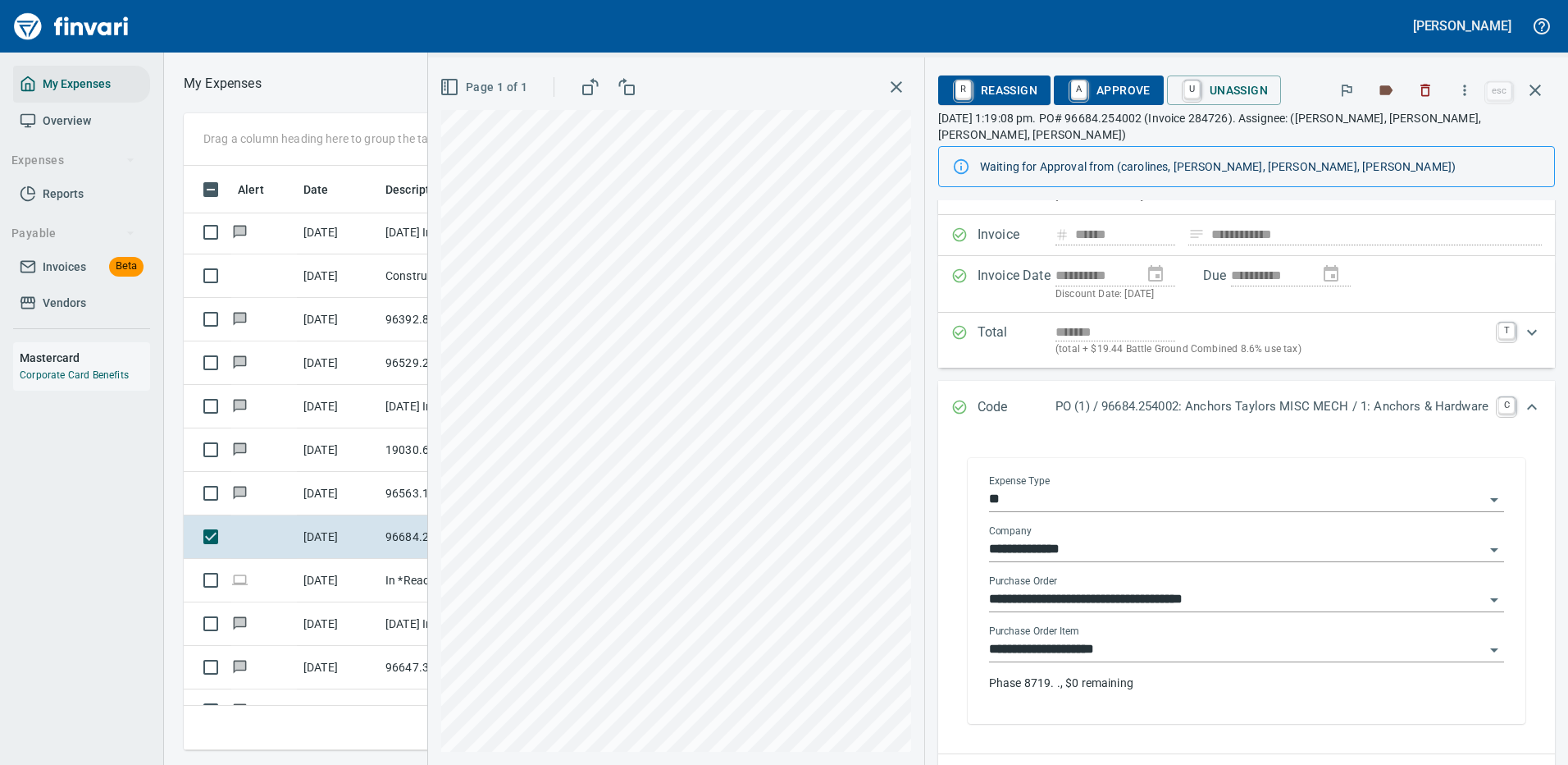
scroll to position [164, 0]
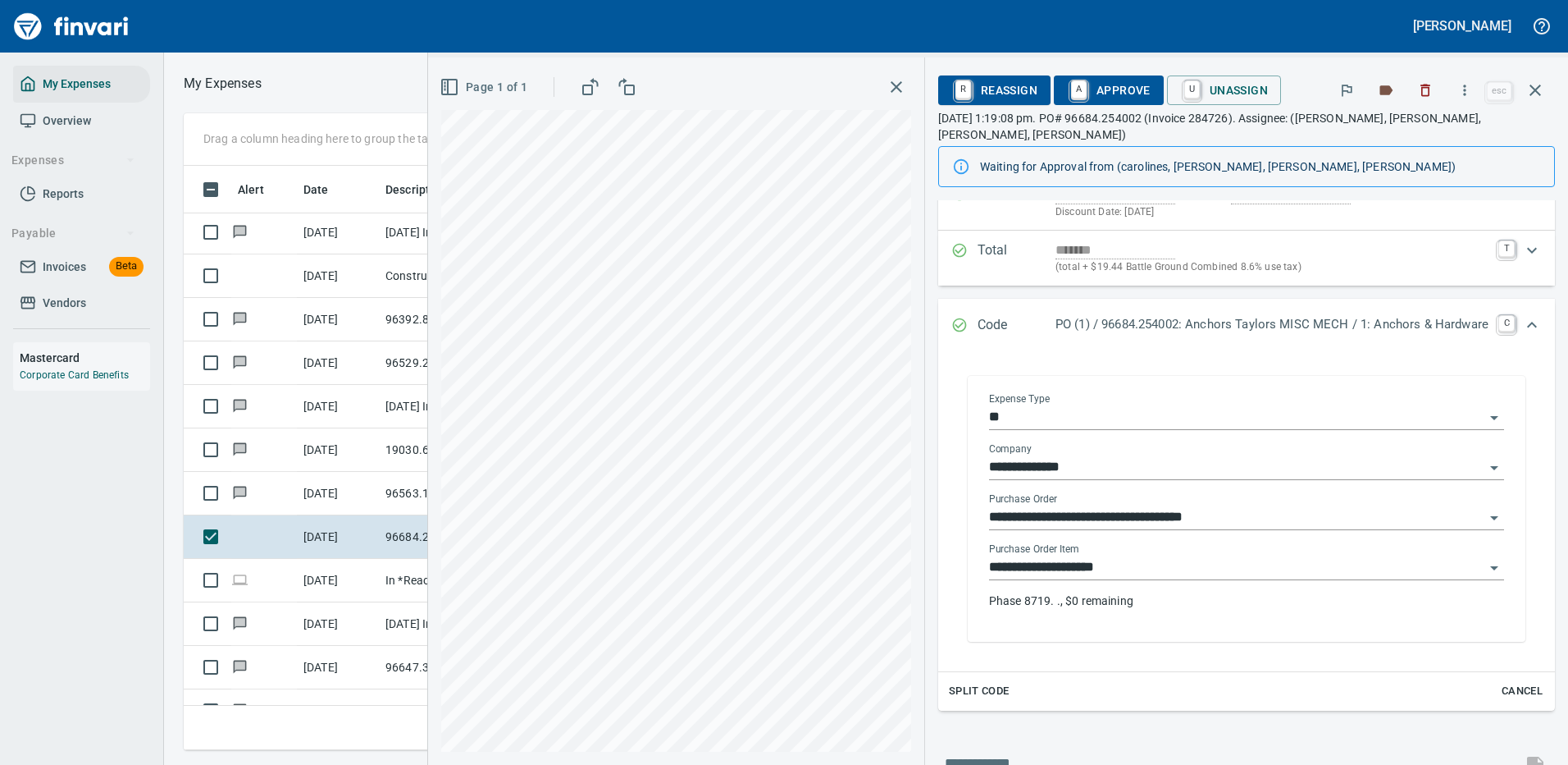
click at [1092, 556] on input "**********" at bounding box center [1237, 567] width 496 height 23
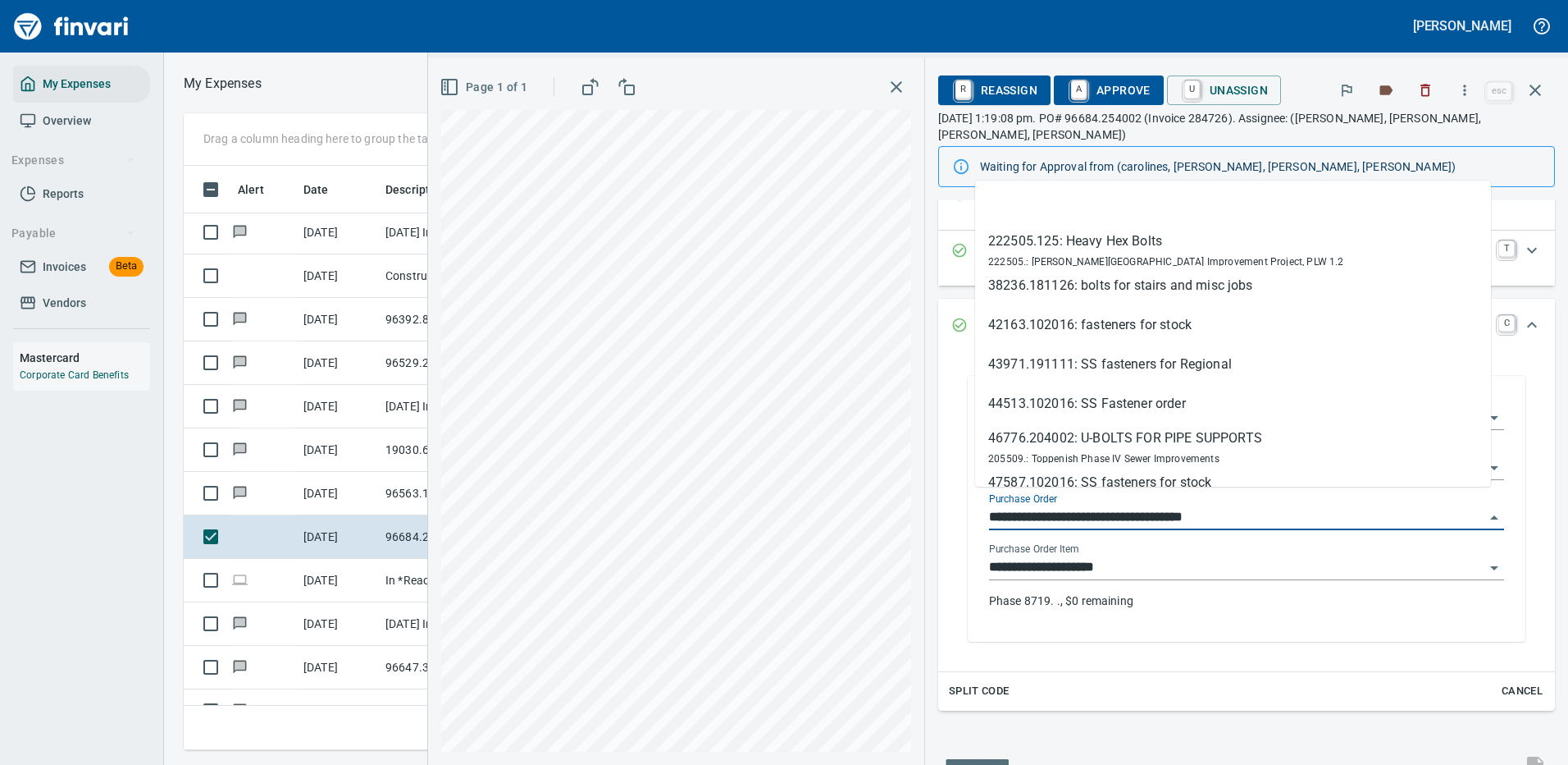
scroll to position [559, 930]
drag, startPoint x: 1062, startPoint y: 498, endPoint x: 959, endPoint y: 498, distance: 103.0
click at [968, 498] on div "**********" at bounding box center [1247, 508] width 558 height 266
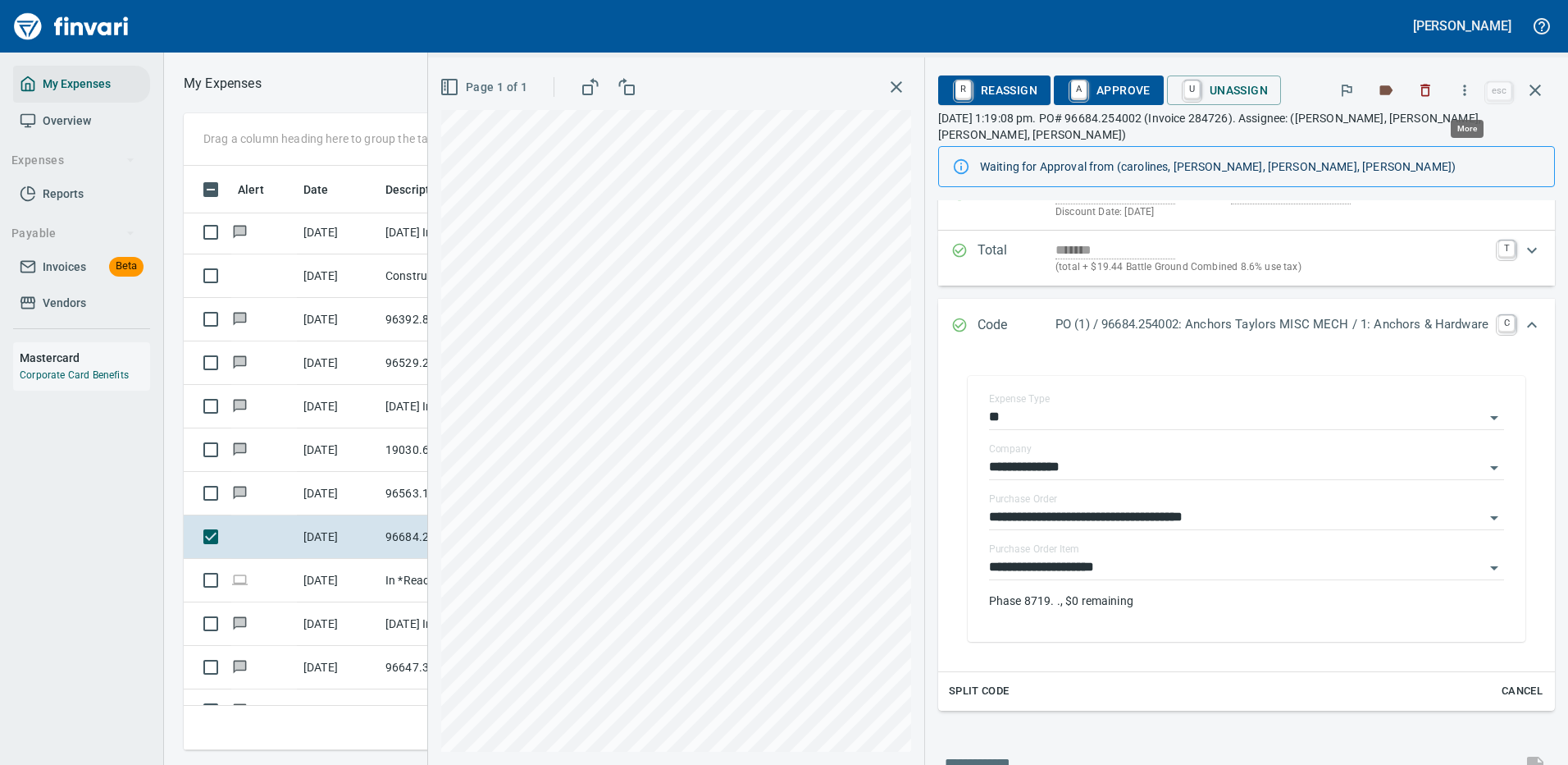
click at [1468, 88] on icon "button" at bounding box center [1464, 90] width 17 height 17
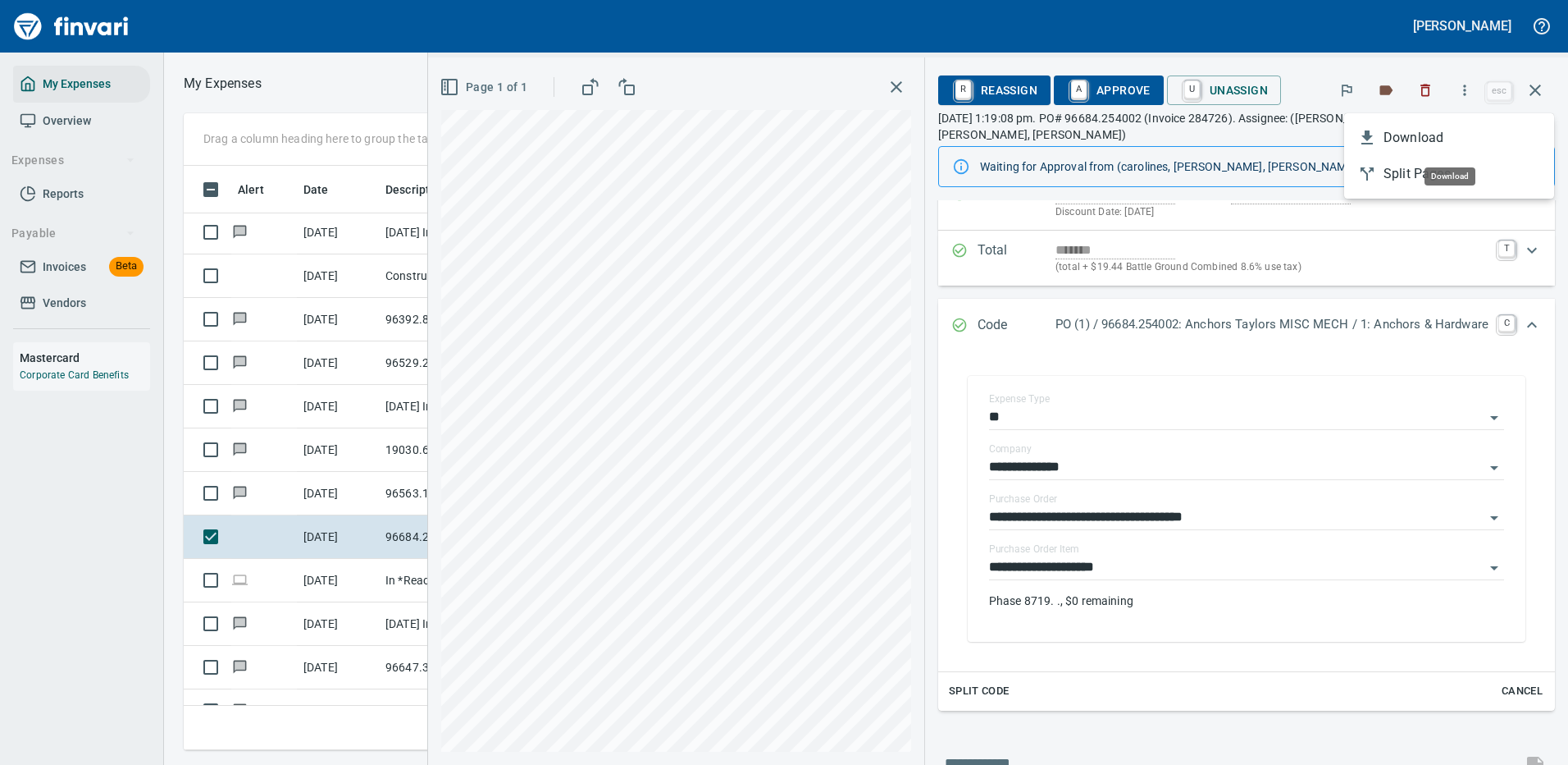
click at [1419, 132] on span "Download" at bounding box center [1462, 138] width 158 height 20
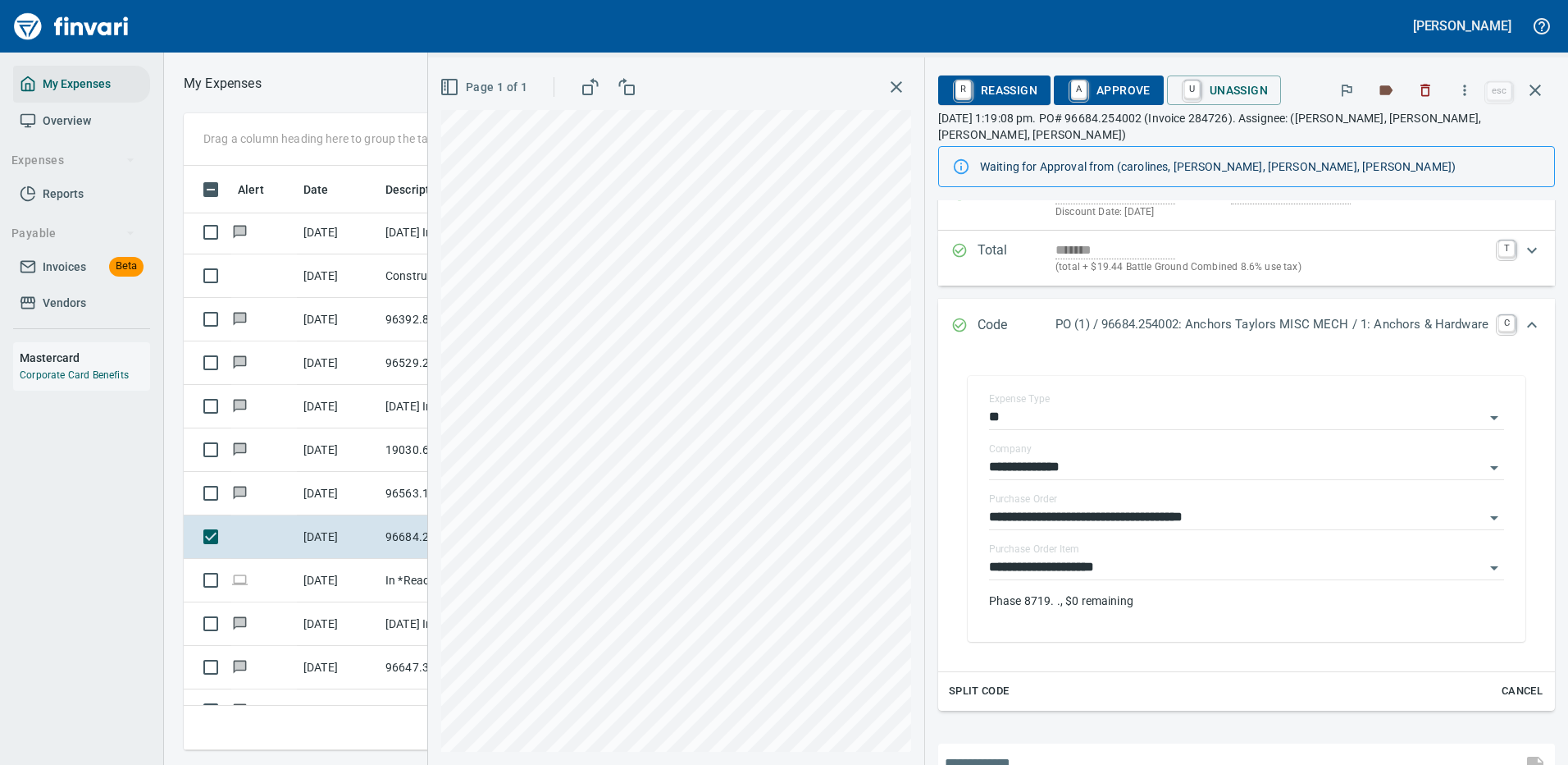
click at [1031, 750] on input "text" at bounding box center [1230, 763] width 571 height 26
type input "**********"
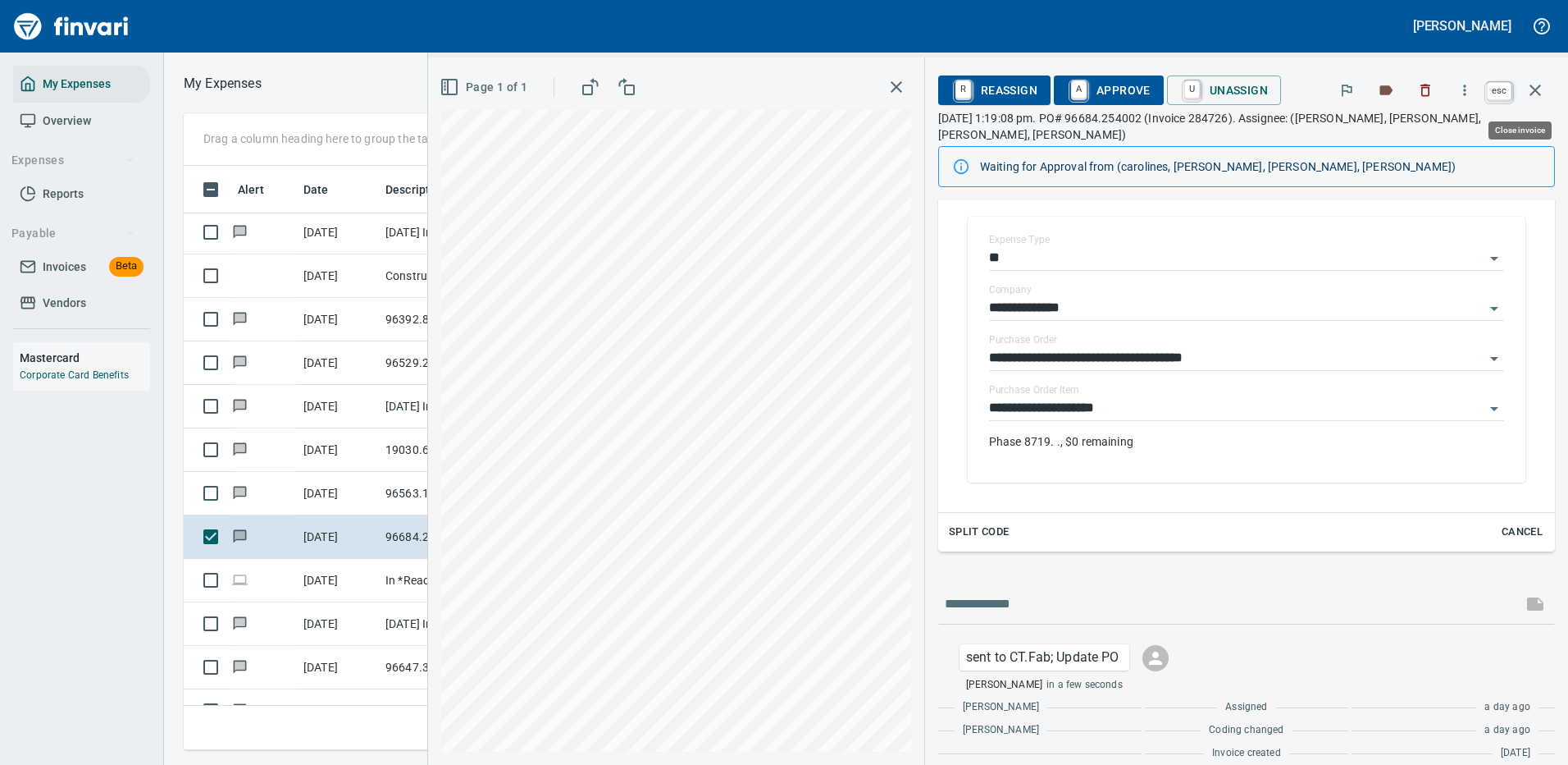
click at [1534, 89] on icon "button" at bounding box center [1535, 90] width 11 height 11
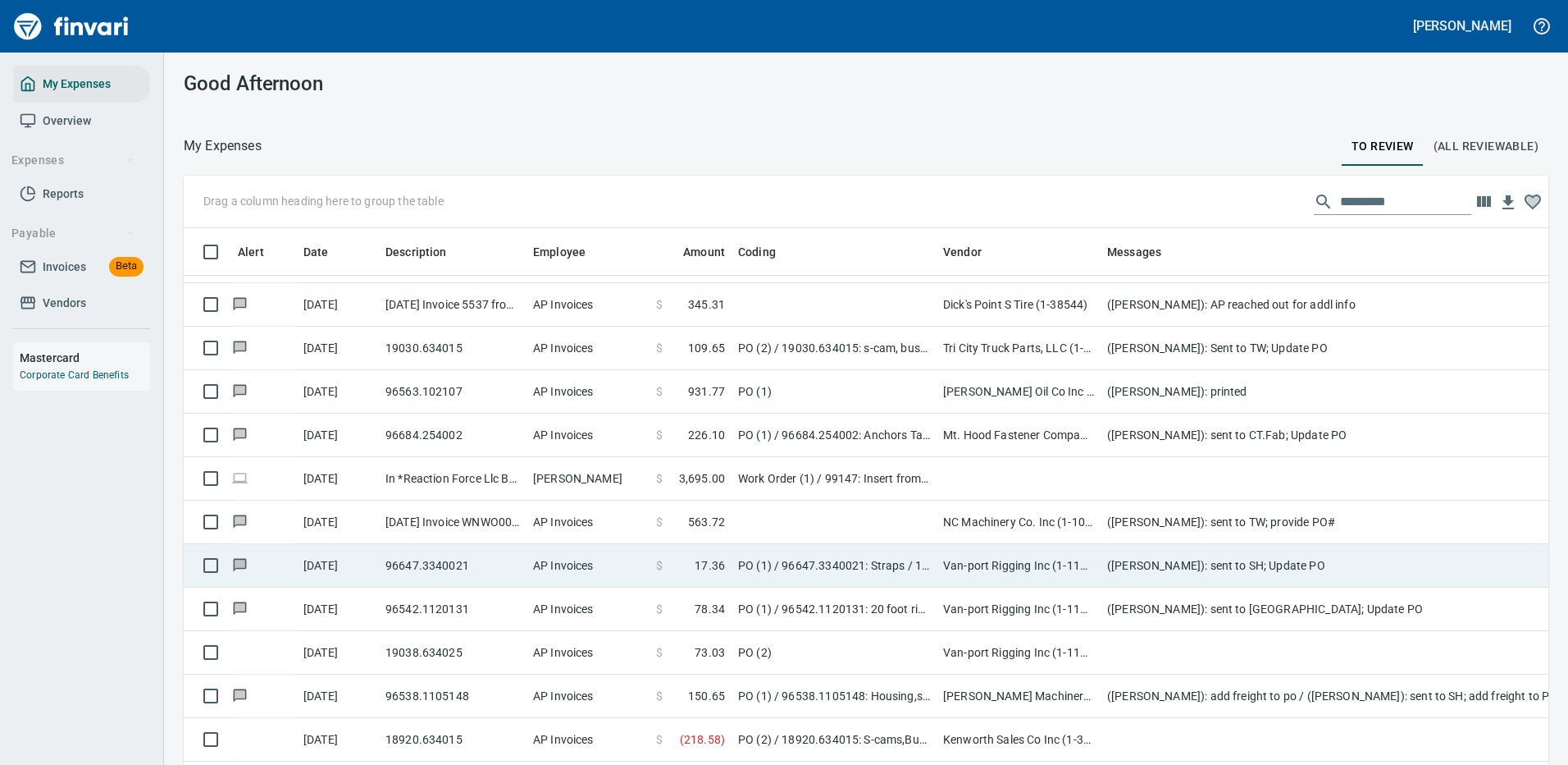
scroll to position [1641, 0]
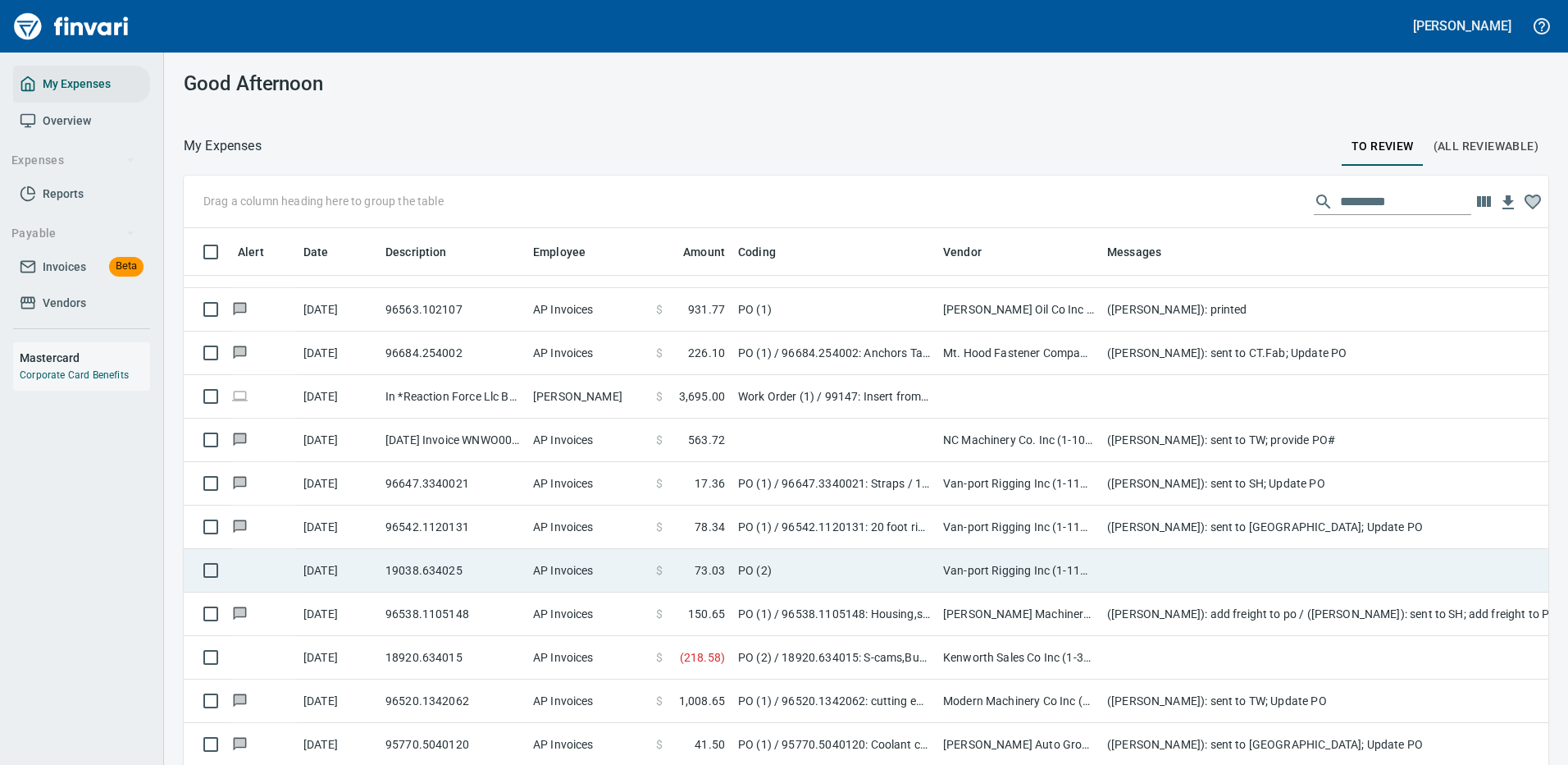
click at [814, 561] on td "PO (2)" at bounding box center [834, 571] width 205 height 44
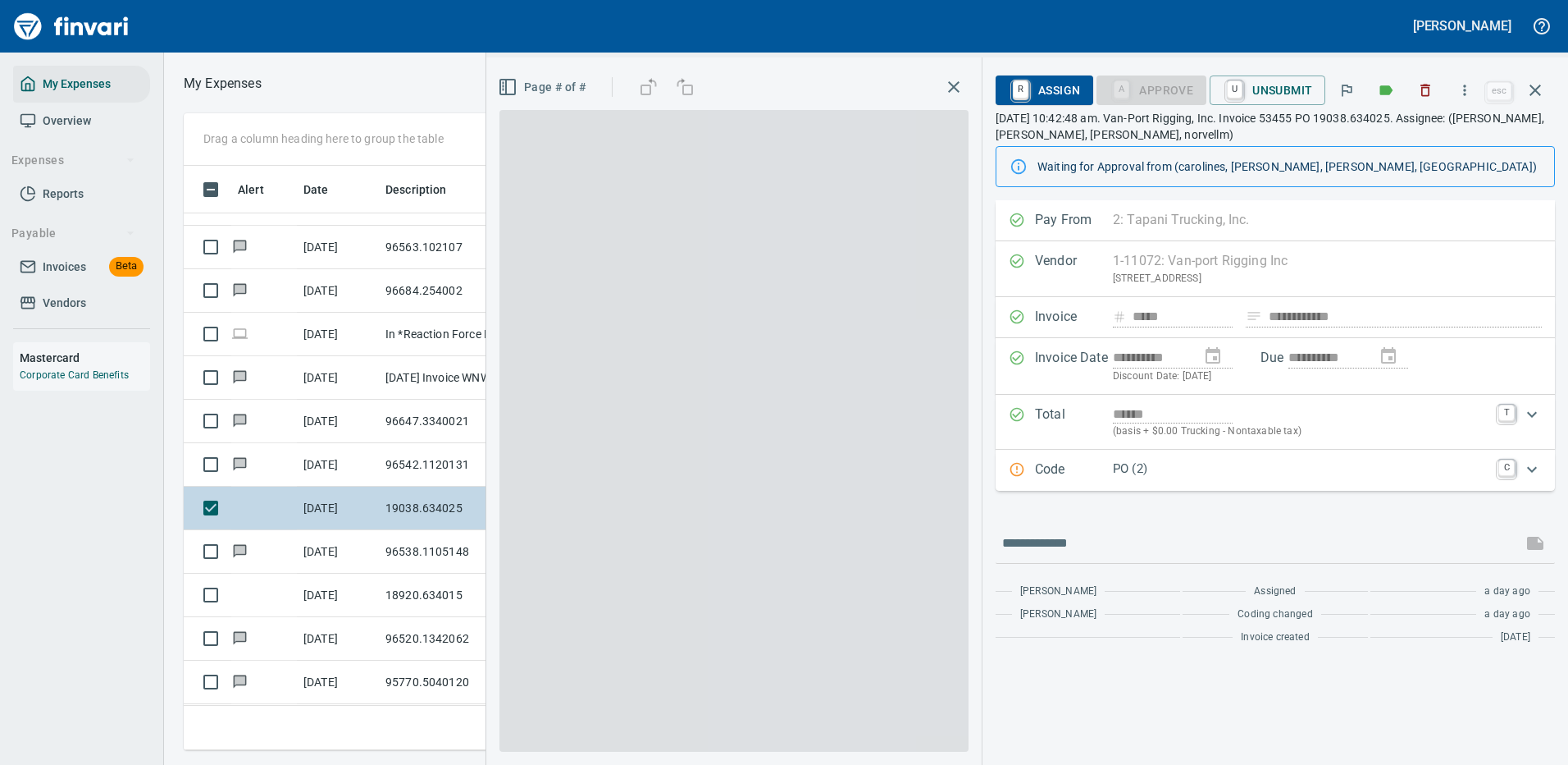
scroll to position [559, 930]
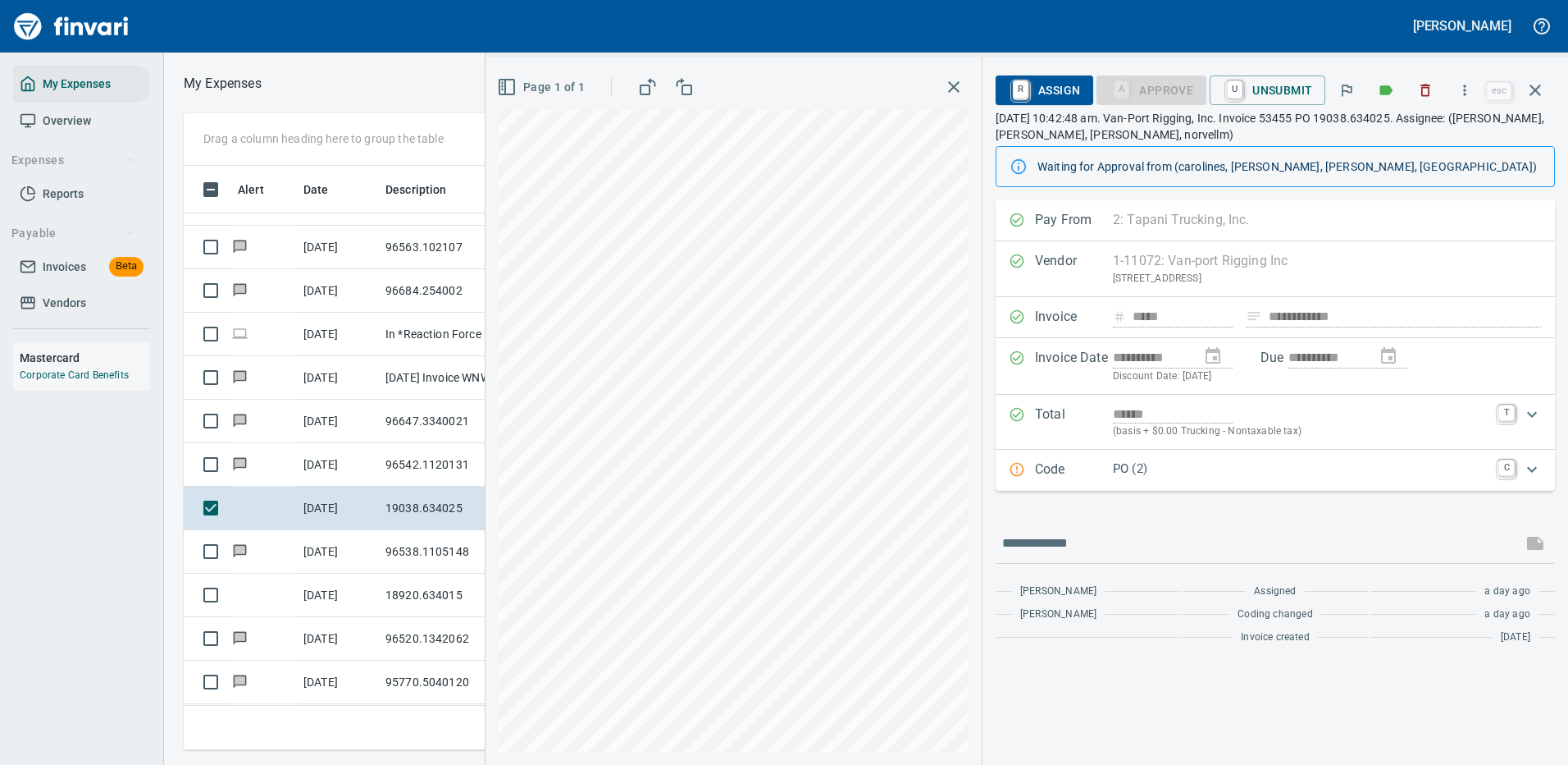
click at [1236, 459] on p "PO (2)" at bounding box center [1301, 469] width 375 height 19
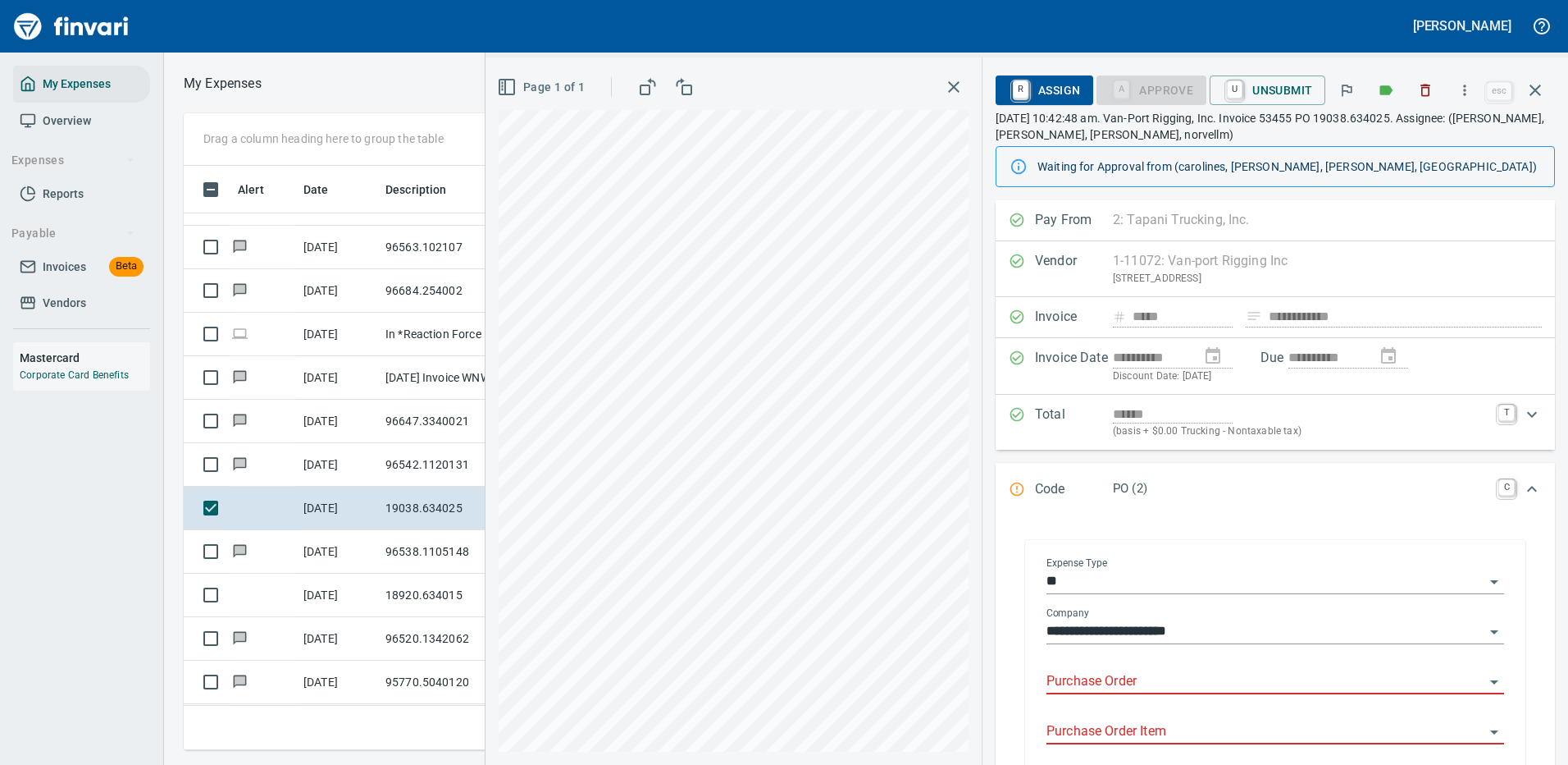
click at [1151, 674] on input "Purchase Order" at bounding box center [1265, 681] width 438 height 23
type input "*****"
click at [1537, 91] on icon "button" at bounding box center [1535, 90] width 11 height 11
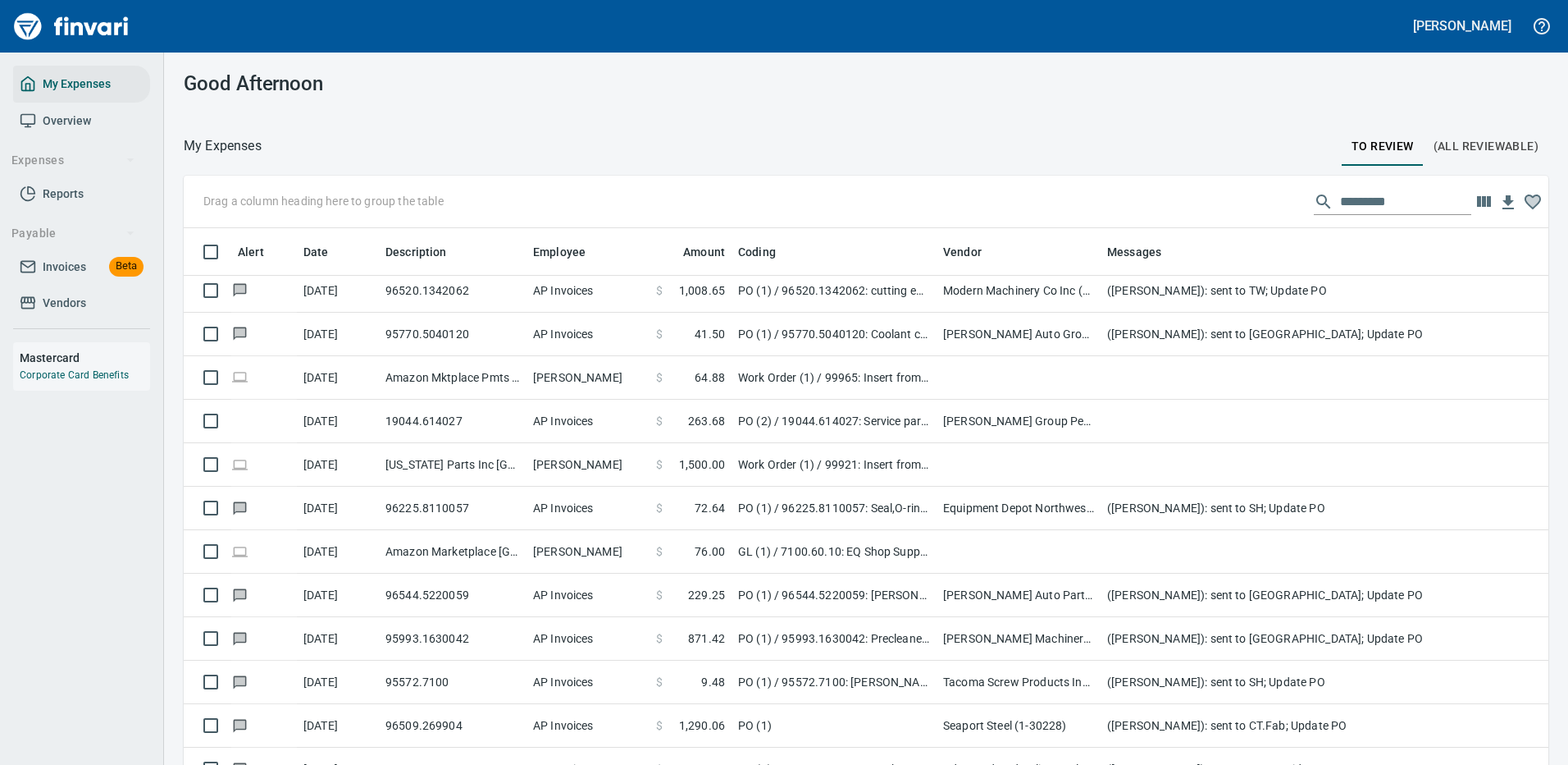
scroll to position [2133, 0]
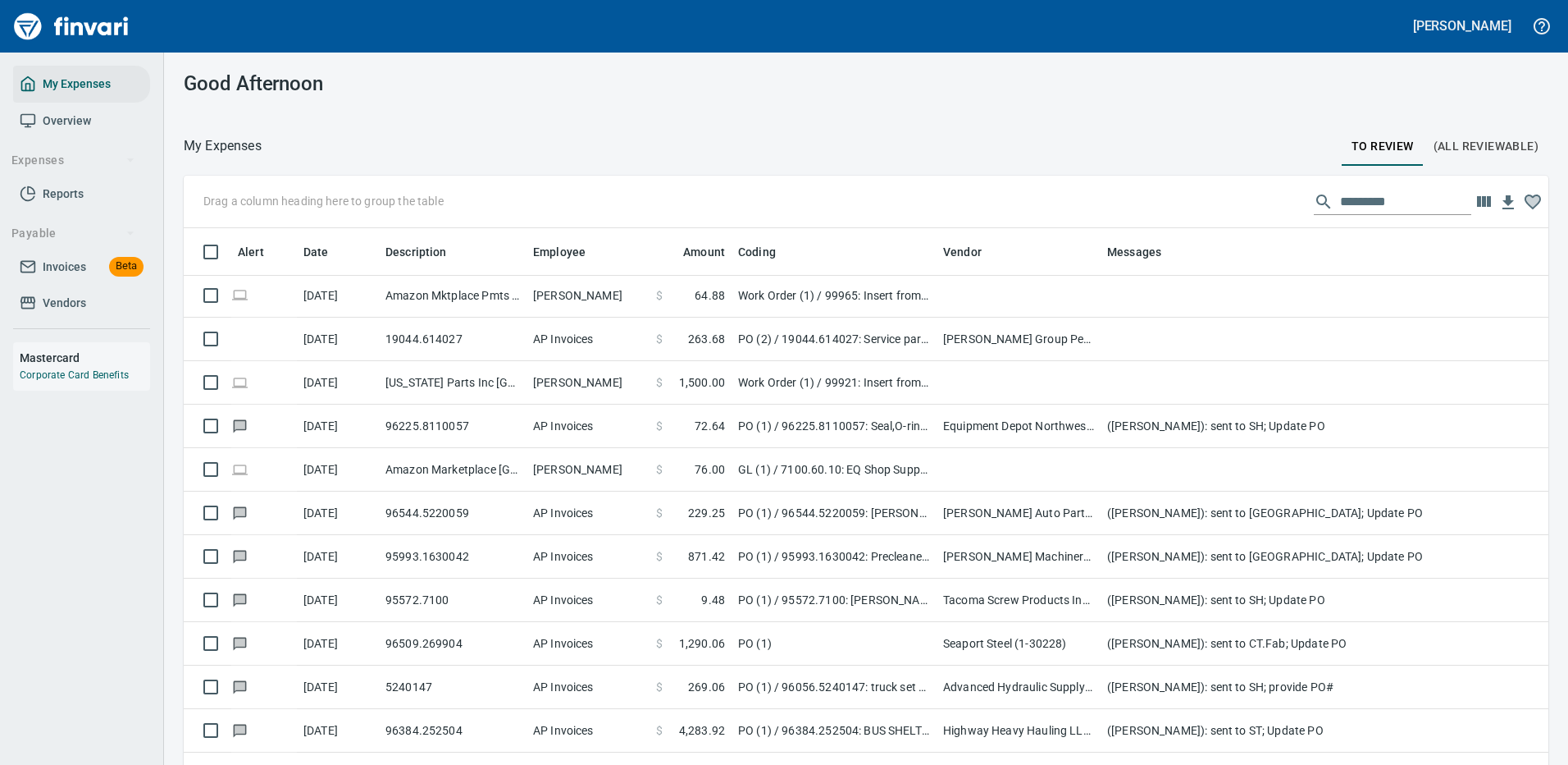
click at [1362, 204] on input "text" at bounding box center [1406, 202] width 132 height 26
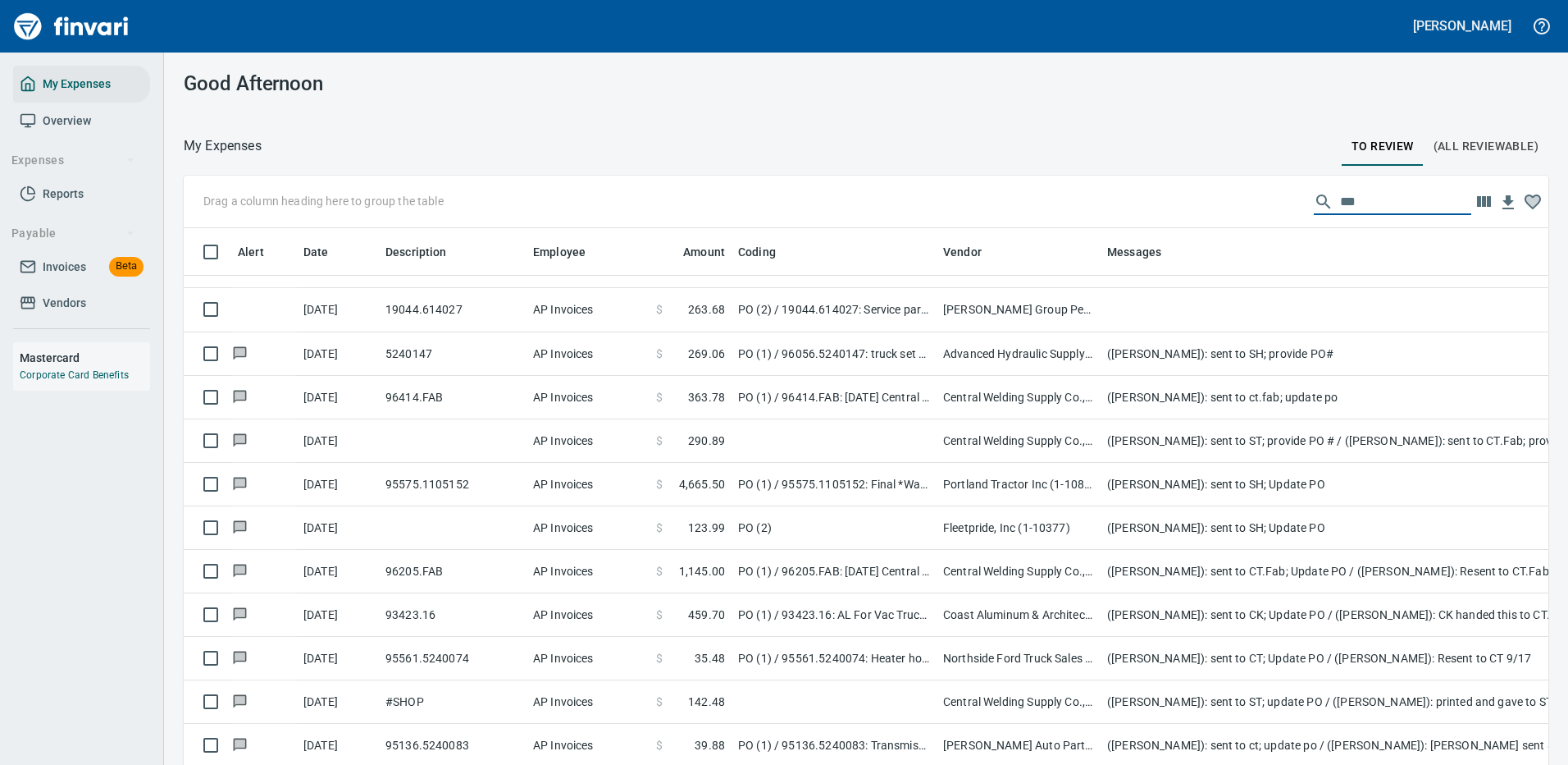
scroll to position [0, 0]
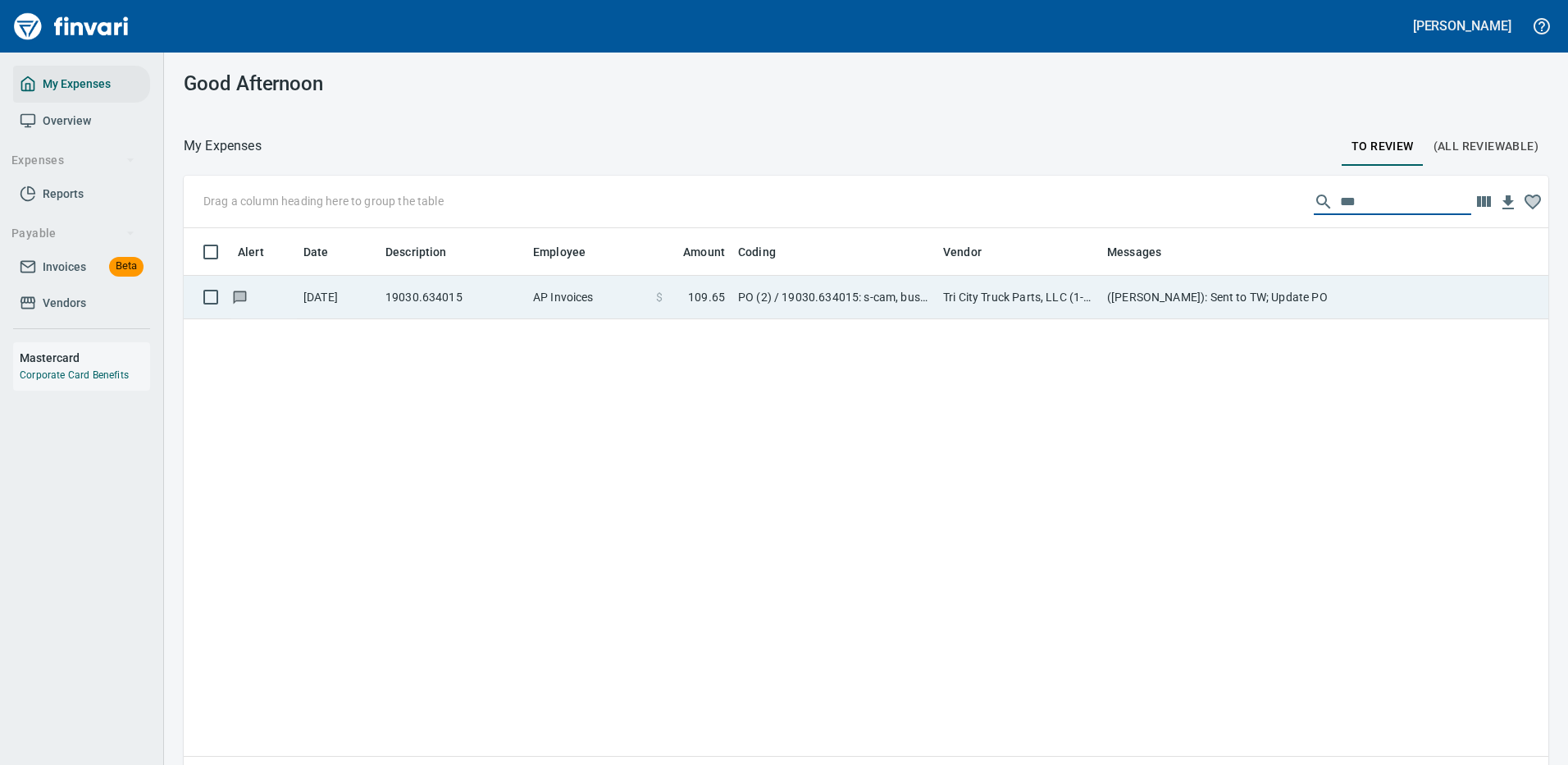
type input "***"
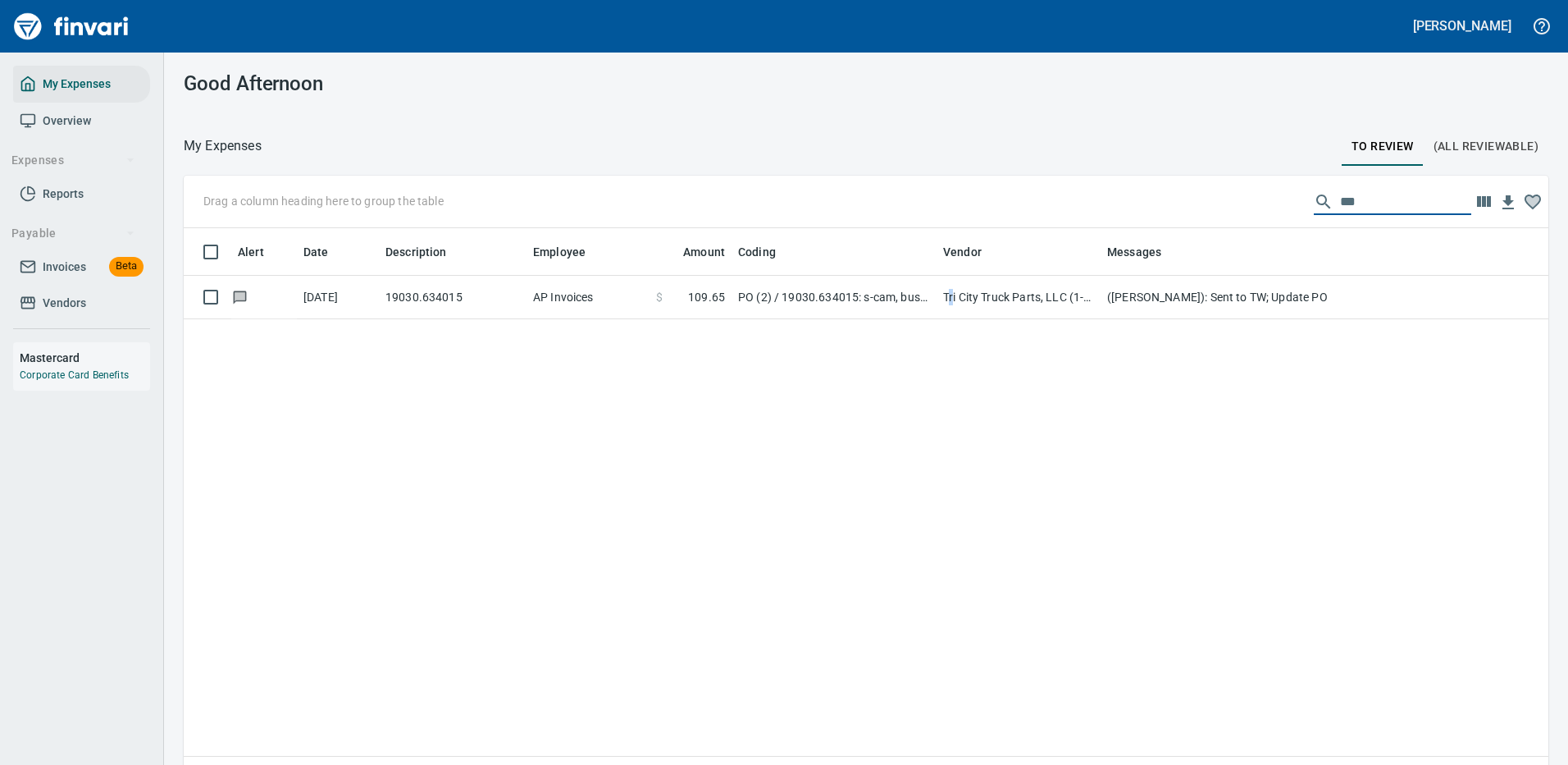
click at [952, 299] on td "Tri City Truck Parts, LLC (1-38870)" at bounding box center [1018, 297] width 164 height 44
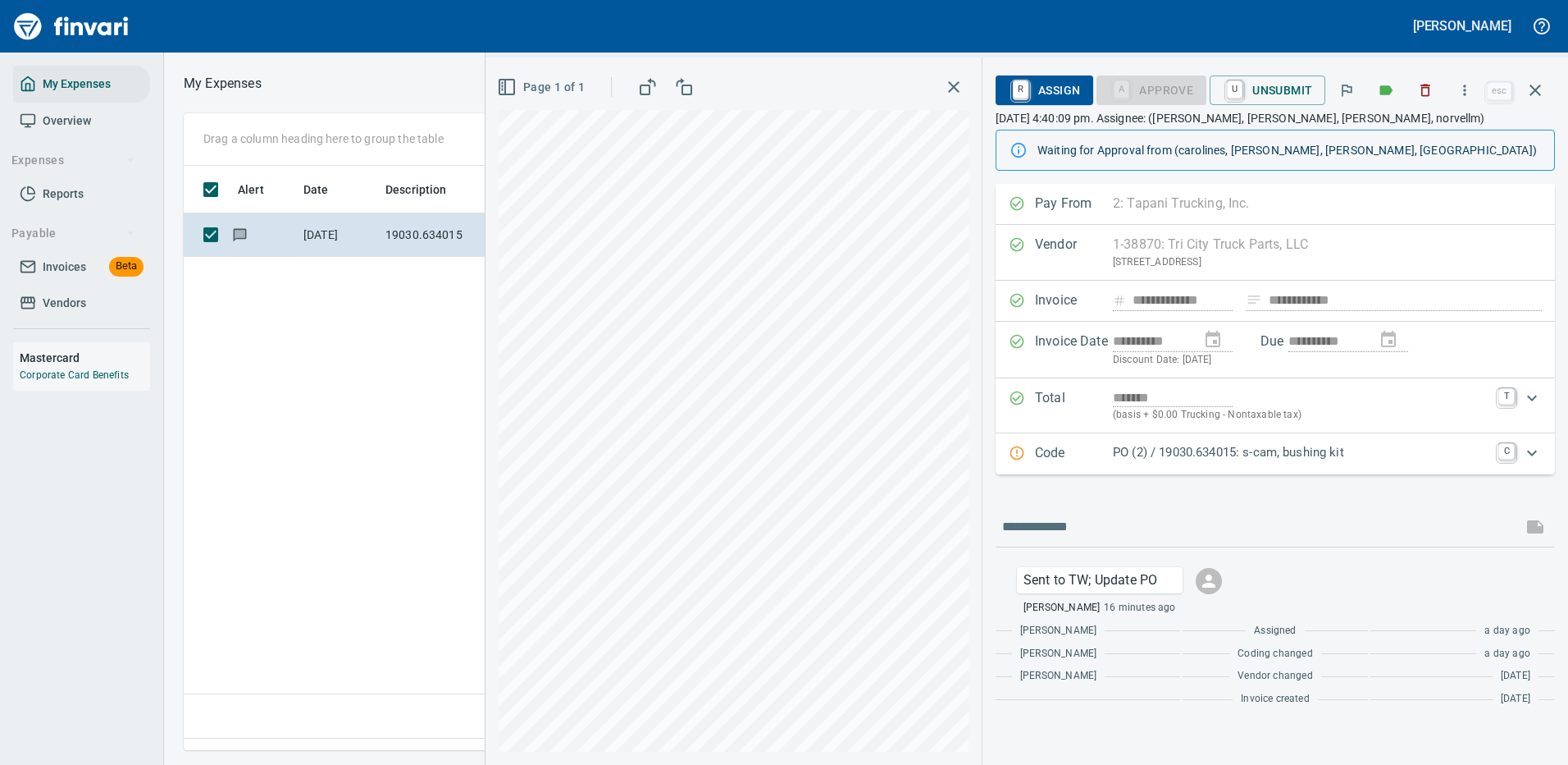
scroll to position [559, 943]
click at [1535, 86] on icon "button" at bounding box center [1535, 90] width 20 height 20
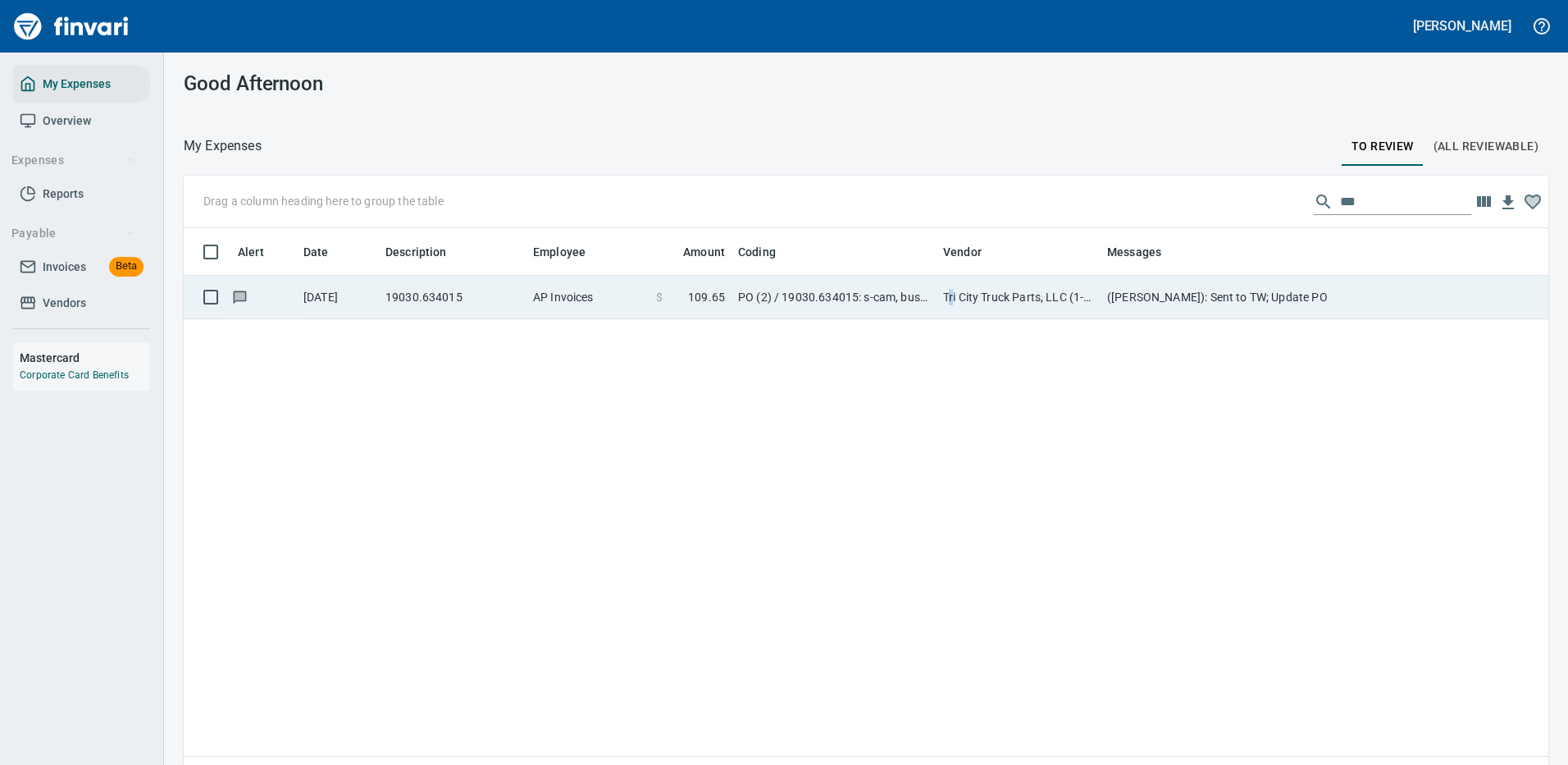
scroll to position [559, 1341]
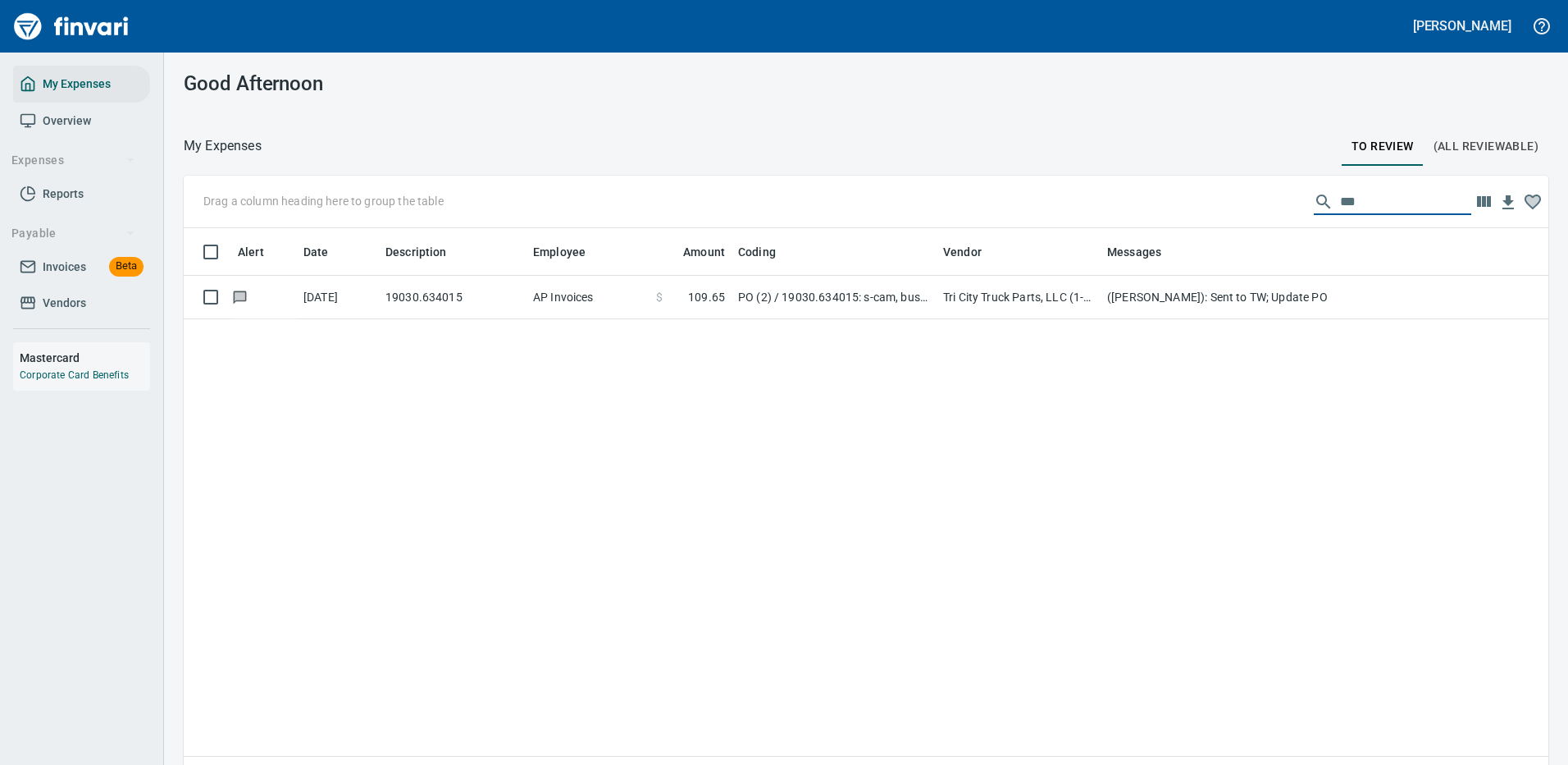
drag, startPoint x: 1349, startPoint y: 203, endPoint x: 1299, endPoint y: 206, distance: 50.1
click at [1314, 206] on div "***" at bounding box center [1392, 202] width 158 height 26
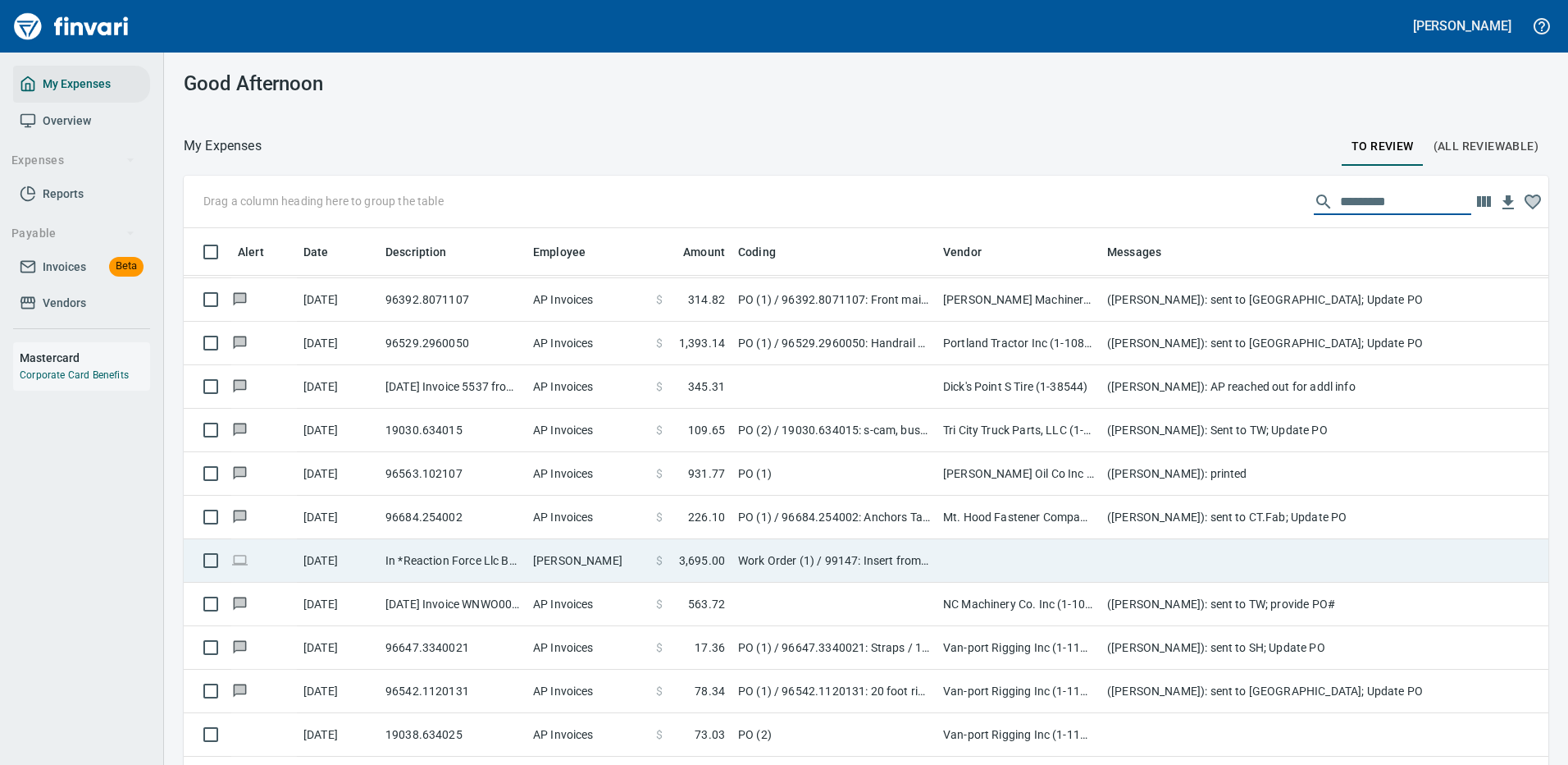
scroll to position [1559, 0]
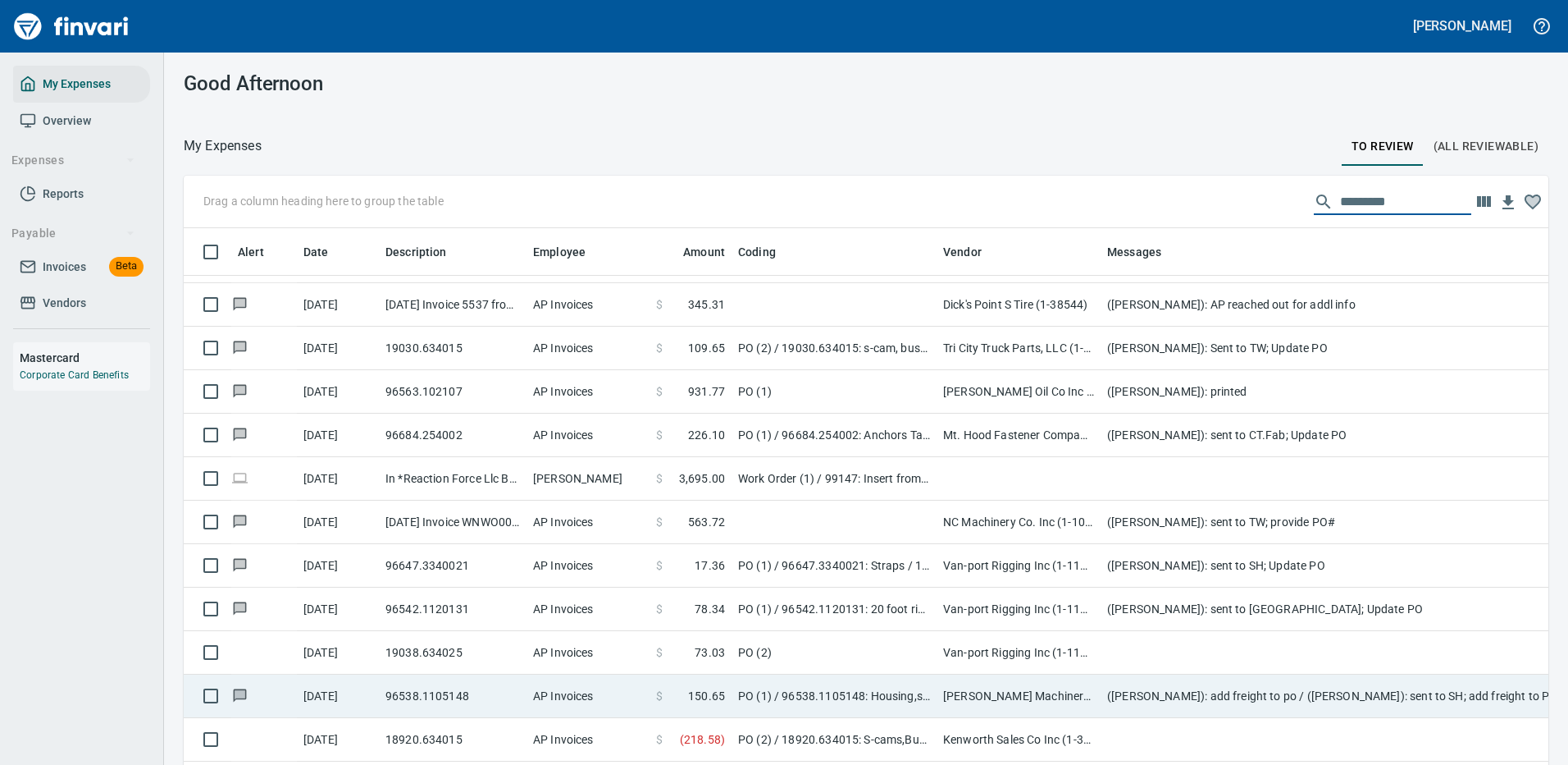
click at [1134, 638] on td at bounding box center [1429, 653] width 656 height 44
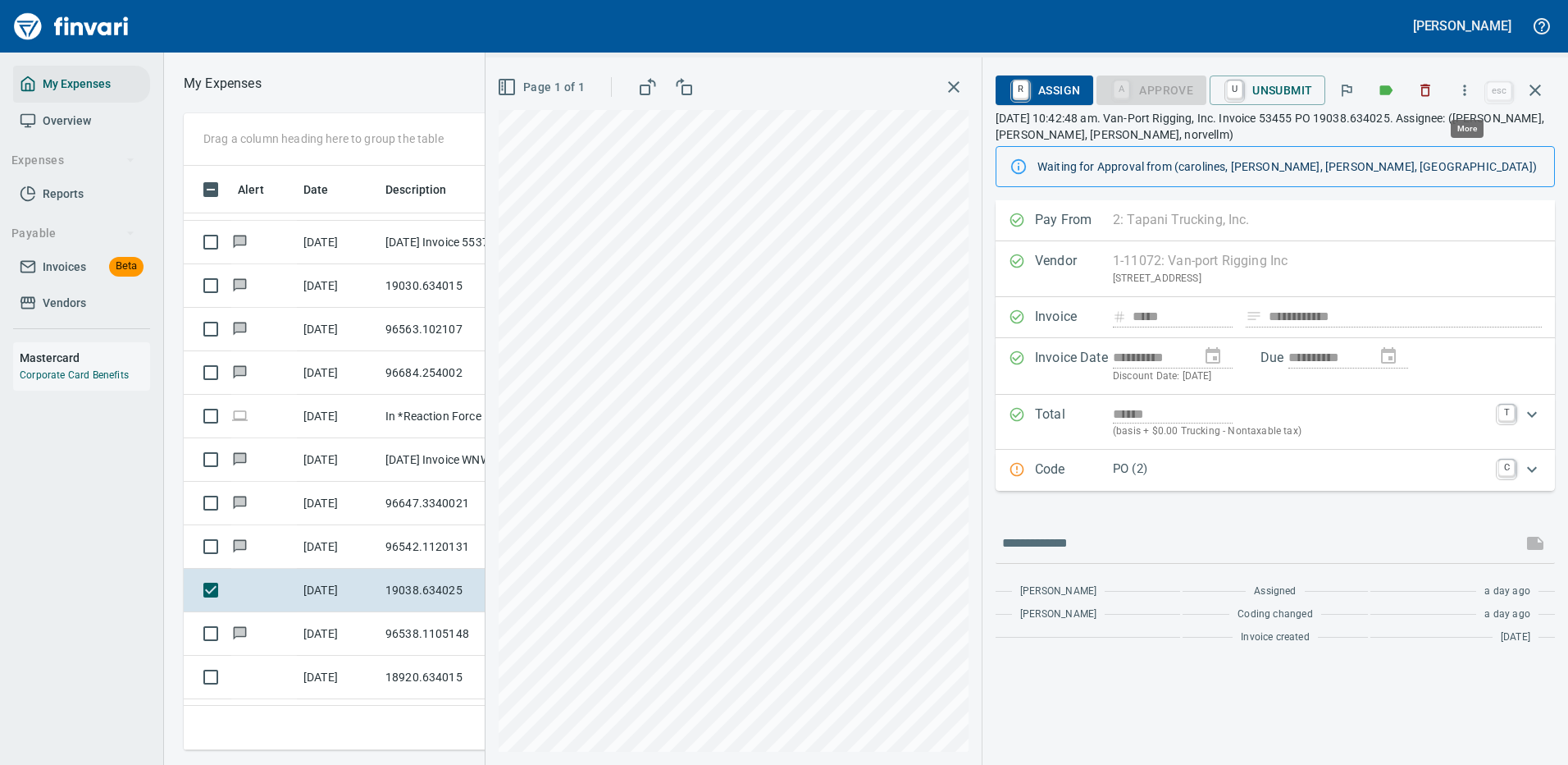
scroll to position [559, 930]
click at [1465, 89] on icon "button" at bounding box center [1464, 90] width 17 height 17
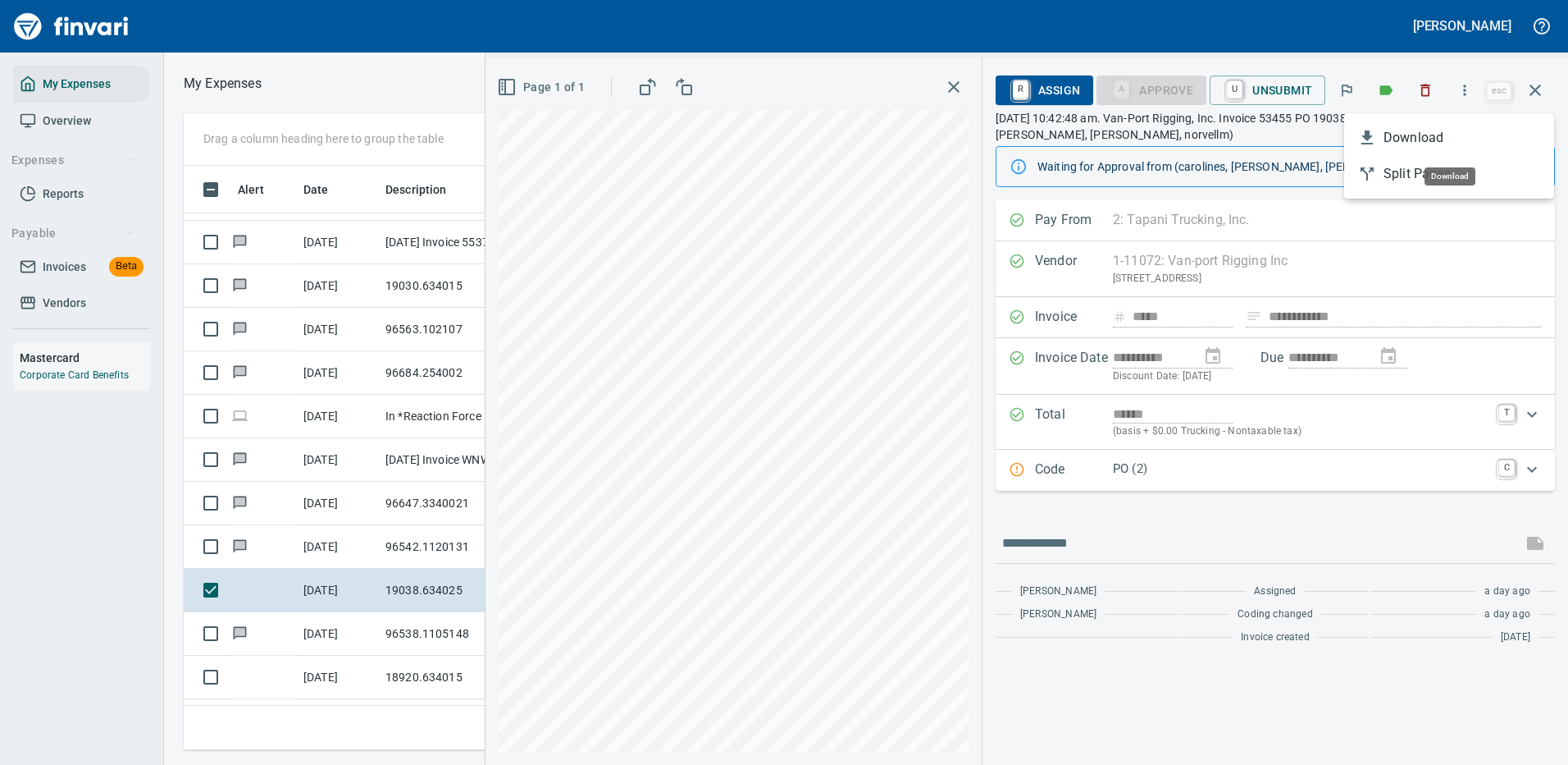
click at [1397, 139] on span "Download" at bounding box center [1462, 138] width 158 height 20
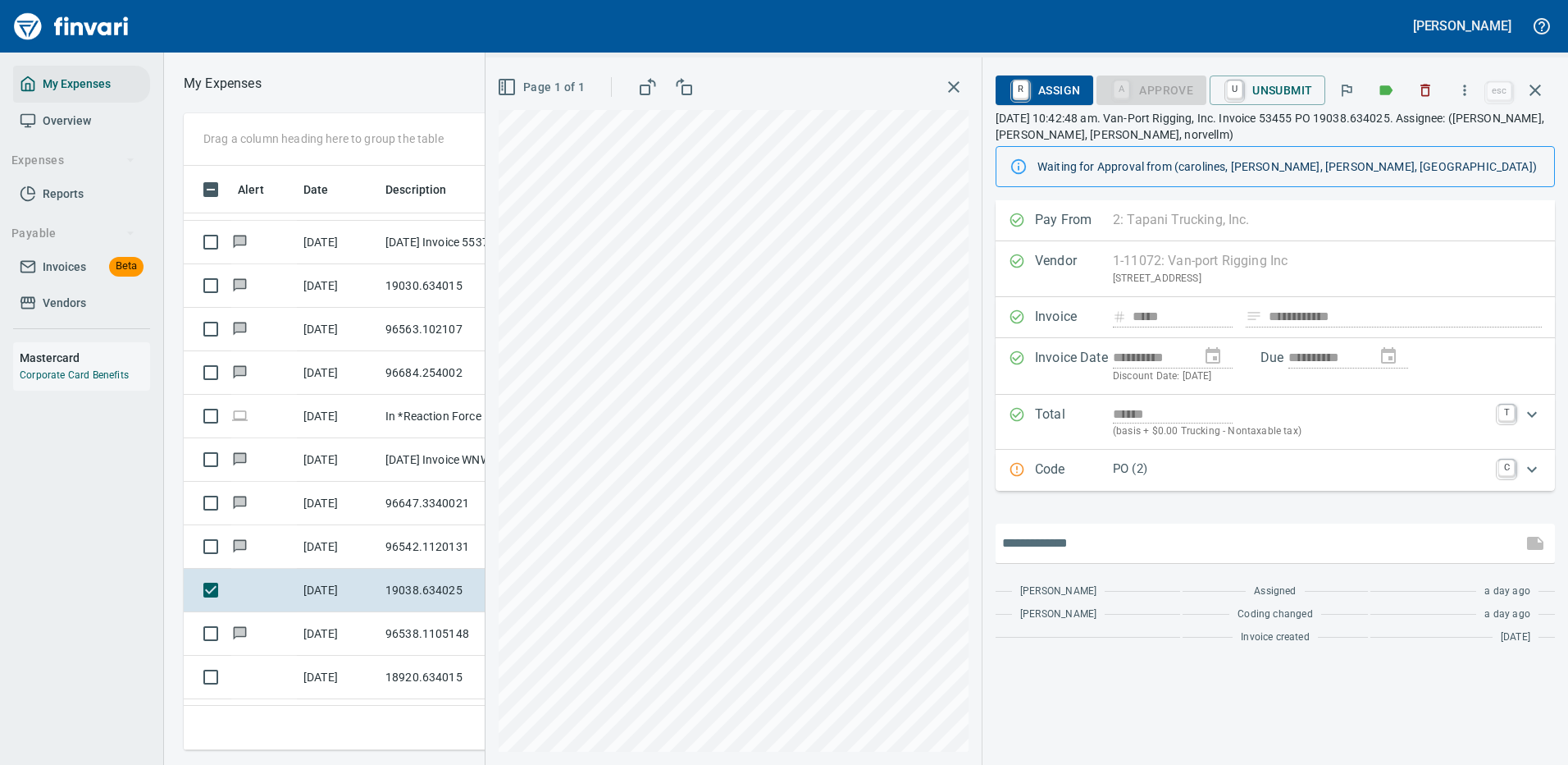
click at [1072, 545] on input "text" at bounding box center [1259, 543] width 513 height 26
type input "**********"
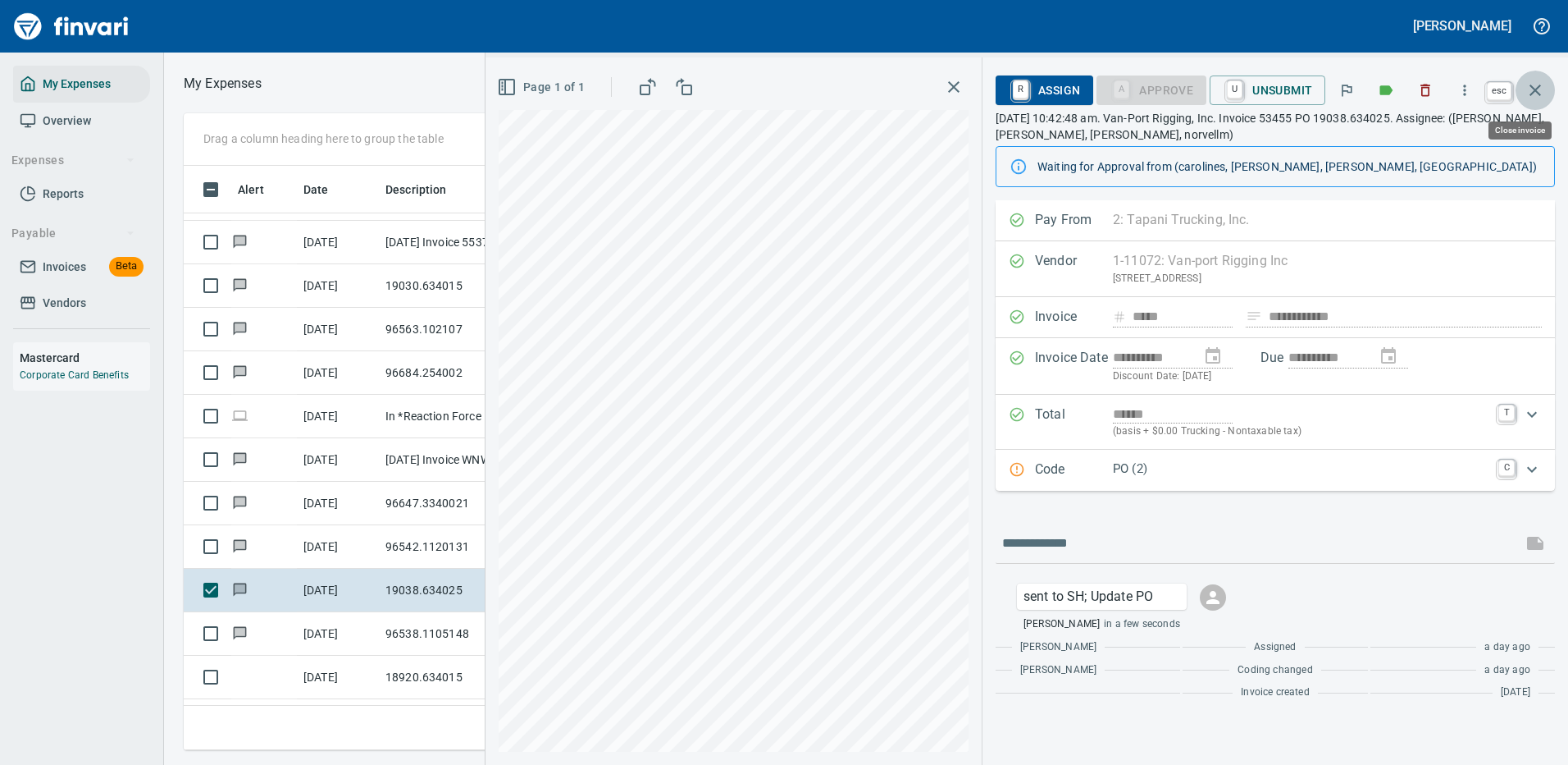
click at [1538, 87] on icon "button" at bounding box center [1535, 90] width 20 height 20
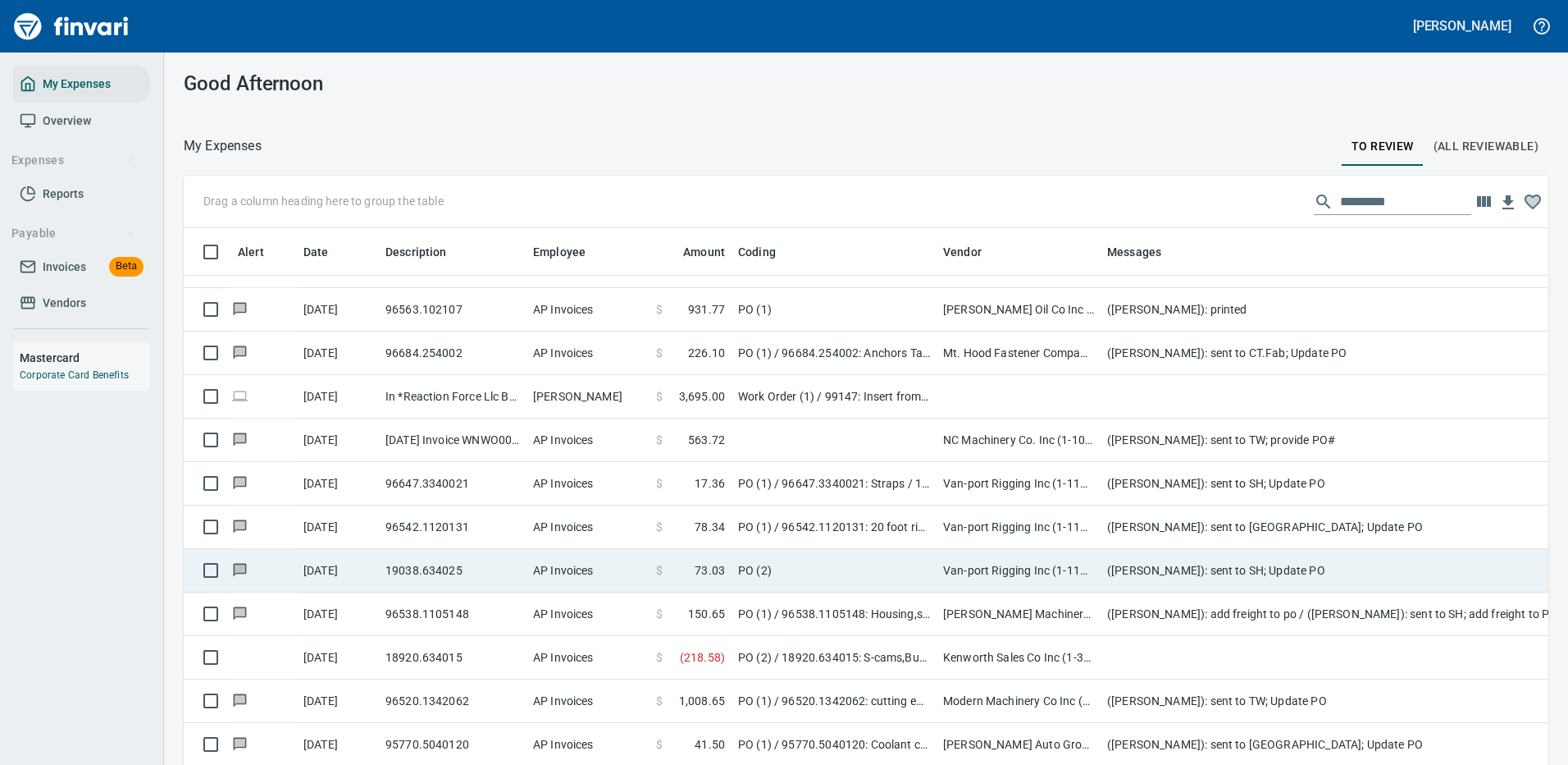
scroll to position [1723, 0]
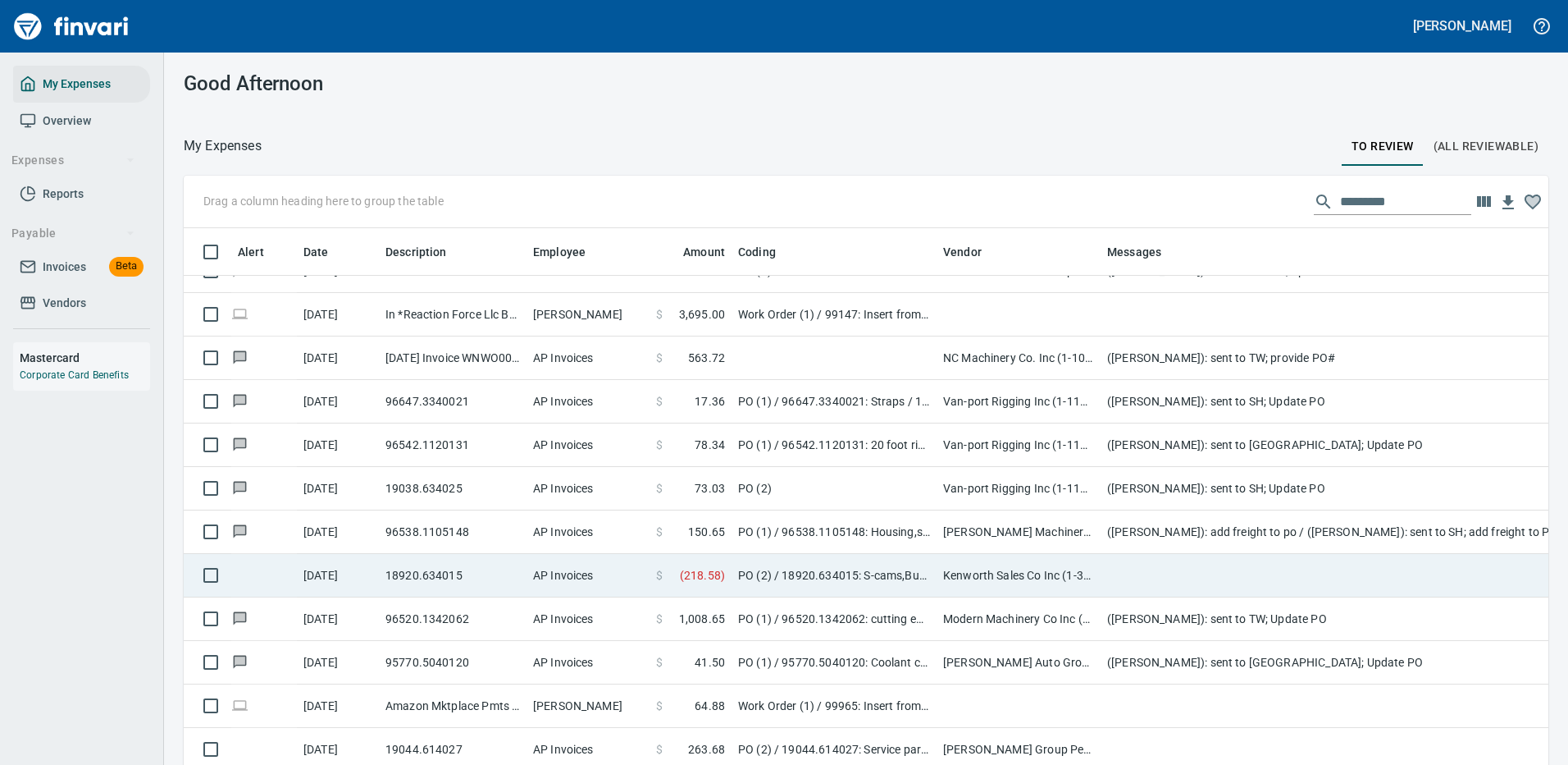
click at [1099, 567] on td "Kenworth Sales Co Inc (1-38304)" at bounding box center [1018, 576] width 164 height 44
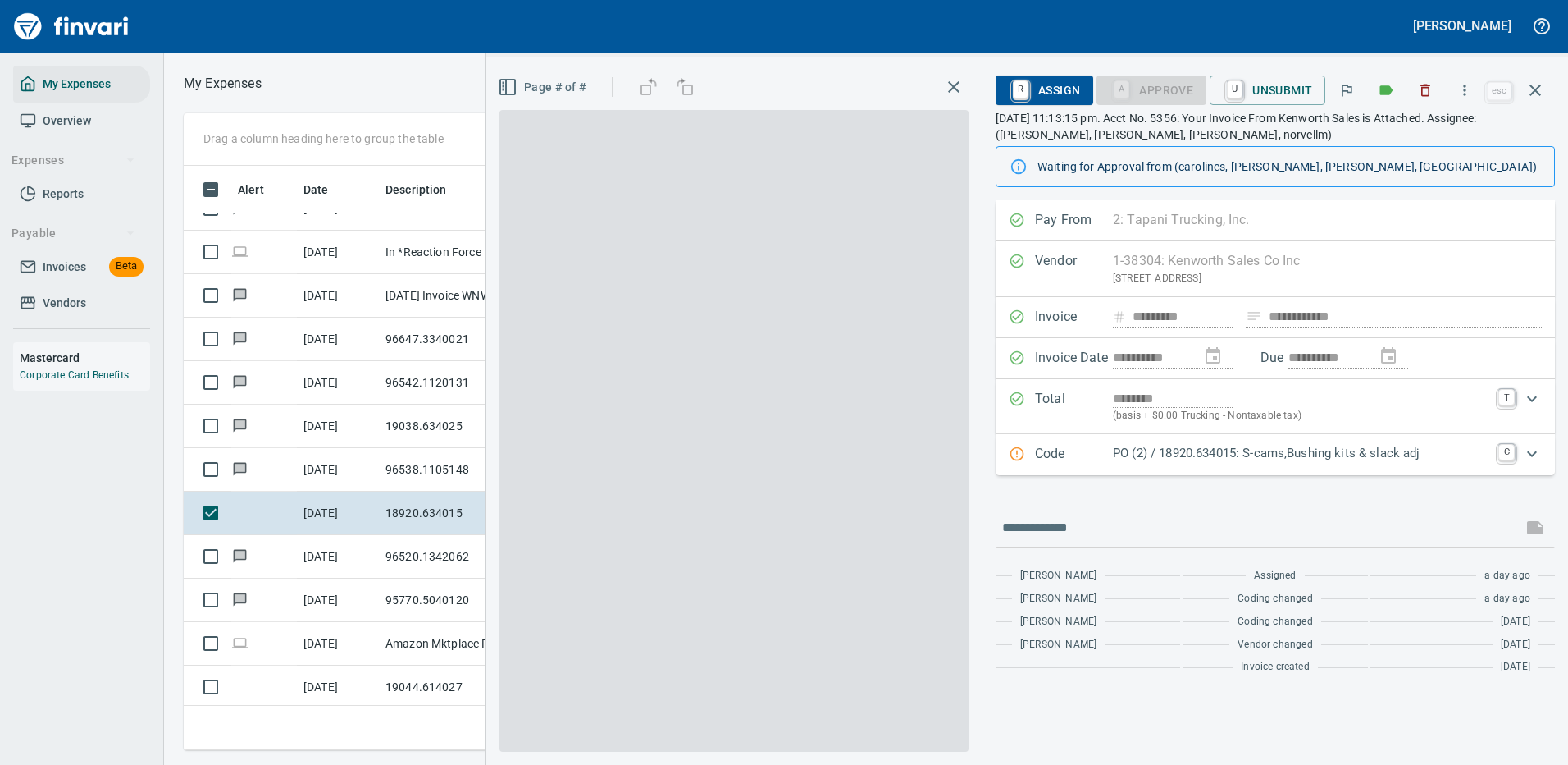
scroll to position [559, 930]
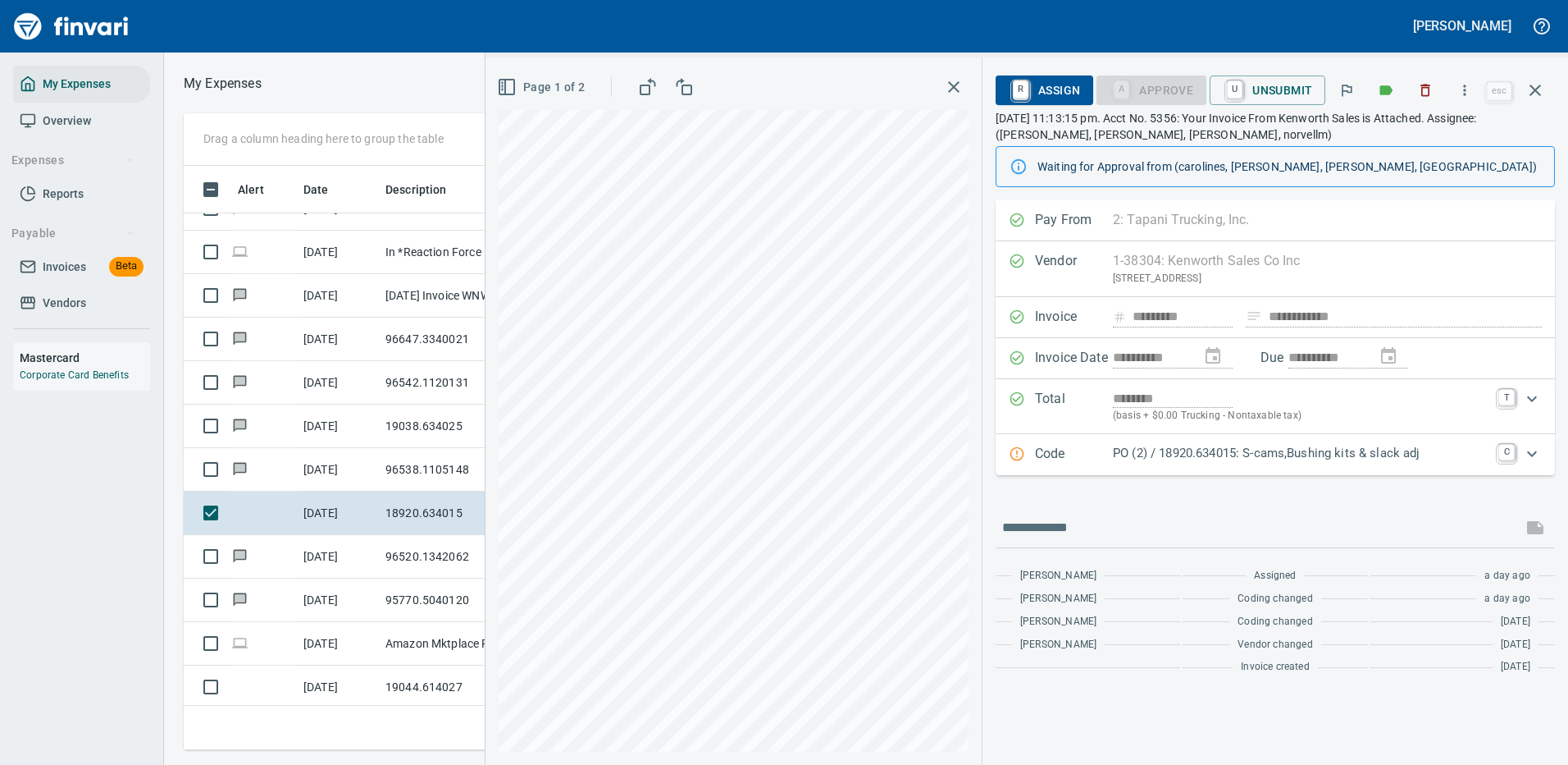
click at [1287, 451] on p "PO (2) / 18920.634015: S-cams,Bushing kits & slack adj" at bounding box center [1301, 453] width 375 height 19
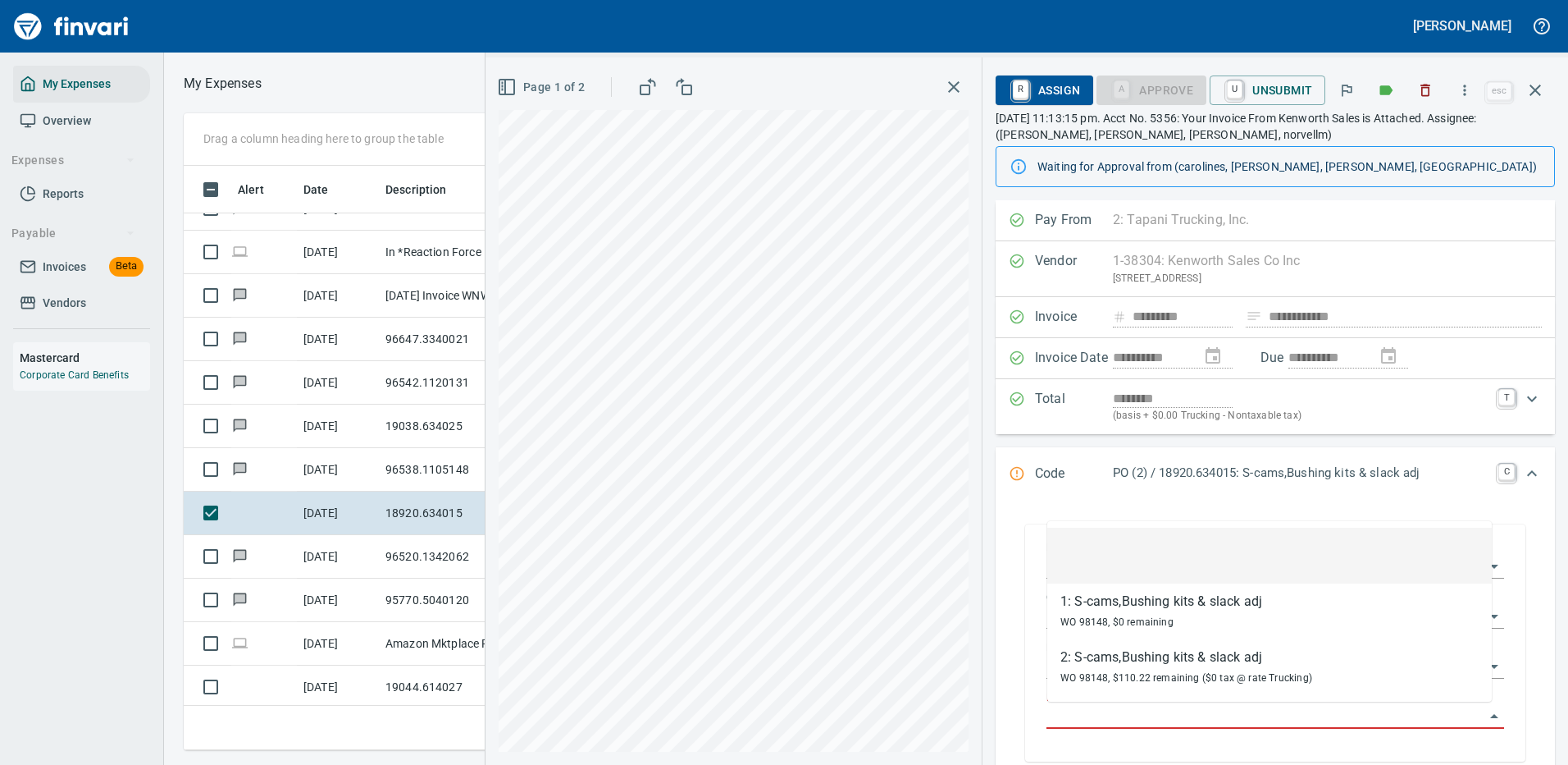
click at [1172, 708] on input "Purchase Order Item" at bounding box center [1265, 716] width 438 height 23
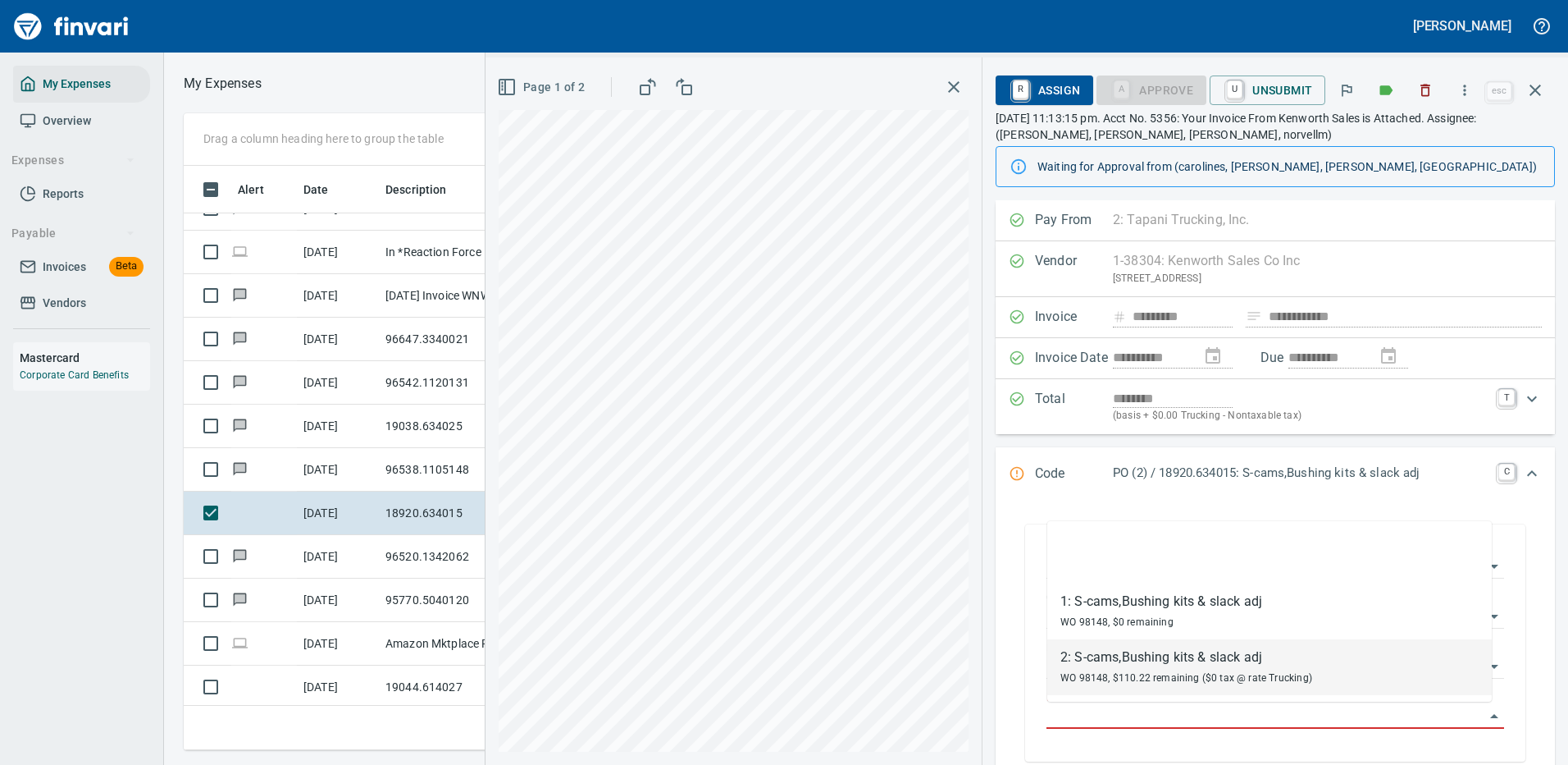
click at [1171, 666] on div "2: S-cams,Bushing kits & slack adj" at bounding box center [1186, 657] width 252 height 20
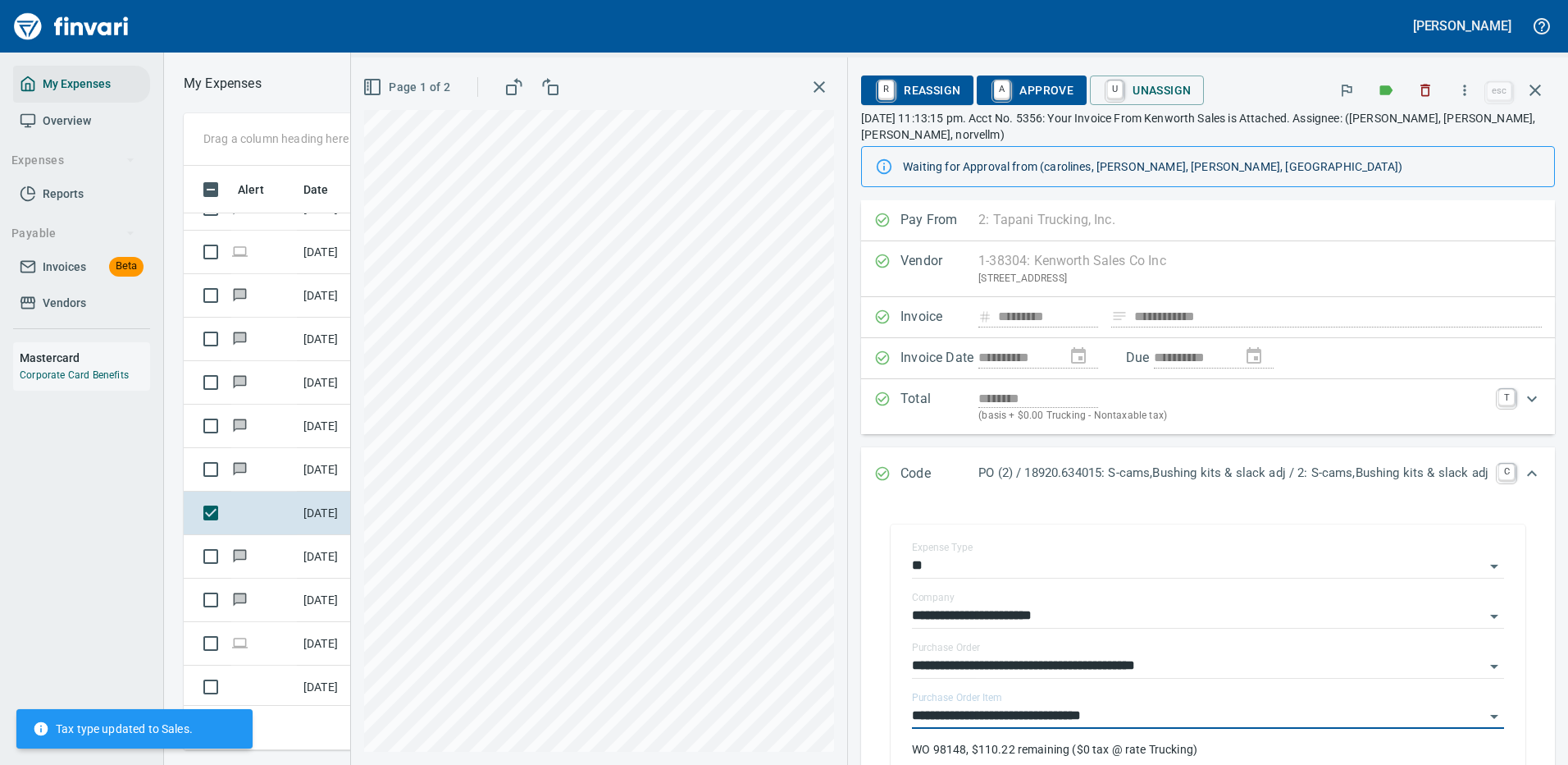
type input "**********"
drag, startPoint x: 1032, startPoint y: 91, endPoint x: 1089, endPoint y: 91, distance: 57.0
click at [1032, 91] on span "A Approve" at bounding box center [1032, 91] width 84 height 28
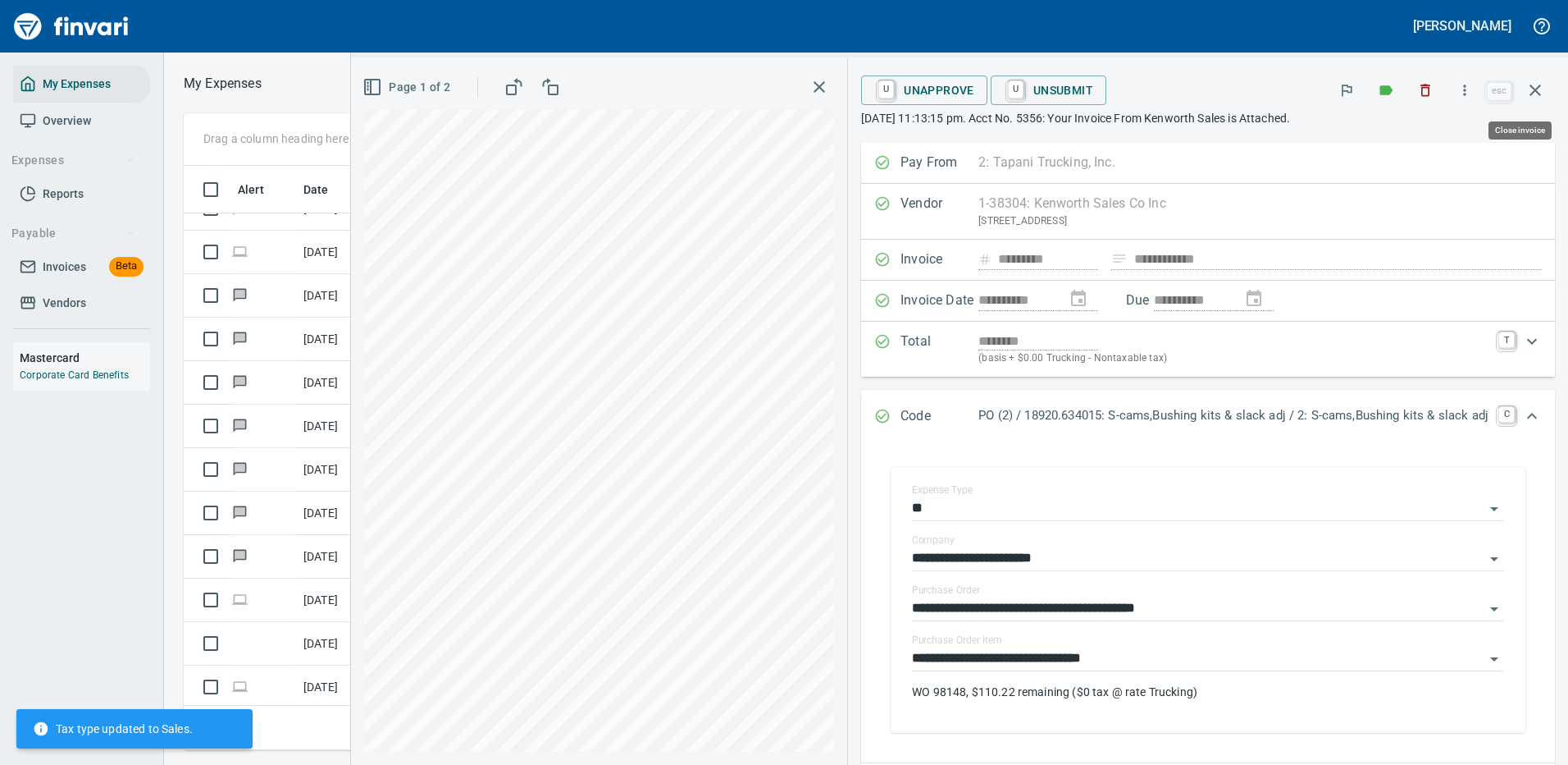
click at [1537, 85] on icon "button" at bounding box center [1535, 90] width 20 height 20
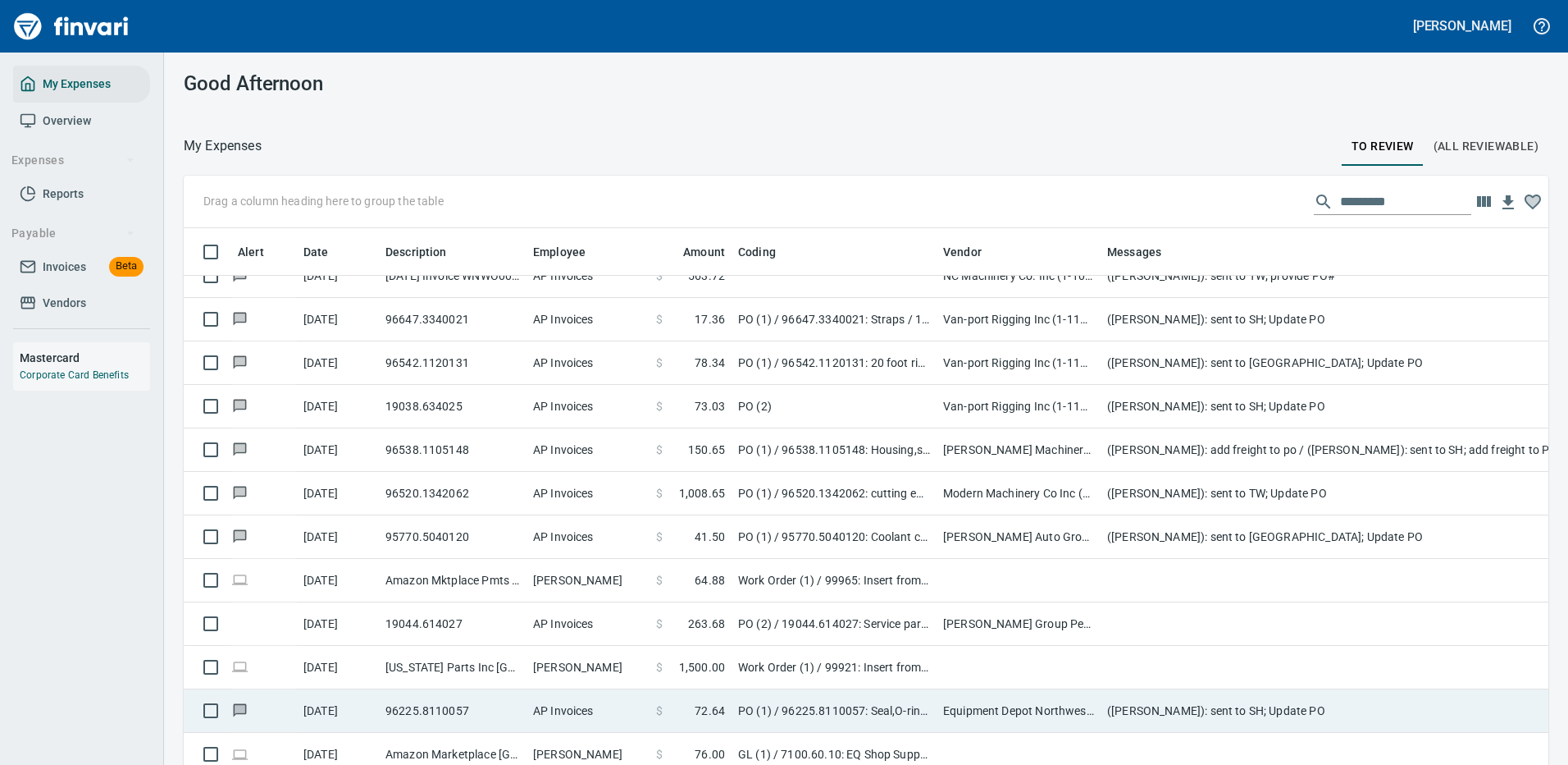
scroll to position [1887, 0]
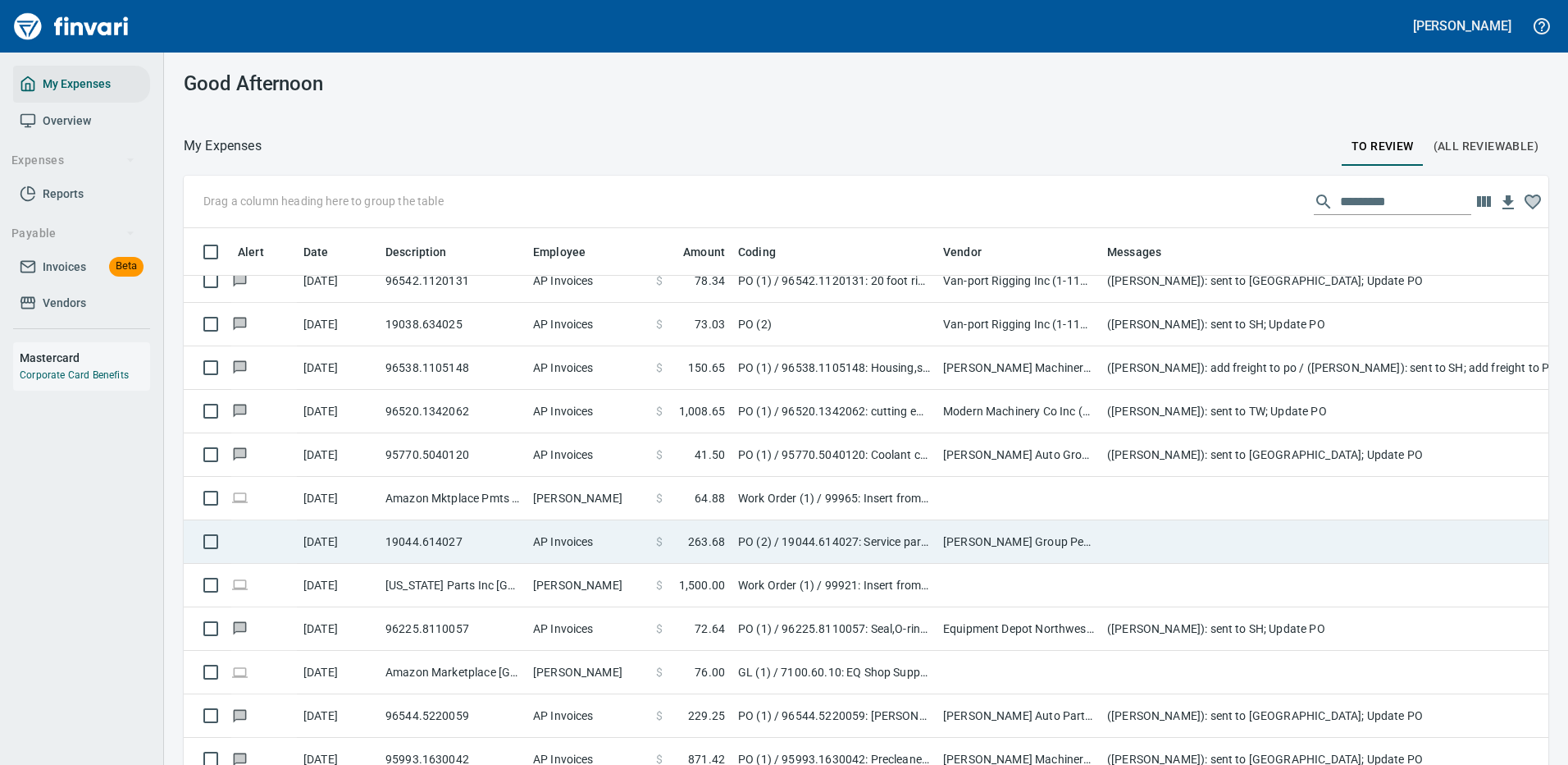
click at [1132, 528] on td at bounding box center [1429, 542] width 656 height 44
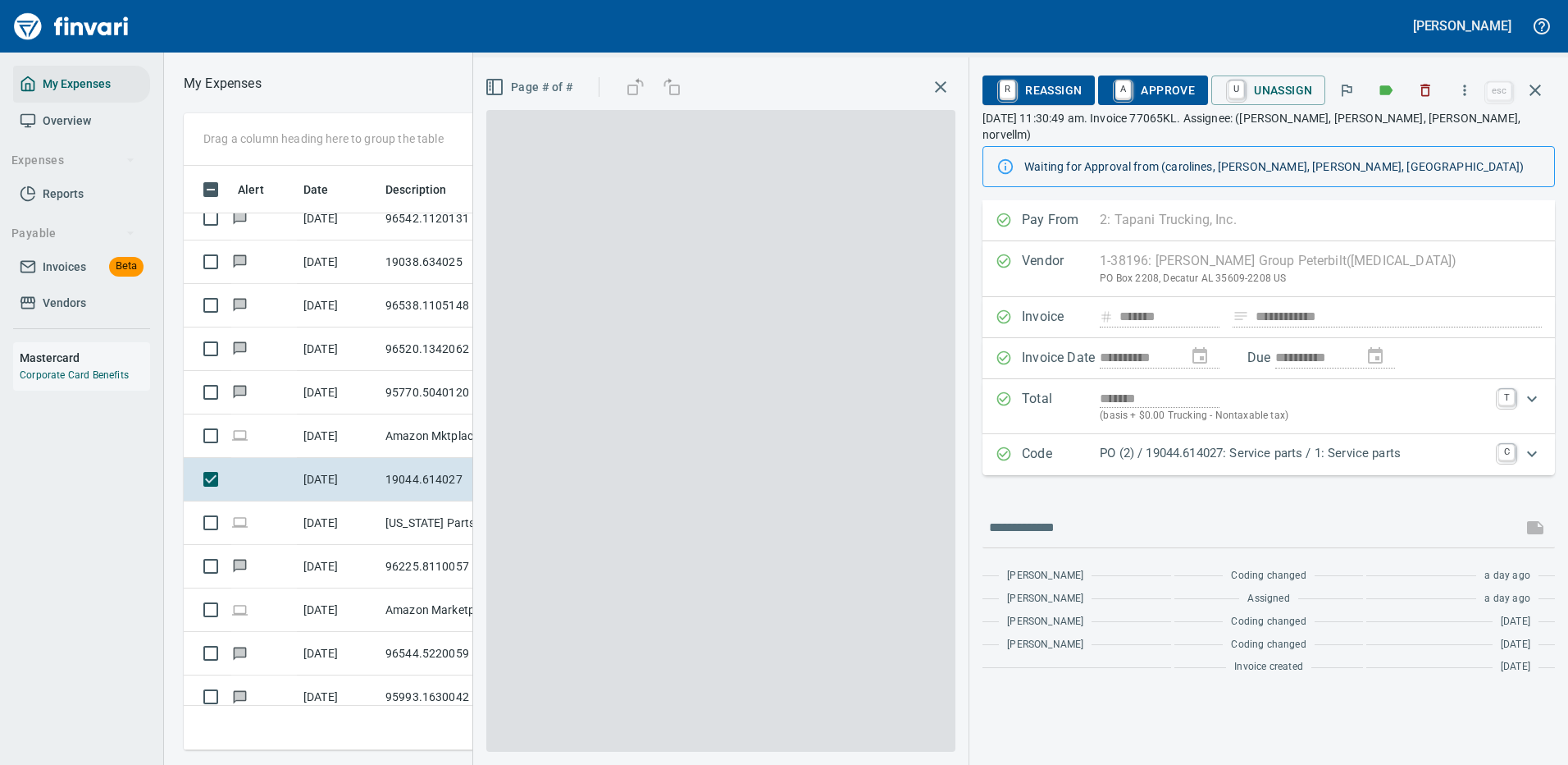
scroll to position [559, 930]
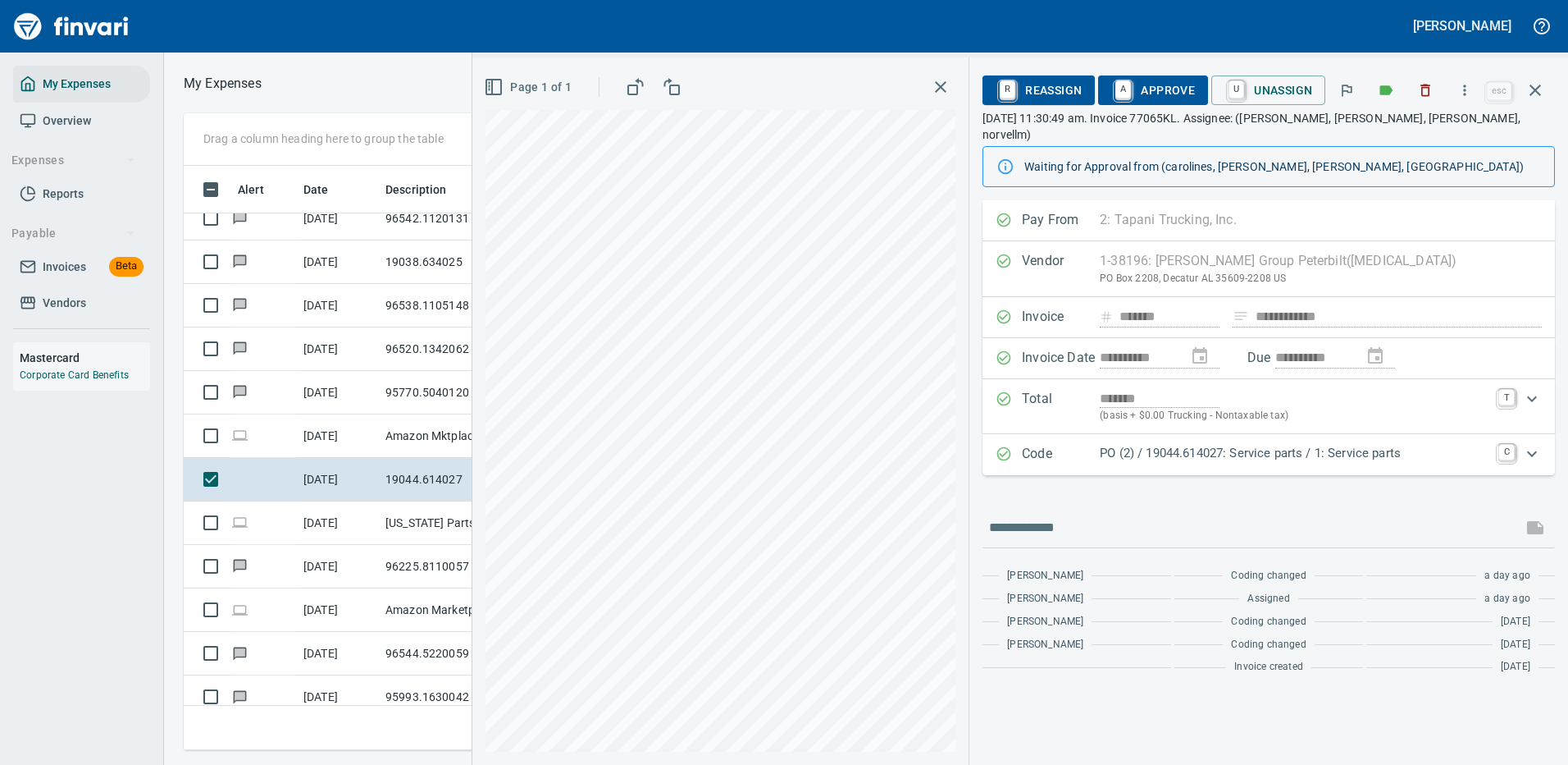
click at [1375, 443] on p "PO (2) / 19044.614027: Service parts / 1: Service parts" at bounding box center [1294, 453] width 389 height 19
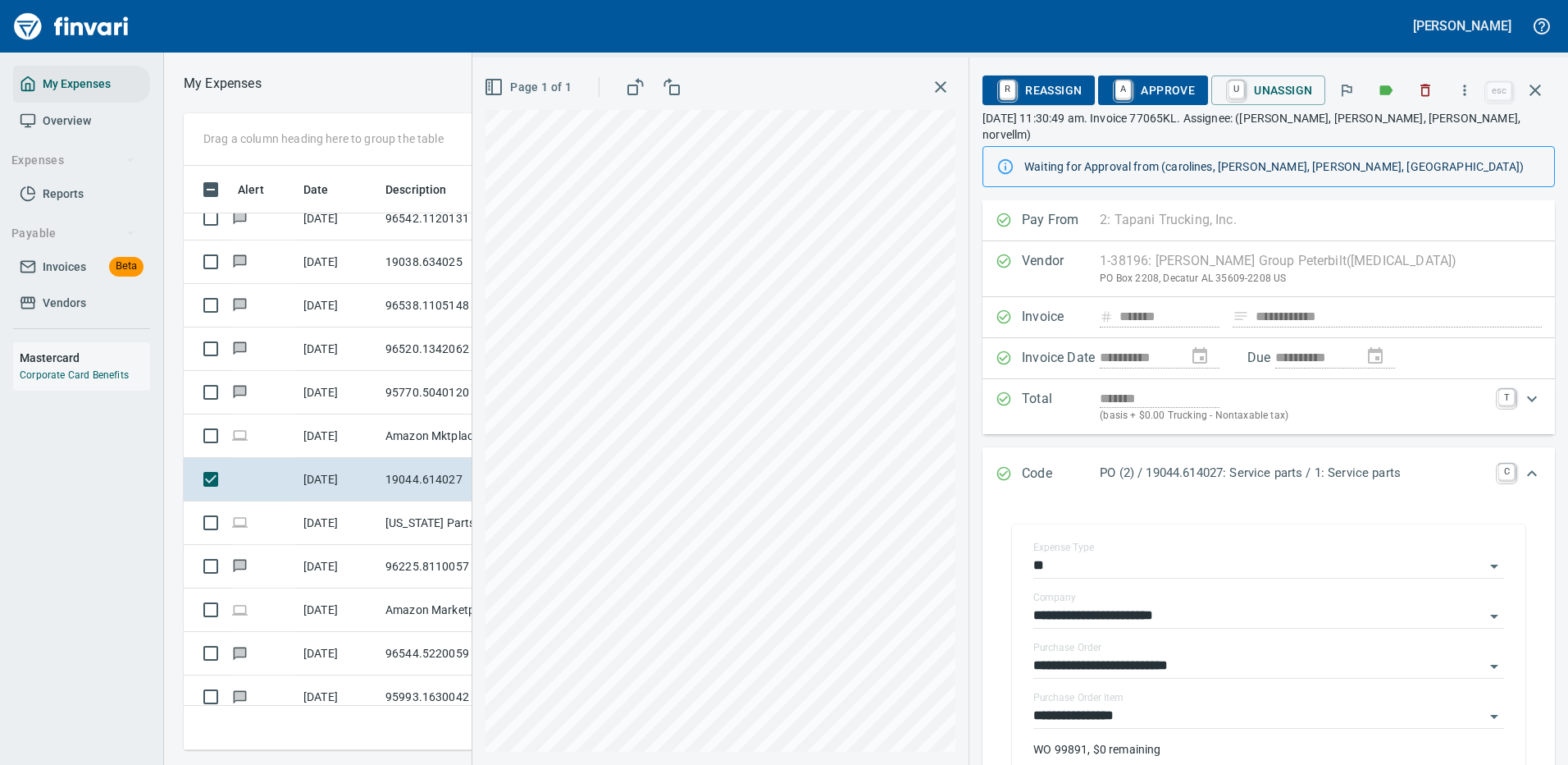
scroll to position [246, 0]
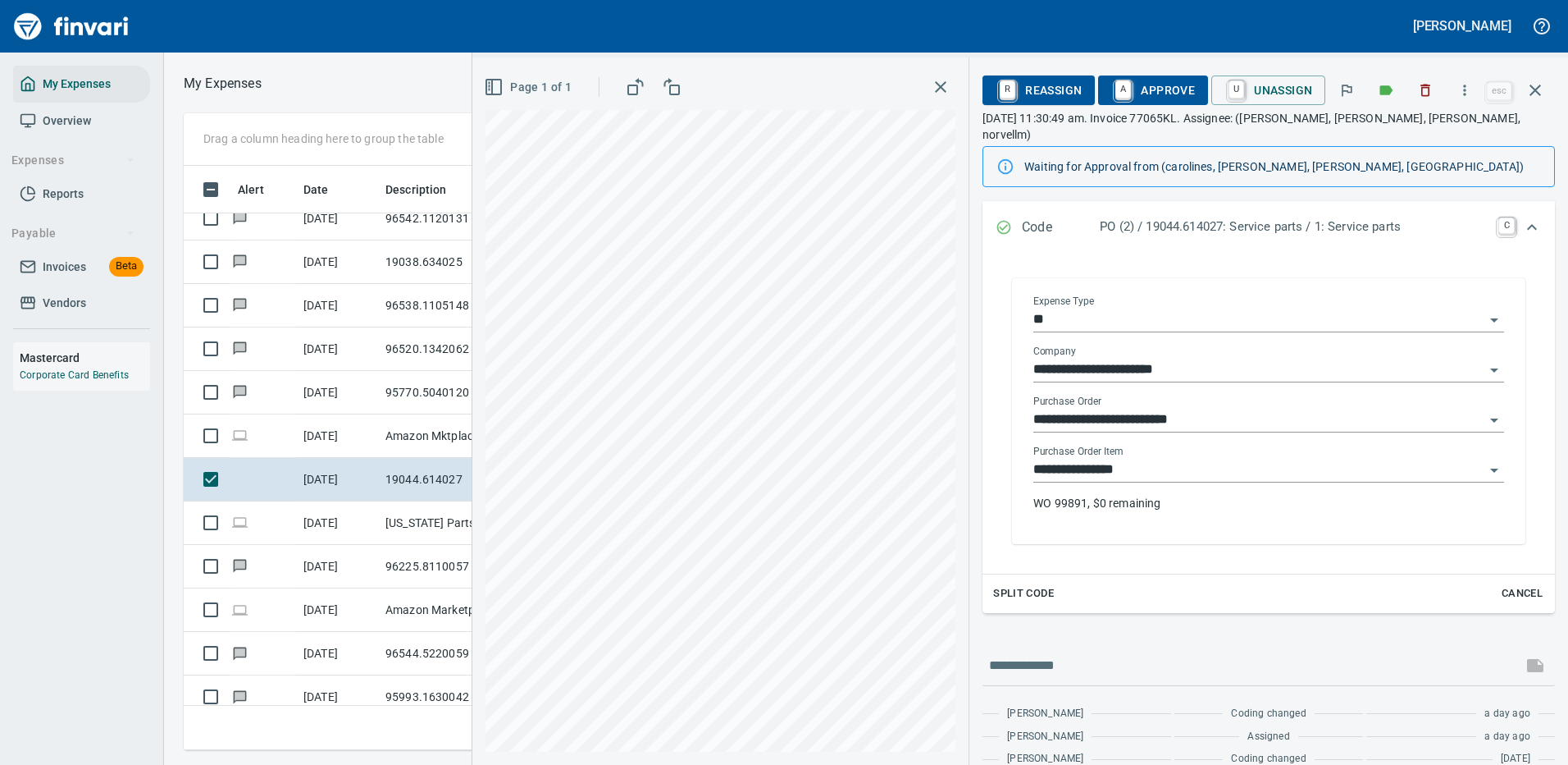
click at [1132, 458] on input "**********" at bounding box center [1259, 470] width 451 height 23
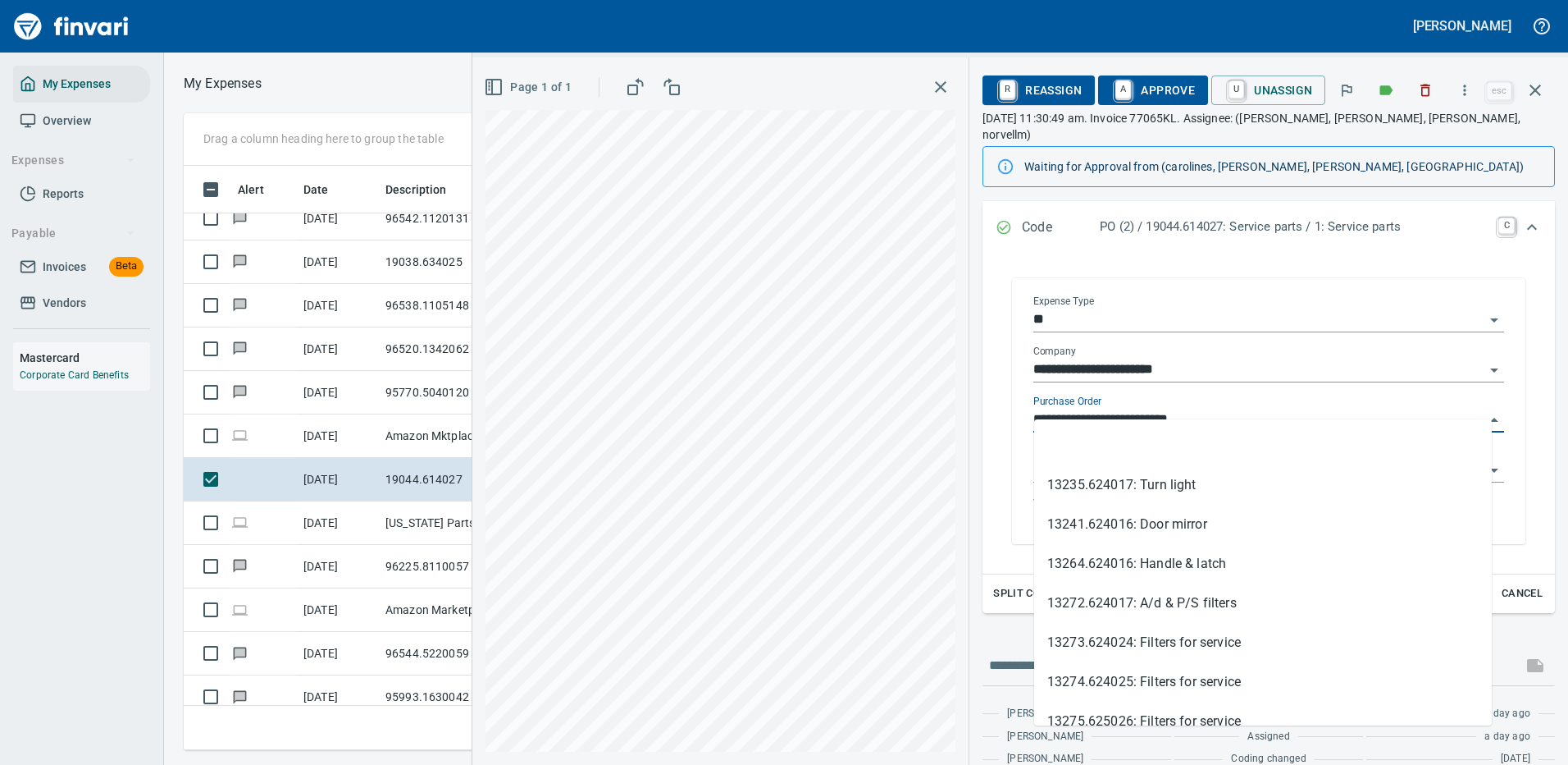
scroll to position [559, 930]
drag, startPoint x: 1121, startPoint y: 402, endPoint x: 1016, endPoint y: 399, distance: 105.0
click at [1016, 399] on div "**********" at bounding box center [1268, 410] width 513 height 266
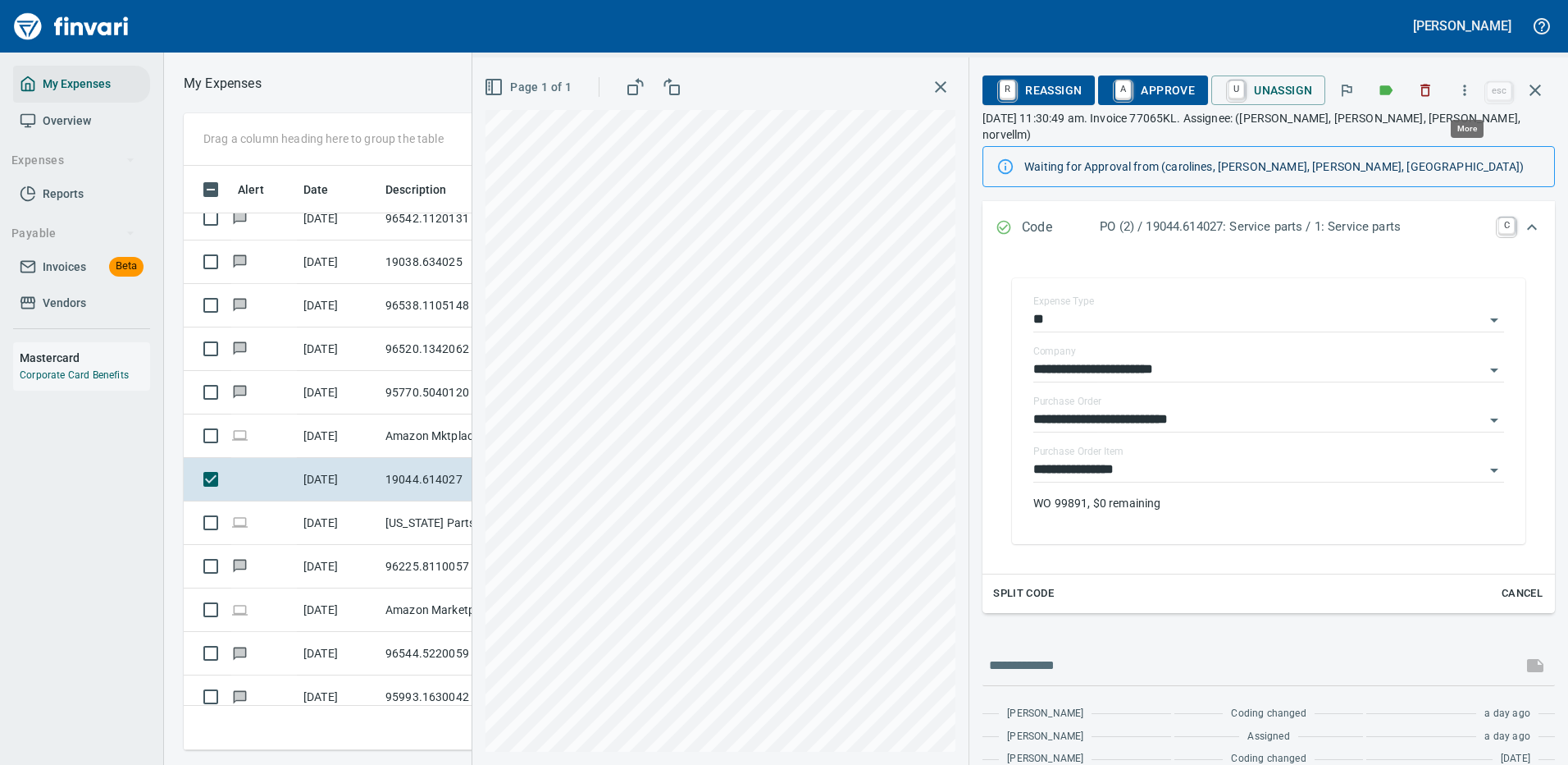
click at [1464, 91] on icon "button" at bounding box center [1464, 90] width 17 height 17
click at [1425, 141] on span "Download" at bounding box center [1462, 138] width 158 height 20
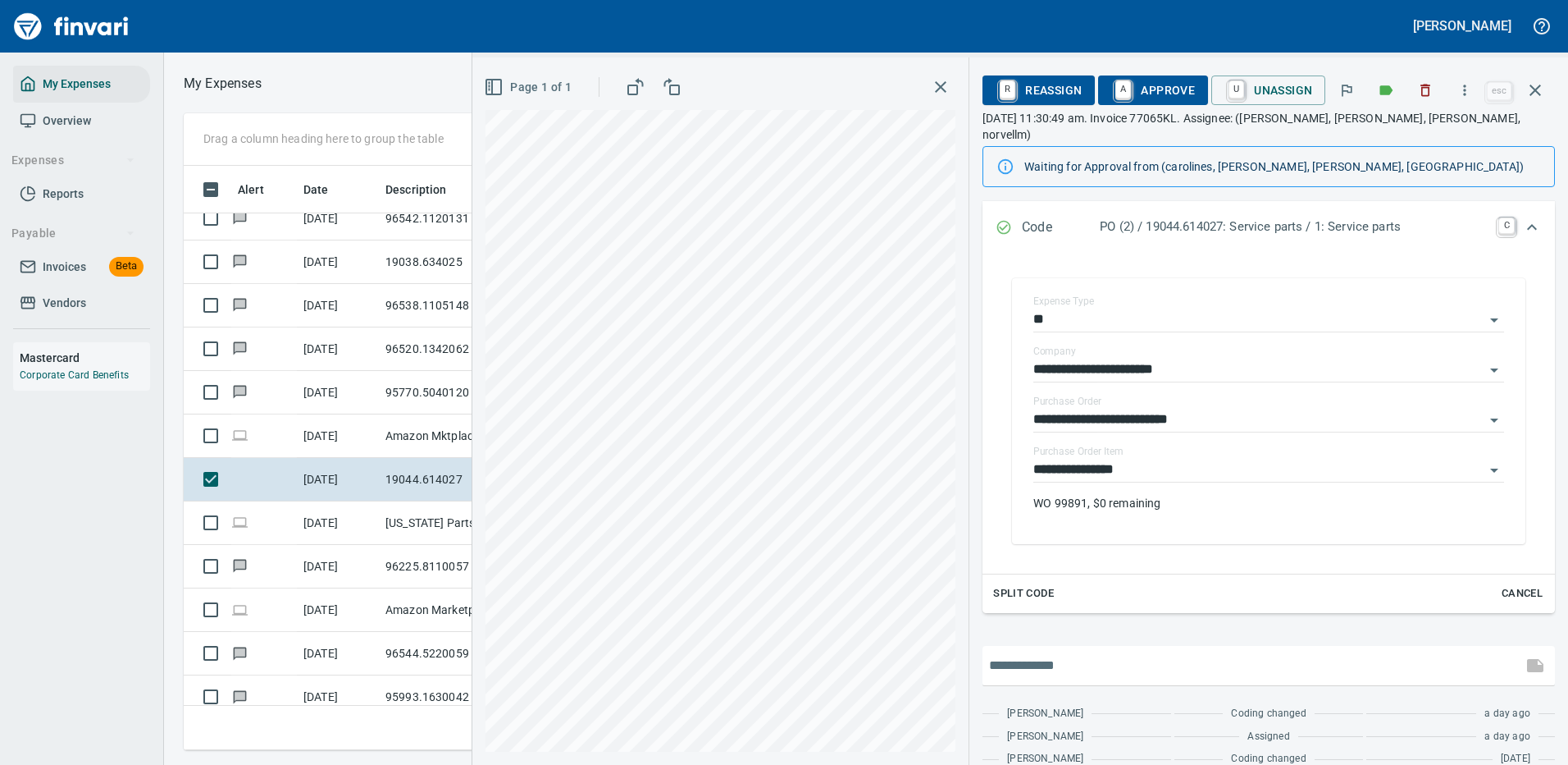
click at [1055, 653] on input "text" at bounding box center [1253, 666] width 527 height 26
type input "**********"
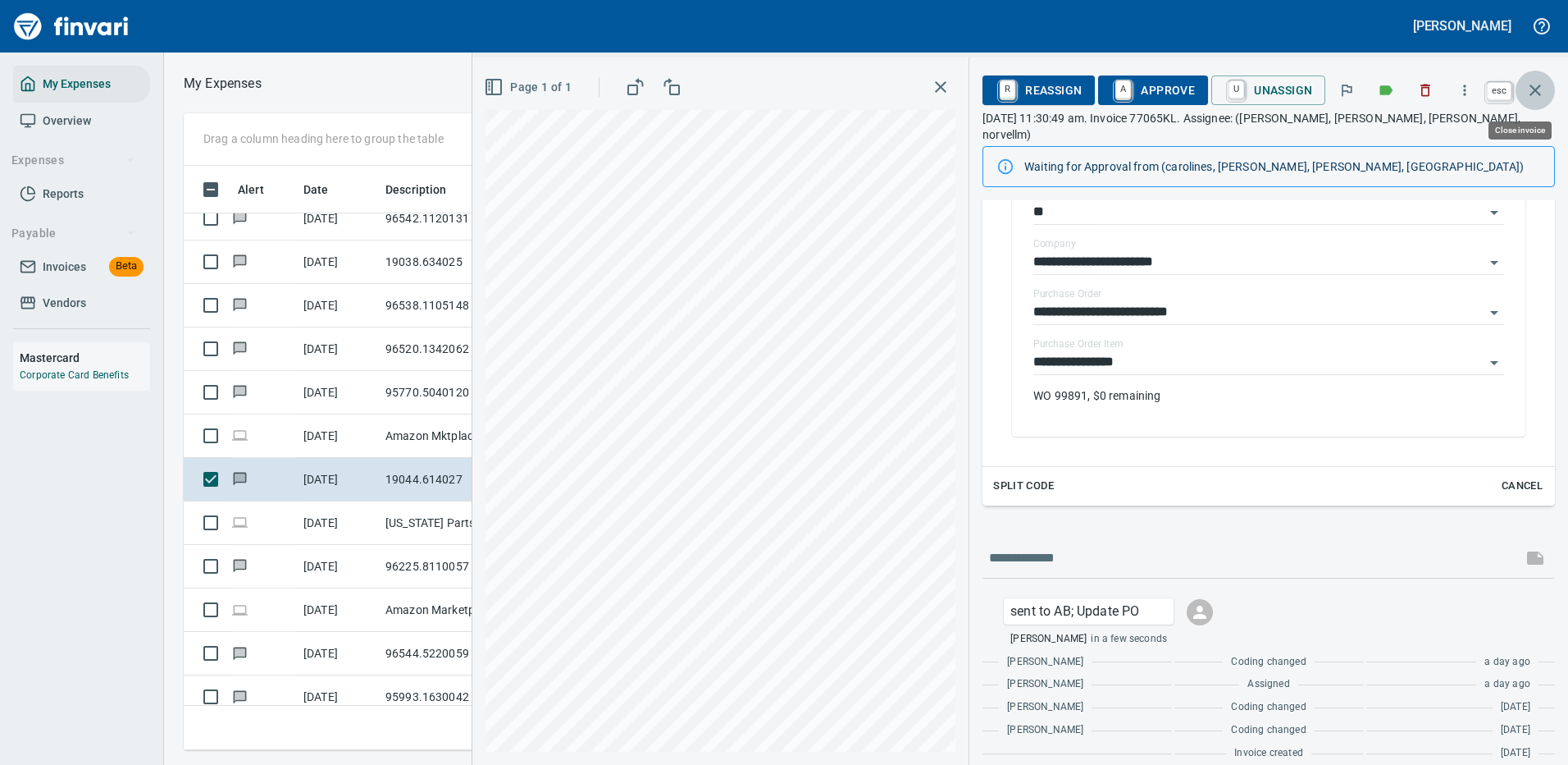
click at [1538, 90] on icon "button" at bounding box center [1535, 90] width 20 height 20
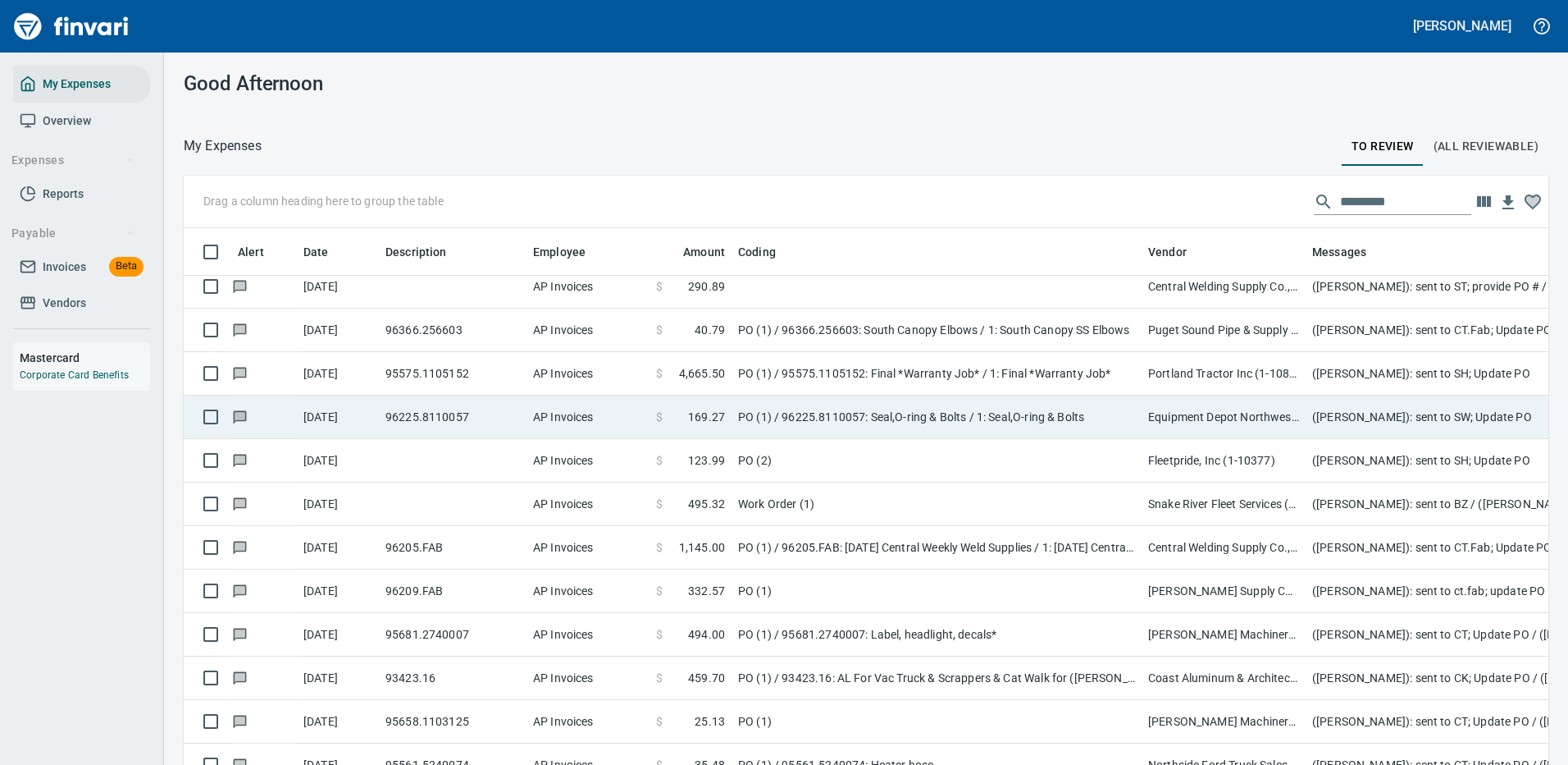
scroll to position [2870, 0]
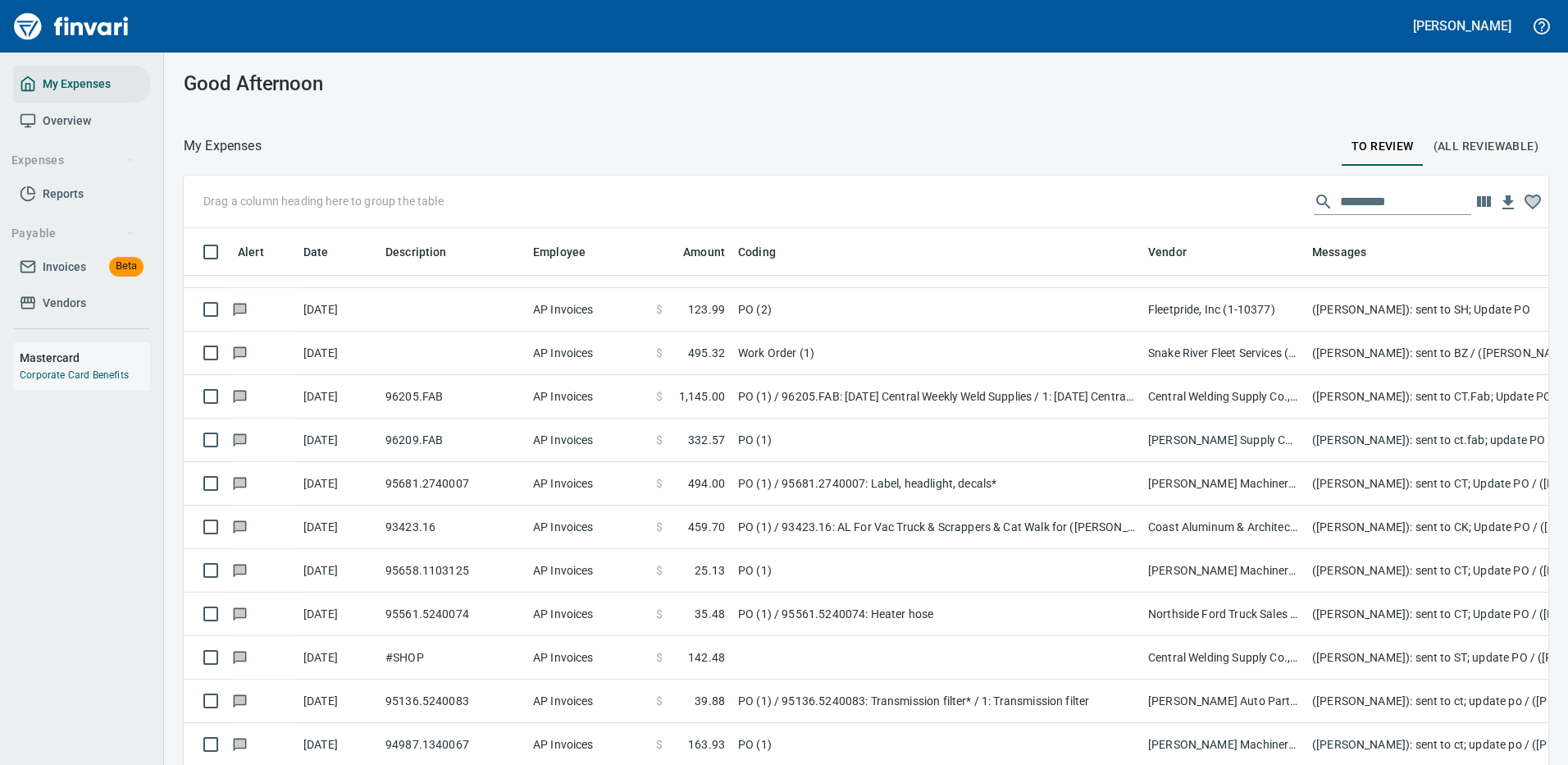
click at [1341, 203] on input "text" at bounding box center [1406, 202] width 132 height 26
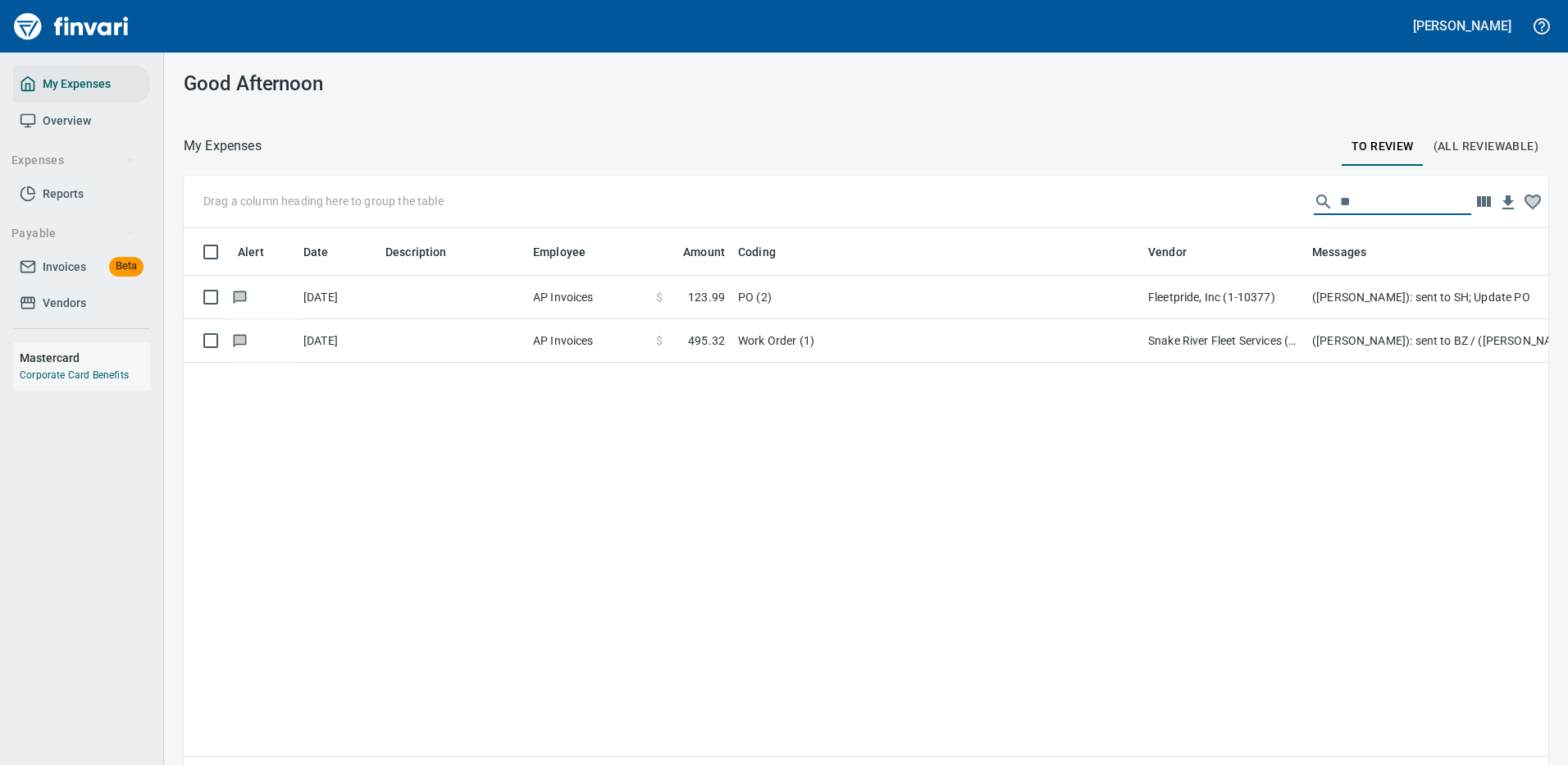
scroll to position [0, 0]
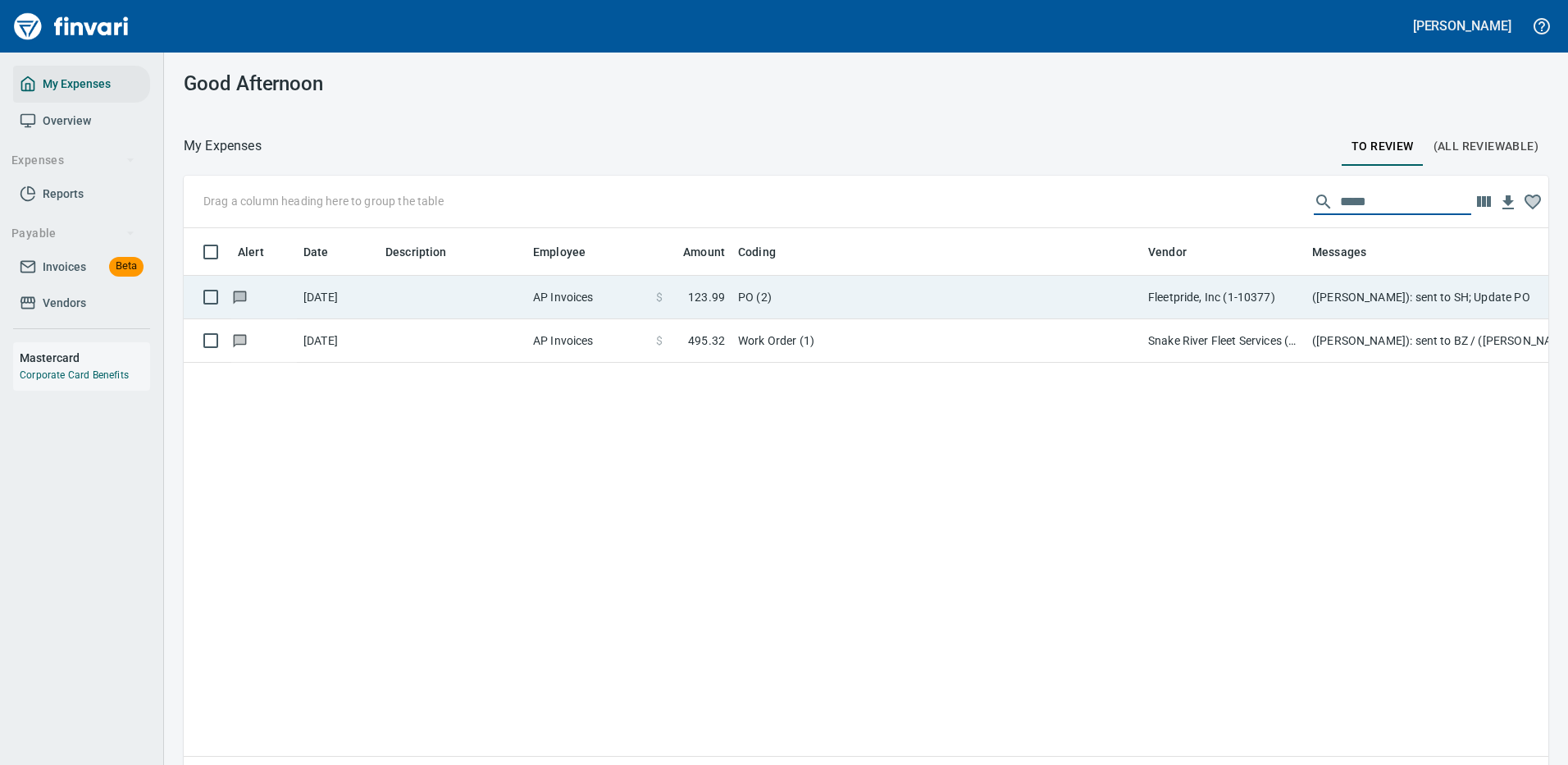
type input "*****"
click at [1032, 295] on td "PO (2)" at bounding box center [936, 297] width 410 height 44
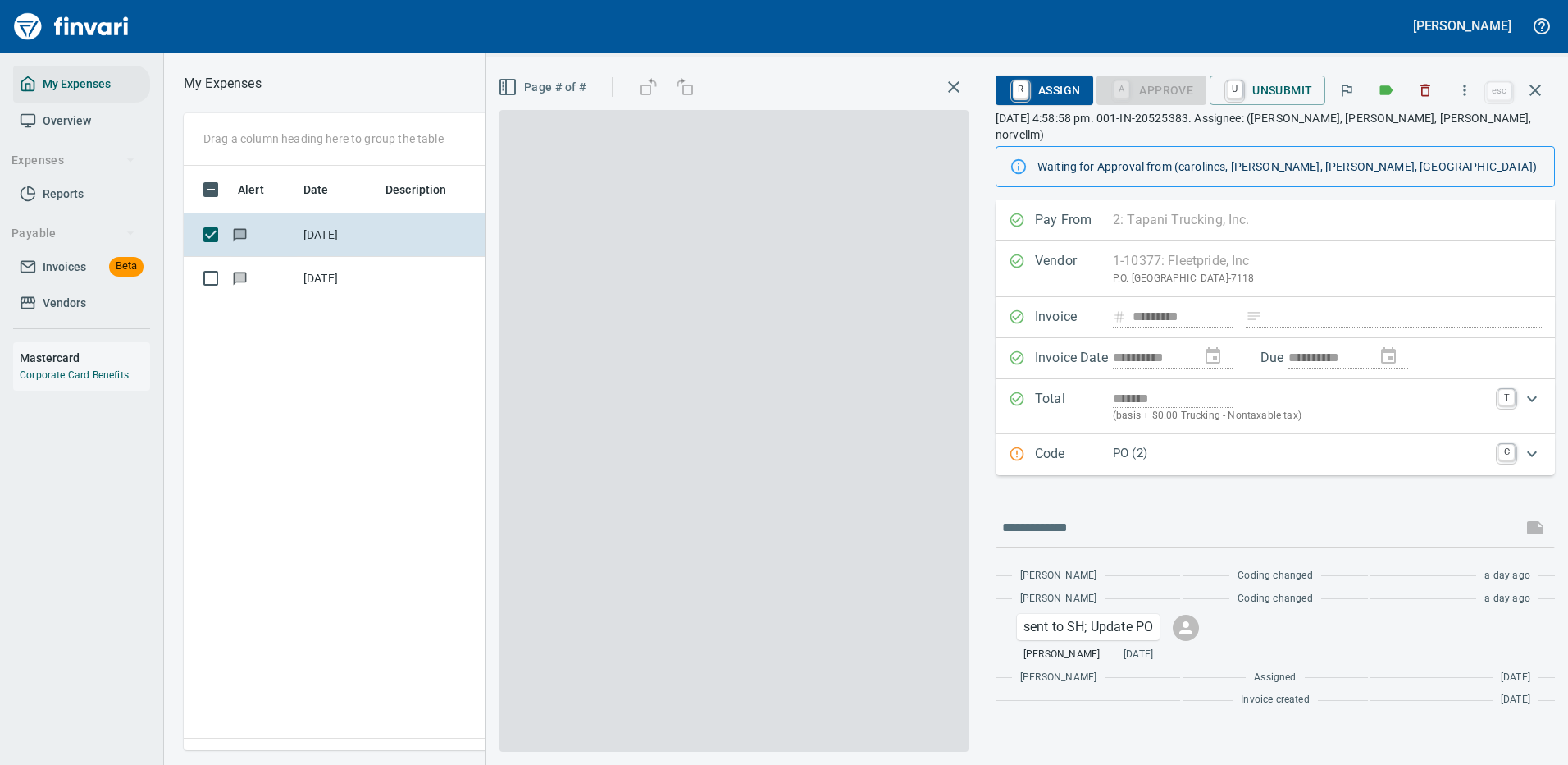
scroll to position [559, 943]
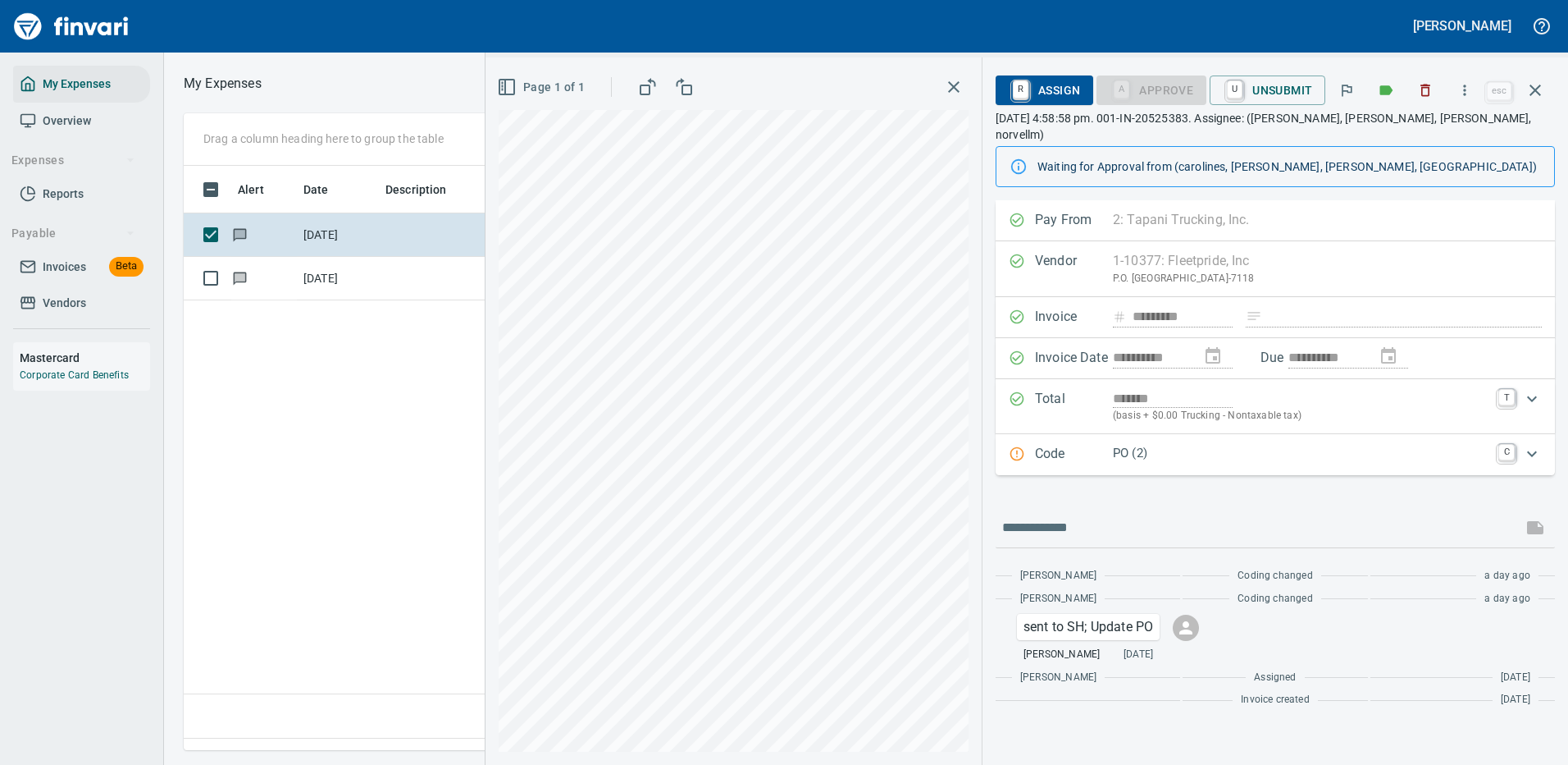
click at [1193, 443] on p "PO (2)" at bounding box center [1301, 453] width 375 height 19
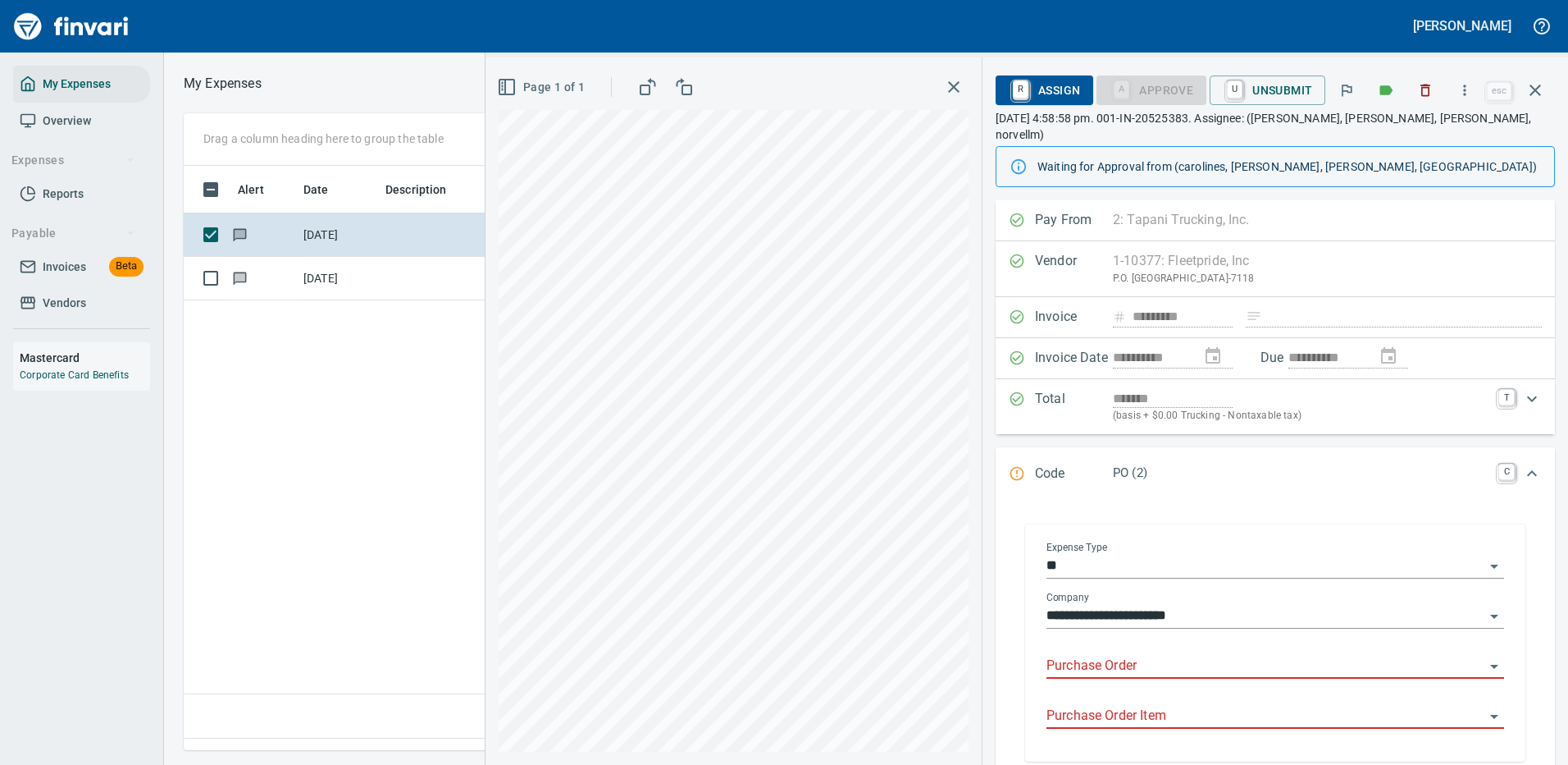
click at [1096, 654] on input "Purchase Order" at bounding box center [1265, 666] width 438 height 23
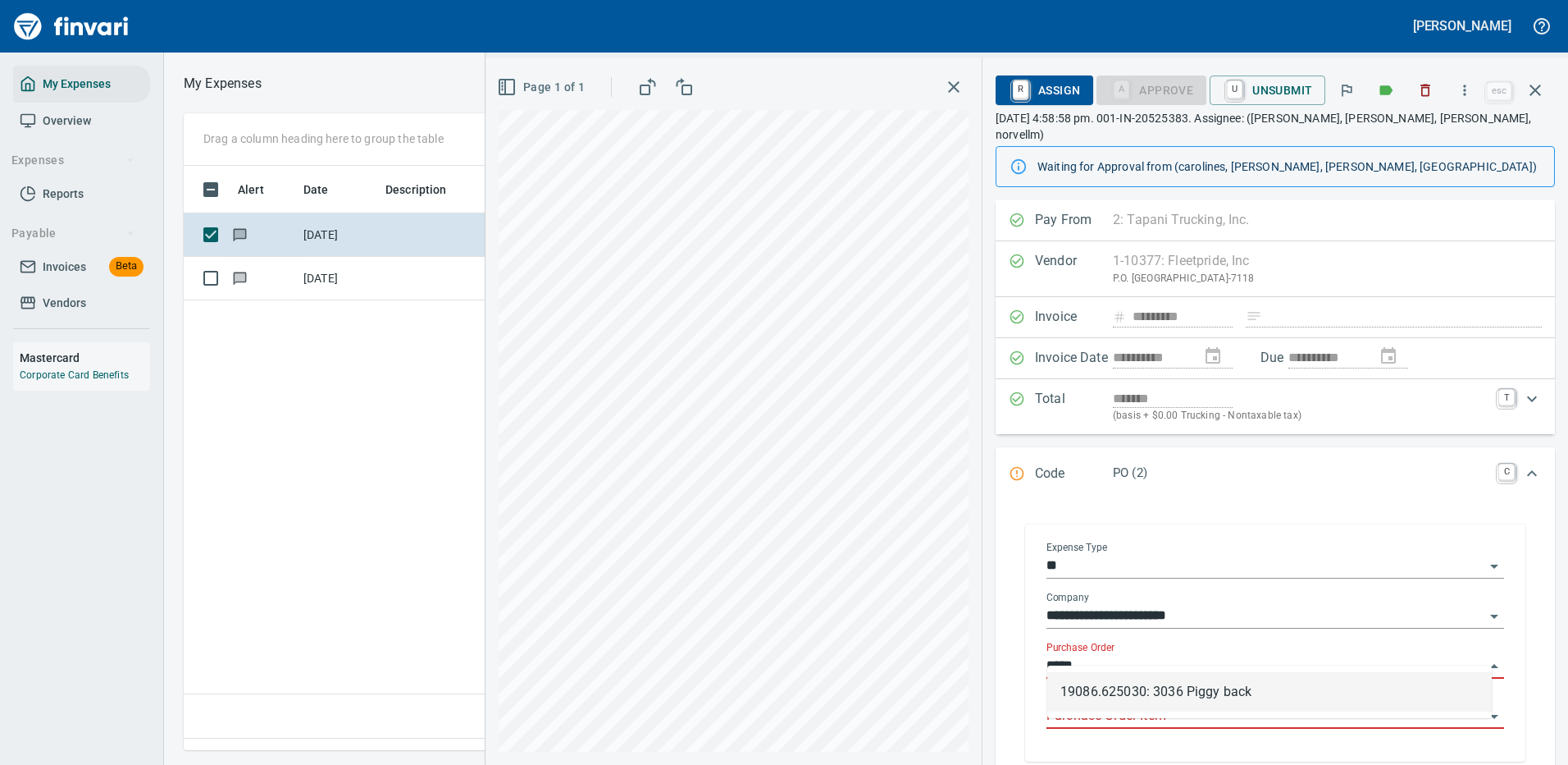
drag, startPoint x: 1183, startPoint y: 694, endPoint x: 1194, endPoint y: 684, distance: 14.9
click at [1184, 693] on li "19086.625030: 3036 Piggy back" at bounding box center [1269, 691] width 444 height 39
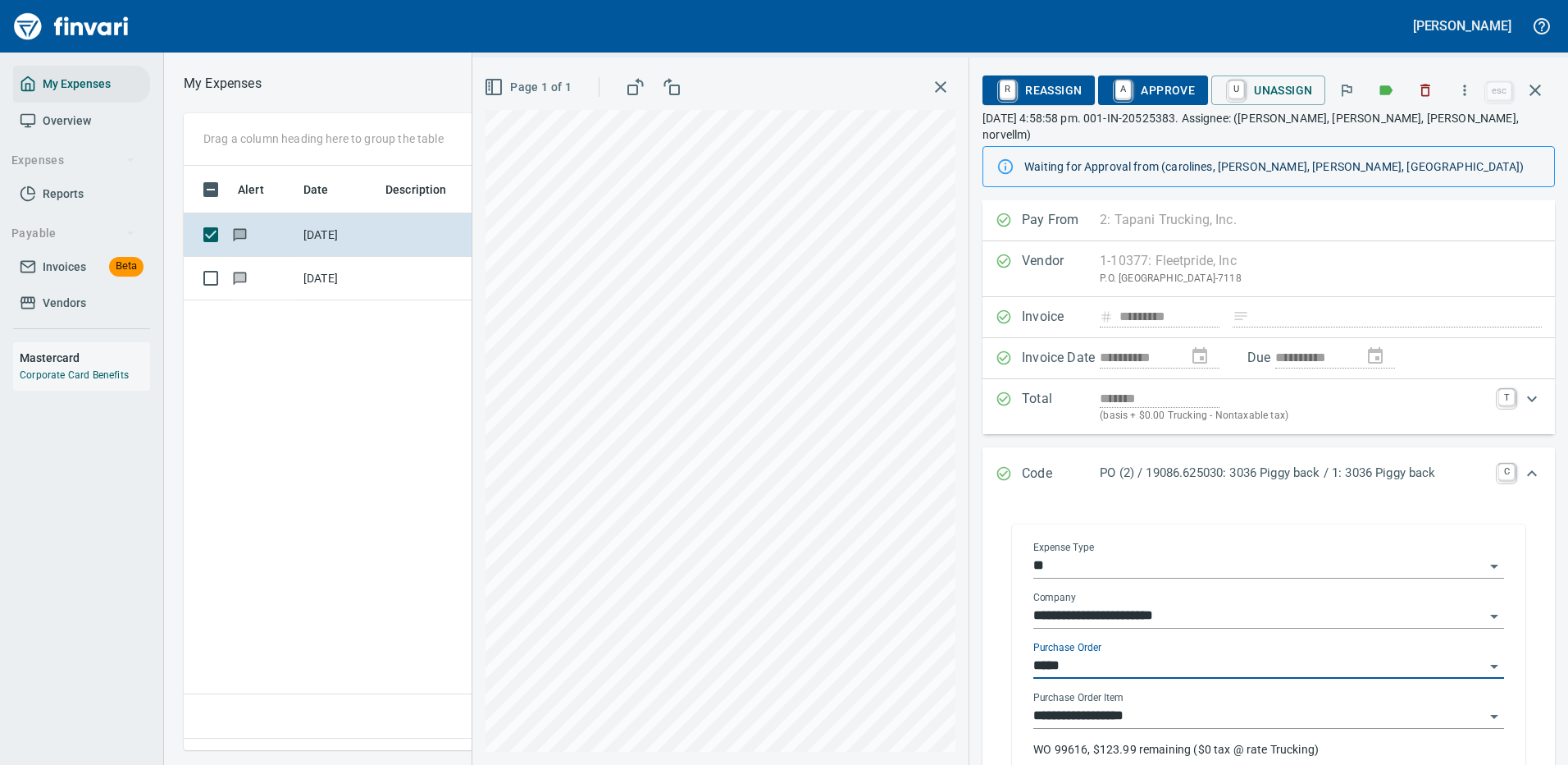
type input "**********"
click at [1171, 91] on span "A Approve" at bounding box center [1153, 91] width 84 height 28
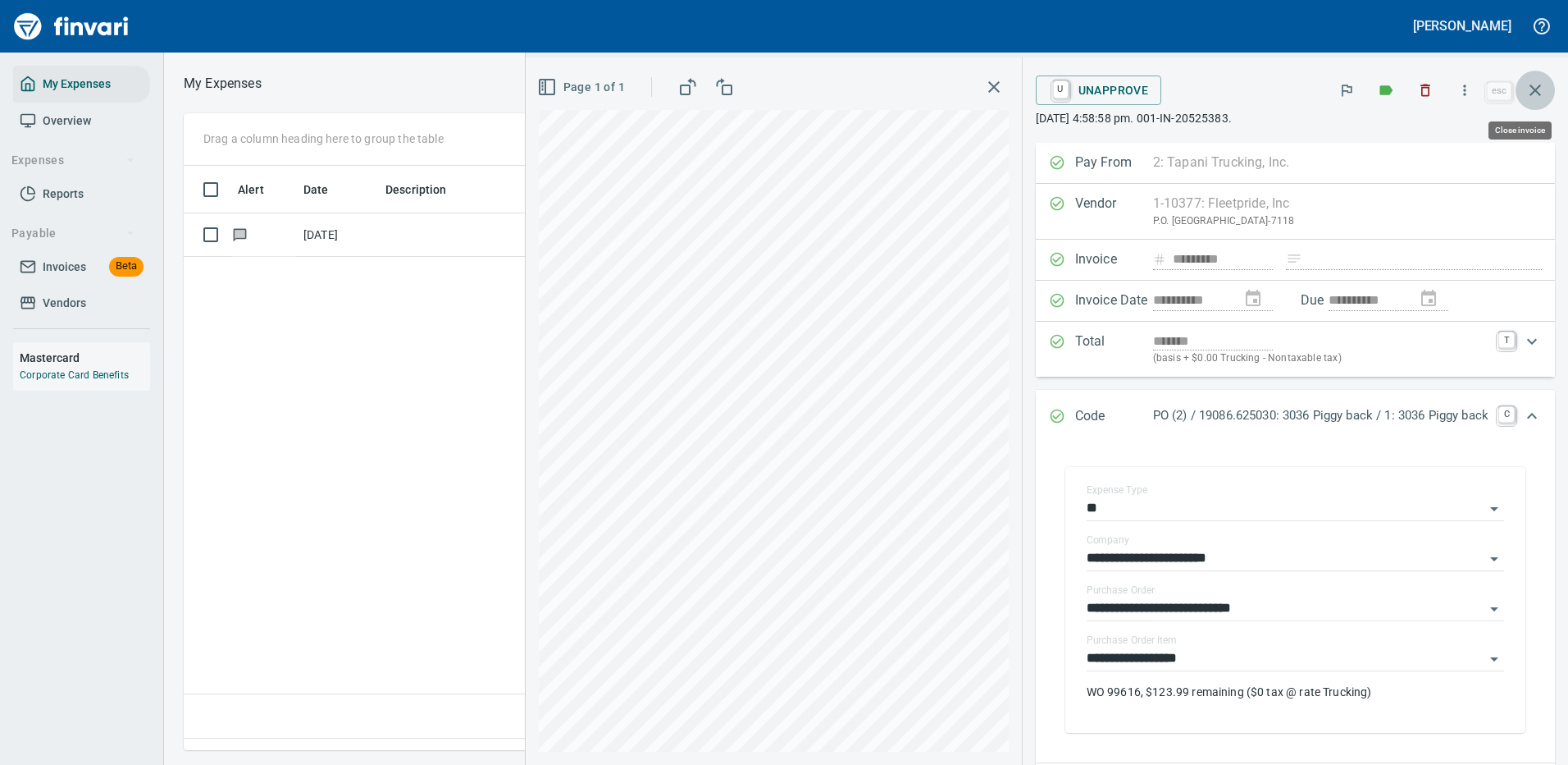
click at [1536, 90] on icon "button" at bounding box center [1535, 90] width 11 height 11
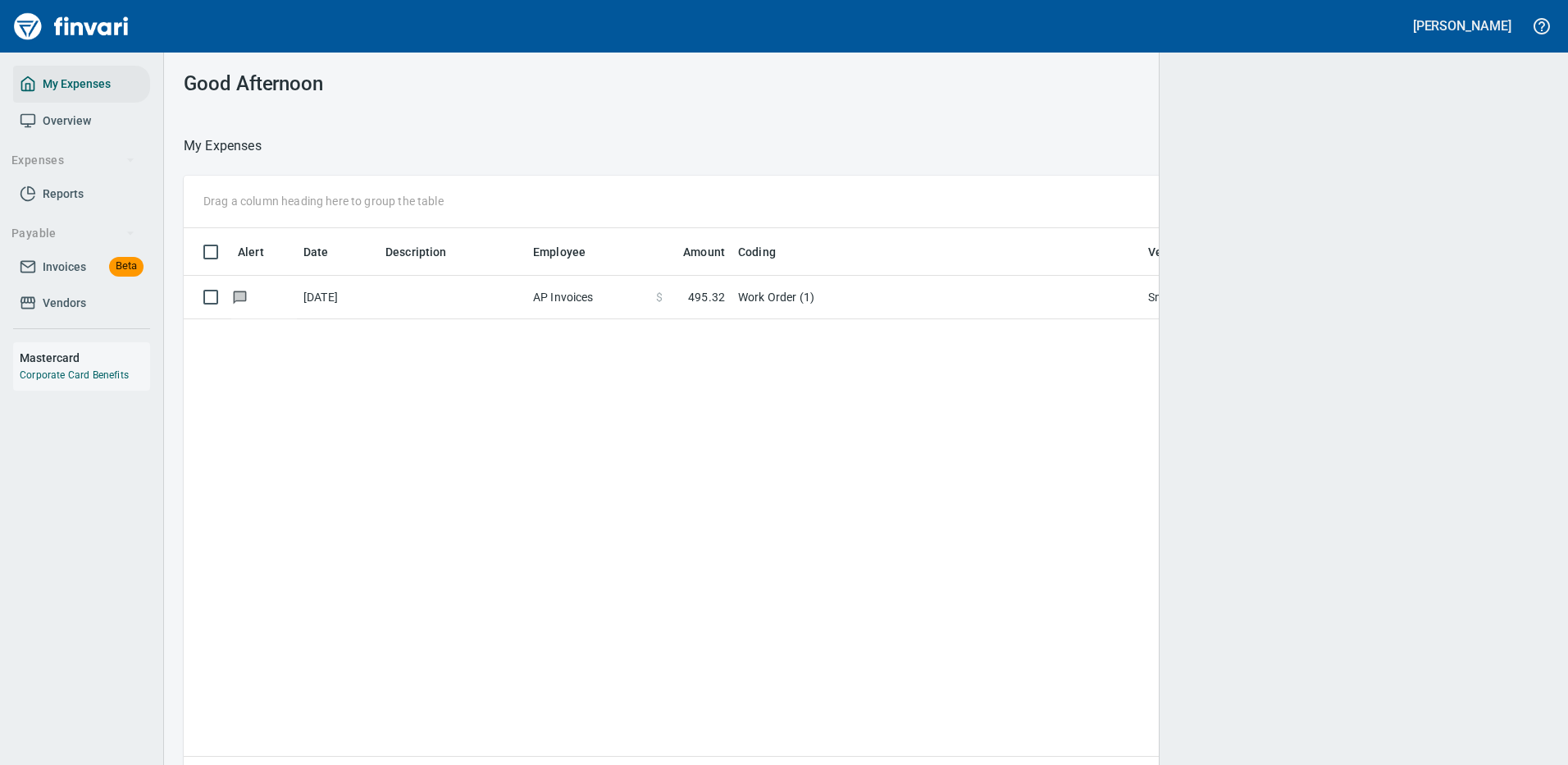
scroll to position [2, 2]
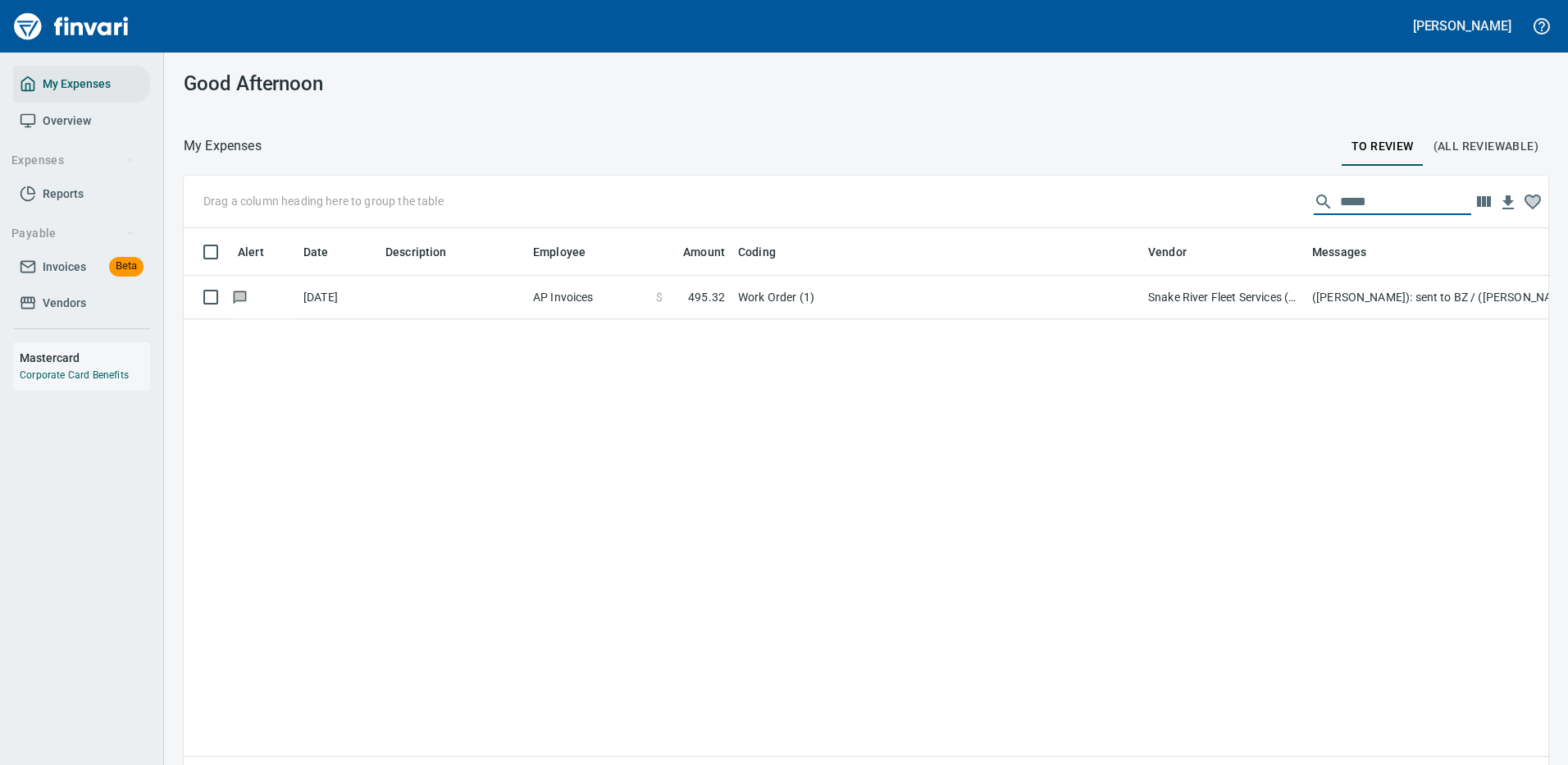
drag, startPoint x: 1354, startPoint y: 200, endPoint x: 1281, endPoint y: 197, distance: 73.1
click at [1314, 202] on div "*****" at bounding box center [1392, 202] width 158 height 26
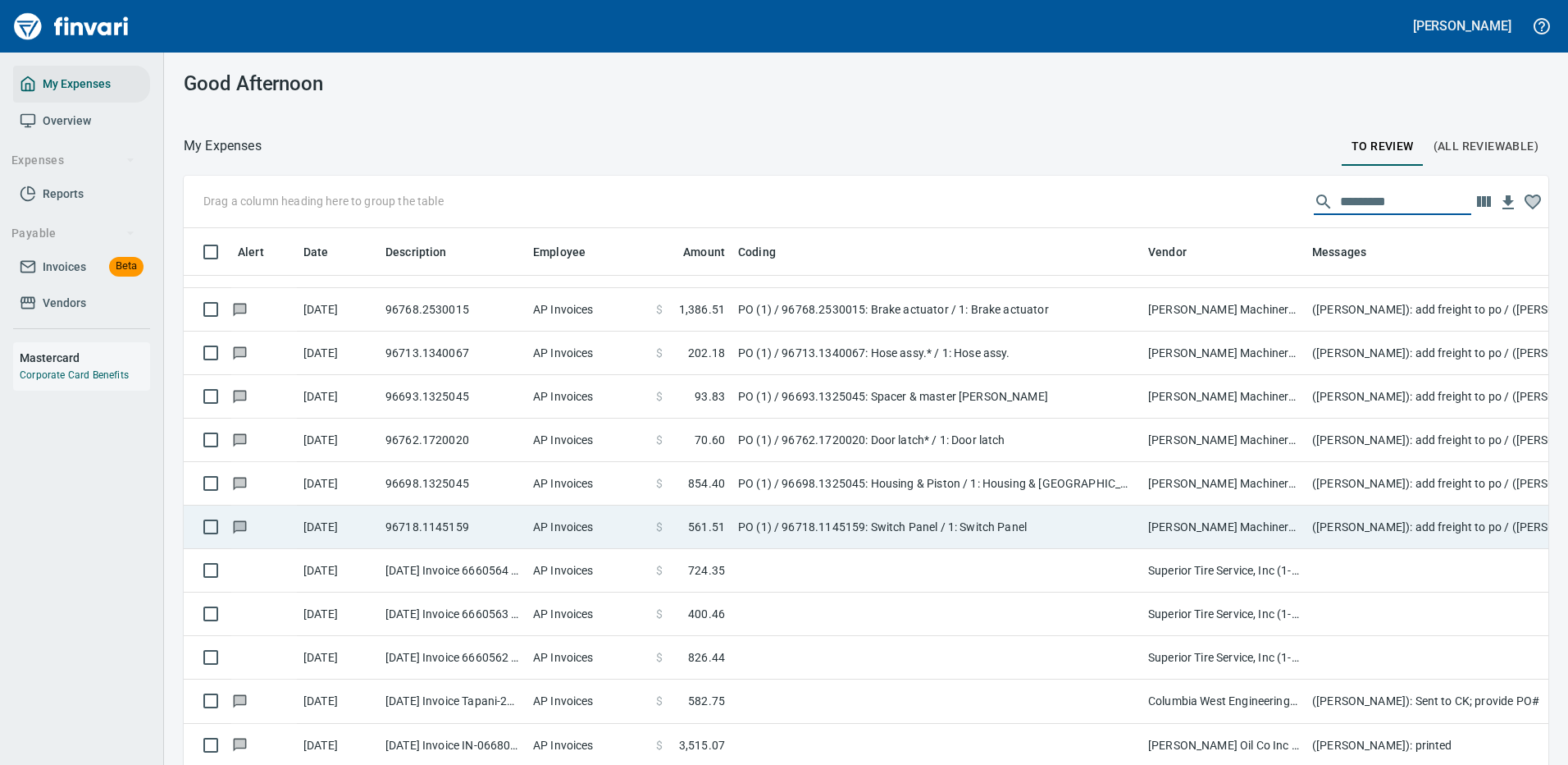
scroll to position [0, 0]
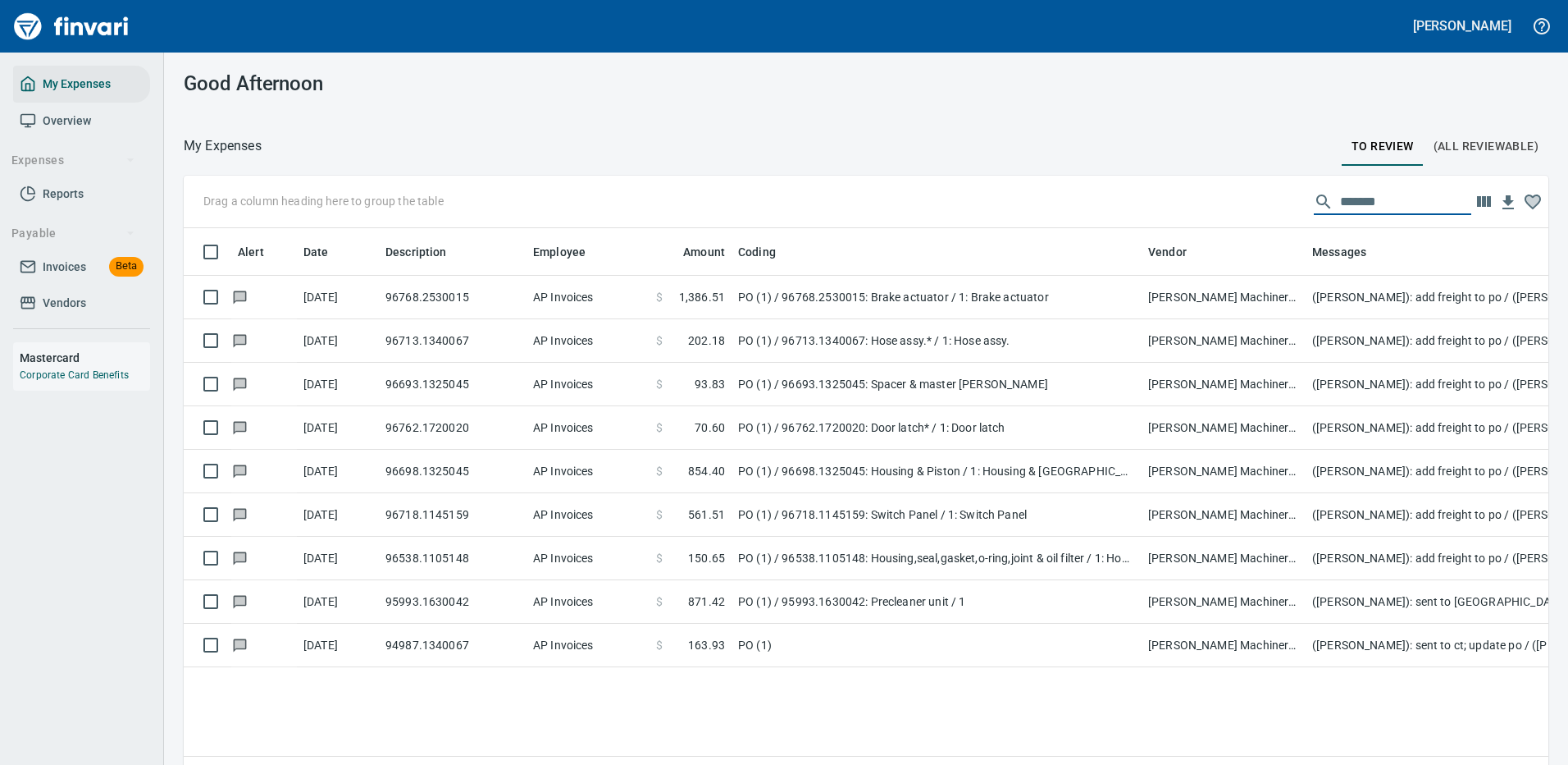
type input "********"
drag, startPoint x: 1392, startPoint y: 209, endPoint x: 1189, endPoint y: 209, distance: 203.0
click at [1213, 213] on div "Drag a column heading here to group the table ********" at bounding box center [866, 202] width 1365 height 52
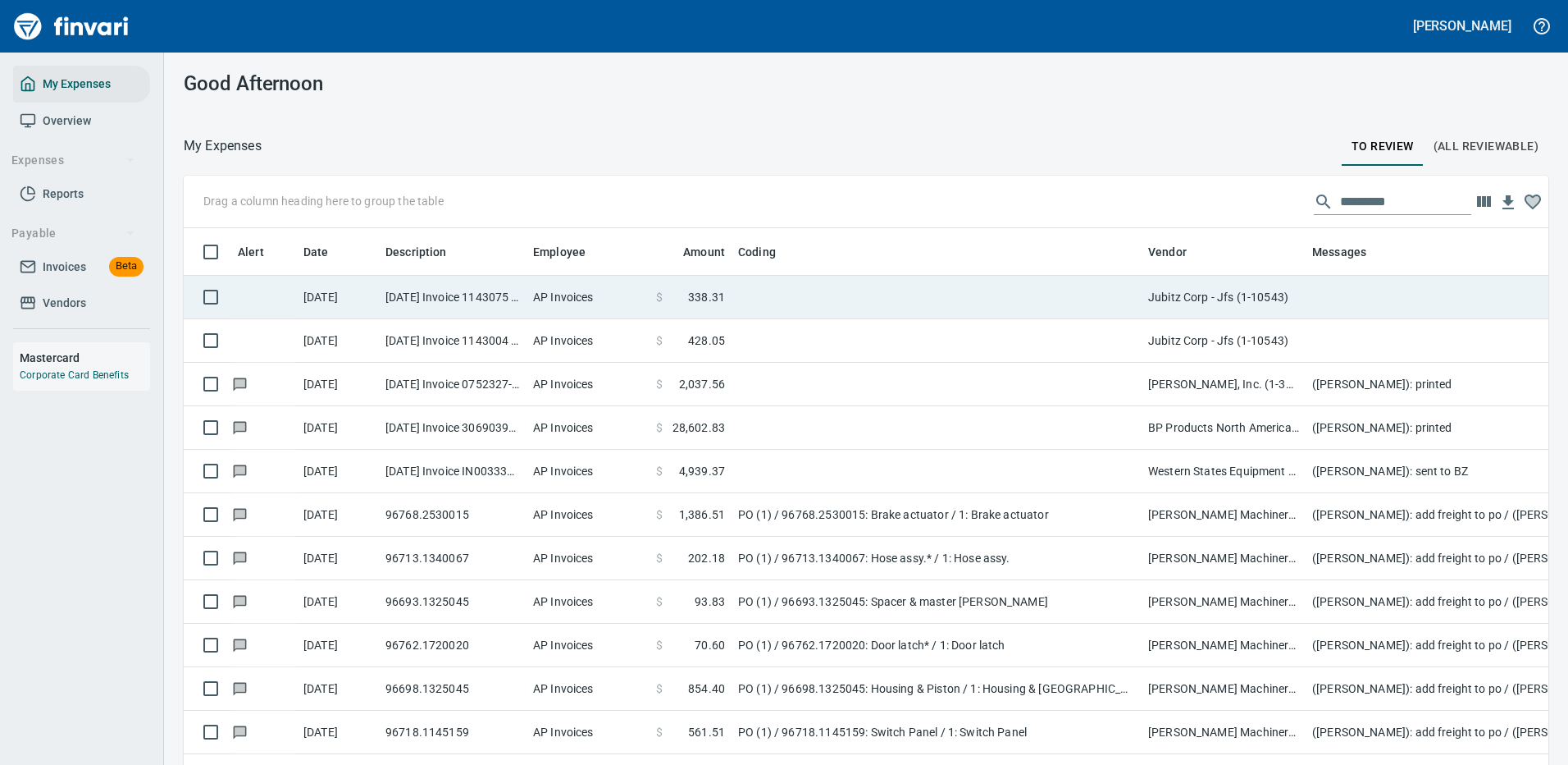
click at [861, 293] on td at bounding box center [936, 297] width 410 height 44
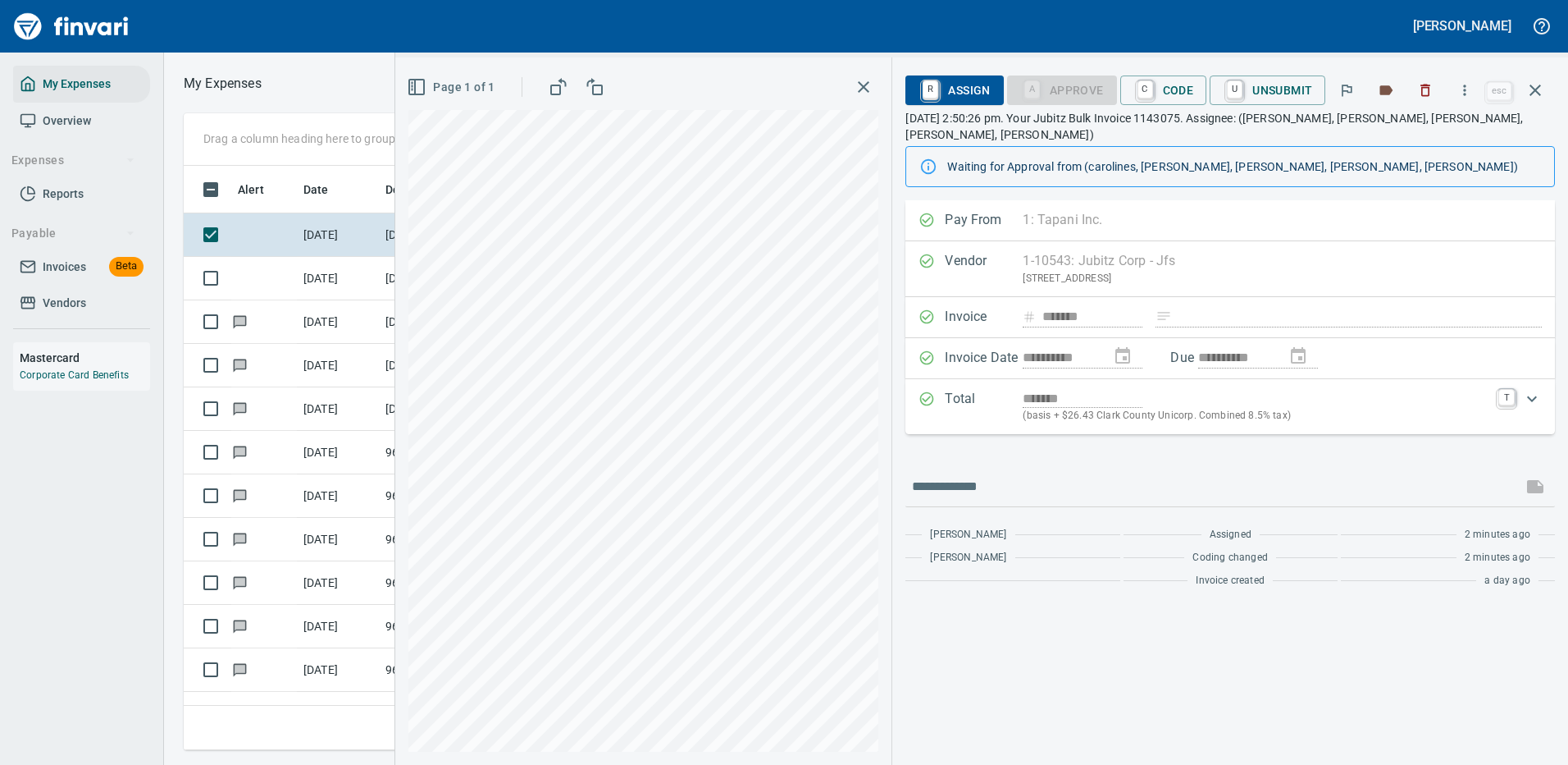
scroll to position [559, 930]
click at [1466, 86] on icon "button" at bounding box center [1465, 90] width 3 height 10
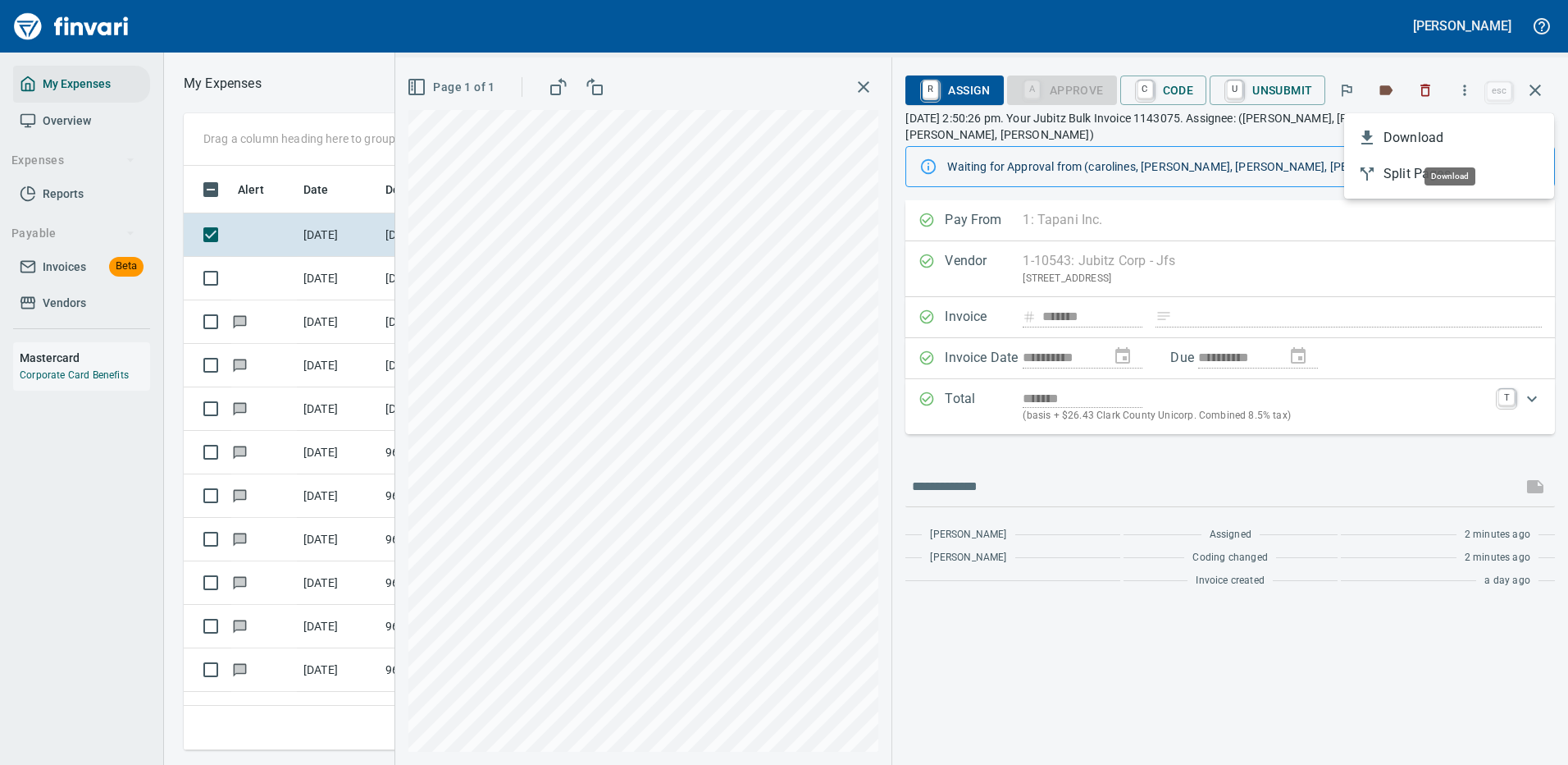
click at [1409, 133] on span "Download" at bounding box center [1462, 138] width 158 height 20
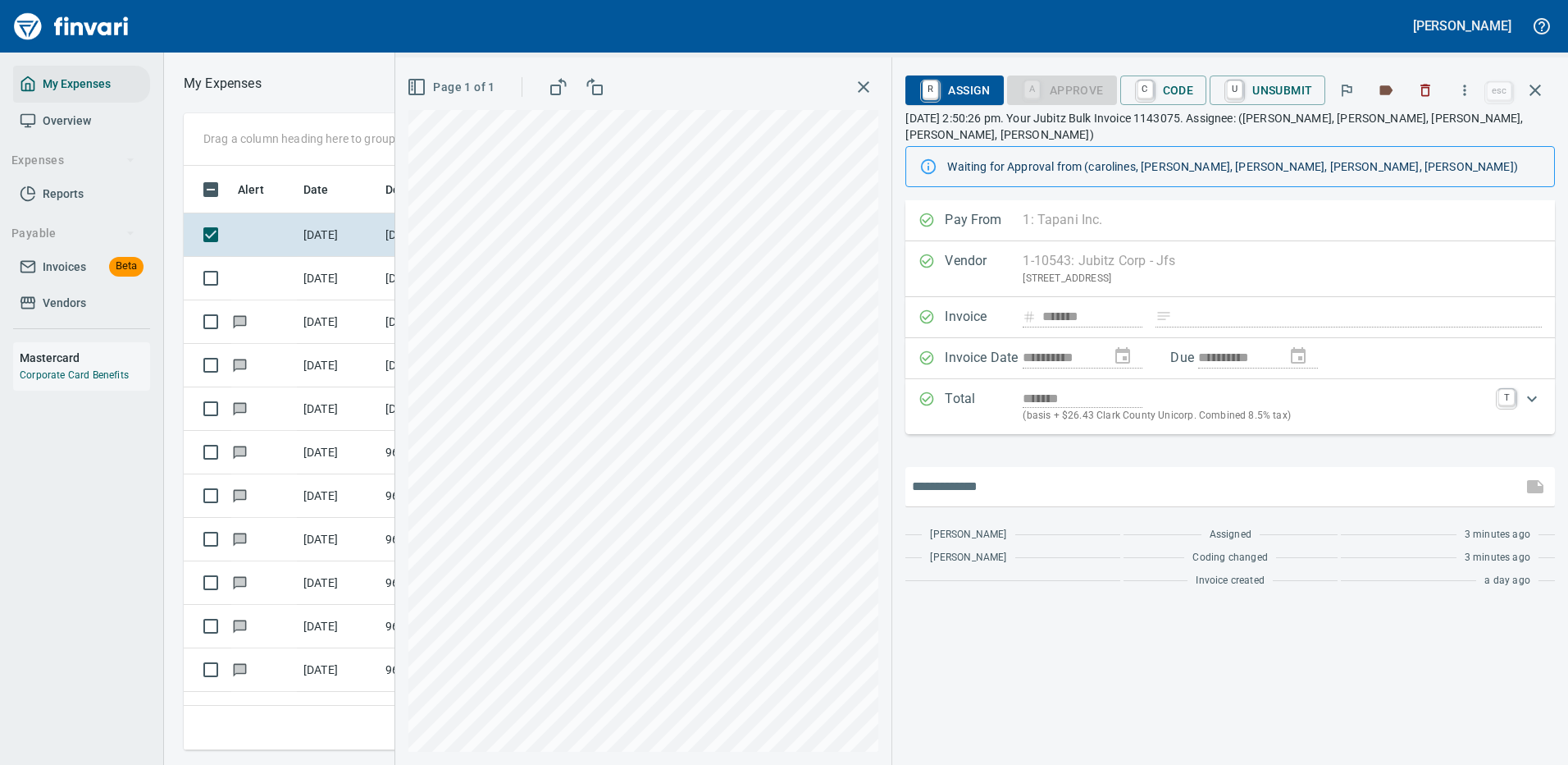
click at [956, 483] on input "text" at bounding box center [1213, 486] width 604 height 26
type input "*******"
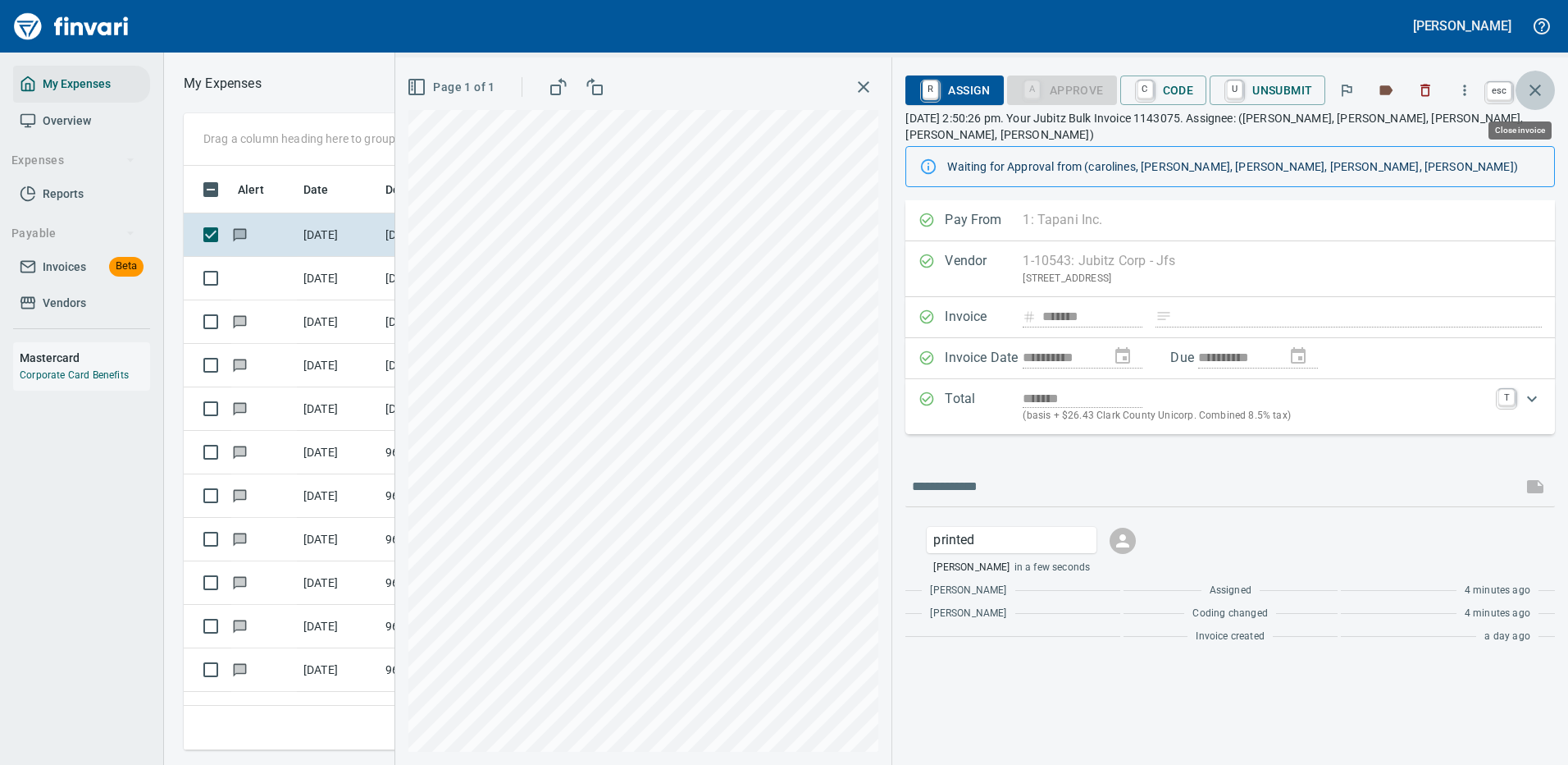
click at [1534, 91] on icon "button" at bounding box center [1535, 90] width 20 height 20
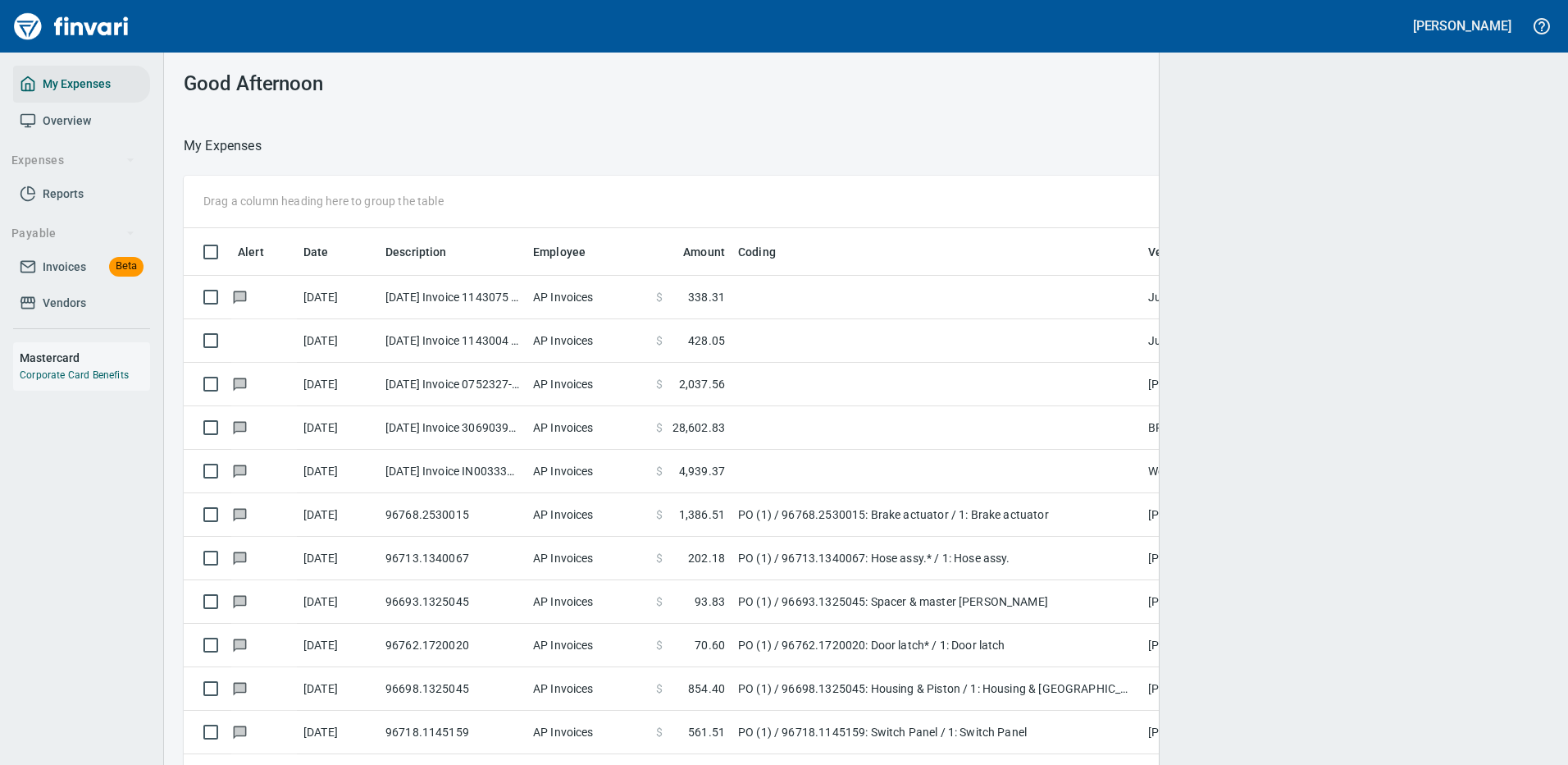
scroll to position [2, 2]
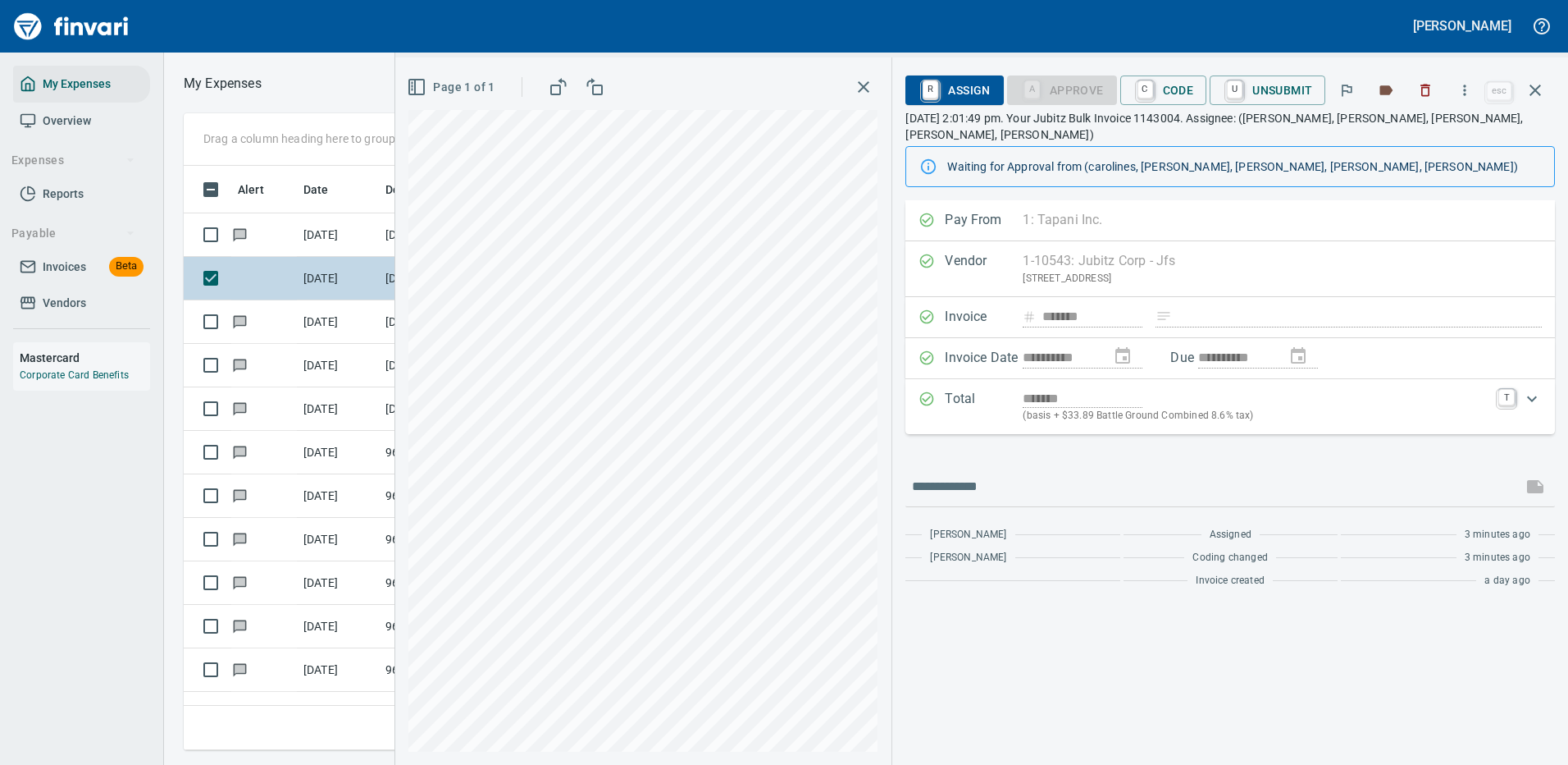
scroll to position [559, 930]
click at [1465, 85] on icon "button" at bounding box center [1464, 90] width 17 height 17
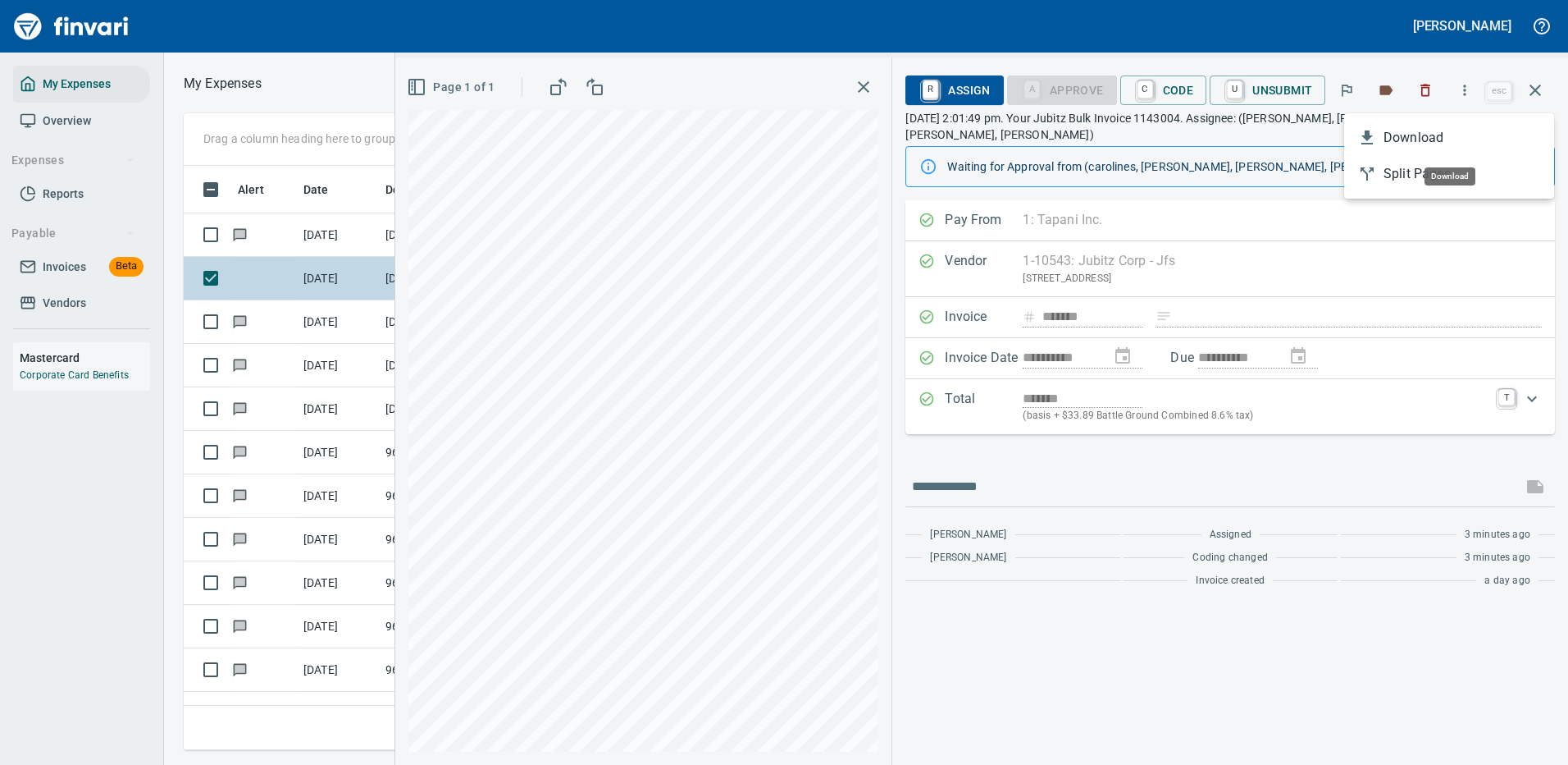
click at [1402, 138] on span "Download" at bounding box center [1462, 138] width 158 height 20
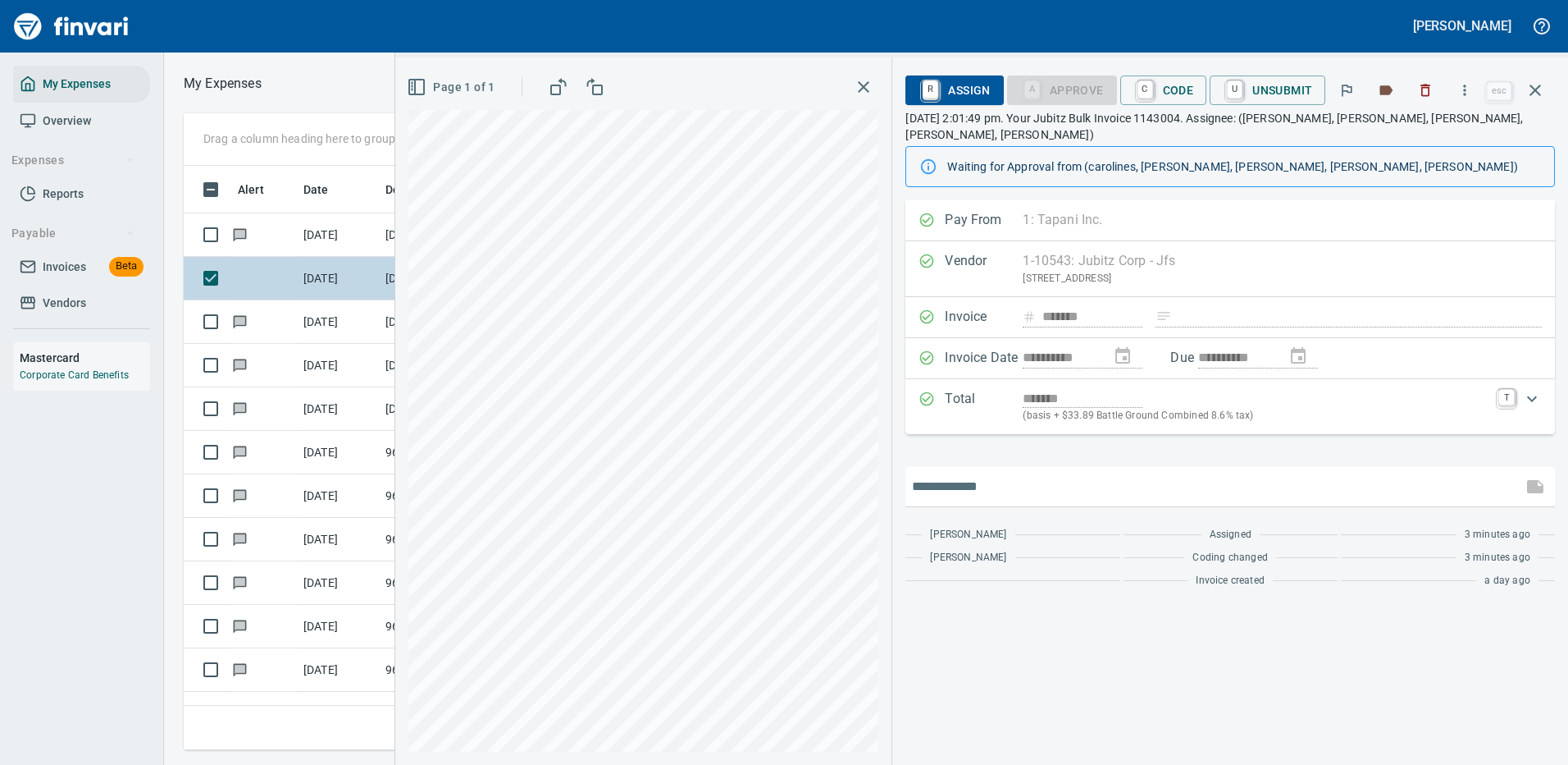
click at [956, 473] on input "text" at bounding box center [1213, 486] width 604 height 26
type input "*******"
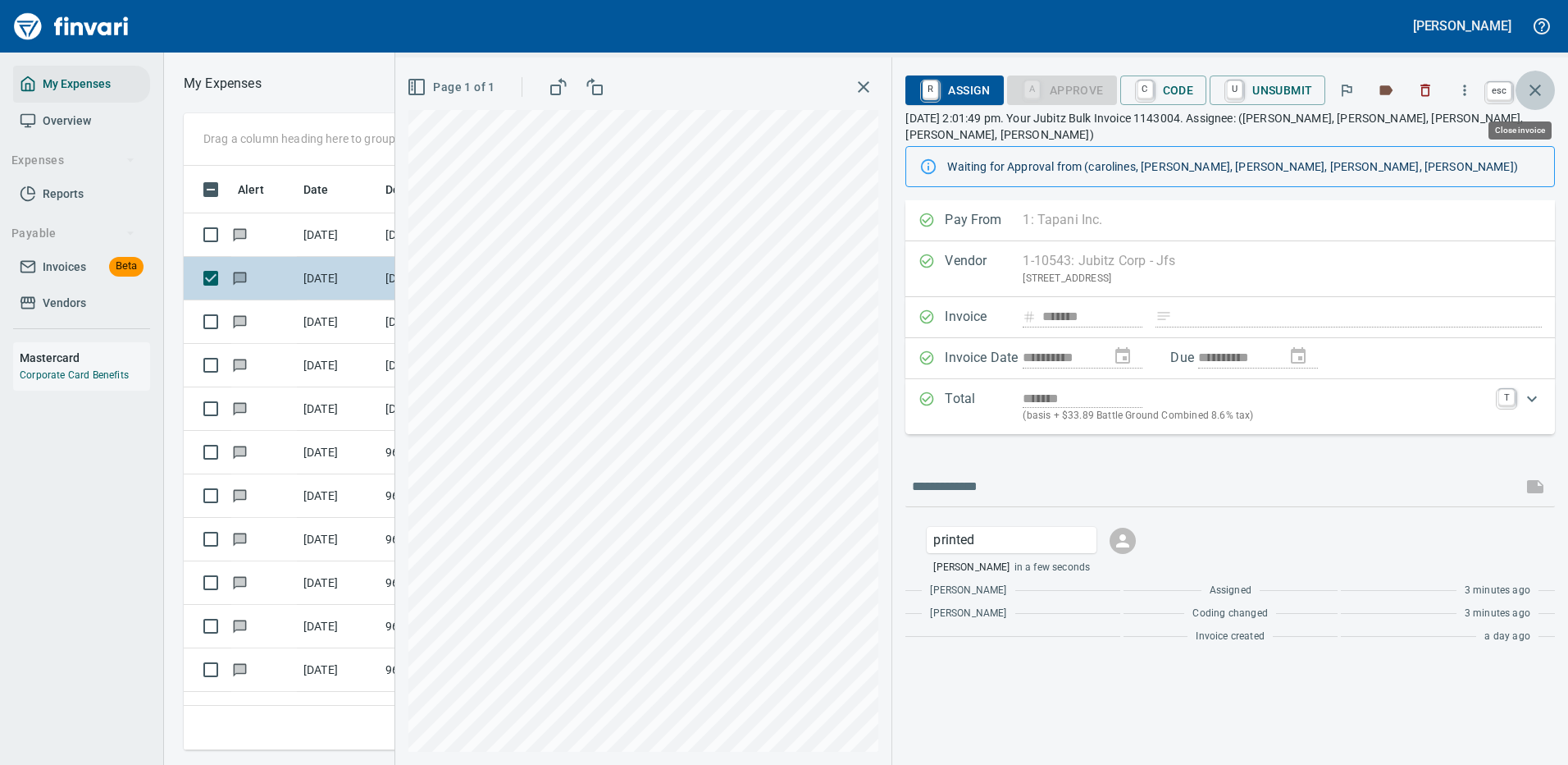
click at [1537, 89] on icon "button" at bounding box center [1535, 90] width 11 height 11
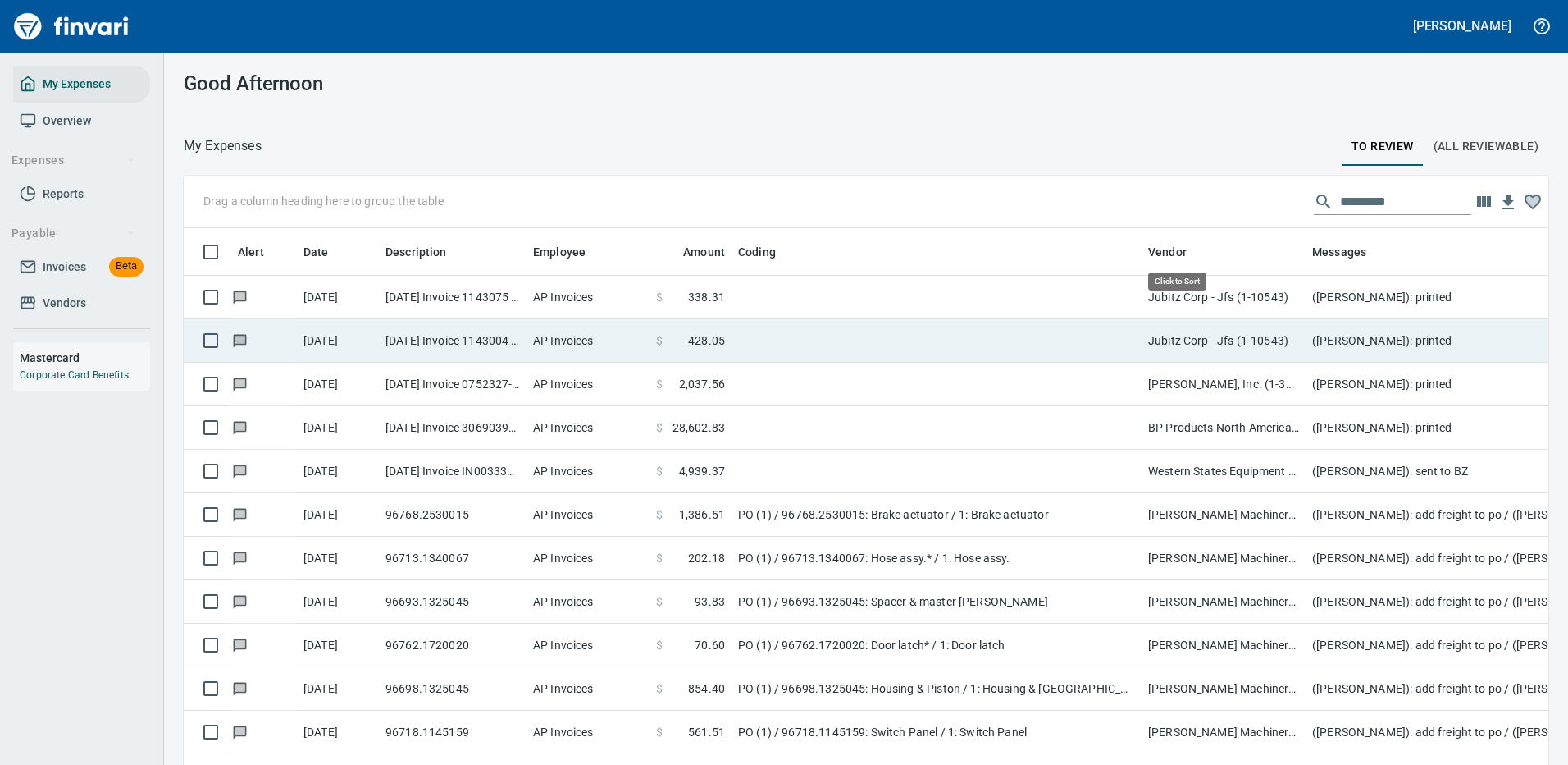
scroll to position [559, 1328]
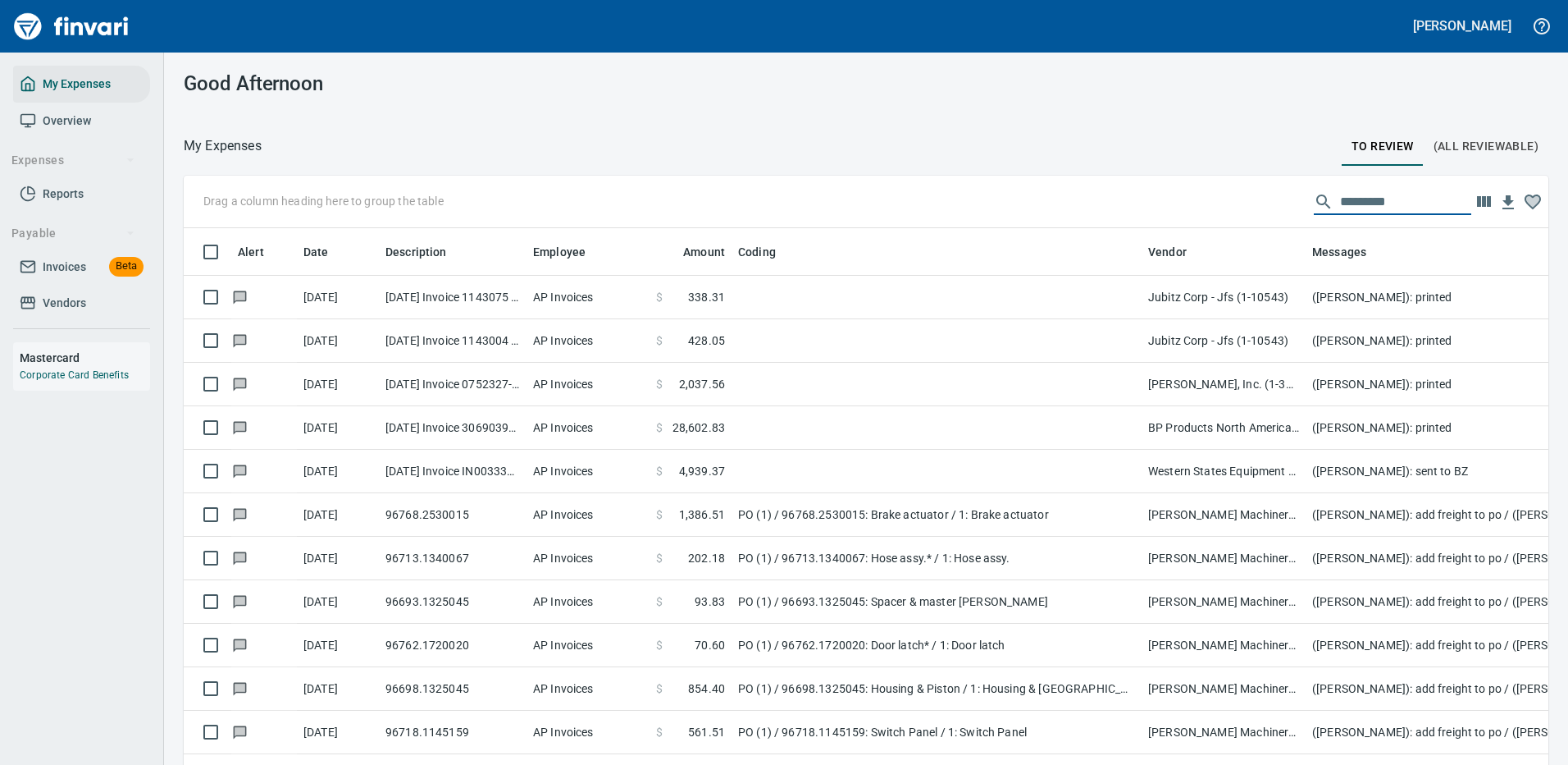
drag, startPoint x: 1377, startPoint y: 201, endPoint x: 1218, endPoint y: 199, distance: 159.0
click at [1218, 199] on div "Drag a column heading here to group the table" at bounding box center [866, 202] width 1365 height 52
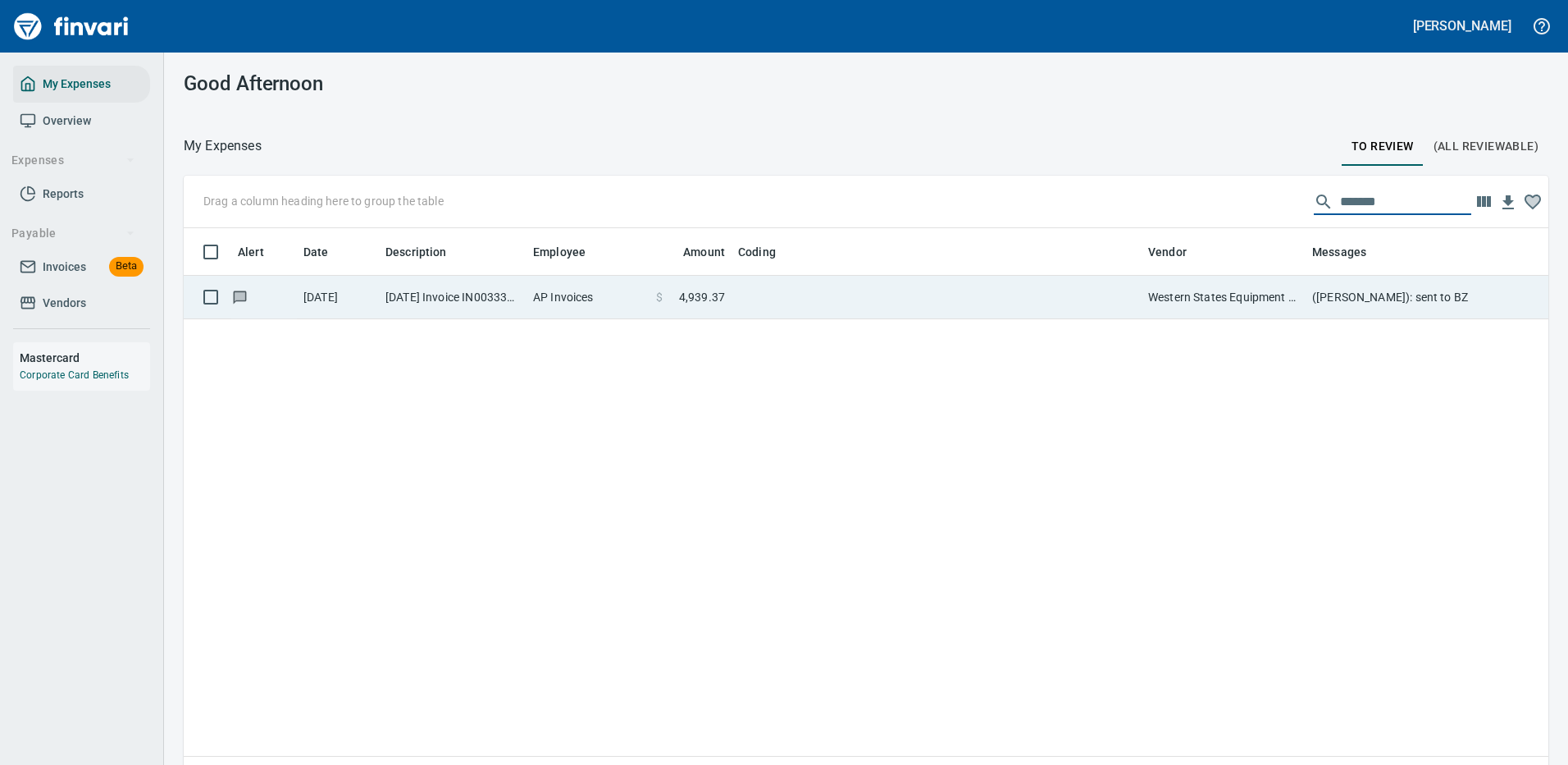
type input "*******"
click at [1161, 295] on td "Western States Equipment Co. (1-11113)" at bounding box center [1224, 297] width 164 height 44
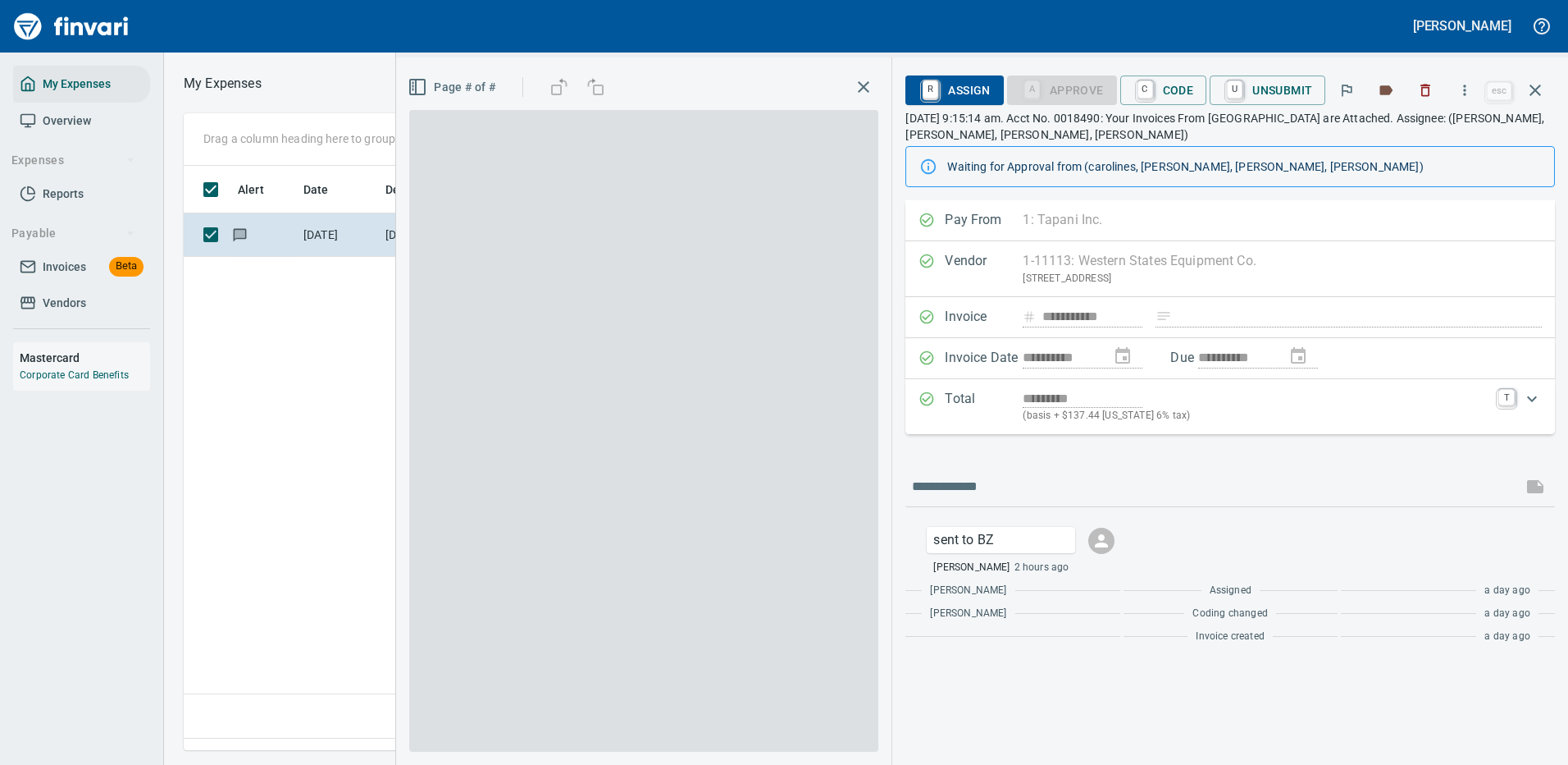
scroll to position [559, 943]
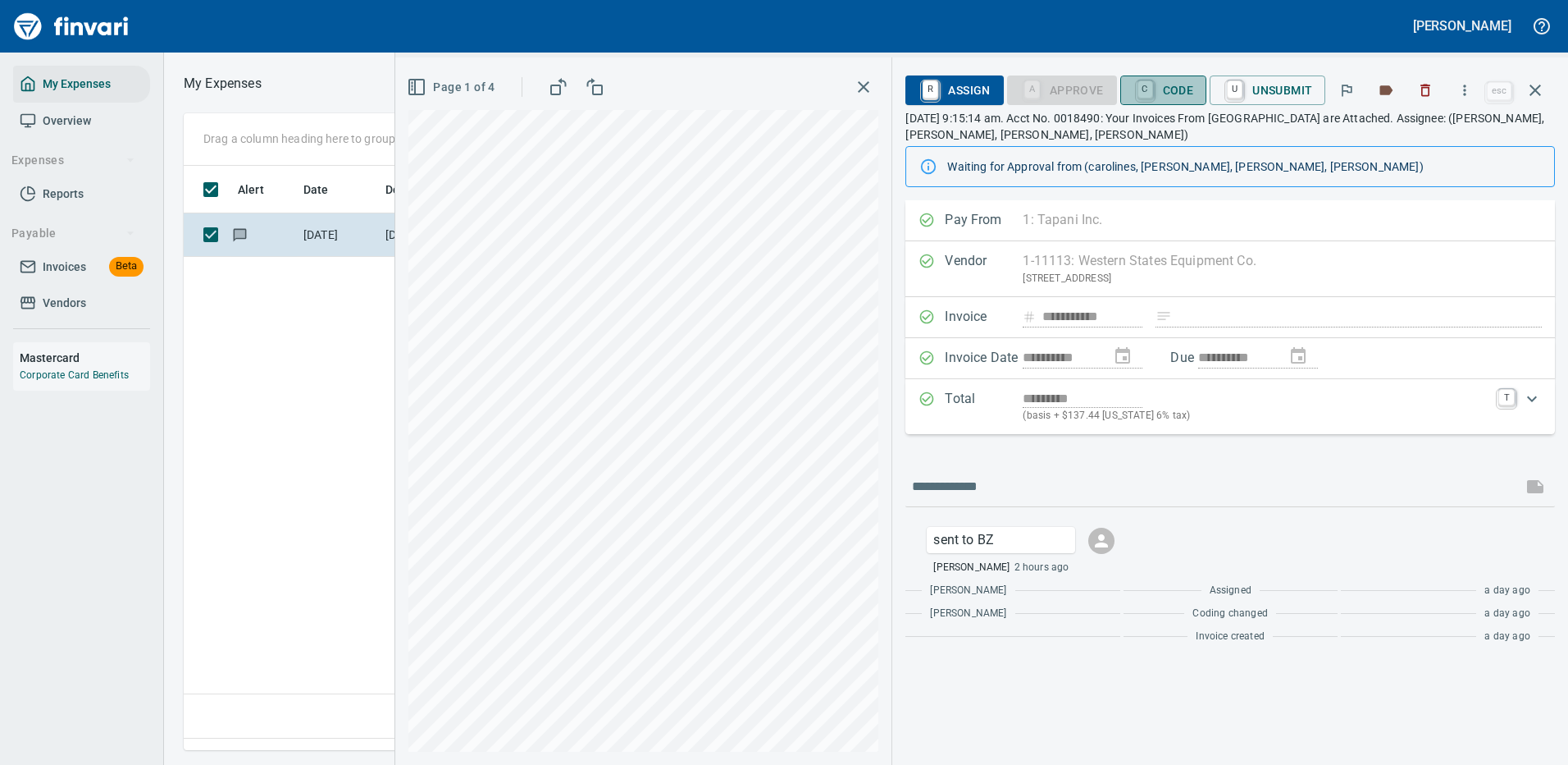
click at [1177, 89] on span "C Code" at bounding box center [1164, 91] width 61 height 28
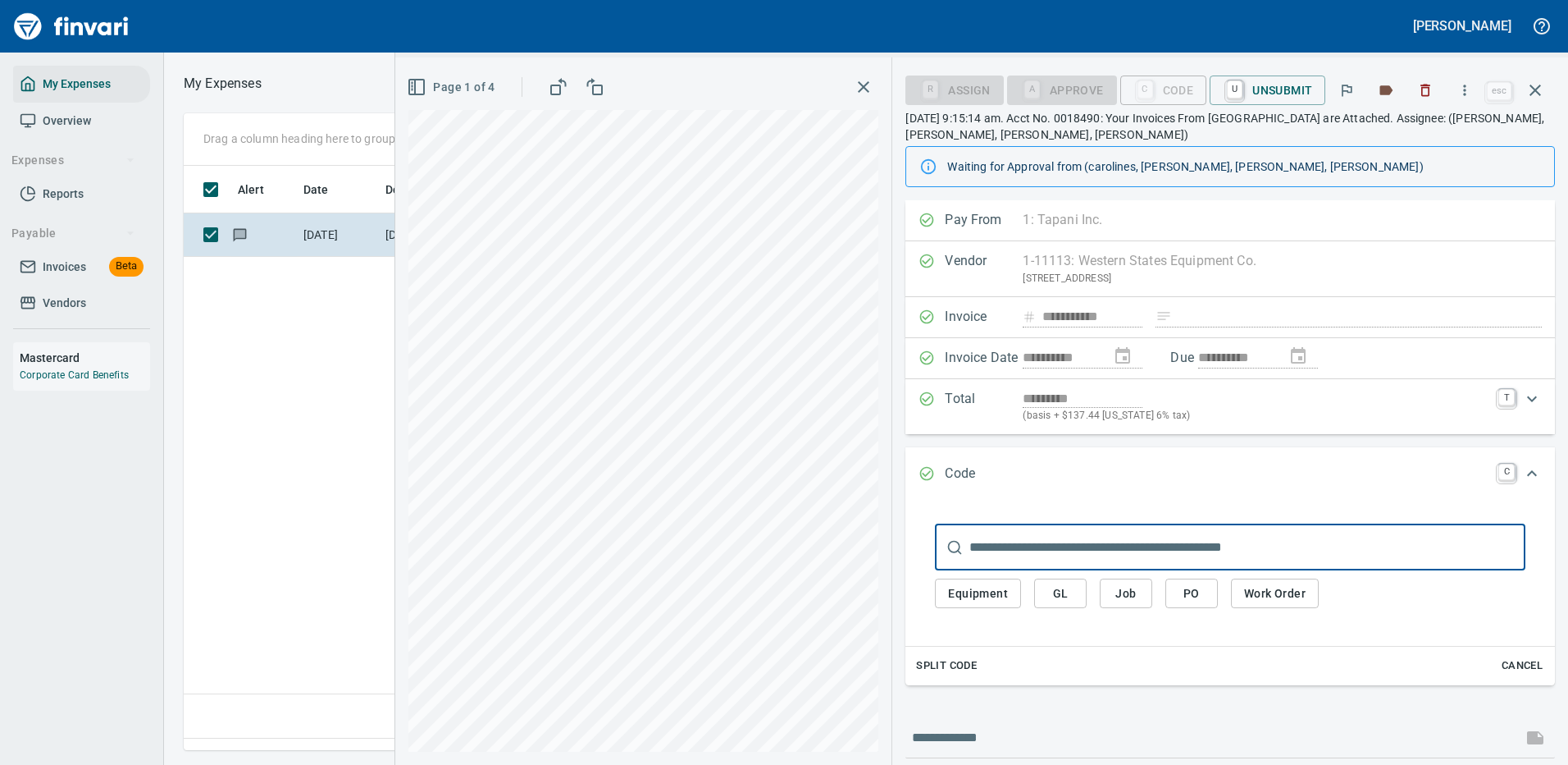
click at [1291, 584] on span "Work Order" at bounding box center [1274, 593] width 62 height 21
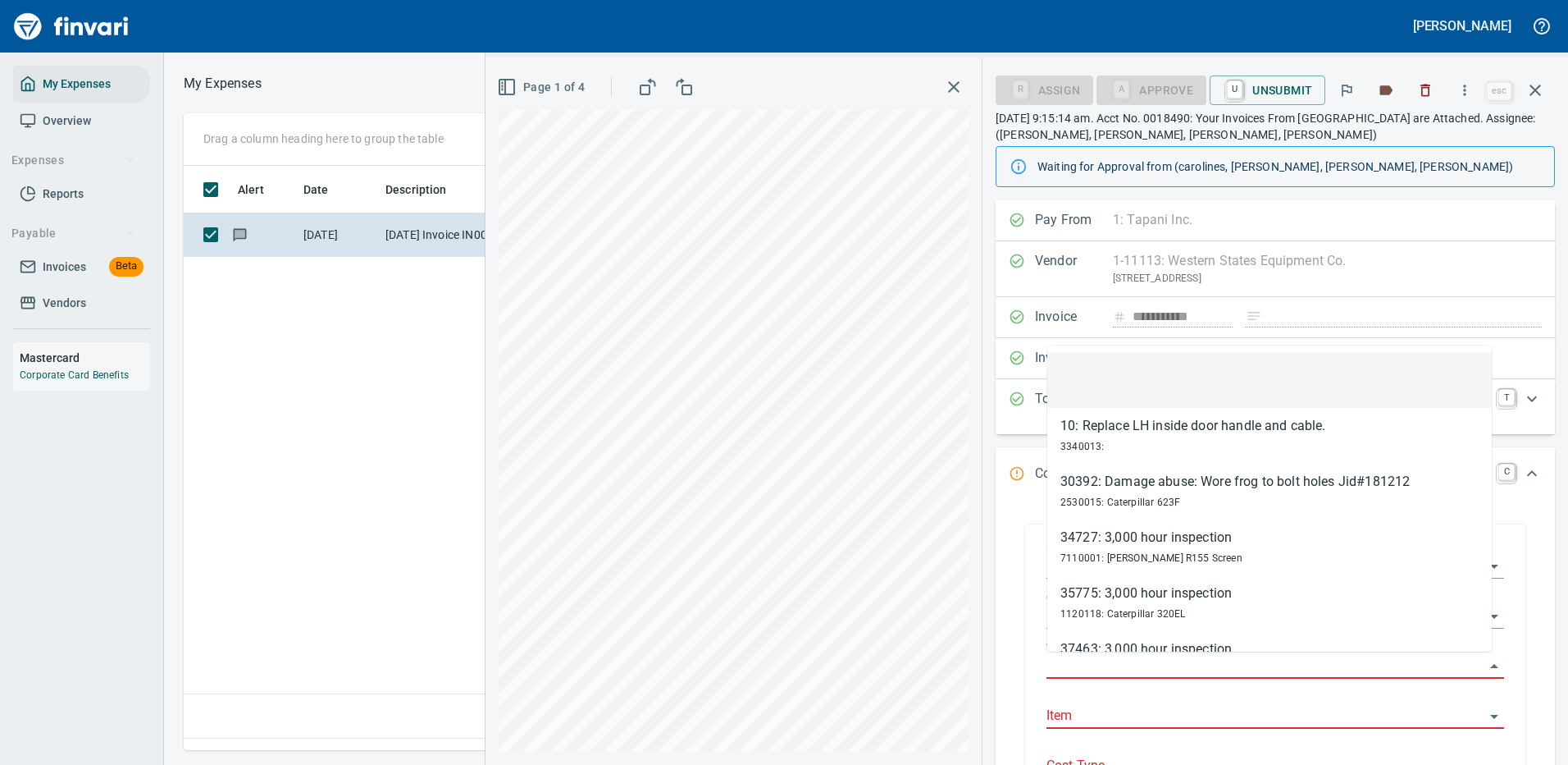
click at [1078, 663] on input "Work Order" at bounding box center [1265, 666] width 438 height 23
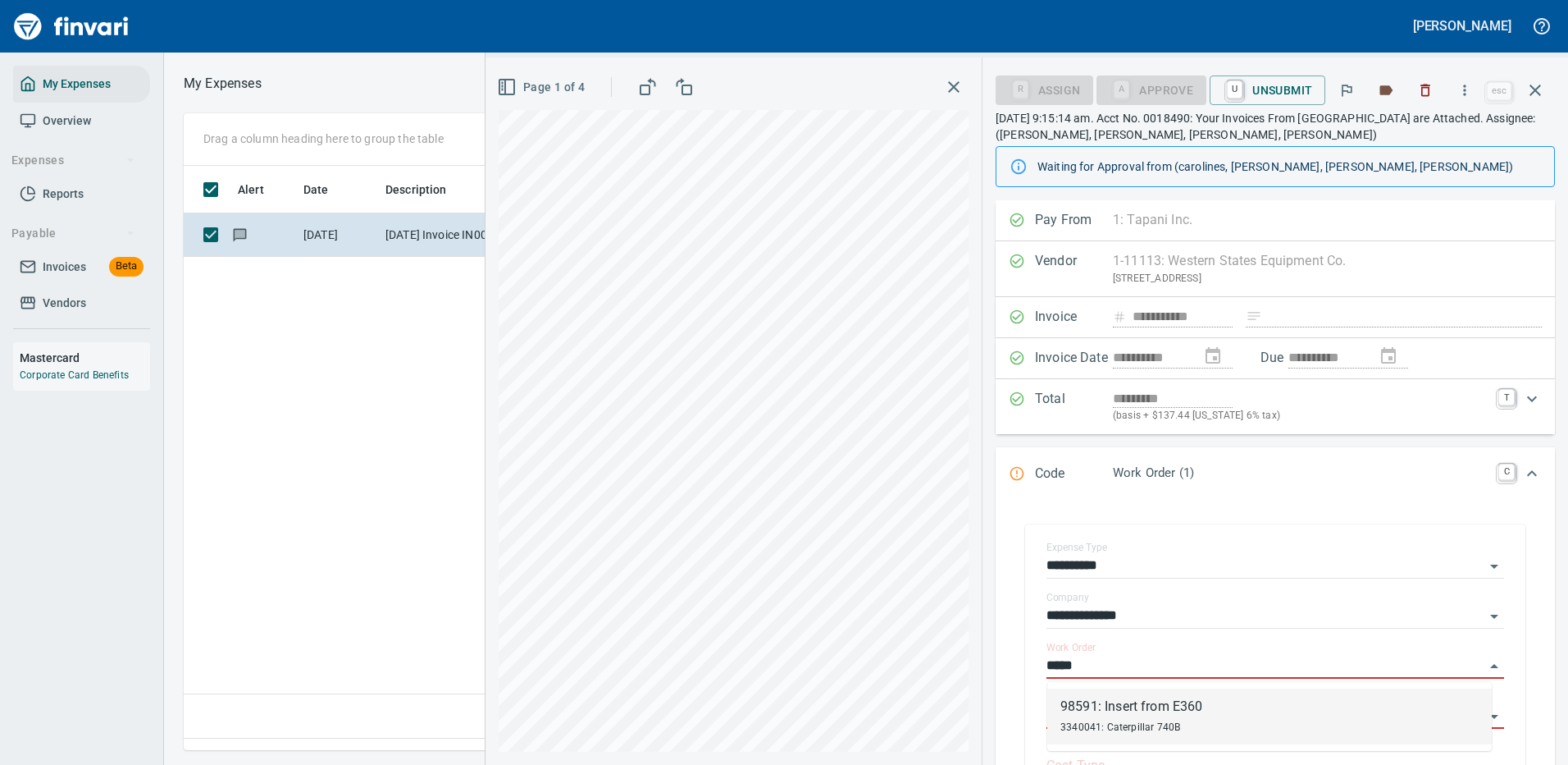
click at [1131, 721] on div "3340041: Caterpillar 740B" at bounding box center [1131, 726] width 142 height 20
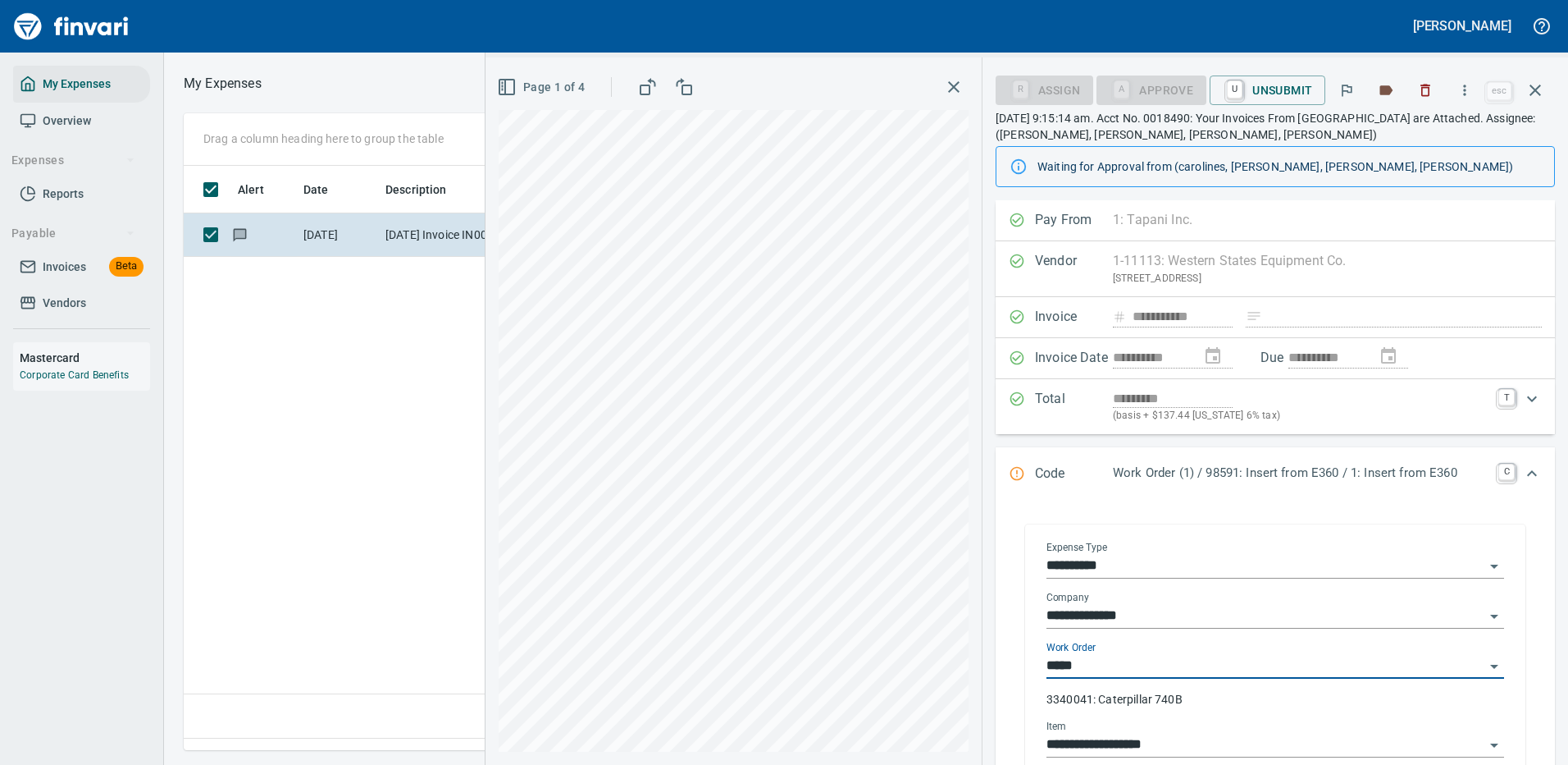
type input "**********"
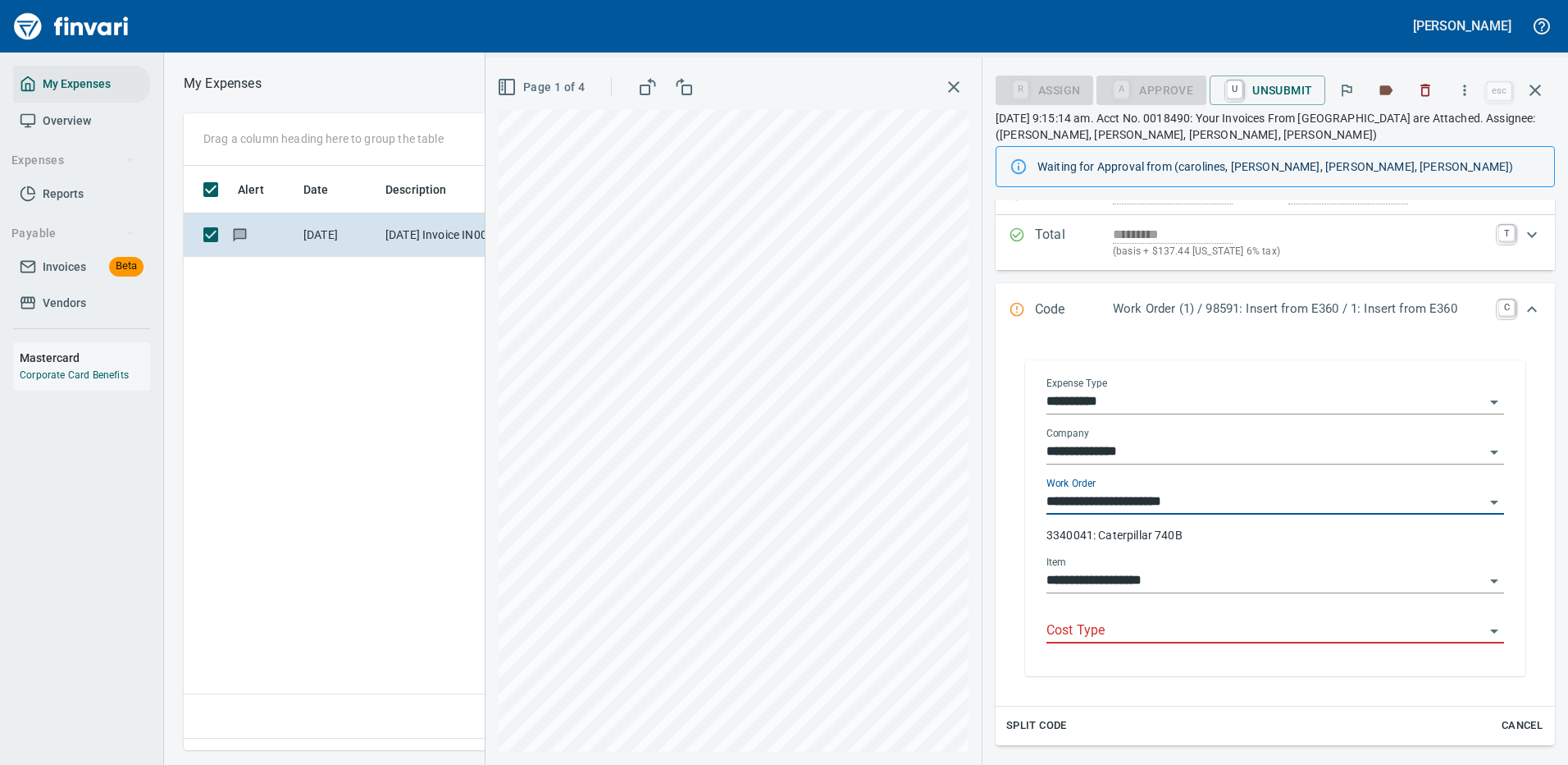
type input "**********"
click at [1094, 628] on input "Cost Type" at bounding box center [1265, 631] width 438 height 23
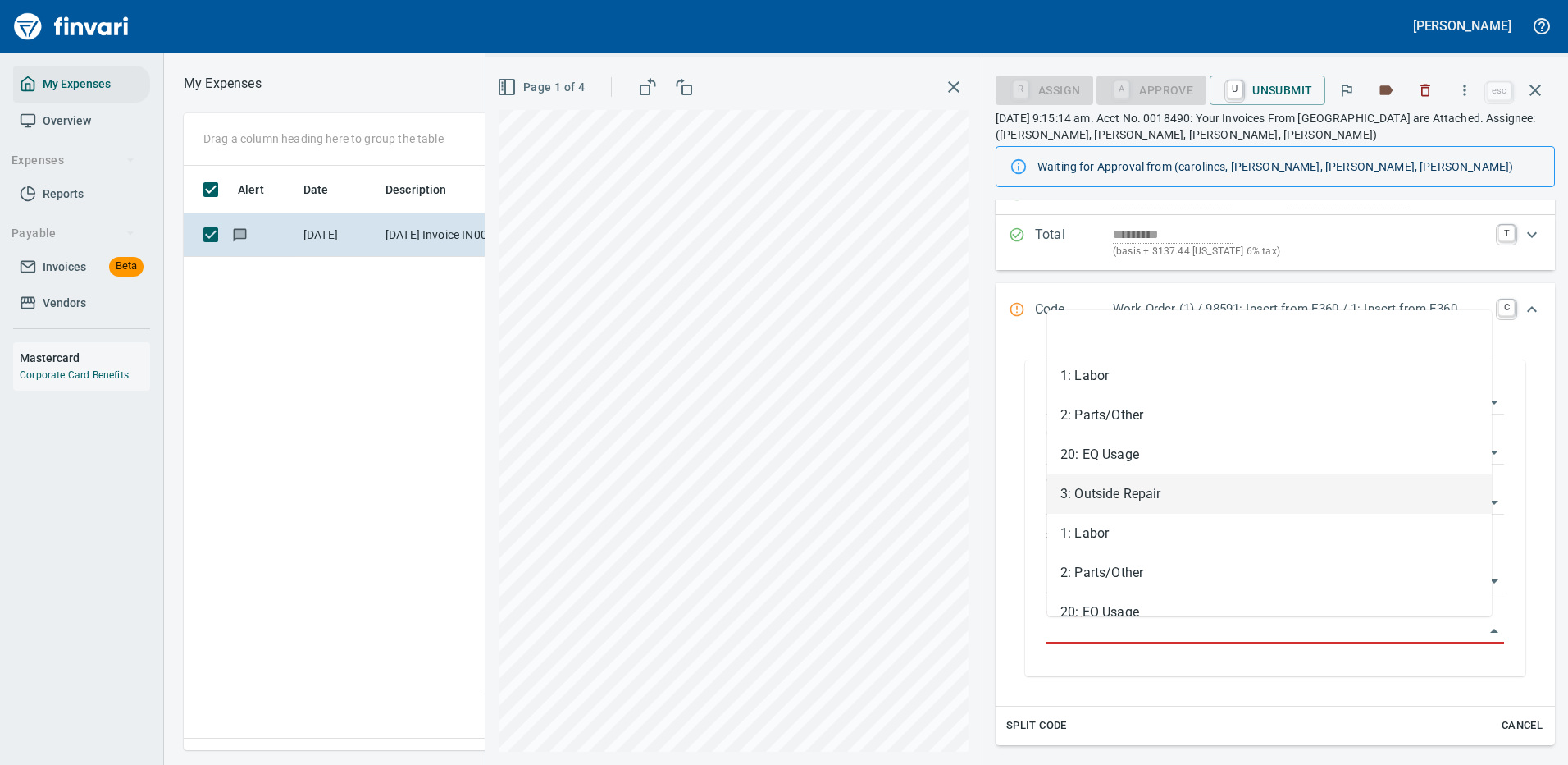
click at [1133, 491] on li "3: Outside Repair" at bounding box center [1269, 493] width 444 height 39
type input "**********"
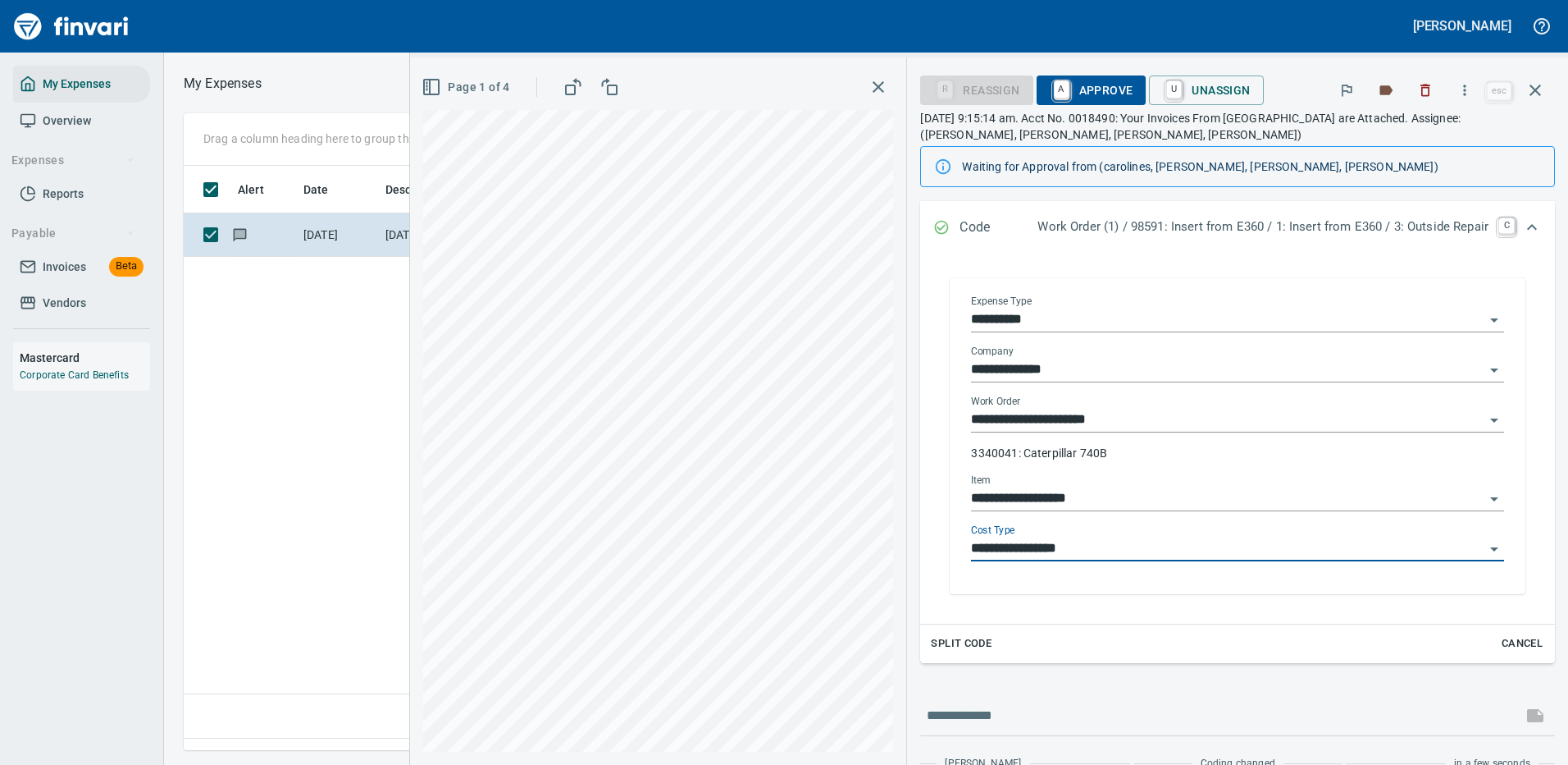
scroll to position [328, 0]
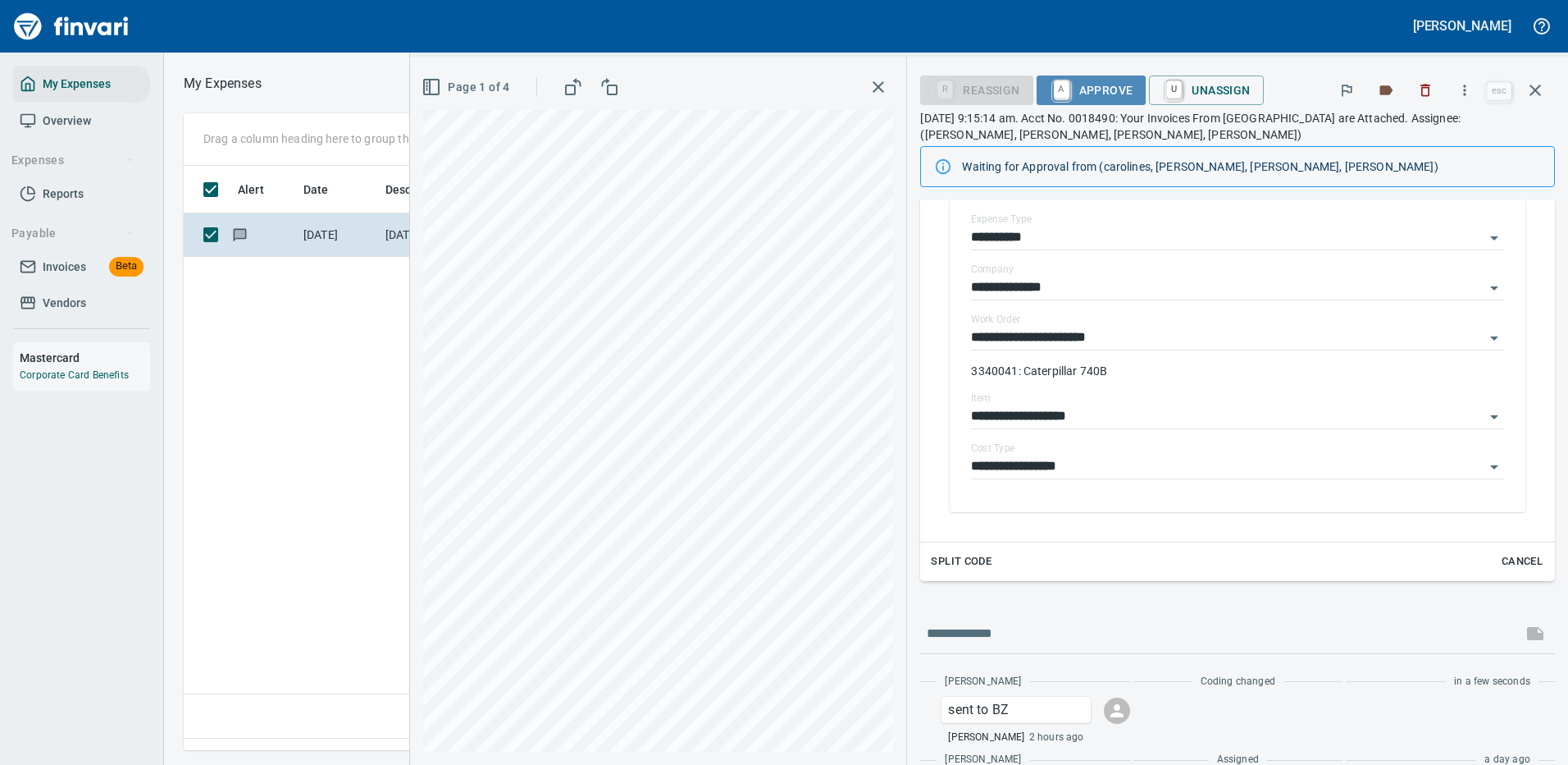
click at [1075, 85] on span "A Approve" at bounding box center [1092, 91] width 84 height 28
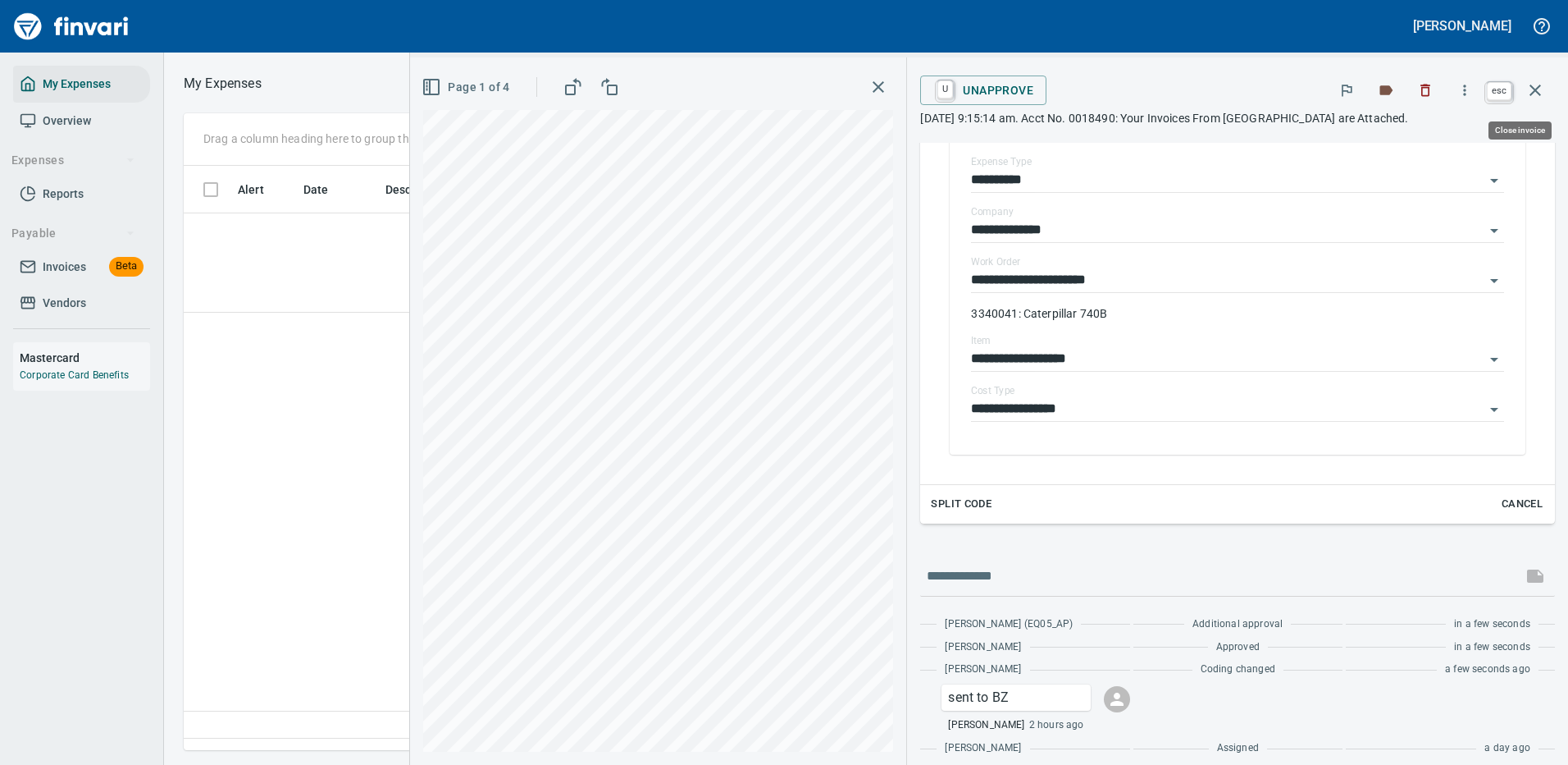
drag, startPoint x: 1535, startPoint y: 85, endPoint x: 1524, endPoint y: 76, distance: 14.2
click at [1535, 84] on icon "button" at bounding box center [1535, 90] width 20 height 20
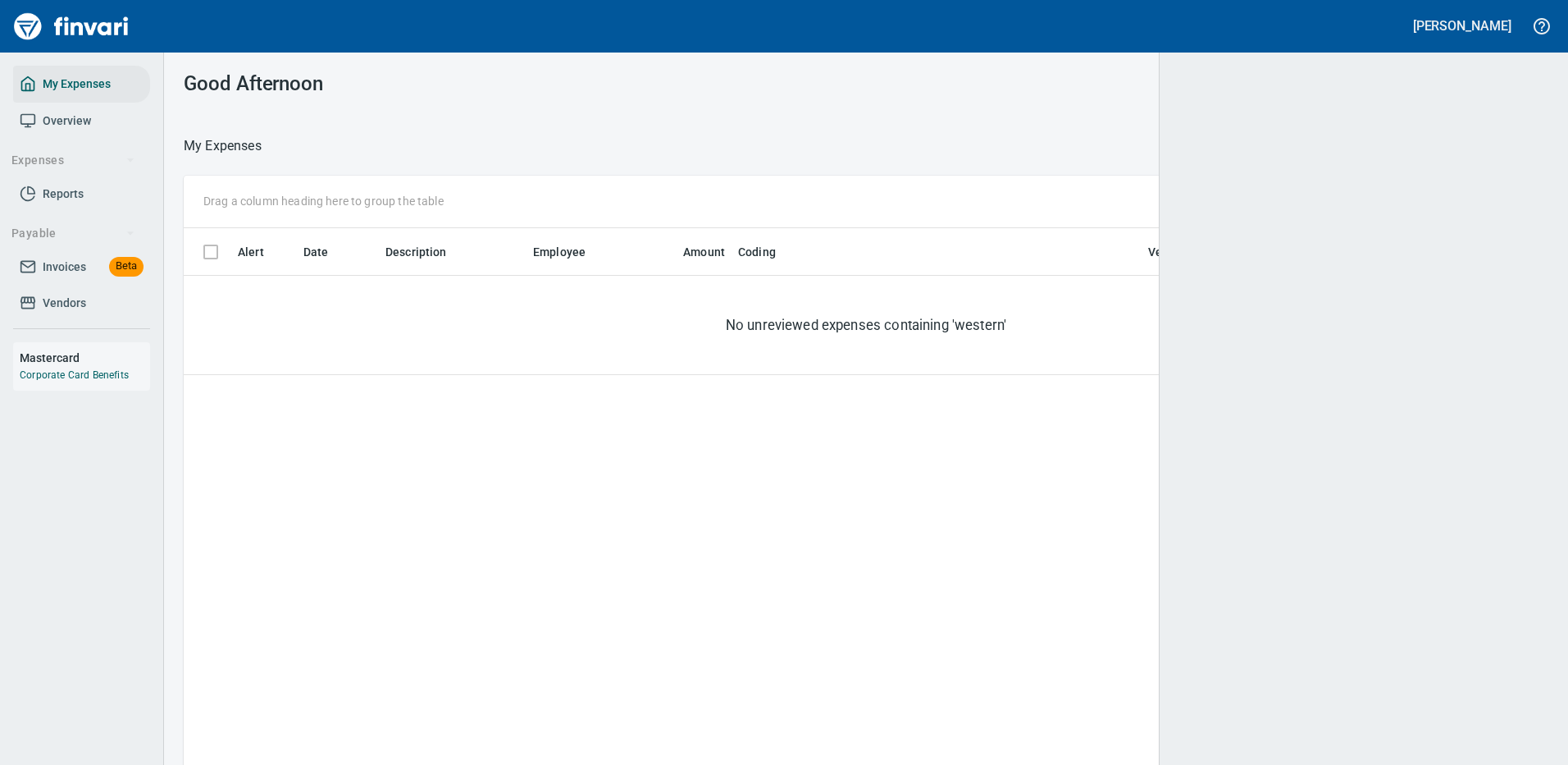
scroll to position [559, 1328]
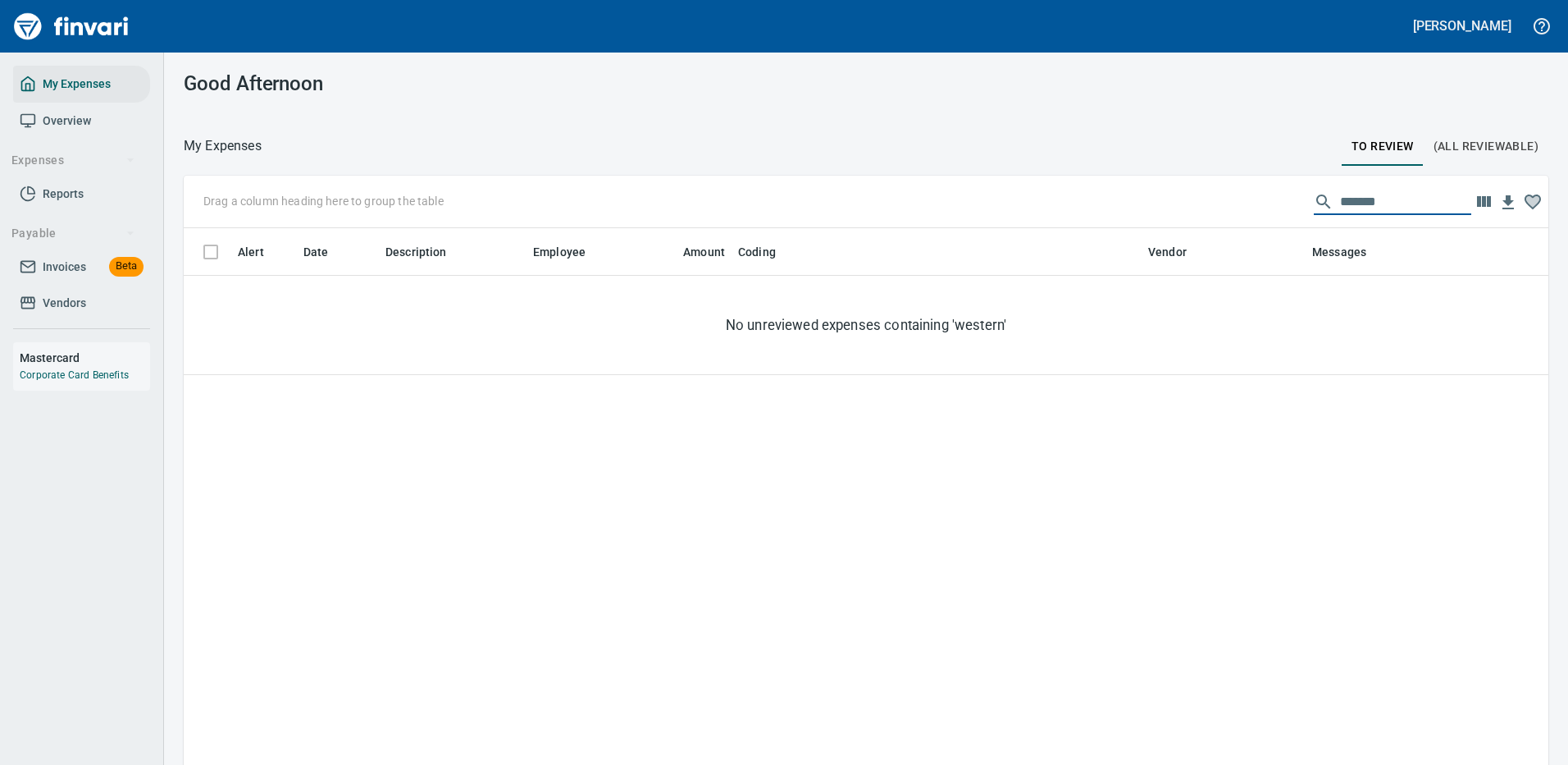
drag, startPoint x: 1375, startPoint y: 197, endPoint x: 1112, endPoint y: 190, distance: 263.1
click at [1124, 190] on div "Drag a column heading here to group the table *******" at bounding box center [866, 202] width 1365 height 52
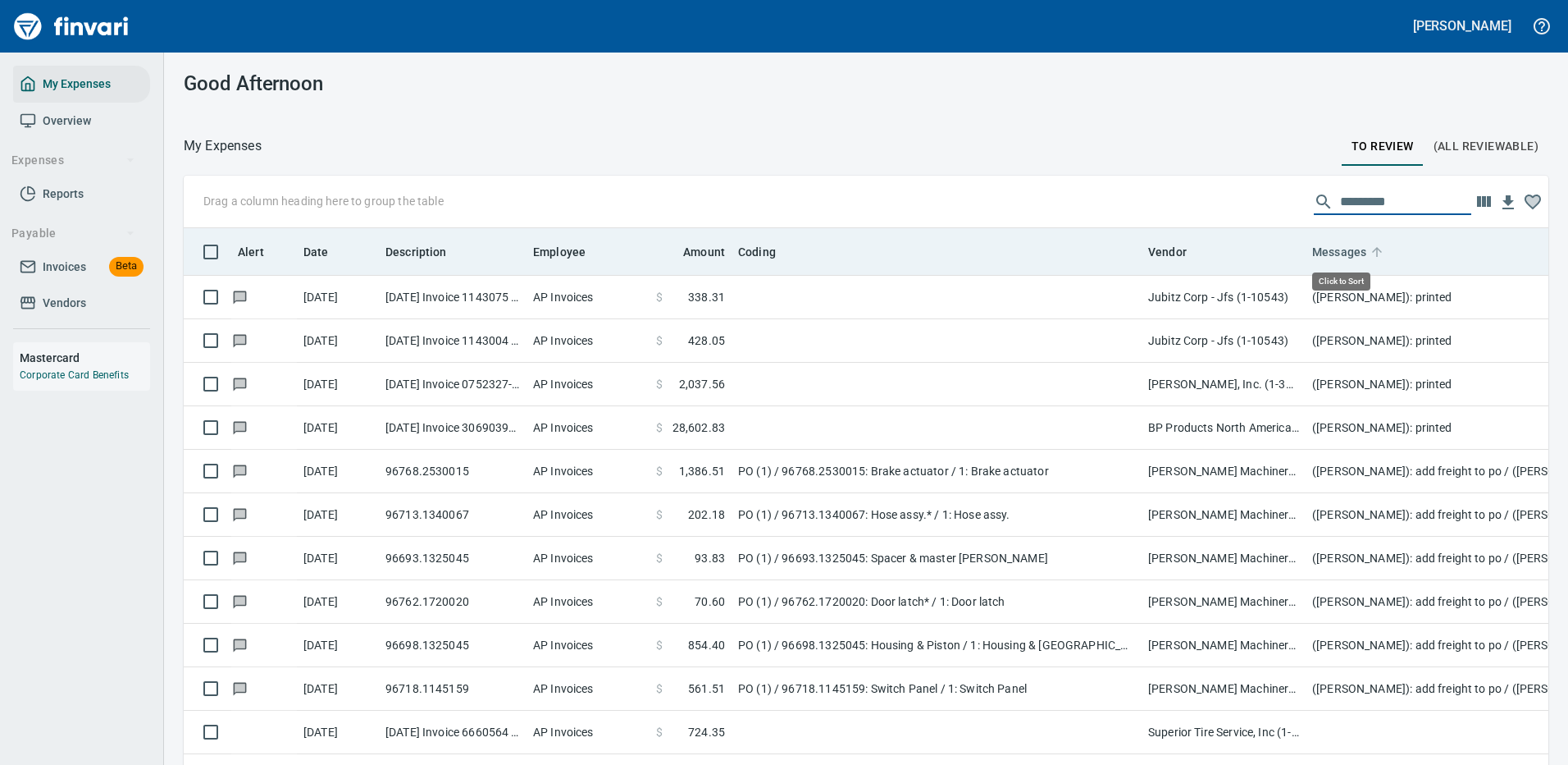
click at [1374, 256] on icon at bounding box center [1376, 252] width 15 height 15
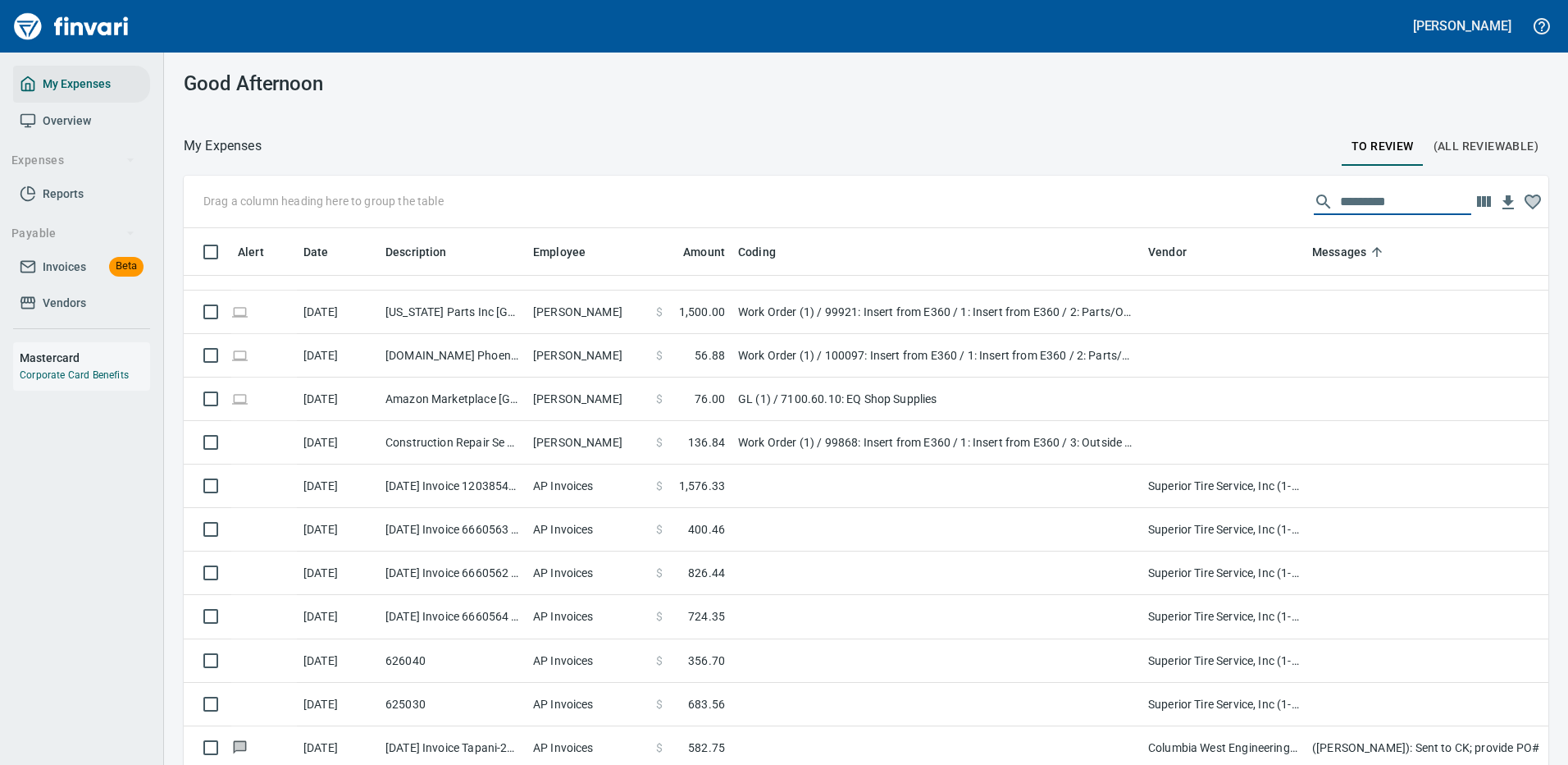
scroll to position [328, 0]
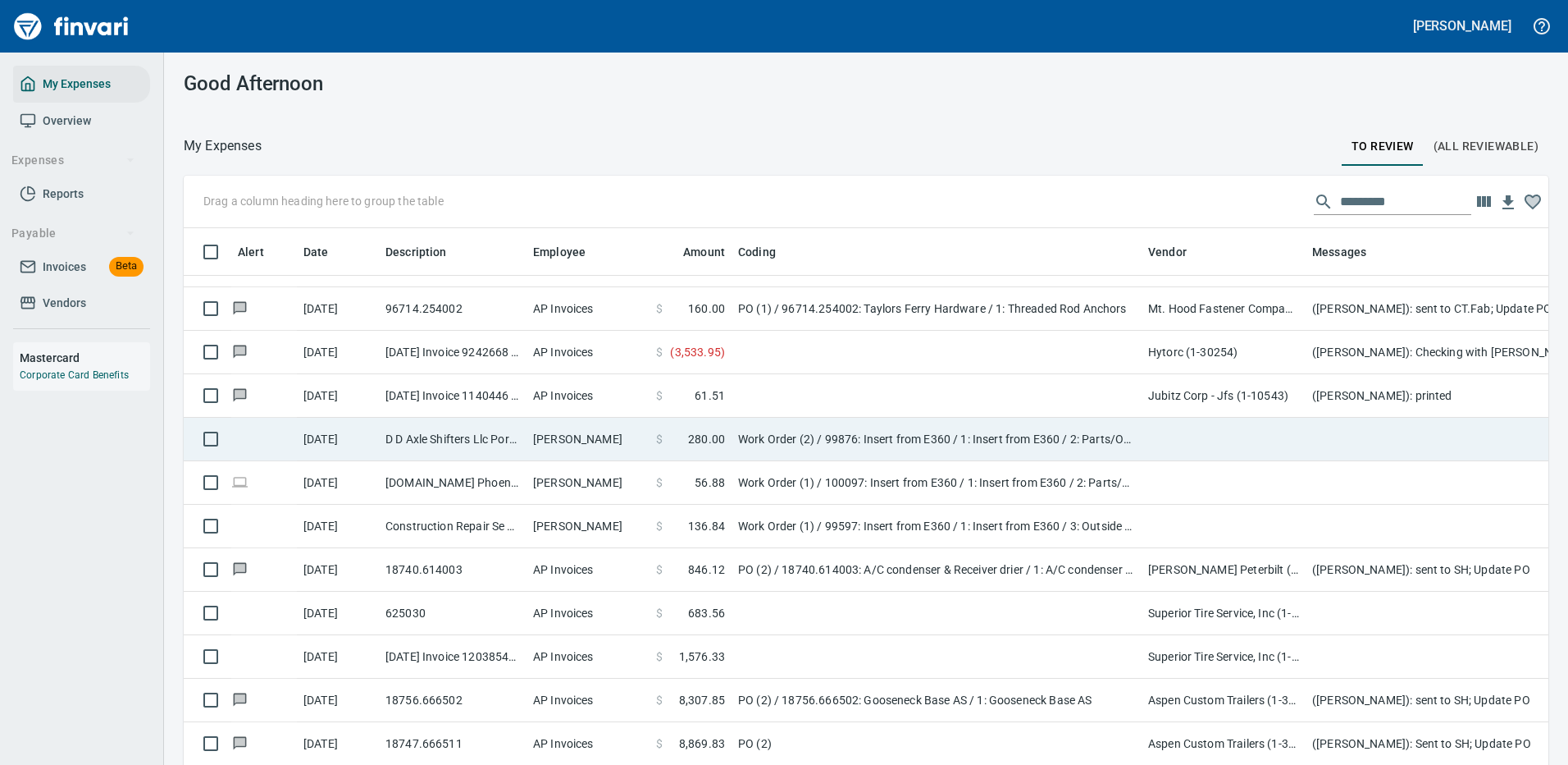
scroll to position [492, 0]
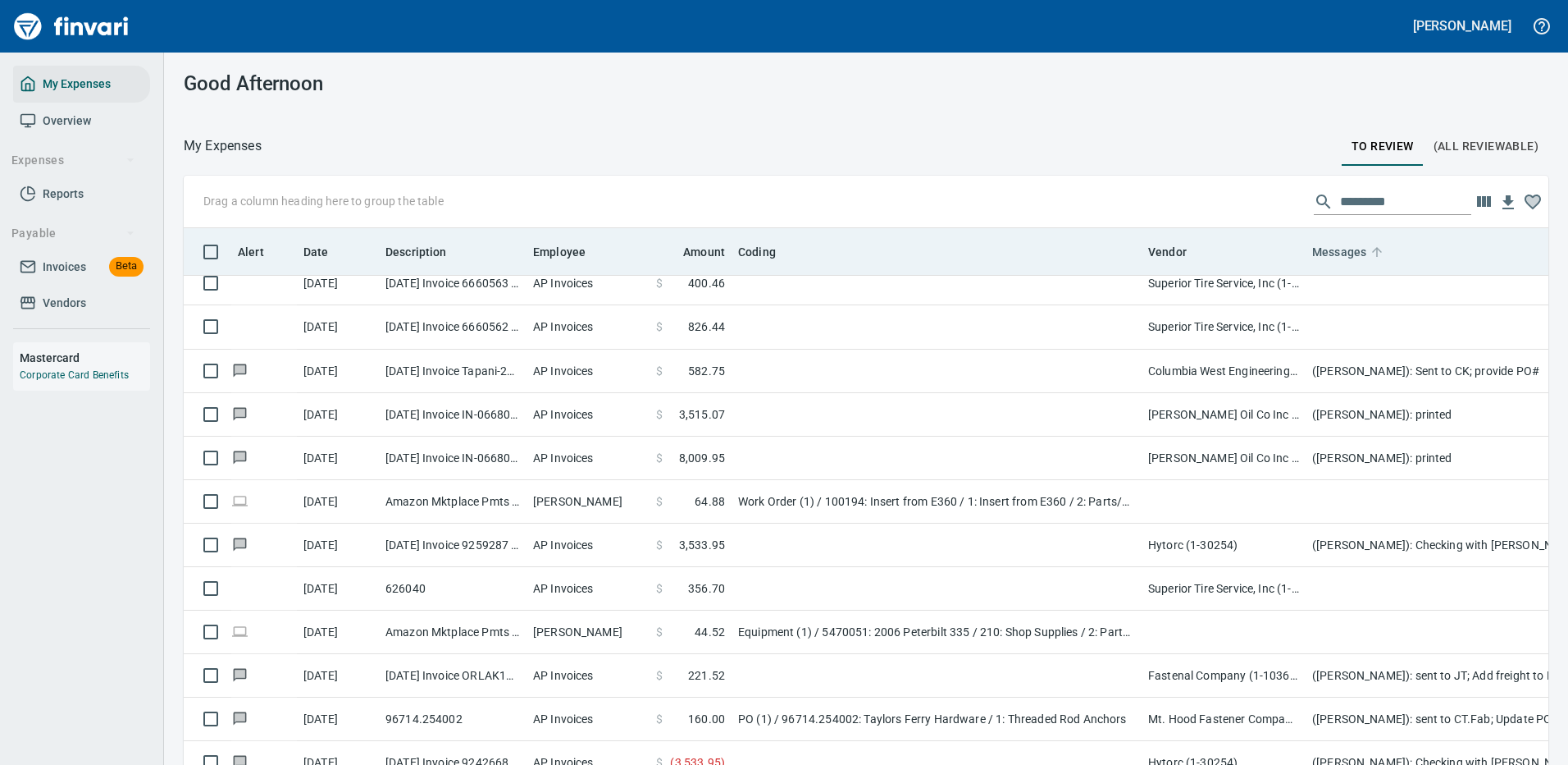
click at [1365, 253] on span "Messages" at bounding box center [1340, 252] width 54 height 20
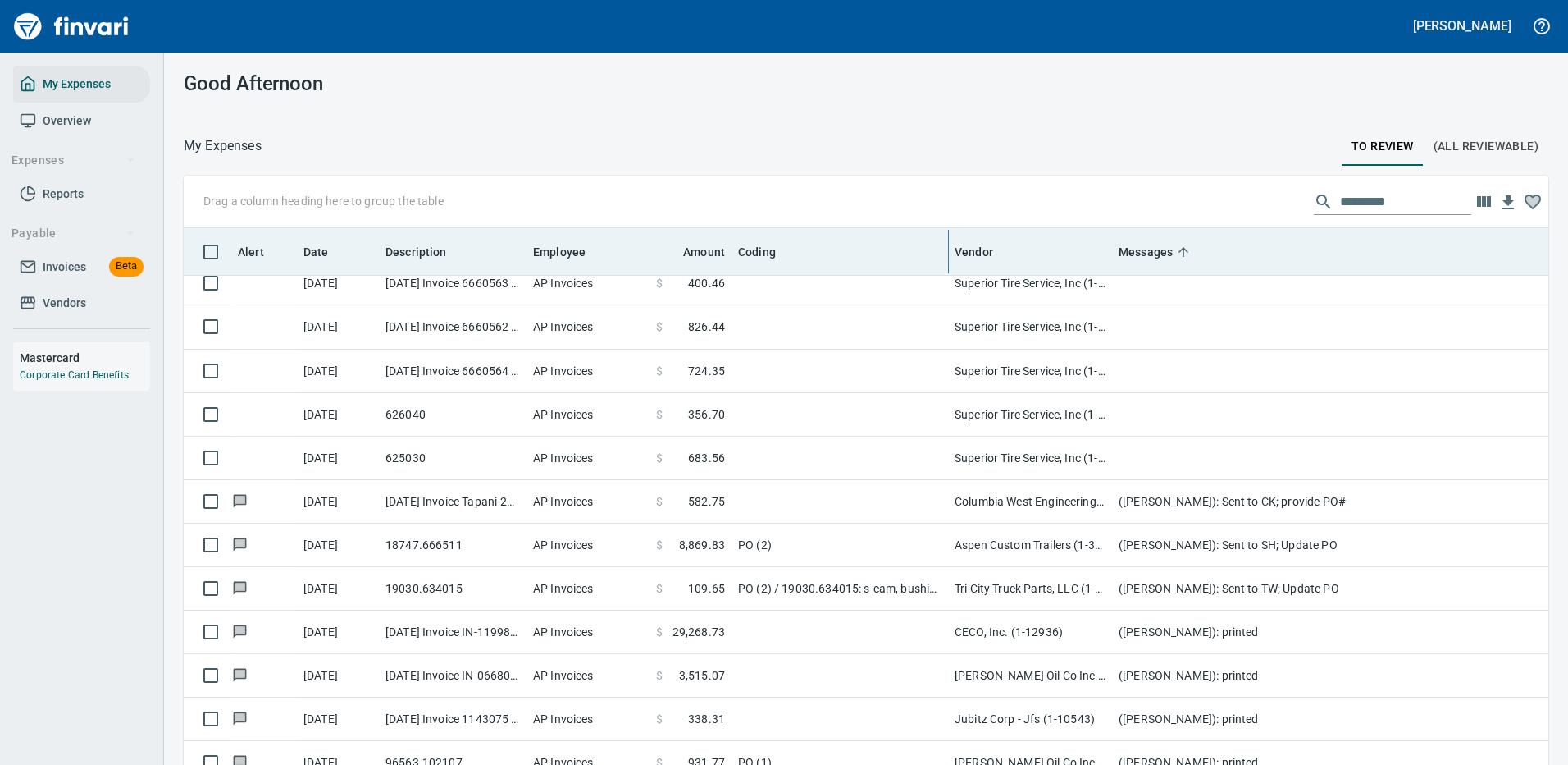
drag, startPoint x: 1141, startPoint y: 243, endPoint x: 950, endPoint y: 267, distance: 192.5
click at [949, 268] on body "[PERSON_NAME] My Expenses Overview Expenses Reports Payable Invoices Beta Vendo…" at bounding box center [784, 382] width 1568 height 765
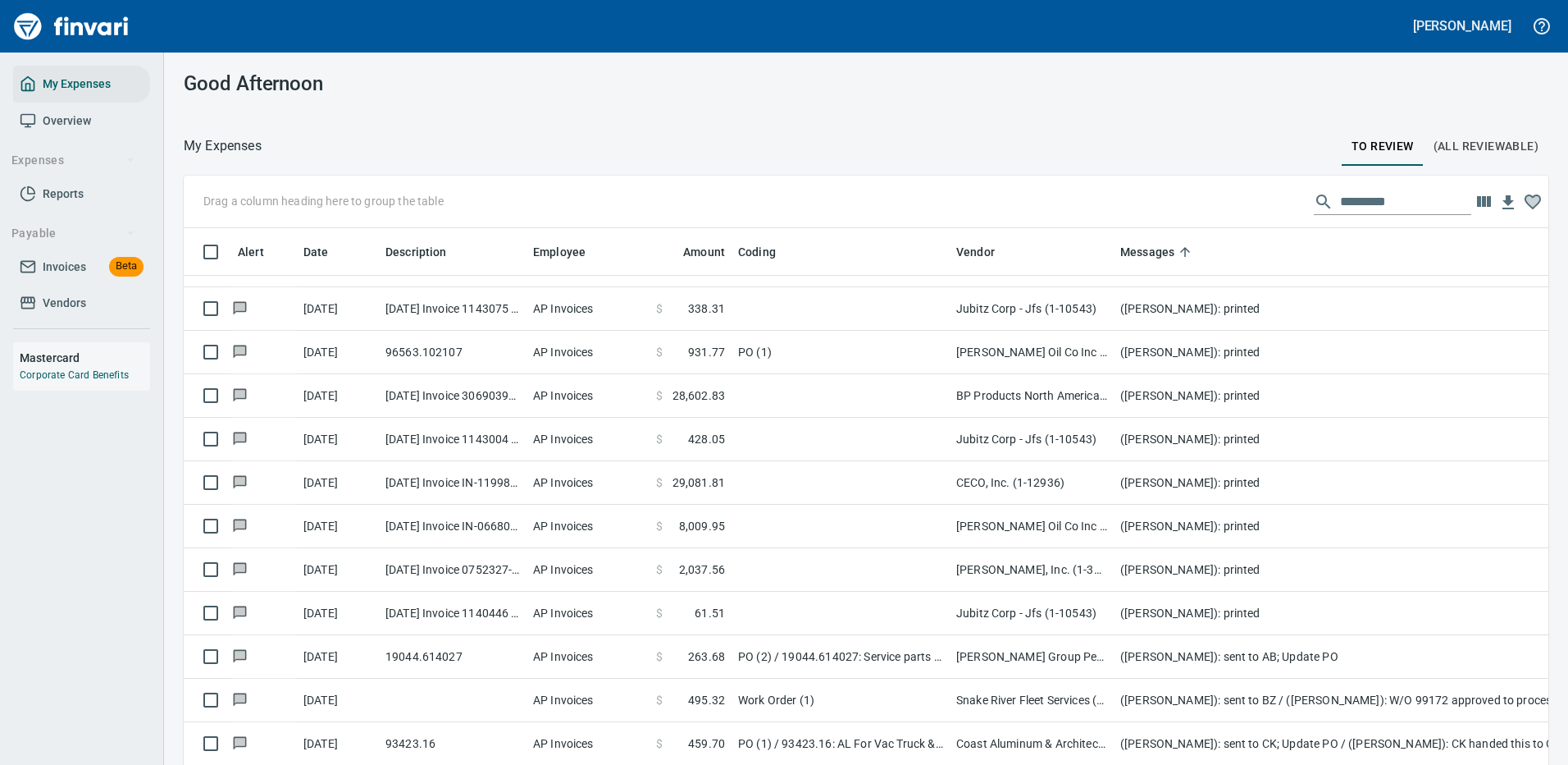
scroll to position [738, 0]
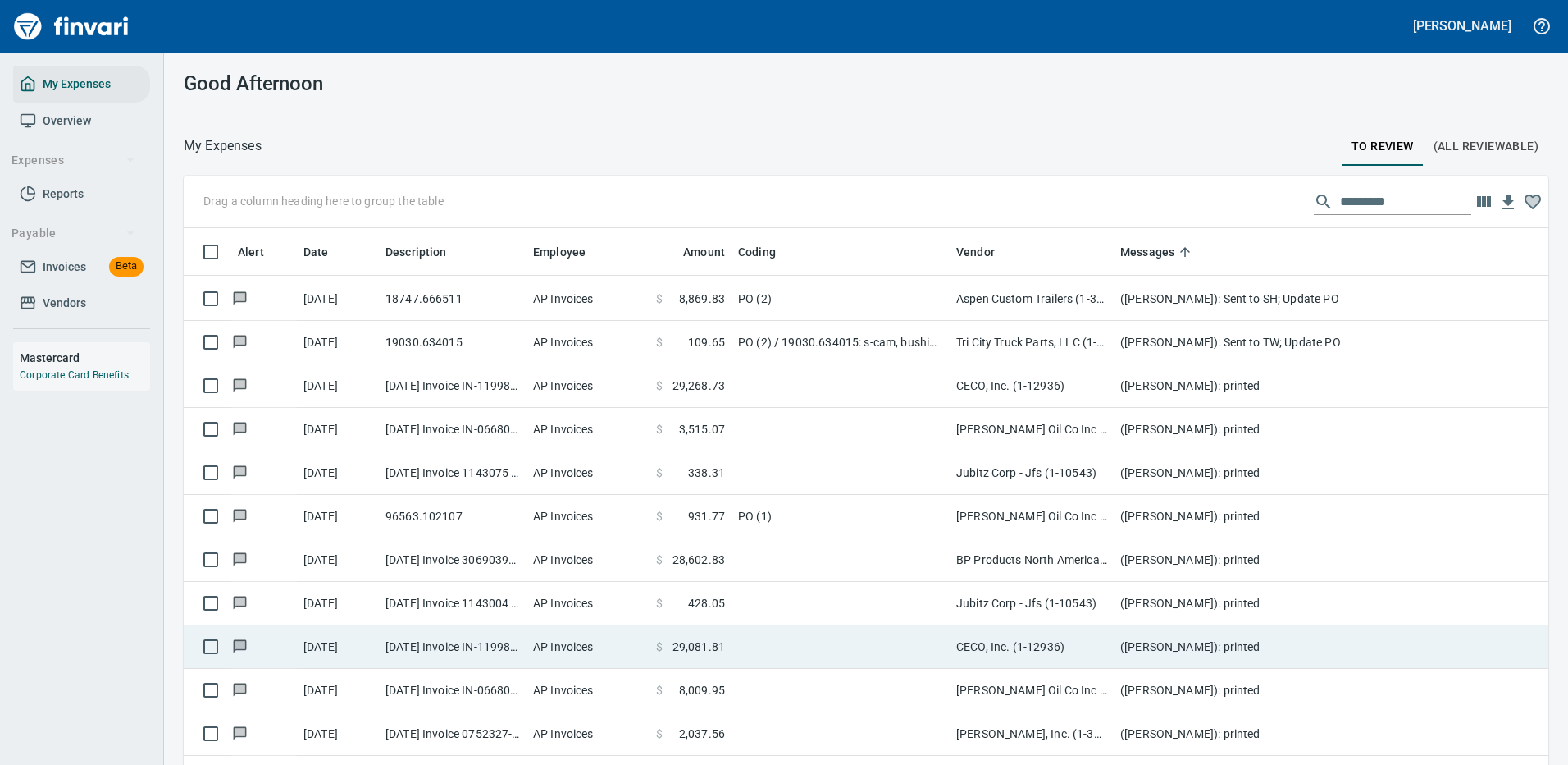
click at [915, 646] on td at bounding box center [841, 647] width 218 height 44
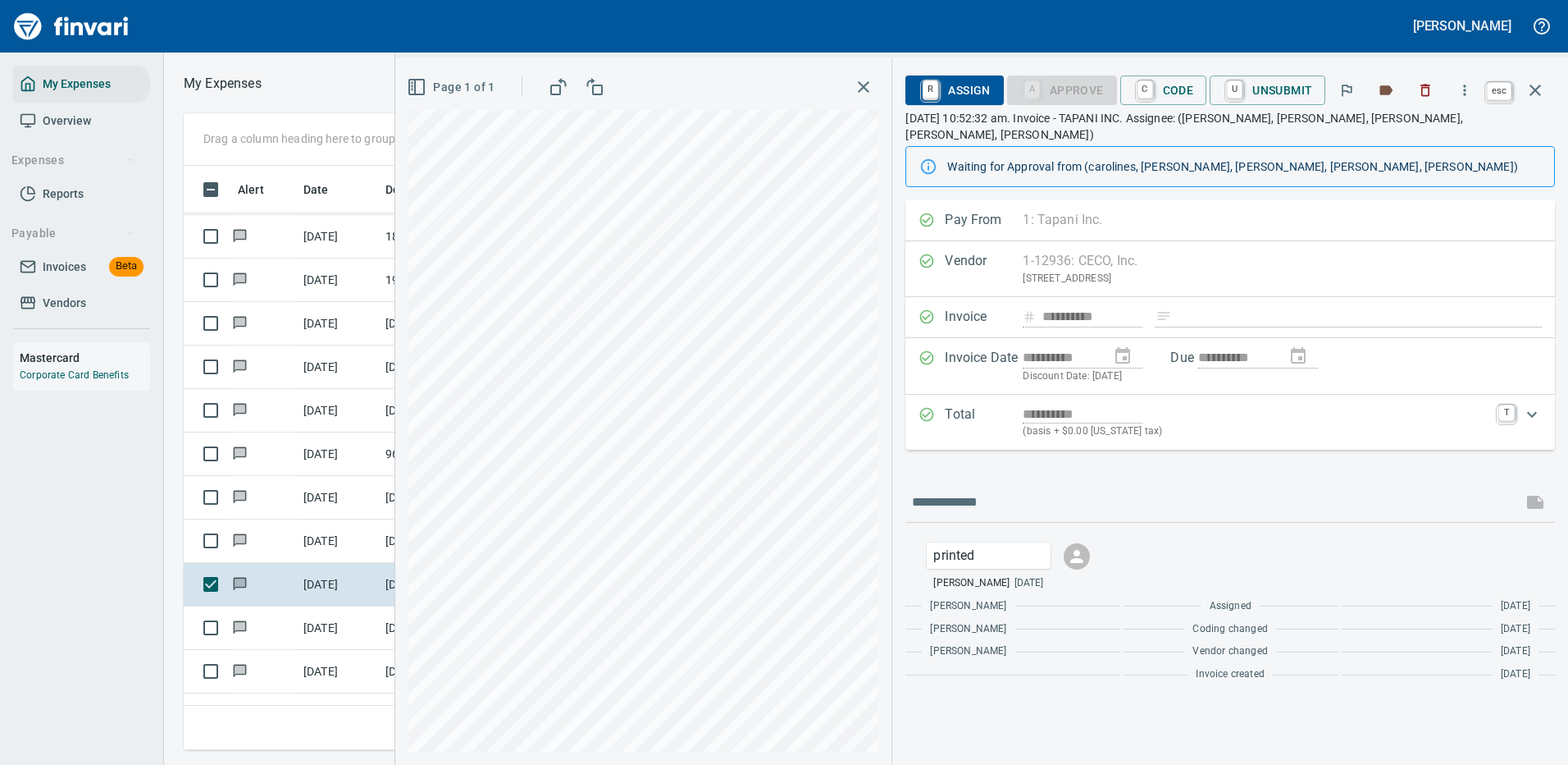
scroll to position [559, 930]
click at [1530, 86] on icon "button" at bounding box center [1535, 90] width 20 height 20
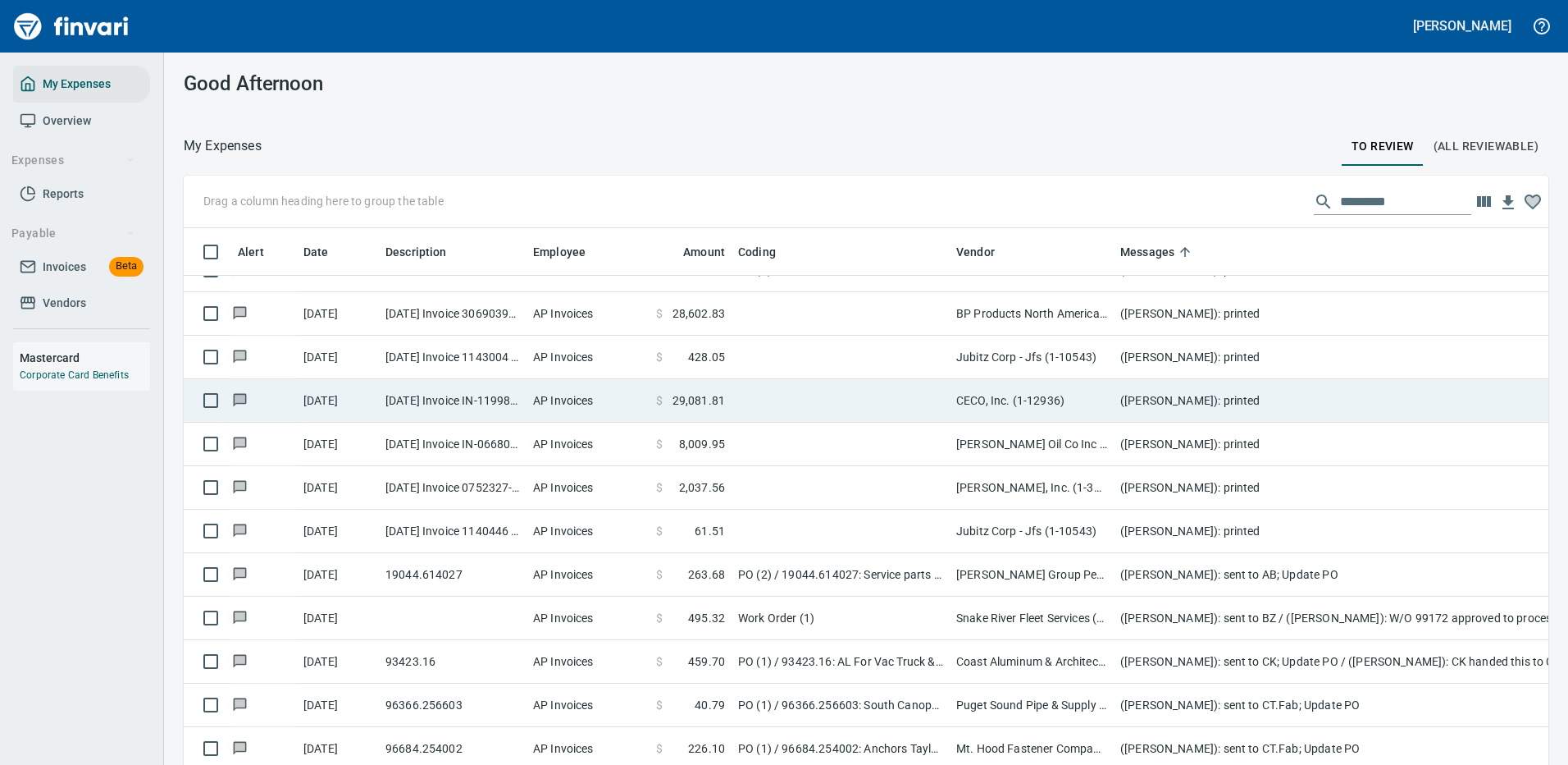
scroll to position [1066, 0]
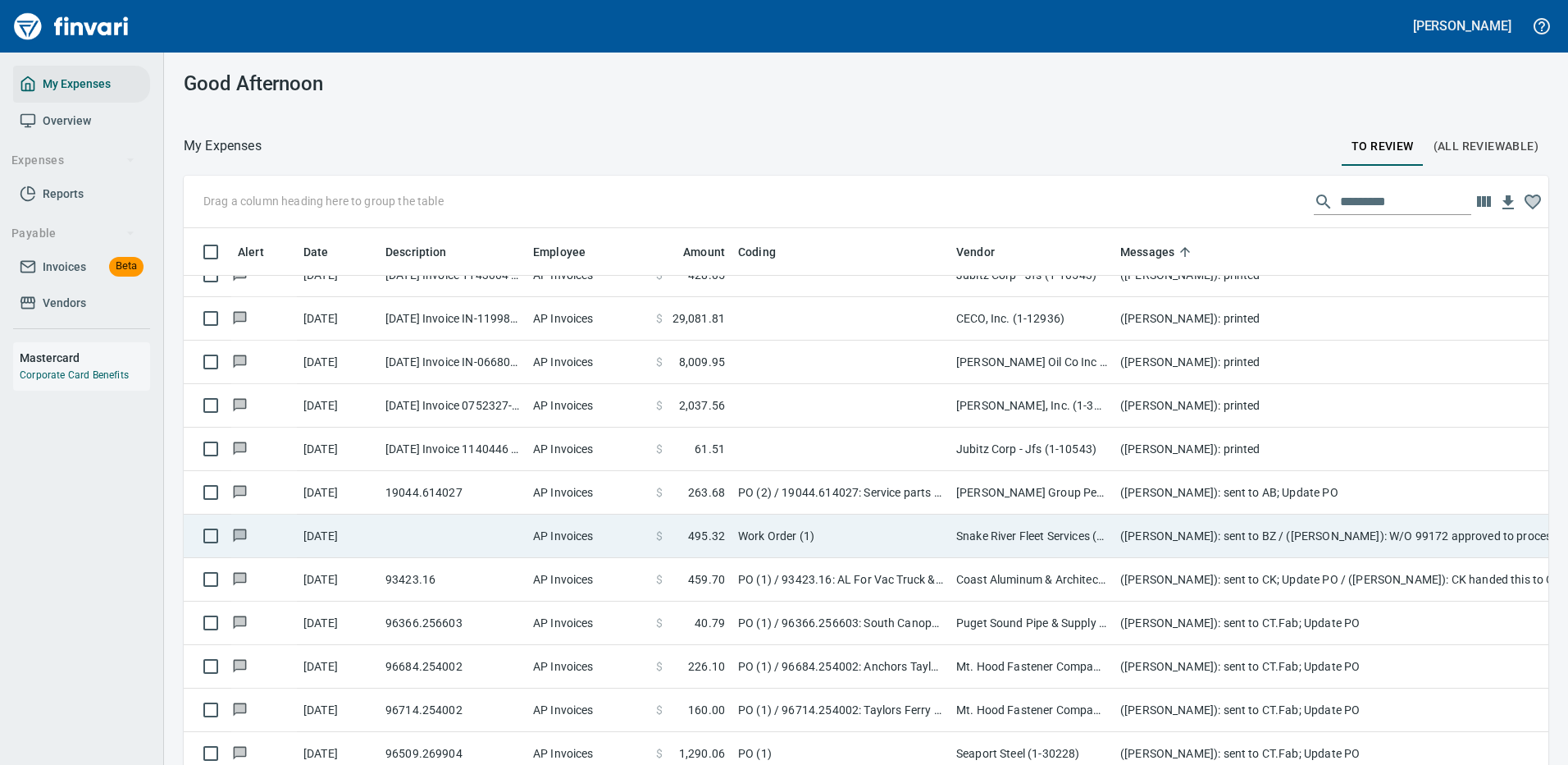
click at [1140, 537] on td "([PERSON_NAME]): sent to BZ / ([PERSON_NAME]): W/O 99172 approved to process fo…" at bounding box center [1442, 536] width 656 height 44
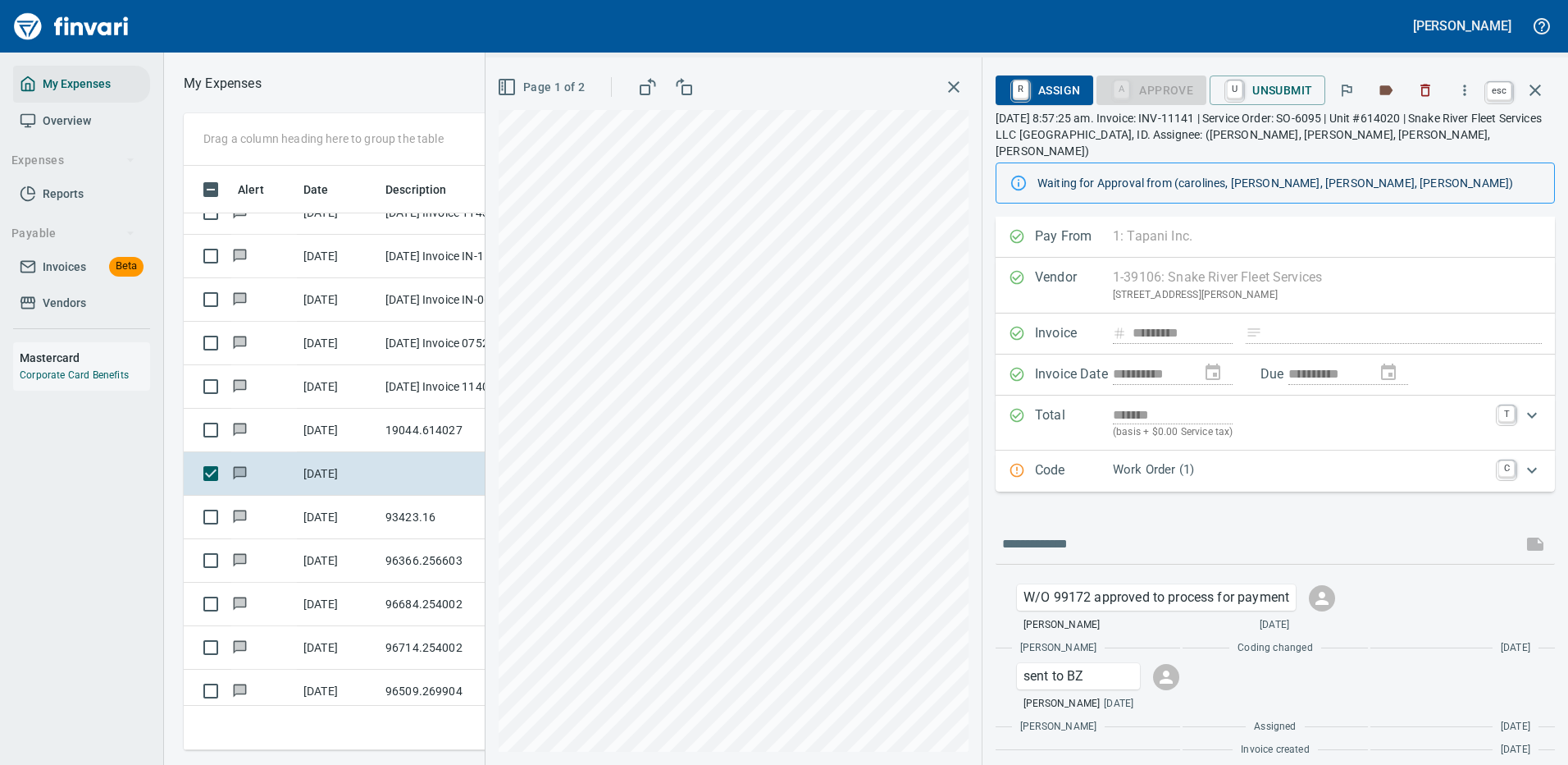
scroll to position [559, 930]
click at [1532, 87] on icon "button" at bounding box center [1535, 90] width 11 height 11
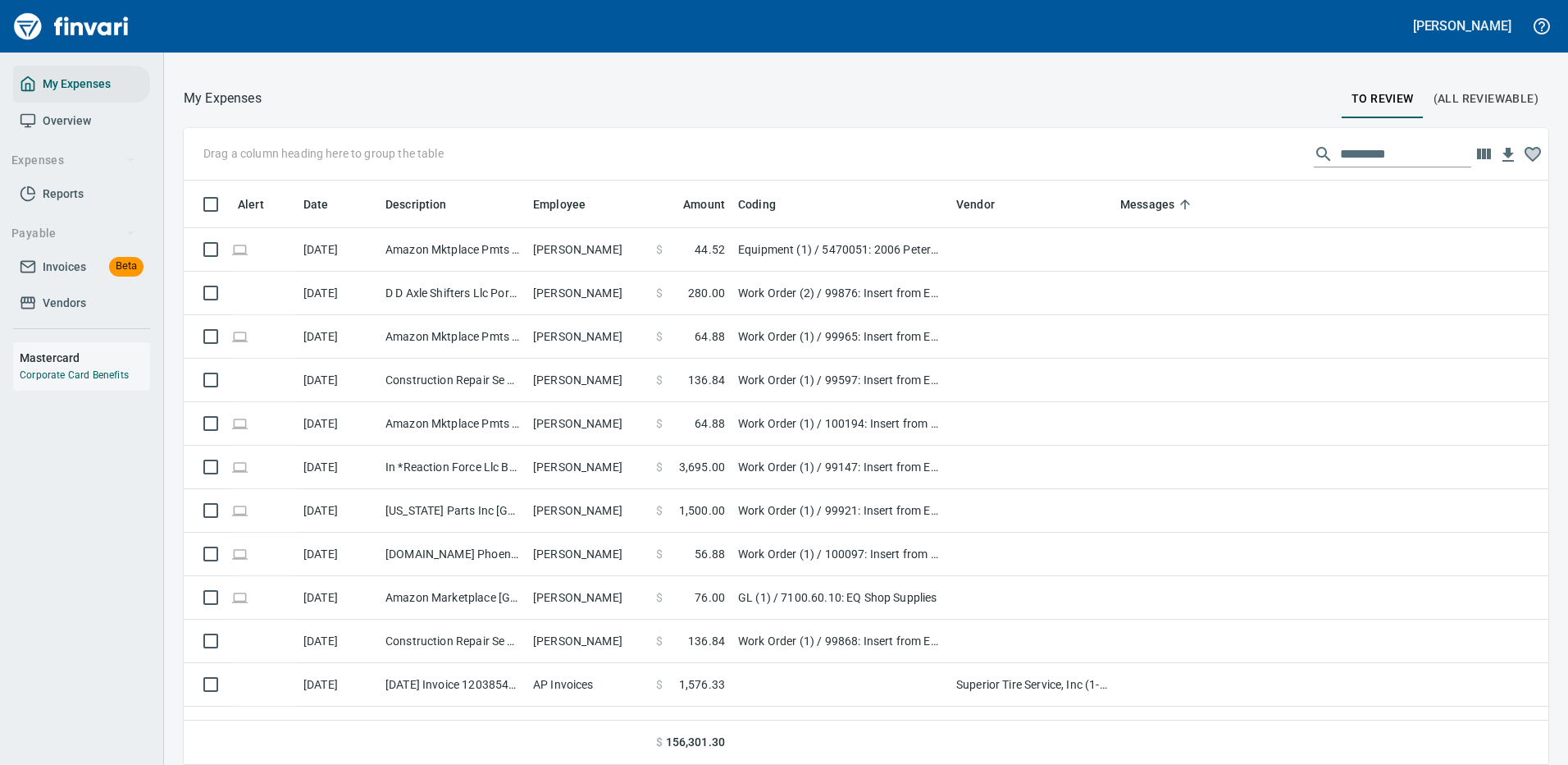
scroll to position [559, 1328]
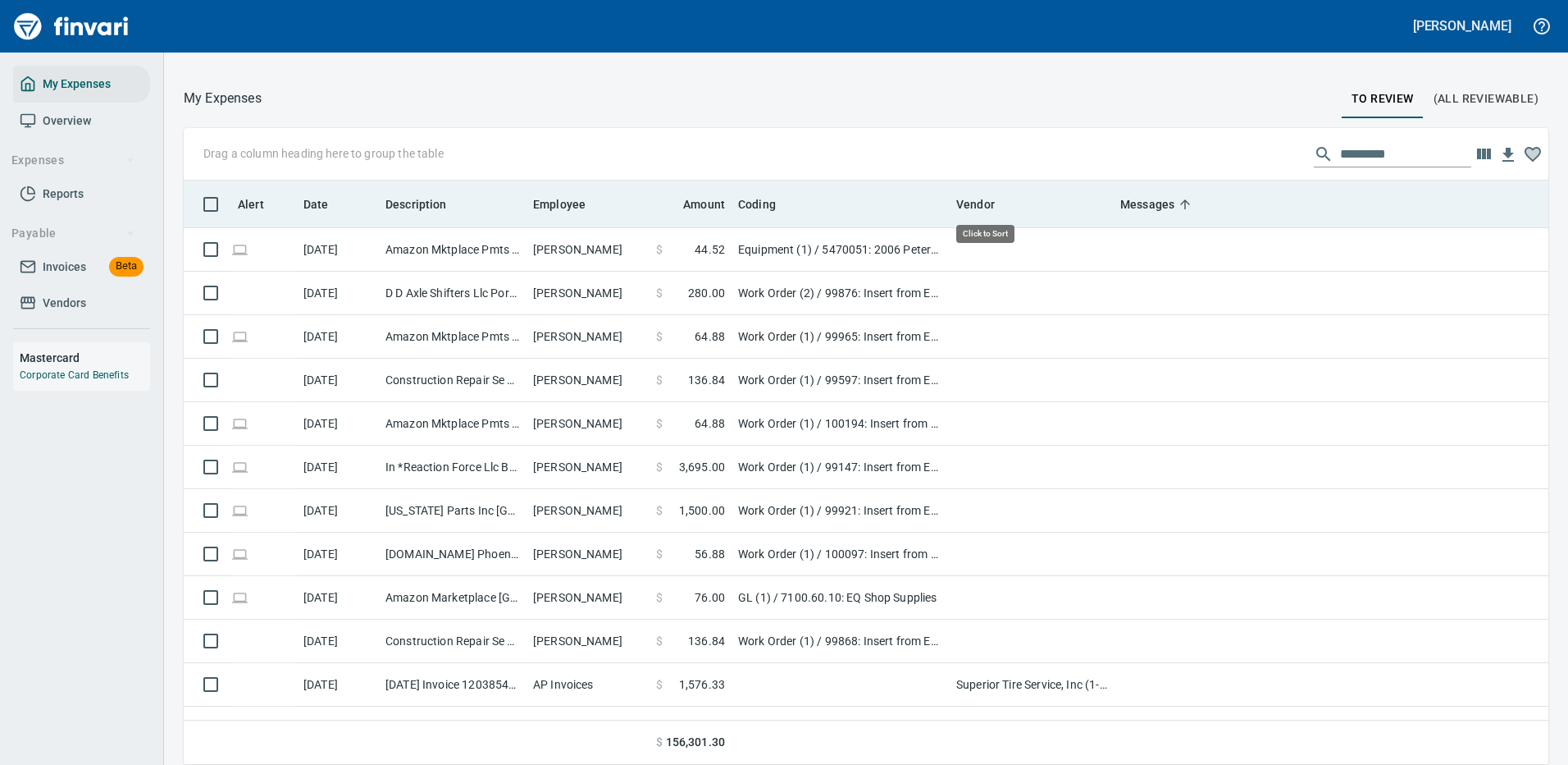
click at [975, 193] on th "Vendor" at bounding box center [1031, 204] width 164 height 48
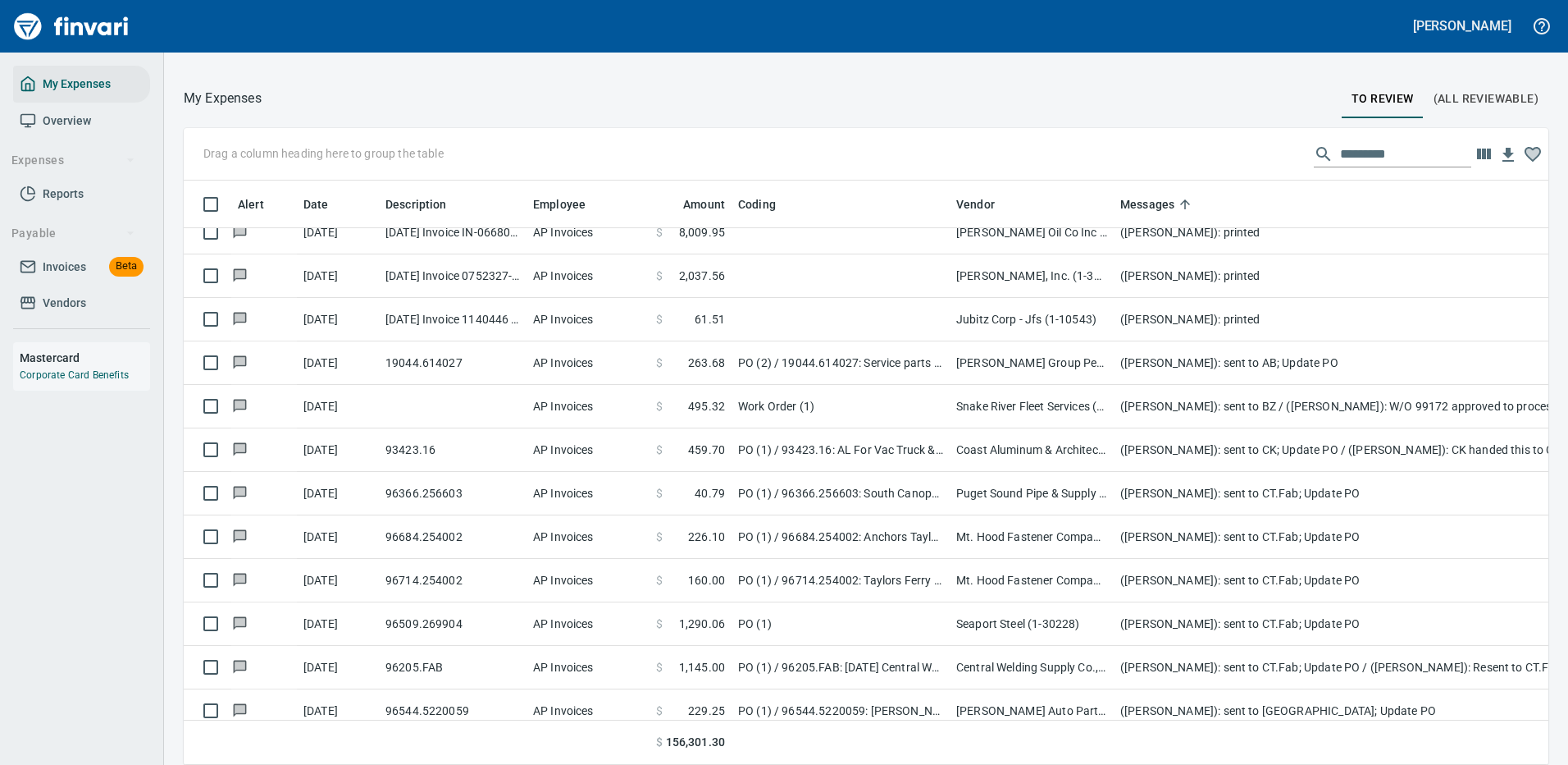
scroll to position [1230, 0]
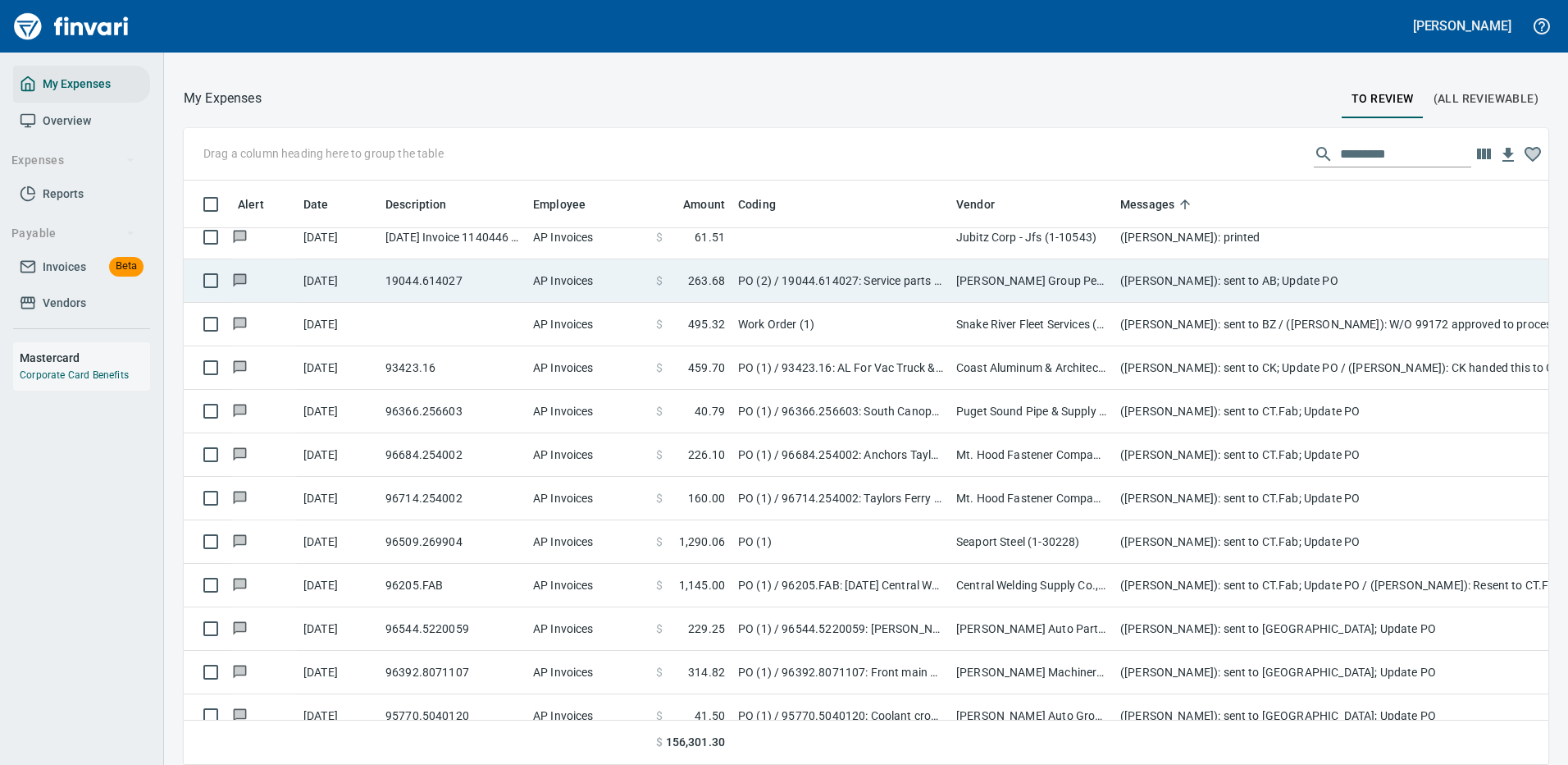
click at [950, 278] on td "[PERSON_NAME] Group Peterbilt([MEDICAL_DATA]) (1-38196)" at bounding box center [1031, 281] width 164 height 44
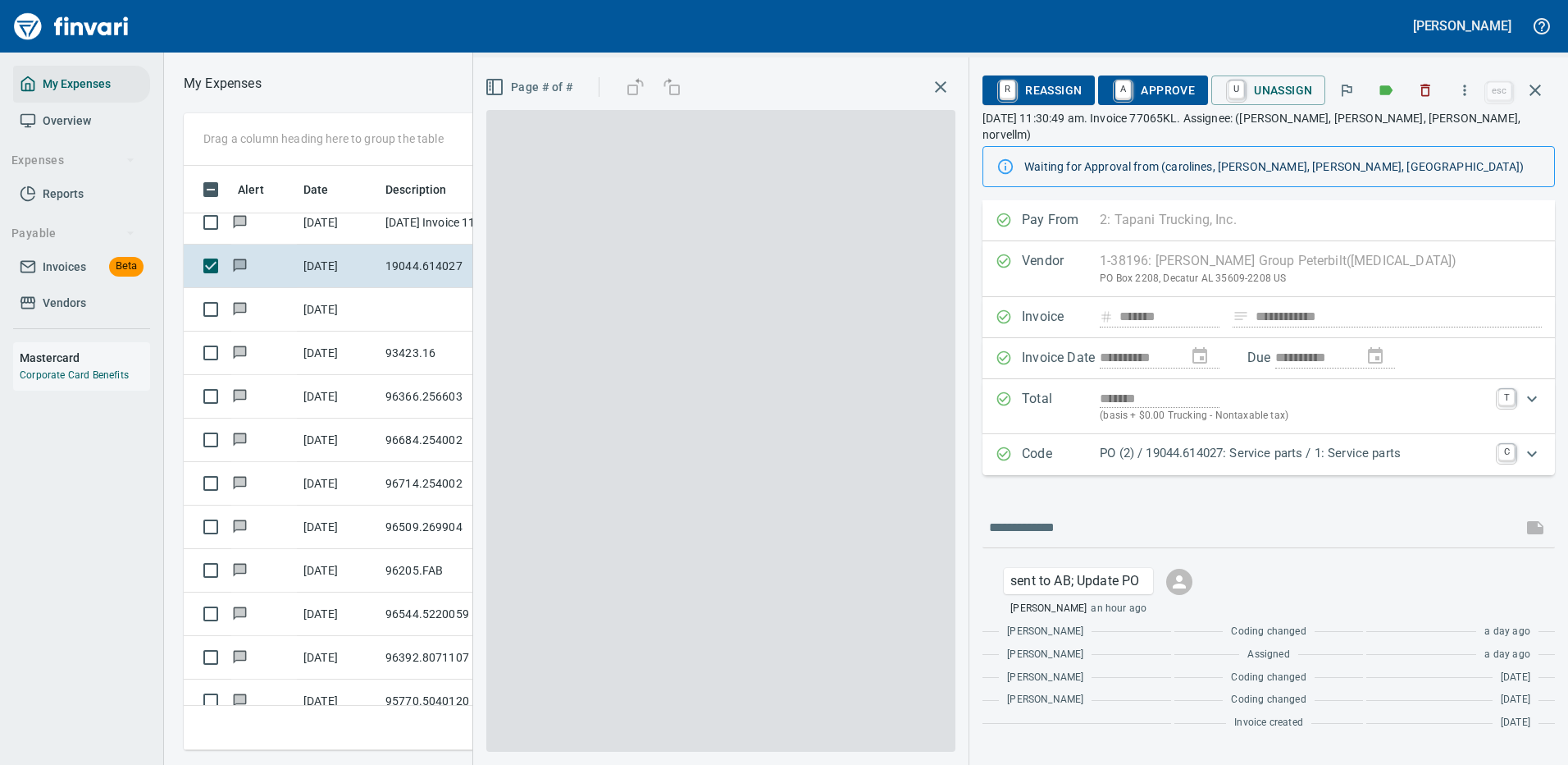
scroll to position [559, 930]
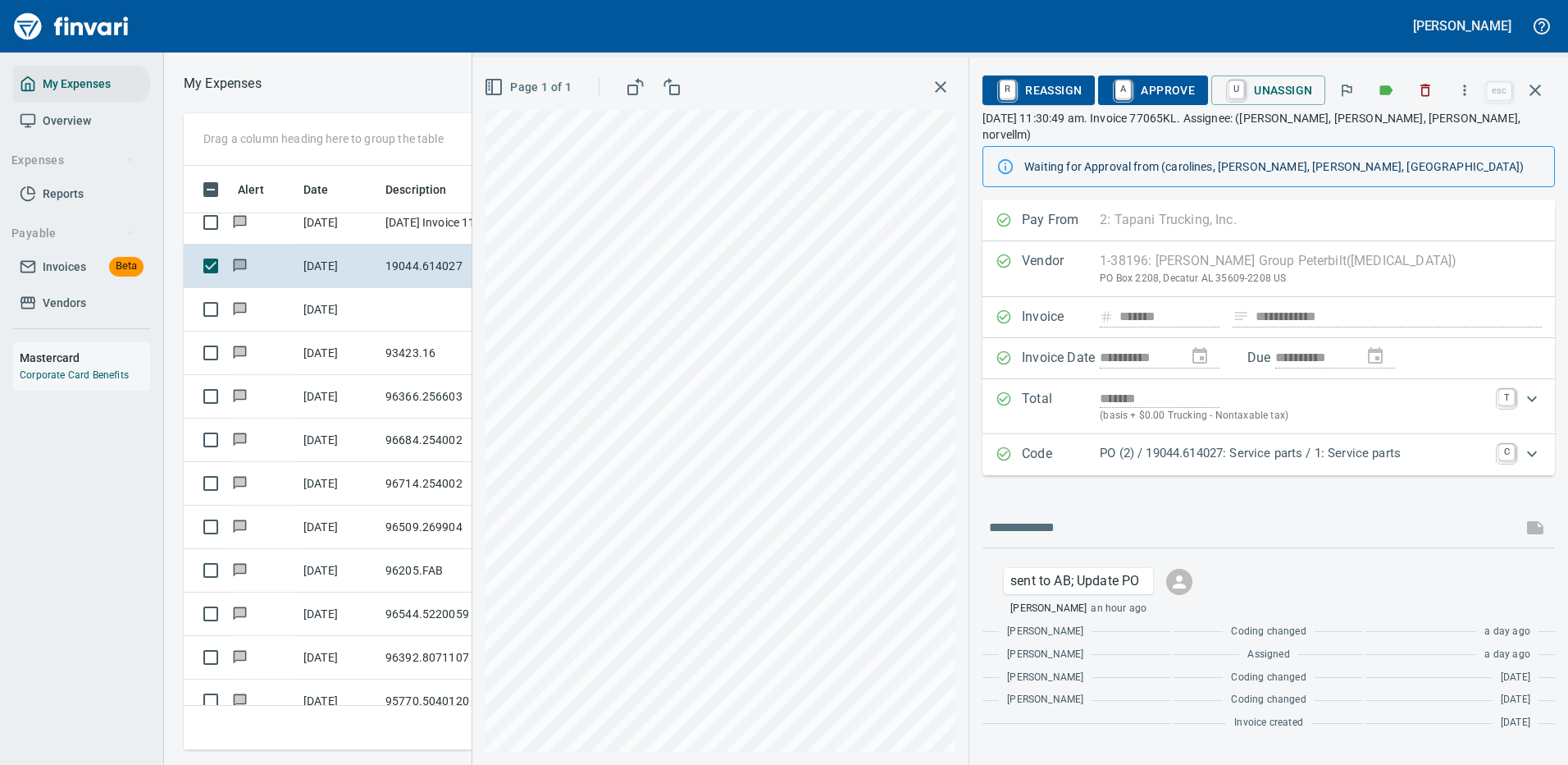
click at [1157, 443] on p "PO (2) / 19044.614027: Service parts / 1: Service parts" at bounding box center [1294, 453] width 389 height 19
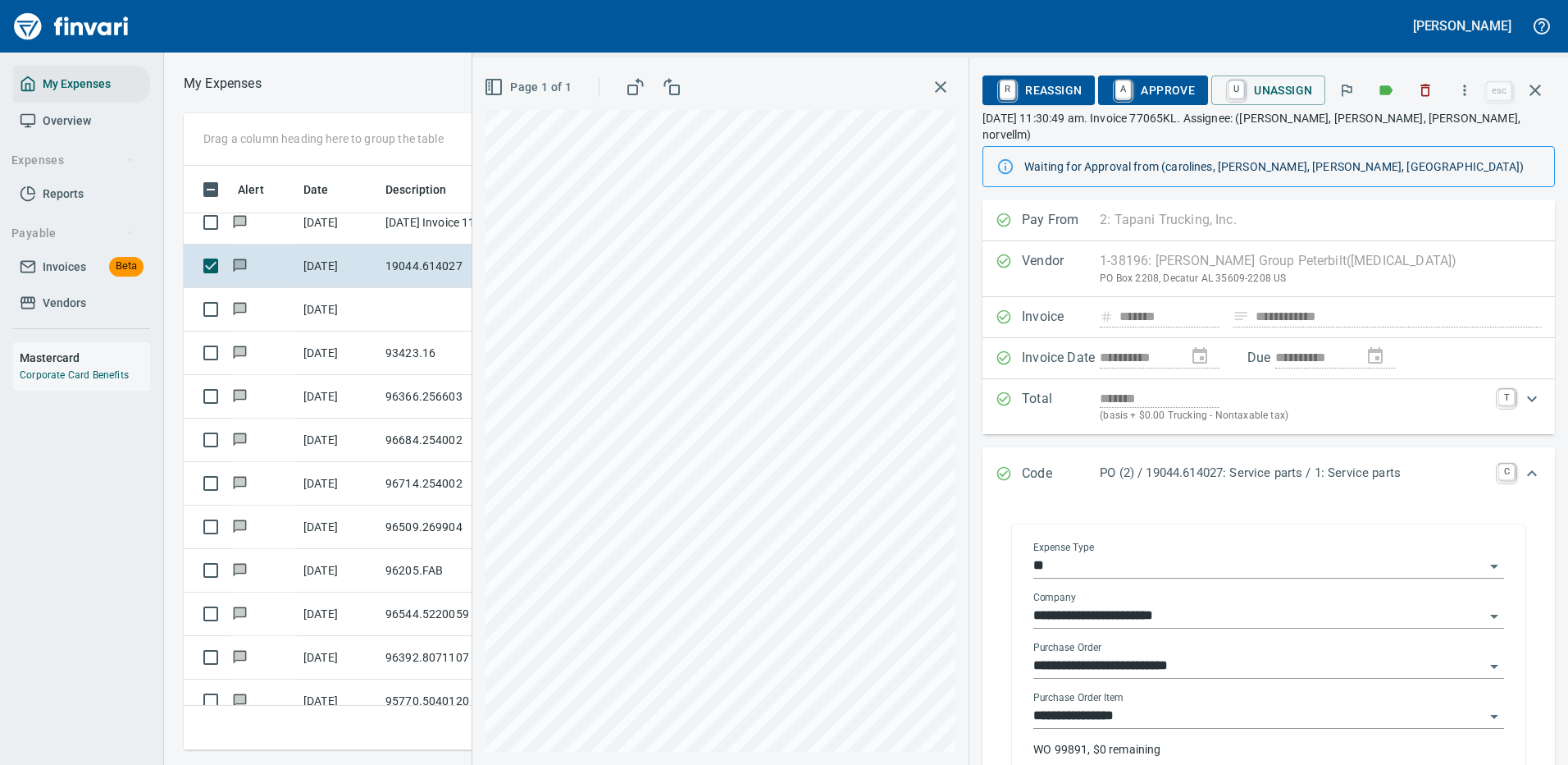
scroll to position [328, 0]
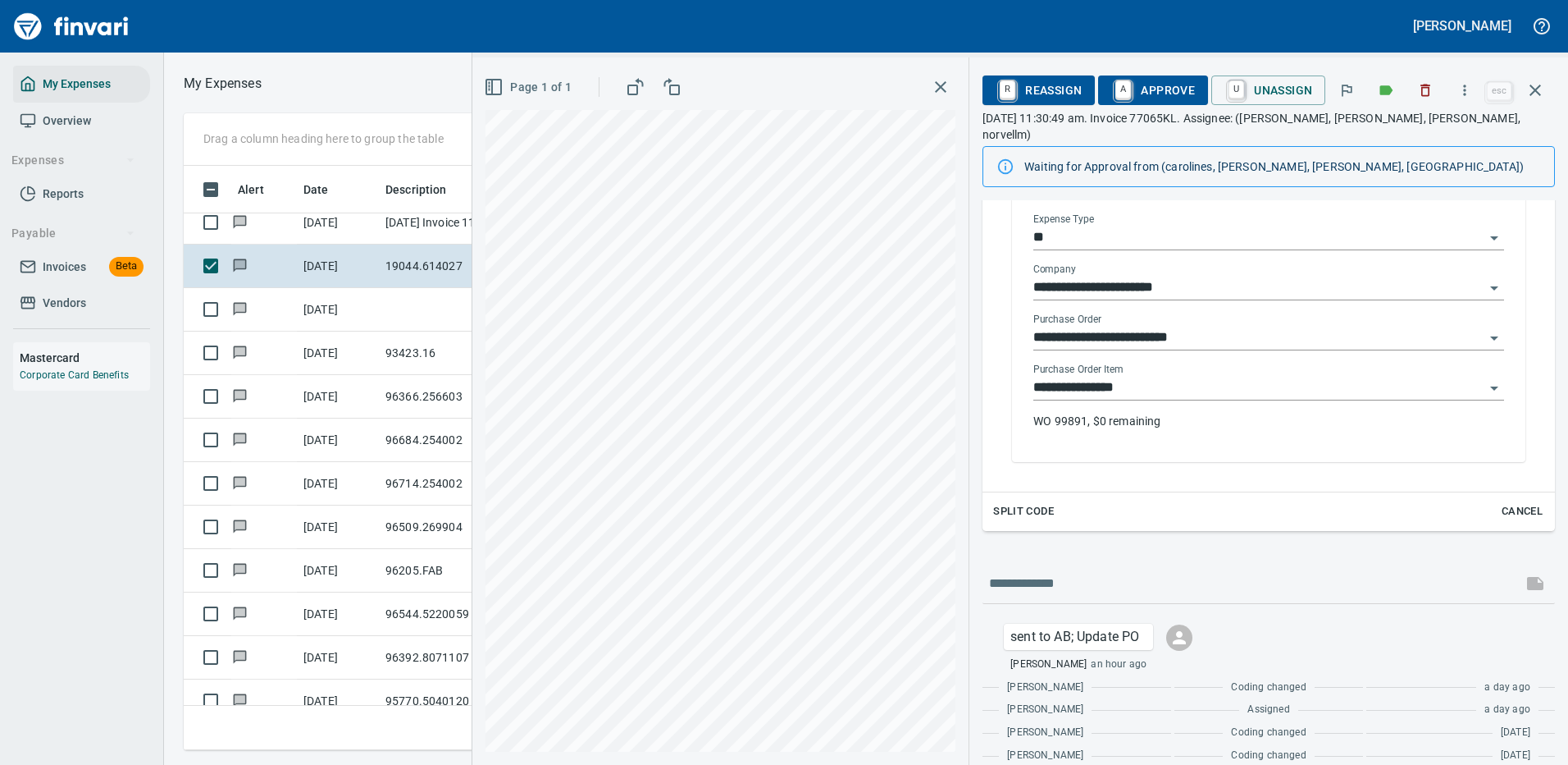
click at [1090, 376] on input "**********" at bounding box center [1259, 388] width 451 height 23
click at [1139, 376] on input "**********" at bounding box center [1259, 388] width 451 height 23
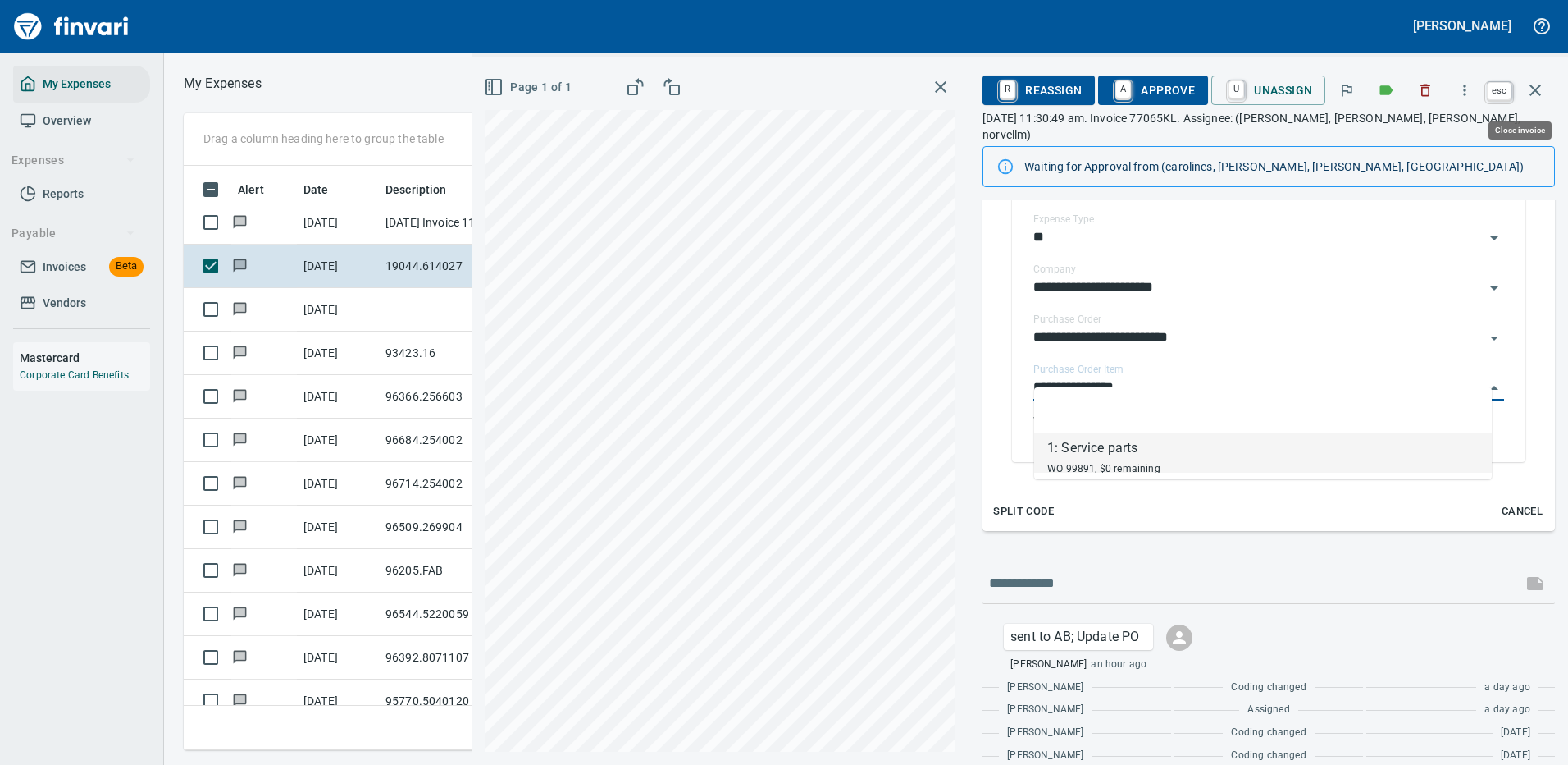
click at [1532, 85] on icon "button" at bounding box center [1535, 90] width 20 height 20
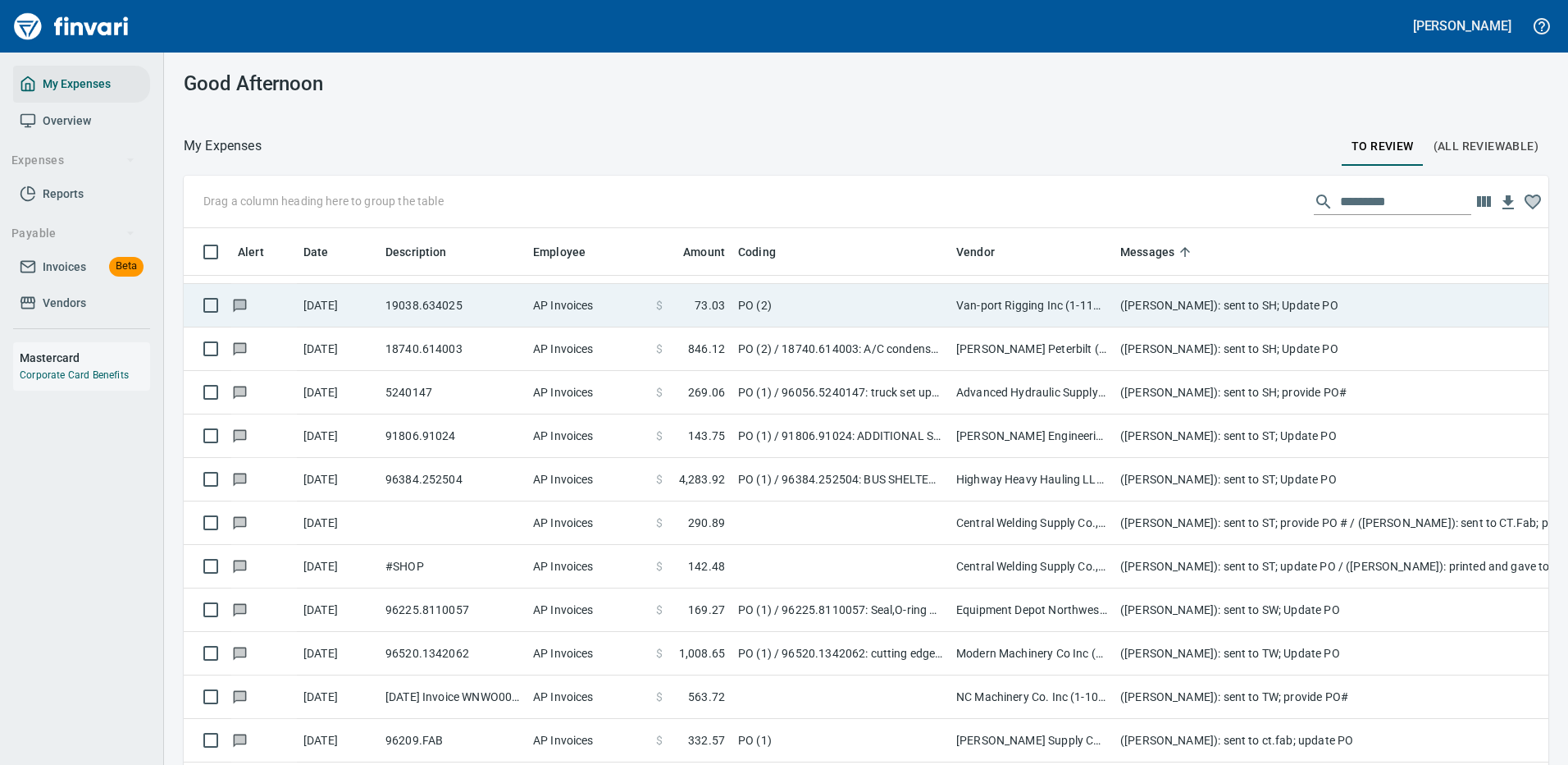
scroll to position [2380, 0]
